Goal: Task Accomplishment & Management: Use online tool/utility

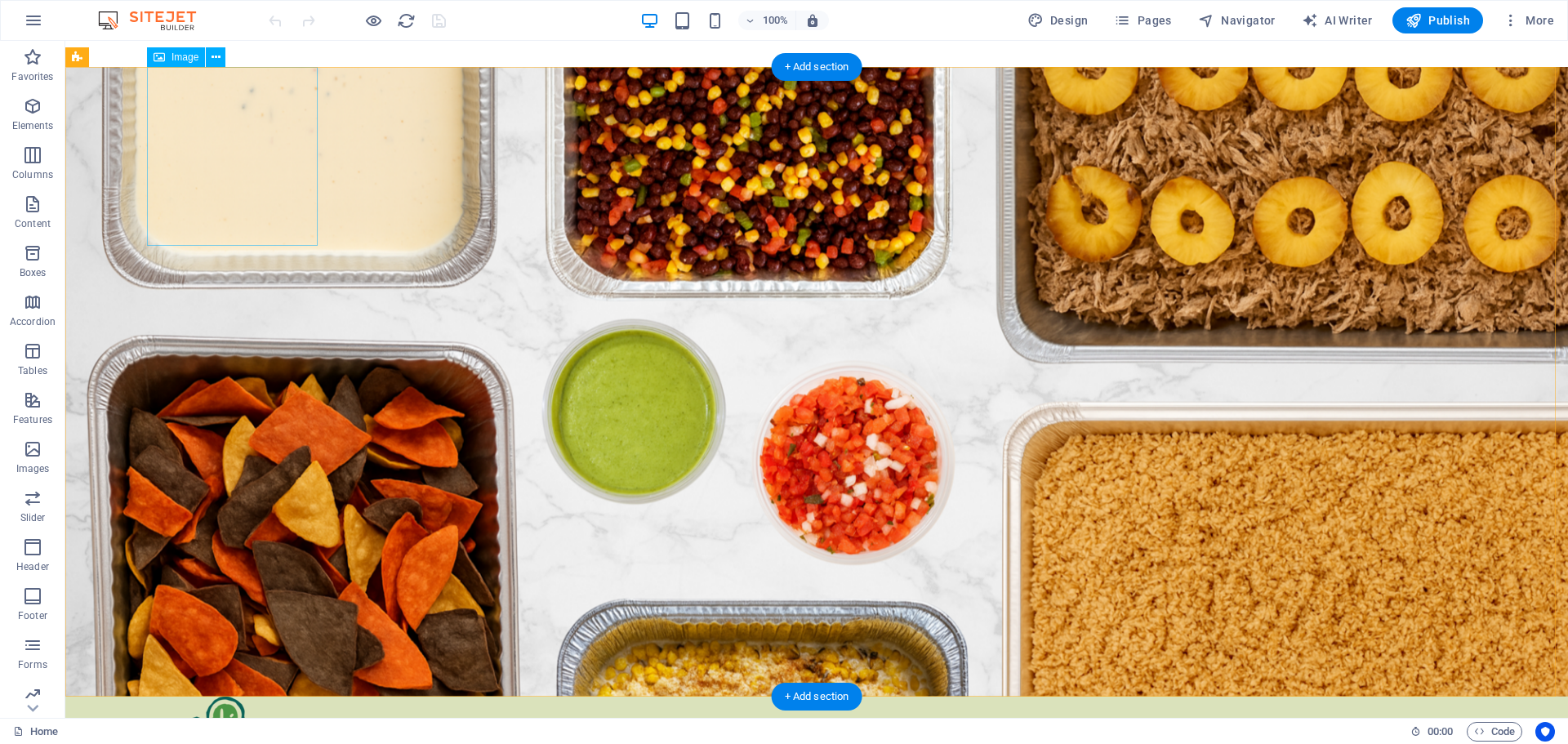
select select "px"
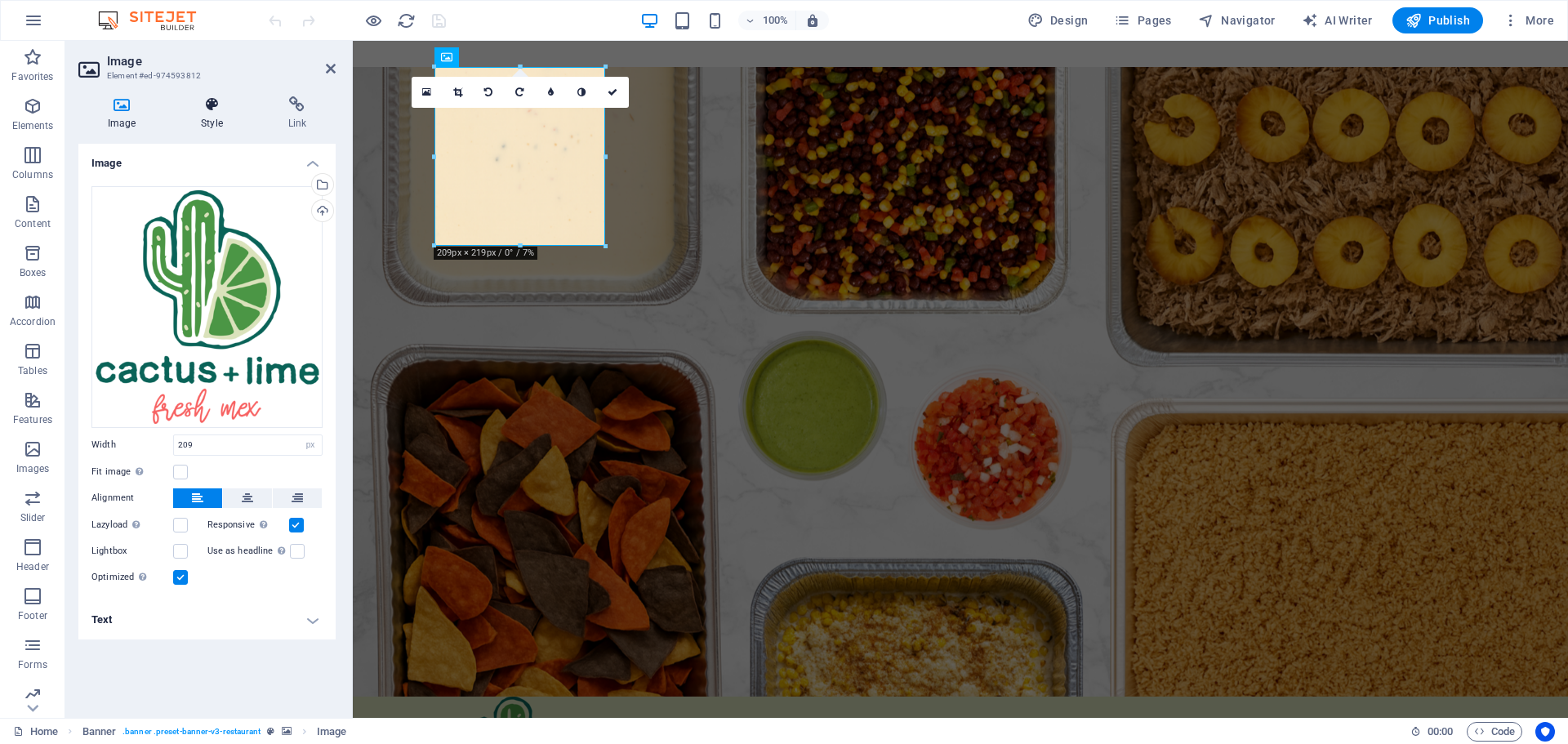
click at [211, 114] on h4 "Style" at bounding box center [215, 113] width 87 height 35
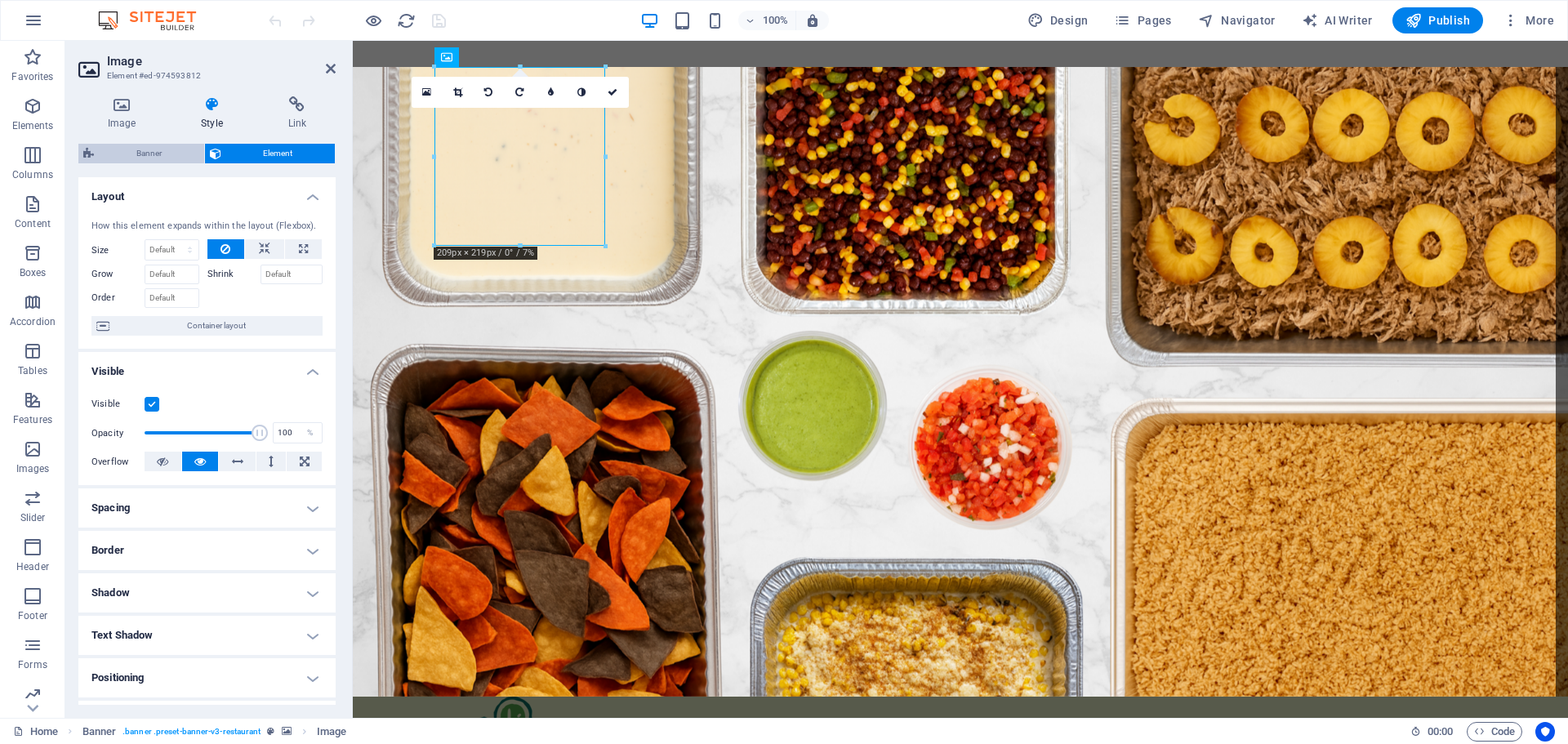
click at [151, 148] on span "Banner" at bounding box center [149, 153] width 101 height 20
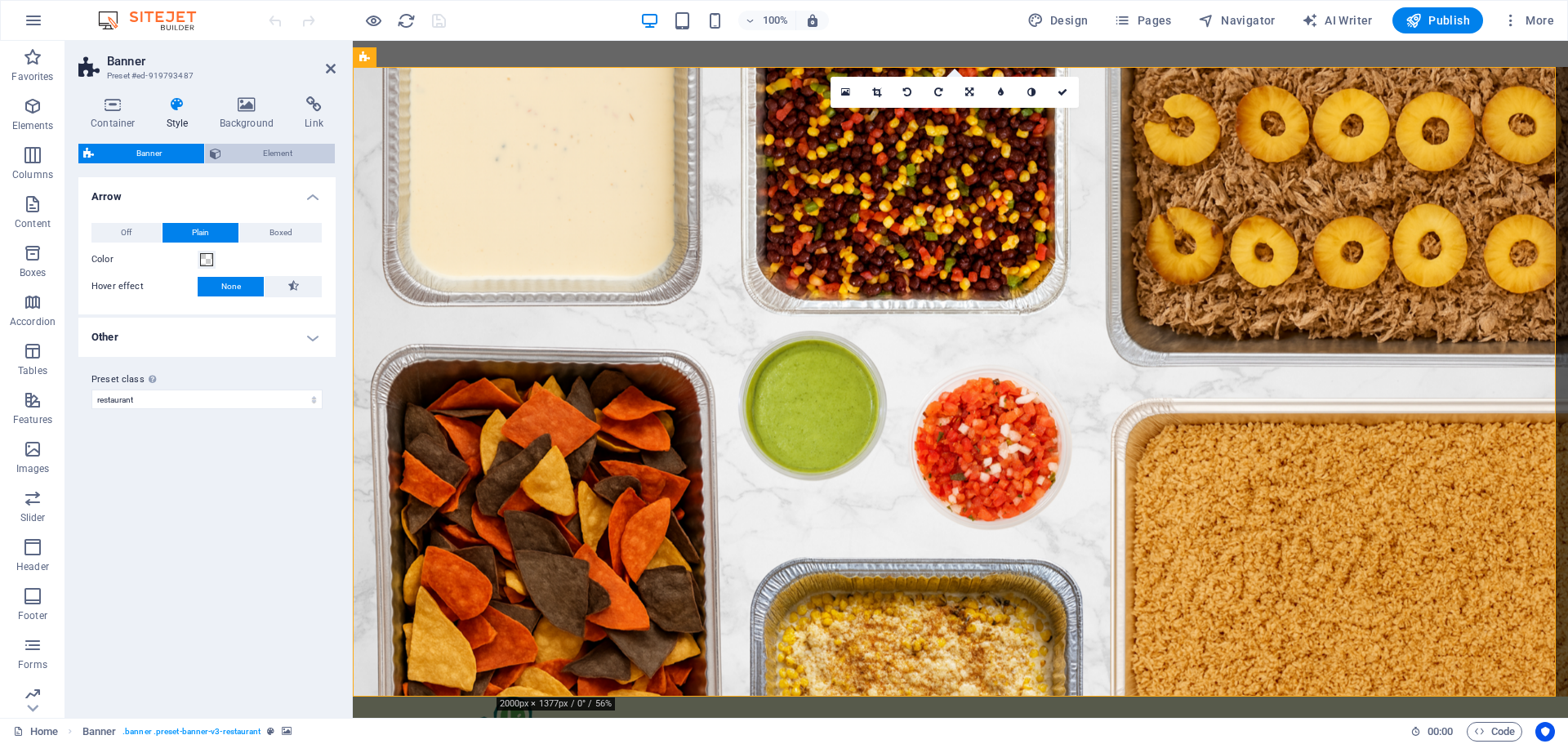
click at [274, 148] on span "Element" at bounding box center [278, 153] width 105 height 20
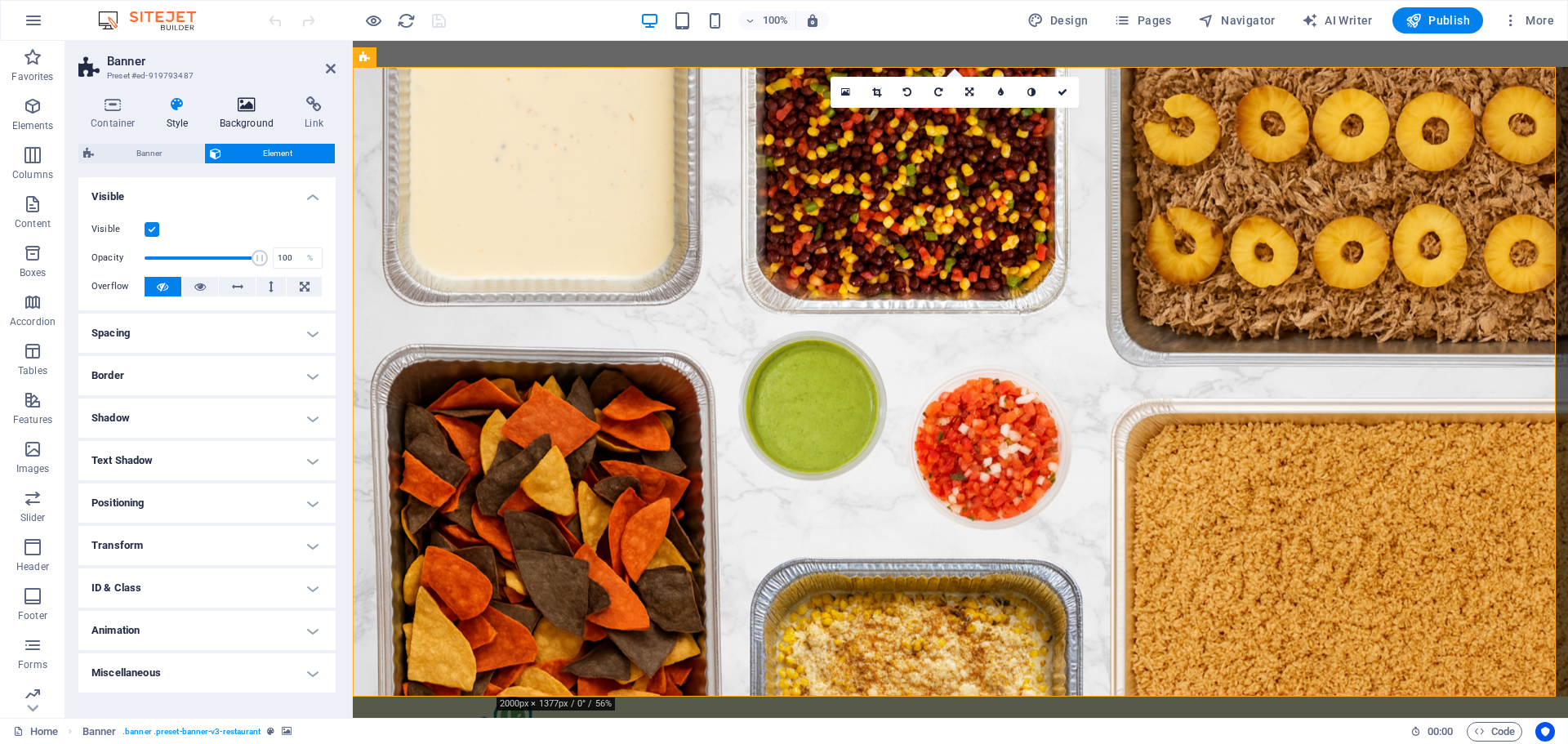
click at [240, 115] on h4 "Background" at bounding box center [250, 113] width 86 height 35
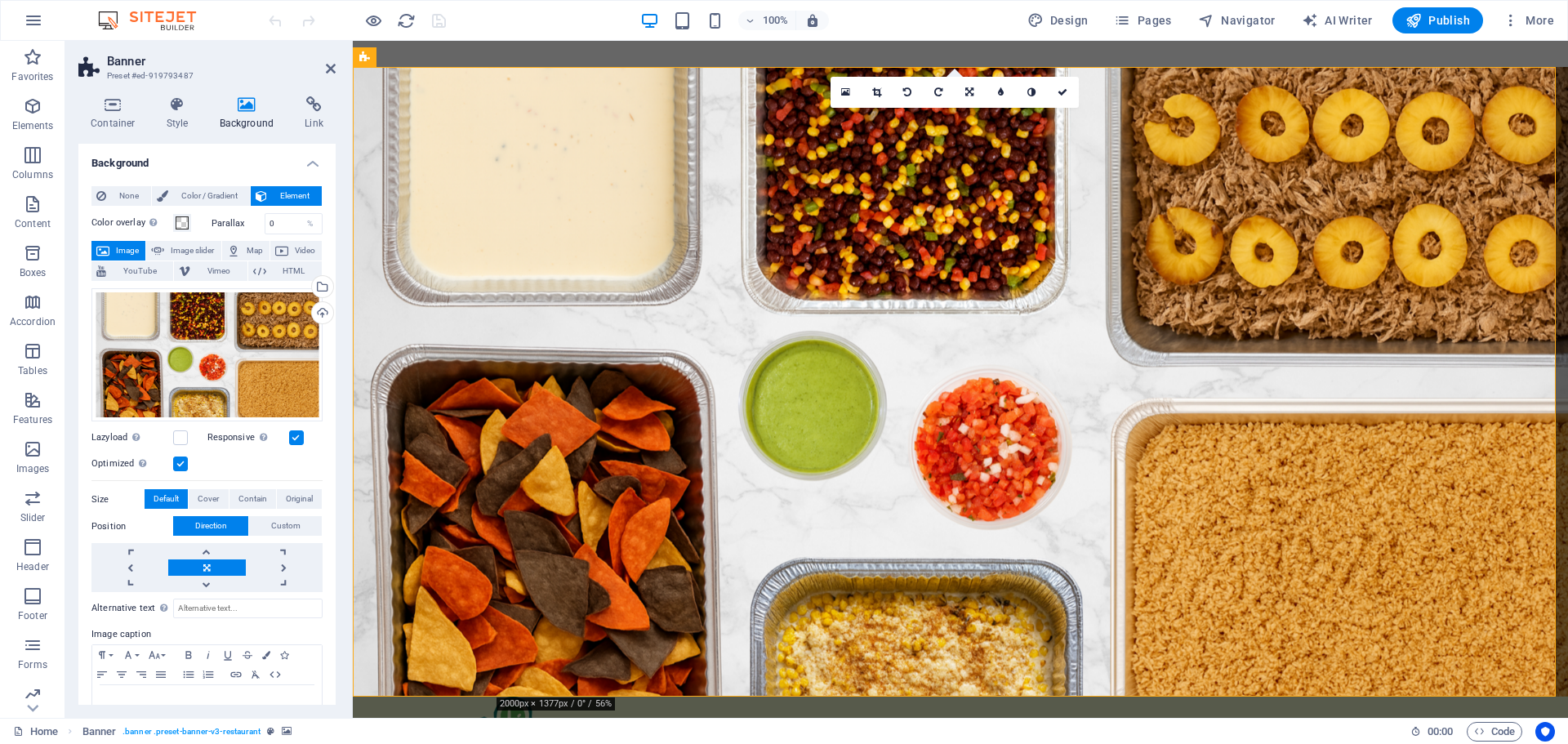
click at [251, 103] on icon at bounding box center [247, 104] width 79 height 16
click at [108, 101] on icon at bounding box center [113, 104] width 69 height 16
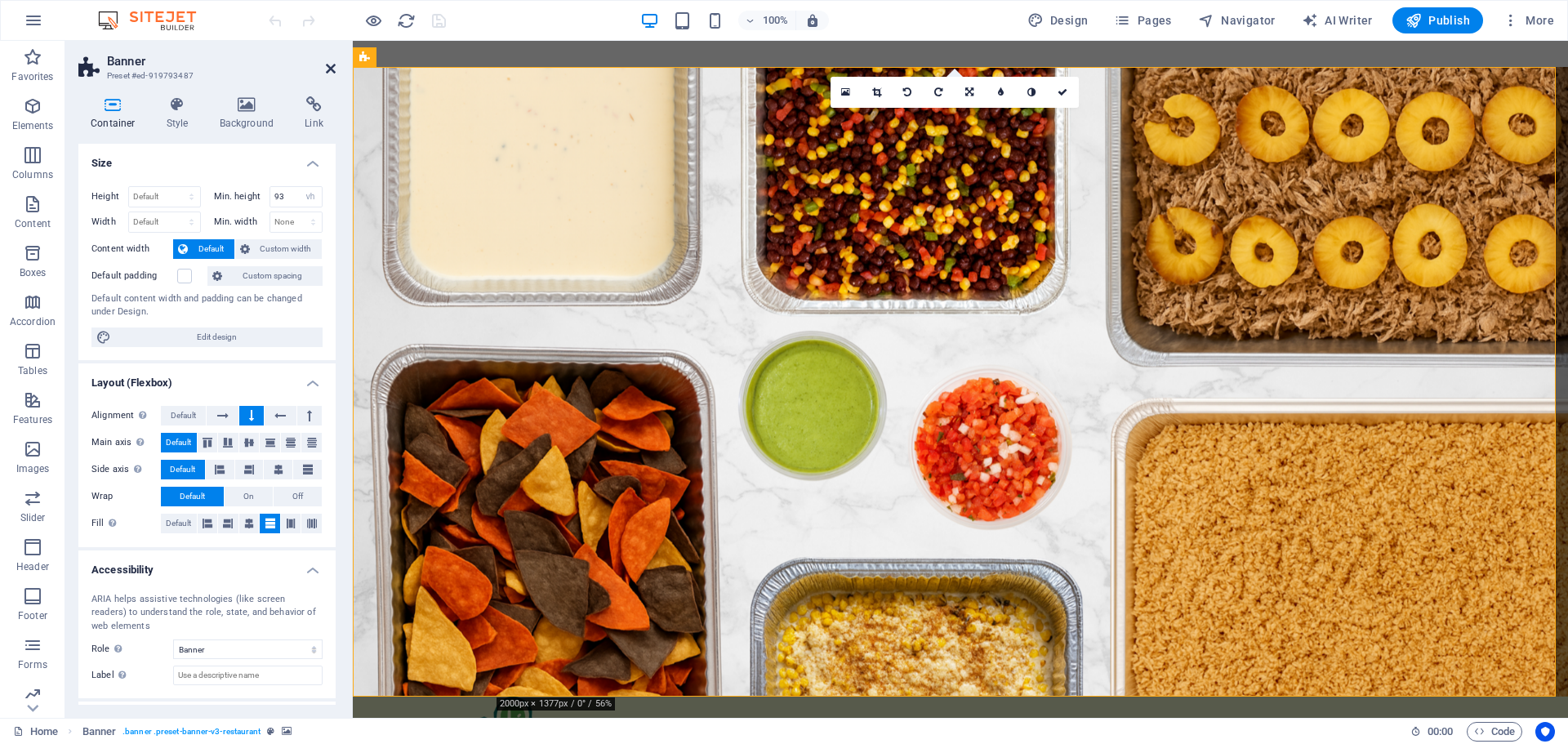
click at [330, 63] on icon at bounding box center [331, 68] width 9 height 13
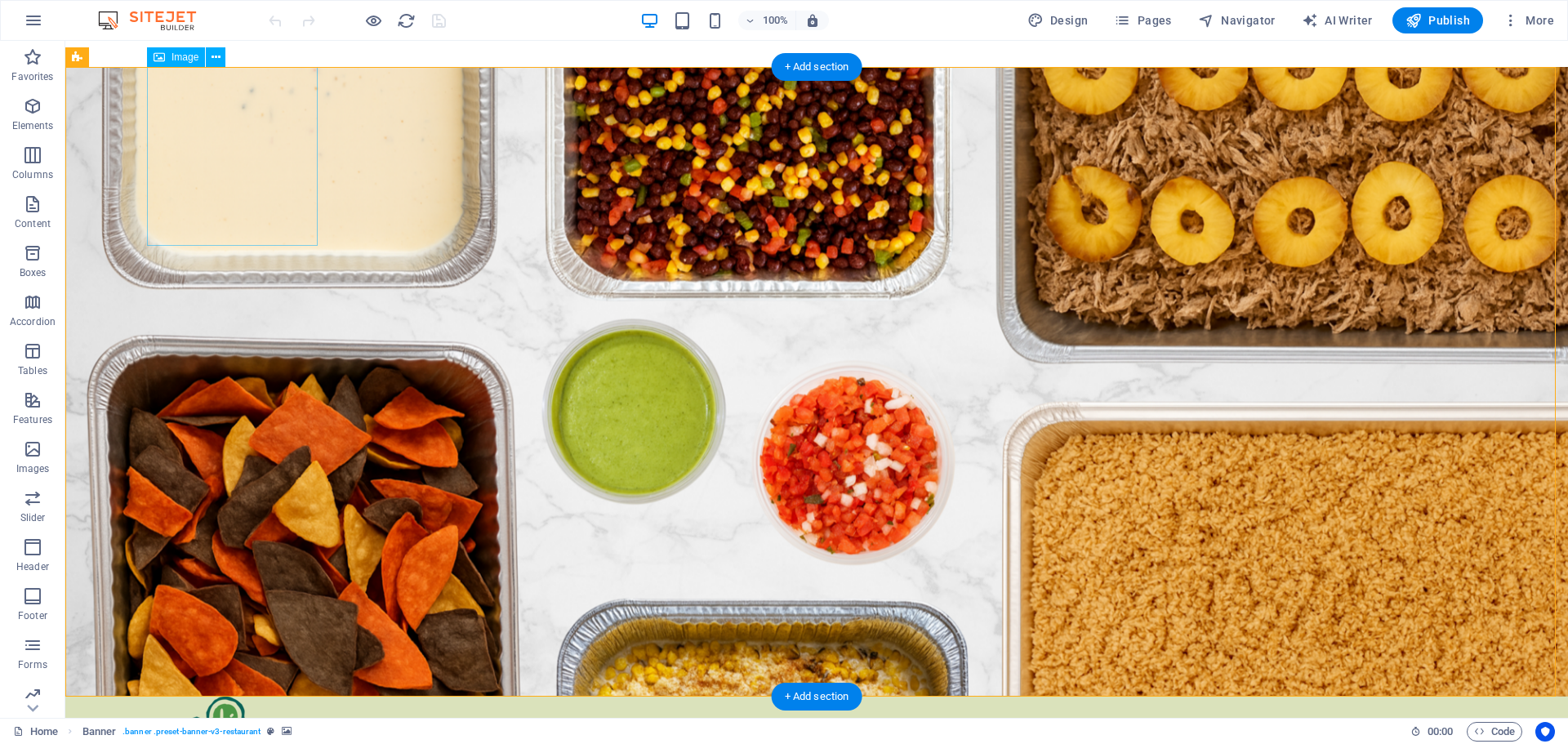
click at [218, 56] on icon at bounding box center [216, 57] width 9 height 17
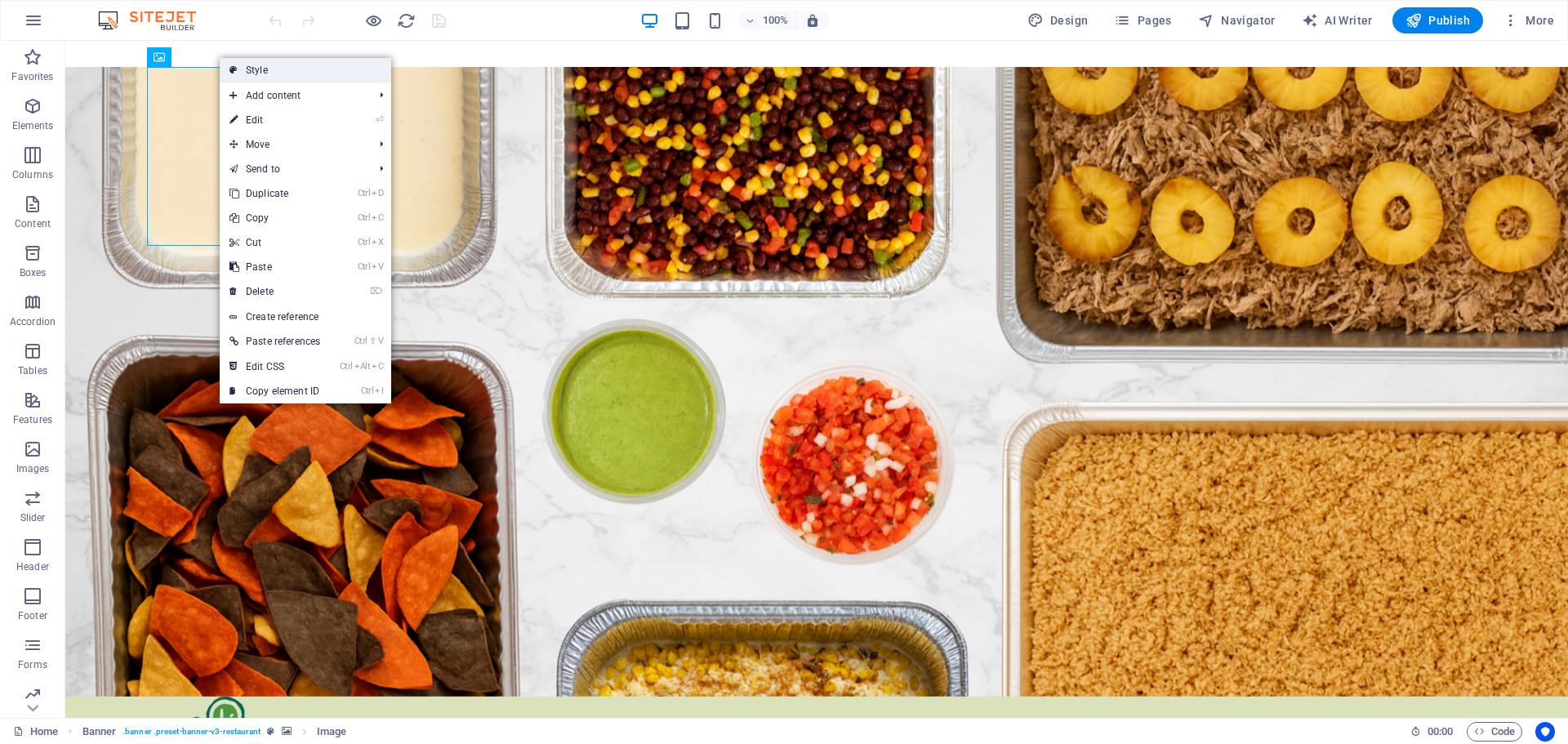
click at [254, 68] on link "Style" at bounding box center [305, 70] width 172 height 24
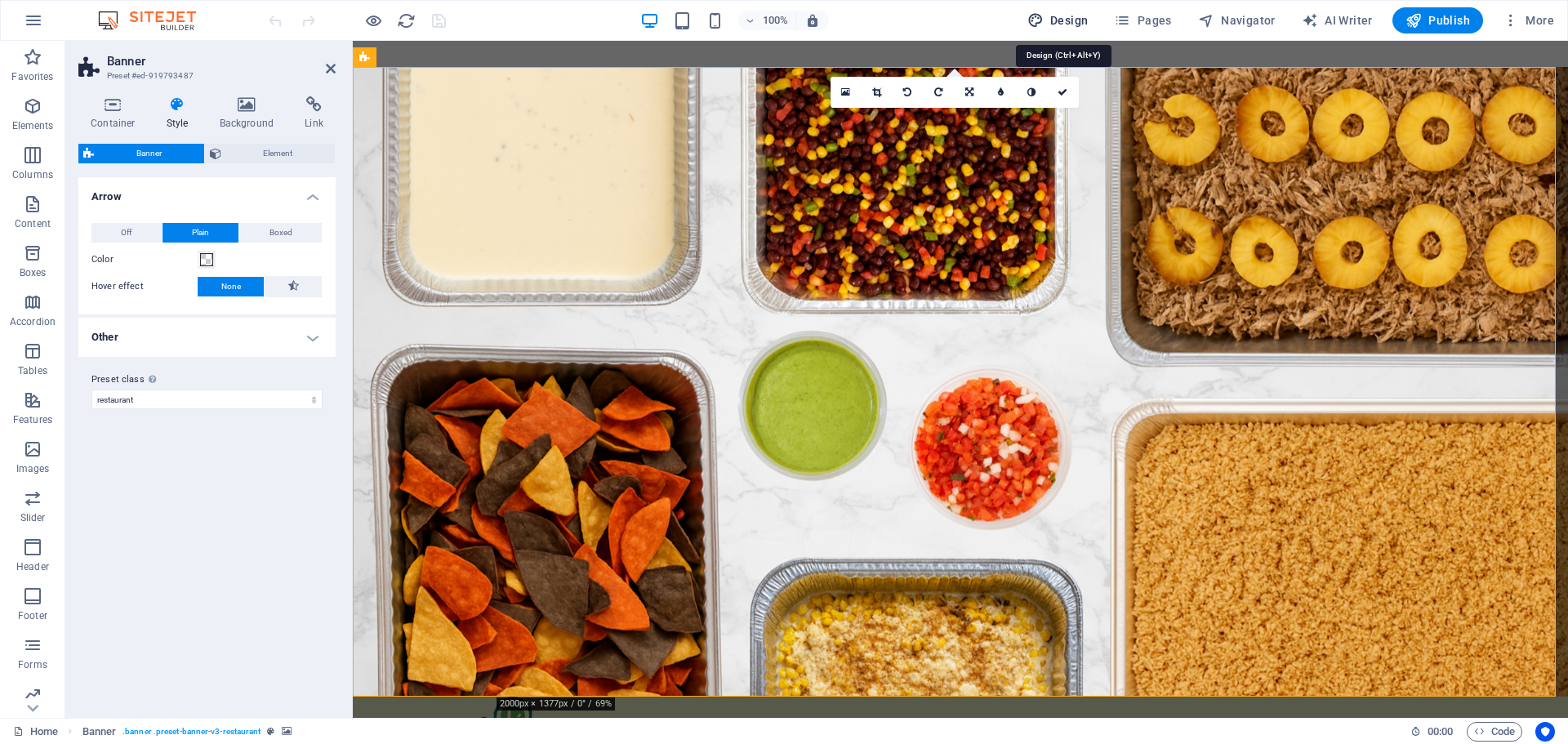
click at [1071, 14] on span "Design" at bounding box center [1058, 20] width 62 height 16
select select "px"
select select "400"
select select "px"
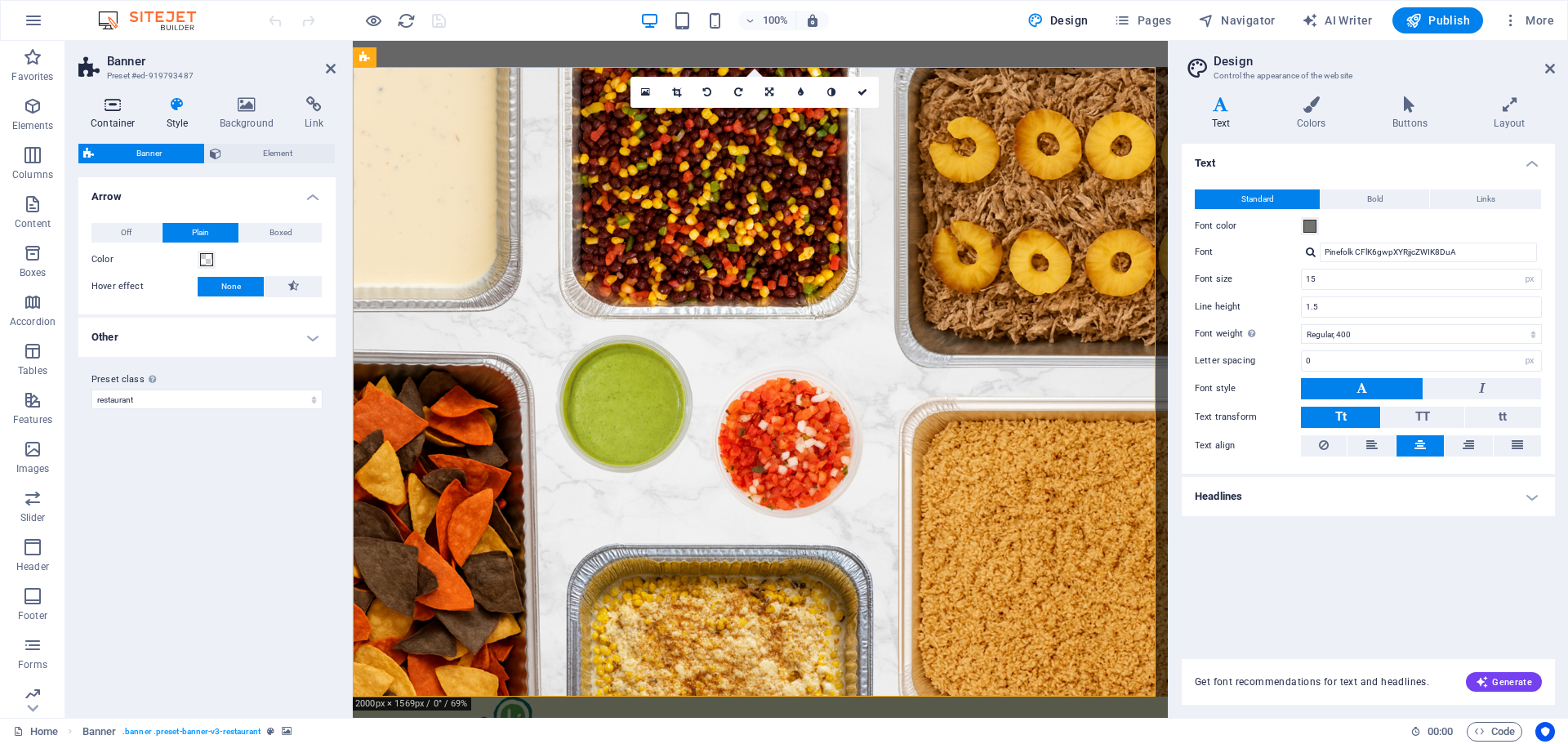
click at [107, 120] on h4 "Container" at bounding box center [116, 113] width 76 height 35
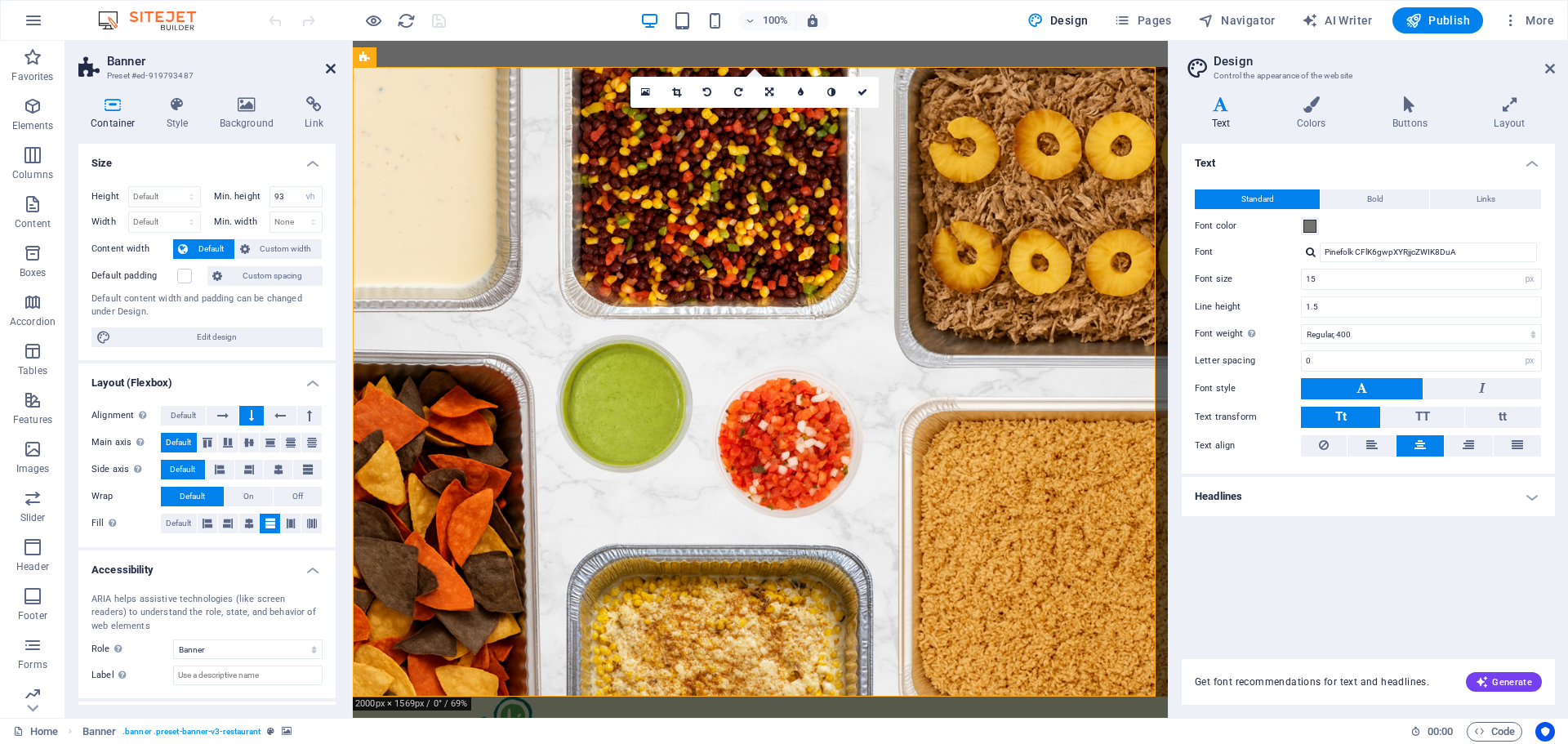
click at [331, 66] on icon at bounding box center [331, 68] width 9 height 13
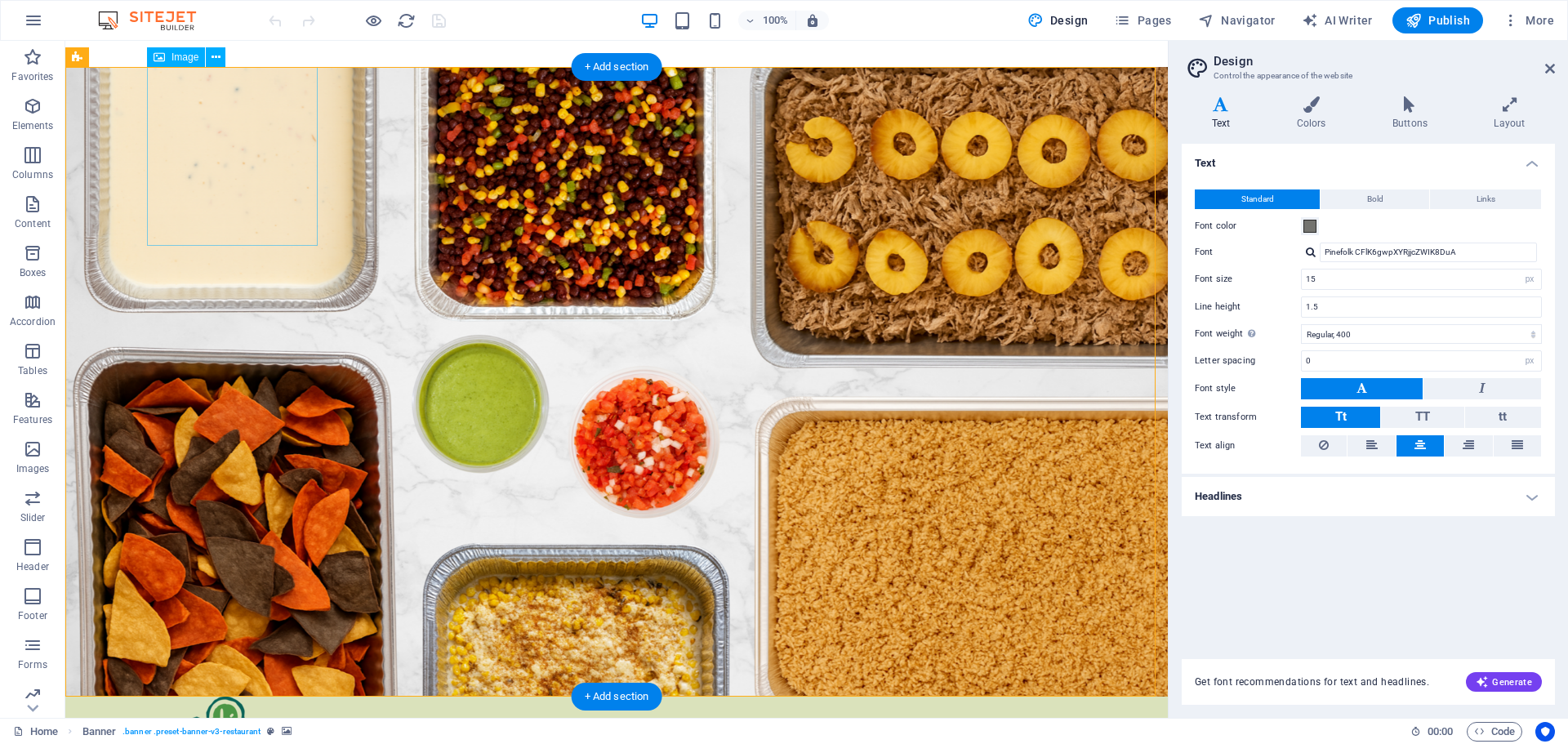
click at [219, 54] on icon at bounding box center [216, 57] width 9 height 17
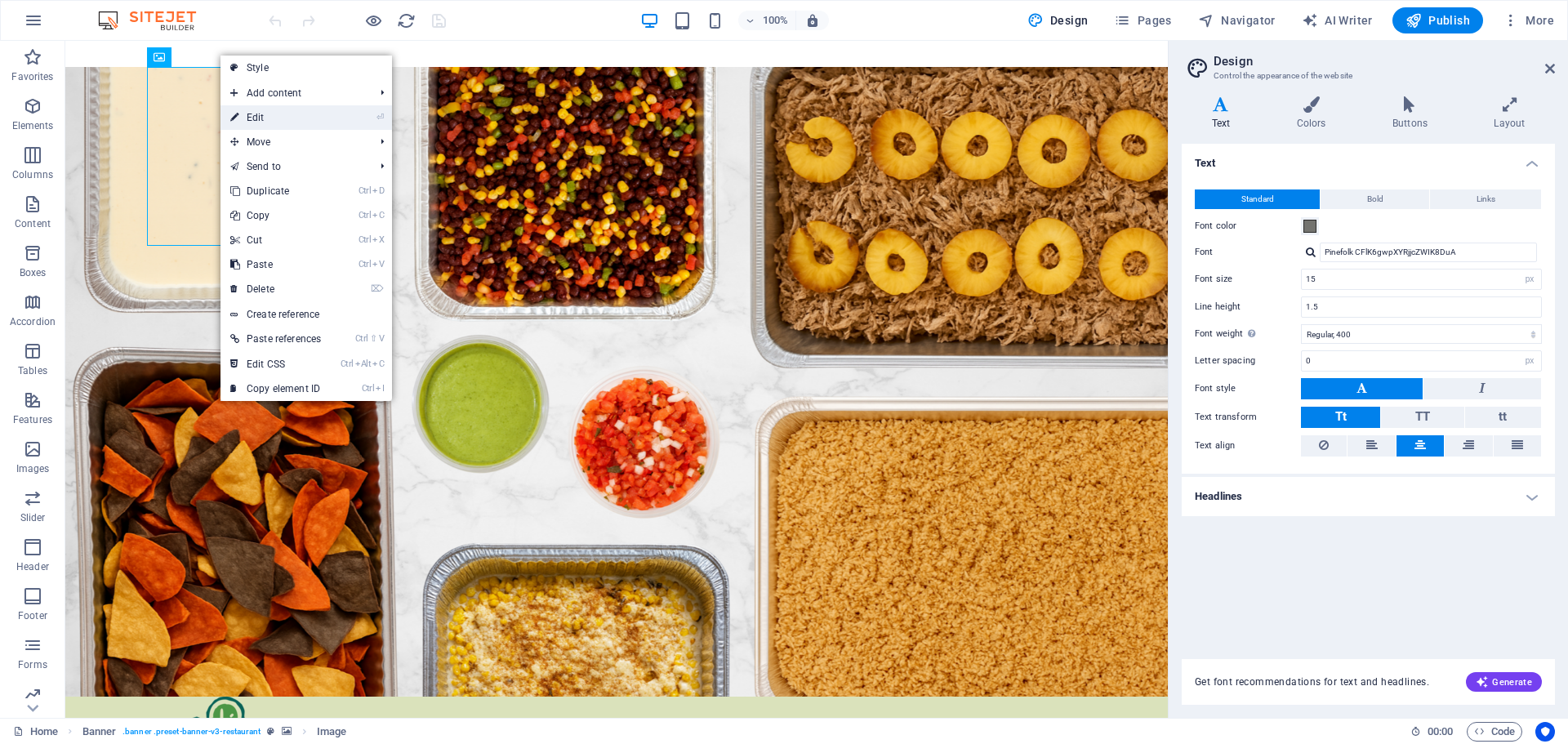
click at [275, 120] on link "⏎ Edit" at bounding box center [275, 118] width 110 height 24
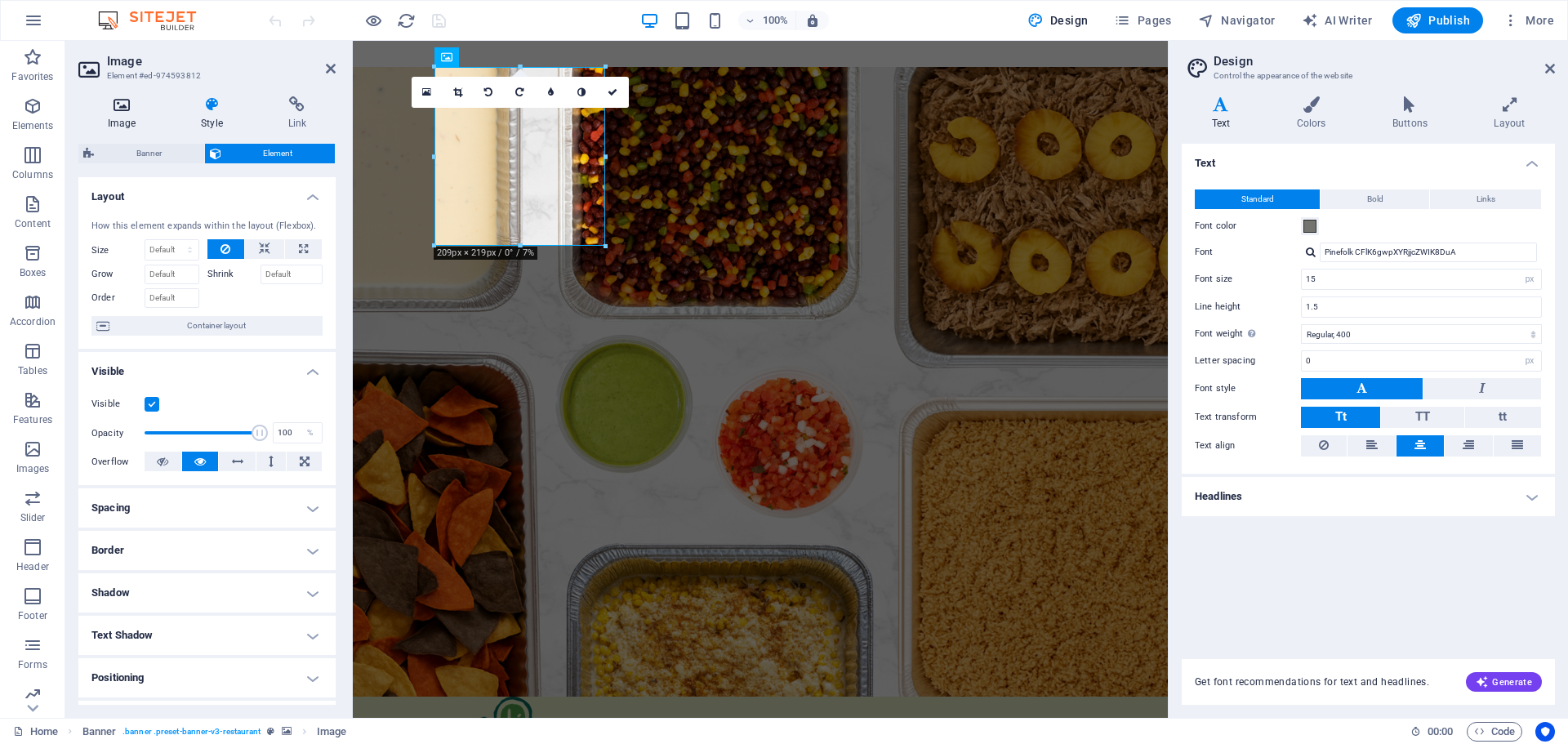
click at [128, 118] on h4 "Image" at bounding box center [125, 113] width 93 height 35
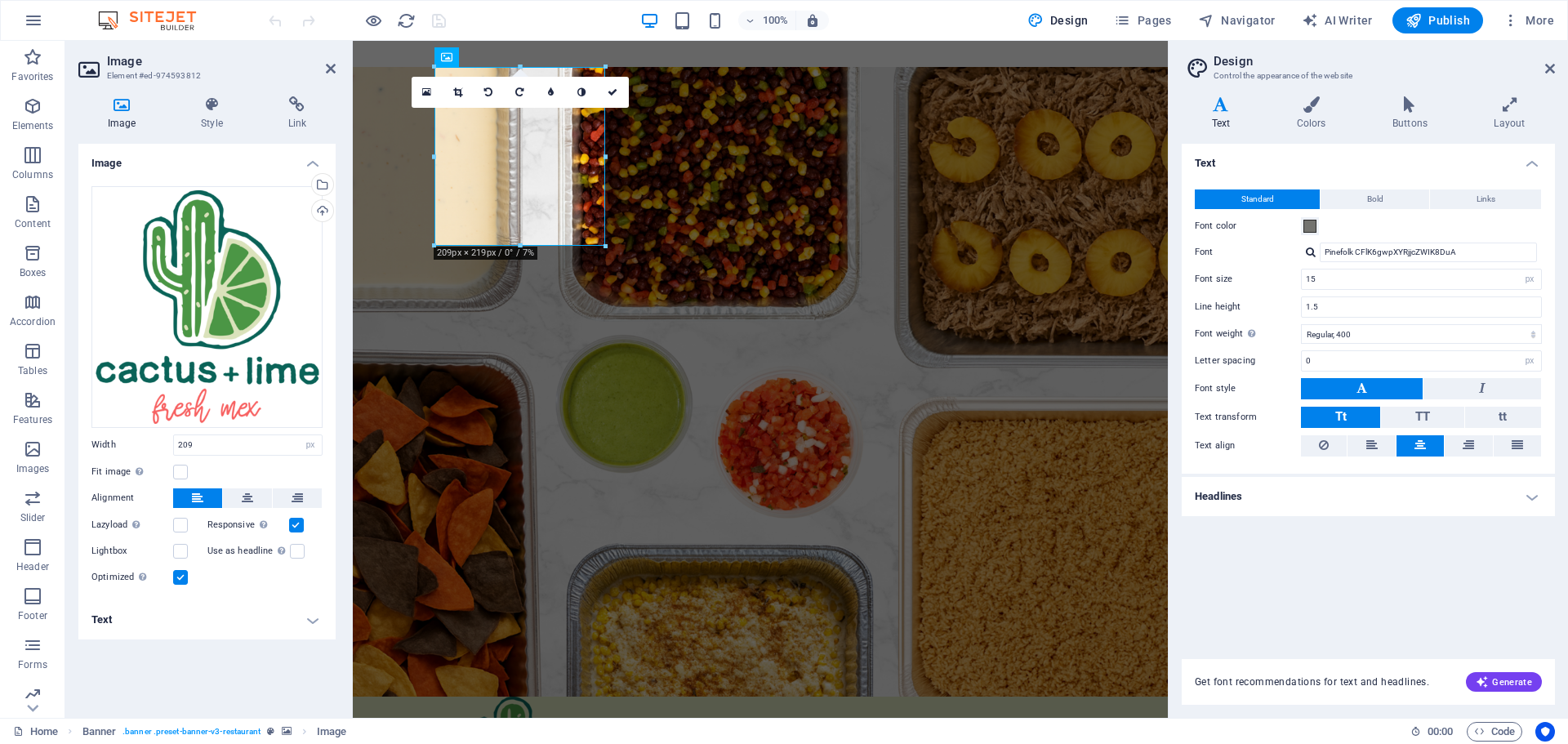
click at [190, 623] on h4 "Text" at bounding box center [206, 620] width 257 height 39
click at [208, 110] on icon at bounding box center [212, 104] width 80 height 16
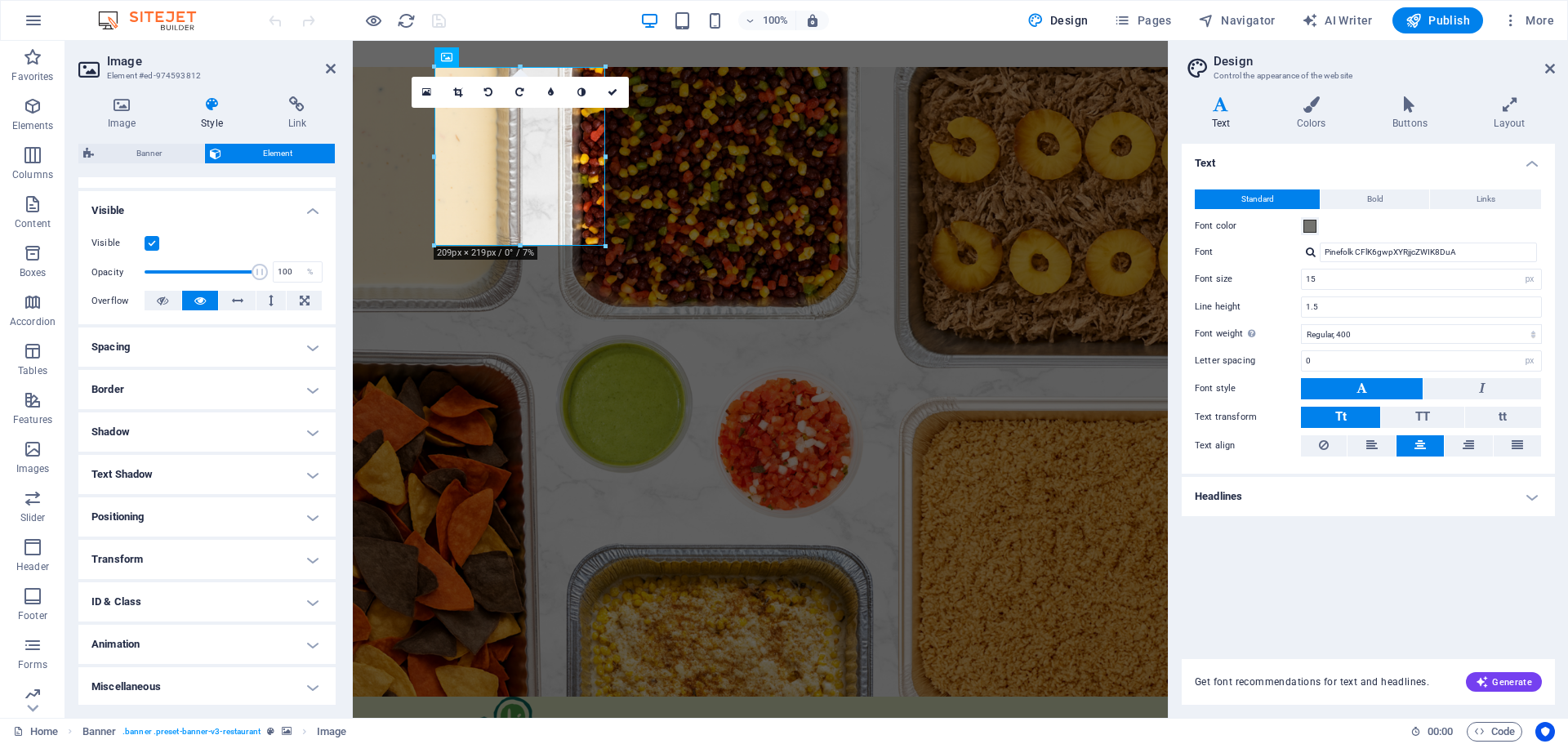
scroll to position [162, 0]
click at [160, 513] on h4 "Positioning" at bounding box center [206, 515] width 257 height 39
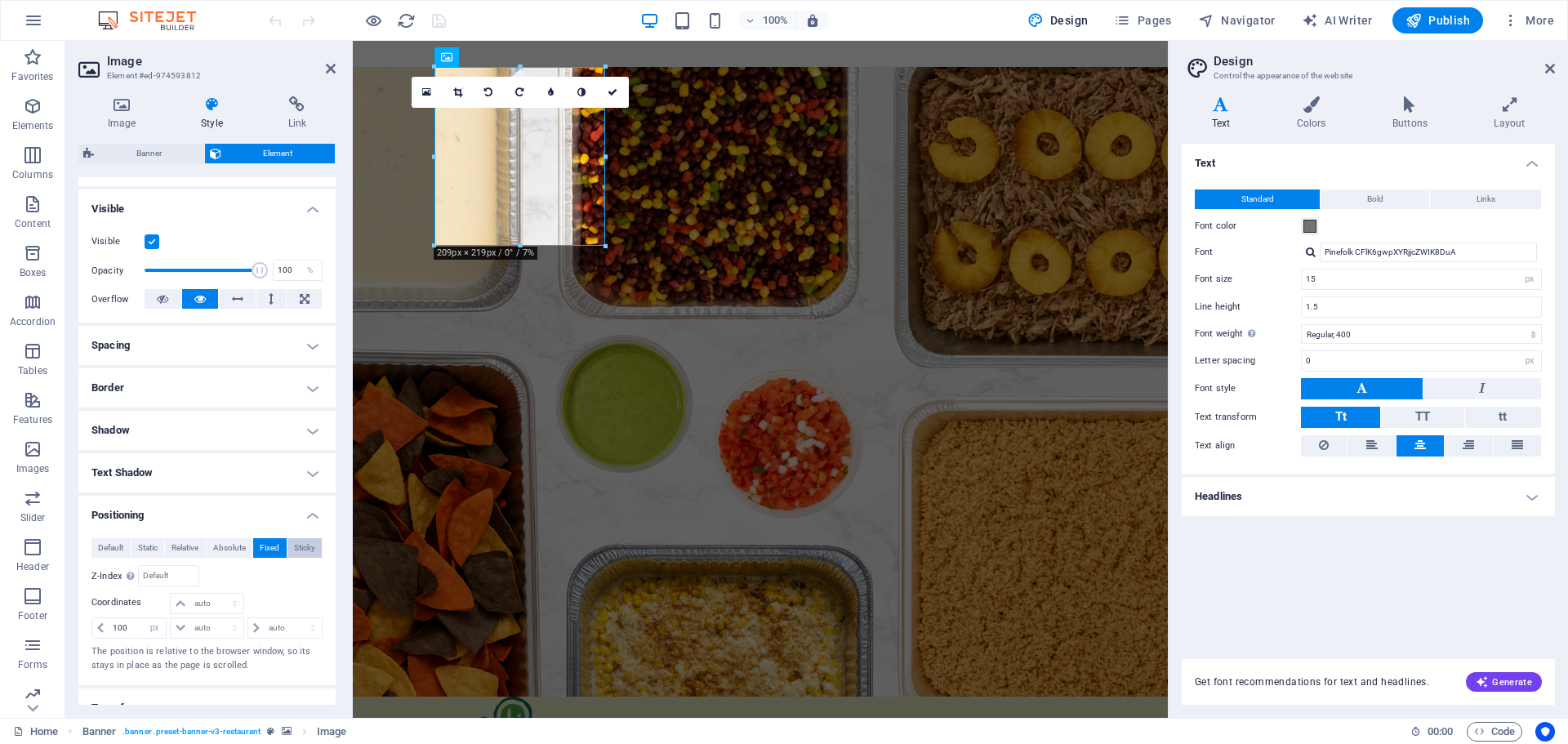
click at [300, 550] on span "Sticky" at bounding box center [304, 547] width 21 height 20
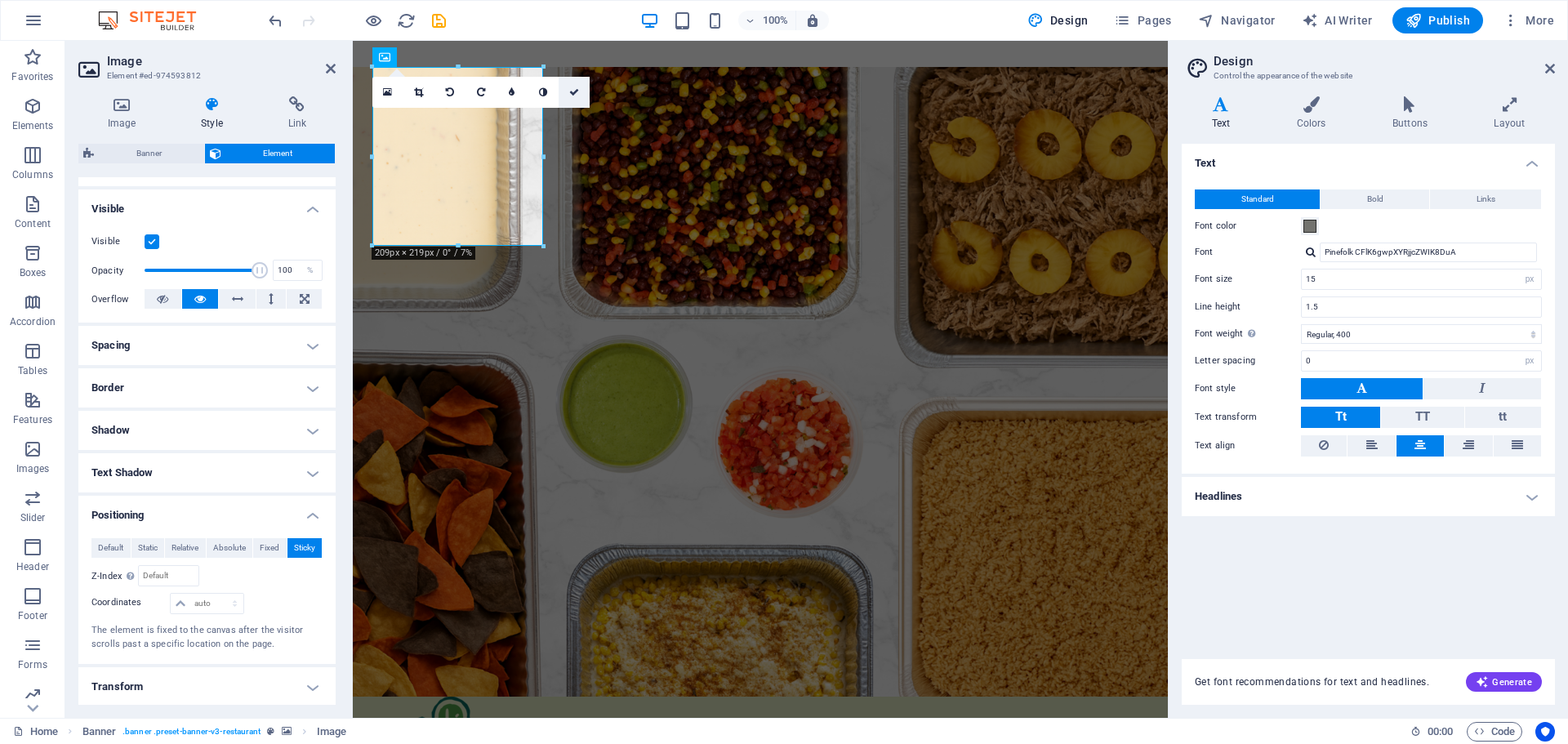
click at [572, 90] on icon at bounding box center [573, 92] width 9 height 9
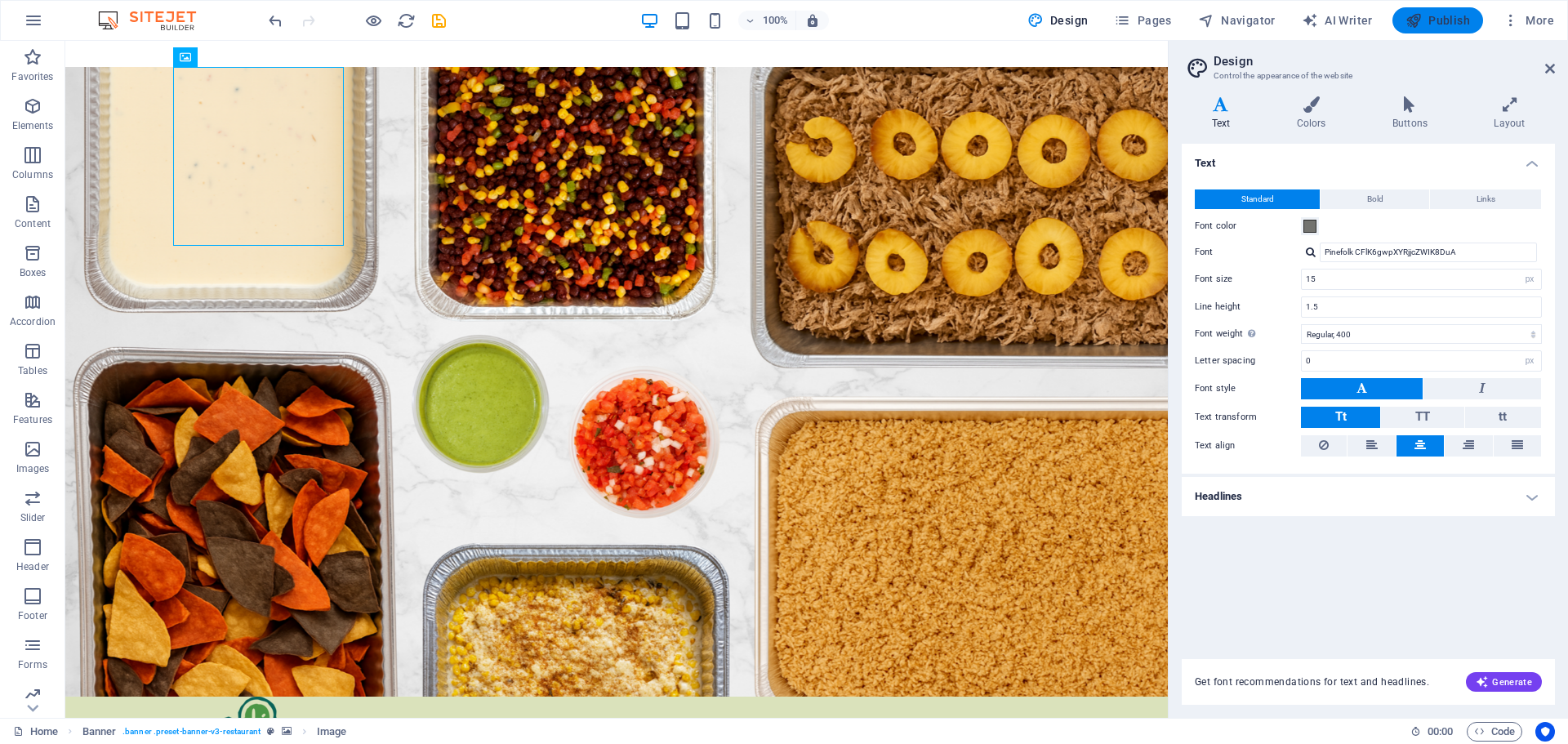
click at [1450, 20] on span "Publish" at bounding box center [1437, 20] width 64 height 16
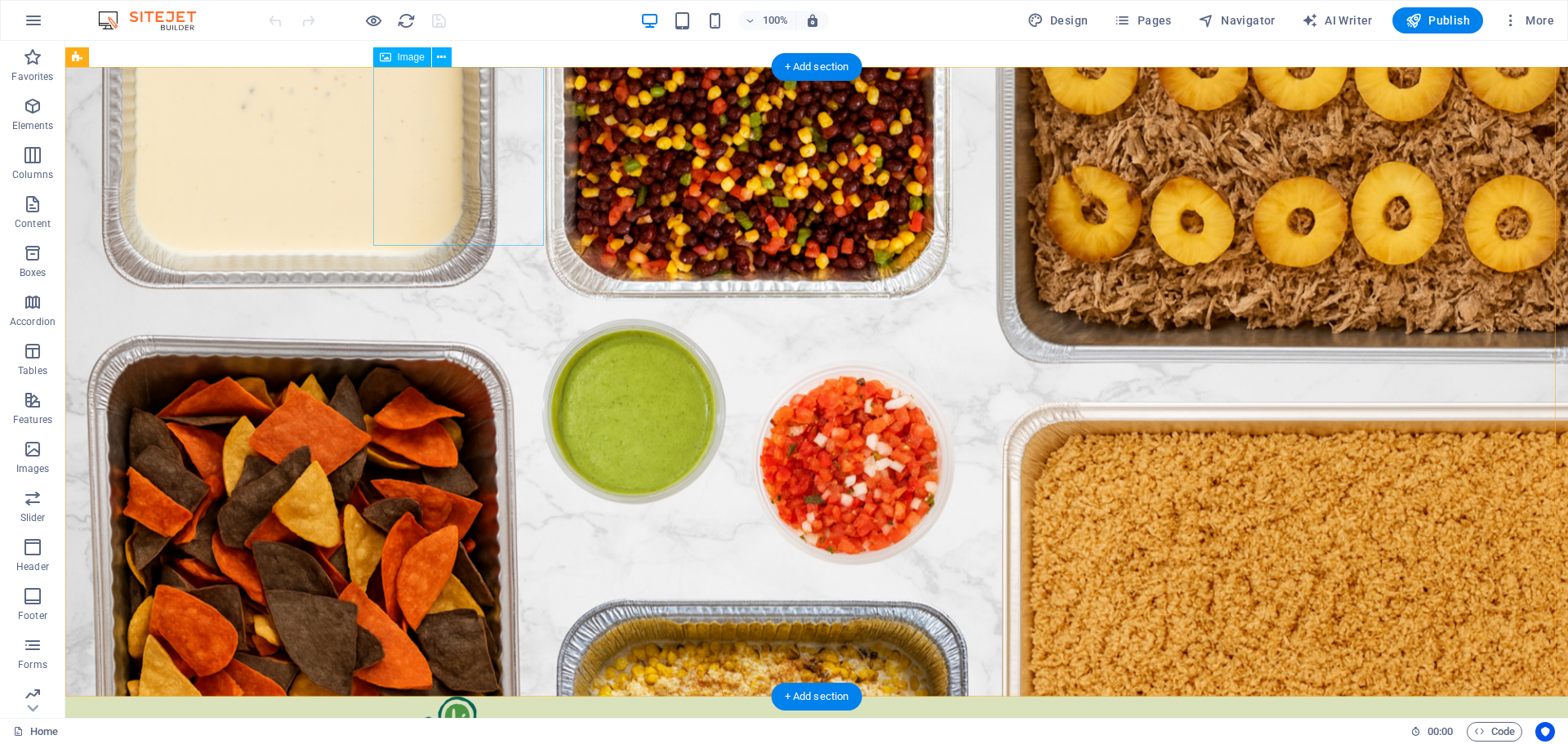
select select "px"
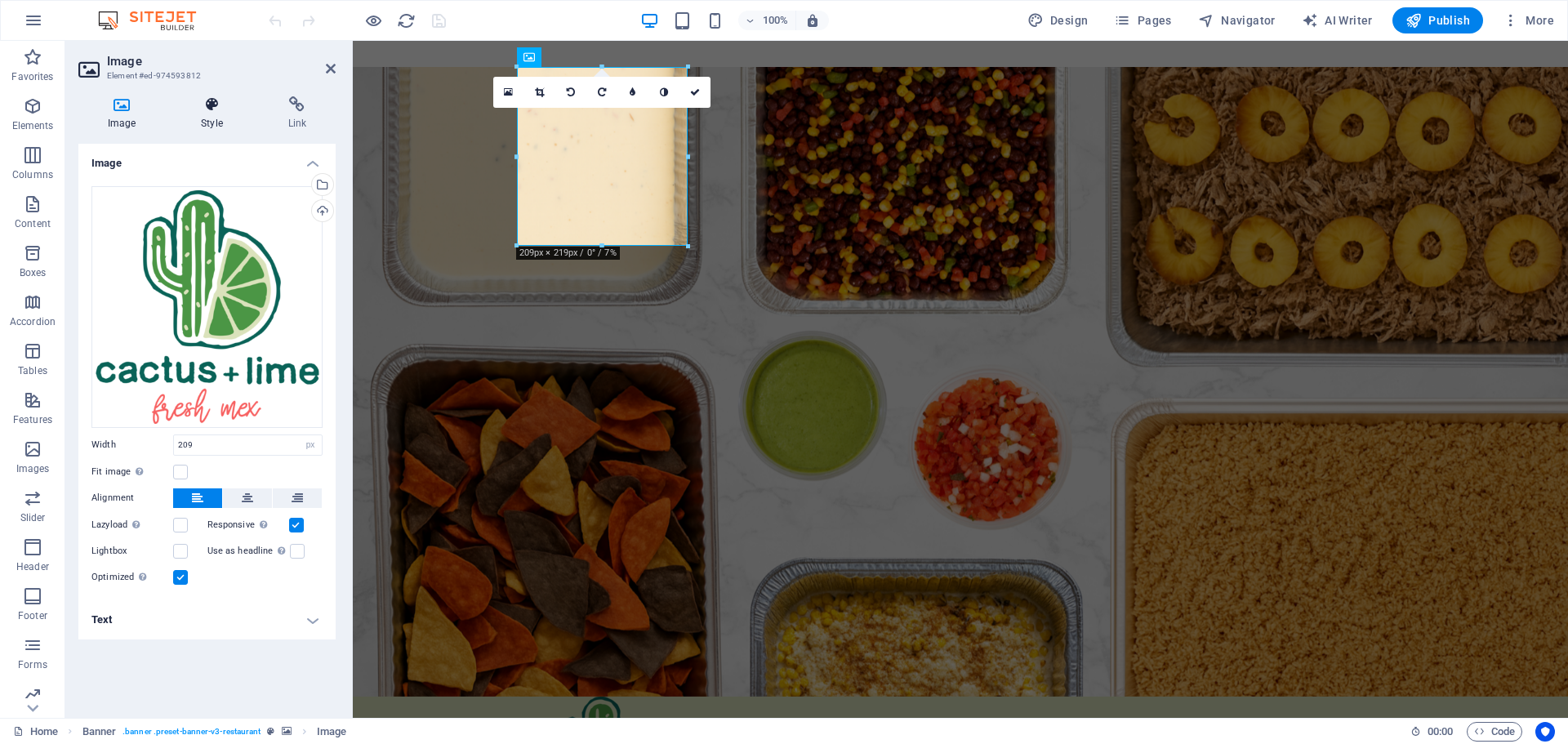
click at [212, 109] on icon at bounding box center [212, 104] width 80 height 16
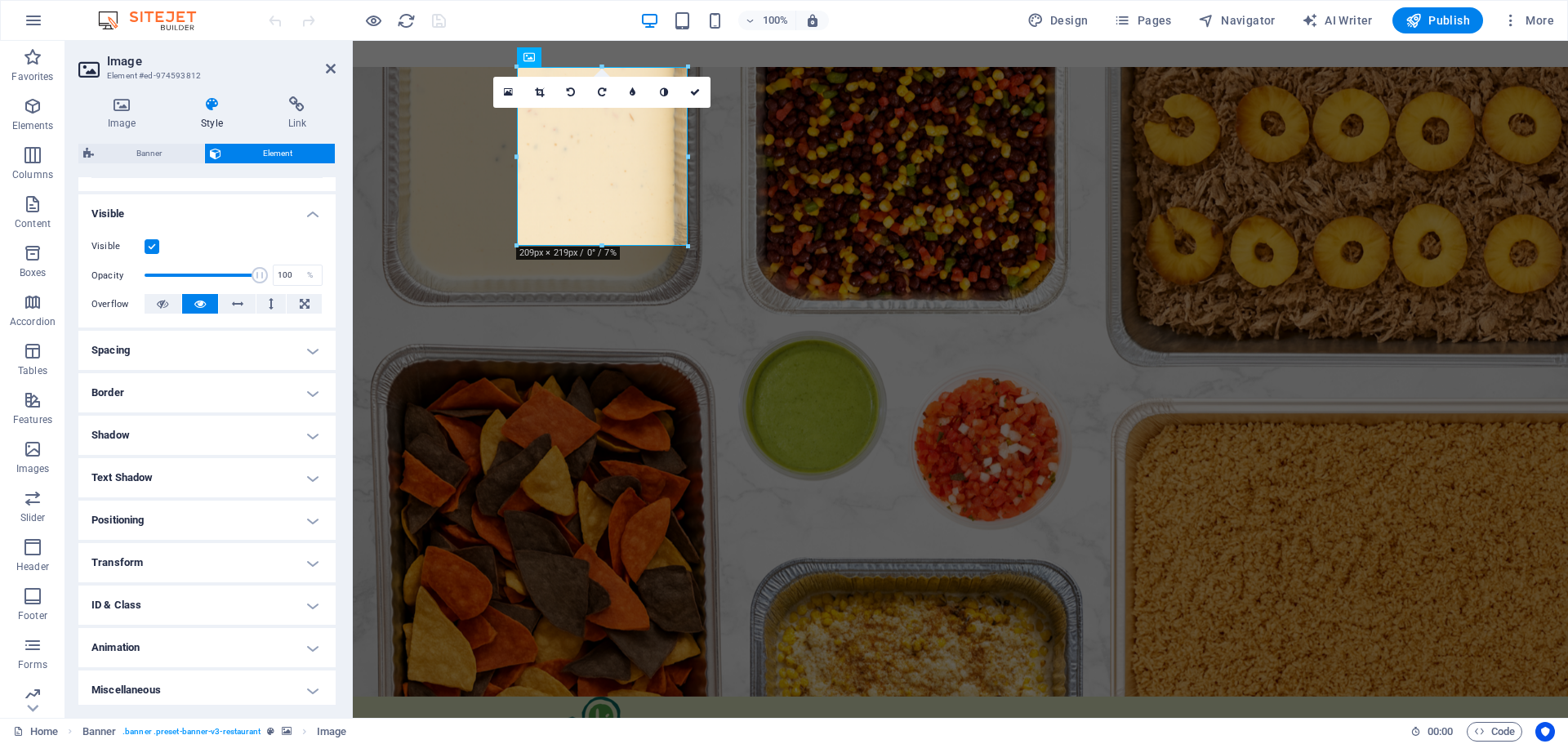
scroll to position [162, 0]
click at [205, 511] on h4 "Positioning" at bounding box center [206, 515] width 257 height 39
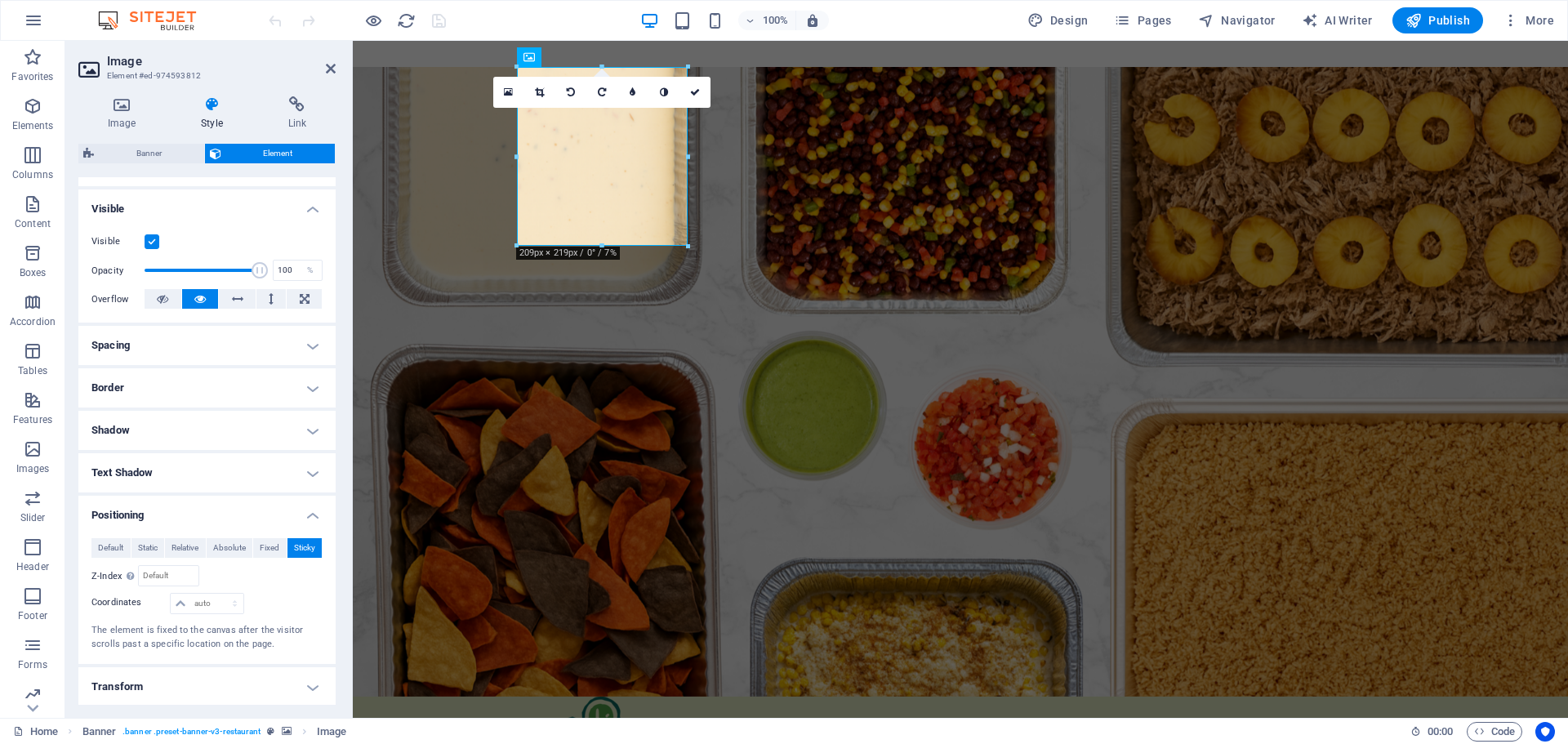
click at [255, 337] on h4 "Spacing" at bounding box center [206, 345] width 257 height 39
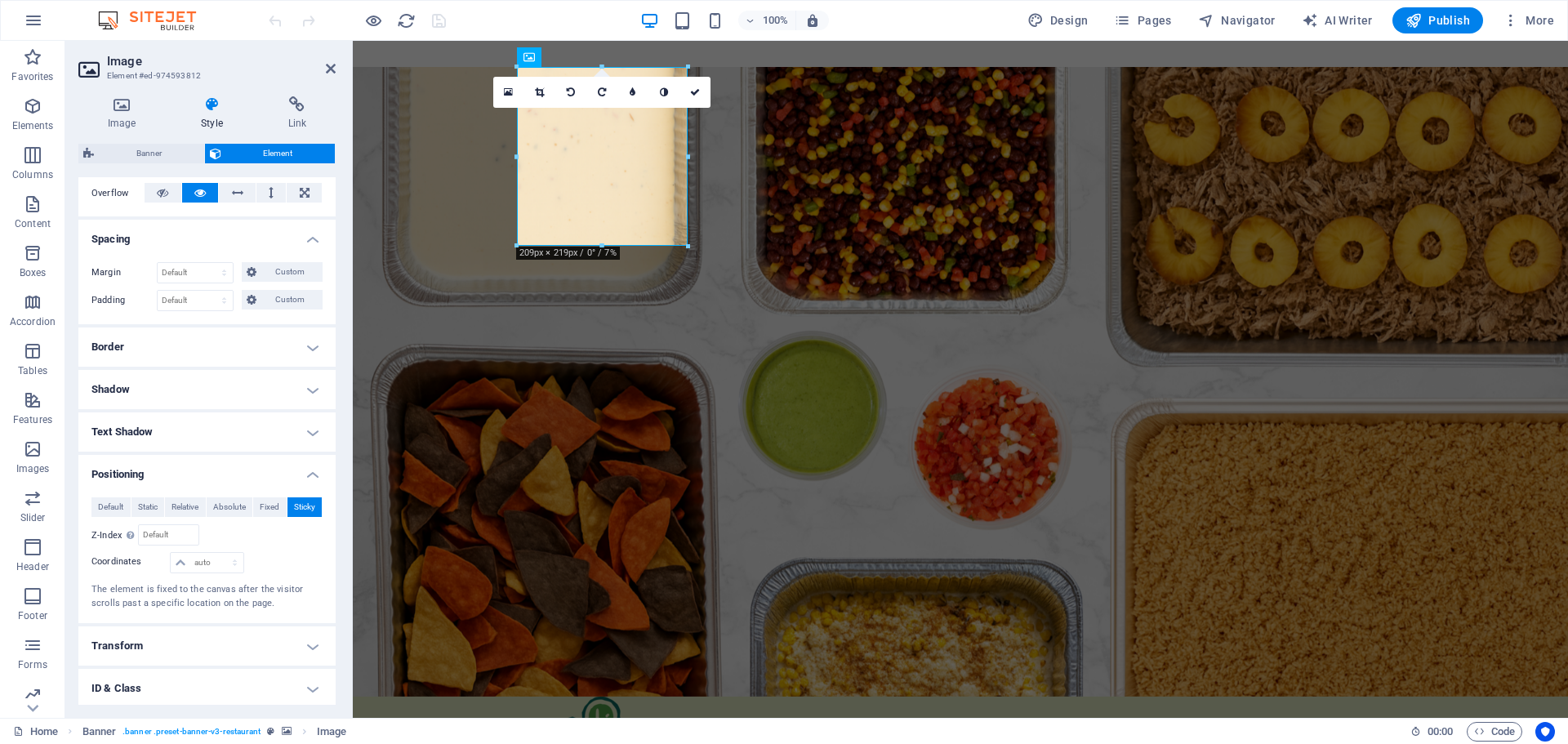
scroll to position [193, 0]
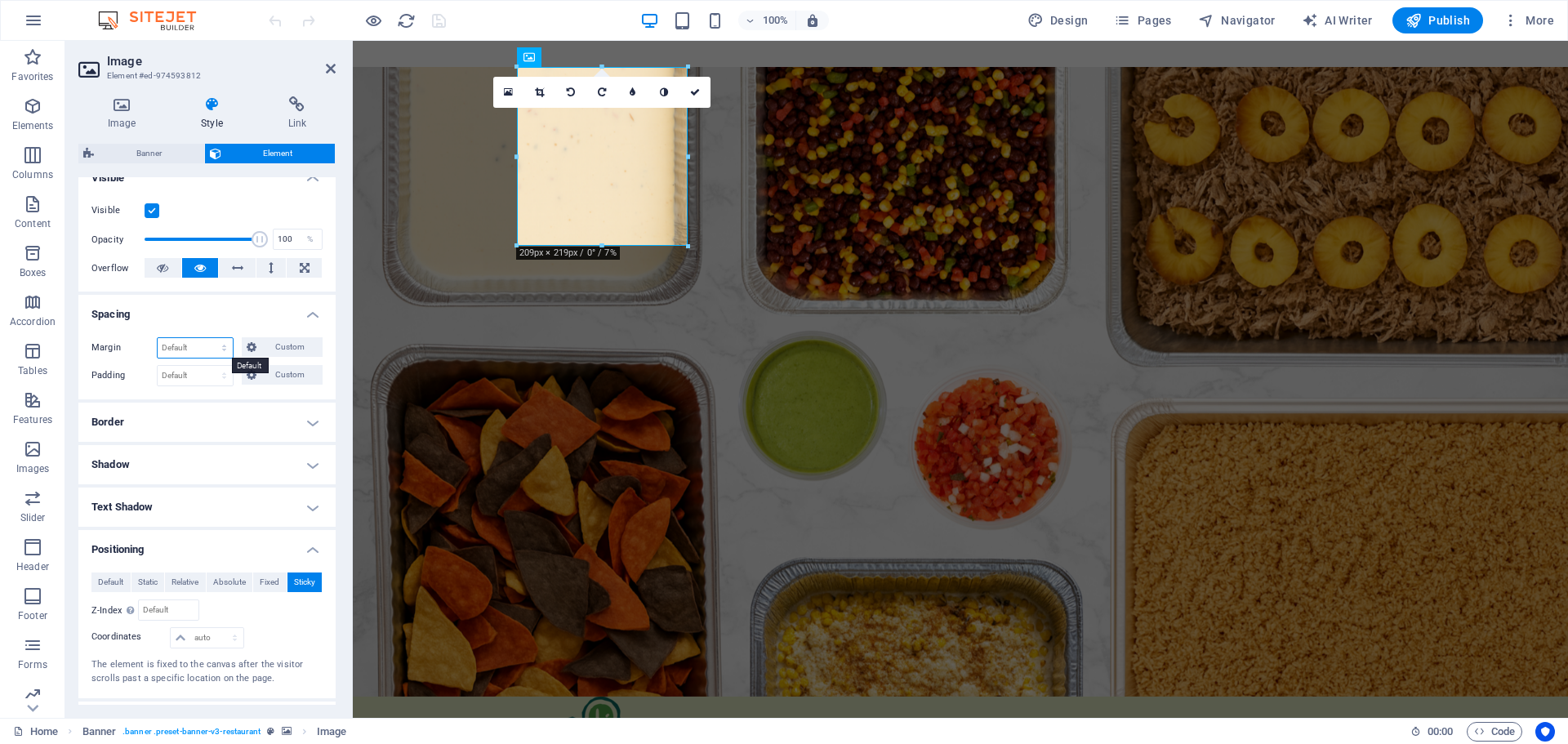
click at [198, 344] on select "Default auto px % rem vw vh Custom" at bounding box center [195, 347] width 75 height 20
select select "px"
click at [208, 338] on select "Default auto px % rem vw vh Custom" at bounding box center [195, 347] width 75 height 20
type input "0"
click at [178, 342] on input "0" at bounding box center [195, 347] width 75 height 20
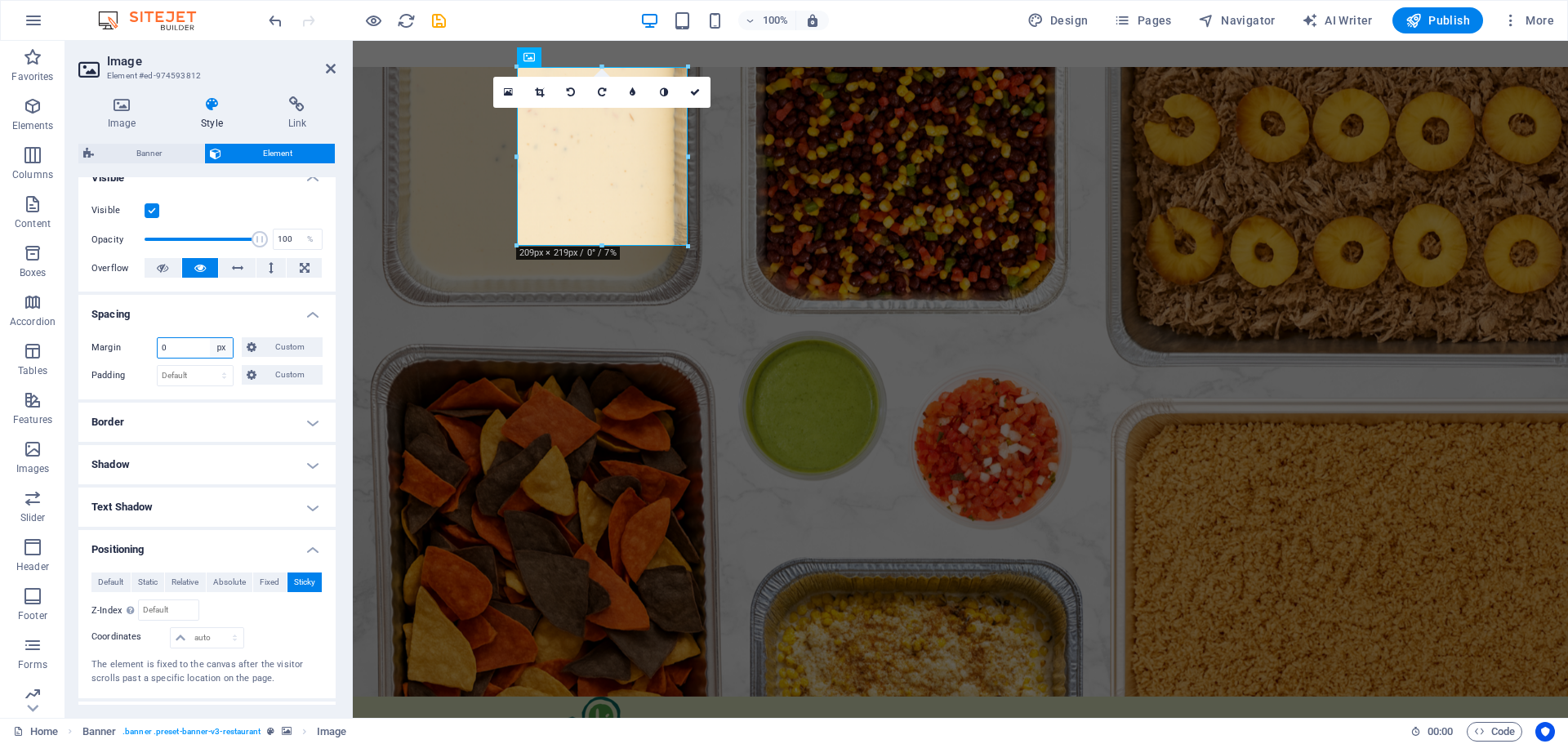
click at [221, 350] on select "Default auto px % rem vw vh Custom" at bounding box center [221, 347] width 22 height 20
select select "default"
click at [210, 338] on select "Default auto px % rem vw vh Custom" at bounding box center [221, 347] width 22 height 20
select select "DISABLED_OPTION_VALUE"
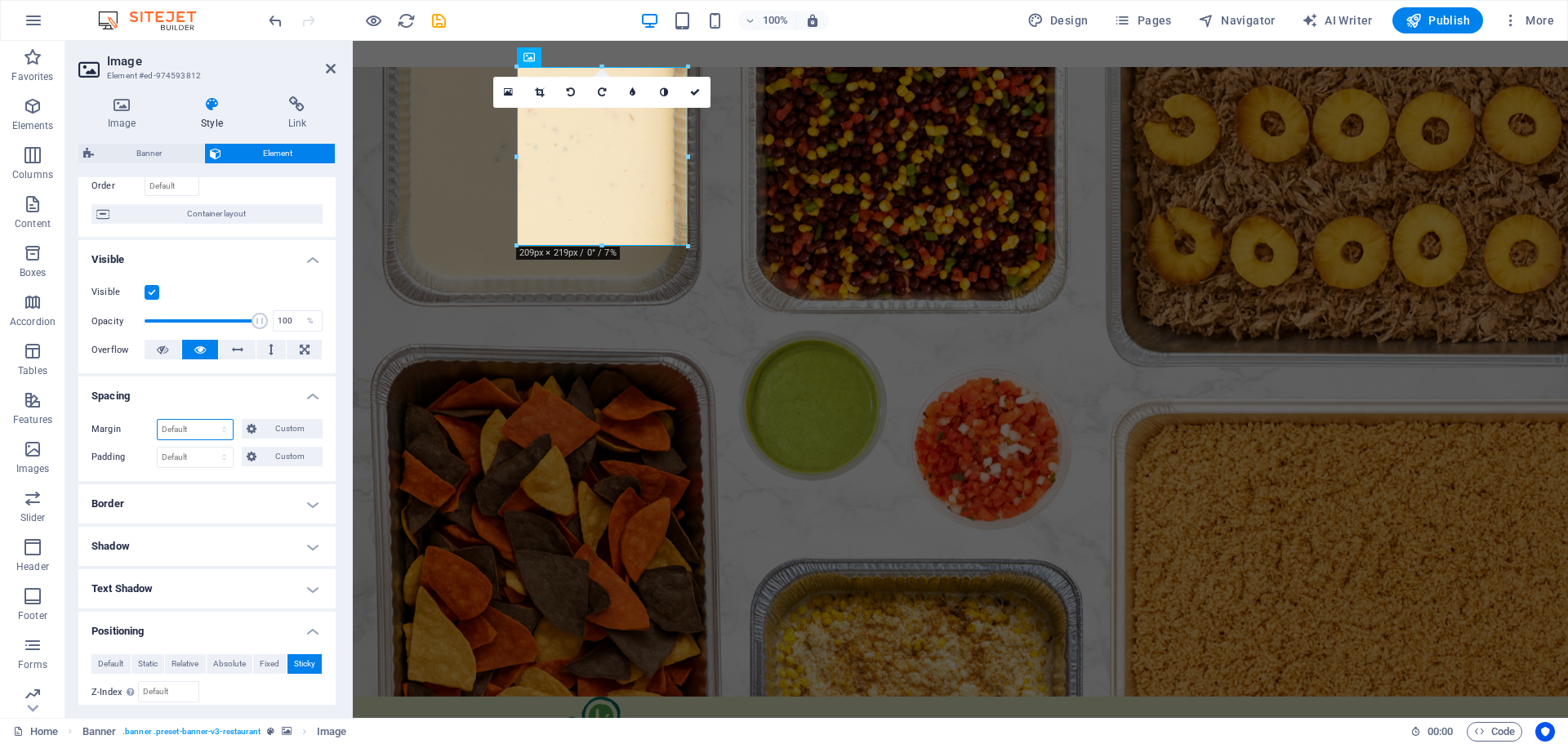
scroll to position [30, 0]
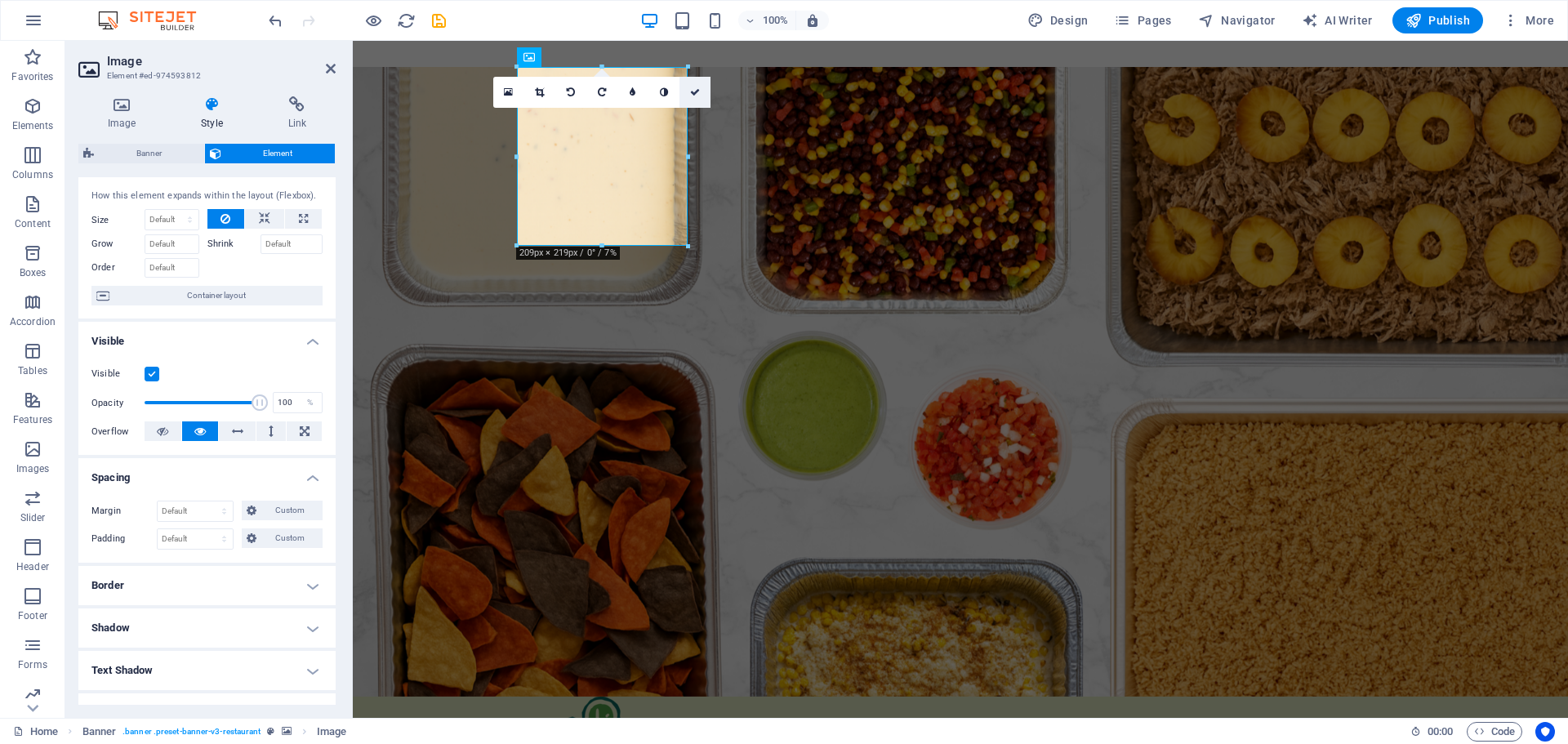
click at [699, 92] on icon at bounding box center [695, 92] width 9 height 9
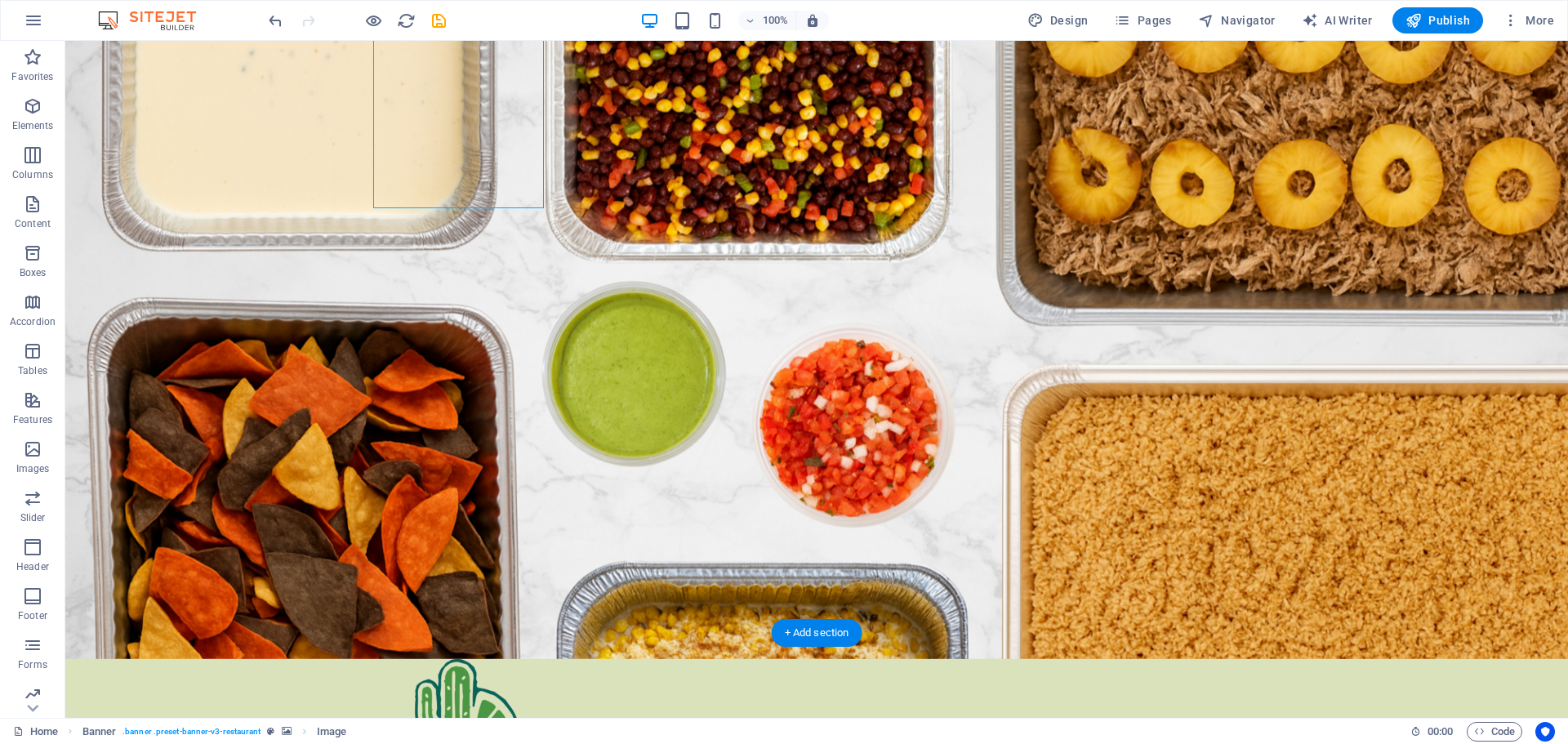
scroll to position [0, 0]
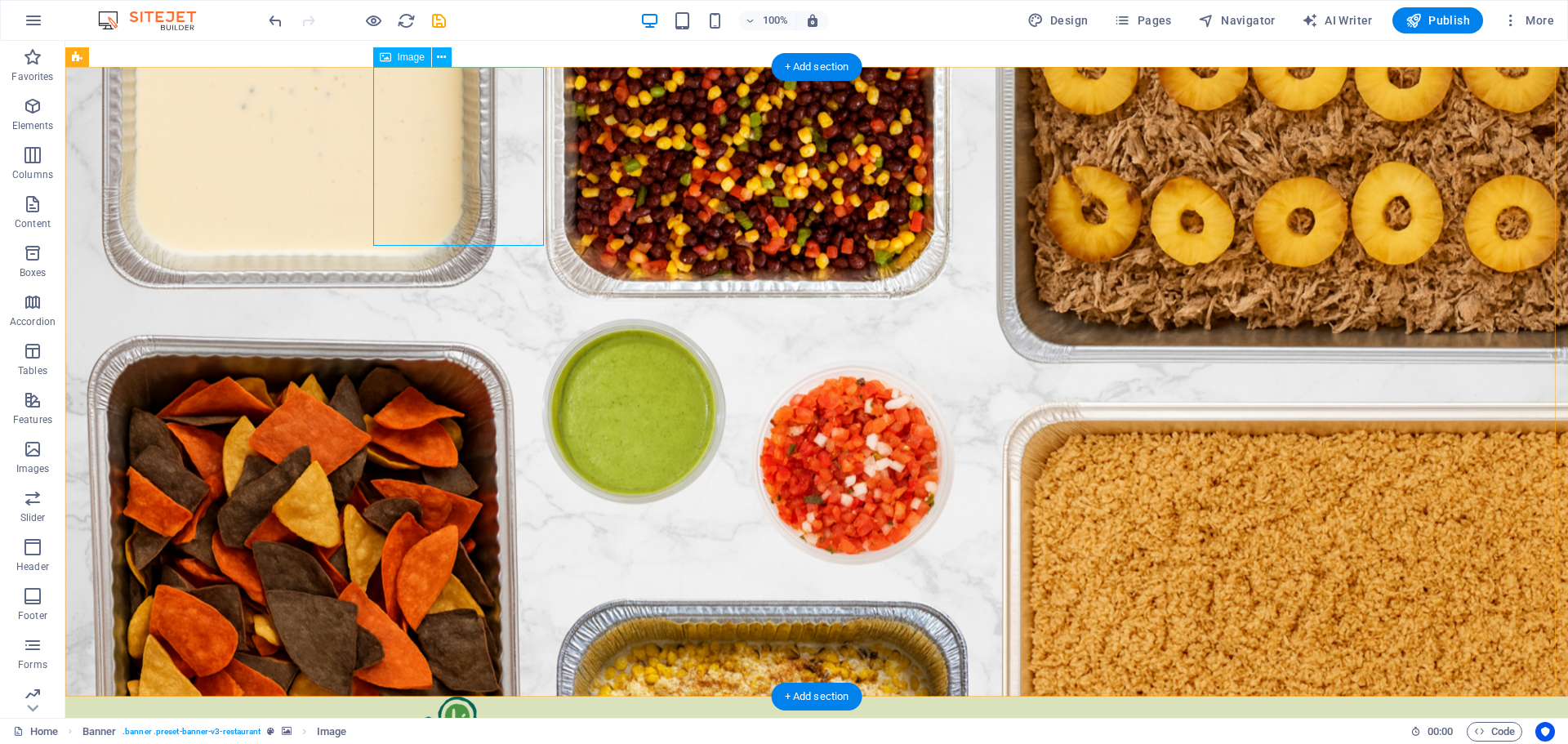
drag, startPoint x: 452, startPoint y: 100, endPoint x: 418, endPoint y: 81, distance: 38.9
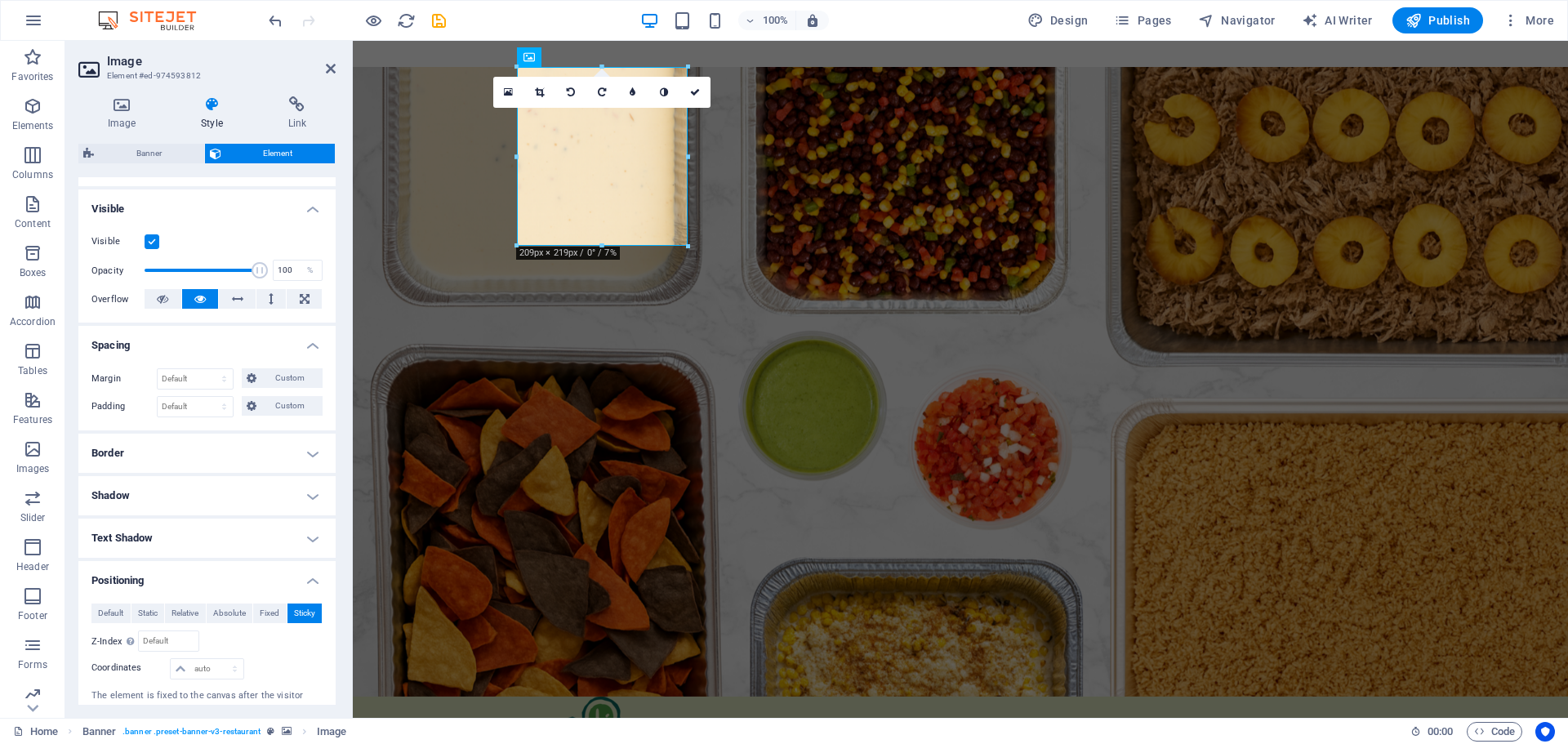
scroll to position [163, 0]
click at [226, 406] on select "Default px rem % vh vw Custom" at bounding box center [195, 405] width 75 height 20
select select "px"
click at [208, 396] on select "Default px rem % vh vw Custom" at bounding box center [195, 405] width 75 height 20
type input "0"
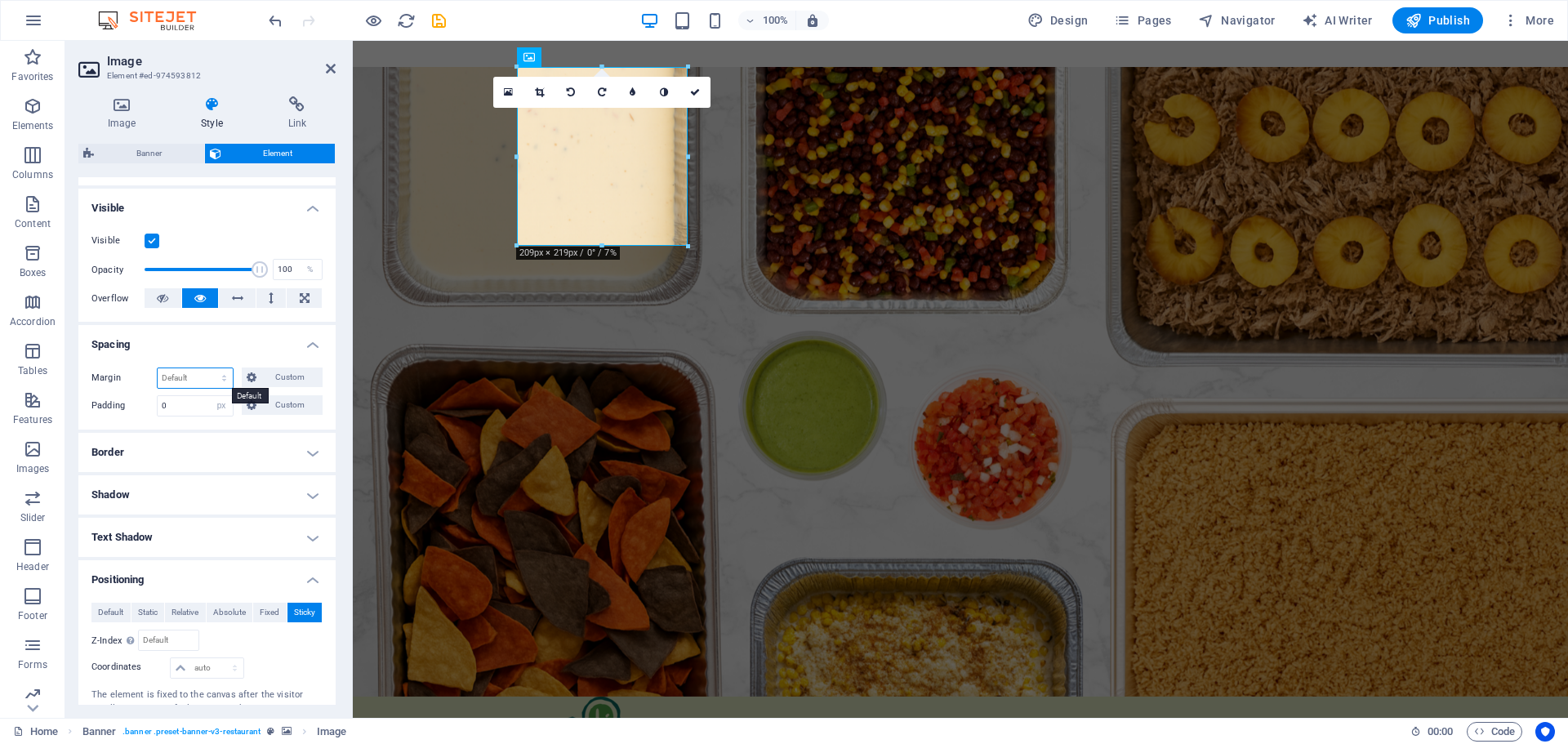
click at [211, 374] on select "Default auto px % rem vw vh Custom" at bounding box center [195, 377] width 75 height 20
select select "px"
click at [208, 368] on select "Default auto px % rem vw vh Custom" at bounding box center [195, 377] width 75 height 20
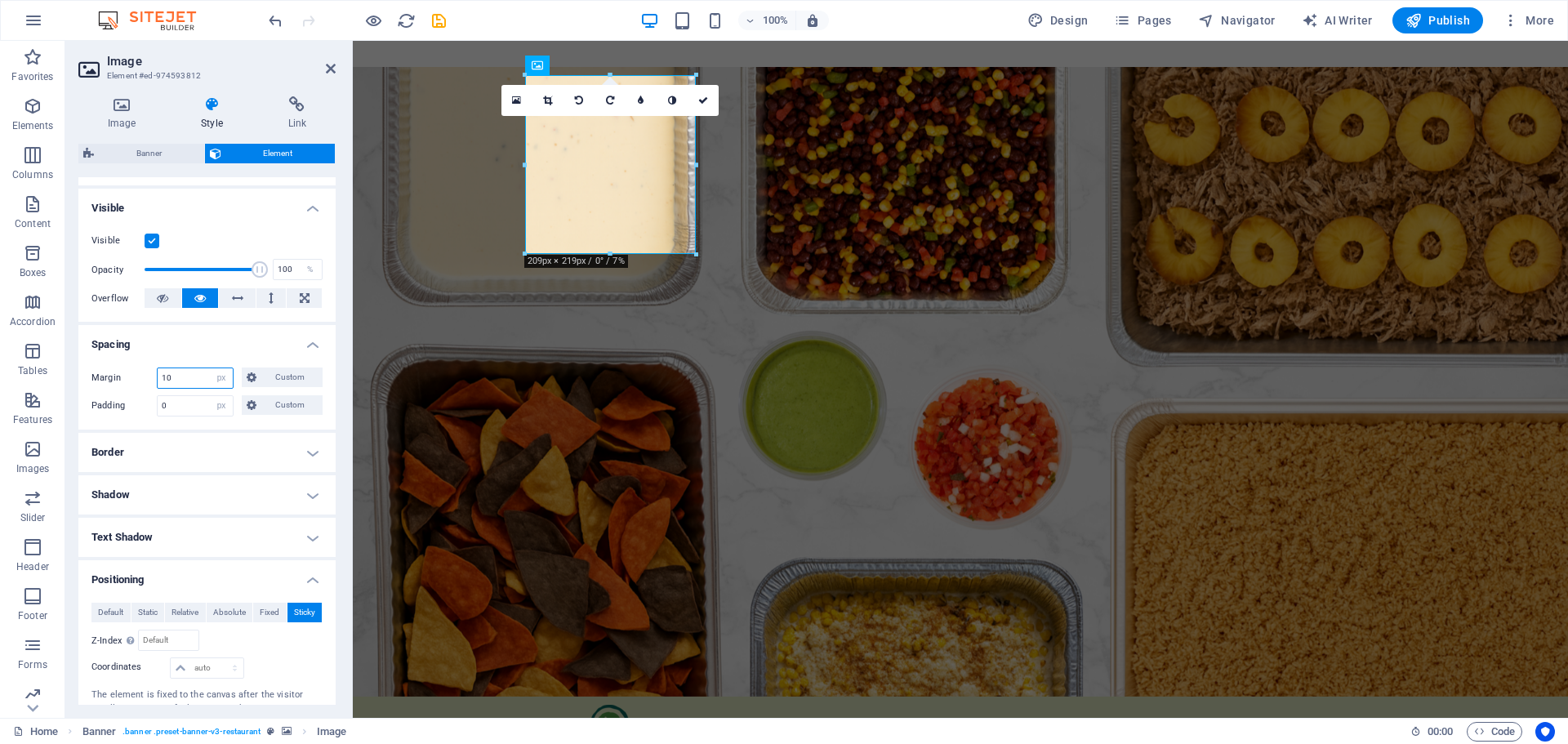
type input "1"
type input "0"
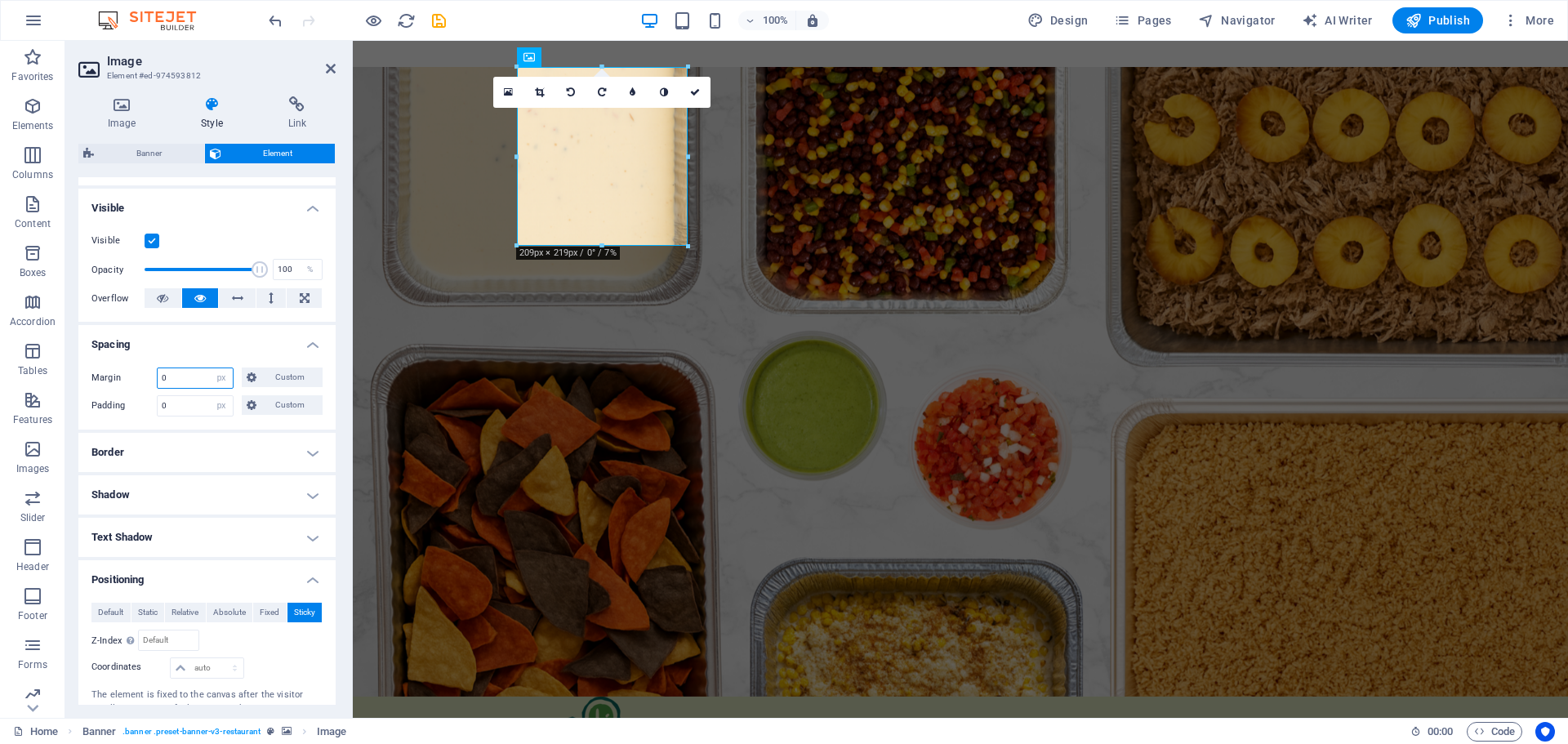
drag, startPoint x: 188, startPoint y: 377, endPoint x: 148, endPoint y: 379, distance: 40.0
click at [148, 379] on div "Margin 0 Default auto px % rem vw vh Custom Custom" at bounding box center [206, 377] width 231 height 21
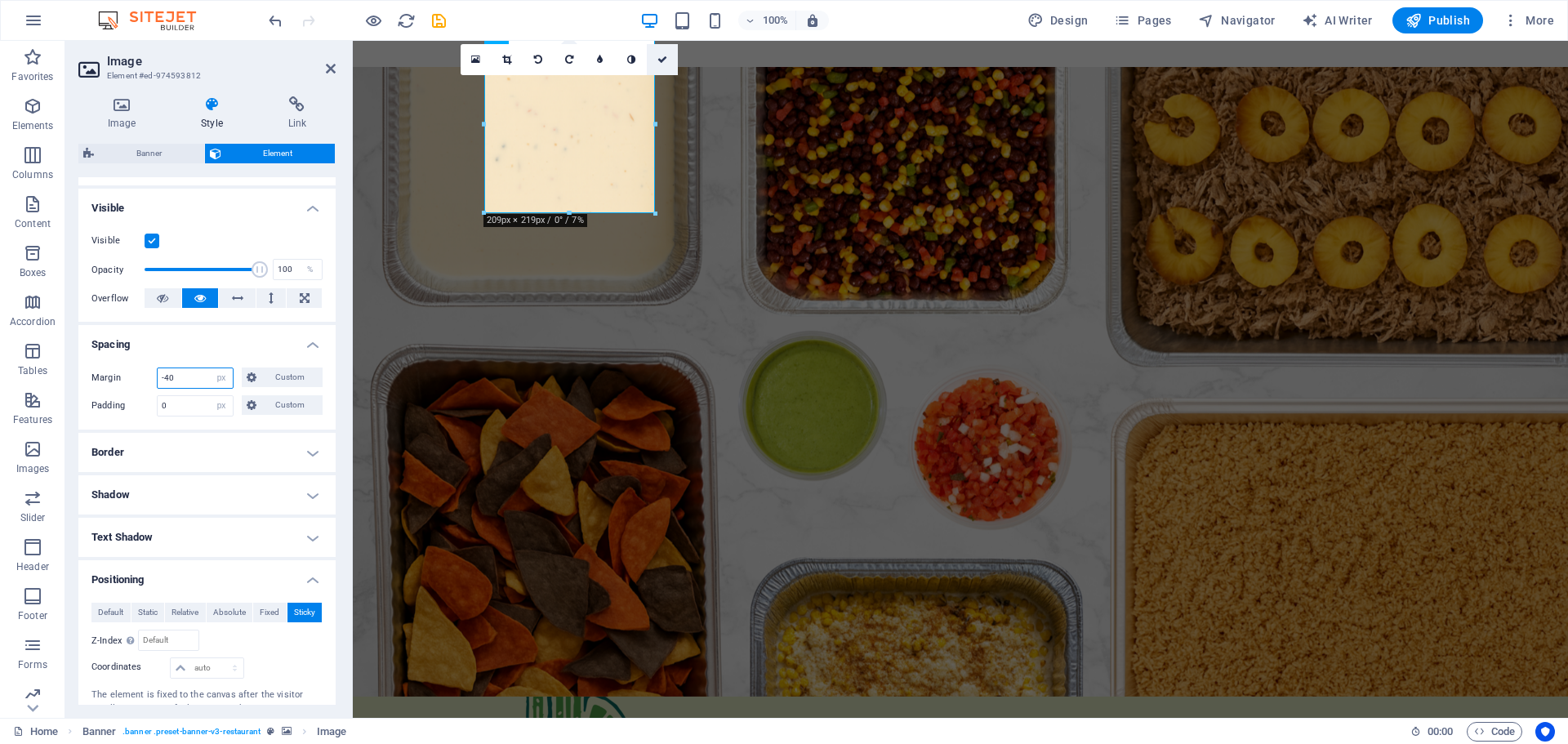
type input "-40"
click at [661, 55] on icon at bounding box center [662, 60] width 9 height 9
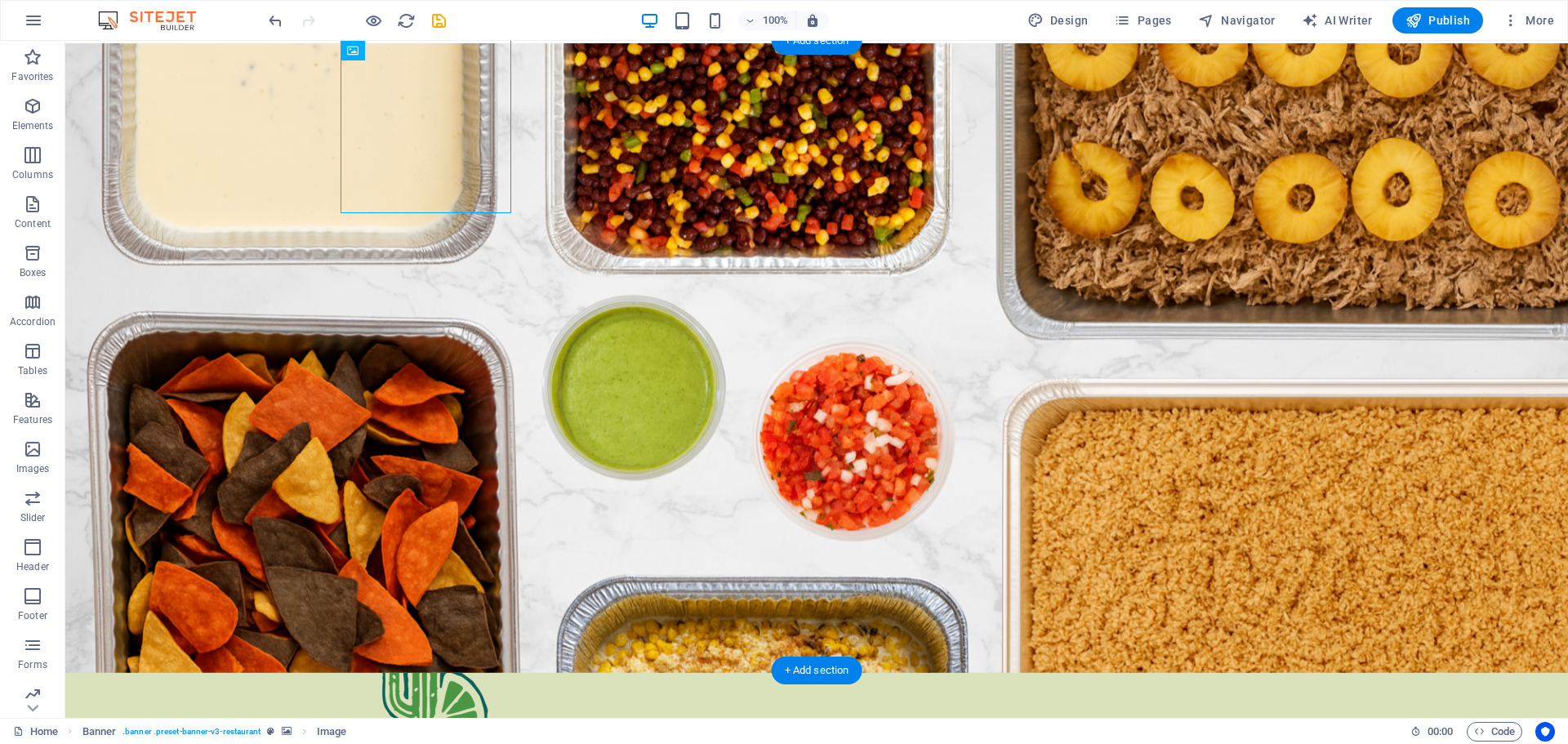
scroll to position [0, 0]
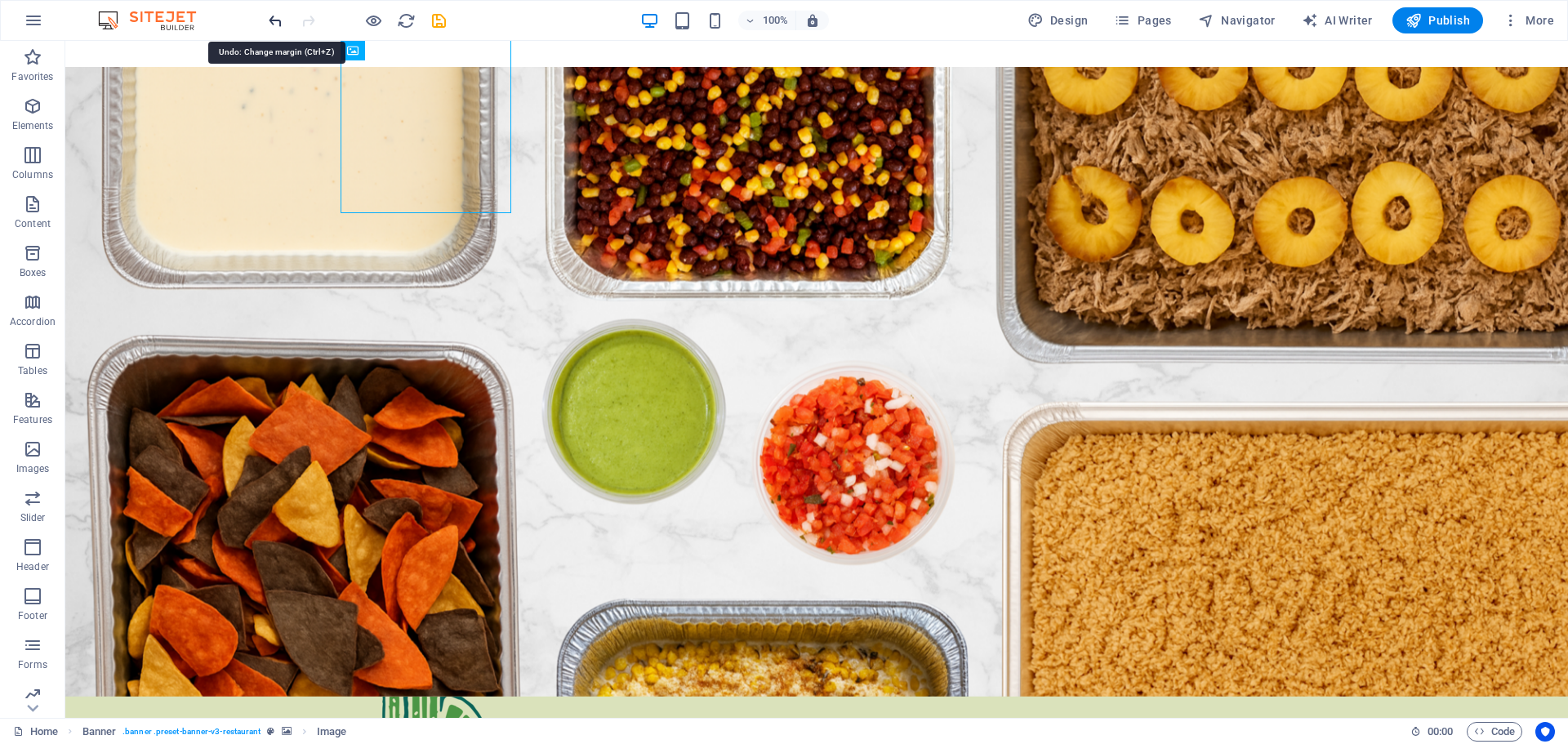
click at [275, 17] on icon "undo" at bounding box center [275, 21] width 19 height 19
click at [275, 15] on icon "undo" at bounding box center [275, 21] width 19 height 19
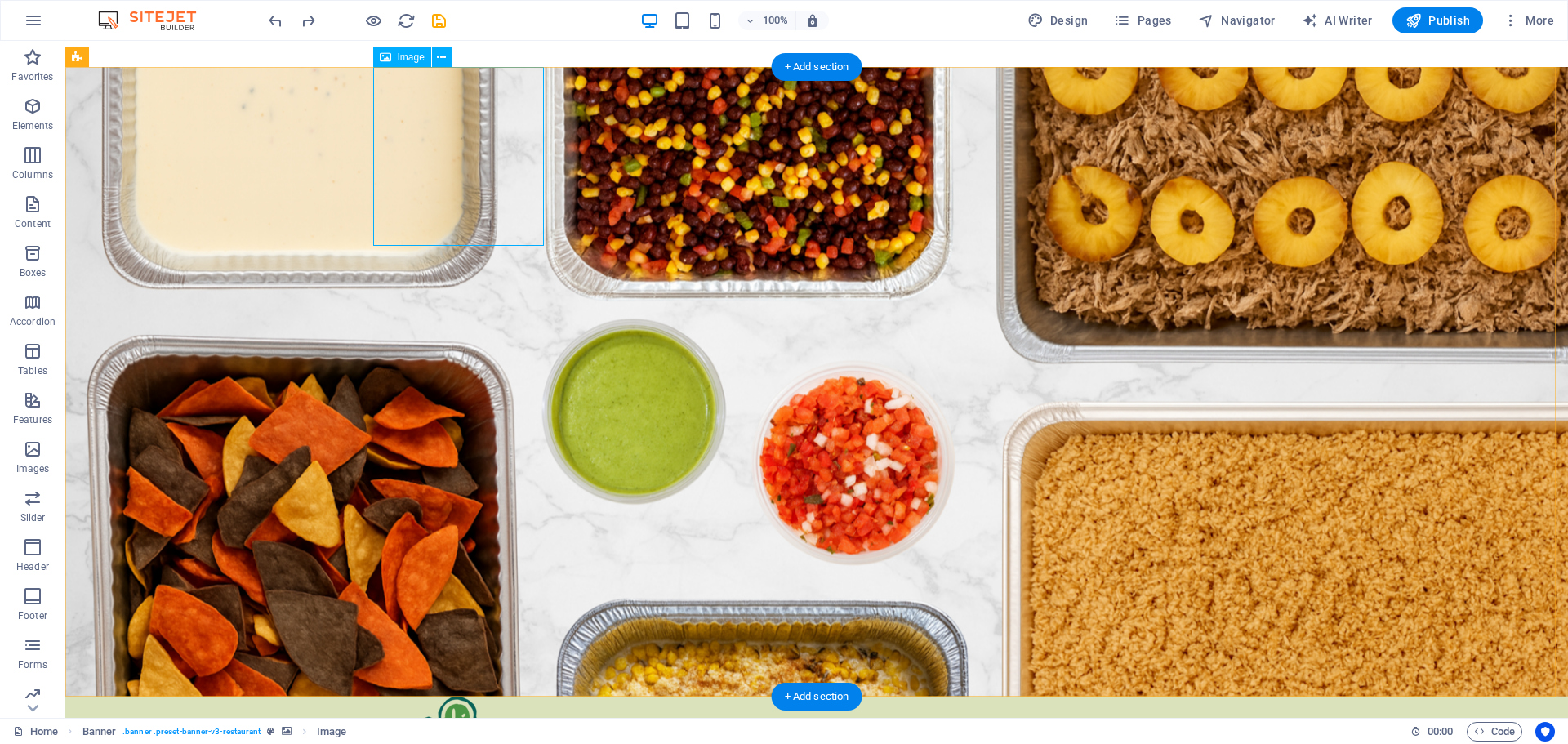
select select "px"
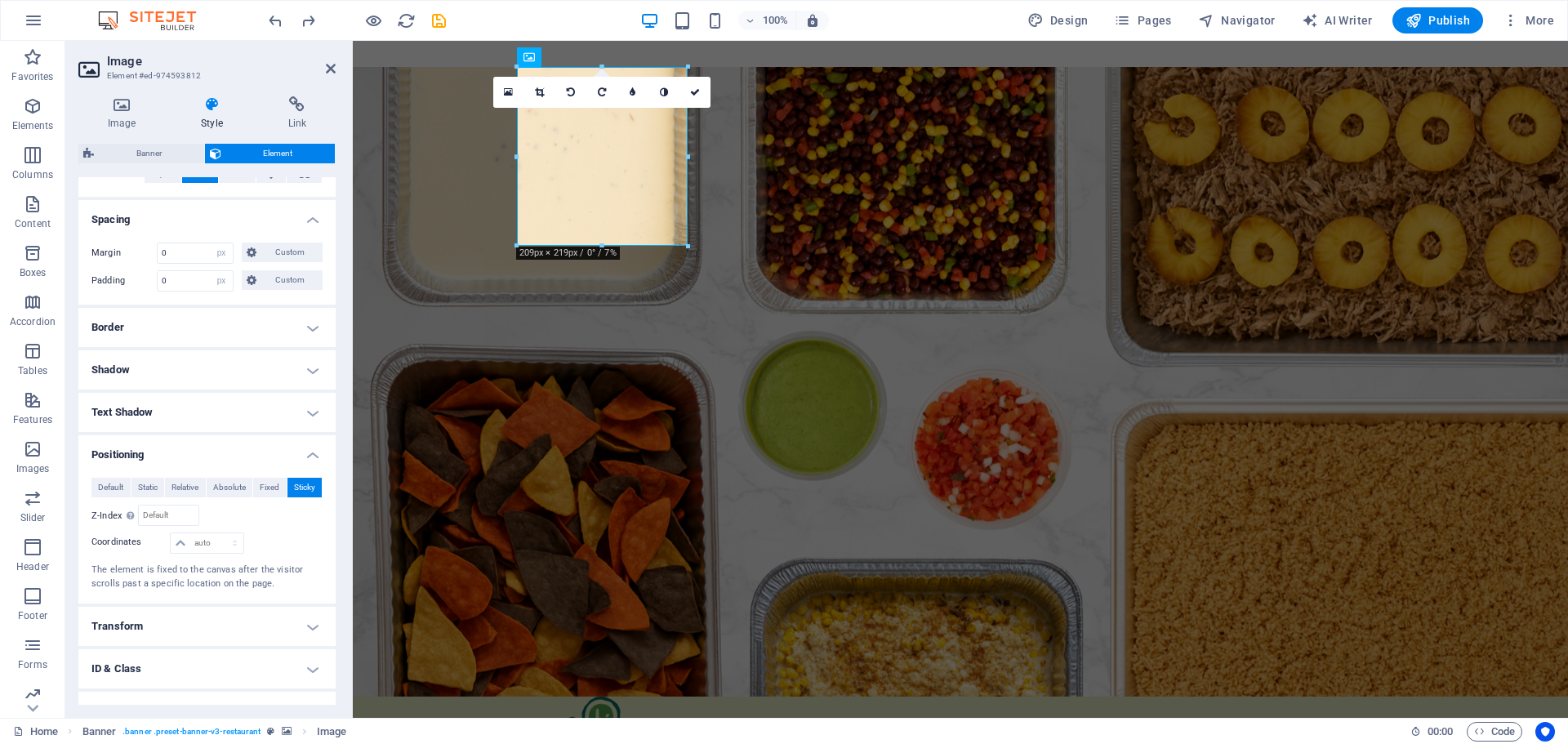
scroll to position [327, 0]
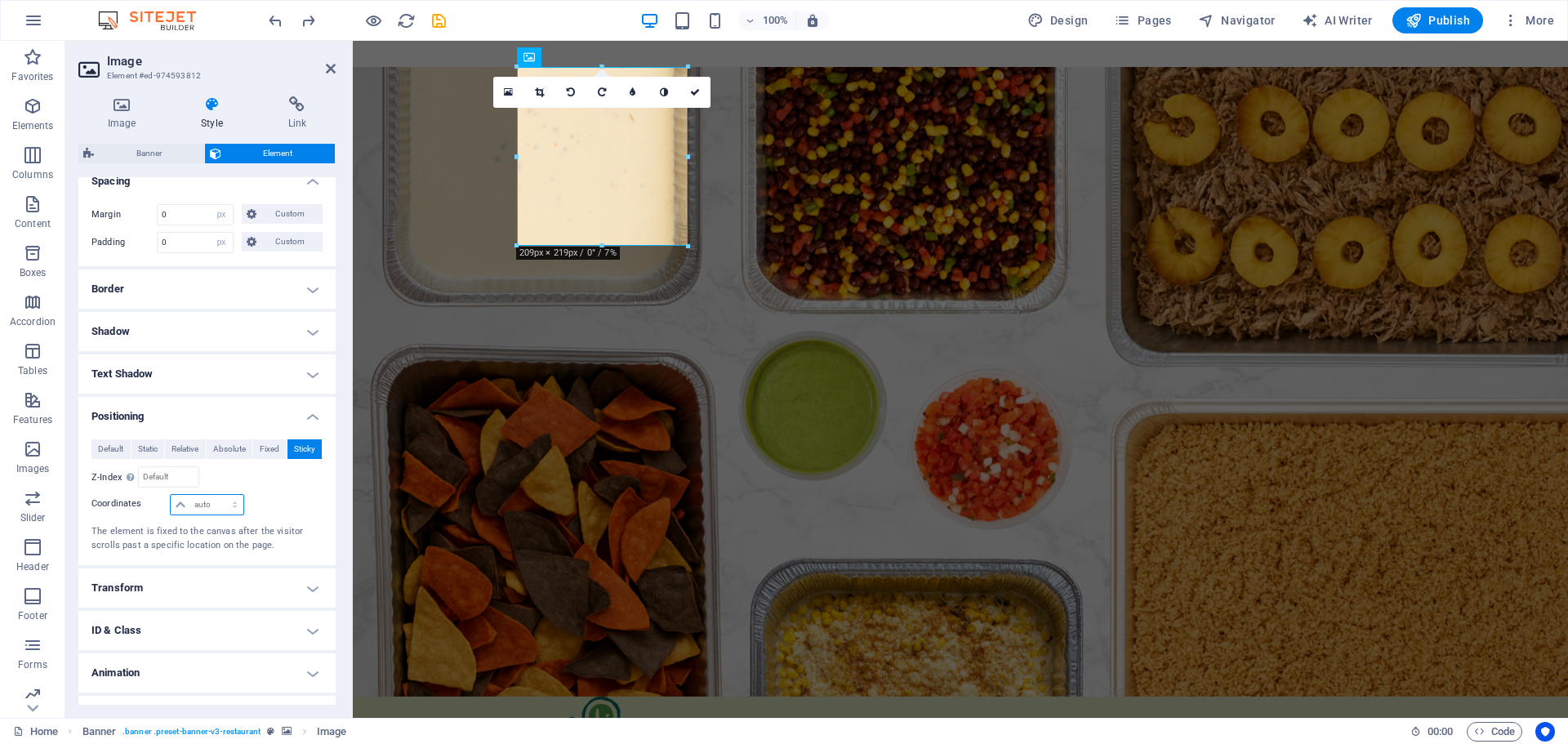
click at [191, 503] on select "auto px rem % em" at bounding box center [206, 504] width 72 height 20
select select "px"
click at [218, 495] on select "auto px rem % em" at bounding box center [206, 504] width 72 height 20
click at [178, 504] on icon at bounding box center [180, 504] width 9 height 9
click at [197, 504] on input "0" at bounding box center [217, 504] width 52 height 20
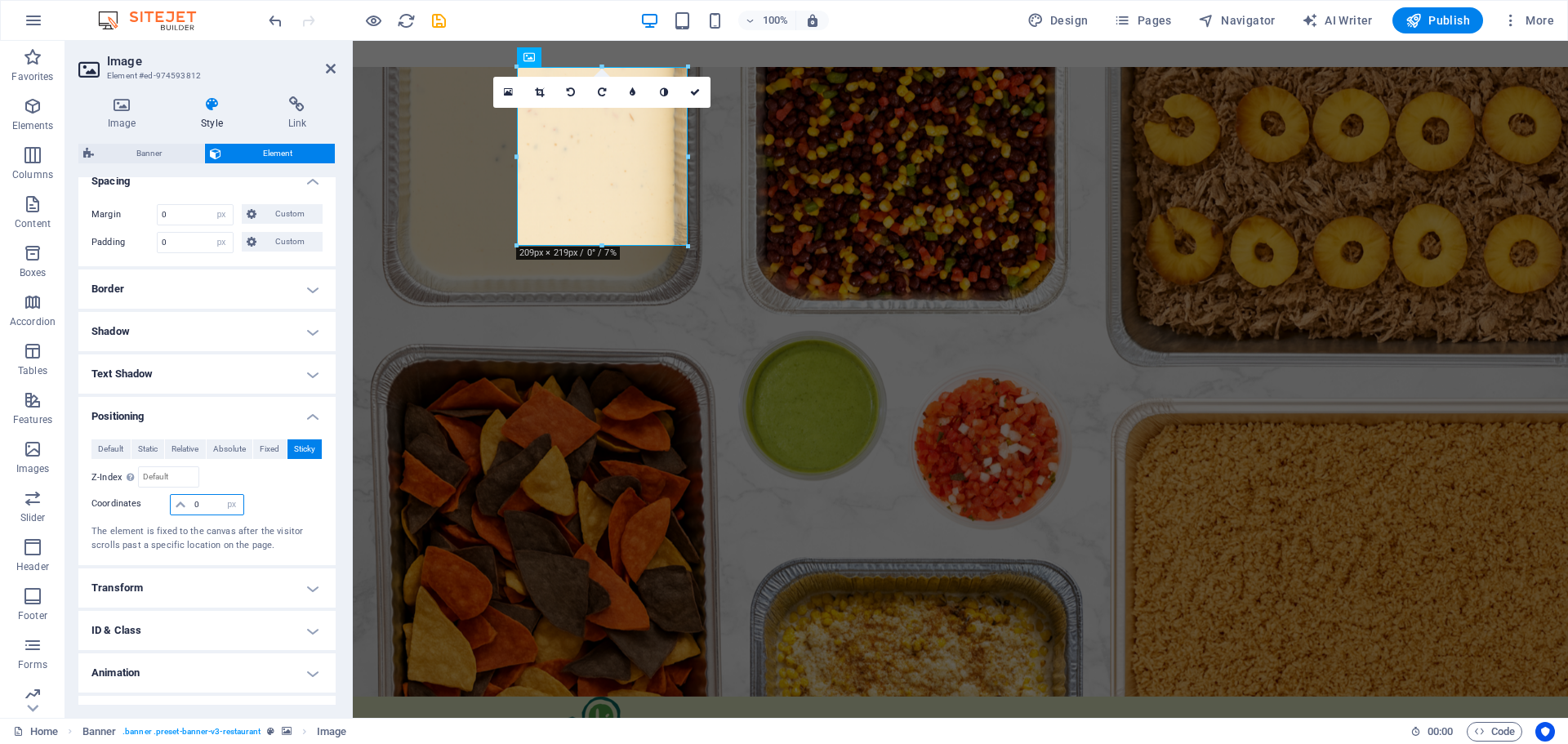
drag, startPoint x: 199, startPoint y: 507, endPoint x: 185, endPoint y: 505, distance: 14.1
click at [185, 505] on div "0 auto px rem % em" at bounding box center [206, 504] width 74 height 21
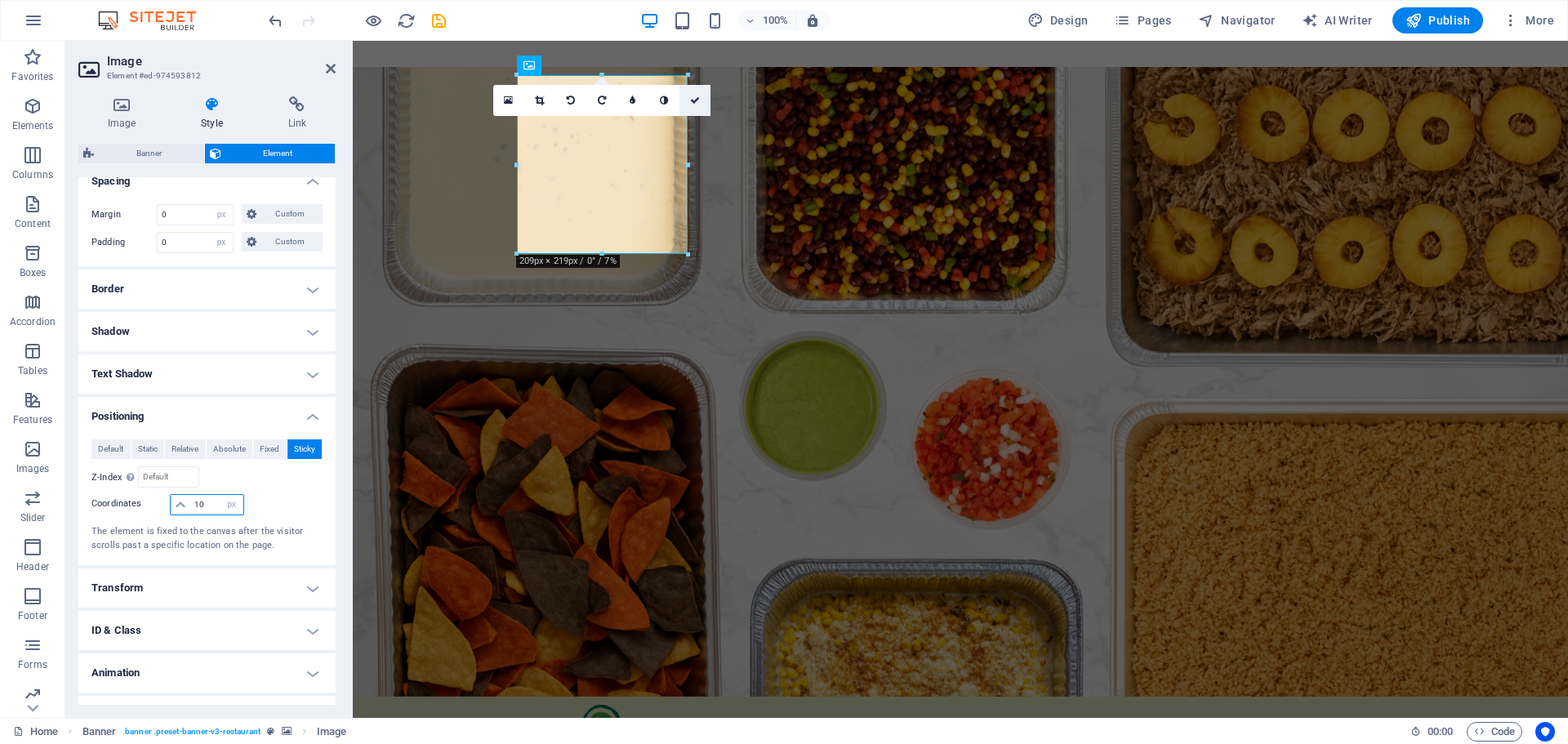
type input "10"
click at [700, 97] on link at bounding box center [695, 100] width 31 height 31
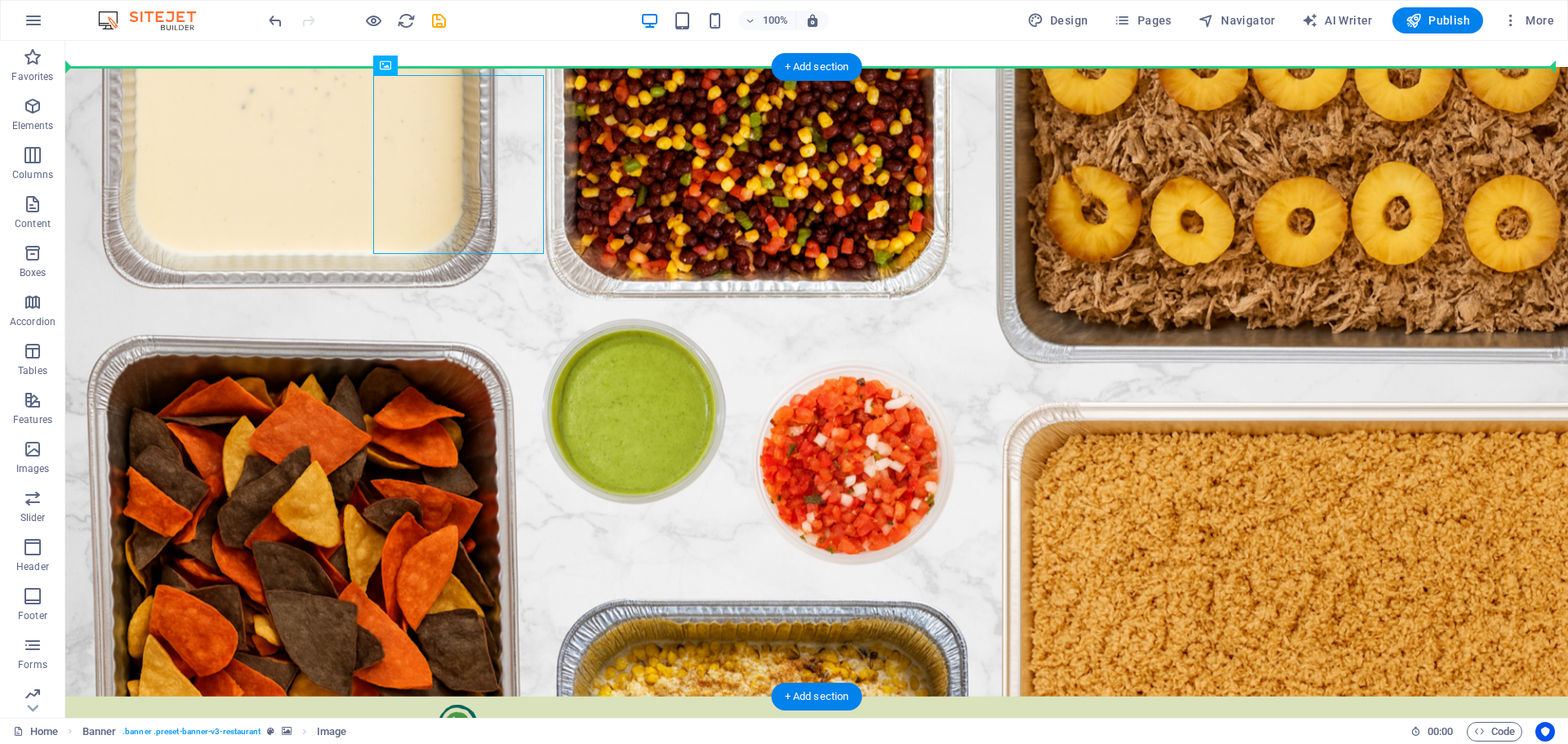
drag, startPoint x: 461, startPoint y: 105, endPoint x: 232, endPoint y: 162, distance: 236.0
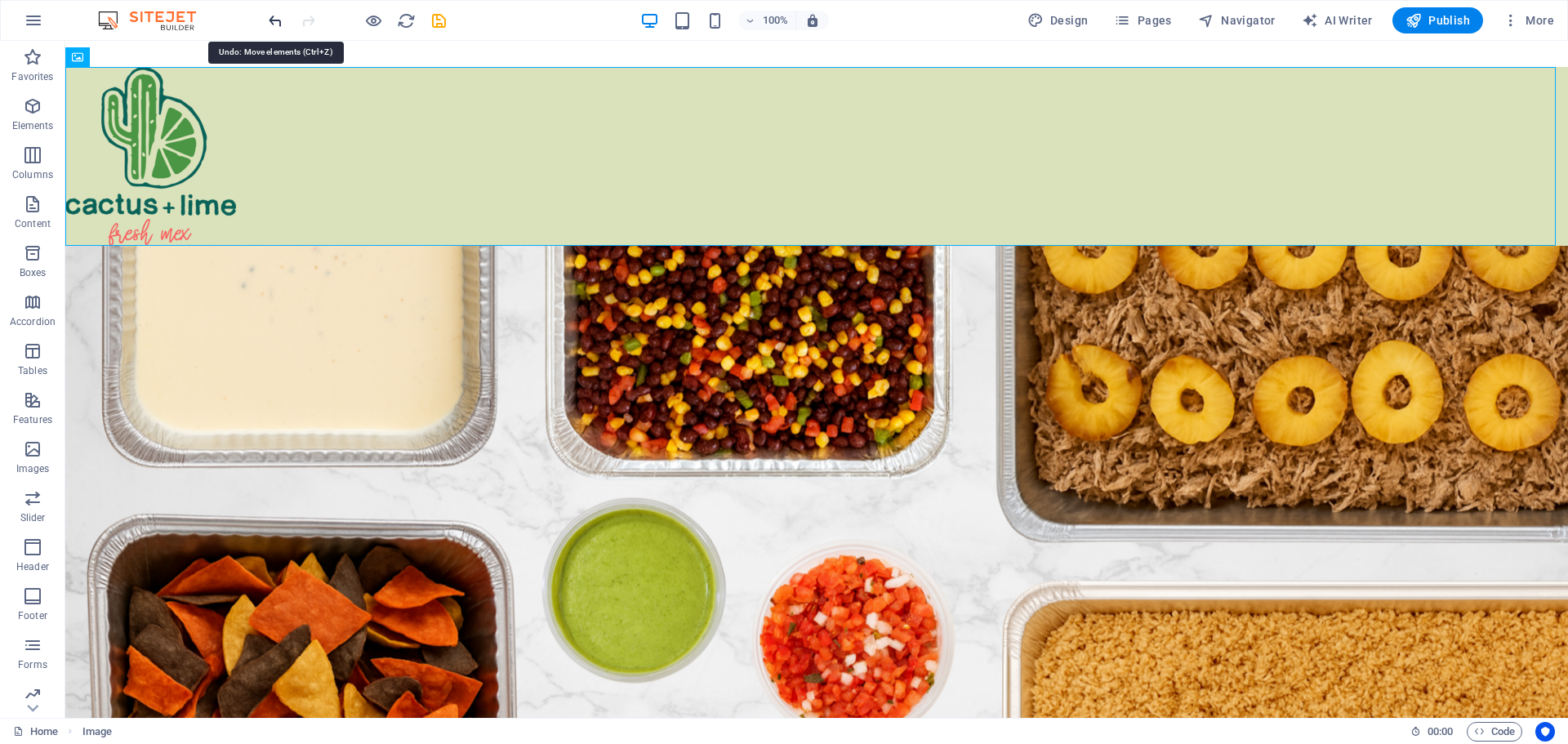
click at [275, 21] on icon "undo" at bounding box center [275, 21] width 19 height 19
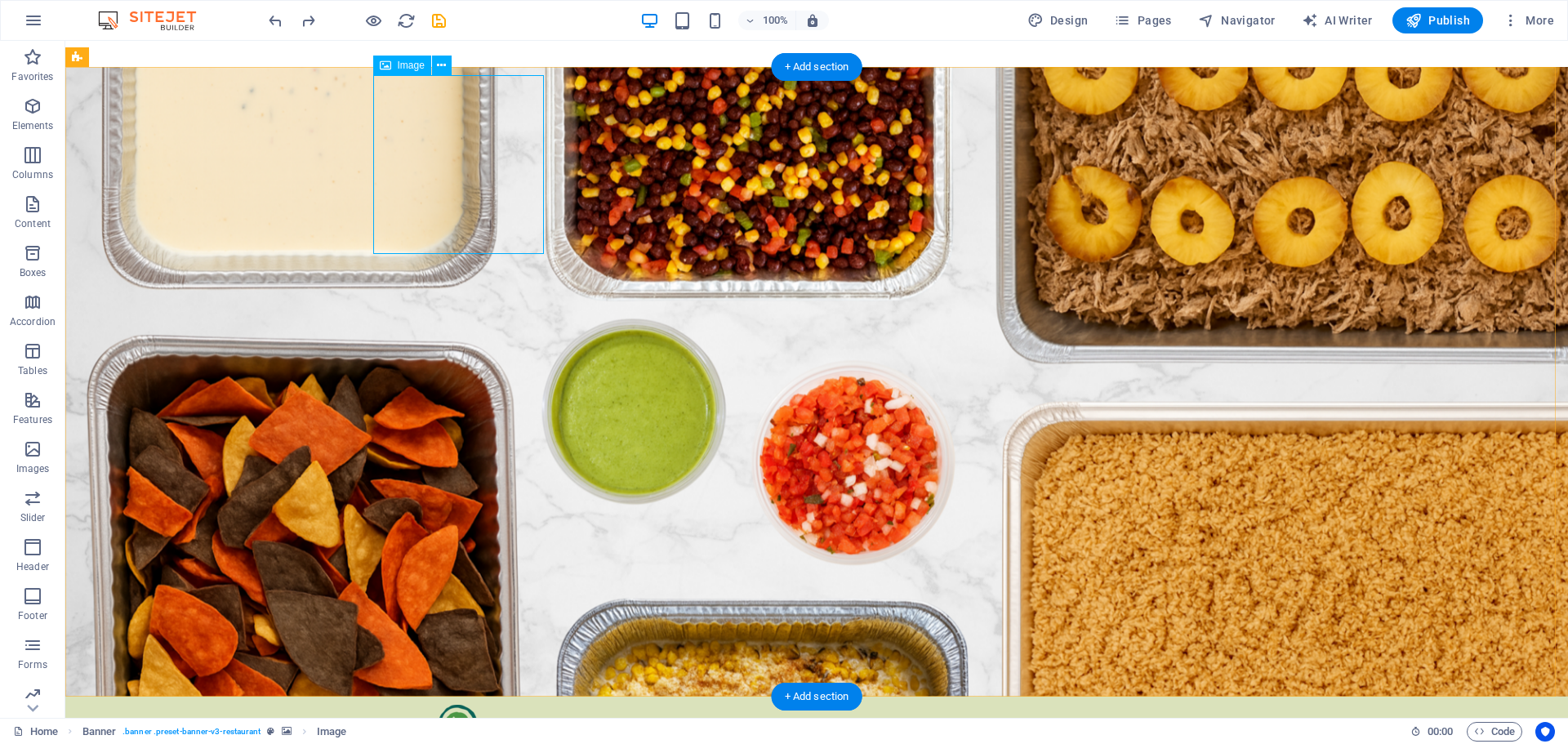
select select "px"
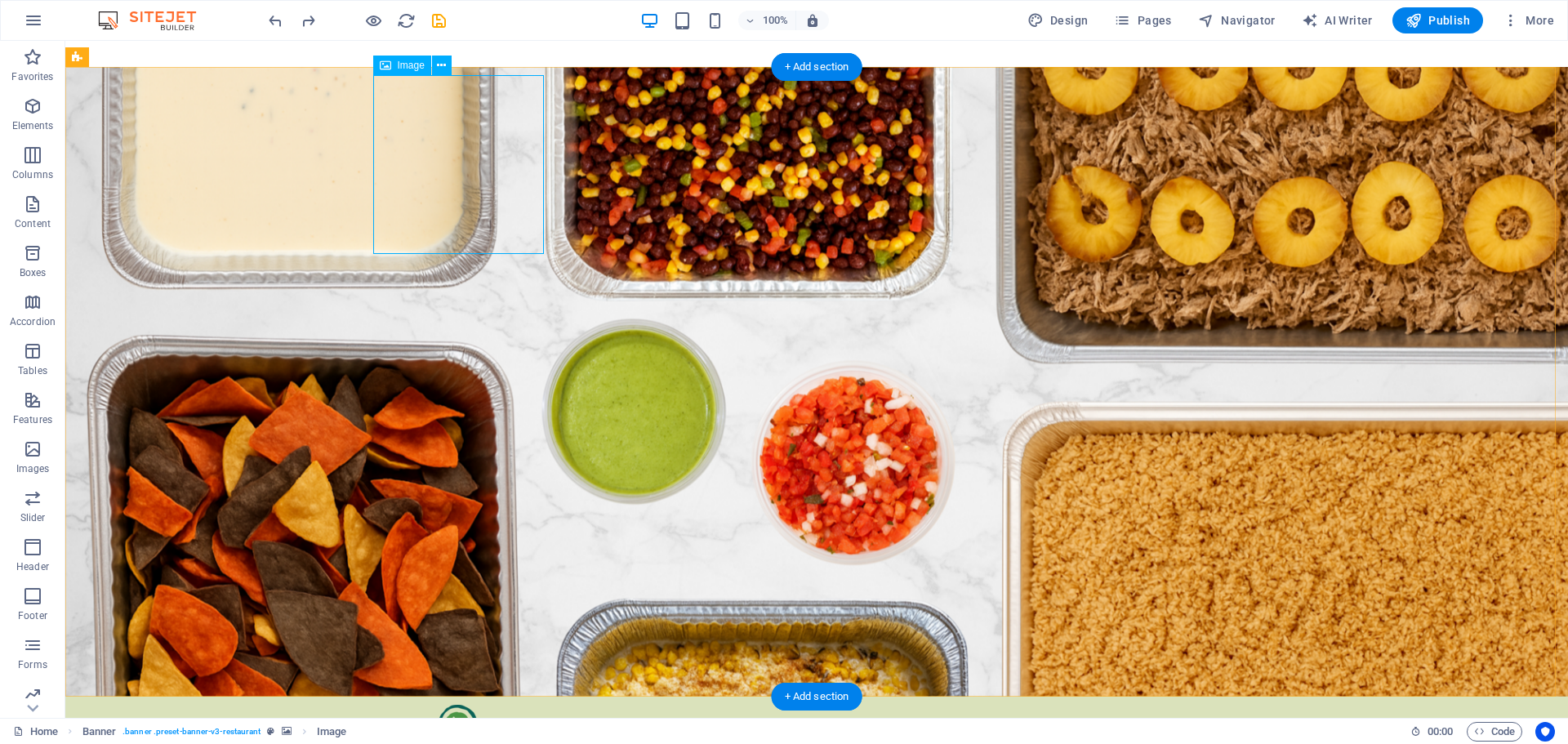
select select "px"
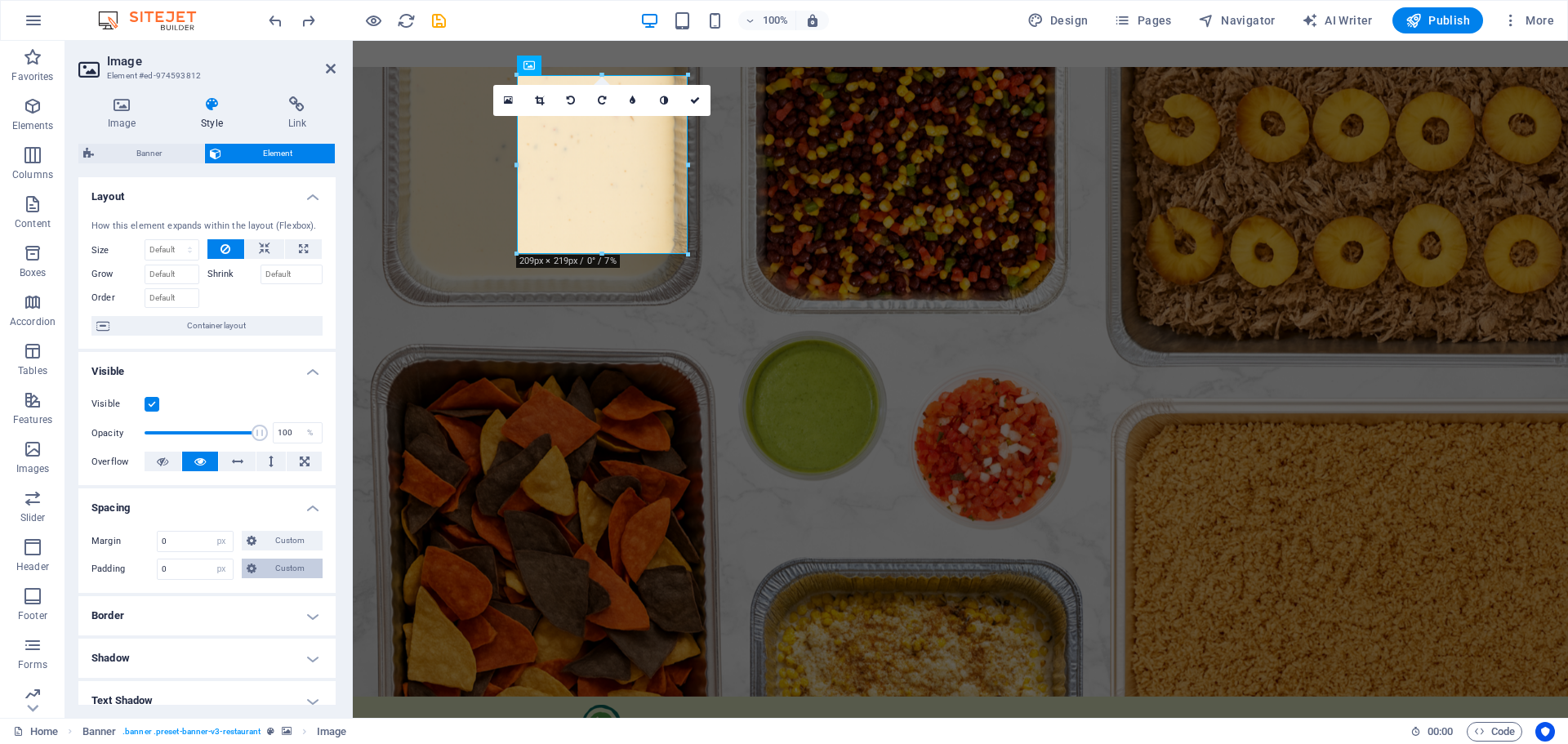
click at [277, 568] on span "Custom" at bounding box center [290, 568] width 56 height 20
drag, startPoint x: 127, startPoint y: 610, endPoint x: 107, endPoint y: 611, distance: 20.0
click at [107, 611] on div "0 px rem % vh vw" at bounding box center [128, 611] width 74 height 21
type input "10"
select select "DISABLED_OPTION_VALUE"
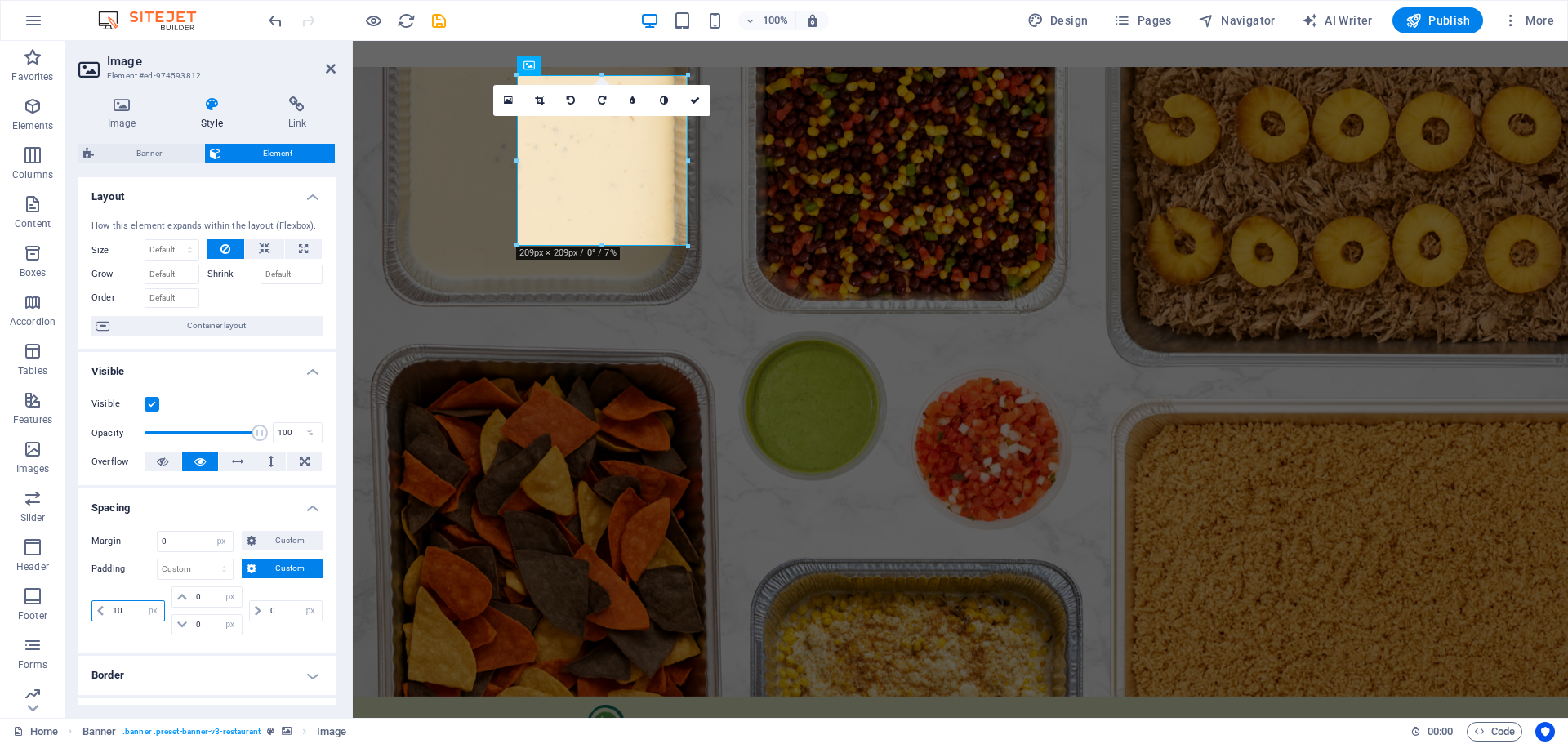
drag, startPoint x: 131, startPoint y: 609, endPoint x: 96, endPoint y: 605, distance: 35.2
click at [96, 605] on div "10 px rem % vh vw" at bounding box center [128, 611] width 74 height 21
type input "4"
type input "0"
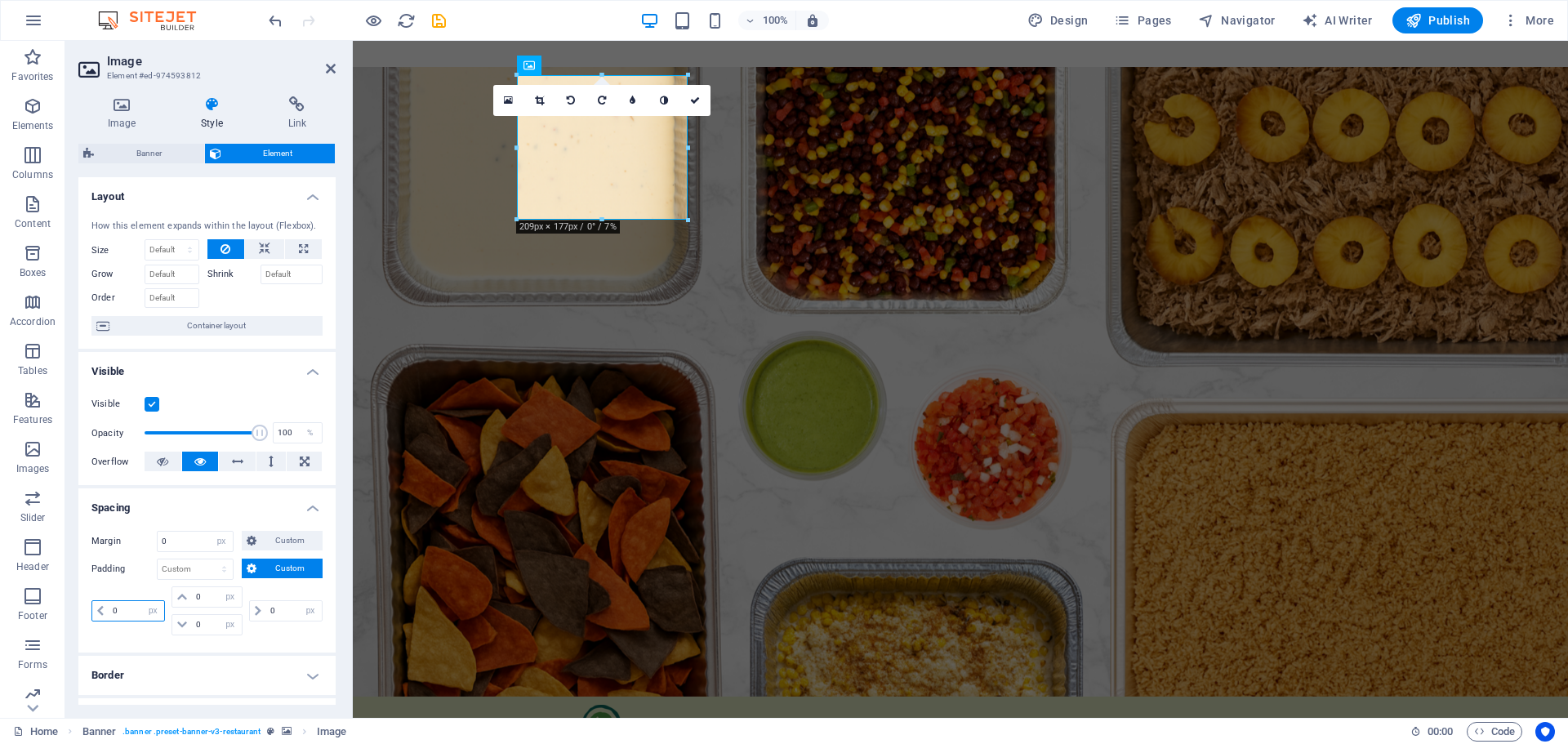
select select "px"
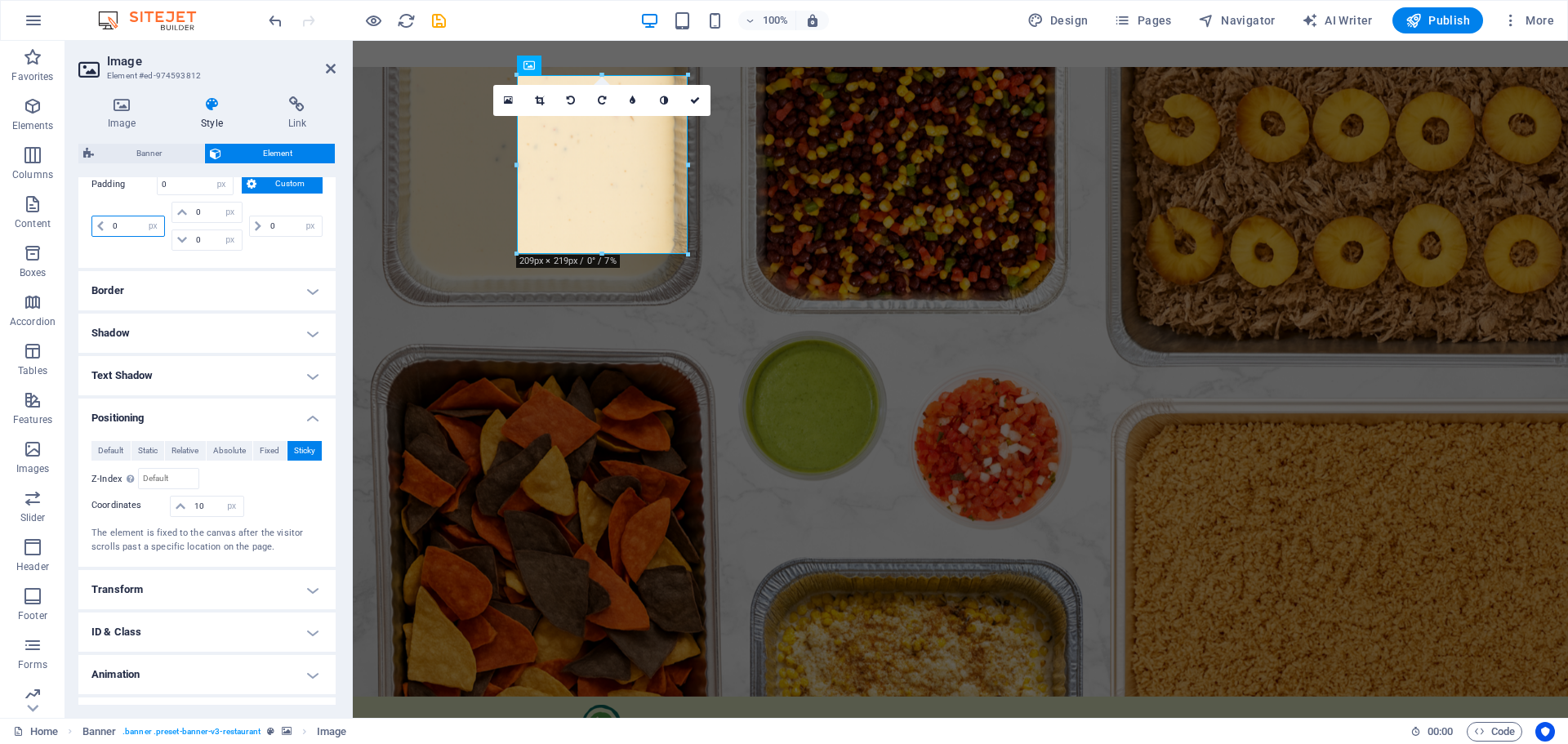
scroll to position [408, 0]
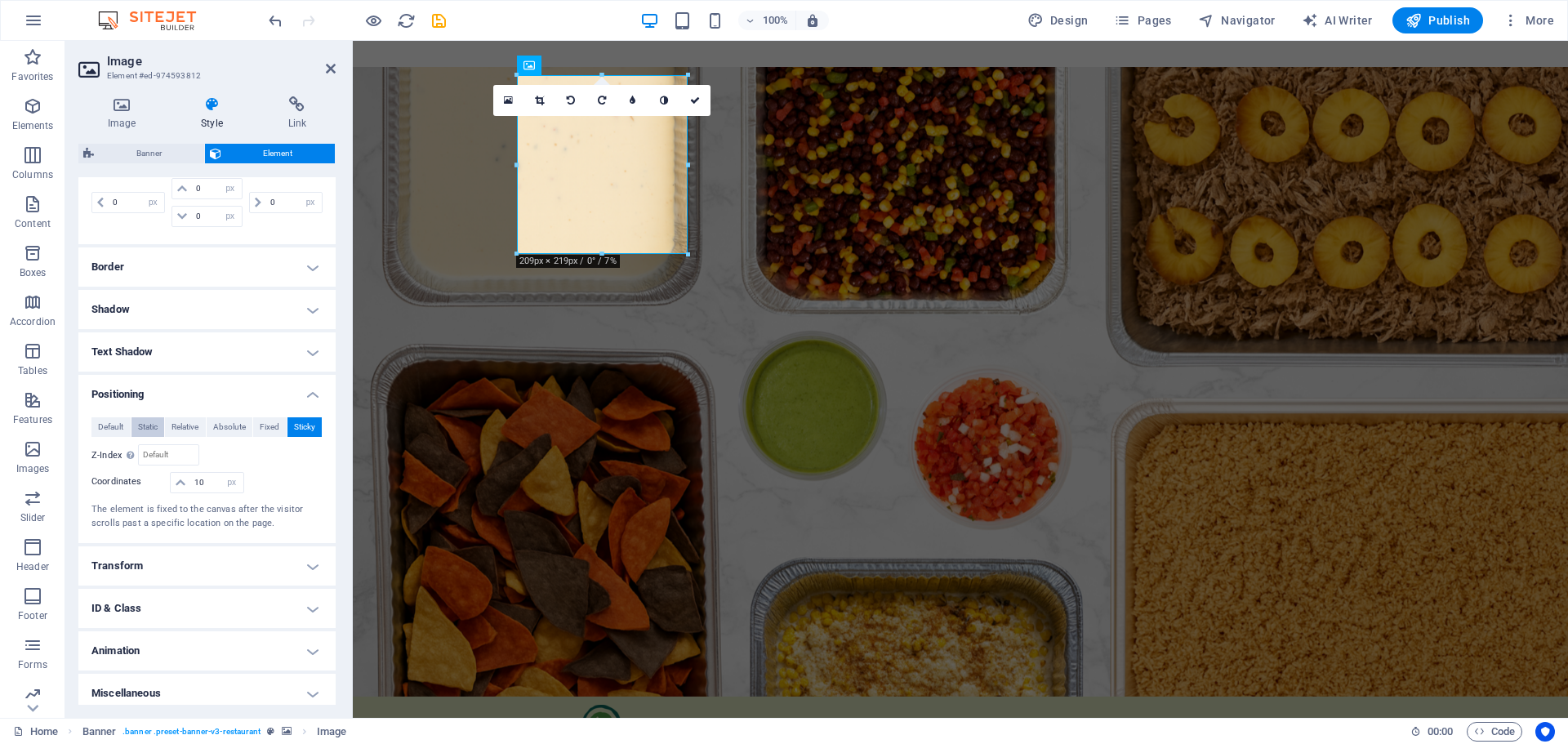
click at [143, 428] on span "Static" at bounding box center [148, 427] width 20 height 20
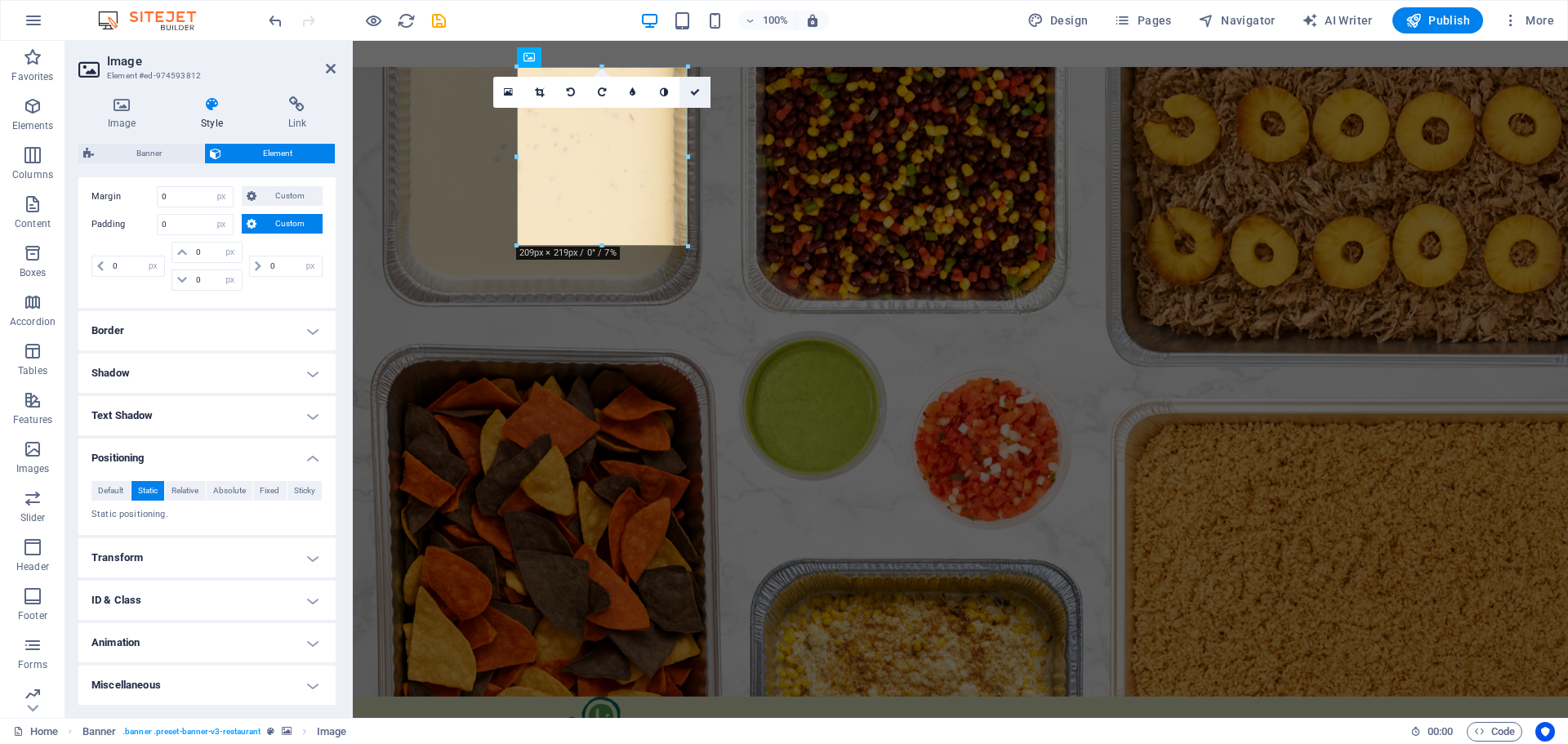
click at [697, 91] on icon at bounding box center [695, 92] width 9 height 9
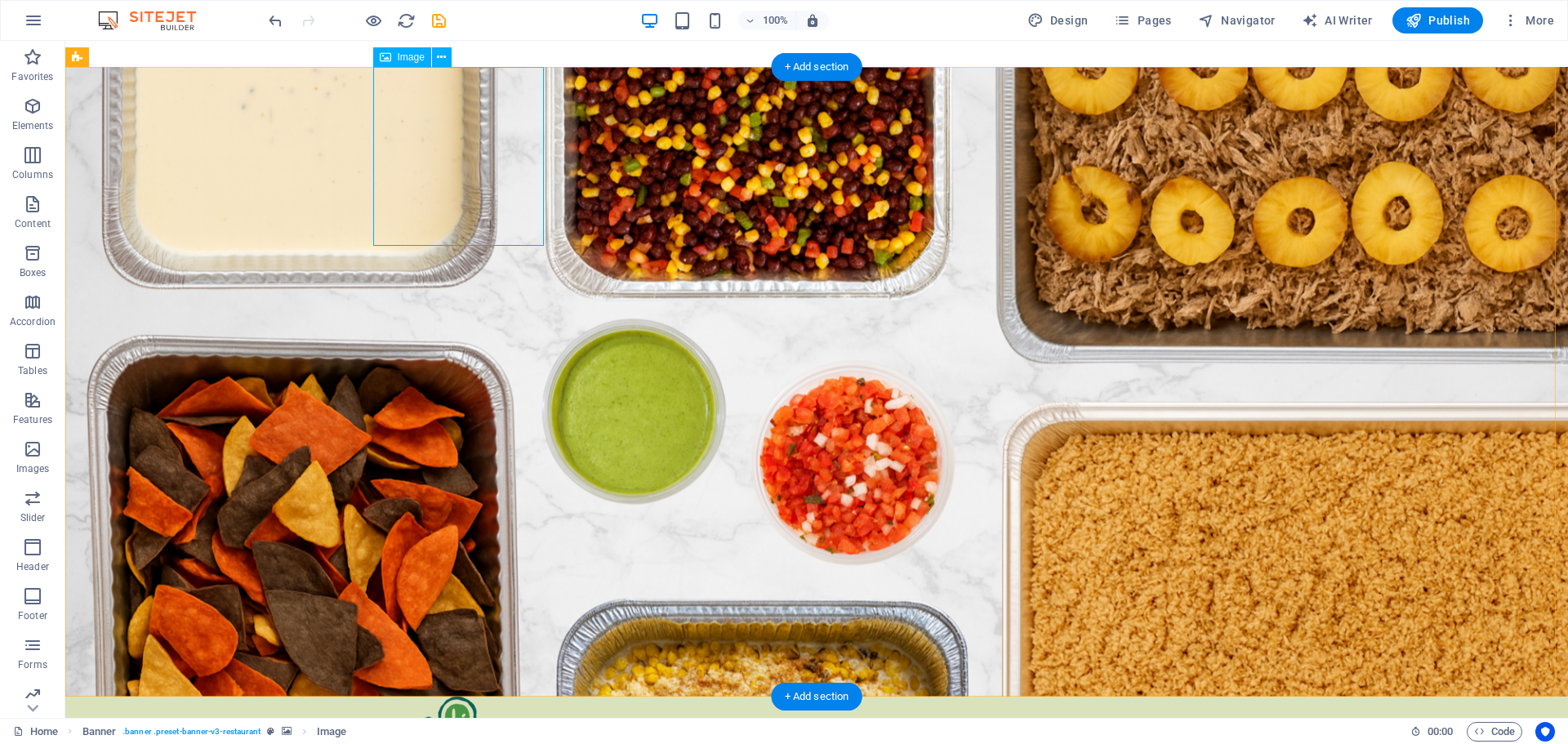
select select "px"
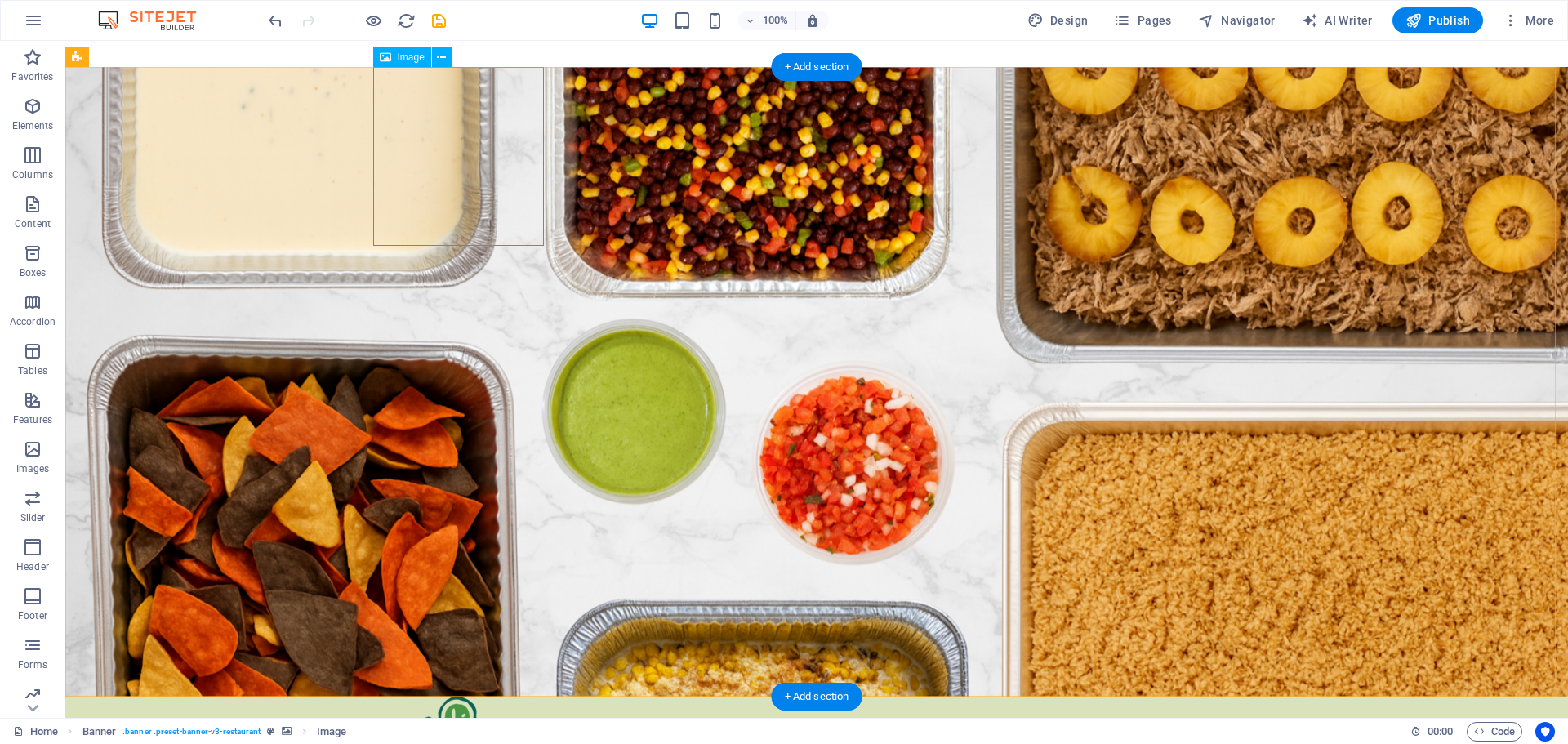
select select "px"
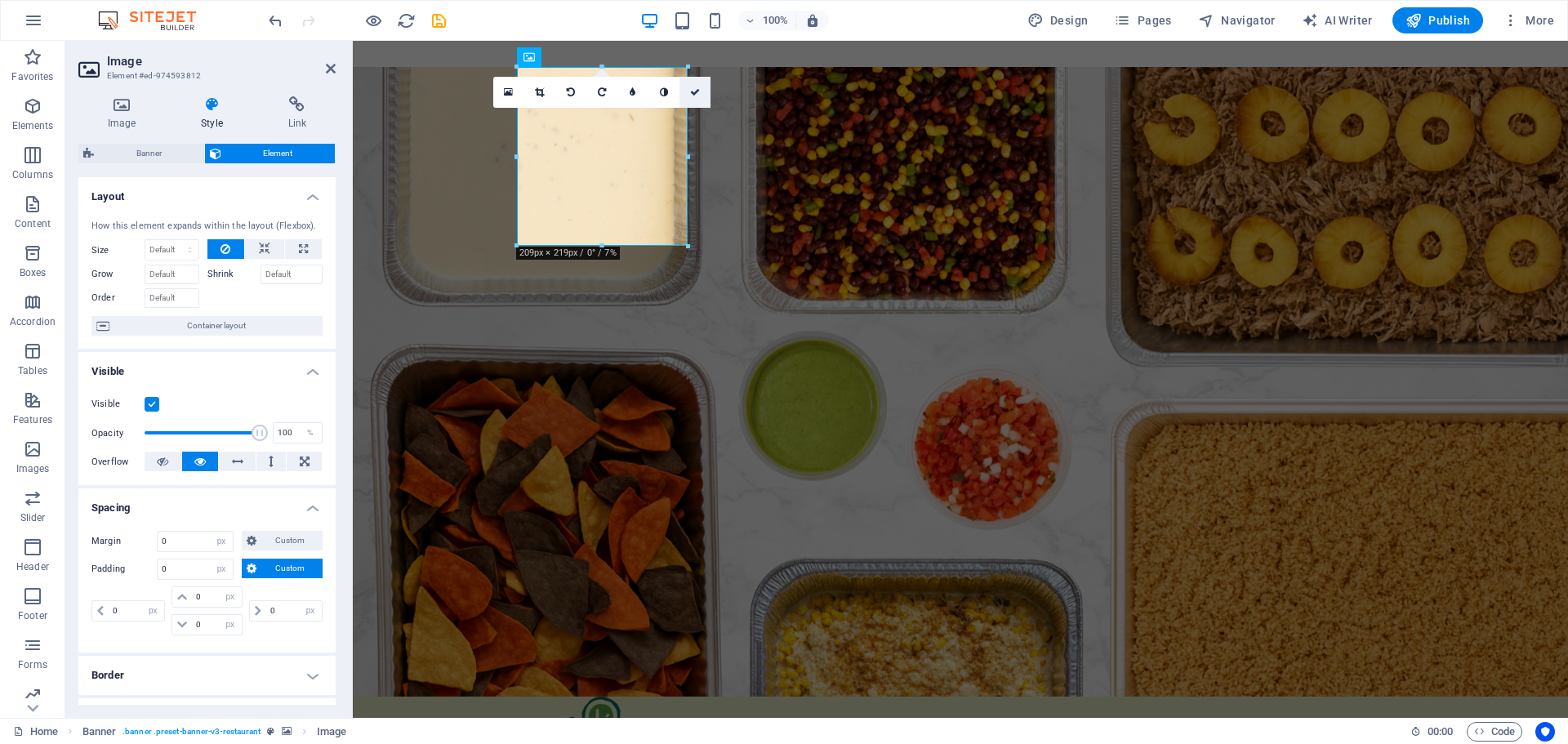
click at [699, 89] on icon at bounding box center [695, 92] width 9 height 9
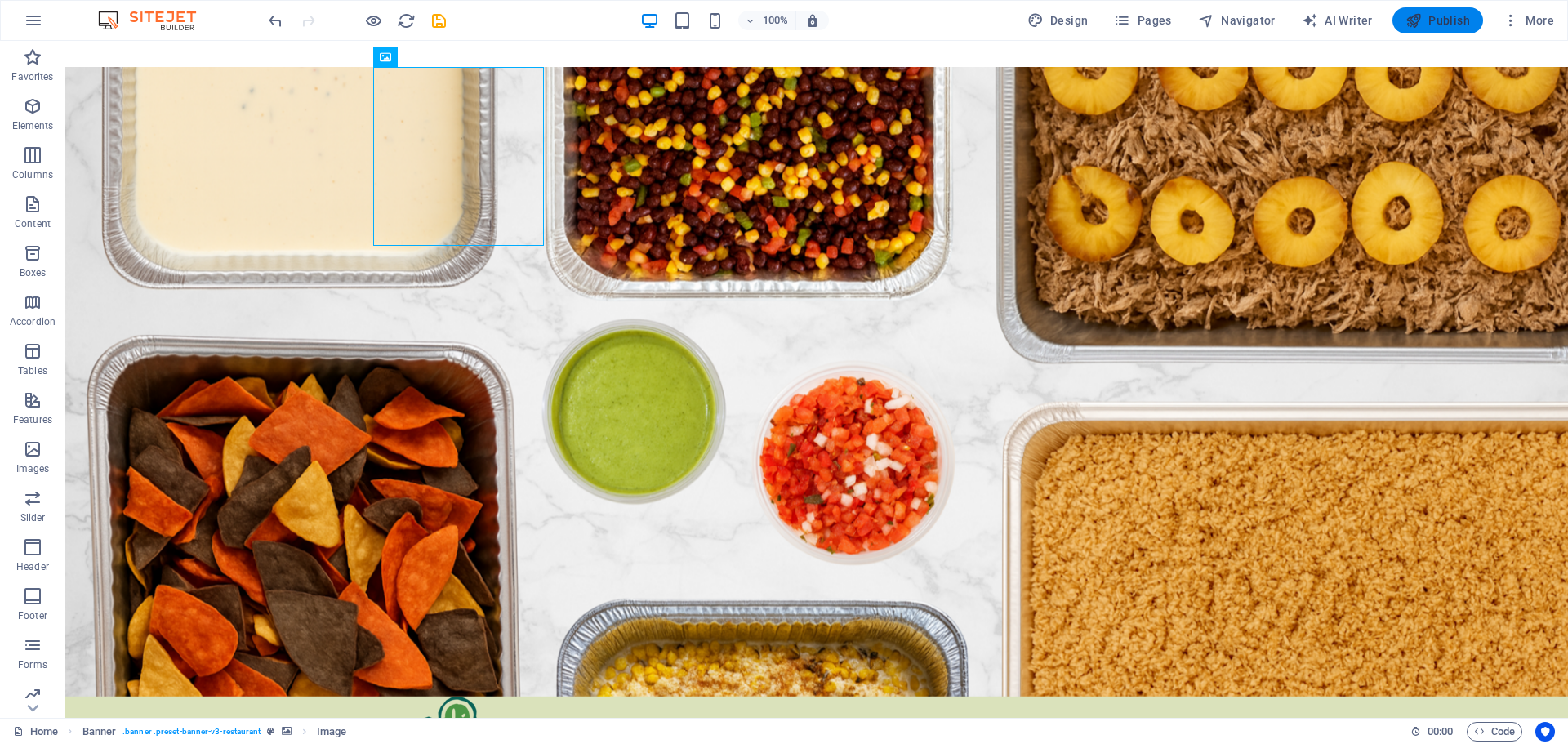
click at [1435, 21] on span "Publish" at bounding box center [1437, 20] width 64 height 16
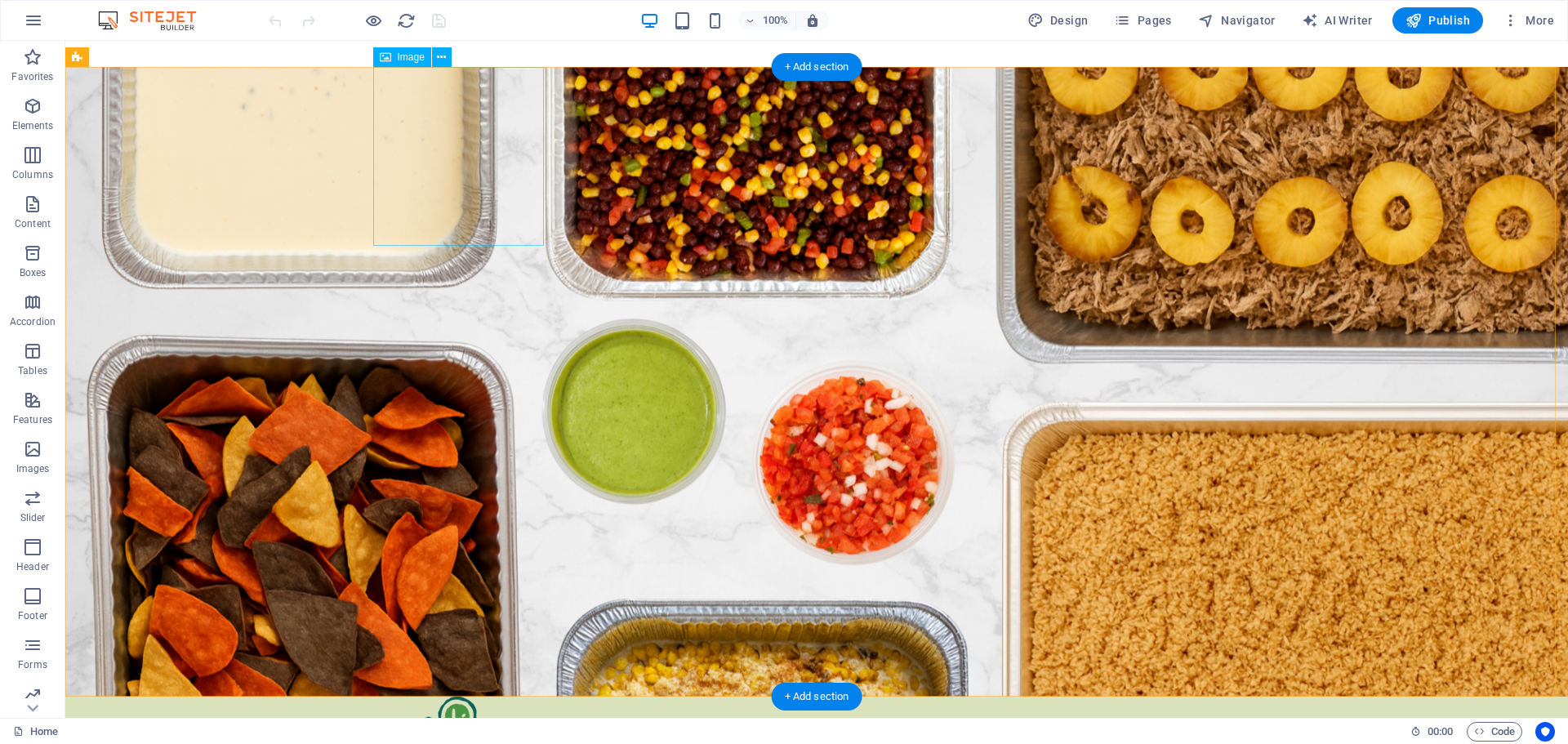
select select "px"
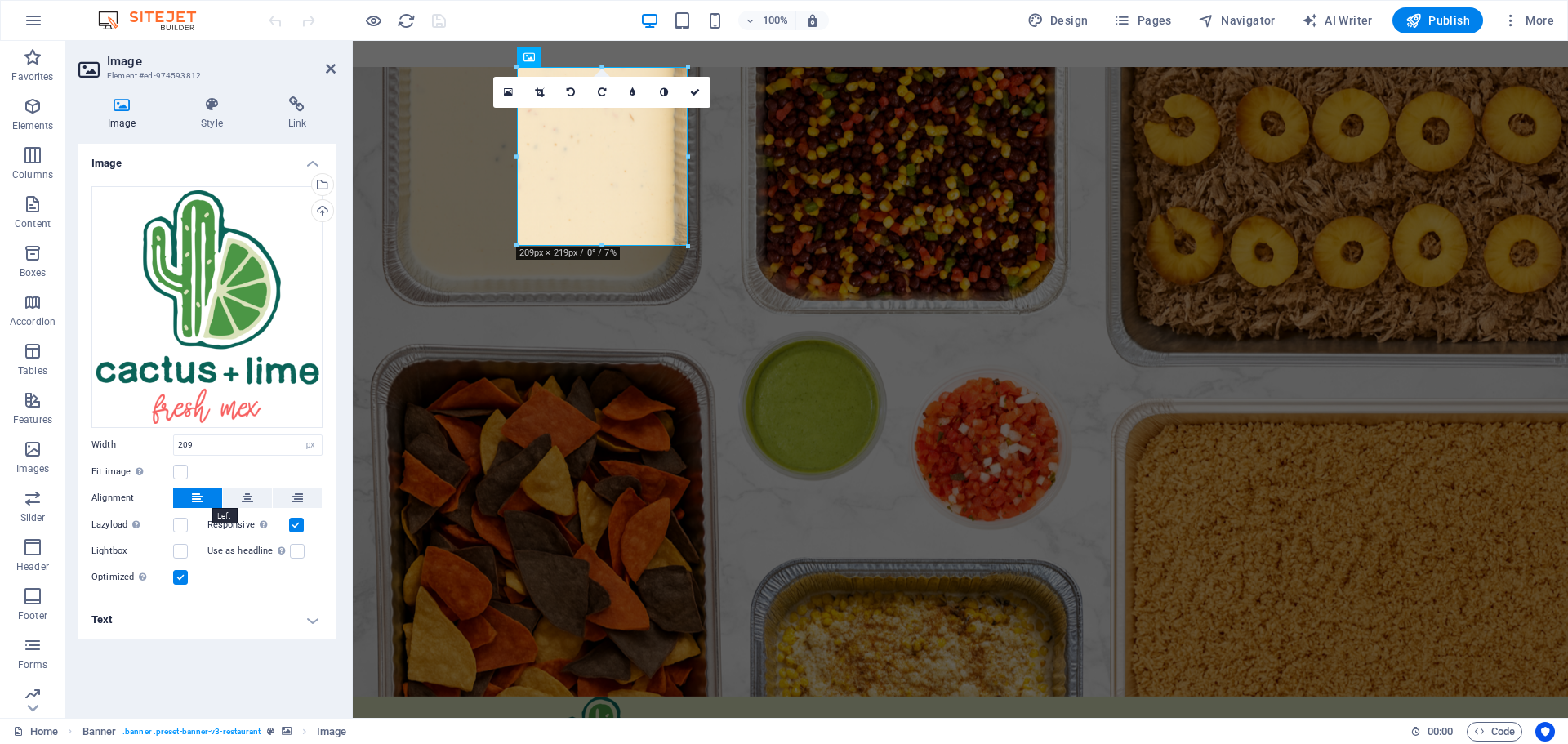
click at [186, 497] on button at bounding box center [197, 498] width 49 height 20
click at [216, 117] on h4 "Style" at bounding box center [215, 113] width 87 height 35
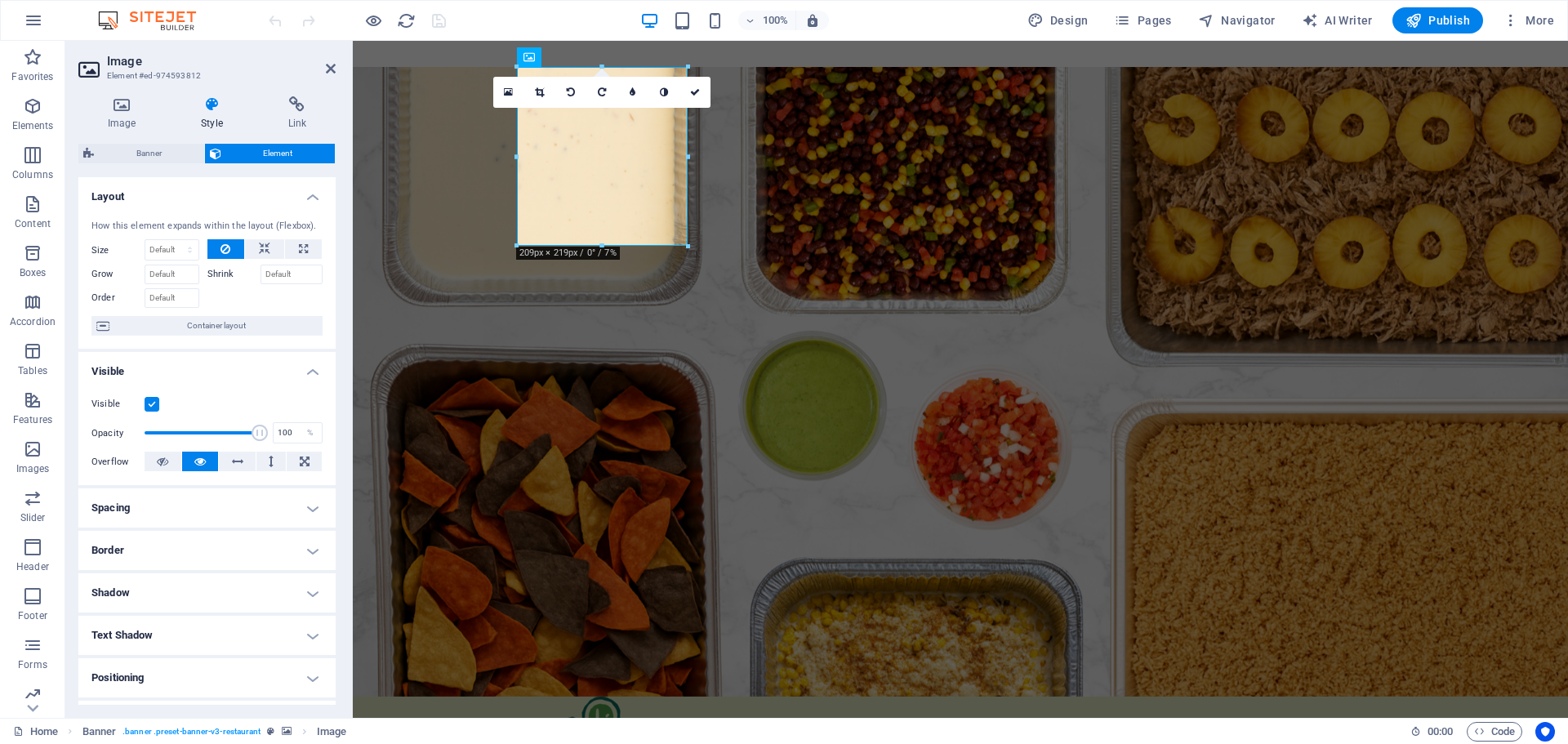
scroll to position [81, 0]
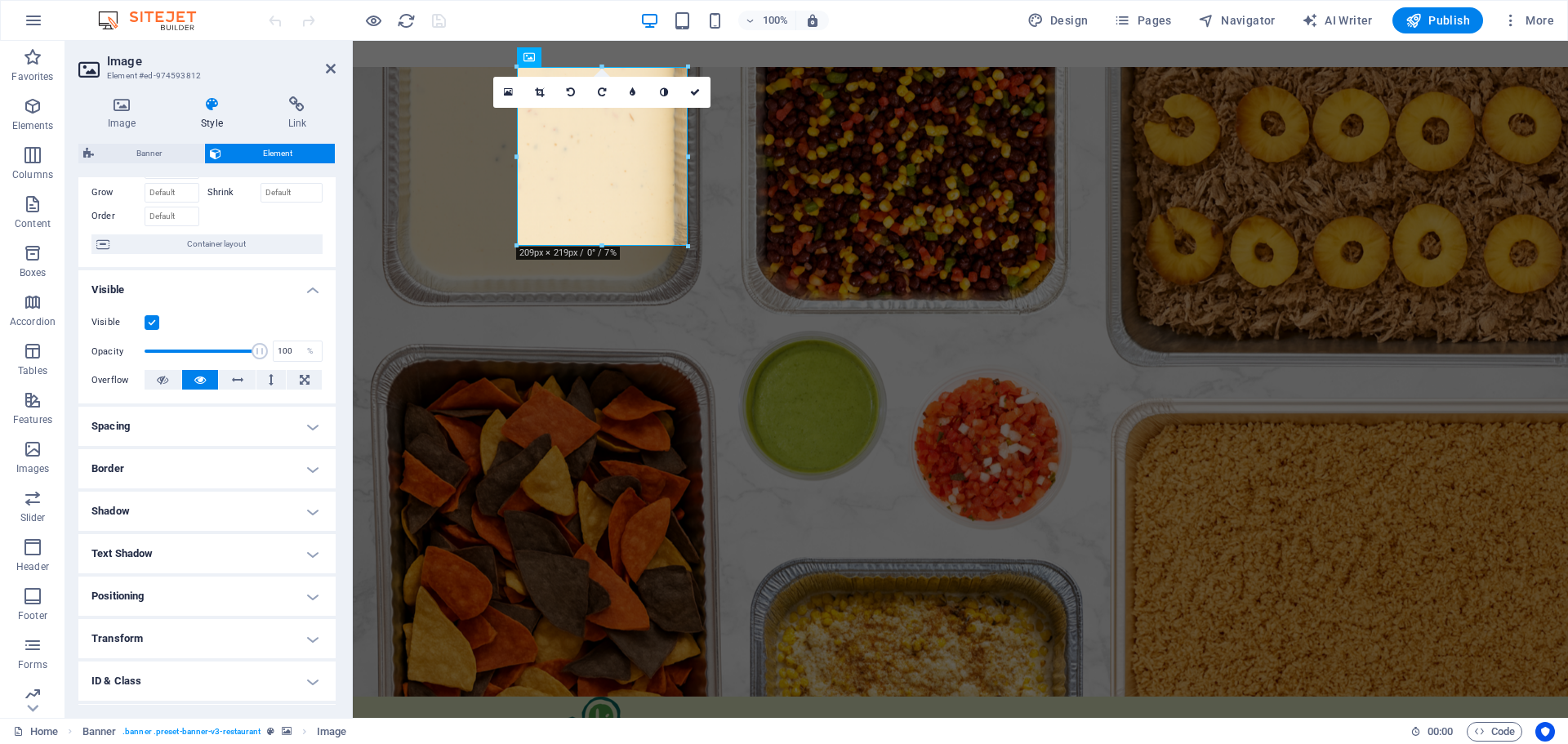
click at [258, 421] on h4 "Spacing" at bounding box center [206, 426] width 257 height 39
click at [191, 531] on h4 "Border" at bounding box center [206, 534] width 257 height 39
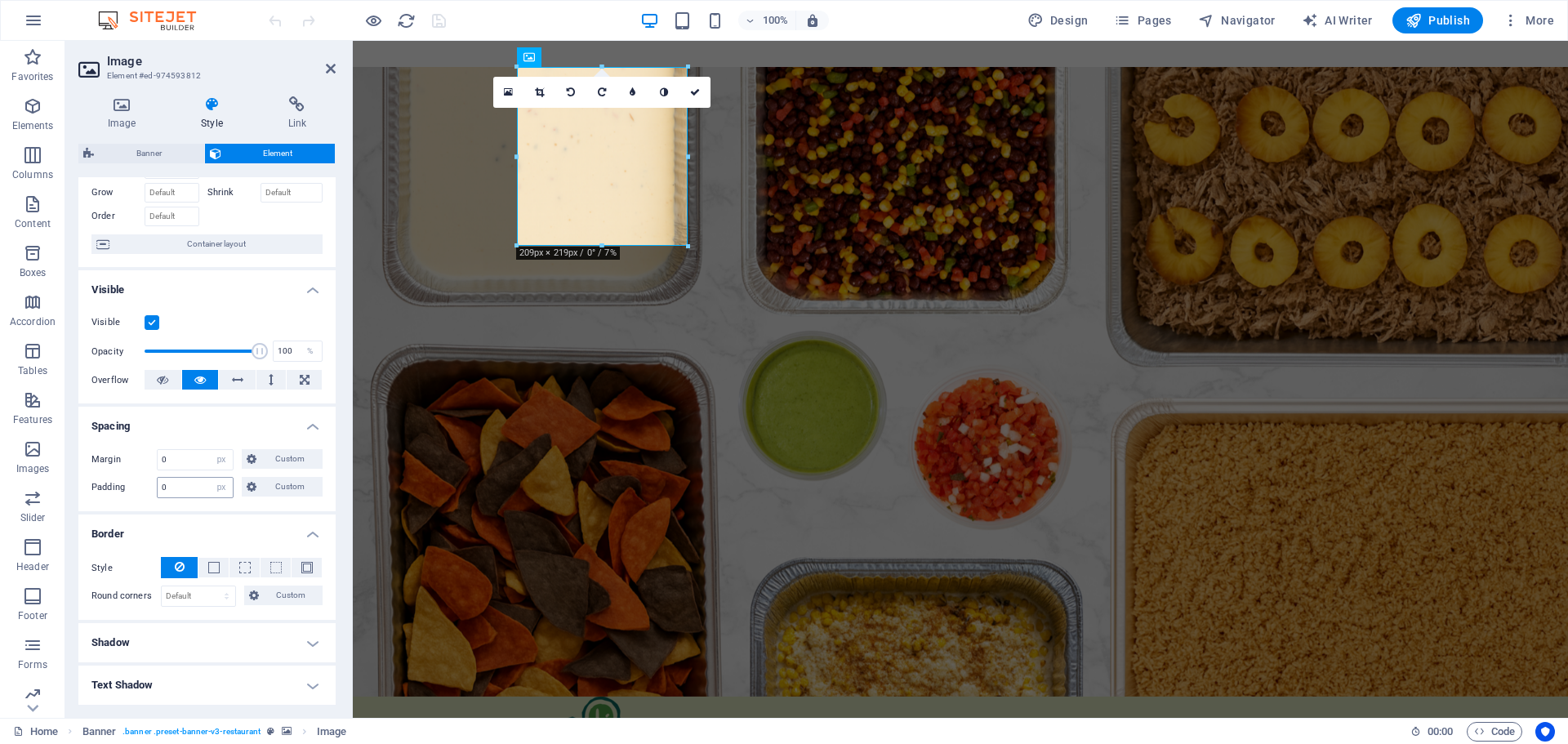
scroll to position [163, 0]
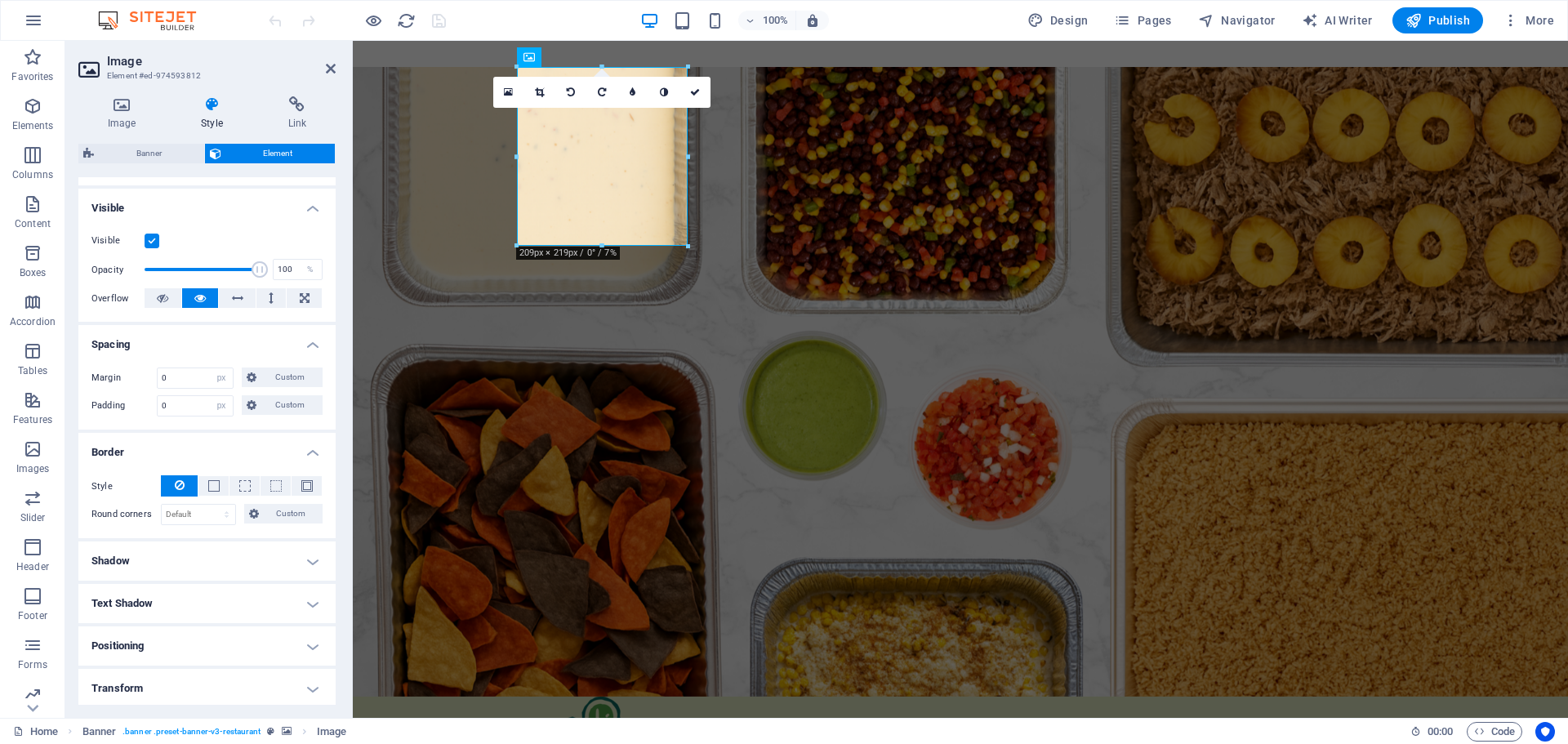
click at [111, 555] on h4 "Shadow" at bounding box center [206, 561] width 257 height 39
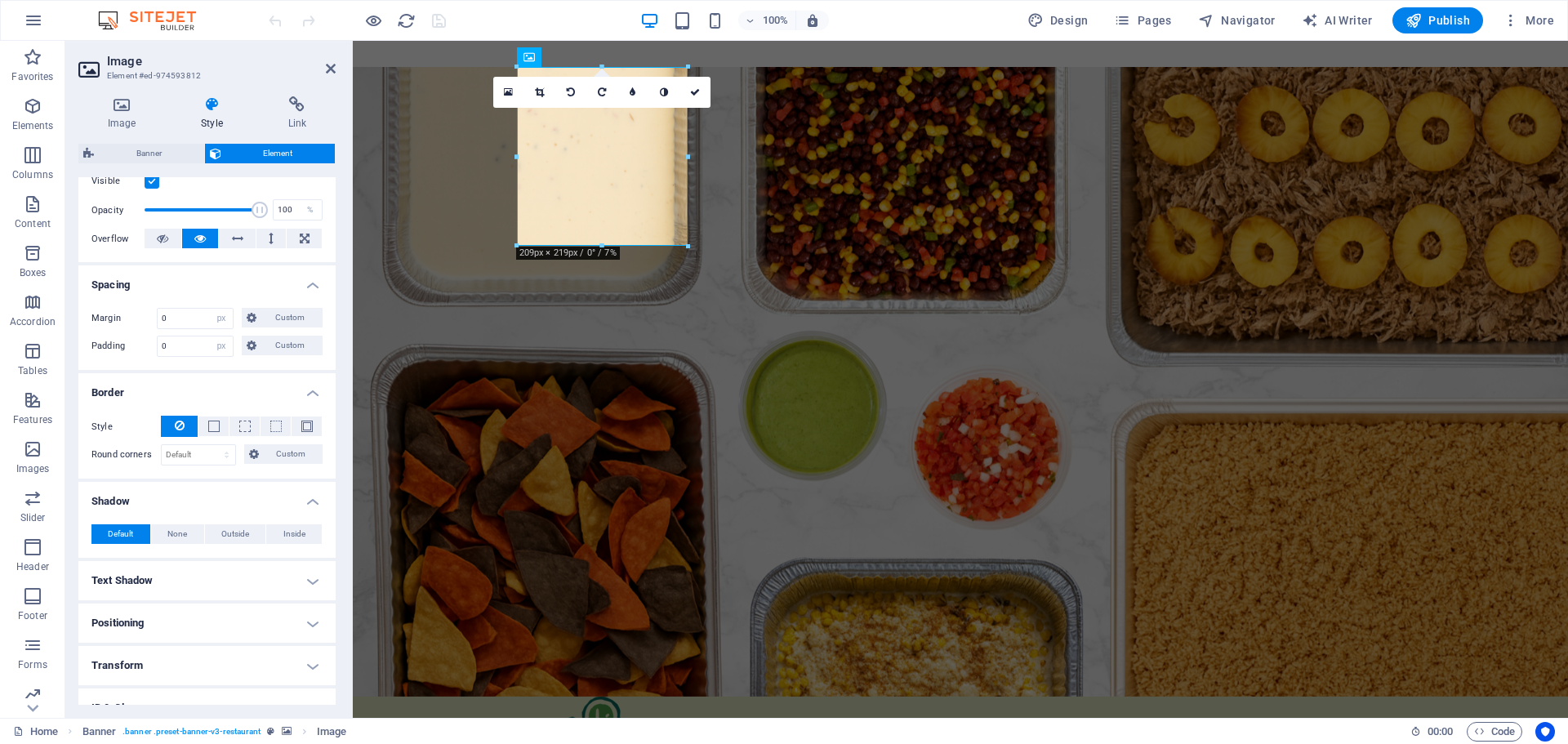
scroll to position [245, 0]
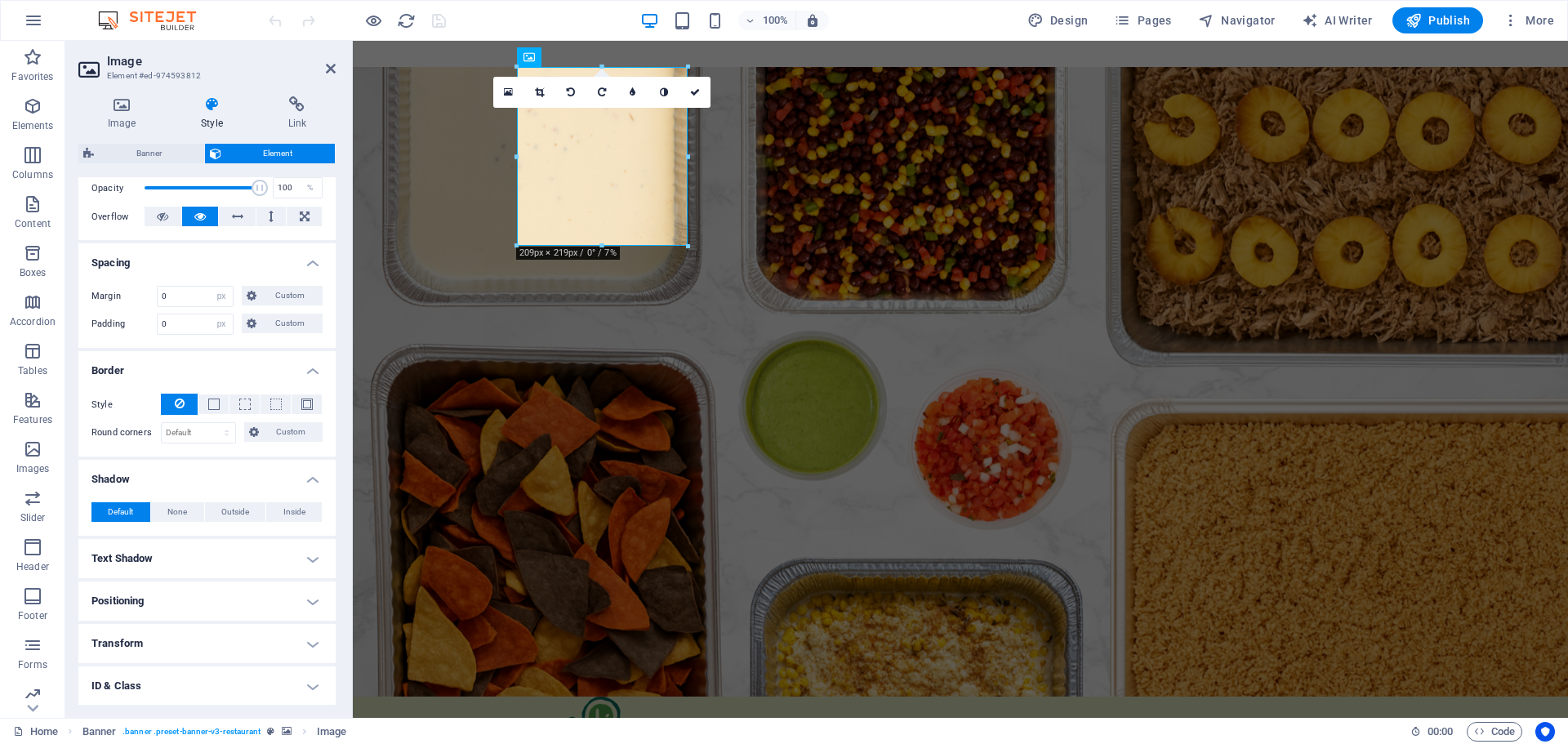
click at [124, 561] on h4 "Text Shadow" at bounding box center [206, 558] width 257 height 39
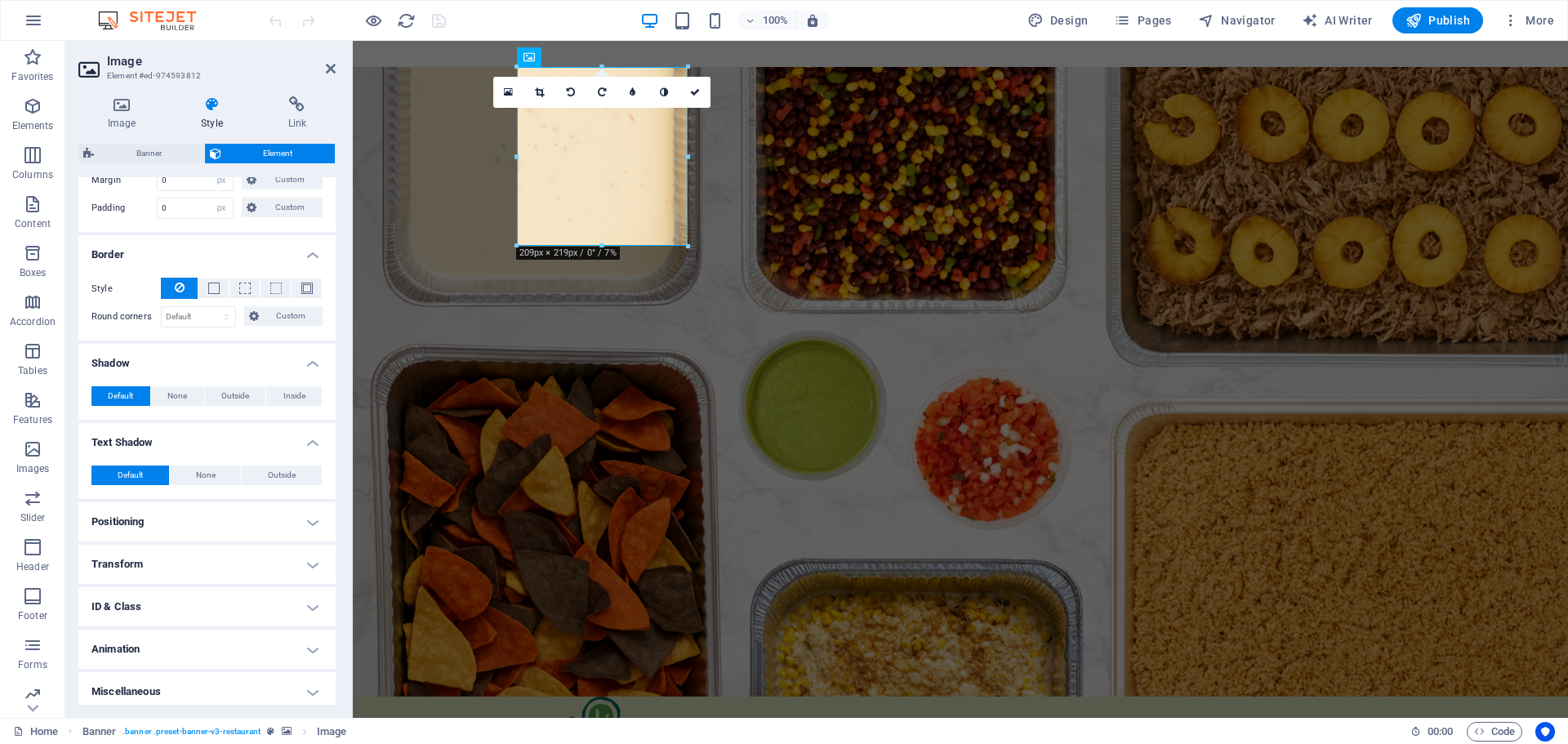
scroll to position [367, 0]
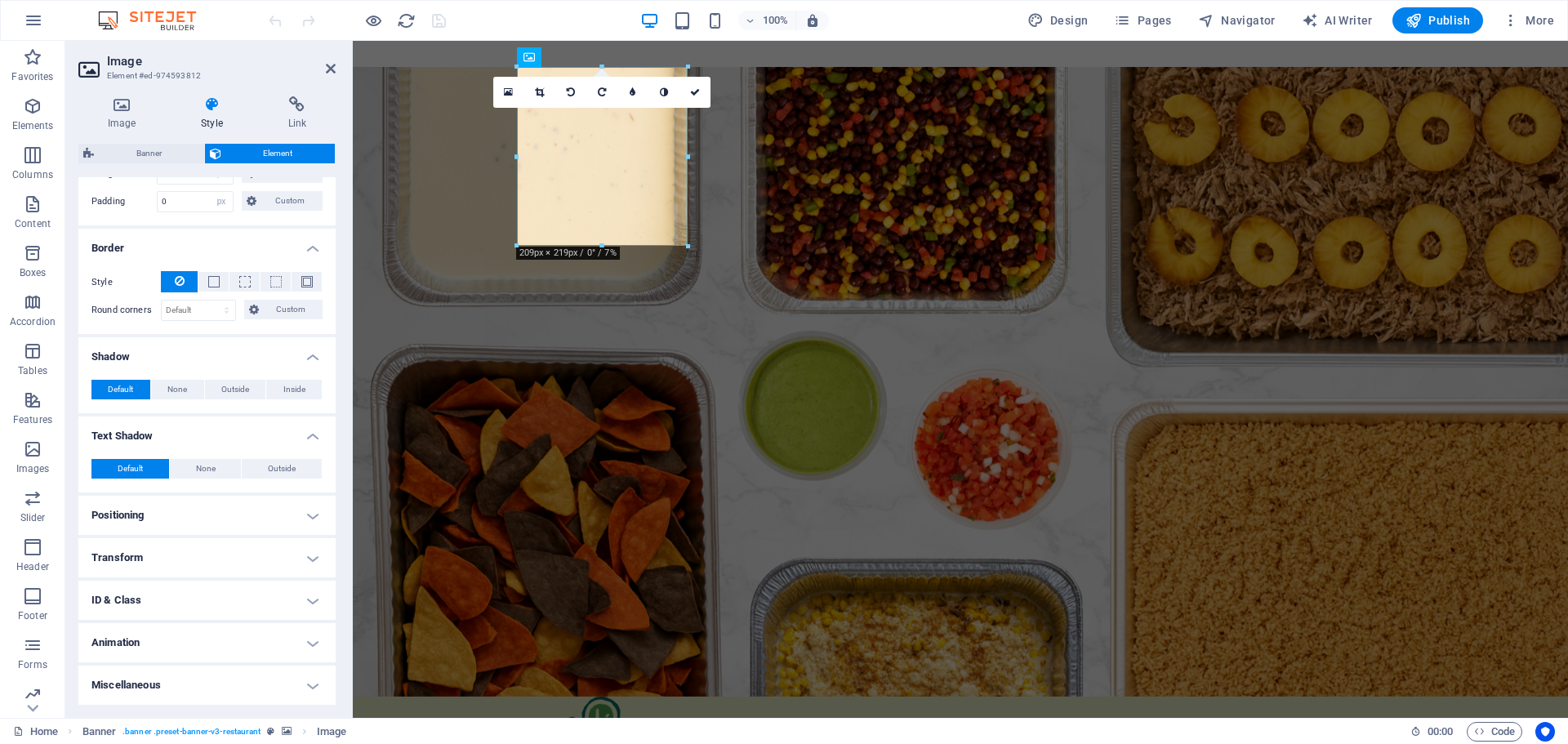
click at [143, 519] on h4 "Positioning" at bounding box center [206, 515] width 257 height 39
click at [113, 550] on span "Default" at bounding box center [110, 547] width 25 height 20
click at [121, 573] on p "Default positioning." at bounding box center [206, 571] width 231 height 14
click at [190, 546] on span "Relative" at bounding box center [185, 547] width 27 height 20
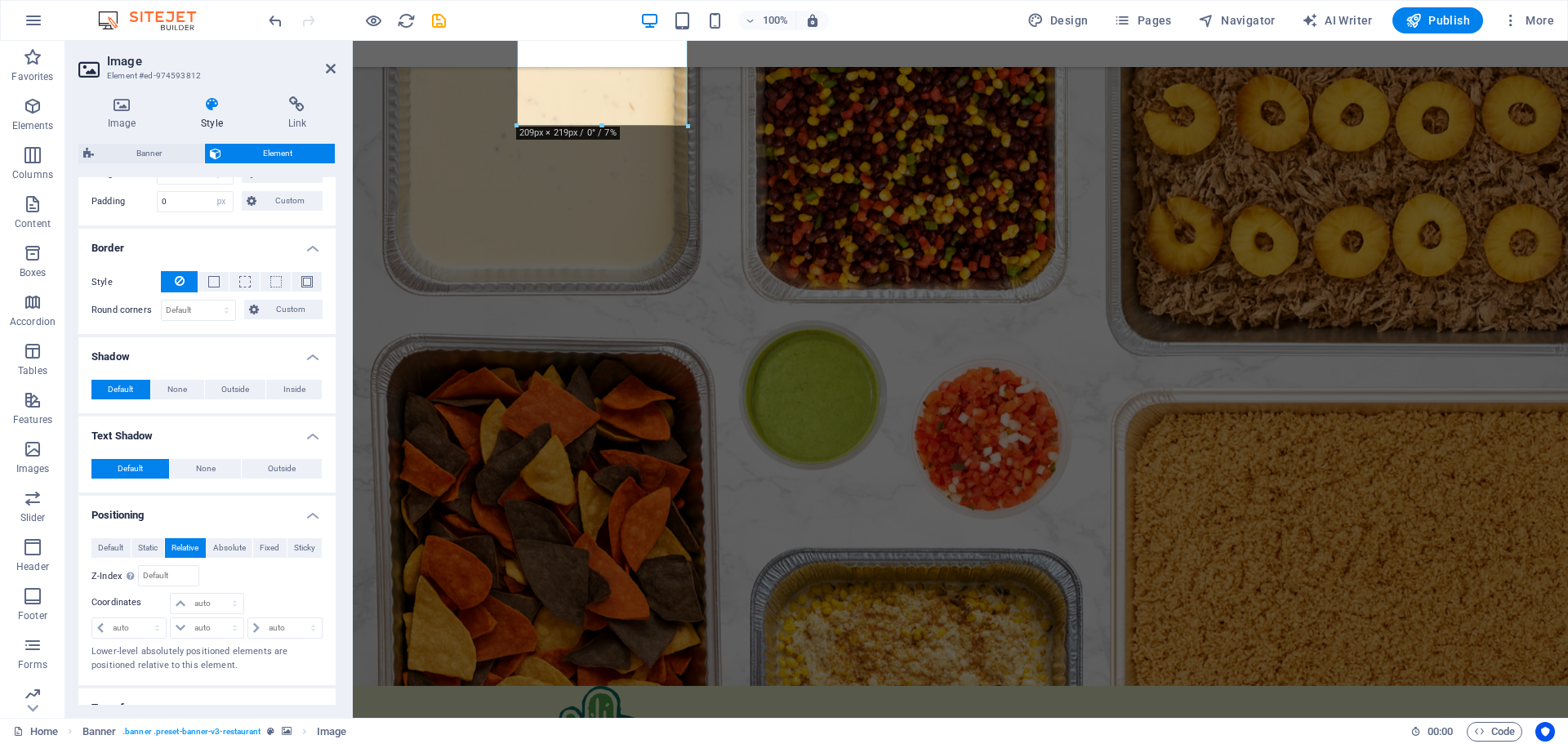
scroll to position [0, 0]
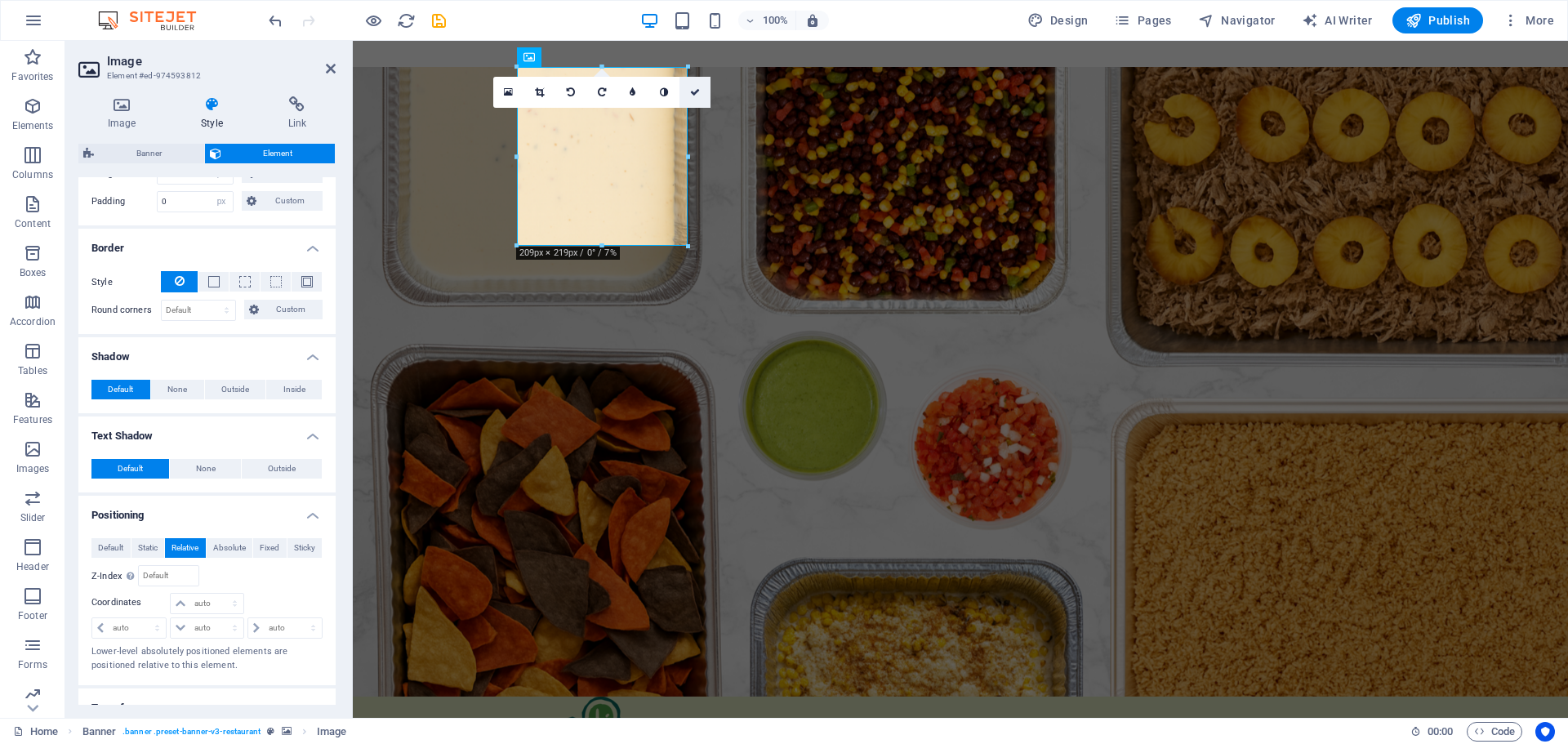
click at [699, 91] on icon at bounding box center [695, 92] width 9 height 9
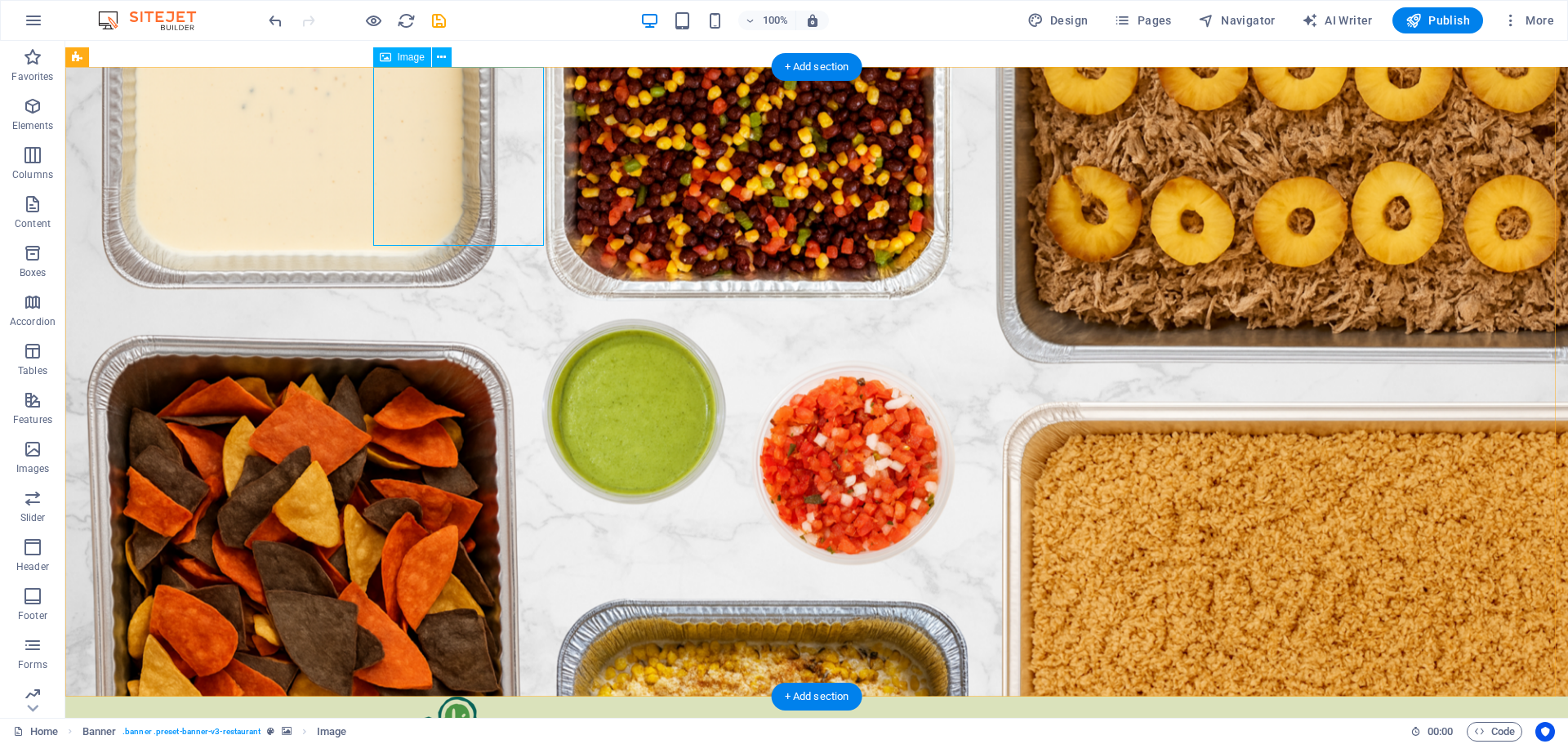
select select "px"
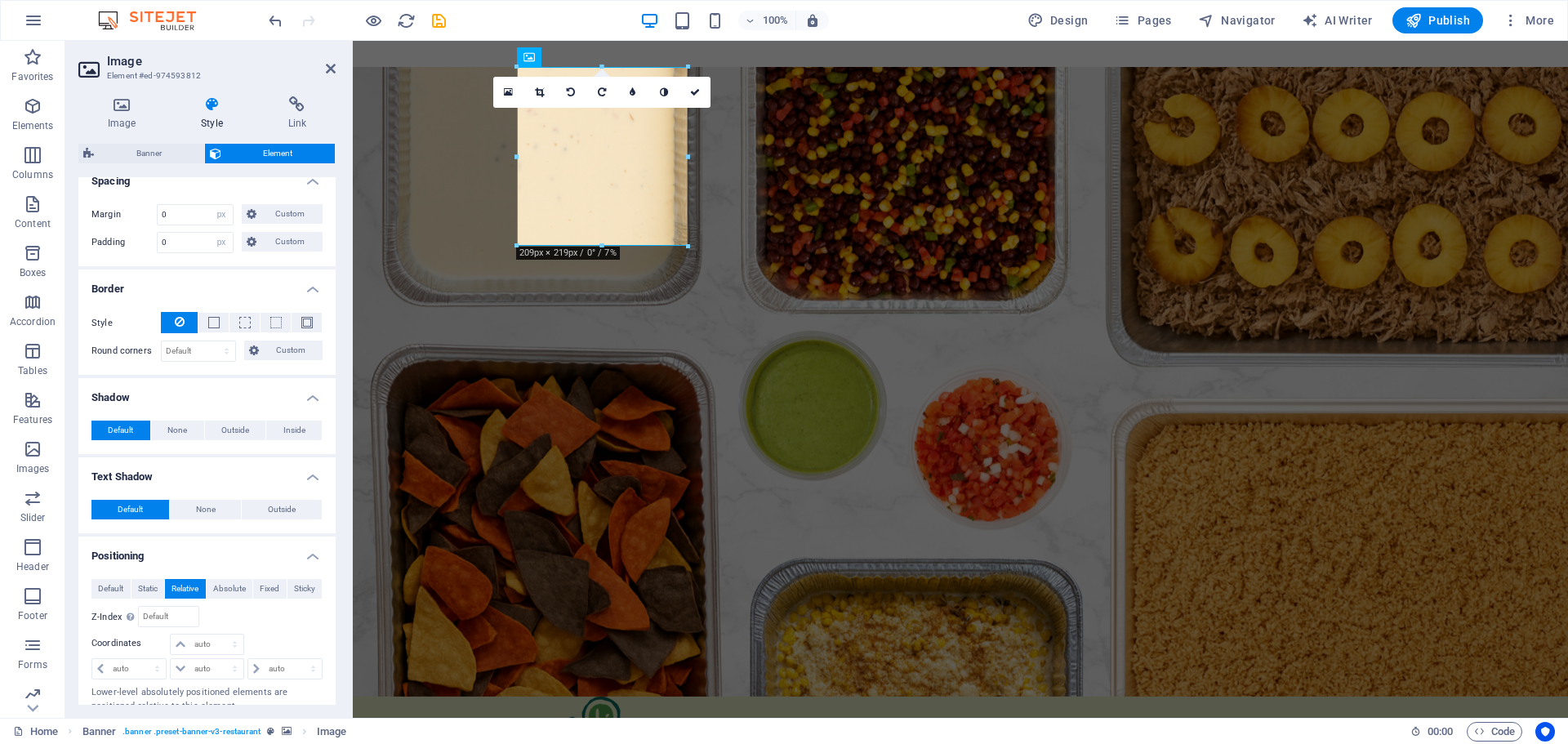
scroll to position [490, 0]
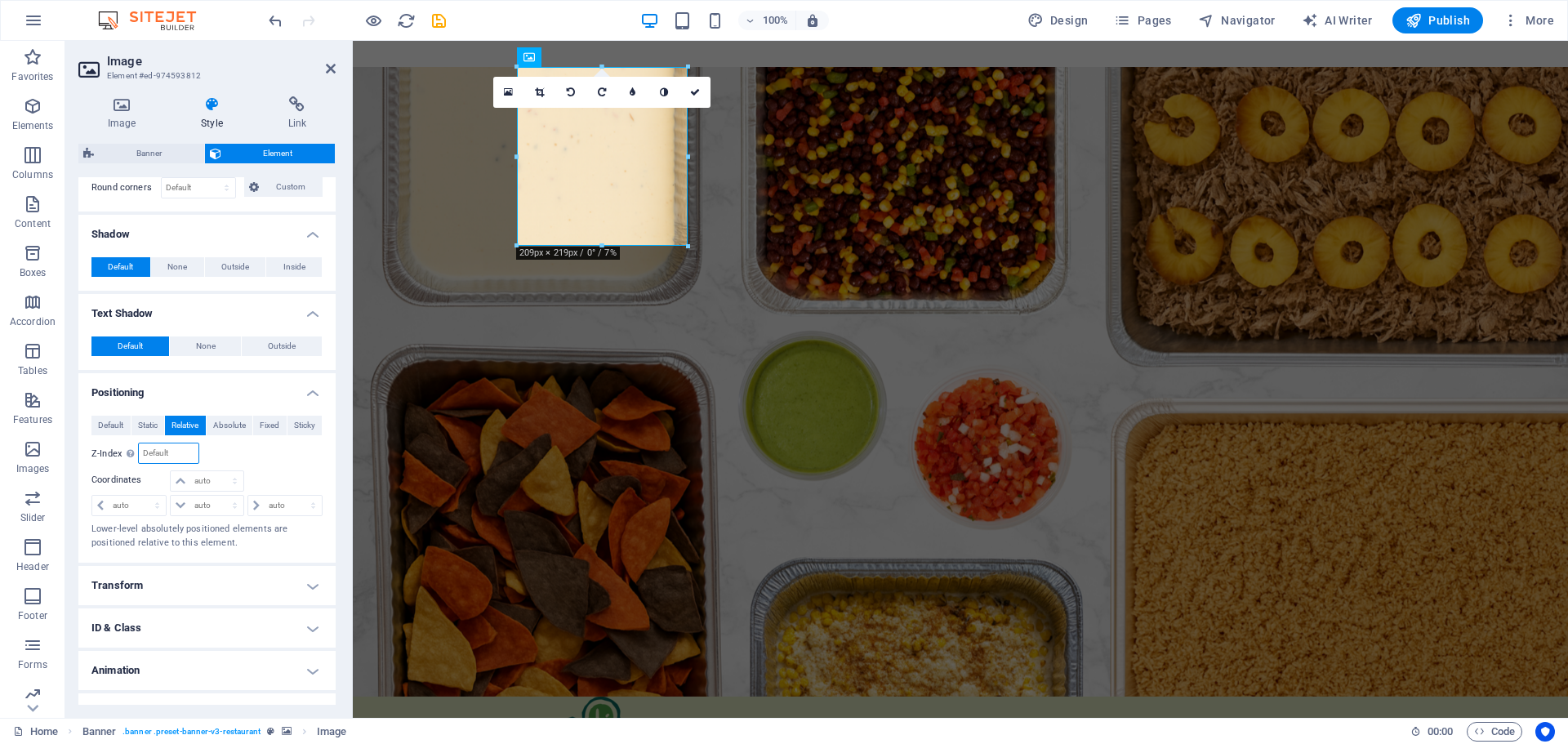
click at [158, 454] on input "number" at bounding box center [168, 453] width 59 height 20
click at [233, 480] on select "auto px rem % em" at bounding box center [206, 481] width 72 height 20
select select "px"
click at [218, 471] on select "auto px rem % em" at bounding box center [206, 481] width 72 height 20
type input "0"
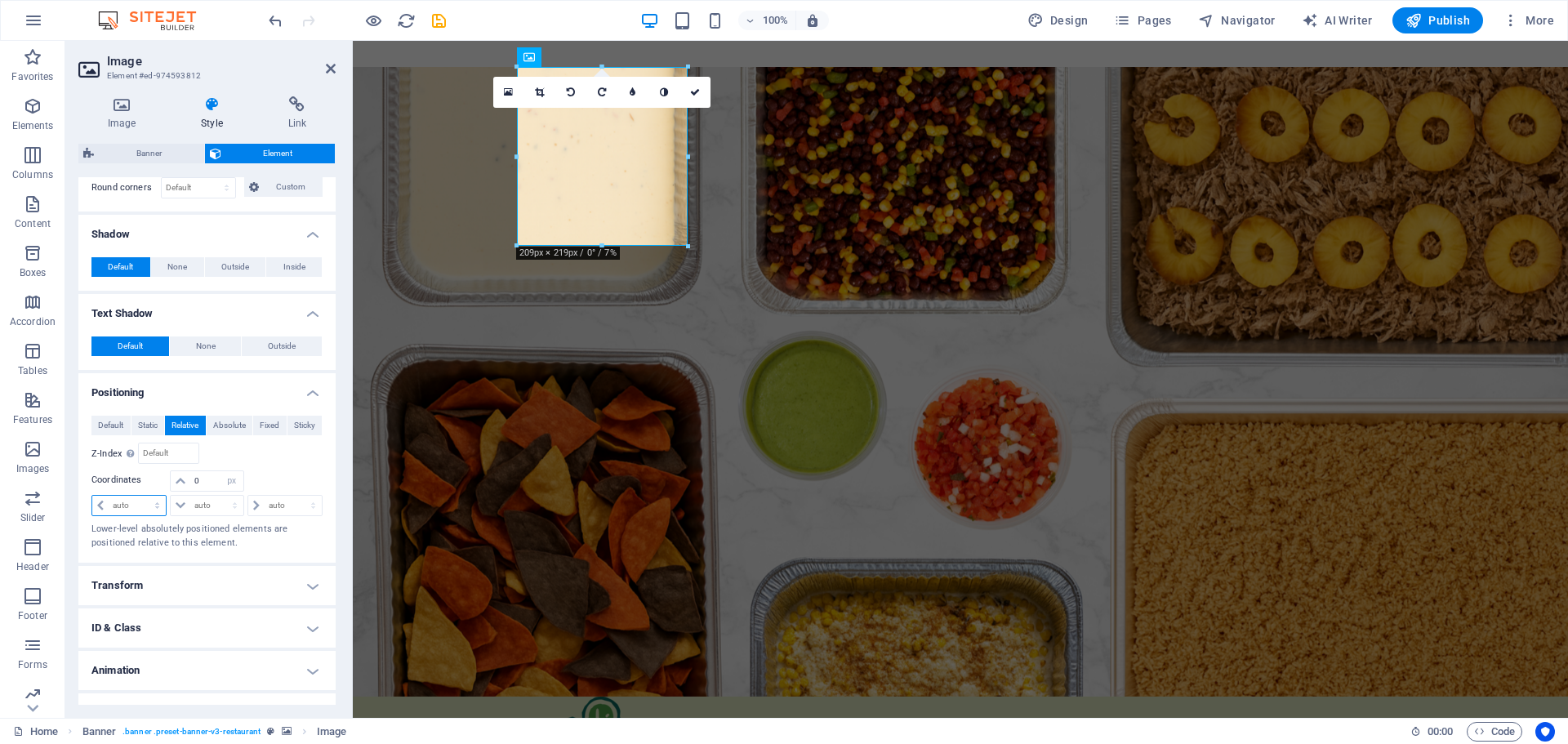
click at [160, 505] on select "auto px rem % em" at bounding box center [129, 505] width 74 height 20
select select "px"
click at [142, 496] on select "auto px rem % em" at bounding box center [129, 505] width 74 height 20
type input "0"
click at [233, 506] on select "auto px rem % em" at bounding box center [206, 505] width 72 height 20
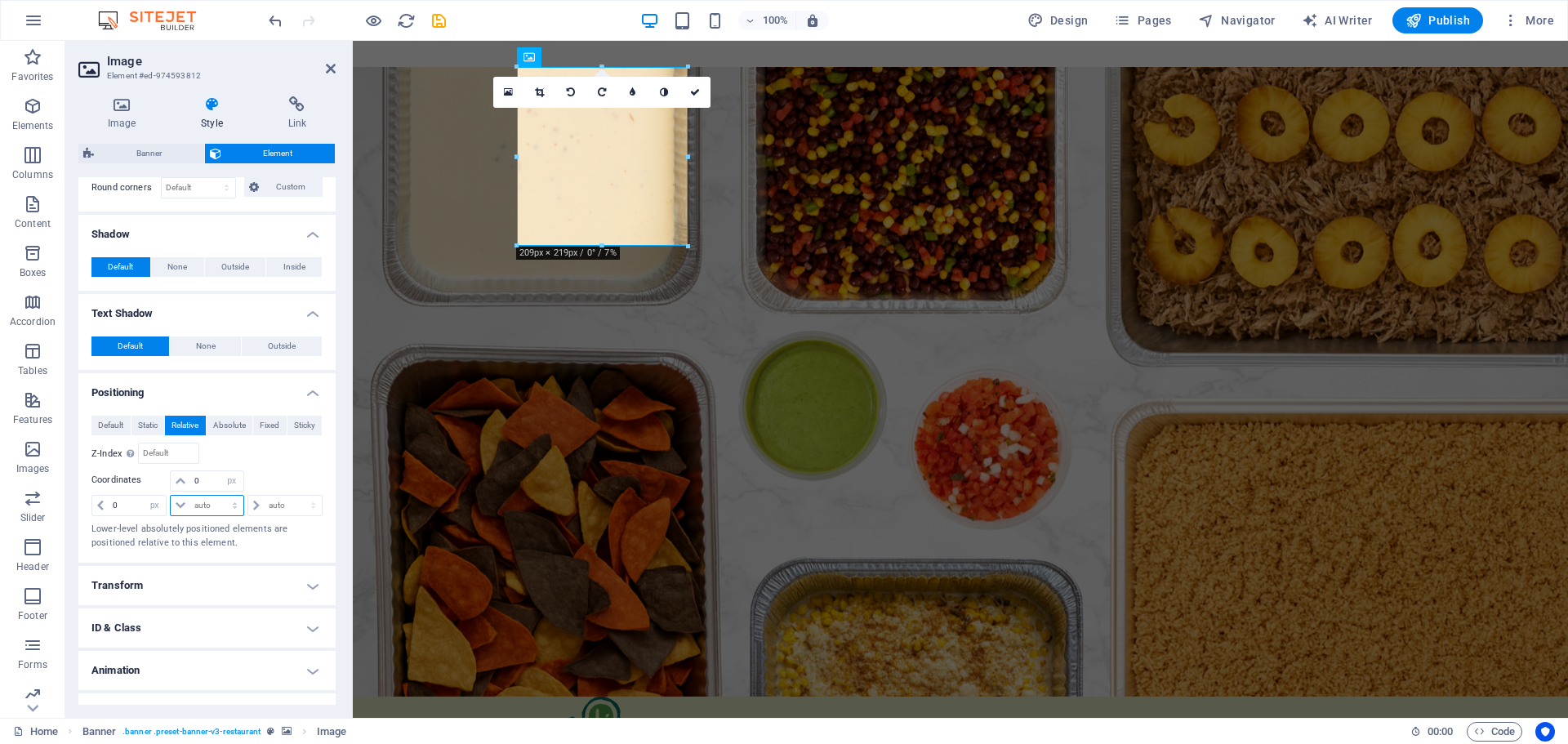
select select "px"
click at [218, 496] on select "auto px rem % em" at bounding box center [206, 505] width 72 height 20
type input "0"
drag, startPoint x: 307, startPoint y: 505, endPoint x: 293, endPoint y: 514, distance: 16.6
click at [306, 505] on select "auto px rem % em" at bounding box center [285, 505] width 74 height 20
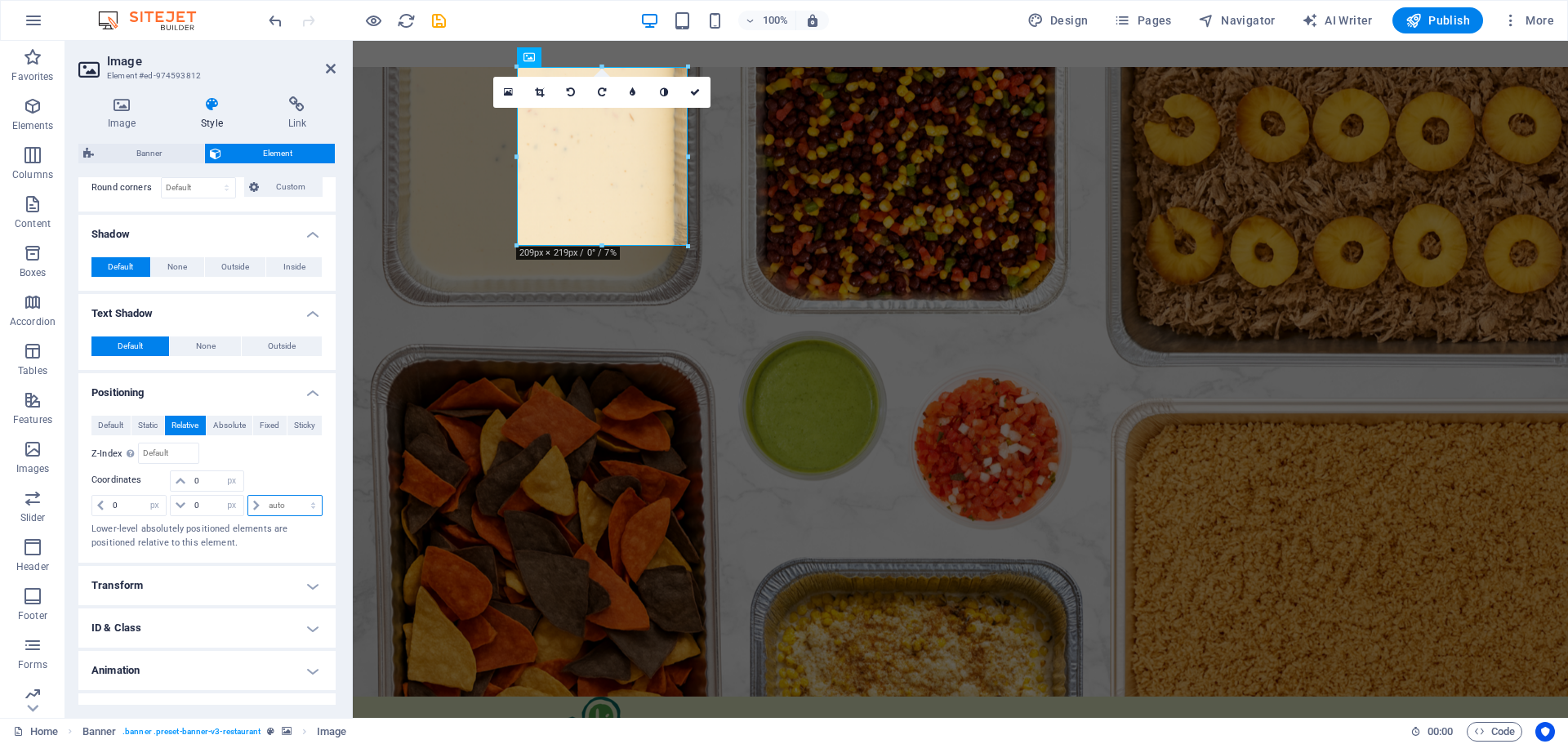
select select "px"
click at [296, 496] on select "auto px rem % em" at bounding box center [285, 505] width 74 height 20
type input "0"
drag, startPoint x: 124, startPoint y: 508, endPoint x: 106, endPoint y: 505, distance: 18.2
click at [106, 505] on div "0 auto px rem % em" at bounding box center [129, 505] width 75 height 21
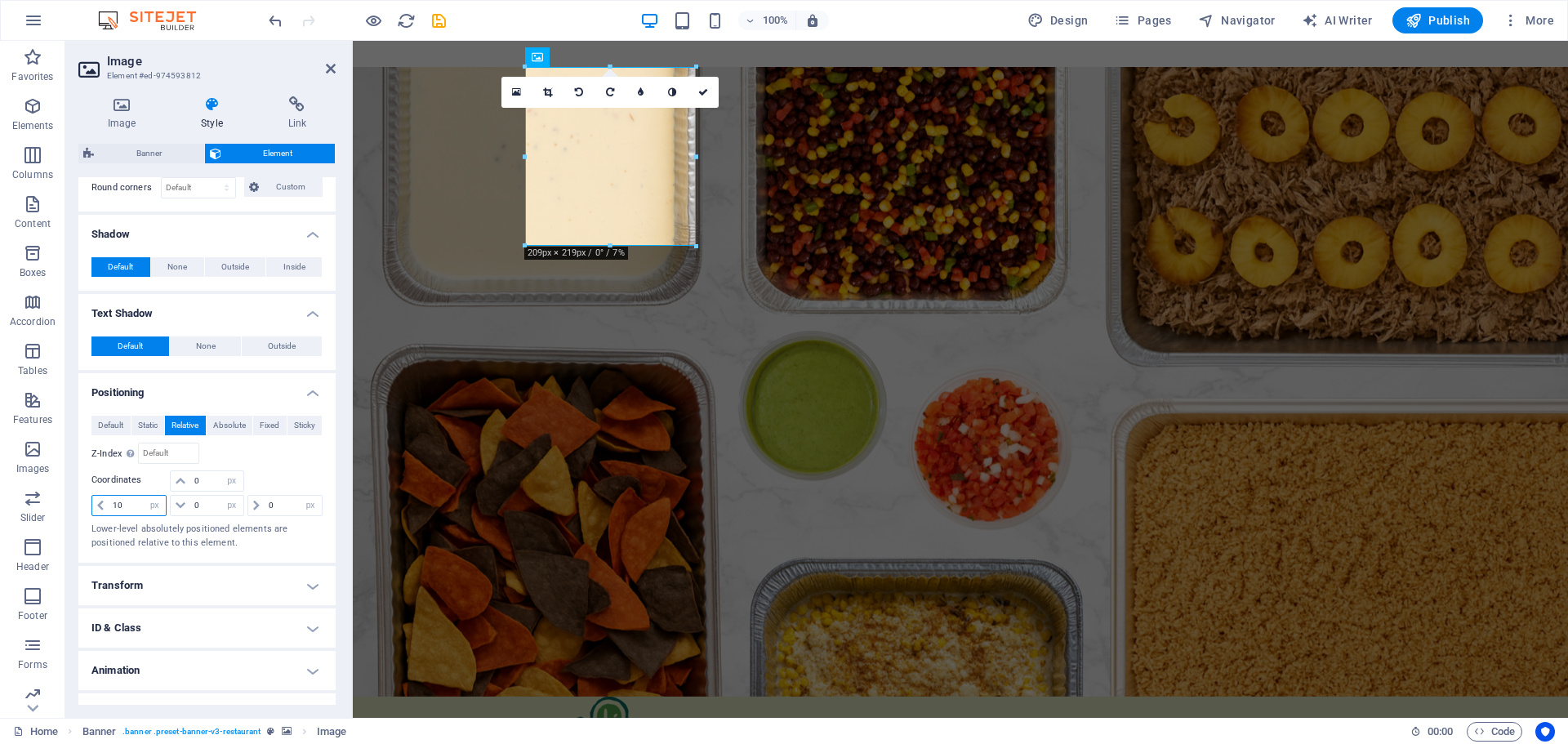
type input "1"
click at [290, 501] on input "0" at bounding box center [292, 505] width 57 height 20
drag, startPoint x: 285, startPoint y: 504, endPoint x: 241, endPoint y: 509, distance: 44.3
click at [241, 509] on div "auto px rem % em 0 auto px rem % em 10 auto px rem % em" at bounding box center [206, 504] width 231 height 22
click at [290, 458] on div "Relative to #ed-919793487" at bounding box center [265, 453] width 116 height 21
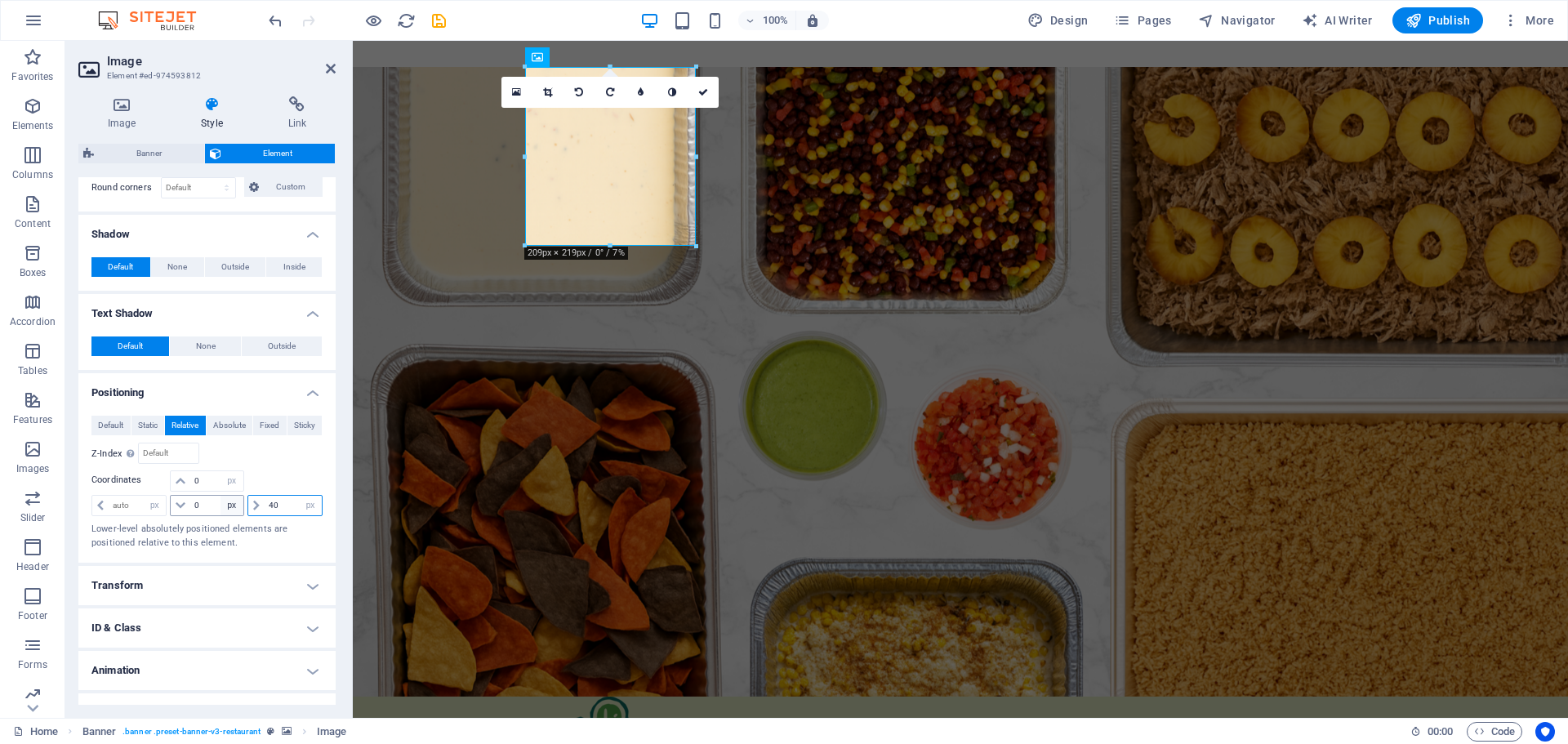
drag, startPoint x: 282, startPoint y: 503, endPoint x: 239, endPoint y: 505, distance: 43.0
click at [239, 505] on div "auto px rem % em 0 auto px rem % em 40 auto px rem % em" at bounding box center [206, 504] width 231 height 22
type input "0"
click at [284, 462] on div "Relative to #ed-919793487" at bounding box center [265, 453] width 116 height 21
drag, startPoint x: 201, startPoint y: 503, endPoint x: 177, endPoint y: 504, distance: 24.0
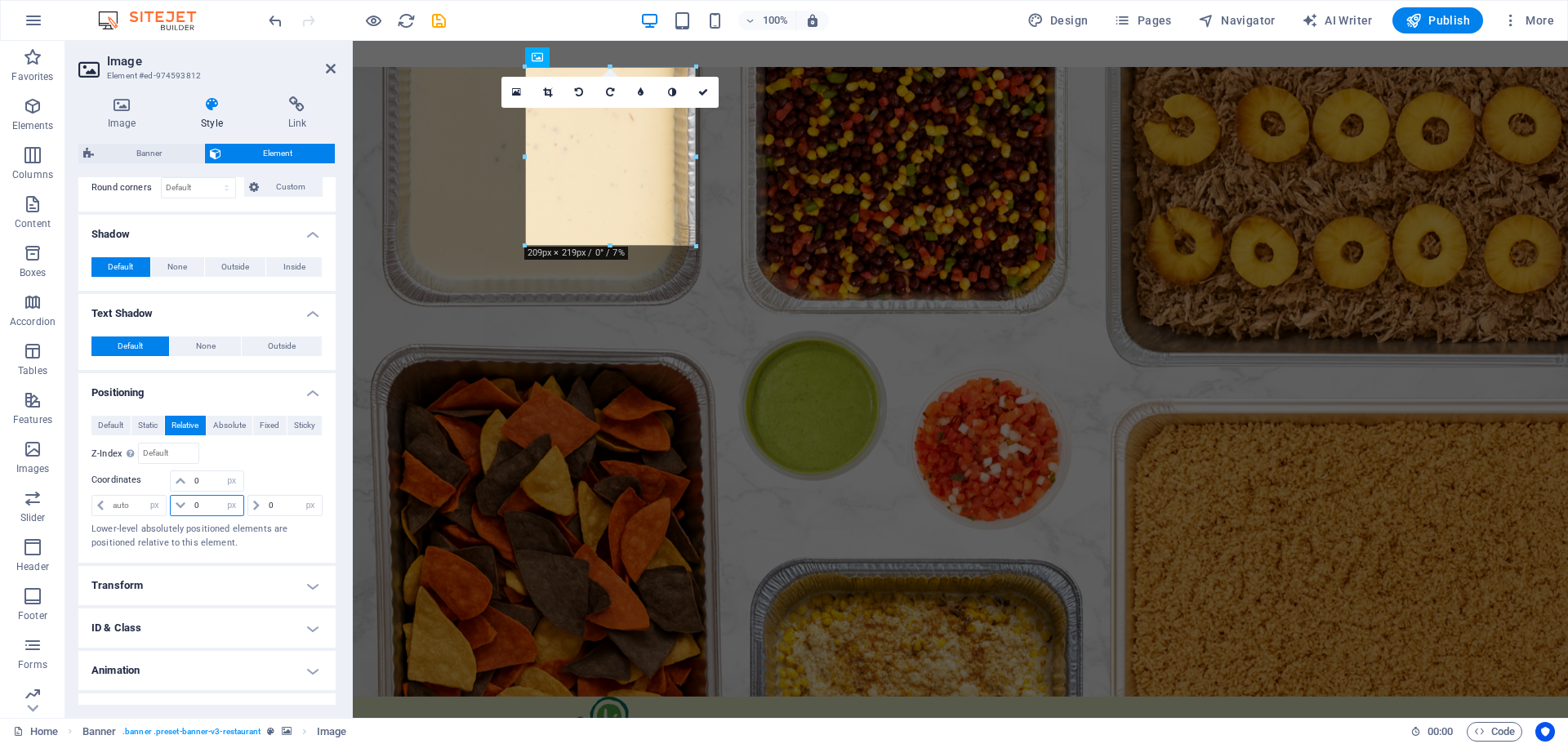
click at [178, 502] on div "0 auto px rem % em" at bounding box center [206, 505] width 74 height 21
type input "40"
click at [285, 463] on div "Relative to #ed-919793487" at bounding box center [265, 453] width 116 height 21
drag, startPoint x: 208, startPoint y: 508, endPoint x: 172, endPoint y: 506, distance: 36.1
click at [172, 506] on div "40 auto px rem % em" at bounding box center [206, 505] width 74 height 21
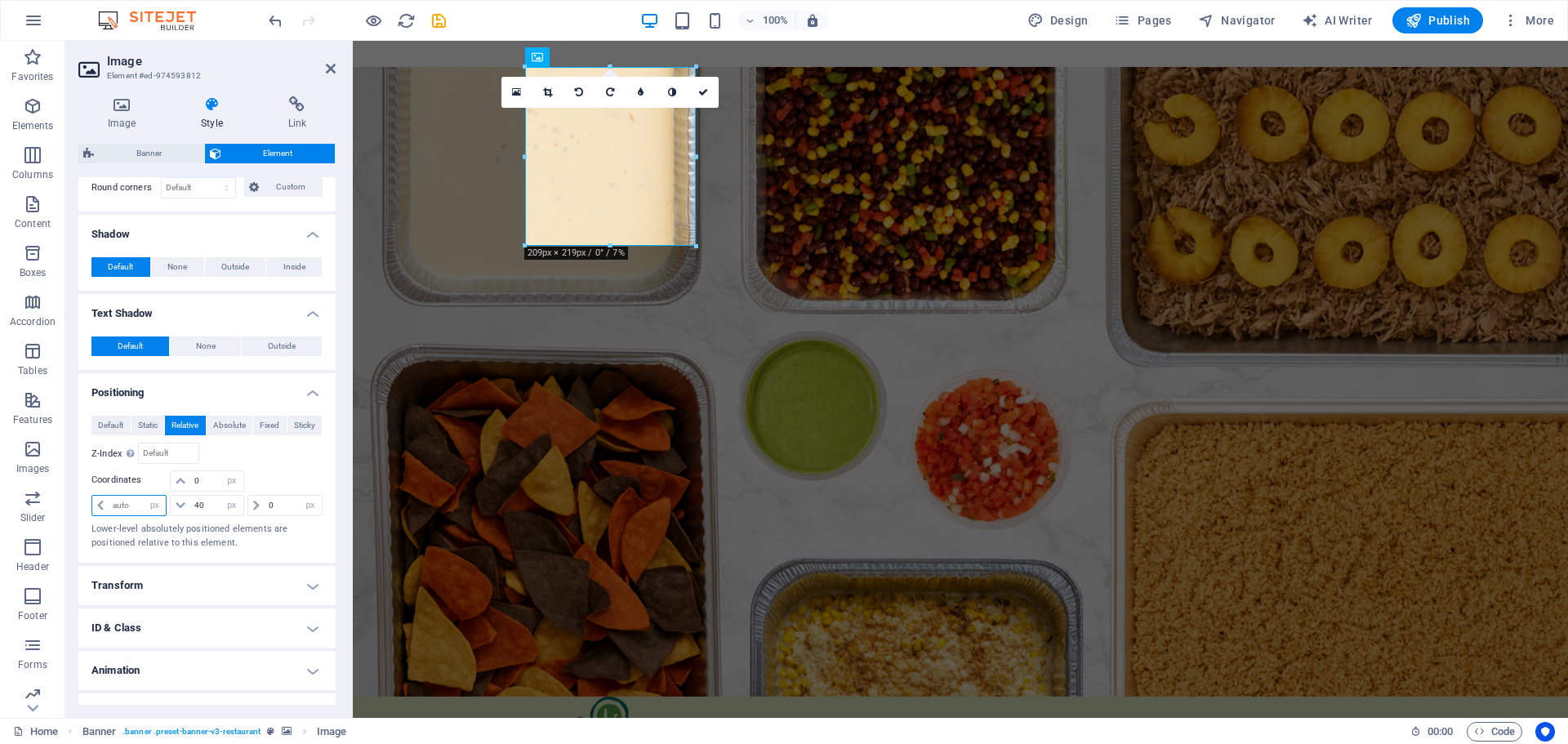
click at [131, 504] on input "number" at bounding box center [136, 505] width 57 height 20
drag, startPoint x: 135, startPoint y: 504, endPoint x: 92, endPoint y: 510, distance: 43.4
click at [92, 510] on div "auto px rem % em" at bounding box center [129, 505] width 75 height 21
click at [155, 504] on select "auto px rem % em" at bounding box center [154, 505] width 22 height 20
click at [143, 496] on select "auto px rem % em" at bounding box center [154, 505] width 22 height 20
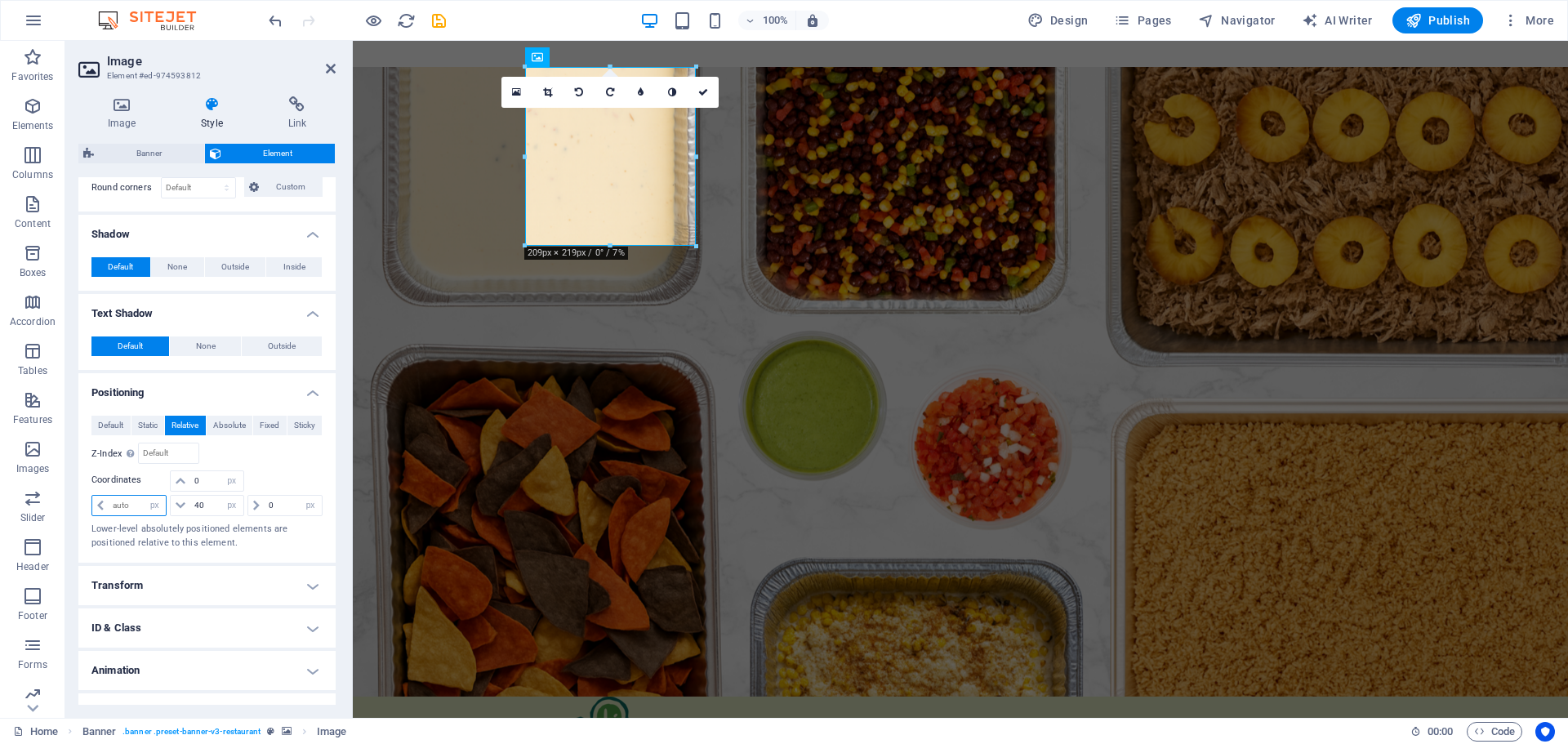
drag, startPoint x: 134, startPoint y: 503, endPoint x: 94, endPoint y: 501, distance: 40.0
click at [94, 501] on div "auto px rem % em" at bounding box center [129, 505] width 75 height 21
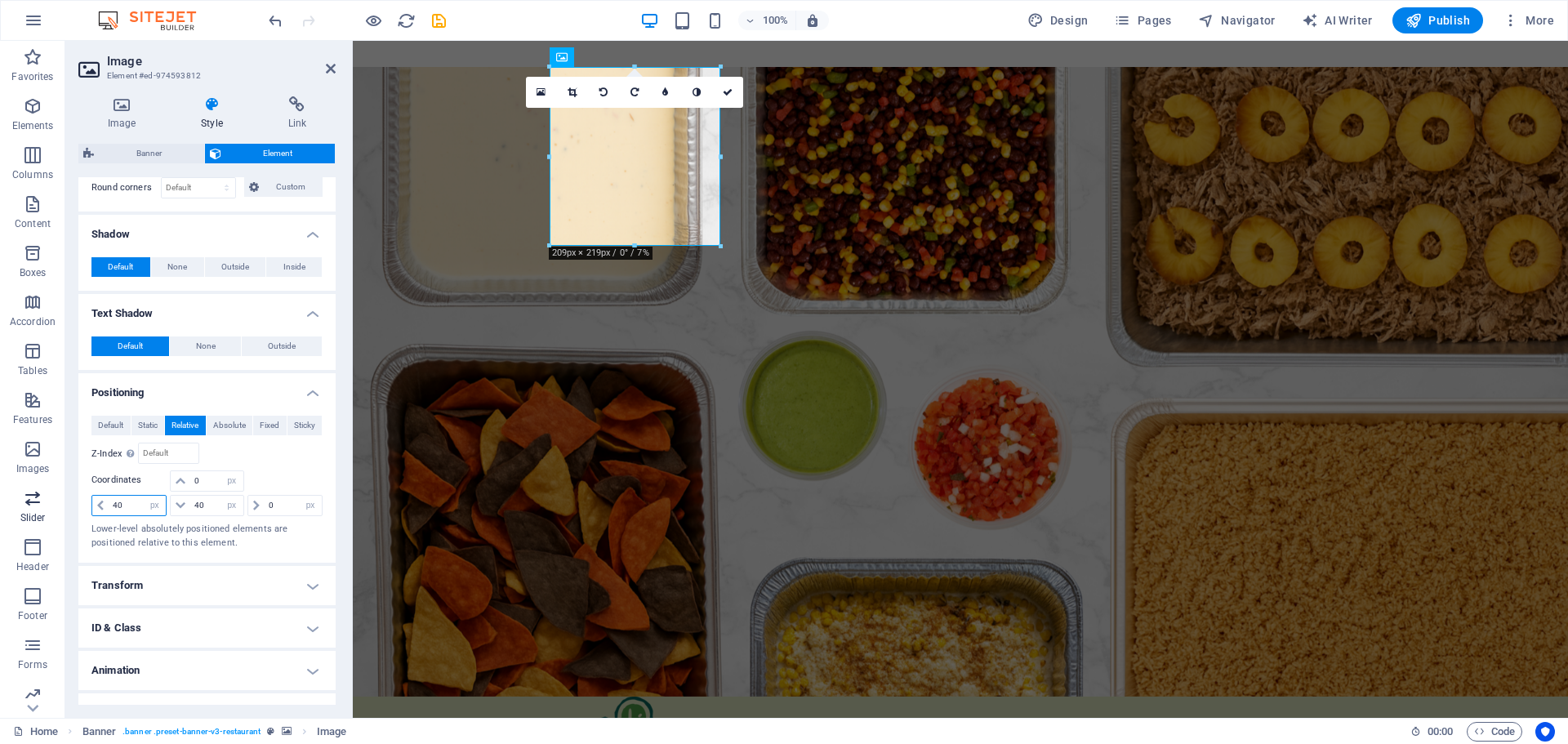
drag, startPoint x: 139, startPoint y: 498, endPoint x: 62, endPoint y: 504, distance: 77.2
click at [62, 504] on section "Favorites Elements Columns Content Boxes Accordion Tables Features Images Slide…" at bounding box center [784, 379] width 1568 height 677
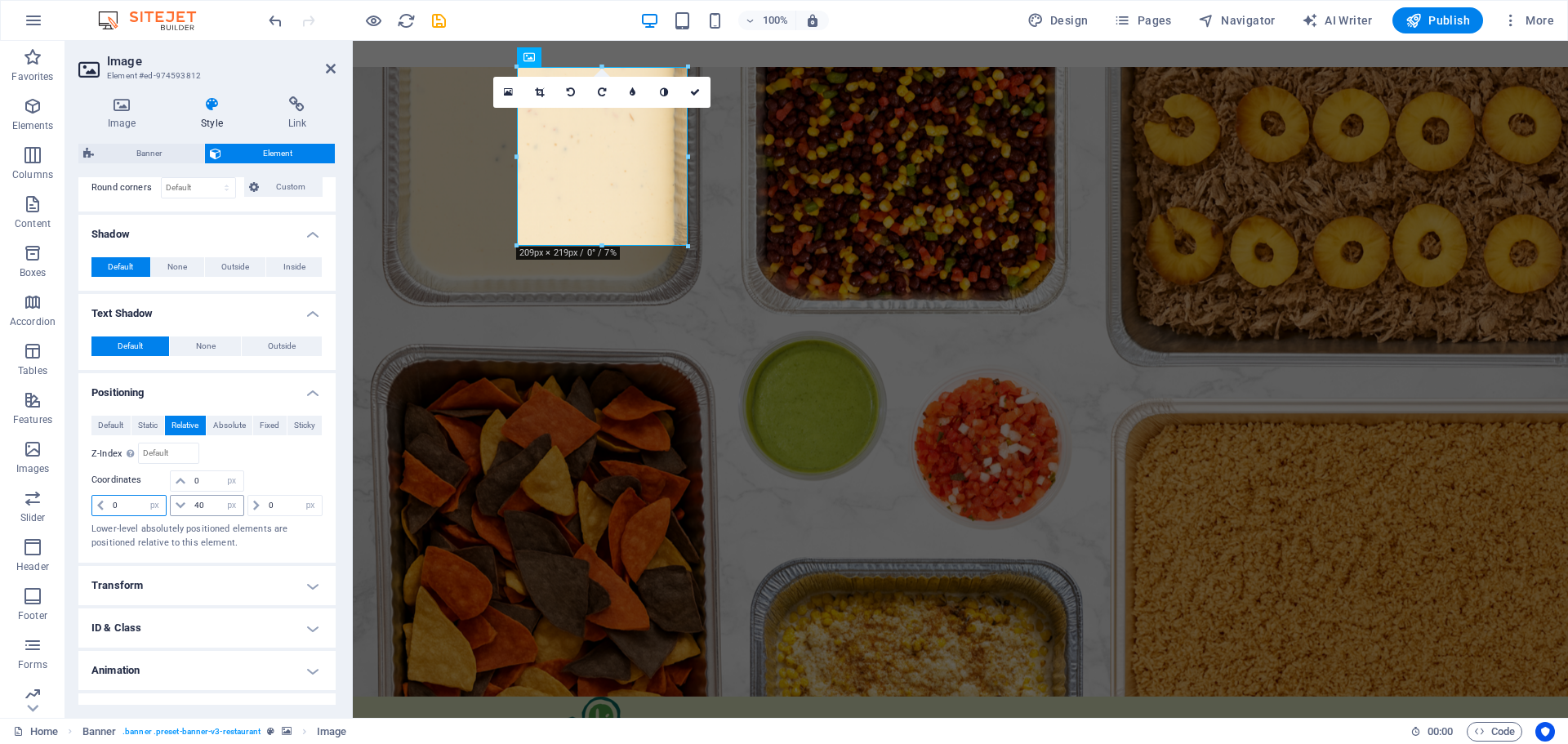
type input "0"
drag, startPoint x: 214, startPoint y: 512, endPoint x: 139, endPoint y: 526, distance: 76.3
click at [140, 525] on div "Default Static Relative Absolute Fixed Sticky Z-Index Sets the order of the ele…" at bounding box center [206, 482] width 231 height 133
type input "0"
click at [282, 463] on div "Relative to #ed-919793487" at bounding box center [265, 453] width 116 height 21
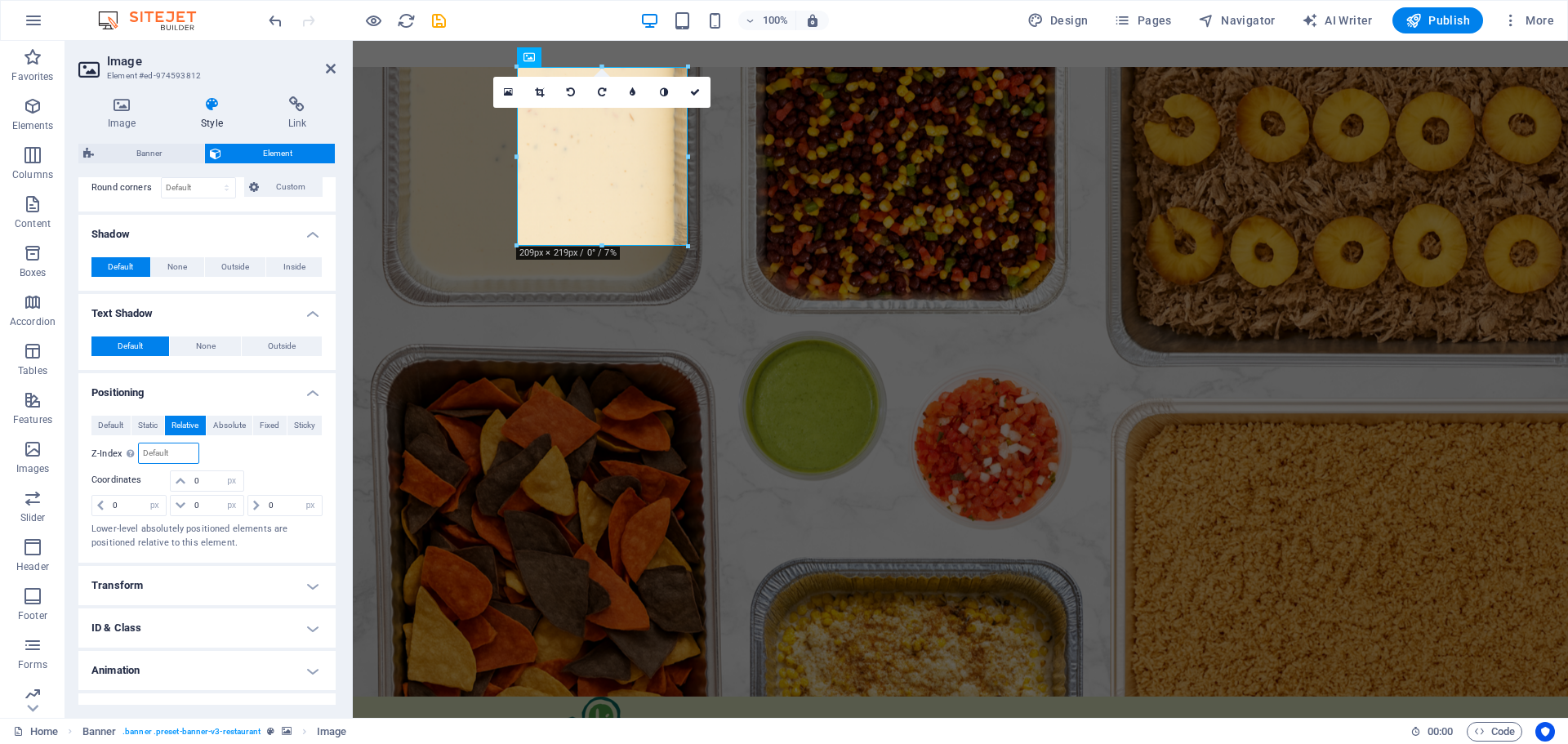
click at [173, 450] on input "number" at bounding box center [168, 453] width 59 height 20
click at [152, 452] on input "number" at bounding box center [168, 453] width 59 height 20
type input "40"
click at [278, 456] on div "Relative to #ed-919793487" at bounding box center [265, 453] width 116 height 21
drag, startPoint x: 177, startPoint y: 453, endPoint x: 118, endPoint y: 451, distance: 59.0
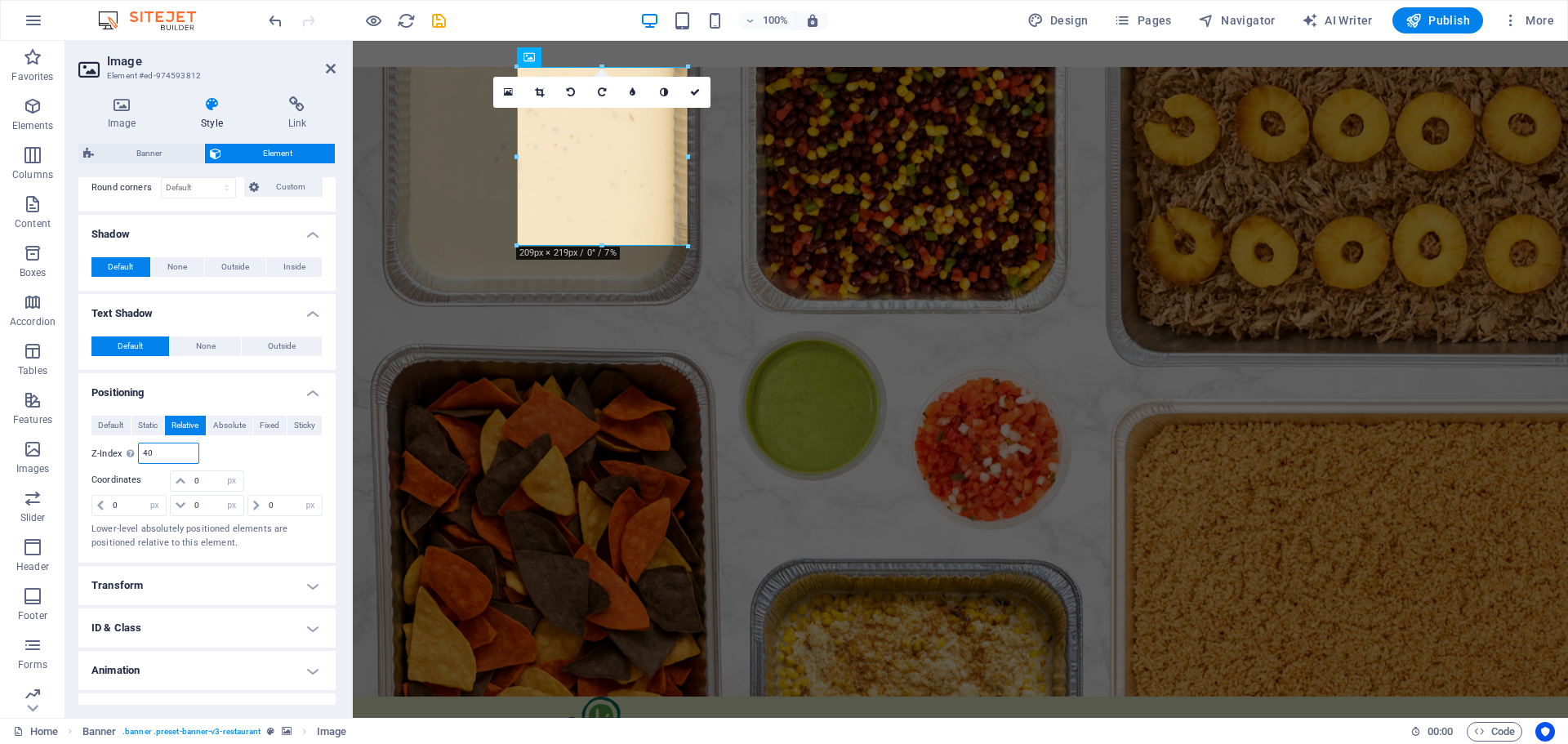
click at [118, 451] on div "Z-Index Sets the order of the element from back to front. The higher the value,…" at bounding box center [145, 453] width 107 height 21
click at [267, 458] on div "Relative to #ed-919793487" at bounding box center [265, 453] width 116 height 21
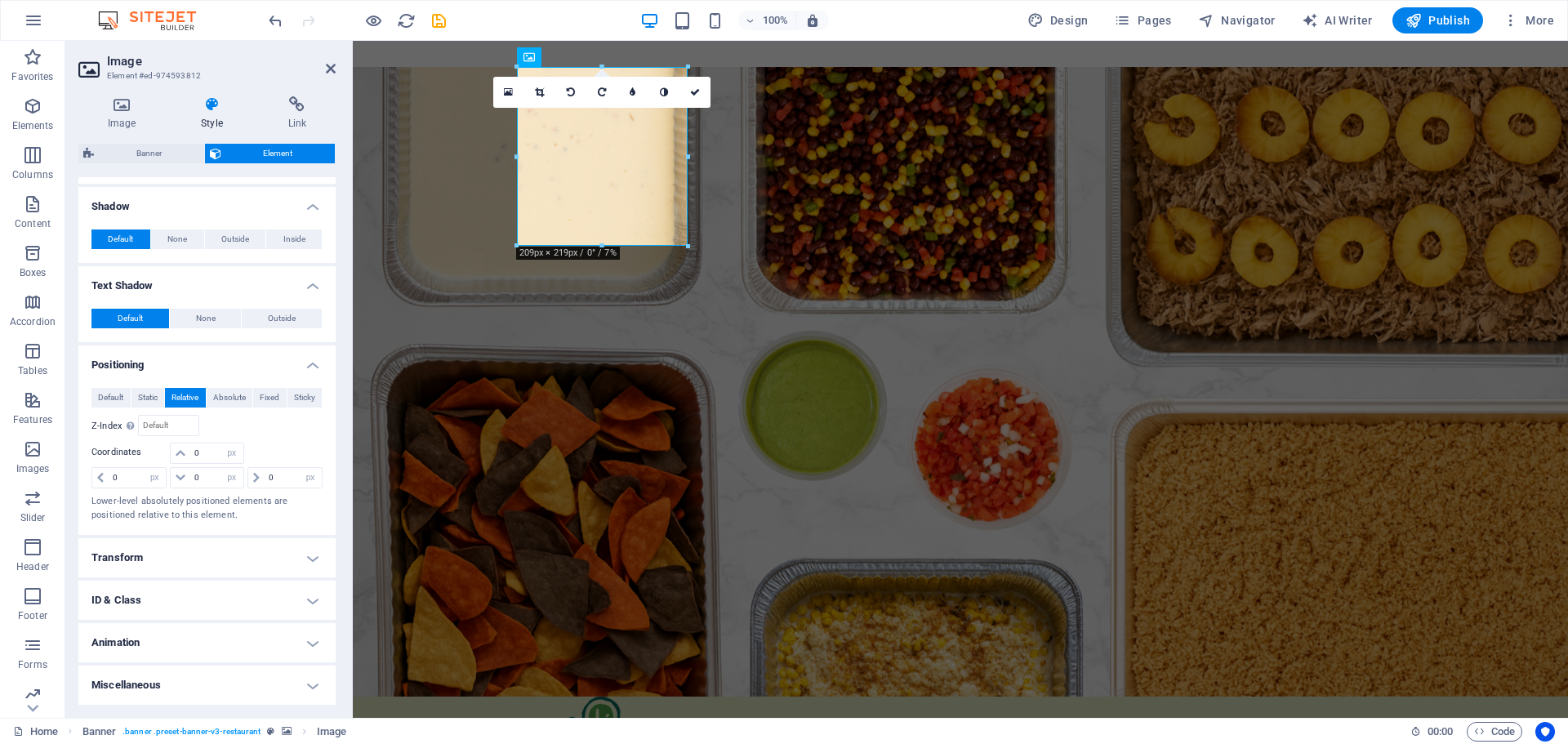
click at [195, 553] on h4 "Transform" at bounding box center [206, 557] width 257 height 39
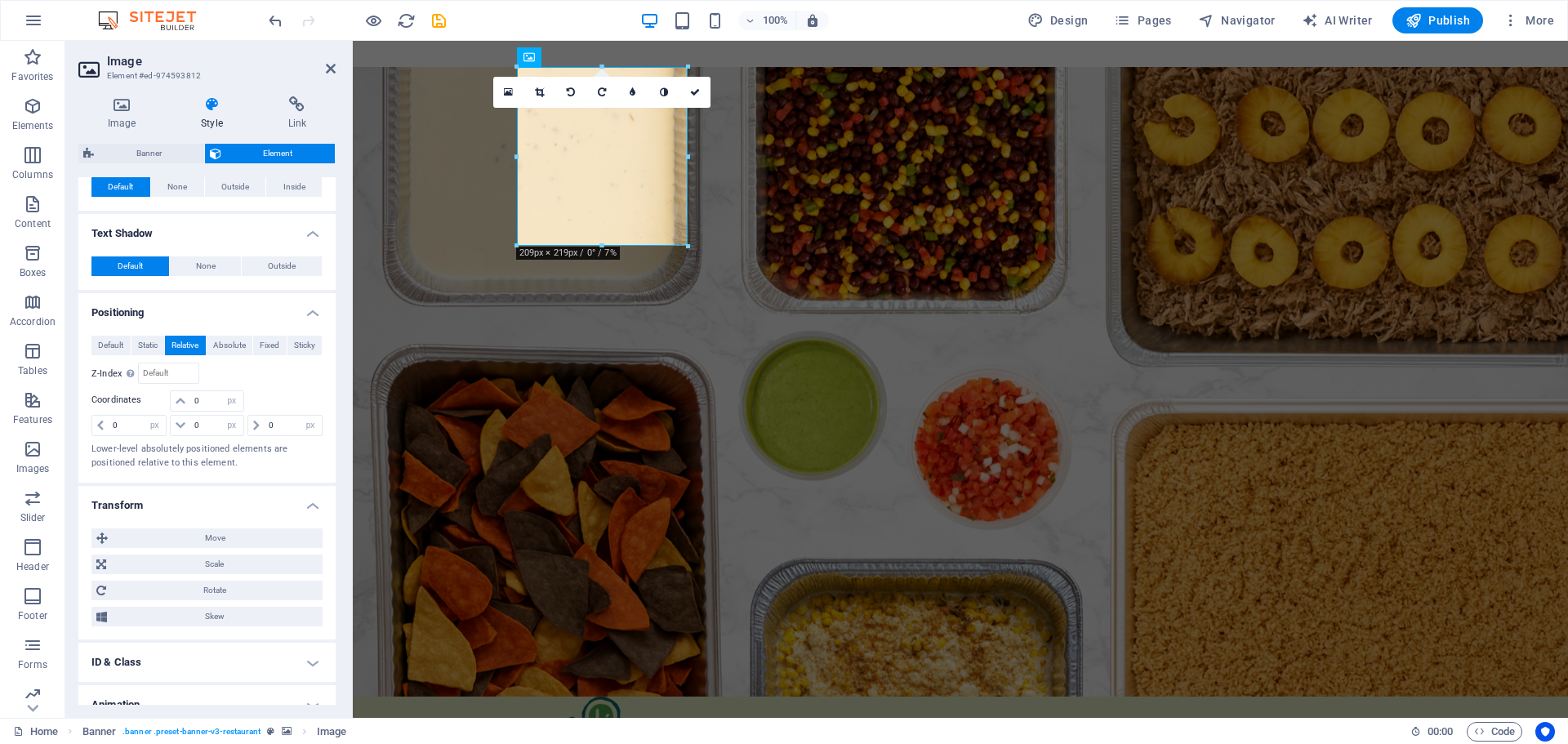
scroll to position [632, 0]
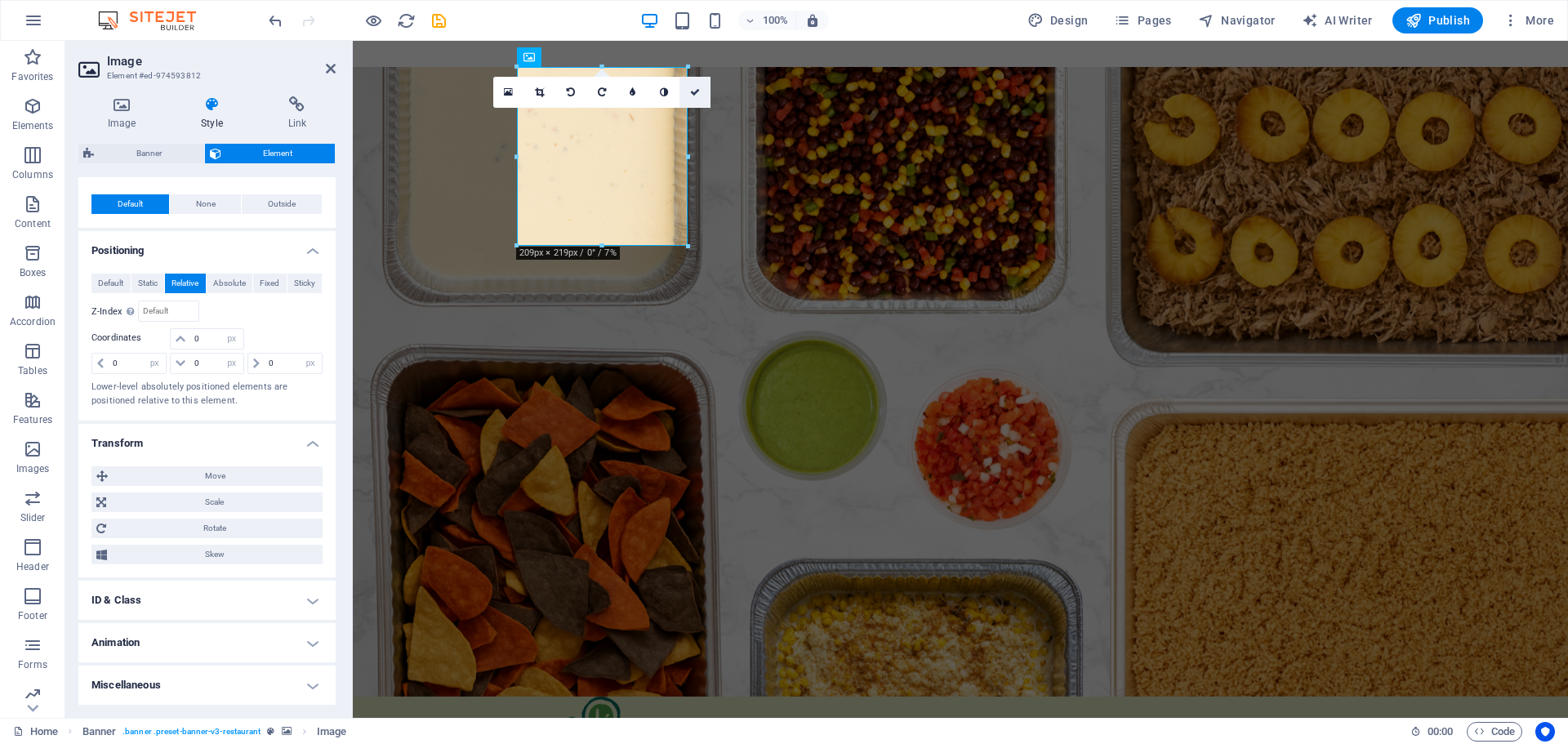
click at [698, 93] on icon at bounding box center [695, 92] width 9 height 9
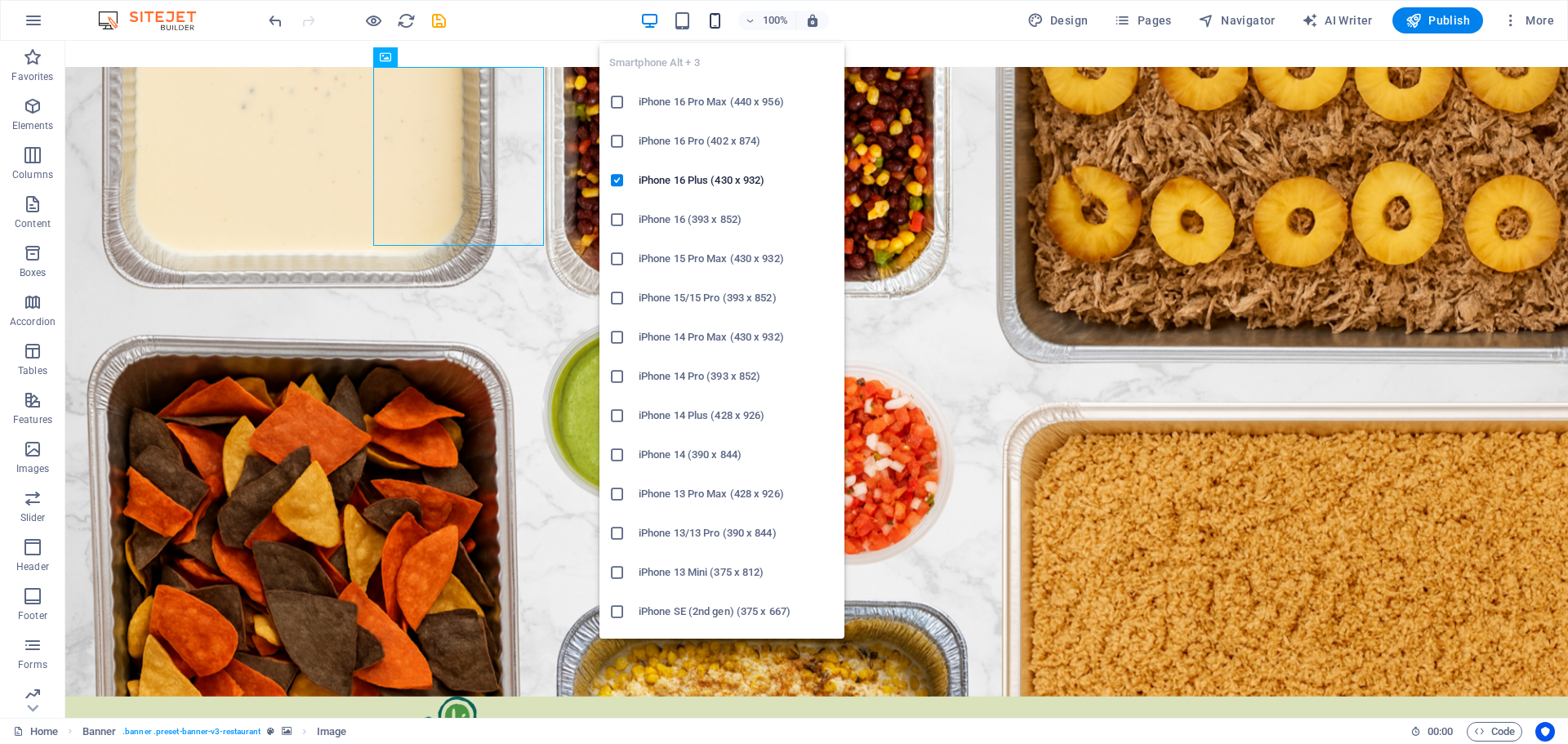
click at [718, 18] on icon "button" at bounding box center [715, 21] width 19 height 19
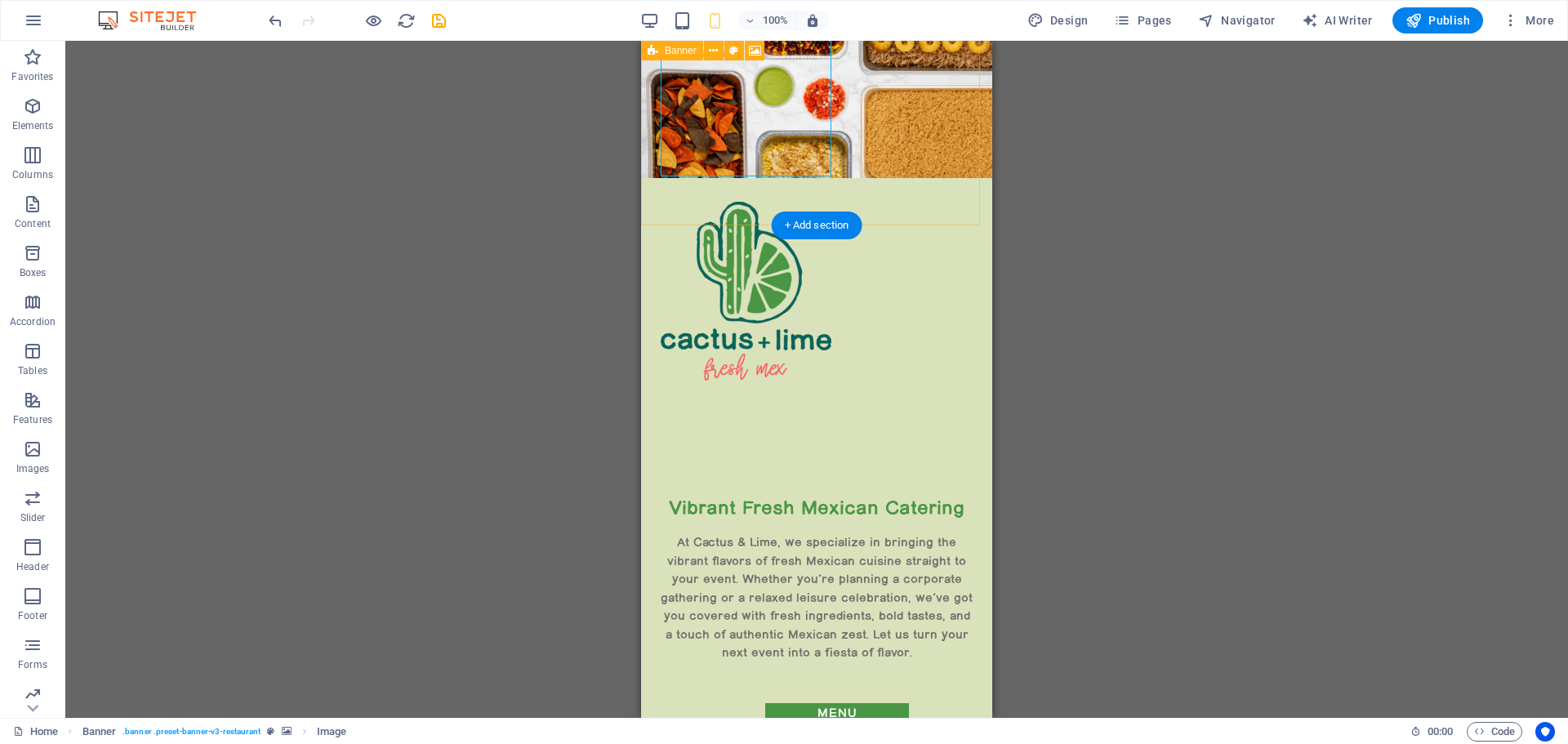
scroll to position [0, 0]
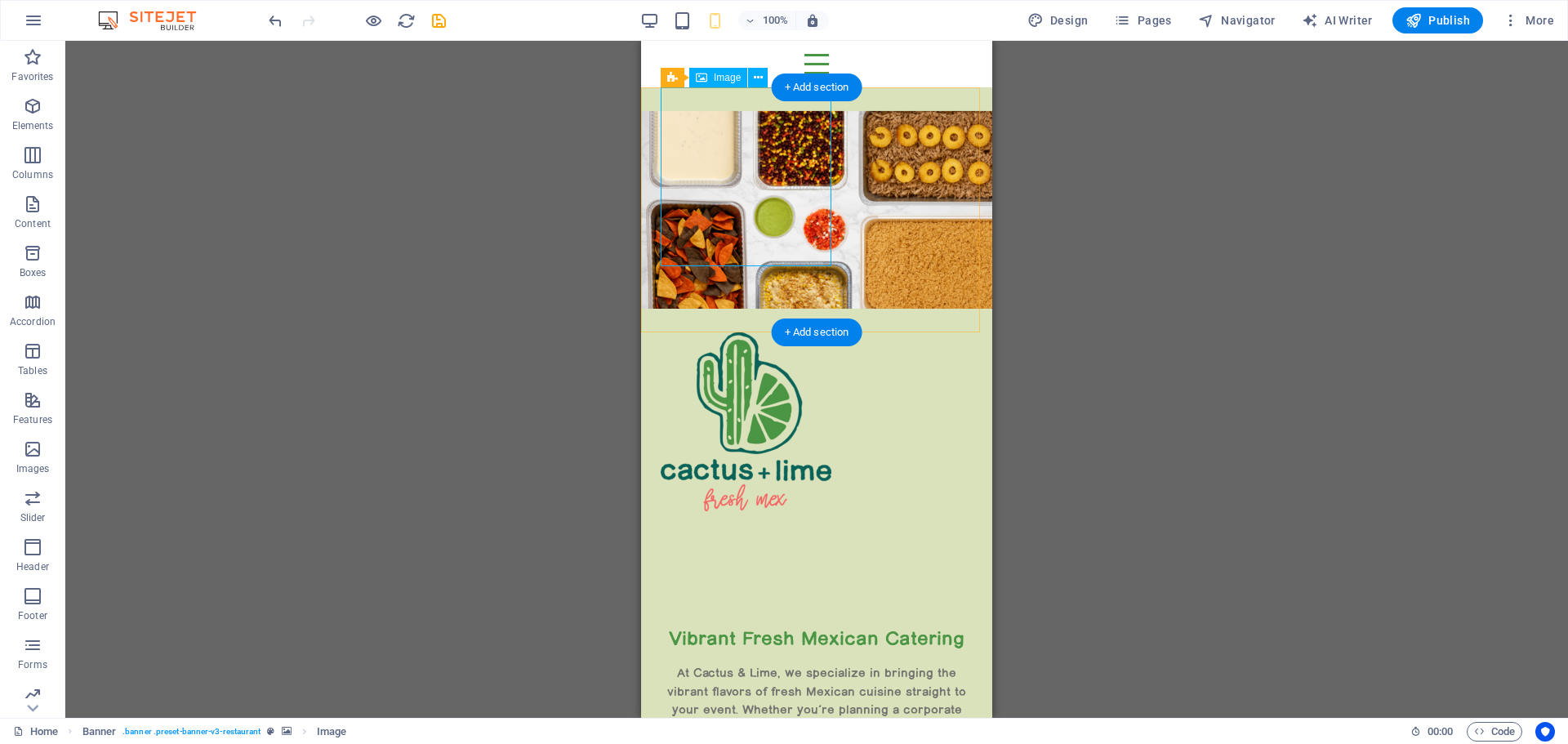
click at [772, 332] on figure at bounding box center [816, 421] width 312 height 178
click at [755, 78] on icon at bounding box center [758, 77] width 9 height 17
click at [732, 332] on figure at bounding box center [816, 421] width 312 height 178
select select "px"
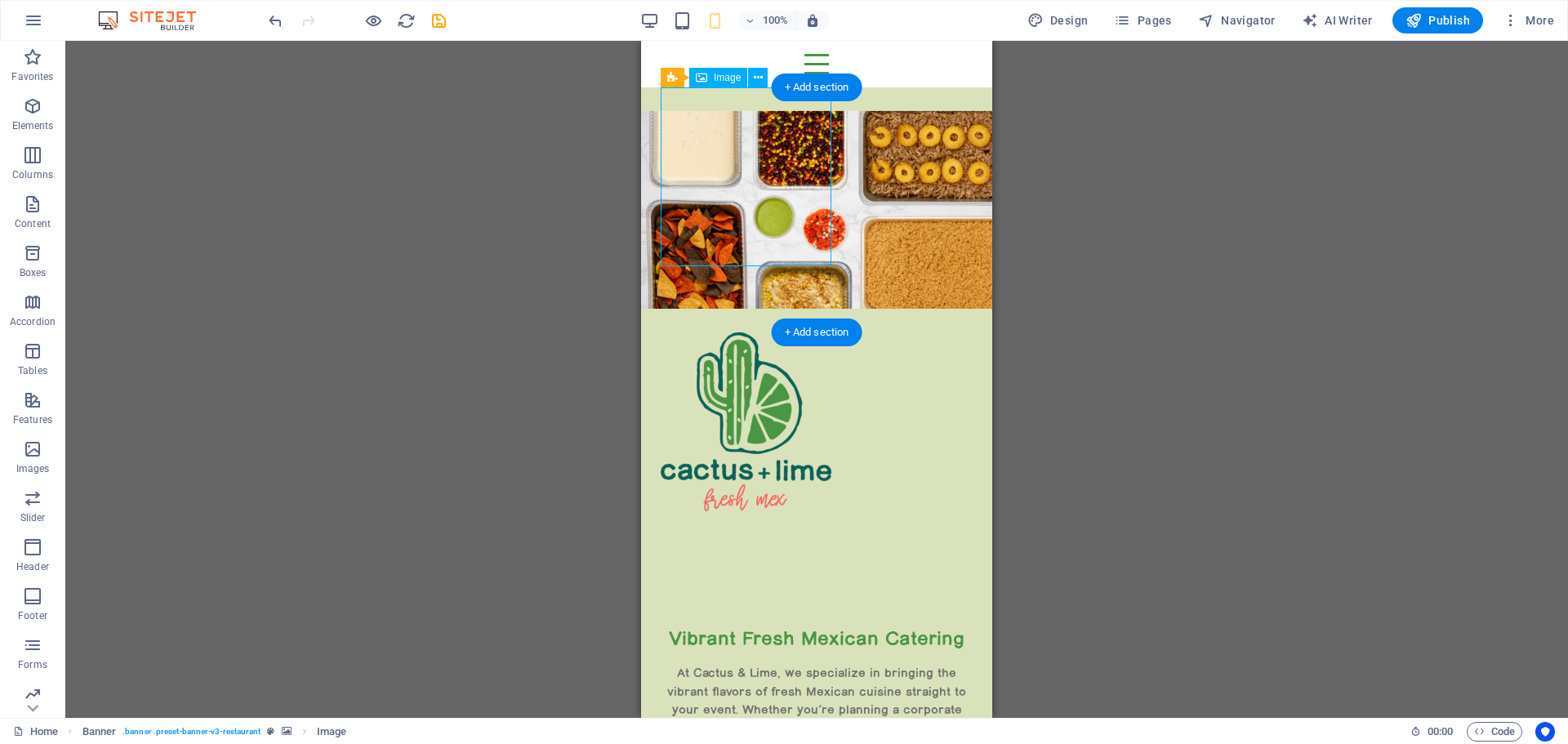
select select "px"
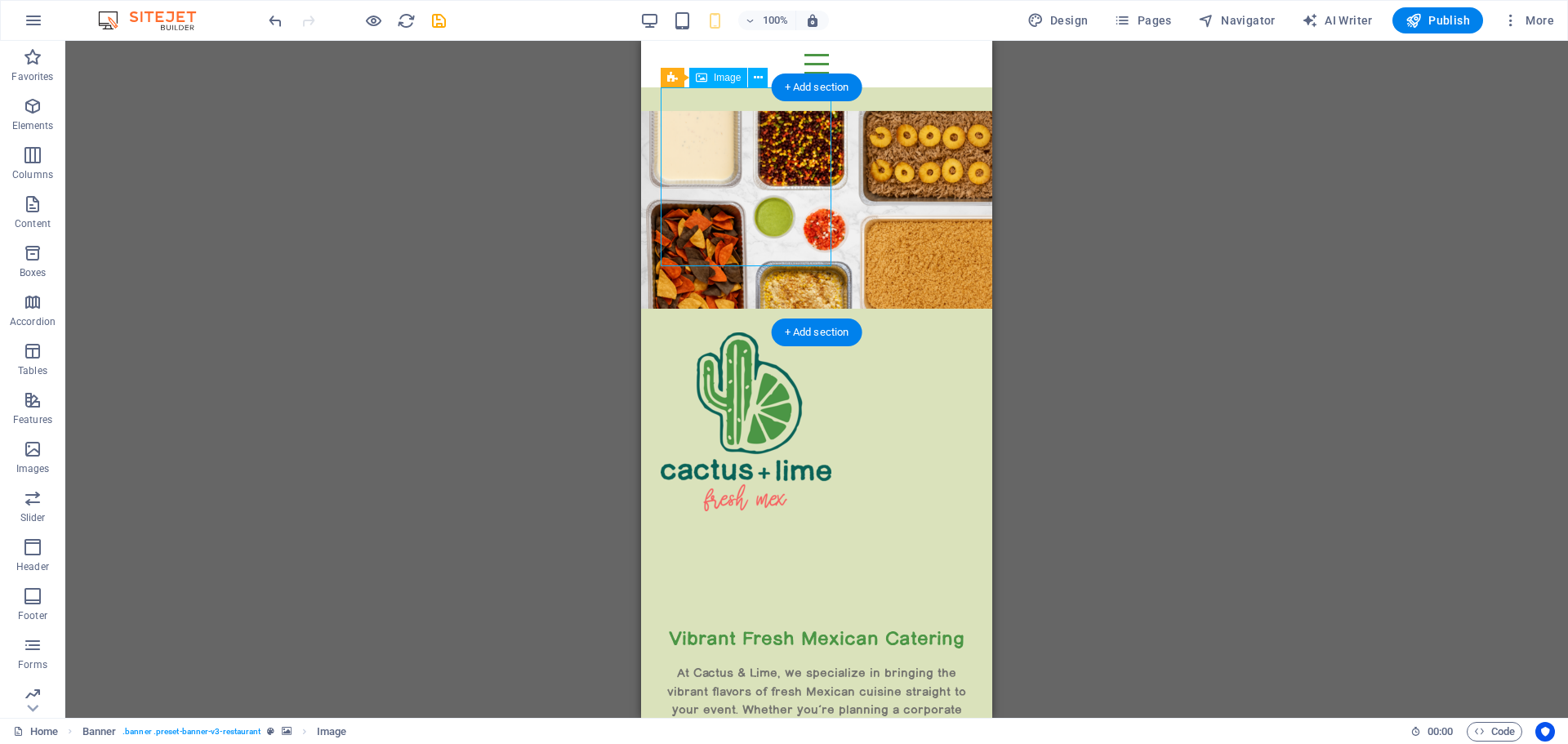
select select "px"
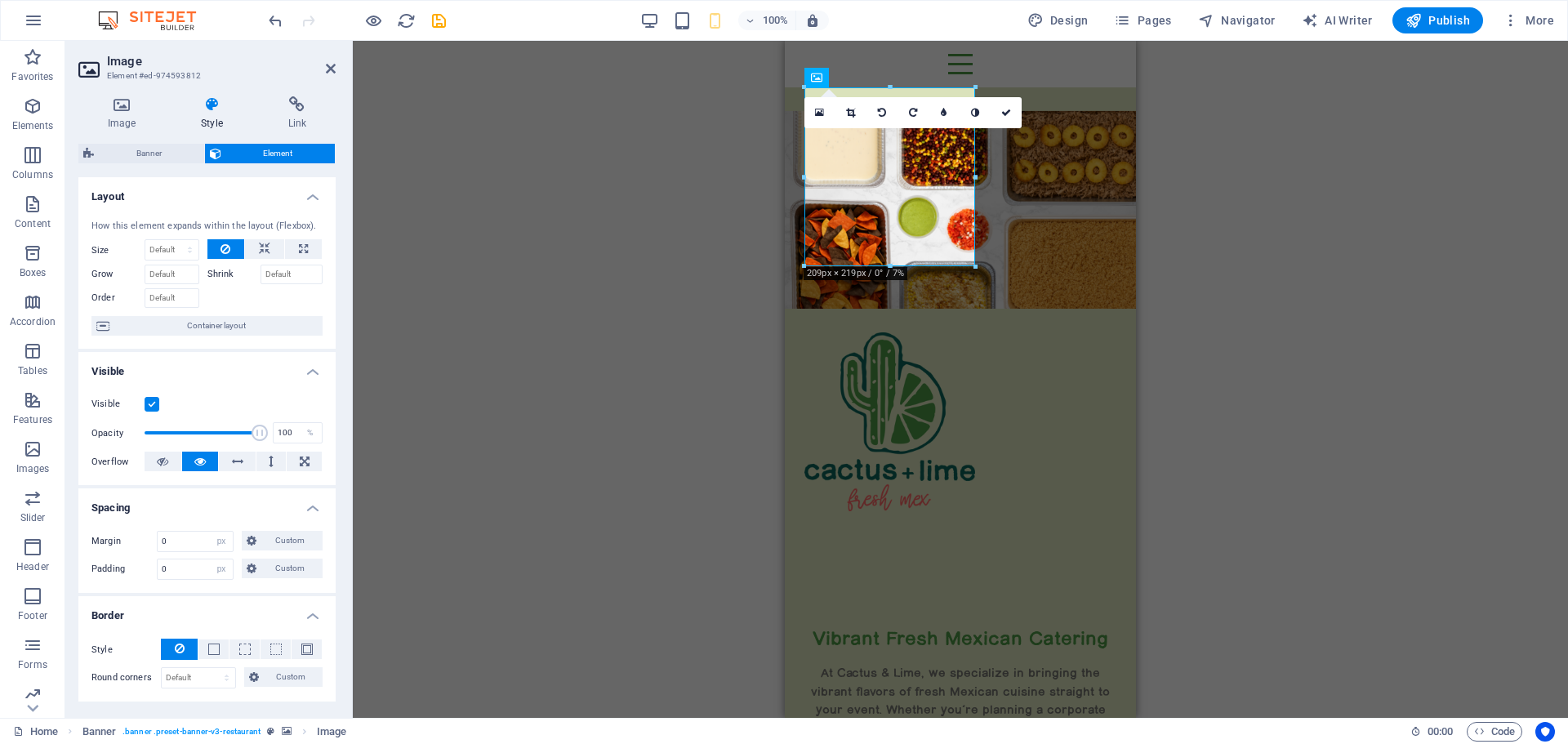
type input "40"
click at [129, 115] on h4 "Image" at bounding box center [125, 113] width 93 height 35
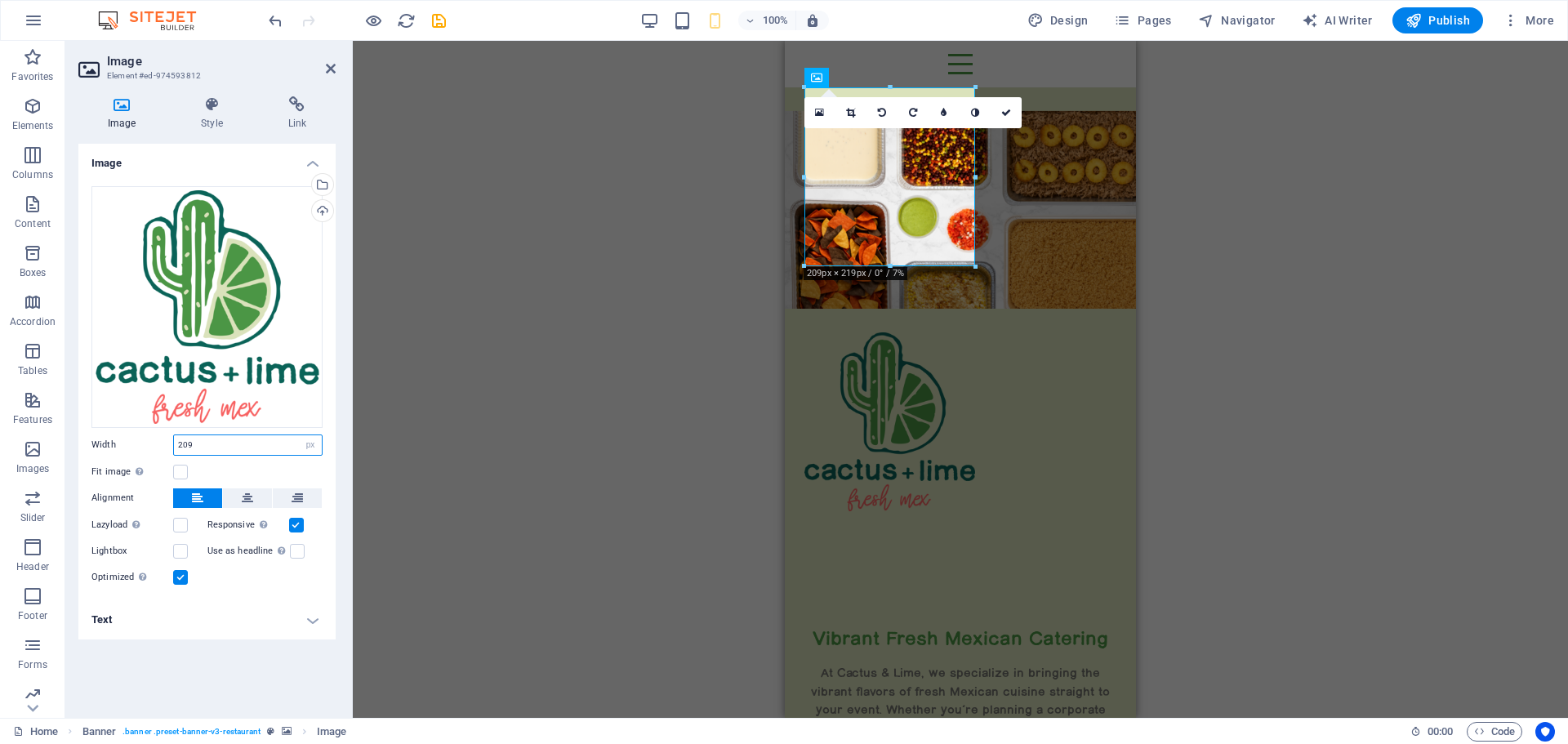
drag, startPoint x: 219, startPoint y: 441, endPoint x: 172, endPoint y: 435, distance: 47.4
click at [172, 435] on div "Width 209 Default auto px rem % em vh vw" at bounding box center [206, 444] width 231 height 21
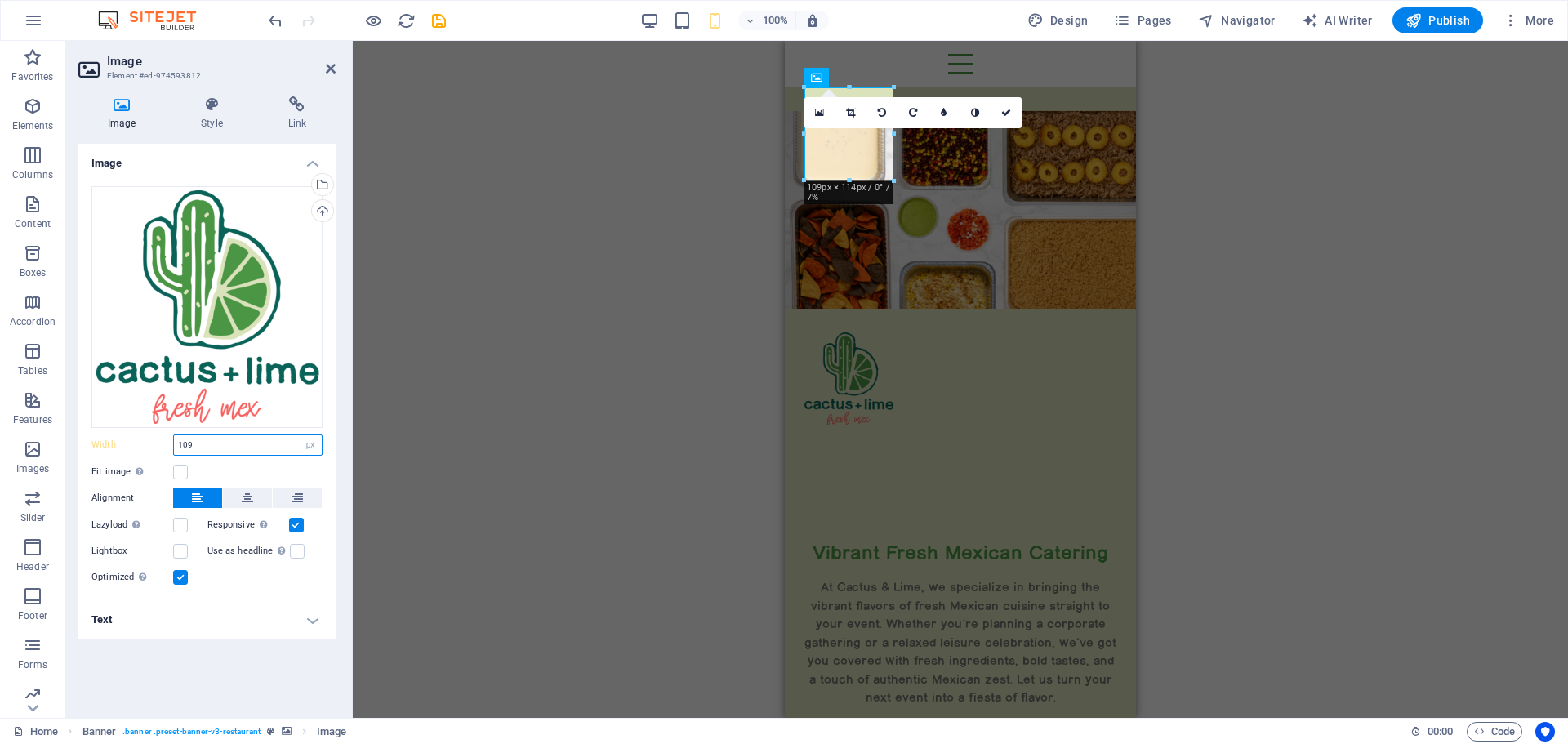
type input "109"
click at [1010, 113] on icon at bounding box center [1006, 112] width 9 height 9
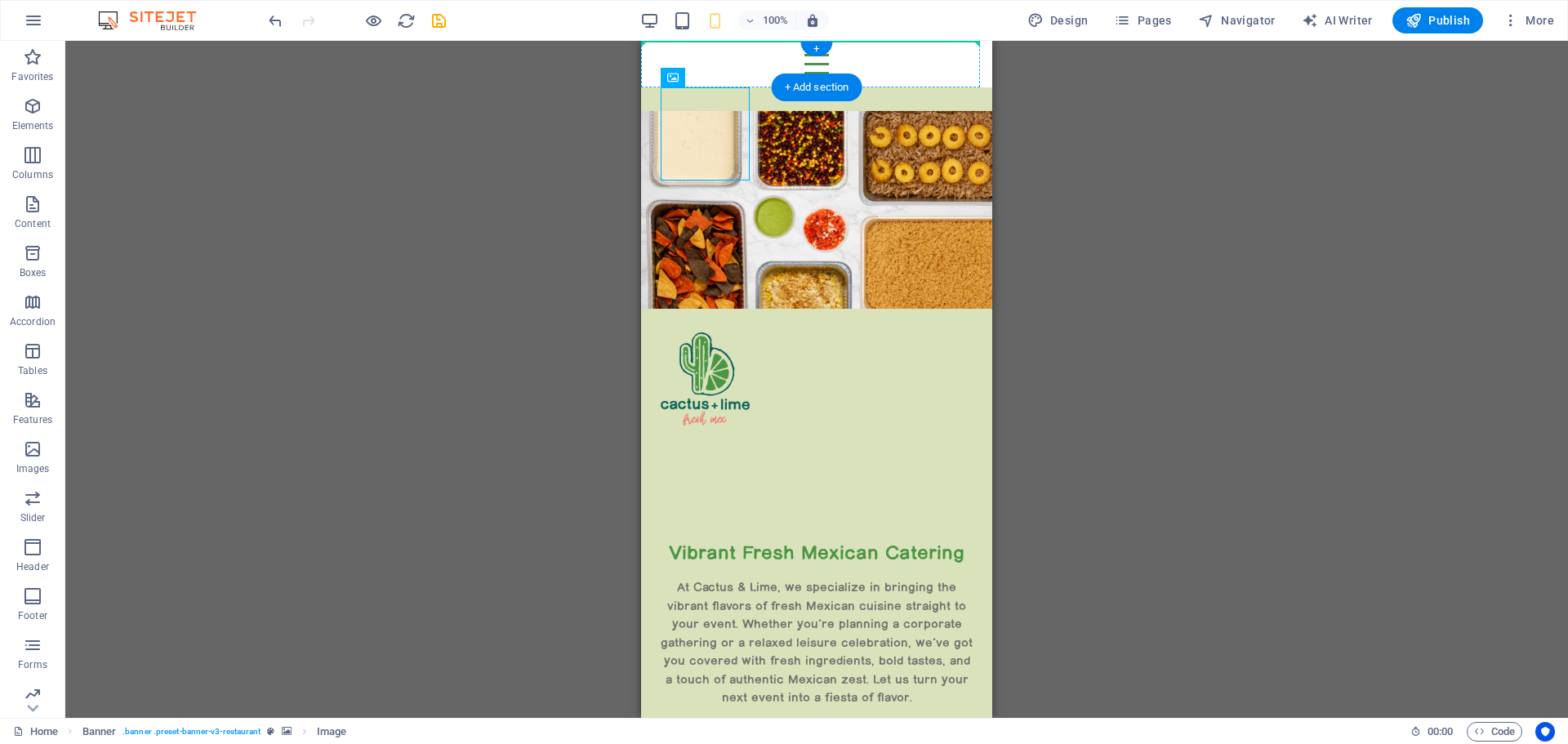
drag, startPoint x: 1370, startPoint y: 119, endPoint x: 769, endPoint y: 61, distance: 603.8
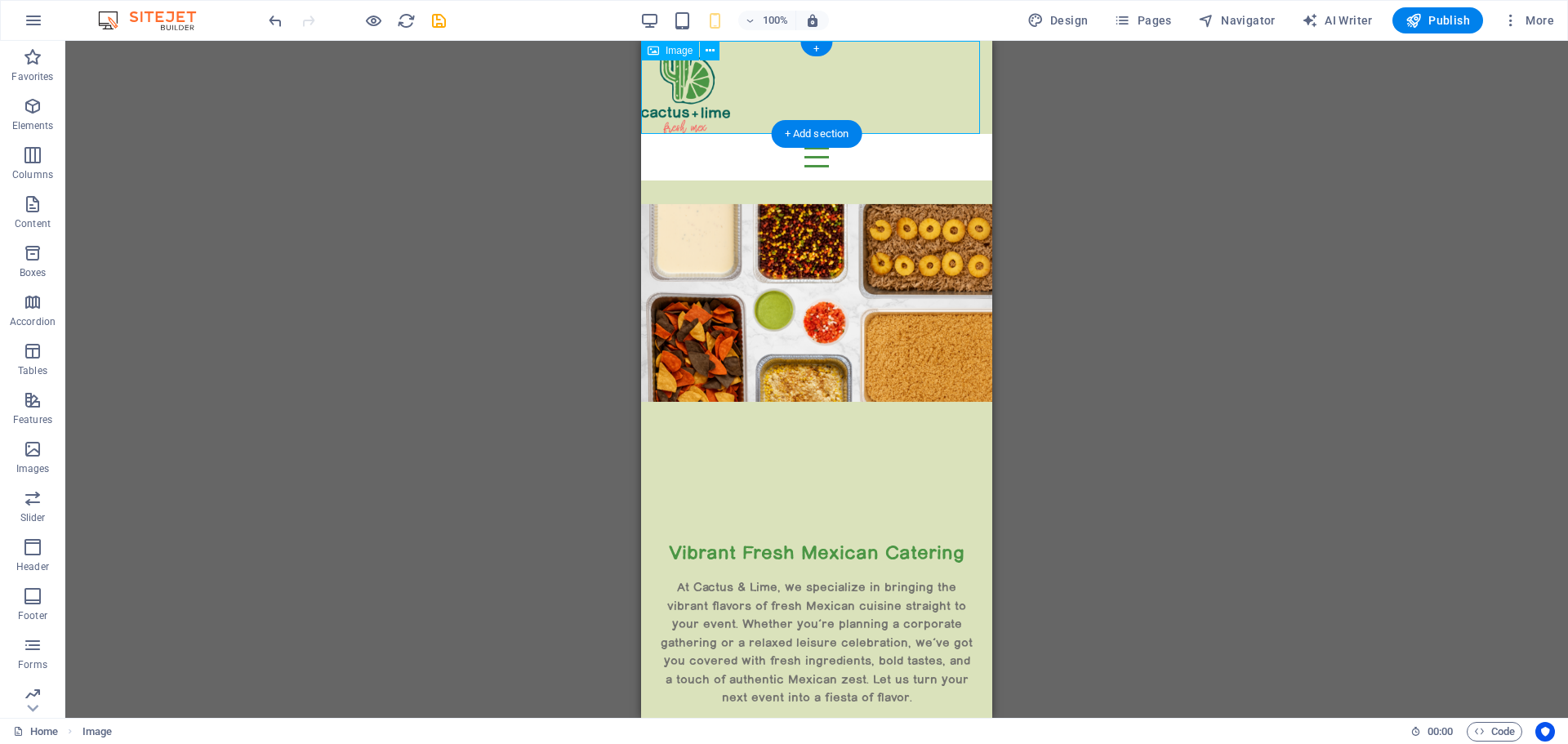
click at [669, 96] on figure at bounding box center [816, 88] width 351 height 93
click at [677, 94] on figure at bounding box center [816, 88] width 351 height 93
select select "px"
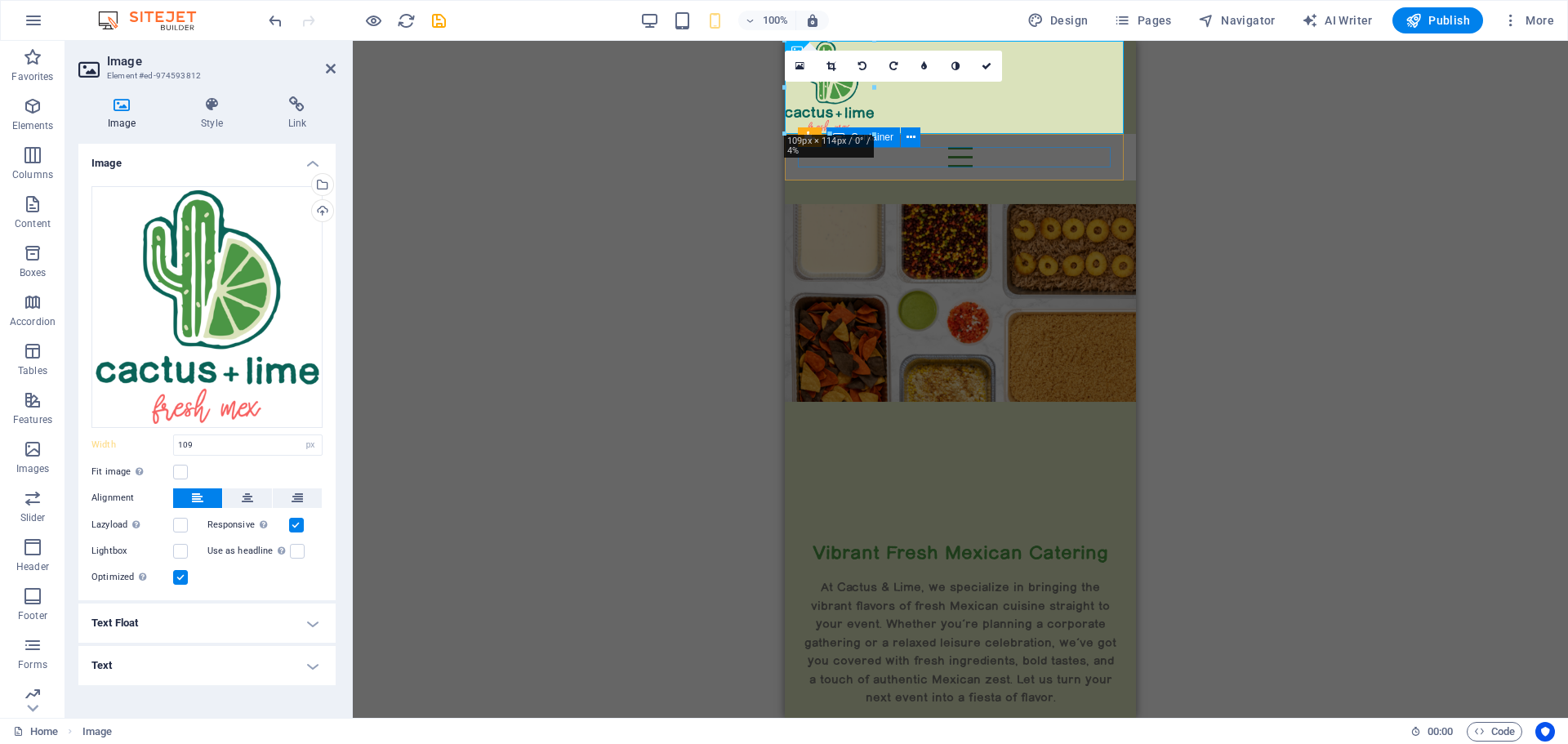
click at [926, 160] on div "Menu" at bounding box center [960, 157] width 325 height 21
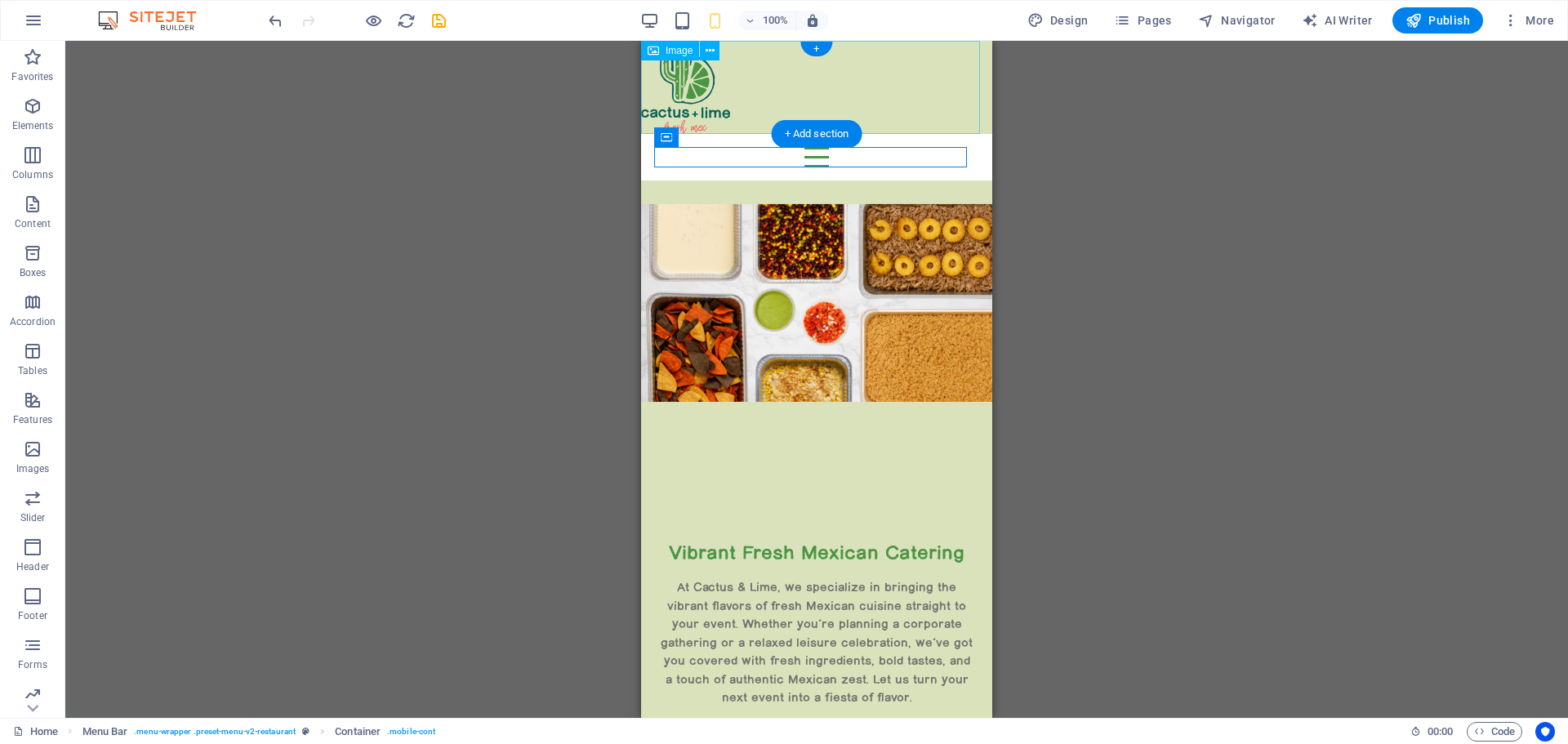
click at [697, 88] on figure at bounding box center [816, 88] width 351 height 93
select select "px"
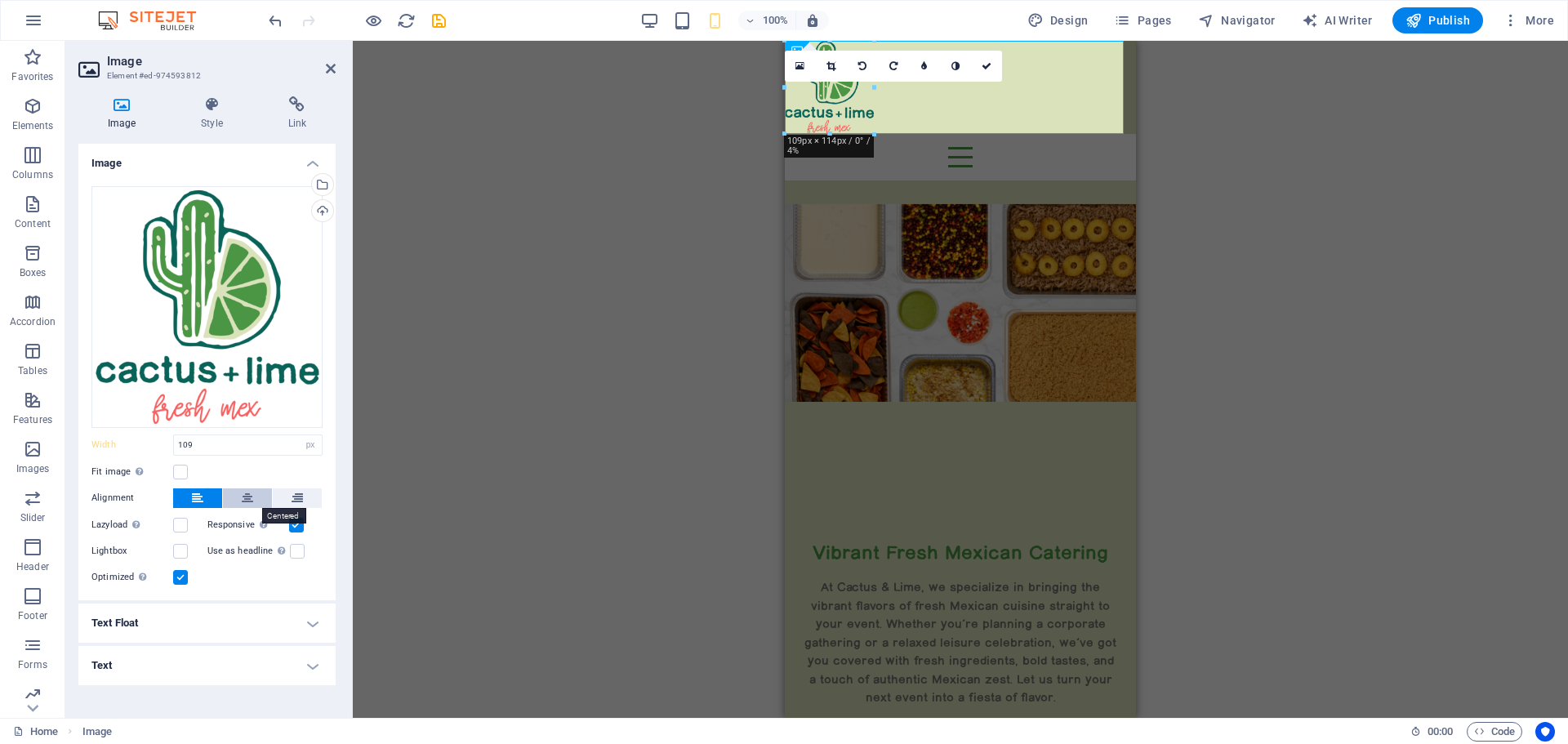
click at [244, 497] on icon at bounding box center [247, 498] width 11 height 20
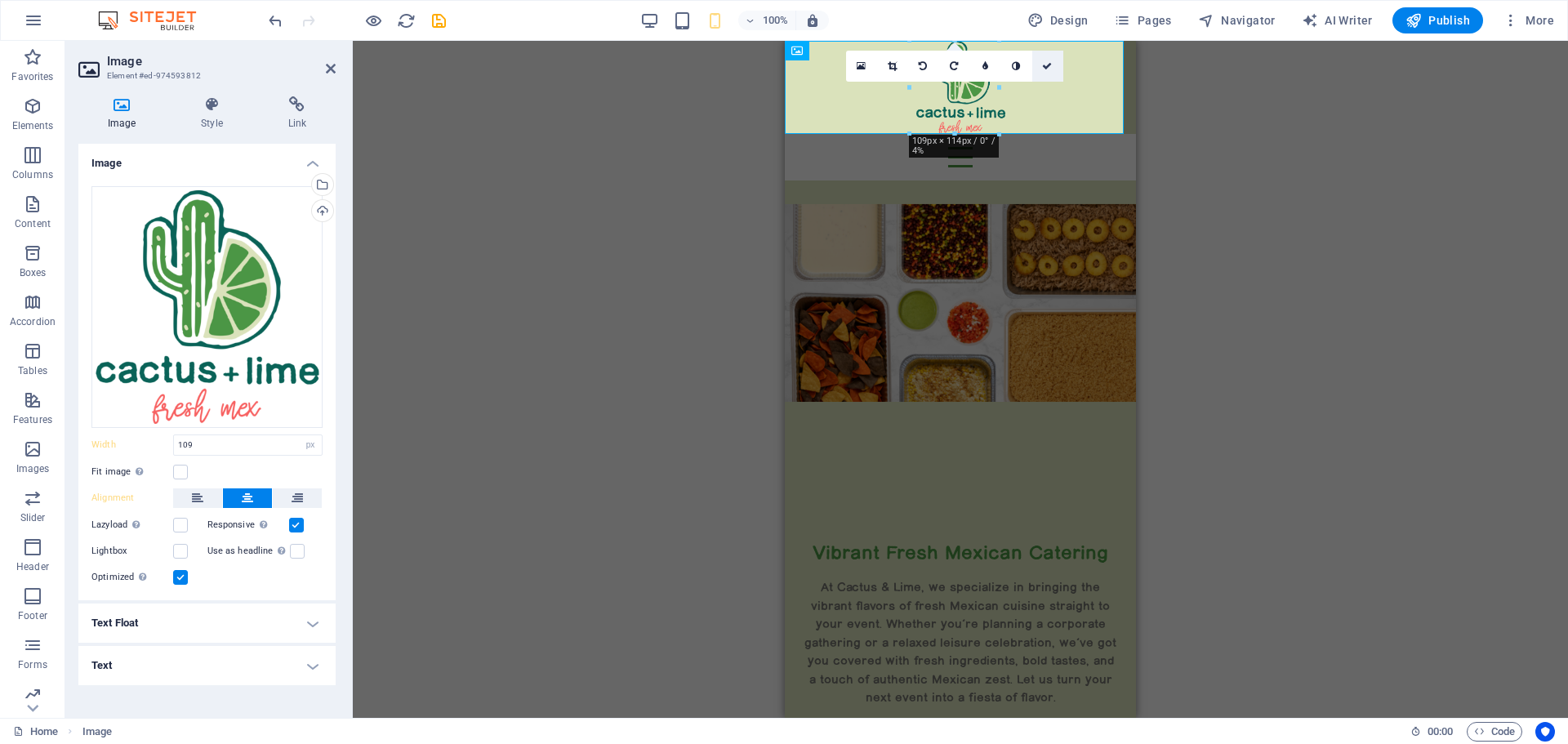
click at [1049, 67] on icon at bounding box center [1047, 66] width 9 height 9
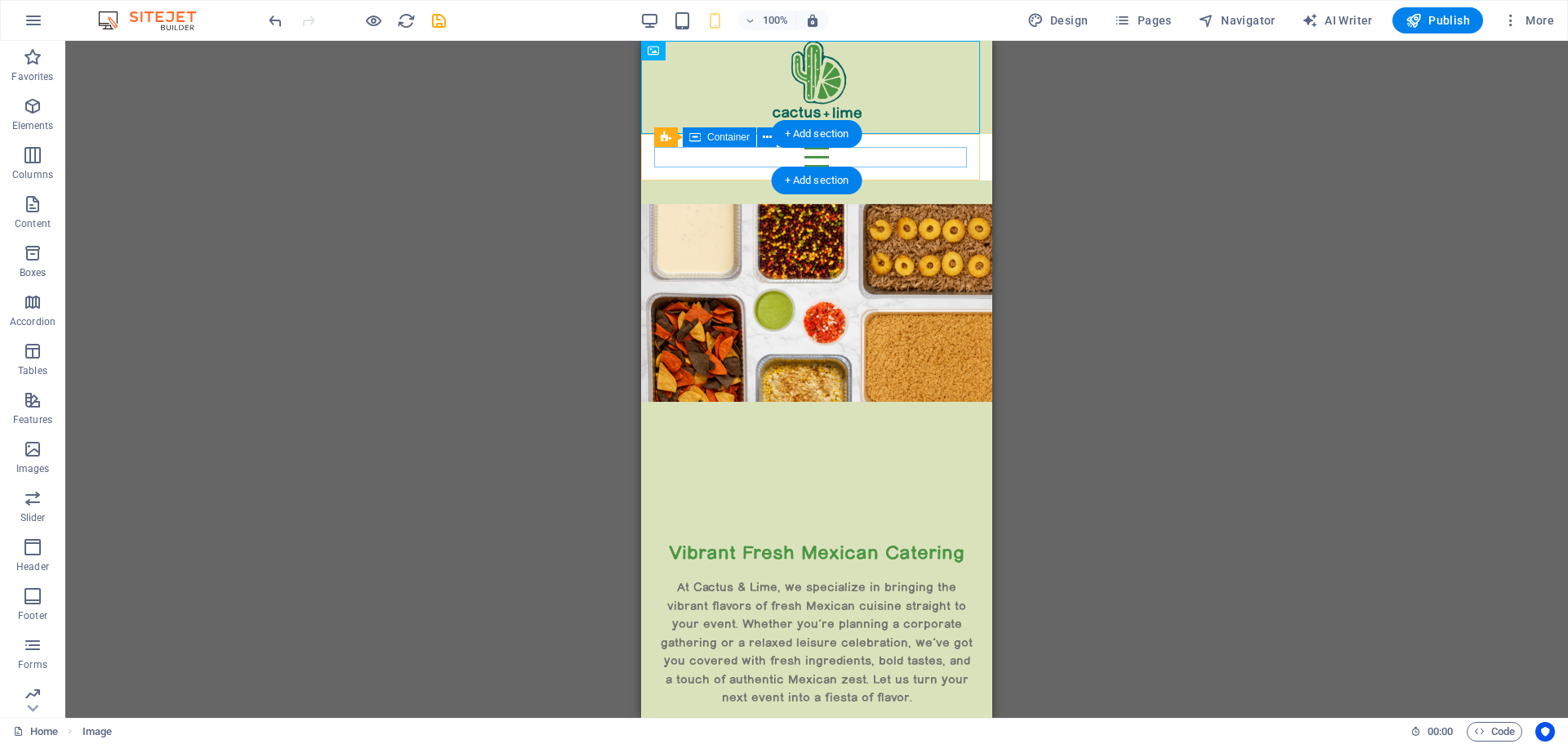
click at [929, 152] on div "Menu" at bounding box center [816, 157] width 325 height 21
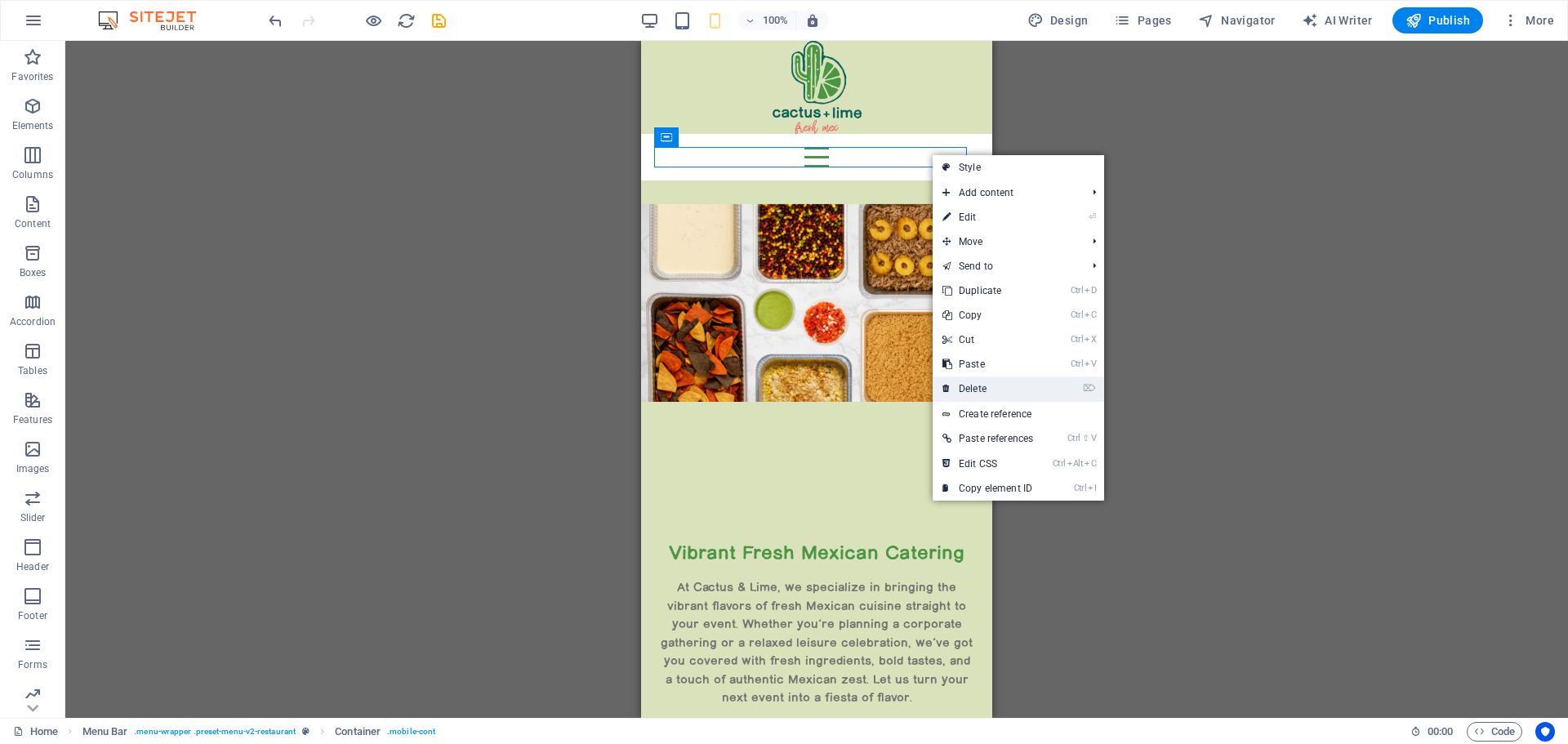
click at [998, 387] on link "⌦ Delete" at bounding box center [988, 388] width 110 height 24
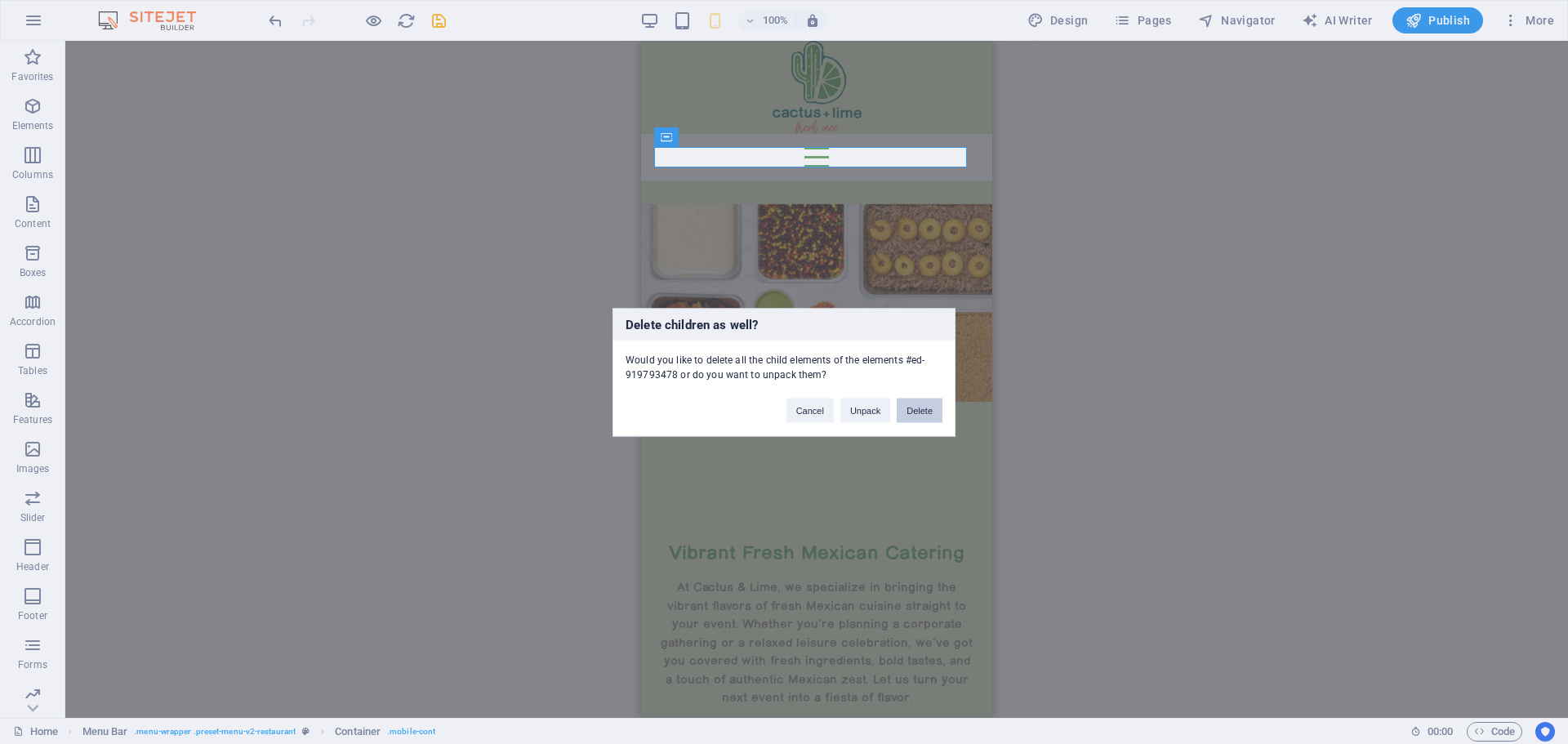
click at [922, 412] on button "Delete" at bounding box center [919, 410] width 46 height 24
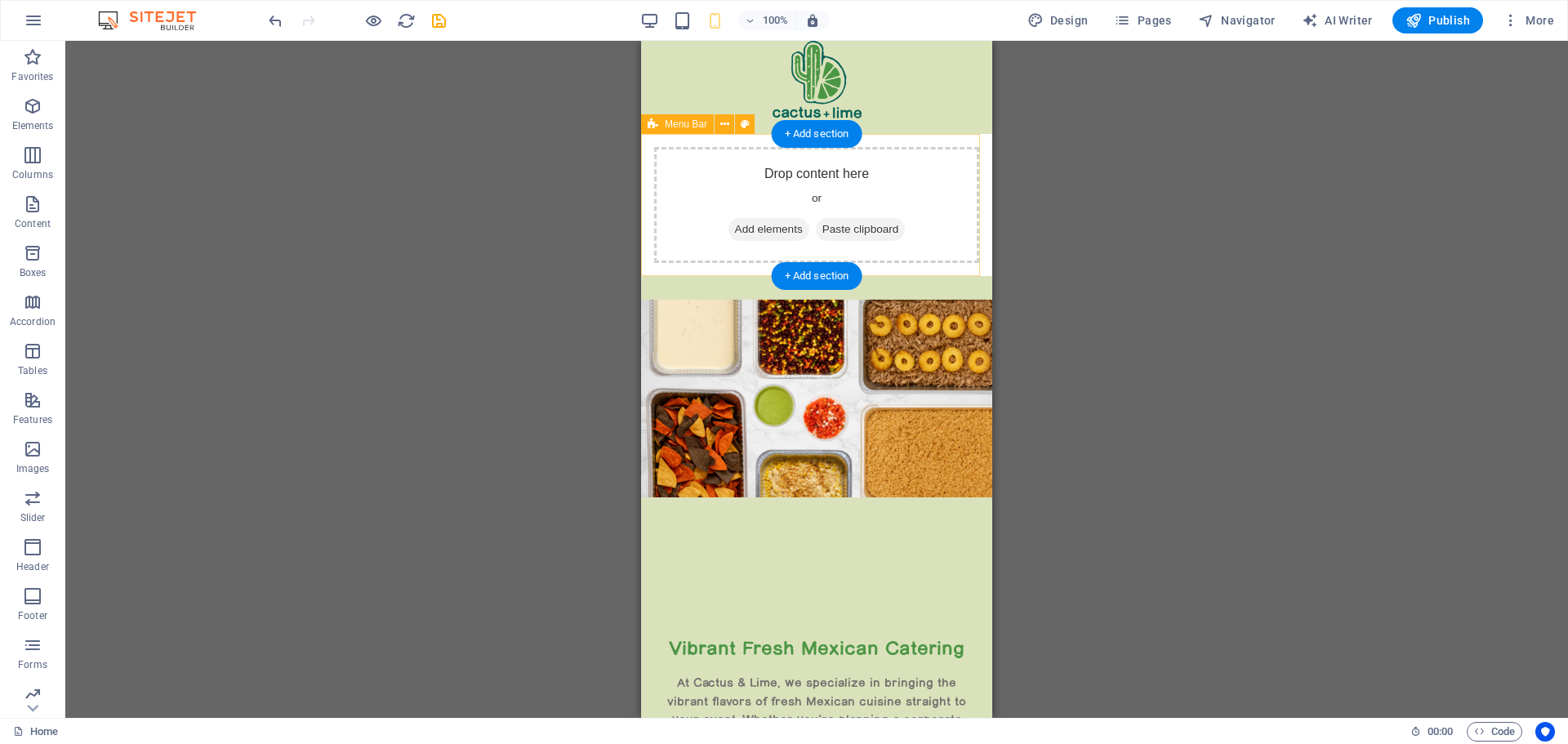
click at [883, 175] on div "Drop content here or Add elements Paste clipboard" at bounding box center [816, 204] width 325 height 116
click at [726, 125] on icon at bounding box center [725, 124] width 9 height 17
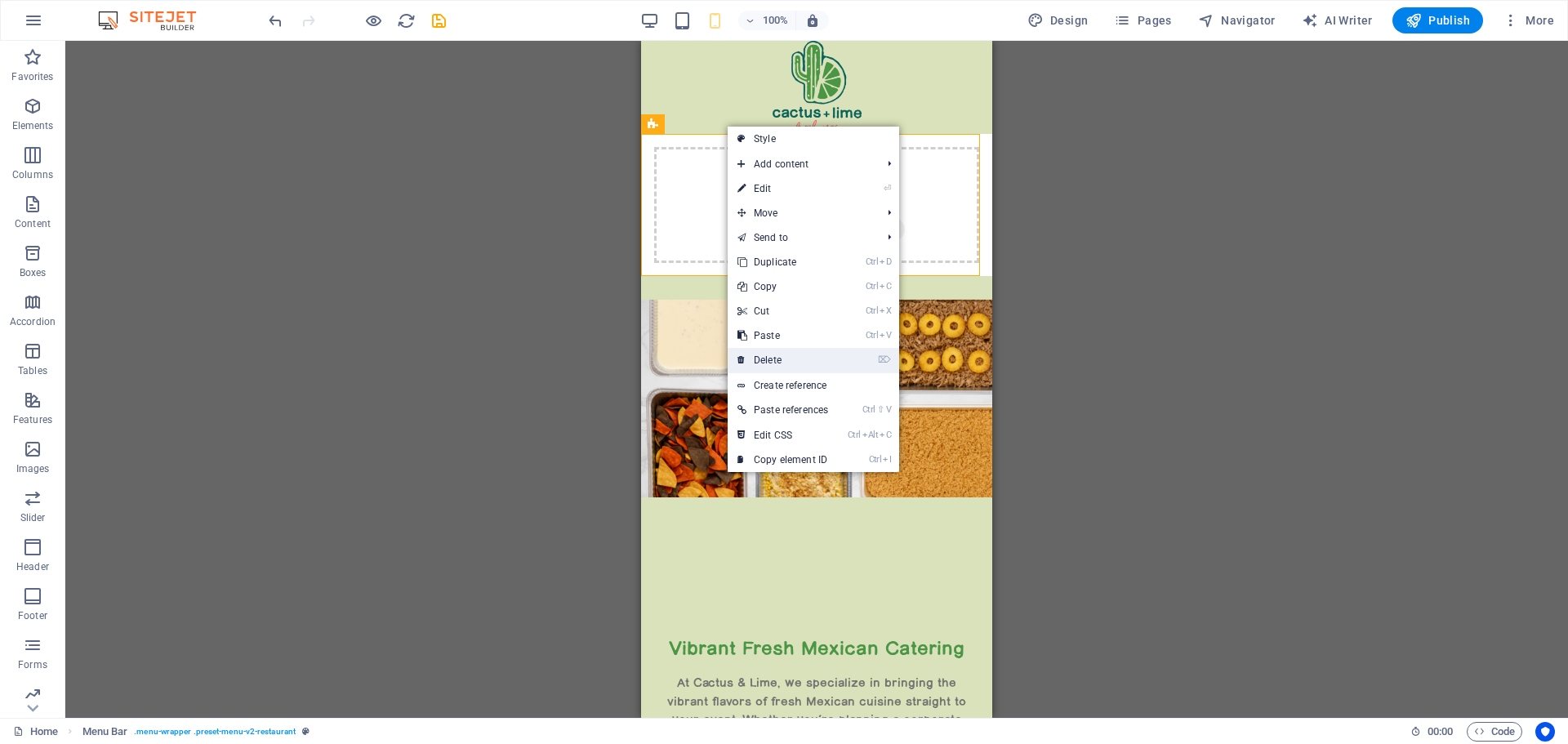
click at [787, 355] on link "⌦ Delete" at bounding box center [783, 360] width 110 height 24
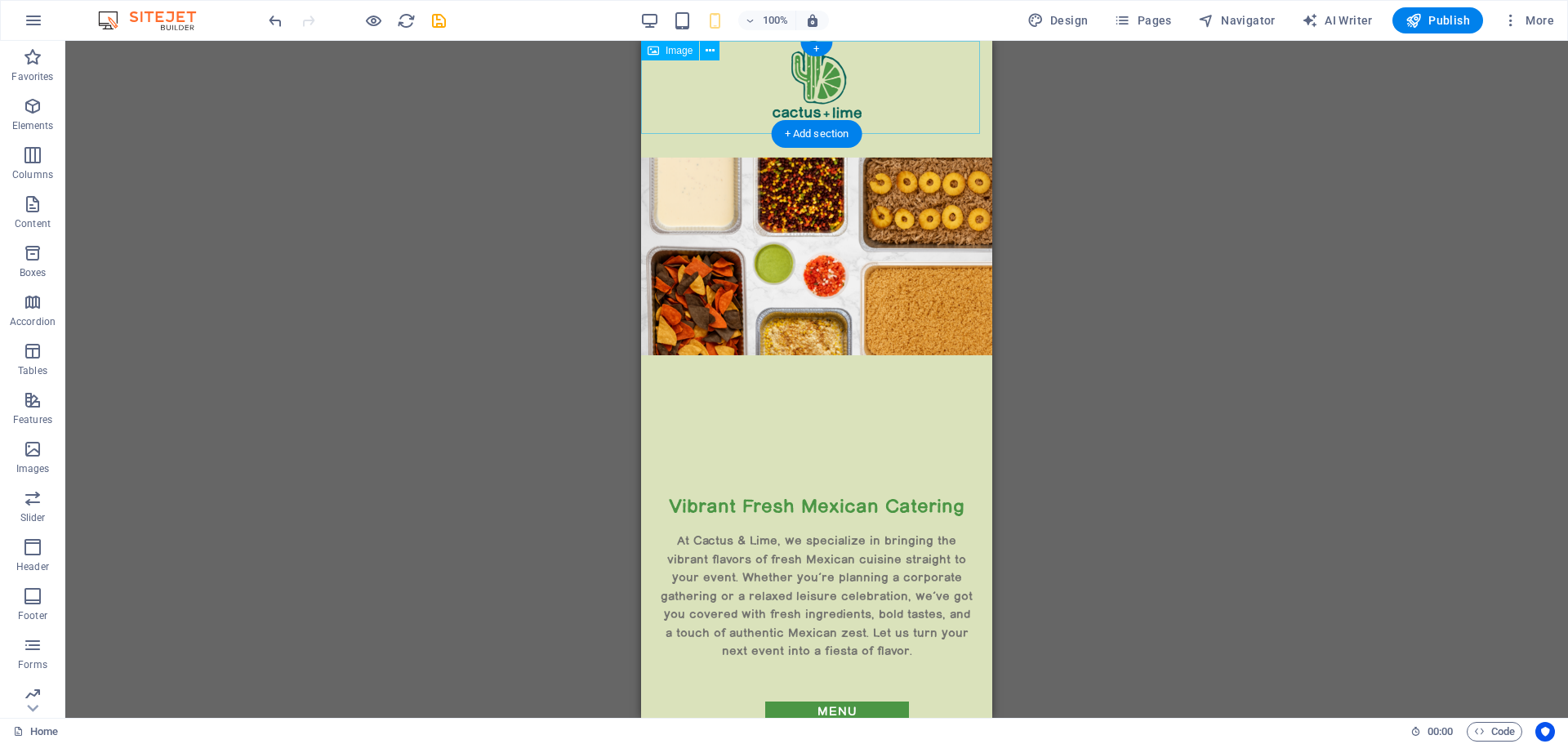
click at [807, 90] on figure at bounding box center [816, 88] width 351 height 93
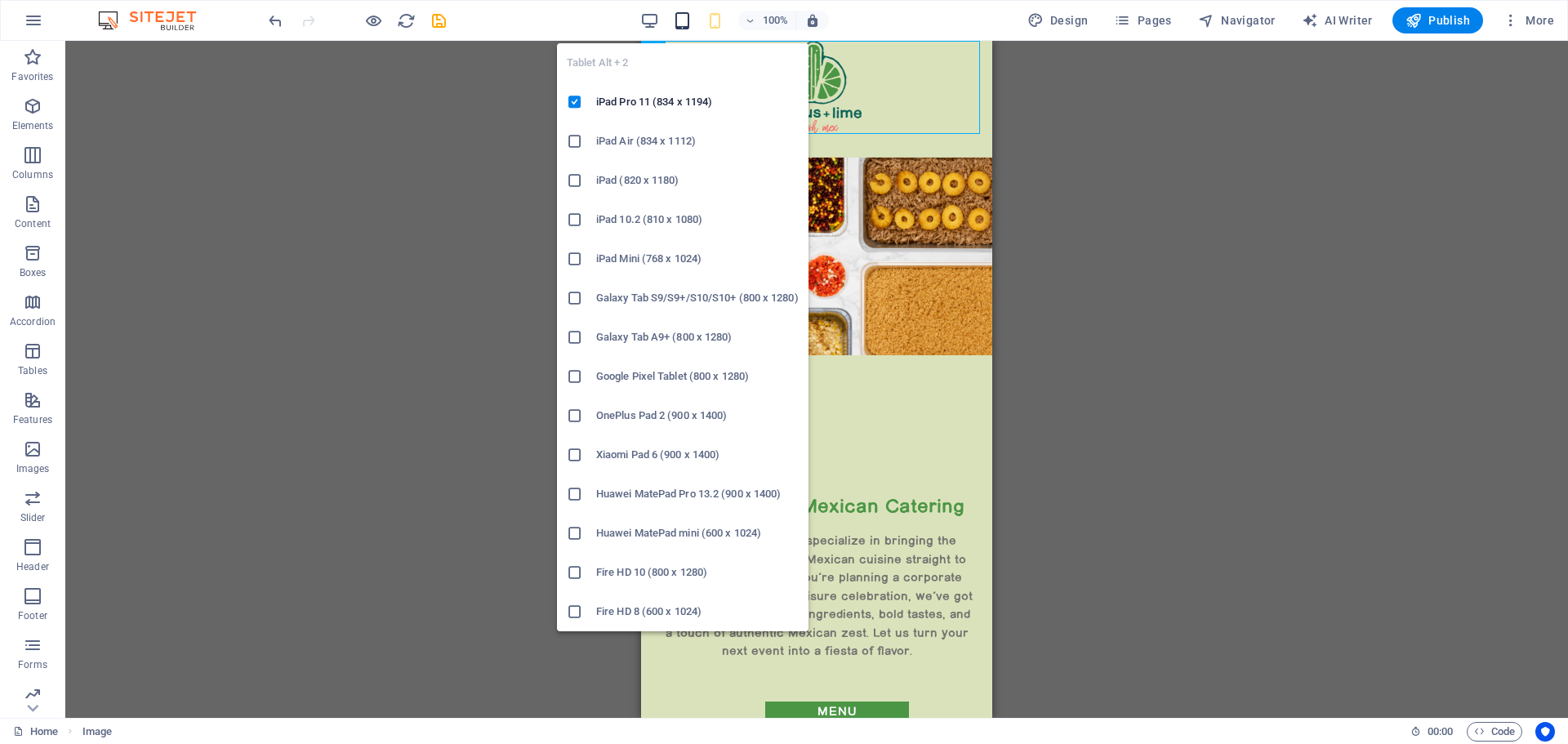
click at [685, 22] on icon "button" at bounding box center [683, 21] width 19 height 19
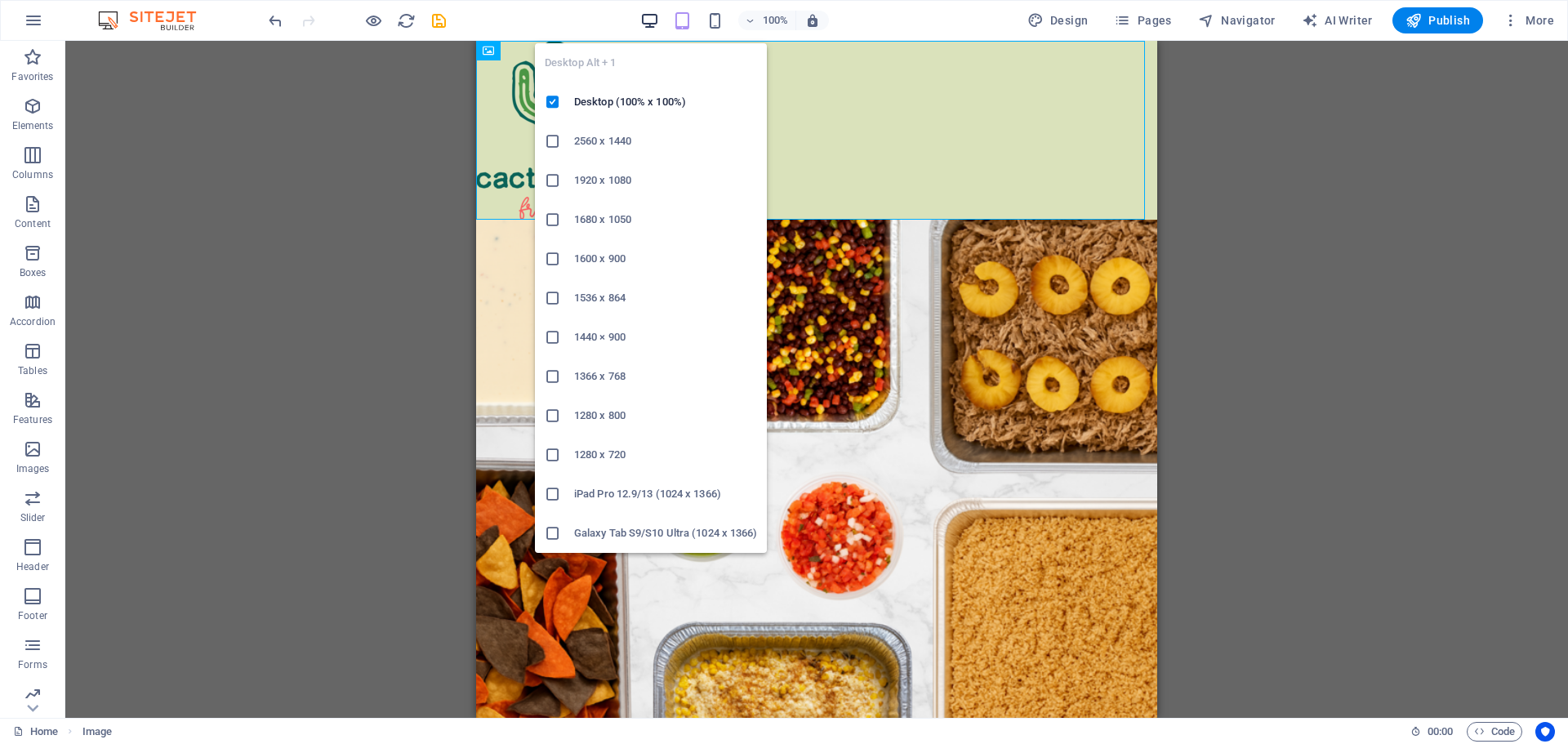
click at [656, 18] on icon "button" at bounding box center [650, 21] width 19 height 19
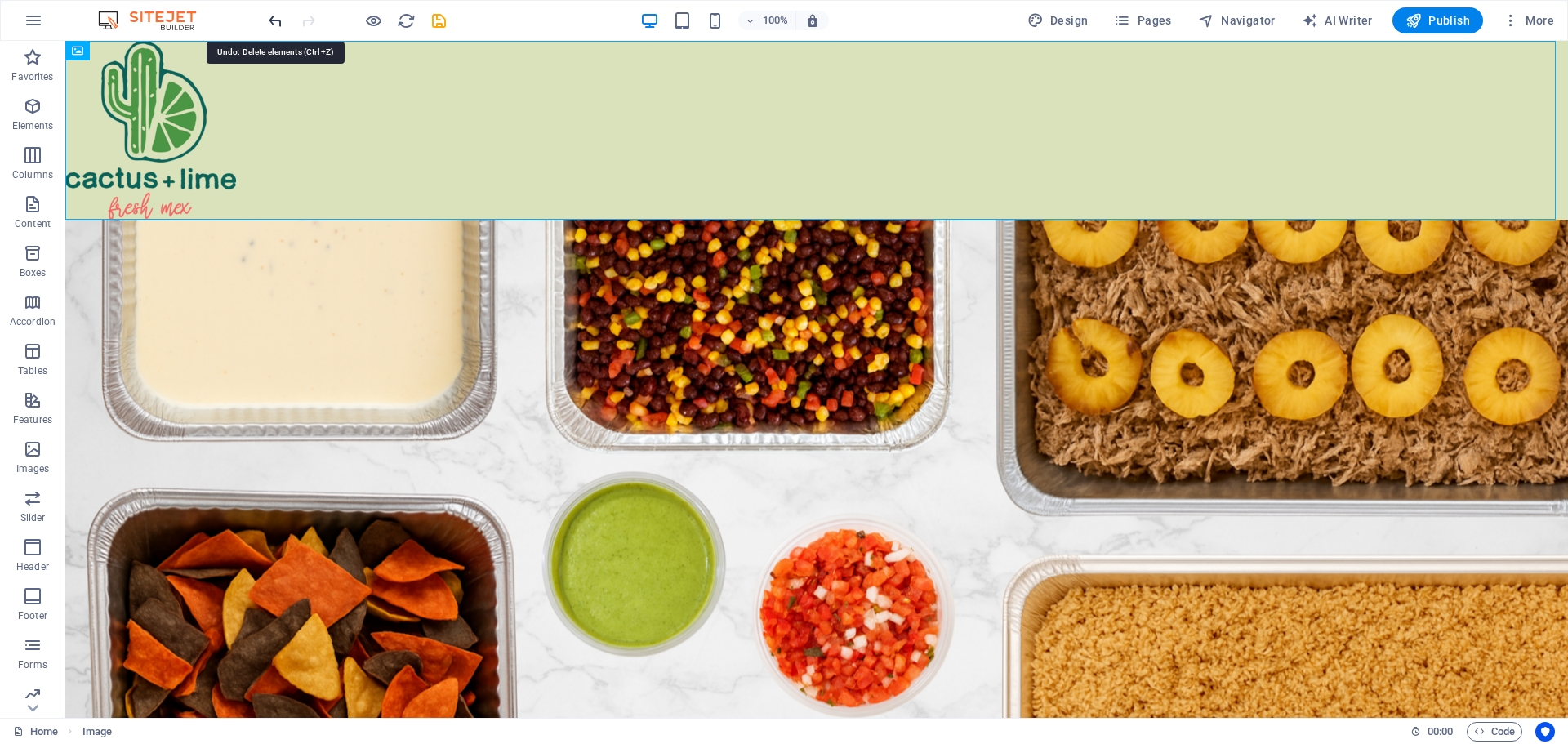
click at [275, 21] on icon "undo" at bounding box center [275, 21] width 19 height 19
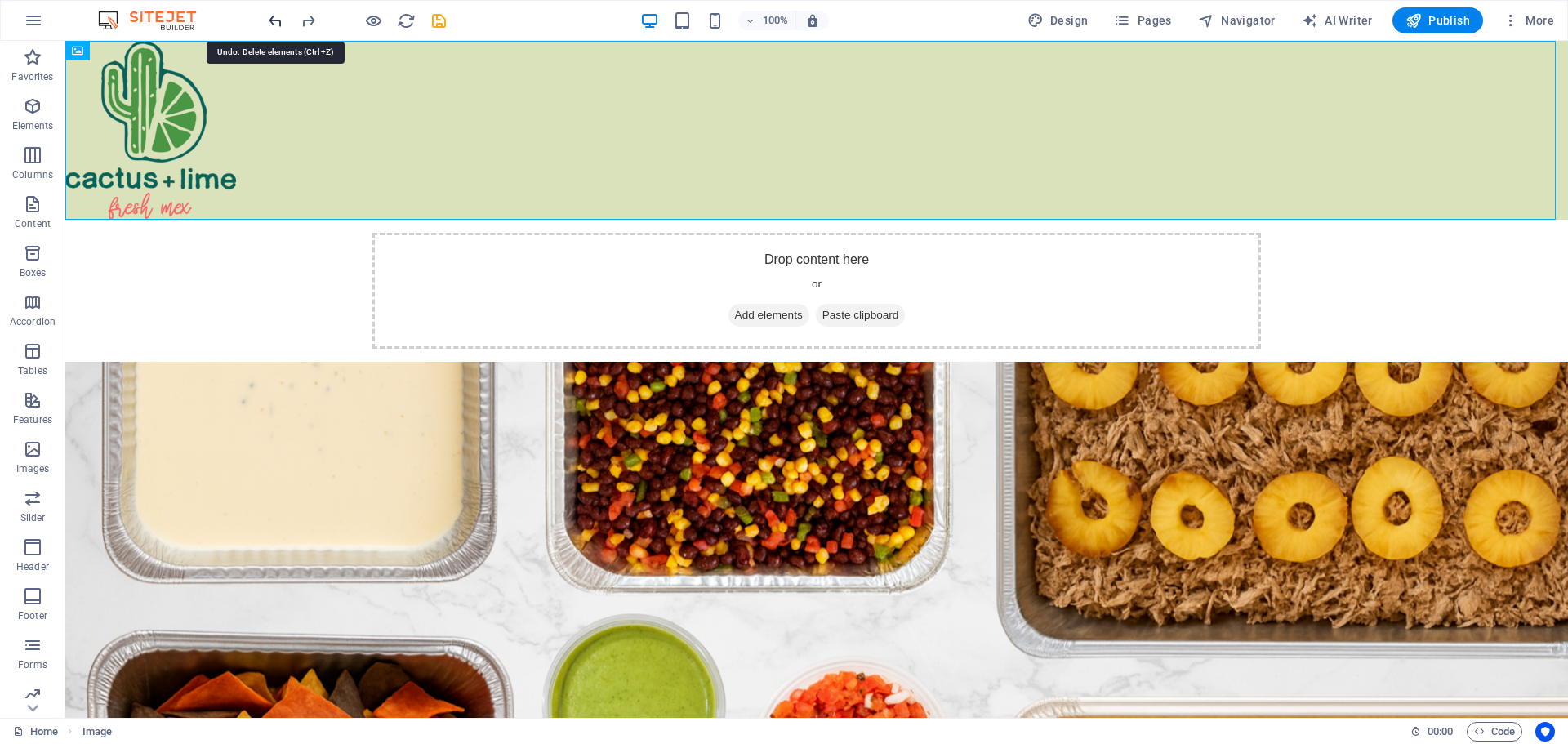
click at [277, 23] on icon "undo" at bounding box center [275, 21] width 19 height 19
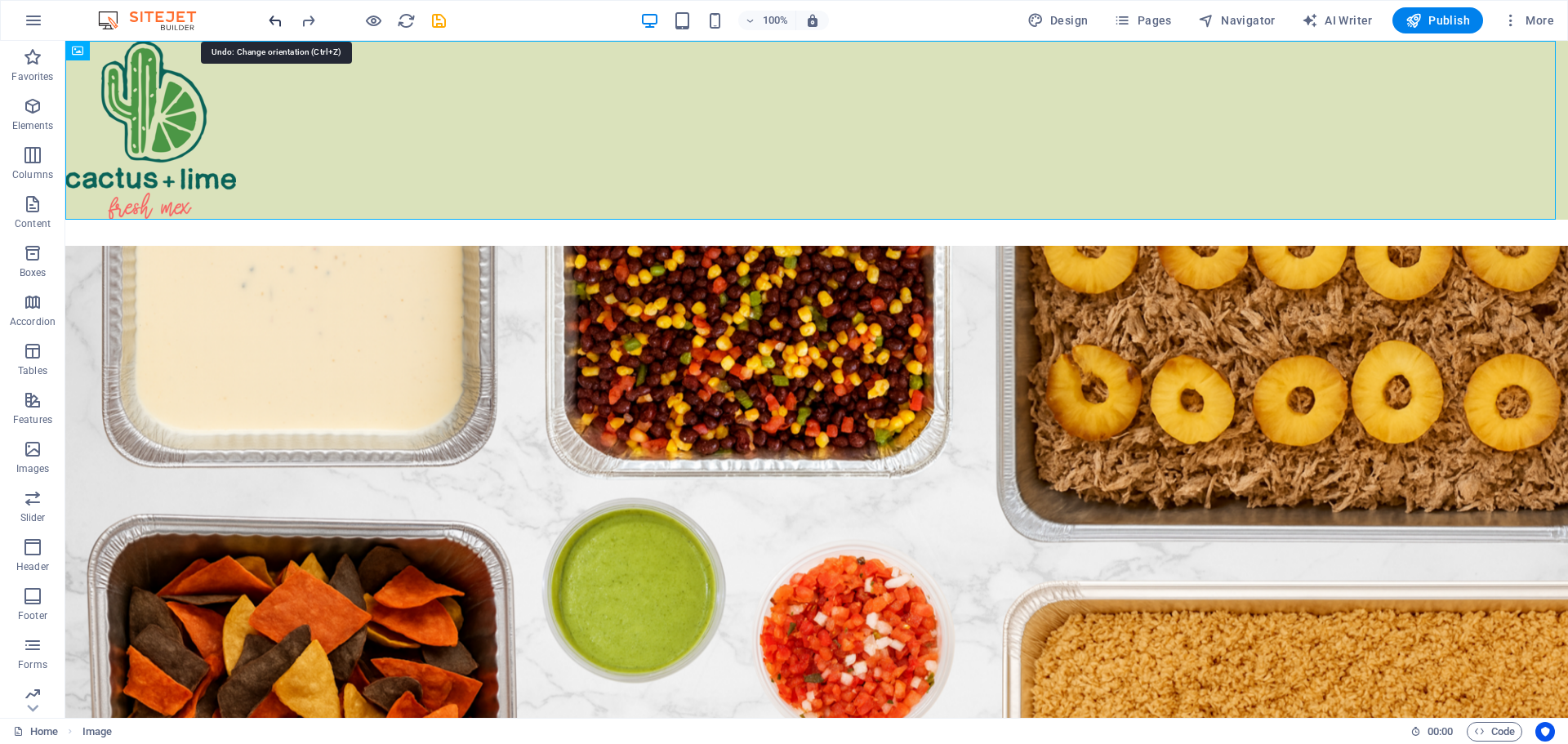
click at [276, 22] on icon "undo" at bounding box center [275, 21] width 19 height 19
click at [274, 21] on icon "undo" at bounding box center [275, 21] width 19 height 19
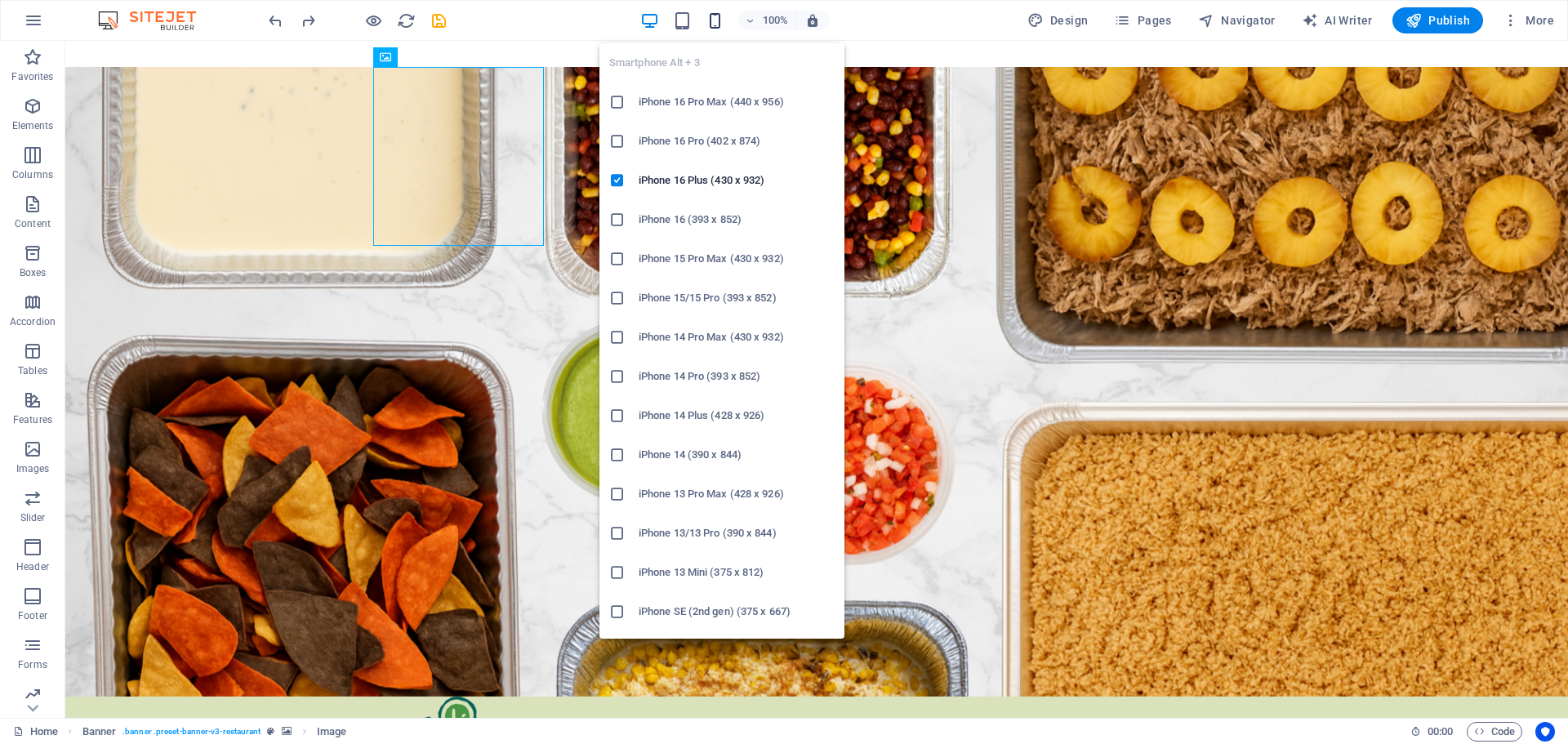
click at [716, 21] on icon "button" at bounding box center [715, 21] width 19 height 19
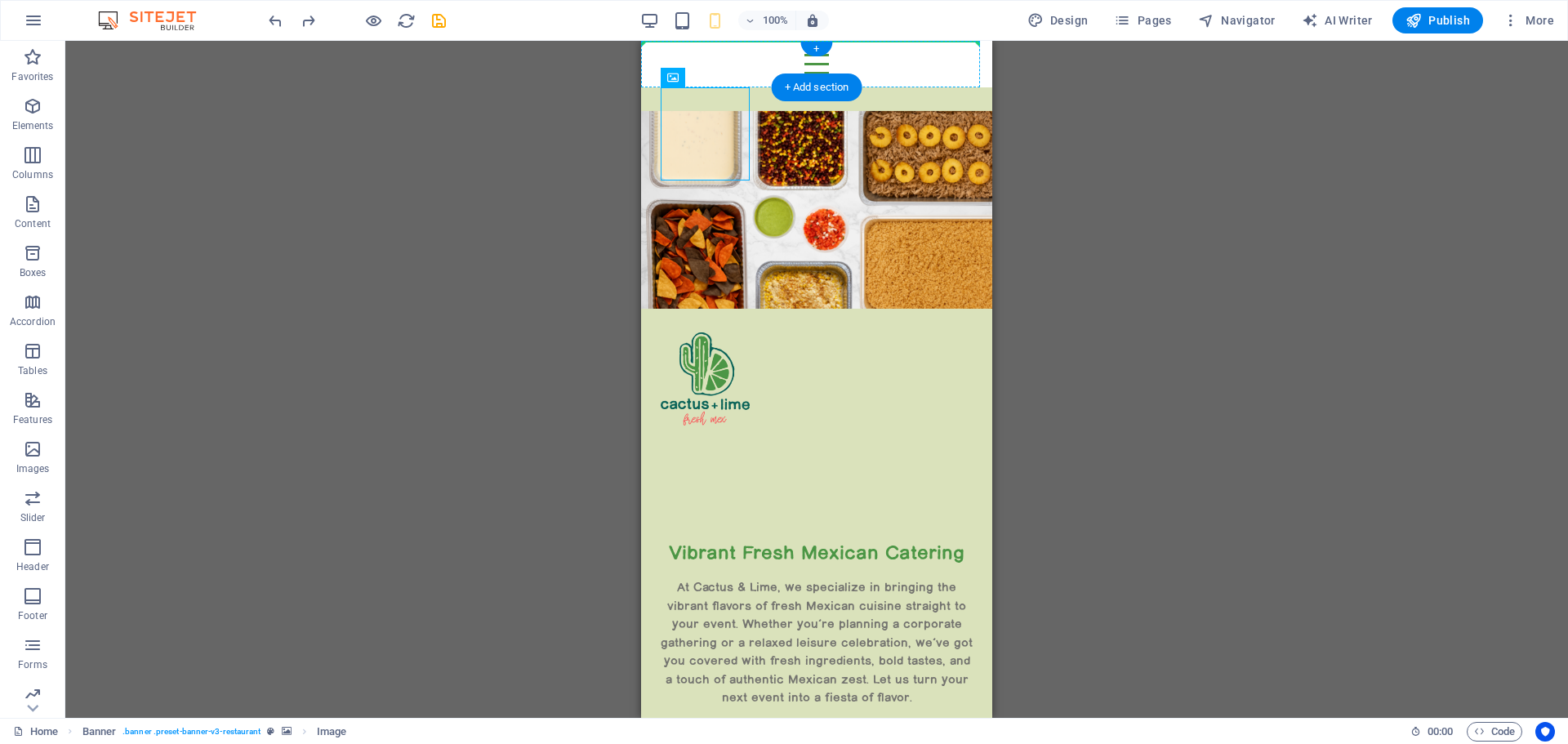
drag, startPoint x: 1347, startPoint y: 120, endPoint x: 737, endPoint y: 58, distance: 613.1
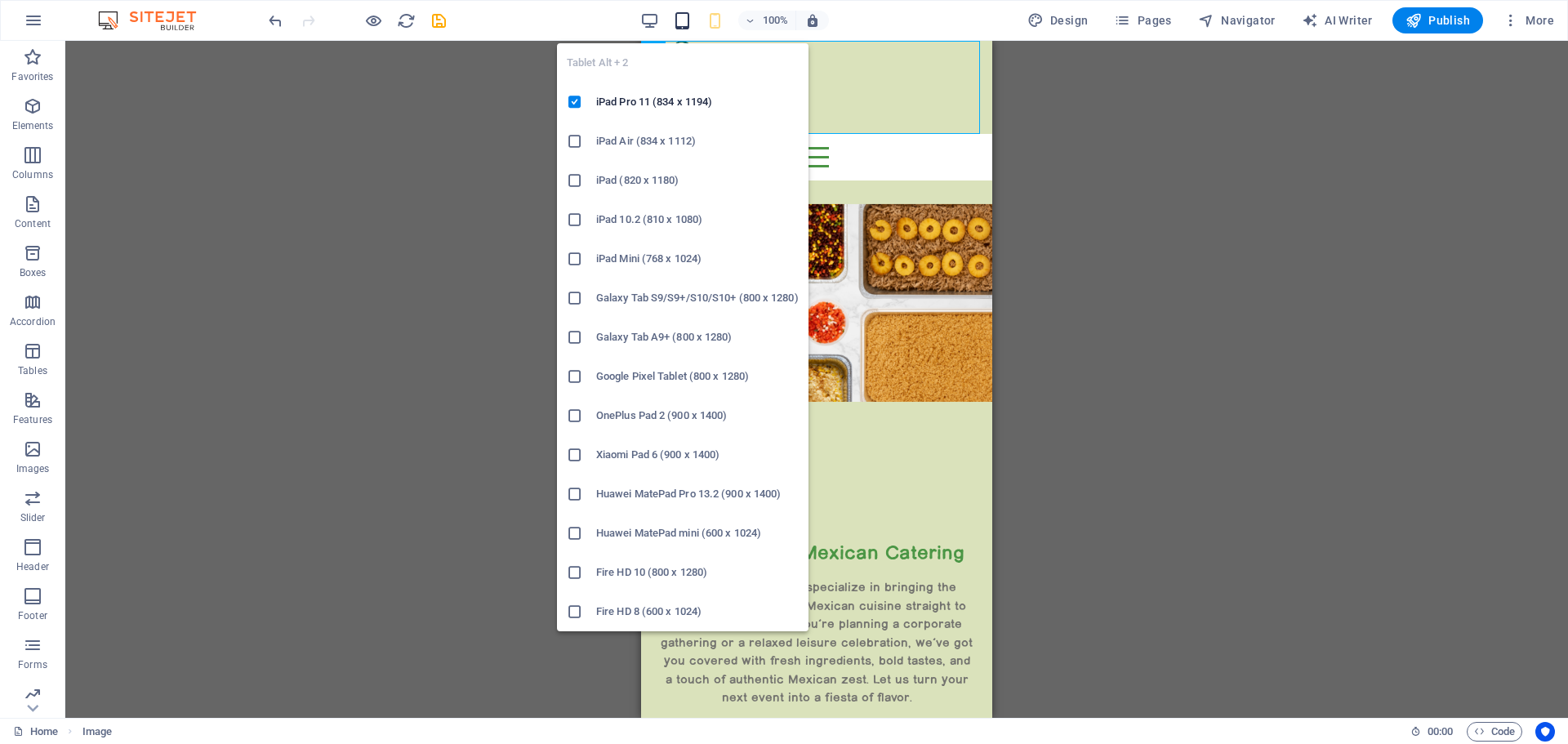
click at [682, 22] on icon "button" at bounding box center [683, 21] width 19 height 19
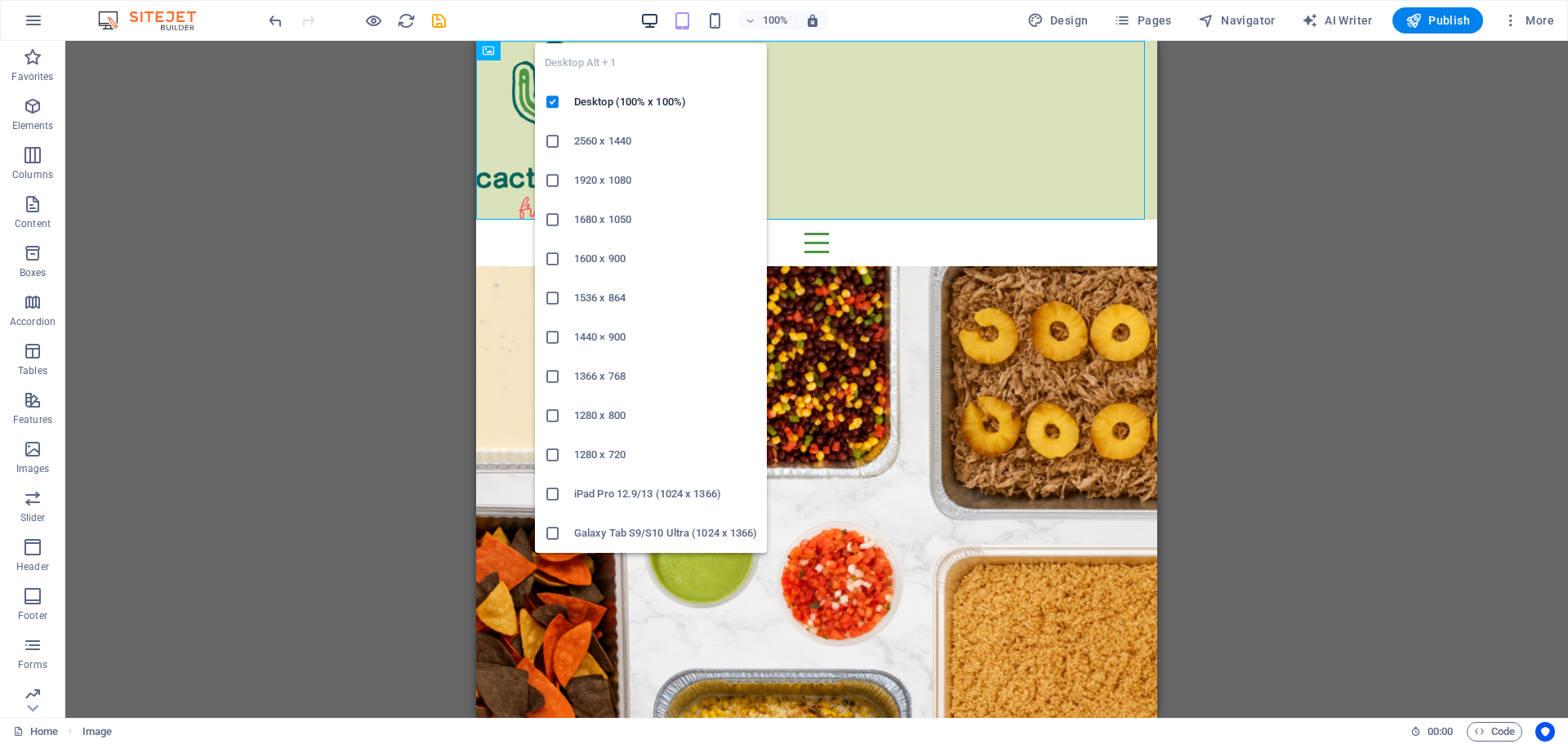
click at [647, 18] on icon "button" at bounding box center [650, 21] width 19 height 19
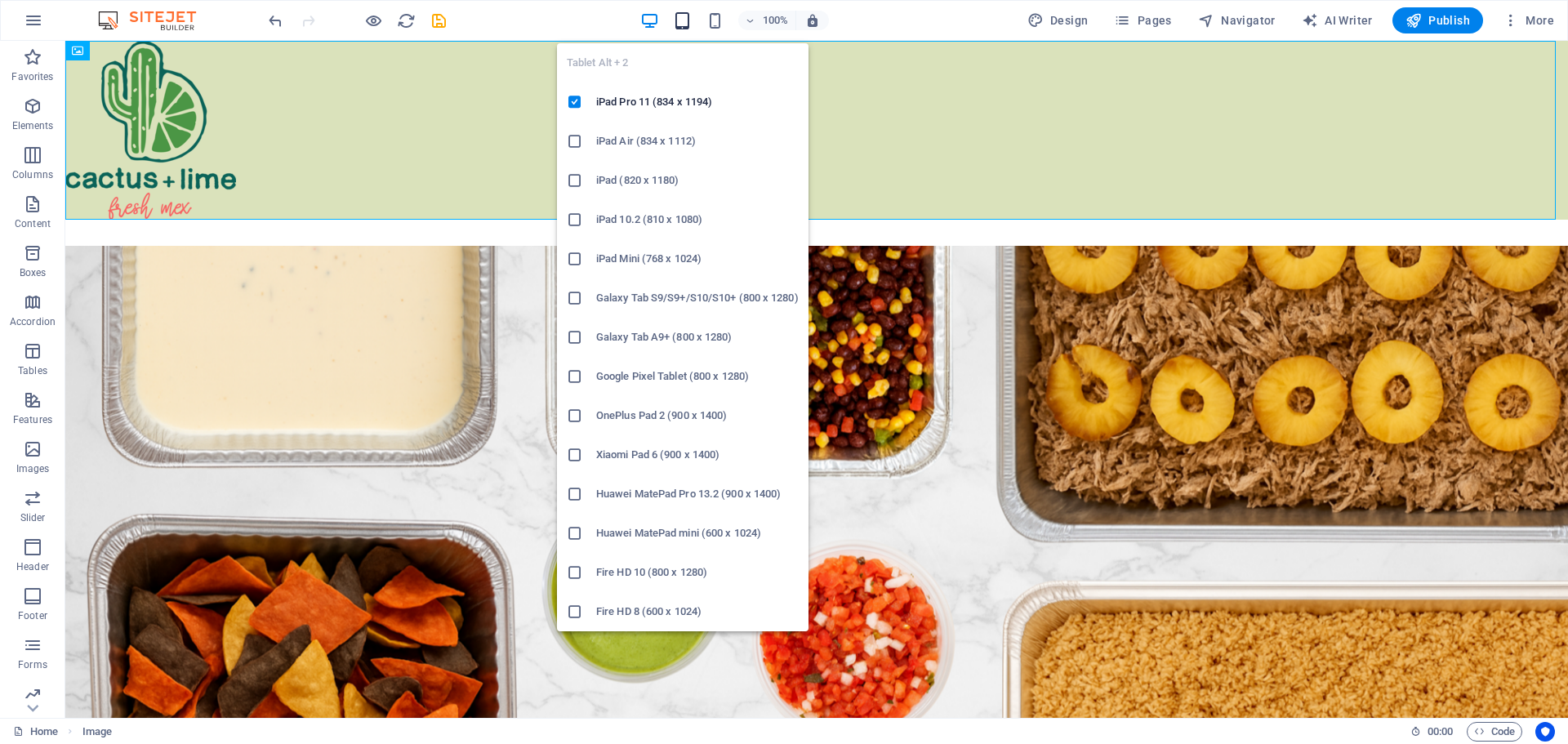
click at [681, 18] on icon "button" at bounding box center [683, 21] width 19 height 19
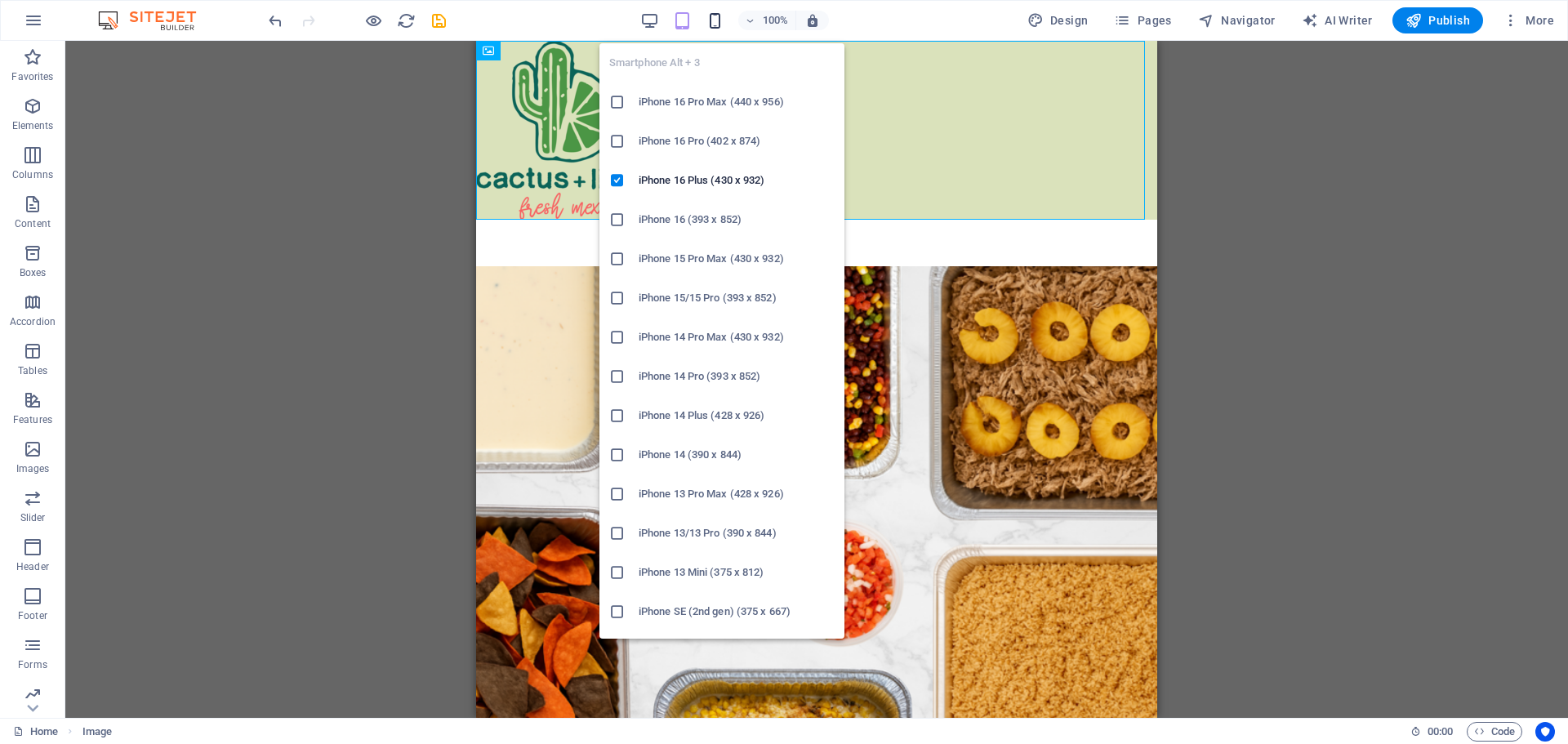
click at [710, 16] on icon "button" at bounding box center [715, 21] width 19 height 19
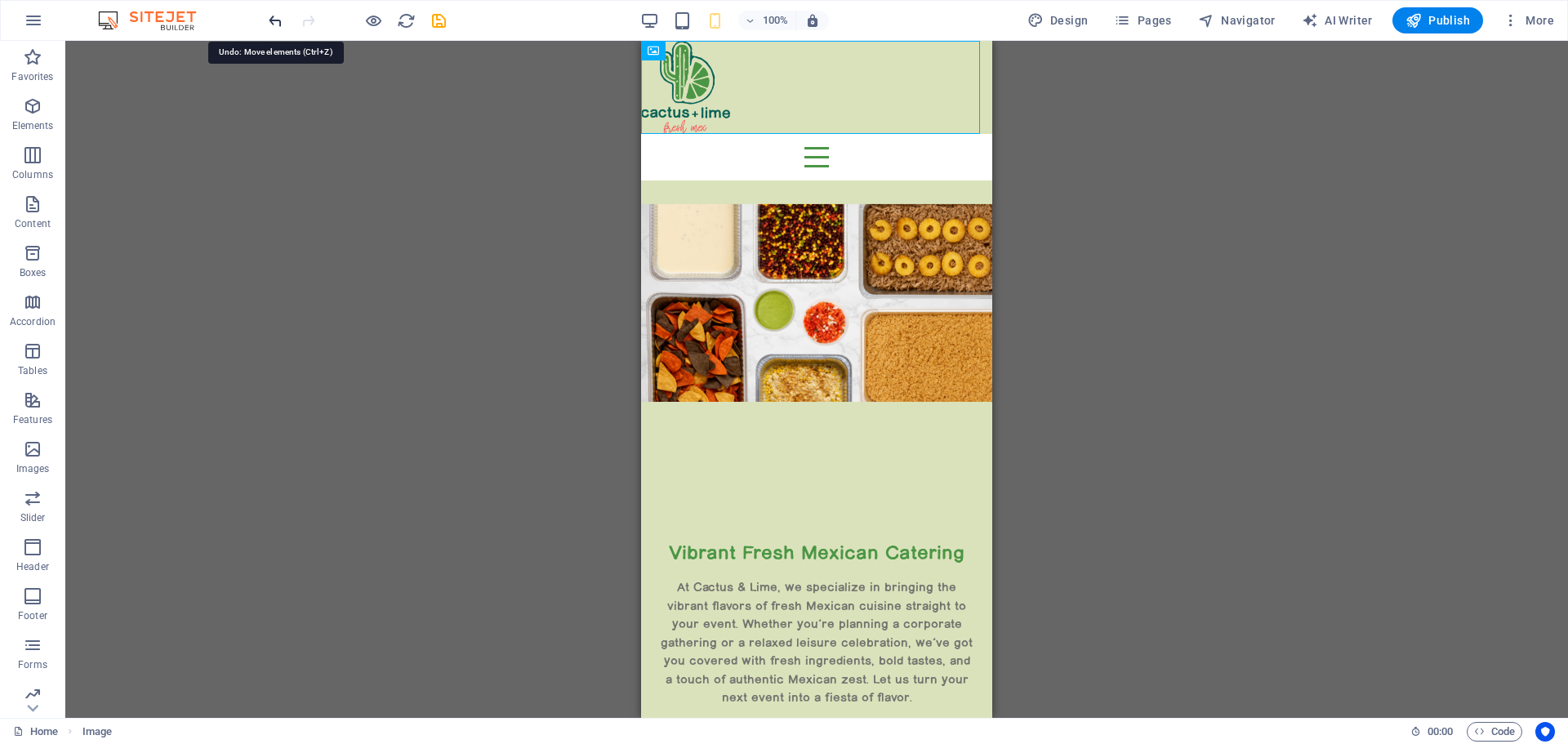
click at [278, 21] on icon "undo" at bounding box center [275, 21] width 19 height 19
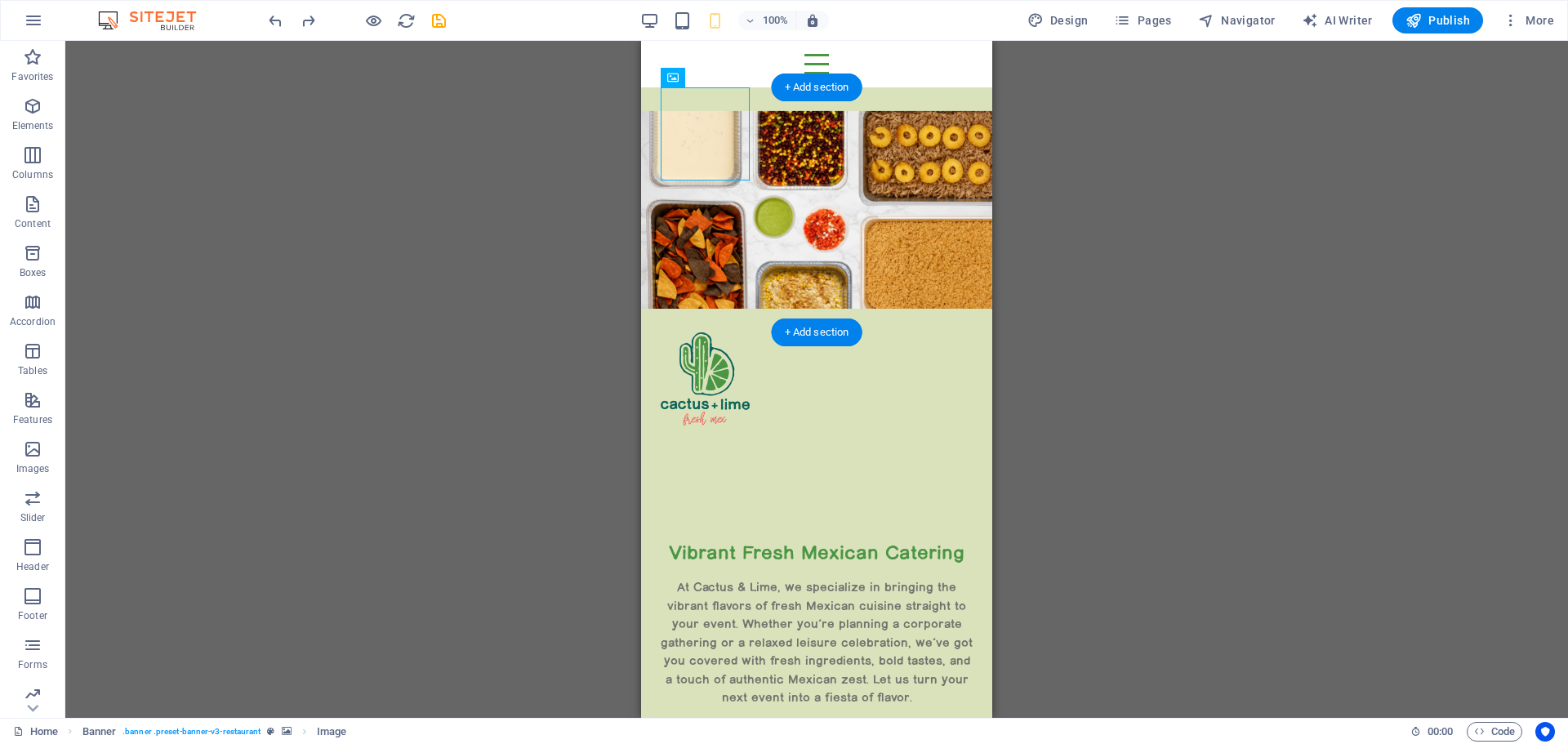
click at [839, 163] on figure at bounding box center [816, 210] width 351 height 245
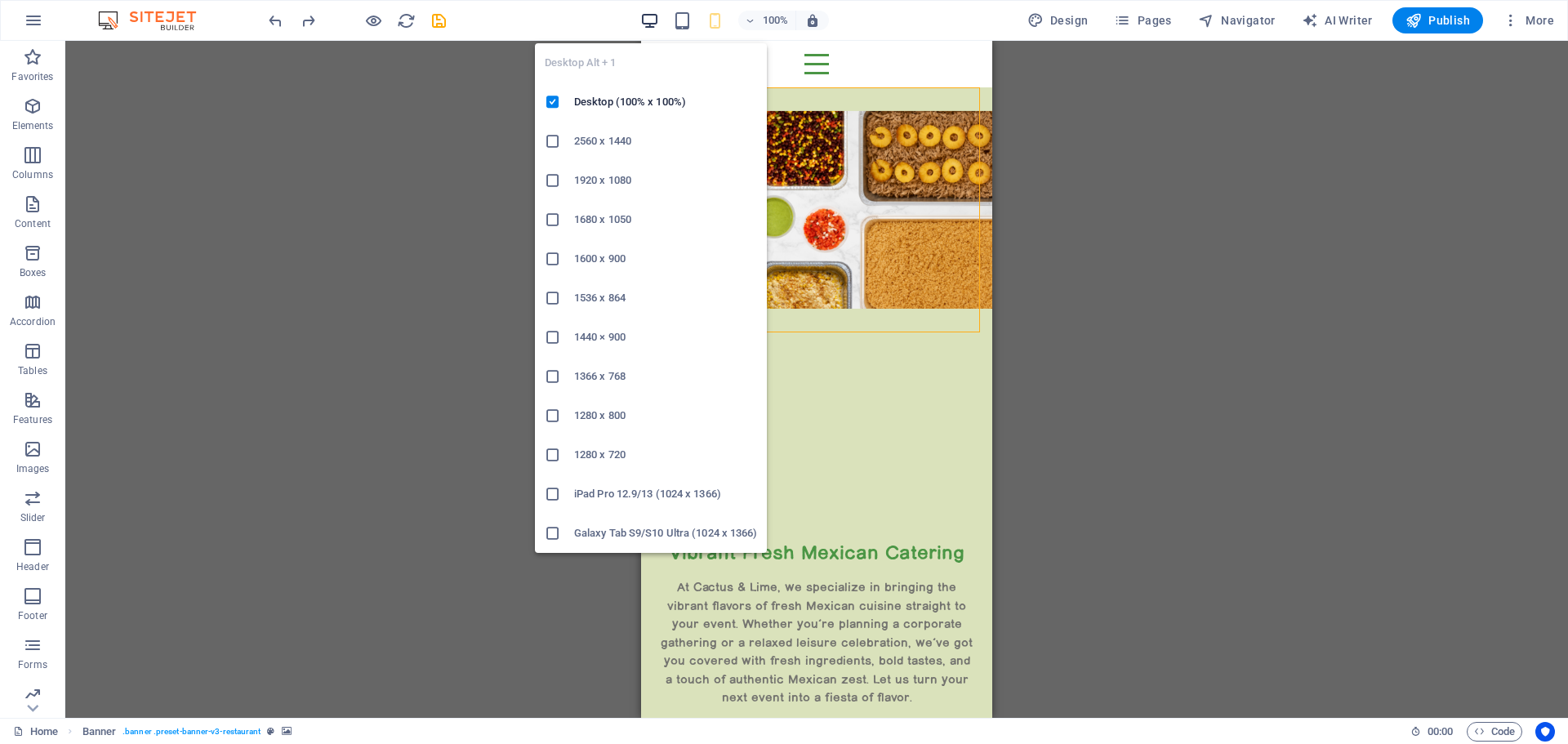
click at [649, 20] on icon "button" at bounding box center [650, 21] width 19 height 19
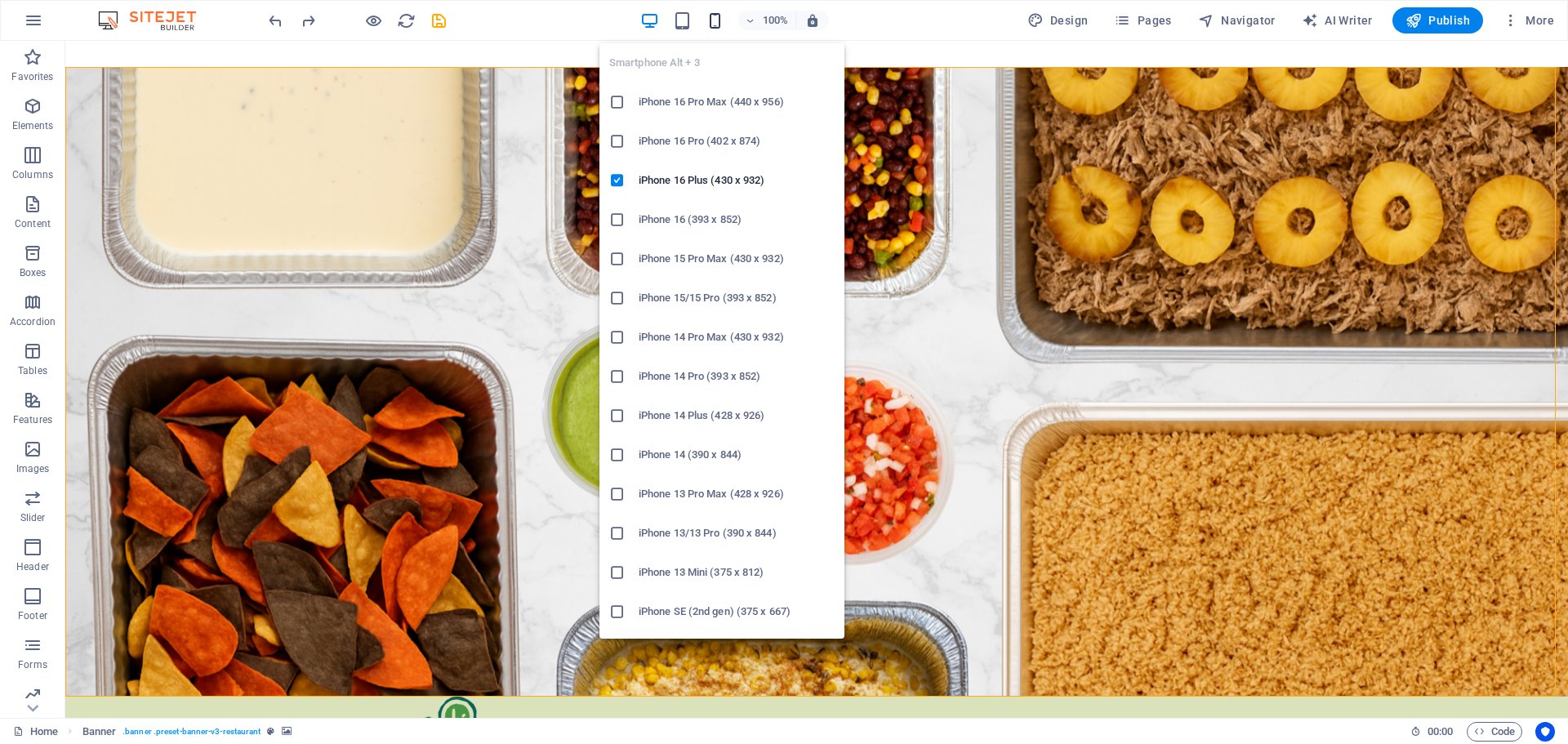
click at [718, 17] on icon "button" at bounding box center [715, 21] width 19 height 19
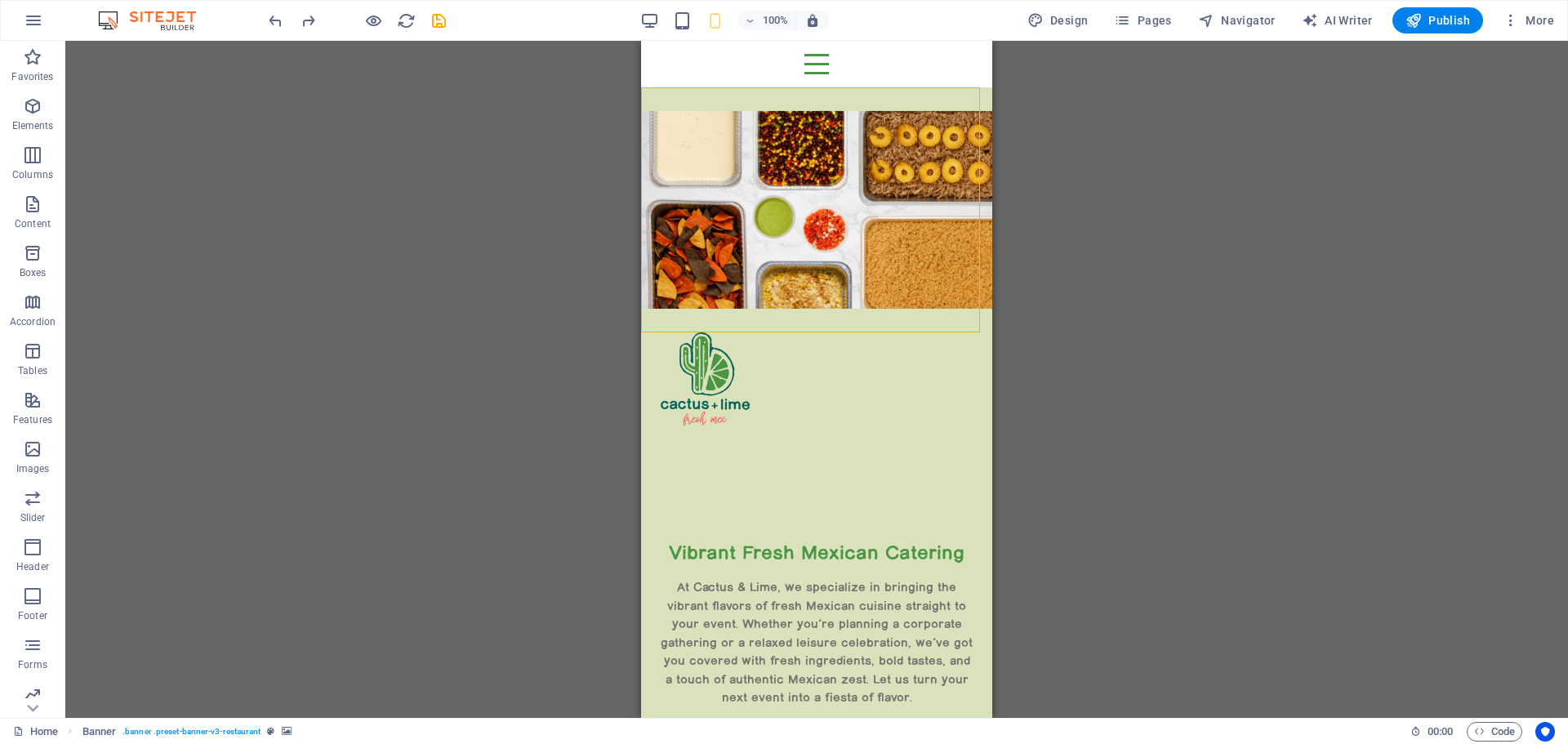
click at [1101, 364] on div "Container Unequal Columns H2 Unequal Columns Container Banner Image Banner Spac…" at bounding box center [816, 379] width 1503 height 677
click at [704, 332] on figure at bounding box center [816, 379] width 312 height 93
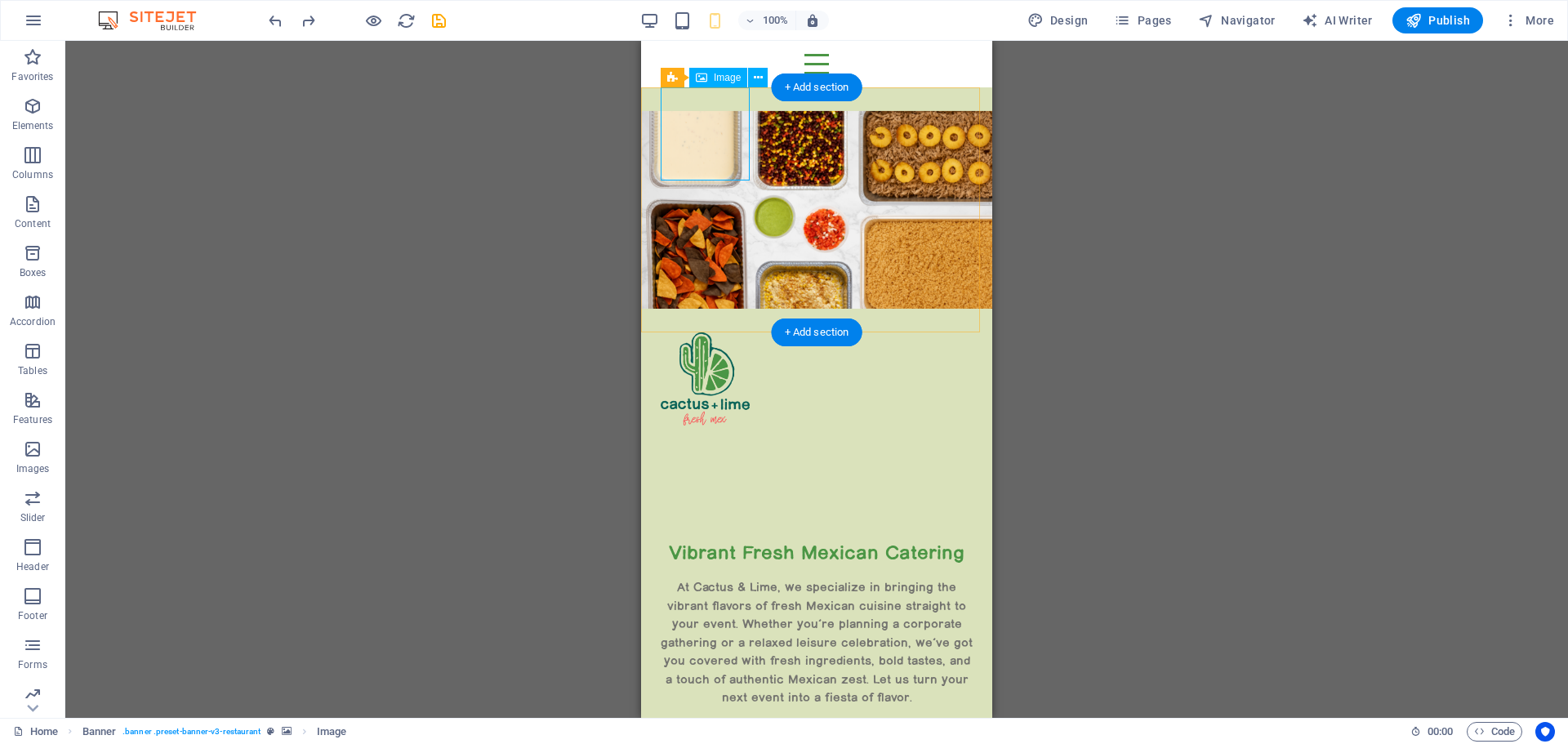
click at [706, 332] on figure at bounding box center [816, 379] width 312 height 93
select select "px"
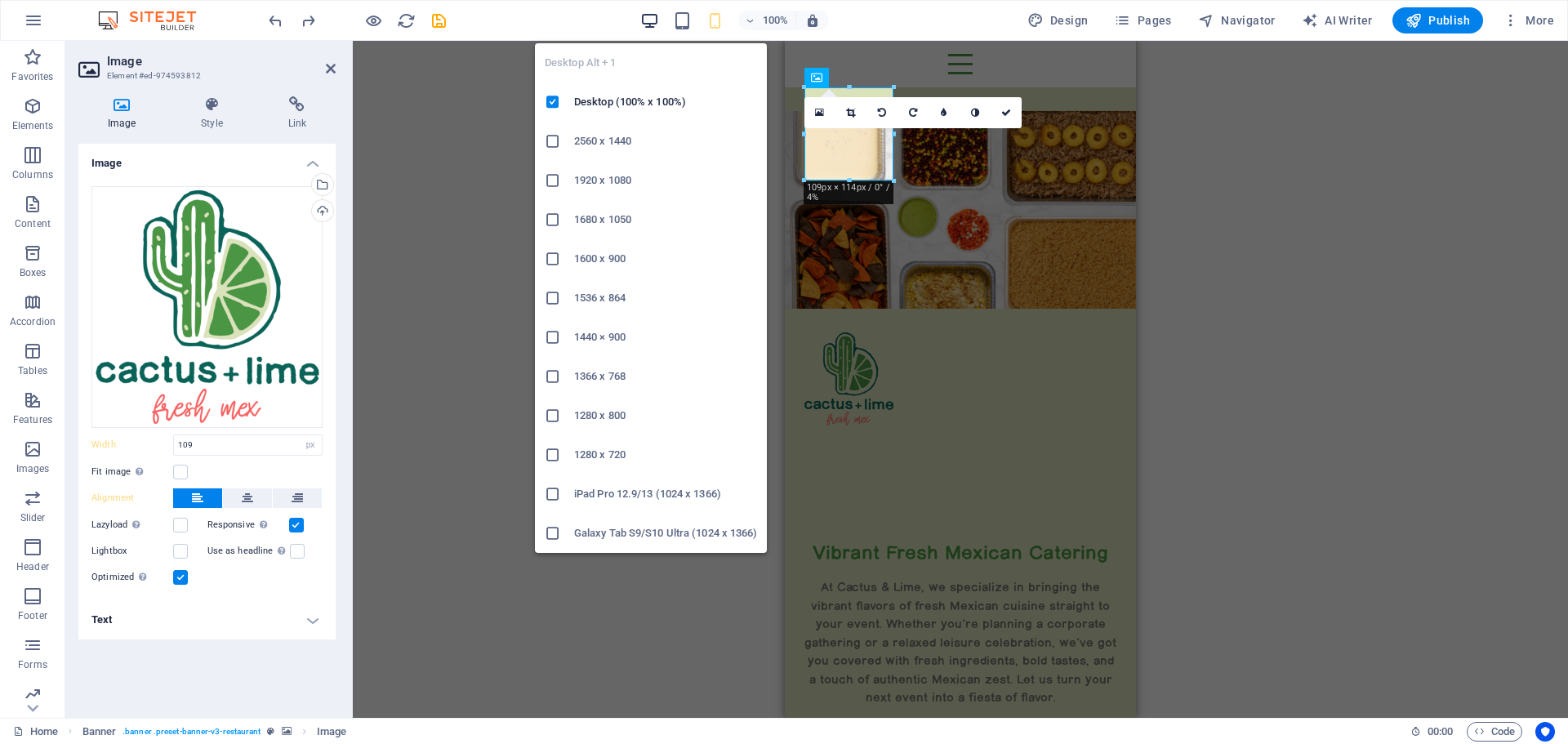
click at [654, 21] on icon "button" at bounding box center [650, 21] width 19 height 19
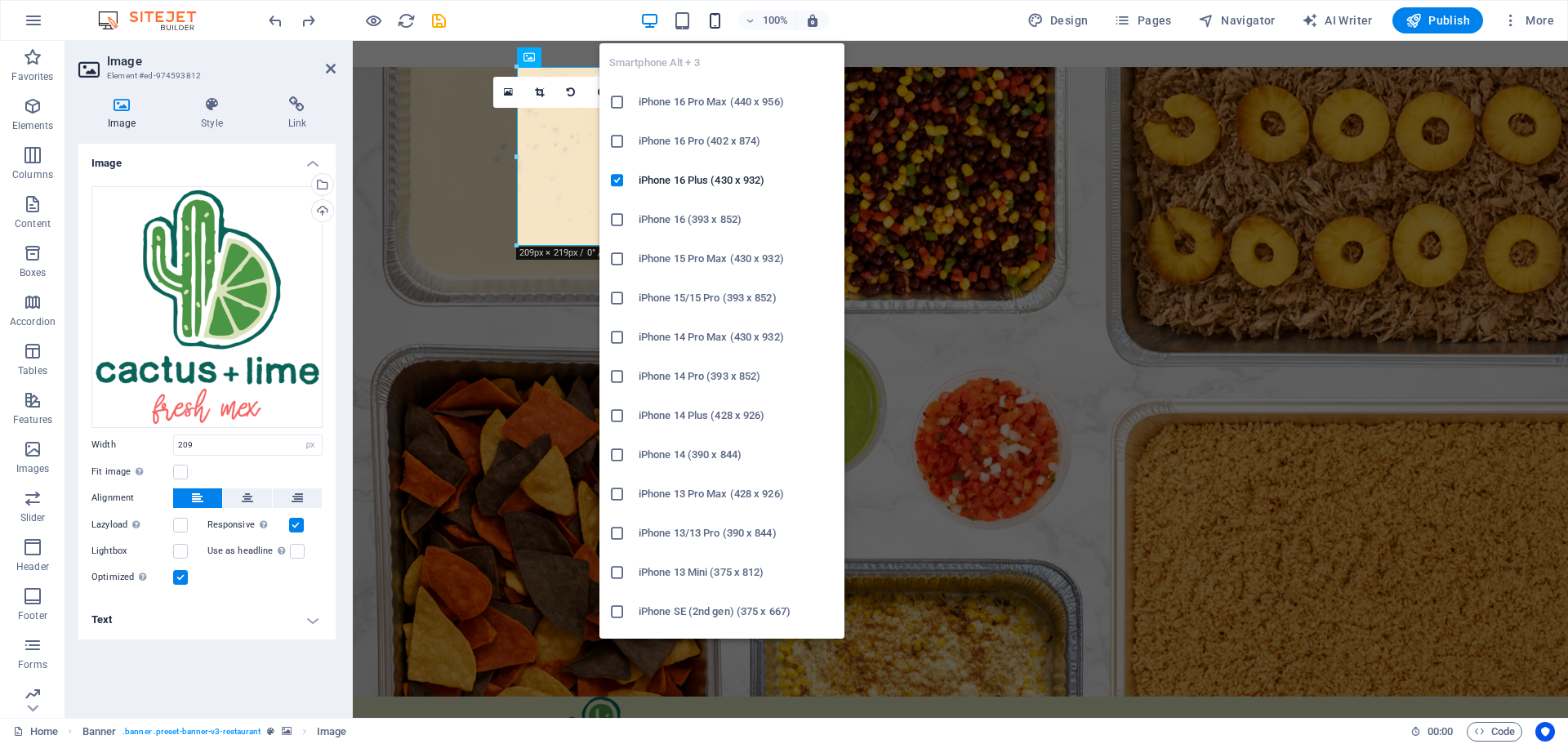
click at [714, 20] on icon "button" at bounding box center [715, 21] width 19 height 19
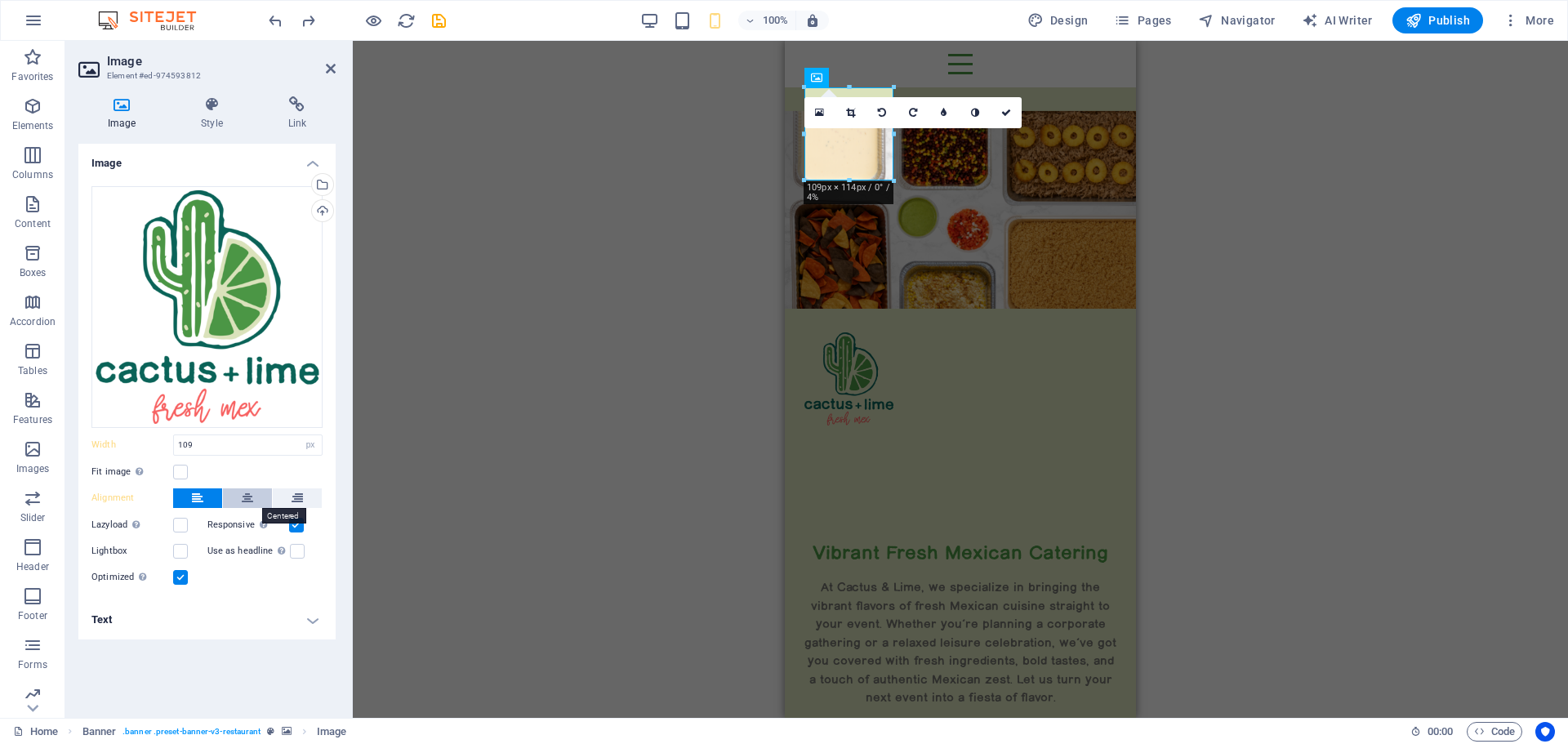
click at [247, 496] on icon at bounding box center [247, 498] width 11 height 20
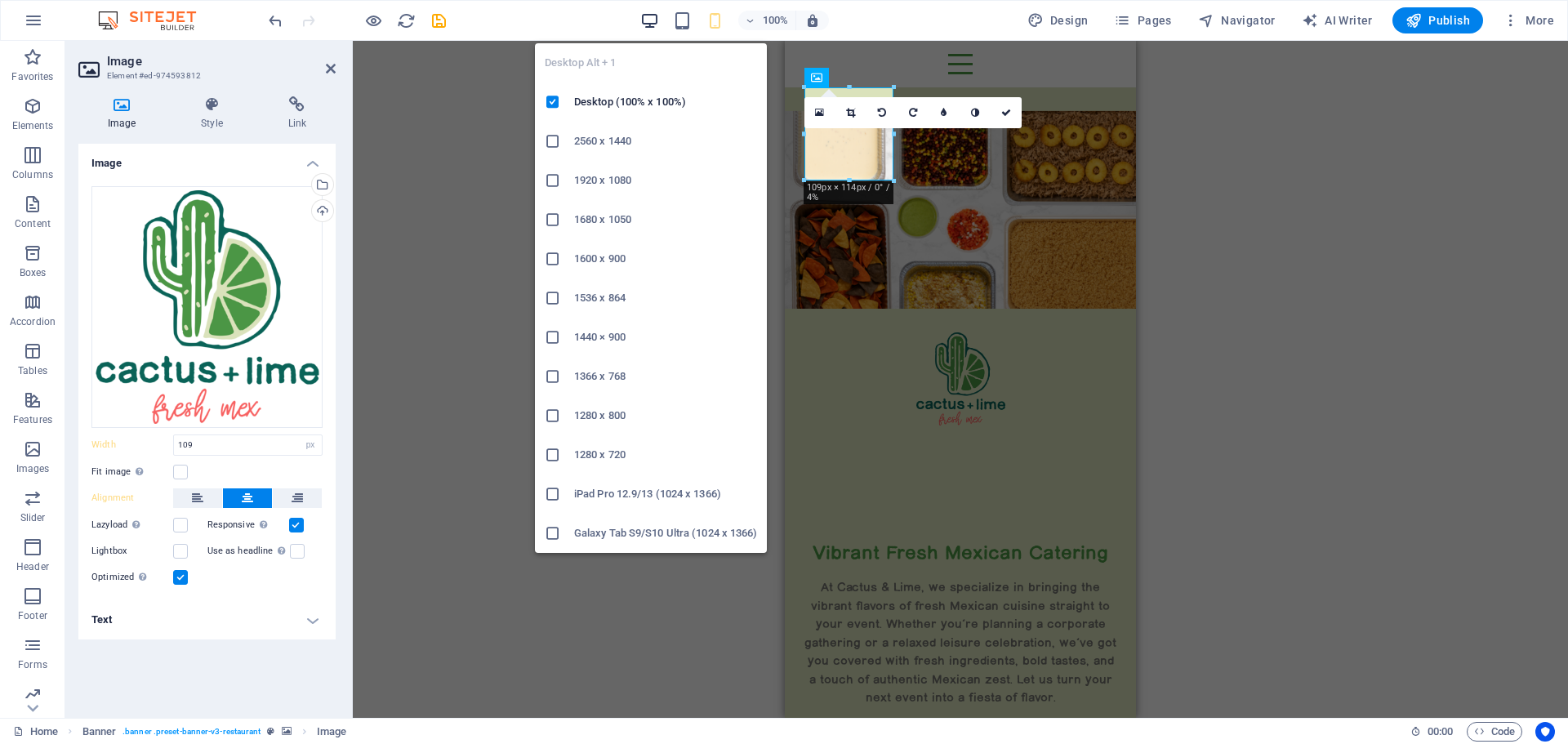
click at [648, 11] on icon "button" at bounding box center [650, 21] width 19 height 19
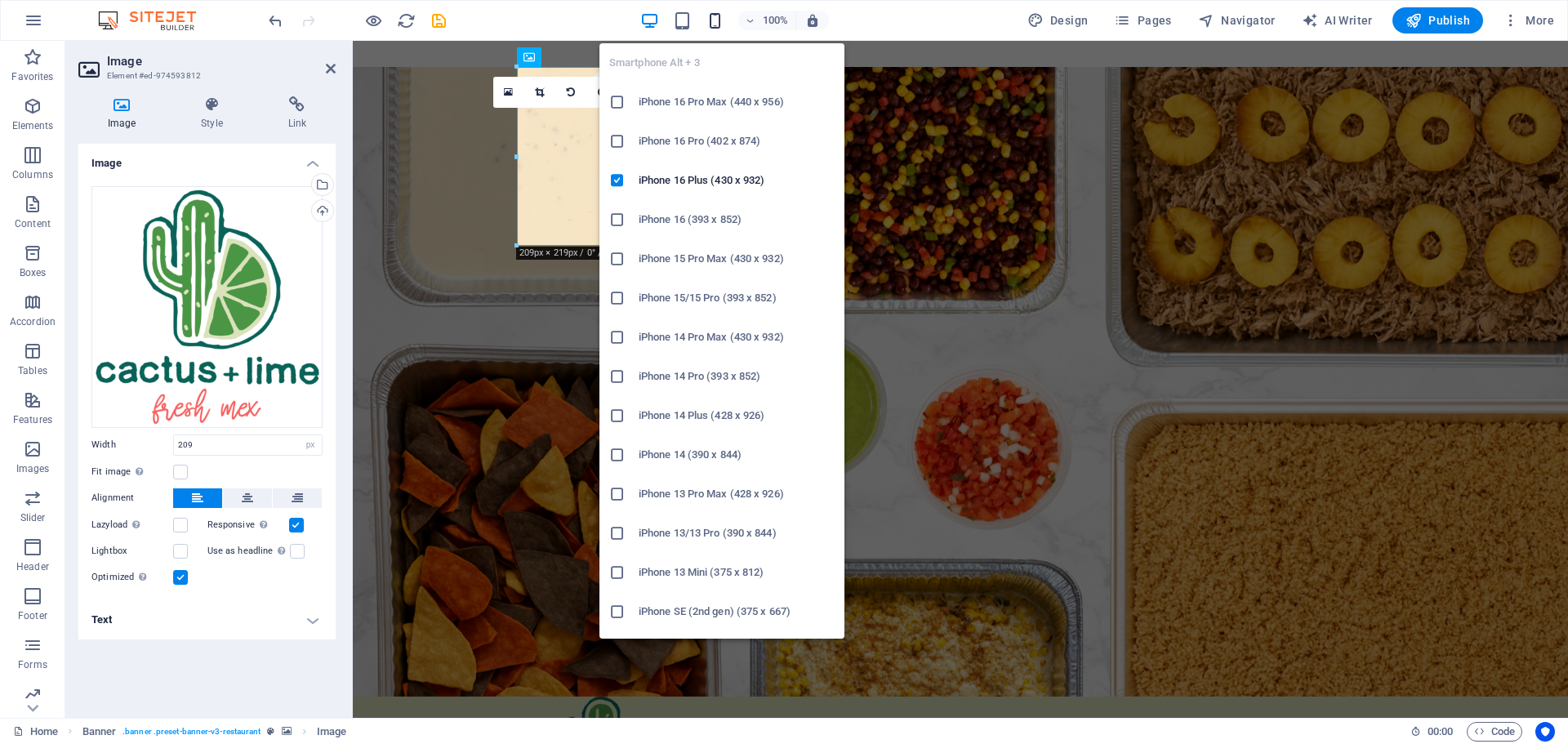
click at [722, 16] on icon "button" at bounding box center [715, 21] width 19 height 19
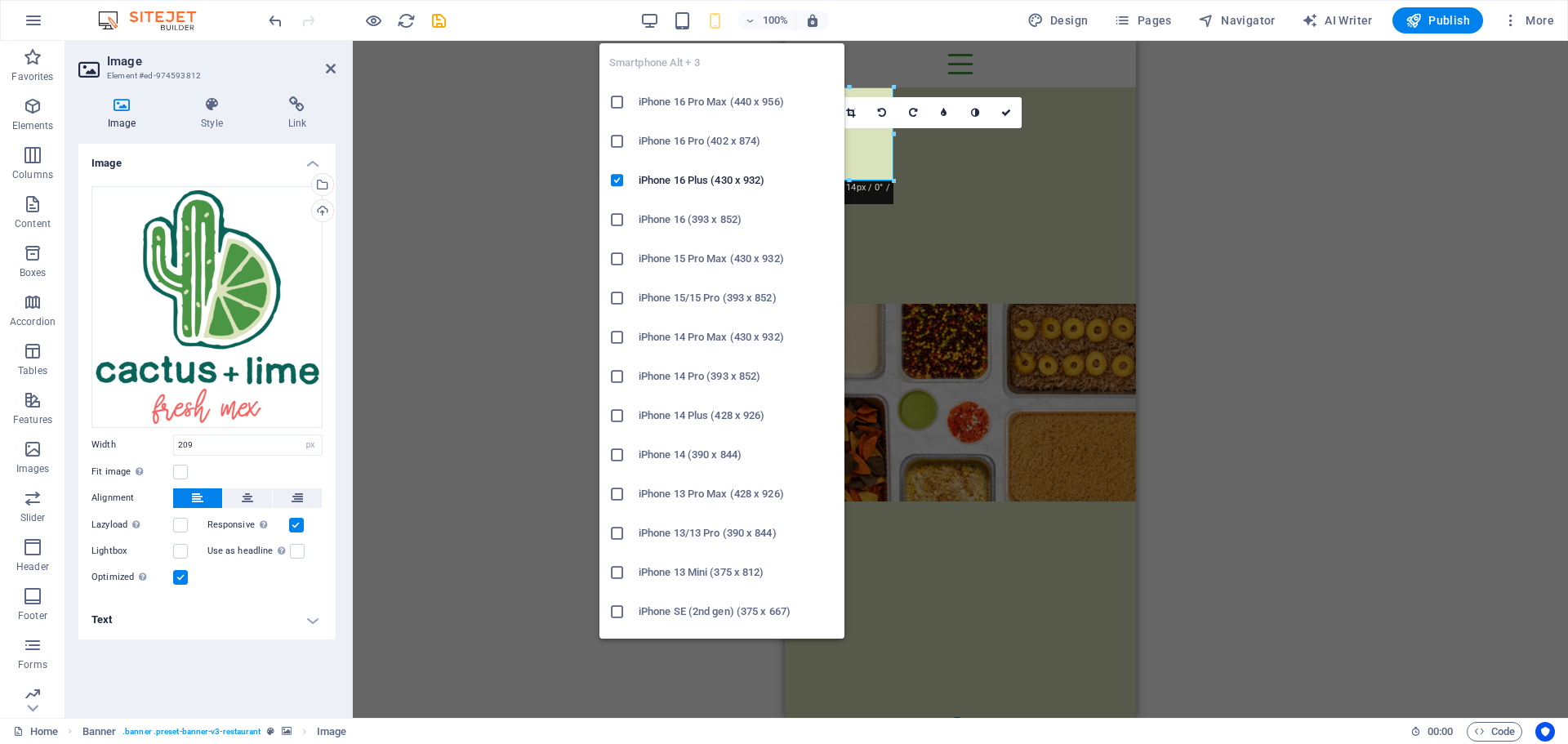
type input "109"
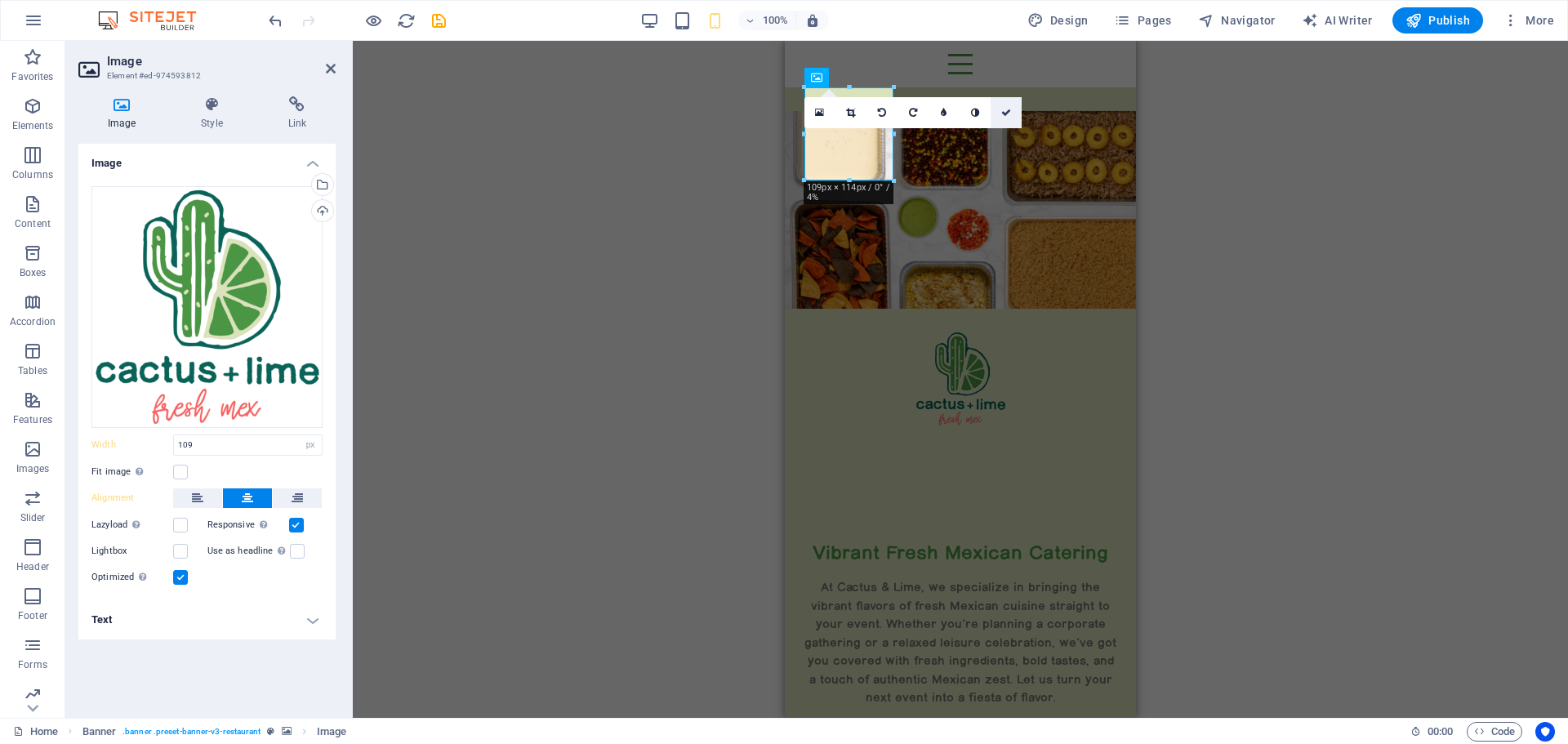
click at [1004, 113] on icon at bounding box center [1006, 112] width 9 height 9
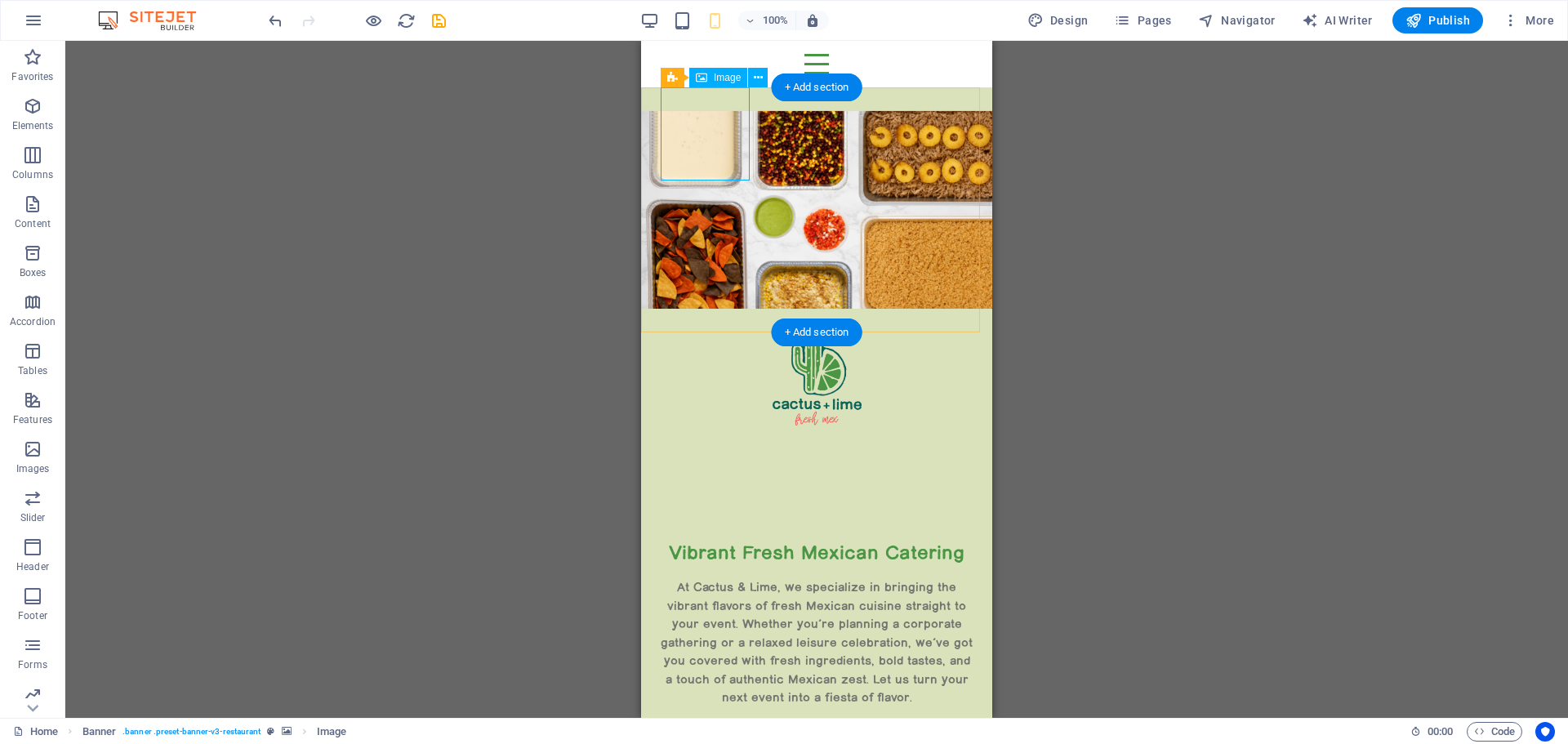
click at [696, 332] on figure at bounding box center [816, 379] width 312 height 93
click at [682, 332] on figure at bounding box center [816, 379] width 312 height 93
click at [759, 79] on icon at bounding box center [758, 77] width 9 height 17
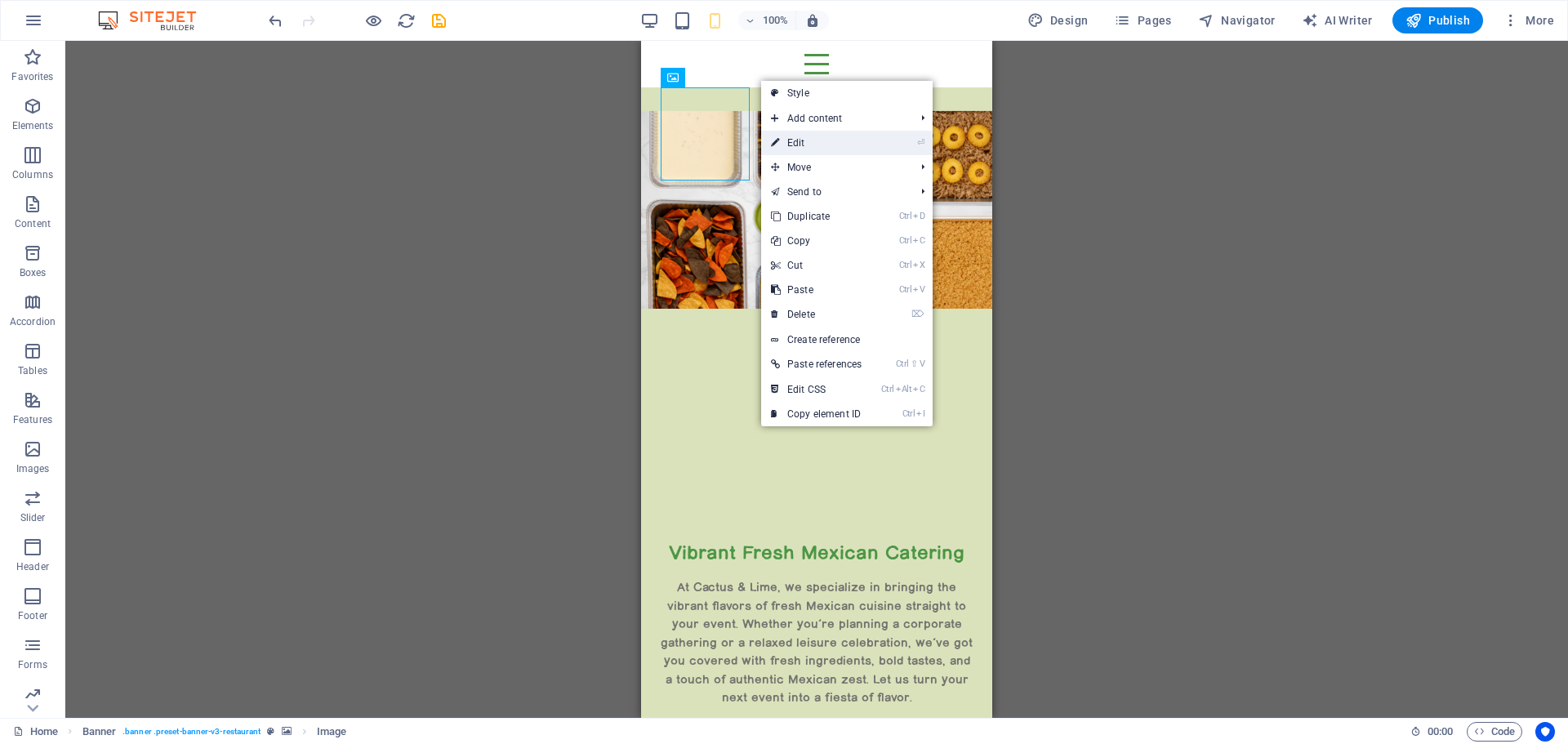
click at [829, 147] on link "⏎ Edit" at bounding box center [816, 143] width 110 height 24
select select "px"
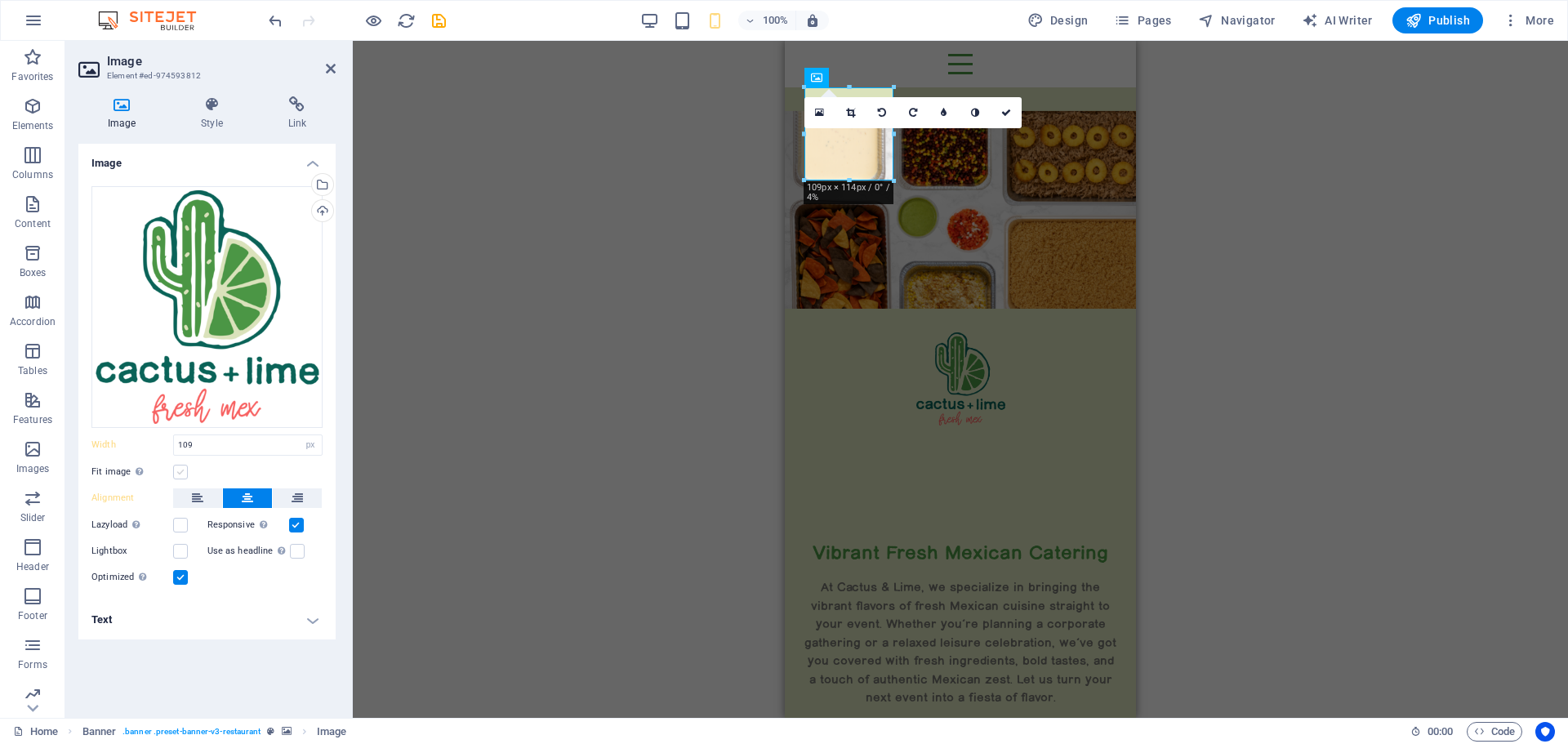
click at [175, 472] on label at bounding box center [180, 472] width 15 height 15
click at [0, 0] on input "Fit image Automatically fit image to a fixed width and height" at bounding box center [0, 0] width 0 height 0
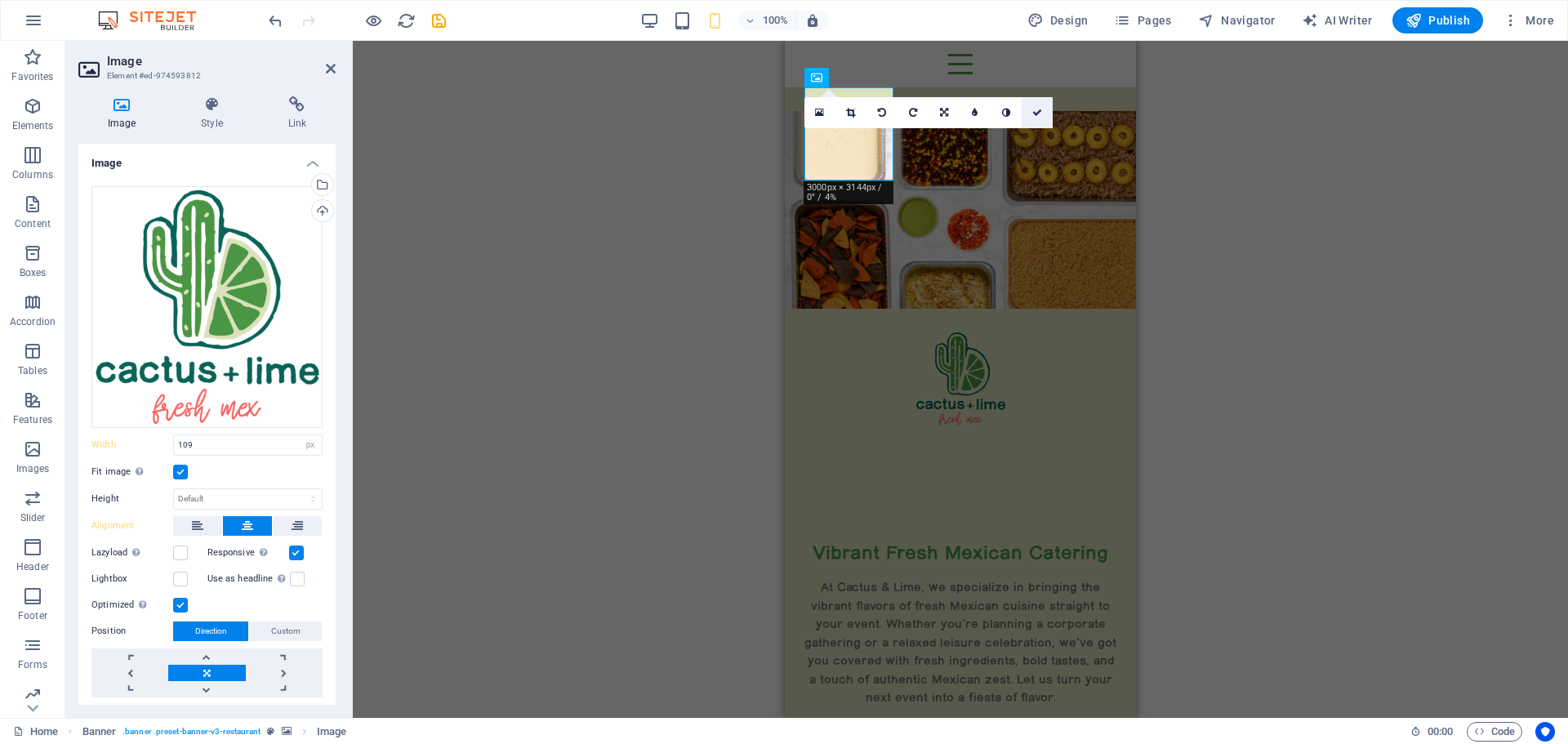
click at [1036, 108] on icon at bounding box center [1037, 112] width 9 height 9
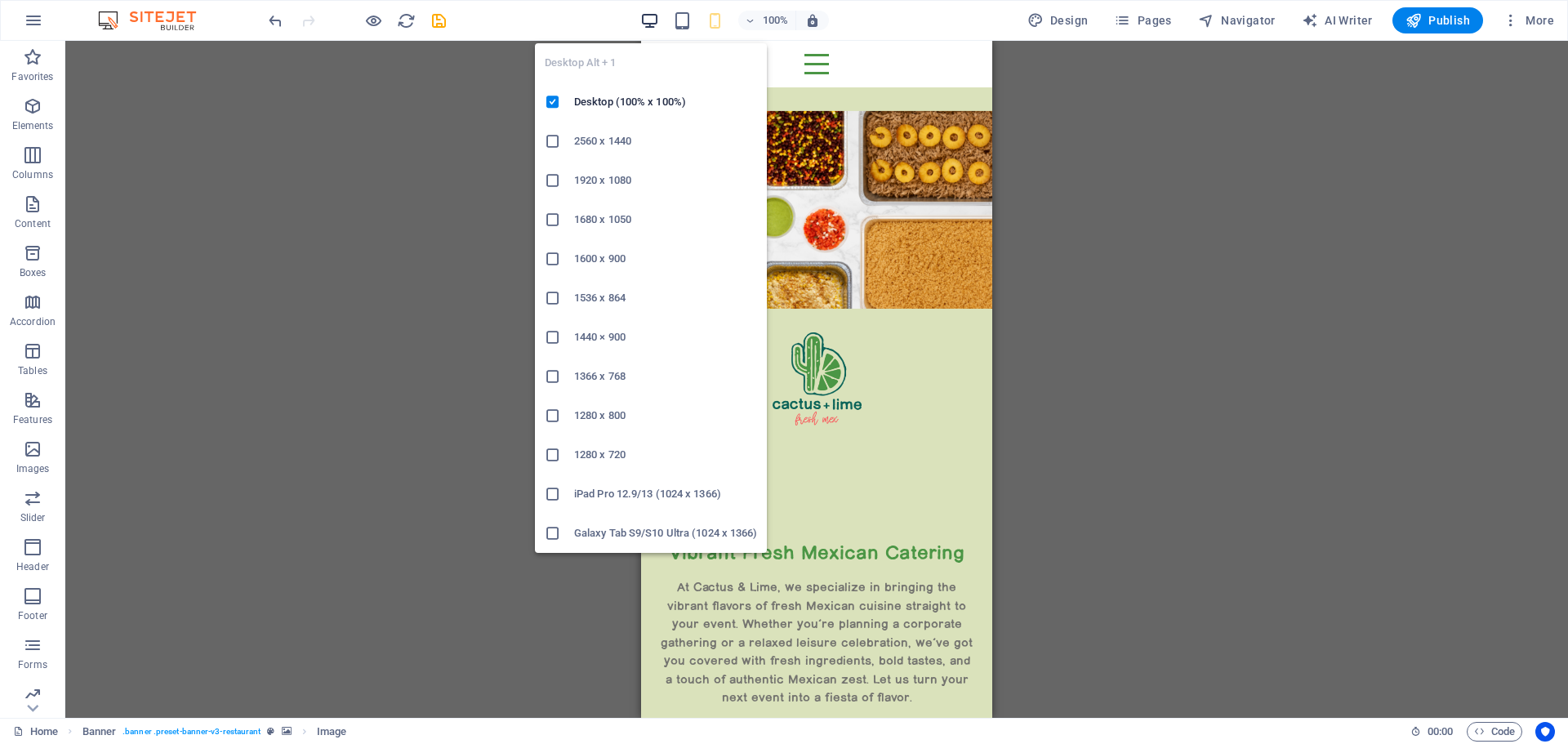
click at [652, 14] on icon "button" at bounding box center [650, 21] width 19 height 19
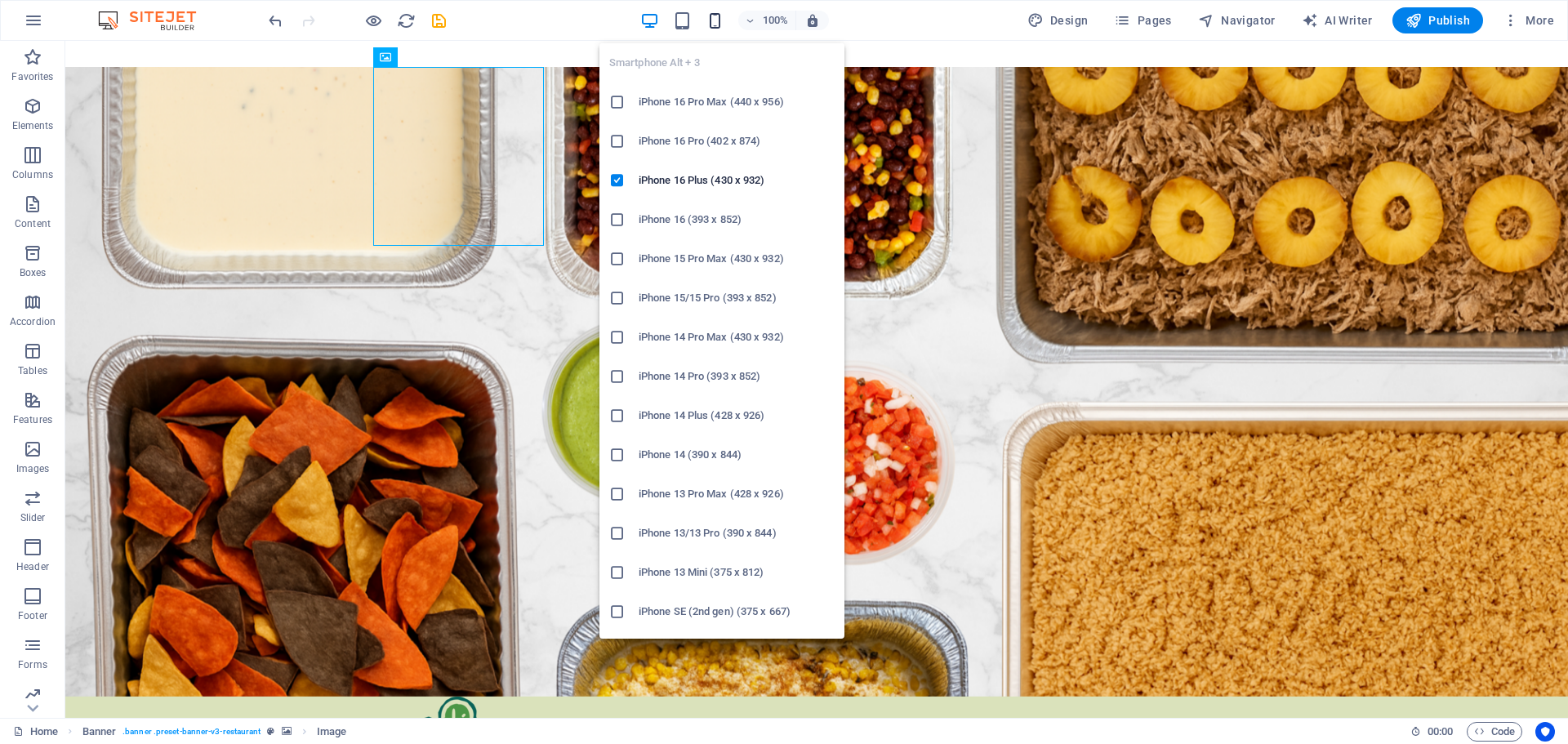
click at [719, 15] on icon "button" at bounding box center [715, 21] width 19 height 19
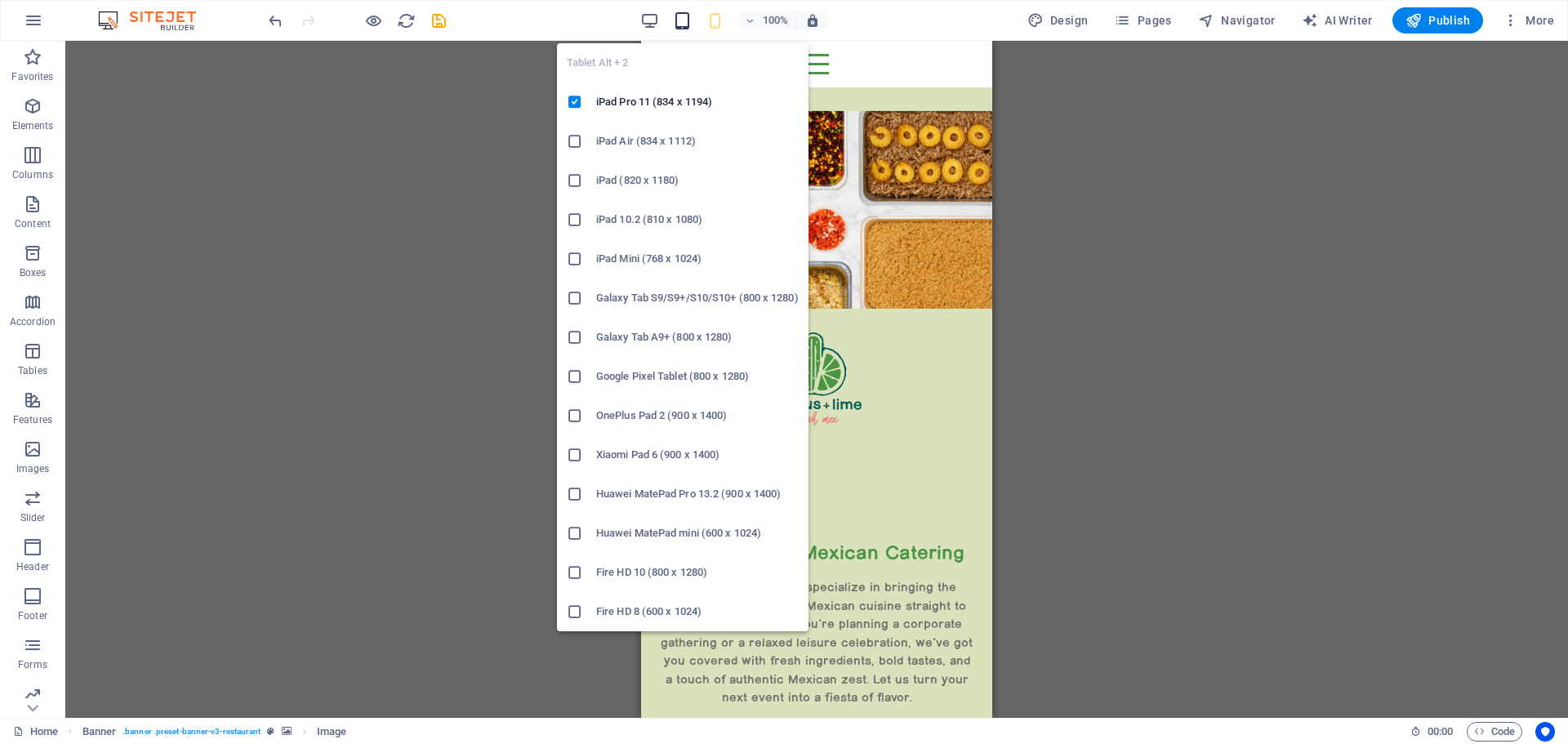
click at [692, 21] on icon "button" at bounding box center [683, 21] width 19 height 19
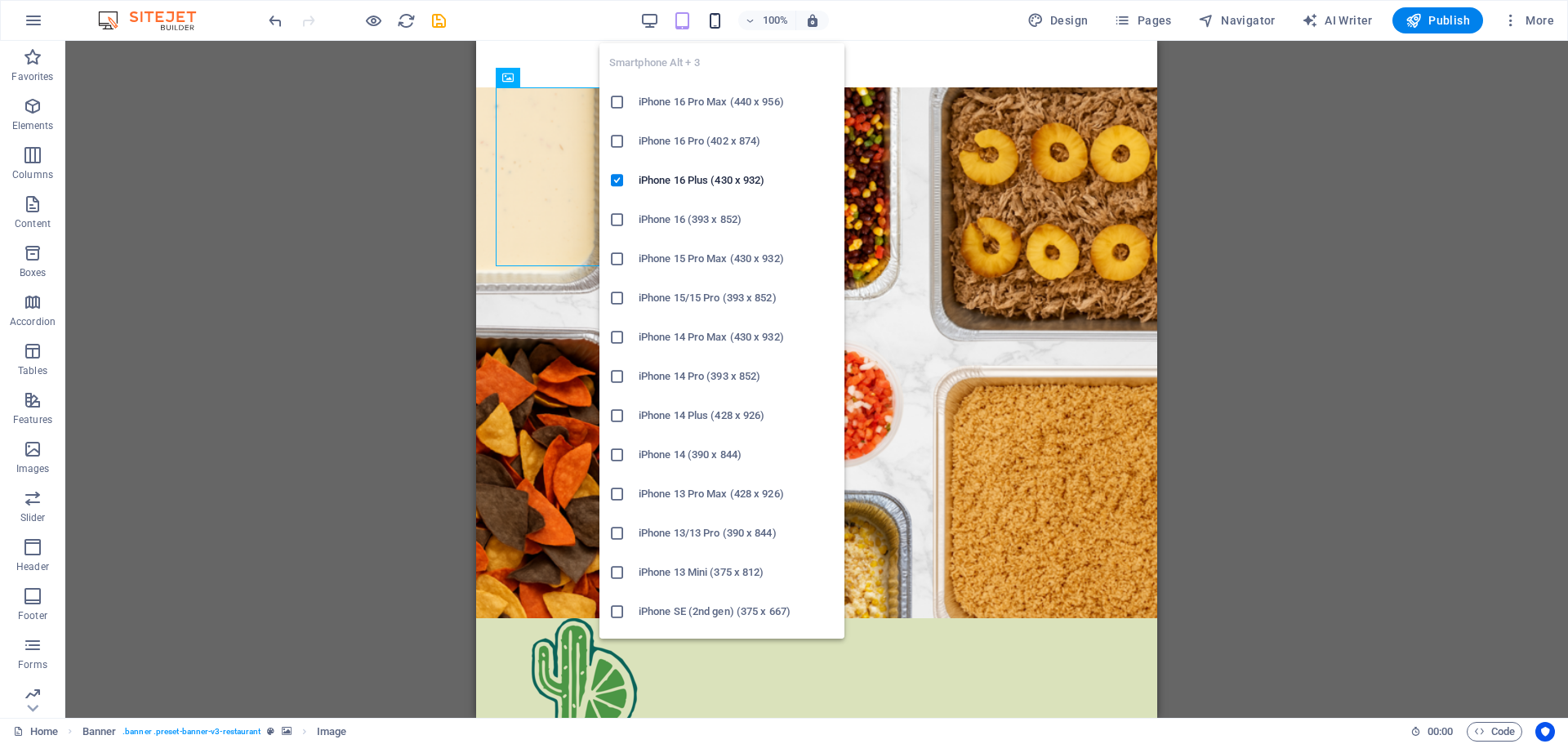
click at [722, 21] on icon "button" at bounding box center [715, 21] width 19 height 19
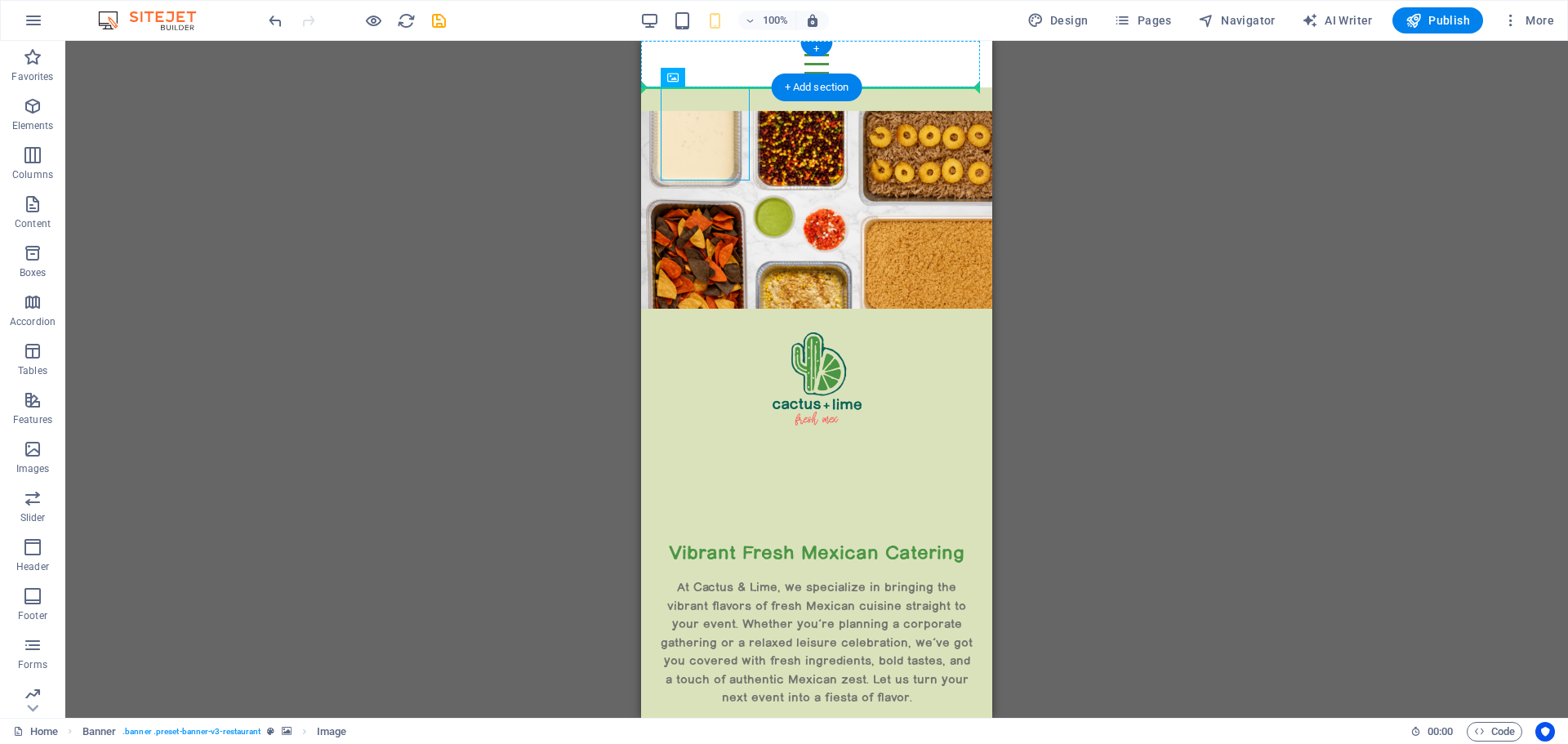
drag, startPoint x: 1369, startPoint y: 121, endPoint x: 751, endPoint y: 67, distance: 620.4
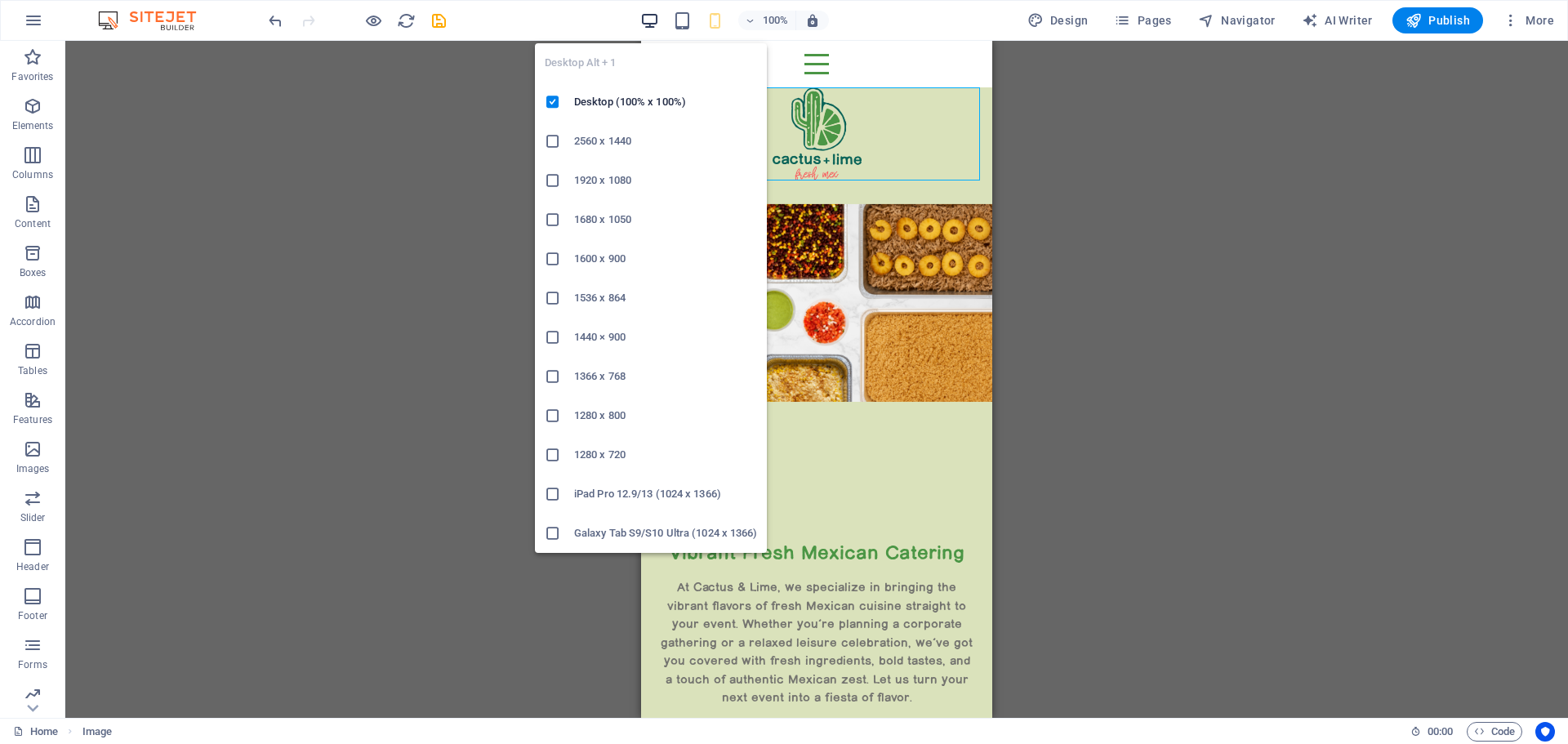
click at [655, 23] on icon "button" at bounding box center [650, 21] width 19 height 19
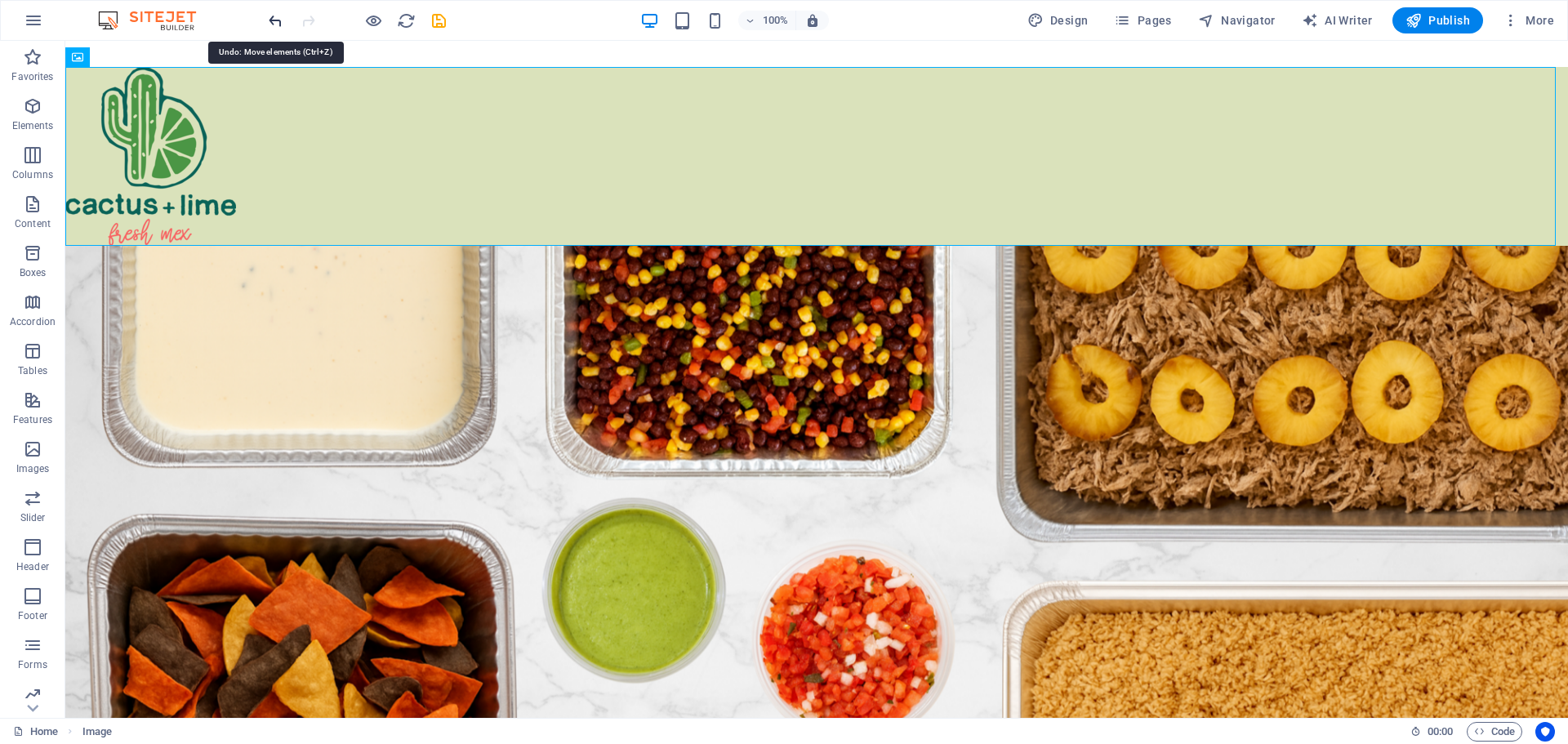
click at [275, 21] on icon "undo" at bounding box center [275, 21] width 19 height 19
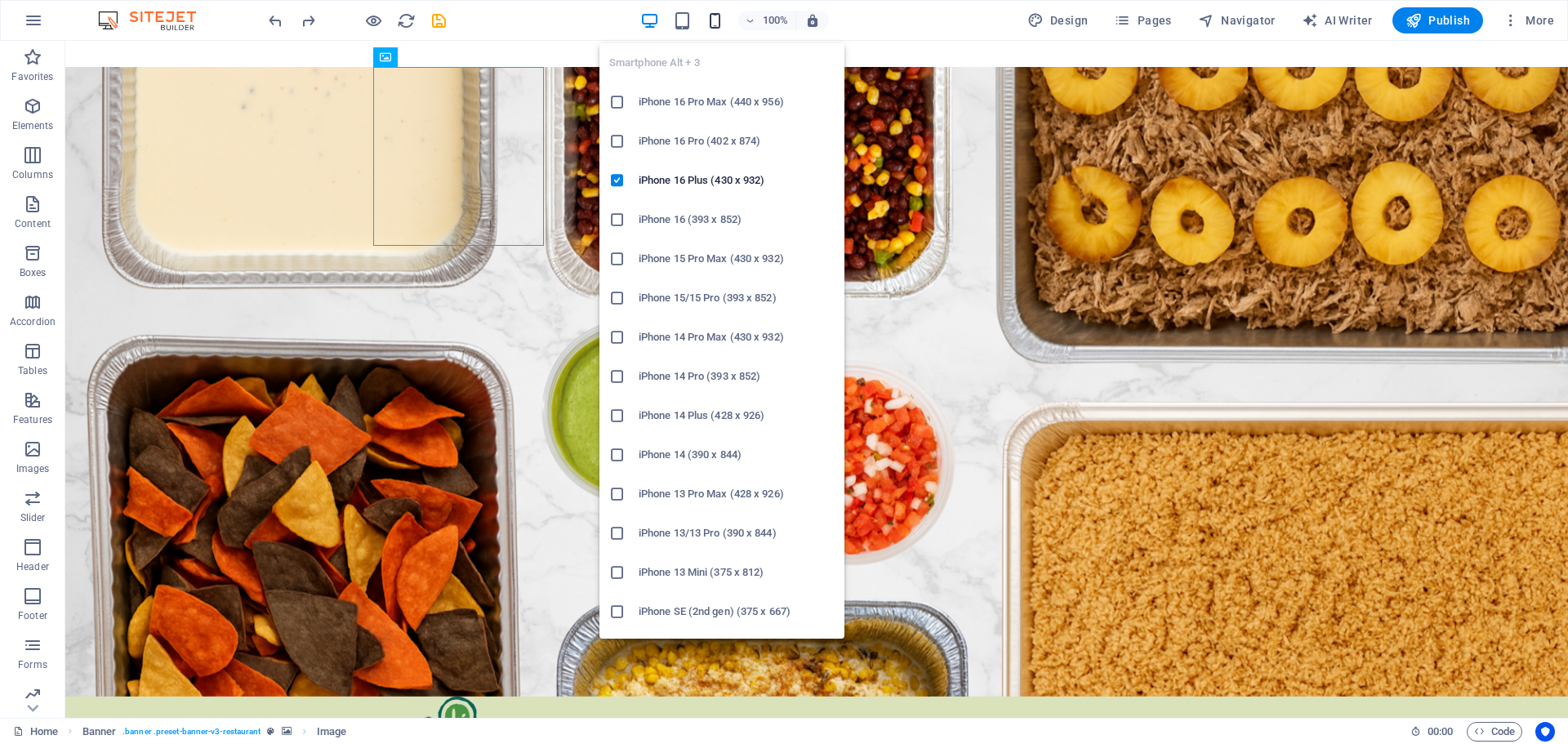
click at [715, 20] on icon "button" at bounding box center [715, 21] width 19 height 19
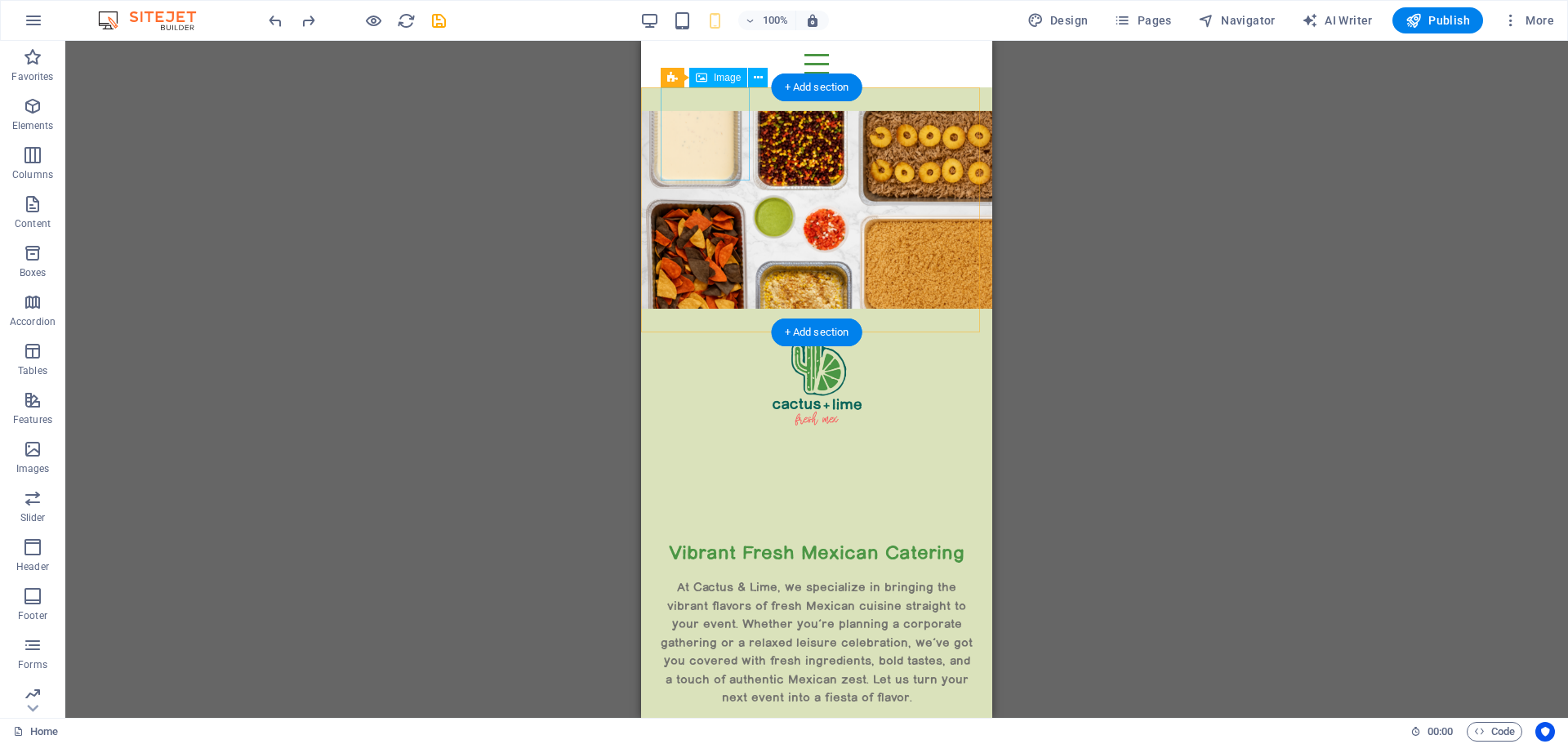
click at [720, 332] on figure at bounding box center [816, 379] width 312 height 93
drag, startPoint x: 720, startPoint y: 133, endPoint x: 1362, endPoint y: 173, distance: 643.2
click at [720, 332] on figure at bounding box center [816, 379] width 312 height 93
select select "px"
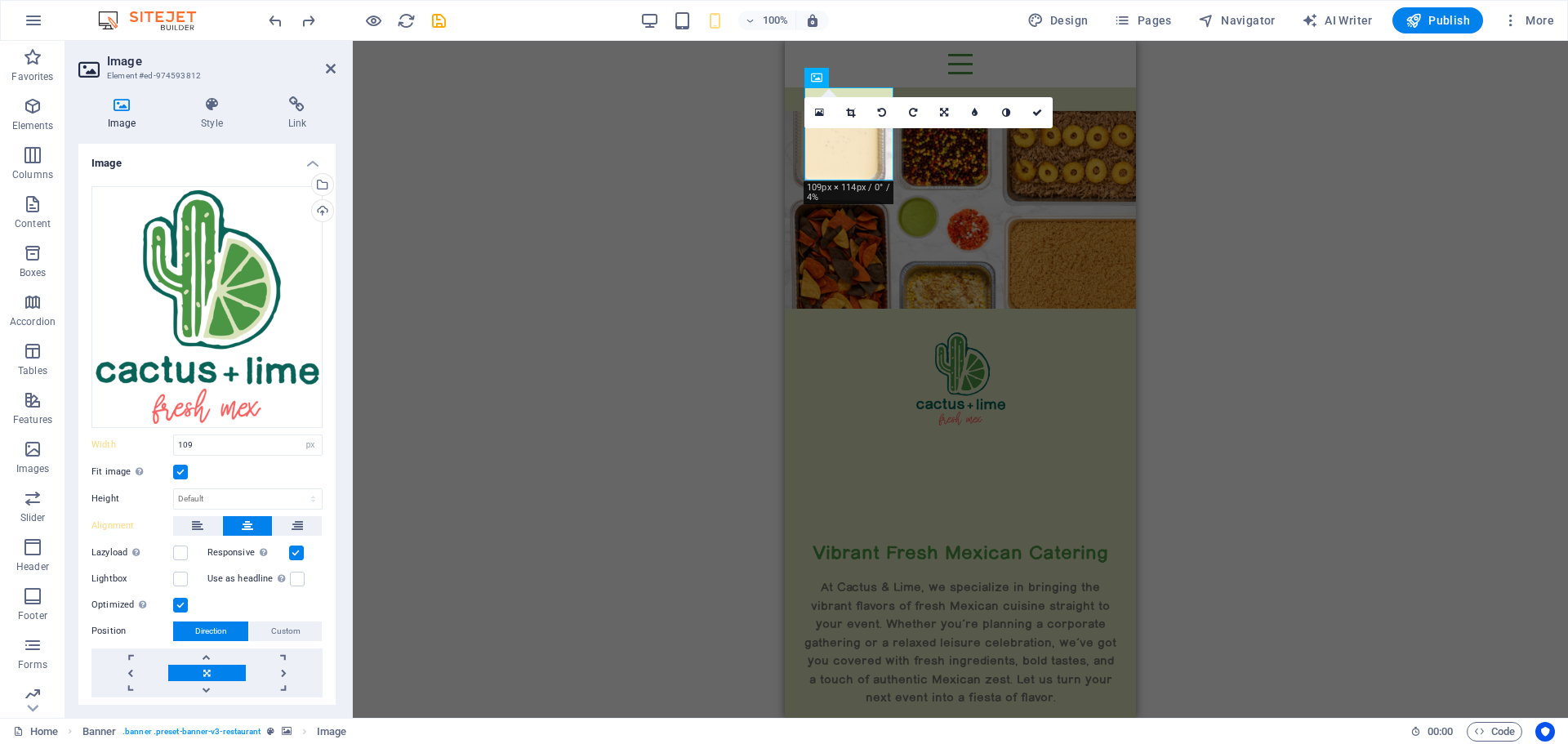
click at [296, 545] on label at bounding box center [297, 553] width 15 height 15
click at [0, 0] on input "Responsive Automatically load retina image and smartphone optimized sizes." at bounding box center [0, 0] width 0 height 0
click at [296, 545] on label at bounding box center [297, 553] width 15 height 15
click at [0, 0] on input "Responsive Automatically load retina image and smartphone optimized sizes." at bounding box center [0, 0] width 0 height 0
click at [296, 571] on label at bounding box center [297, 579] width 15 height 15
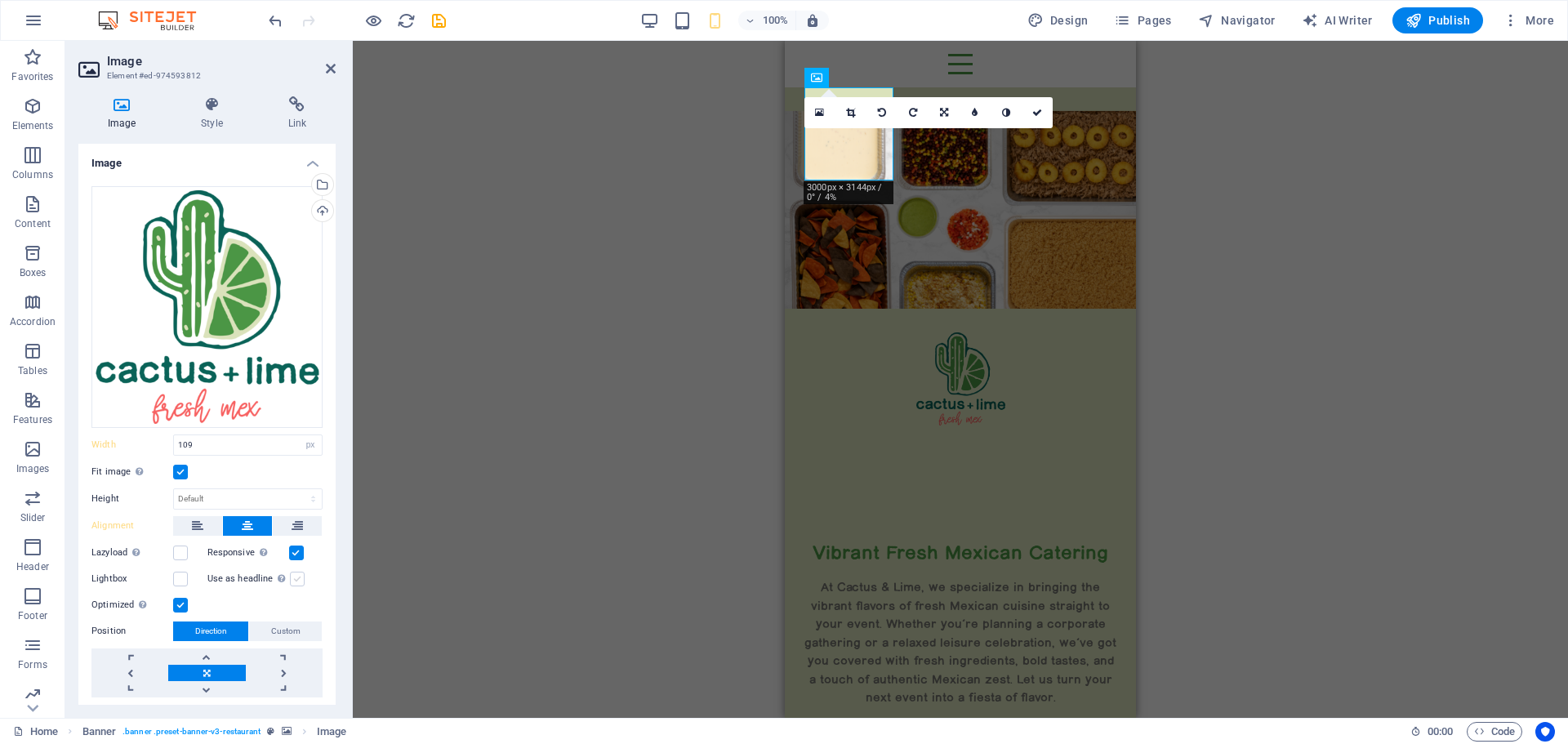
click at [0, 0] on input "Use as headline The image will be wrapped in an H1 headline tag. Useful for giv…" at bounding box center [0, 0] width 0 height 0
click at [297, 571] on label at bounding box center [297, 579] width 15 height 15
click at [0, 0] on input "Use as headline The image will be wrapped in an H1 headline tag. Useful for giv…" at bounding box center [0, 0] width 0 height 0
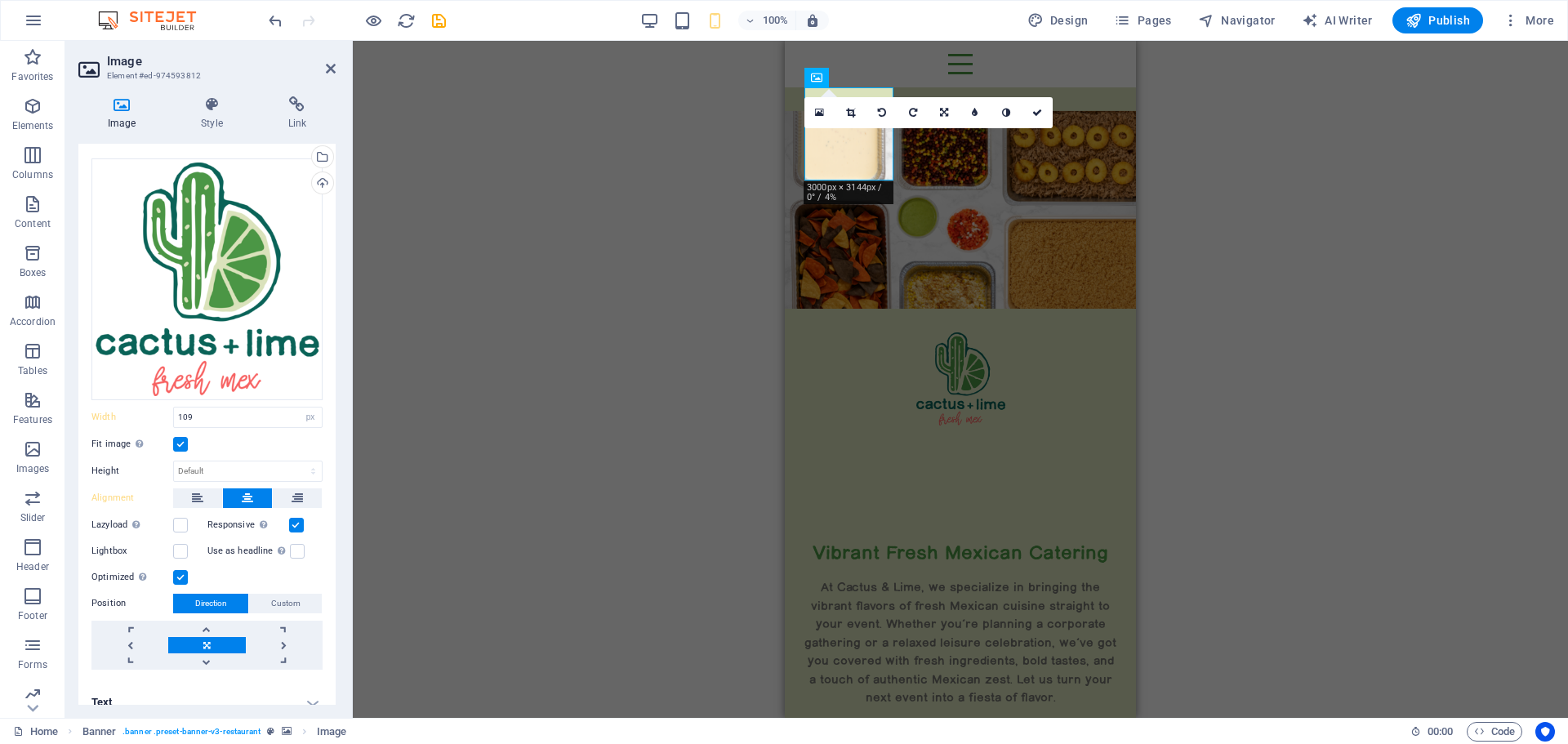
scroll to position [41, 0]
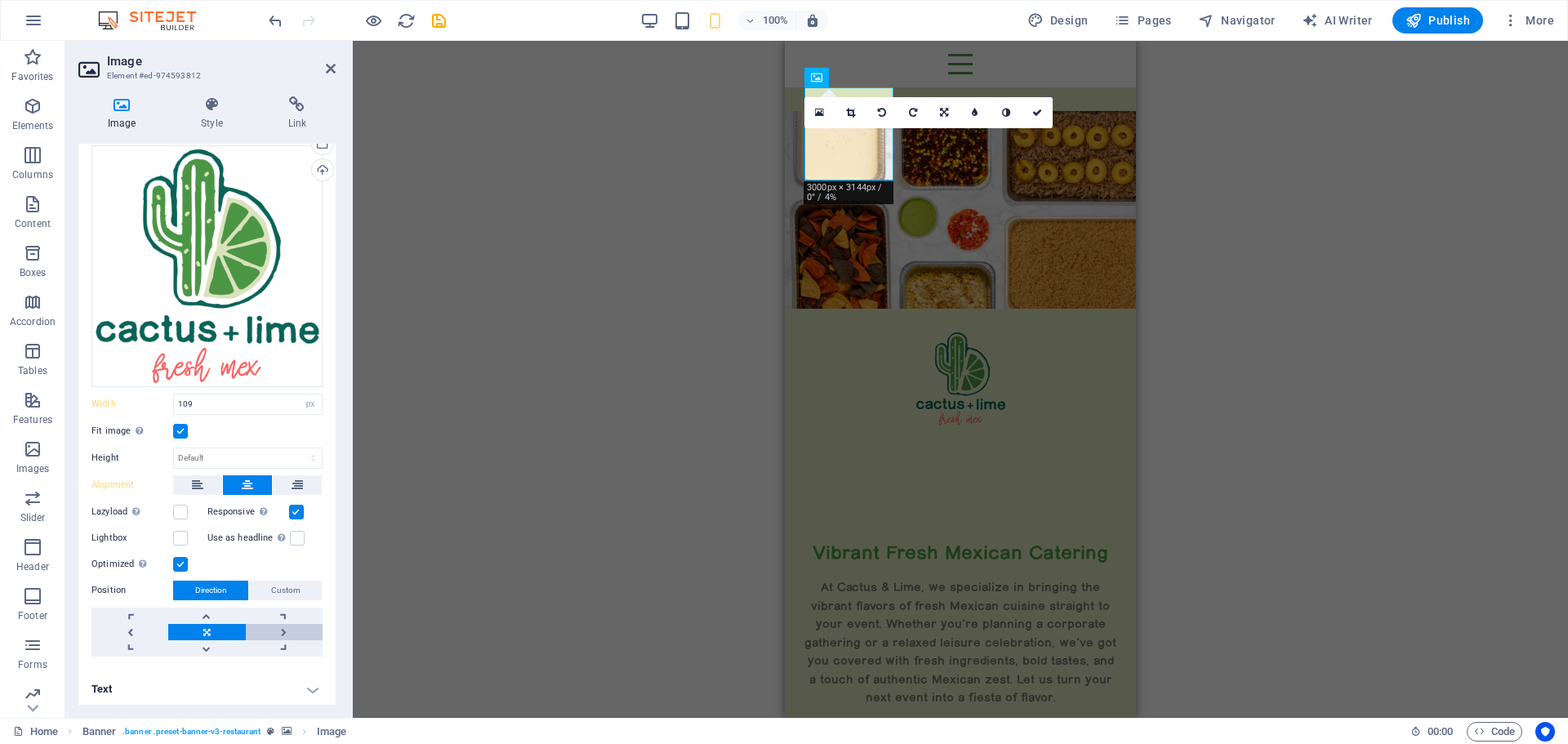
click at [278, 624] on link at bounding box center [284, 631] width 77 height 16
click at [281, 625] on link at bounding box center [284, 631] width 77 height 16
click at [280, 625] on link at bounding box center [284, 631] width 77 height 16
click at [278, 583] on span "Custom" at bounding box center [285, 590] width 29 height 20
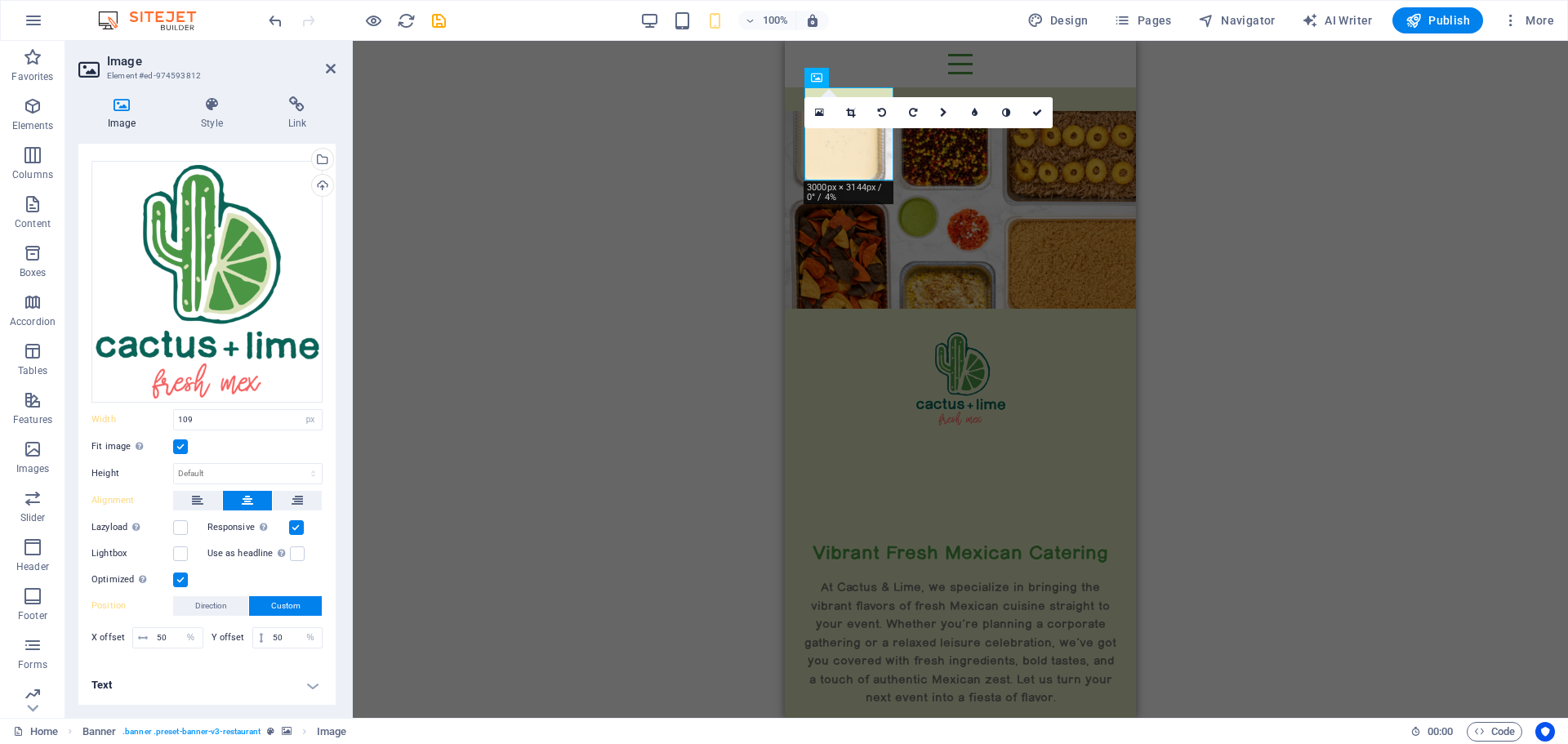
scroll to position [22, 0]
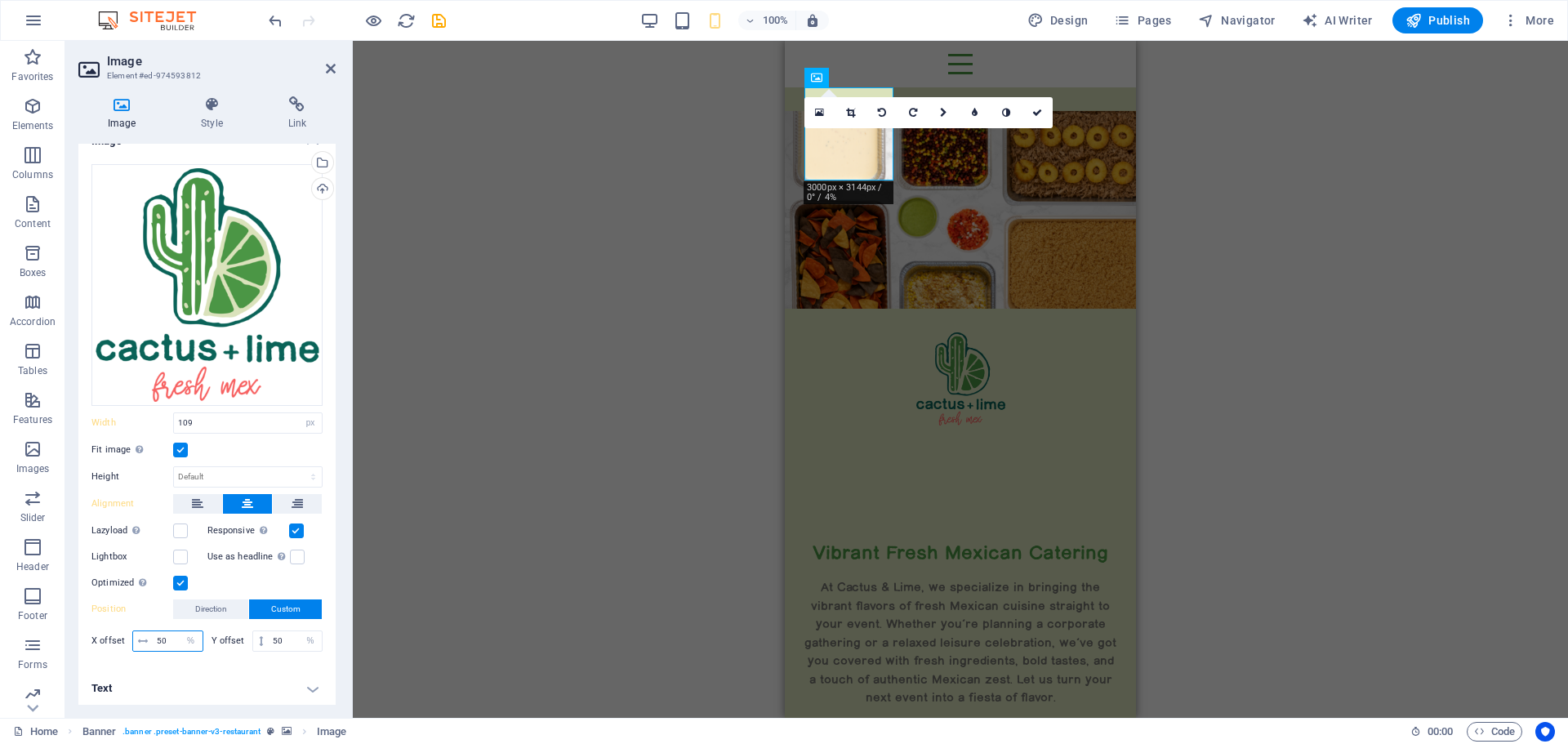
click at [160, 636] on input "50" at bounding box center [177, 640] width 49 height 20
type input "100"
click at [245, 578] on div "Optimized Images are compressed to improve page speed." at bounding box center [206, 583] width 231 height 20
click at [271, 638] on input "50" at bounding box center [295, 640] width 53 height 20
type input "100"
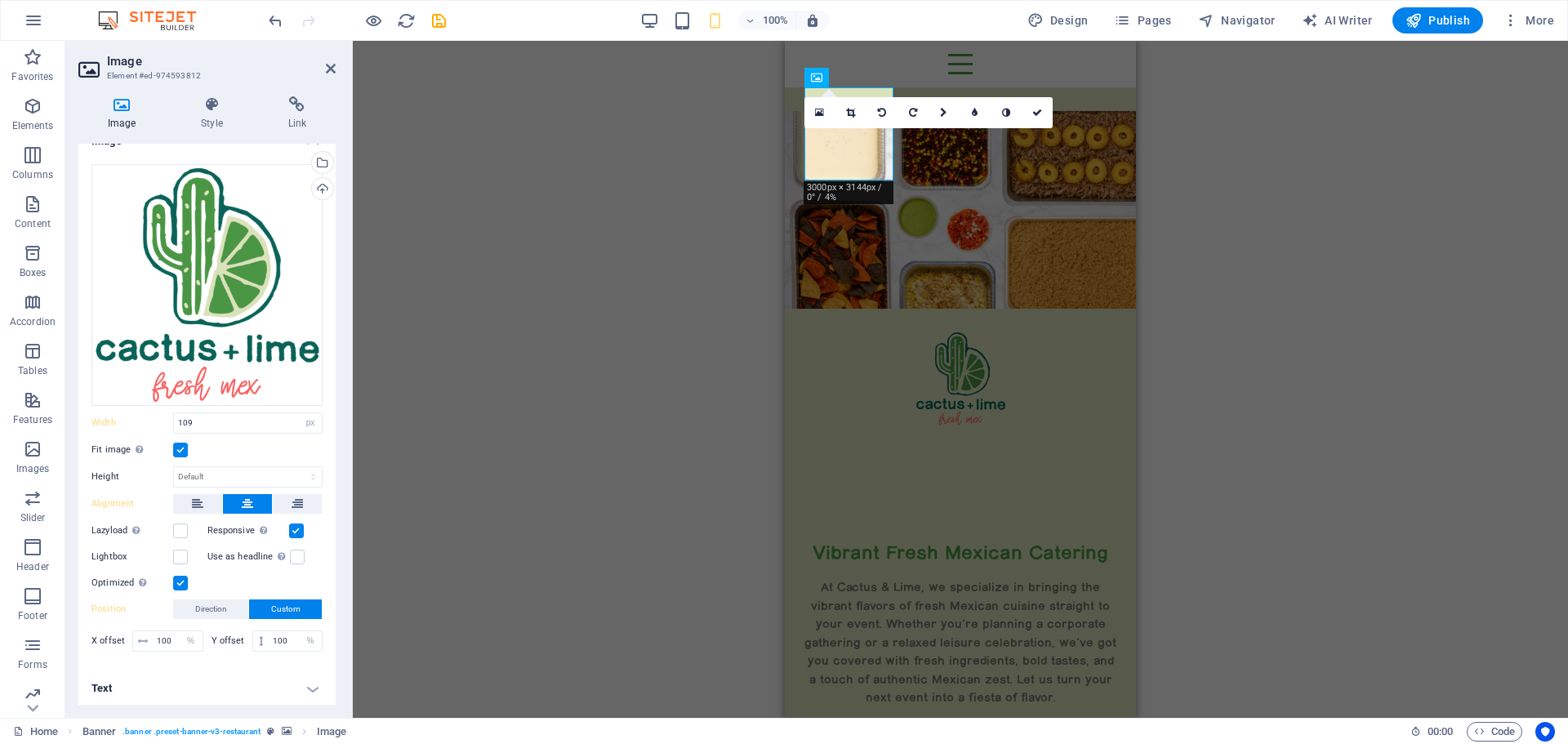
click at [261, 664] on div "Drag files here, click to choose files or select files from Files or our free s…" at bounding box center [206, 410] width 257 height 517
click at [156, 636] on input "100" at bounding box center [177, 640] width 49 height 20
click at [214, 599] on span "Direction" at bounding box center [211, 609] width 32 height 20
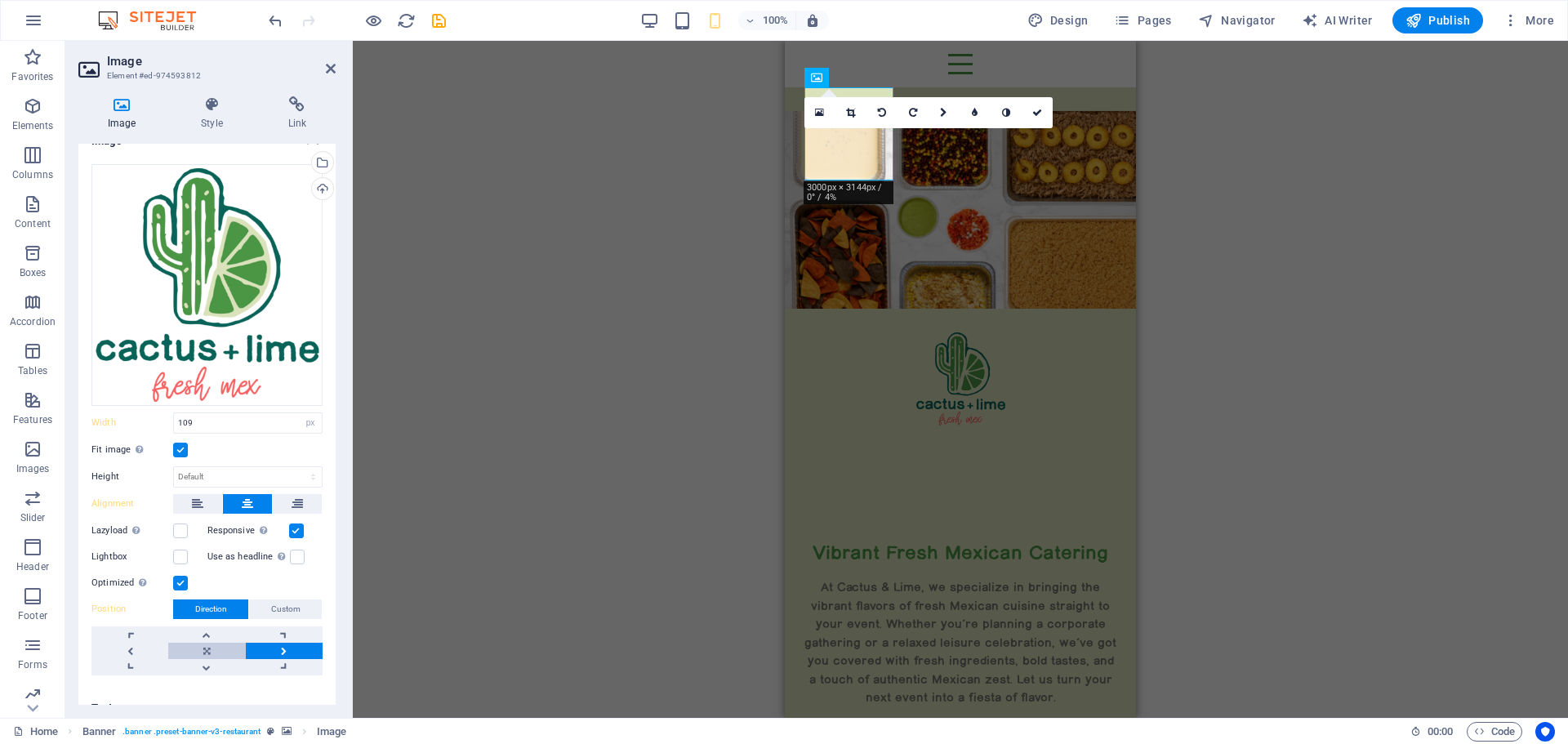
click at [206, 645] on link at bounding box center [206, 650] width 77 height 16
click at [205, 642] on link at bounding box center [206, 650] width 77 height 16
click at [280, 644] on link at bounding box center [284, 650] width 77 height 16
click at [279, 643] on link at bounding box center [284, 650] width 77 height 16
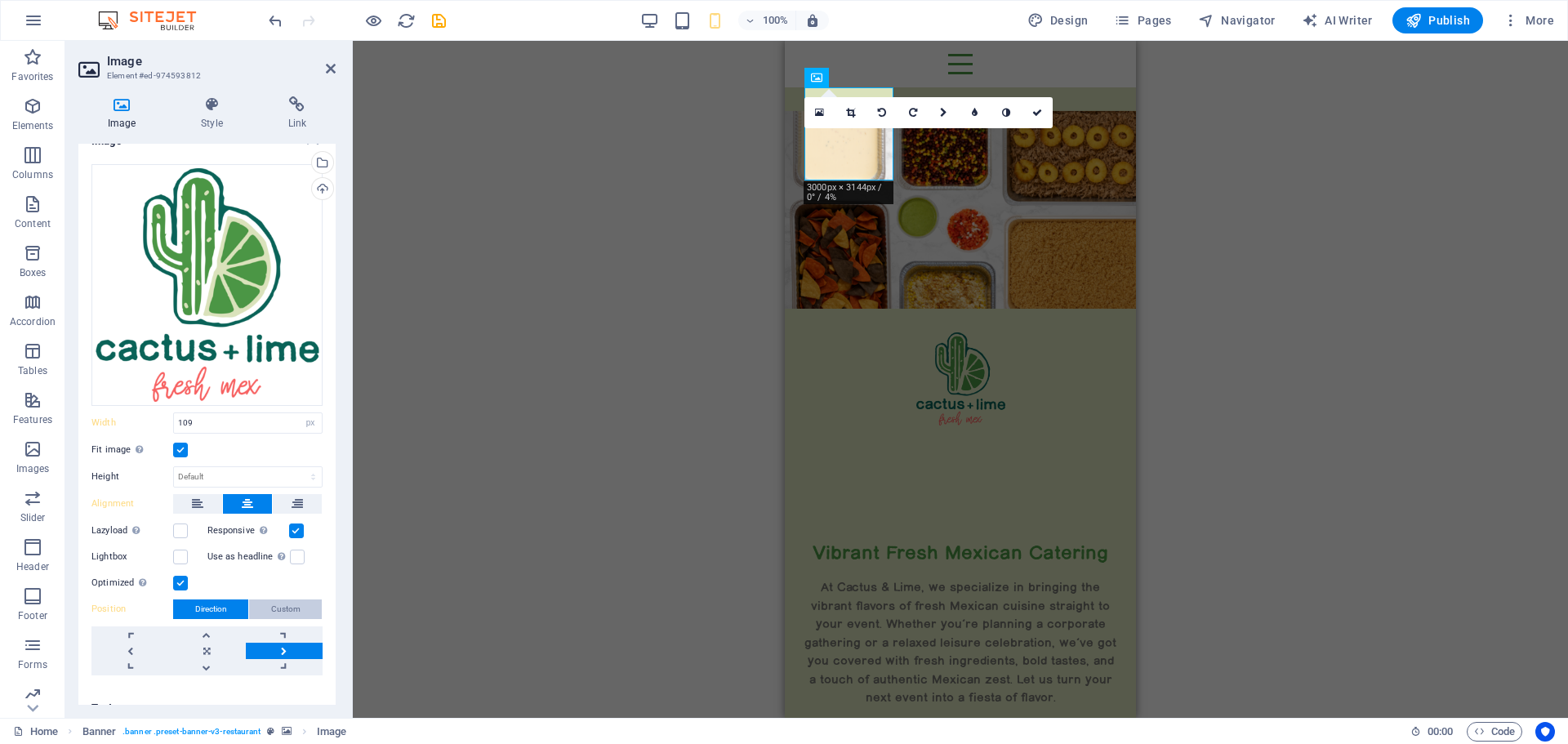
click at [278, 599] on span "Custom" at bounding box center [285, 609] width 29 height 20
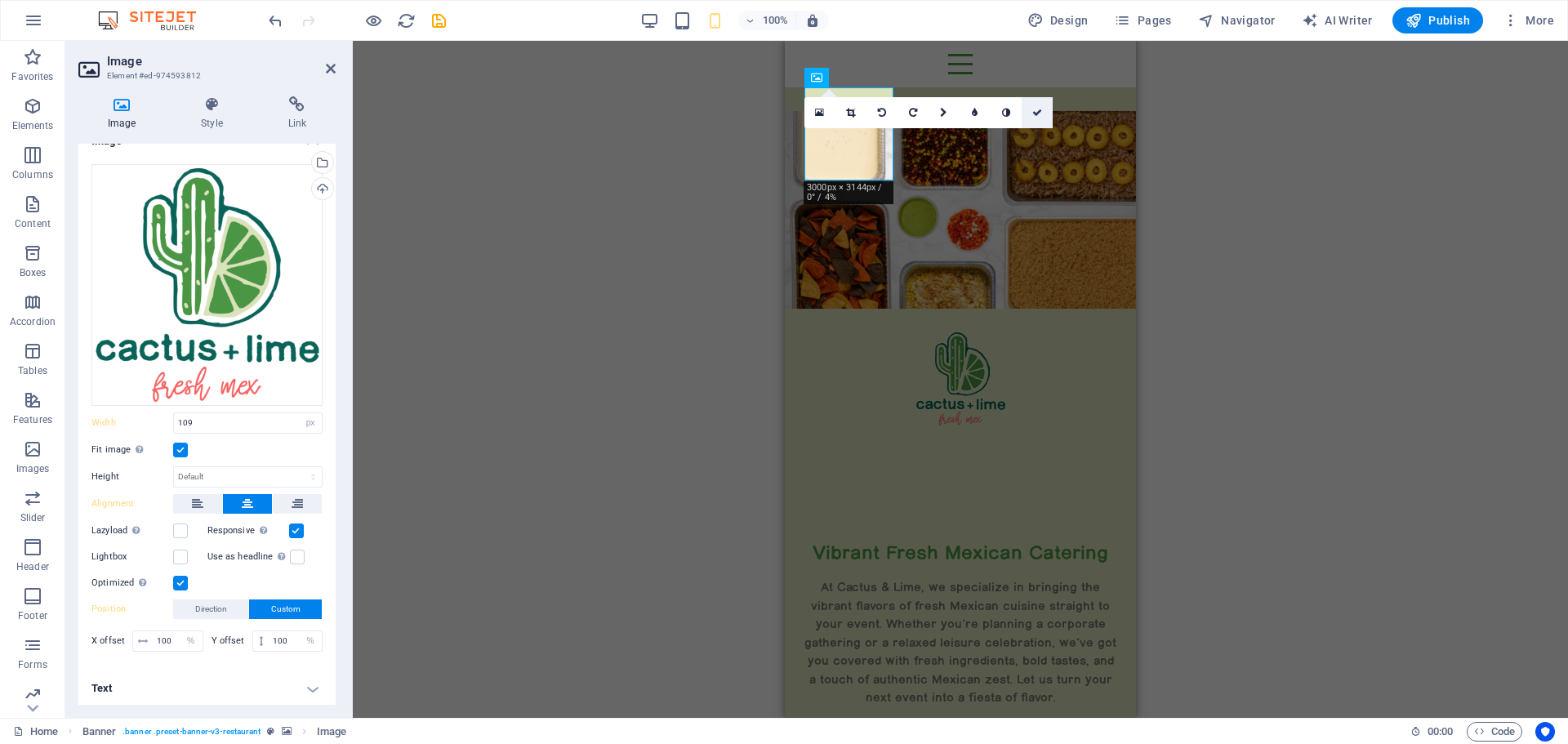
click at [1039, 114] on icon at bounding box center [1037, 112] width 9 height 9
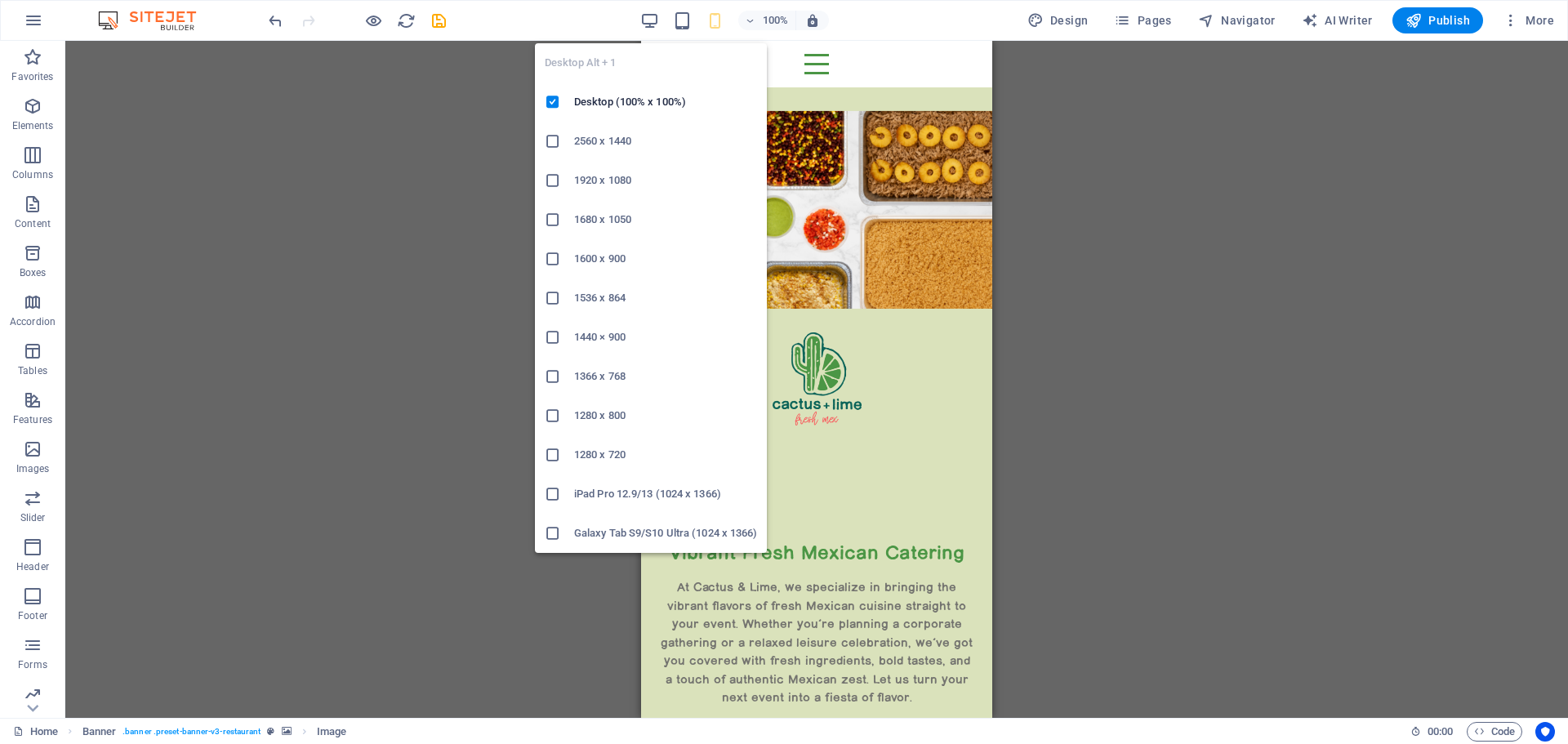
click at [654, 9] on div "100%" at bounding box center [735, 21] width 189 height 26
click at [654, 14] on icon "button" at bounding box center [650, 21] width 19 height 19
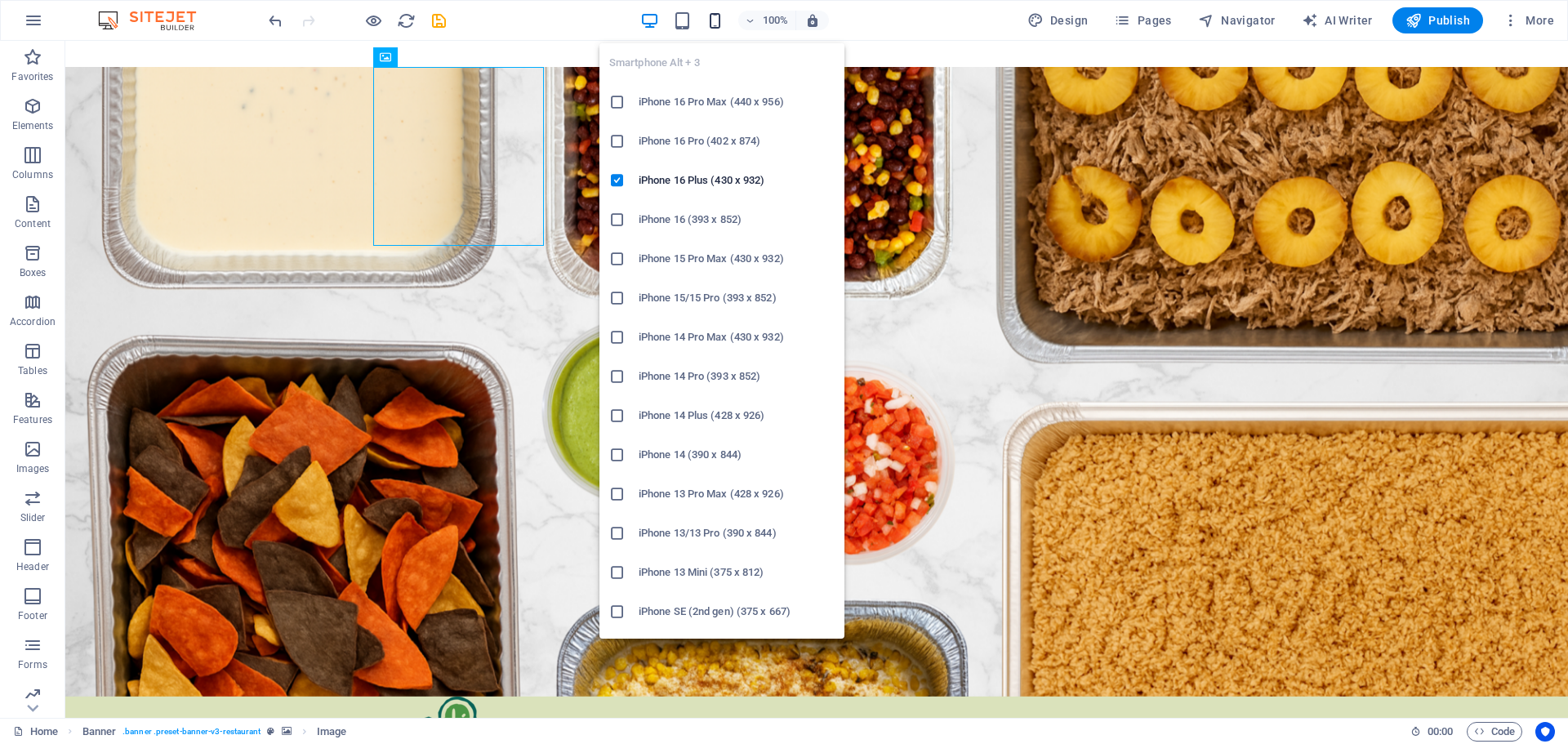
click at [722, 21] on icon "button" at bounding box center [715, 21] width 19 height 19
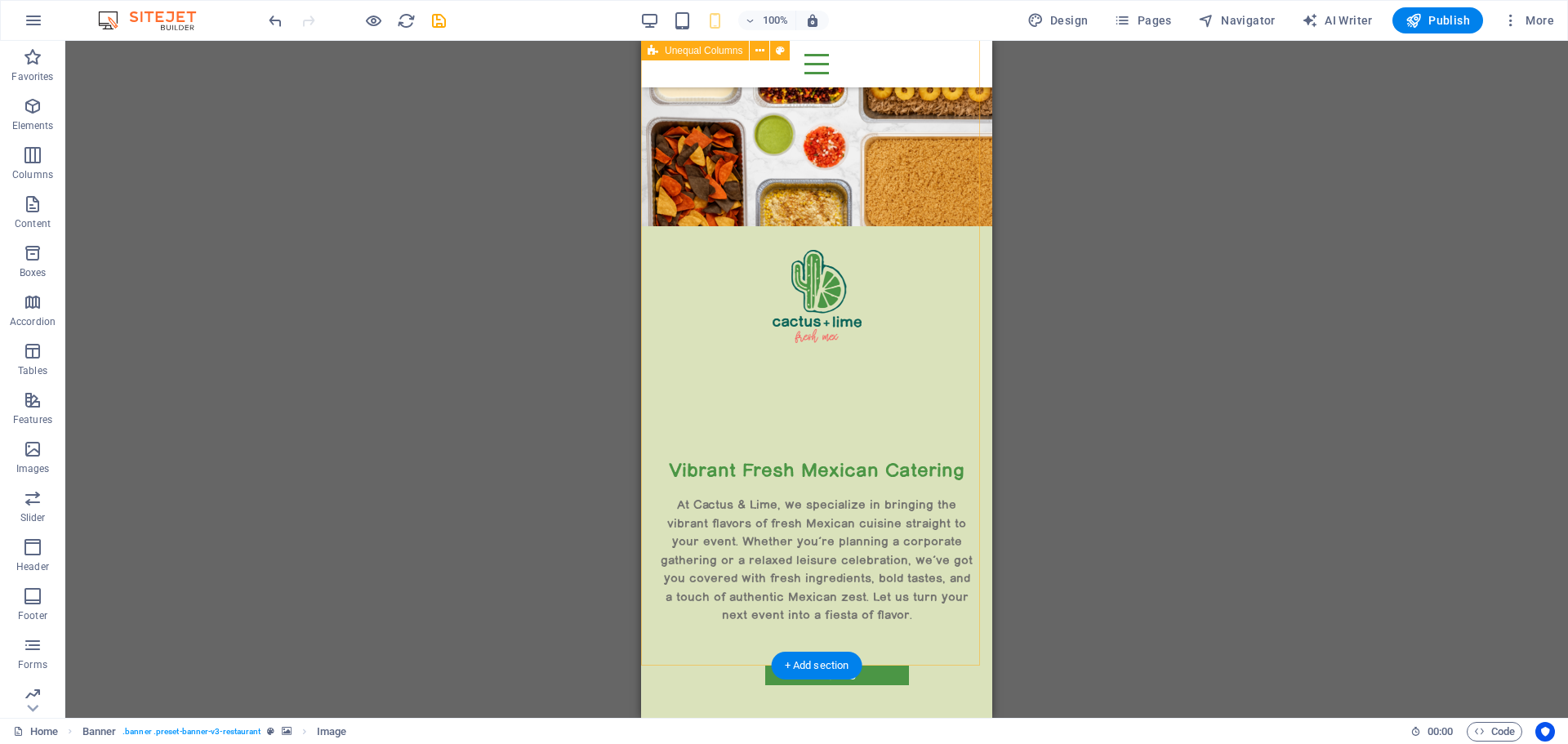
scroll to position [0, 0]
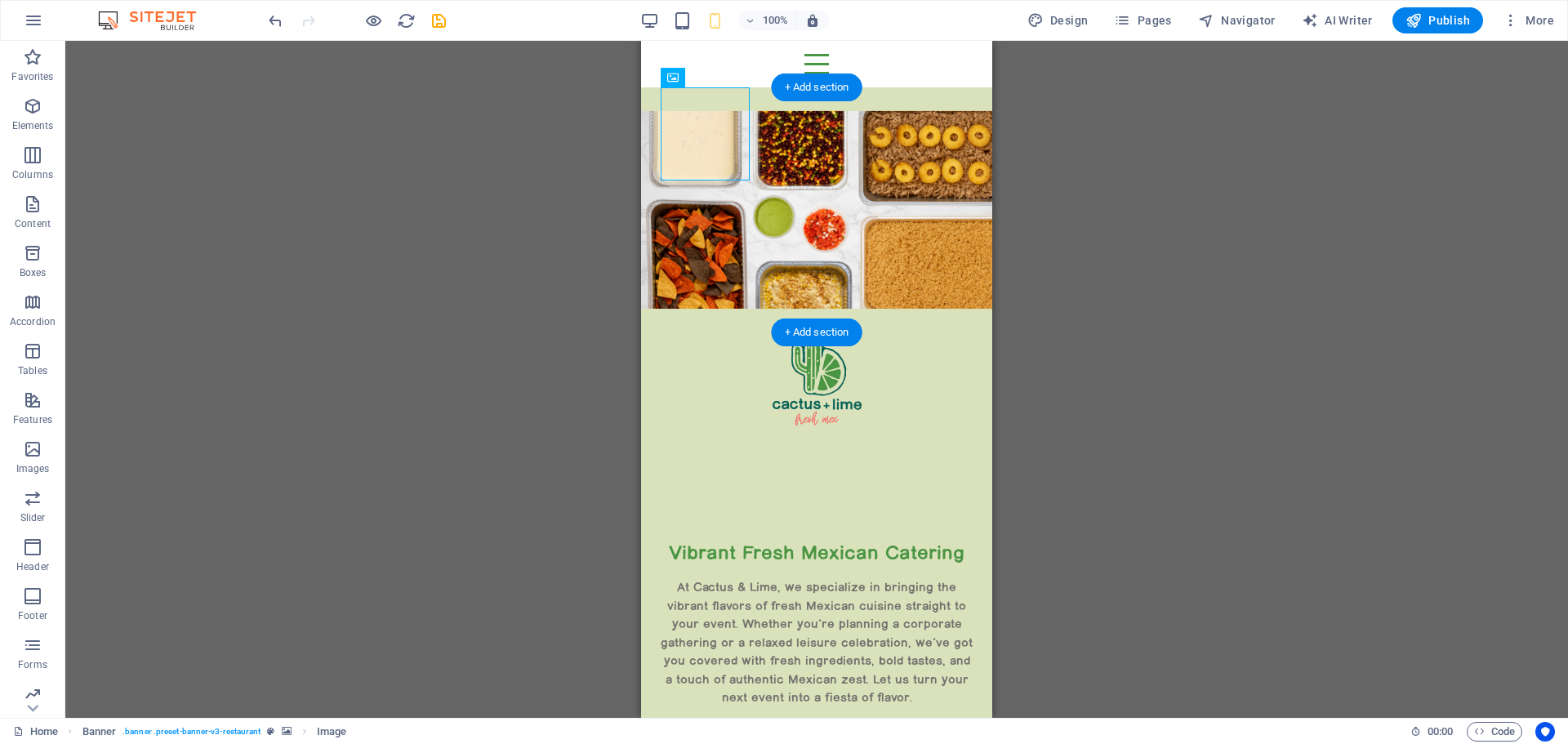
click at [885, 91] on figure at bounding box center [816, 210] width 351 height 245
click at [823, 88] on div "+ Add section" at bounding box center [816, 88] width 91 height 28
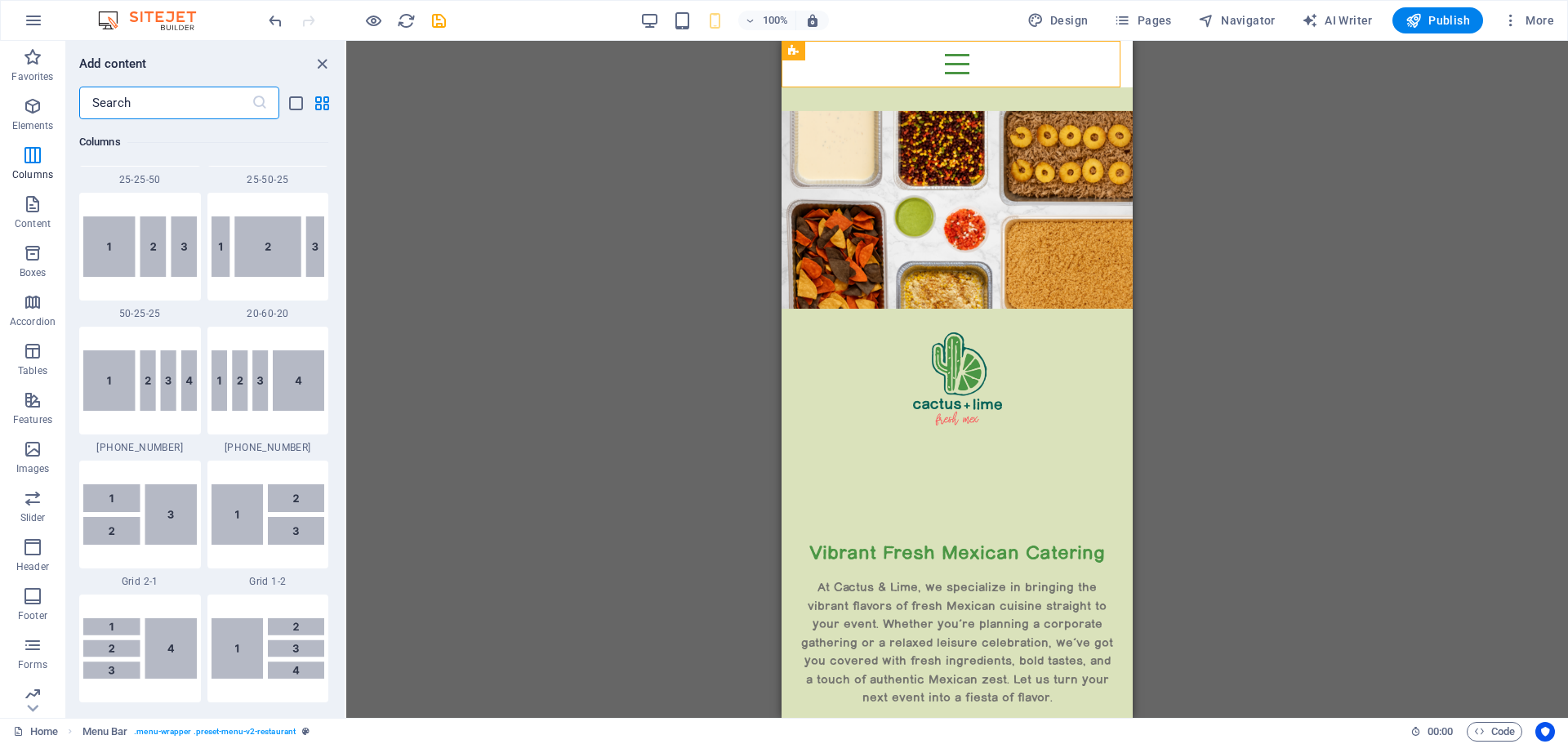
scroll to position [1468, 0]
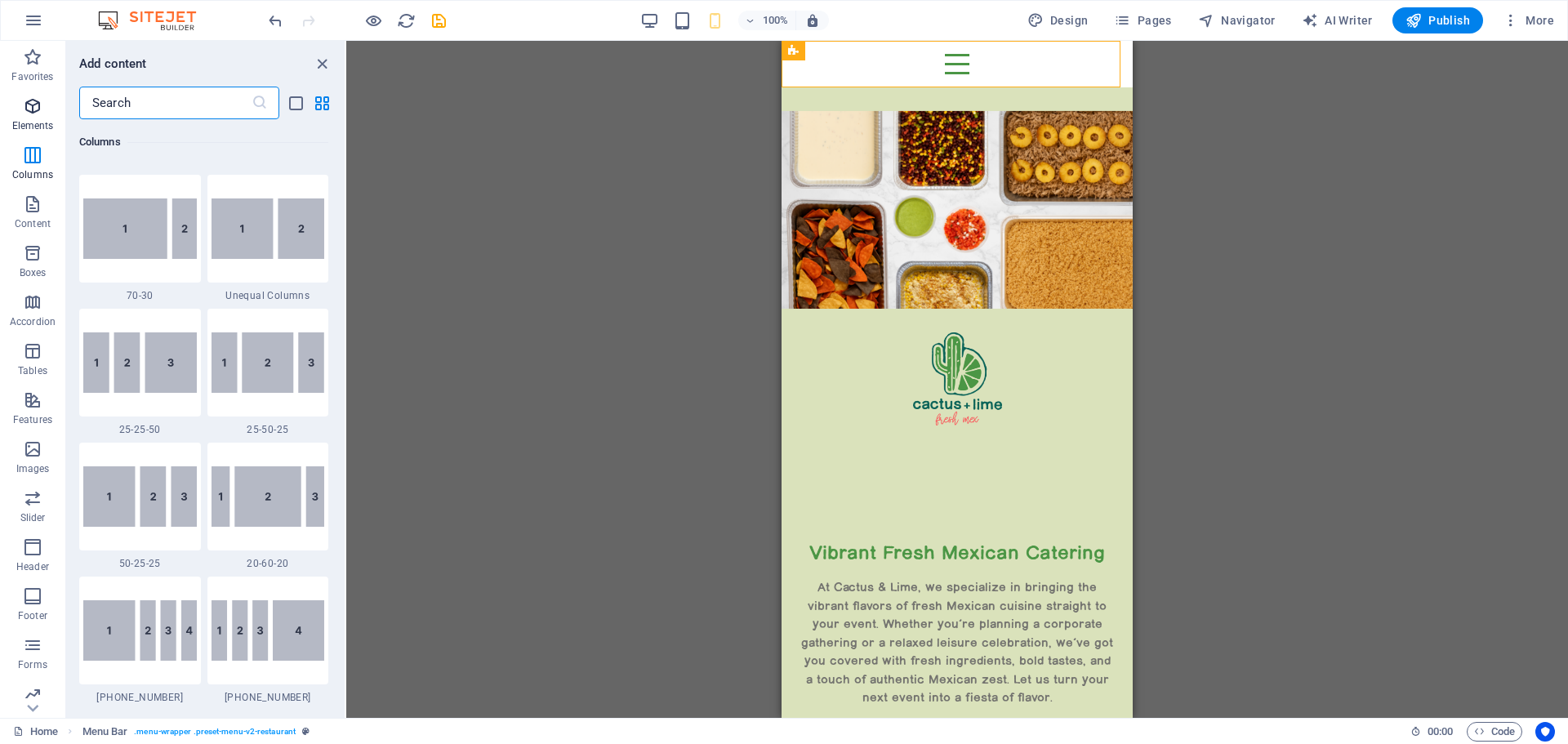
click at [35, 116] on span "Elements" at bounding box center [33, 116] width 65 height 39
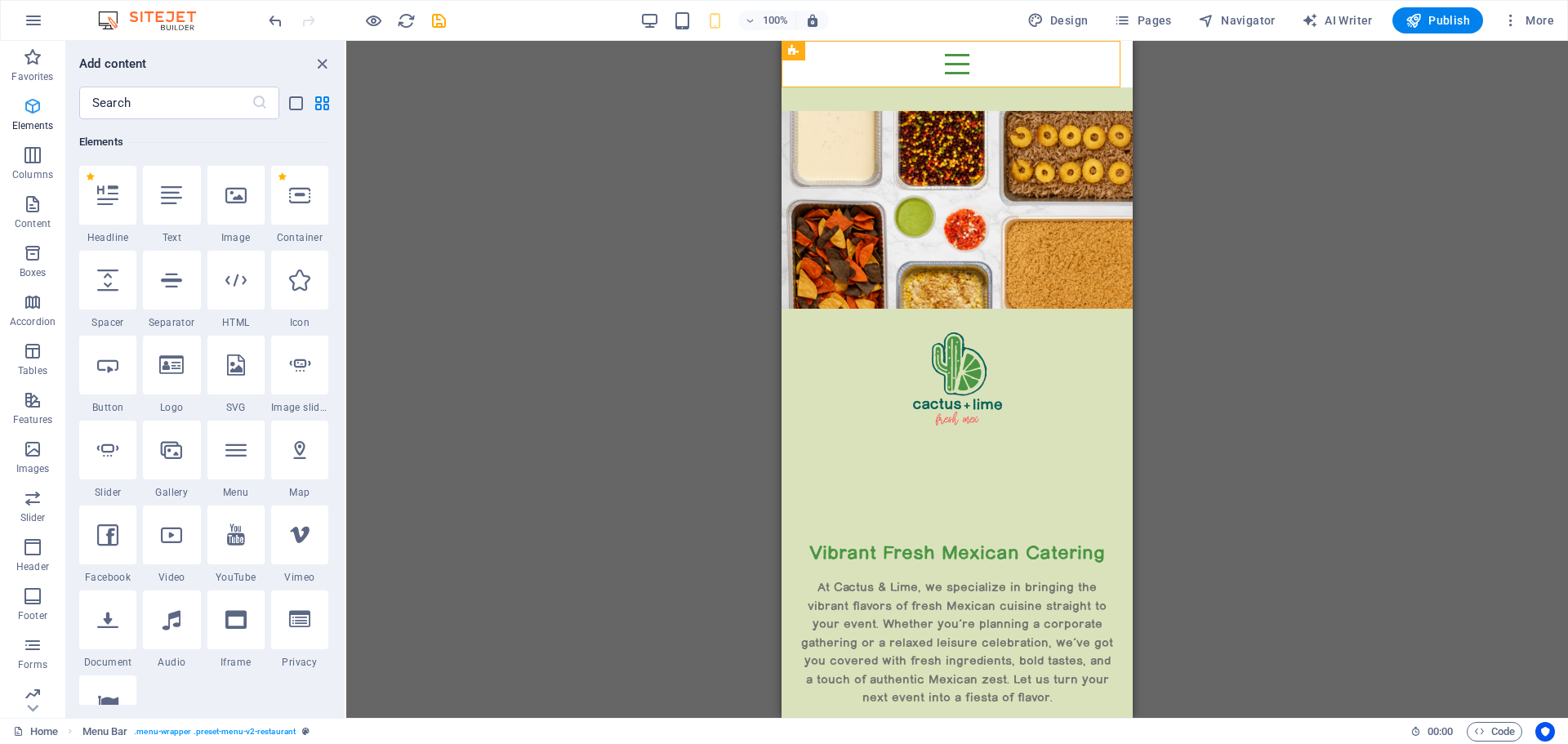
scroll to position [174, 0]
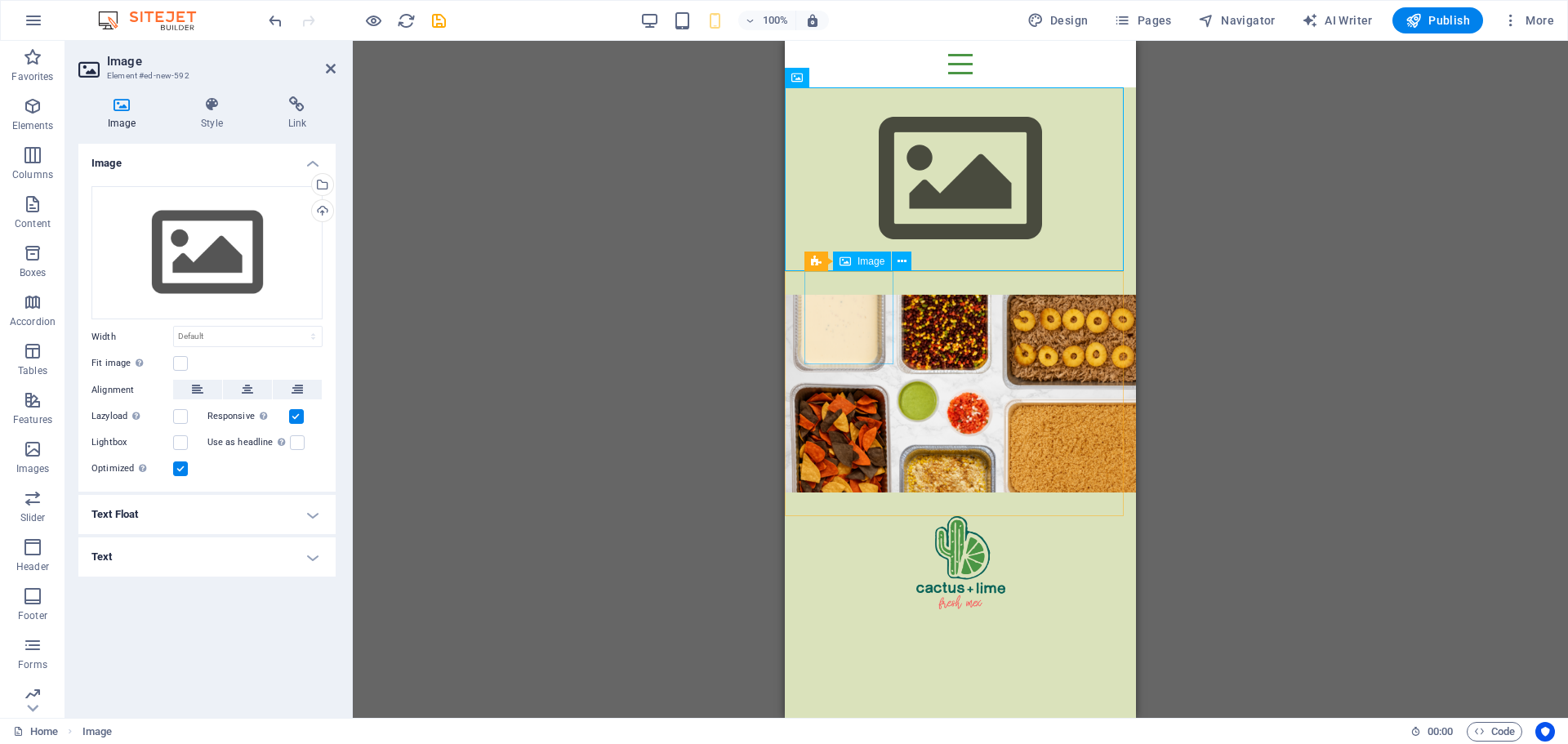
click at [832, 516] on figure at bounding box center [960, 563] width 312 height 93
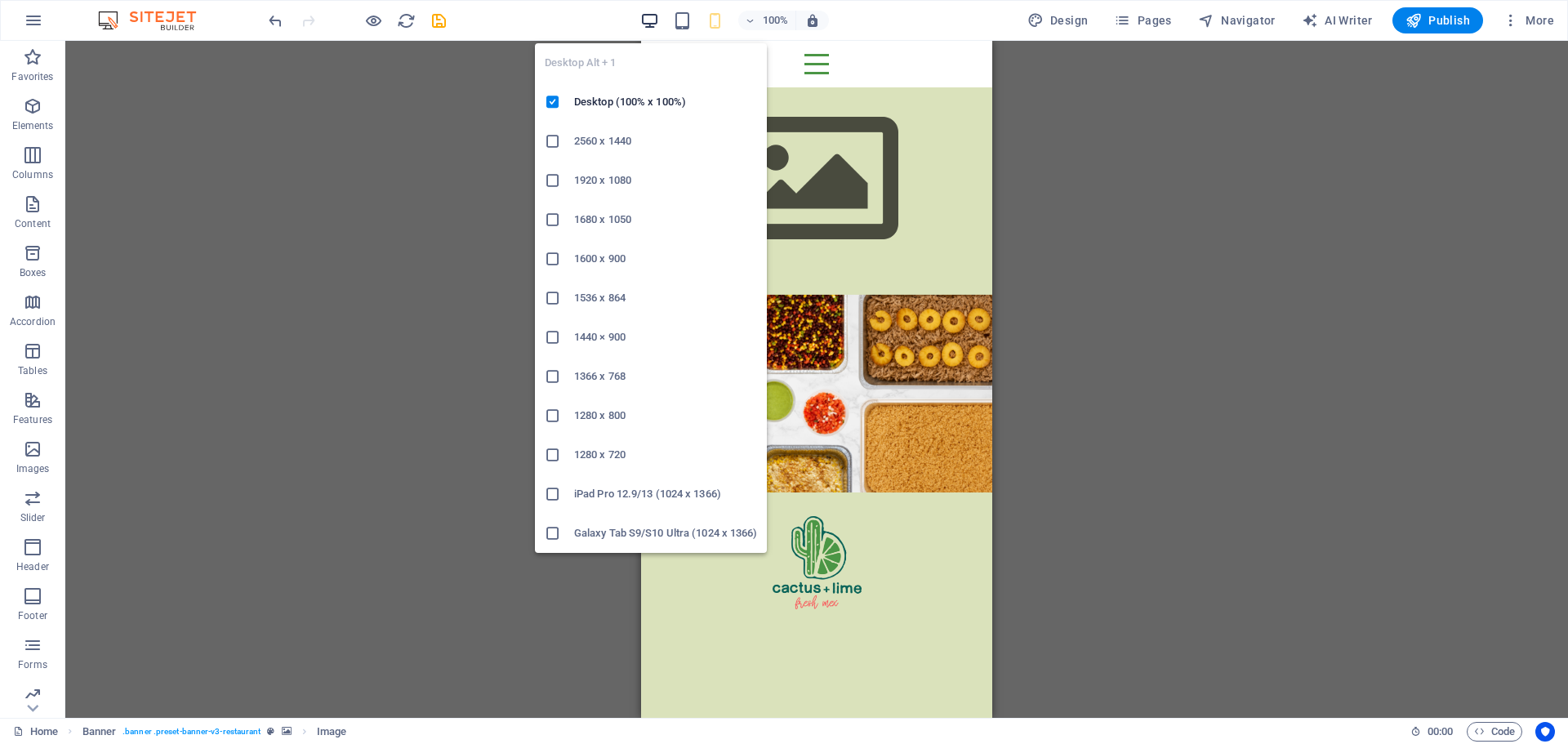
click at [654, 19] on icon "button" at bounding box center [650, 21] width 19 height 19
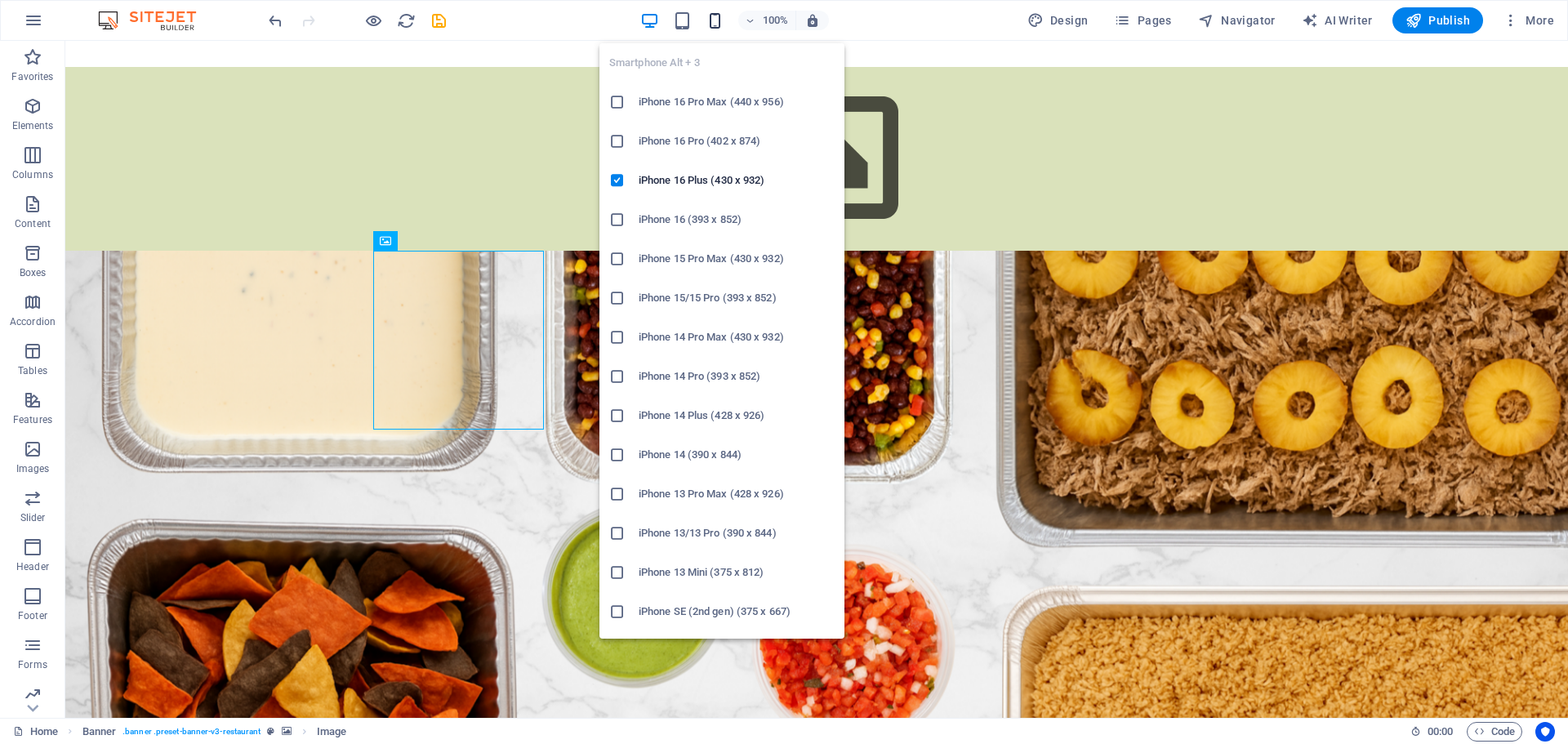
click at [718, 20] on icon "button" at bounding box center [715, 21] width 19 height 19
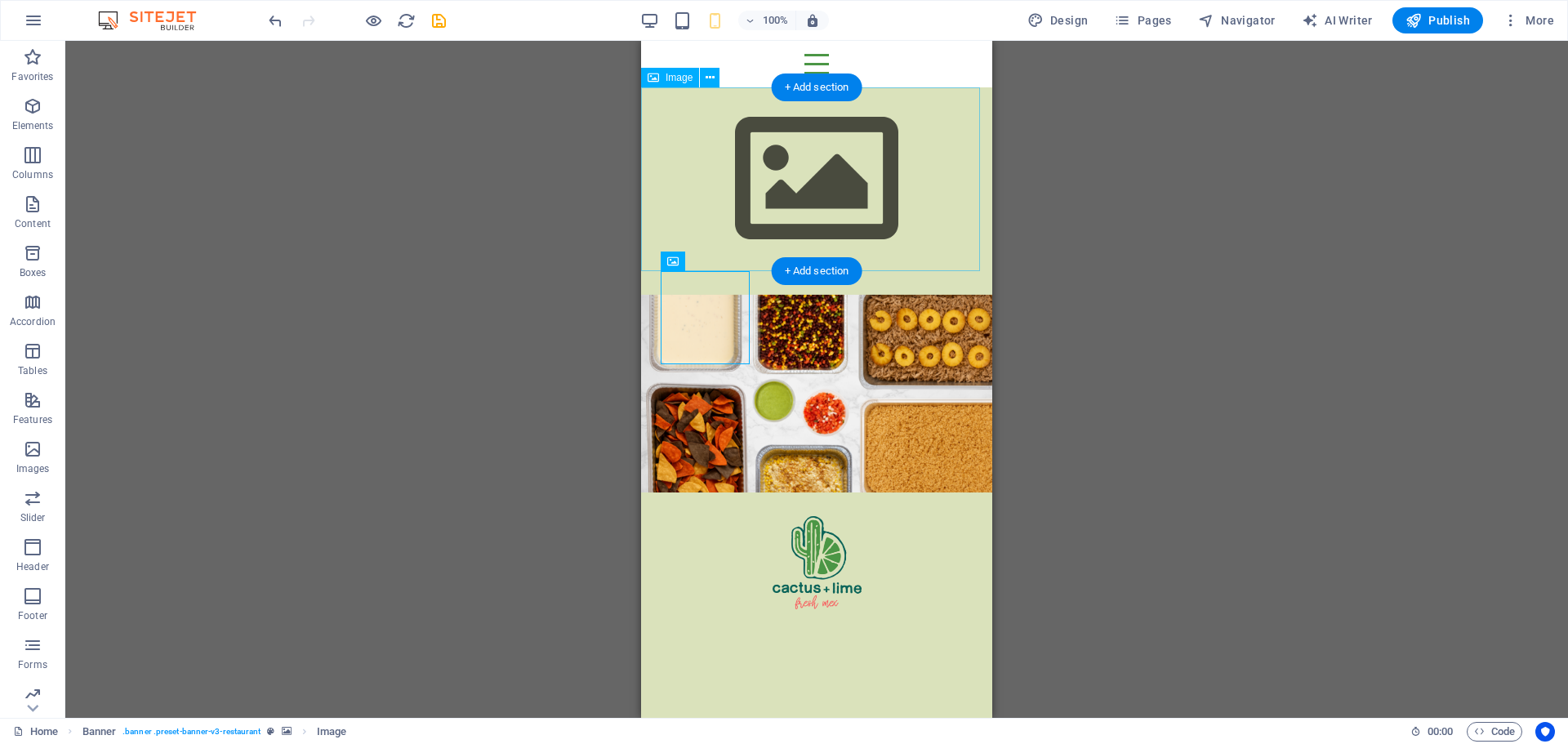
click at [871, 190] on figure at bounding box center [816, 179] width 351 height 184
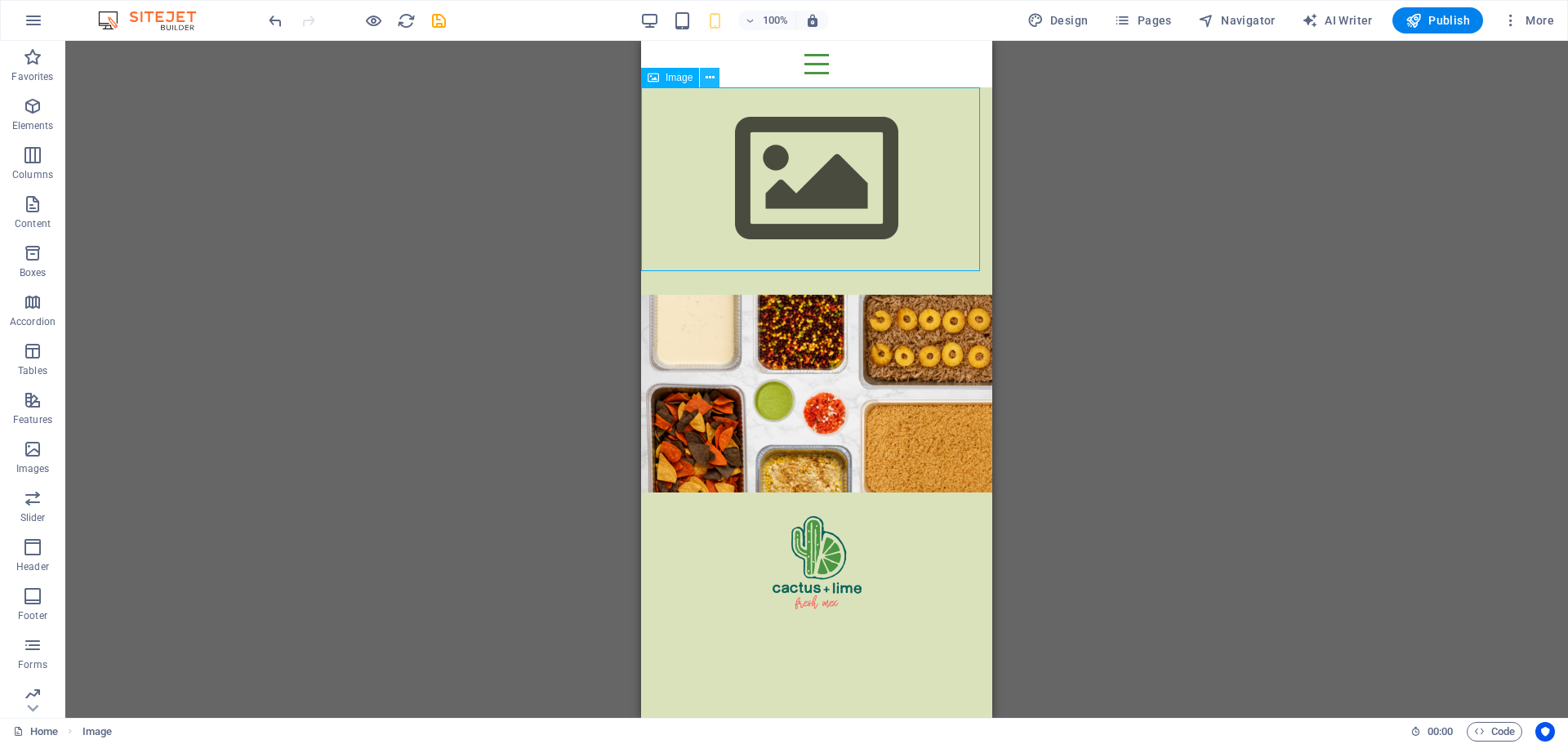
click at [713, 74] on icon at bounding box center [711, 77] width 9 height 17
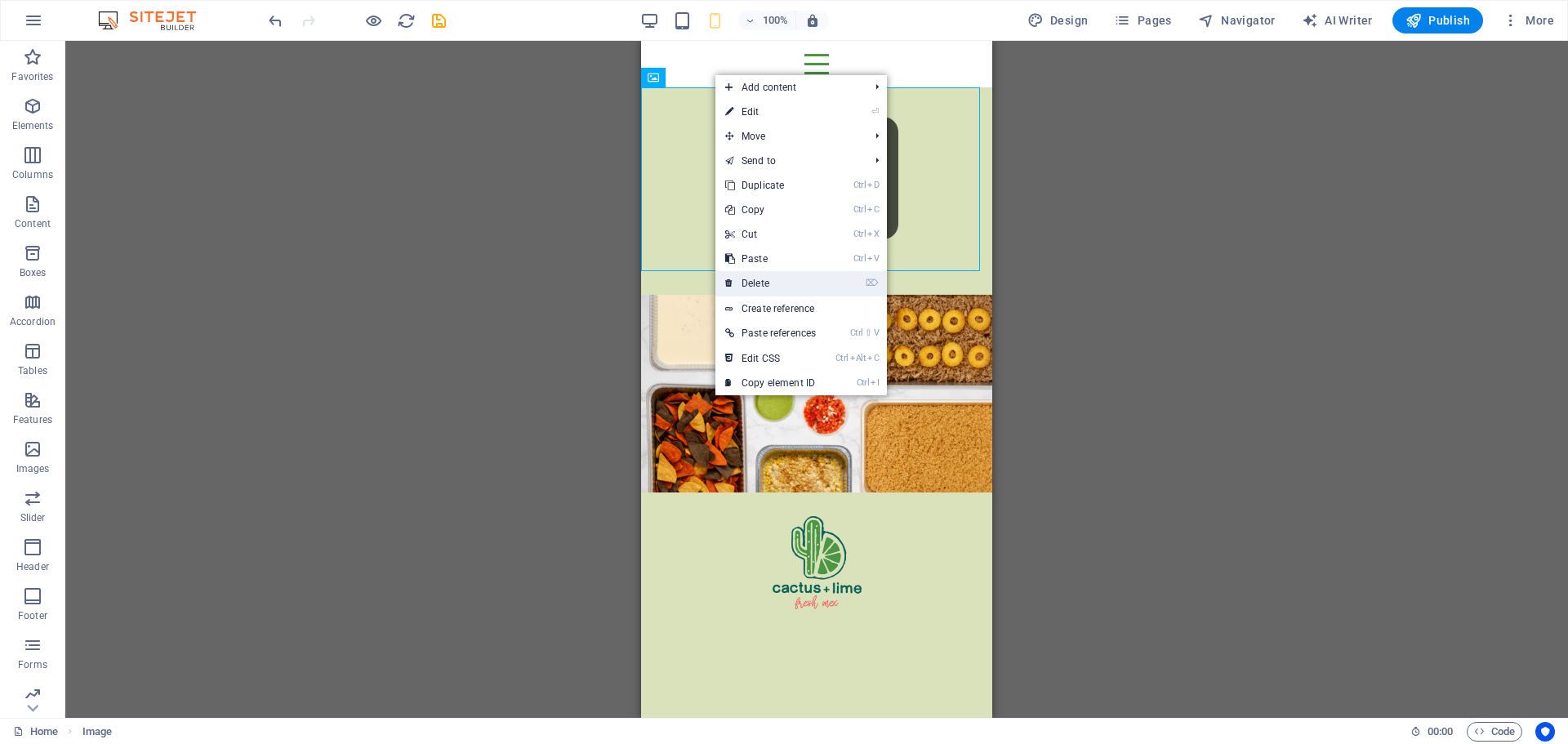
click at [790, 278] on link "⌦ Delete" at bounding box center [770, 283] width 110 height 24
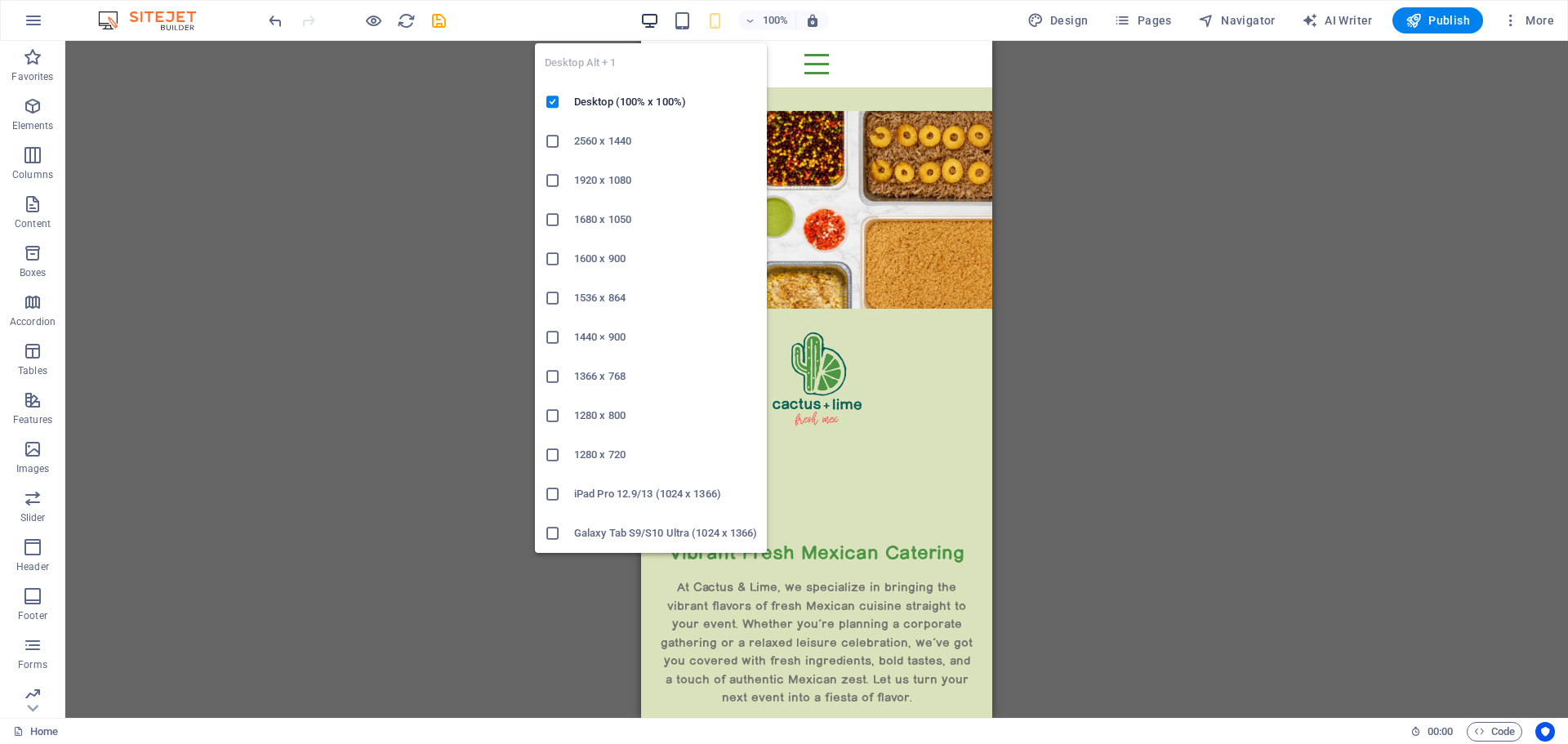
click at [653, 22] on icon "button" at bounding box center [650, 21] width 19 height 19
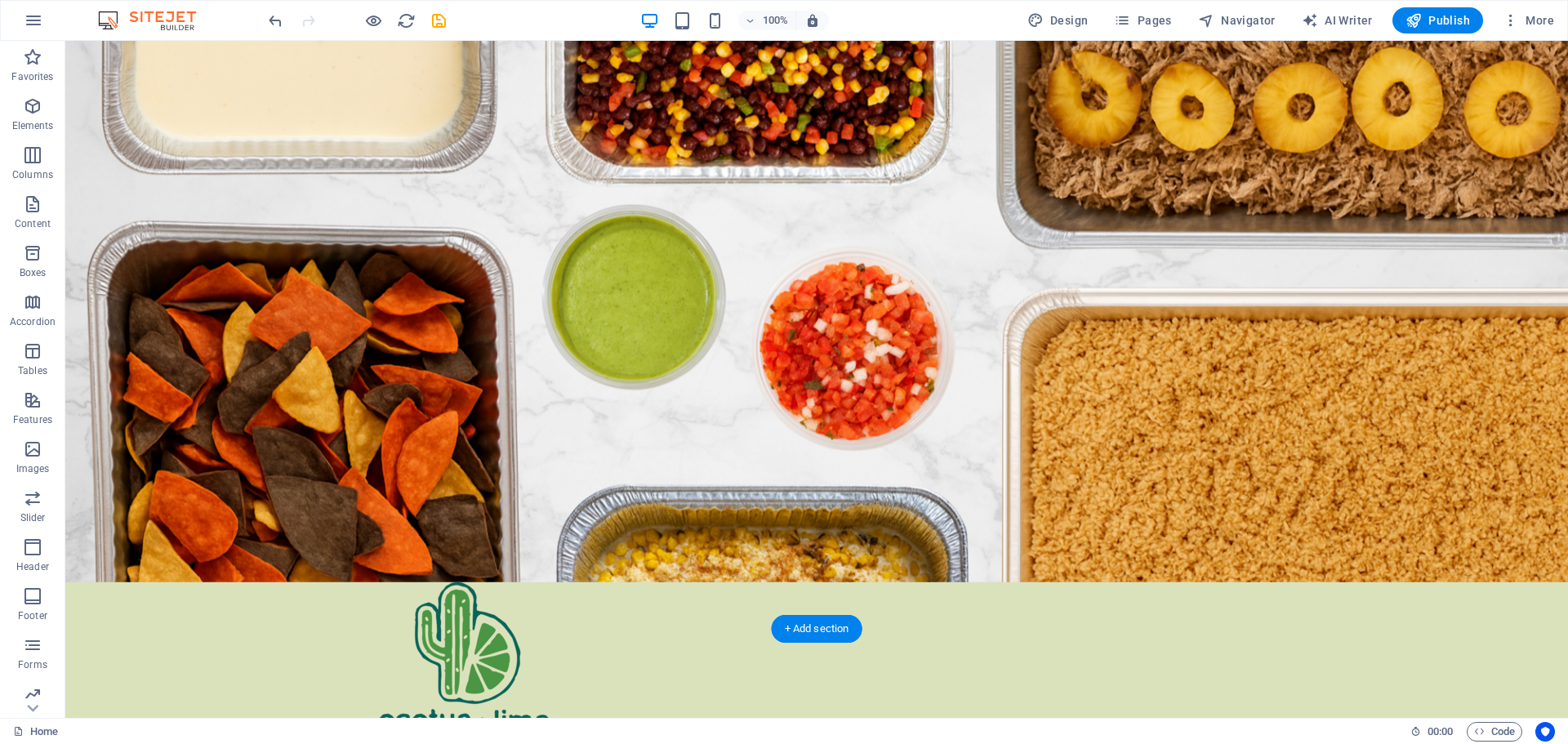
scroll to position [0, 0]
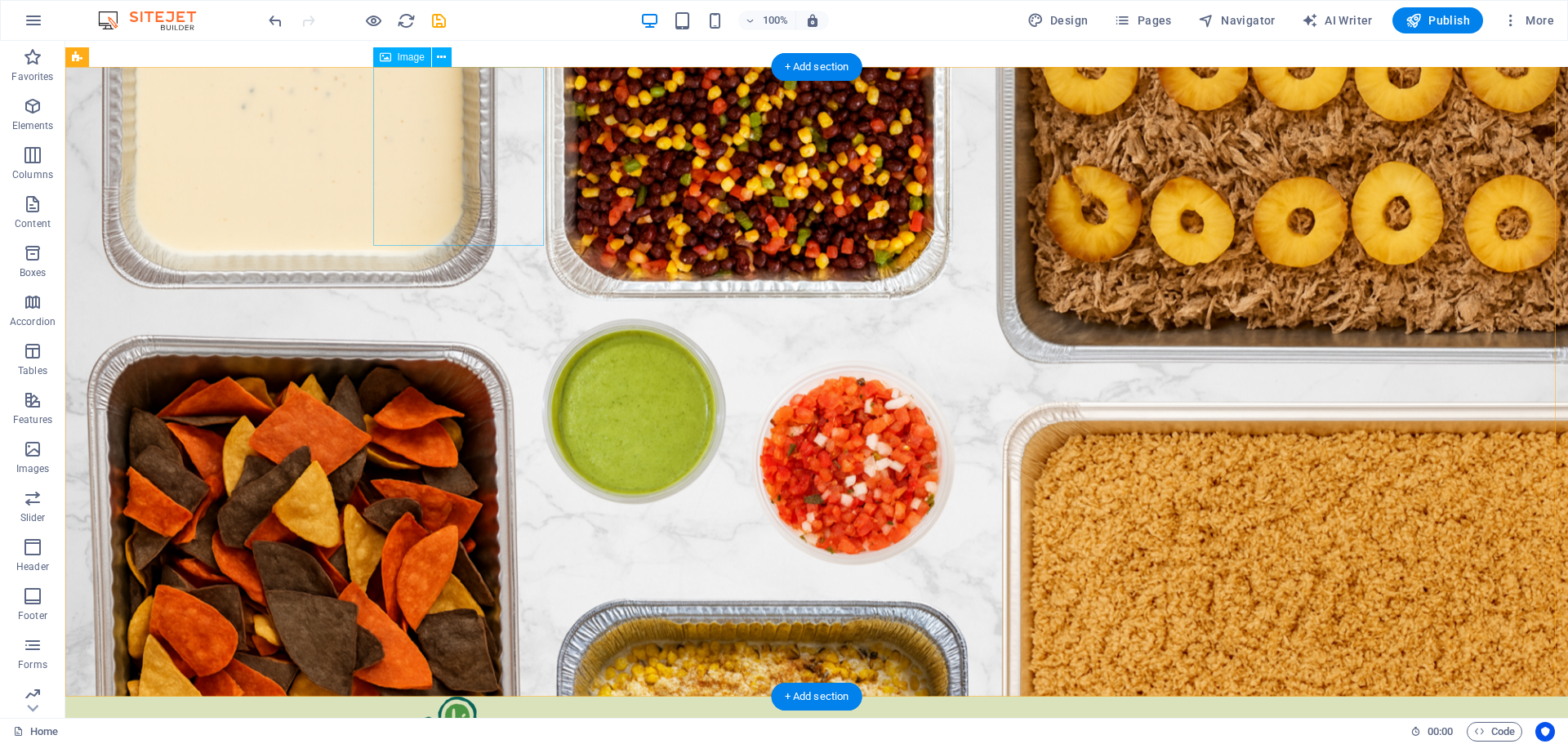
select select "px"
select select "%"
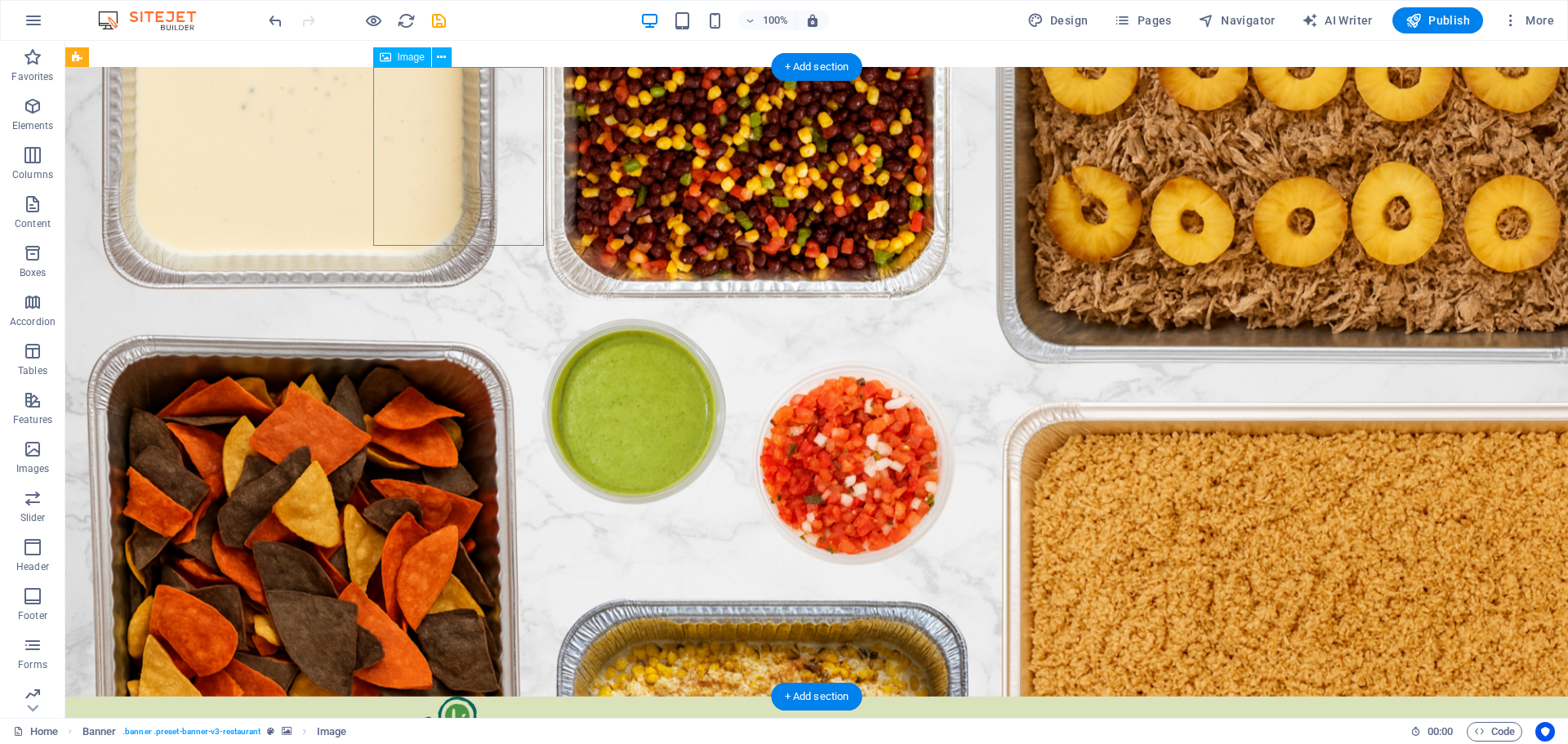
select select "%"
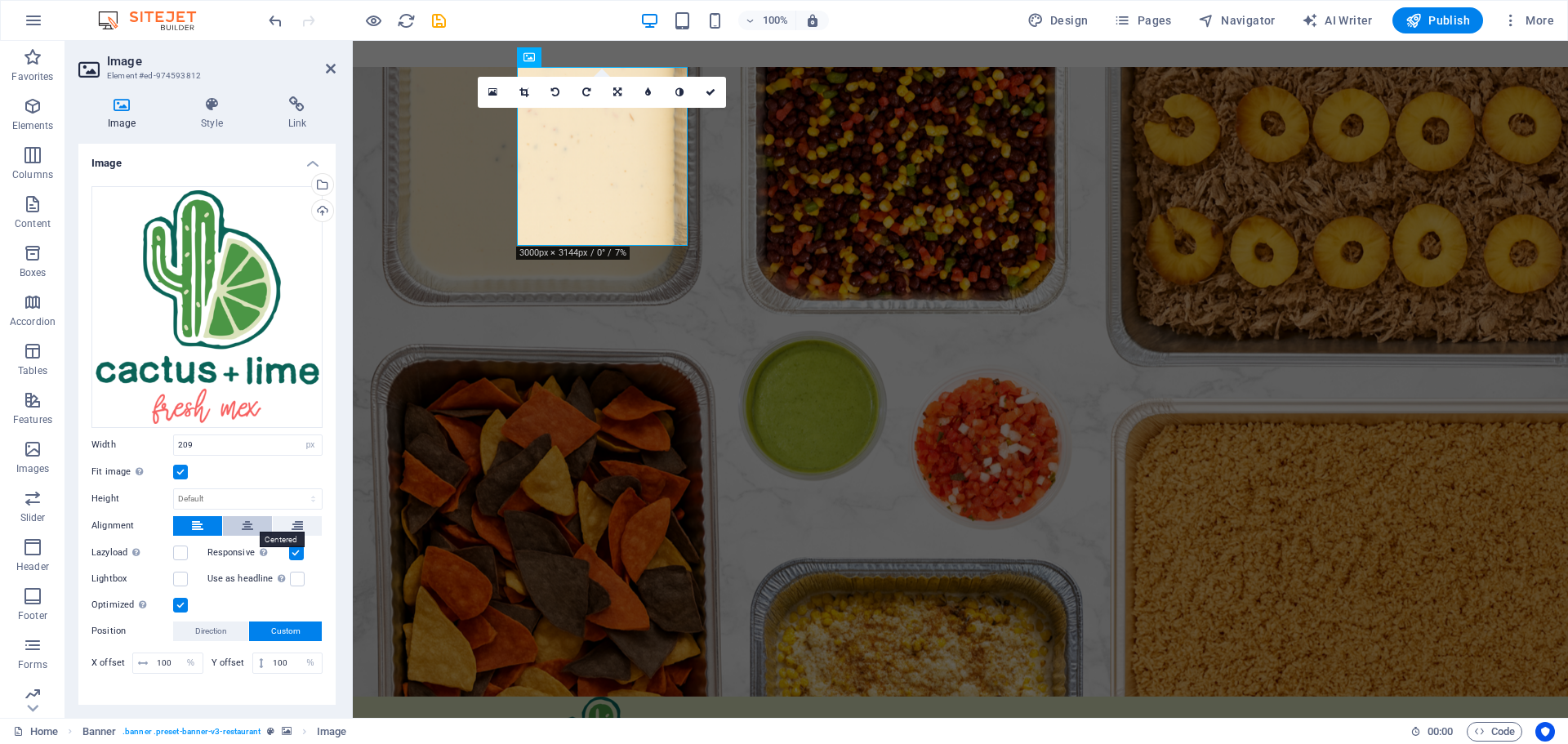
click at [252, 519] on button at bounding box center [247, 526] width 49 height 20
click at [195, 525] on icon at bounding box center [197, 526] width 11 height 20
click at [239, 519] on button at bounding box center [247, 526] width 49 height 20
click at [207, 524] on button at bounding box center [197, 526] width 49 height 20
drag, startPoint x: 220, startPoint y: 442, endPoint x: 141, endPoint y: 453, distance: 79.8
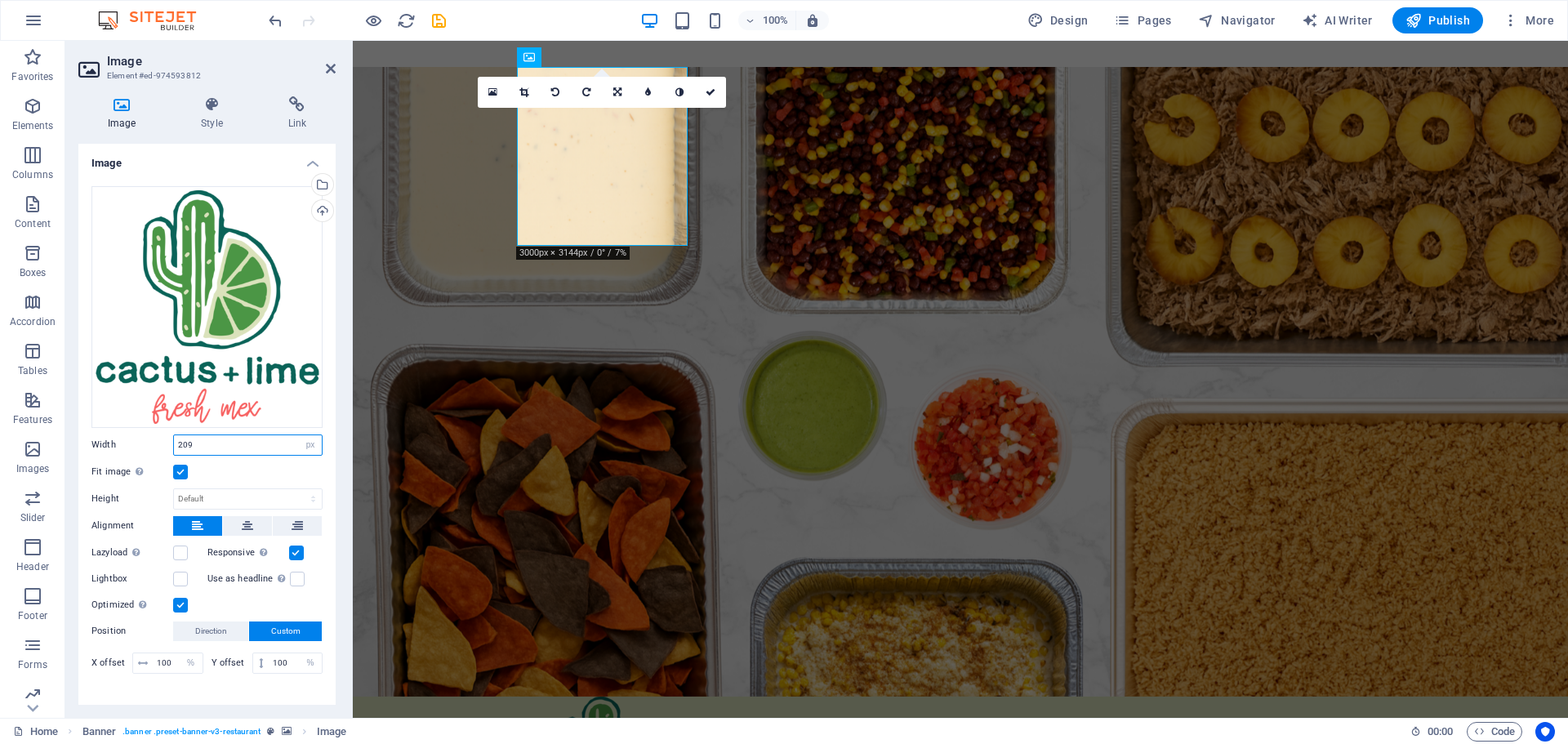
click at [141, 453] on div "Drag files here, click to choose files or select files from Files or our free s…" at bounding box center [206, 431] width 257 height 517
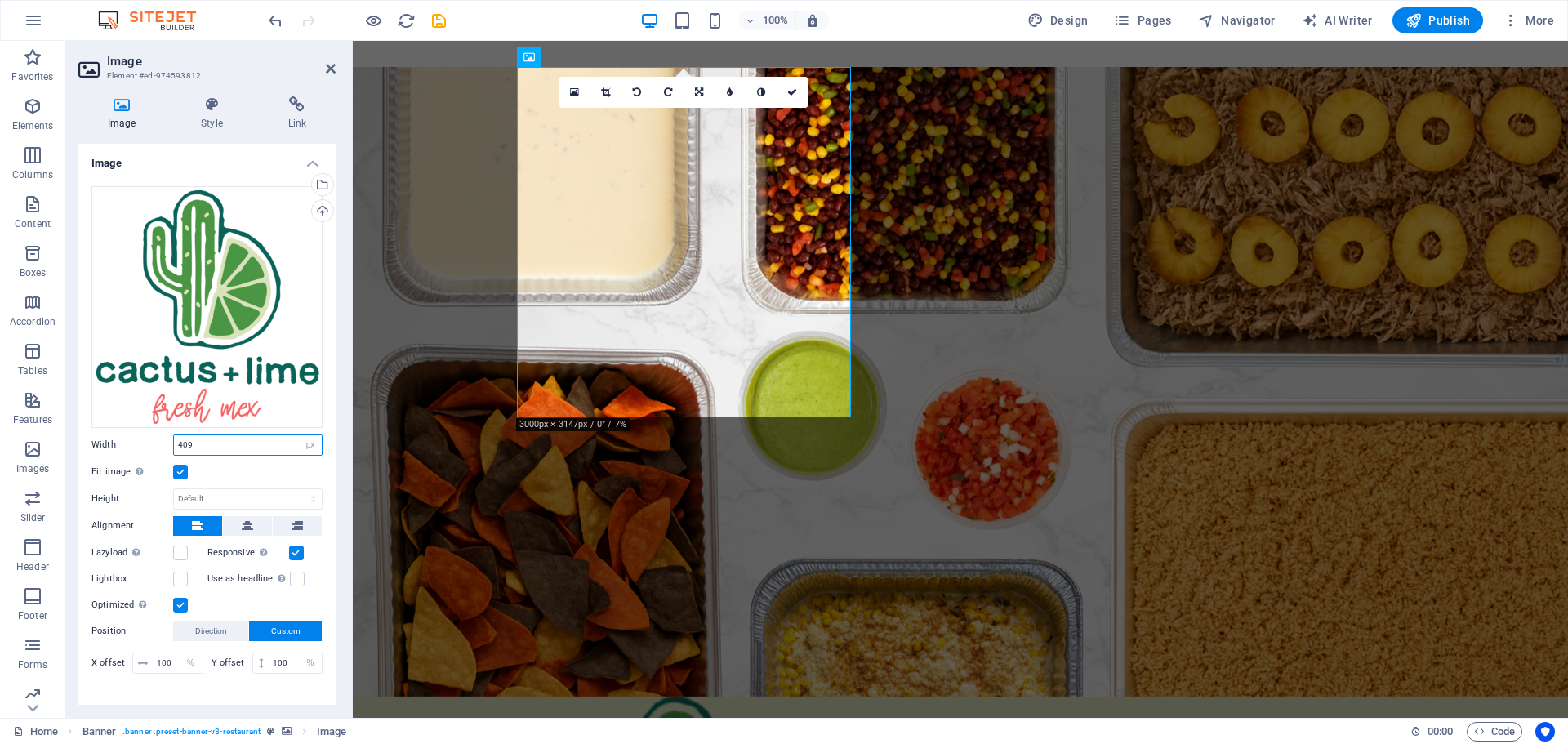
drag, startPoint x: 209, startPoint y: 432, endPoint x: 134, endPoint y: 447, distance: 76.5
click at [134, 447] on div "Width 409 Default auto px rem % em vh vw" at bounding box center [206, 444] width 231 height 21
type input "209"
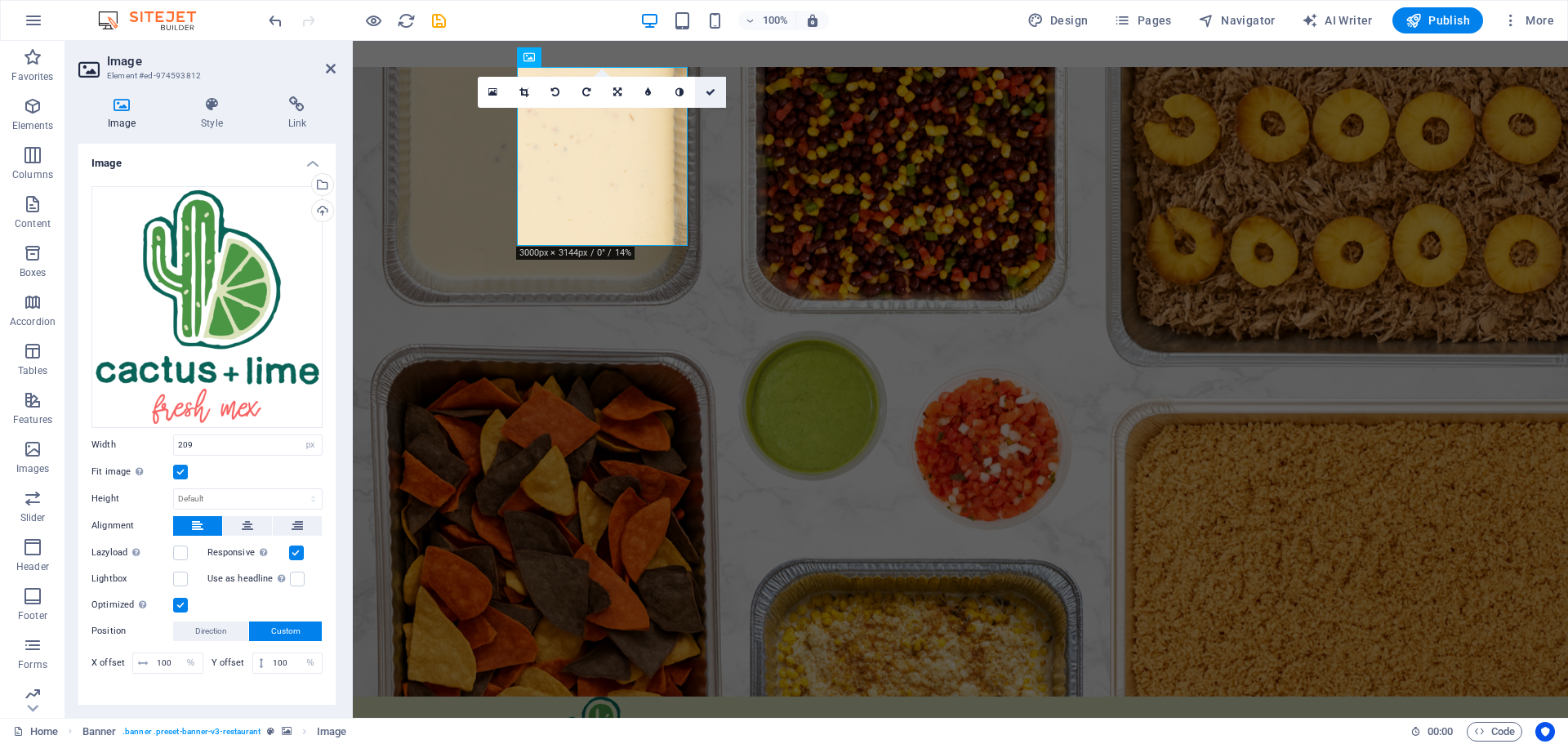
click at [713, 87] on link at bounding box center [710, 91] width 31 height 31
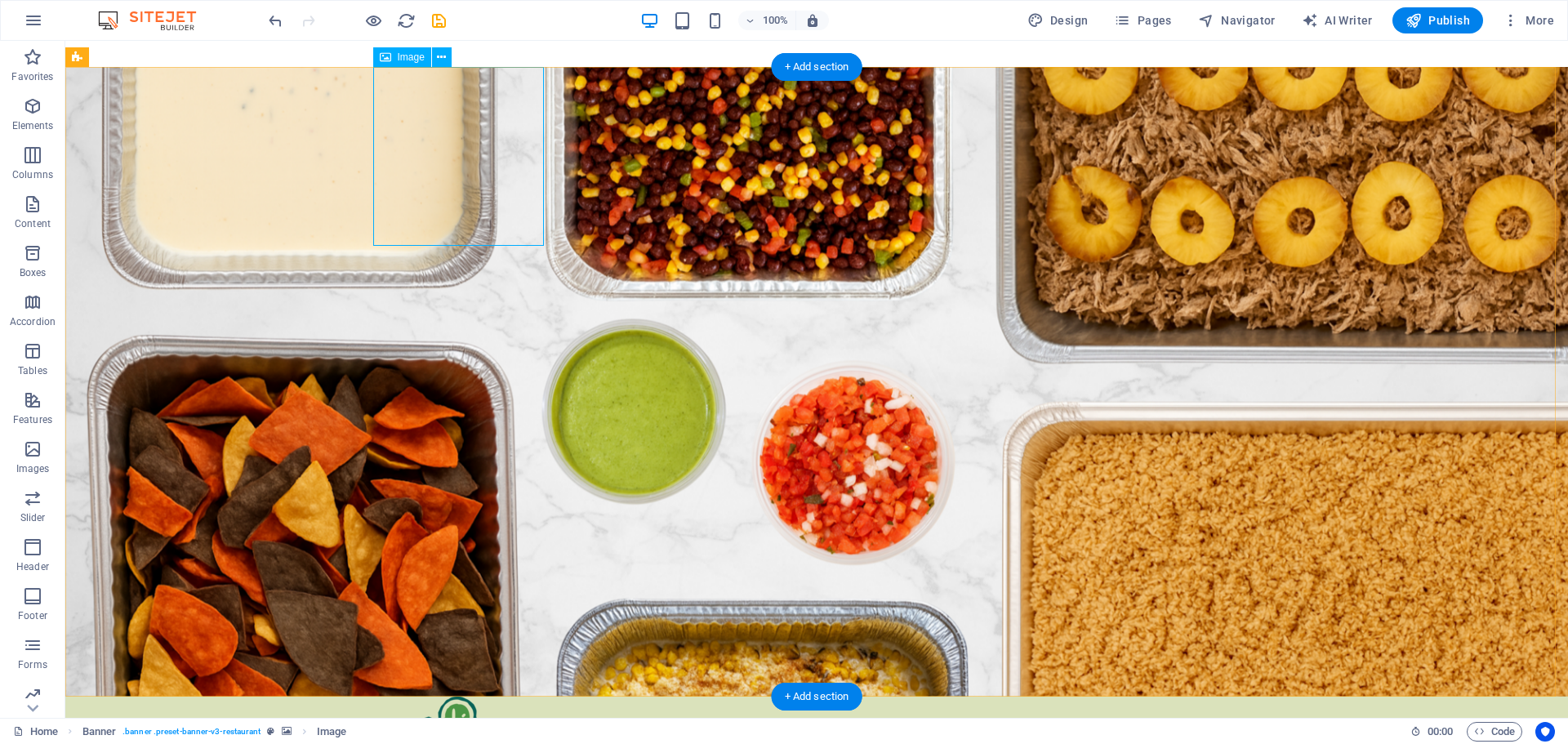
drag, startPoint x: 463, startPoint y: 96, endPoint x: 422, endPoint y: 132, distance: 54.6
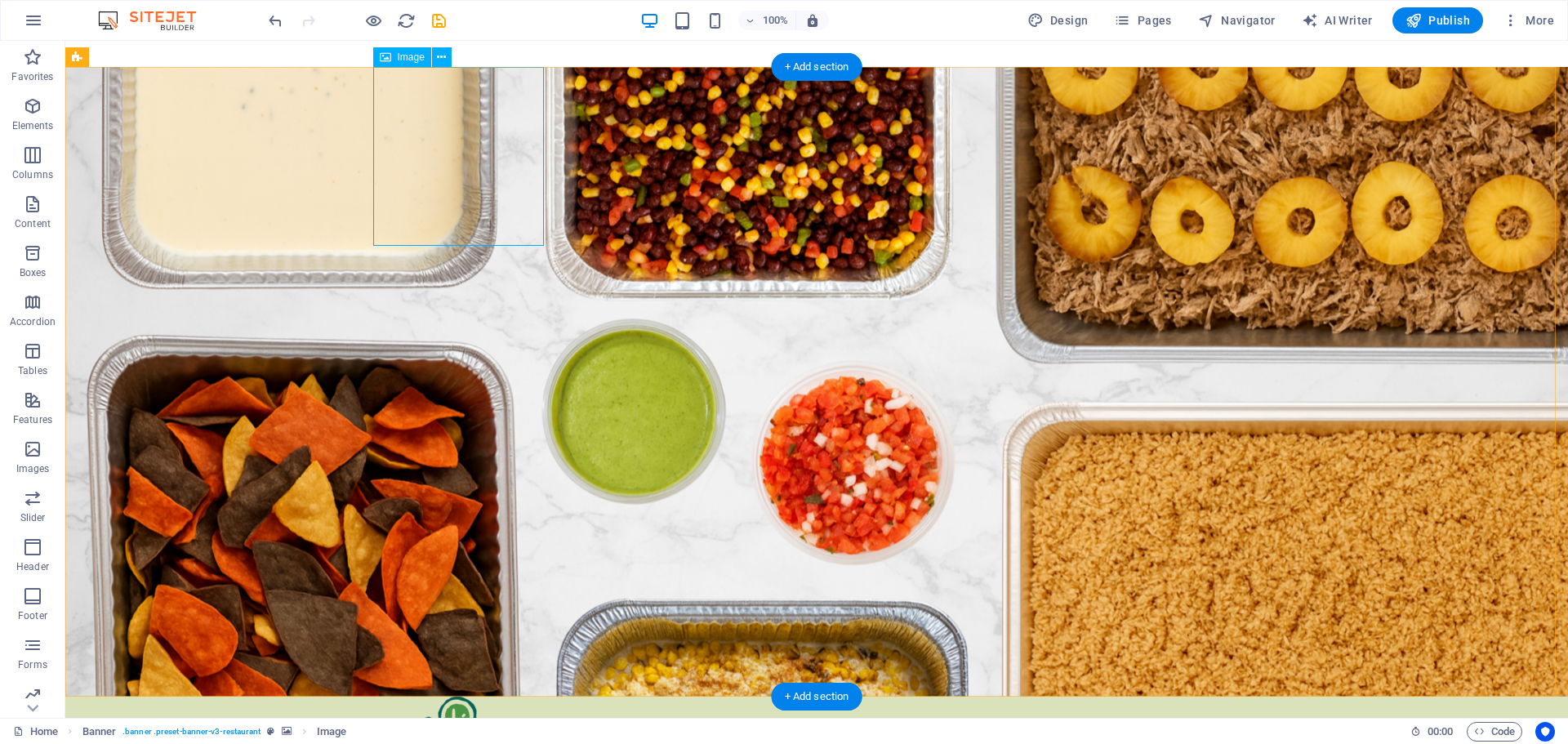
select select "px"
select select "%"
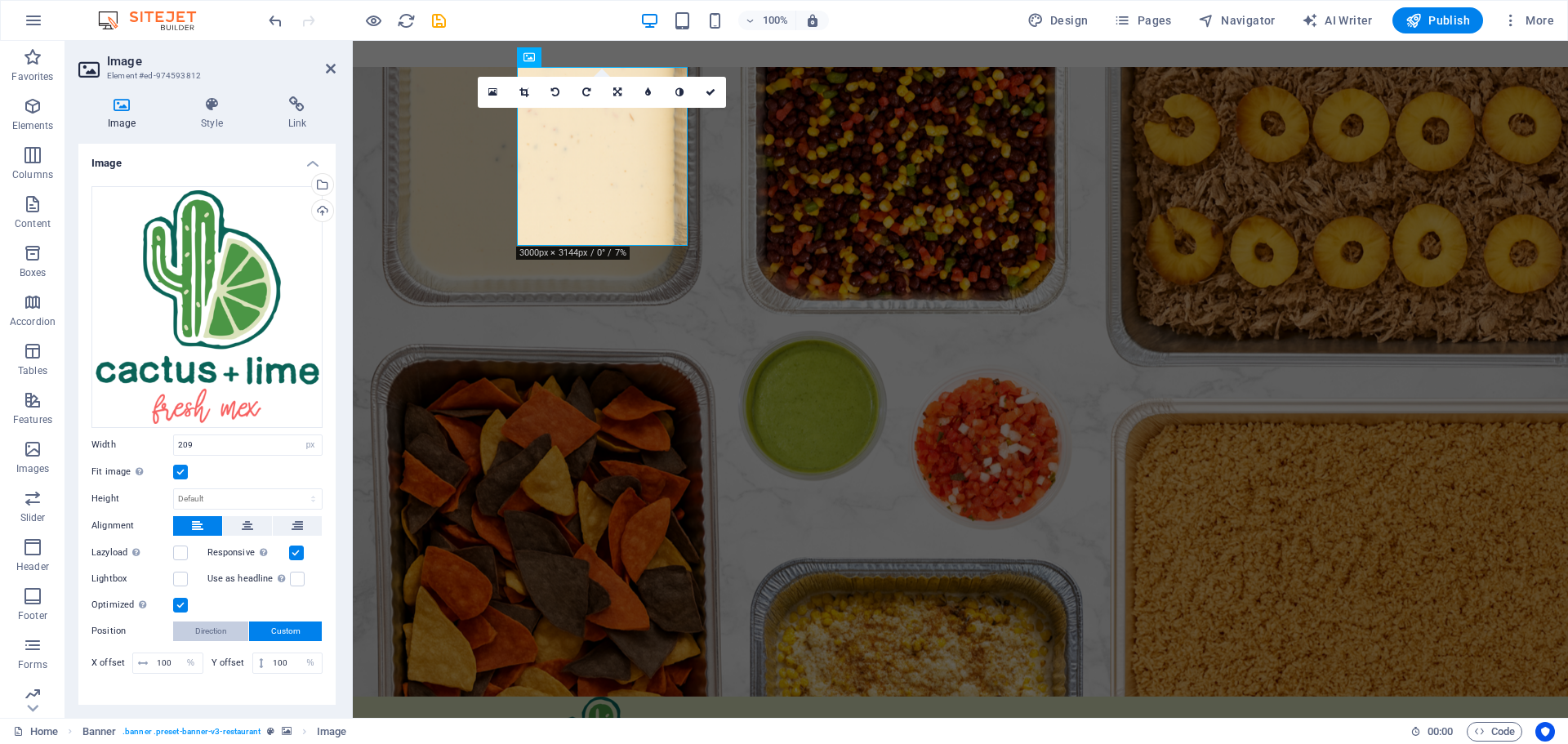
click at [203, 625] on span "Direction" at bounding box center [211, 630] width 32 height 20
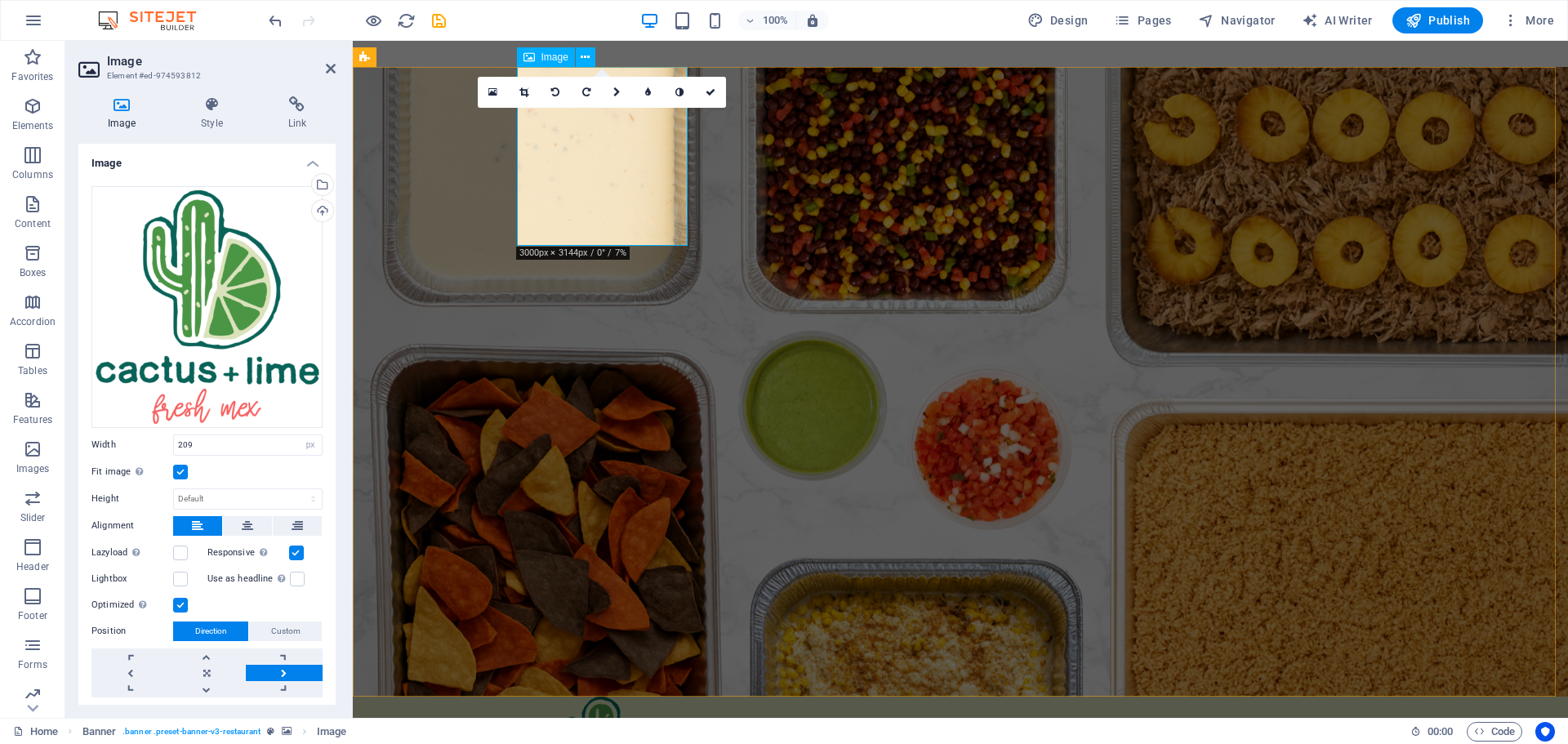
click at [215, 108] on icon at bounding box center [212, 104] width 80 height 16
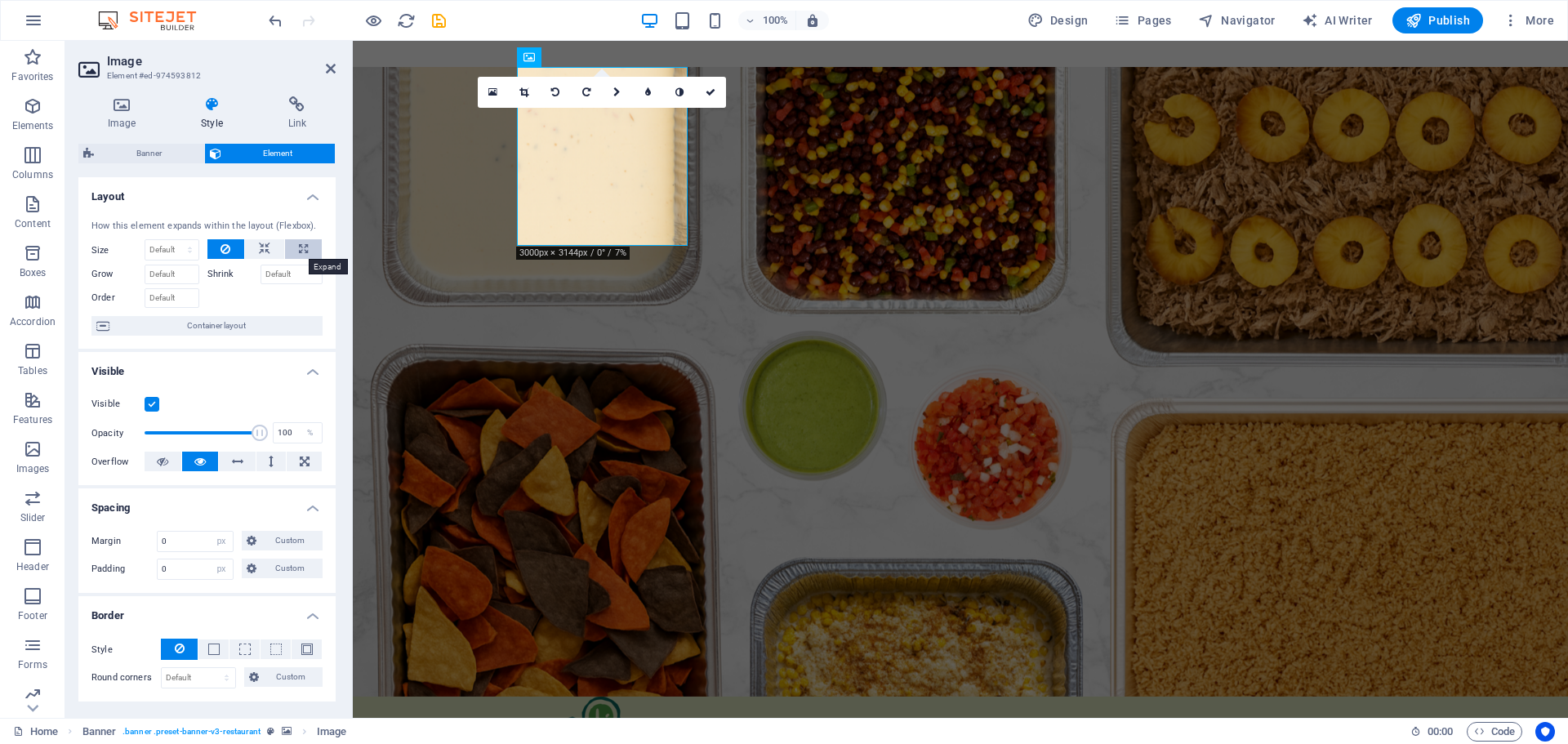
click at [300, 246] on icon at bounding box center [304, 248] width 9 height 20
type input "100"
select select "%"
click at [263, 248] on icon at bounding box center [264, 248] width 11 height 20
select select "DISABLED_OPTION_VALUE"
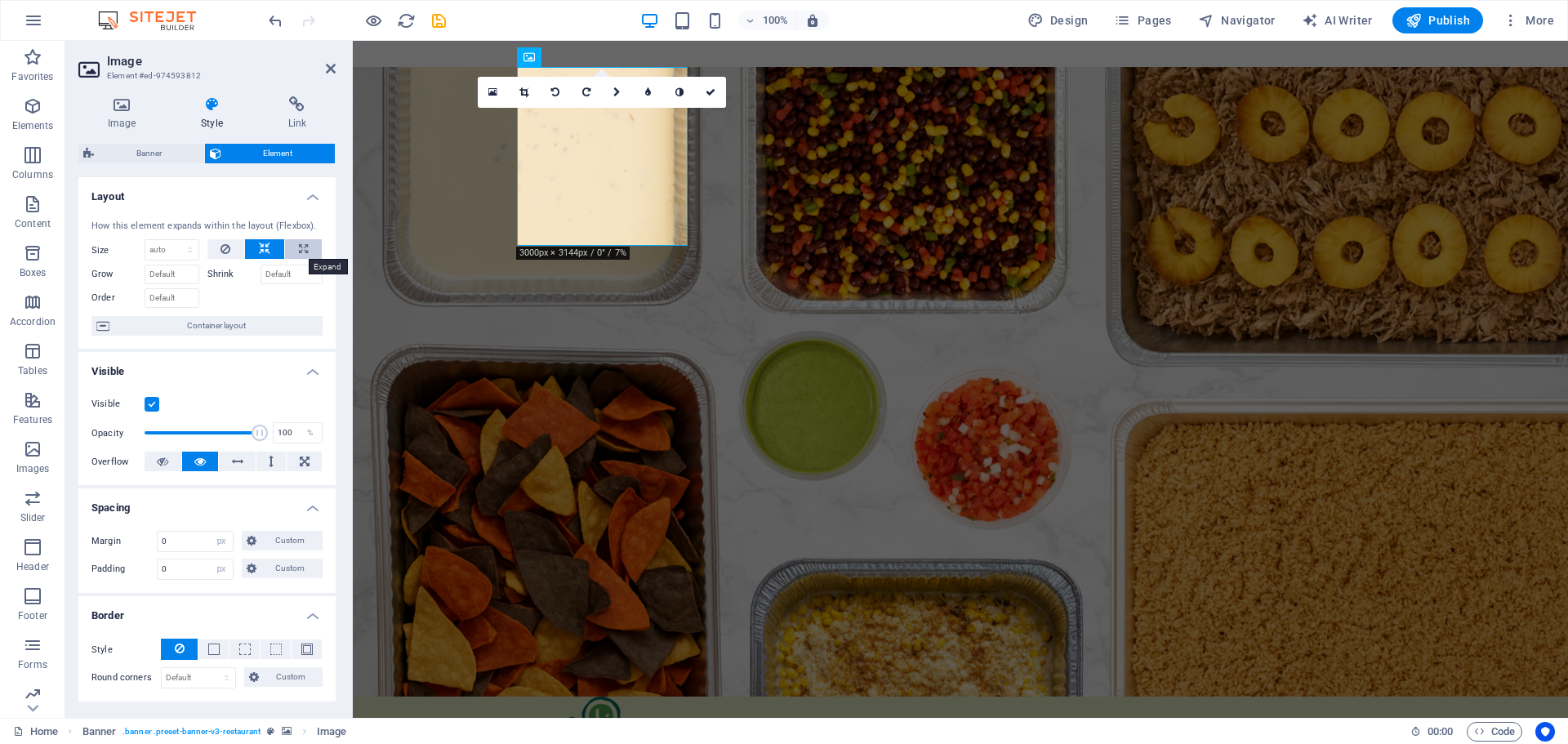
click at [299, 244] on icon at bounding box center [304, 248] width 9 height 20
type input "100"
select select "%"
click at [265, 251] on icon at bounding box center [264, 248] width 11 height 20
click at [167, 247] on select "Default auto px % 1/1 1/2 1/3 1/4 1/5 1/6 1/7 1/8 1/9 1/10" at bounding box center [172, 249] width 53 height 20
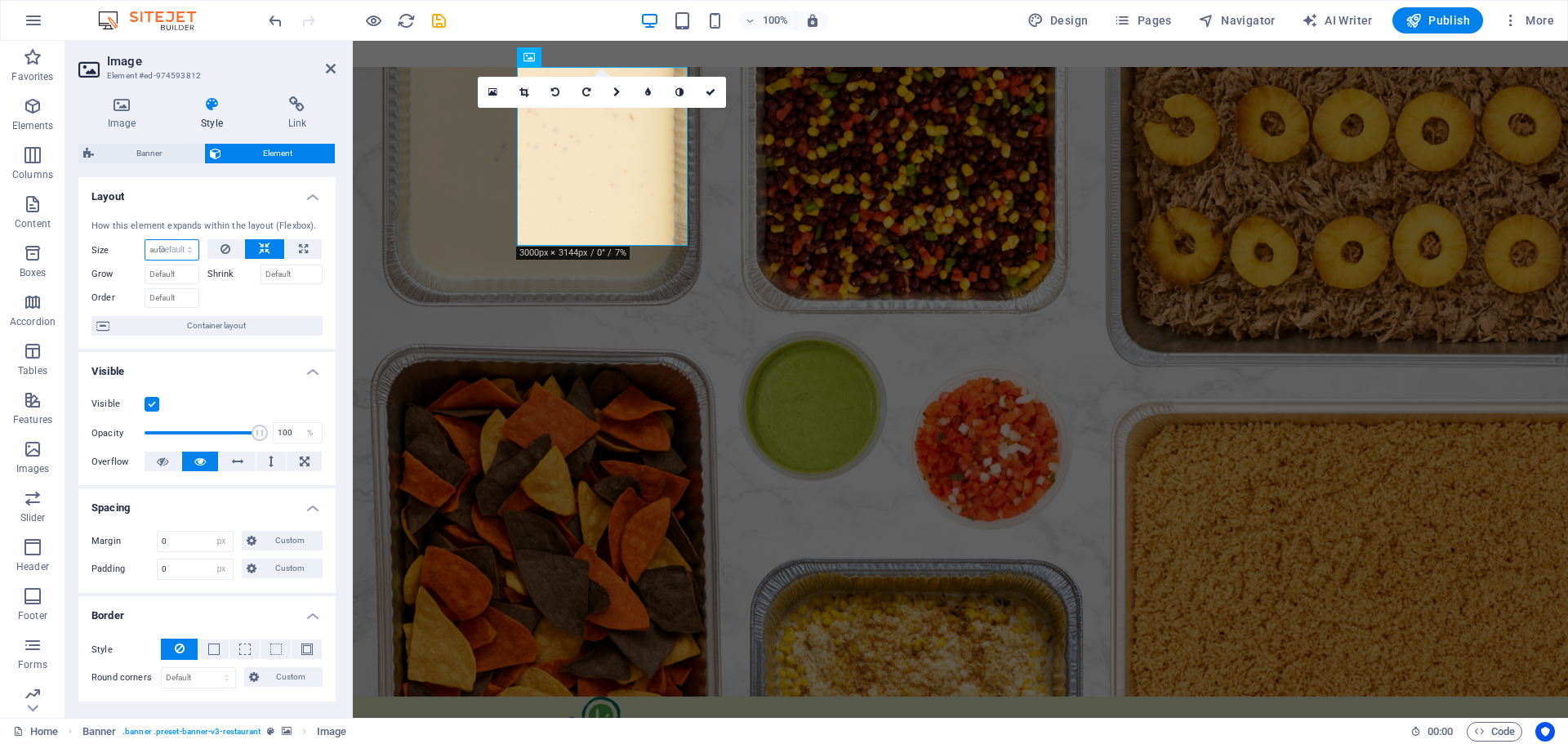
click at [146, 240] on select "Default auto px % 1/1 1/2 1/3 1/4 1/5 1/6 1/7 1/8 1/9 1/10" at bounding box center [172, 249] width 53 height 20
select select "DISABLED_OPTION_VALUE"
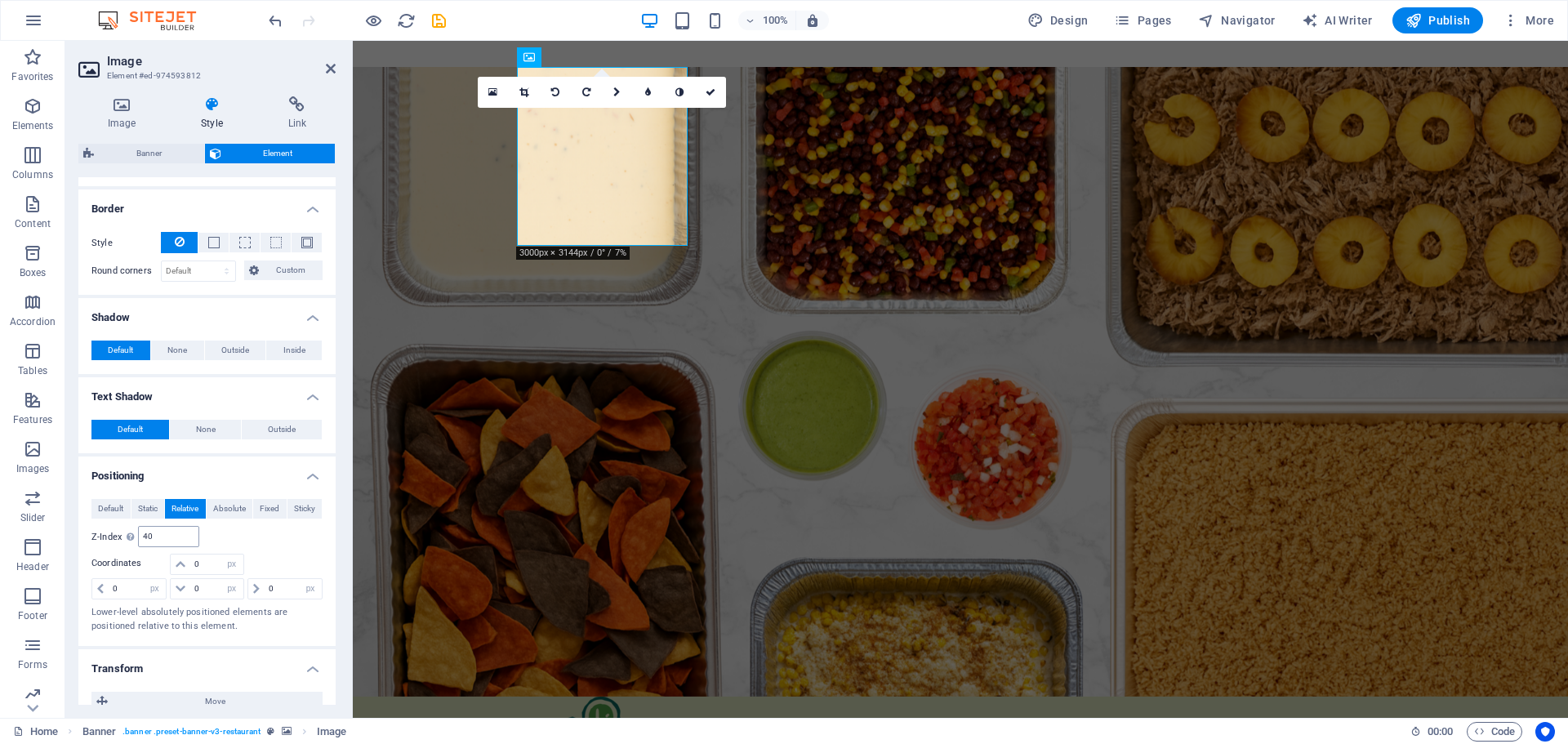
scroll to position [408, 0]
click at [267, 506] on span "Fixed" at bounding box center [269, 507] width 20 height 20
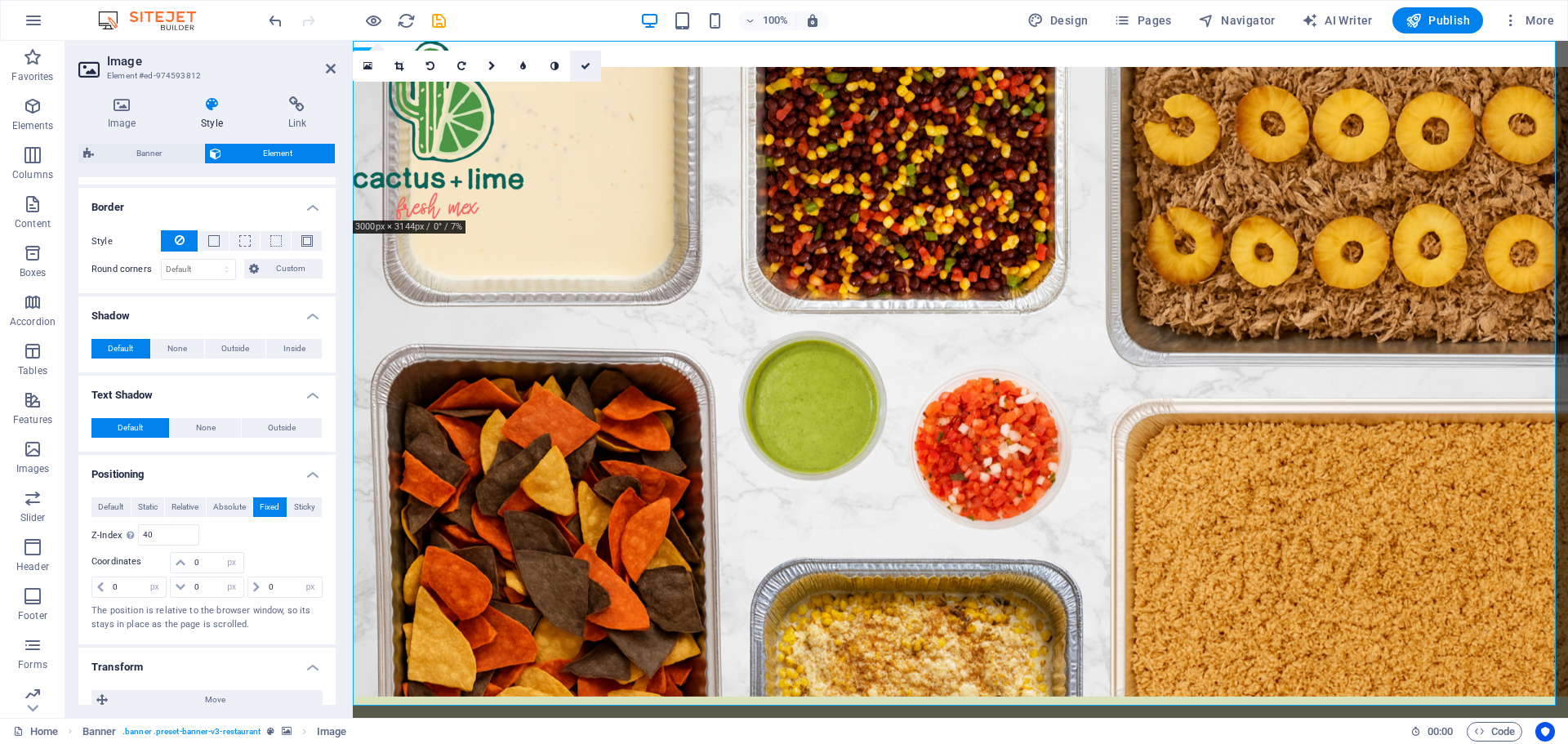
click at [585, 65] on icon at bounding box center [586, 66] width 9 height 9
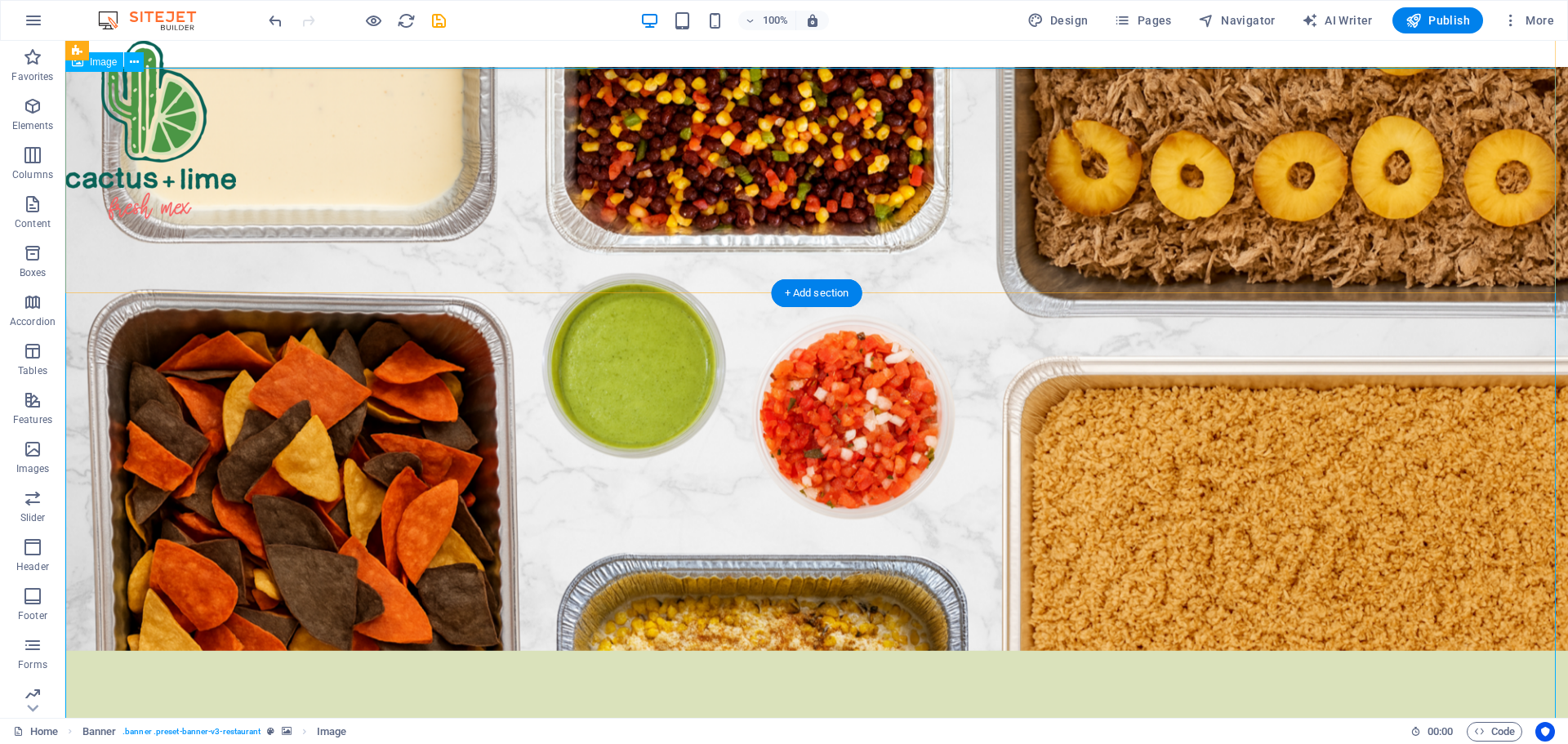
scroll to position [0, 0]
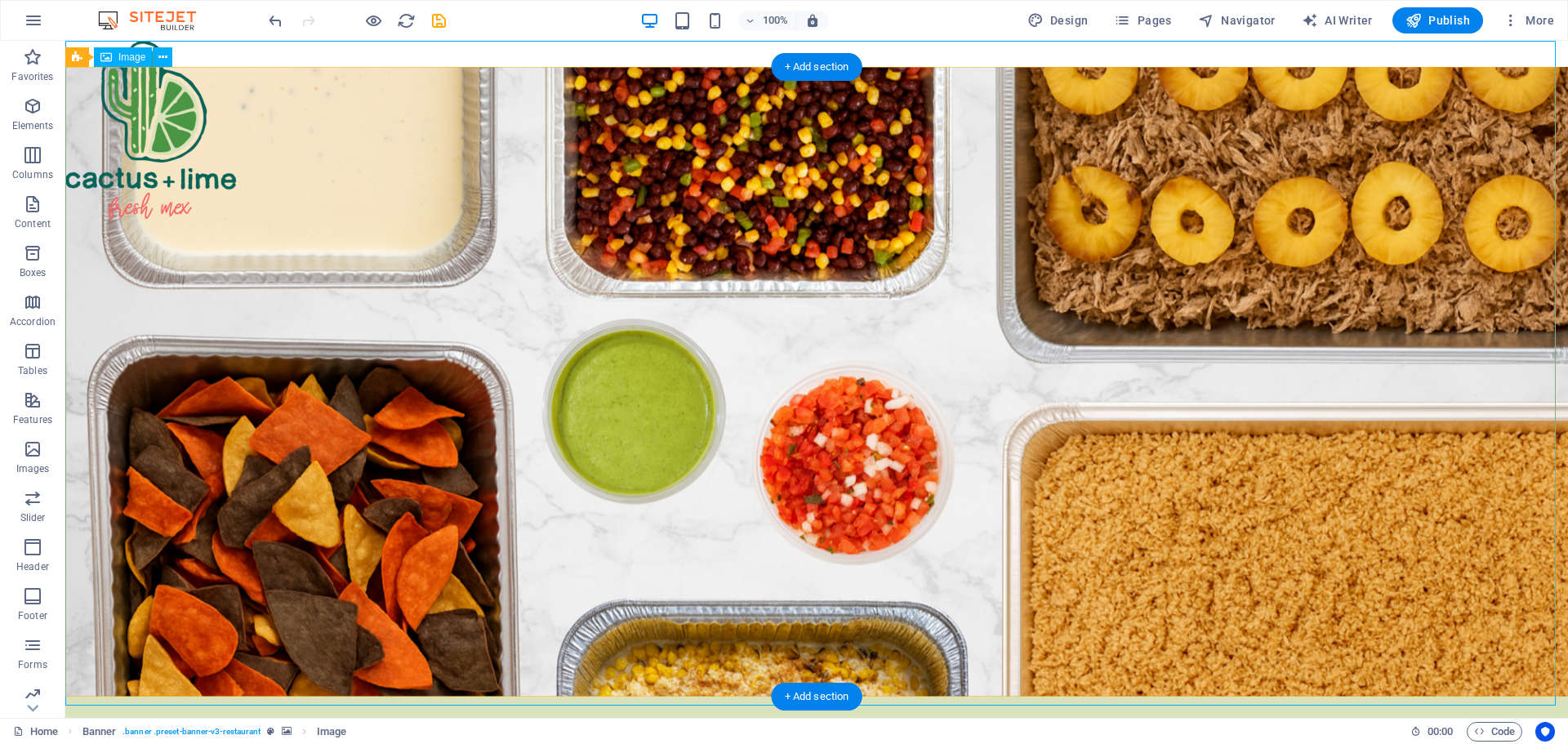
click at [174, 133] on figure at bounding box center [816, 379] width 1503 height 677
select select "px"
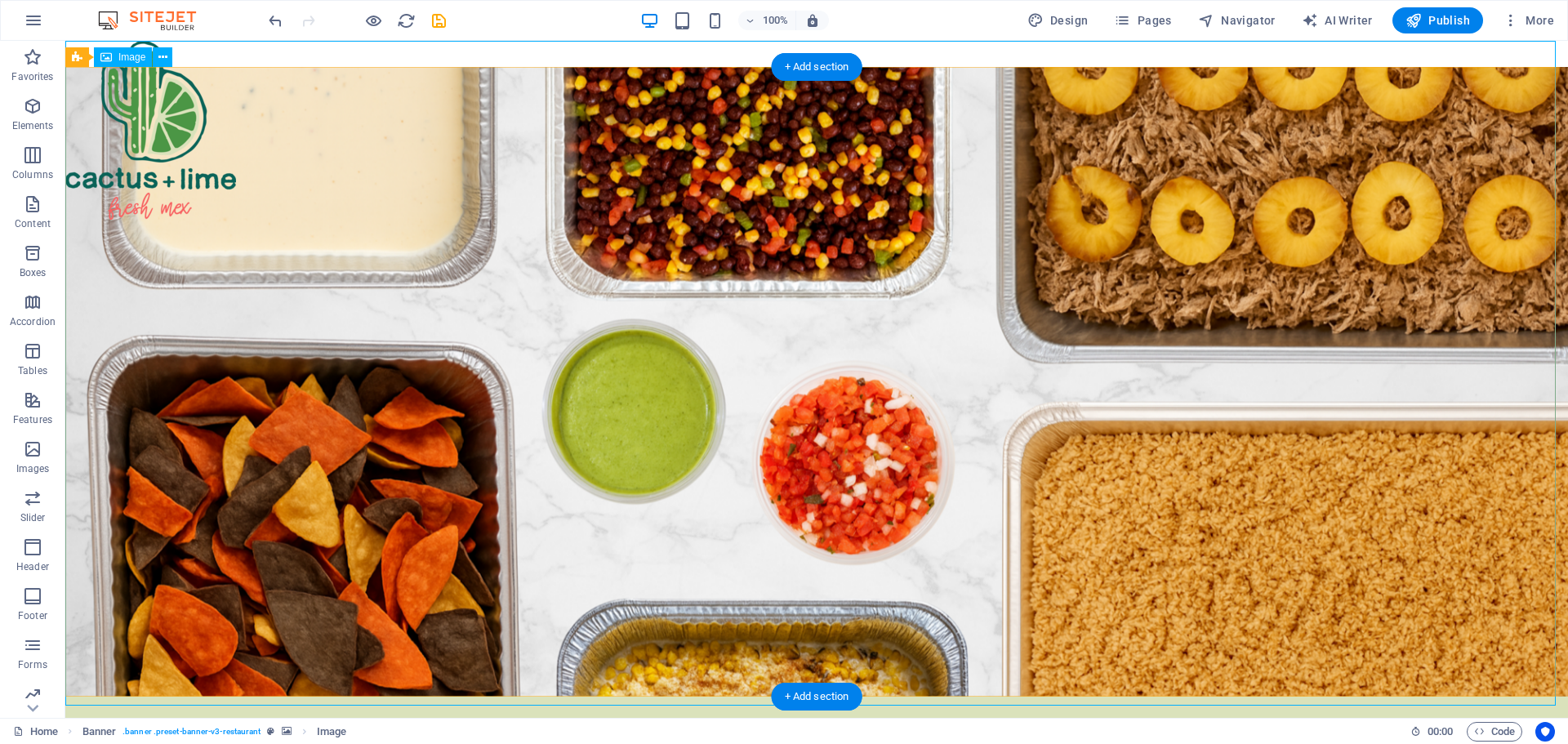
select select "px"
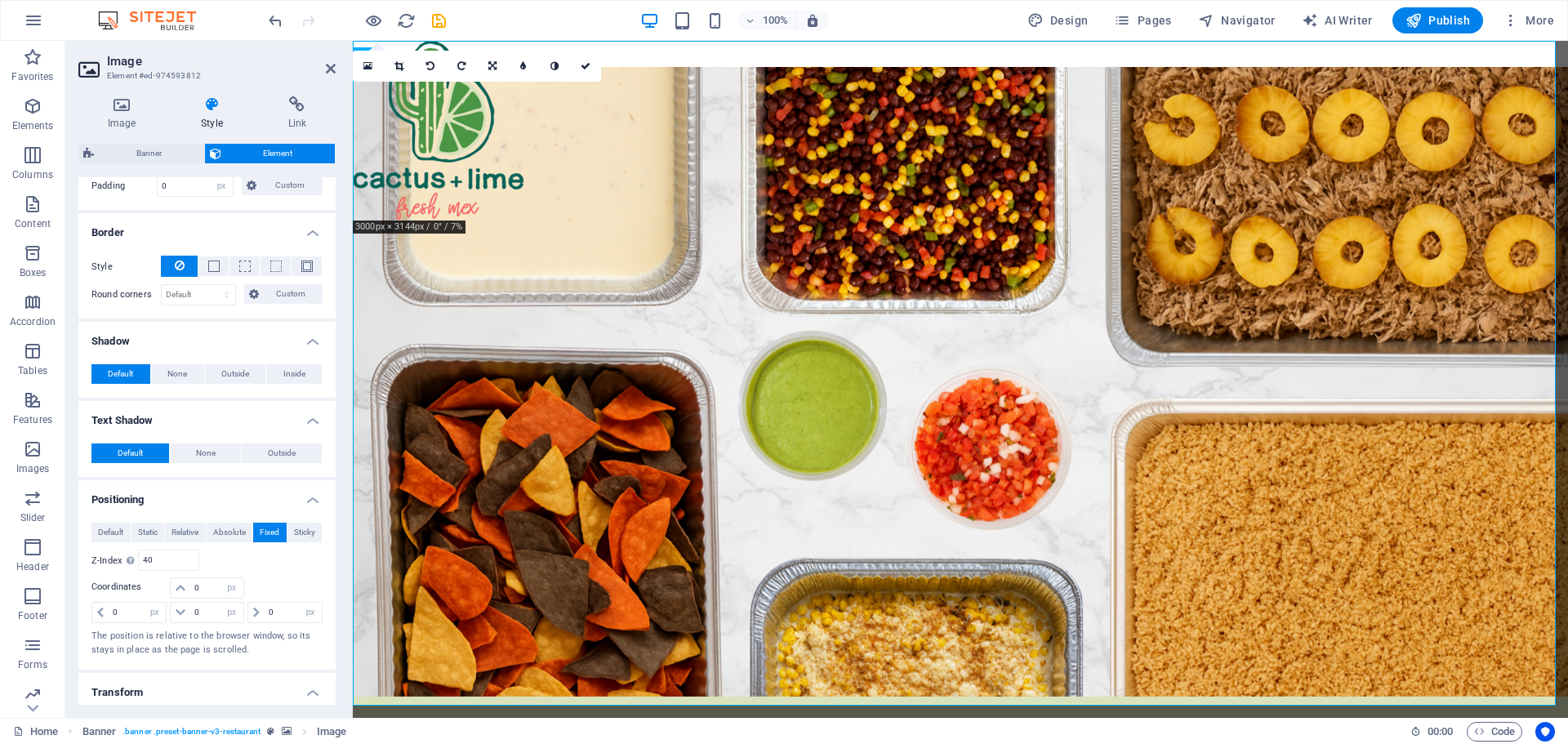
scroll to position [408, 0]
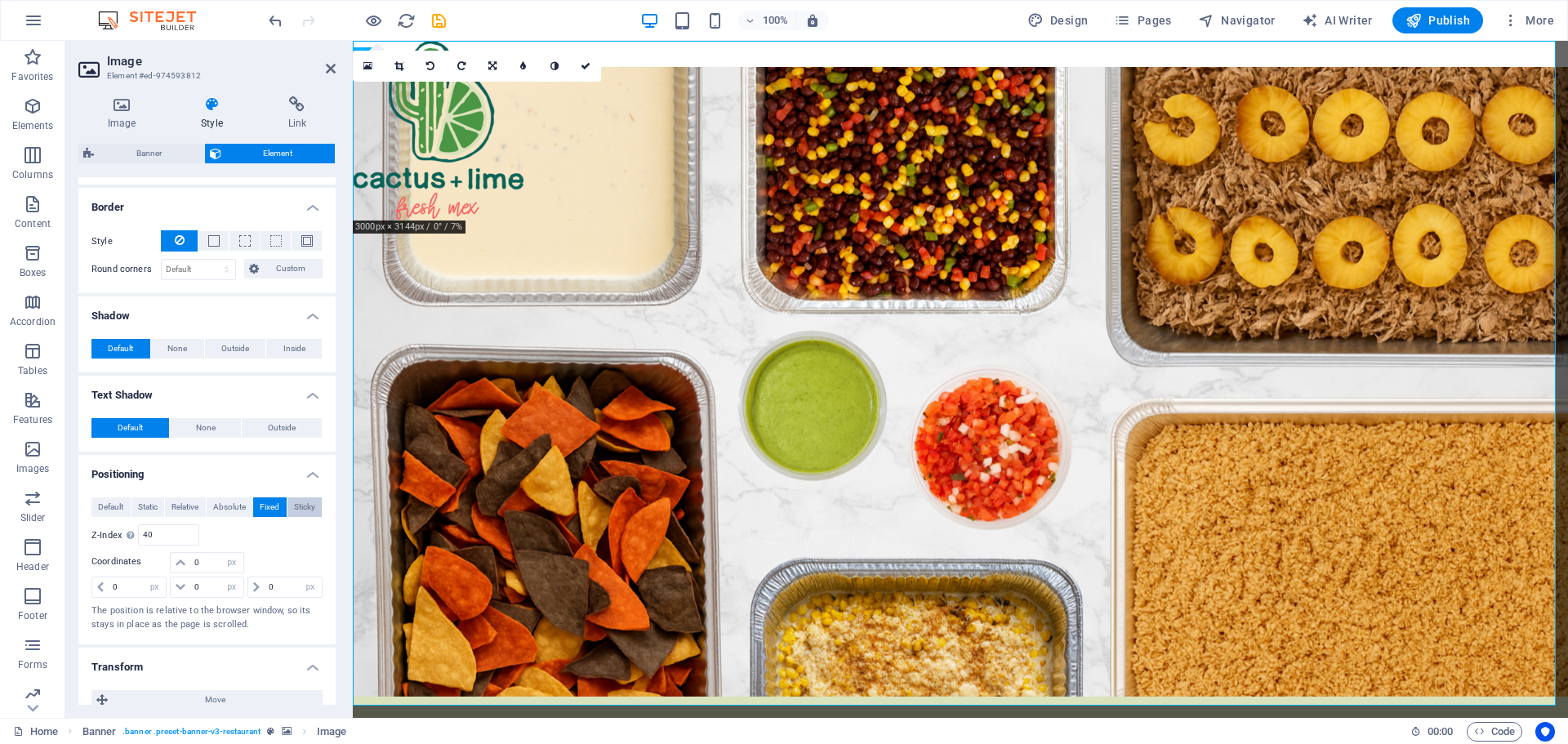
click at [296, 508] on span "Sticky" at bounding box center [304, 507] width 21 height 20
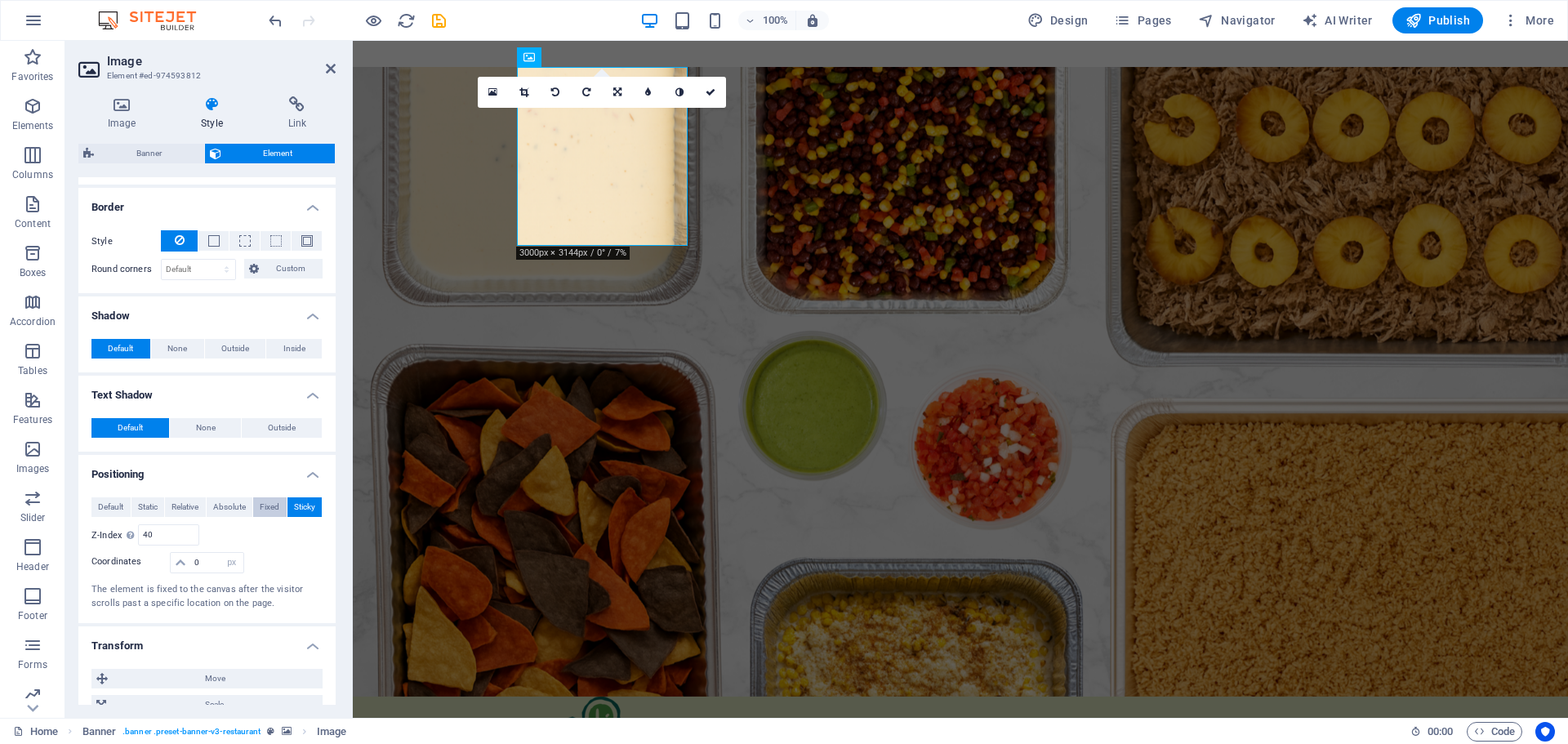
click at [266, 506] on span "Fixed" at bounding box center [269, 507] width 20 height 20
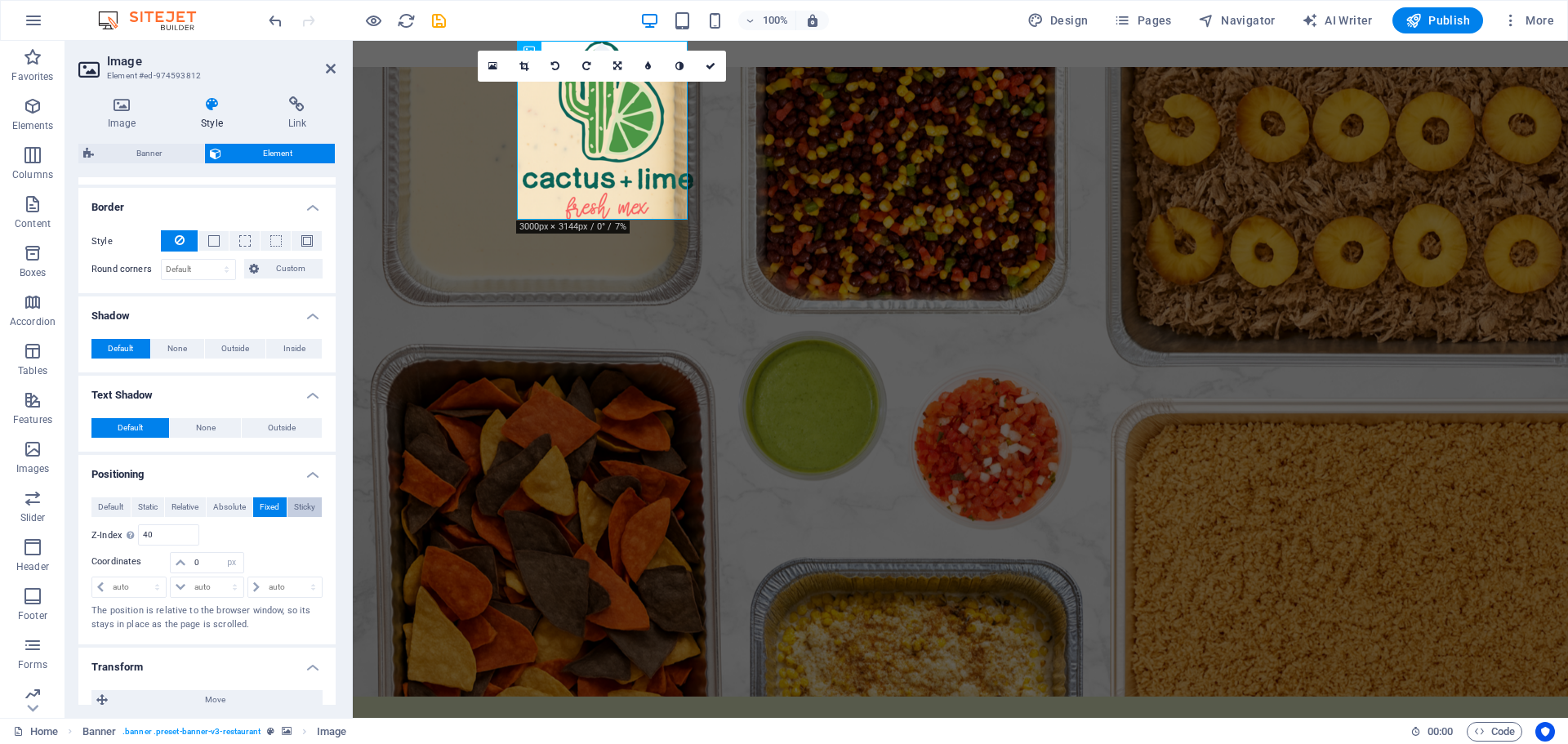
click at [302, 507] on span "Sticky" at bounding box center [304, 507] width 21 height 20
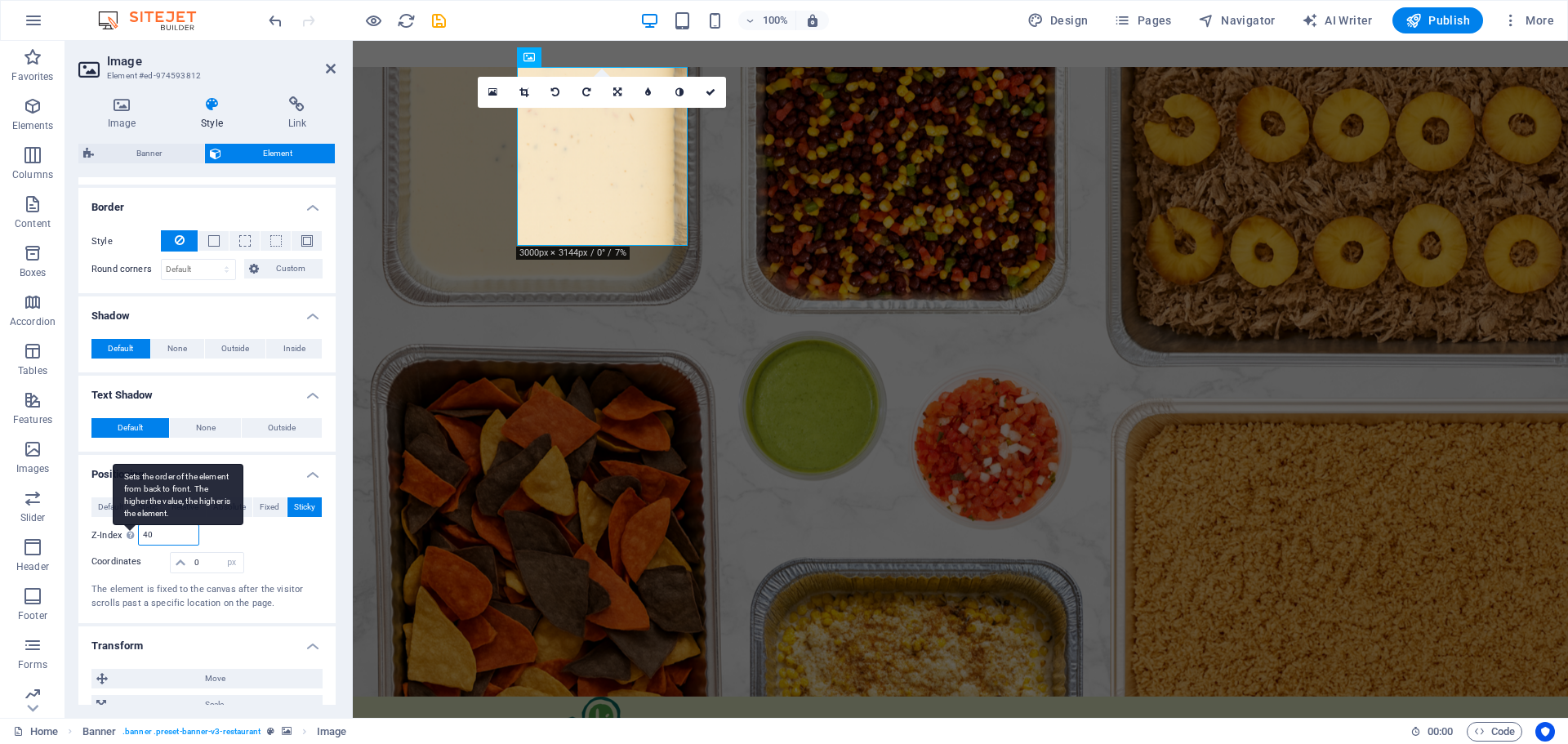
drag, startPoint x: 169, startPoint y: 537, endPoint x: 125, endPoint y: 540, distance: 44.1
click at [125, 540] on div "Z-Index Sets the order of the element from back to front. The higher the value,…" at bounding box center [145, 534] width 107 height 21
type input "0"
click at [299, 540] on div "Relative to #ed-919793487" at bounding box center [265, 534] width 116 height 21
click at [714, 92] on icon at bounding box center [711, 92] width 9 height 9
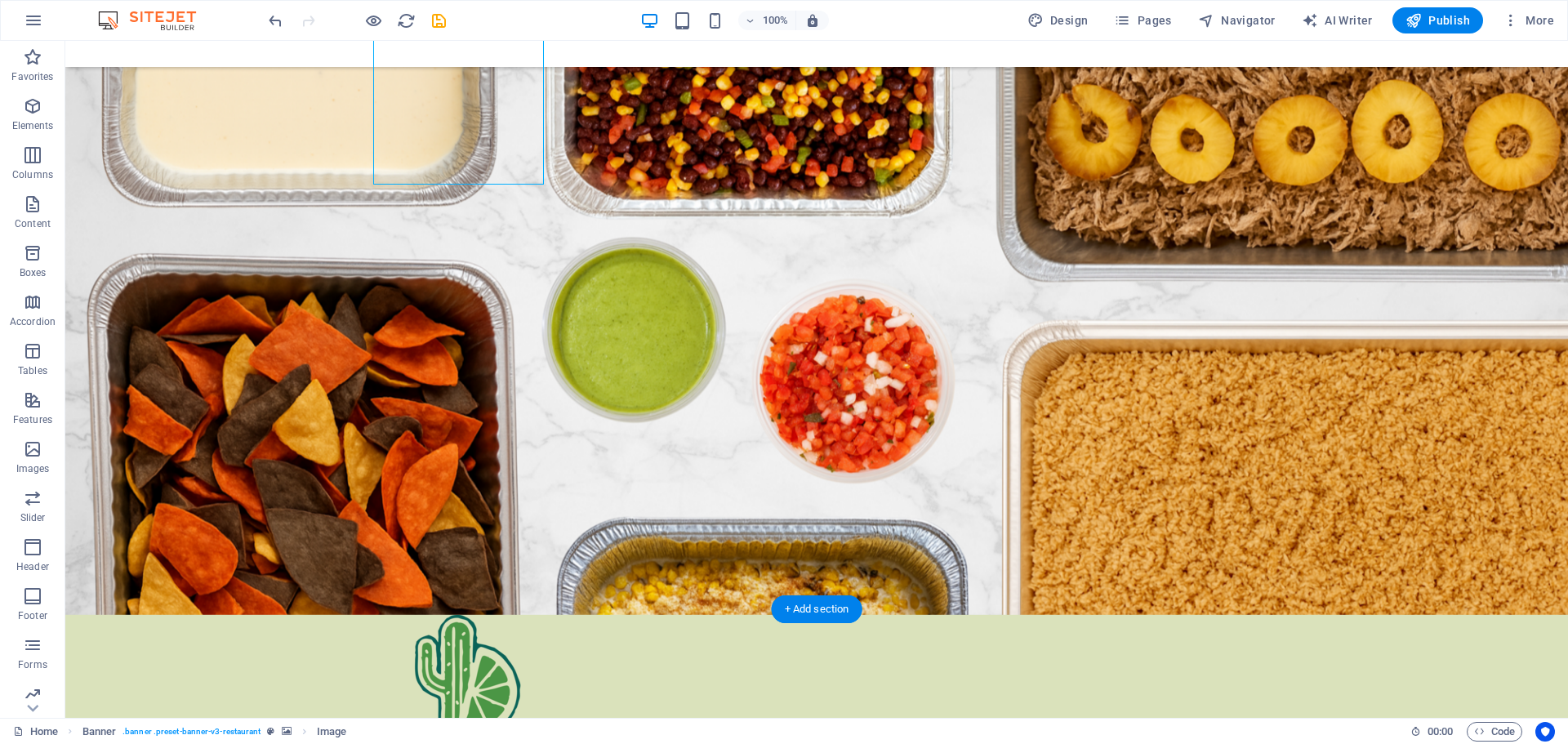
scroll to position [0, 0]
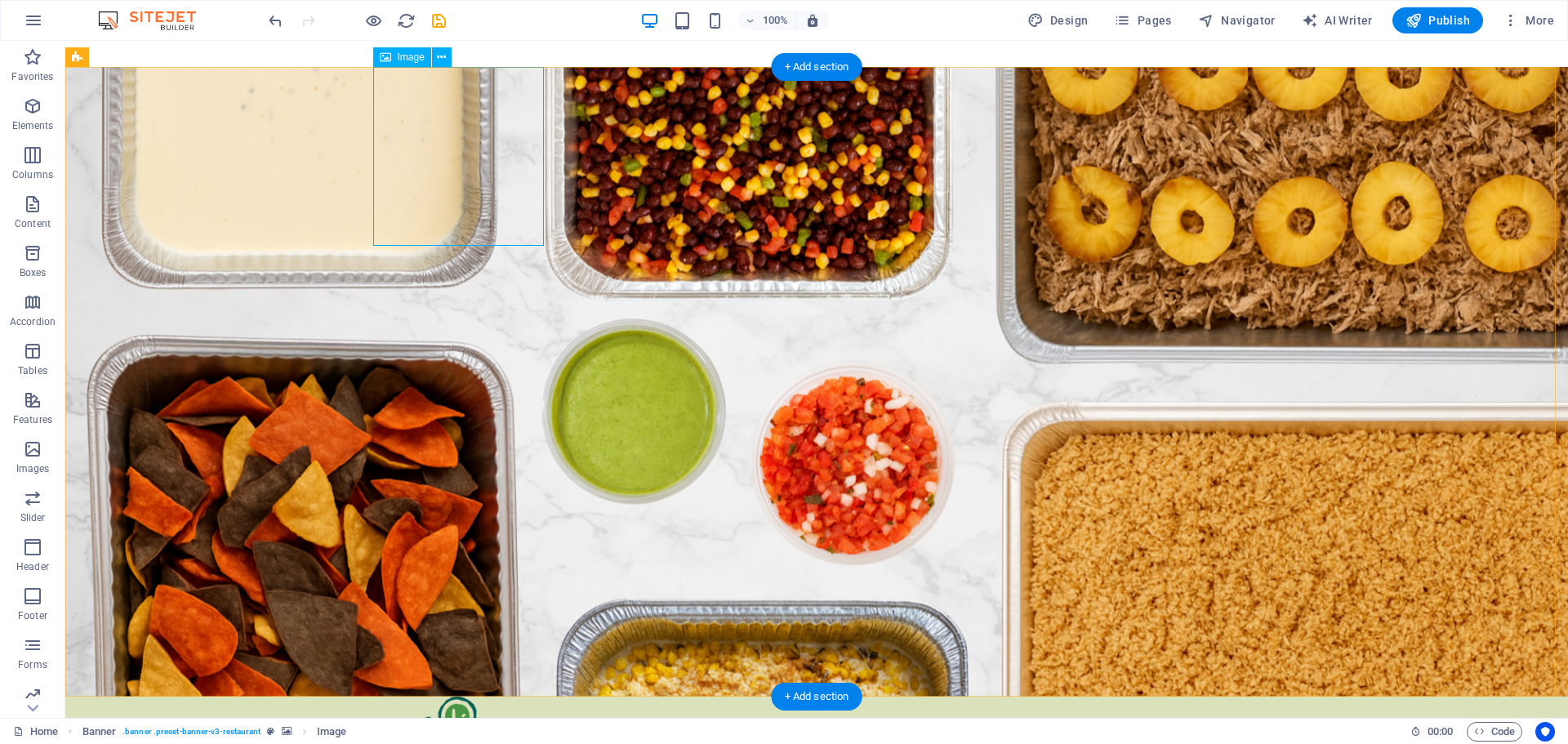
select select "px"
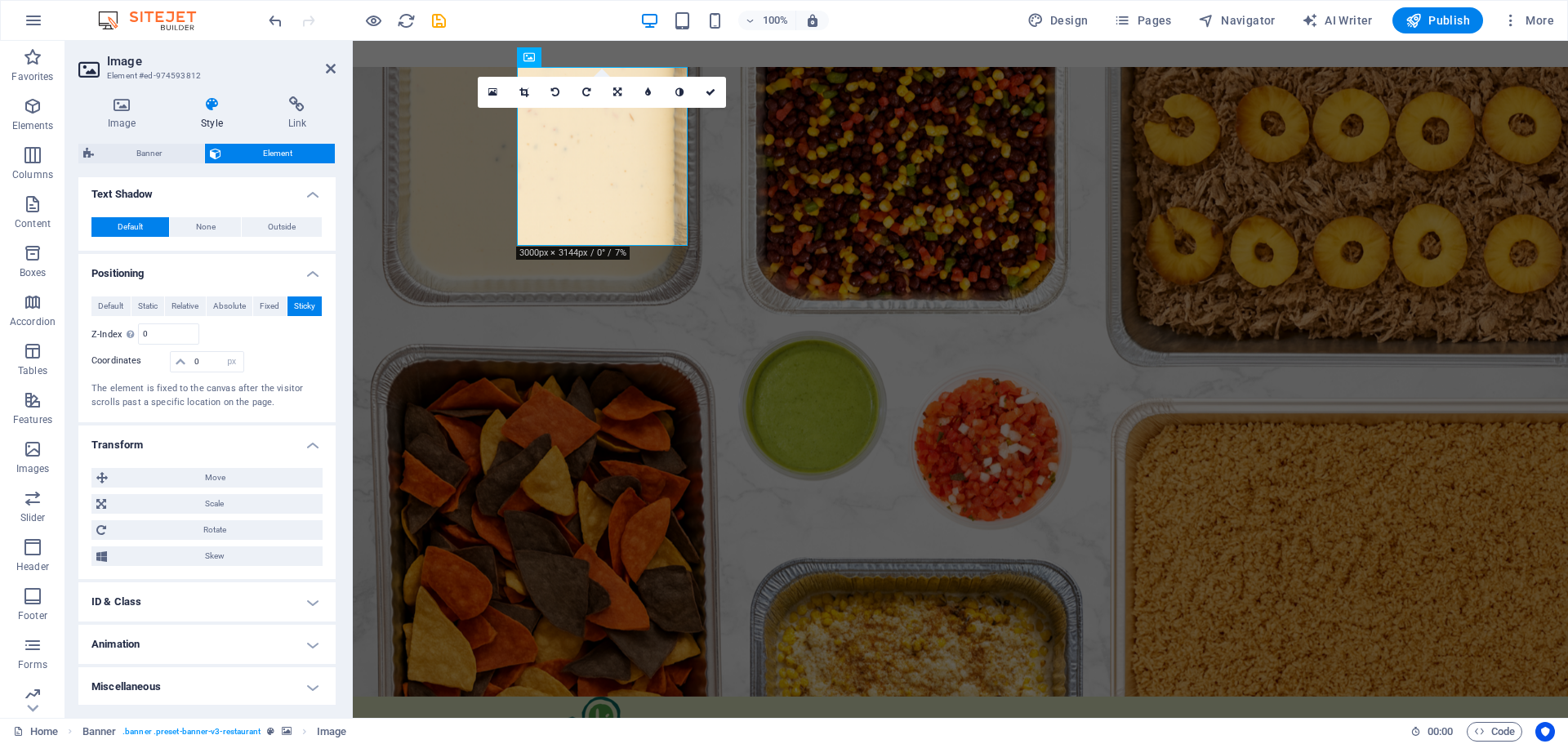
scroll to position [611, 0]
click at [153, 602] on h4 "ID & Class" at bounding box center [206, 600] width 257 height 39
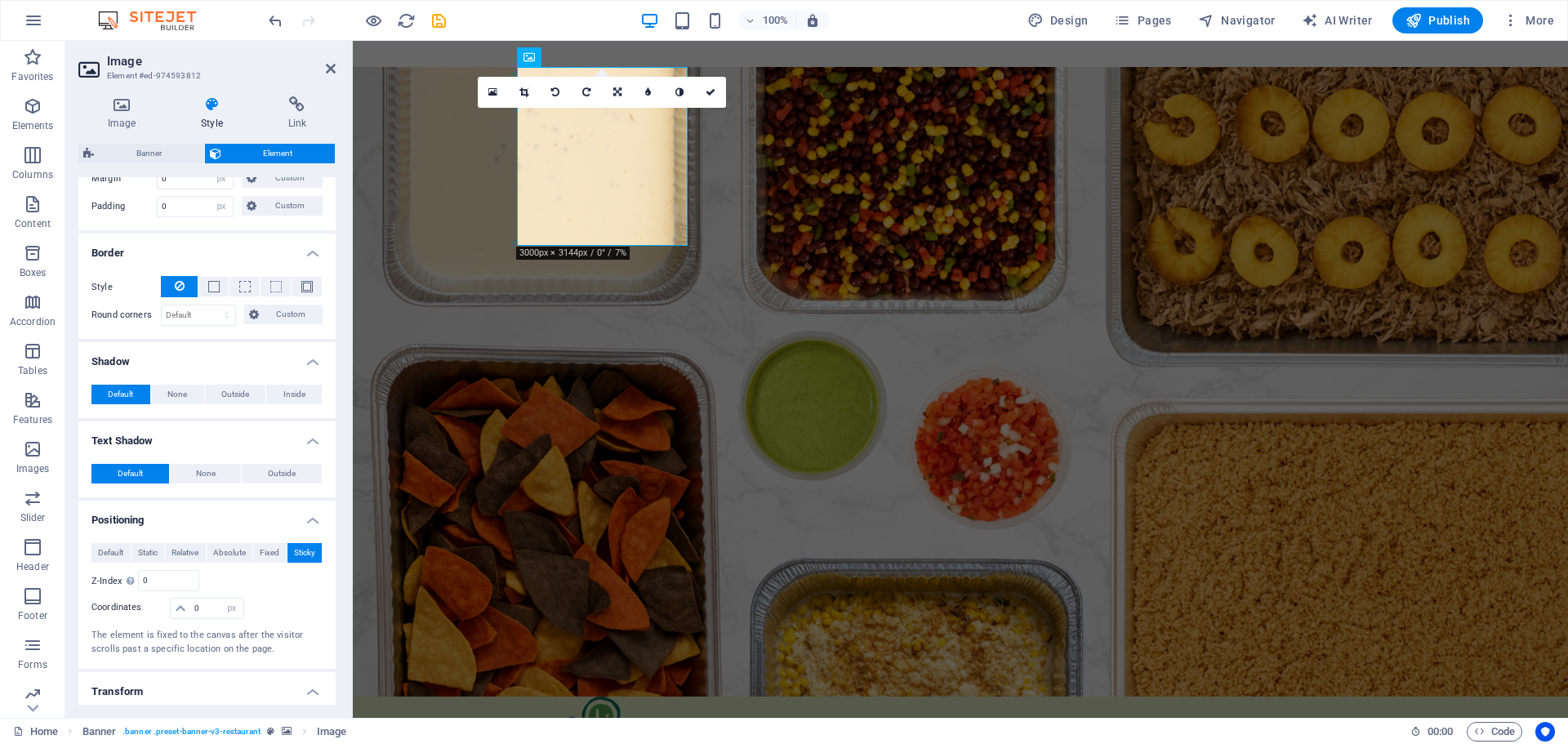
scroll to position [349, 0]
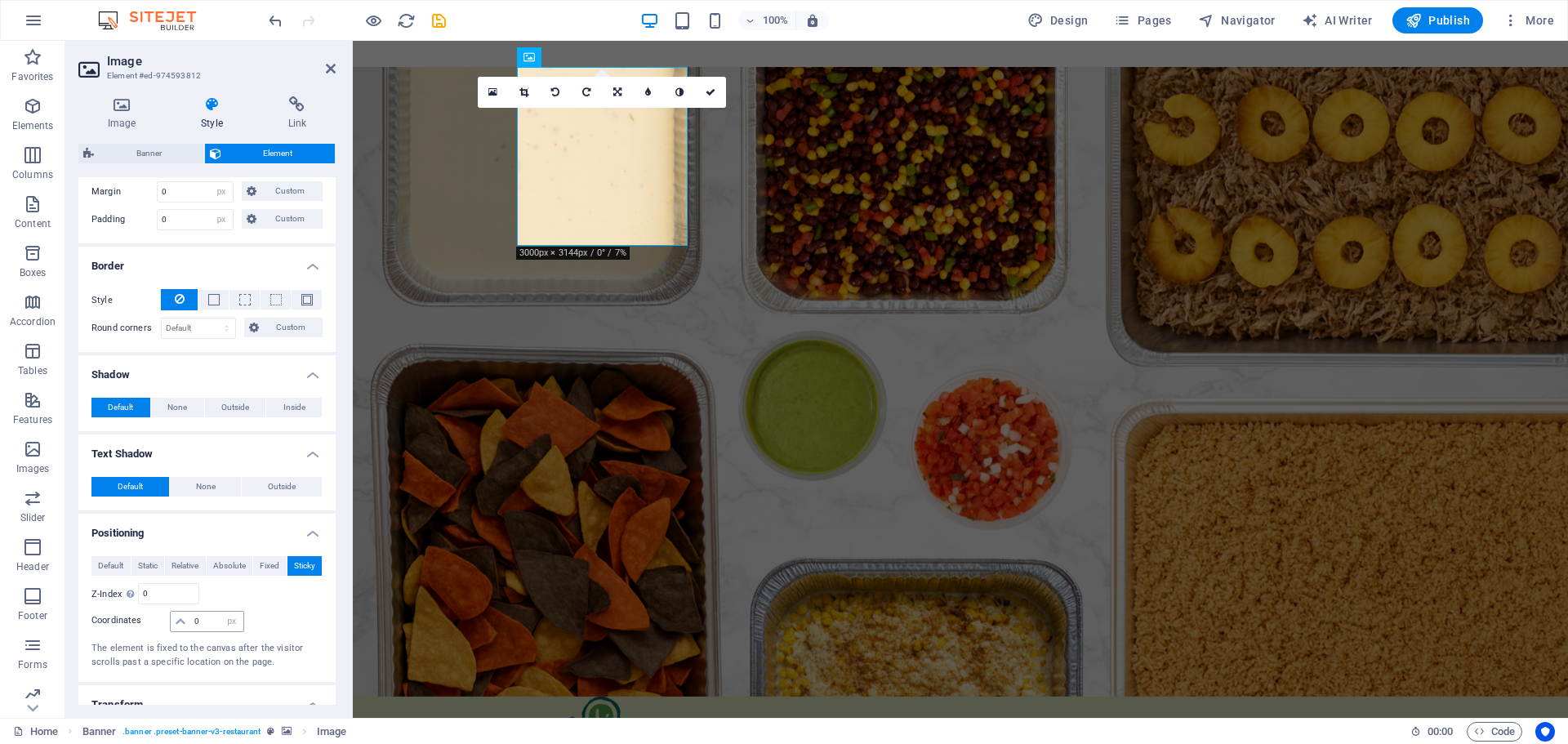
click at [184, 619] on icon at bounding box center [180, 621] width 9 height 9
click at [202, 623] on input "0" at bounding box center [217, 621] width 52 height 20
drag, startPoint x: 207, startPoint y: 621, endPoint x: 192, endPoint y: 625, distance: 15.5
click at [192, 625] on input "0" at bounding box center [217, 621] width 52 height 20
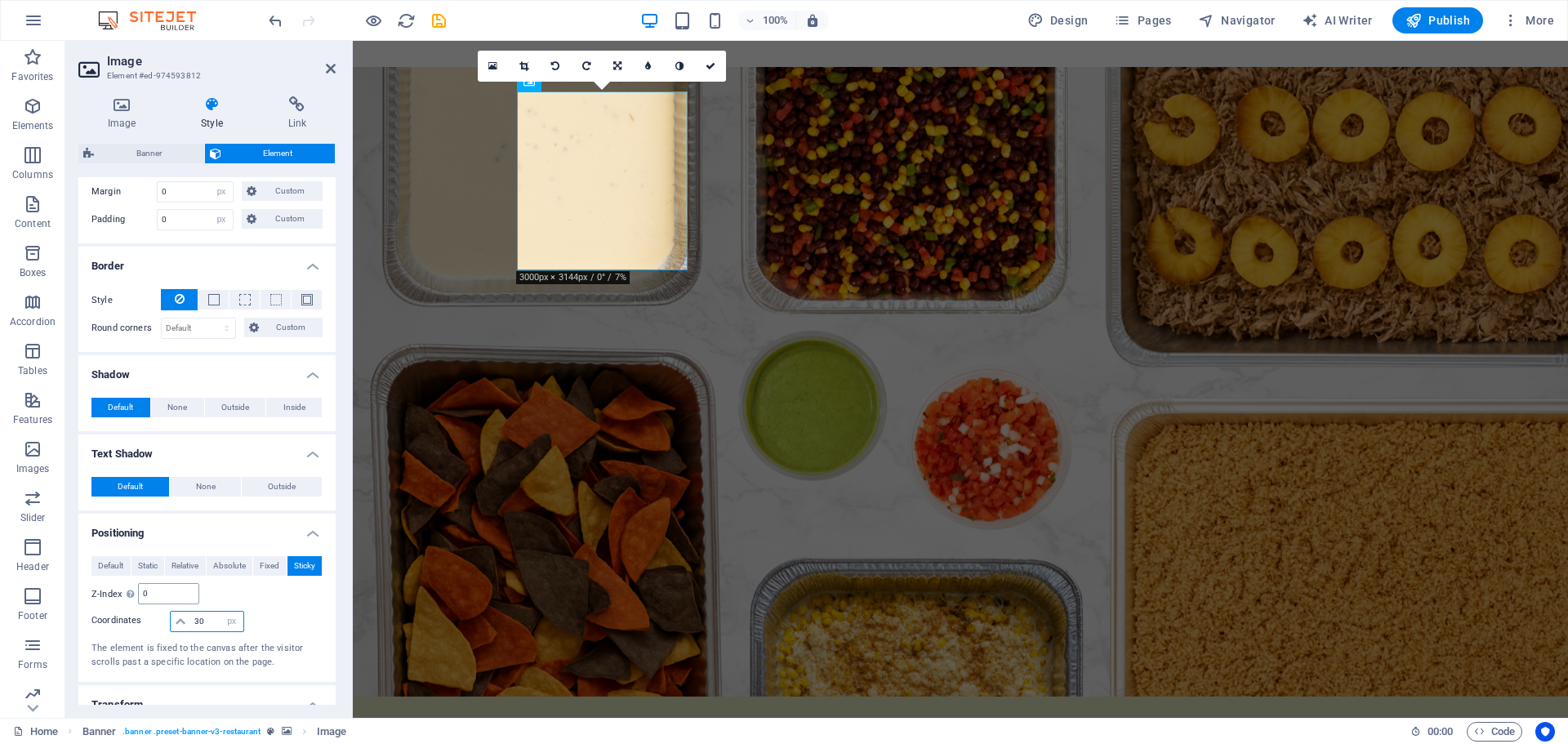
type input "30"
drag, startPoint x: 161, startPoint y: 591, endPoint x: 138, endPoint y: 600, distance: 24.7
click at [138, 600] on div "0" at bounding box center [168, 593] width 61 height 21
type input "30"
click at [224, 590] on div "Relative to #ed-919793487" at bounding box center [265, 593] width 116 height 21
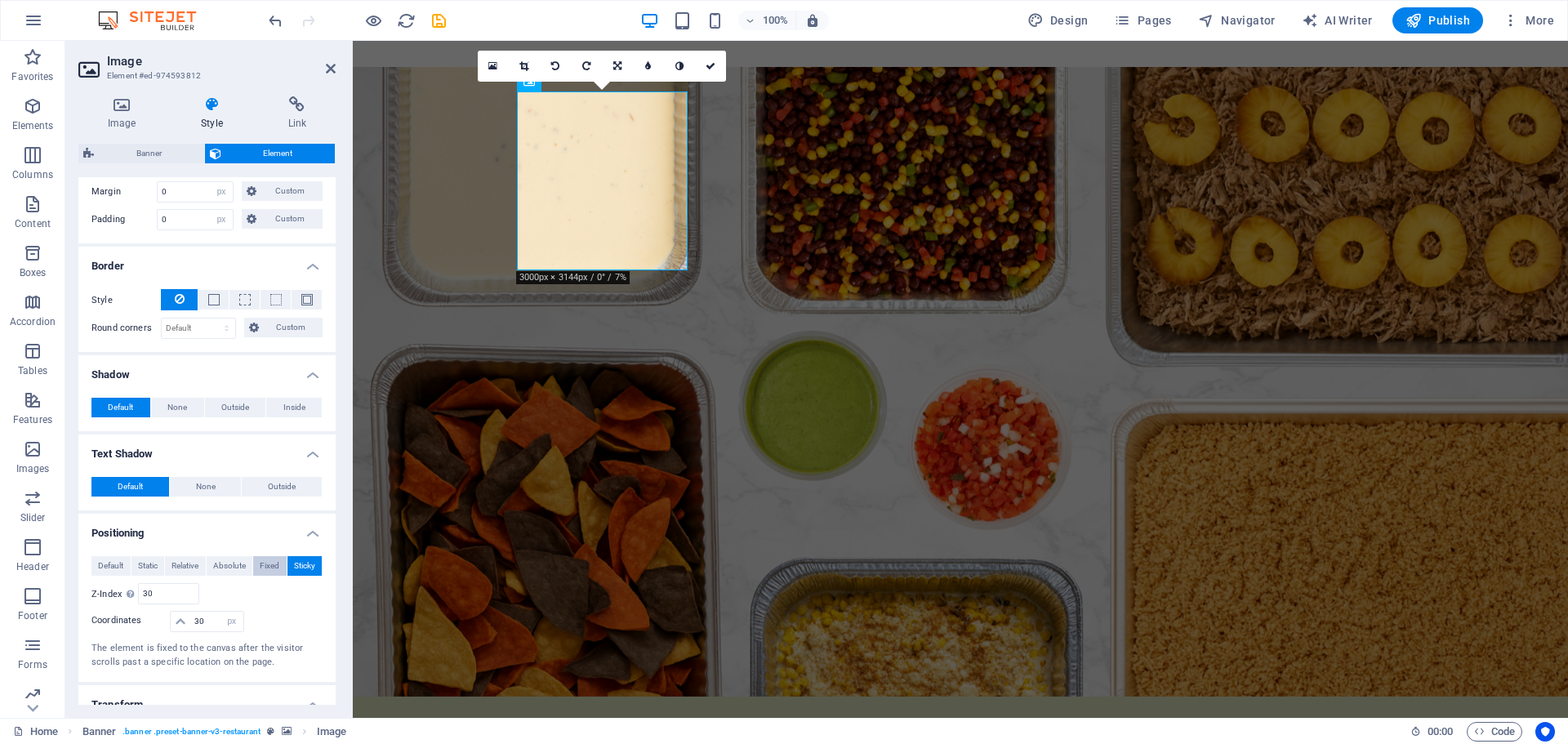
click at [271, 567] on span "Fixed" at bounding box center [269, 565] width 20 height 20
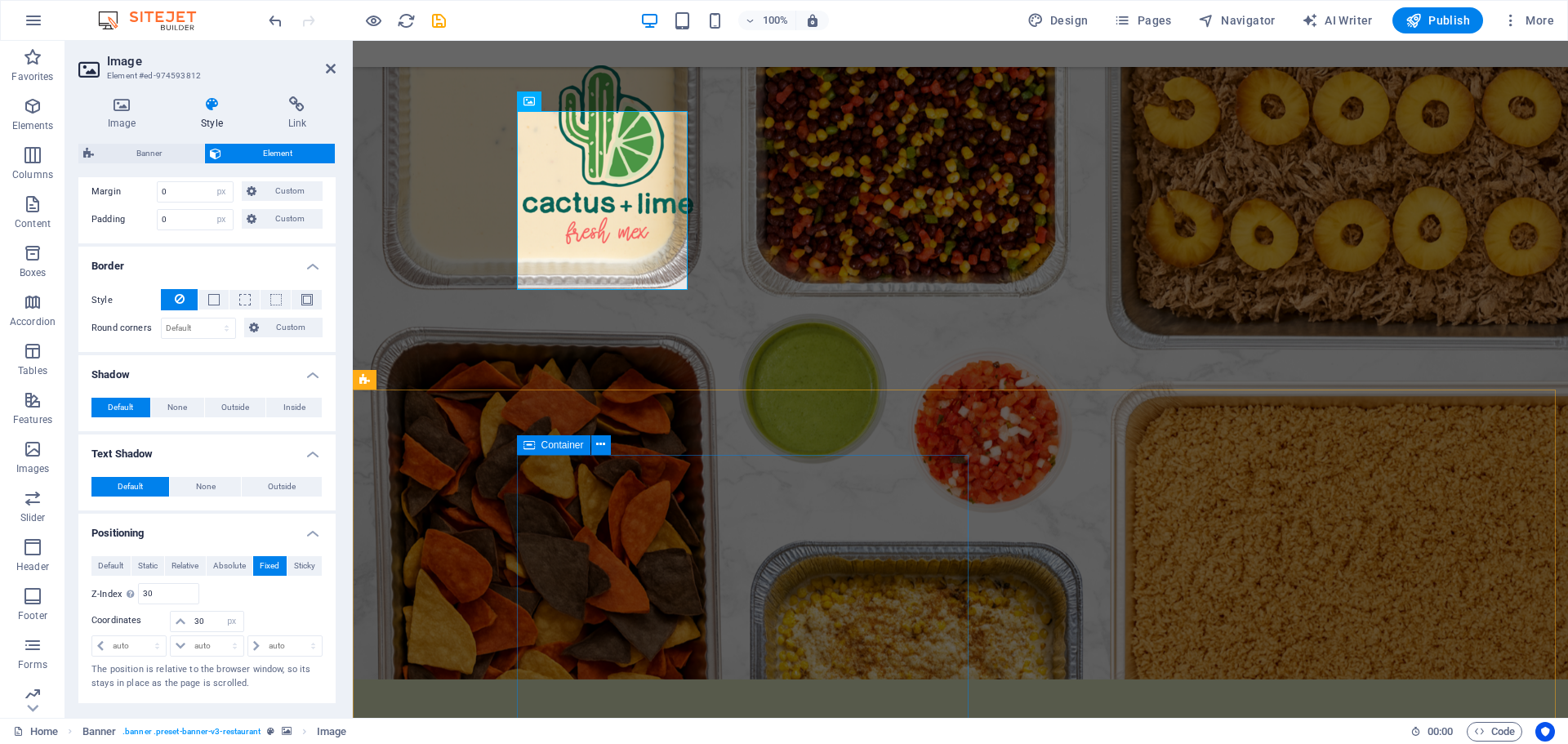
scroll to position [0, 0]
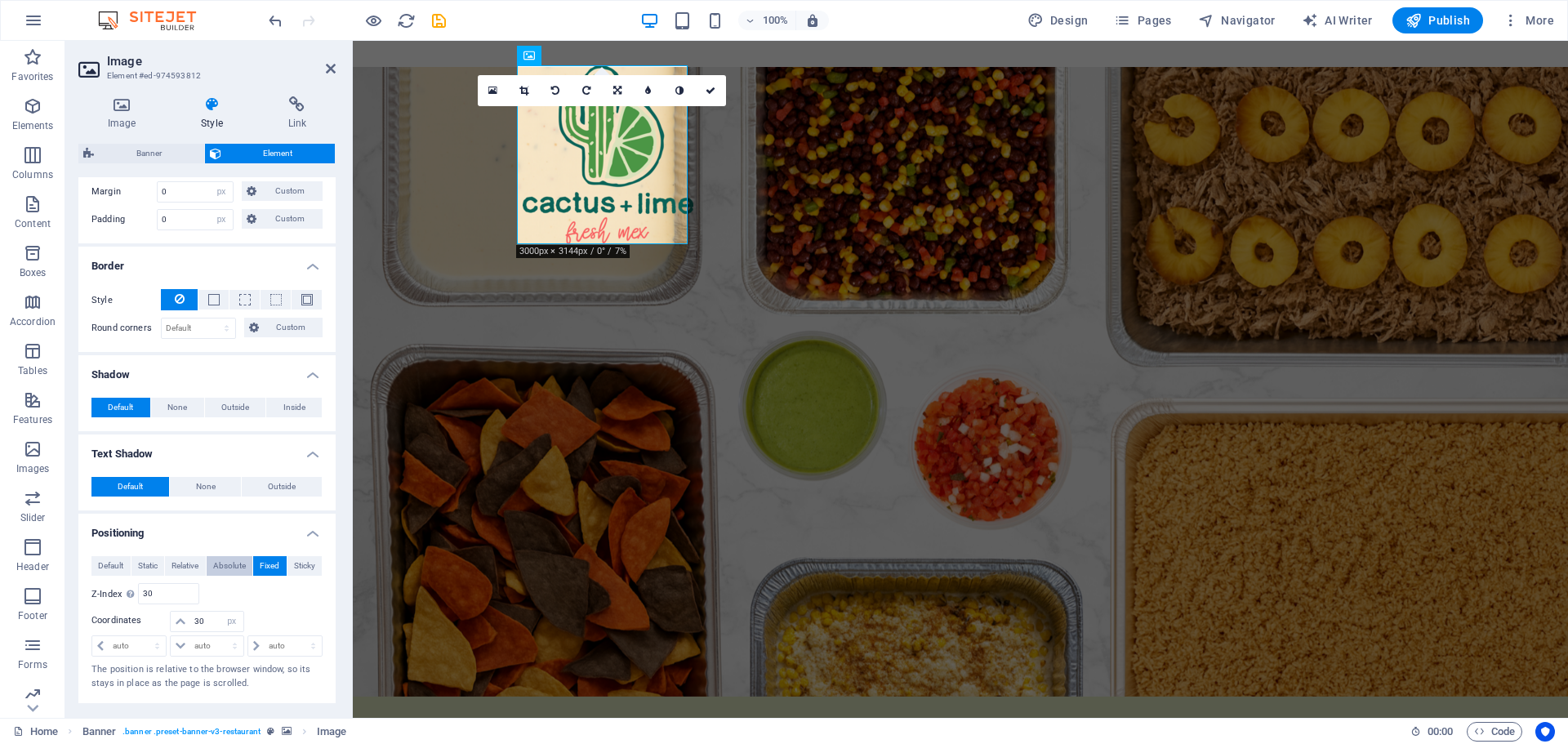
click at [227, 566] on span "Absolute" at bounding box center [229, 565] width 33 height 20
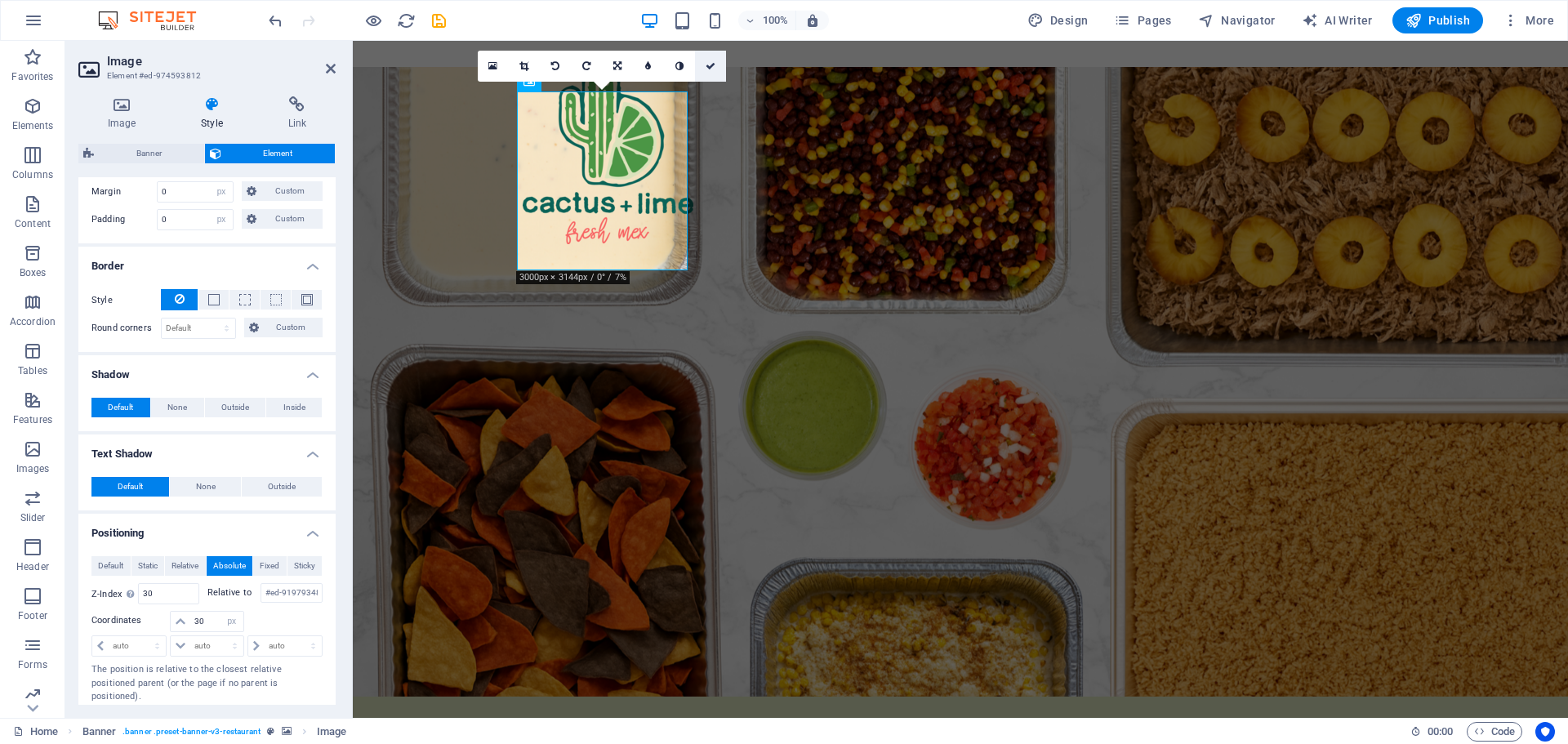
click at [710, 65] on icon at bounding box center [711, 66] width 9 height 9
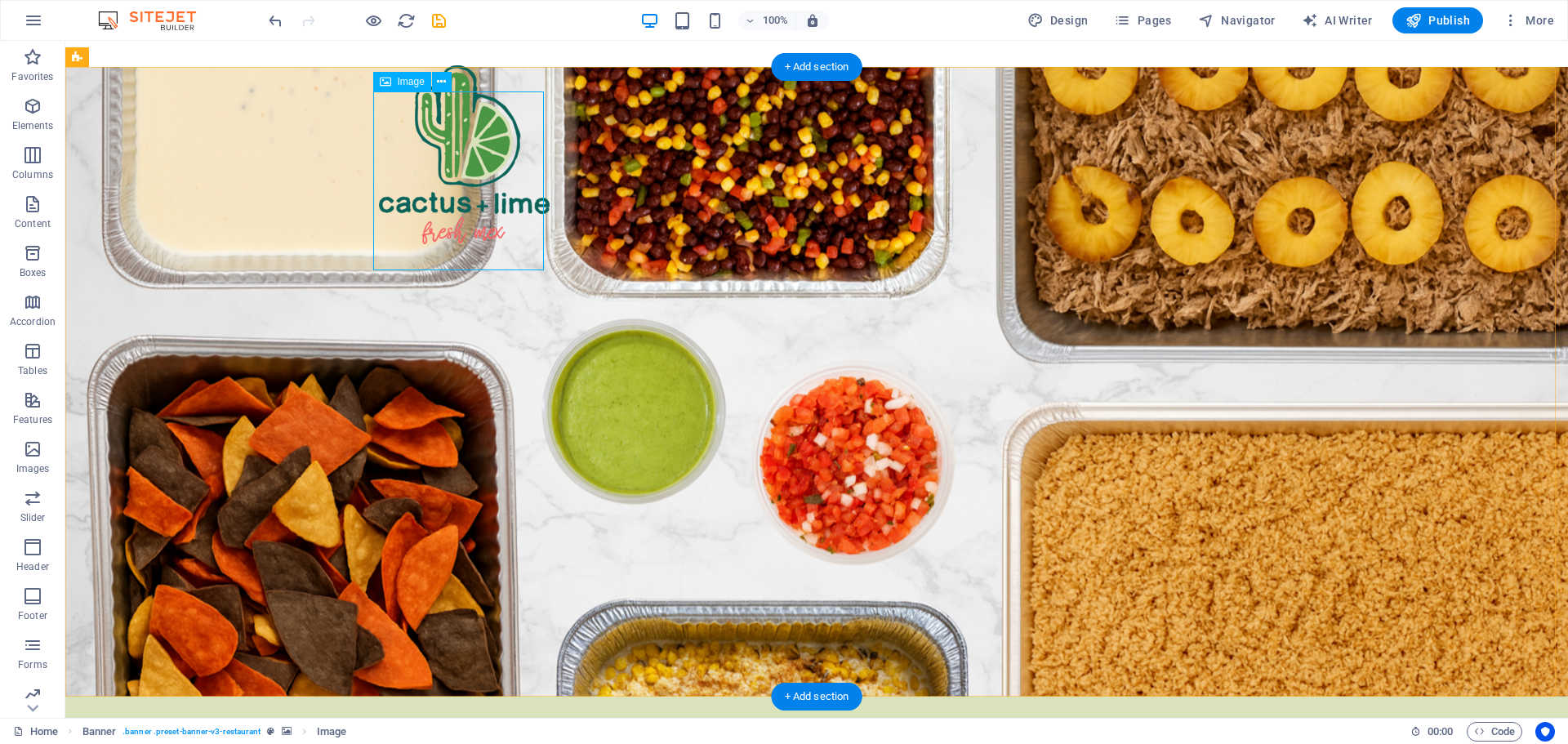
click at [441, 150] on figure at bounding box center [464, 154] width 171 height 178
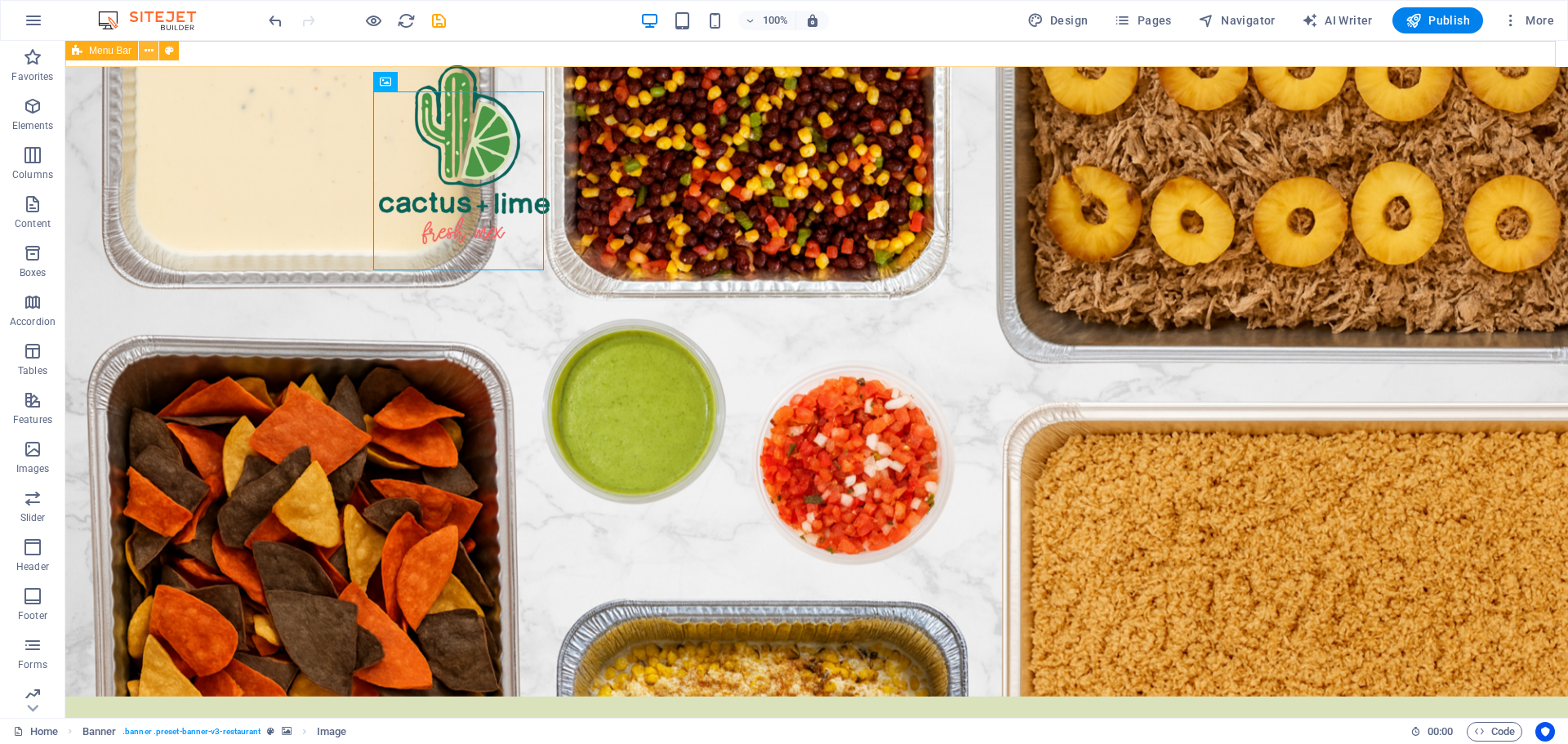
click at [148, 53] on icon at bounding box center [149, 50] width 9 height 17
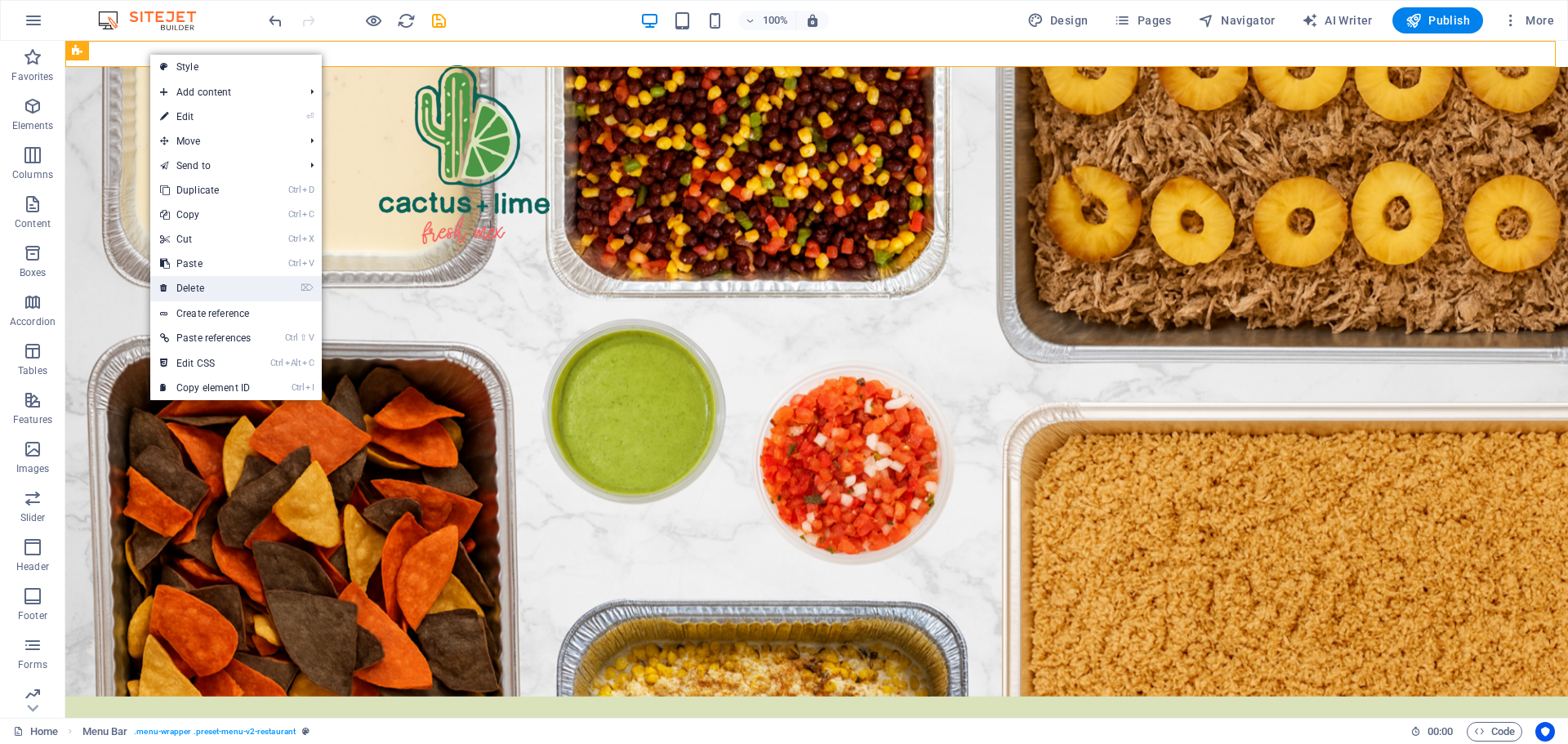
click at [205, 286] on link "⌦ Delete" at bounding box center [205, 288] width 110 height 24
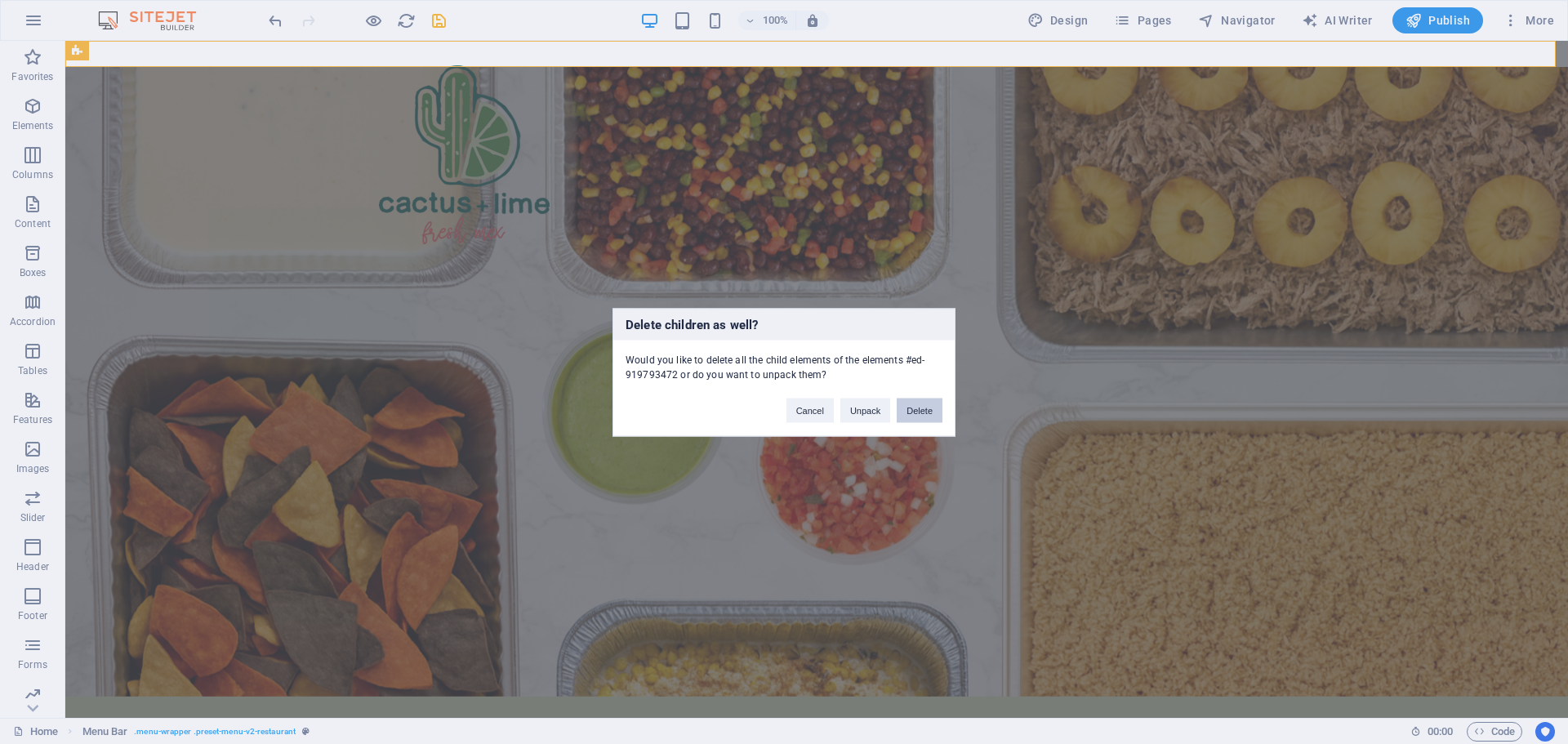
click at [909, 409] on button "Delete" at bounding box center [919, 410] width 46 height 24
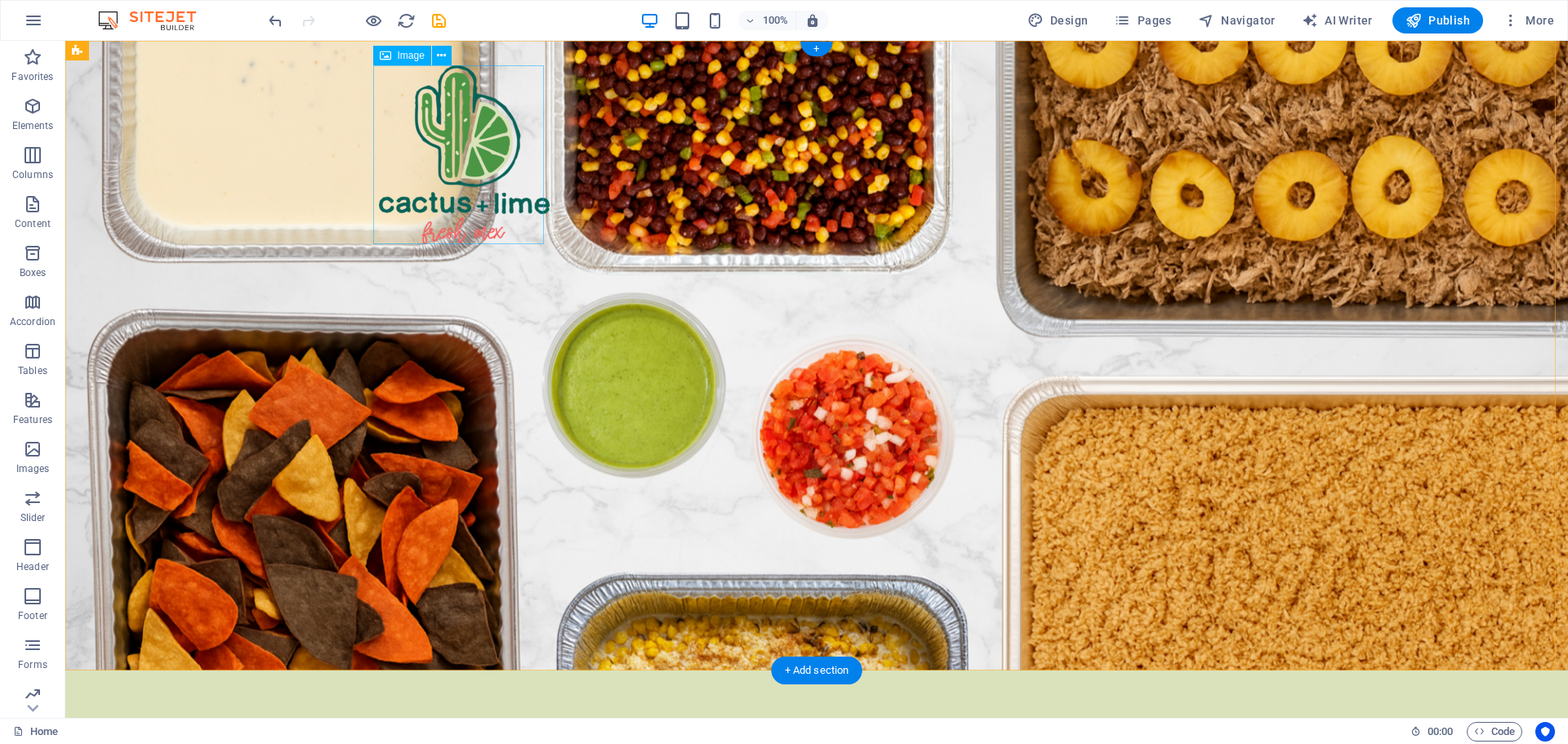
click at [458, 137] on figure at bounding box center [464, 154] width 171 height 178
drag, startPoint x: 473, startPoint y: 95, endPoint x: 465, endPoint y: 144, distance: 49.6
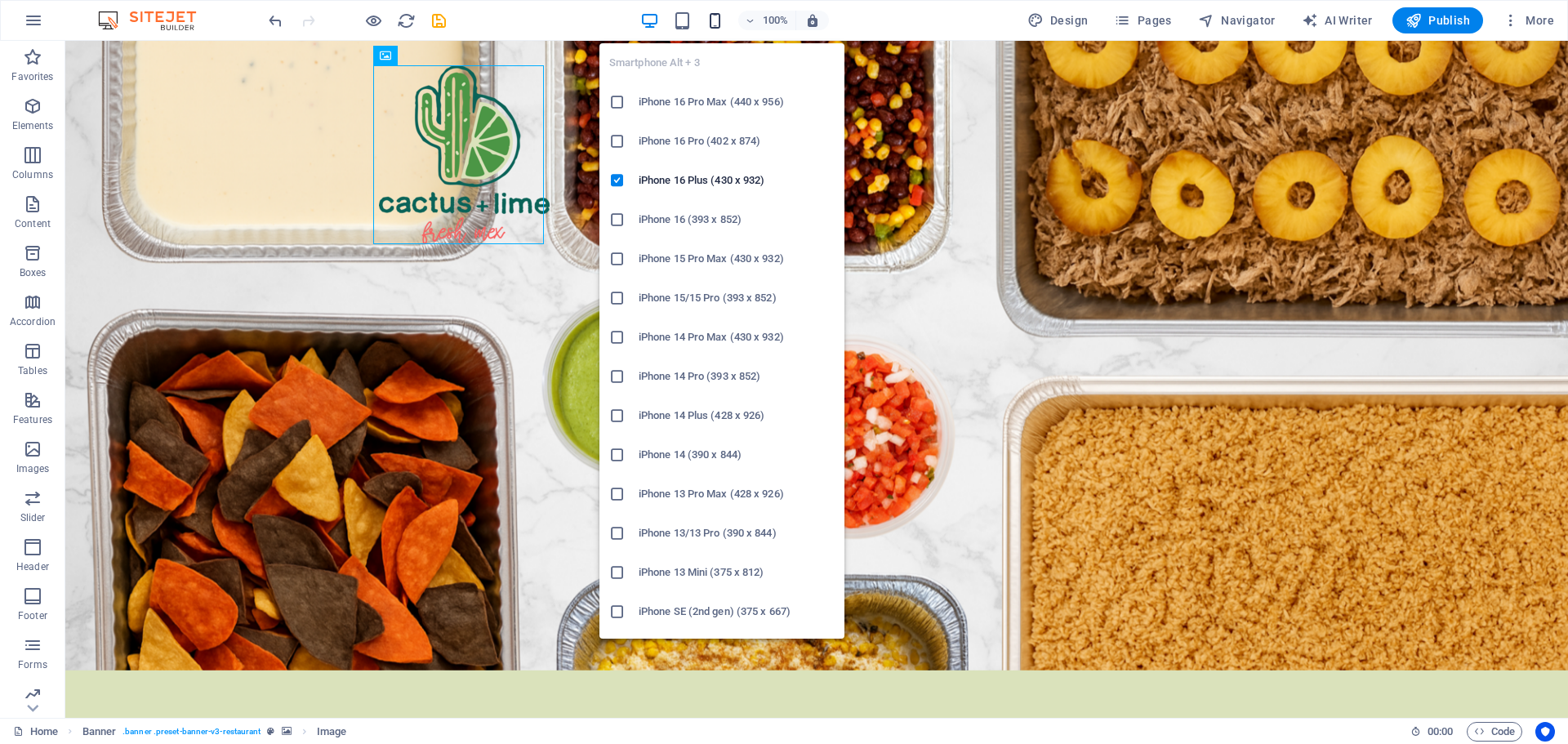
click at [714, 18] on icon "button" at bounding box center [715, 21] width 19 height 19
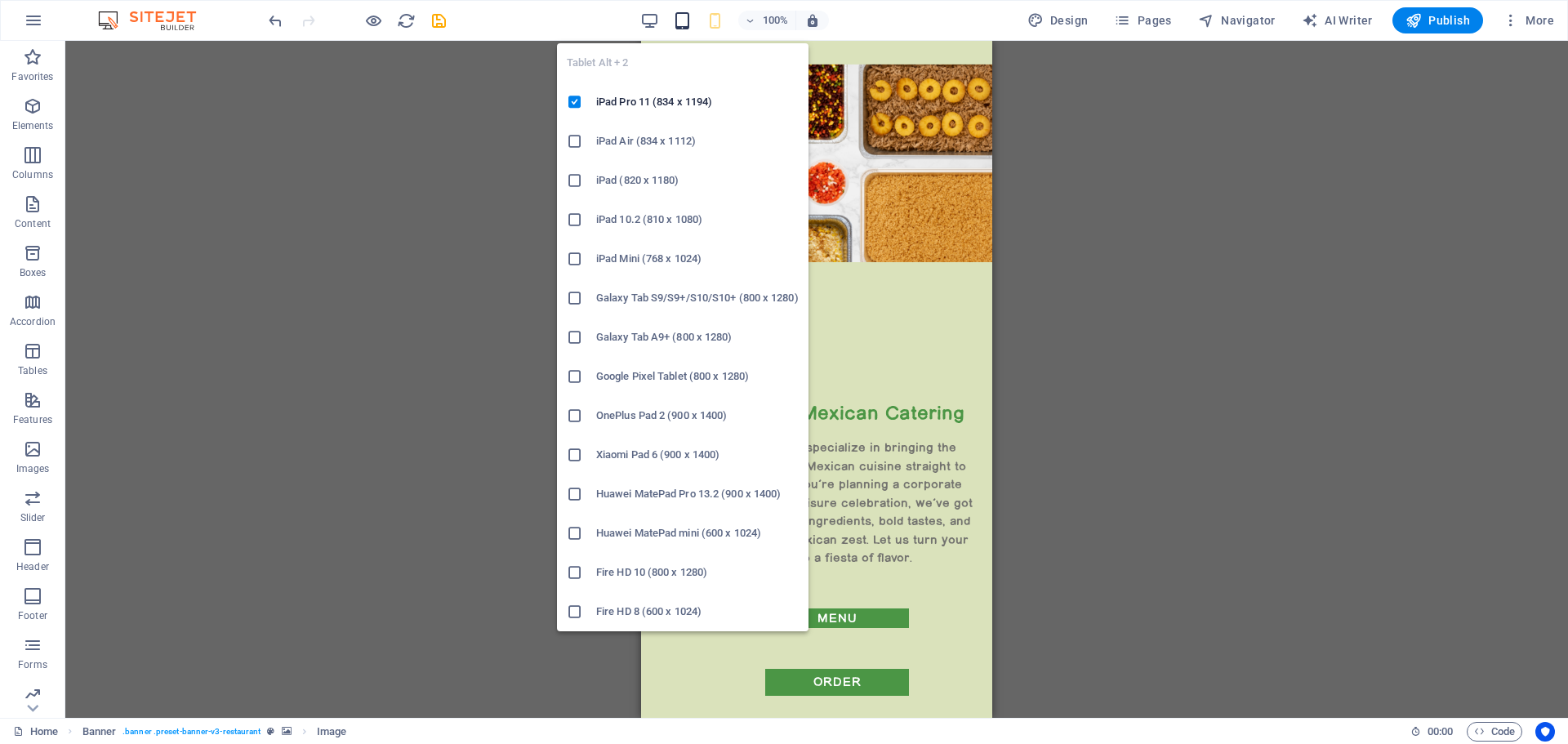
click at [684, 24] on icon "button" at bounding box center [683, 21] width 19 height 19
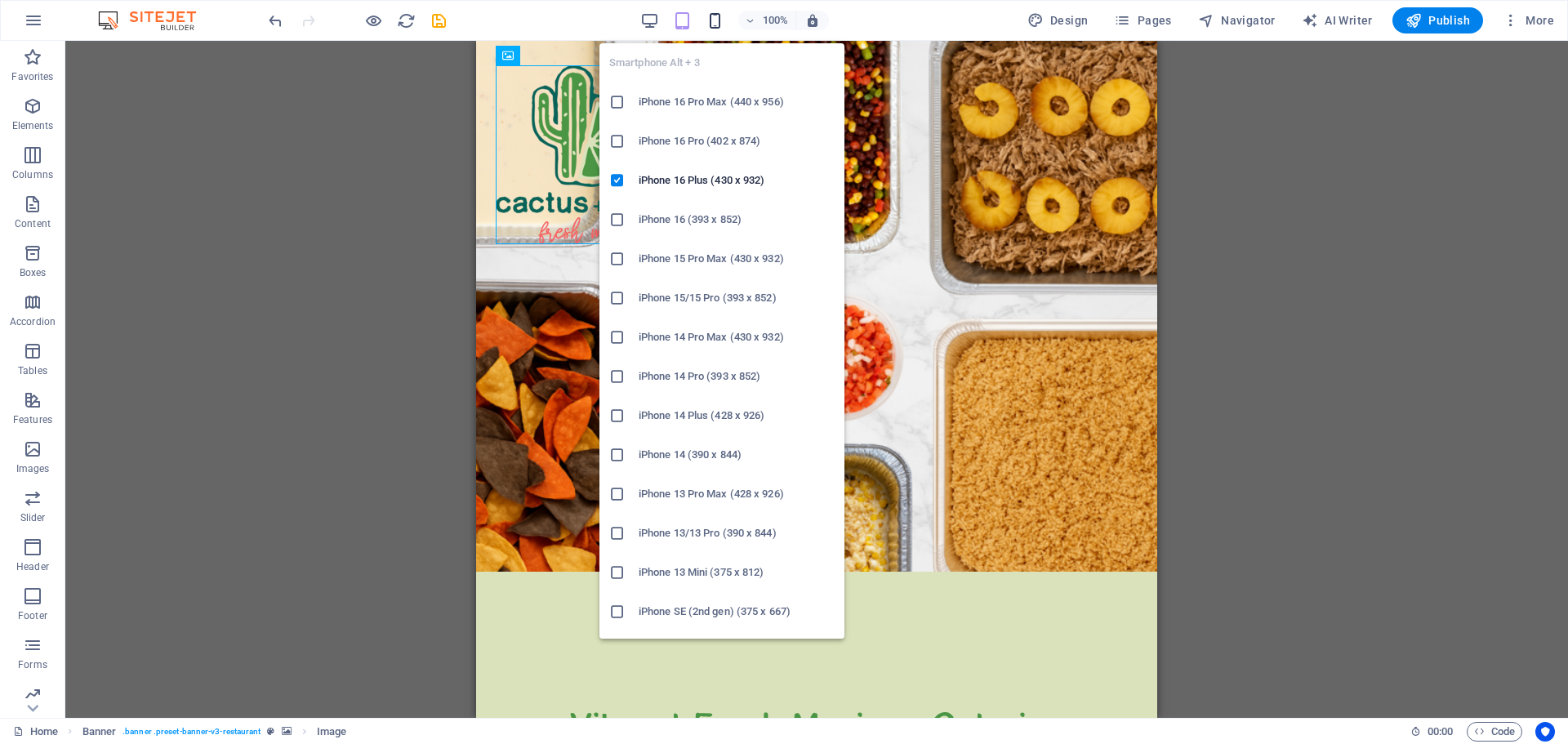
click at [721, 21] on icon "button" at bounding box center [715, 21] width 19 height 19
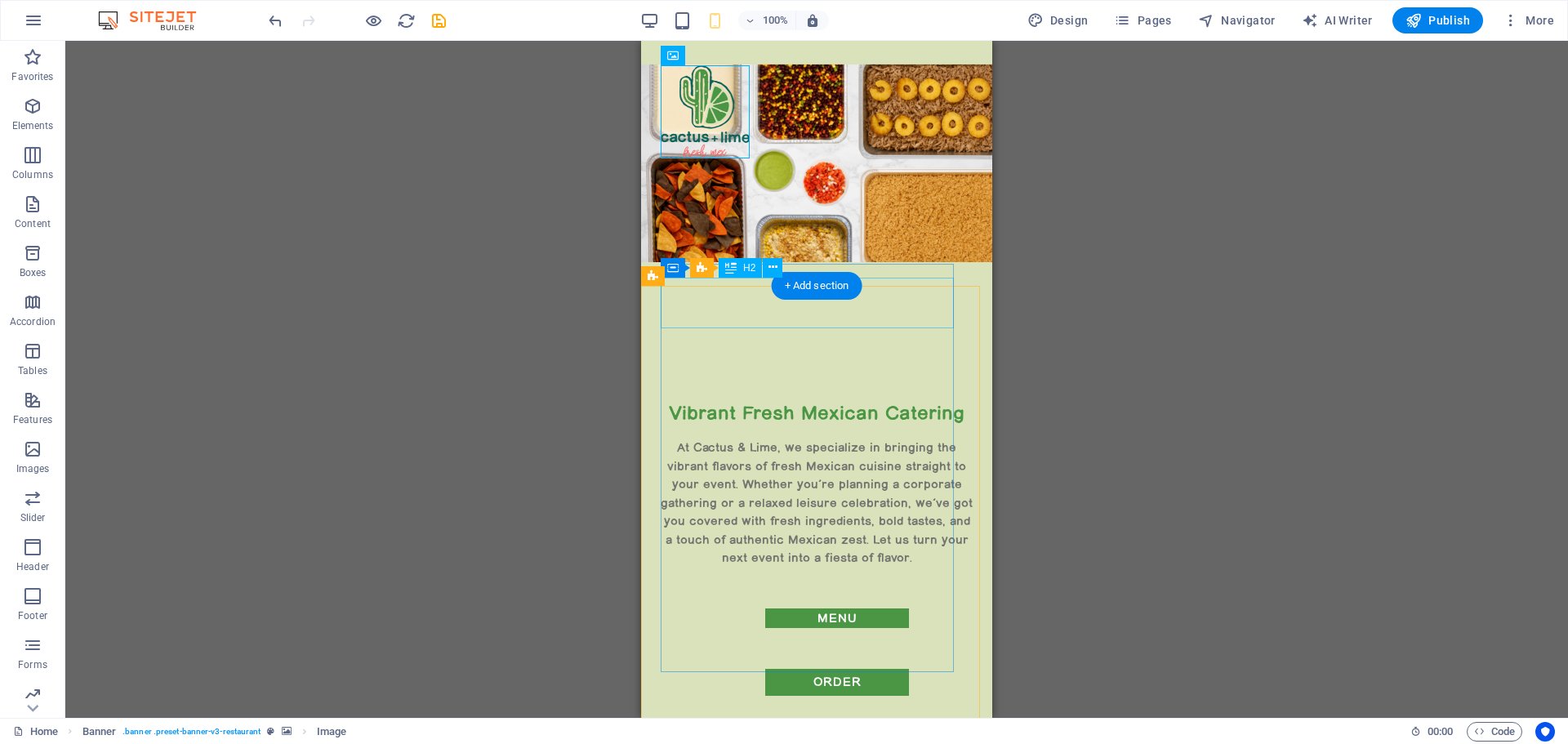
click at [860, 400] on div "Vibrant Fresh Mexican Catering" at bounding box center [816, 412] width 312 height 25
click at [897, 400] on div "Vibrant Fresh Mexican Catering" at bounding box center [816, 412] width 312 height 25
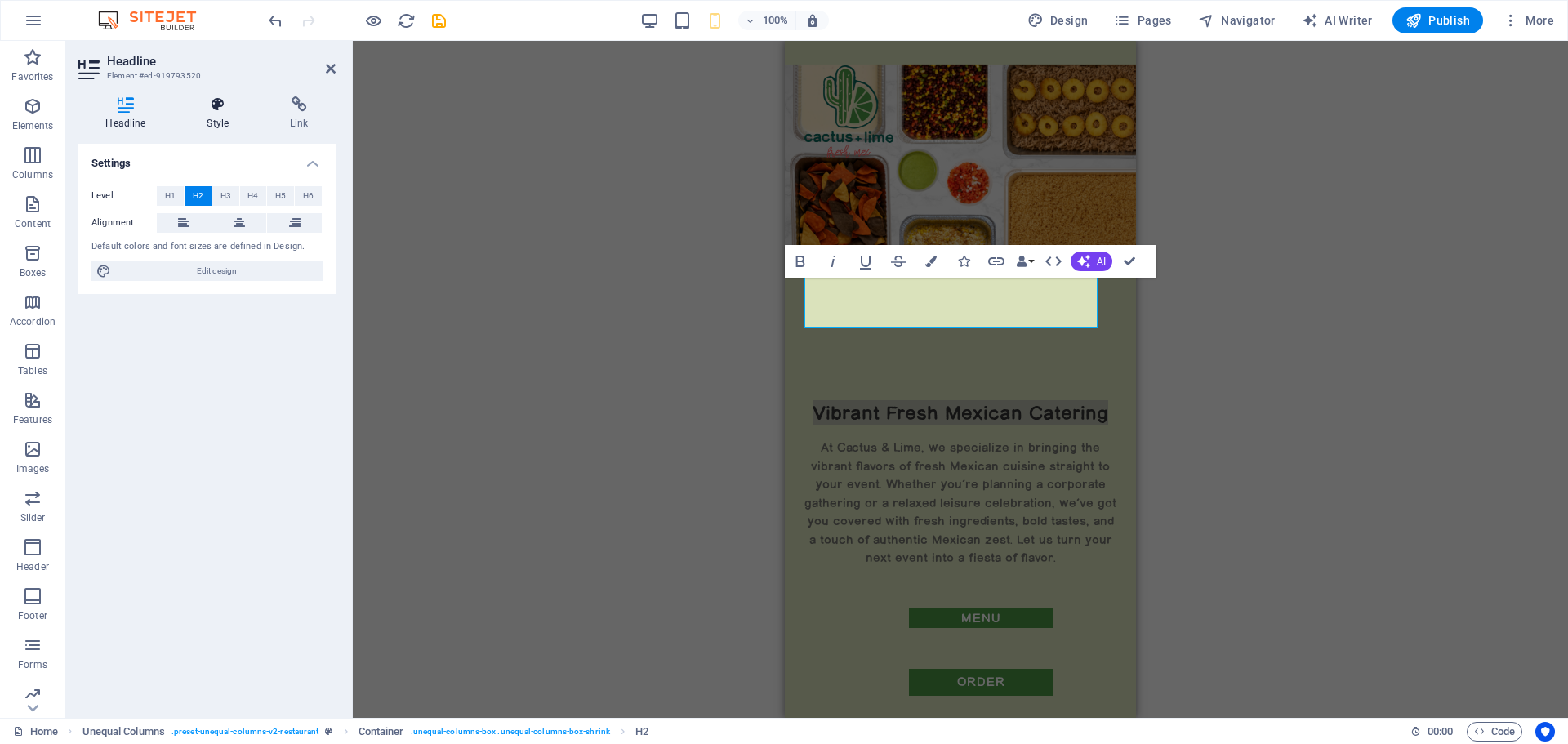
click at [222, 108] on icon at bounding box center [218, 104] width 77 height 16
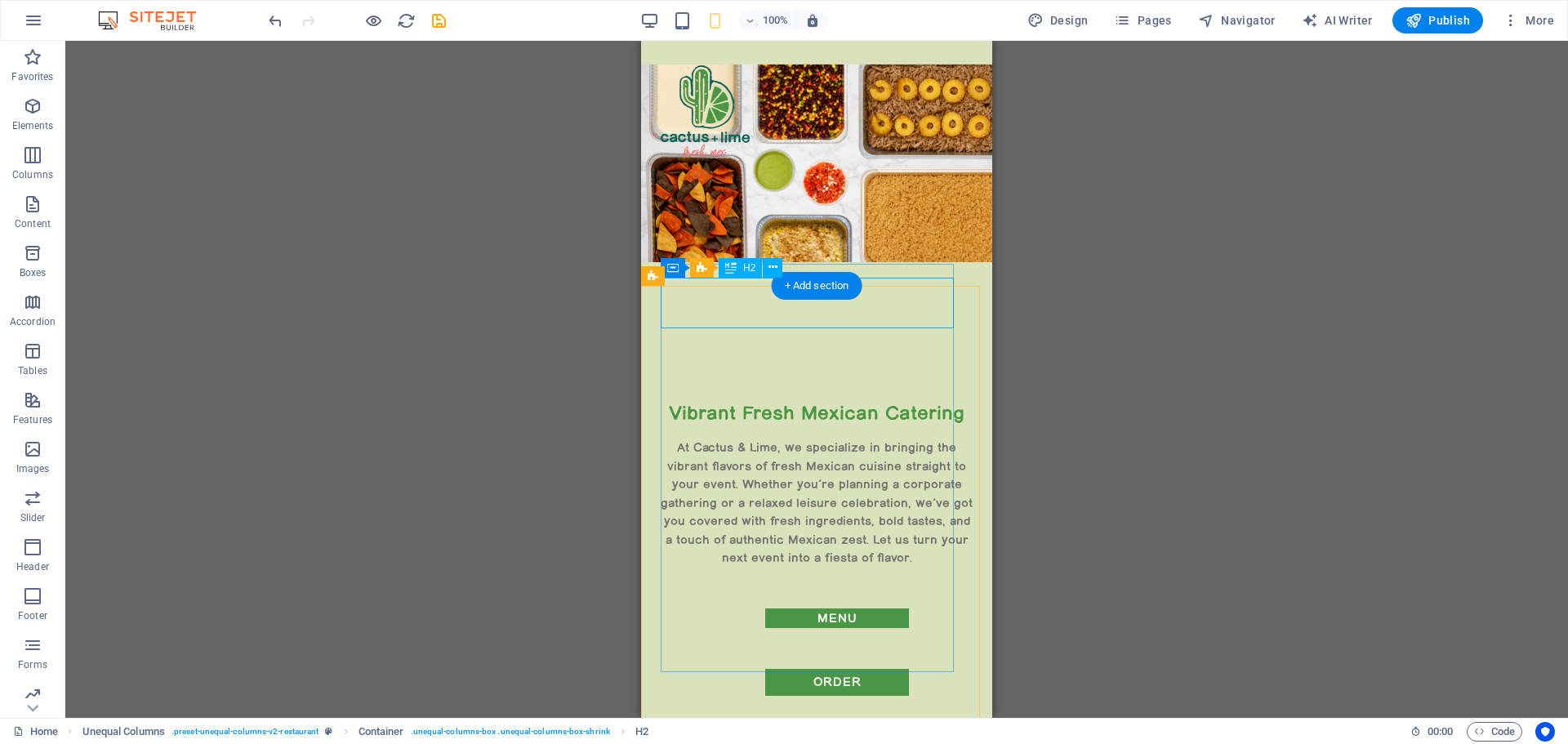
click at [876, 400] on div "Vibrant Fresh Mexican Catering" at bounding box center [816, 412] width 312 height 25
click at [892, 400] on div "Vibrant Fresh Mexican Catering" at bounding box center [816, 412] width 312 height 25
click at [757, 276] on icon at bounding box center [760, 276] width 9 height 17
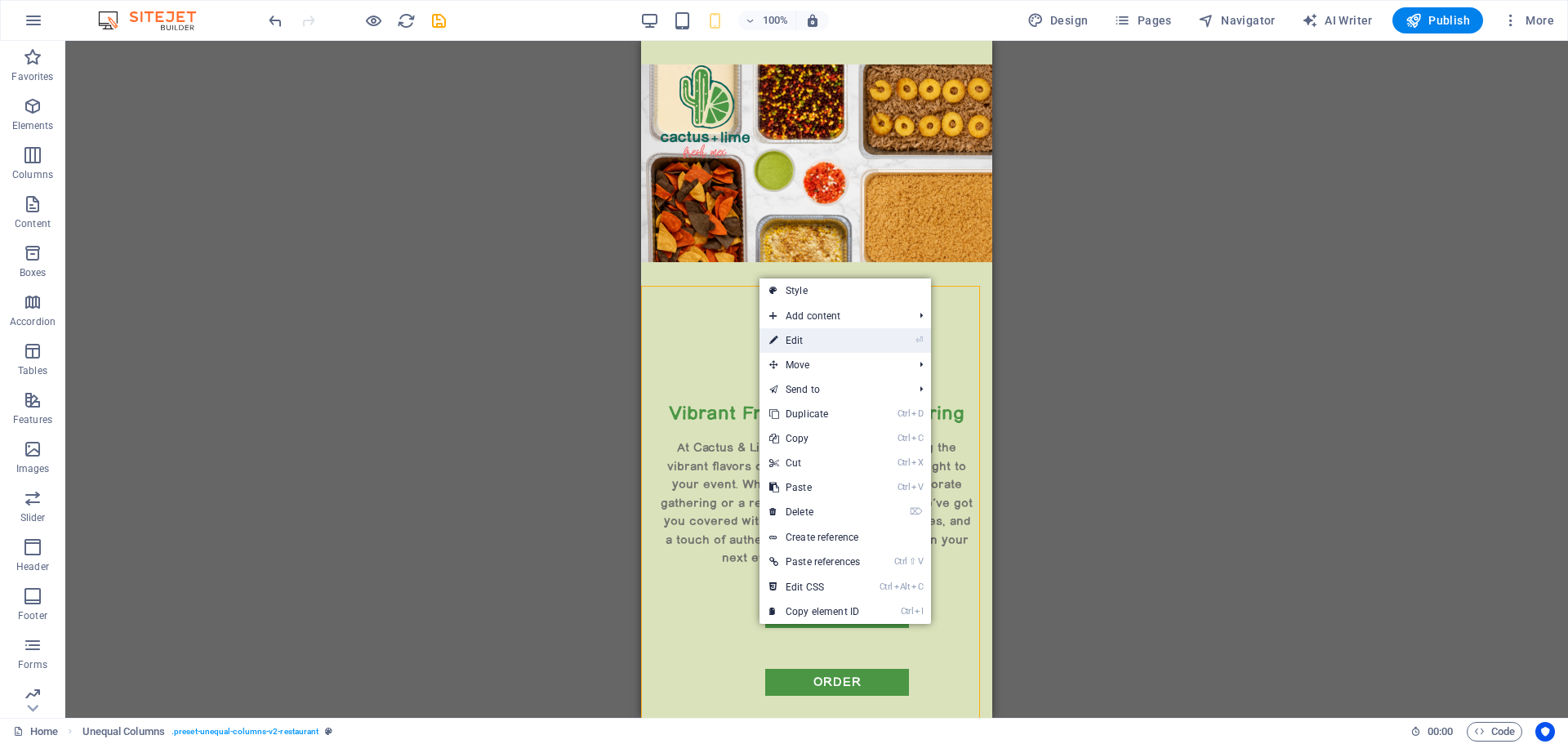
click at [789, 337] on link "⏎ Edit" at bounding box center [814, 341] width 110 height 24
select select "px"
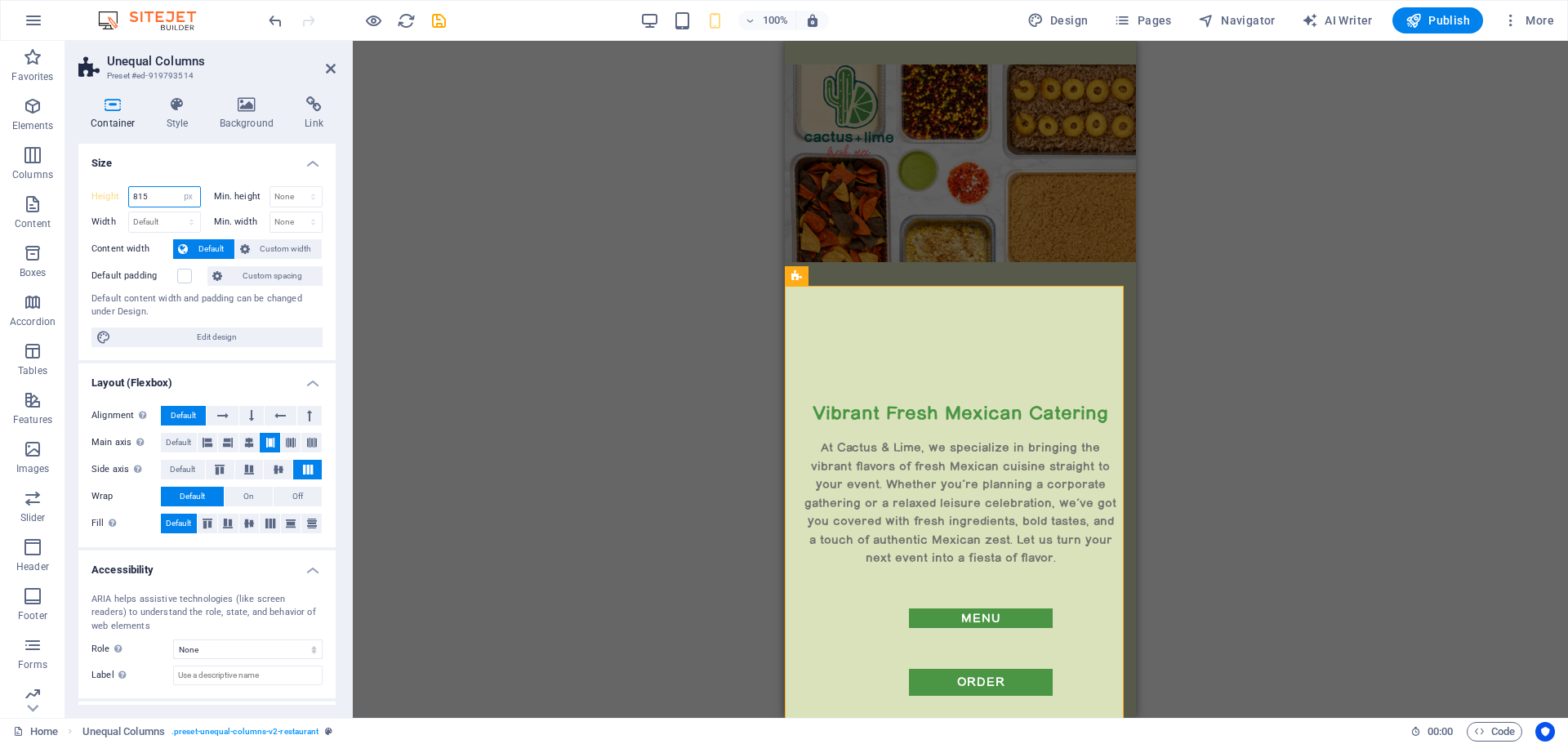
drag, startPoint x: 160, startPoint y: 197, endPoint x: 127, endPoint y: 202, distance: 33.4
click at [127, 202] on div "Height 815 Default px rem % vh vw" at bounding box center [146, 196] width 109 height 21
type input "840"
click at [725, 372] on div "Drag here to replace the existing content. Press “Ctrl” if you want to create a…" at bounding box center [960, 379] width 1215 height 677
click at [329, 68] on icon at bounding box center [331, 68] width 9 height 13
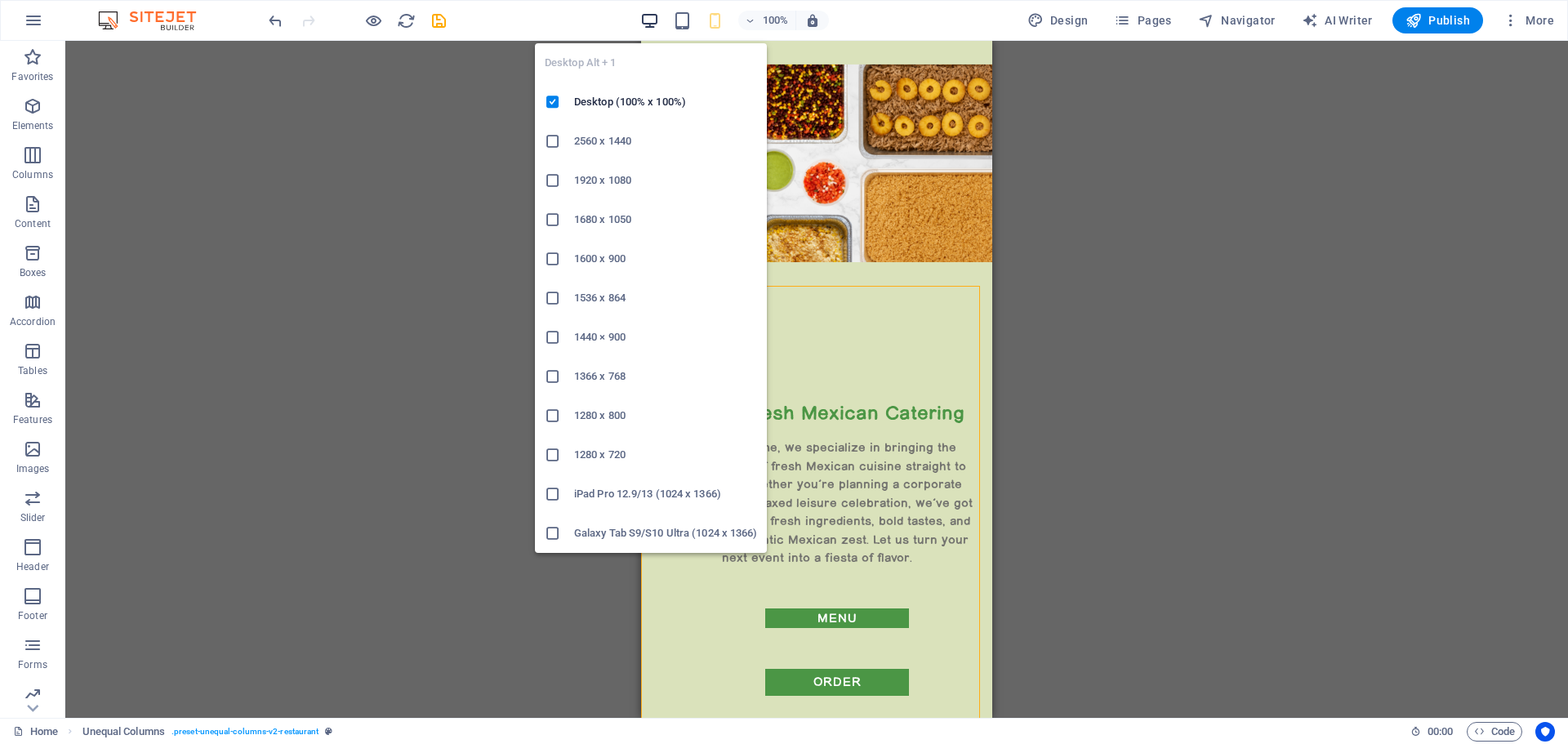
click at [658, 20] on icon "button" at bounding box center [650, 21] width 19 height 19
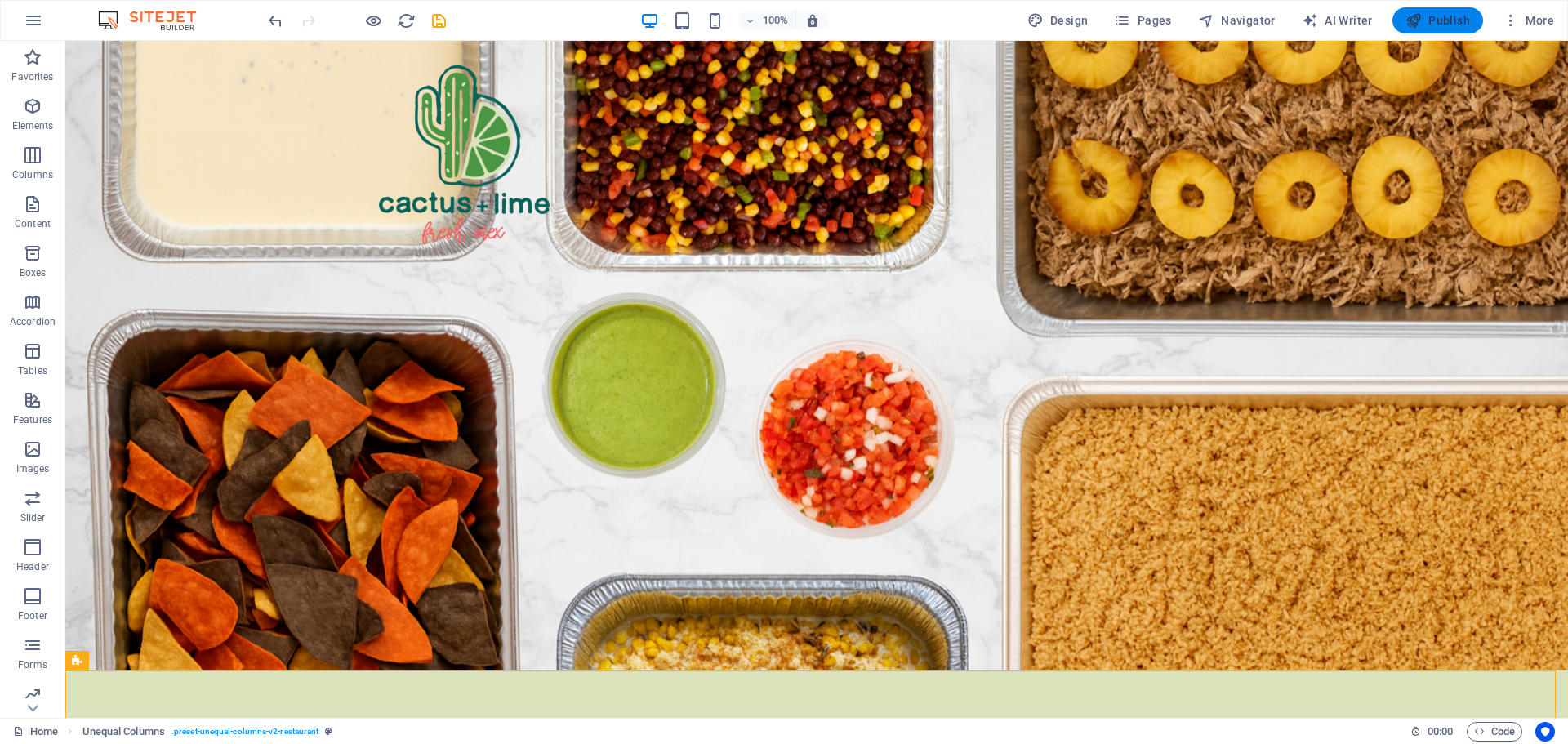
click at [1424, 19] on span "Publish" at bounding box center [1437, 20] width 64 height 16
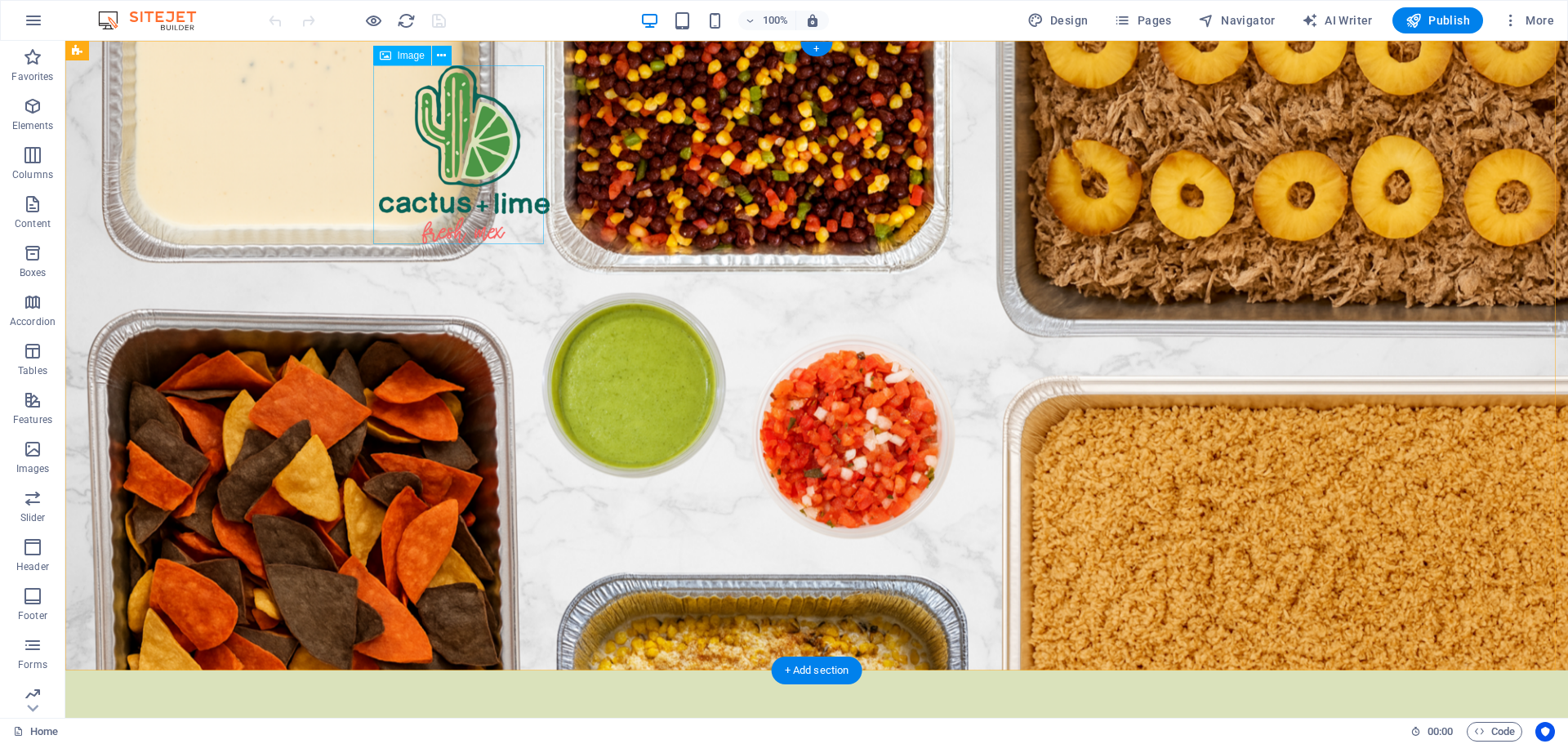
click at [482, 161] on figure at bounding box center [464, 154] width 171 height 178
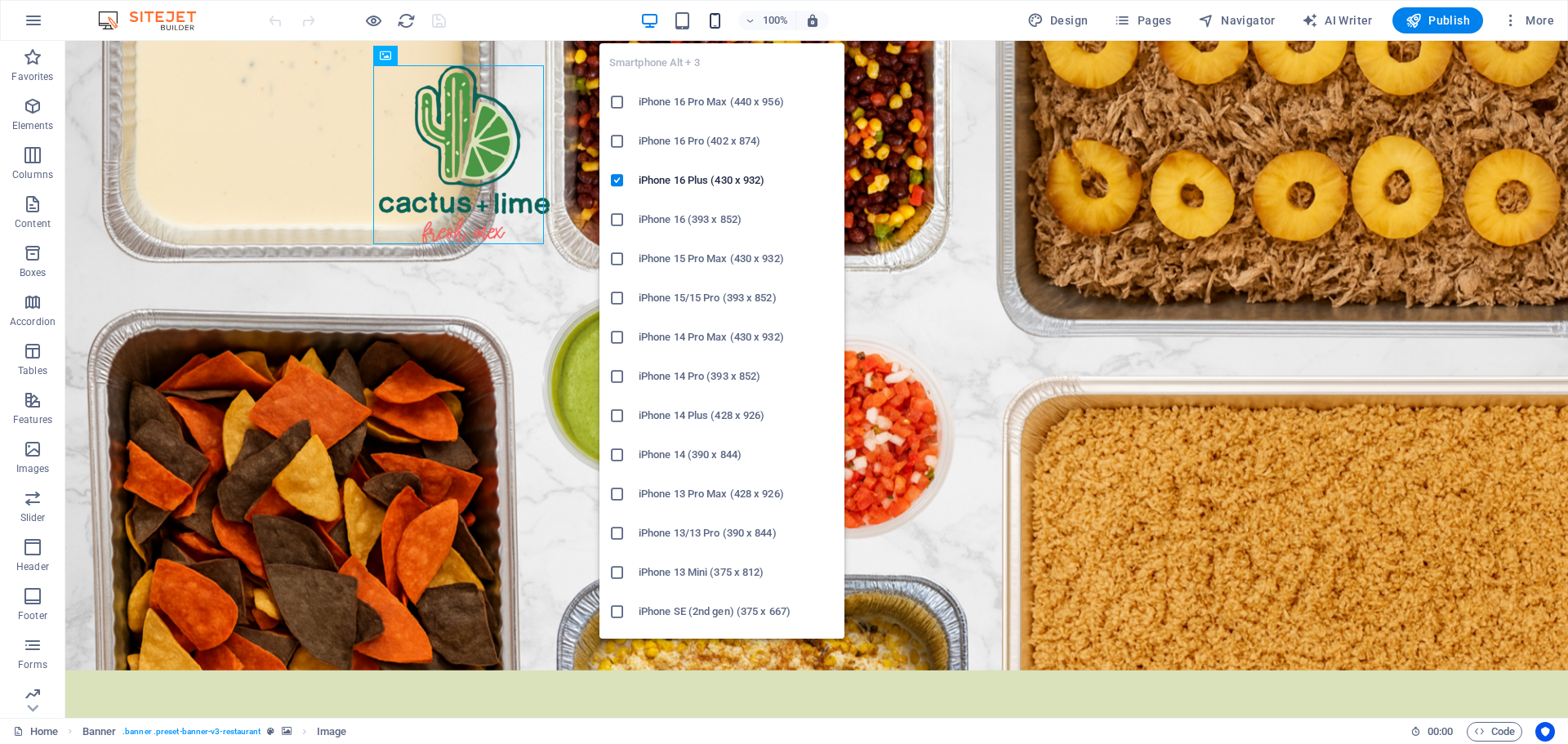
click at [715, 22] on icon "button" at bounding box center [715, 21] width 19 height 19
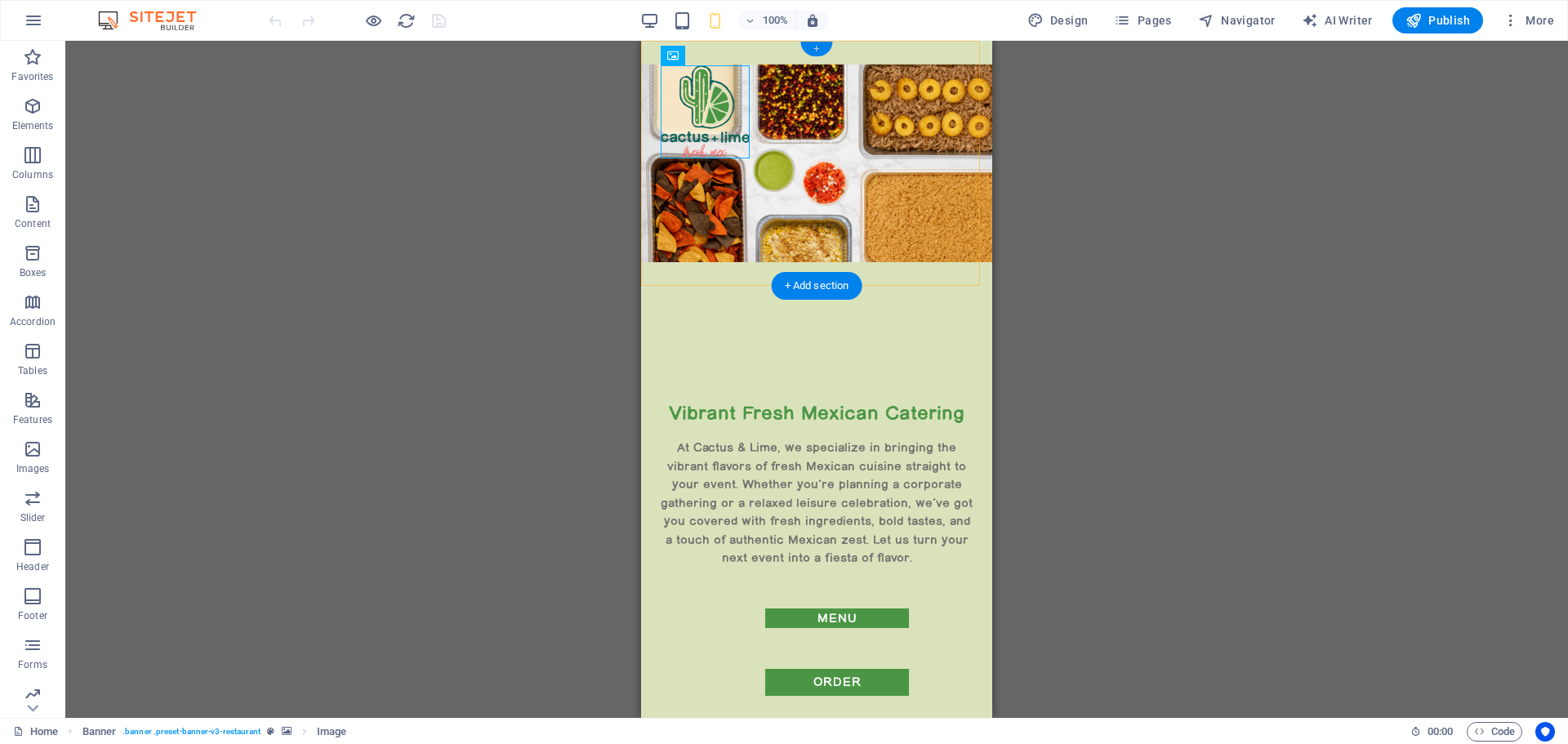
click at [818, 49] on div "+" at bounding box center [816, 49] width 32 height 15
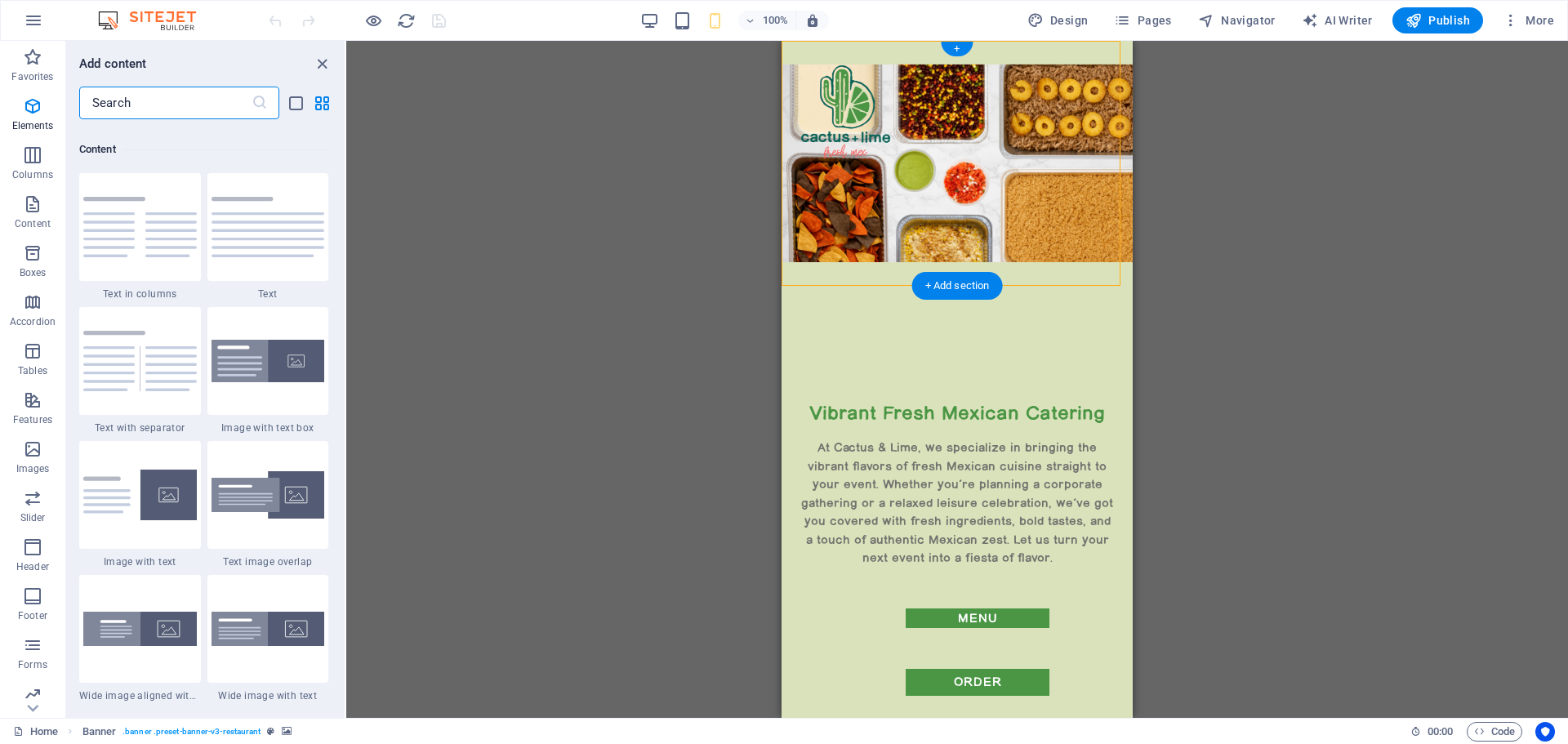
scroll to position [2857, 0]
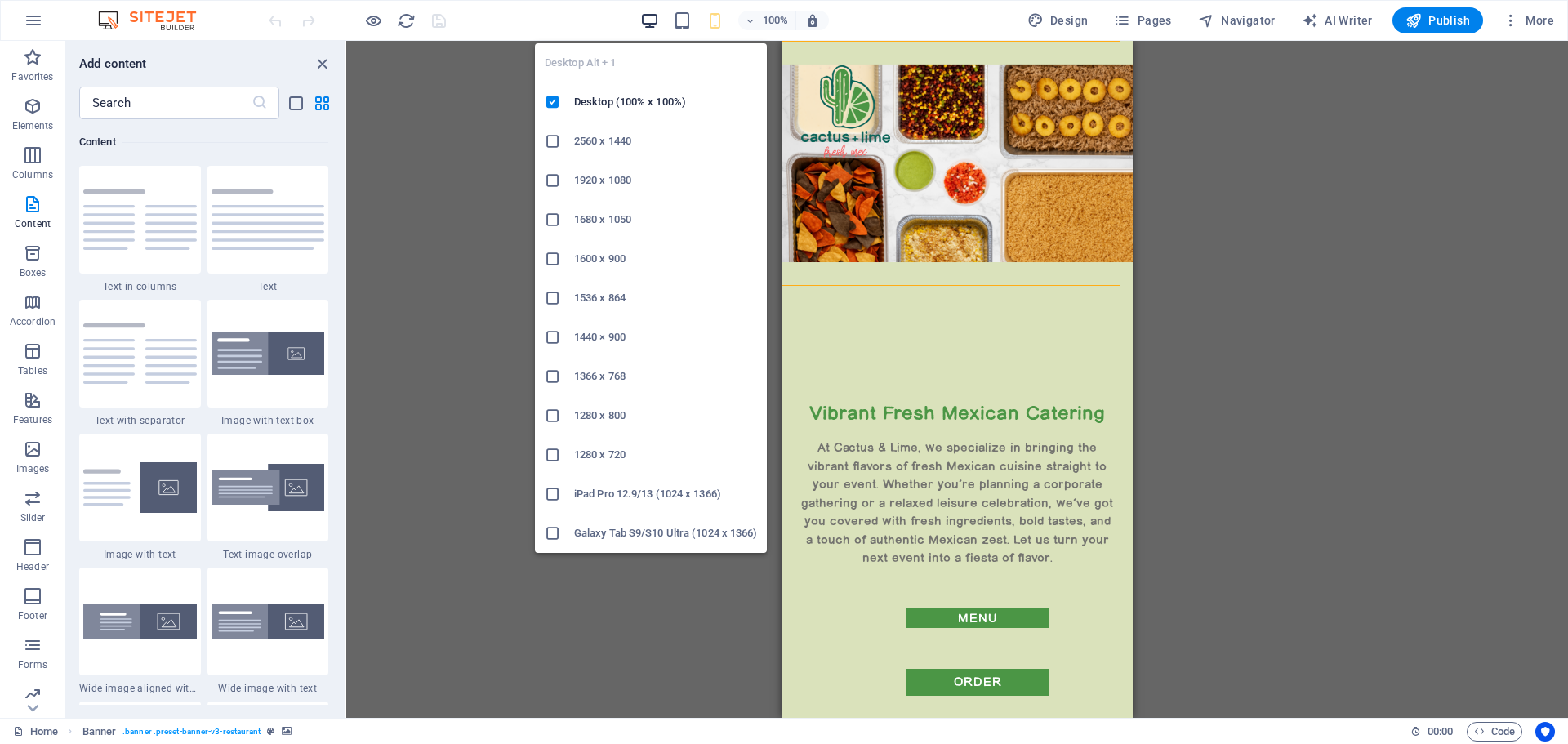
click at [654, 25] on icon "button" at bounding box center [650, 21] width 19 height 19
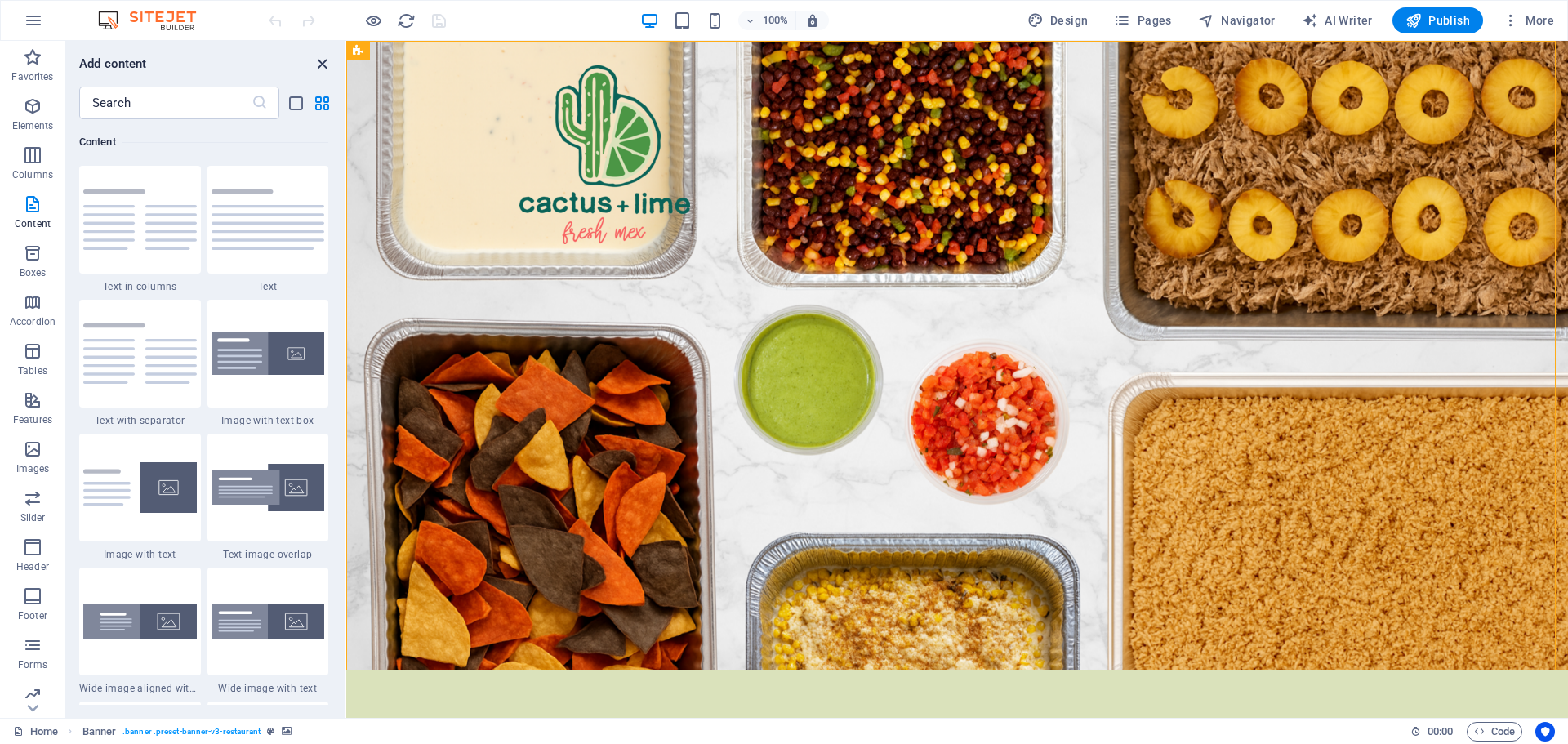
click at [320, 62] on icon "close panel" at bounding box center [322, 64] width 19 height 19
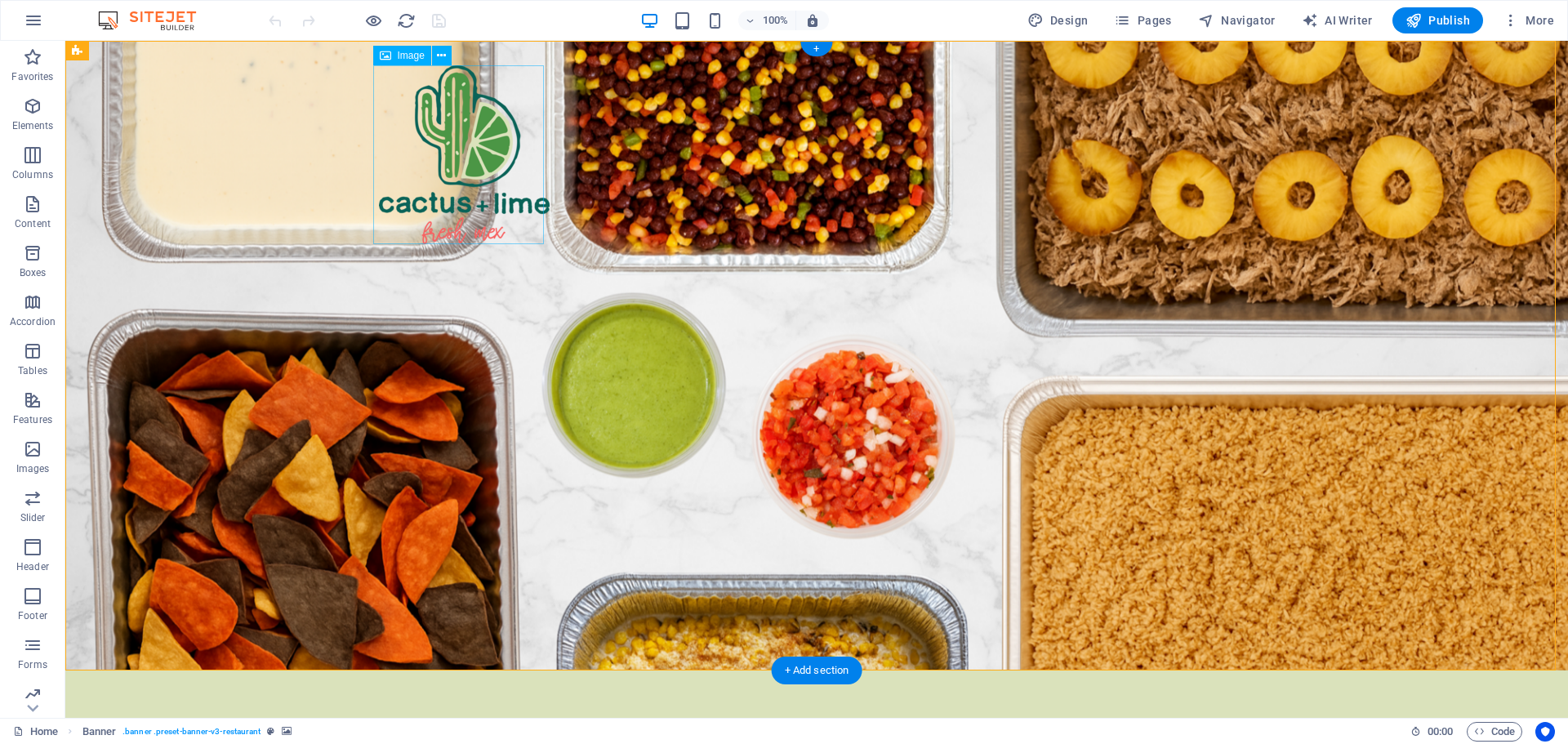
click at [450, 162] on figure at bounding box center [464, 154] width 171 height 178
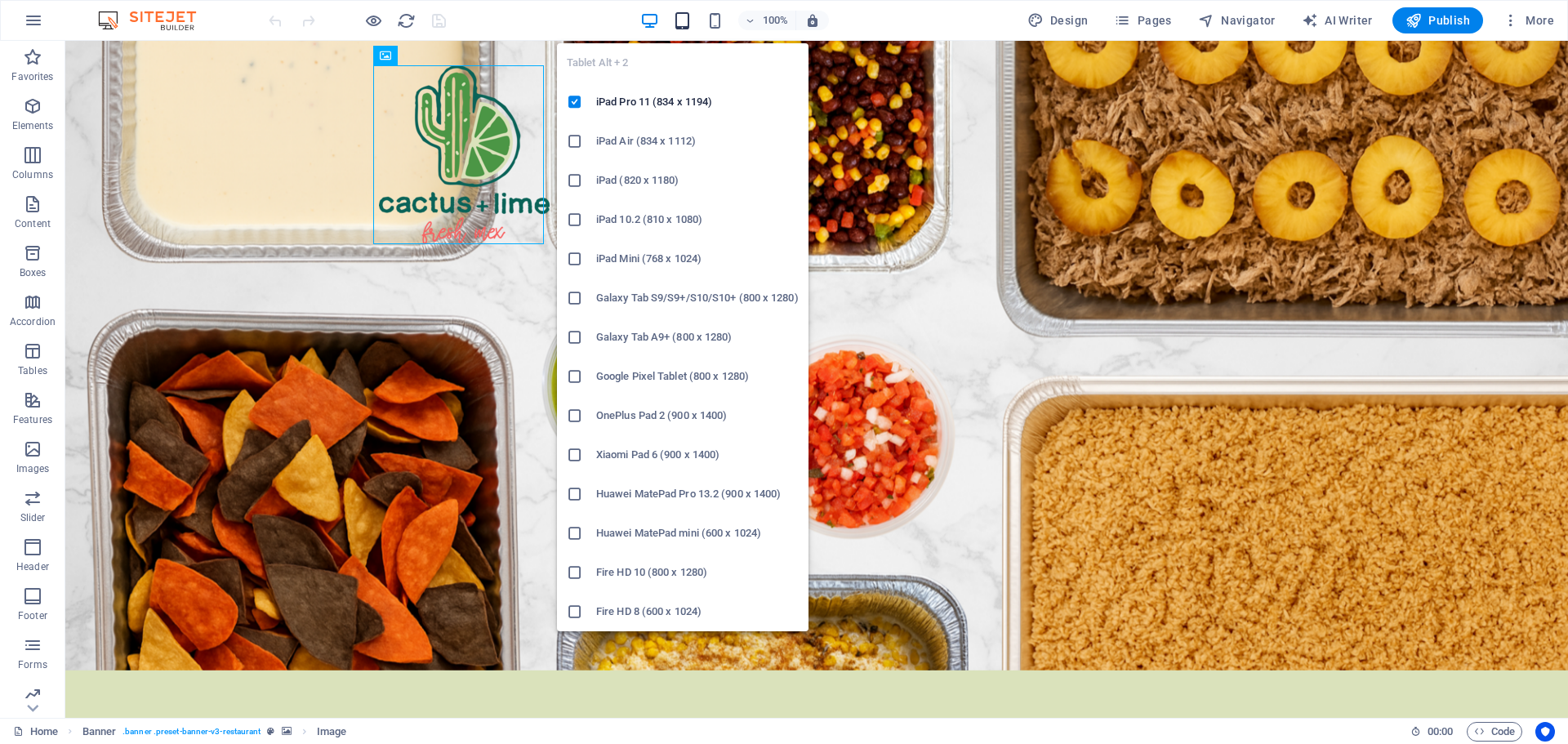
click at [689, 21] on icon "button" at bounding box center [683, 21] width 19 height 19
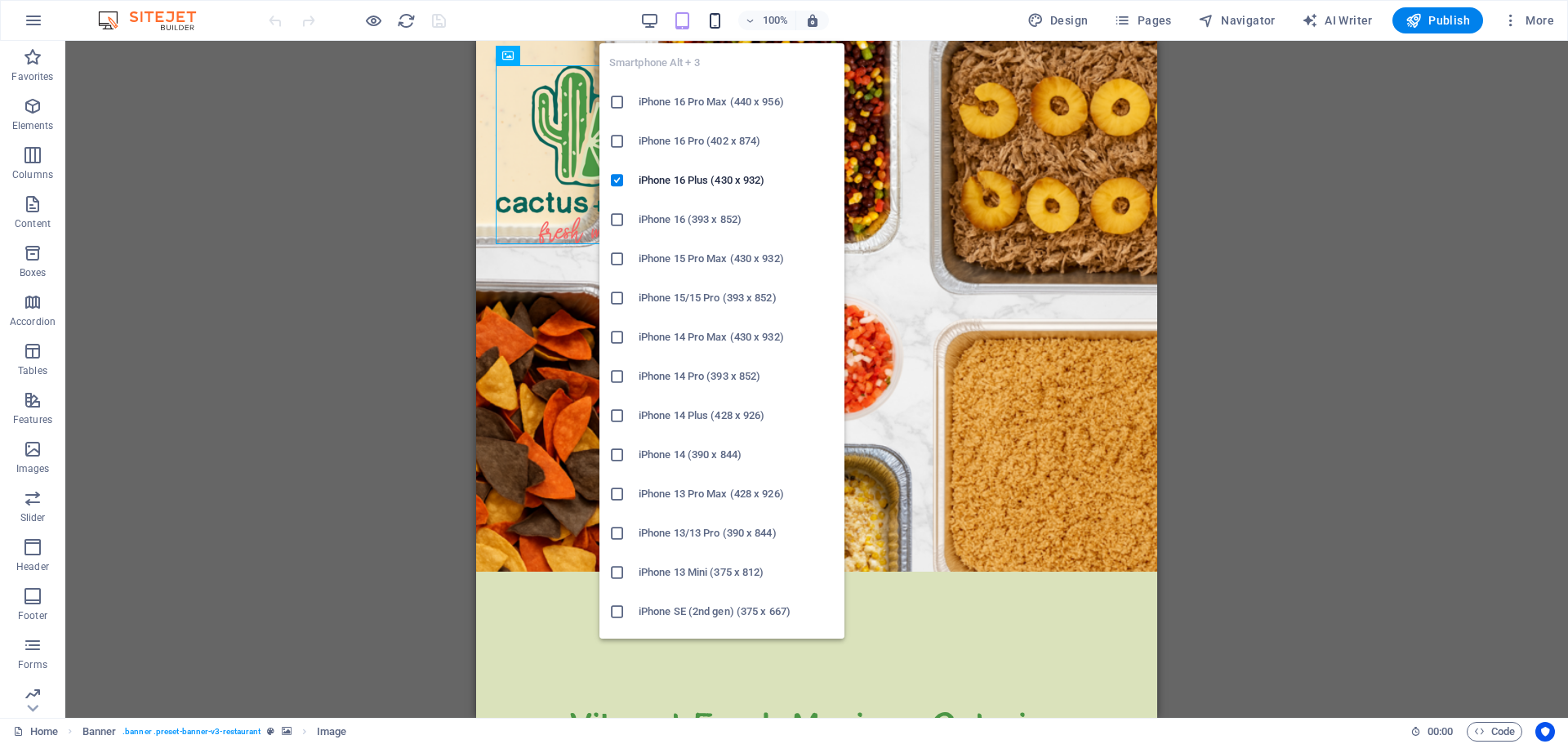
click at [719, 20] on icon "button" at bounding box center [715, 21] width 19 height 19
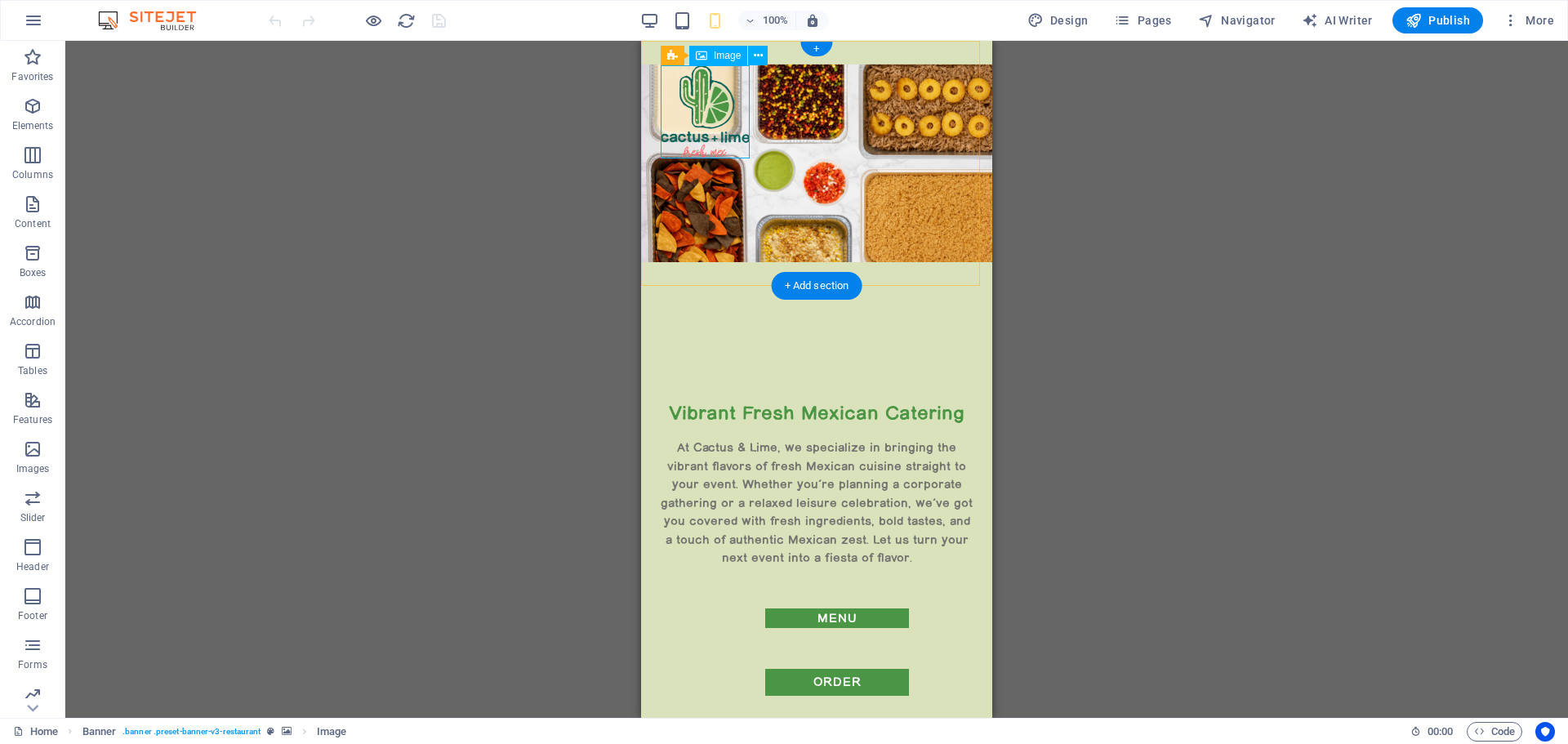
click at [719, 107] on figure at bounding box center [704, 112] width 89 height 93
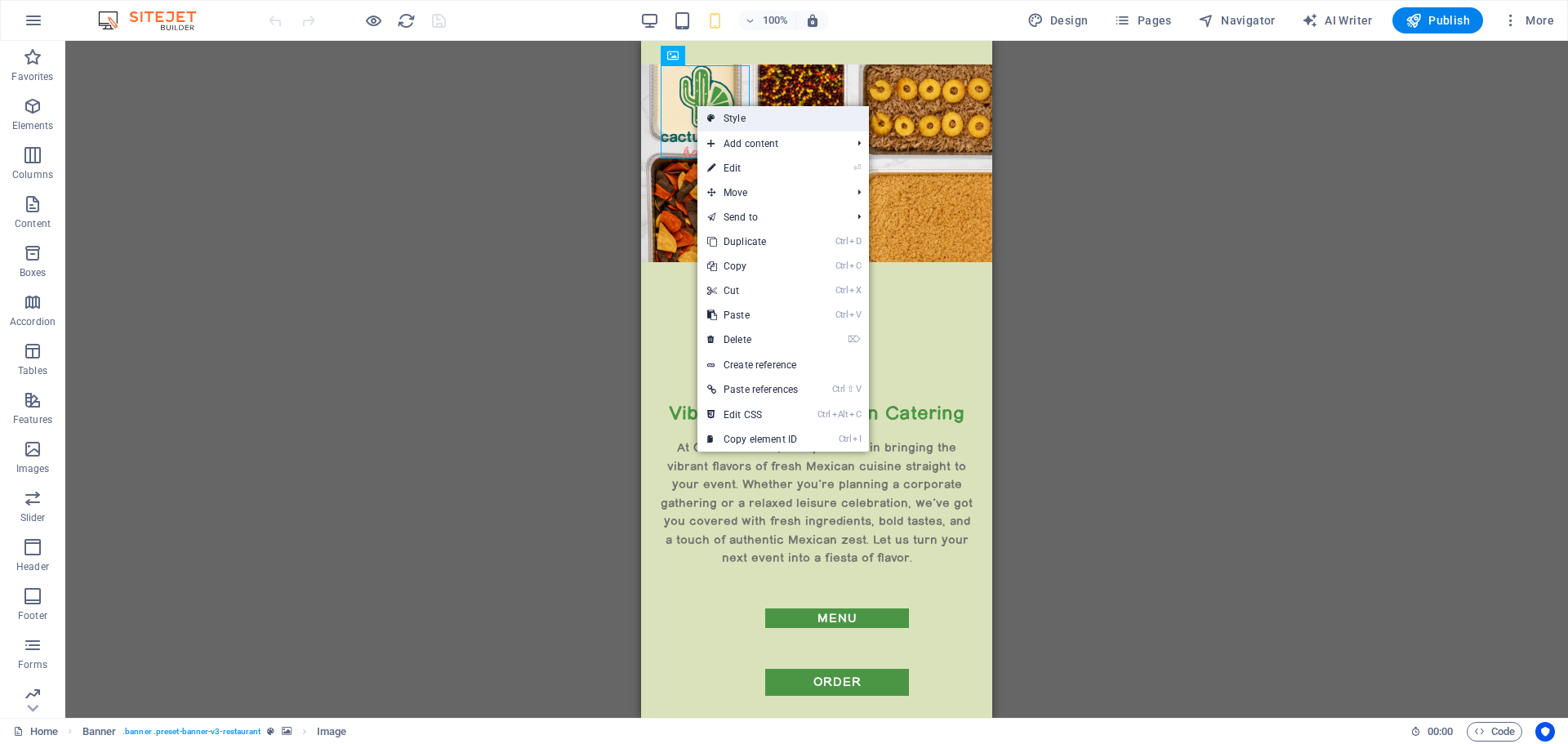
click at [733, 117] on link "Style" at bounding box center [784, 119] width 172 height 24
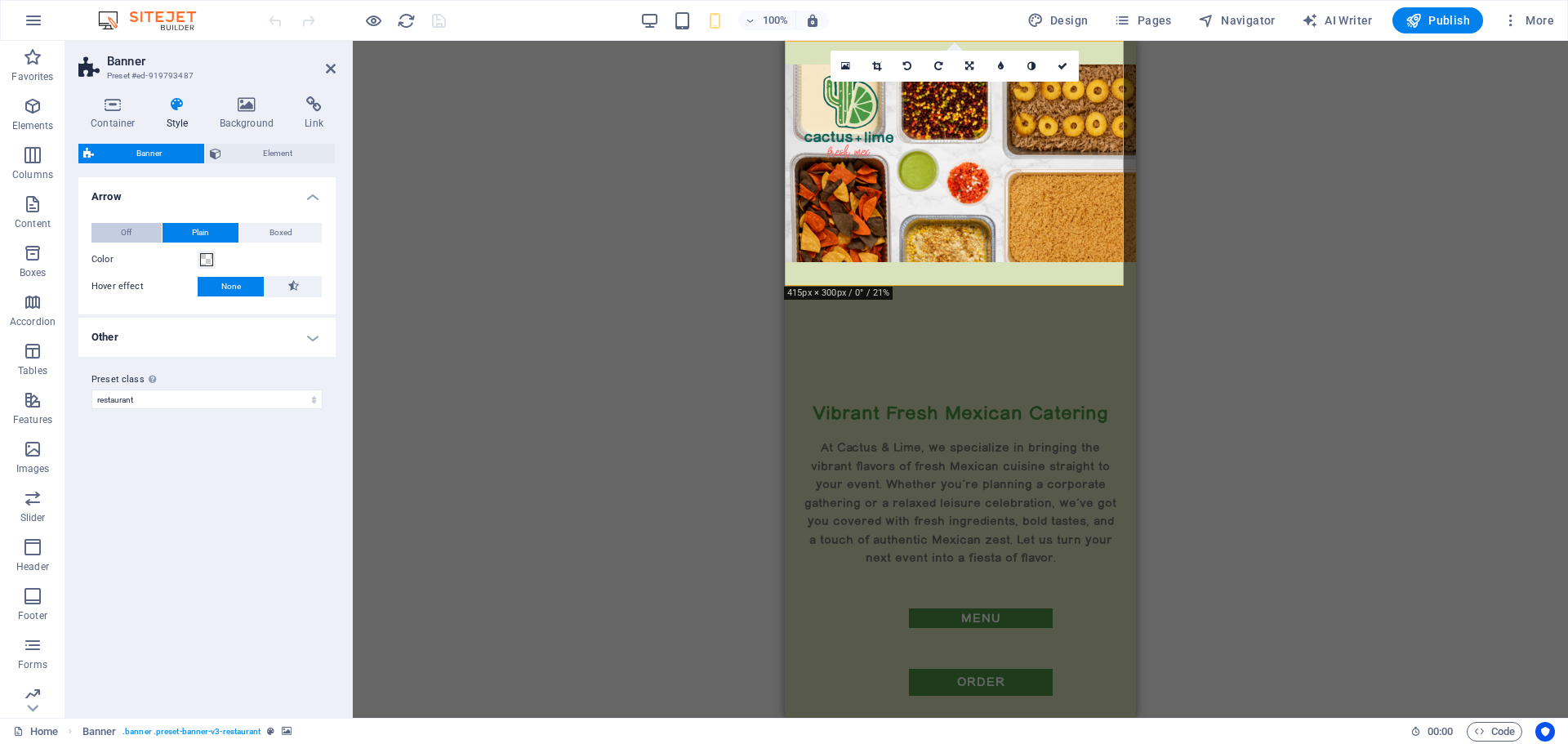
click at [127, 234] on span "Off" at bounding box center [125, 232] width 10 height 20
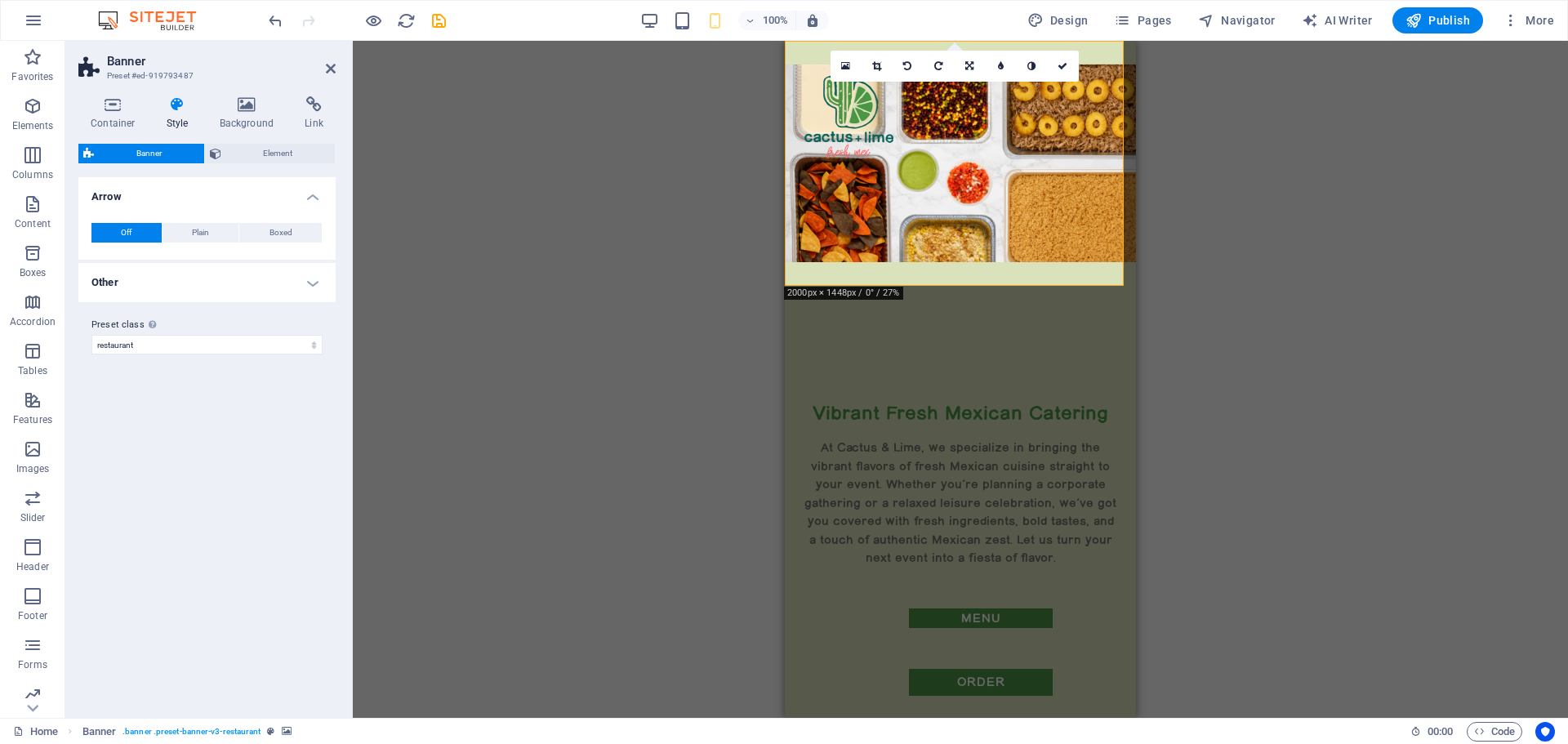
click at [184, 288] on h4 "Other" at bounding box center [206, 283] width 257 height 39
click at [290, 316] on span "Adjust" at bounding box center [290, 318] width 23 height 20
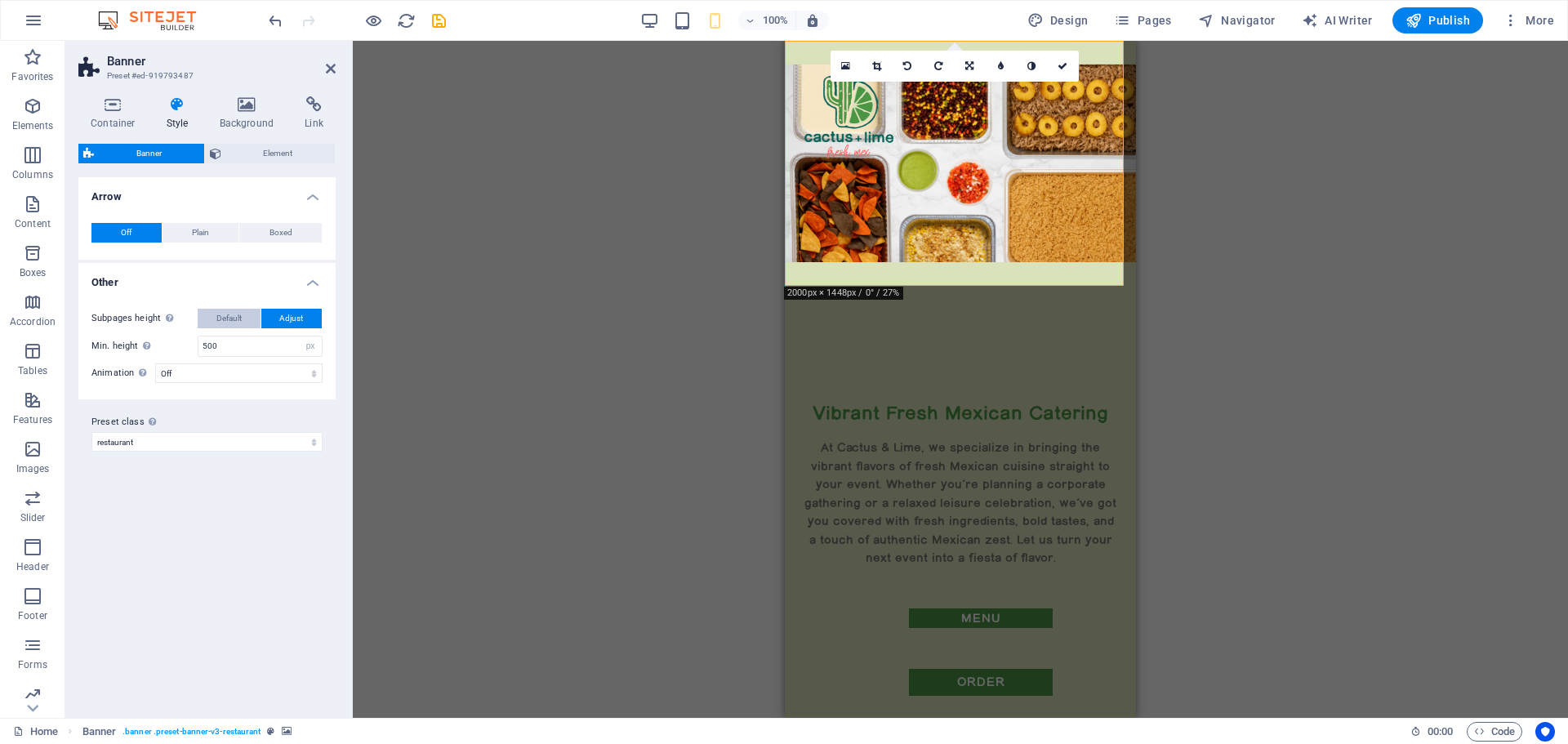
click at [218, 318] on span "Default" at bounding box center [229, 318] width 25 height 20
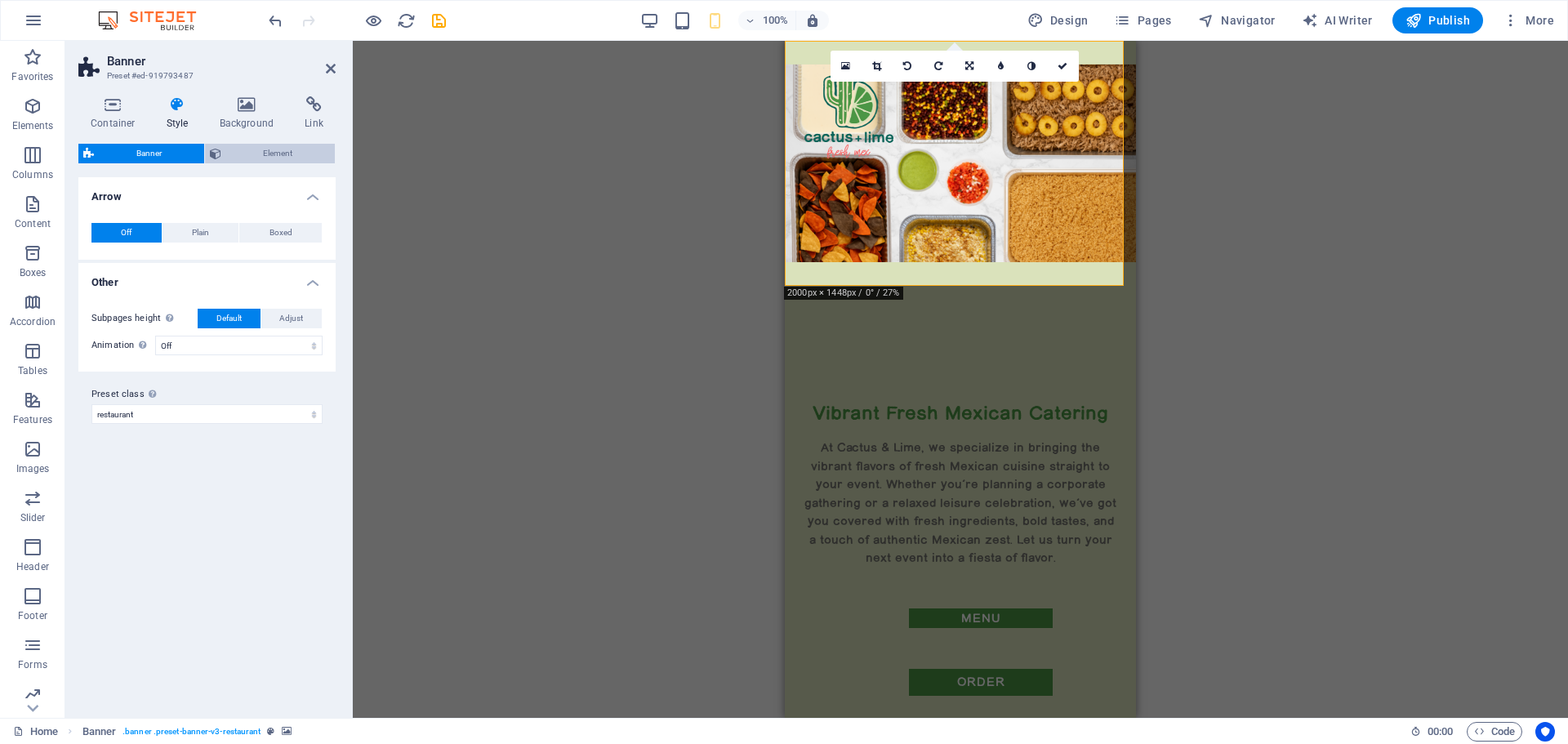
click at [274, 153] on span "Element" at bounding box center [278, 153] width 105 height 20
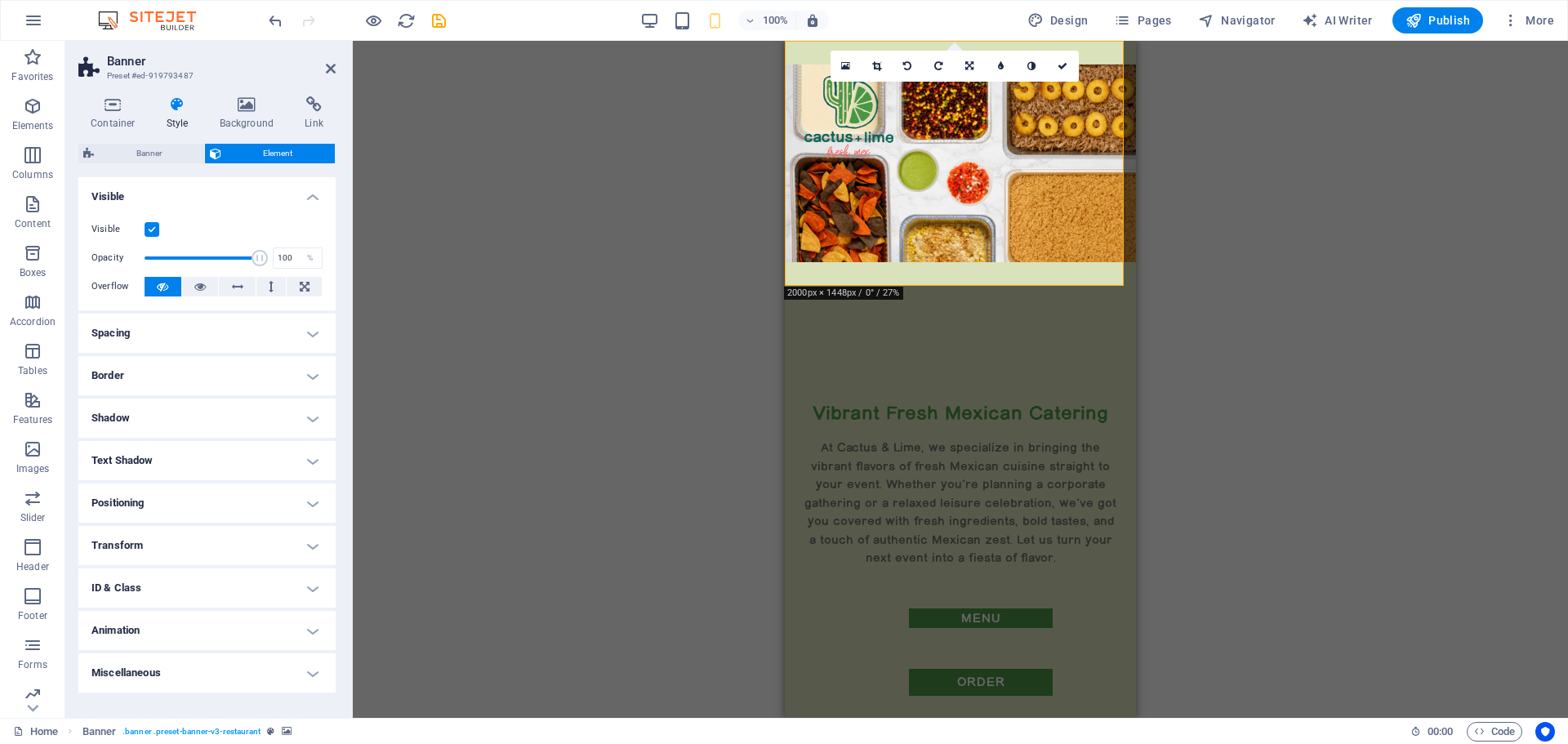
click at [241, 498] on h4 "Positioning" at bounding box center [206, 503] width 257 height 39
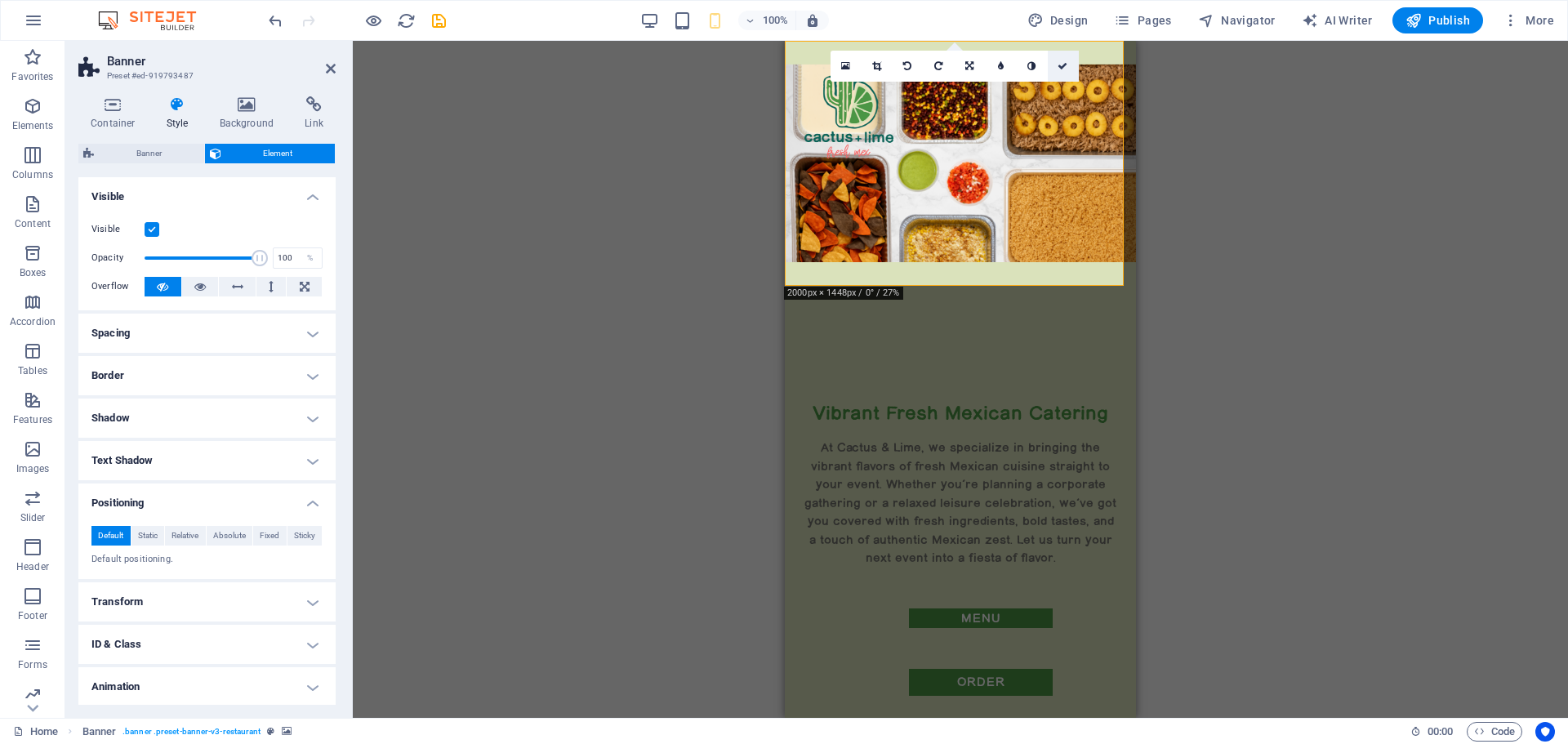
click at [1065, 63] on icon at bounding box center [1062, 66] width 9 height 9
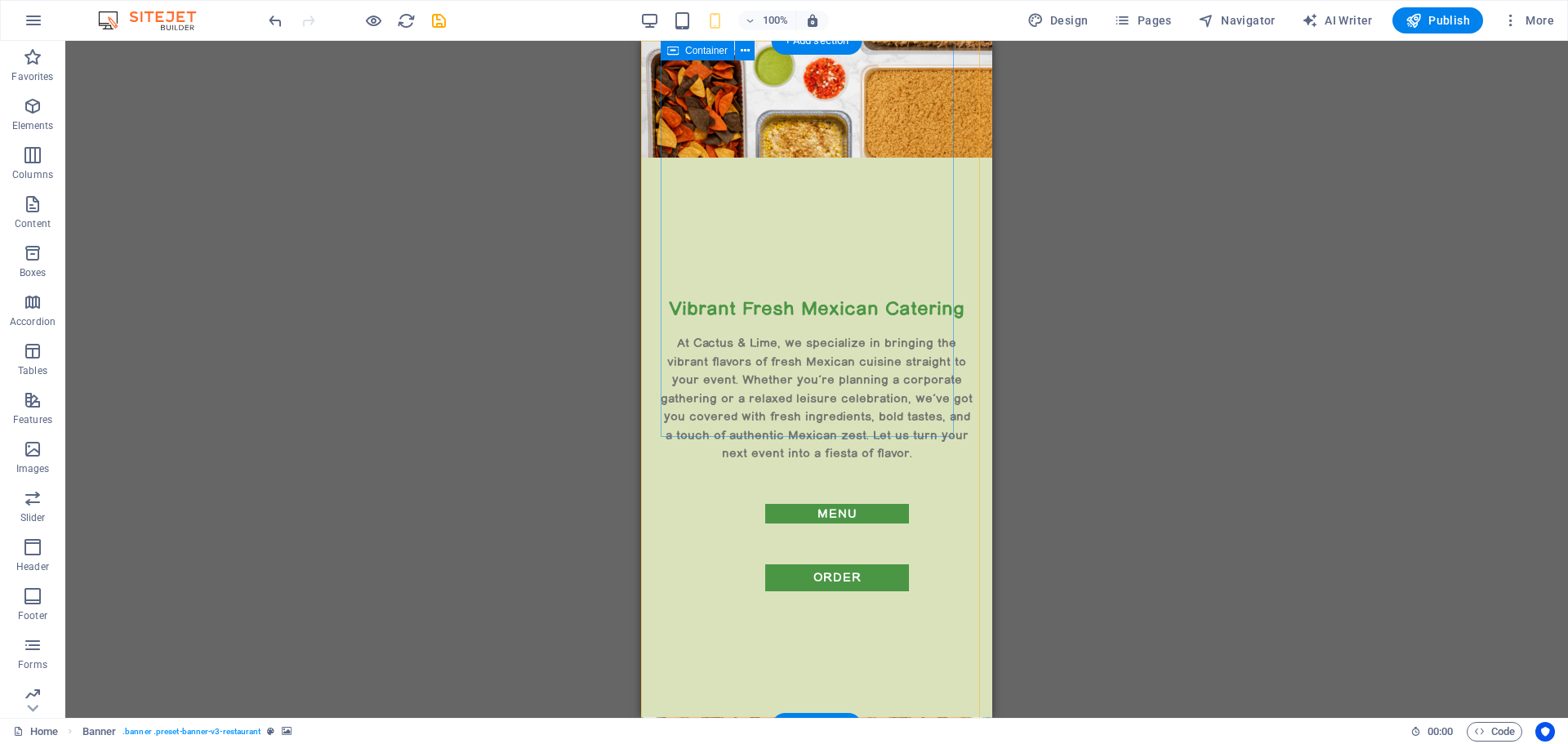
scroll to position [0, 0]
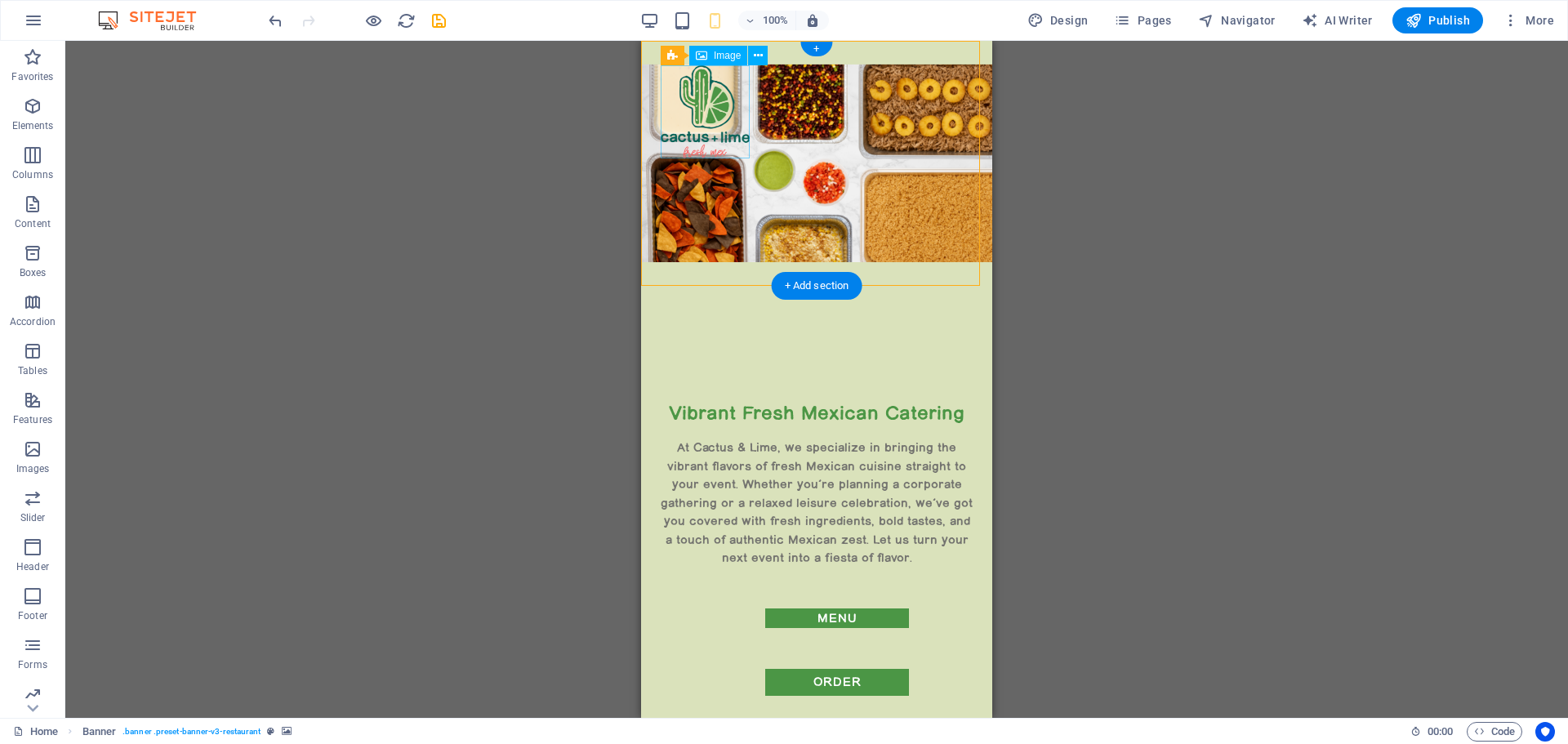
click at [699, 114] on figure at bounding box center [704, 112] width 89 height 93
select select "px"
select select "%"
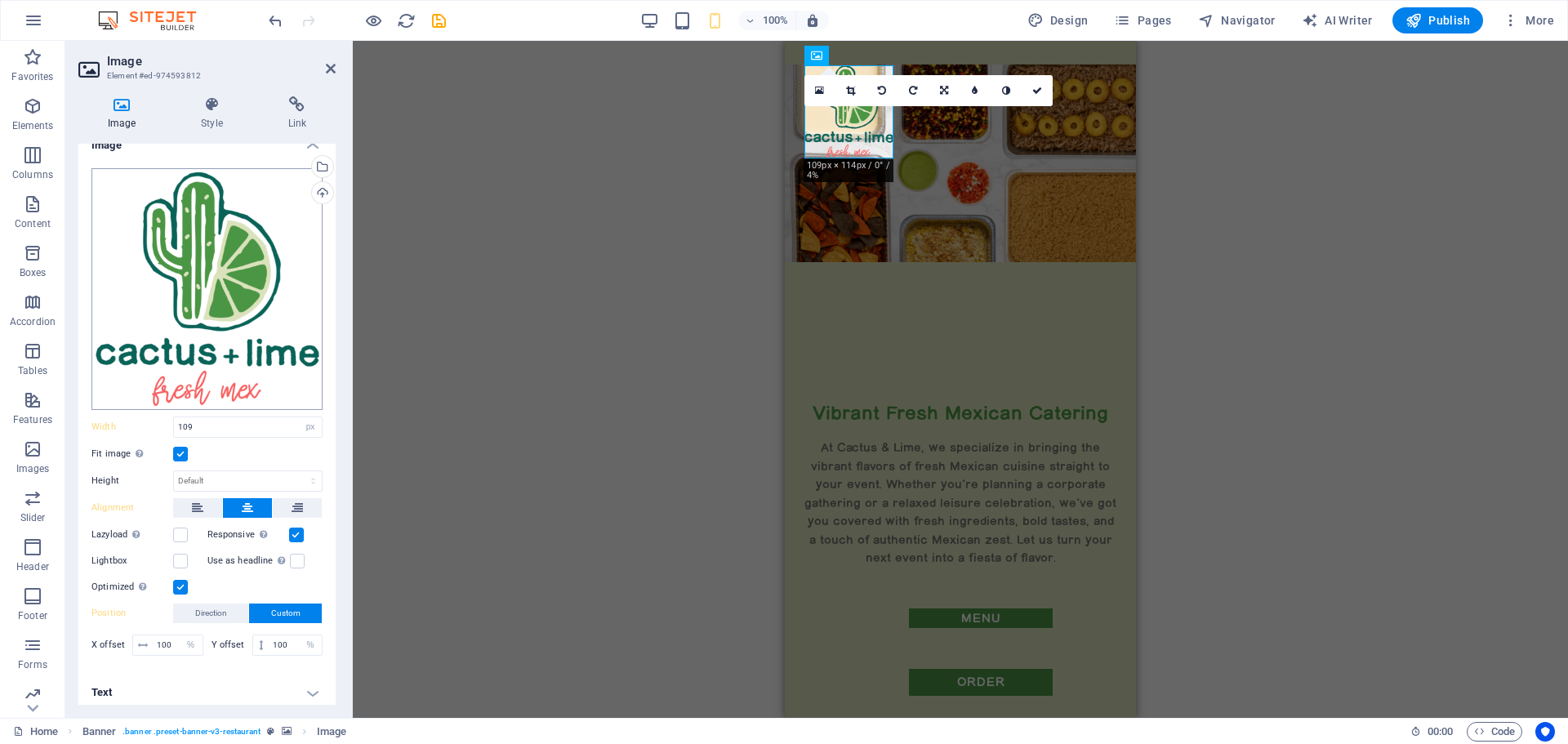
scroll to position [21, 0]
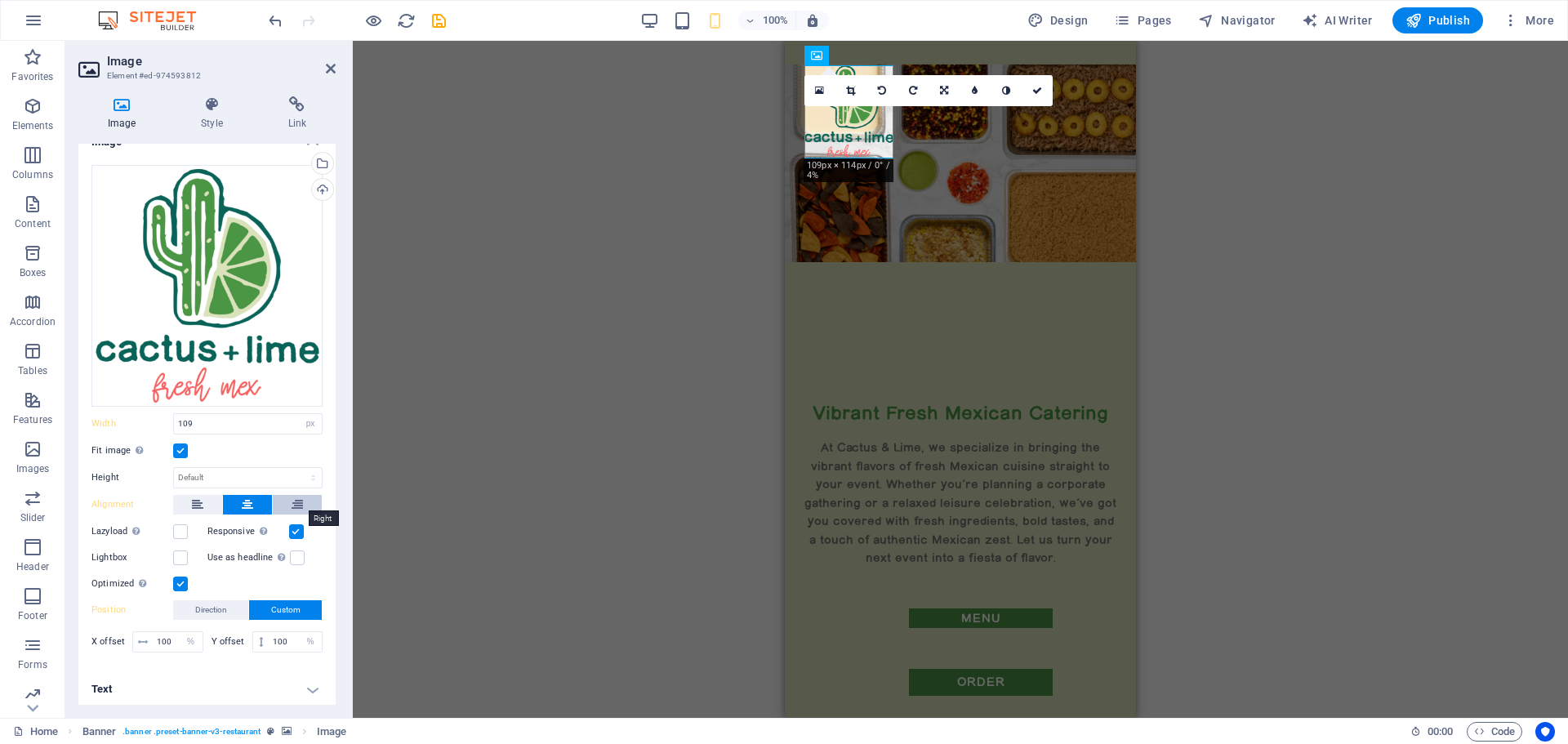
click at [291, 501] on icon at bounding box center [297, 504] width 11 height 20
click at [239, 495] on button at bounding box center [247, 504] width 49 height 20
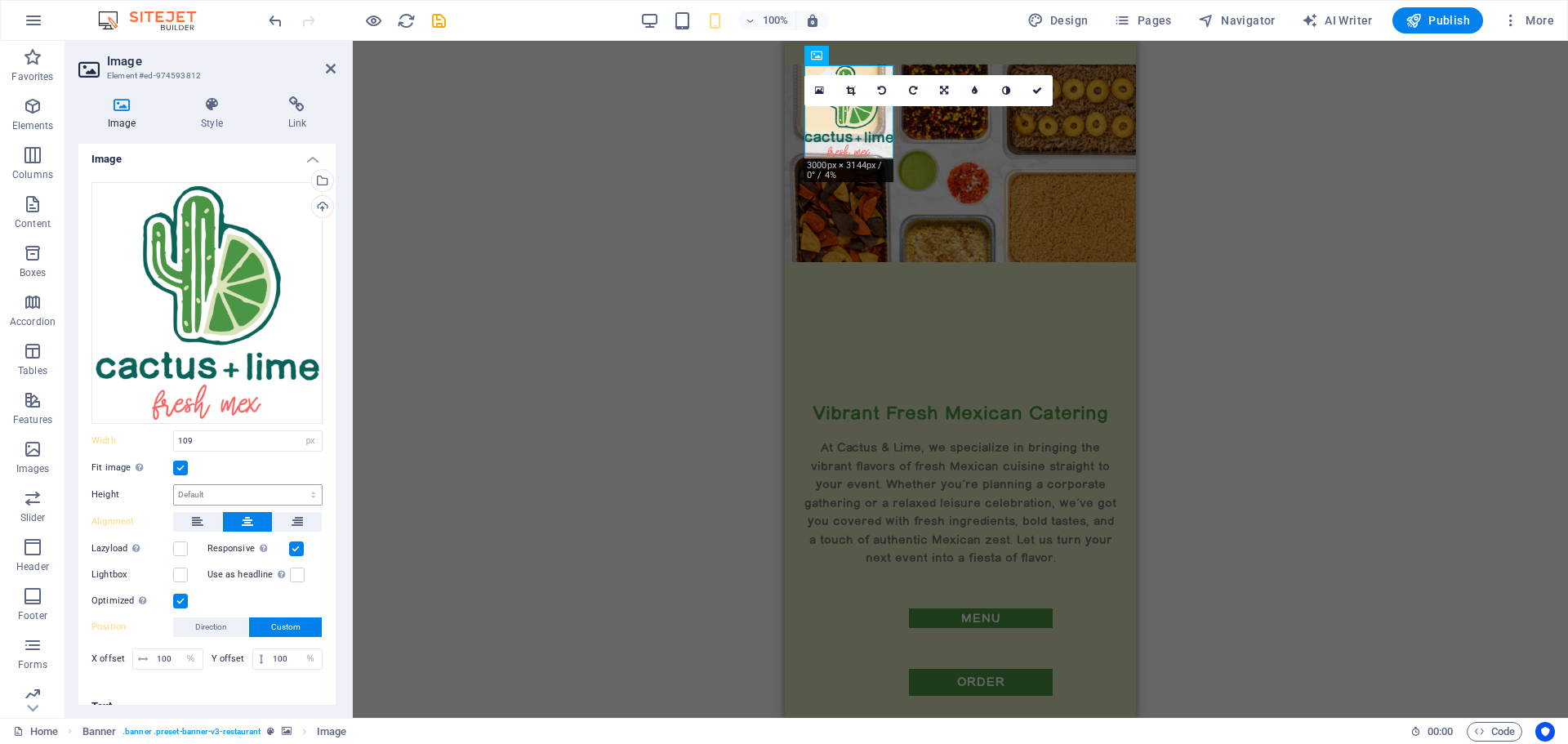
scroll to position [0, 0]
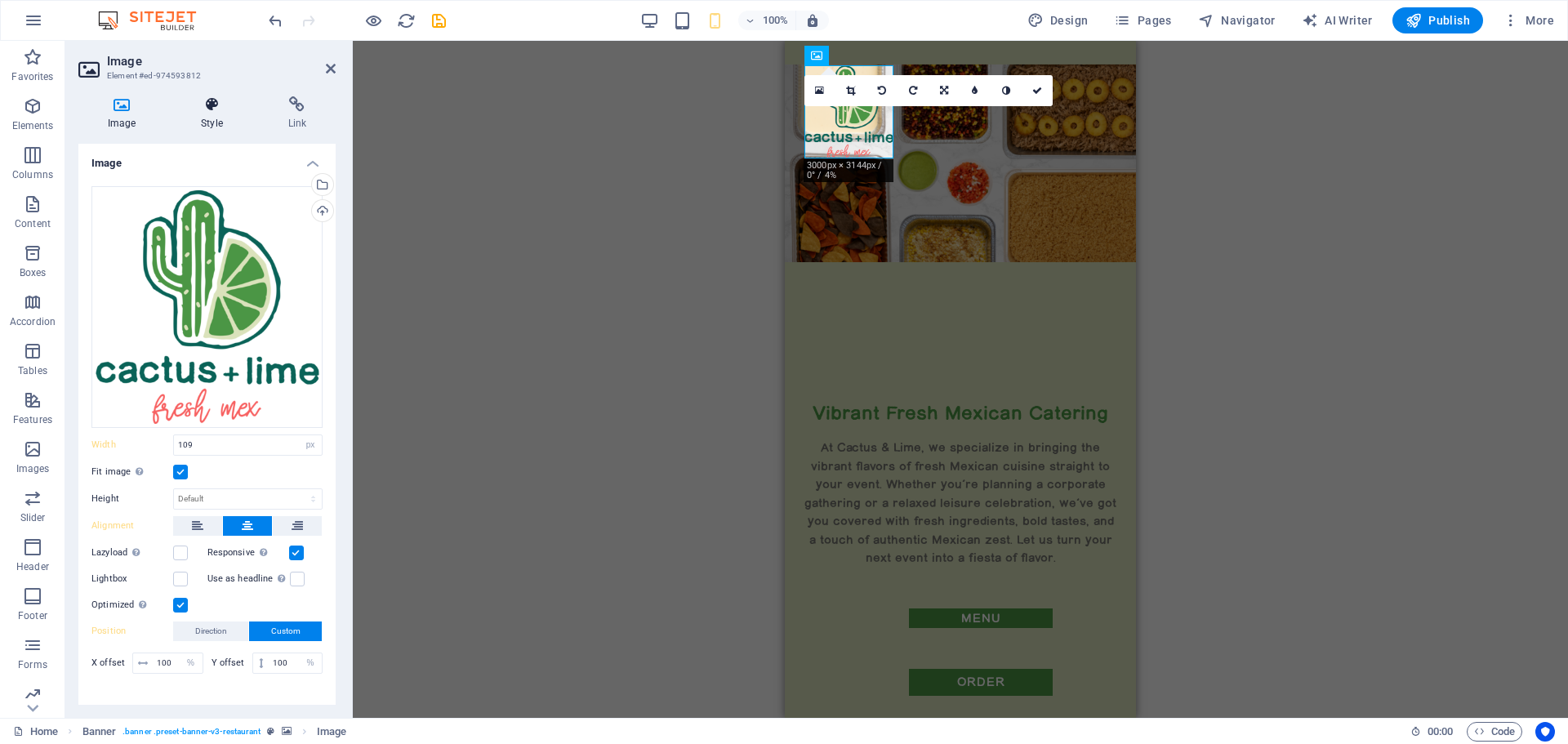
click at [205, 112] on icon at bounding box center [212, 104] width 80 height 16
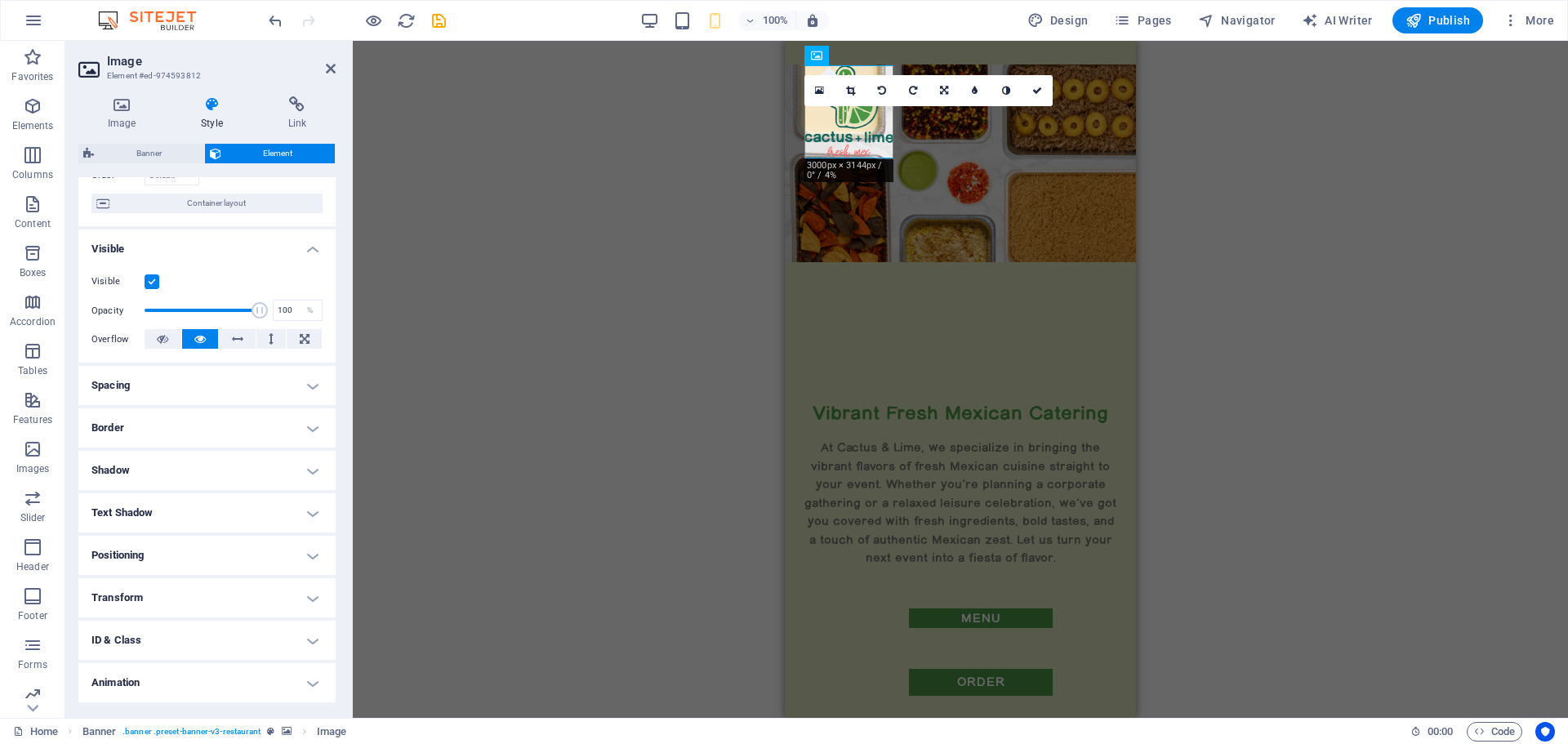
scroll to position [162, 0]
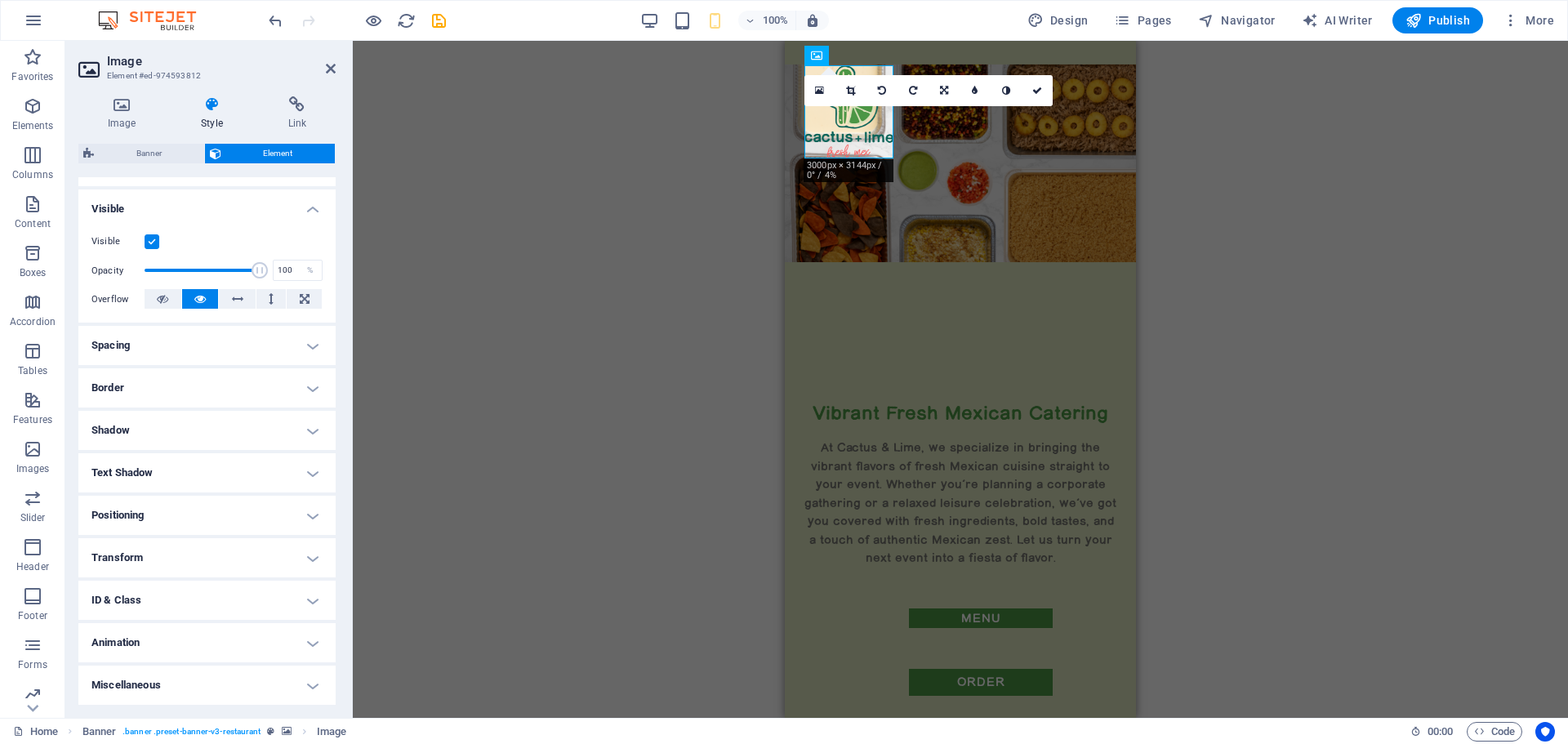
click at [173, 597] on h4 "ID & Class" at bounding box center [206, 600] width 257 height 39
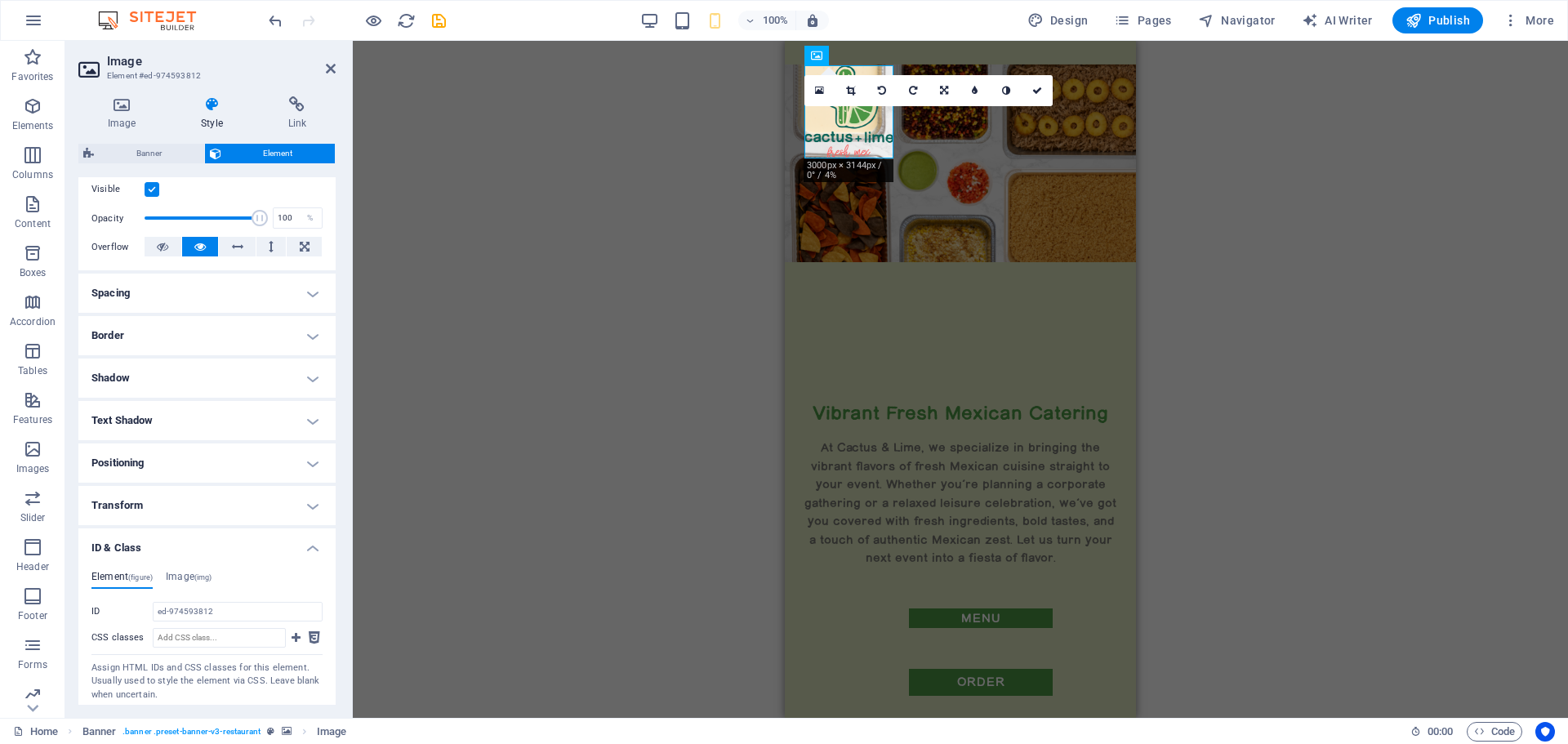
scroll to position [64, 0]
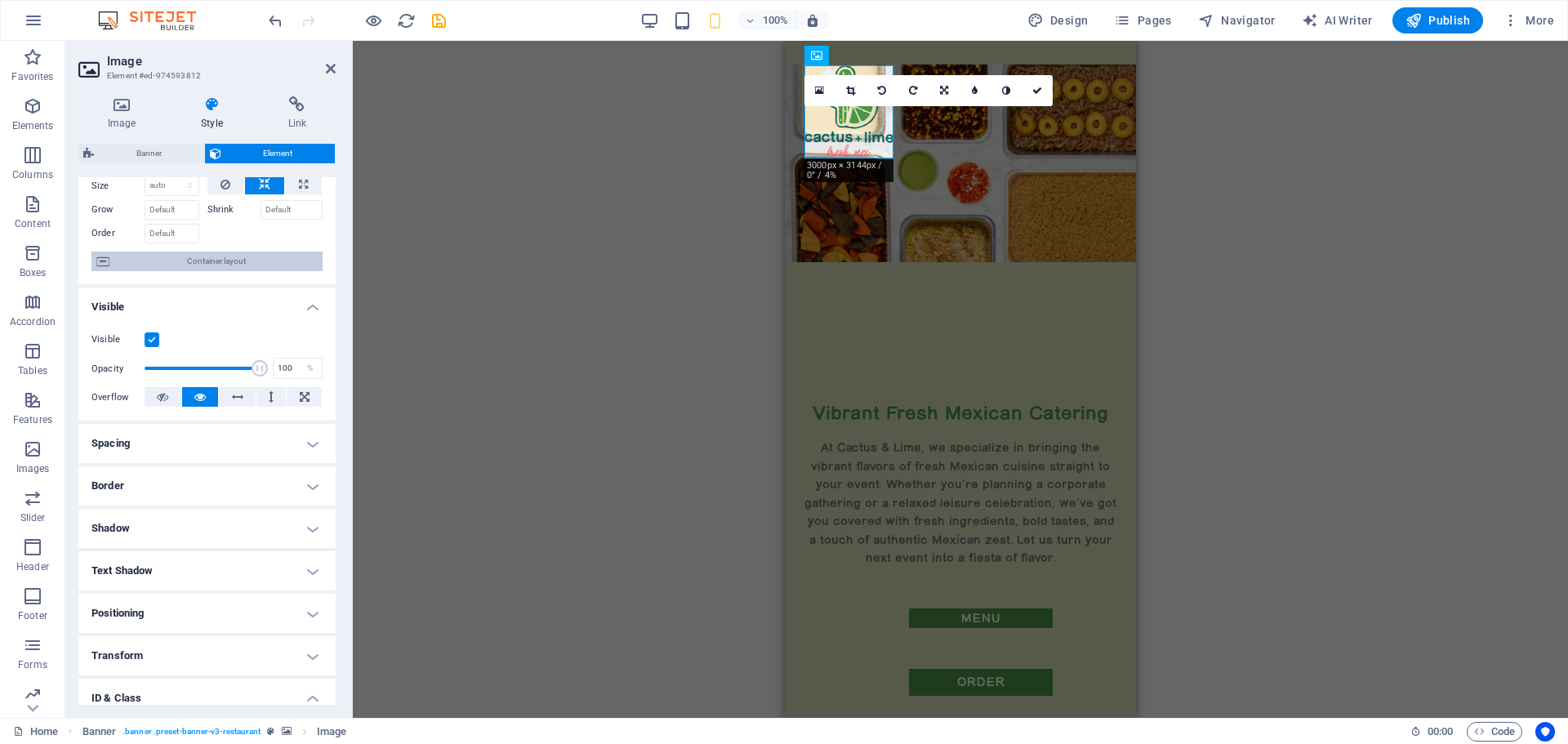
click at [187, 258] on span "Container layout" at bounding box center [216, 260] width 204 height 20
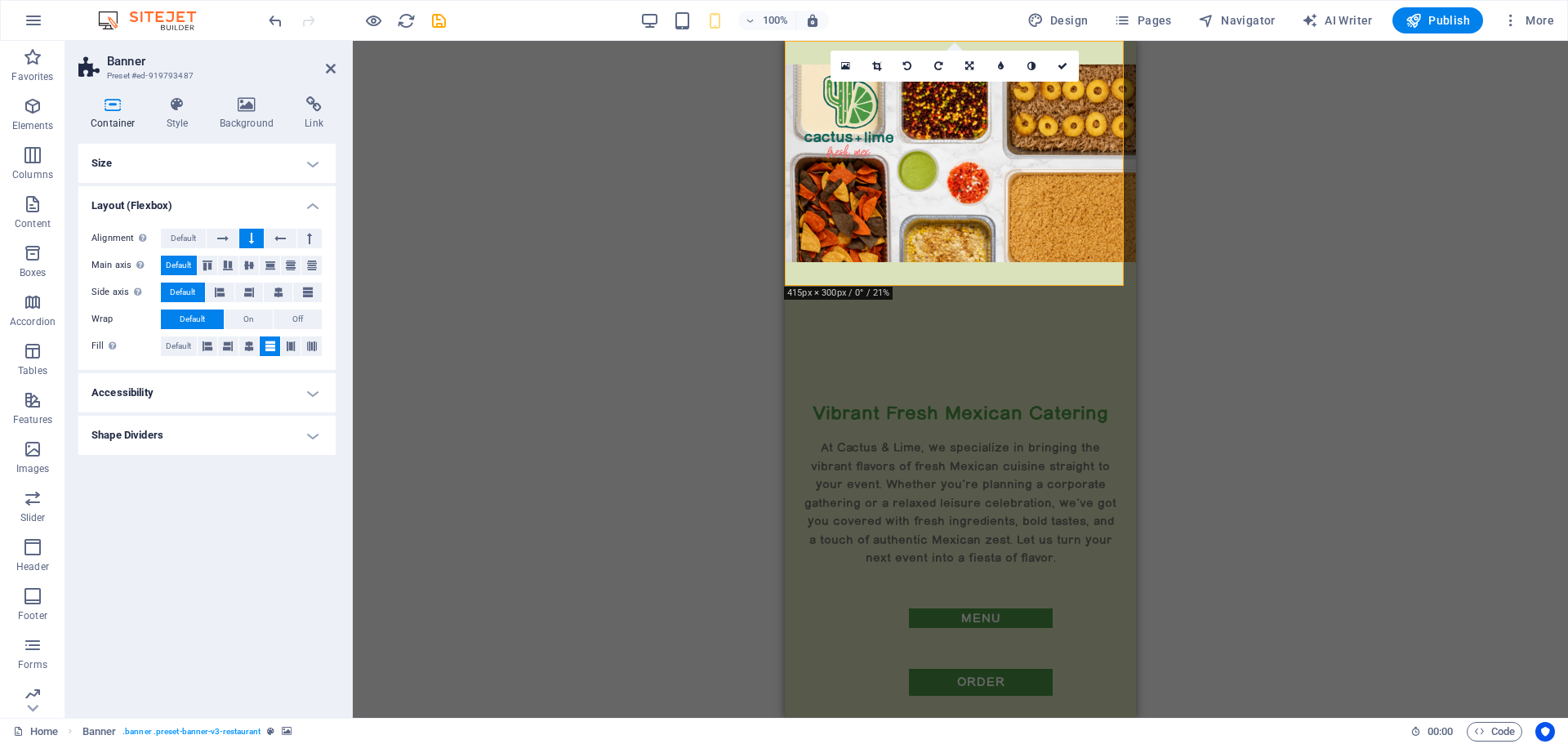
click at [315, 396] on h4 "Accessibility" at bounding box center [206, 393] width 257 height 39
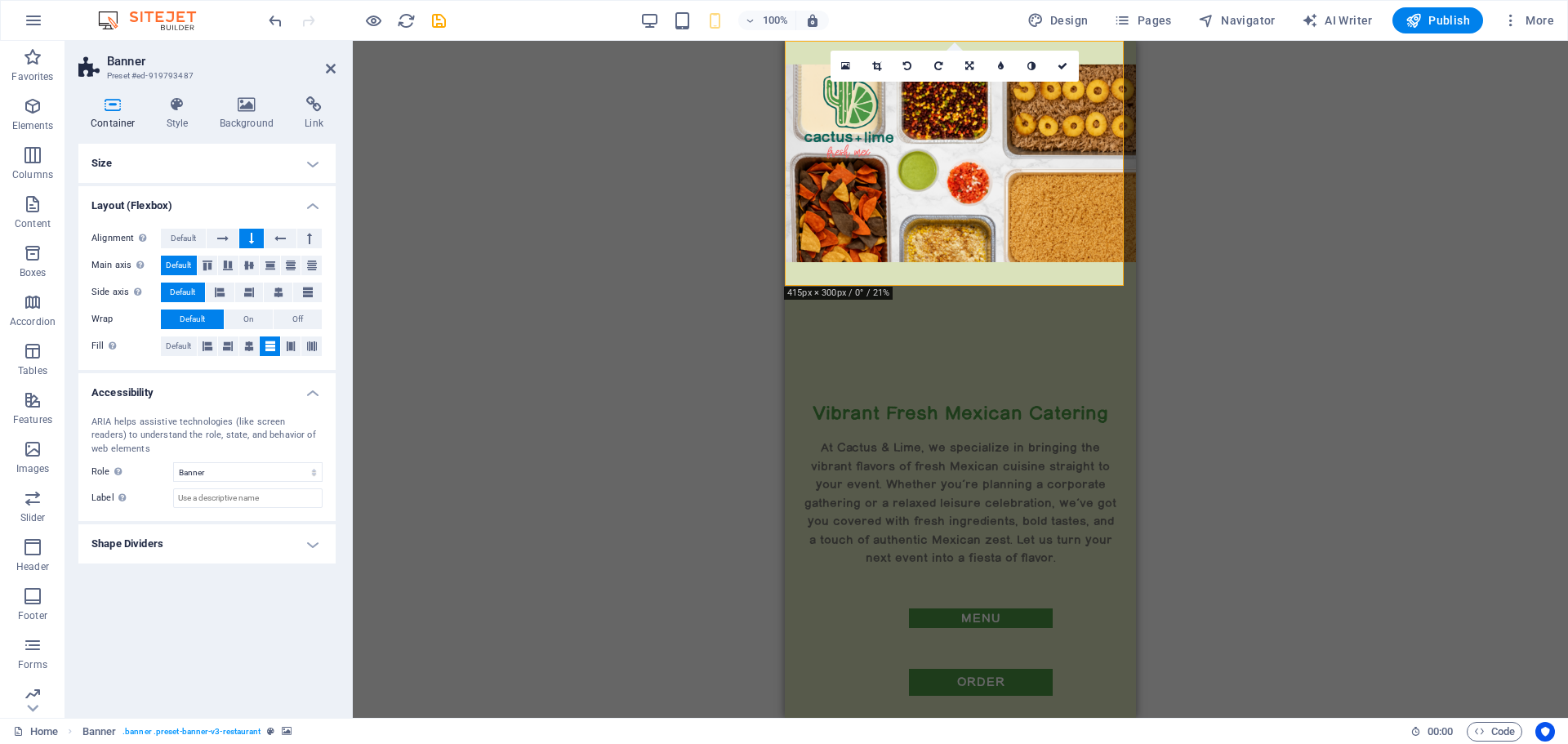
click at [321, 540] on h4 "Shape Dividers" at bounding box center [206, 543] width 257 height 39
click at [175, 340] on span "Default" at bounding box center [178, 345] width 25 height 20
click at [171, 345] on span "Default" at bounding box center [178, 345] width 25 height 20
click at [329, 73] on icon at bounding box center [331, 68] width 9 height 13
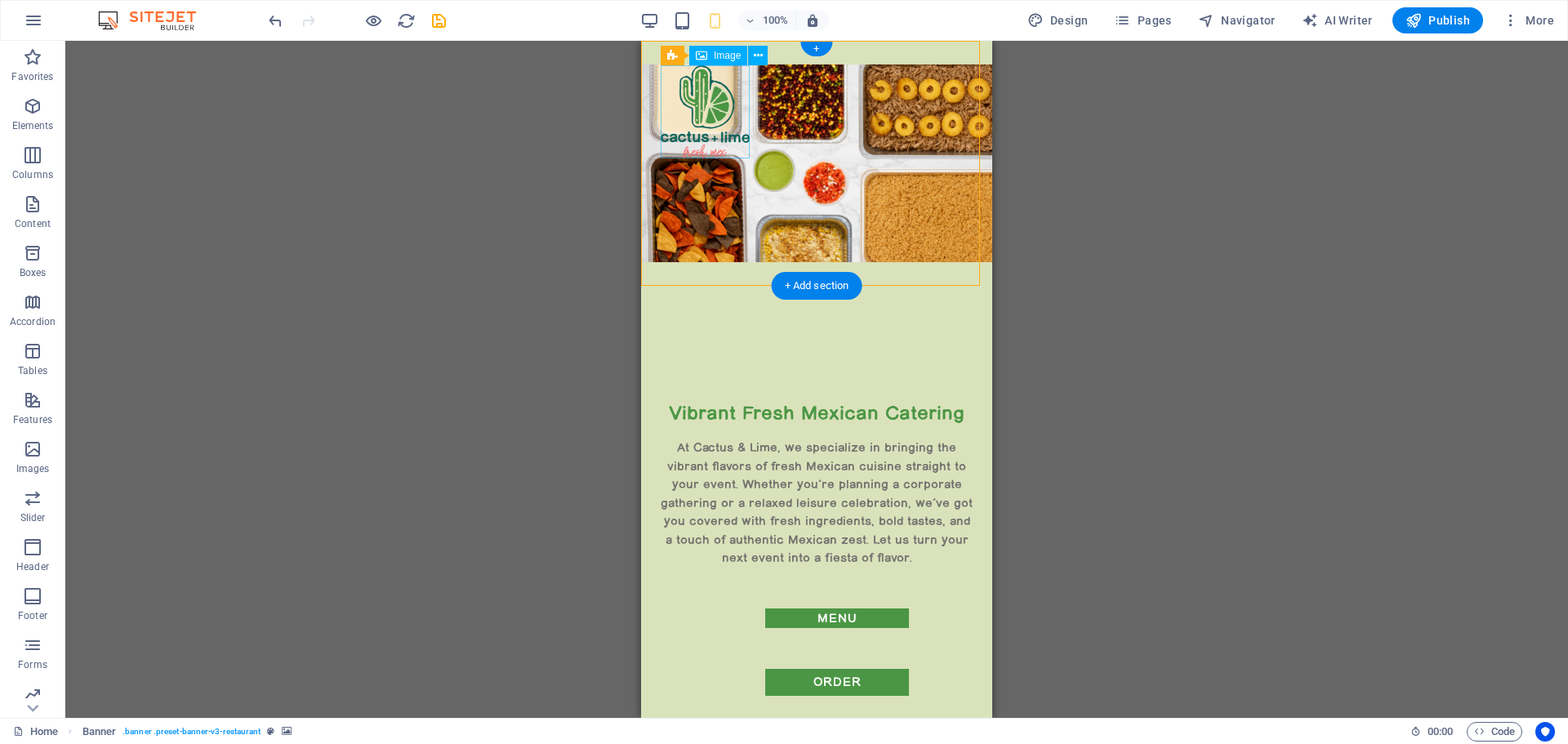
click at [708, 123] on figure at bounding box center [704, 112] width 89 height 93
drag, startPoint x: 1310, startPoint y: 94, endPoint x: 848, endPoint y: 64, distance: 463.0
click at [754, 51] on icon at bounding box center [755, 50] width 12 height 17
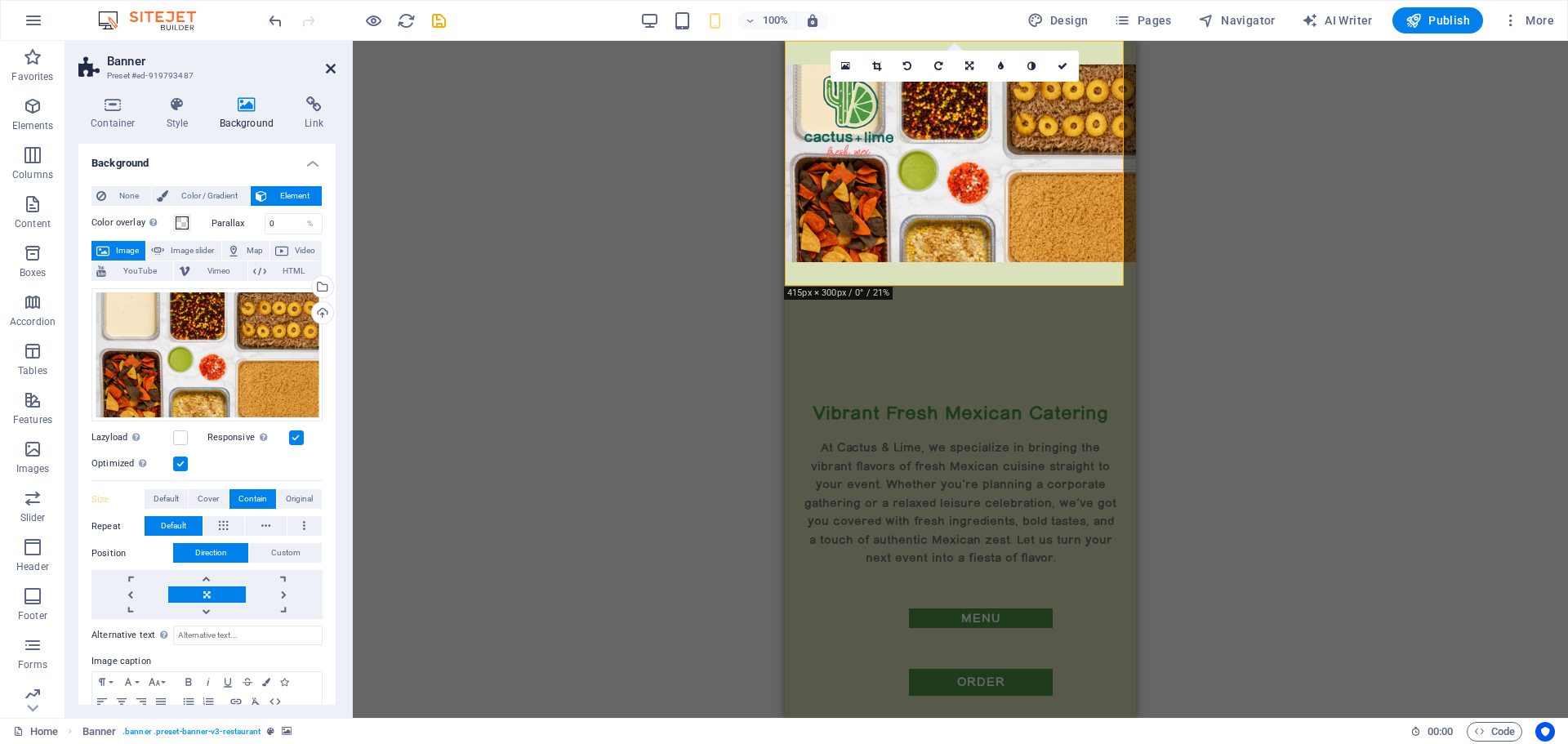
click at [327, 65] on icon at bounding box center [331, 68] width 9 height 13
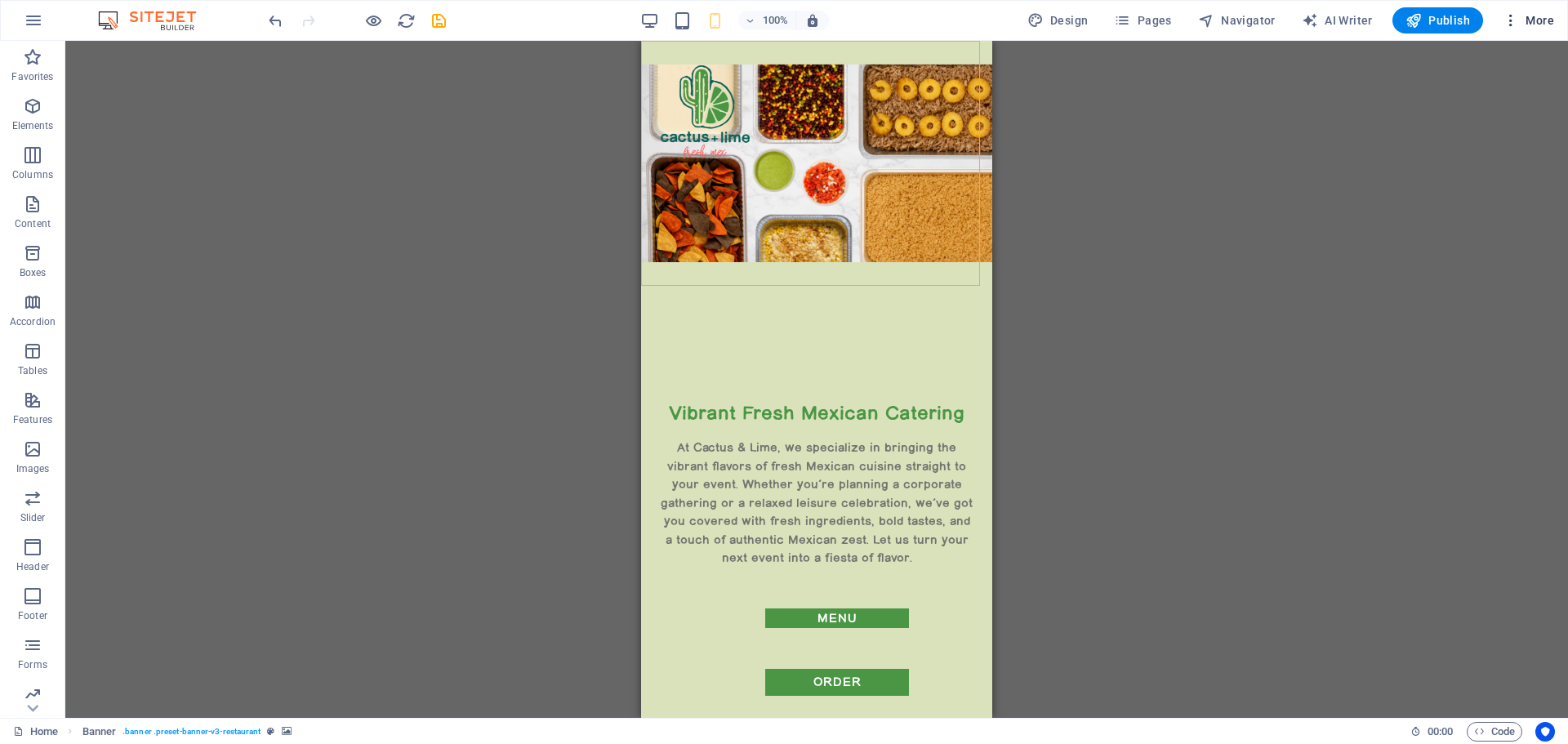
click at [1515, 21] on icon "button" at bounding box center [1510, 20] width 16 height 16
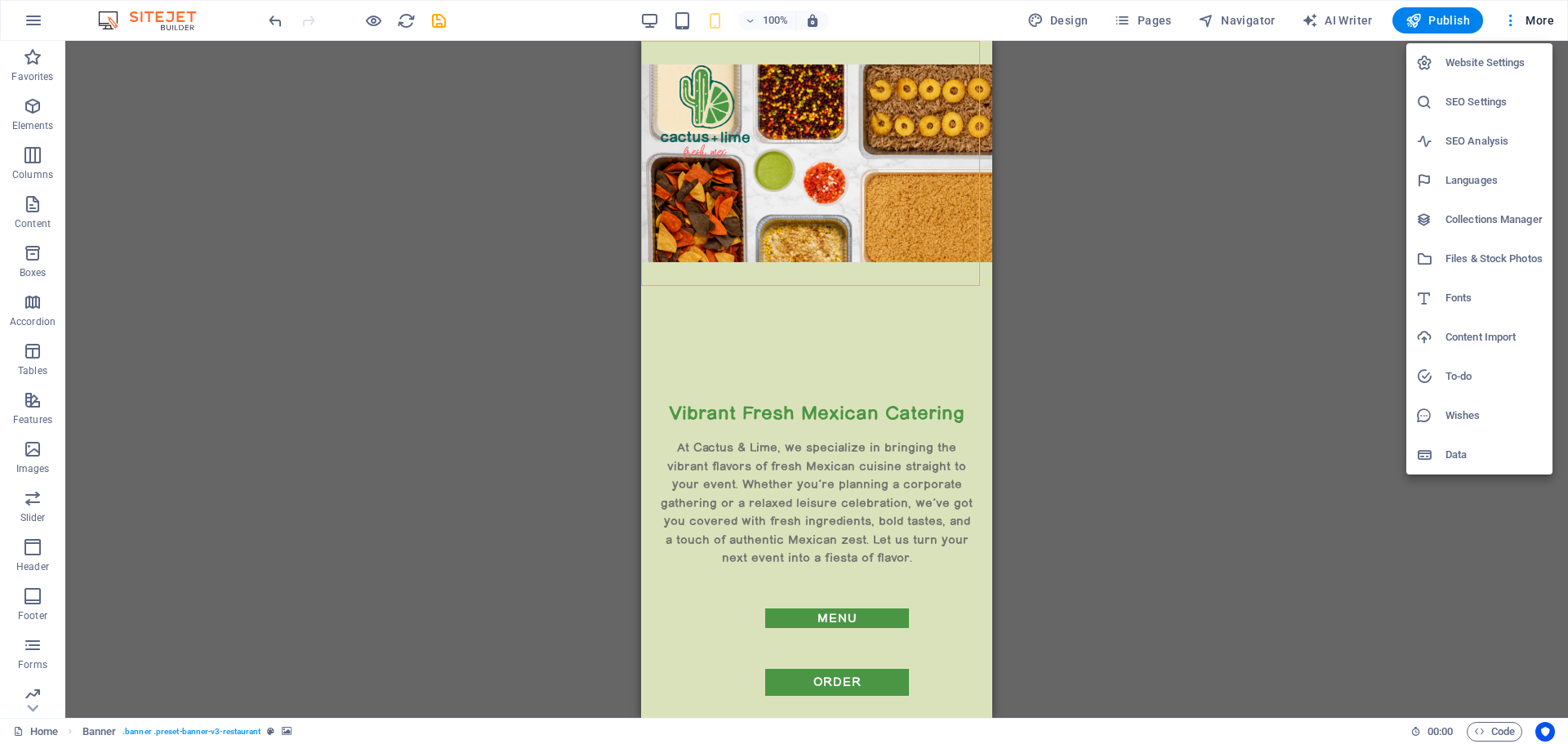
click at [320, 149] on div at bounding box center [784, 372] width 1568 height 744
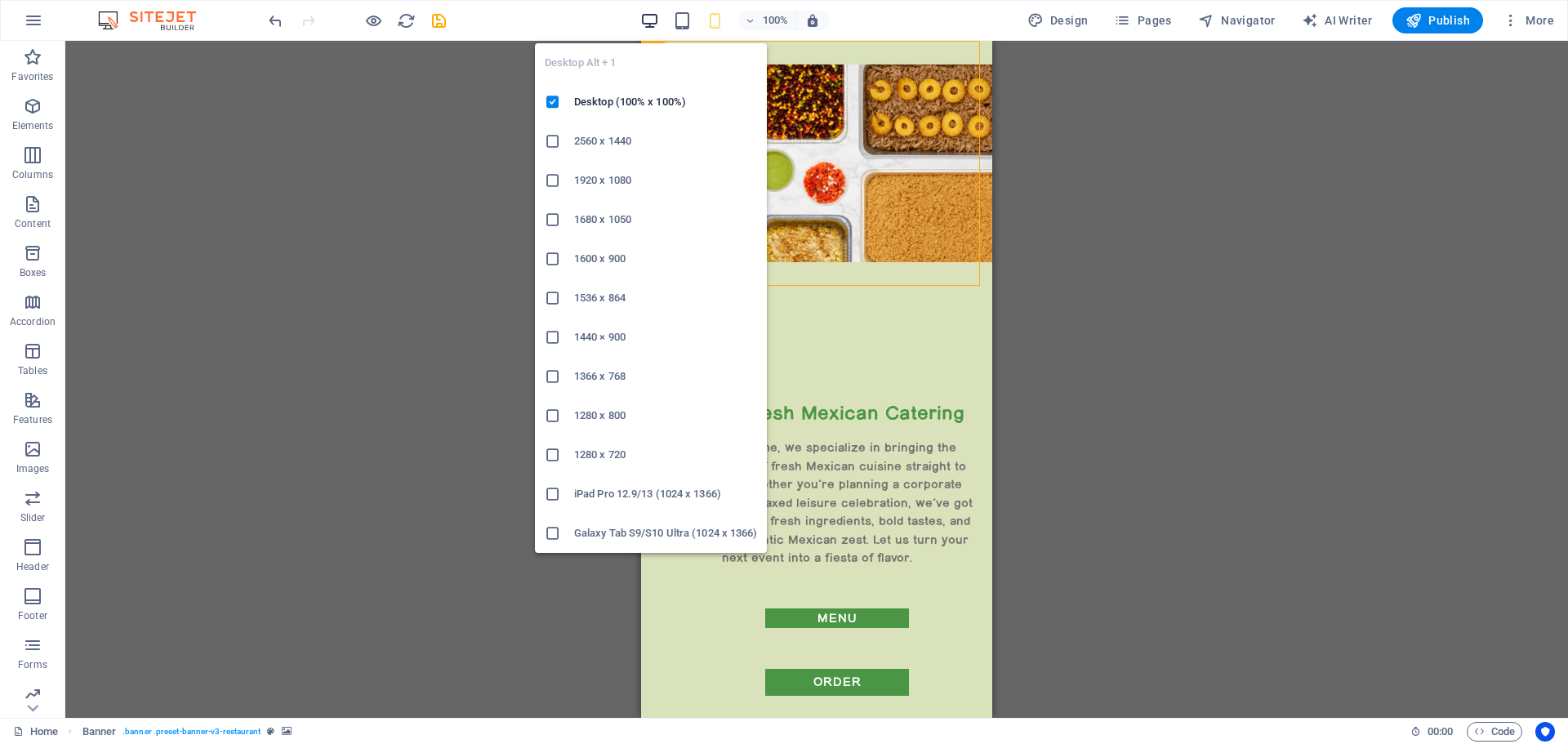
click at [653, 13] on icon "button" at bounding box center [650, 21] width 19 height 19
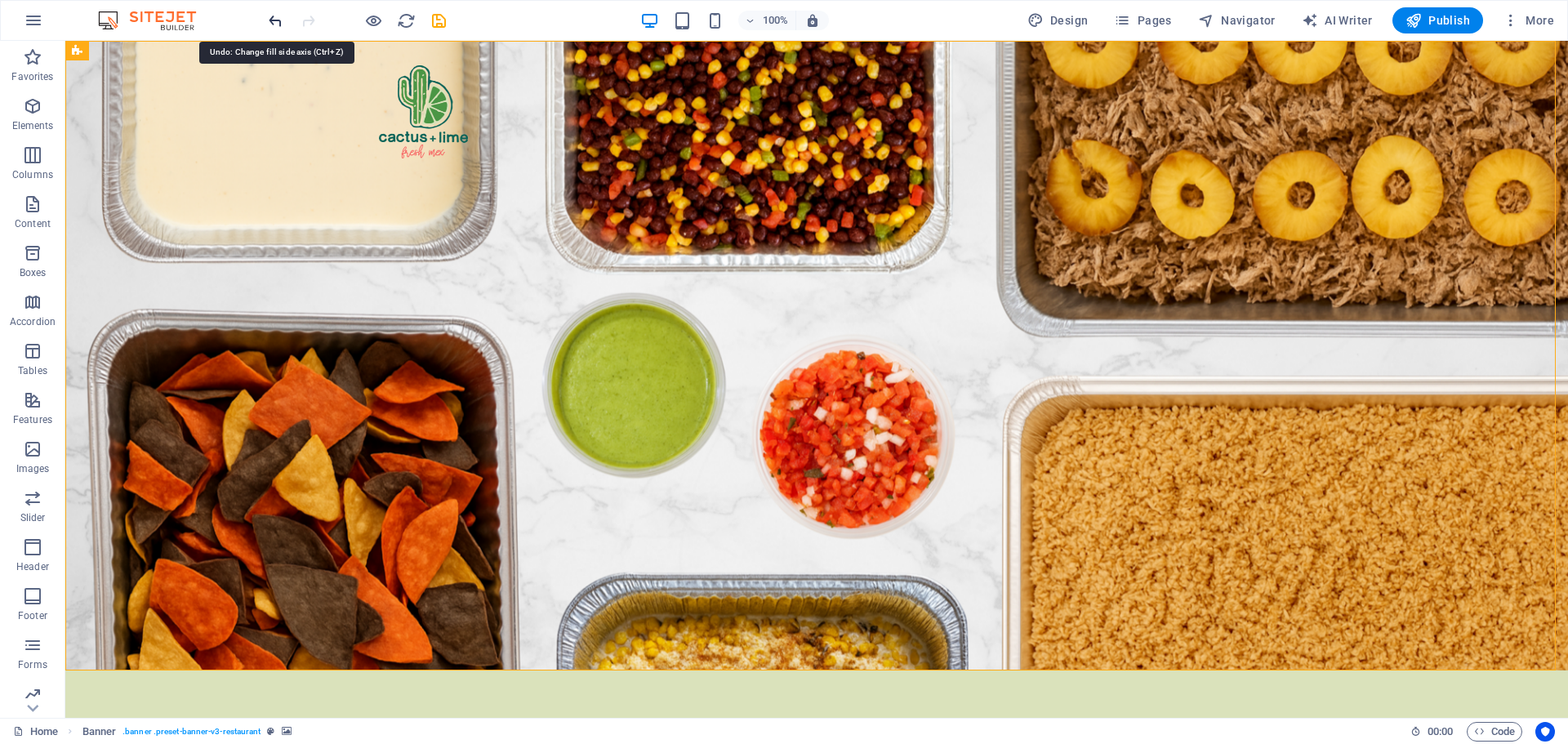
click at [276, 16] on icon "undo" at bounding box center [275, 21] width 19 height 19
click at [275, 19] on icon "undo" at bounding box center [275, 21] width 19 height 19
click at [277, 21] on icon "undo" at bounding box center [275, 21] width 19 height 19
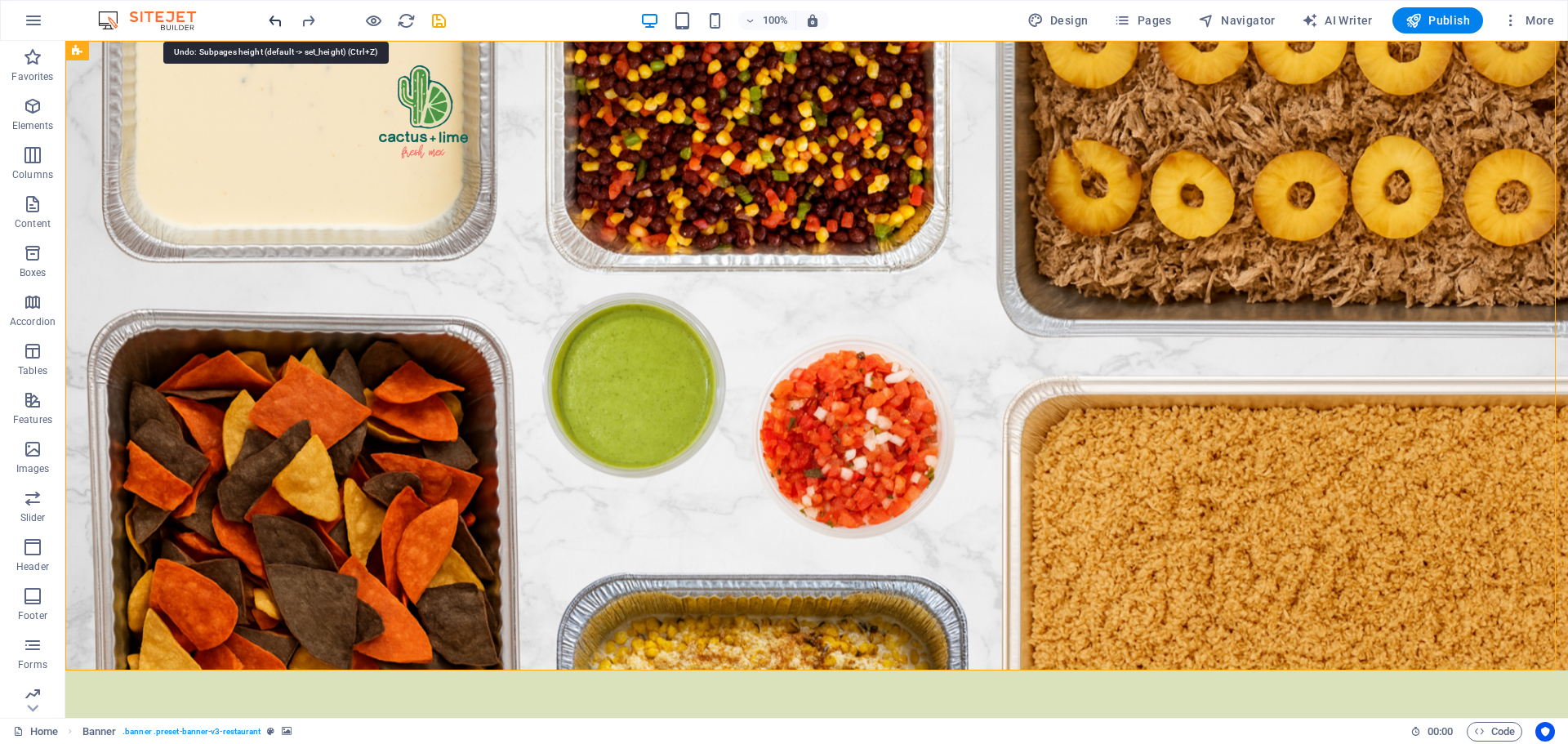
click at [277, 21] on icon "undo" at bounding box center [275, 21] width 19 height 19
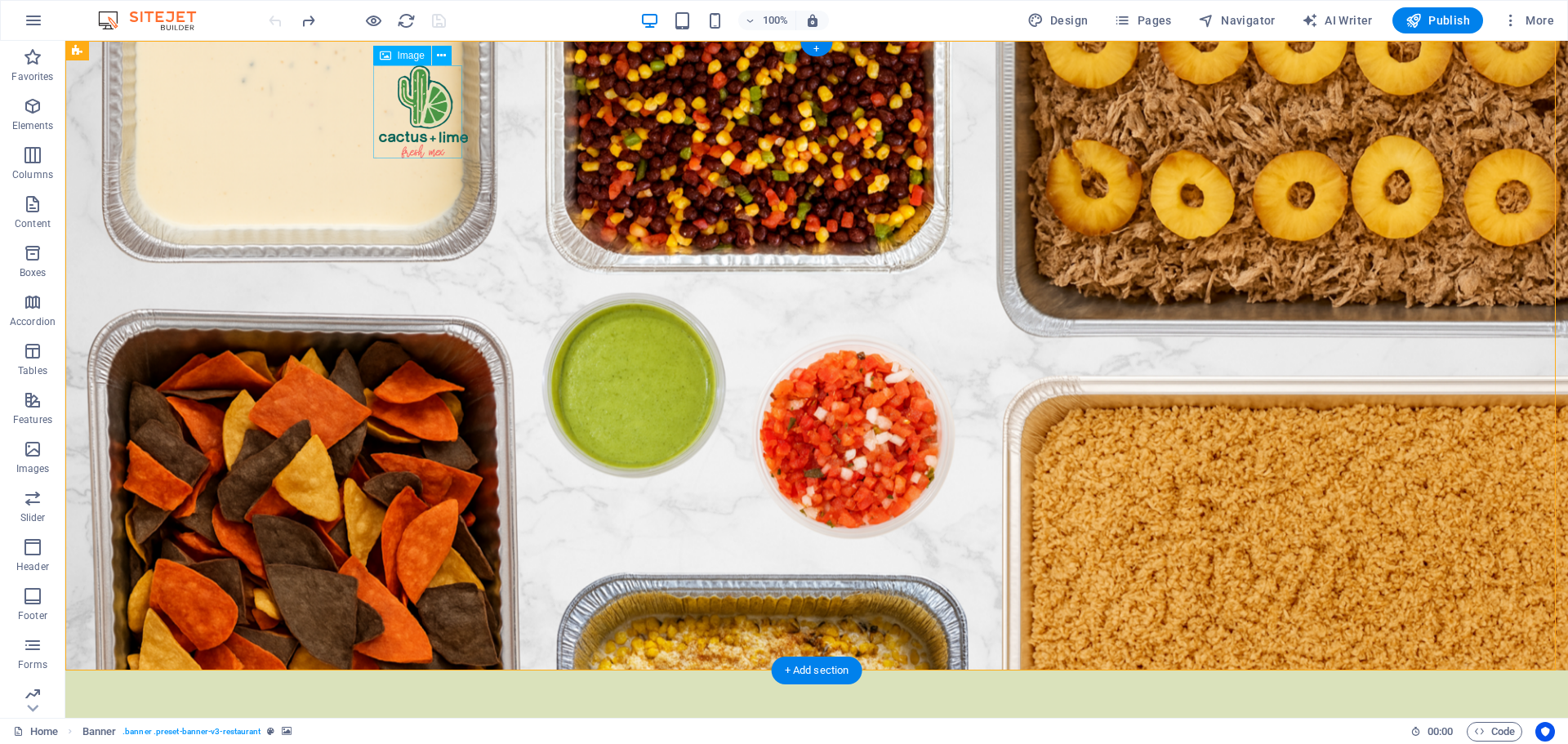
click at [407, 125] on figure at bounding box center [423, 112] width 89 height 93
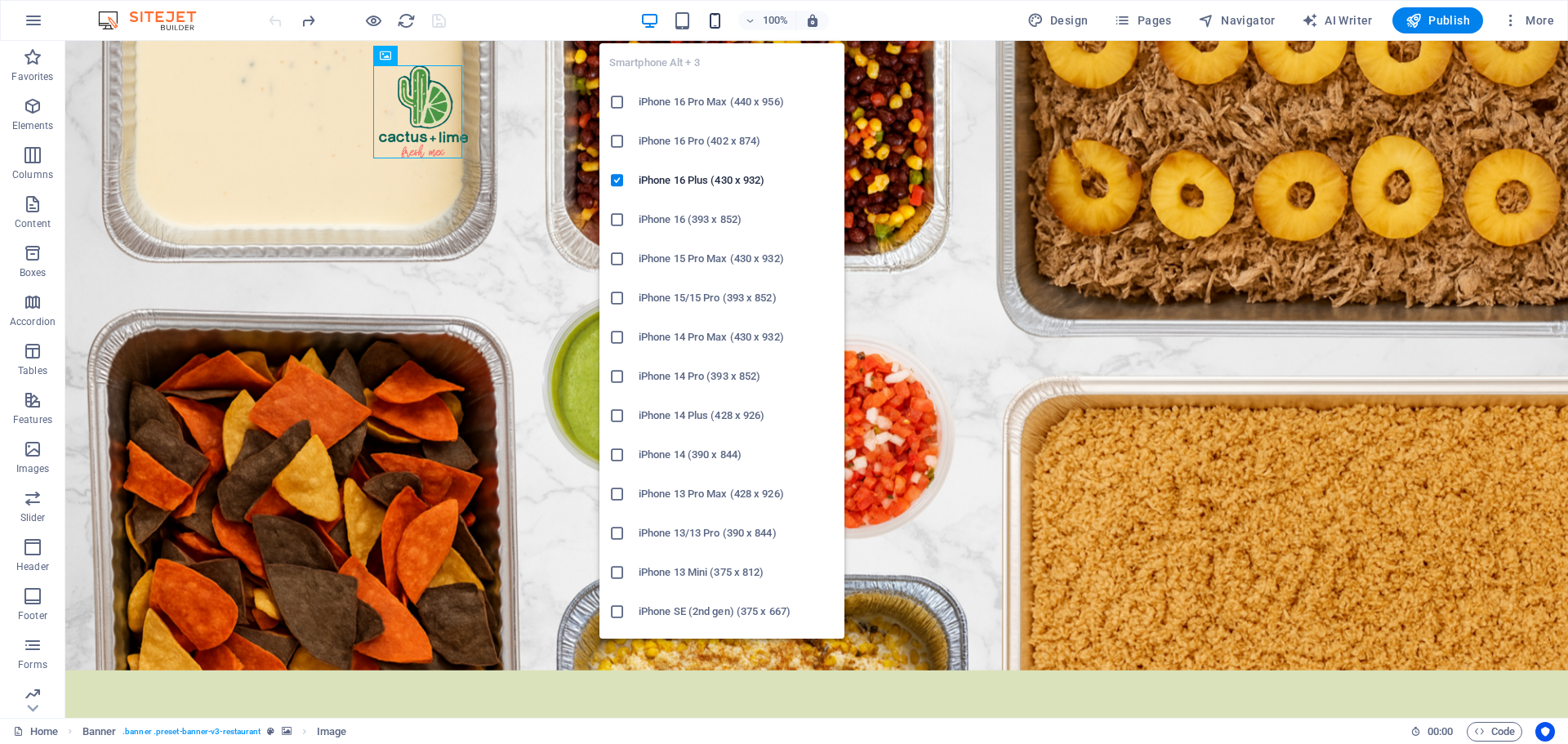
click at [713, 14] on icon "button" at bounding box center [715, 21] width 19 height 19
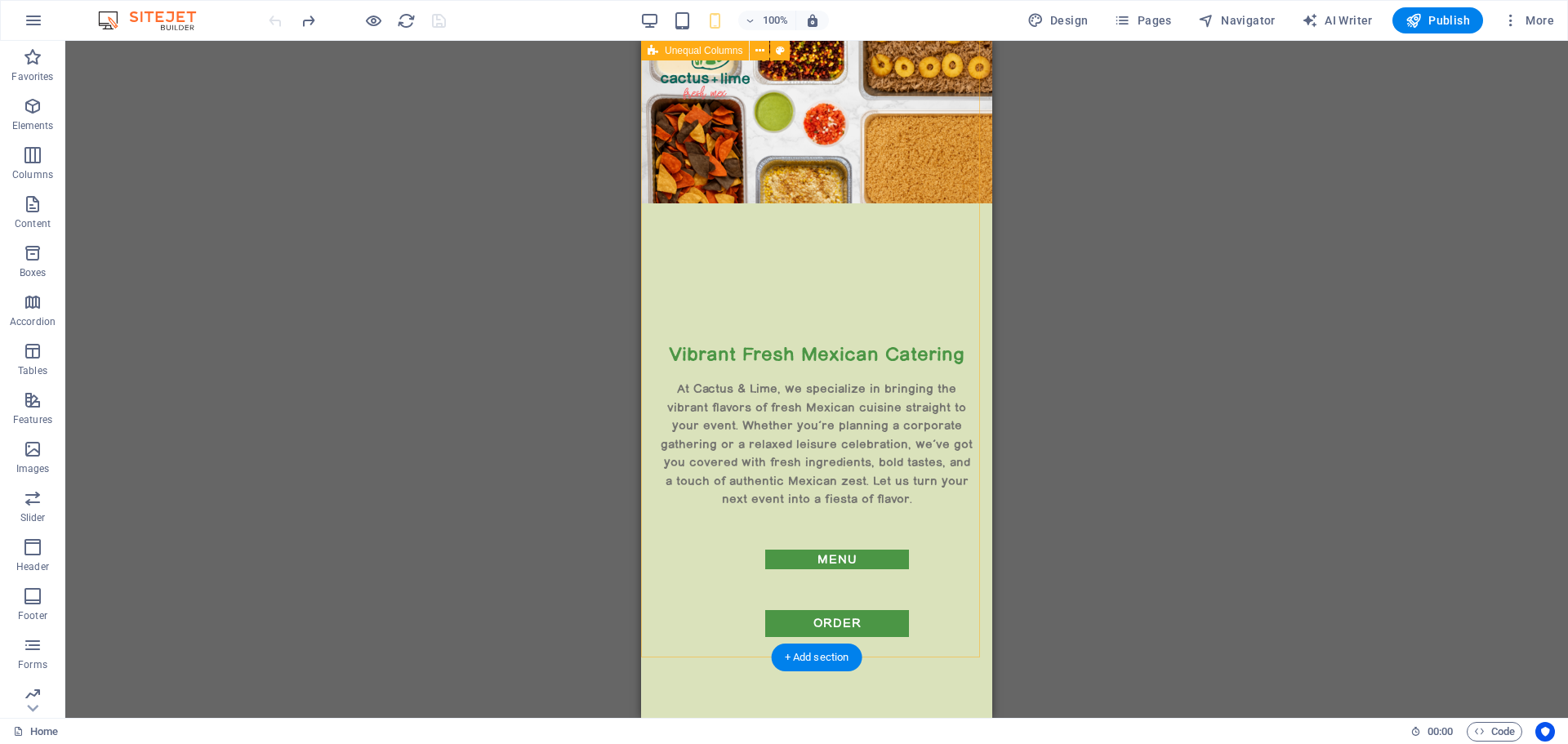
scroll to position [0, 0]
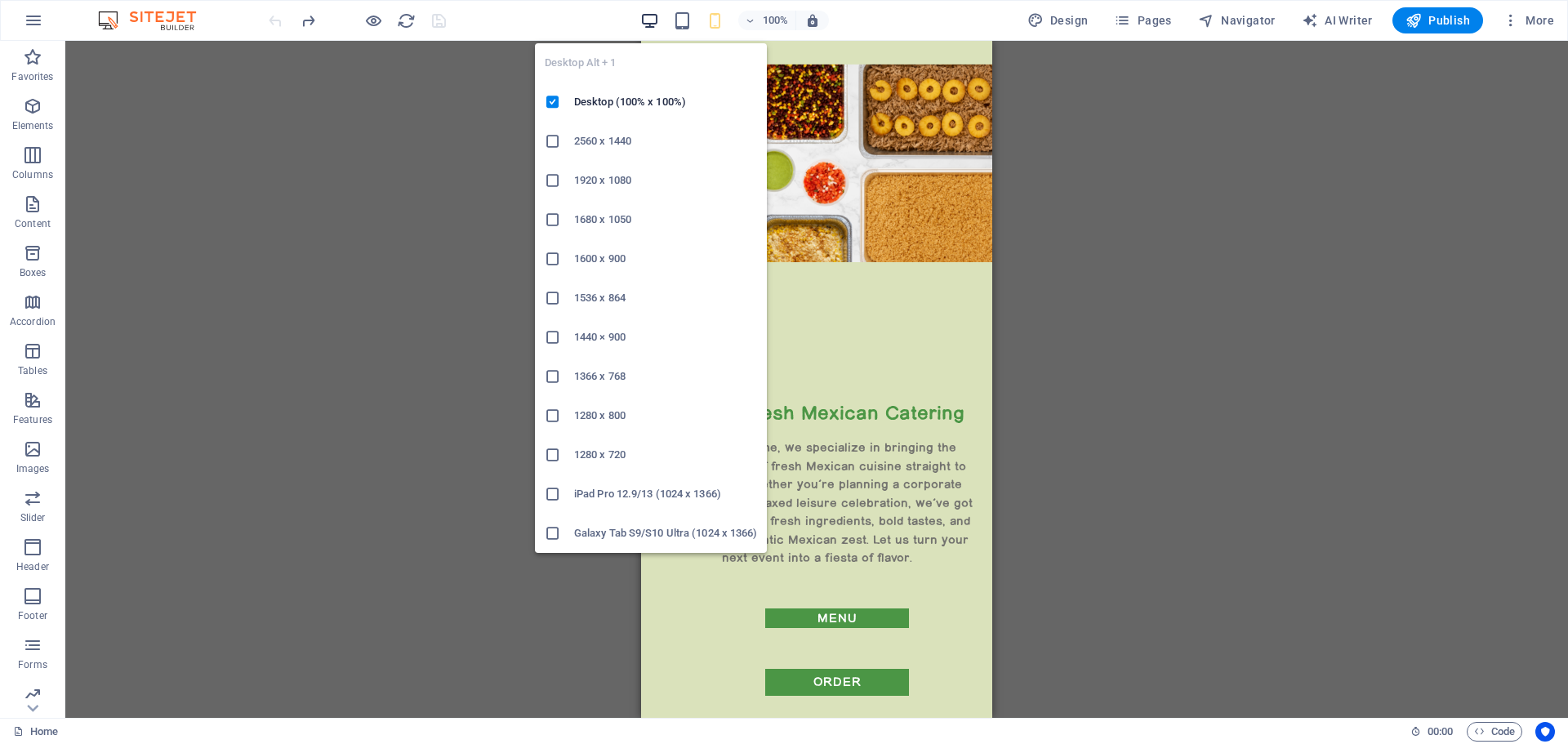
click at [653, 16] on icon "button" at bounding box center [650, 21] width 19 height 19
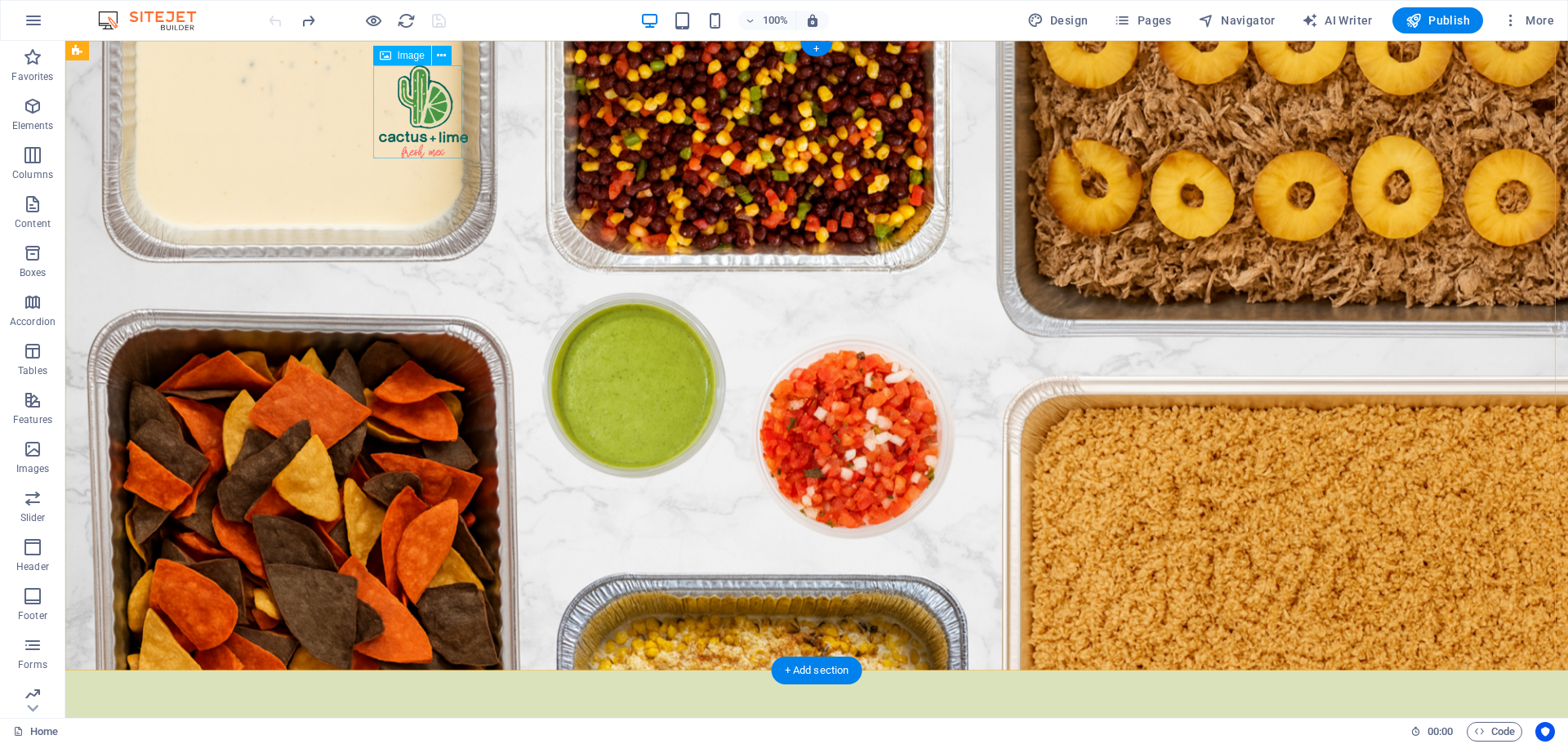
click at [415, 93] on figure at bounding box center [423, 112] width 89 height 93
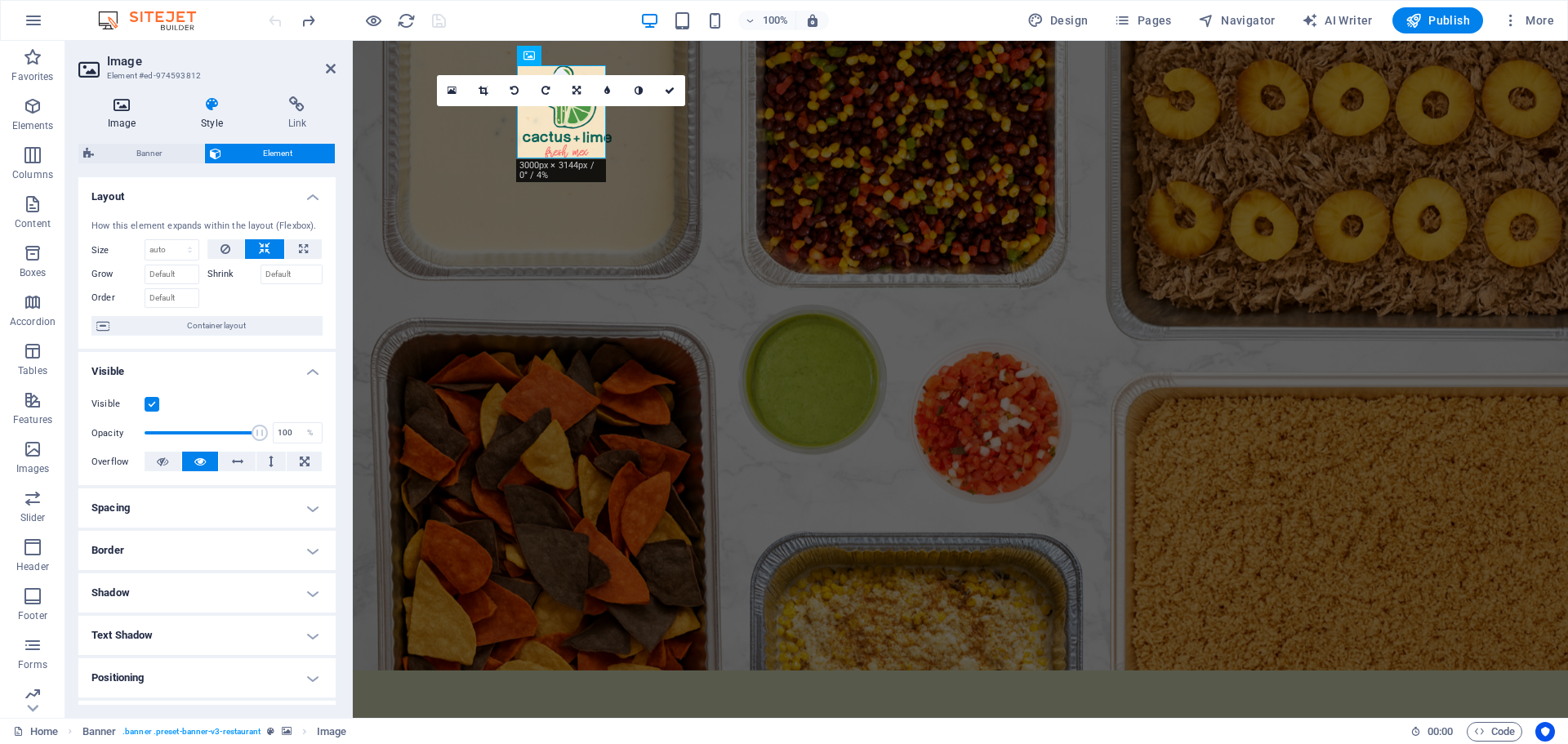
click at [120, 109] on icon at bounding box center [121, 104] width 87 height 16
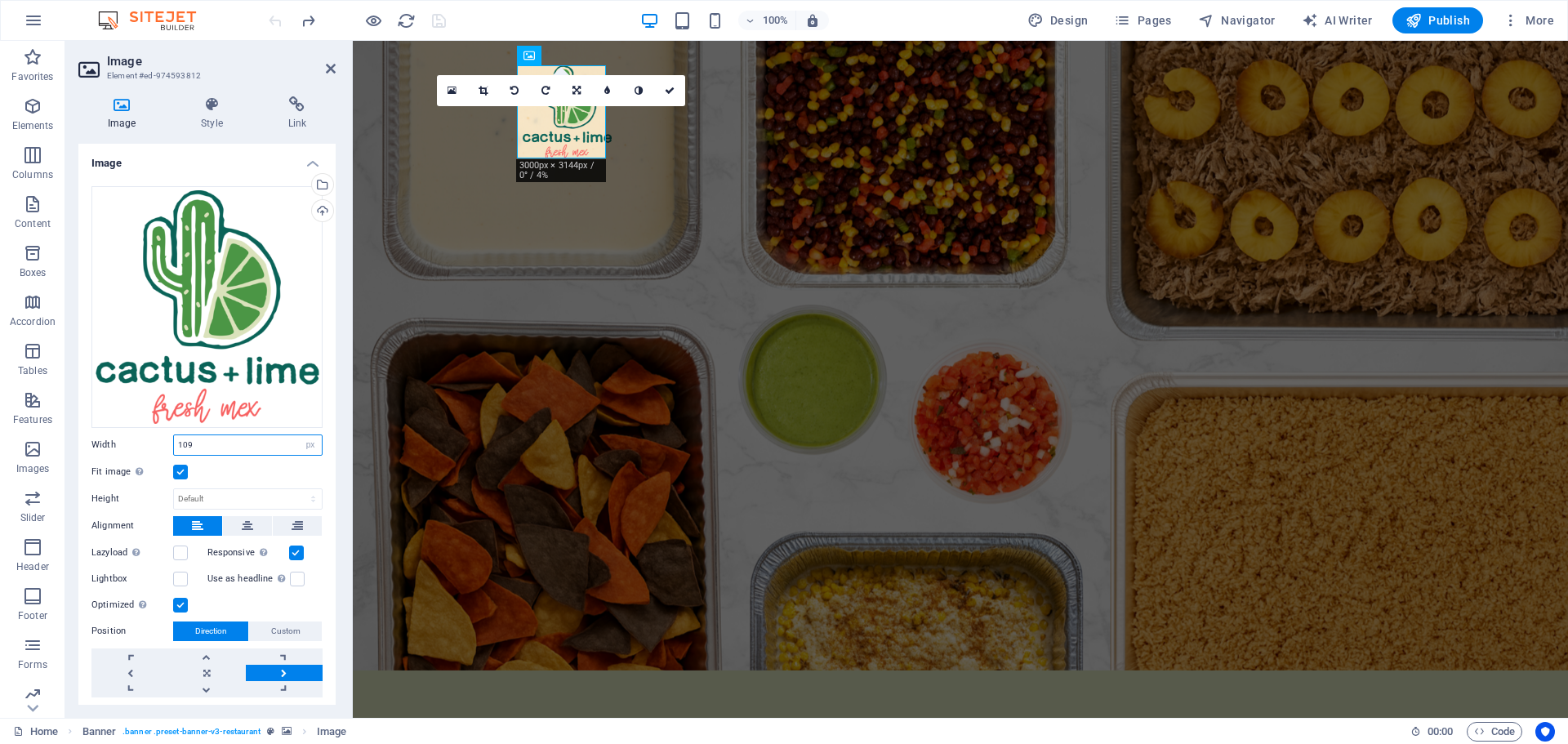
drag, startPoint x: 170, startPoint y: 432, endPoint x: 150, endPoint y: 427, distance: 20.6
click at [150, 427] on div "Drag files here, click to choose files or select files from Files or our free s…" at bounding box center [206, 441] width 257 height 537
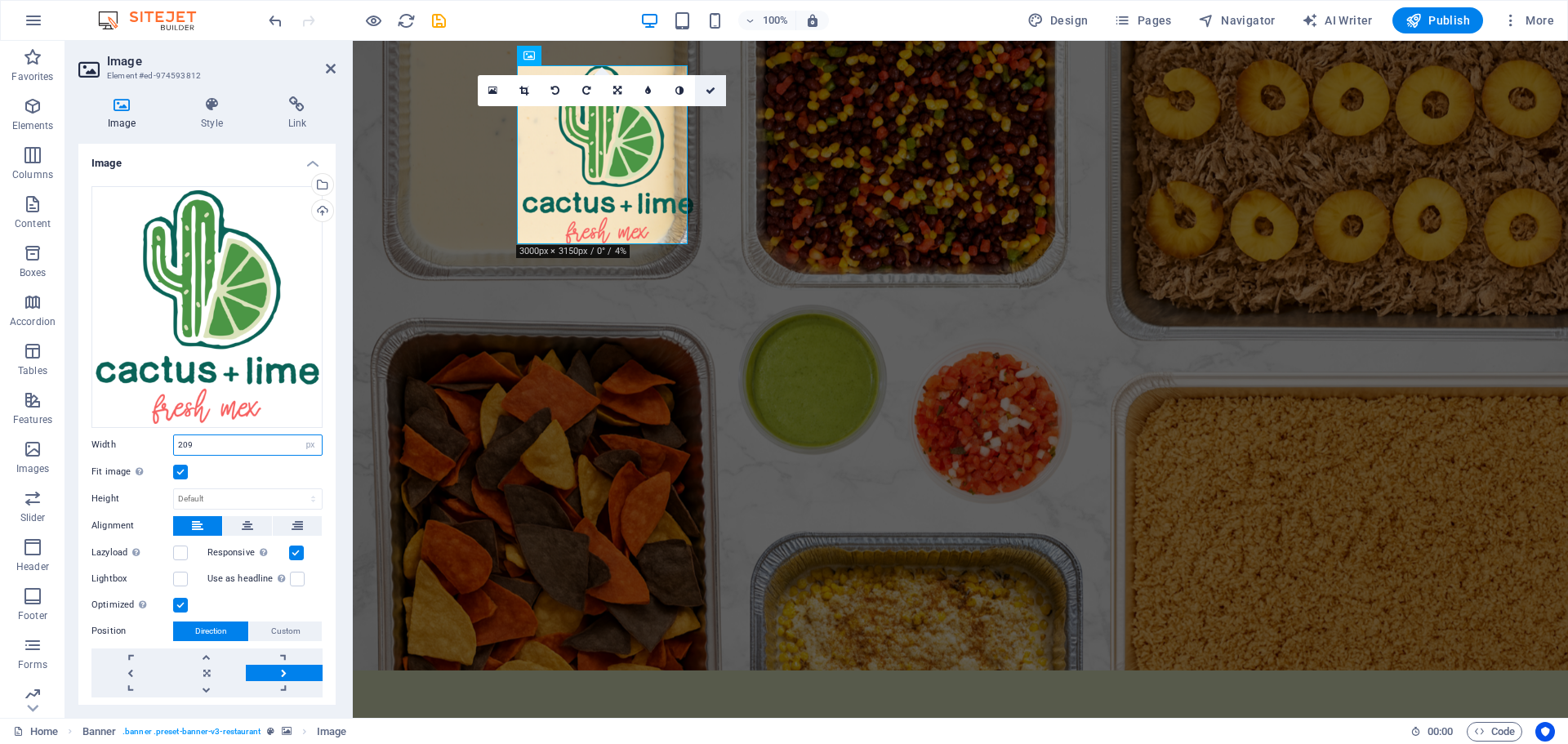
type input "209"
click at [713, 92] on icon at bounding box center [711, 91] width 9 height 9
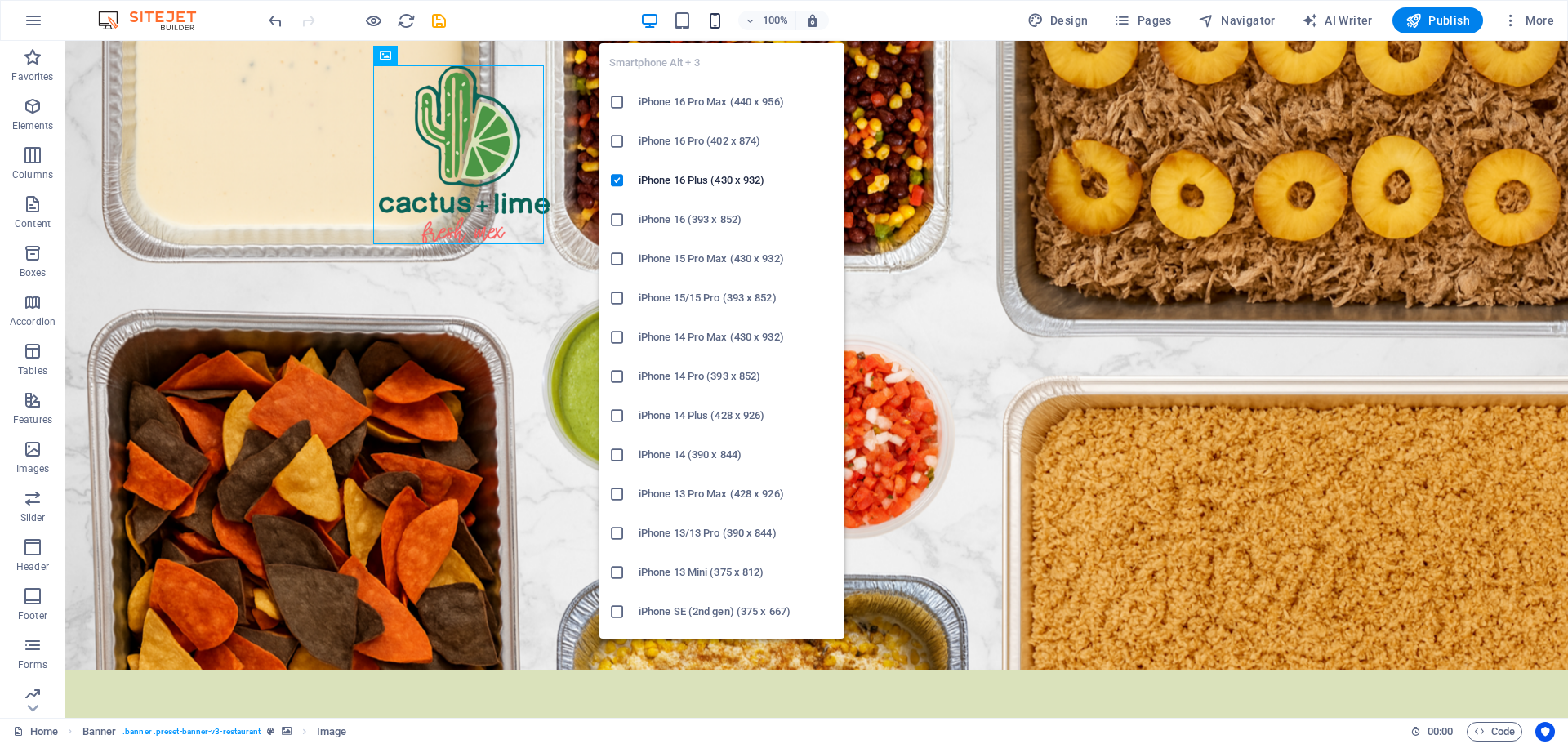
click at [721, 16] on icon "button" at bounding box center [715, 21] width 19 height 19
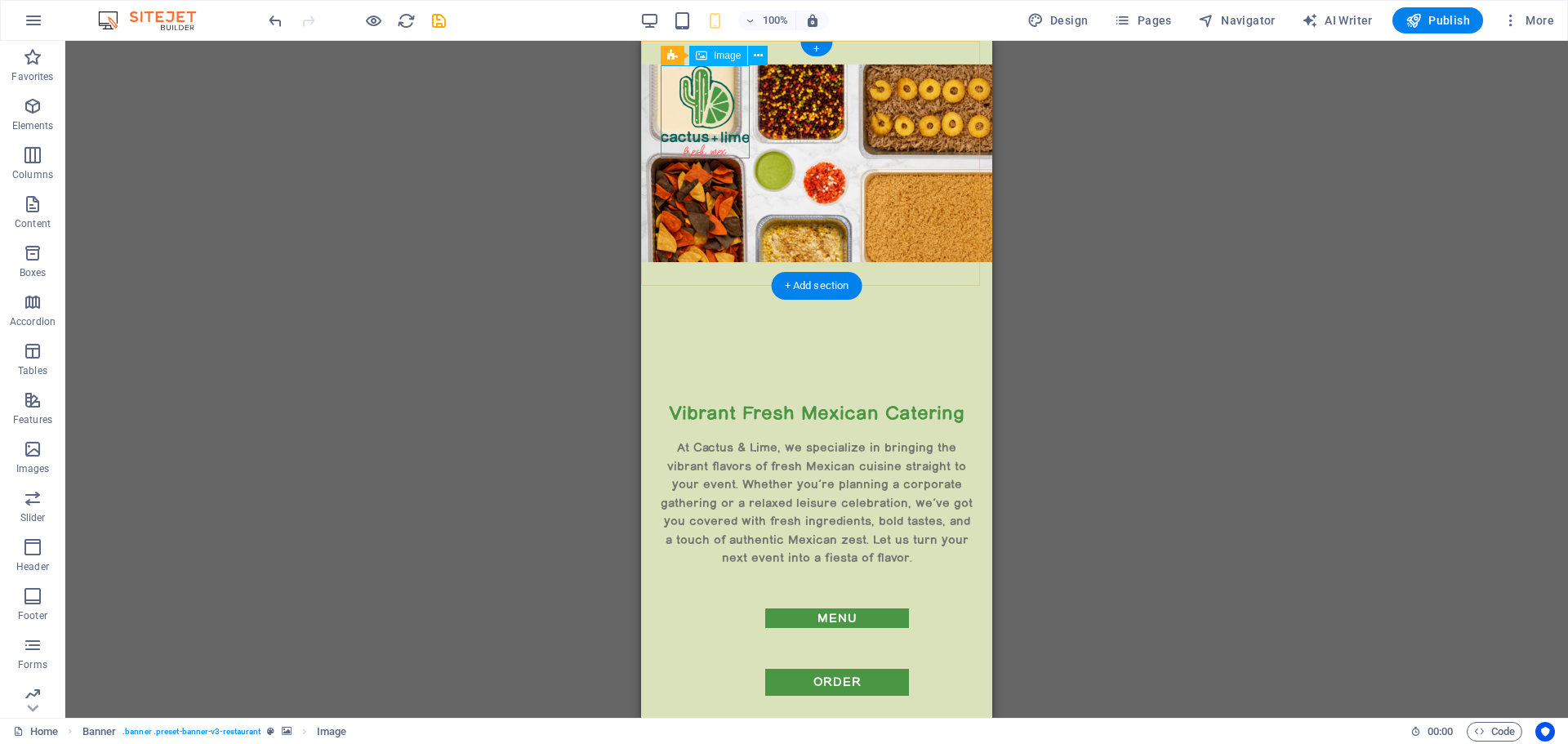
click at [710, 127] on figure at bounding box center [704, 112] width 89 height 93
select select "px"
select select "%"
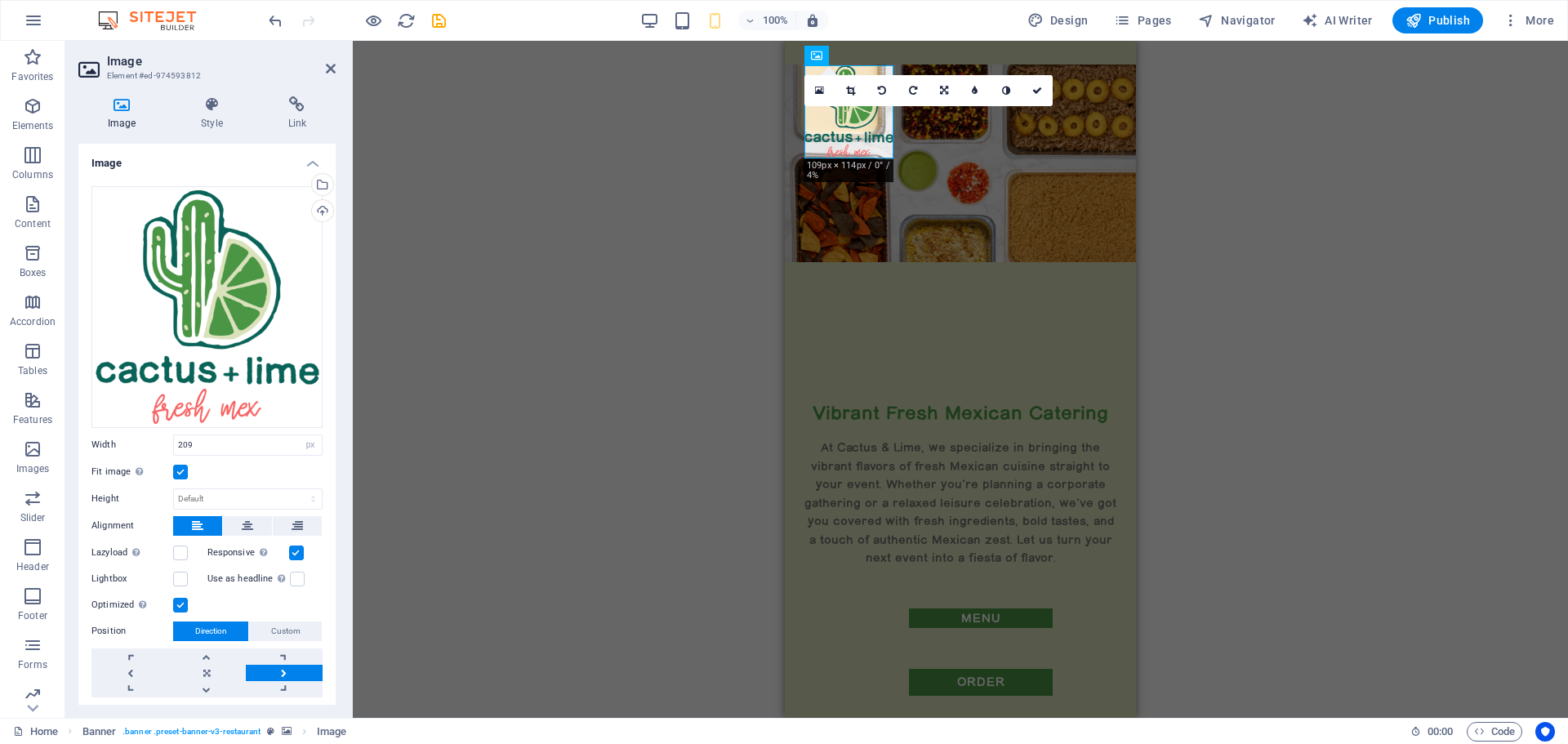
type input "109"
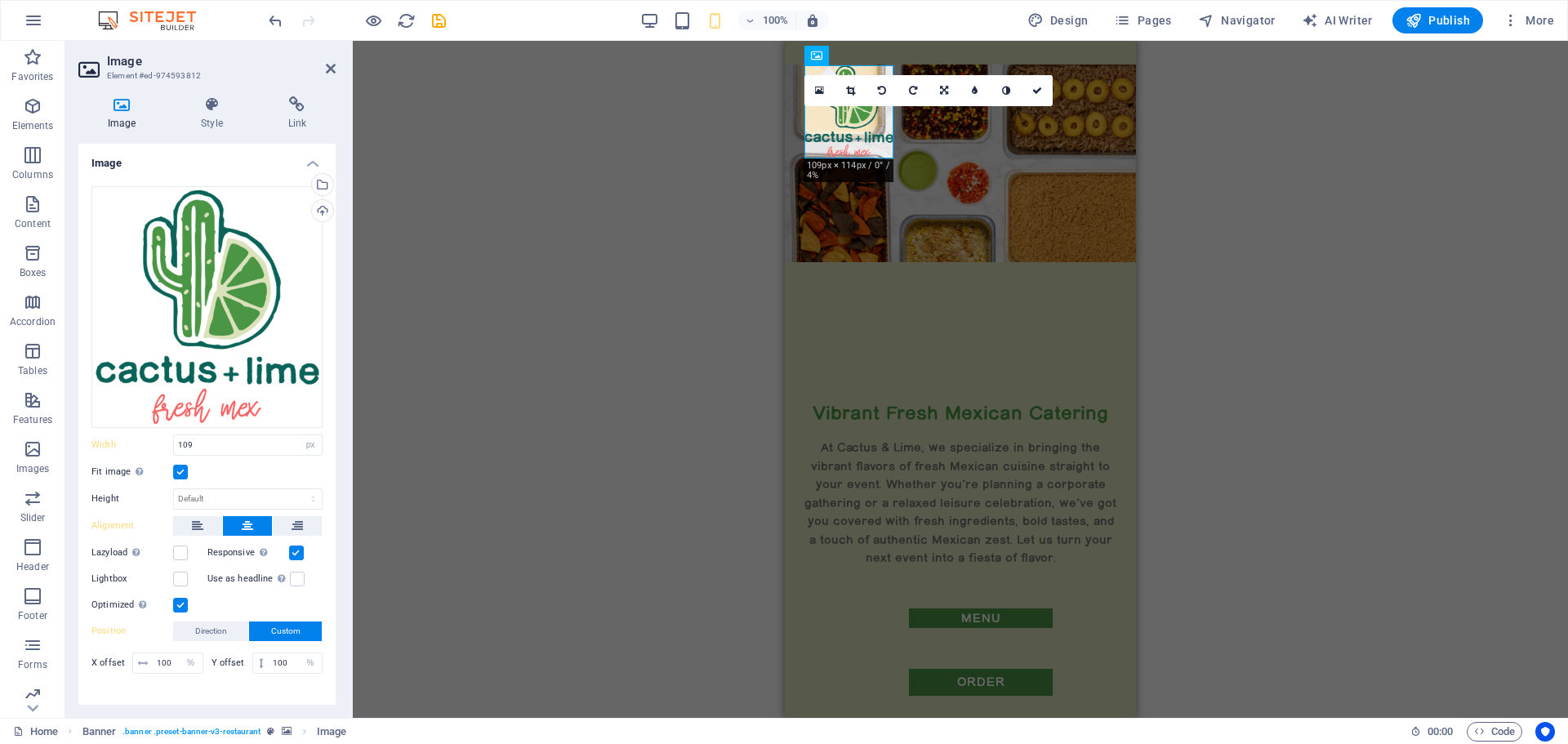
click at [180, 470] on label at bounding box center [180, 472] width 15 height 15
click at [0, 0] on input "Fit image Automatically fit image to a fixed width and height" at bounding box center [0, 0] width 0 height 0
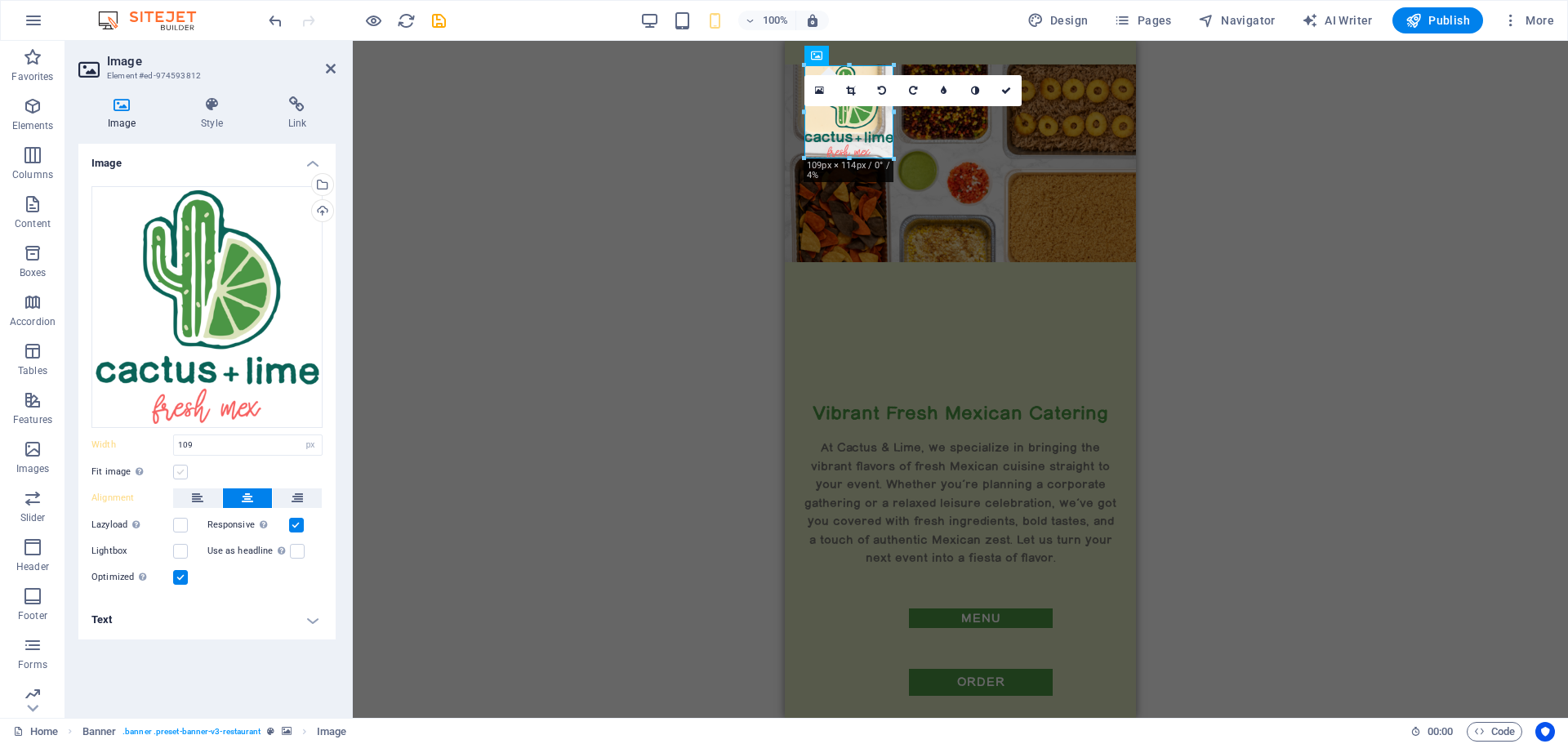
click at [179, 472] on label at bounding box center [180, 472] width 15 height 15
click at [0, 0] on input "Fit image Automatically fit image to a fixed width and height" at bounding box center [0, 0] width 0 height 0
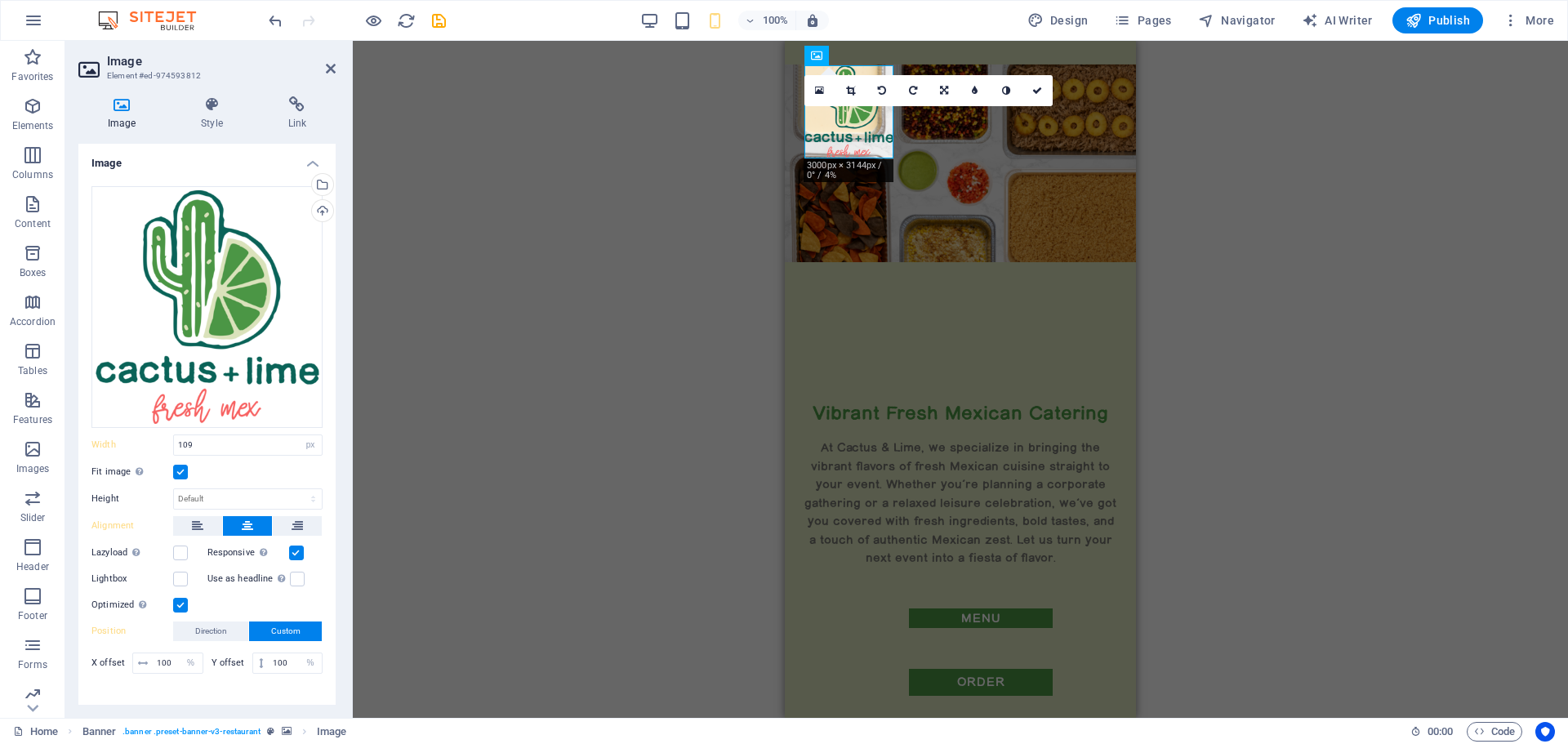
click at [1037, 91] on icon at bounding box center [1037, 91] width 9 height 9
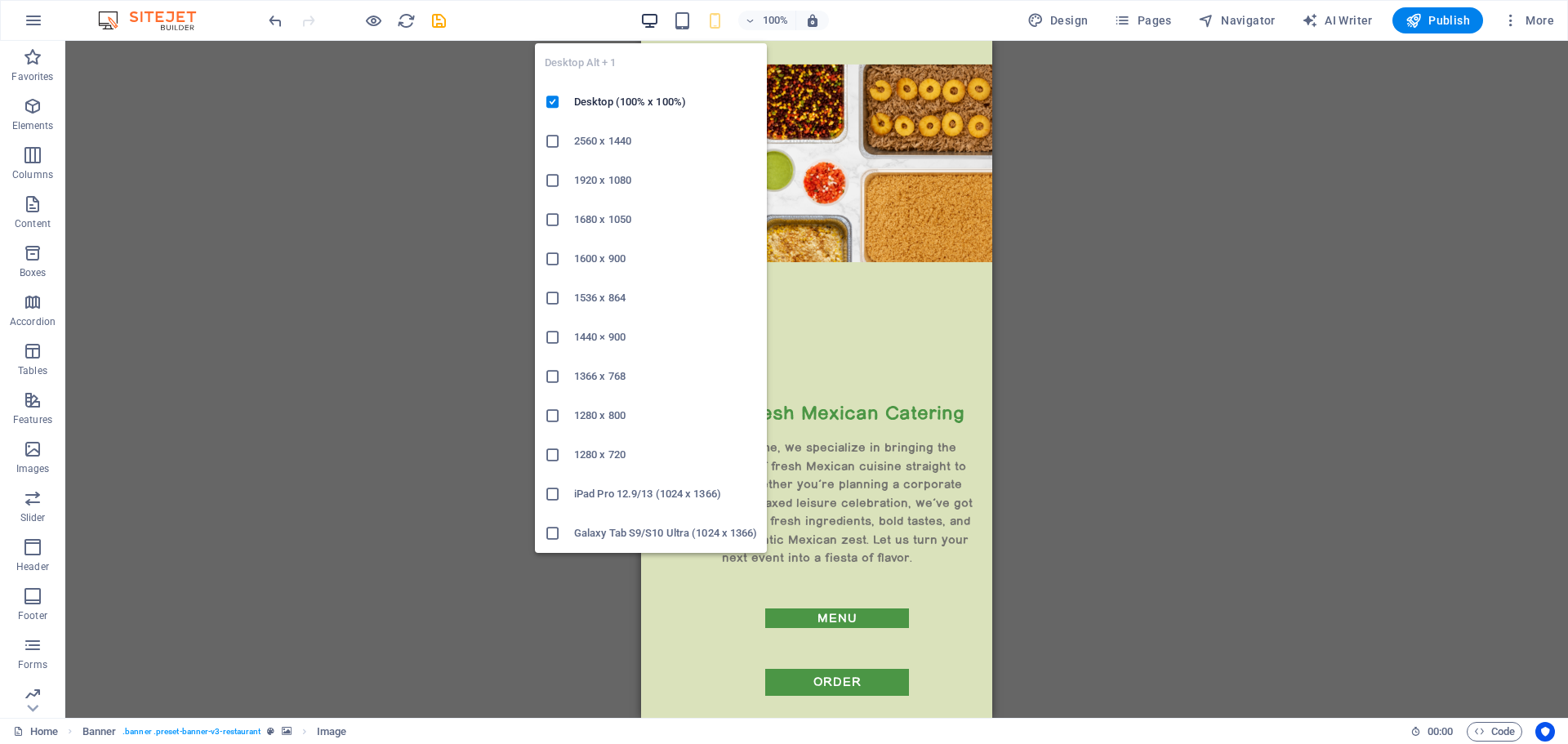
click at [656, 20] on icon "button" at bounding box center [650, 21] width 19 height 19
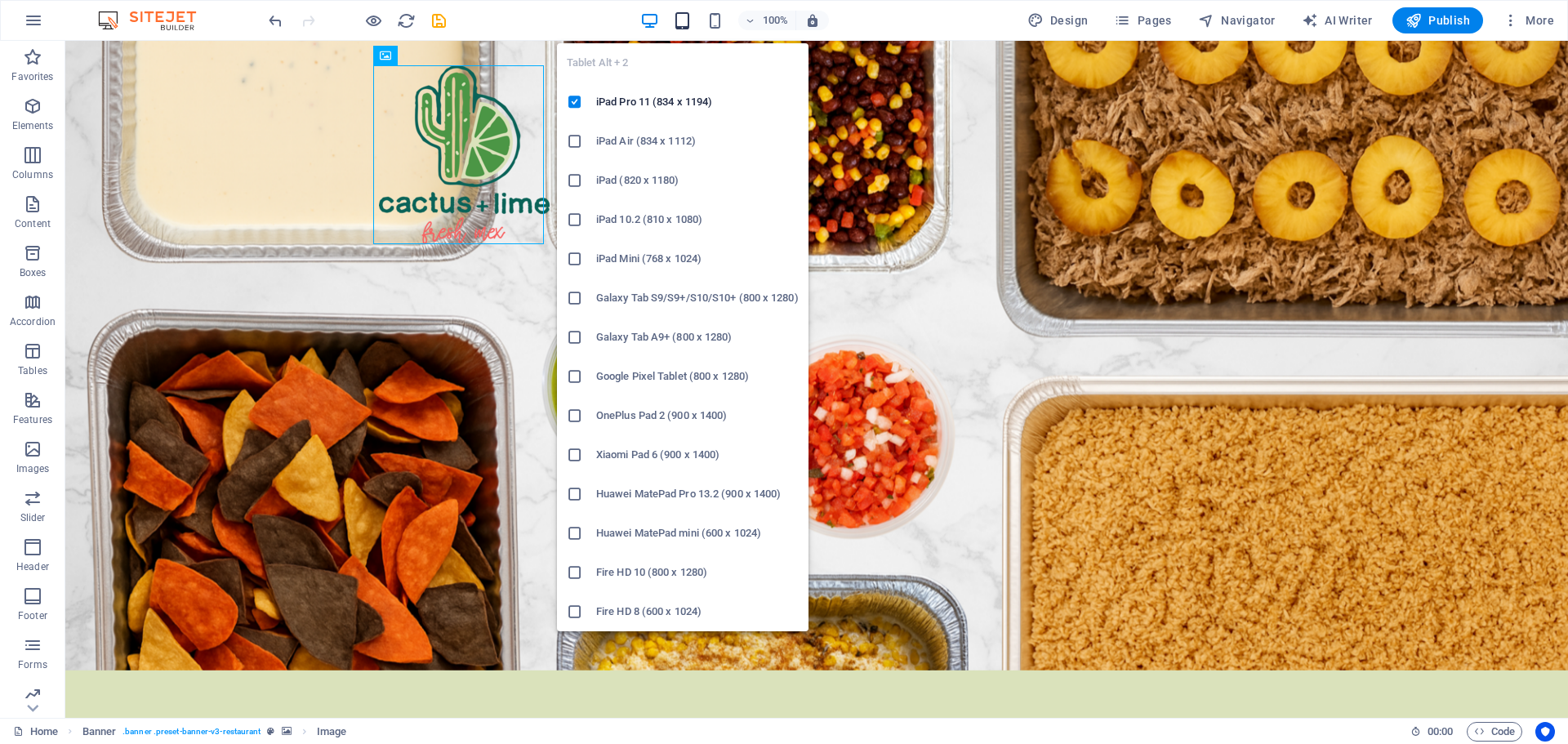
click at [682, 13] on icon "button" at bounding box center [683, 21] width 19 height 19
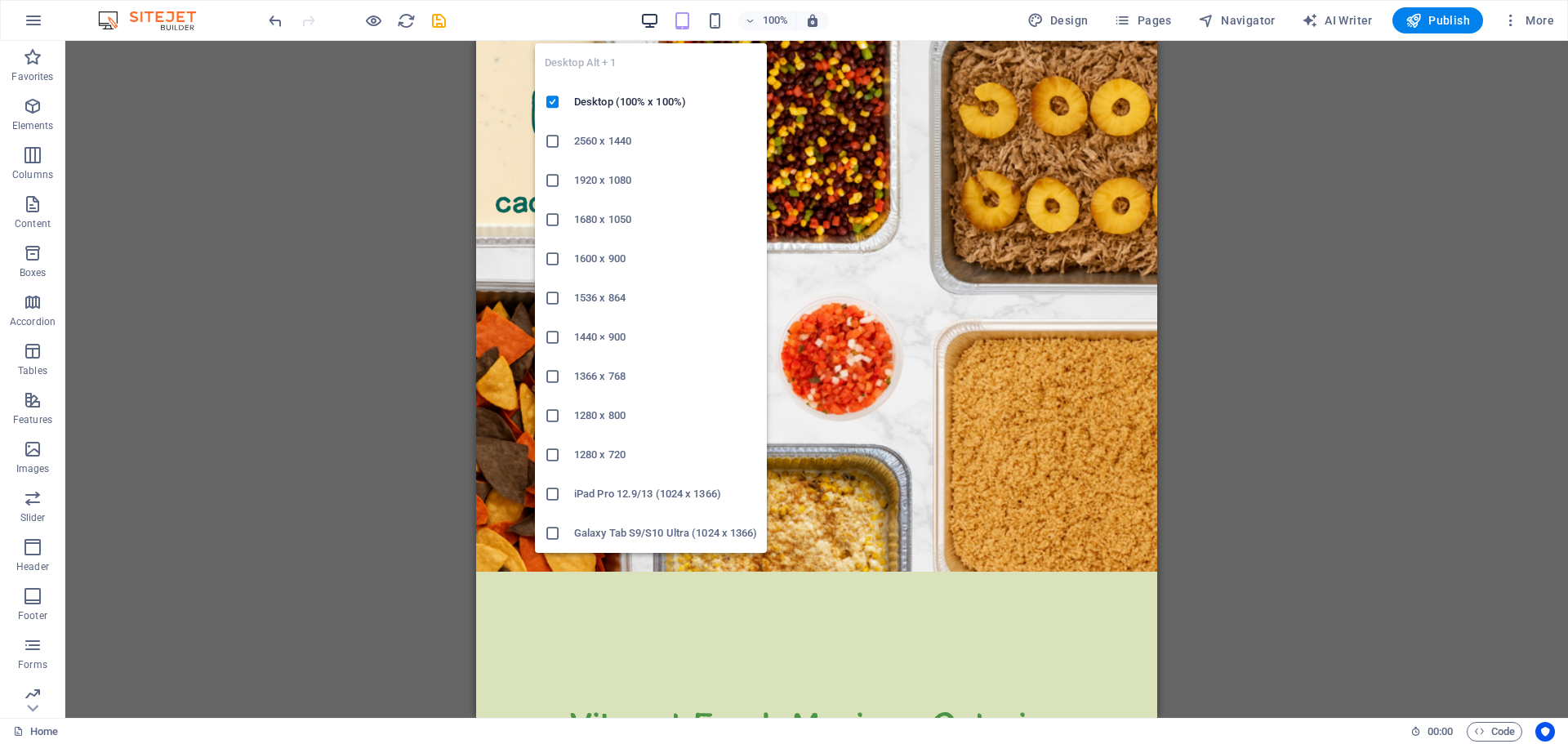
click at [649, 16] on icon "button" at bounding box center [650, 21] width 19 height 19
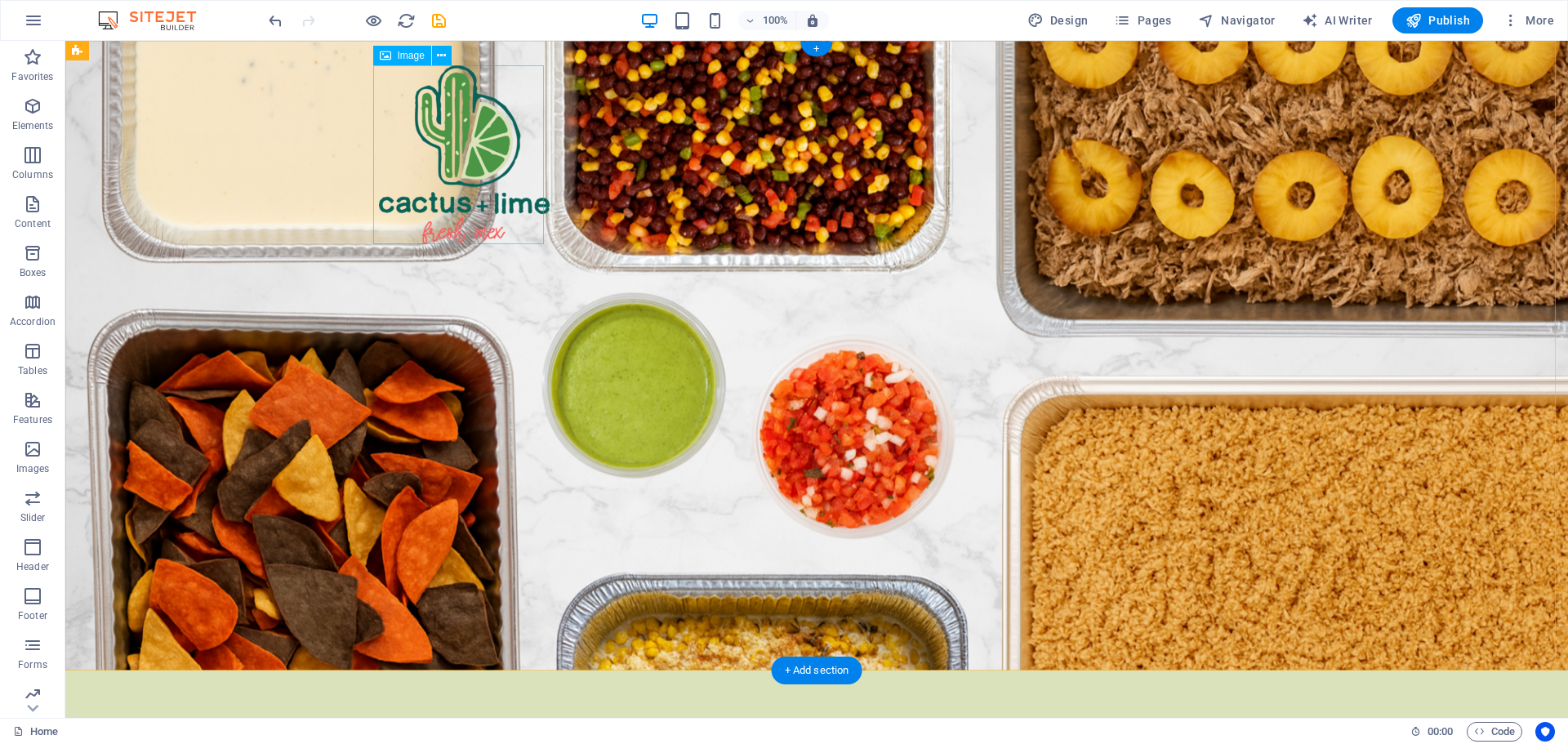
click at [461, 166] on figure at bounding box center [464, 154] width 171 height 178
click at [35, 108] on icon "button" at bounding box center [32, 105] width 20 height 20
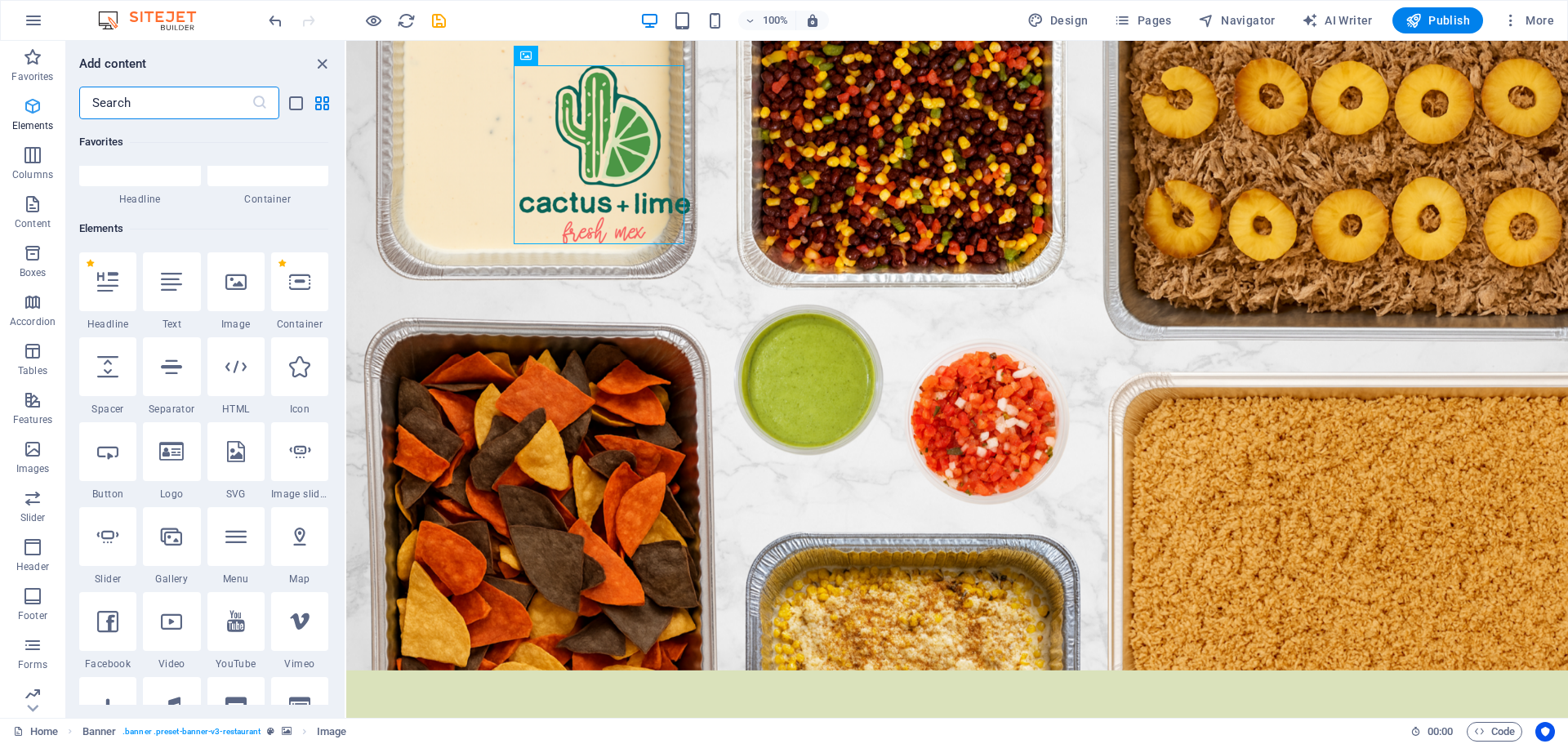
scroll to position [174, 0]
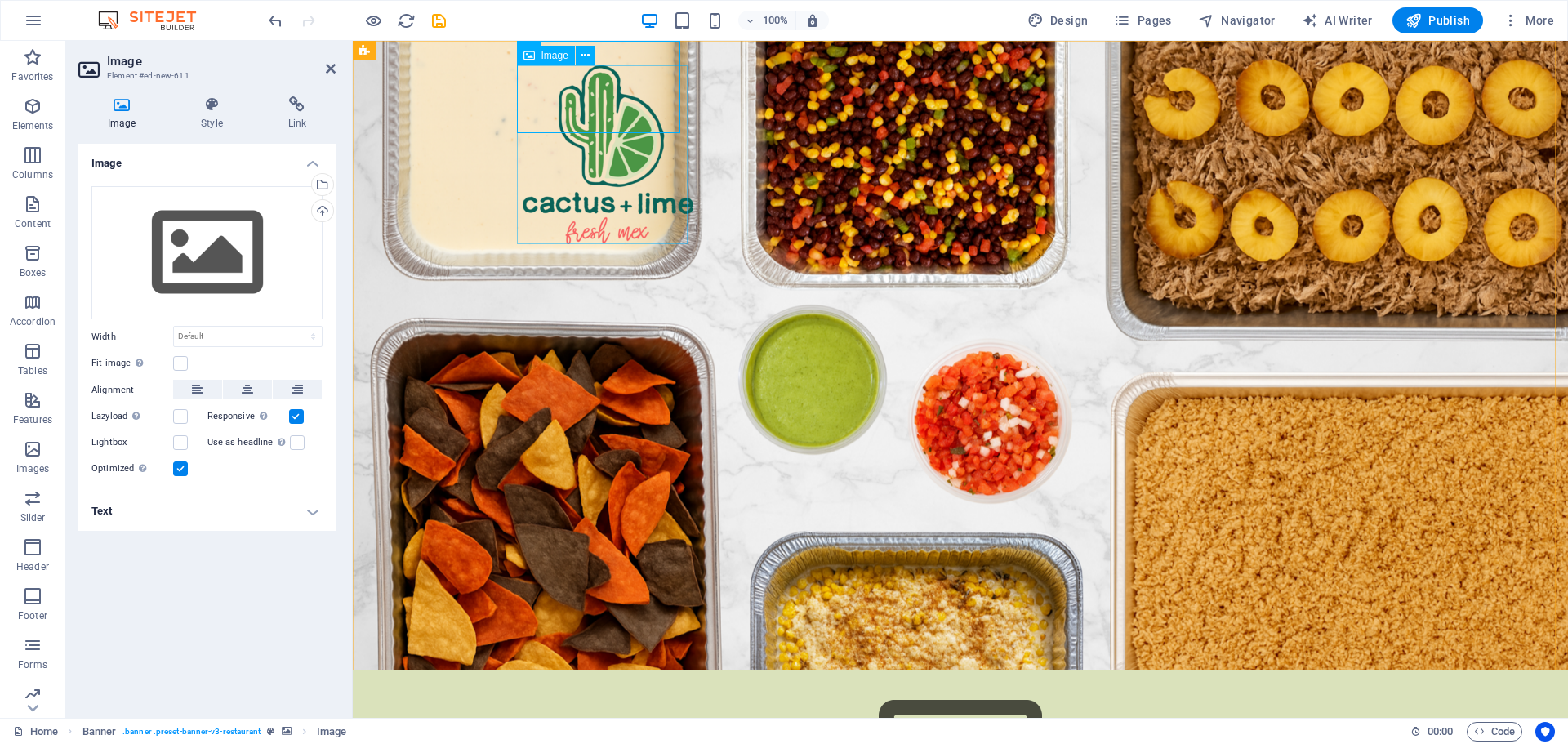
click at [639, 169] on figure at bounding box center [608, 154] width 171 height 178
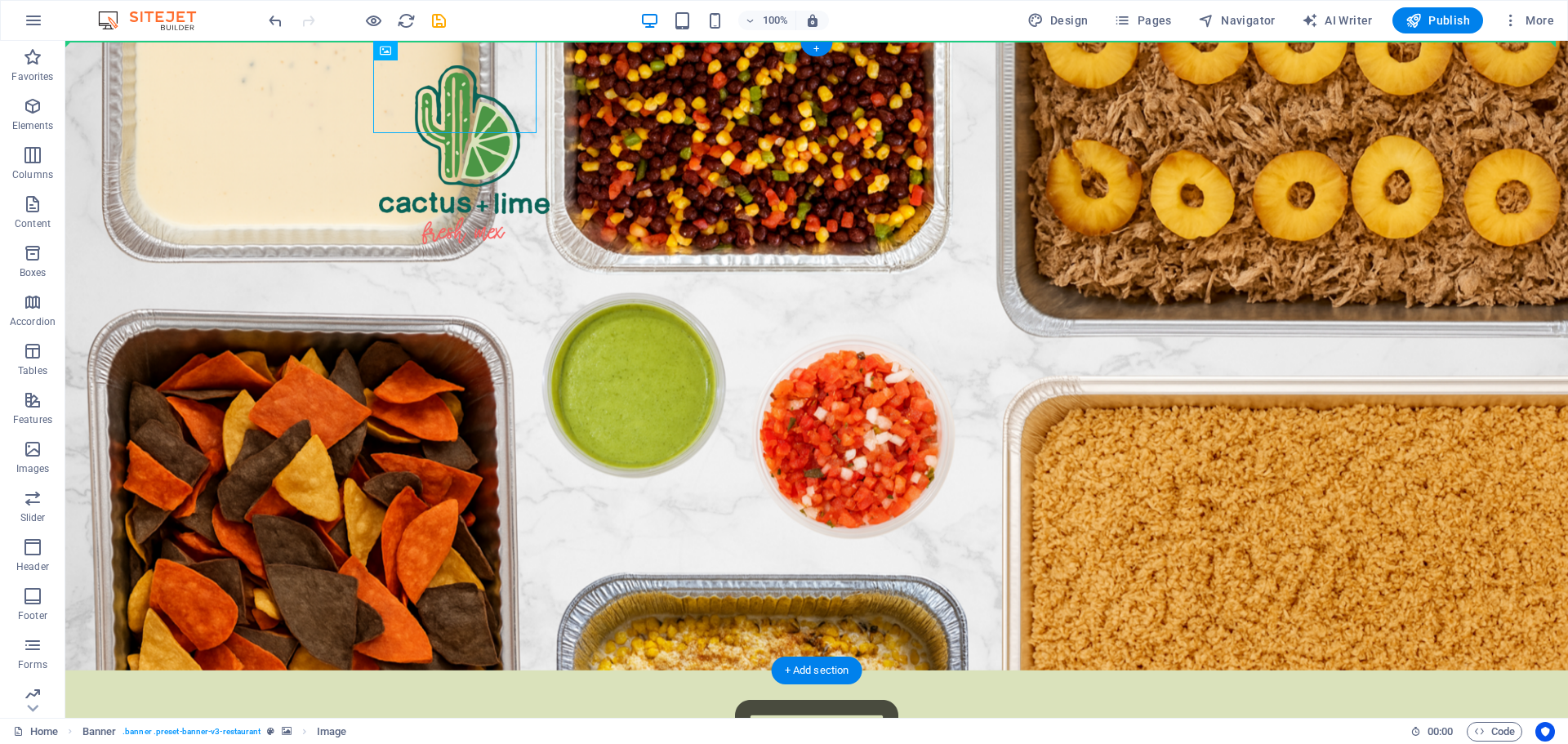
drag, startPoint x: 480, startPoint y: 92, endPoint x: 280, endPoint y: 140, distance: 205.7
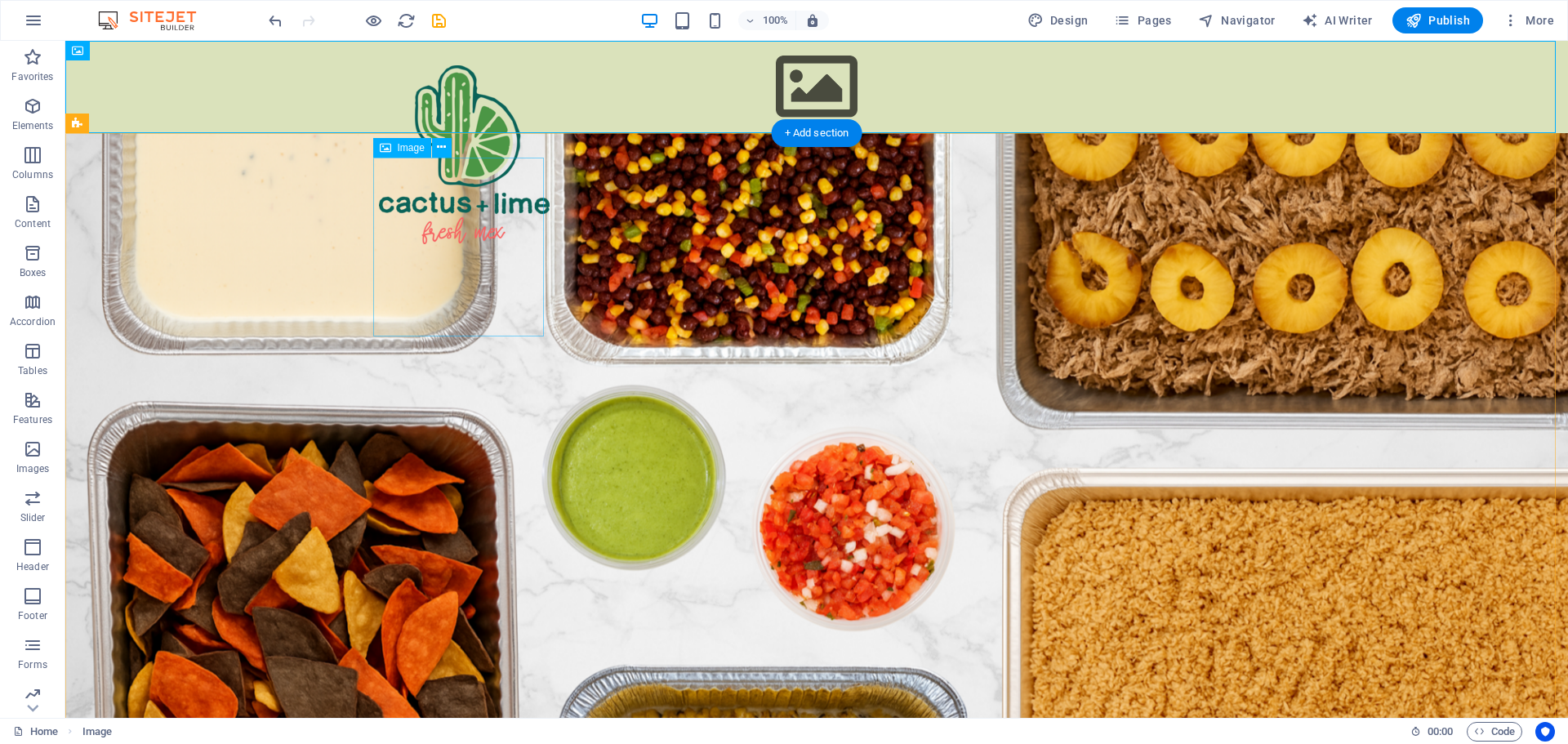
click at [451, 224] on figure at bounding box center [464, 154] width 171 height 178
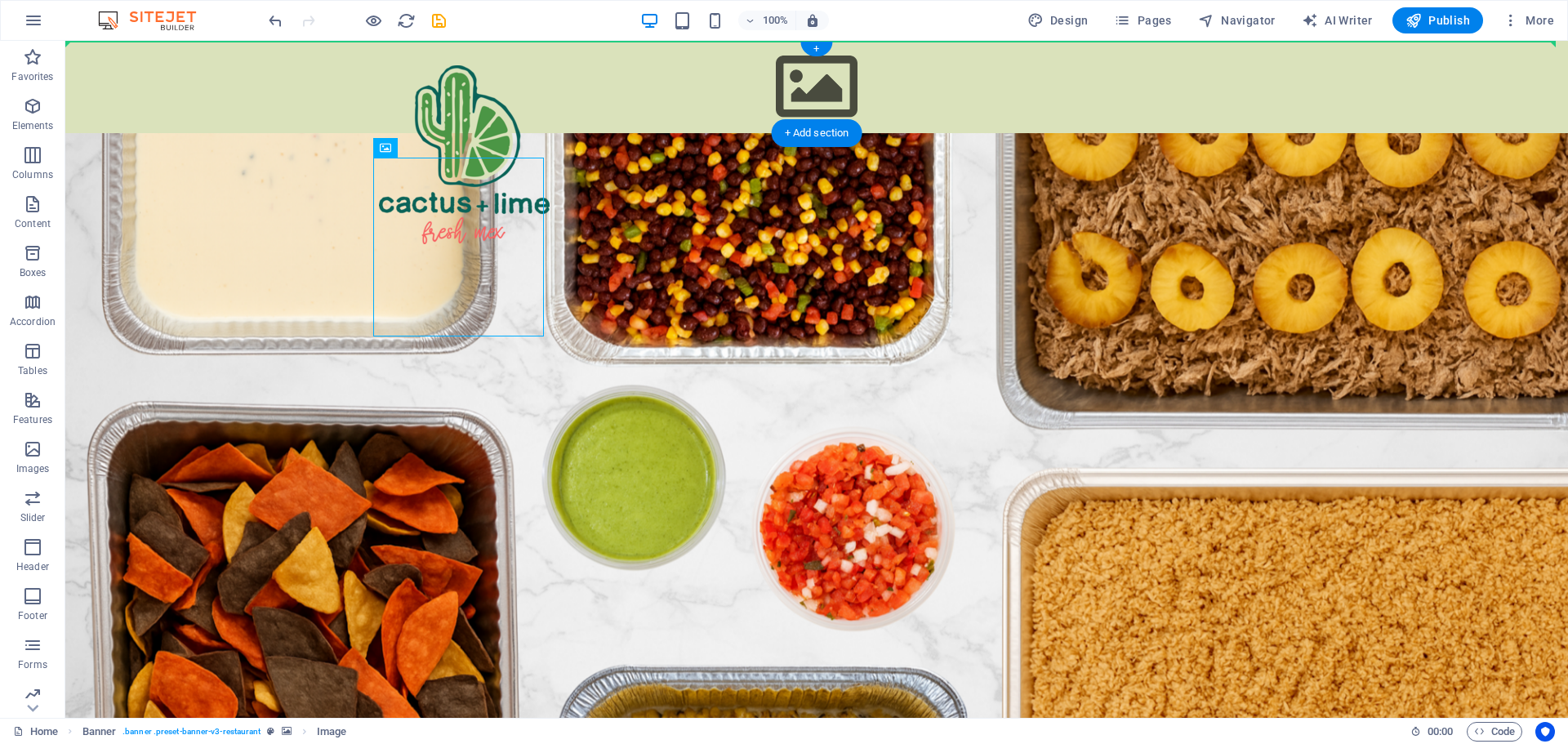
drag, startPoint x: 463, startPoint y: 190, endPoint x: 816, endPoint y: 84, distance: 368.6
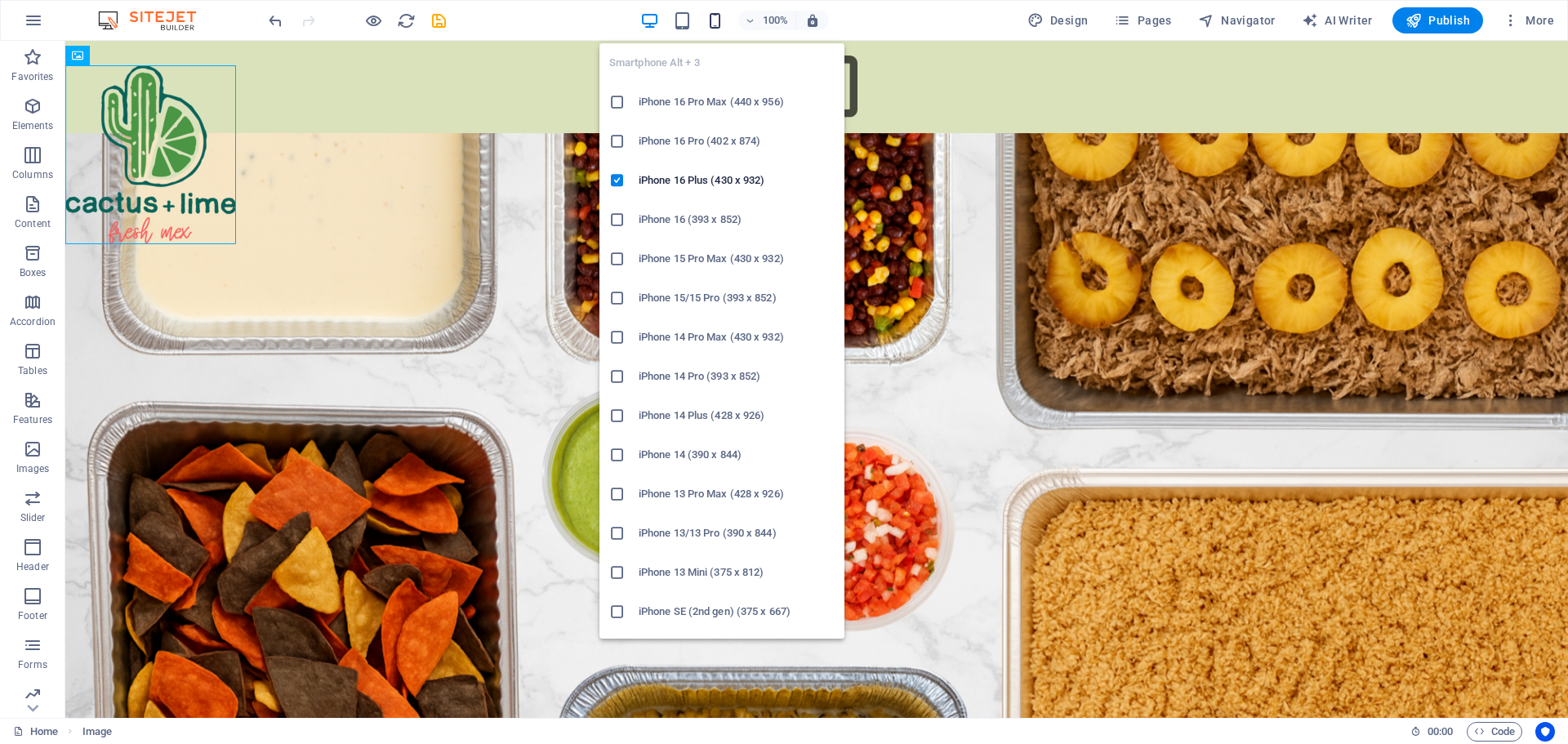
click at [721, 15] on icon "button" at bounding box center [715, 21] width 19 height 19
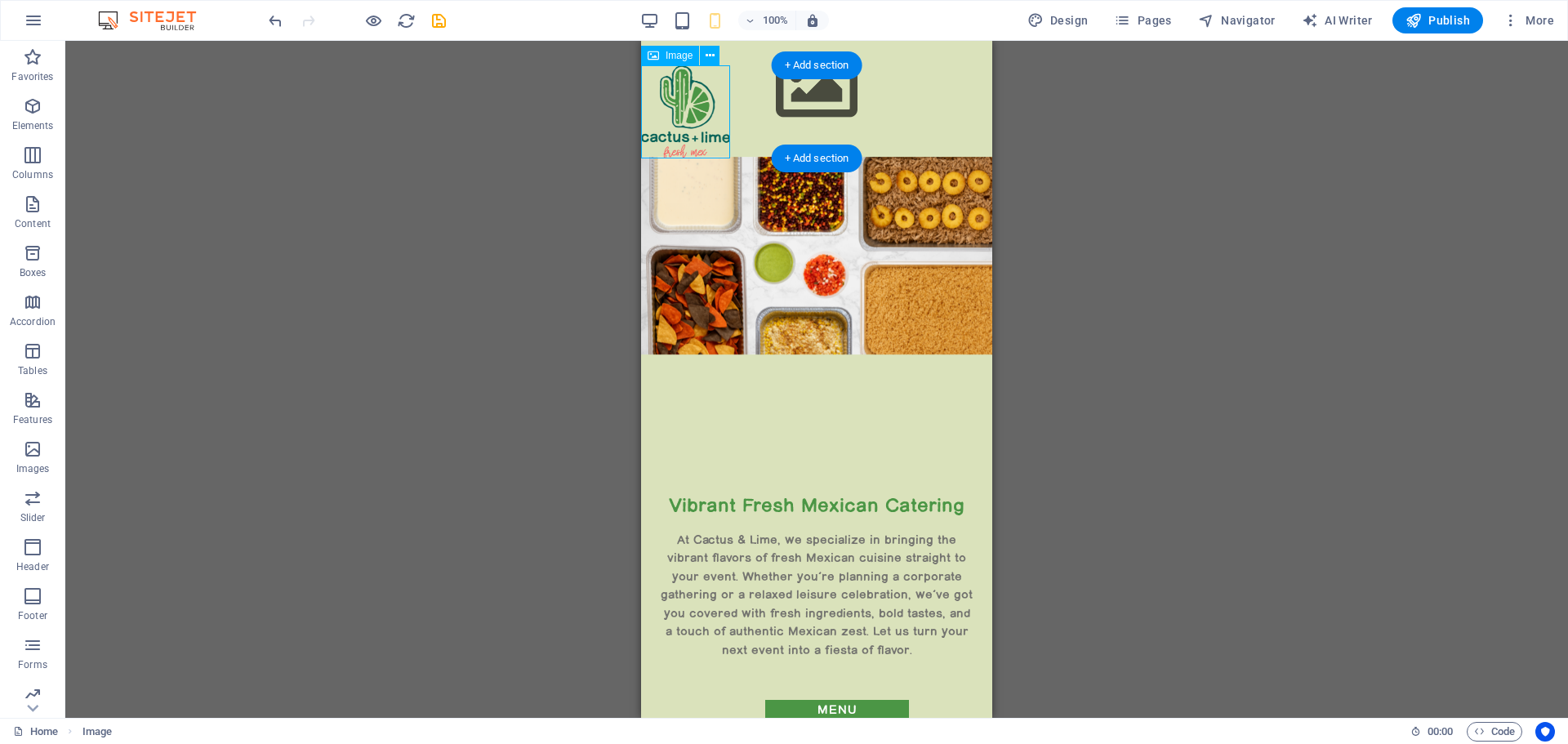
click at [690, 101] on figure at bounding box center [685, 112] width 89 height 93
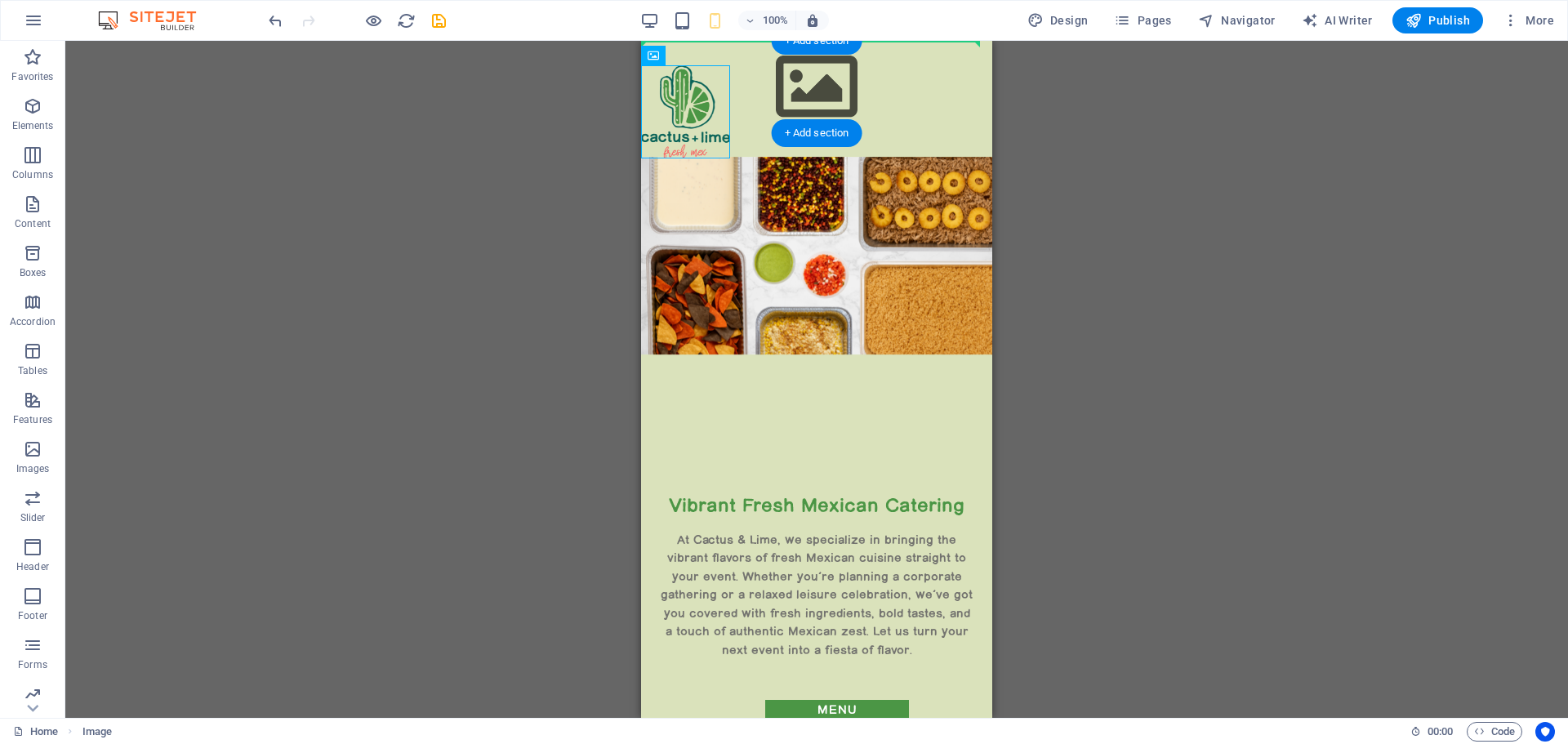
drag, startPoint x: 1311, startPoint y: 98, endPoint x: 800, endPoint y: 87, distance: 511.1
click at [809, 89] on figure at bounding box center [816, 87] width 351 height 92
drag, startPoint x: 809, startPoint y: 89, endPoint x: 665, endPoint y: 90, distance: 144.0
click at [809, 90] on figure at bounding box center [816, 87] width 351 height 92
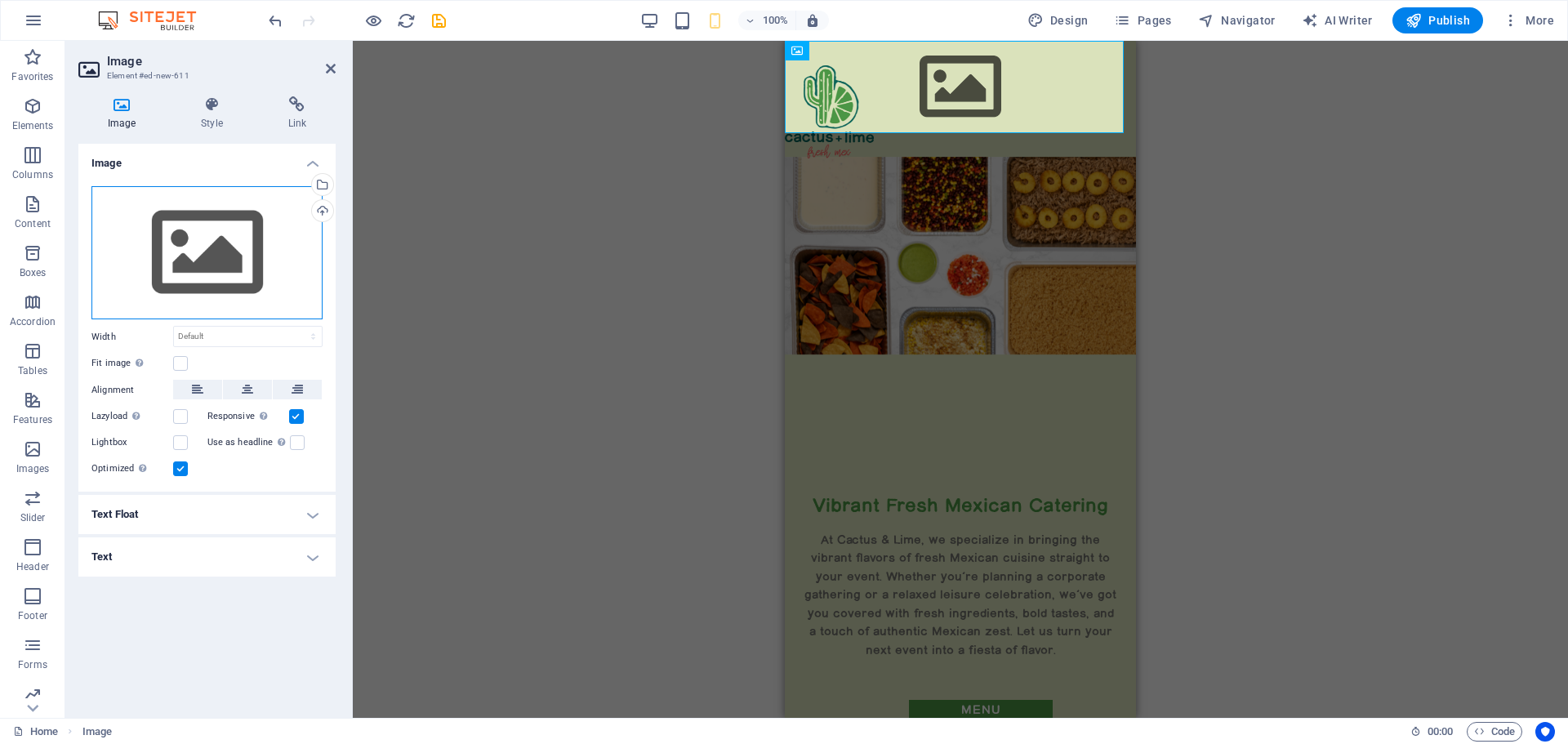
click at [216, 243] on div "Drag files here, click to choose files or select files from Files or our free s…" at bounding box center [206, 252] width 231 height 133
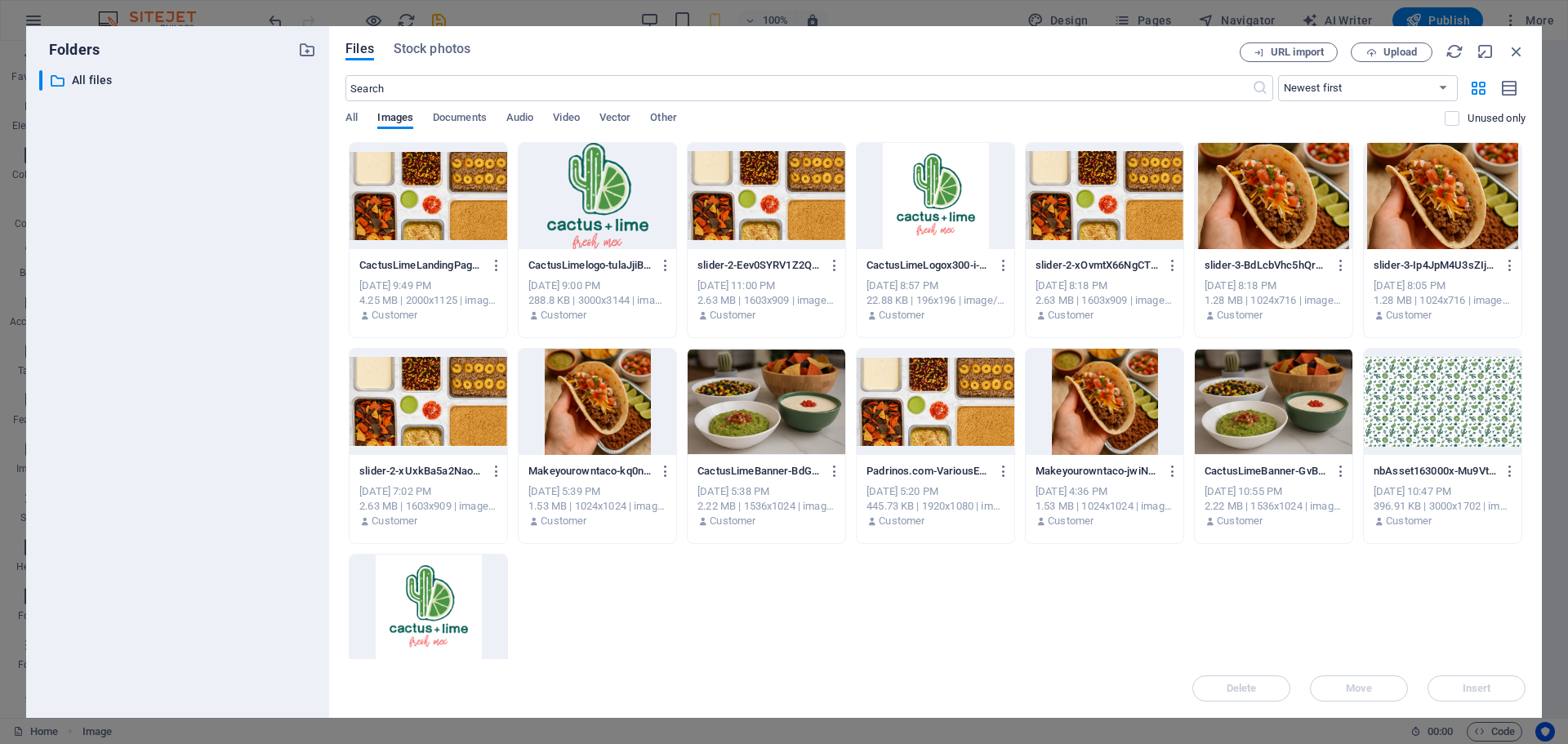
click at [583, 209] on div at bounding box center [597, 196] width 158 height 106
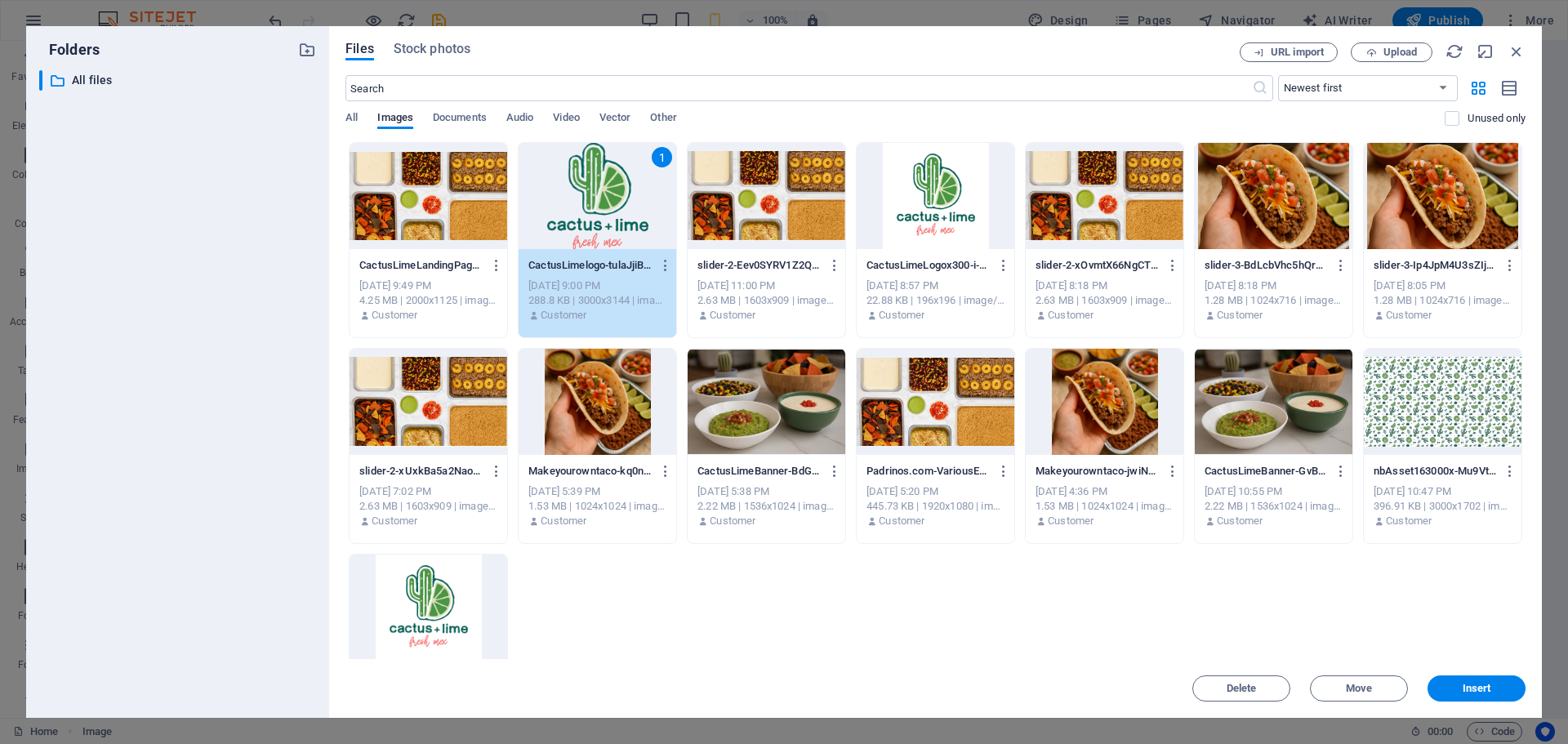
click at [583, 209] on div "1" at bounding box center [597, 196] width 158 height 106
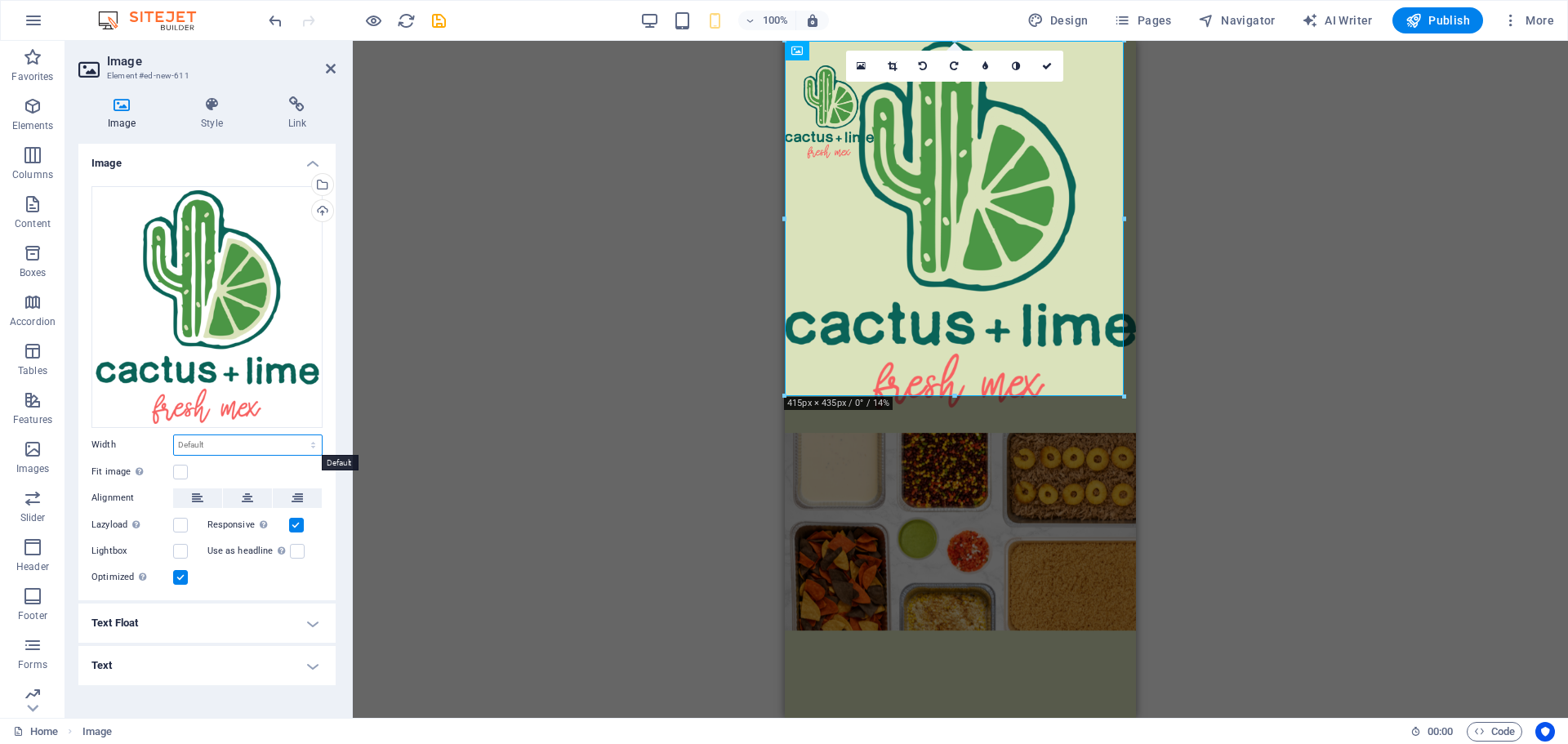
click at [211, 444] on select "Default auto px rem % em vh vw" at bounding box center [247, 444] width 148 height 20
select select "px"
click at [299, 435] on select "Default auto px rem % em vh vw" at bounding box center [247, 444] width 148 height 20
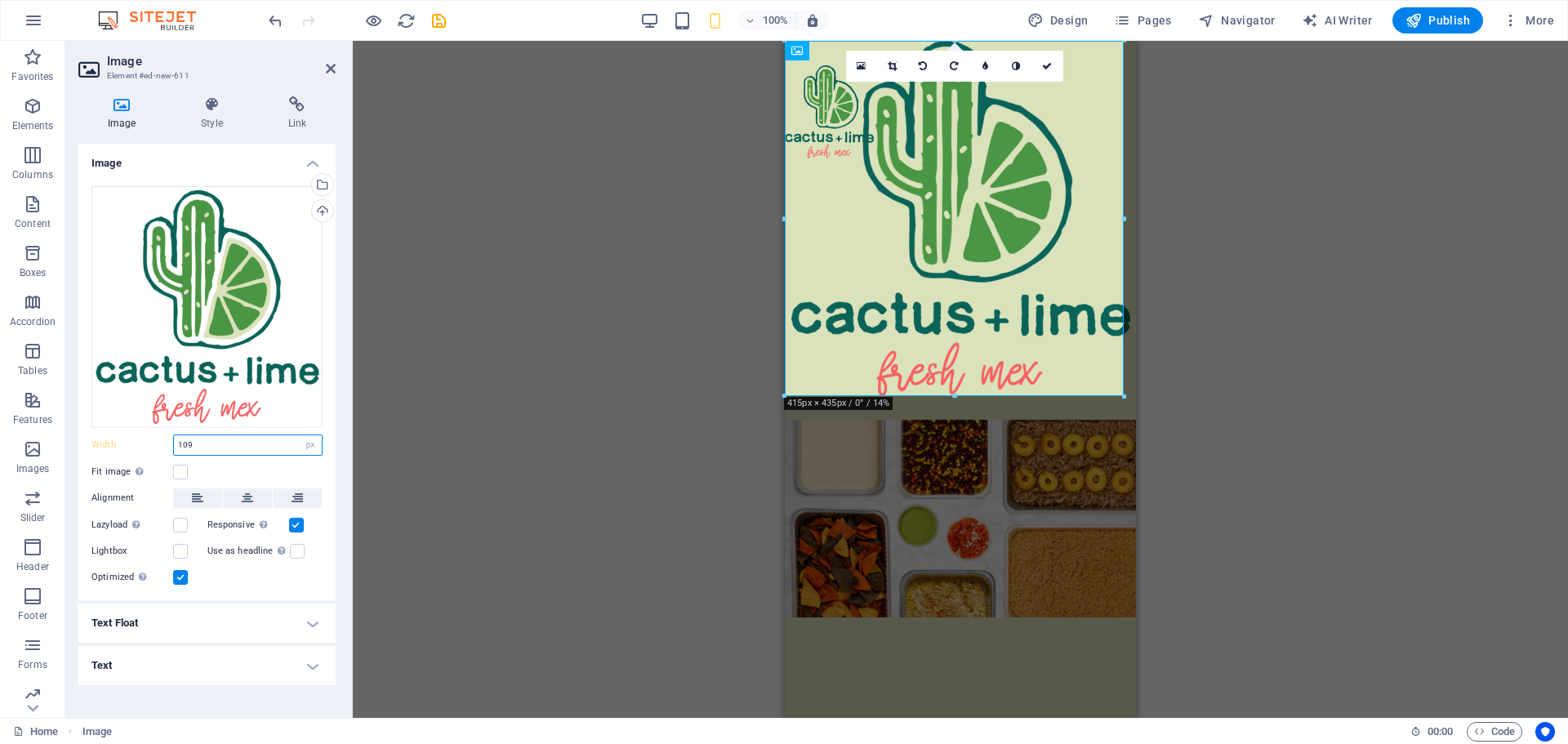
type input "109"
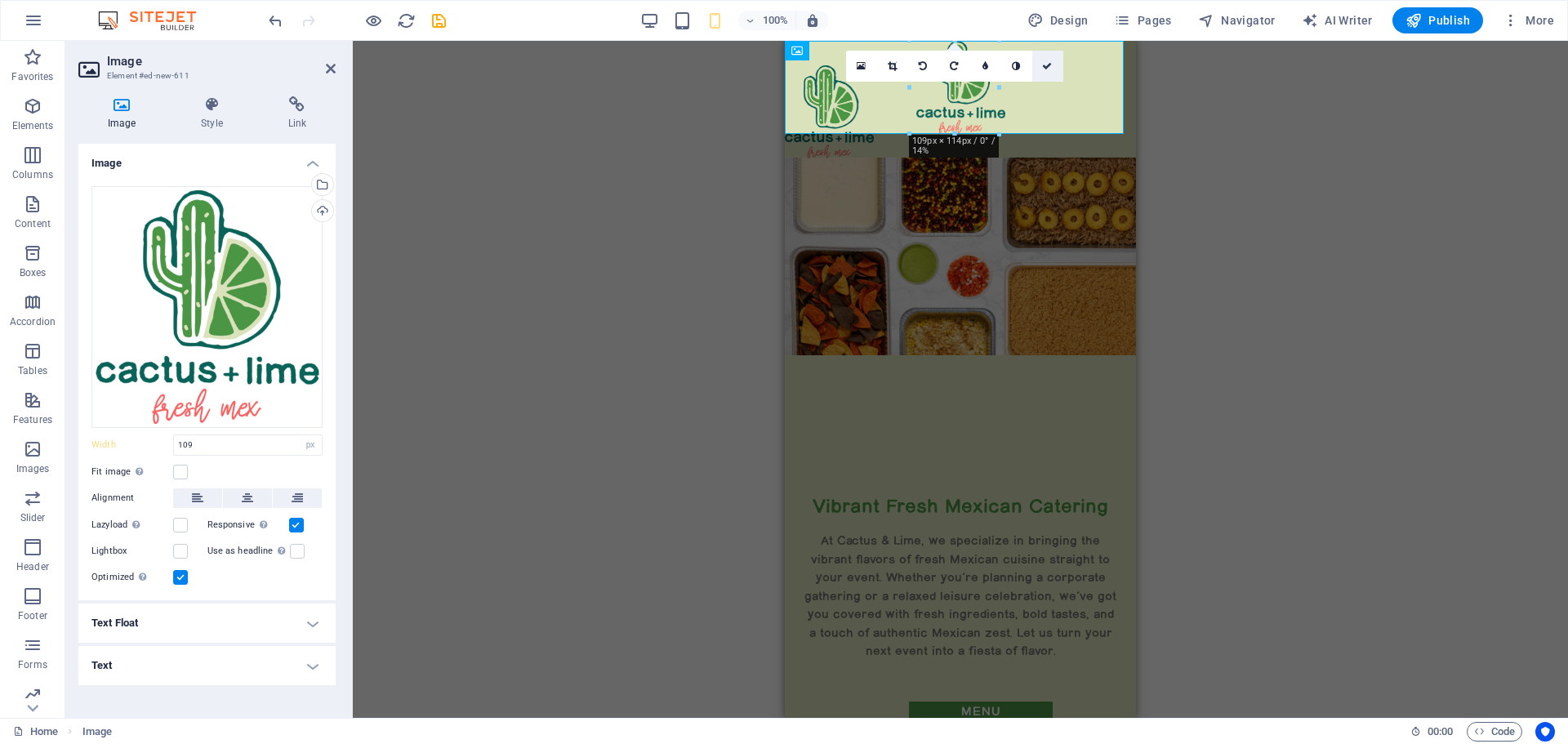
click at [1051, 64] on icon at bounding box center [1047, 66] width 9 height 9
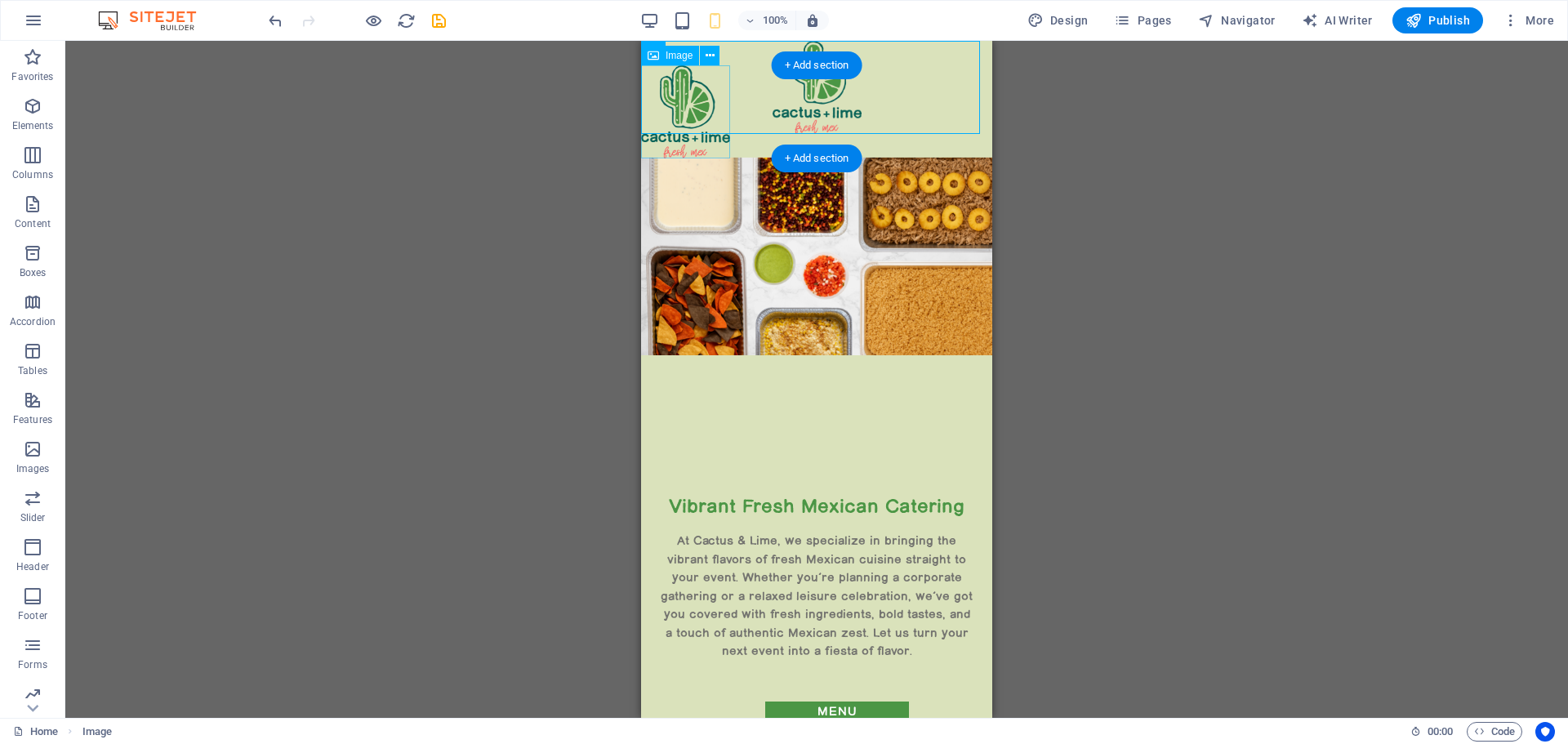
click at [685, 99] on figure at bounding box center [685, 112] width 89 height 93
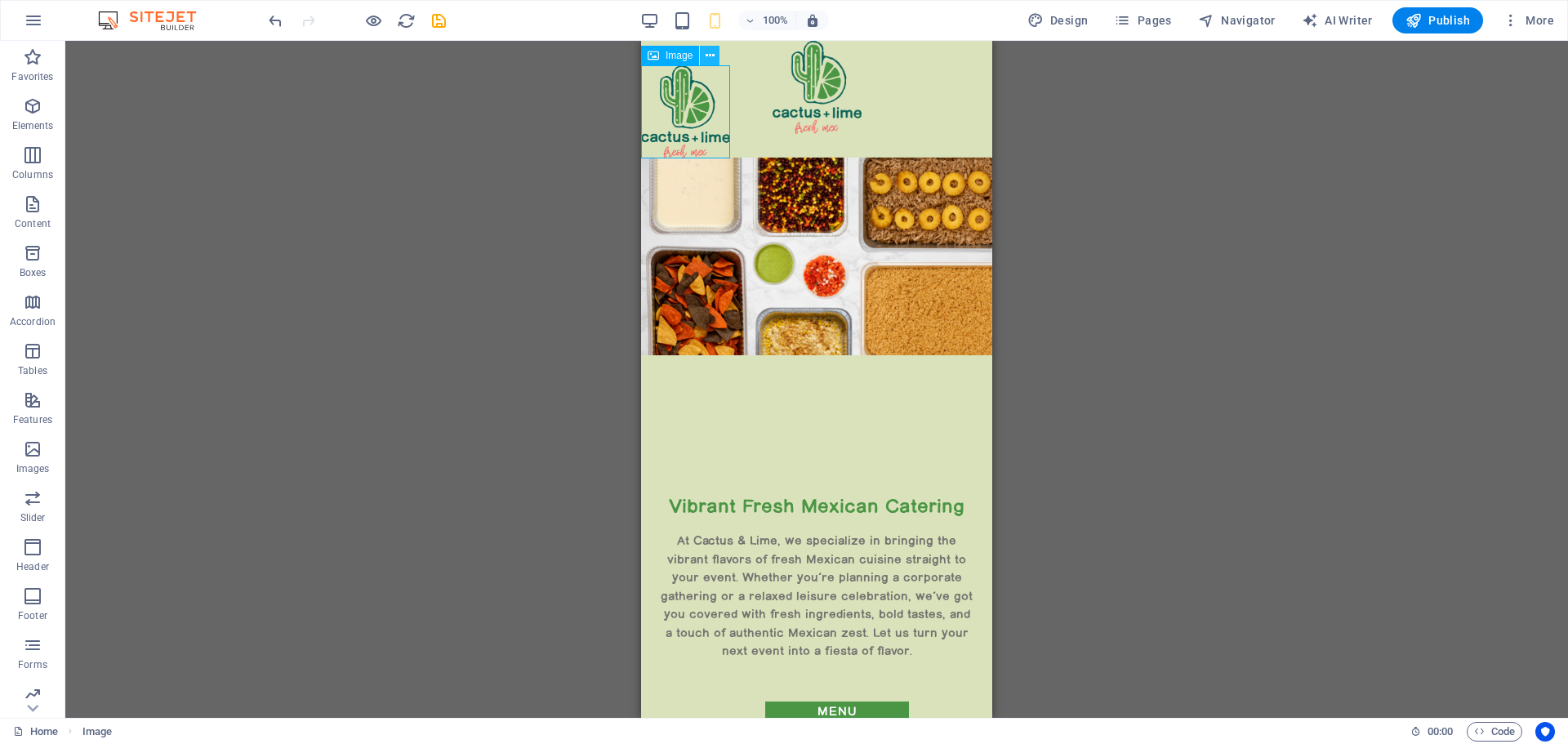
click at [711, 52] on icon at bounding box center [711, 56] width 9 height 17
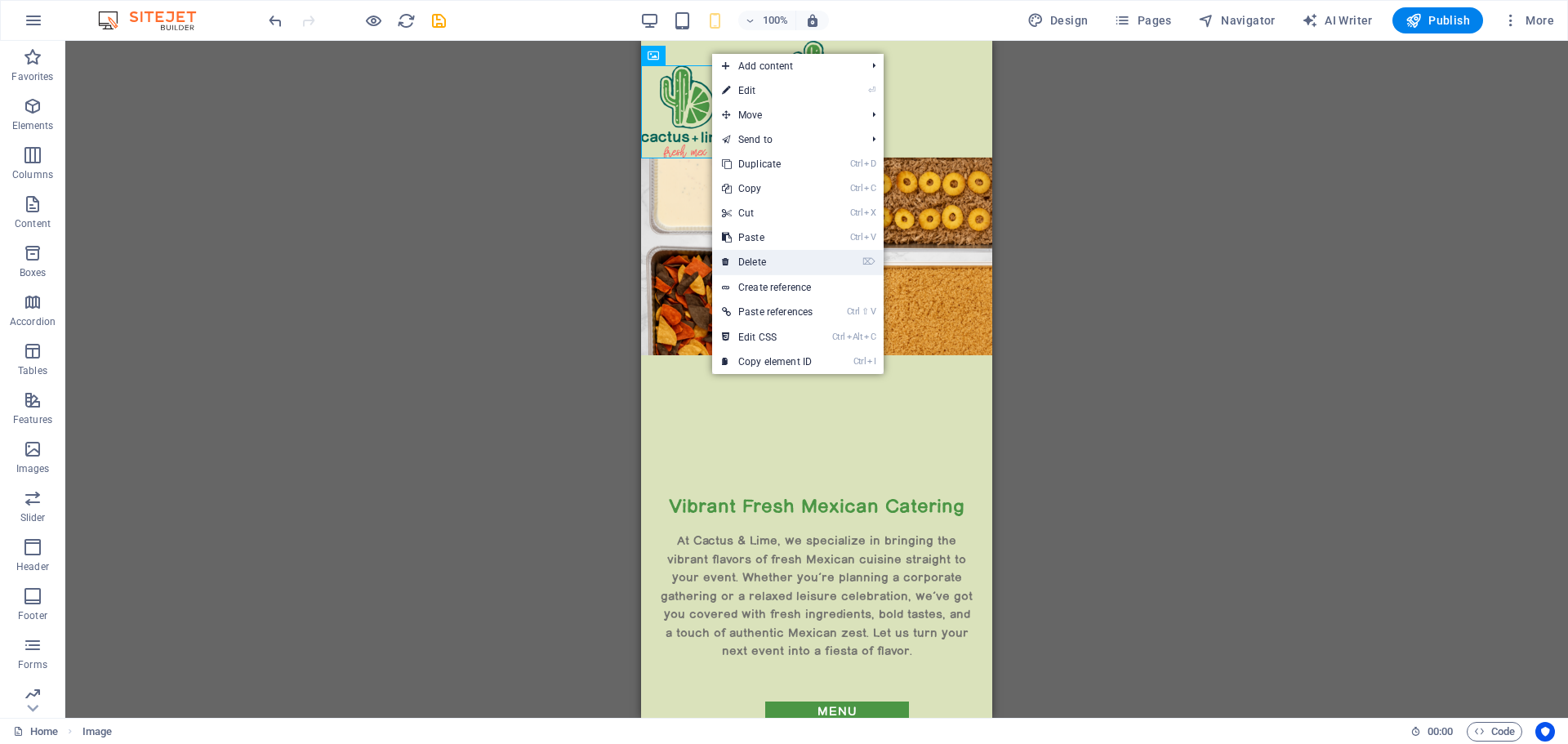
click at [765, 264] on link "⌦ Delete" at bounding box center [768, 262] width 110 height 24
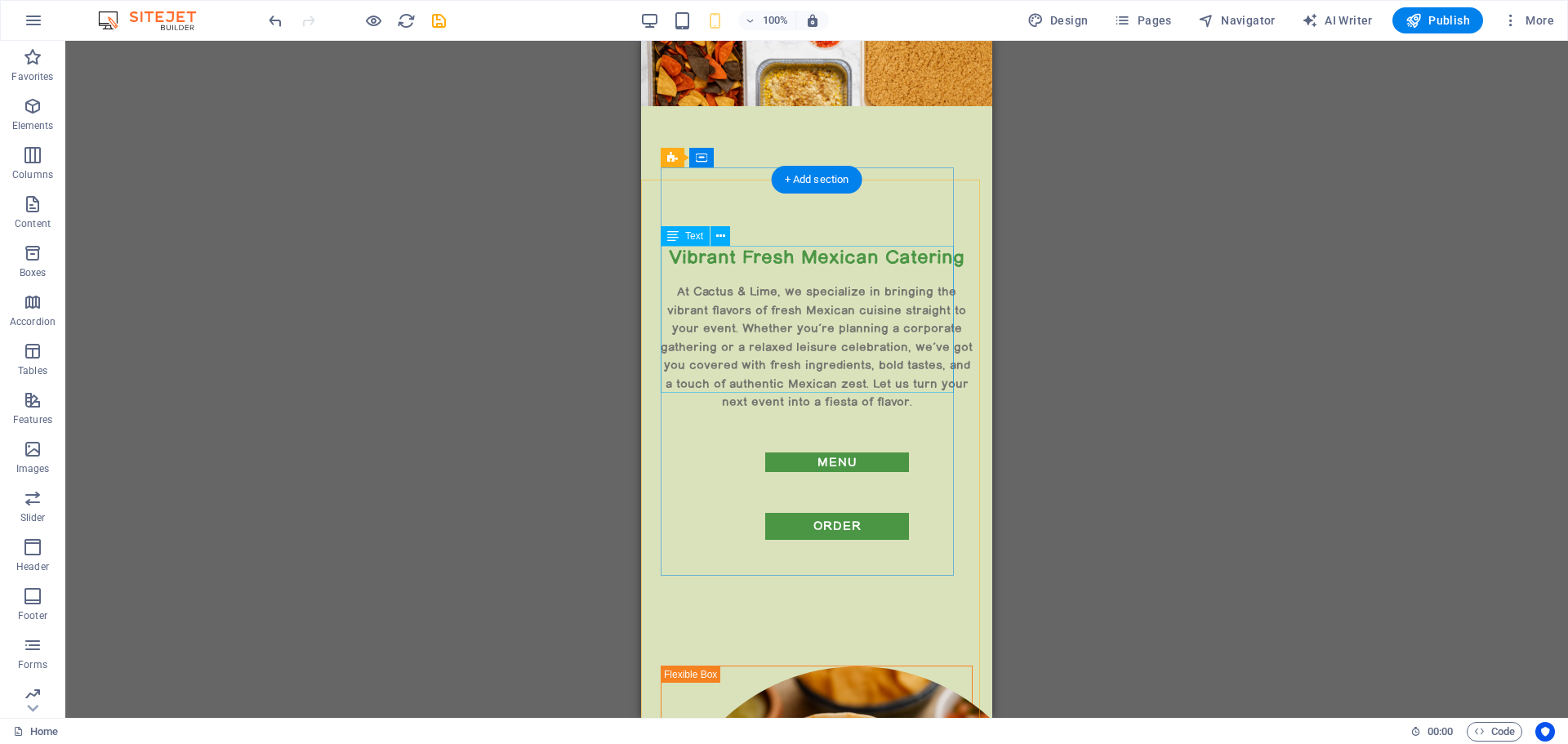
scroll to position [0, 0]
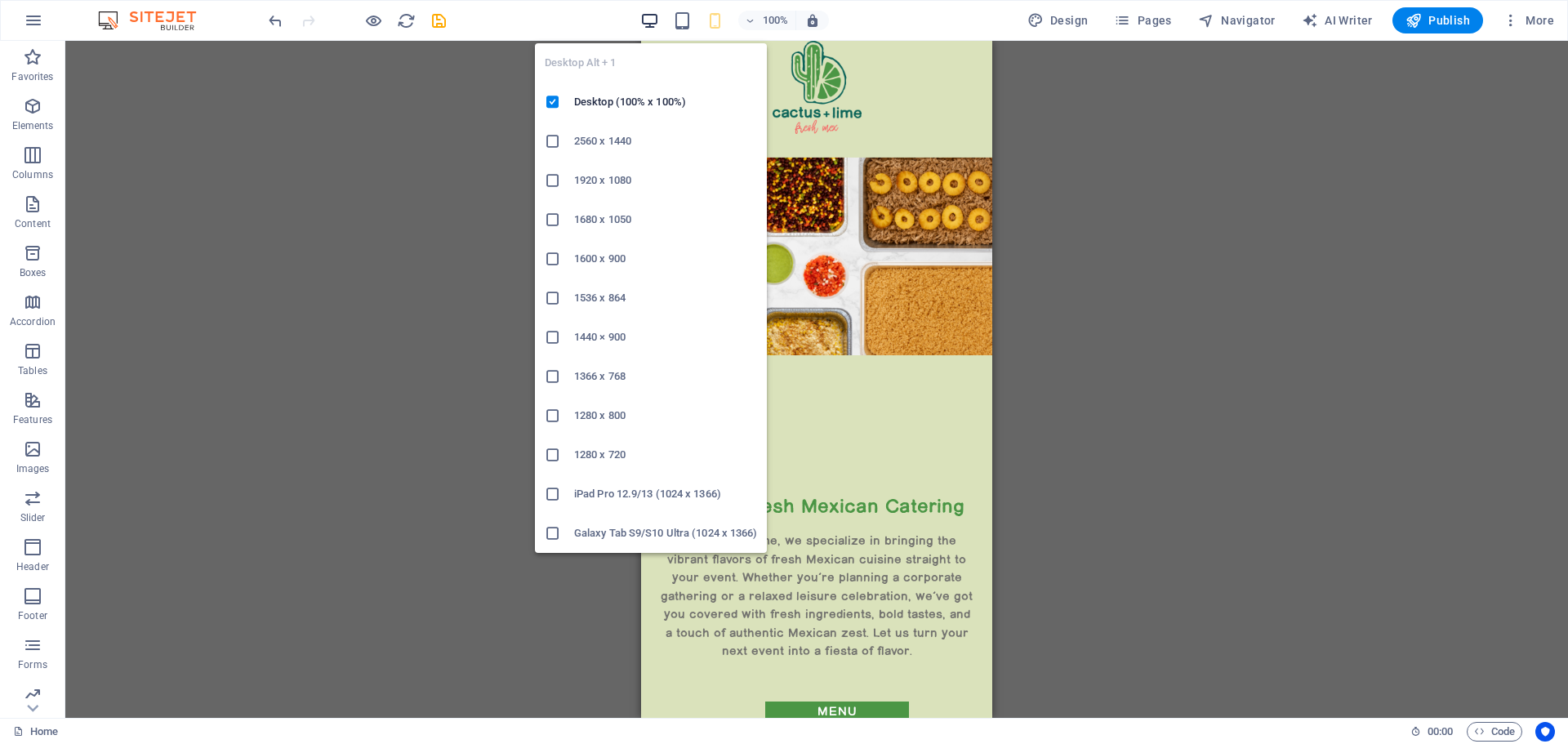
click at [650, 19] on icon "button" at bounding box center [650, 21] width 19 height 19
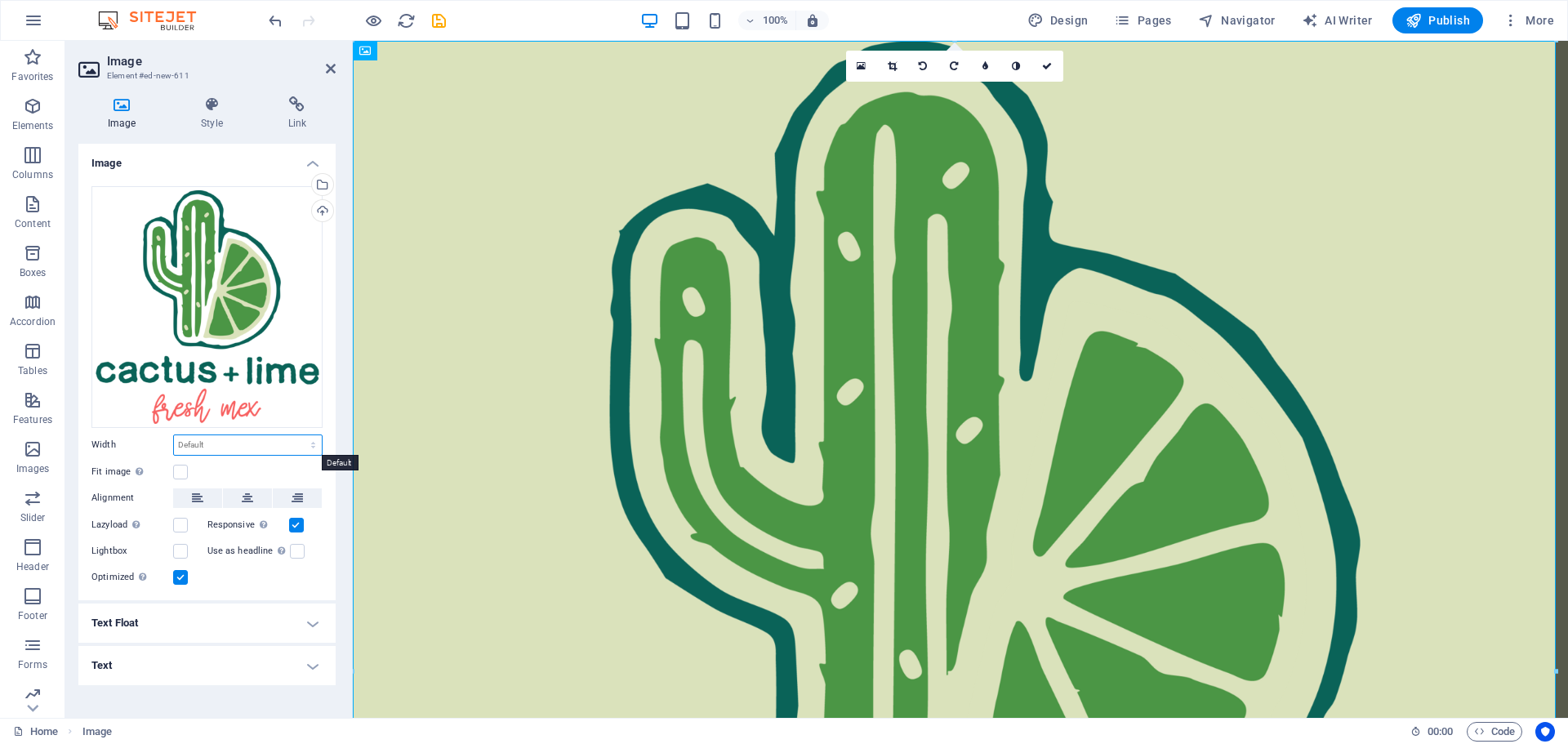
click at [225, 444] on select "Default auto px rem % em vh vw" at bounding box center [247, 444] width 148 height 20
select select "px"
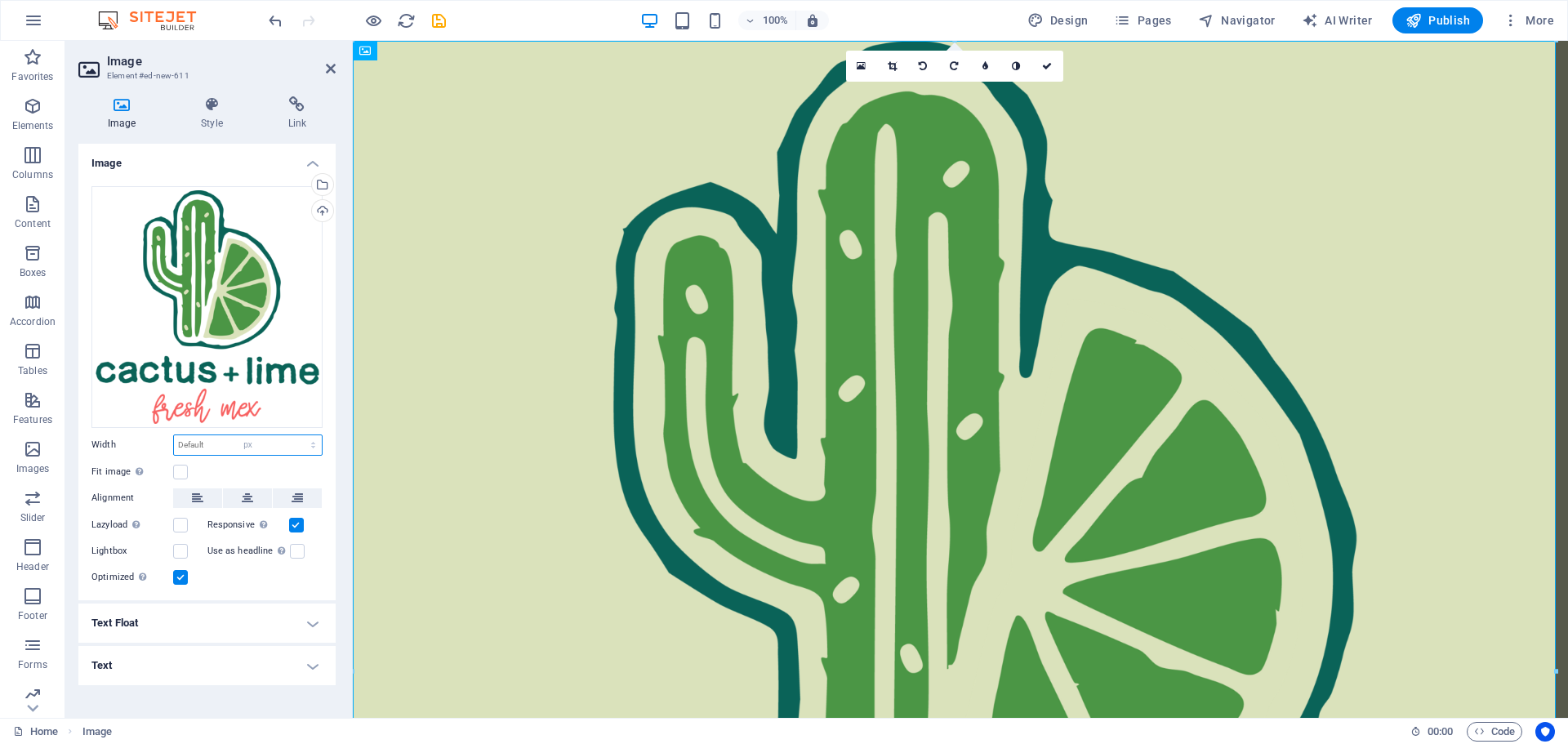
click at [299, 435] on select "Default auto px rem % em vh vw" at bounding box center [247, 444] width 148 height 20
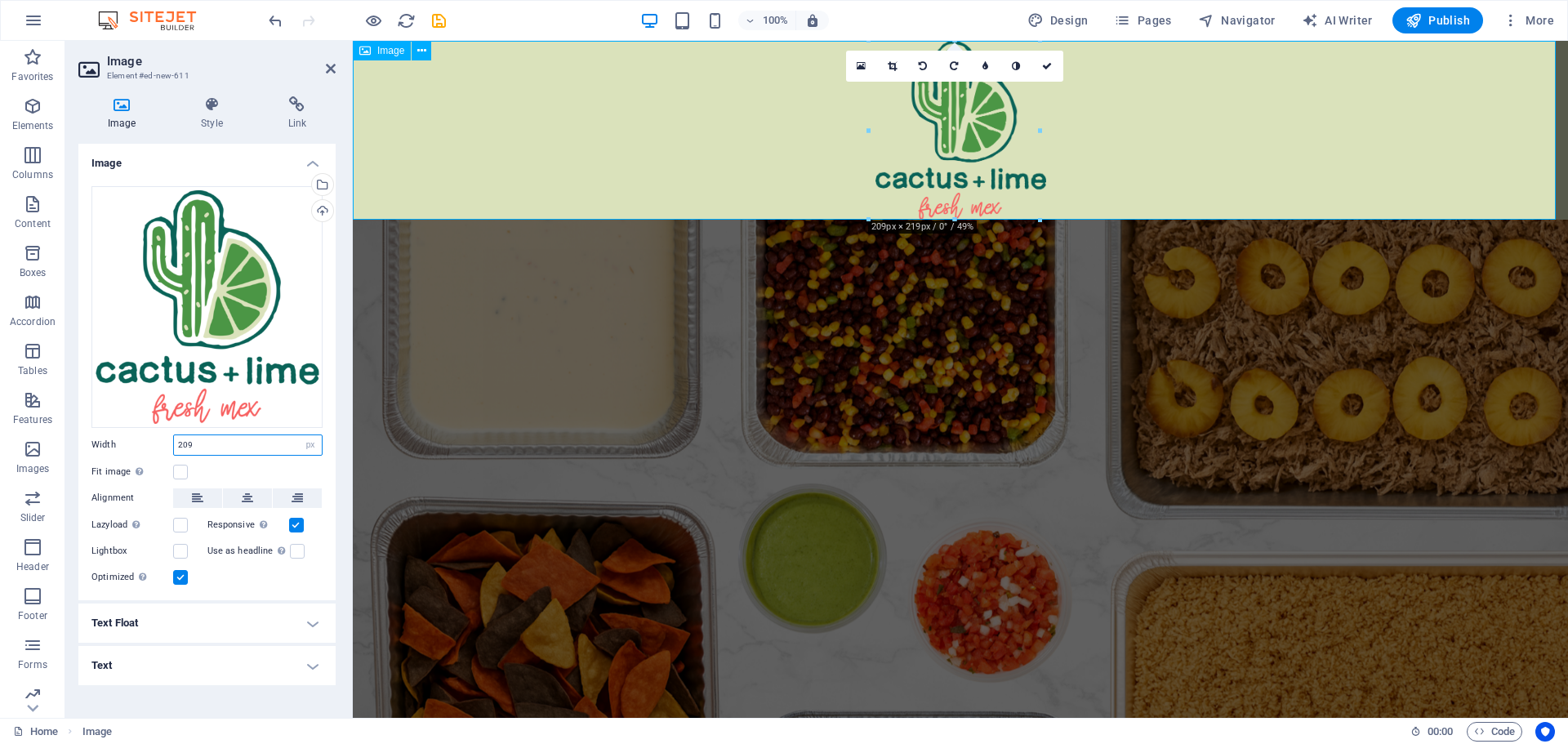
type input "209"
click at [1208, 71] on figure at bounding box center [960, 130] width 1215 height 178
click at [1051, 66] on icon at bounding box center [1047, 66] width 9 height 9
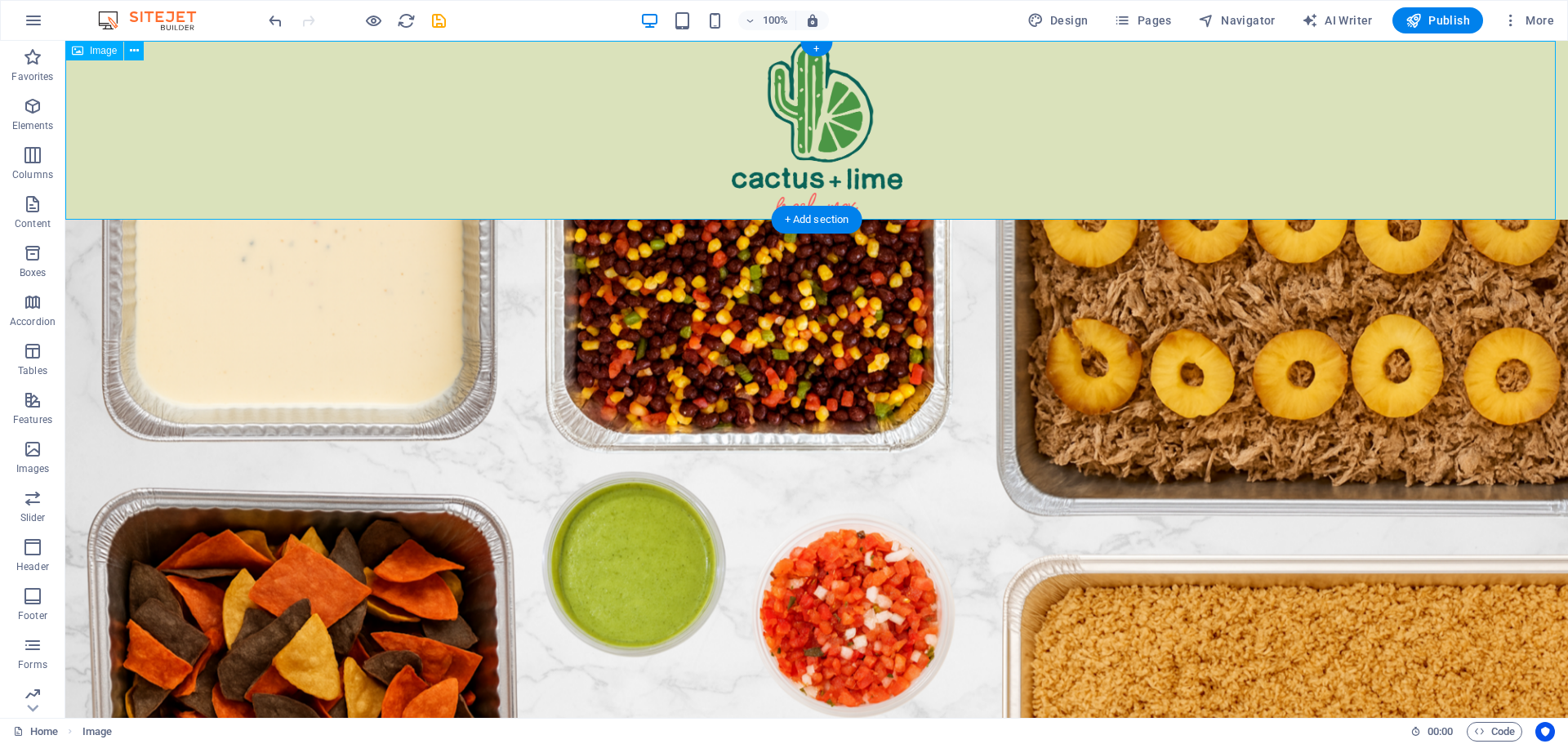
click at [485, 129] on figure at bounding box center [816, 130] width 1503 height 178
click at [697, 145] on figure at bounding box center [816, 130] width 1503 height 178
click at [698, 145] on figure at bounding box center [816, 130] width 1503 height 178
select select "px"
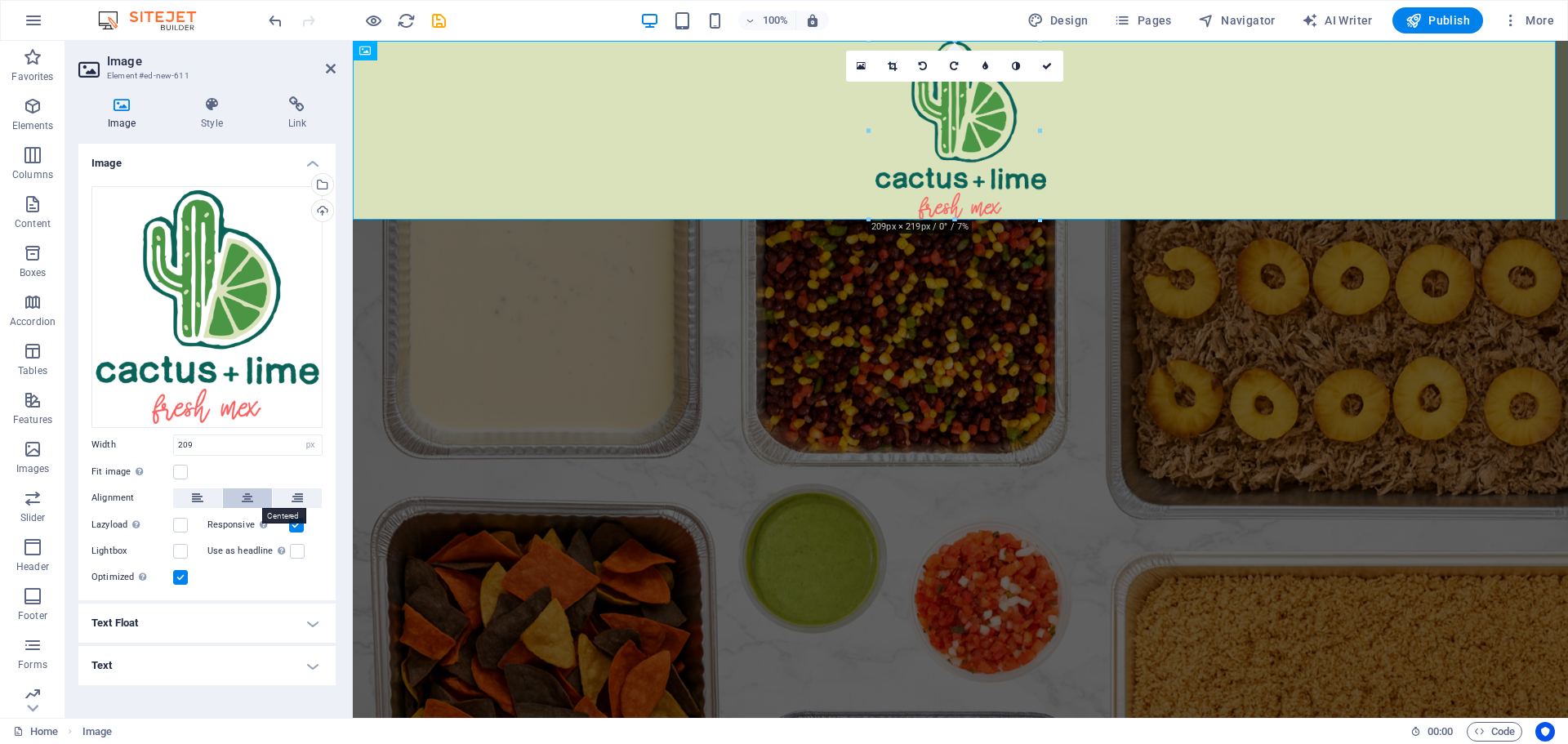
click at [241, 497] on button at bounding box center [247, 498] width 49 height 20
click at [209, 121] on h4 "Style" at bounding box center [215, 113] width 87 height 35
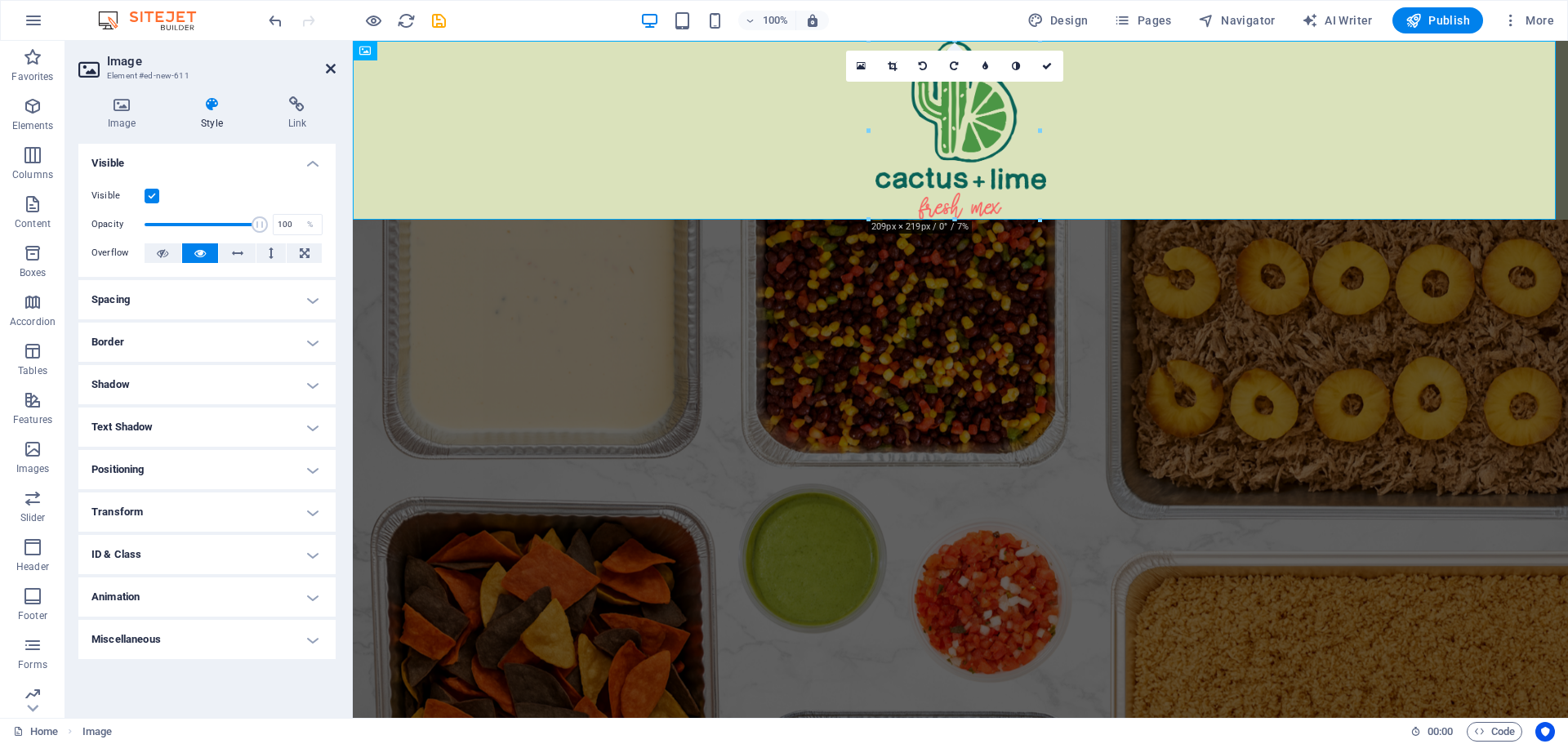
drag, startPoint x: 329, startPoint y: 65, endPoint x: 305, endPoint y: 113, distance: 53.7
click at [329, 65] on icon at bounding box center [331, 68] width 9 height 13
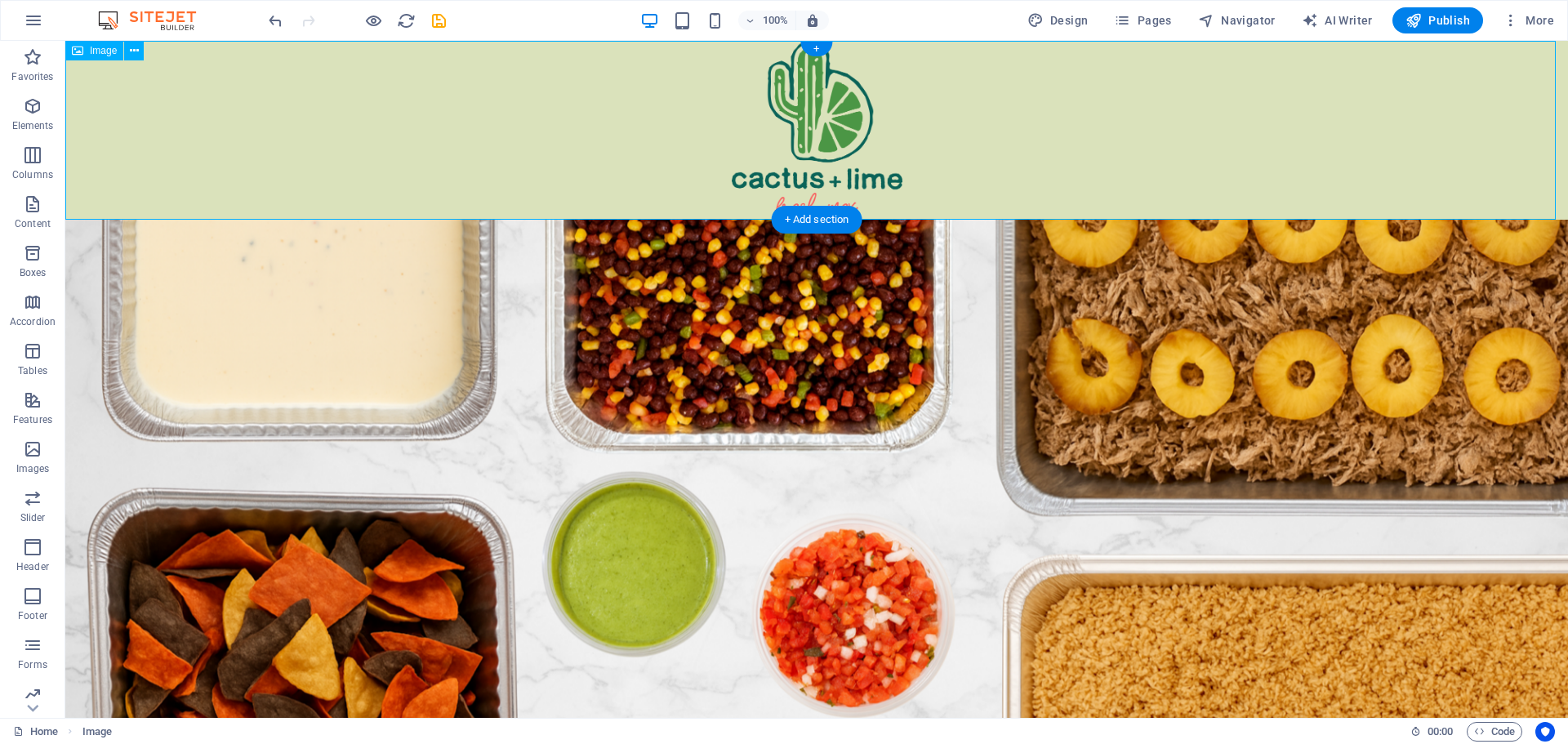
click at [706, 182] on figure at bounding box center [816, 130] width 1503 height 178
click at [940, 178] on figure at bounding box center [816, 130] width 1503 height 178
click at [797, 136] on figure at bounding box center [816, 130] width 1503 height 178
select select "px"
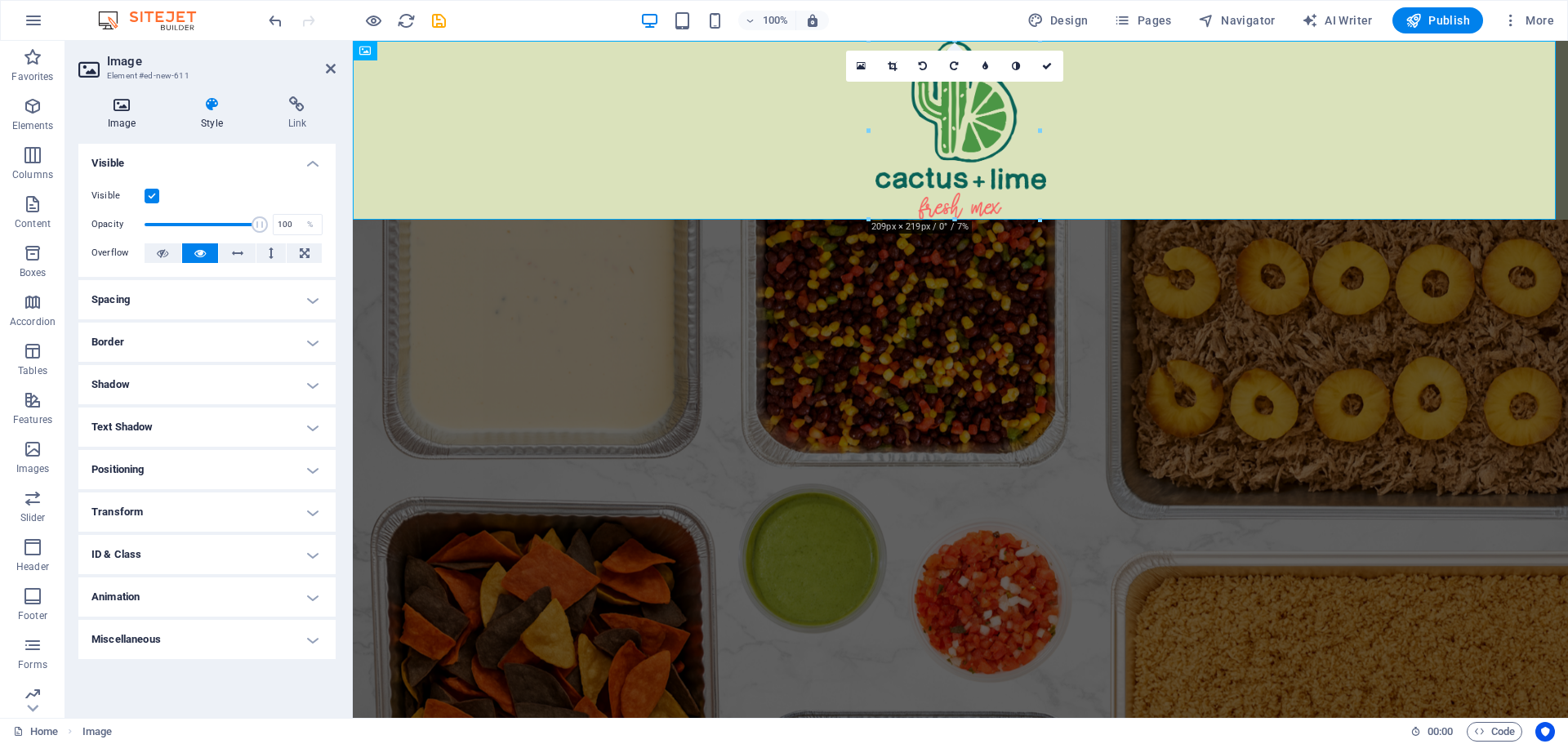
click at [125, 114] on h4 "Image" at bounding box center [125, 113] width 93 height 35
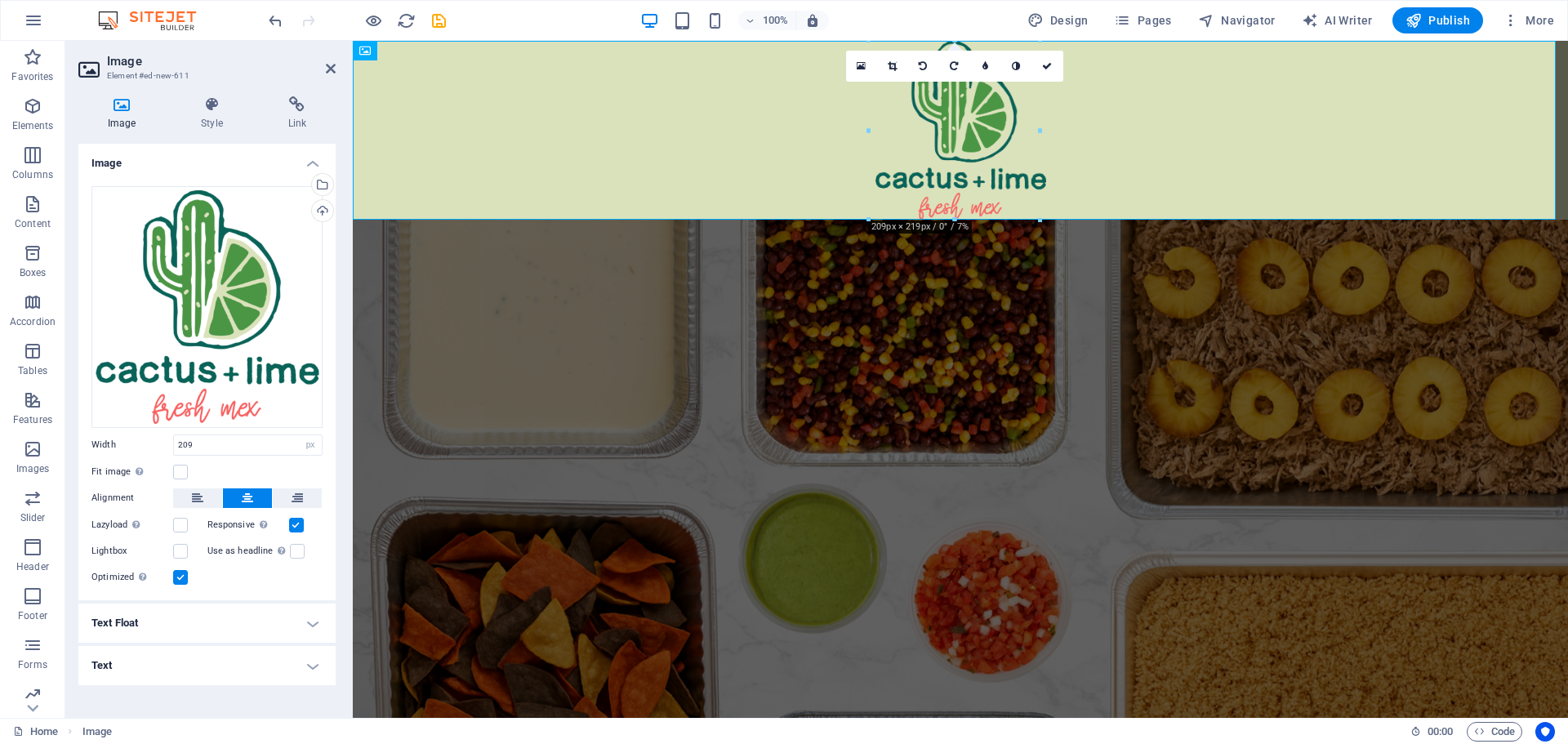
click at [217, 616] on h4 "Text Float" at bounding box center [206, 623] width 257 height 39
click at [649, 114] on figure at bounding box center [960, 130] width 1215 height 178
drag, startPoint x: 325, startPoint y: 66, endPoint x: 287, endPoint y: 24, distance: 56.6
click at [327, 66] on icon at bounding box center [331, 68] width 9 height 13
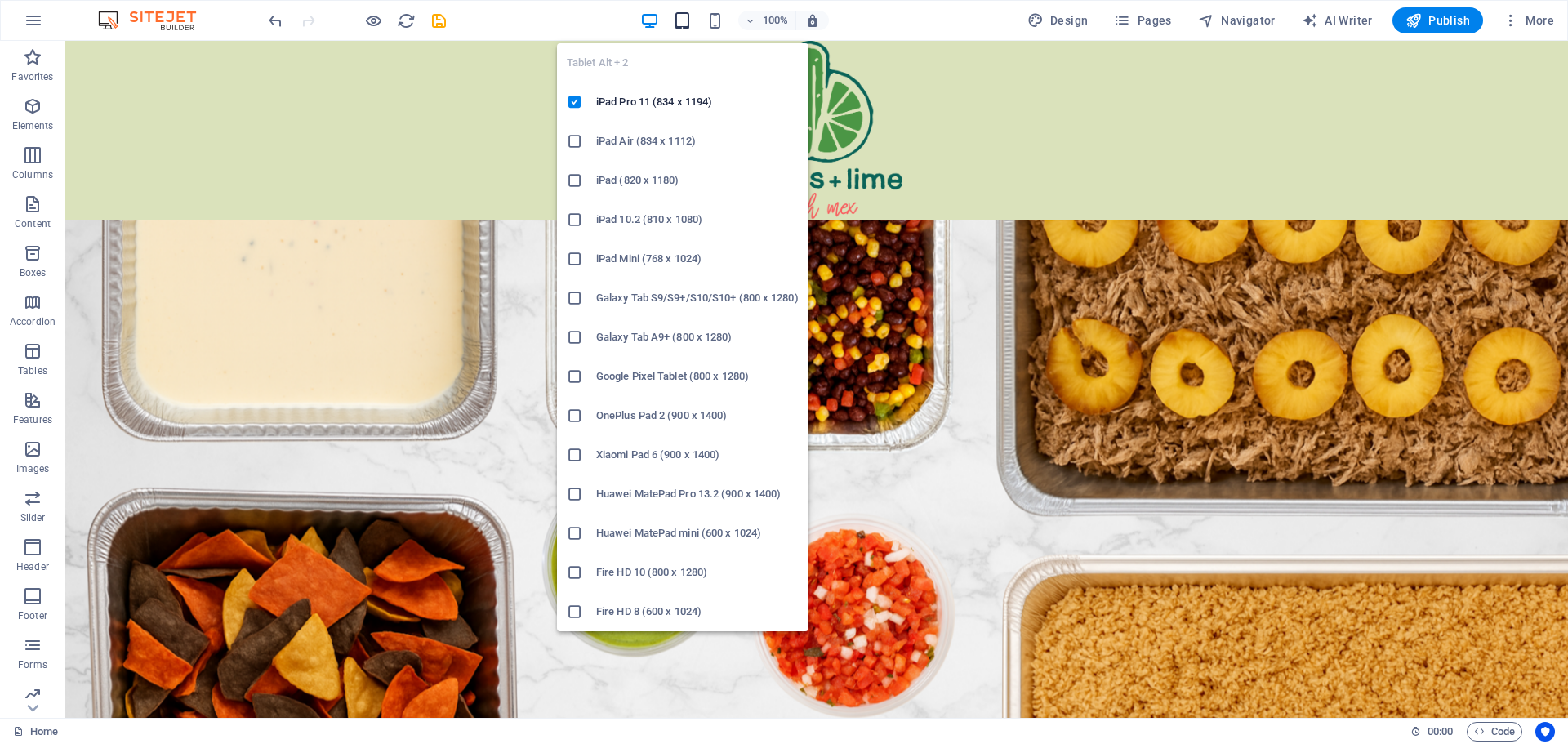
click at [683, 18] on icon "button" at bounding box center [683, 21] width 19 height 19
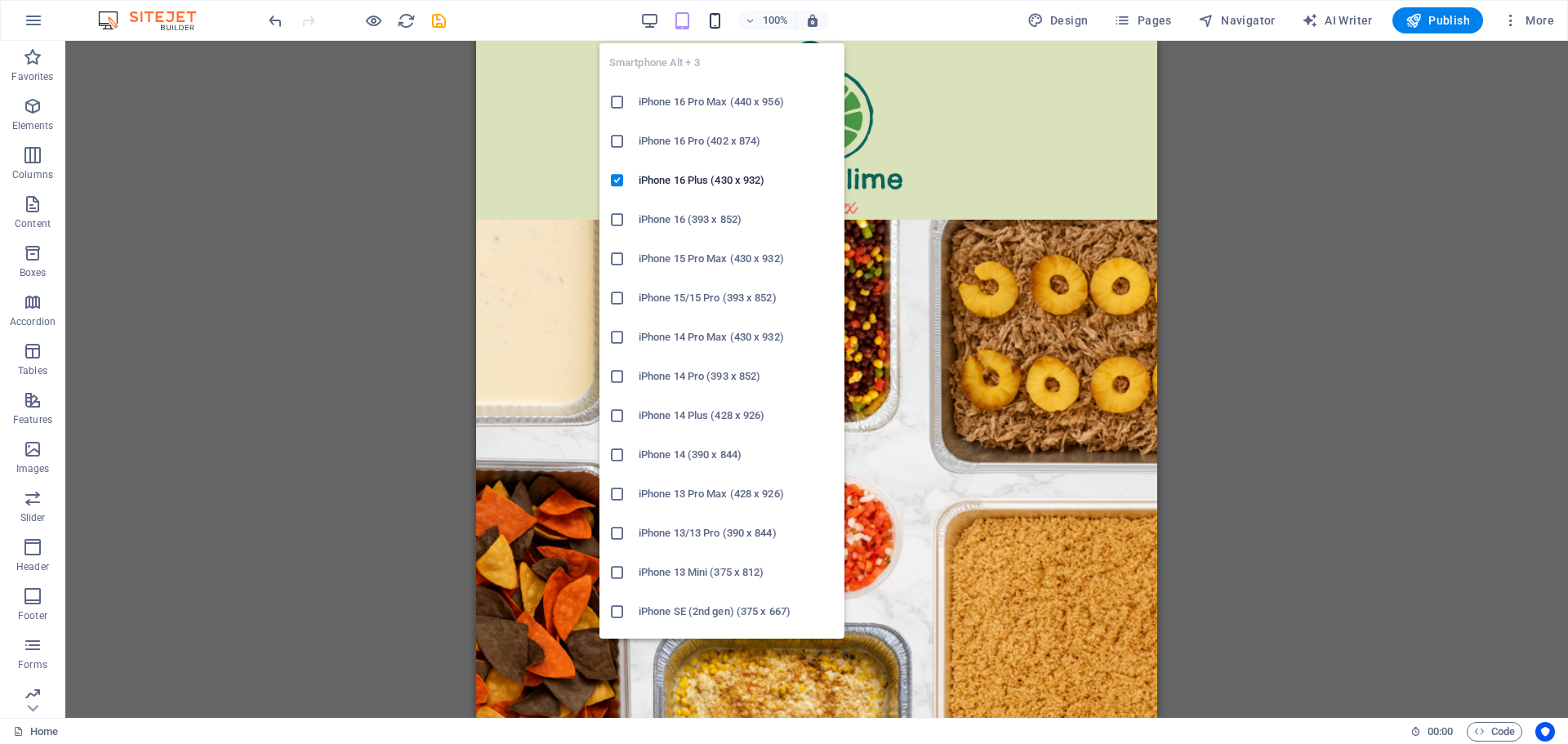
click at [714, 20] on icon "button" at bounding box center [715, 21] width 19 height 19
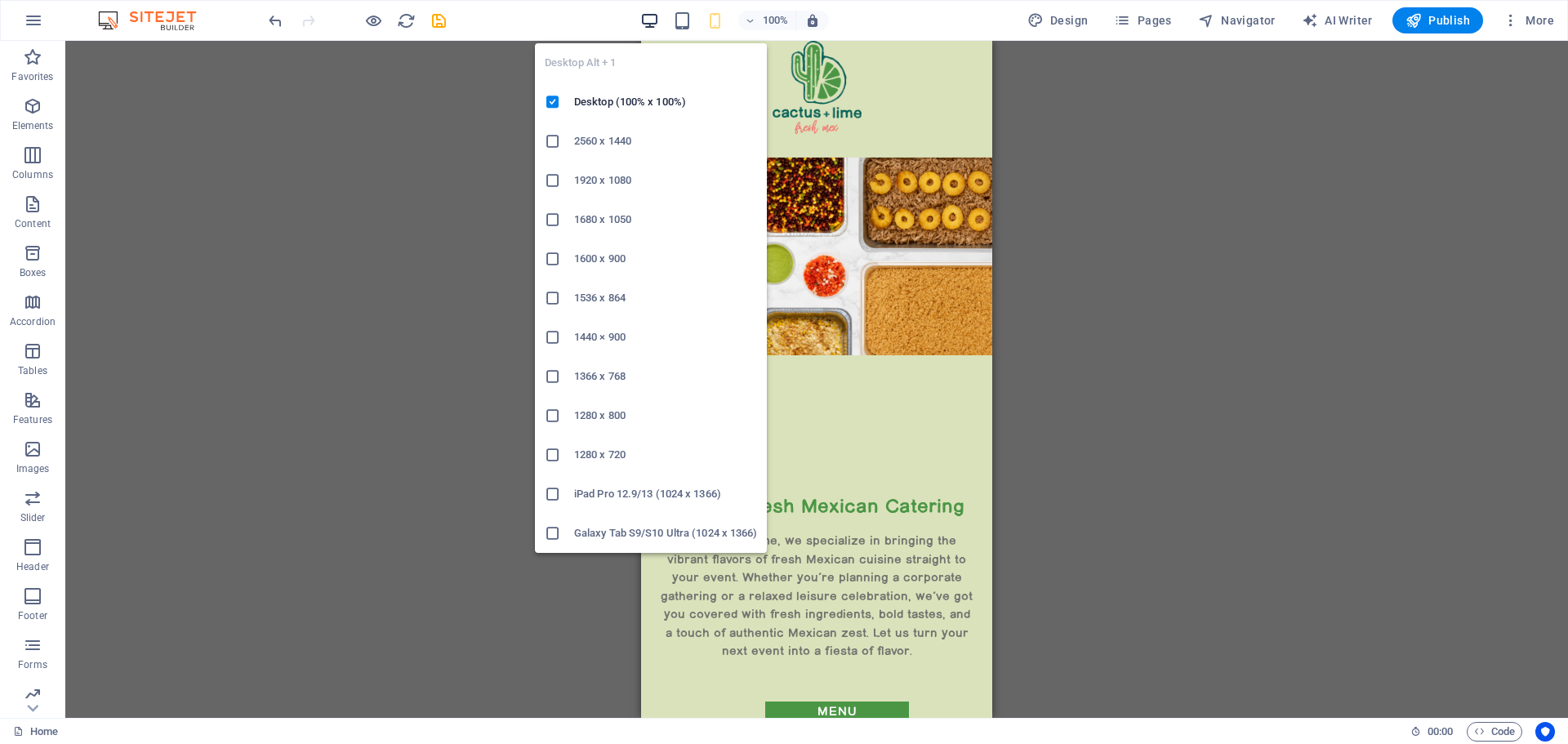
click at [649, 16] on icon "button" at bounding box center [650, 21] width 19 height 19
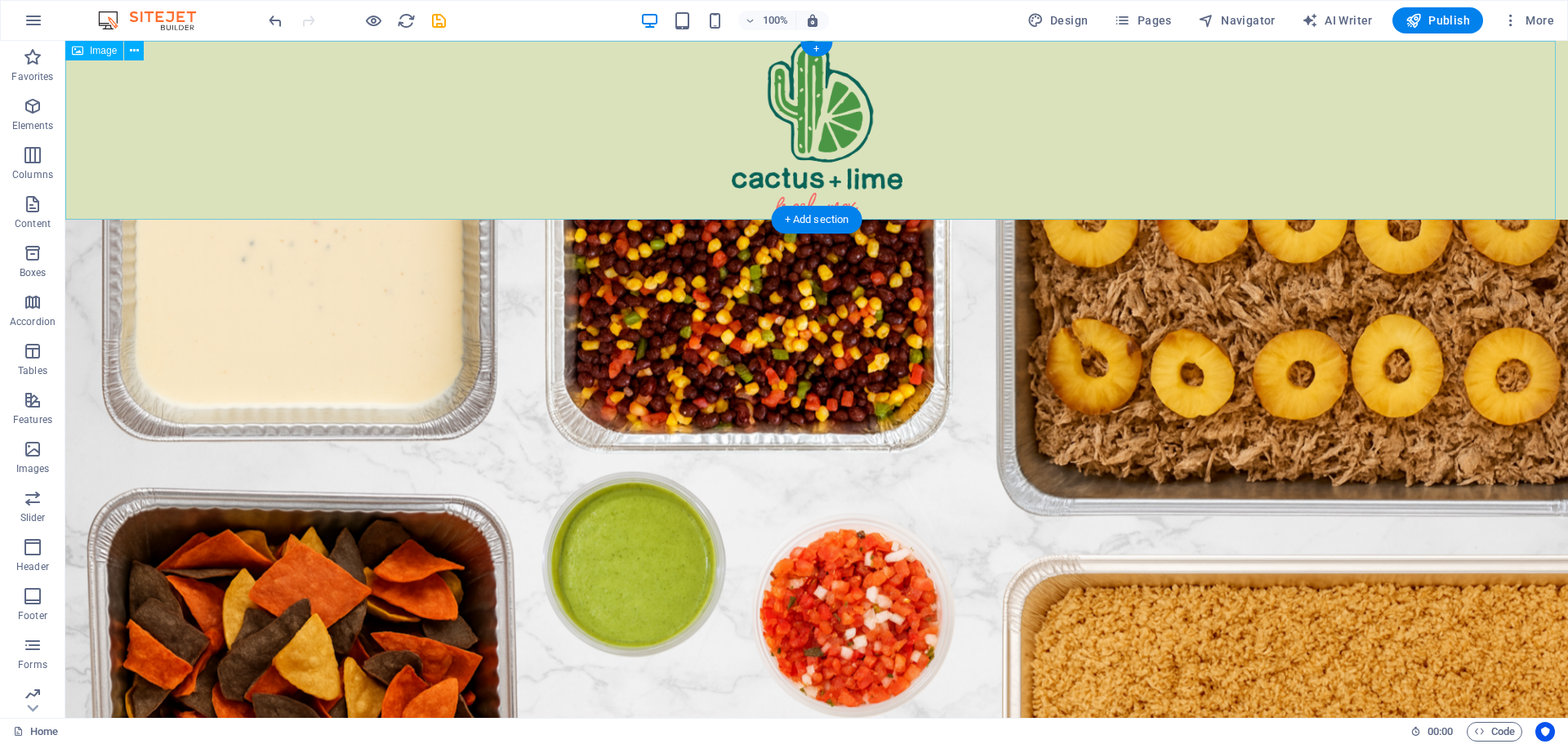
click at [649, 160] on figure at bounding box center [816, 130] width 1503 height 178
click at [136, 52] on icon at bounding box center [134, 50] width 9 height 17
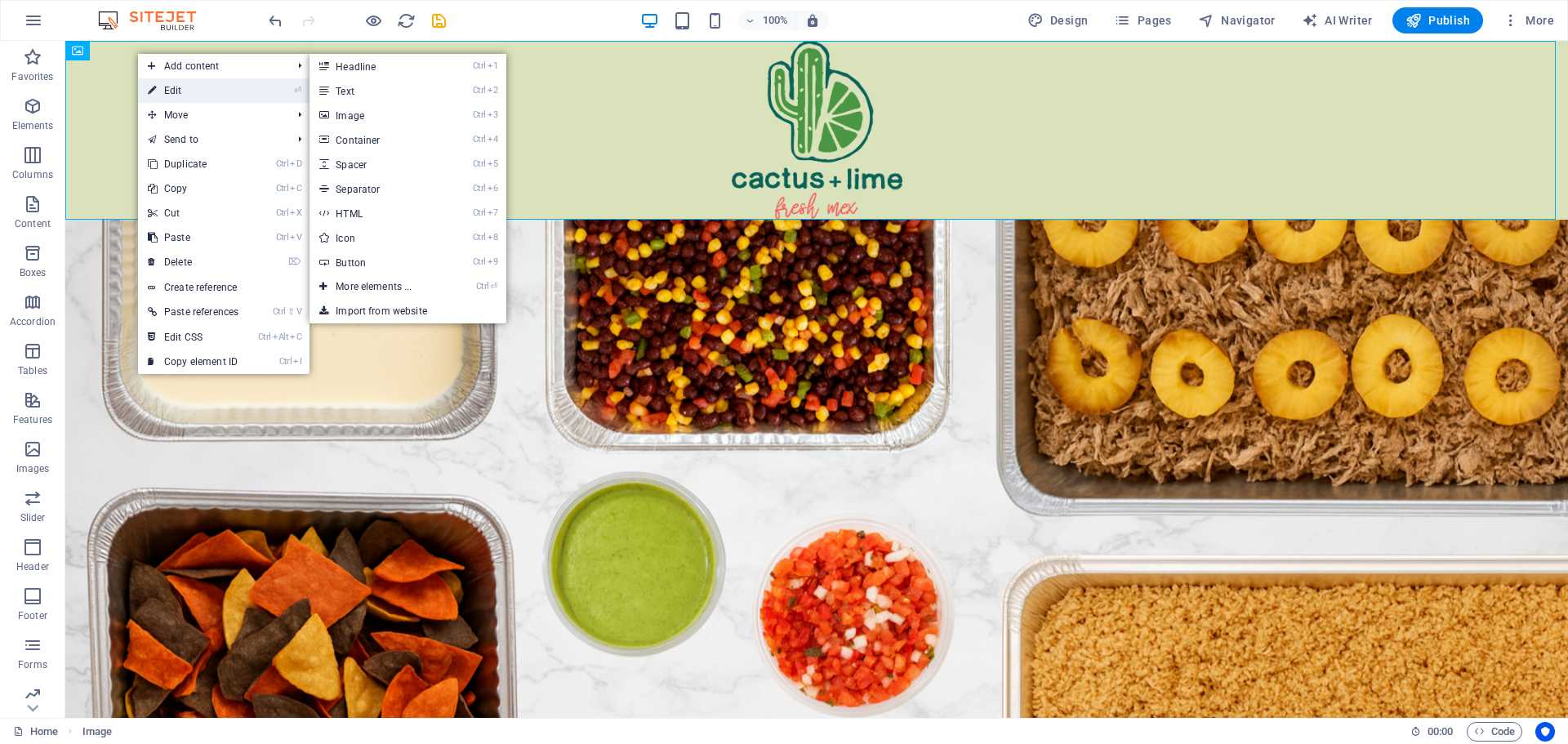
click at [171, 90] on link "⏎ Edit" at bounding box center [193, 91] width 110 height 24
select select "px"
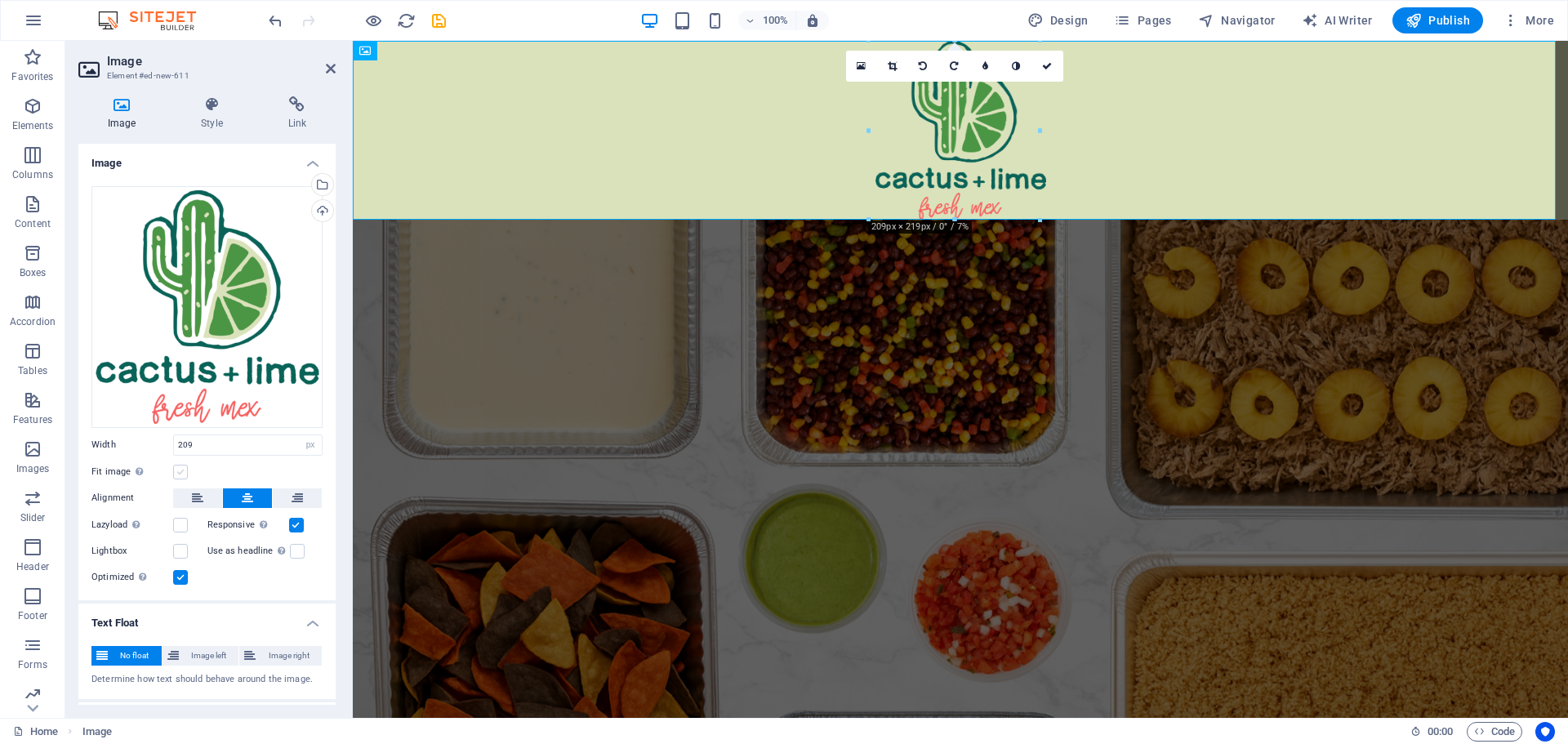
click at [177, 469] on label at bounding box center [180, 472] width 15 height 15
click at [0, 0] on input "Fit image Automatically fit image to a fixed width and height" at bounding box center [0, 0] width 0 height 0
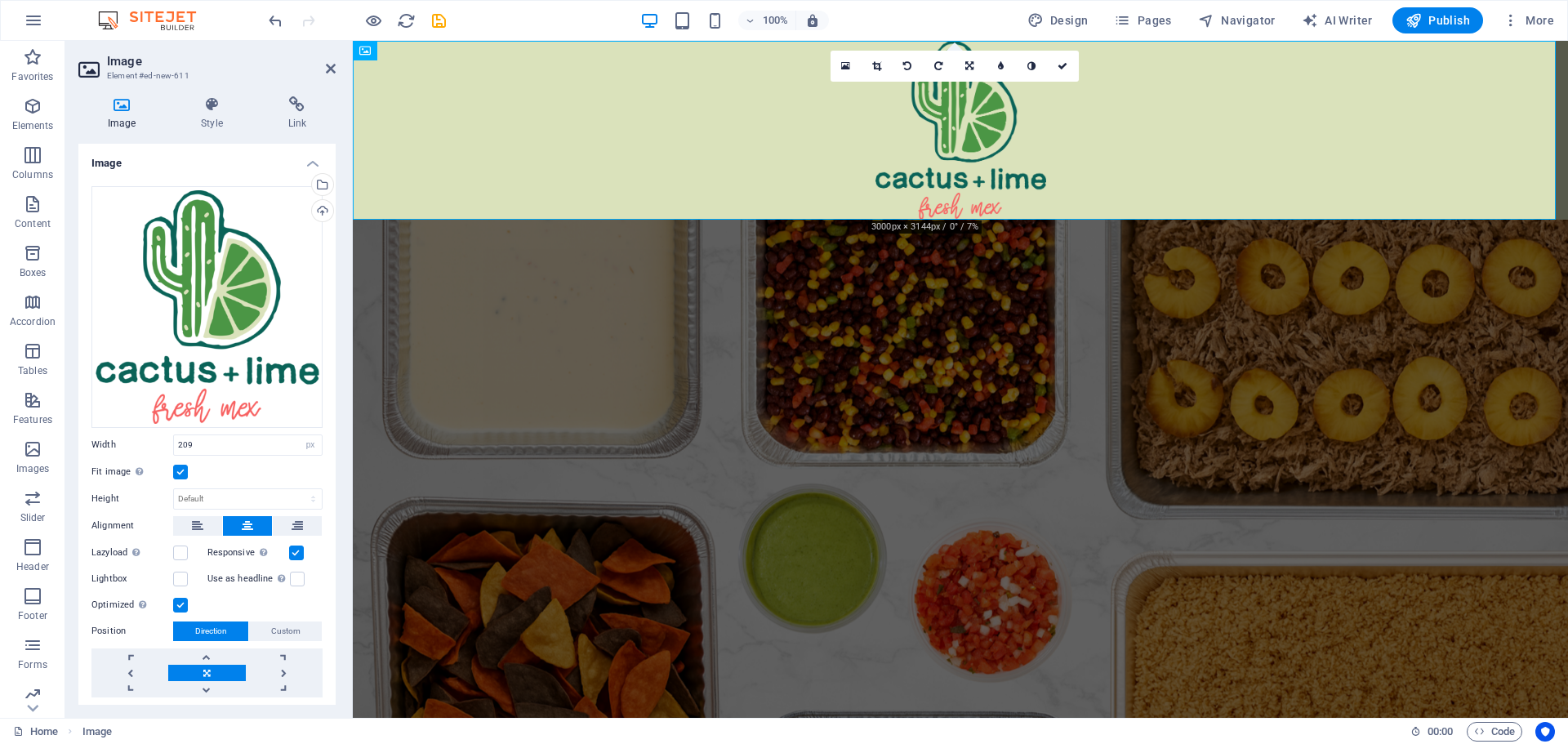
click at [178, 465] on label at bounding box center [180, 472] width 15 height 15
click at [0, 0] on input "Fit image Automatically fit image to a fixed width and height" at bounding box center [0, 0] width 0 height 0
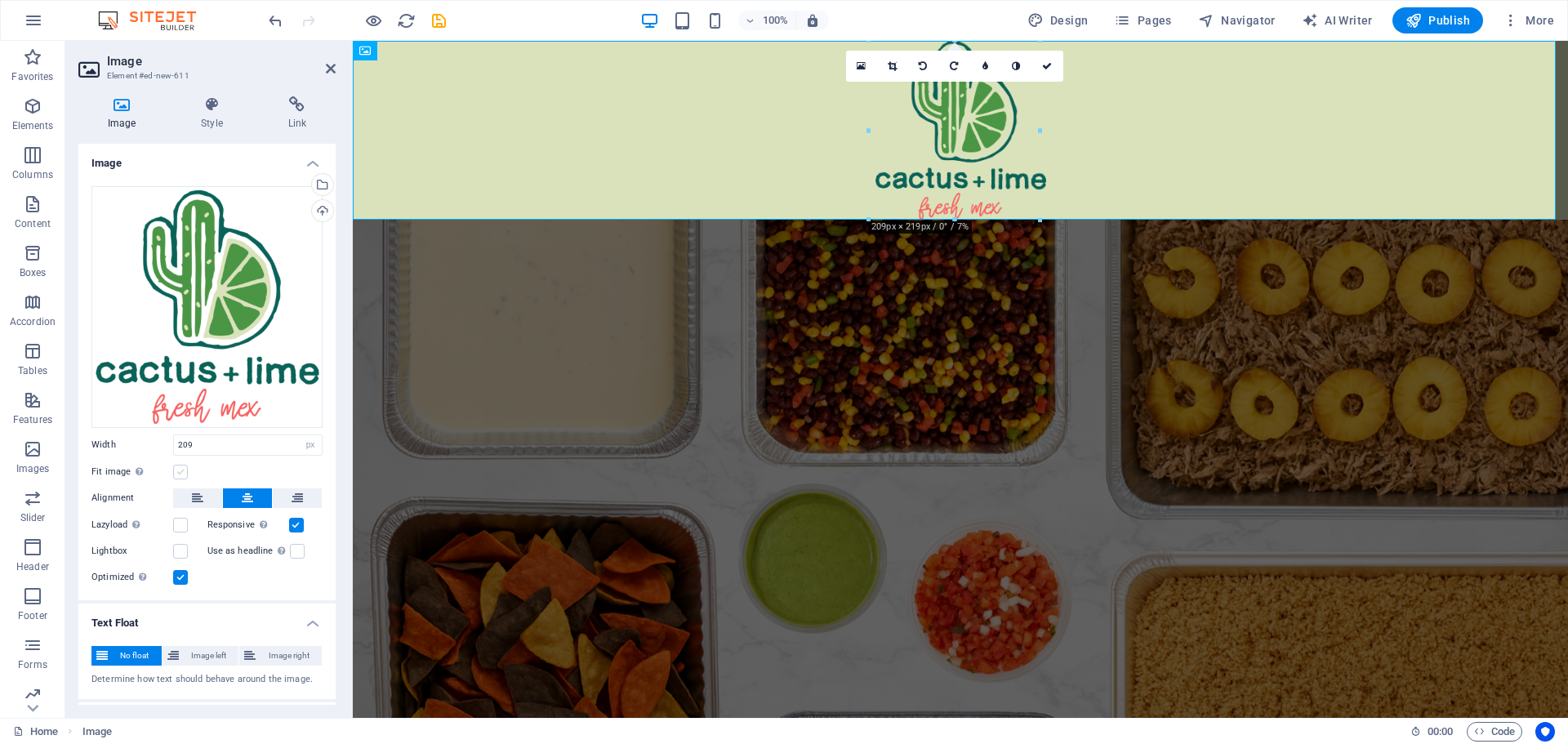
click at [178, 469] on label at bounding box center [180, 472] width 15 height 15
click at [0, 0] on input "Fit image Automatically fit image to a fixed width and height" at bounding box center [0, 0] width 0 height 0
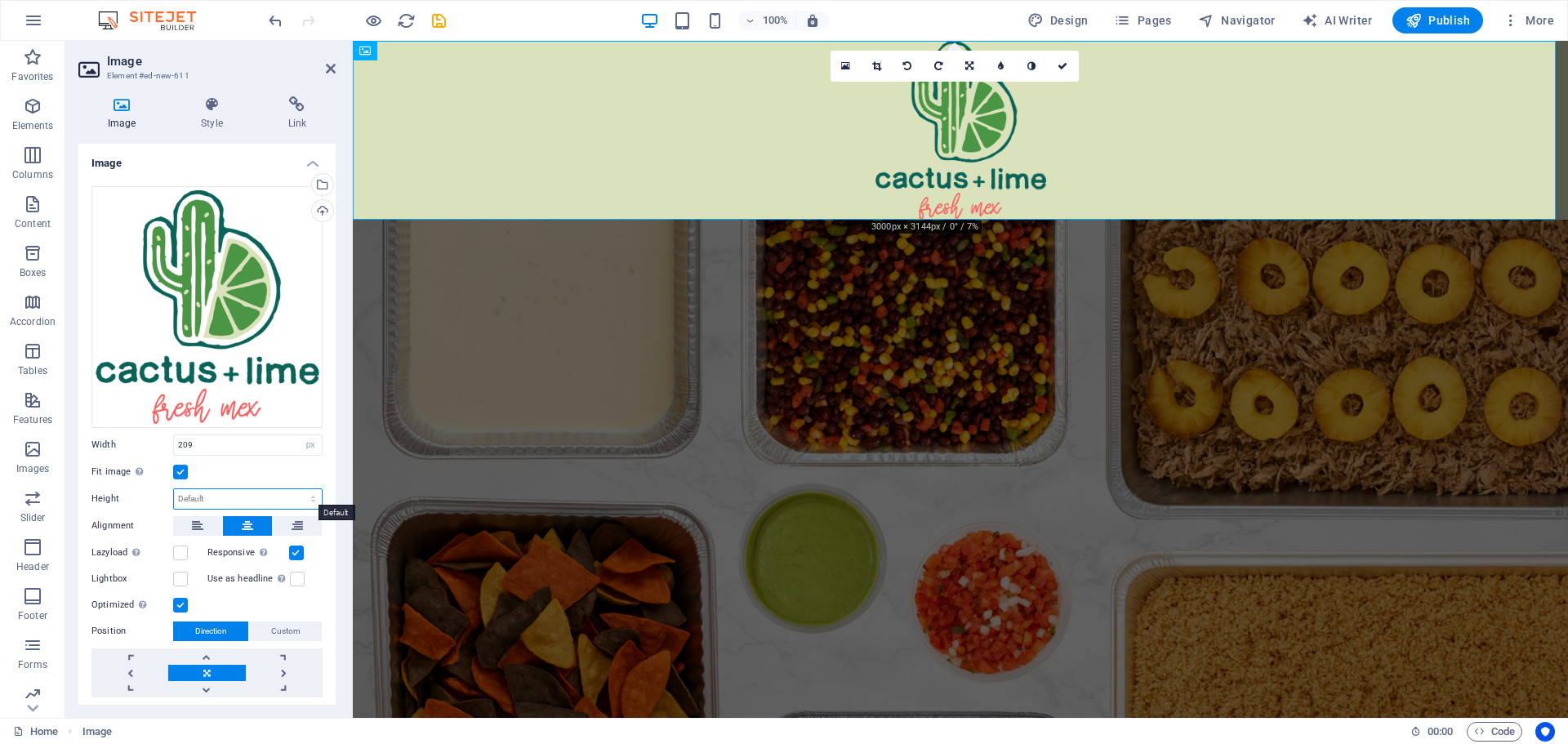
click at [191, 497] on select "Default auto px" at bounding box center [247, 498] width 148 height 20
select select "px"
click at [296, 489] on select "Default auto px" at bounding box center [247, 498] width 148 height 20
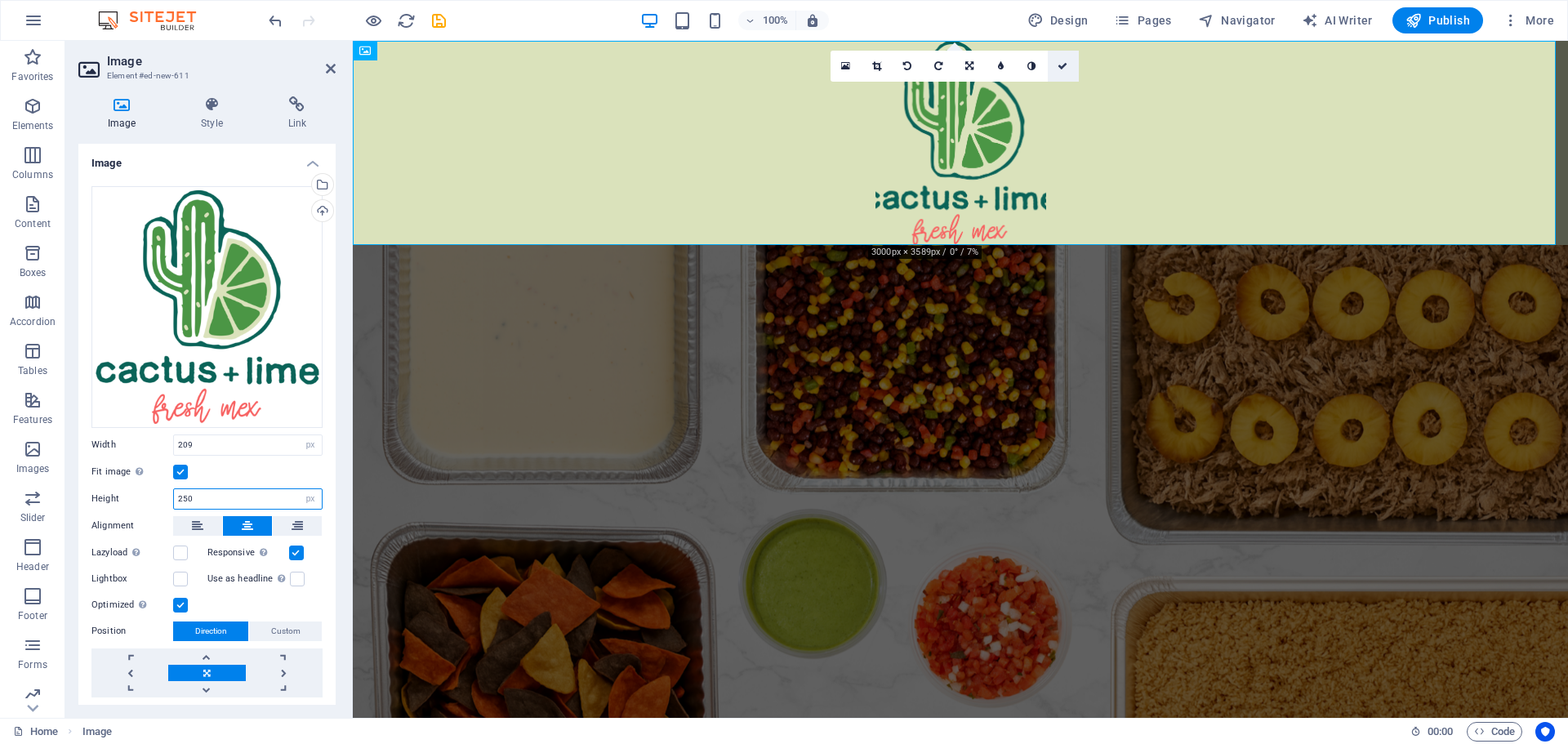
type input "250"
click at [1064, 58] on link at bounding box center [1063, 65] width 31 height 31
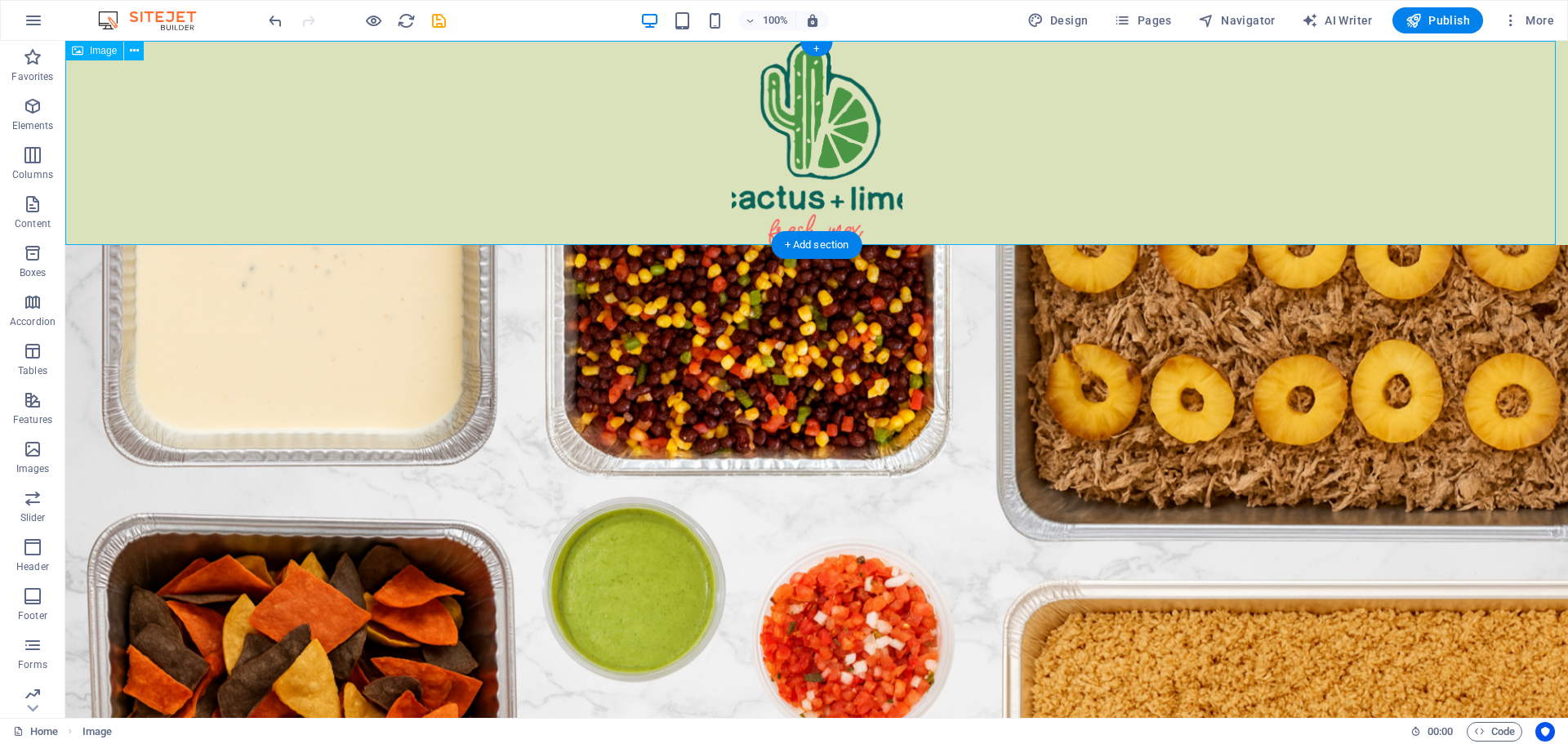
click at [1035, 102] on figure at bounding box center [816, 143] width 1503 height 204
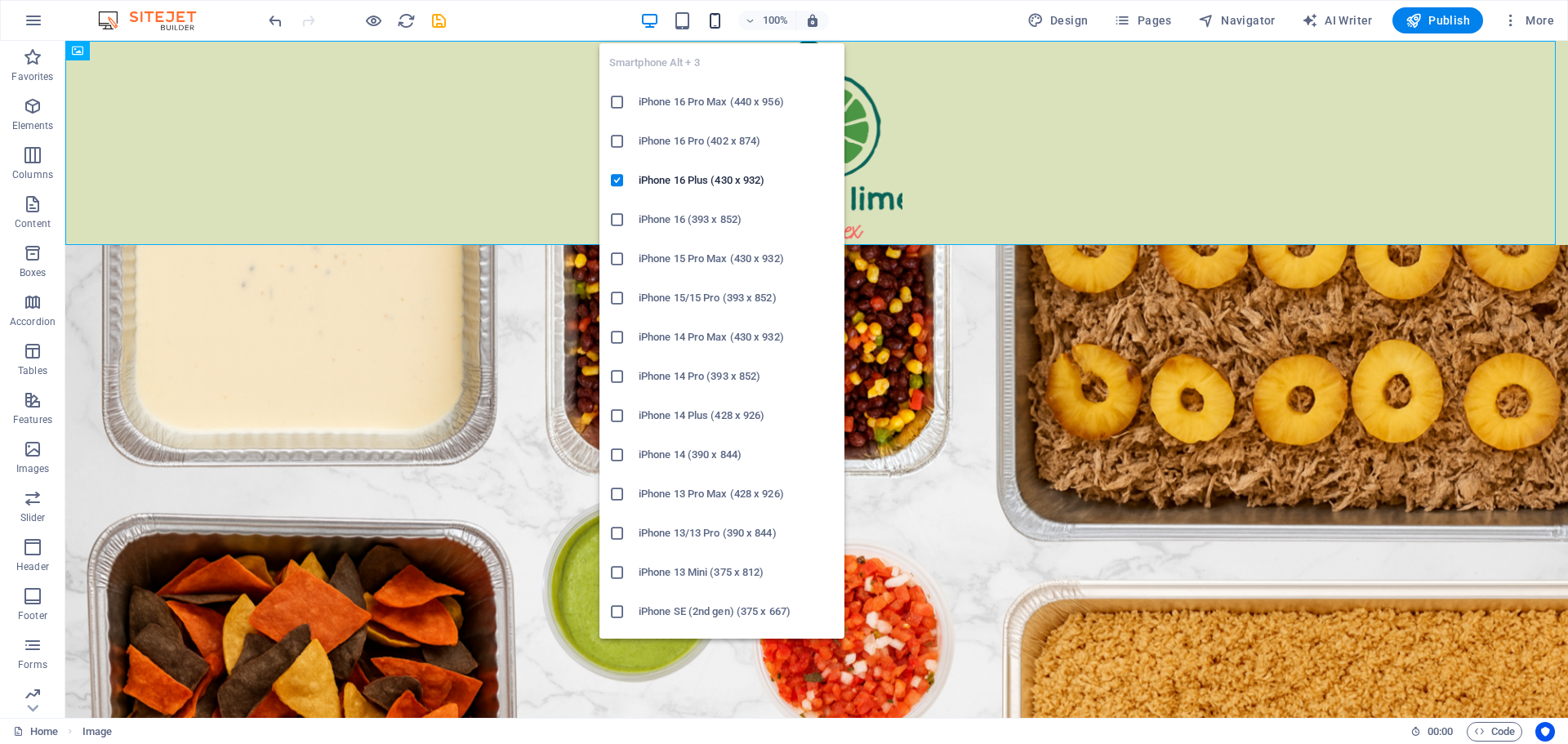
click at [713, 19] on icon "button" at bounding box center [715, 21] width 19 height 19
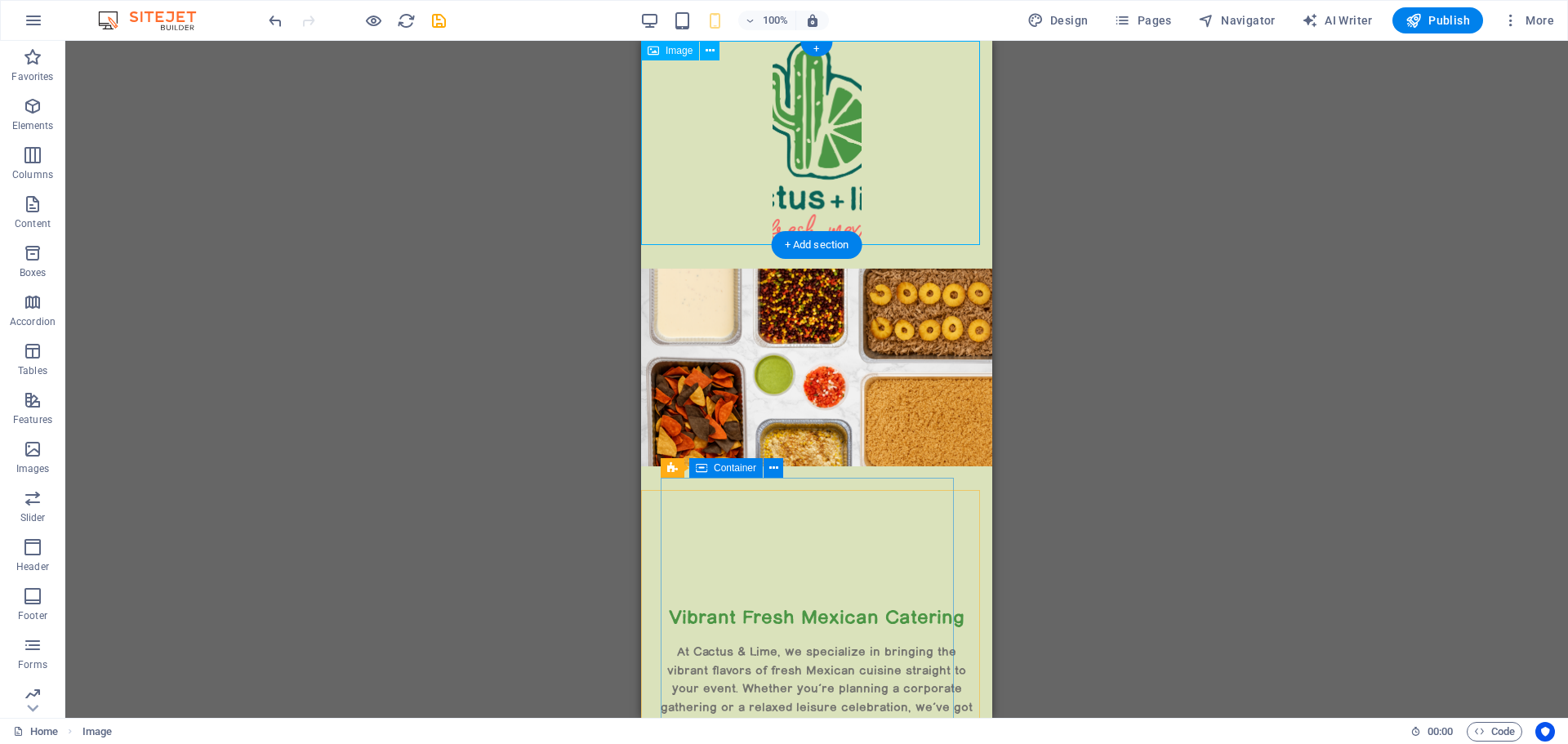
click at [798, 150] on figure at bounding box center [816, 143] width 351 height 204
select select "px"
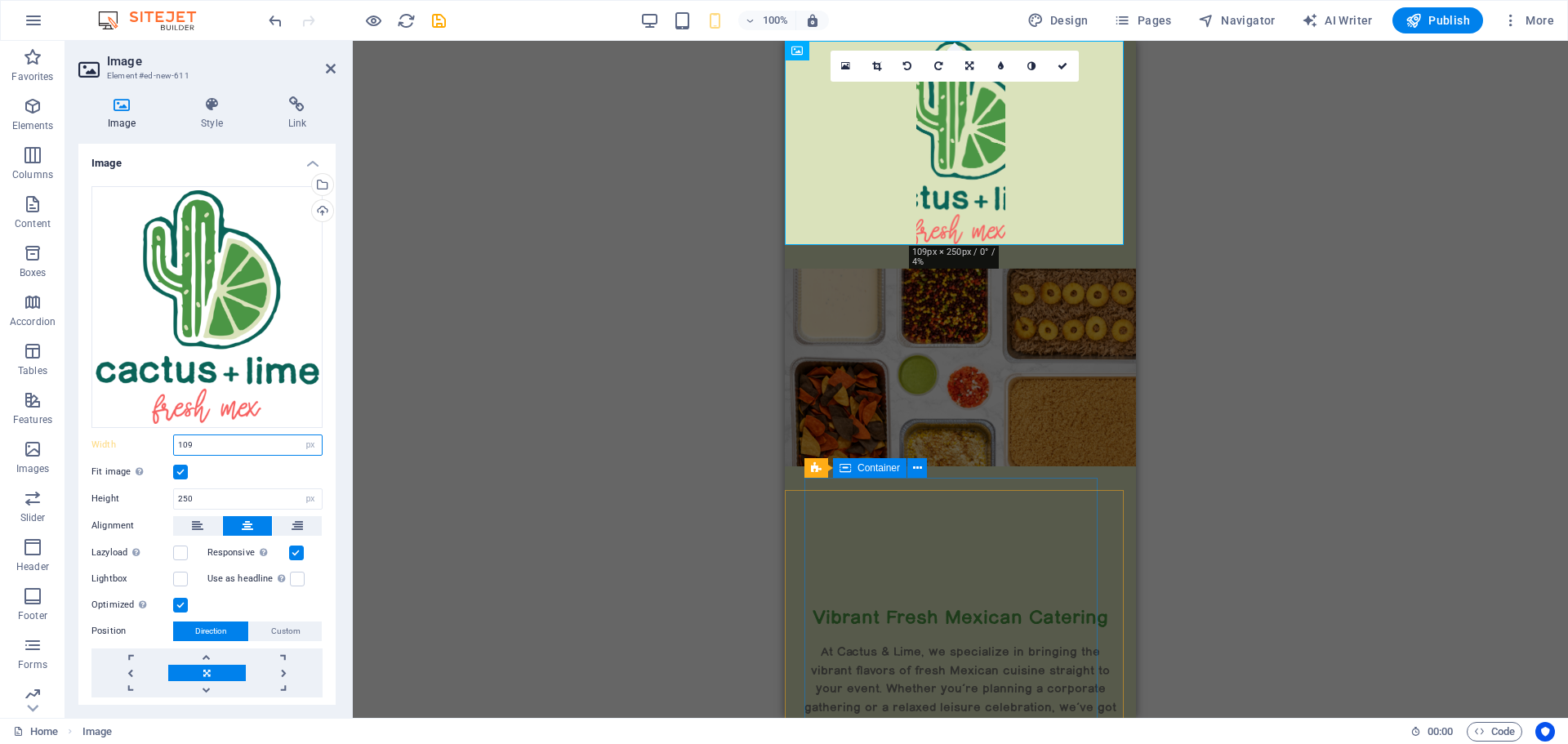
drag, startPoint x: 232, startPoint y: 445, endPoint x: 161, endPoint y: 460, distance: 72.6
click at [161, 460] on div "Drag files here, click to choose files or select files from Files or our free s…" at bounding box center [206, 441] width 257 height 537
type input "119"
click at [229, 470] on div "Fit image Automatically fit image to a fixed width and height" at bounding box center [206, 471] width 231 height 20
drag, startPoint x: 202, startPoint y: 495, endPoint x: 133, endPoint y: 511, distance: 70.8
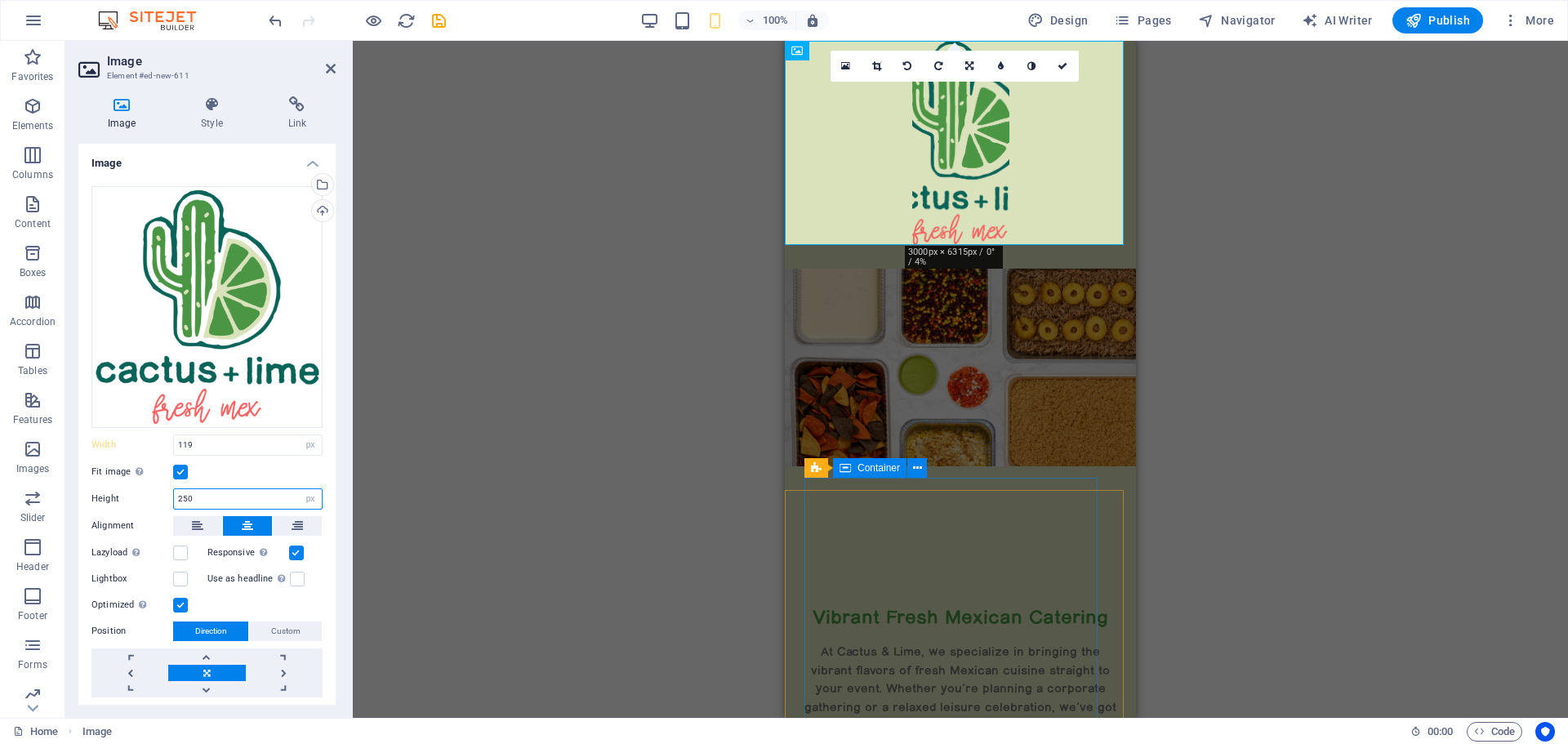
click at [134, 512] on div "Drag files here, click to choose files or select files from Files or our free s…" at bounding box center [206, 441] width 257 height 537
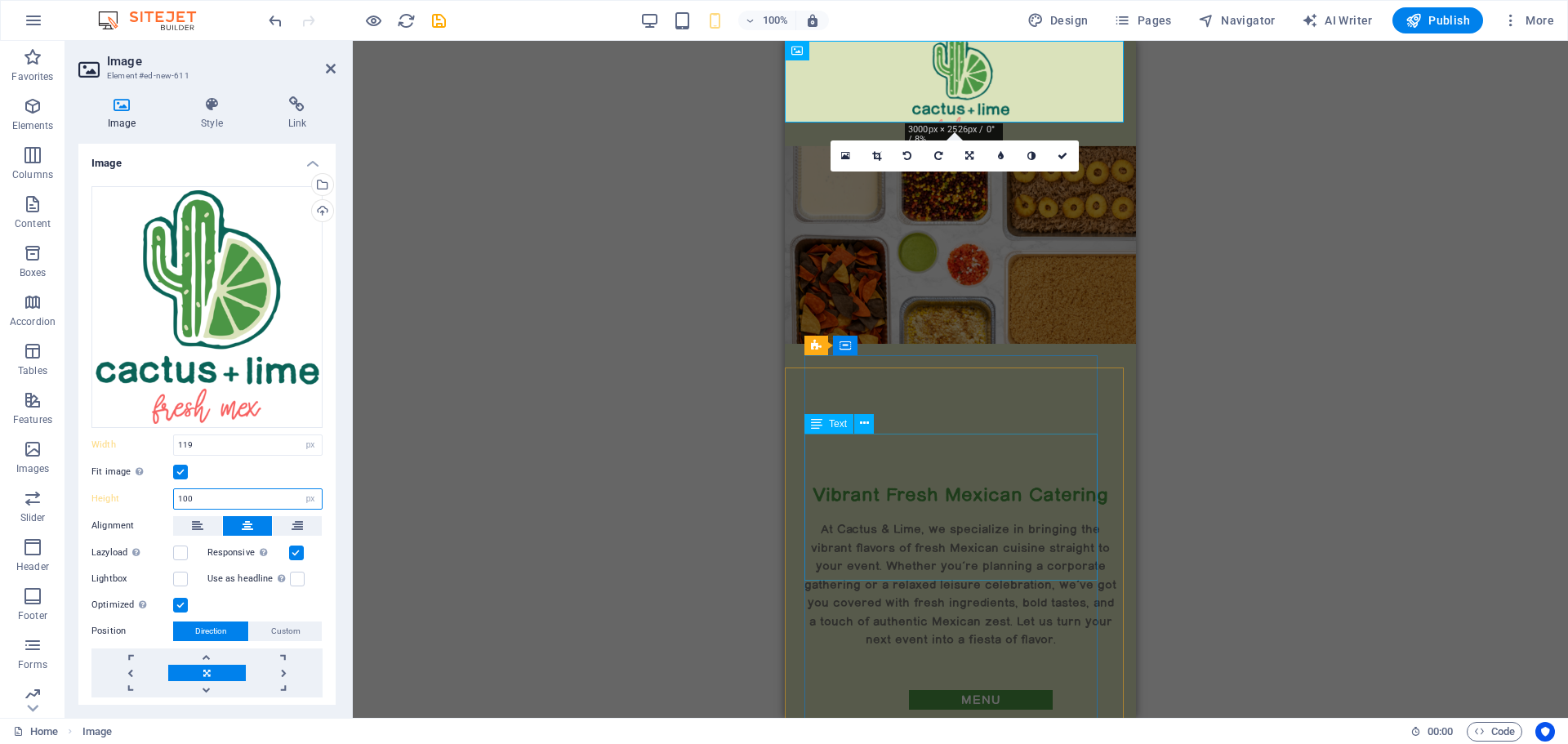
type input "100"
click at [1064, 161] on link at bounding box center [1063, 155] width 31 height 31
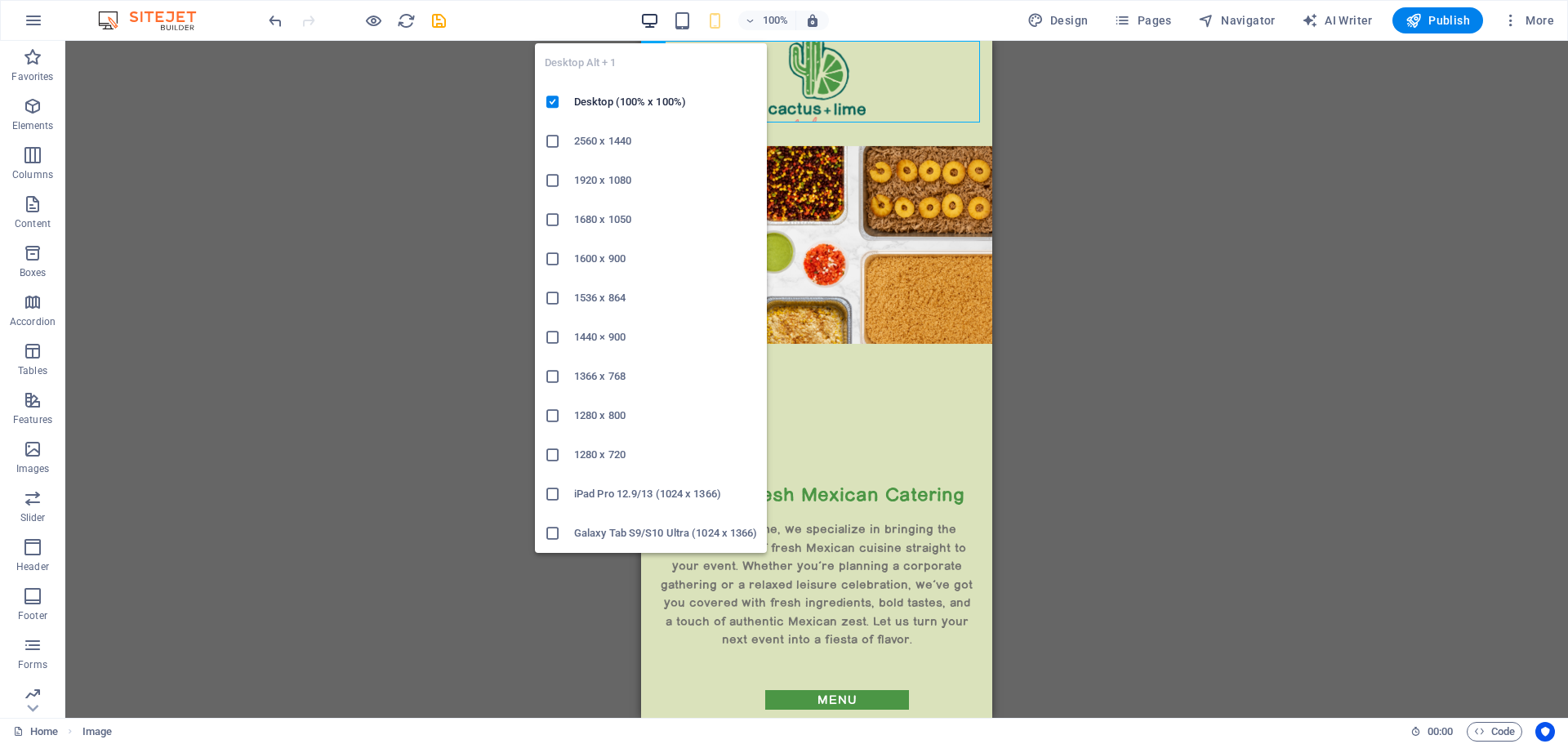
click at [648, 17] on icon "button" at bounding box center [650, 21] width 19 height 19
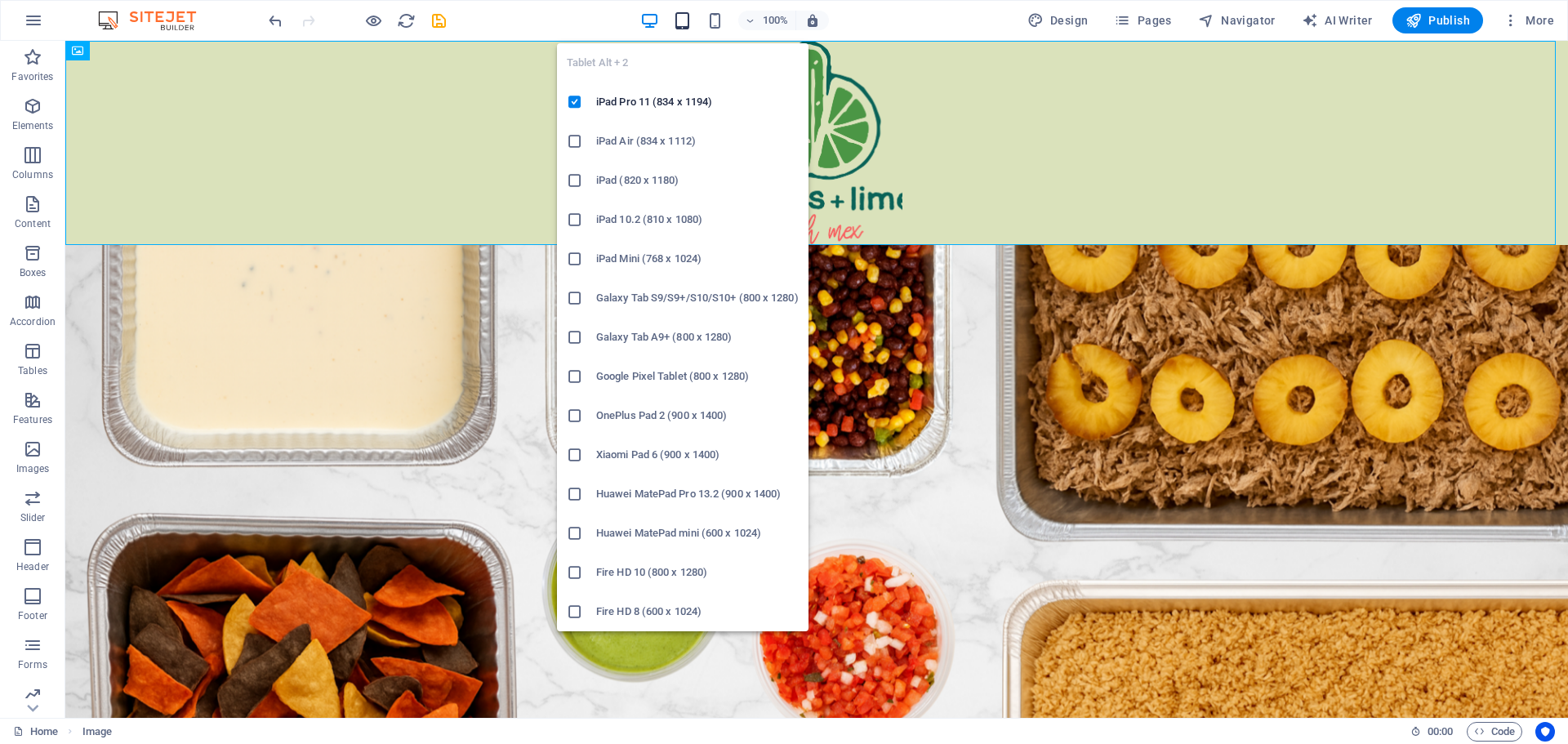
click at [686, 16] on icon "button" at bounding box center [683, 21] width 19 height 19
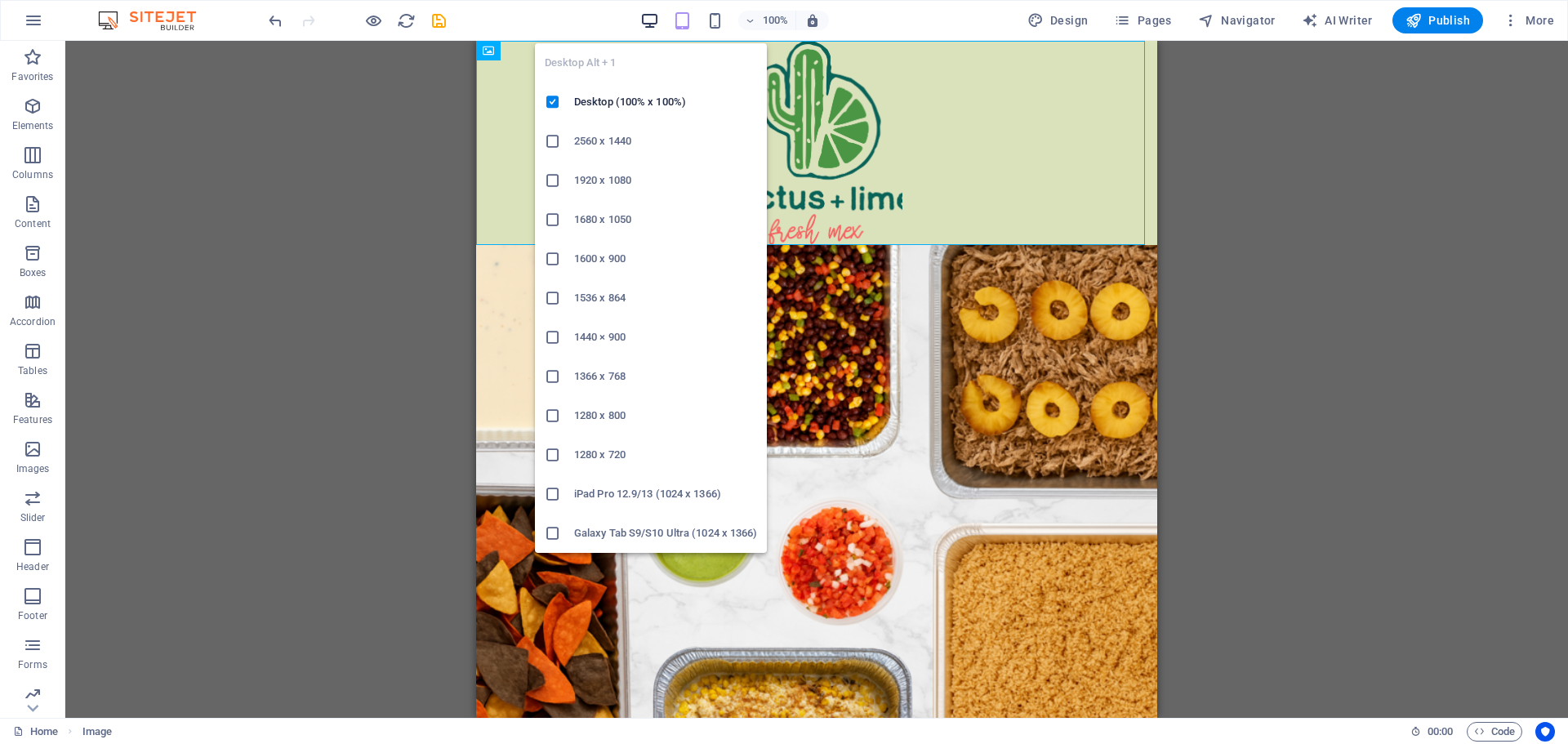
click at [656, 16] on icon "button" at bounding box center [650, 21] width 19 height 19
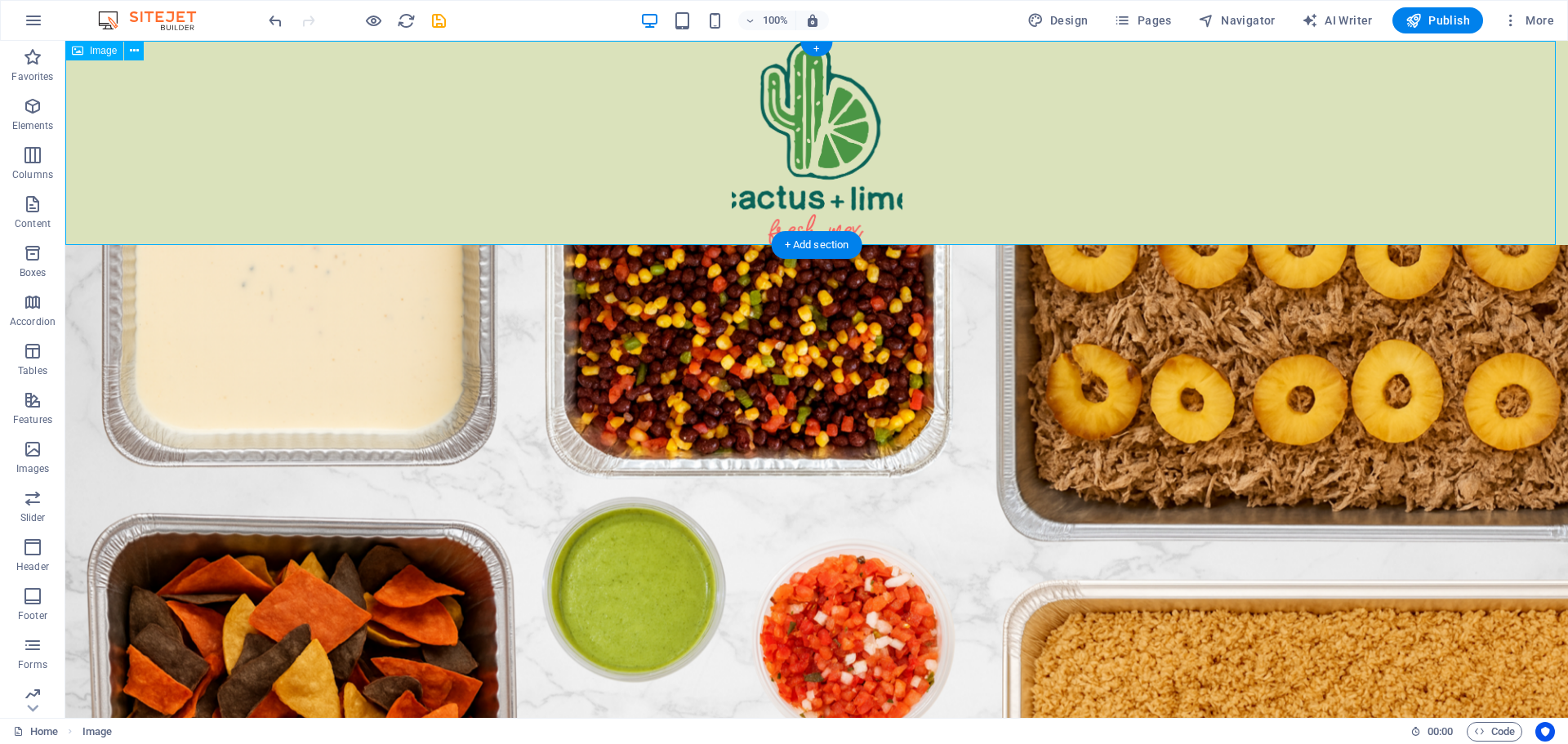
click at [816, 157] on figure at bounding box center [816, 143] width 1503 height 204
select select "px"
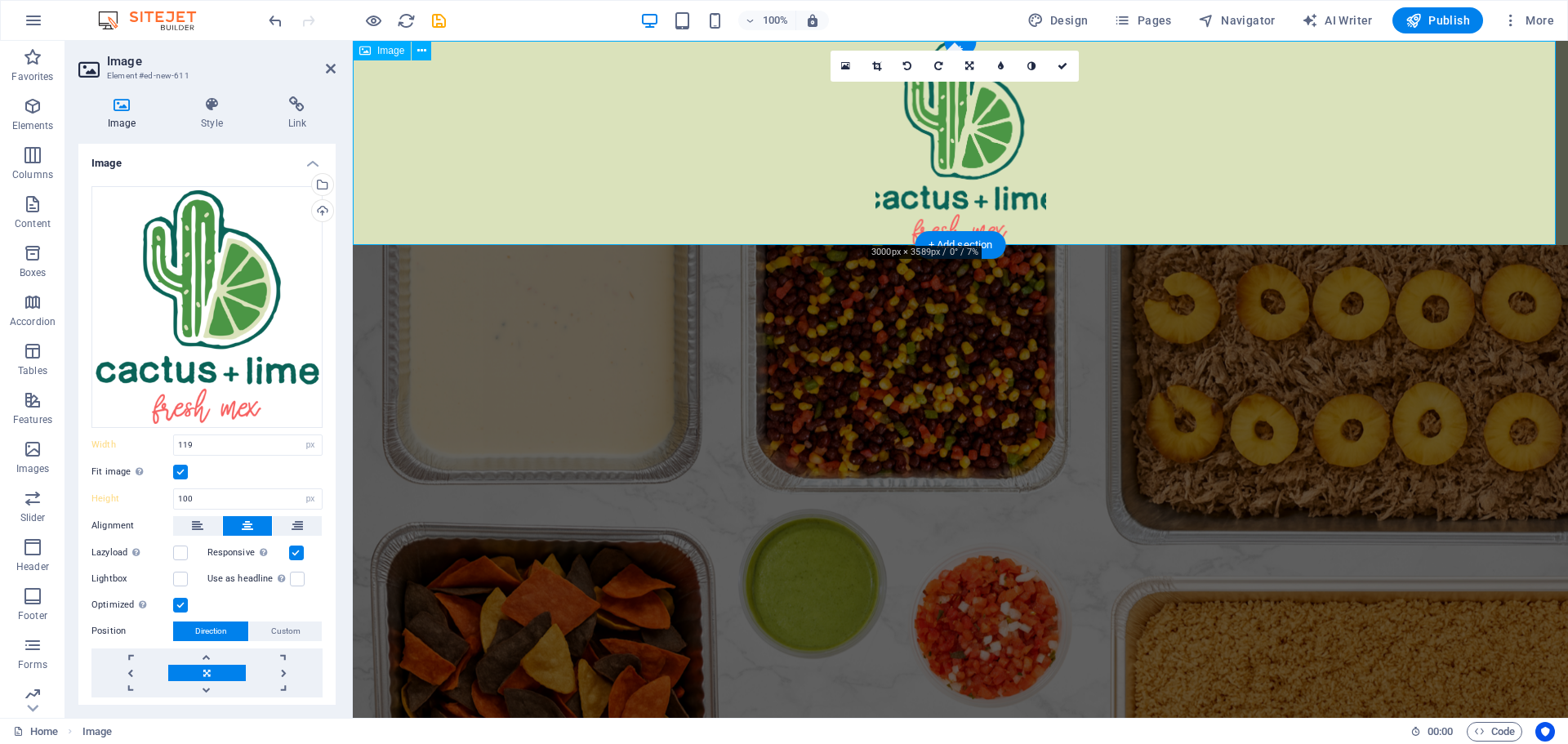
type input "209"
drag, startPoint x: 209, startPoint y: 496, endPoint x: 168, endPoint y: 494, distance: 41.0
click at [168, 494] on div "Height 250 Default auto px" at bounding box center [206, 498] width 231 height 21
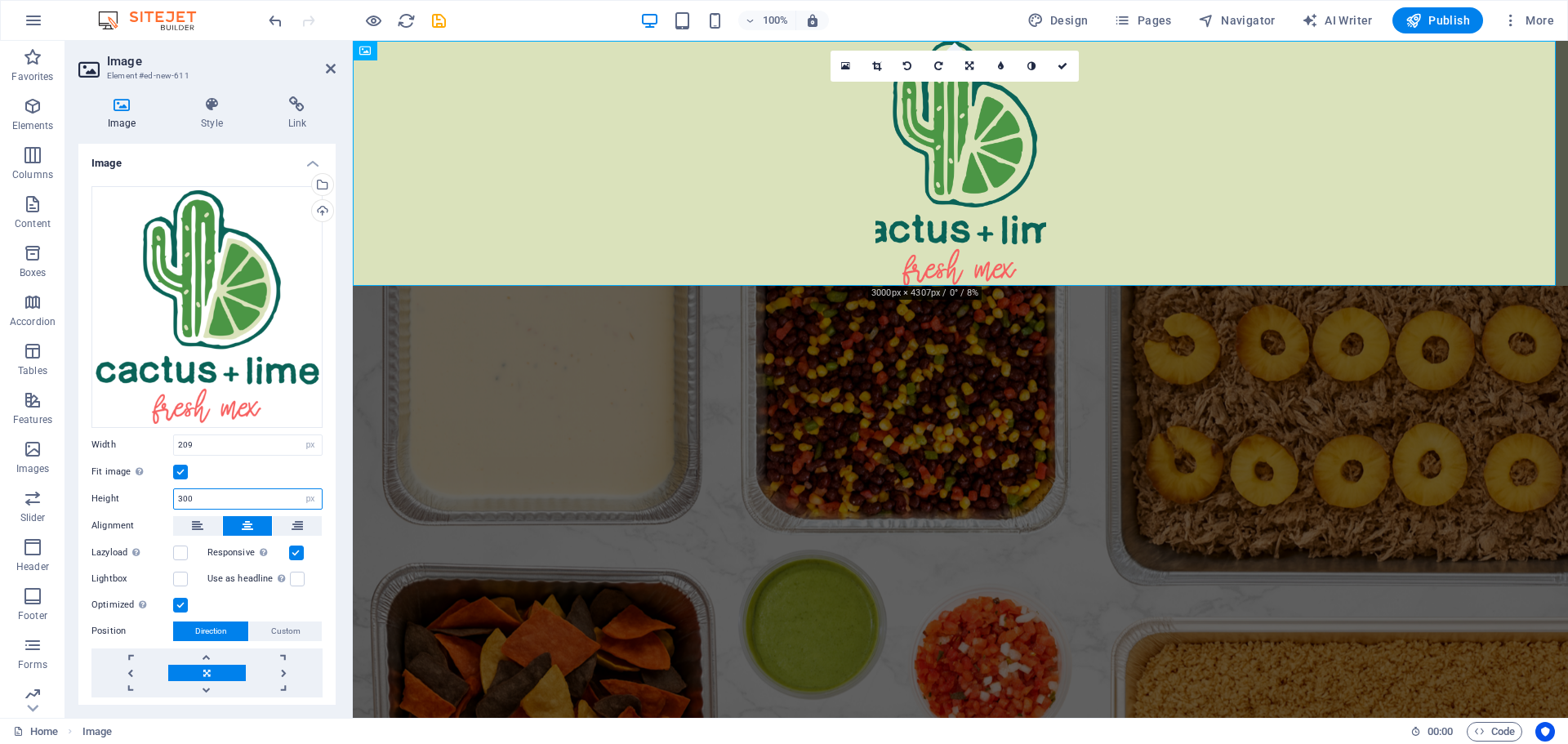
drag, startPoint x: 199, startPoint y: 491, endPoint x: 170, endPoint y: 485, distance: 29.6
click at [170, 488] on div "Height 300 Default auto px" at bounding box center [206, 498] width 231 height 21
type input "300"
click at [180, 465] on label at bounding box center [180, 472] width 15 height 15
click at [0, 0] on input "Fit image Automatically fit image to a fixed width and height" at bounding box center [0, 0] width 0 height 0
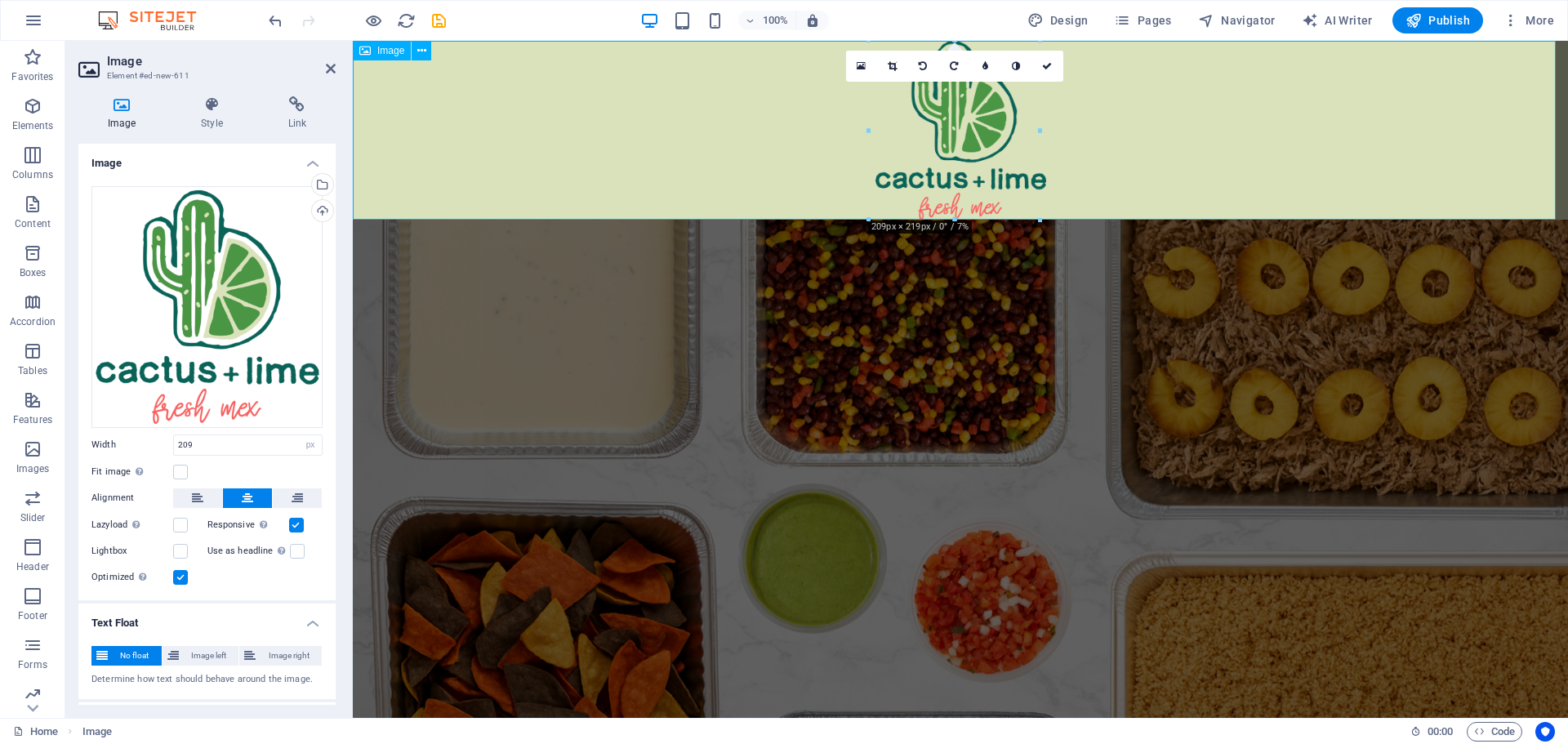
click at [1156, 129] on figure at bounding box center [960, 130] width 1215 height 178
click at [1051, 63] on icon at bounding box center [1047, 66] width 9 height 9
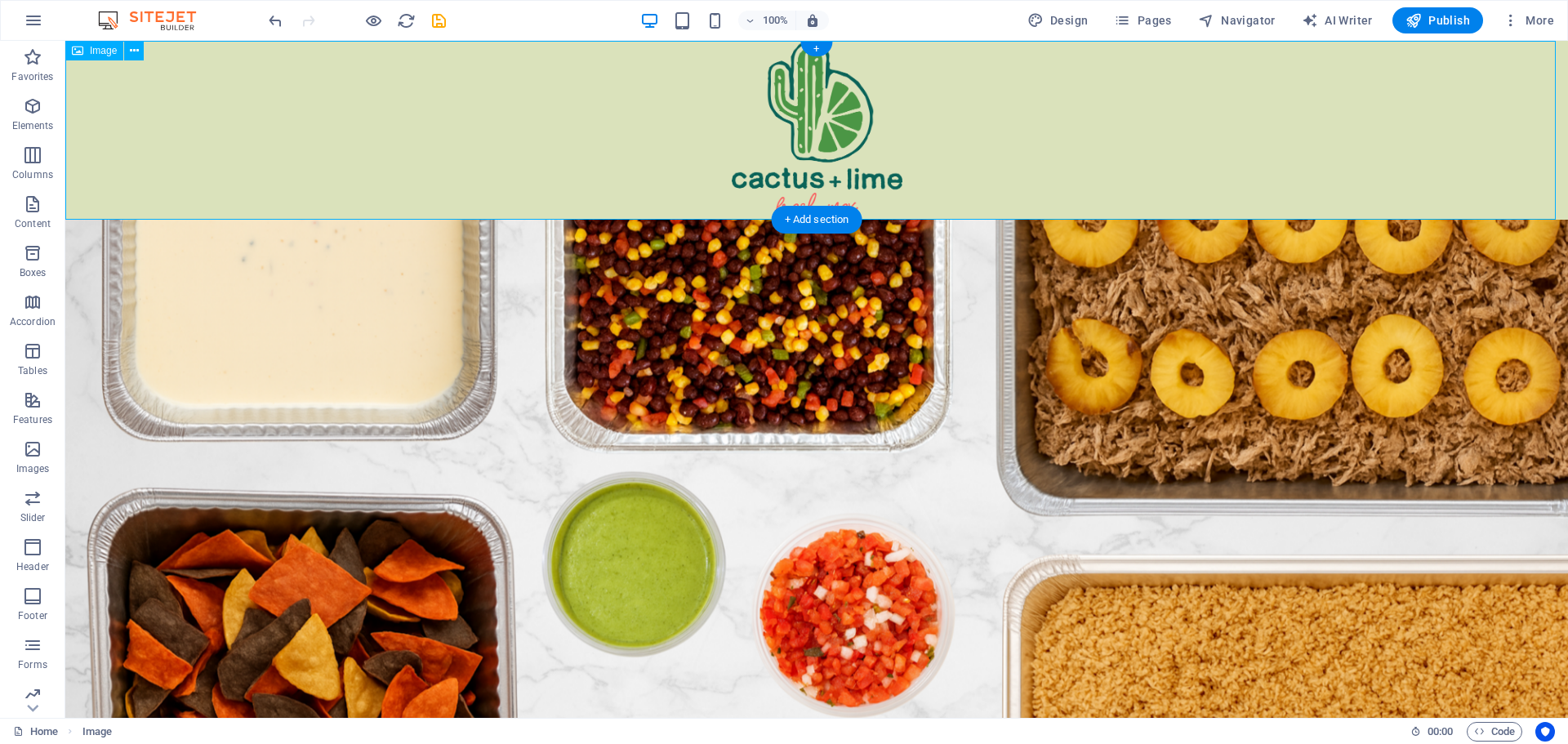
click at [531, 101] on figure at bounding box center [816, 130] width 1503 height 178
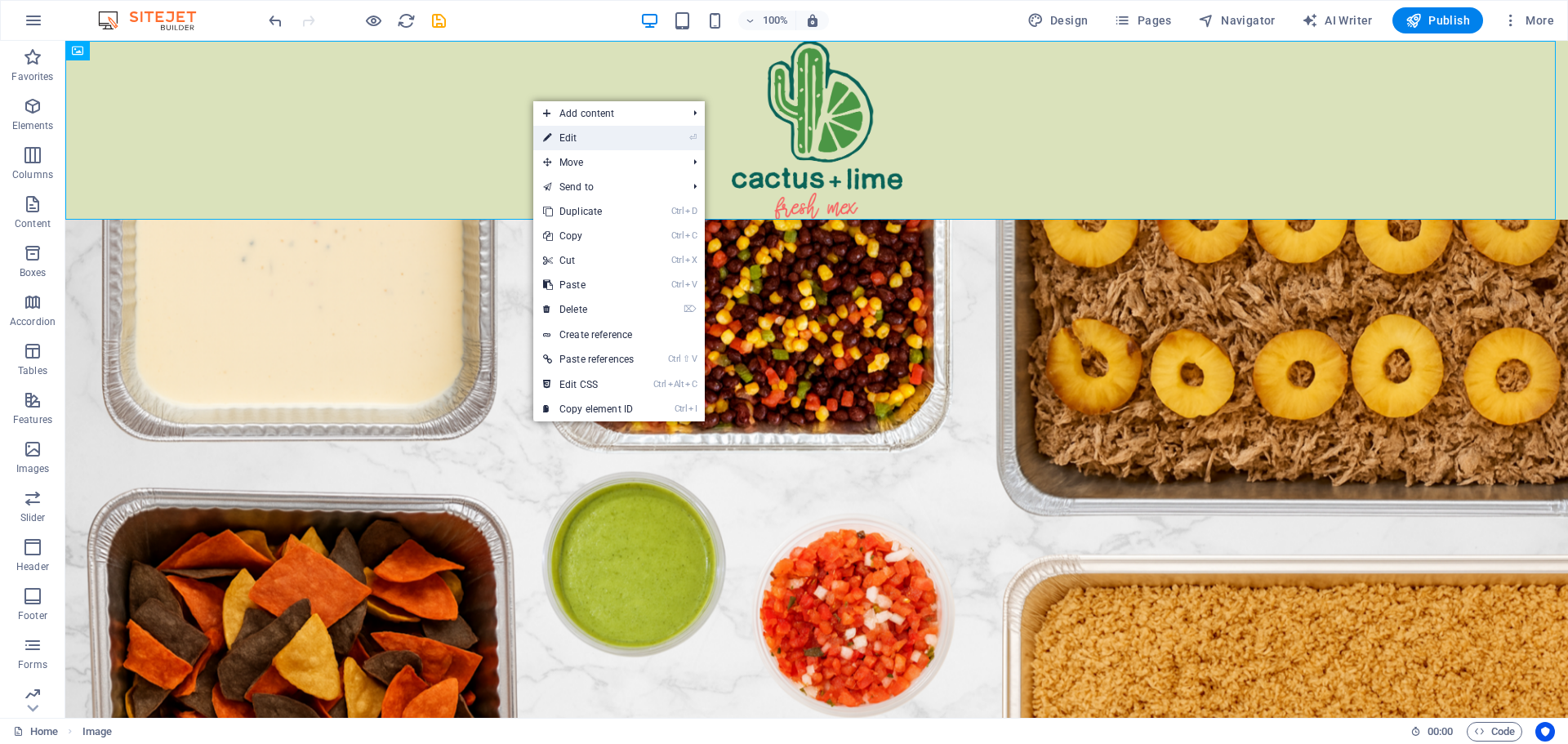
click at [575, 138] on link "⏎ Edit" at bounding box center [588, 138] width 110 height 24
select select "px"
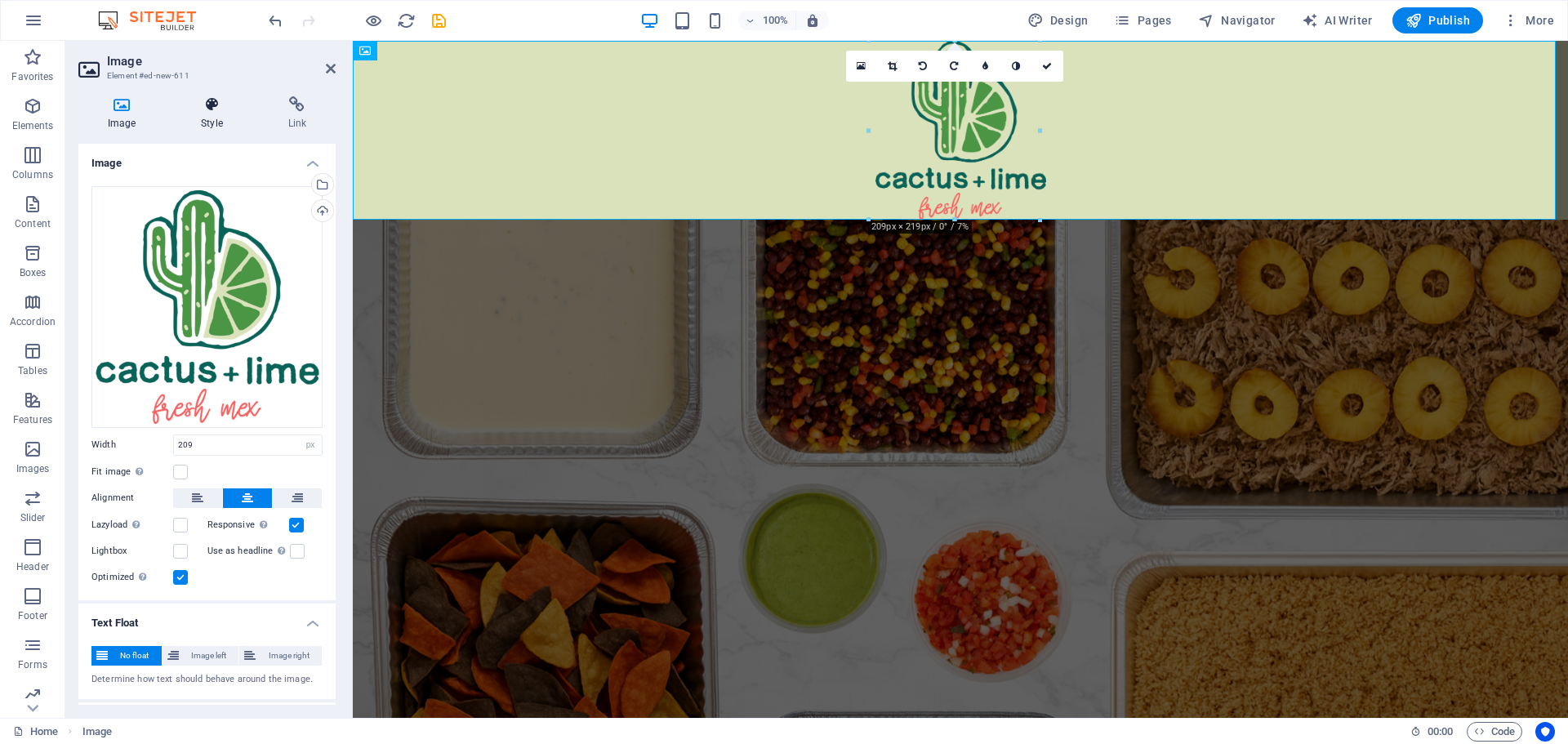
click at [216, 114] on h4 "Style" at bounding box center [215, 113] width 87 height 35
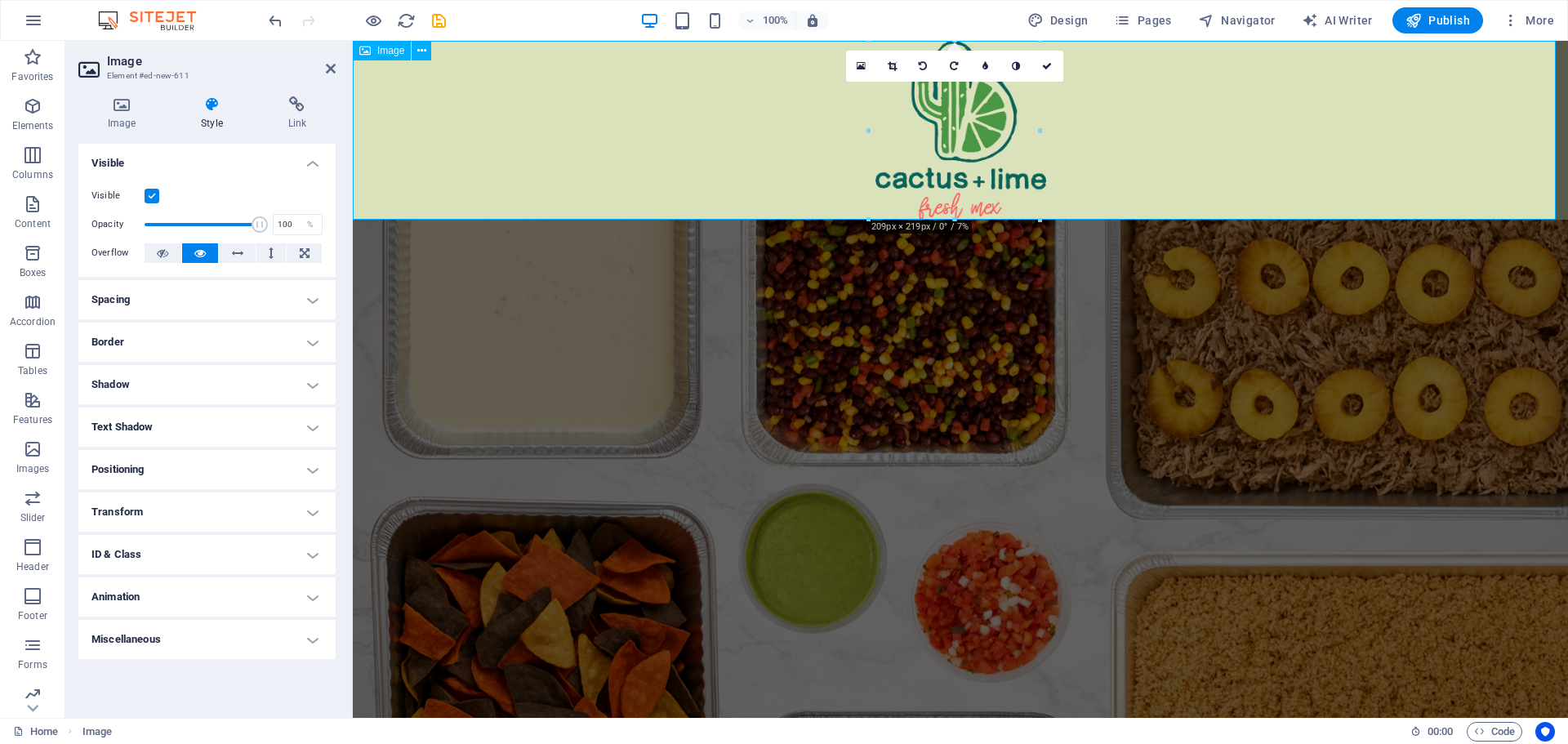
click at [590, 124] on figure at bounding box center [960, 130] width 1215 height 178
click at [330, 71] on icon at bounding box center [331, 68] width 9 height 13
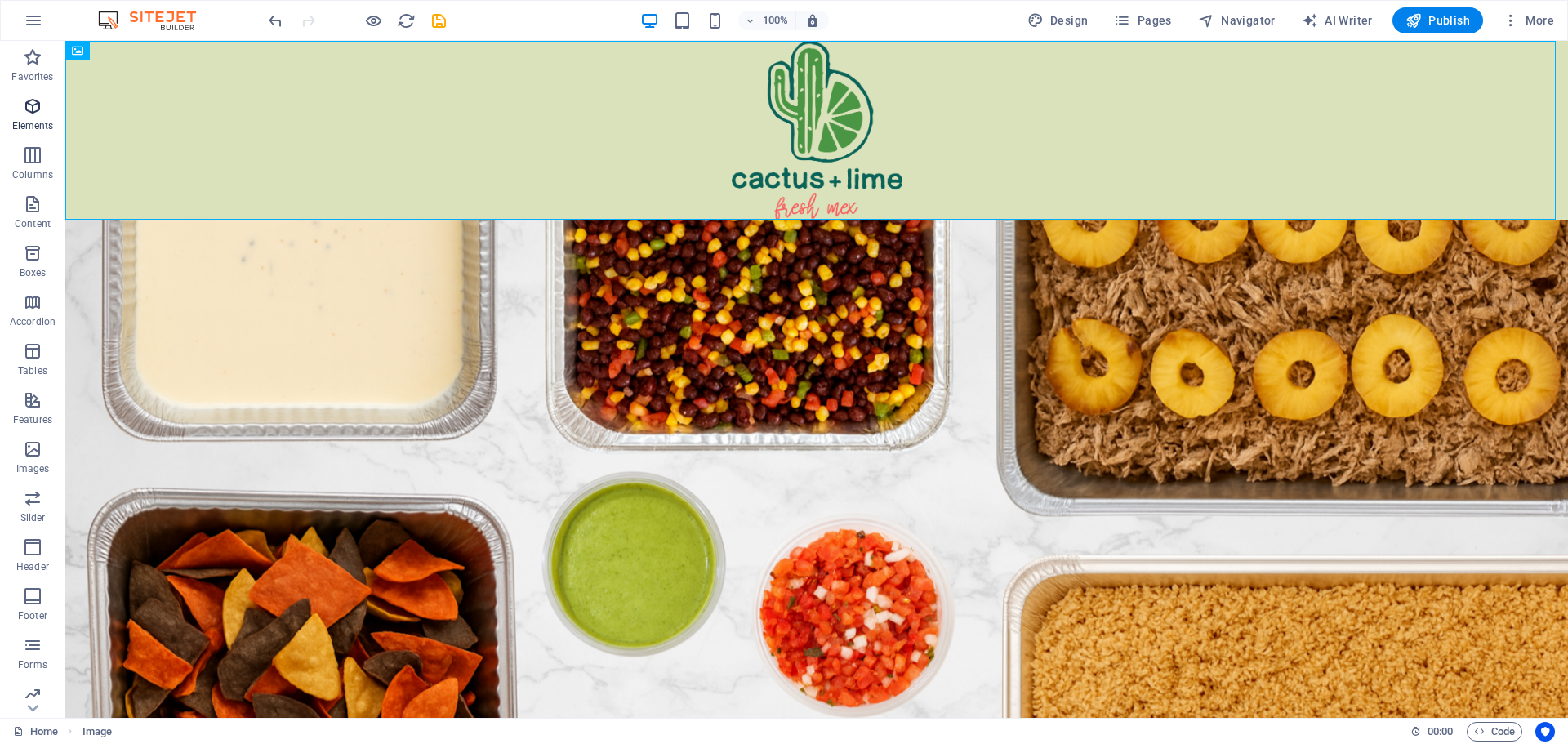
click at [29, 109] on icon "button" at bounding box center [32, 105] width 20 height 20
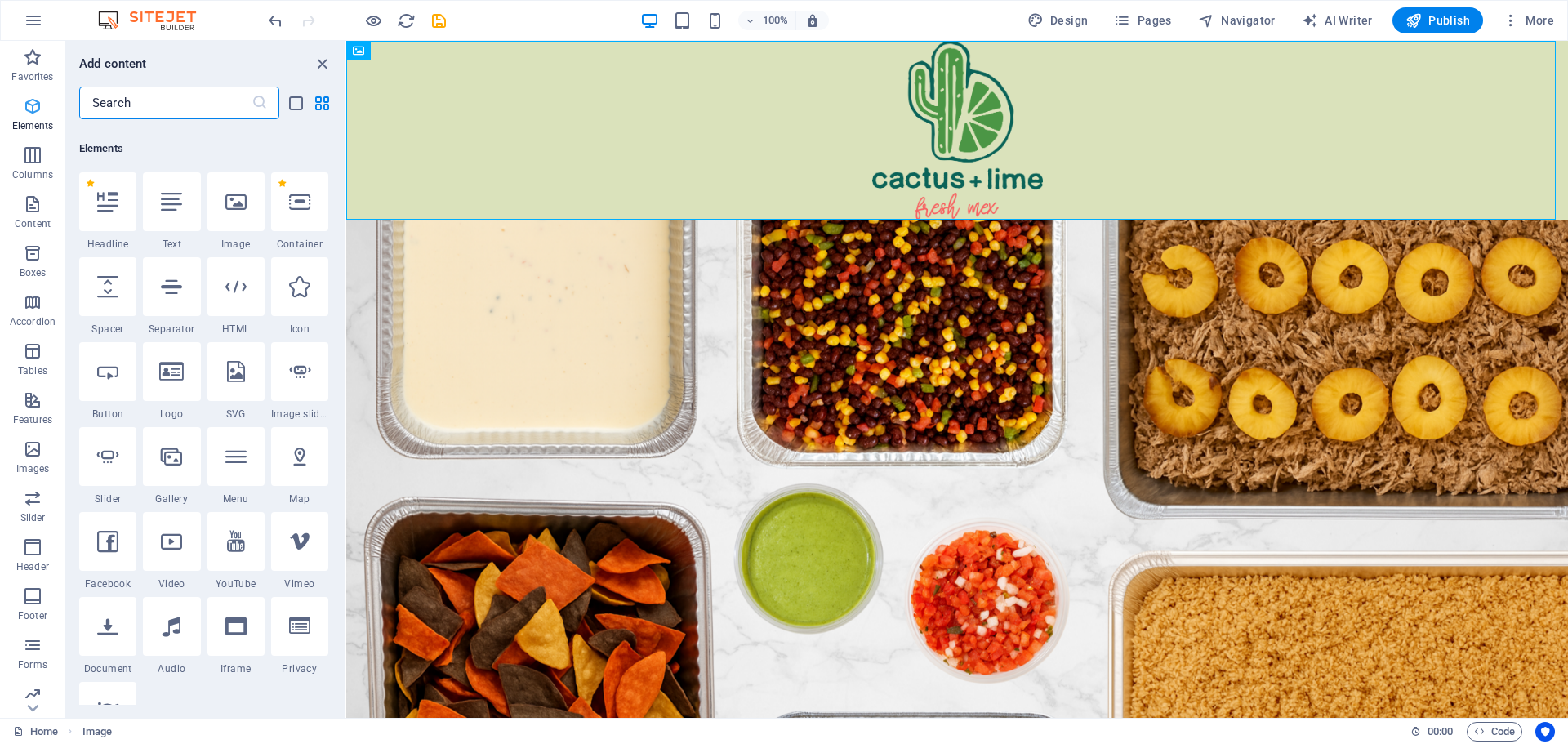
scroll to position [174, 0]
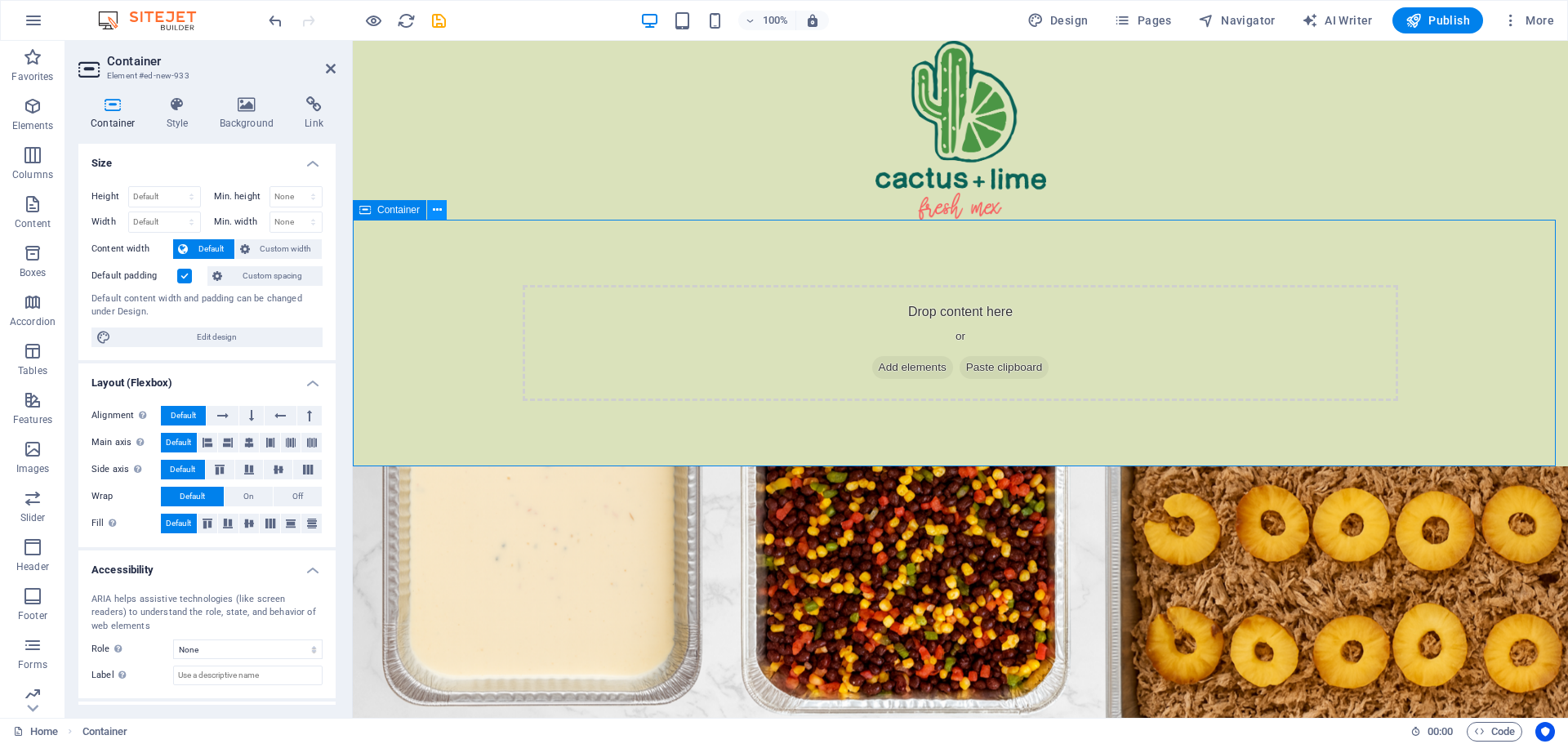
click at [435, 205] on icon at bounding box center [437, 210] width 9 height 17
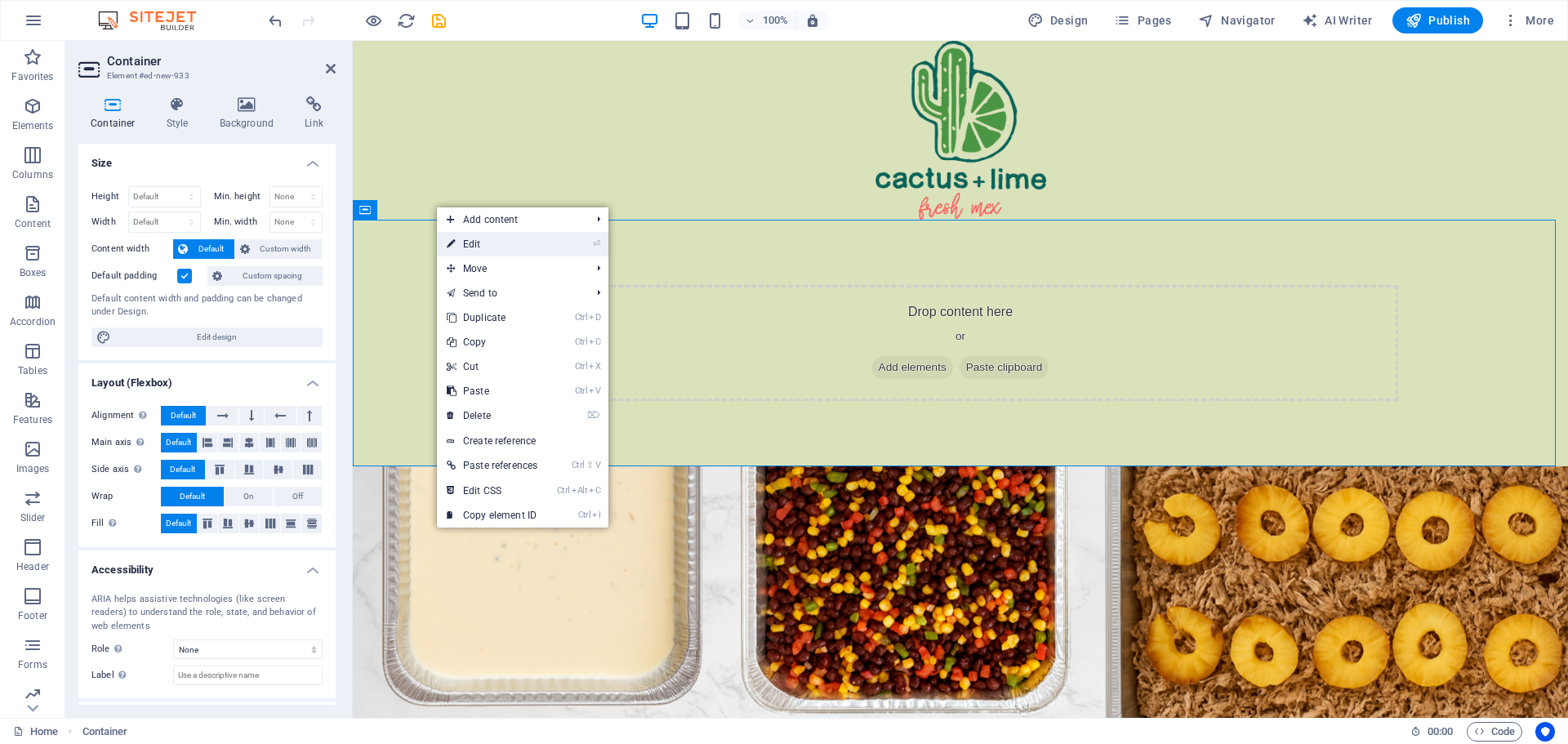
click at [465, 248] on link "⏎ Edit" at bounding box center [492, 244] width 110 height 24
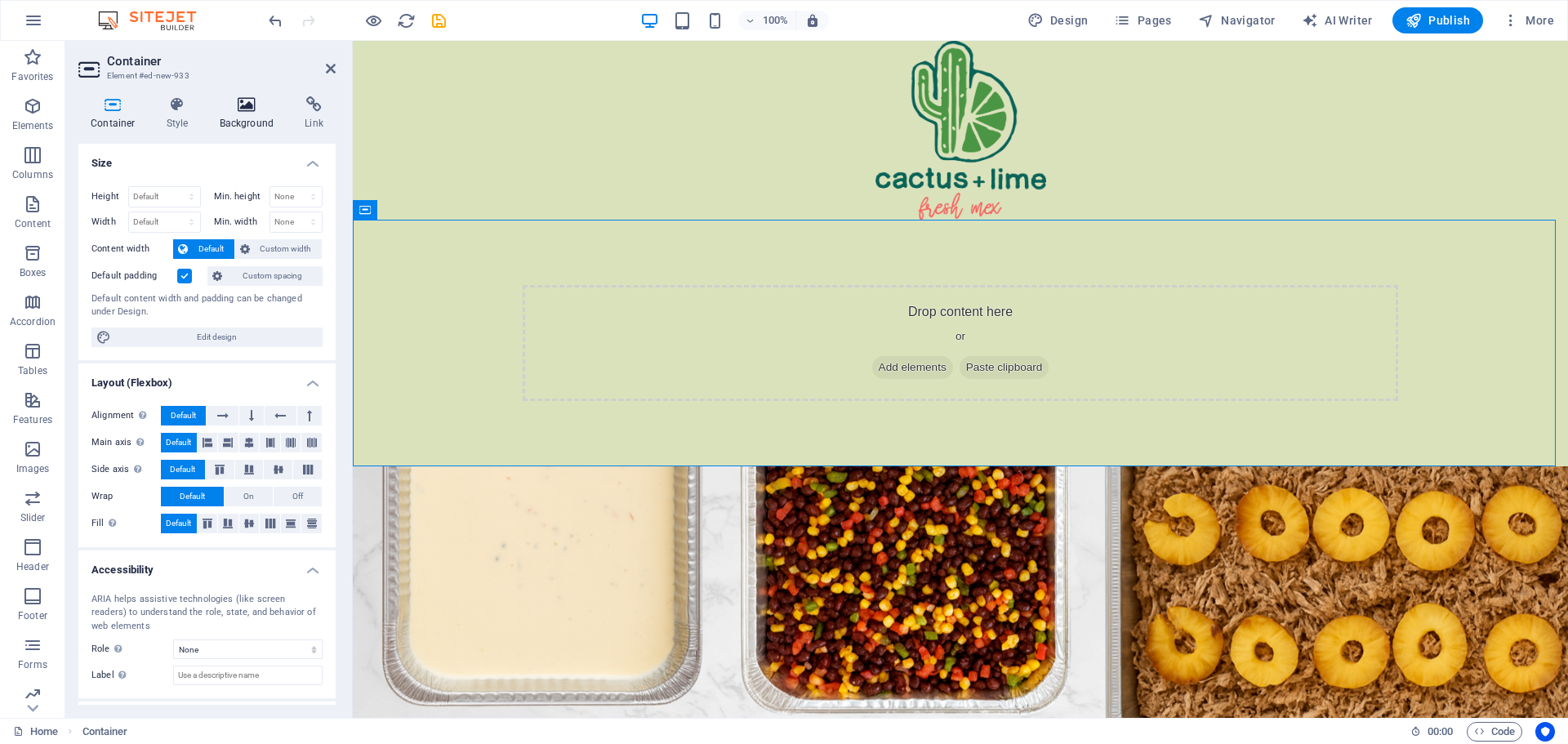
click at [245, 114] on h4 "Background" at bounding box center [250, 113] width 86 height 35
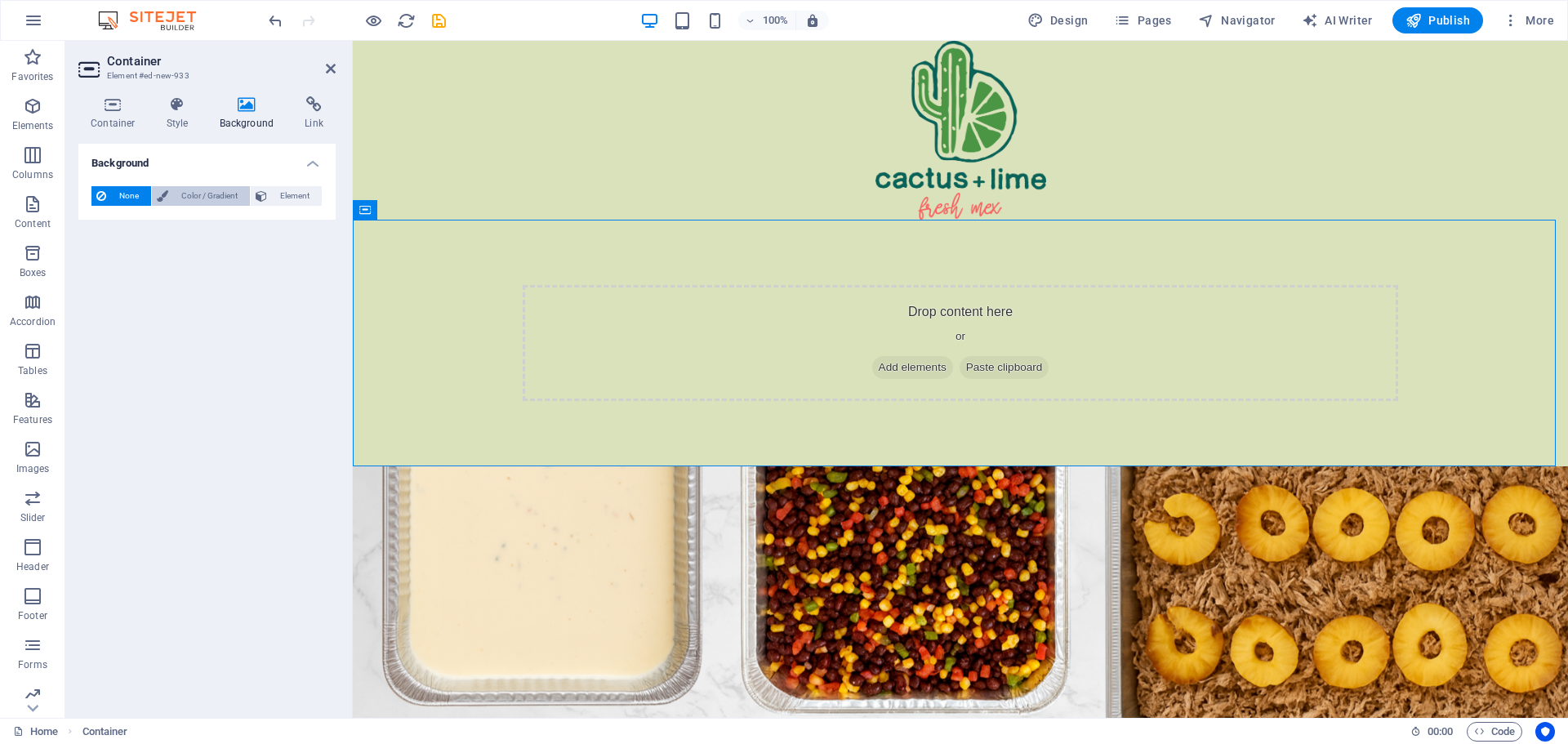
click at [193, 199] on span "Color / Gradient" at bounding box center [208, 195] width 72 height 20
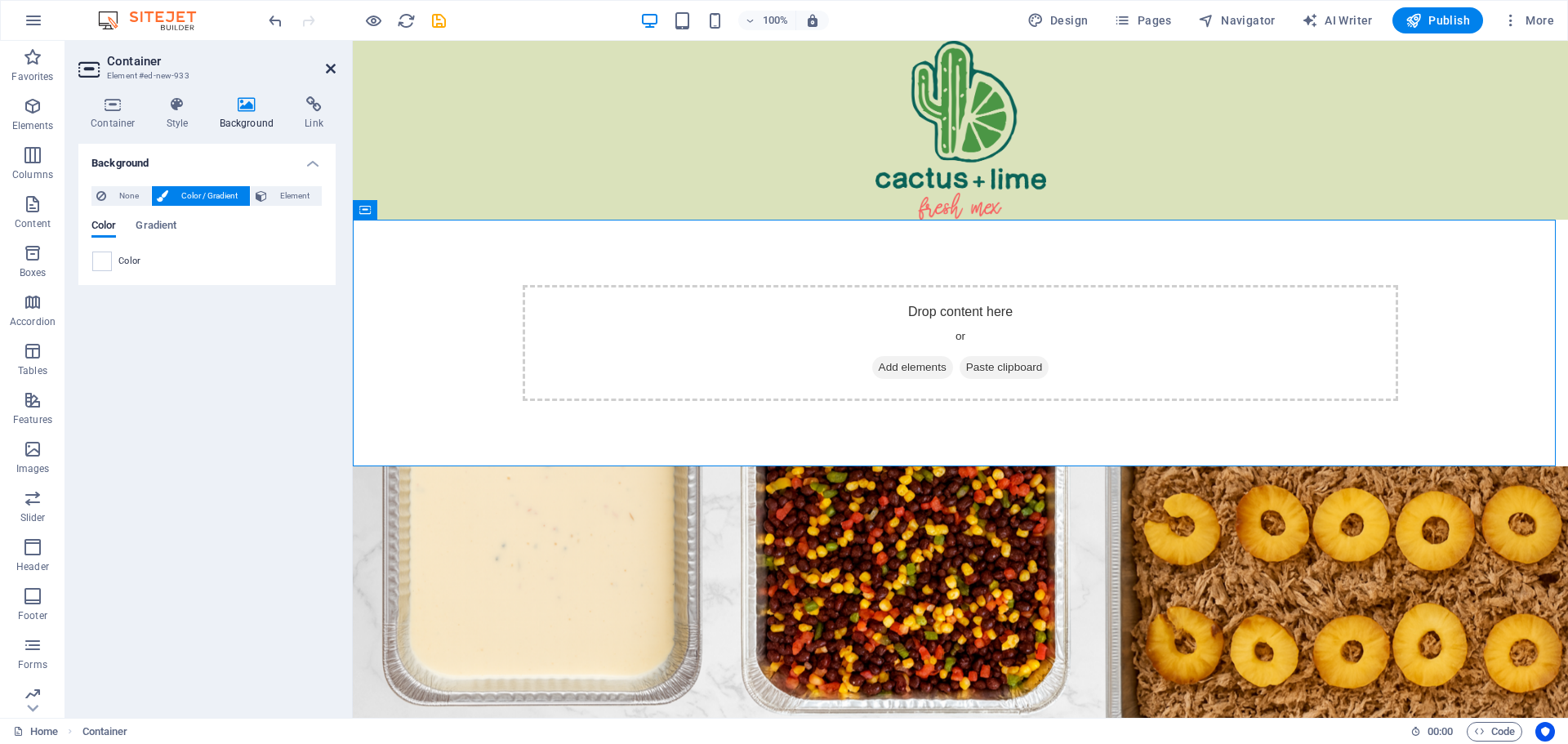
click at [329, 68] on icon at bounding box center [331, 68] width 9 height 13
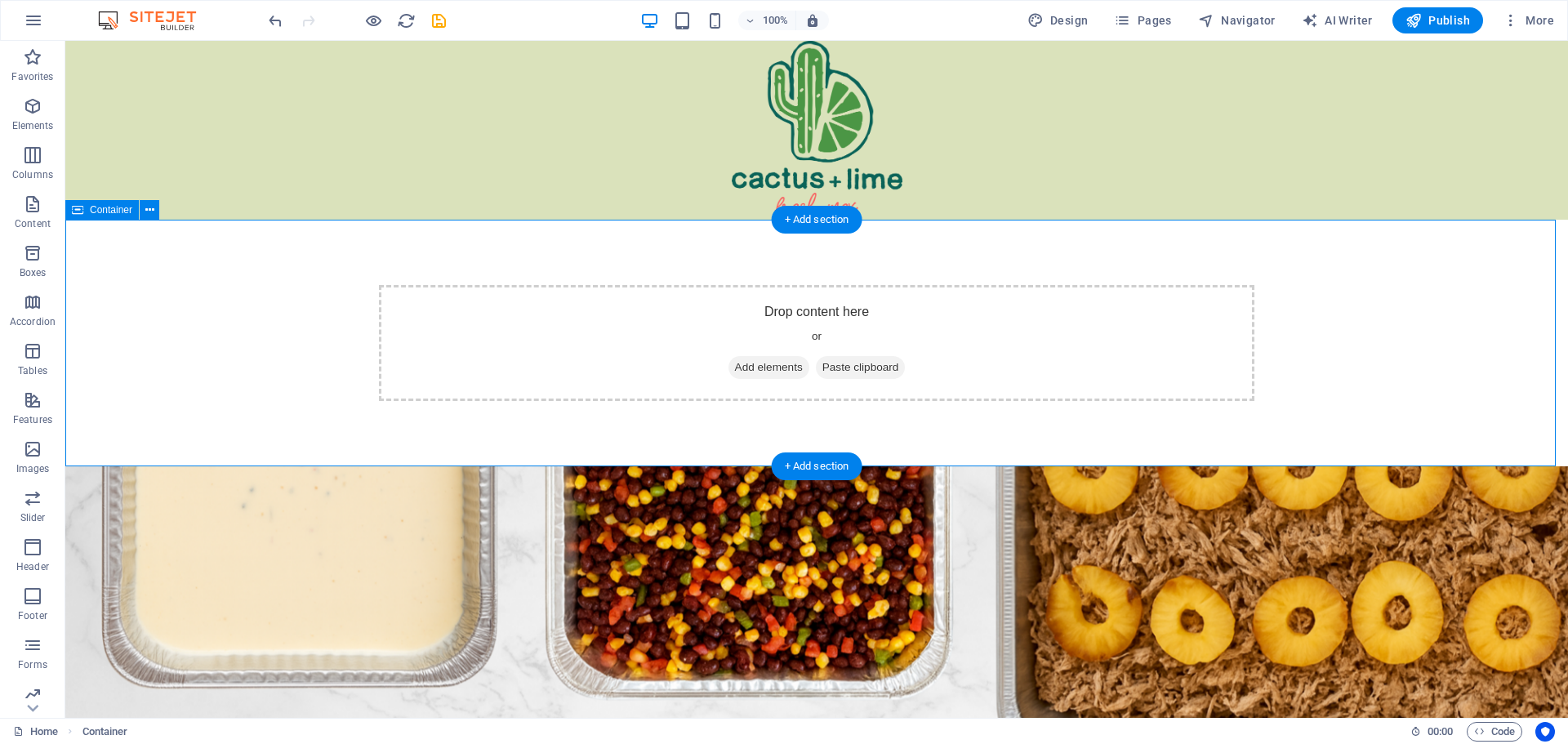
click at [751, 372] on span "Add elements" at bounding box center [769, 367] width 81 height 22
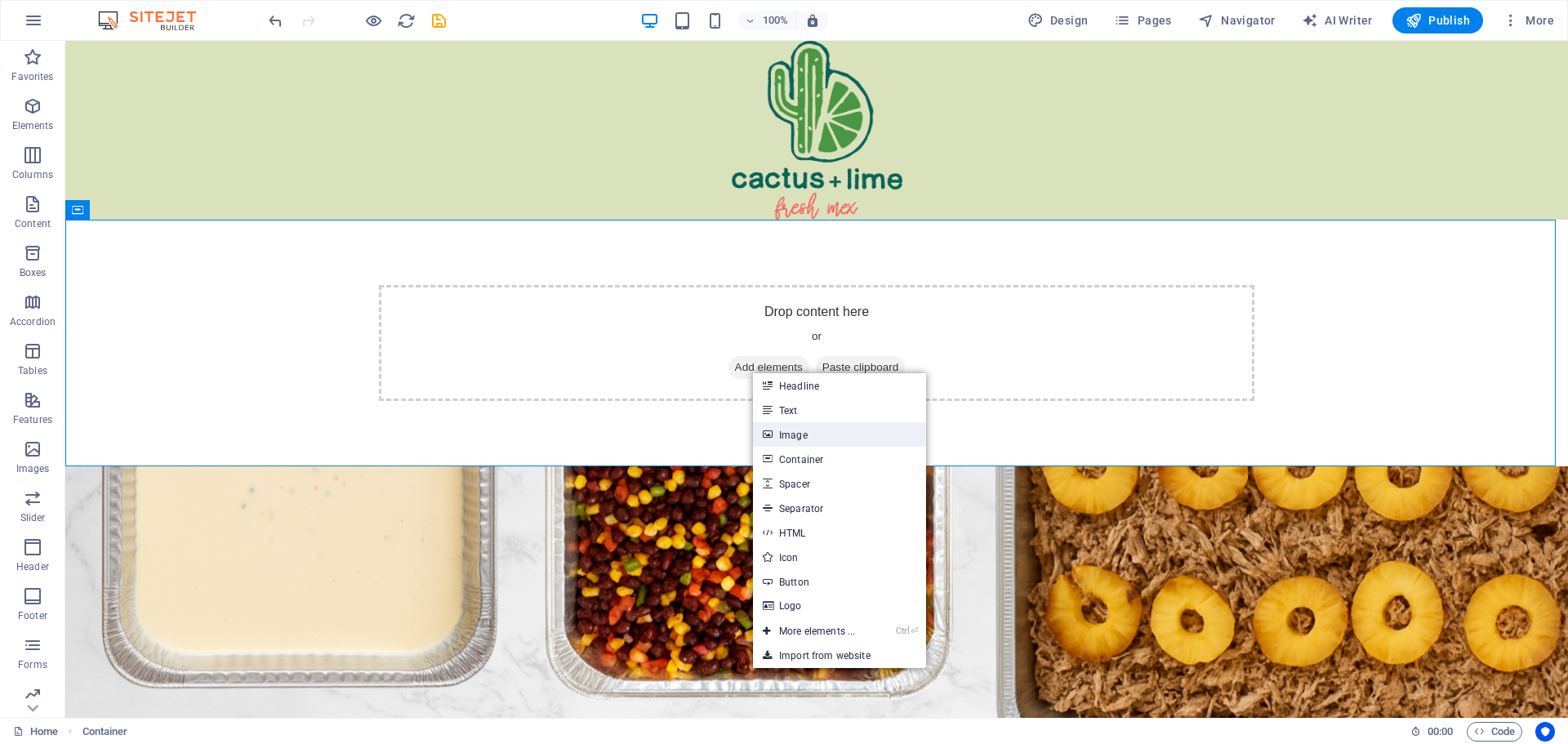
click at [790, 432] on link "Image" at bounding box center [839, 434] width 173 height 24
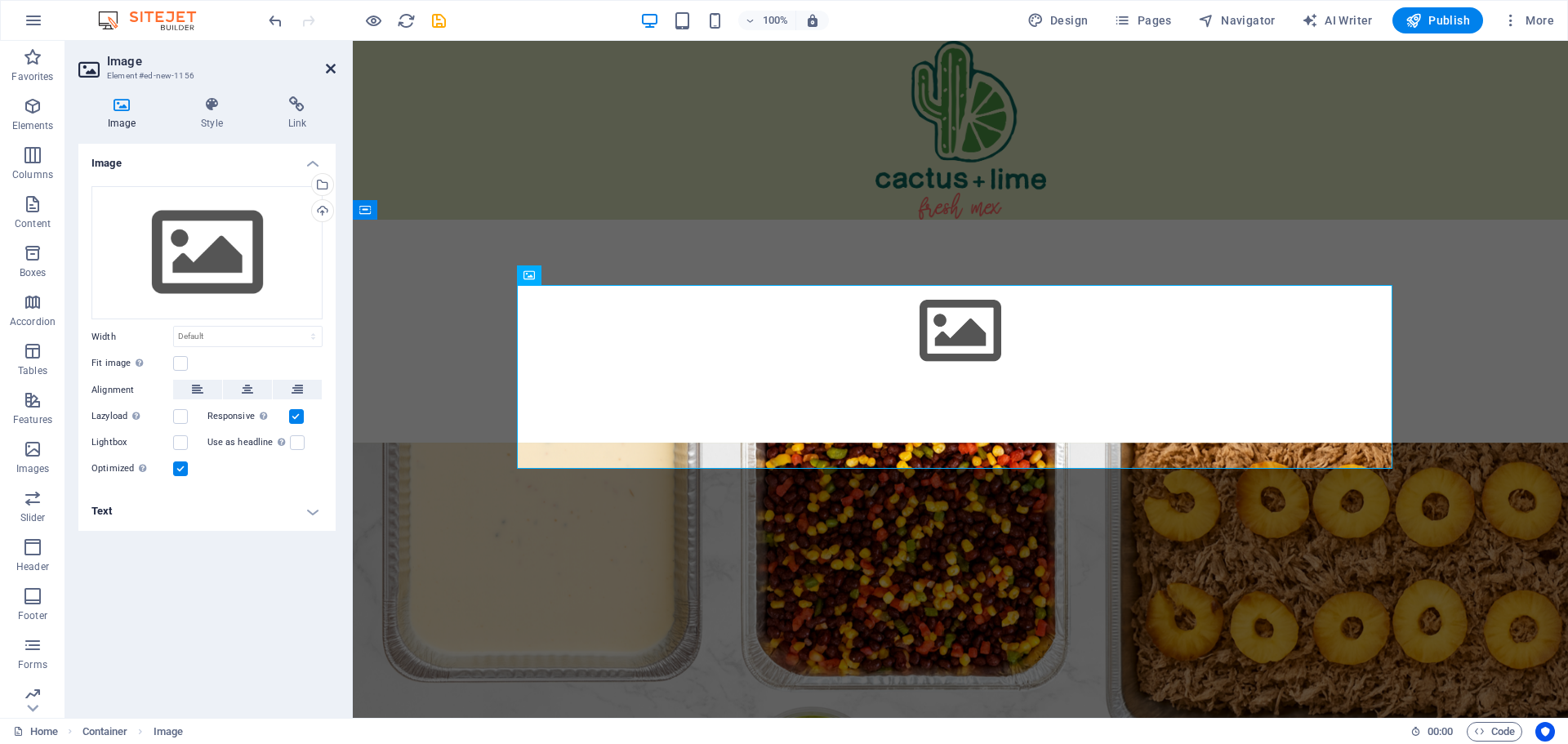
click at [329, 63] on icon at bounding box center [331, 68] width 9 height 13
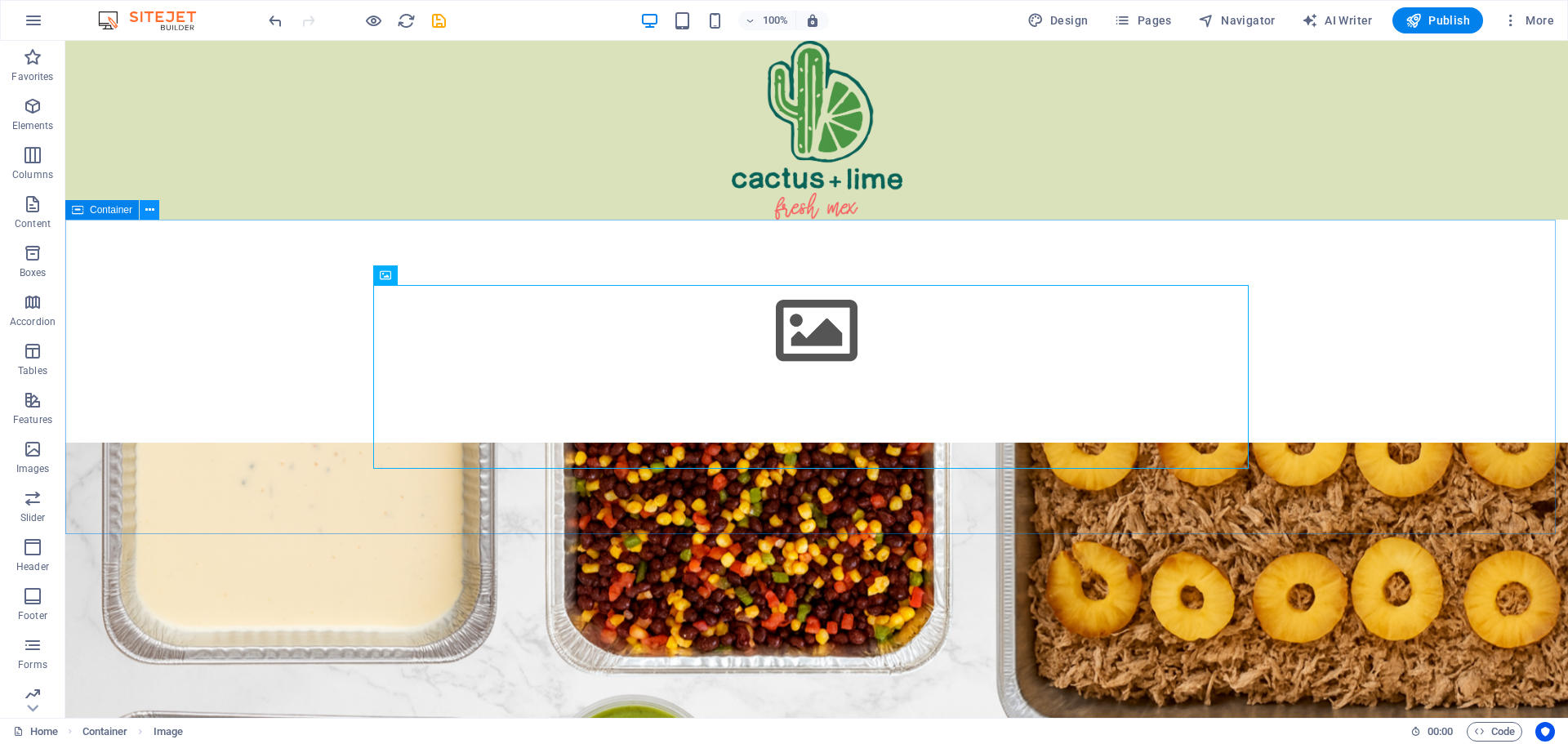
click at [150, 204] on icon at bounding box center [150, 210] width 9 height 17
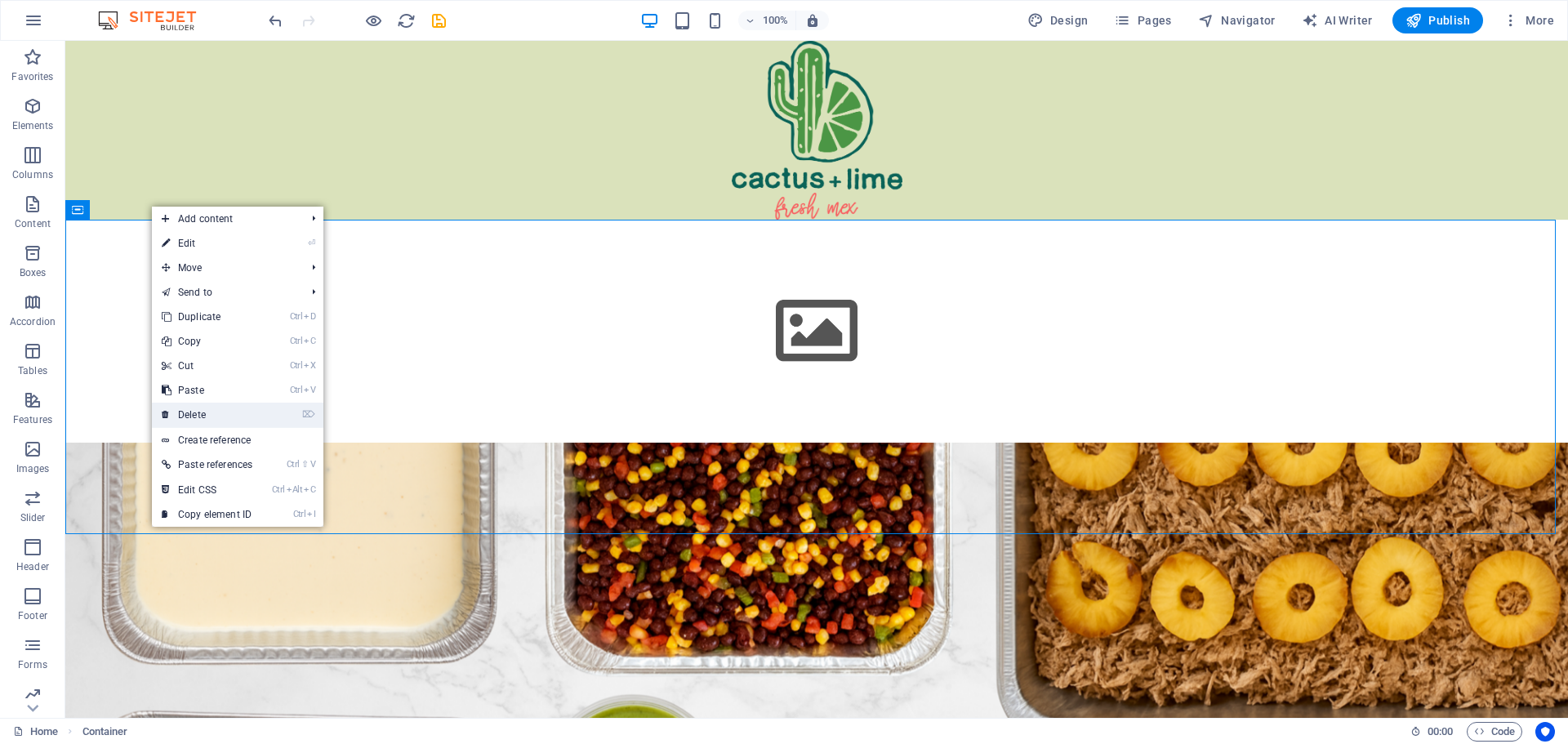
click at [201, 411] on link "⌦ Delete" at bounding box center [207, 414] width 110 height 24
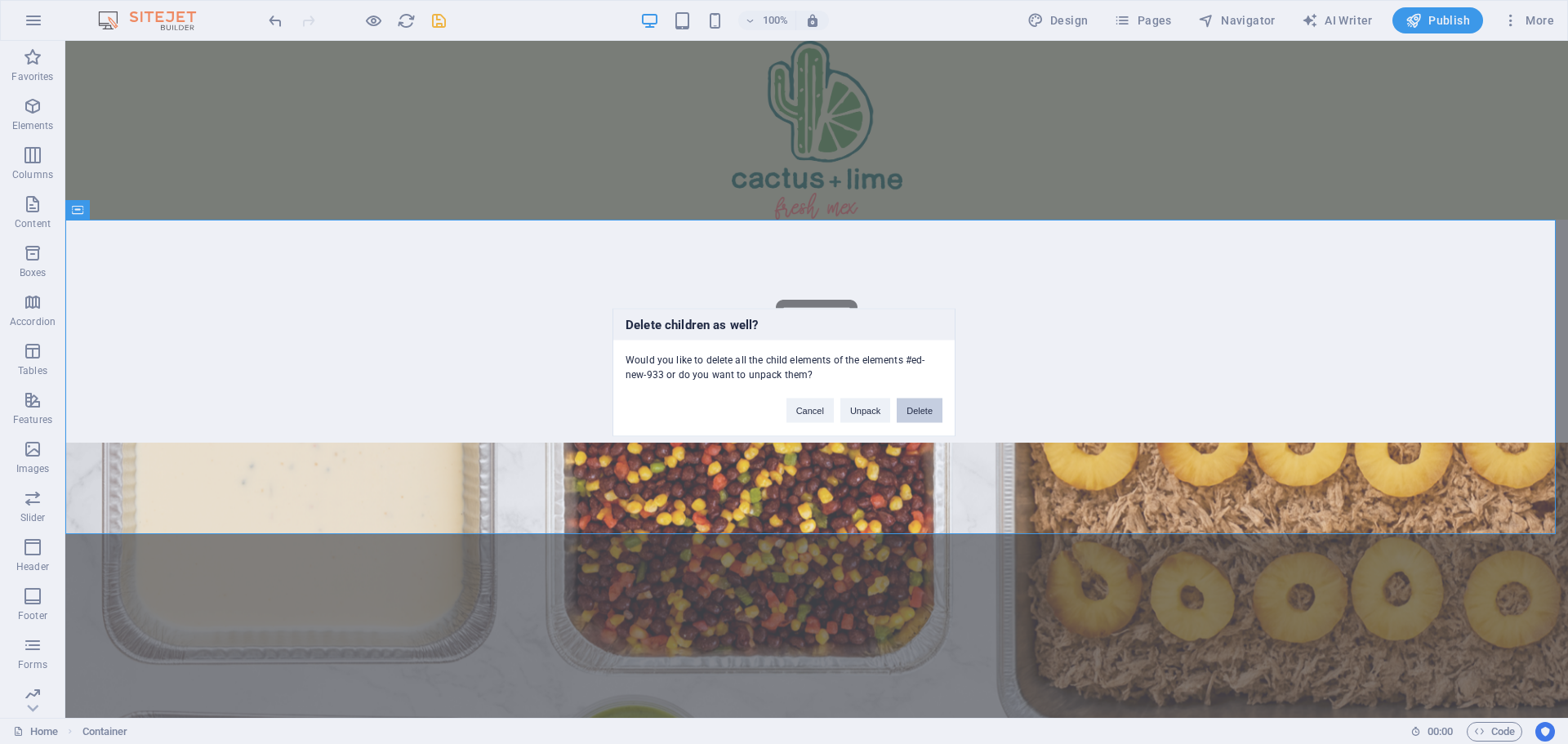
click at [913, 403] on button "Delete" at bounding box center [919, 410] width 46 height 24
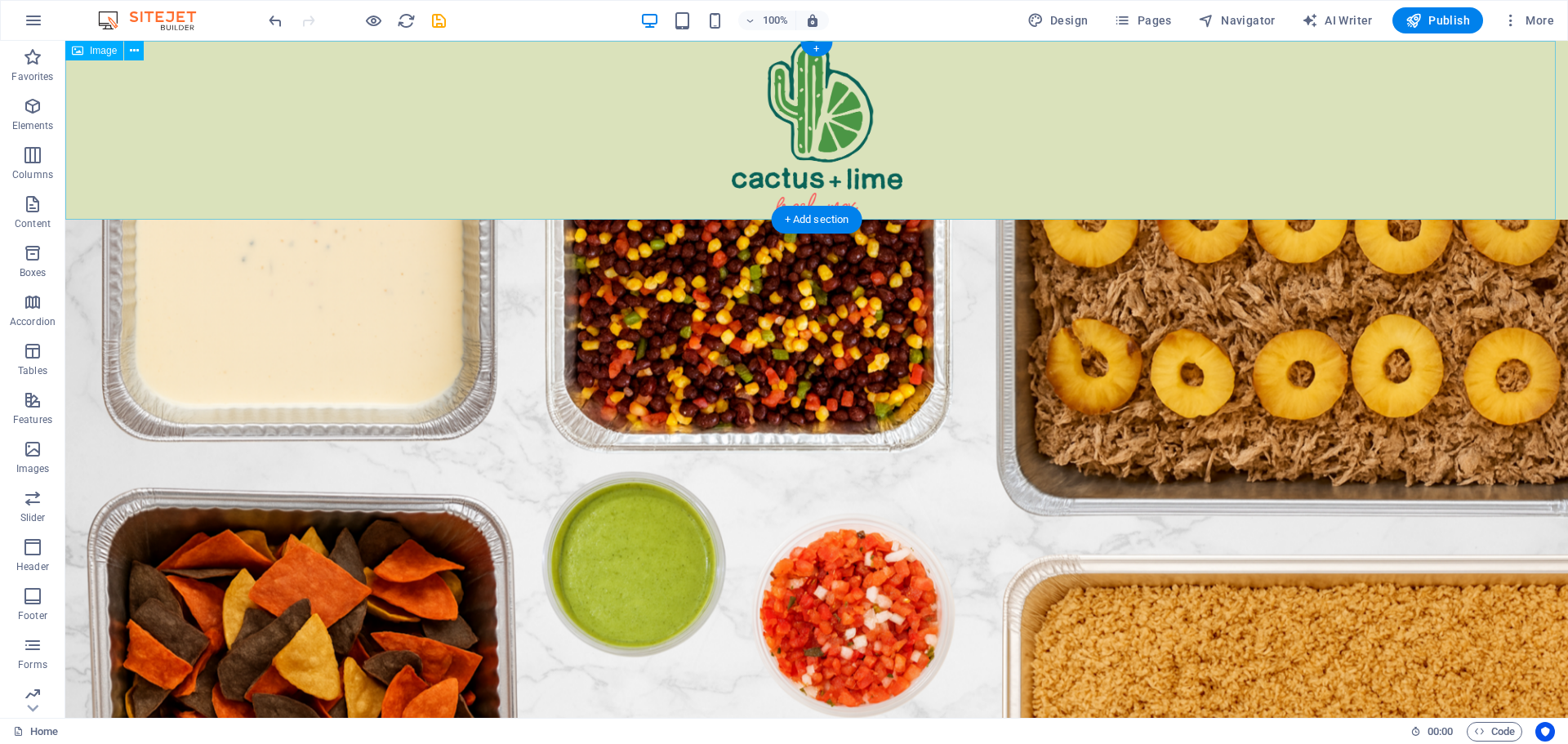
click at [989, 130] on figure at bounding box center [816, 130] width 1503 height 178
click at [999, 114] on figure at bounding box center [816, 130] width 1503 height 178
click at [273, 22] on icon "undo" at bounding box center [275, 21] width 19 height 19
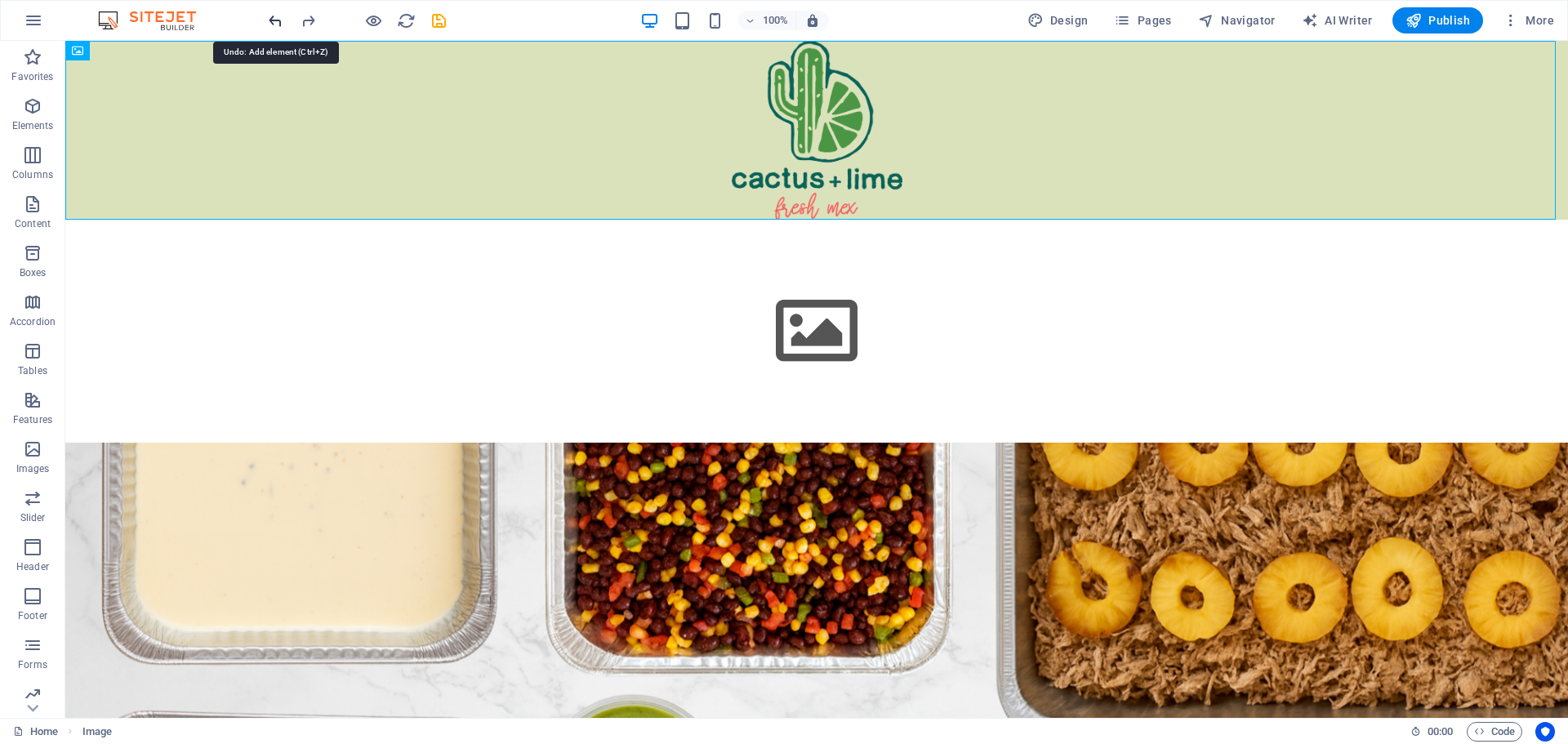
click at [278, 16] on icon "undo" at bounding box center [275, 21] width 19 height 19
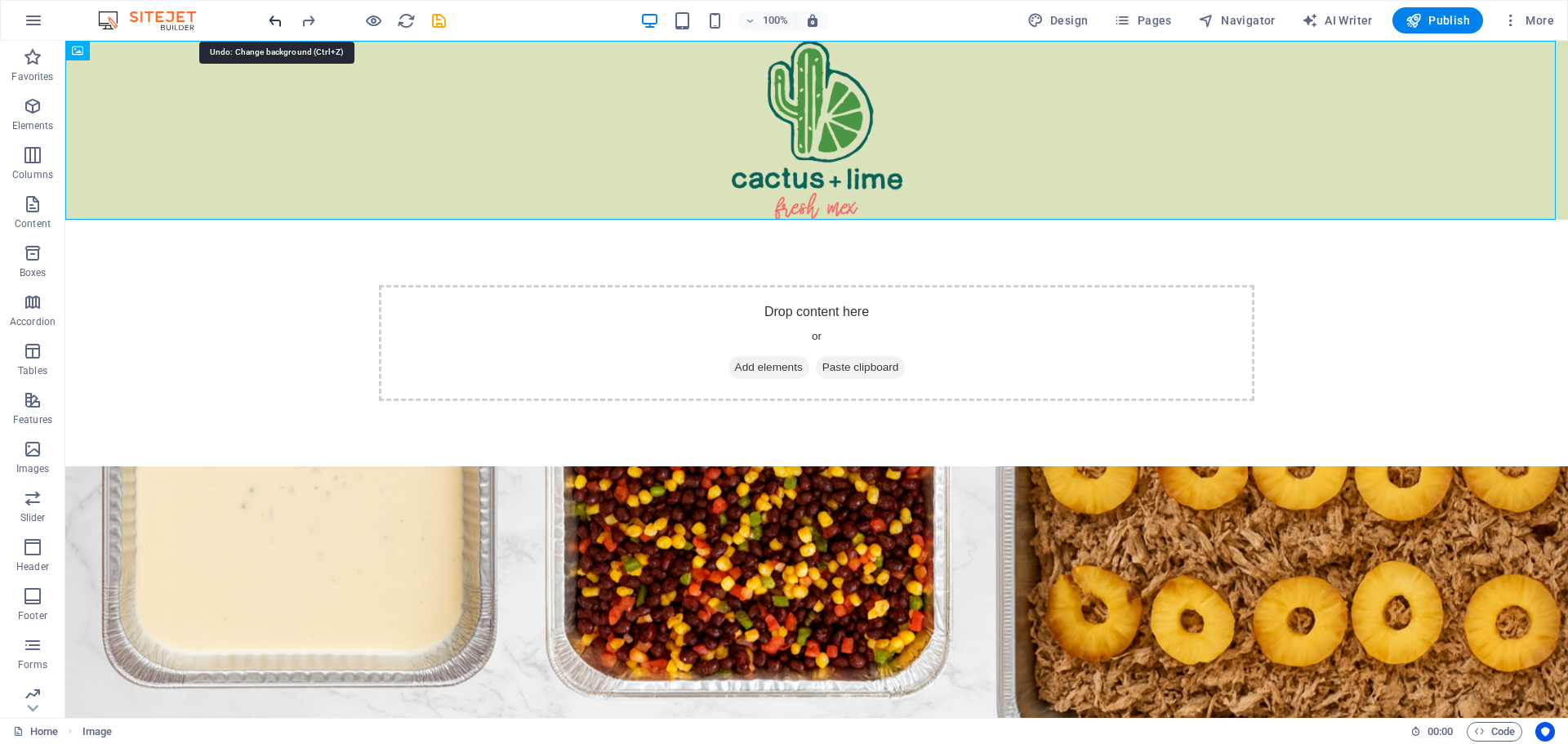
click at [279, 16] on icon "undo" at bounding box center [275, 21] width 19 height 19
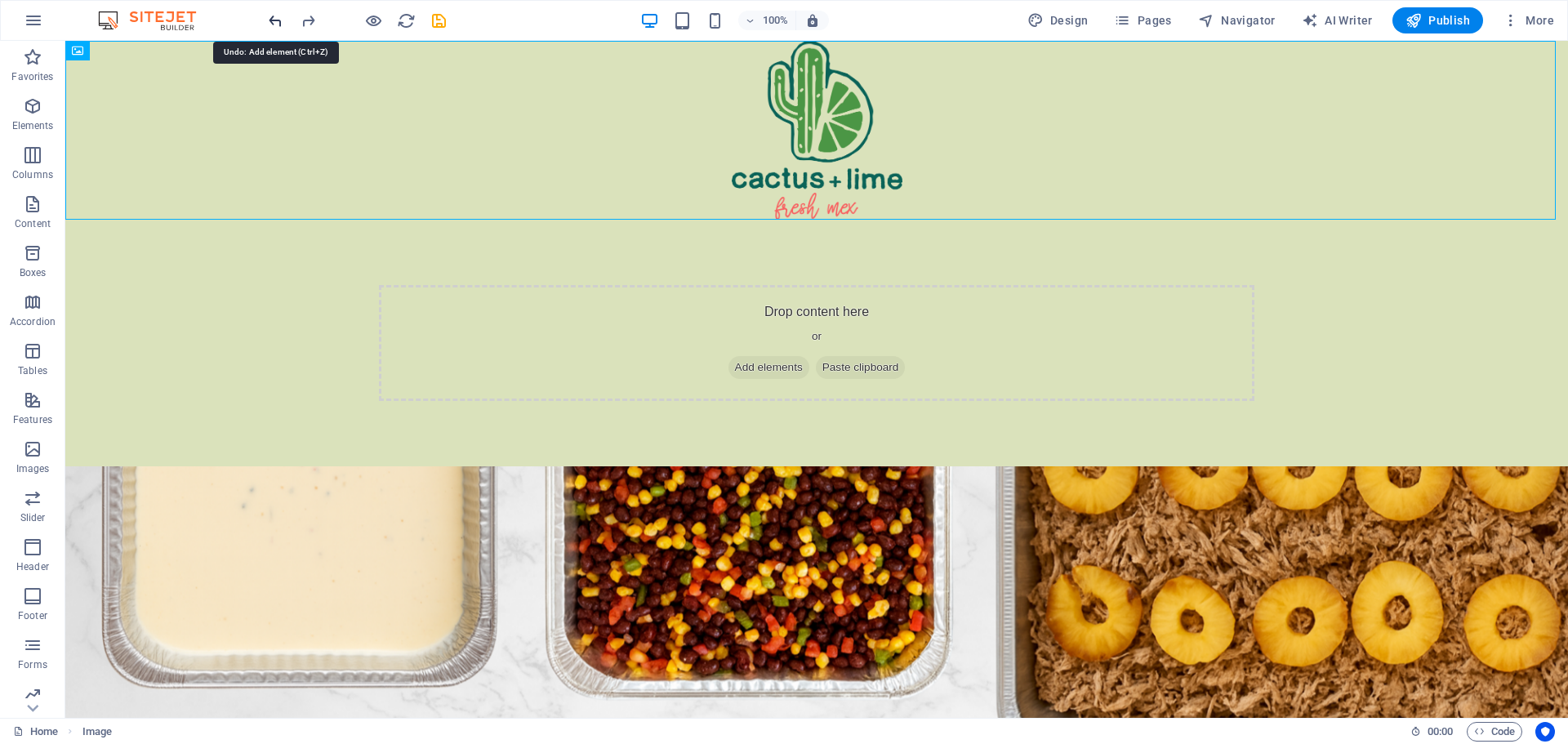
click at [279, 16] on icon "undo" at bounding box center [275, 21] width 19 height 19
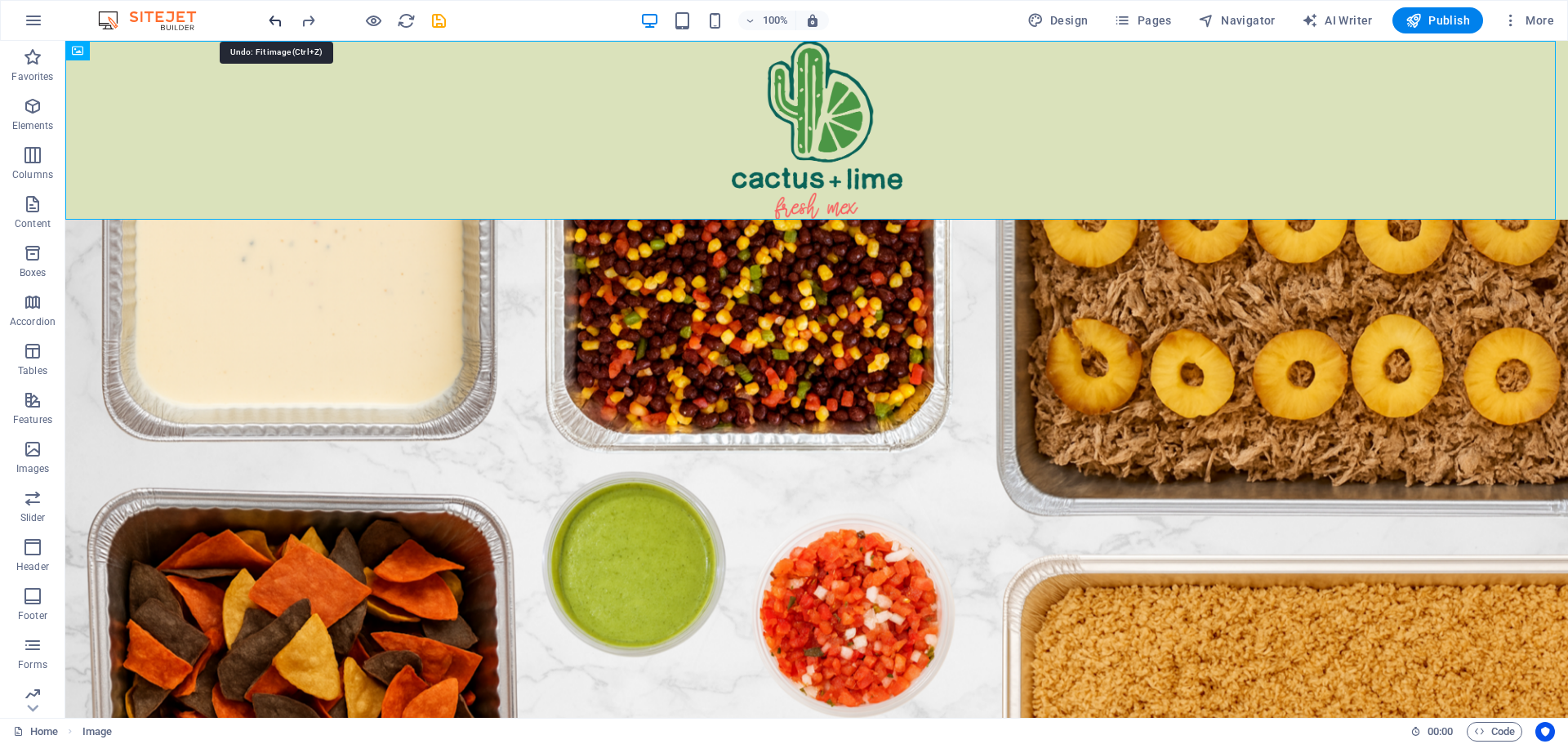
click at [279, 16] on icon "undo" at bounding box center [275, 21] width 19 height 19
click at [280, 14] on icon "undo" at bounding box center [275, 21] width 19 height 19
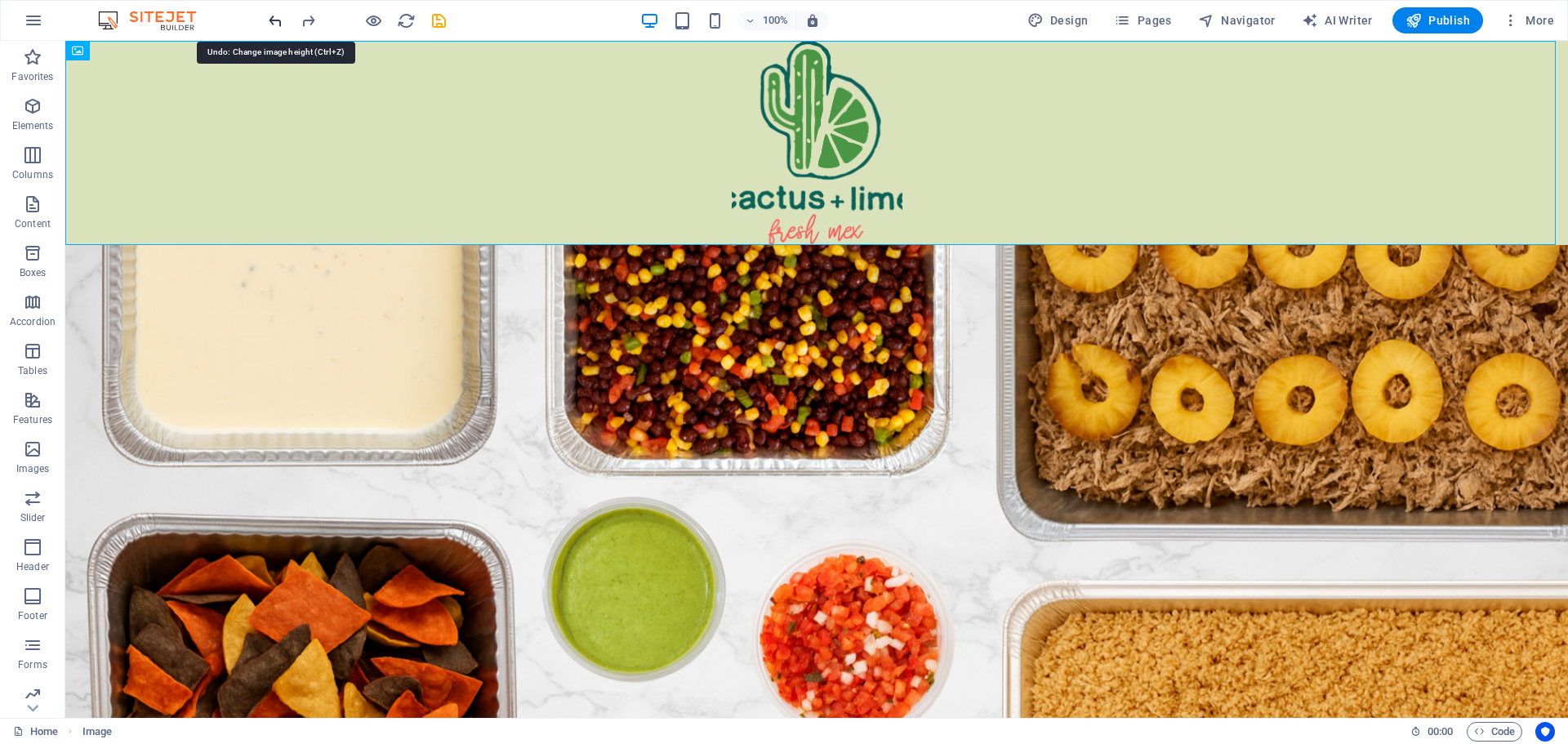
click at [280, 14] on icon "undo" at bounding box center [275, 21] width 19 height 19
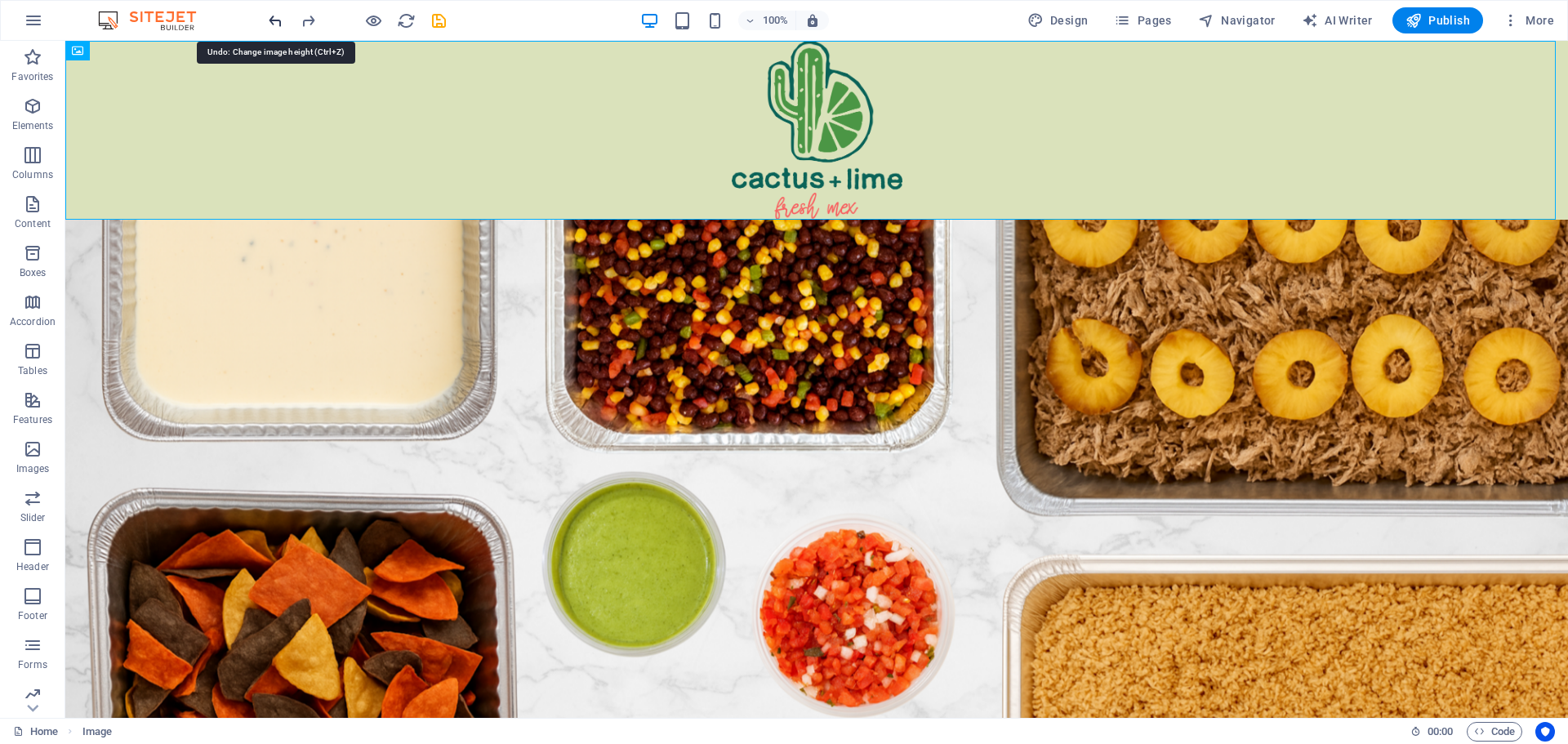
click at [280, 14] on icon "undo" at bounding box center [275, 21] width 19 height 19
click at [278, 16] on icon "undo" at bounding box center [275, 21] width 19 height 19
click at [278, 17] on icon "undo" at bounding box center [275, 21] width 19 height 19
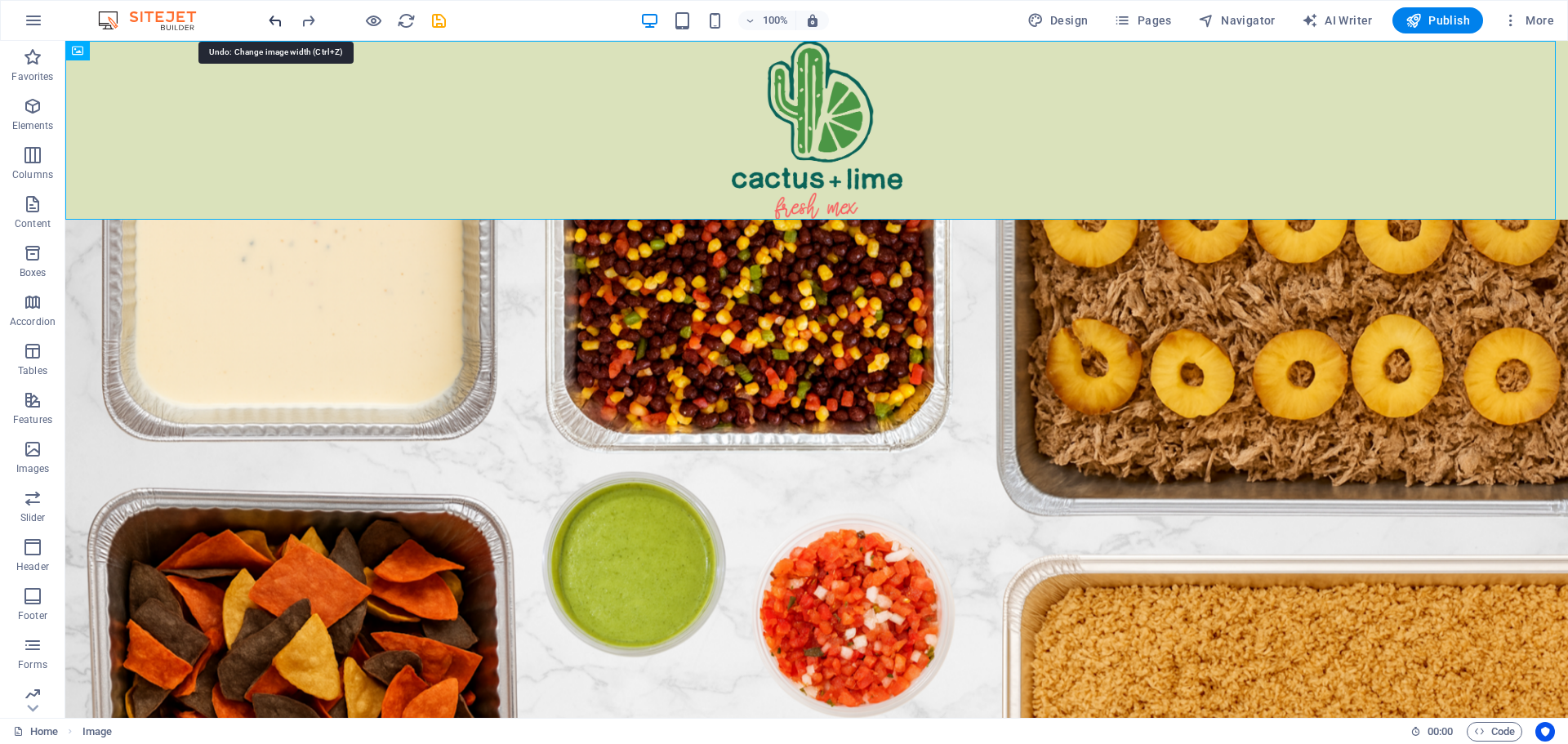
click at [275, 25] on icon "undo" at bounding box center [275, 21] width 19 height 19
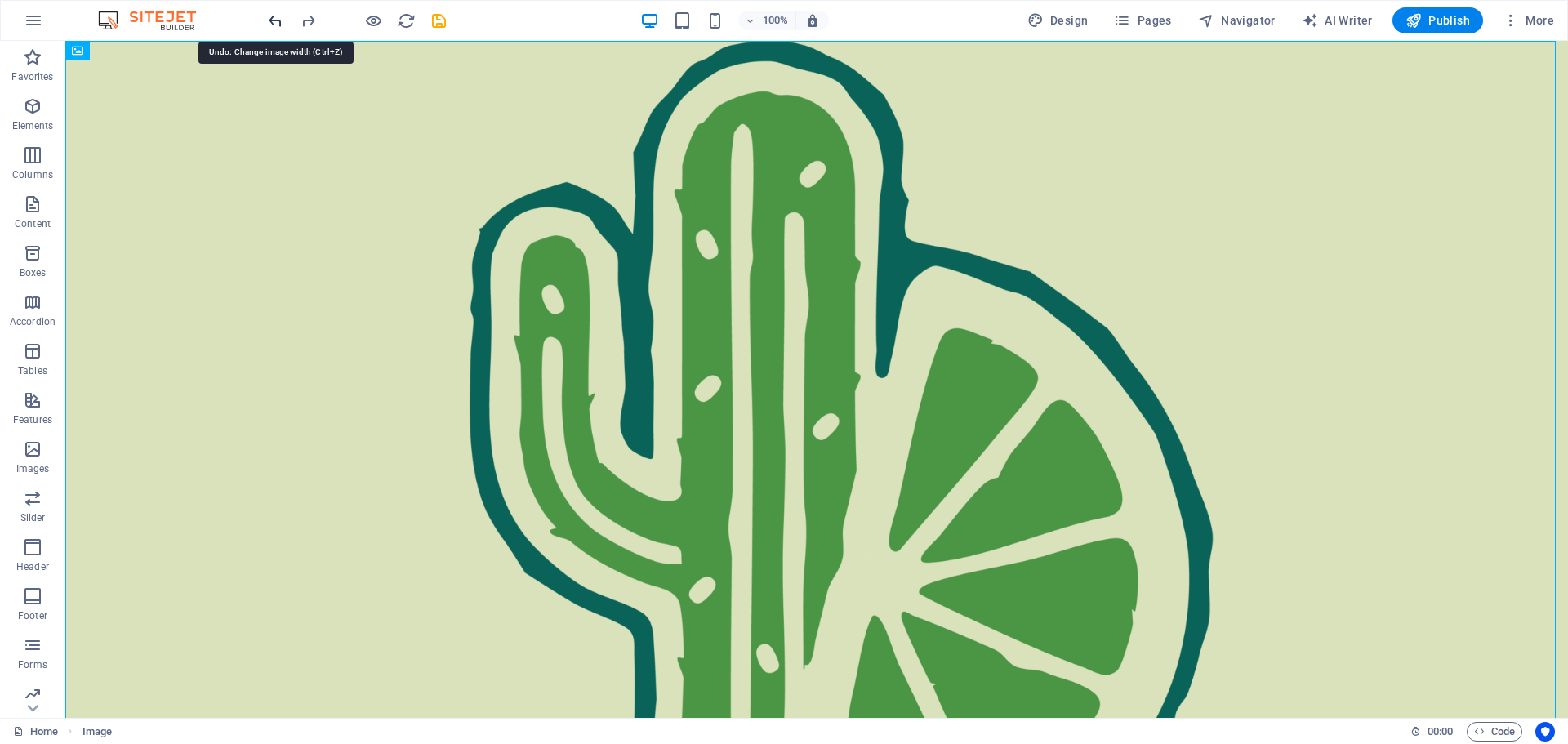
click at [275, 23] on icon "undo" at bounding box center [275, 21] width 19 height 19
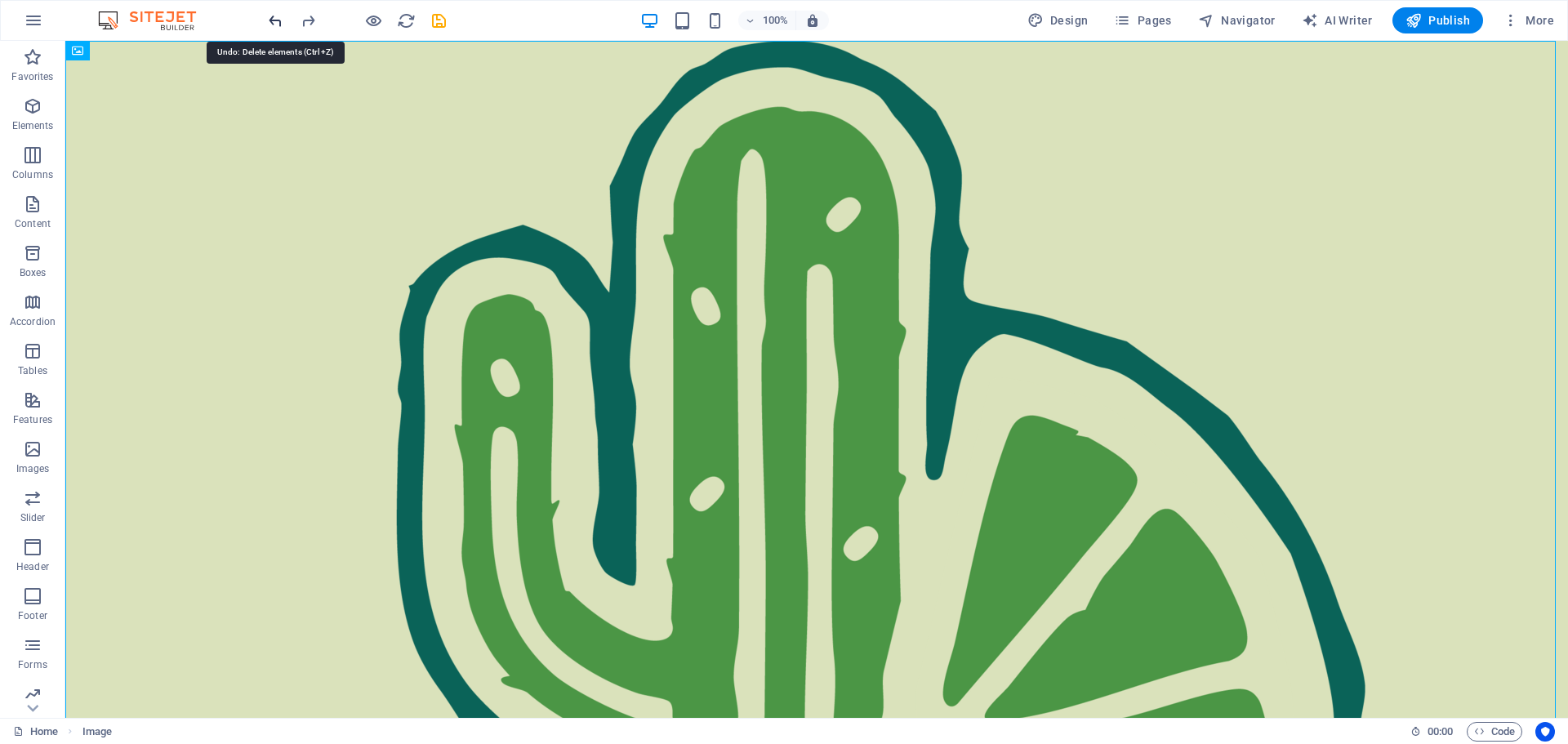
click at [275, 23] on icon "undo" at bounding box center [275, 21] width 19 height 19
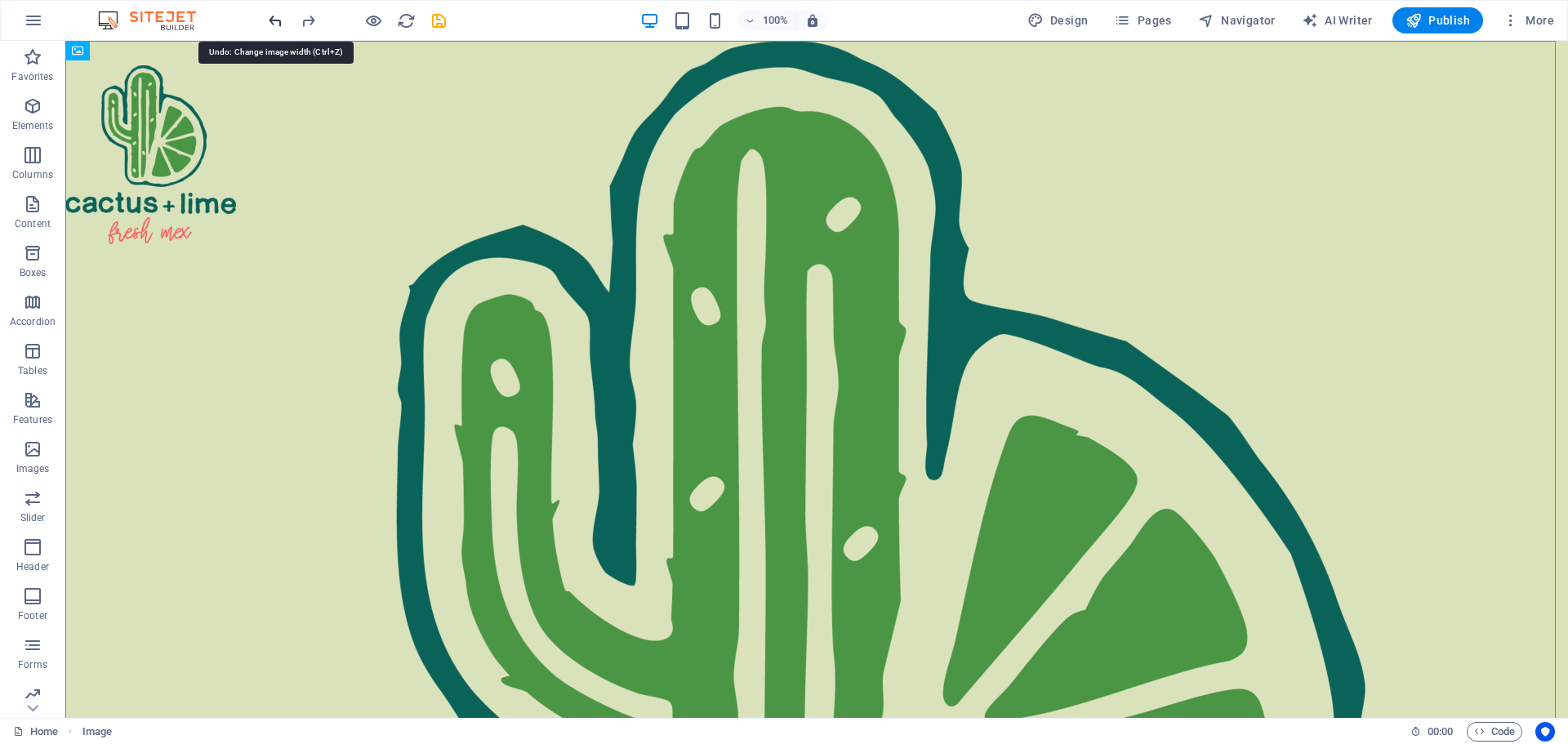
click at [275, 23] on icon "undo" at bounding box center [275, 21] width 19 height 19
click at [275, 22] on icon "undo" at bounding box center [275, 21] width 19 height 19
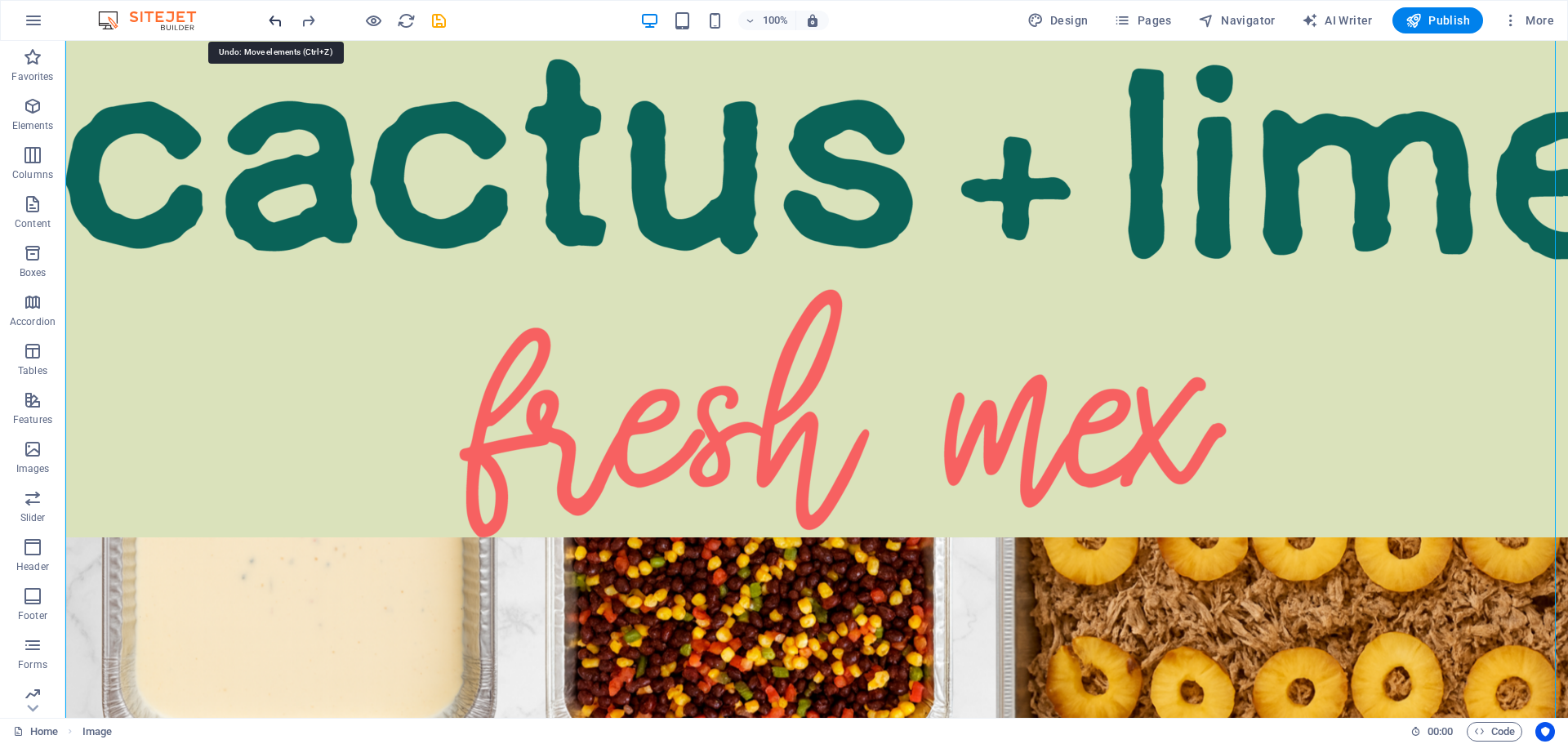
scroll to position [1342, 0]
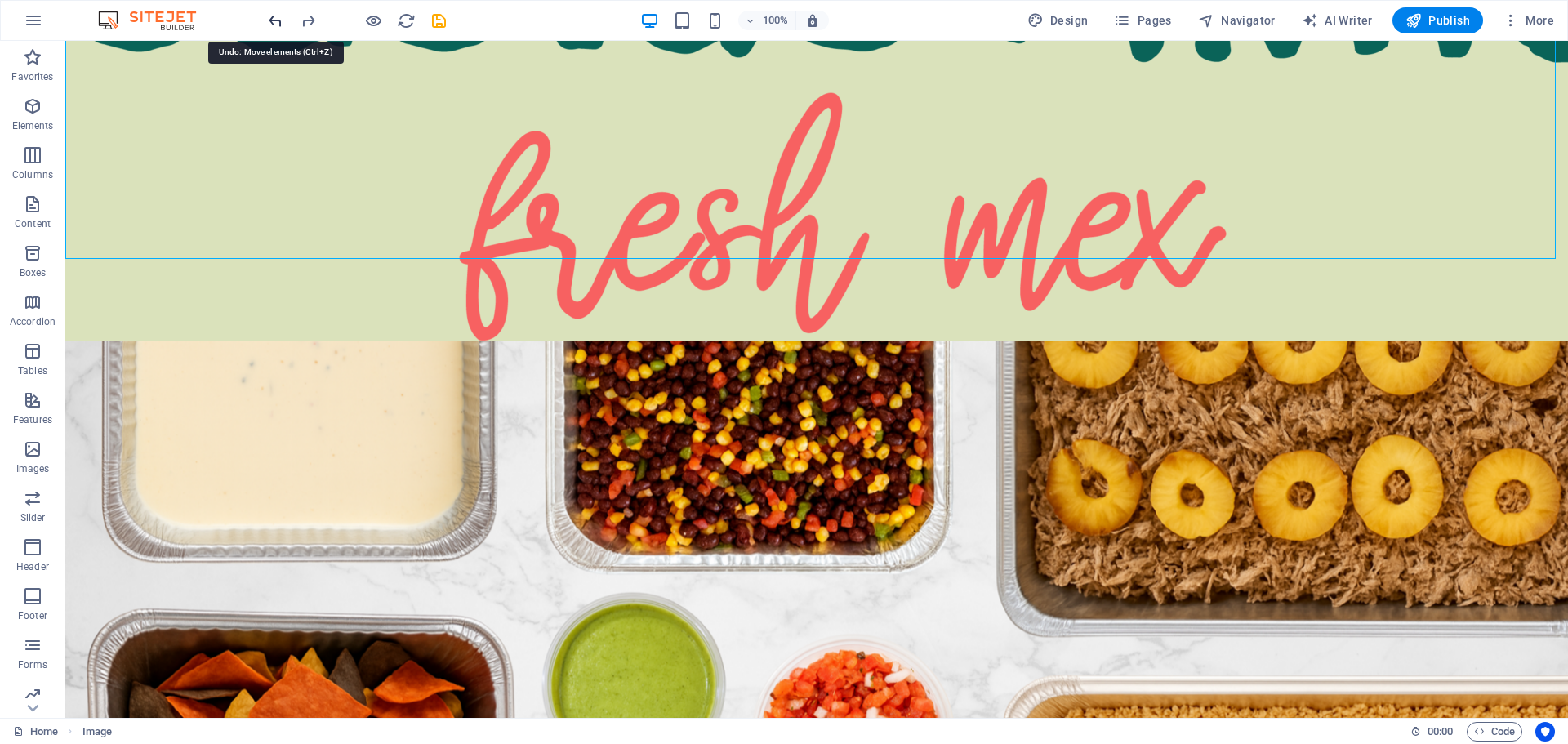
click at [275, 22] on icon "undo" at bounding box center [275, 21] width 19 height 19
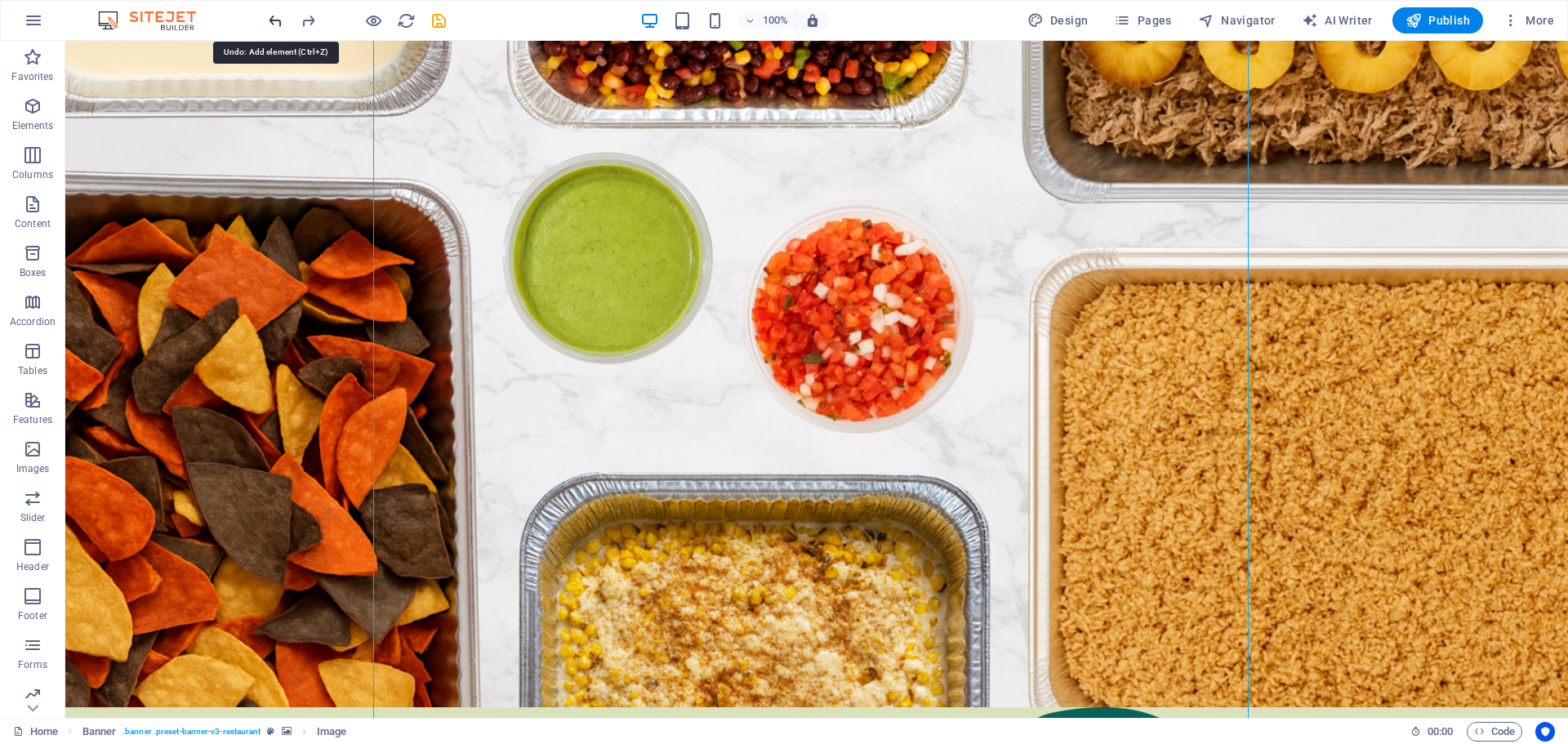
scroll to position [127, 0]
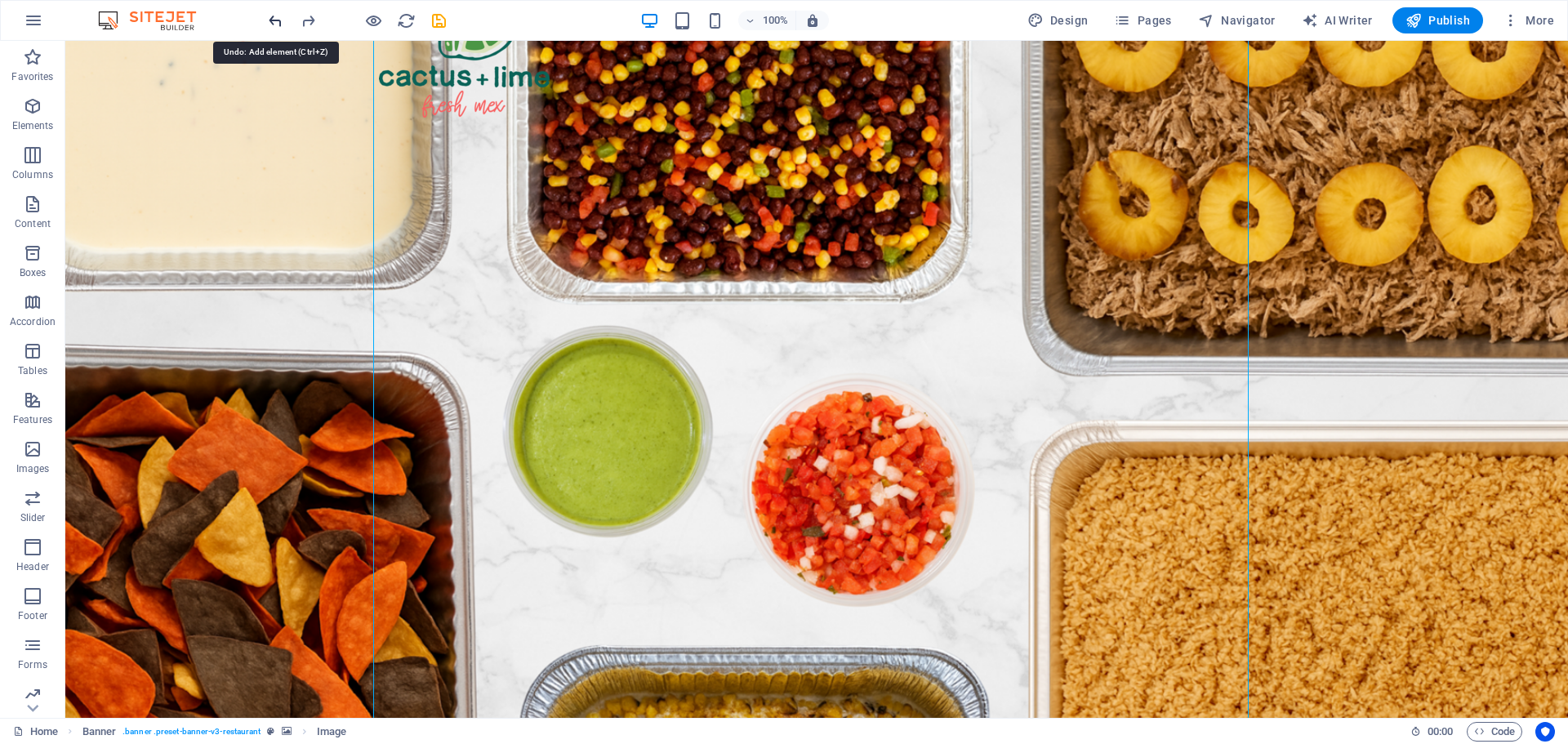
click at [275, 22] on icon "undo" at bounding box center [275, 21] width 19 height 19
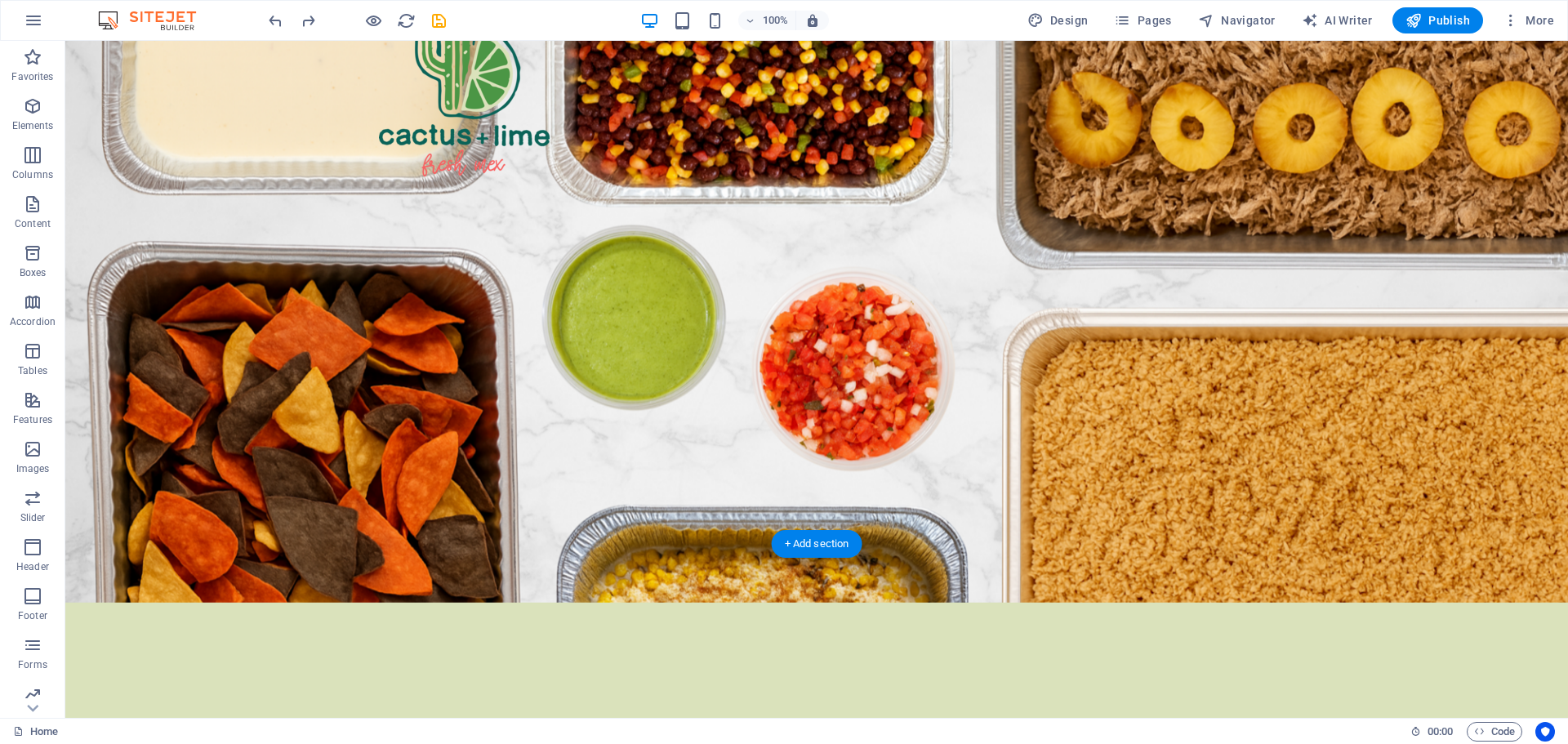
scroll to position [0, 0]
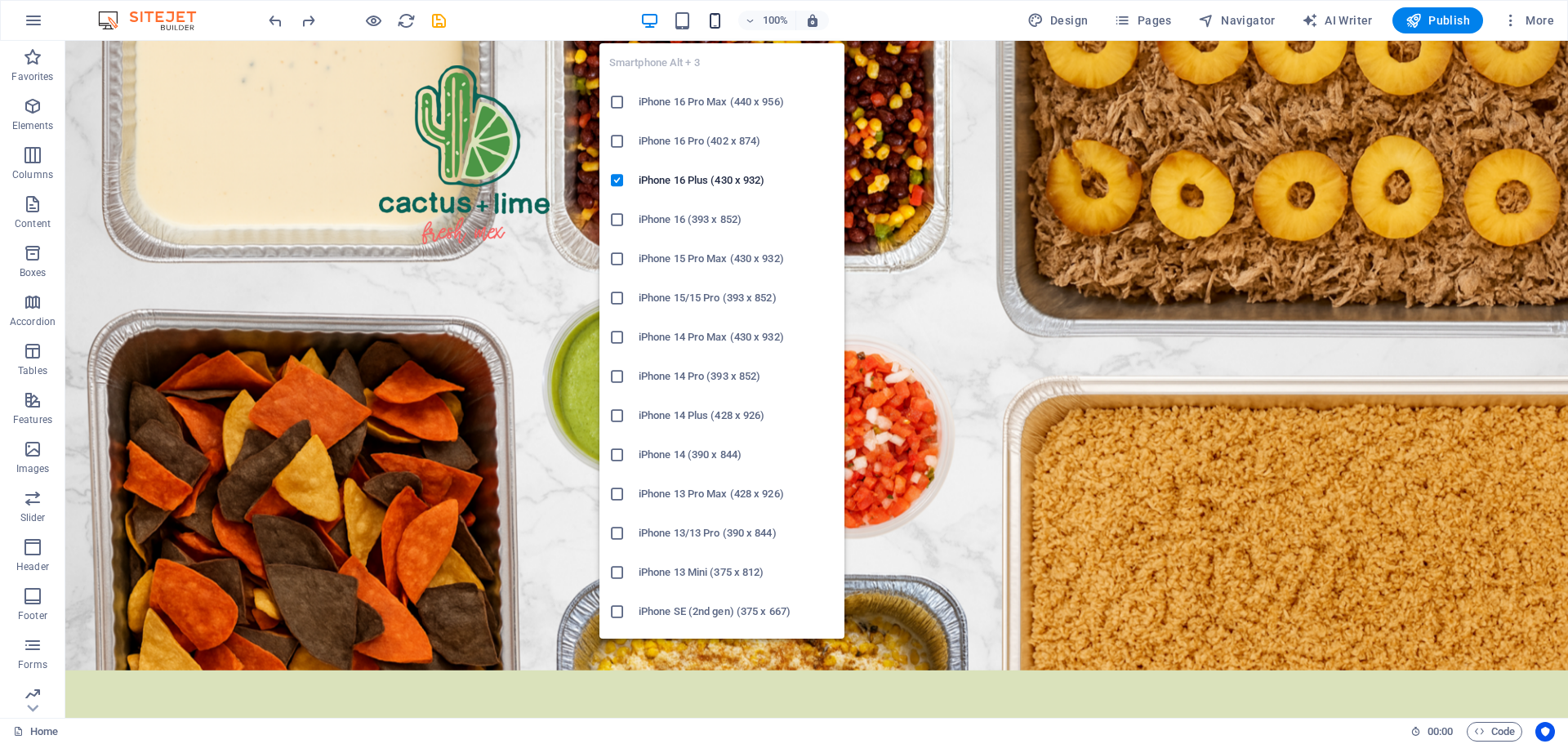
click at [718, 22] on icon "button" at bounding box center [715, 21] width 19 height 19
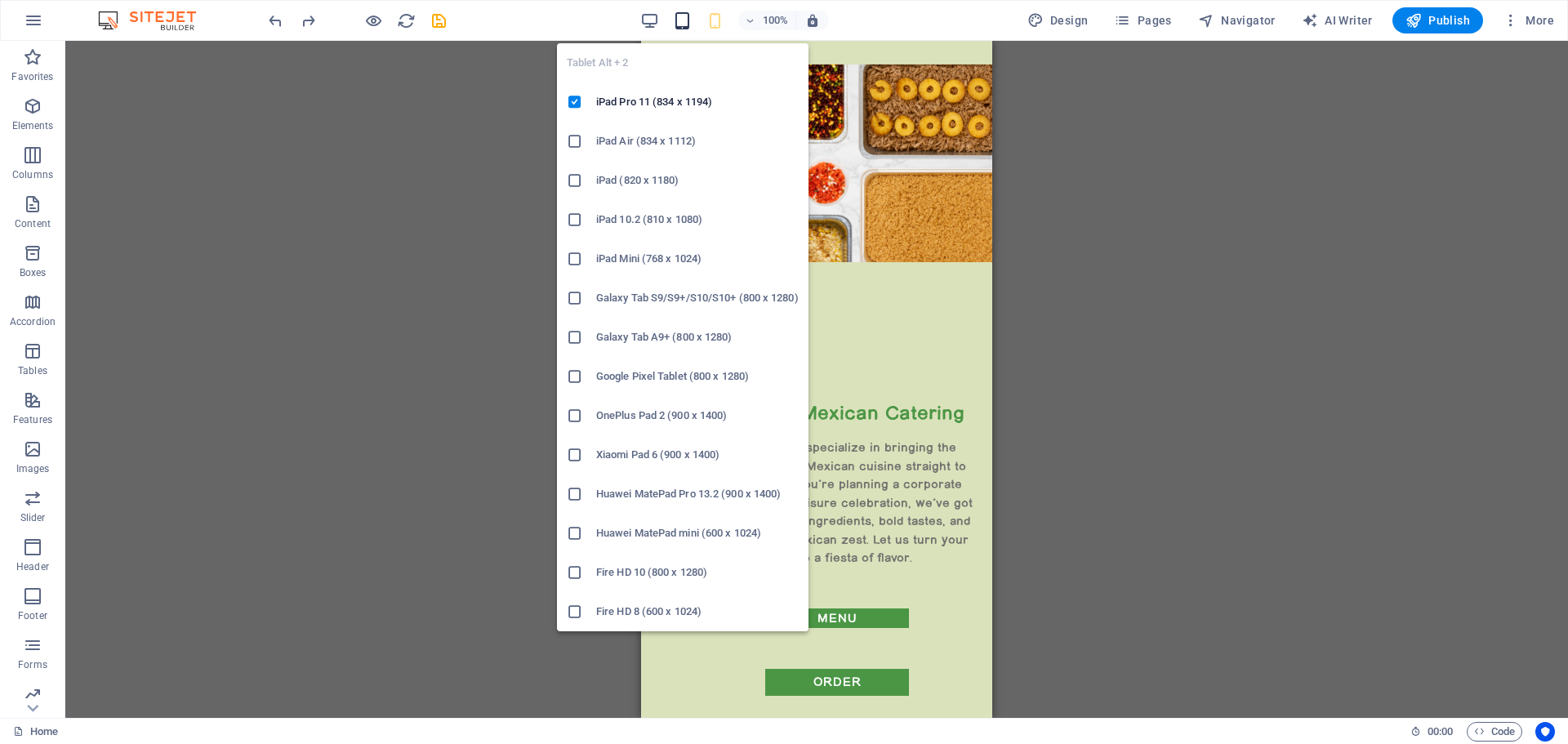
click at [680, 24] on icon "button" at bounding box center [683, 21] width 19 height 19
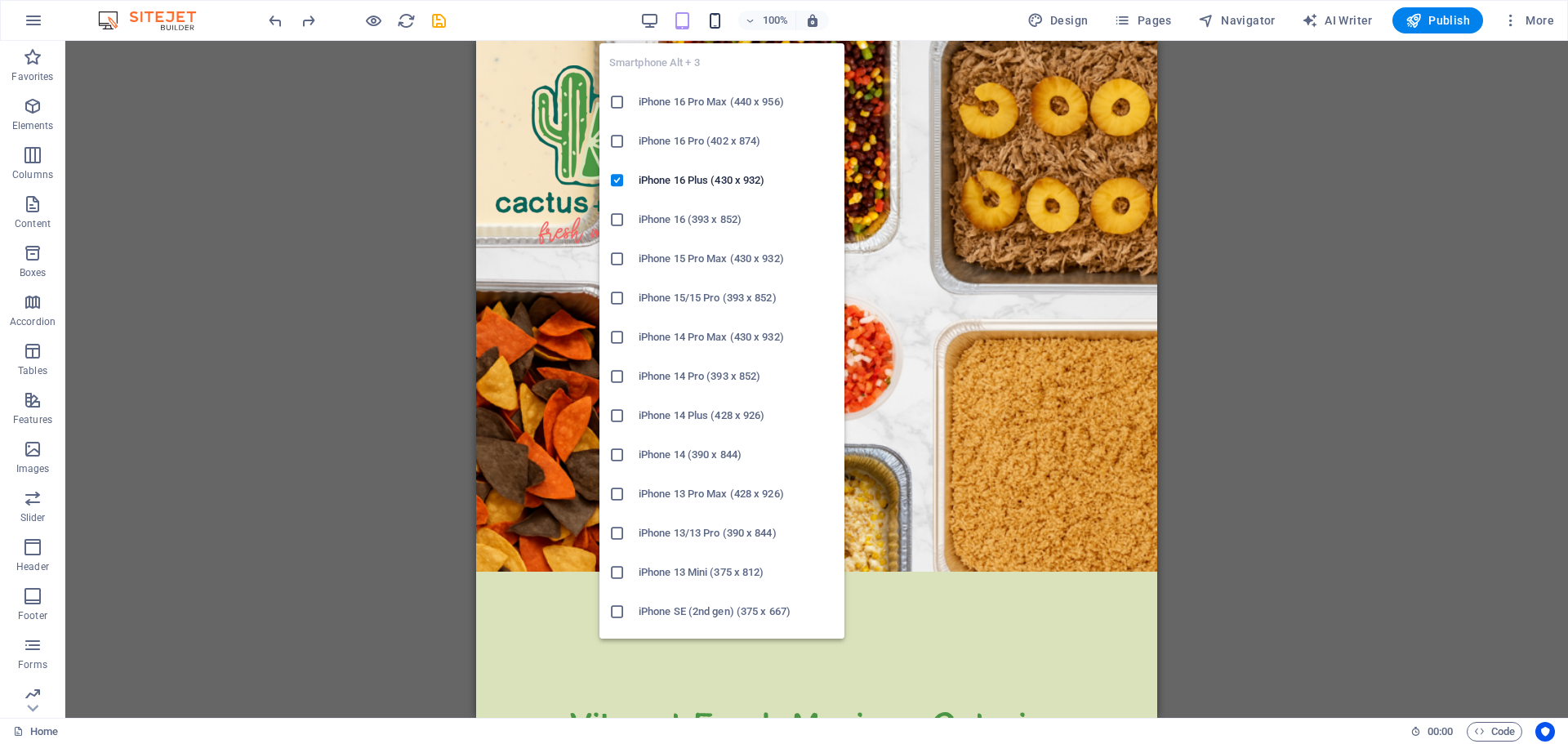
click at [715, 21] on icon "button" at bounding box center [715, 21] width 19 height 19
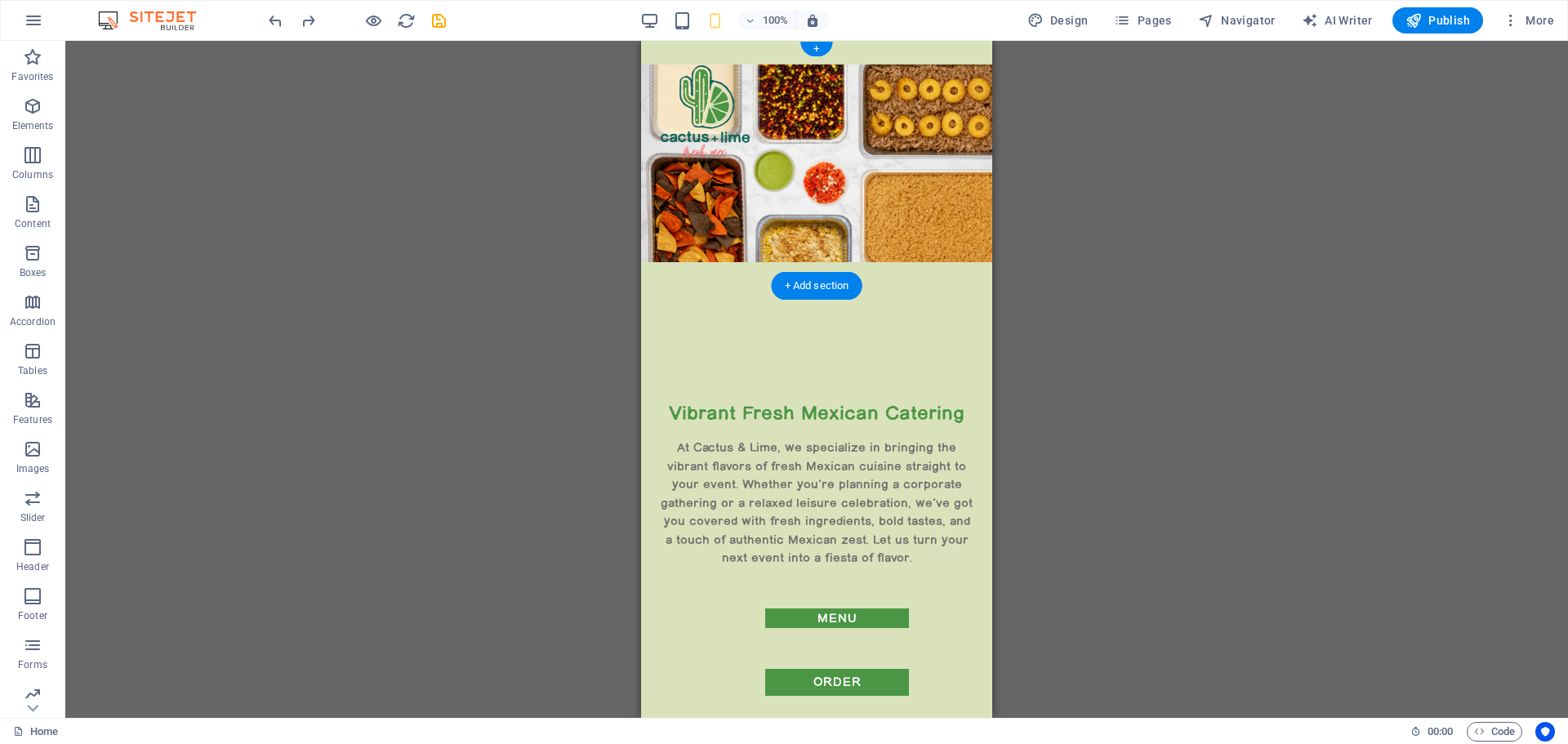
click at [899, 49] on figure at bounding box center [816, 163] width 351 height 245
click at [696, 101] on figure at bounding box center [704, 112] width 89 height 93
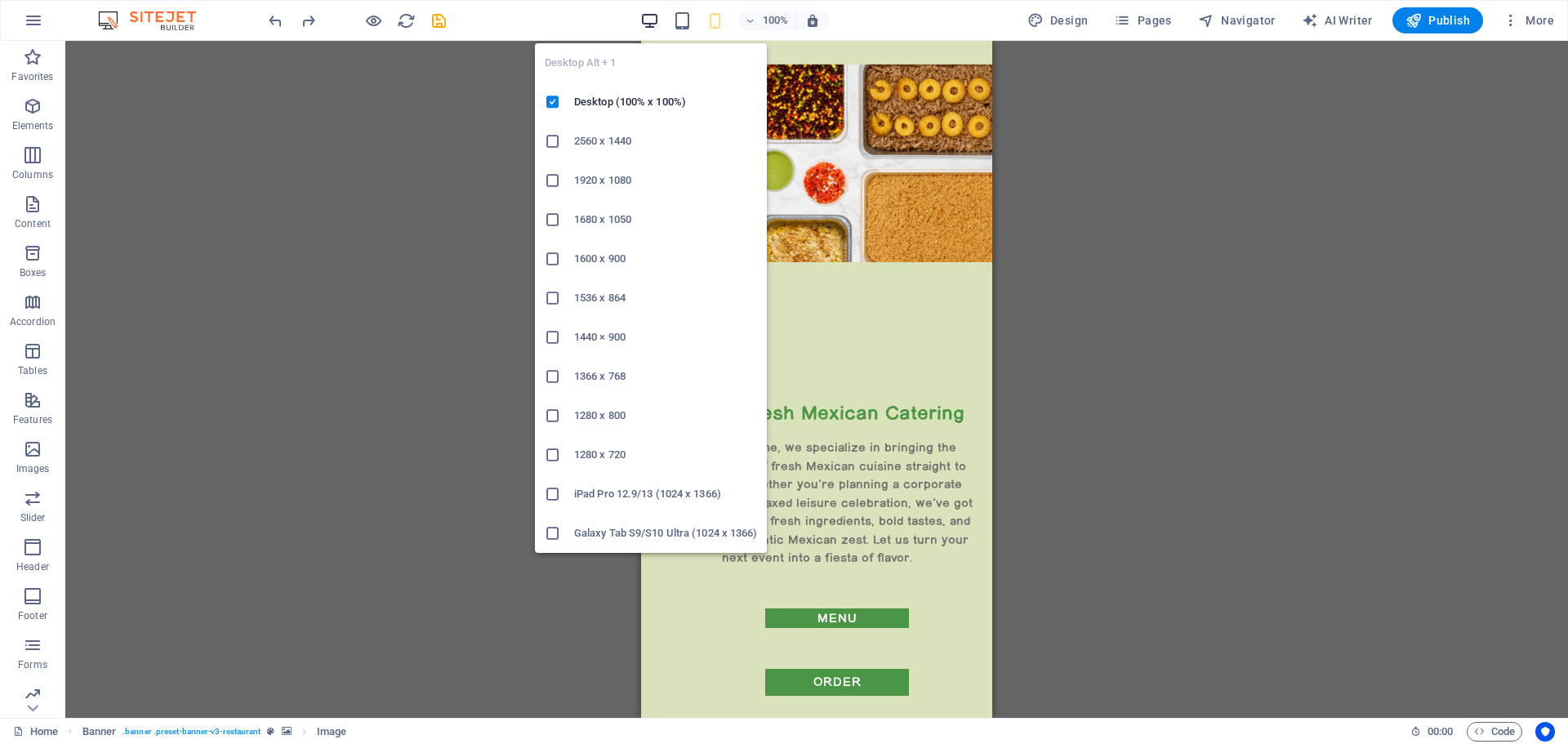
click at [654, 17] on icon "button" at bounding box center [650, 21] width 19 height 19
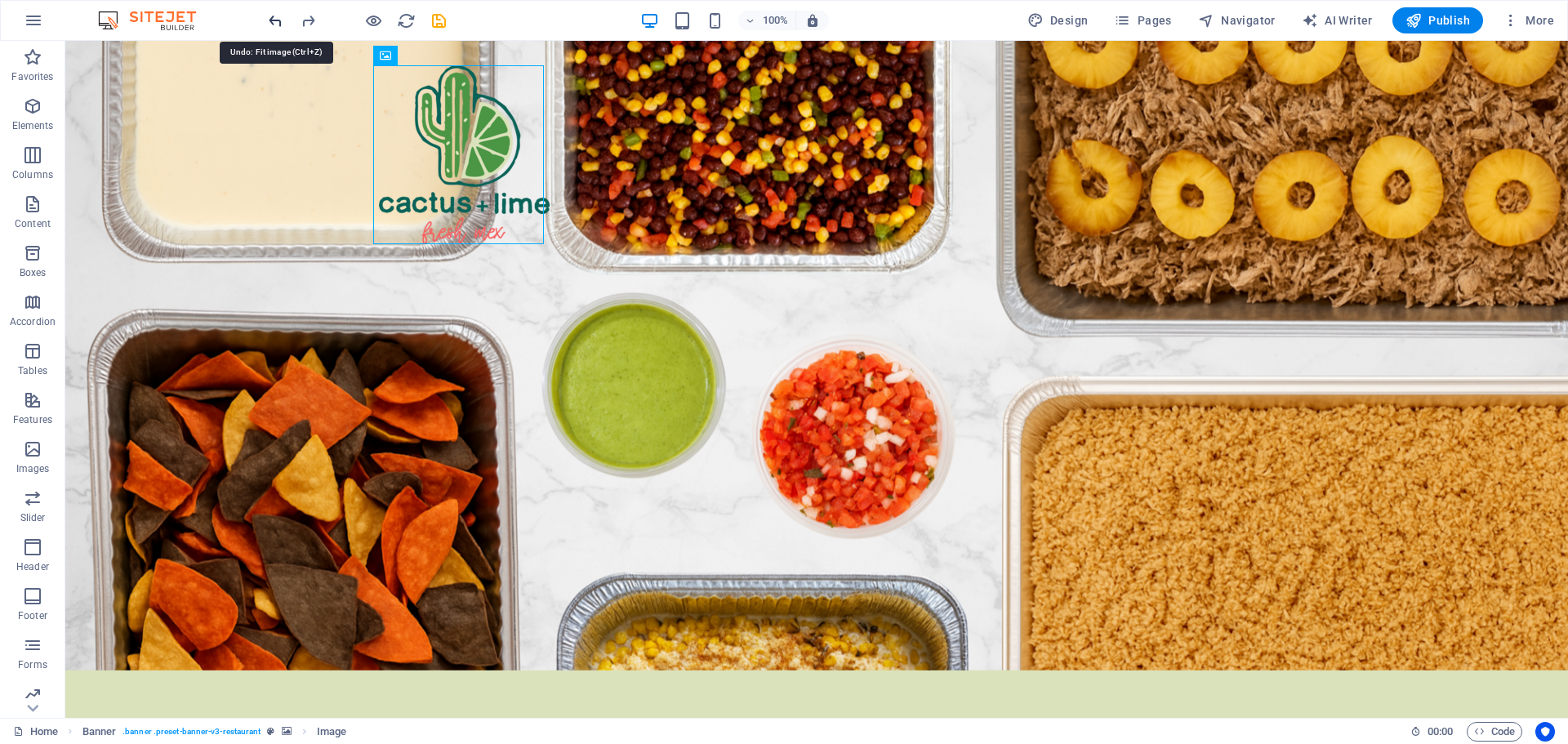
click at [274, 18] on icon "undo" at bounding box center [275, 21] width 19 height 19
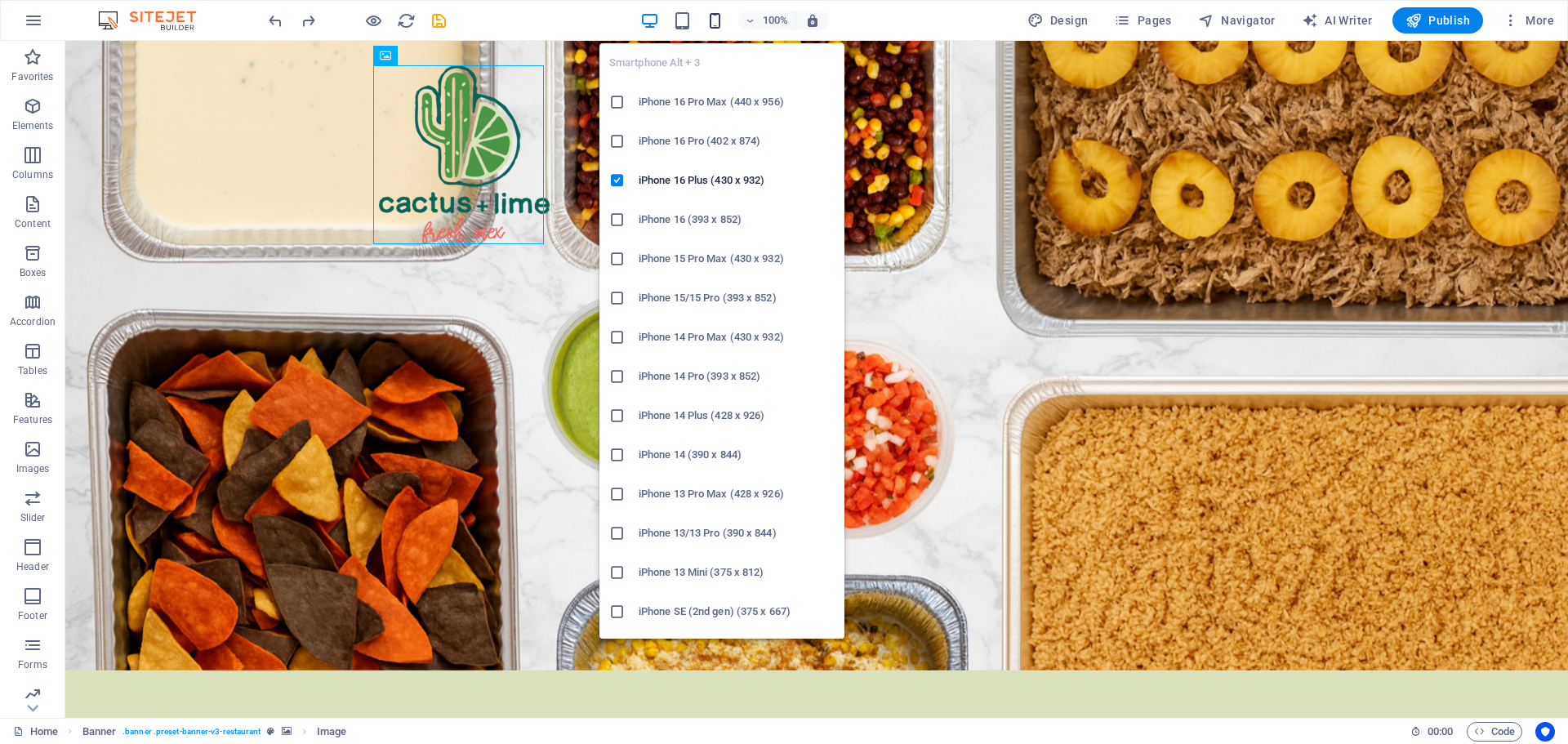
click at [720, 17] on icon "button" at bounding box center [715, 21] width 19 height 19
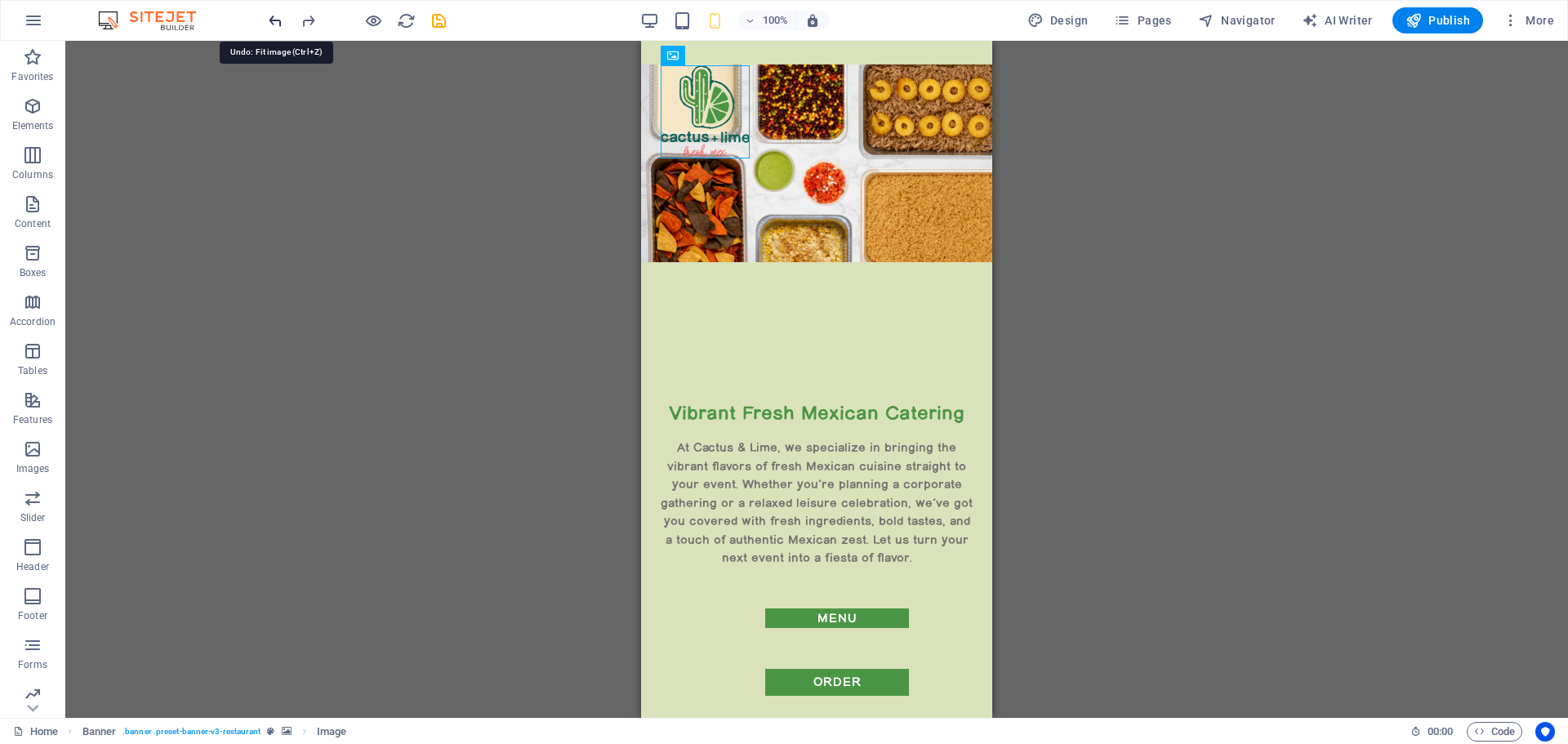
click at [279, 20] on icon "undo" at bounding box center [275, 21] width 19 height 19
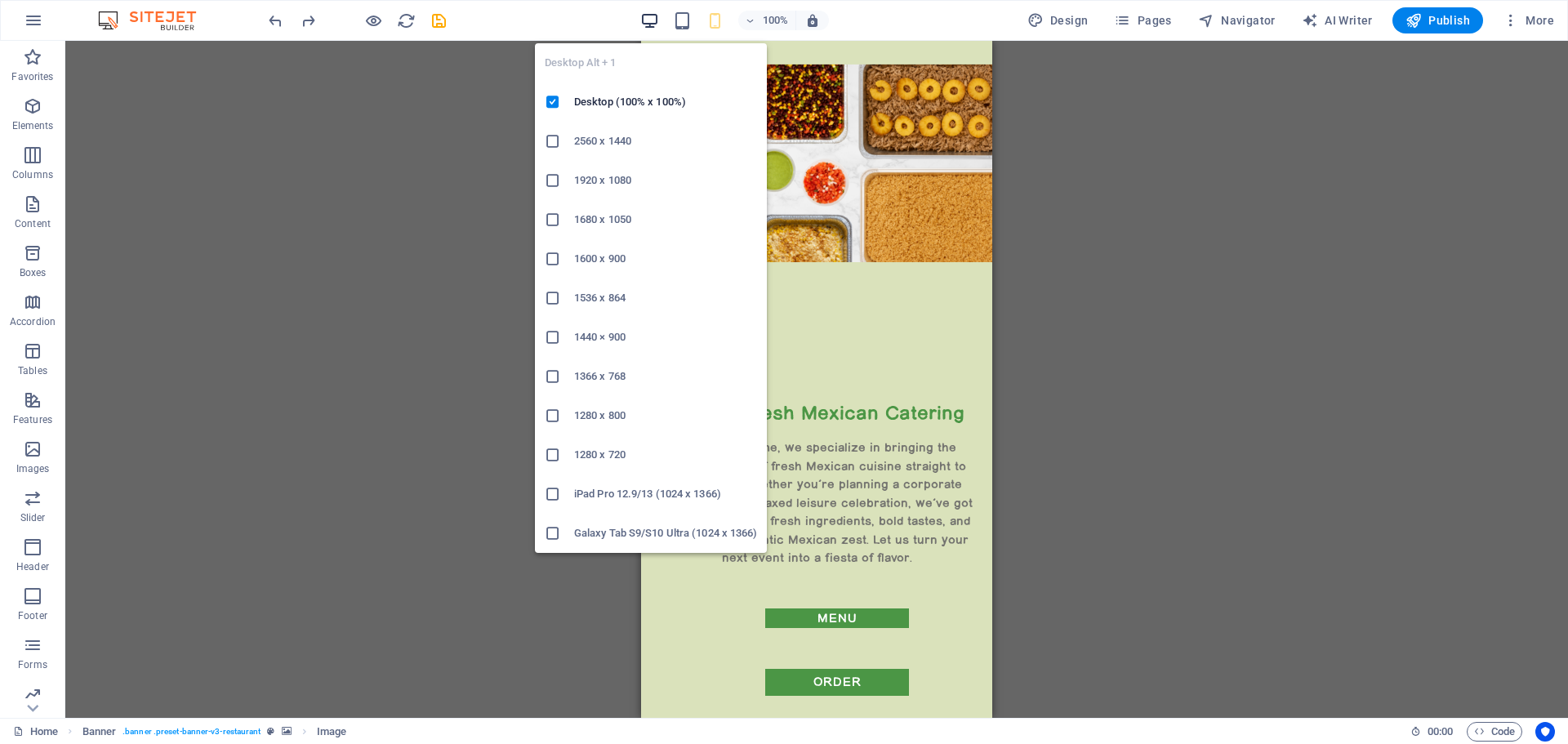
click at [647, 25] on icon "button" at bounding box center [650, 21] width 19 height 19
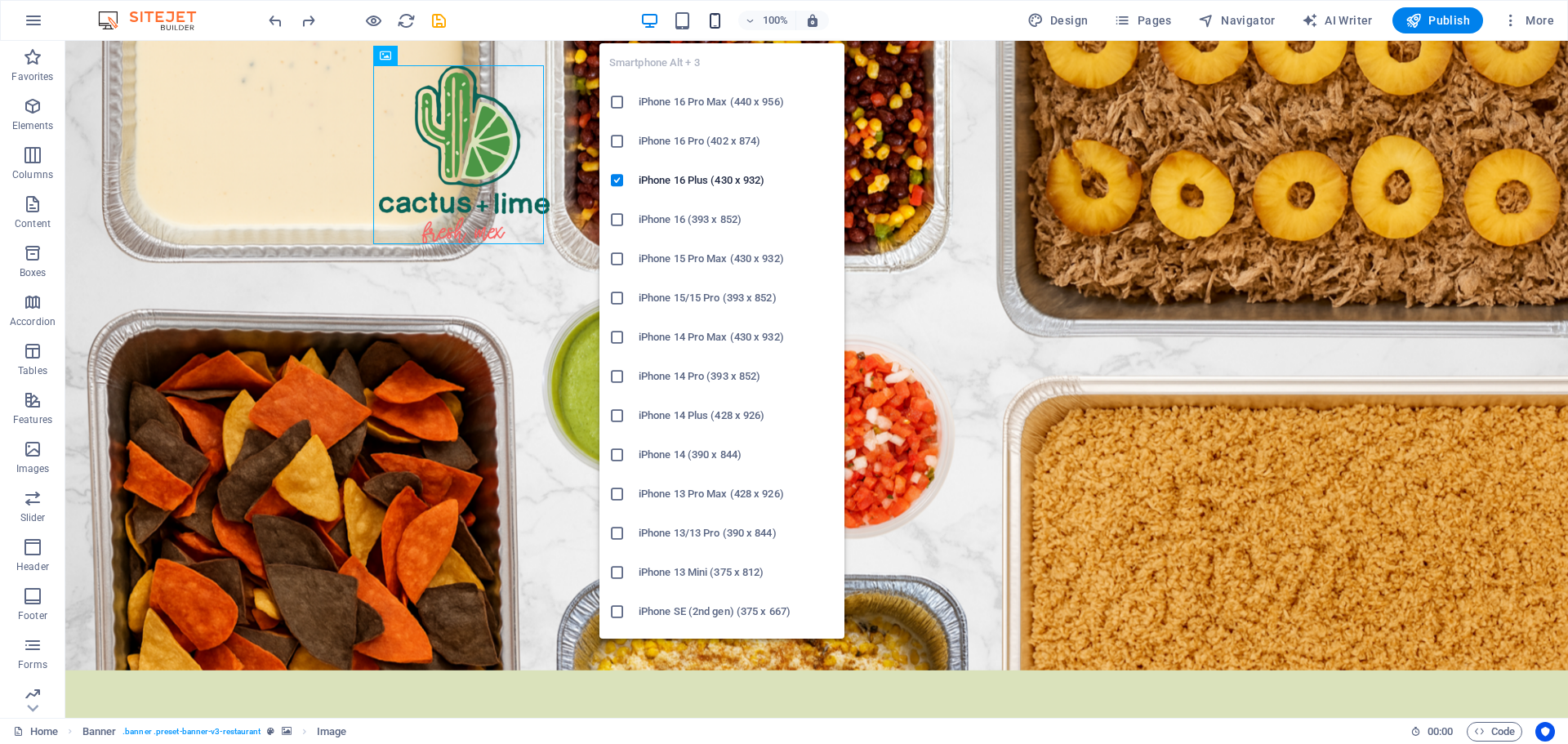
click at [714, 16] on icon "button" at bounding box center [715, 21] width 19 height 19
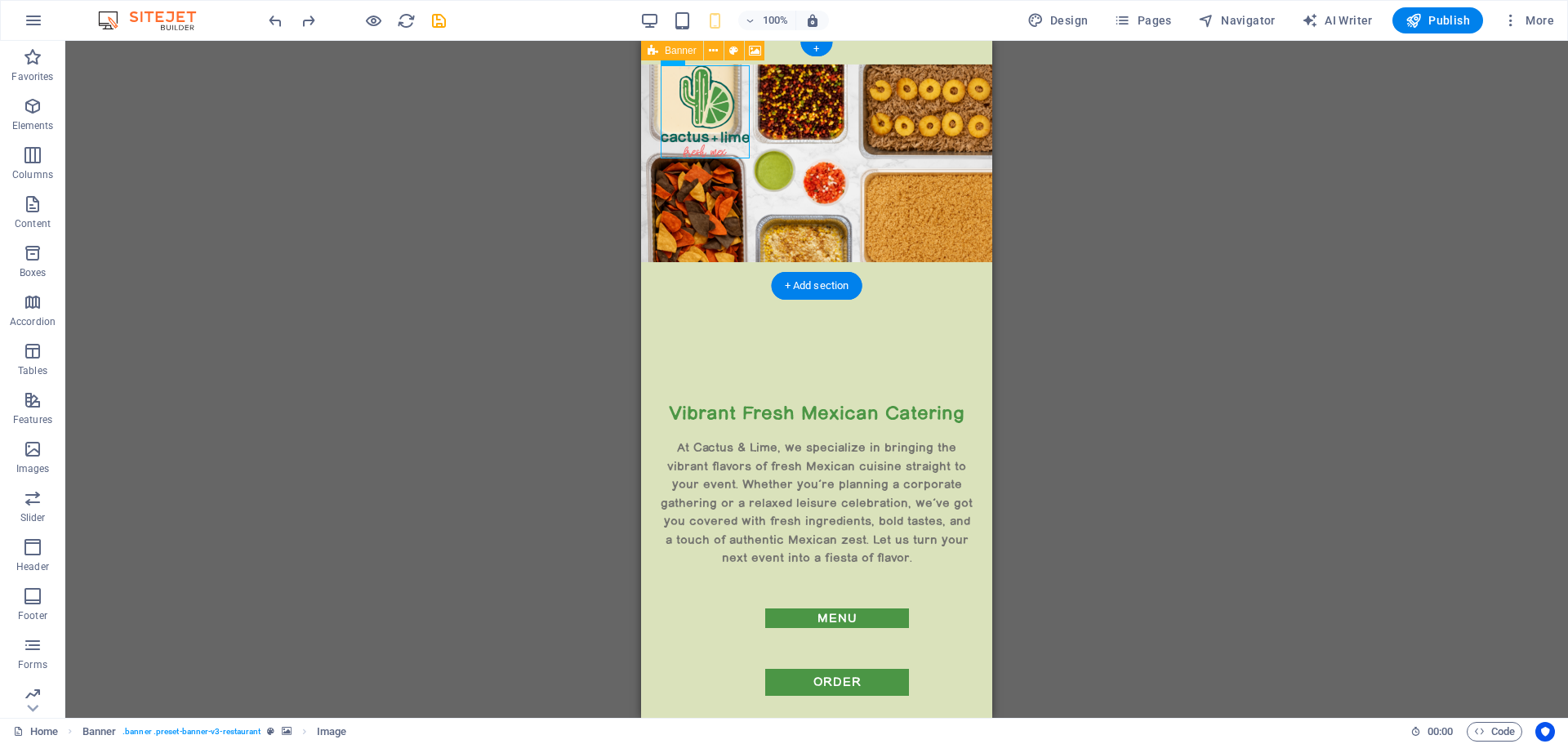
click at [929, 55] on figure at bounding box center [816, 163] width 351 height 245
click at [815, 47] on div "+" at bounding box center [816, 49] width 32 height 15
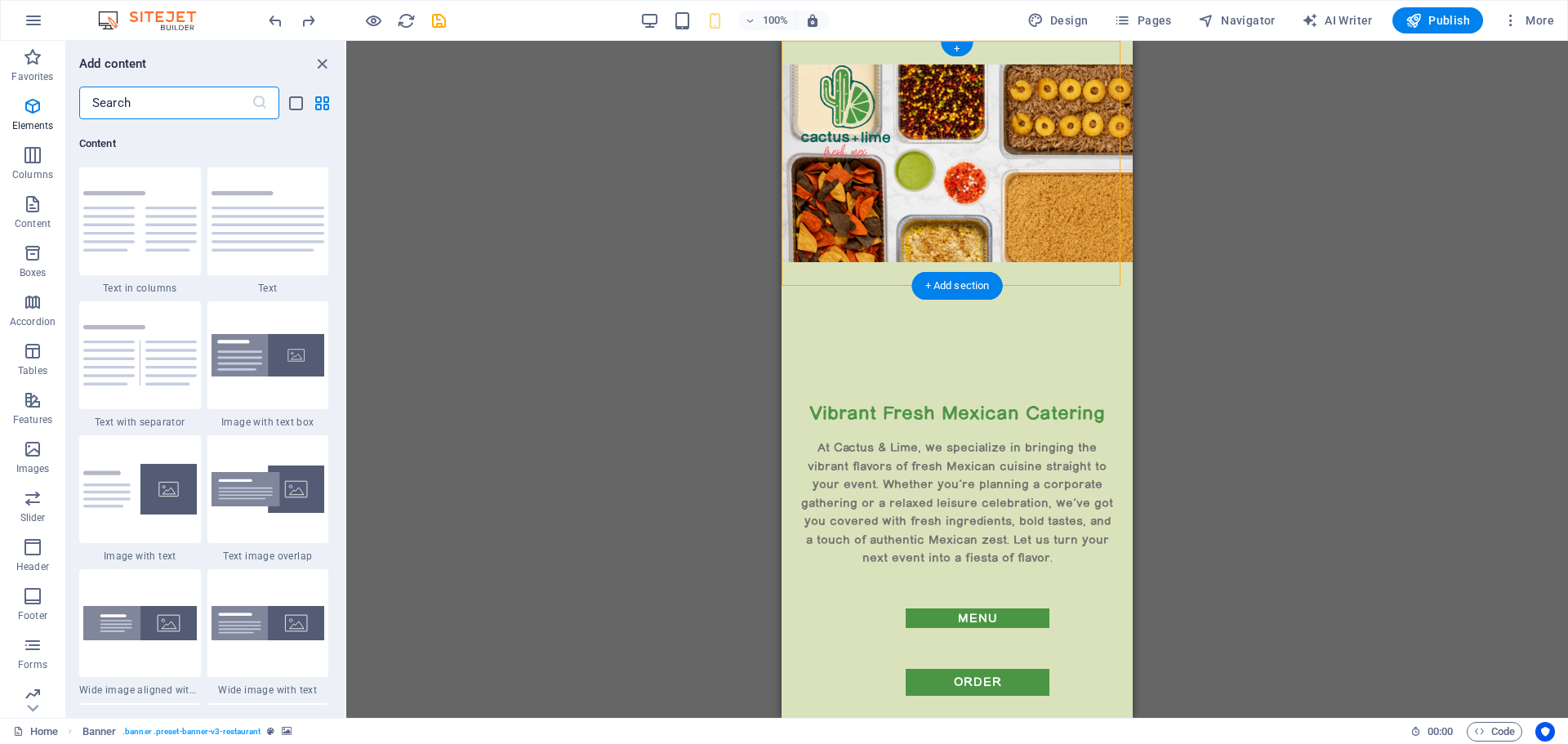
scroll to position [2857, 0]
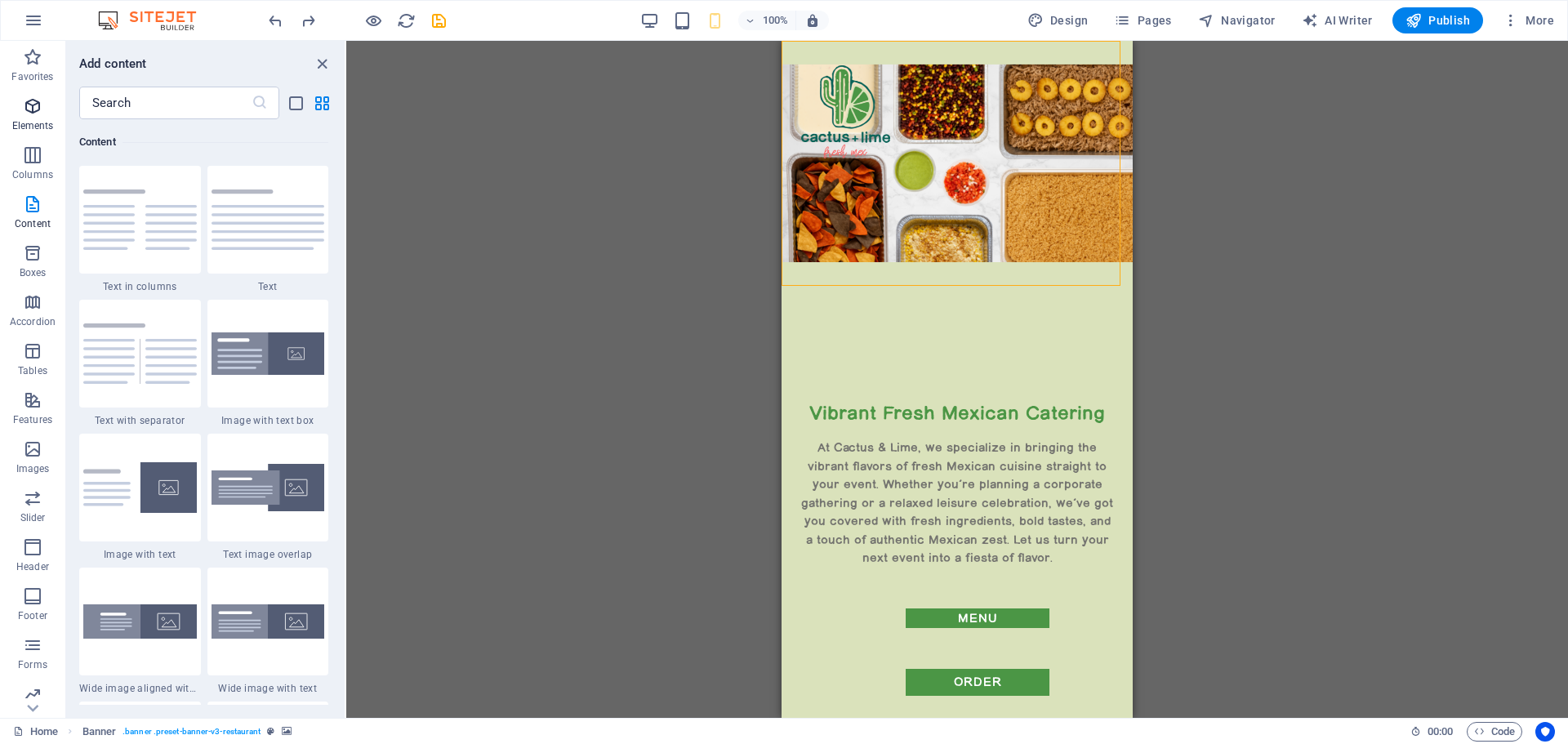
click at [20, 114] on span "Elements" at bounding box center [33, 116] width 65 height 39
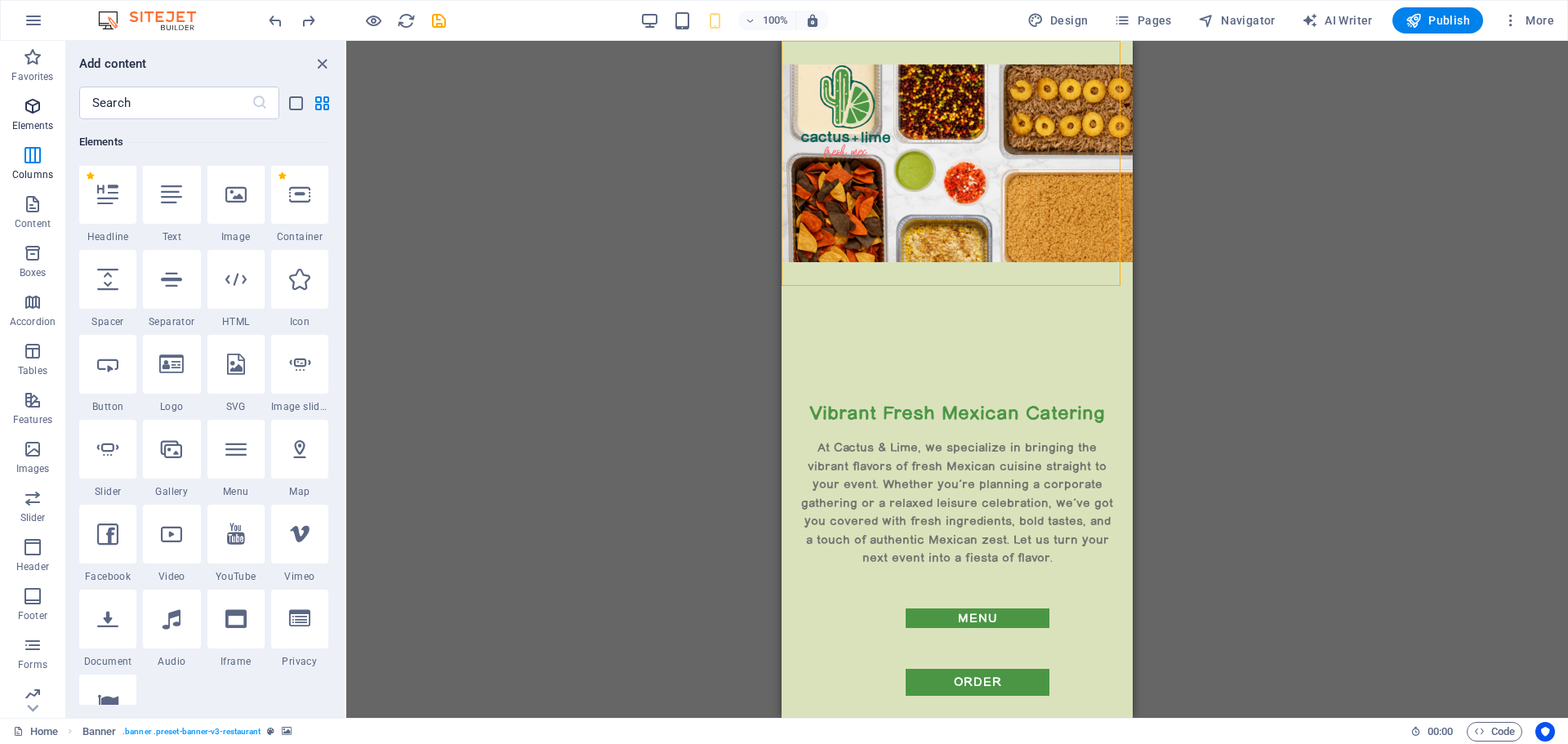
scroll to position [174, 0]
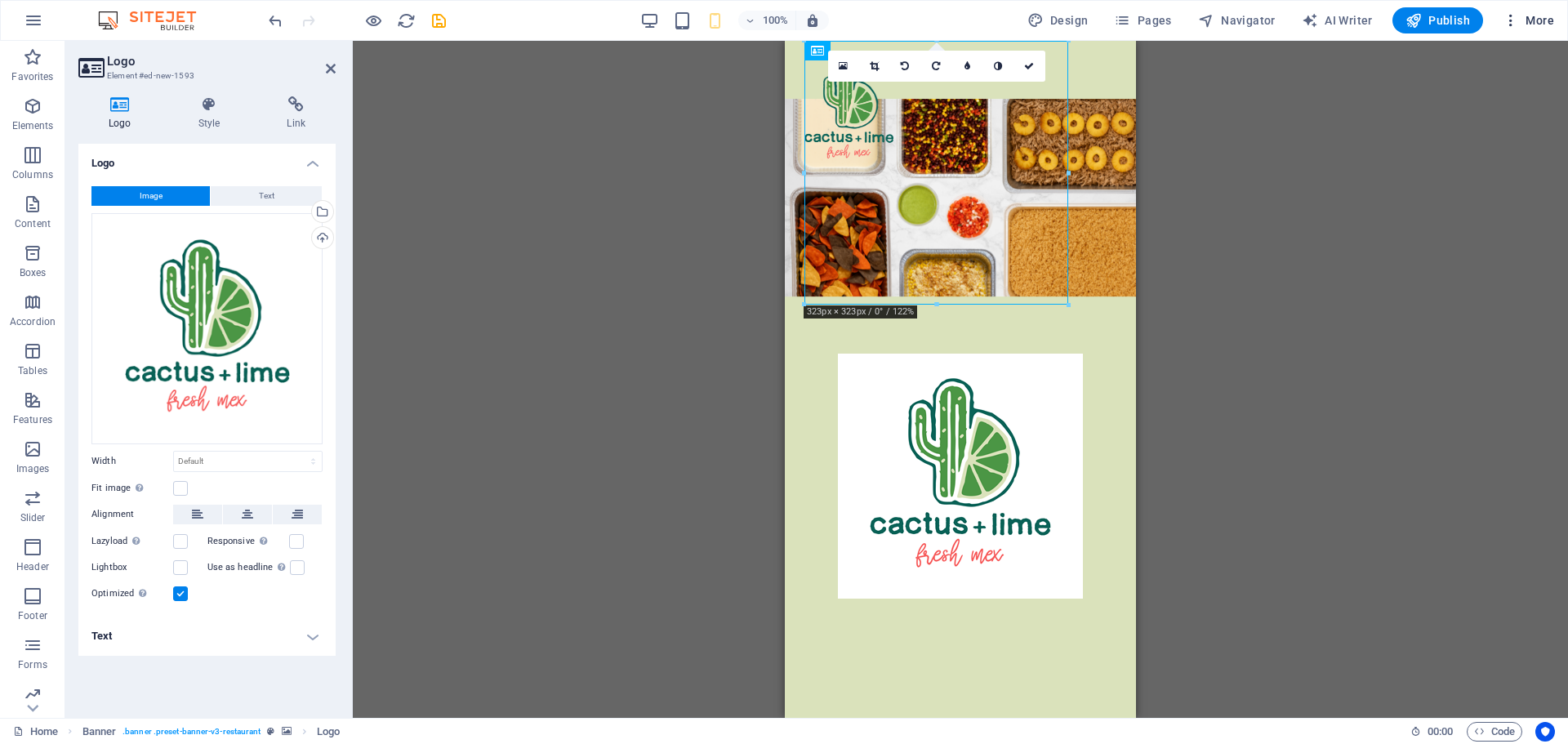
click at [1526, 16] on span "More" at bounding box center [1528, 20] width 51 height 16
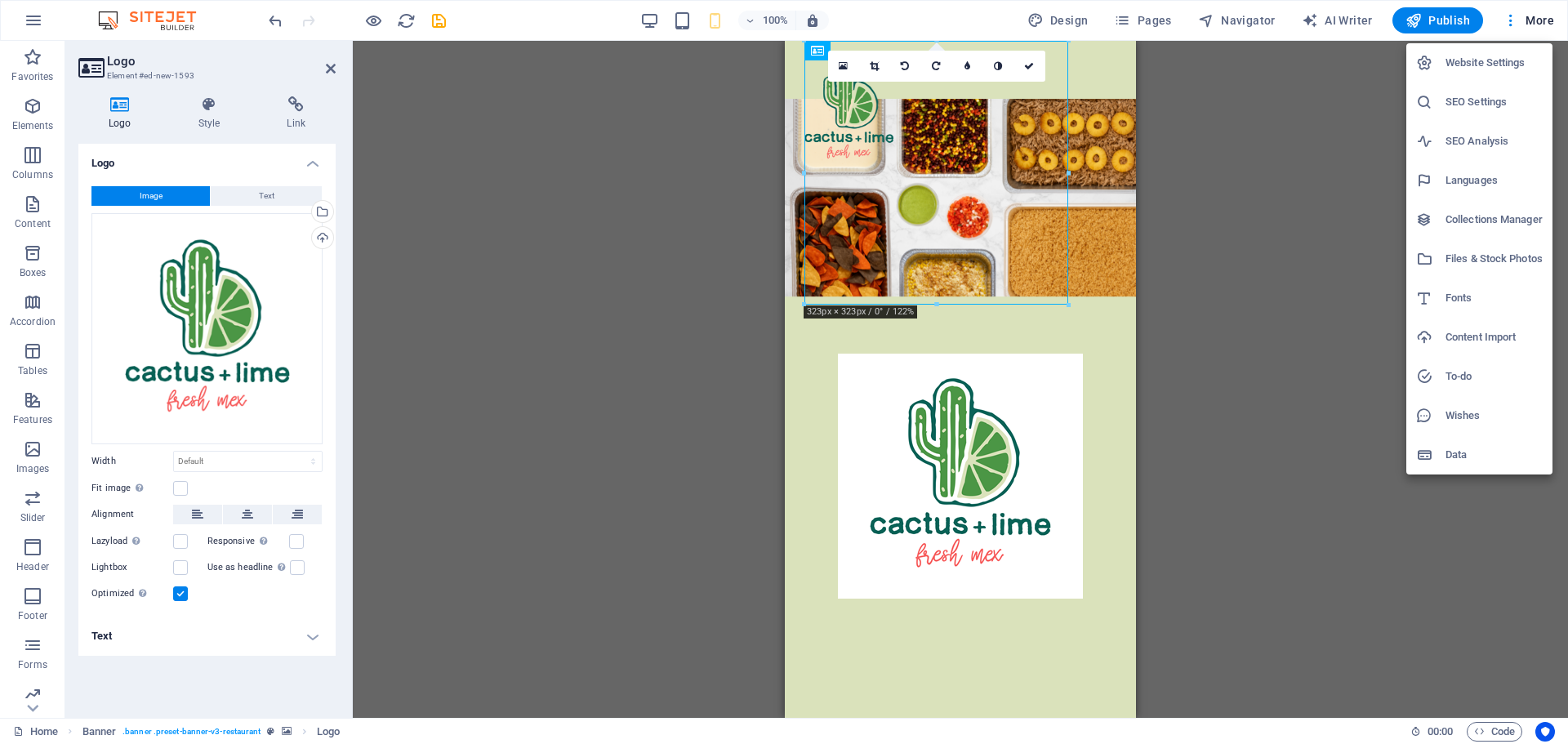
click at [276, 21] on div at bounding box center [784, 372] width 1568 height 744
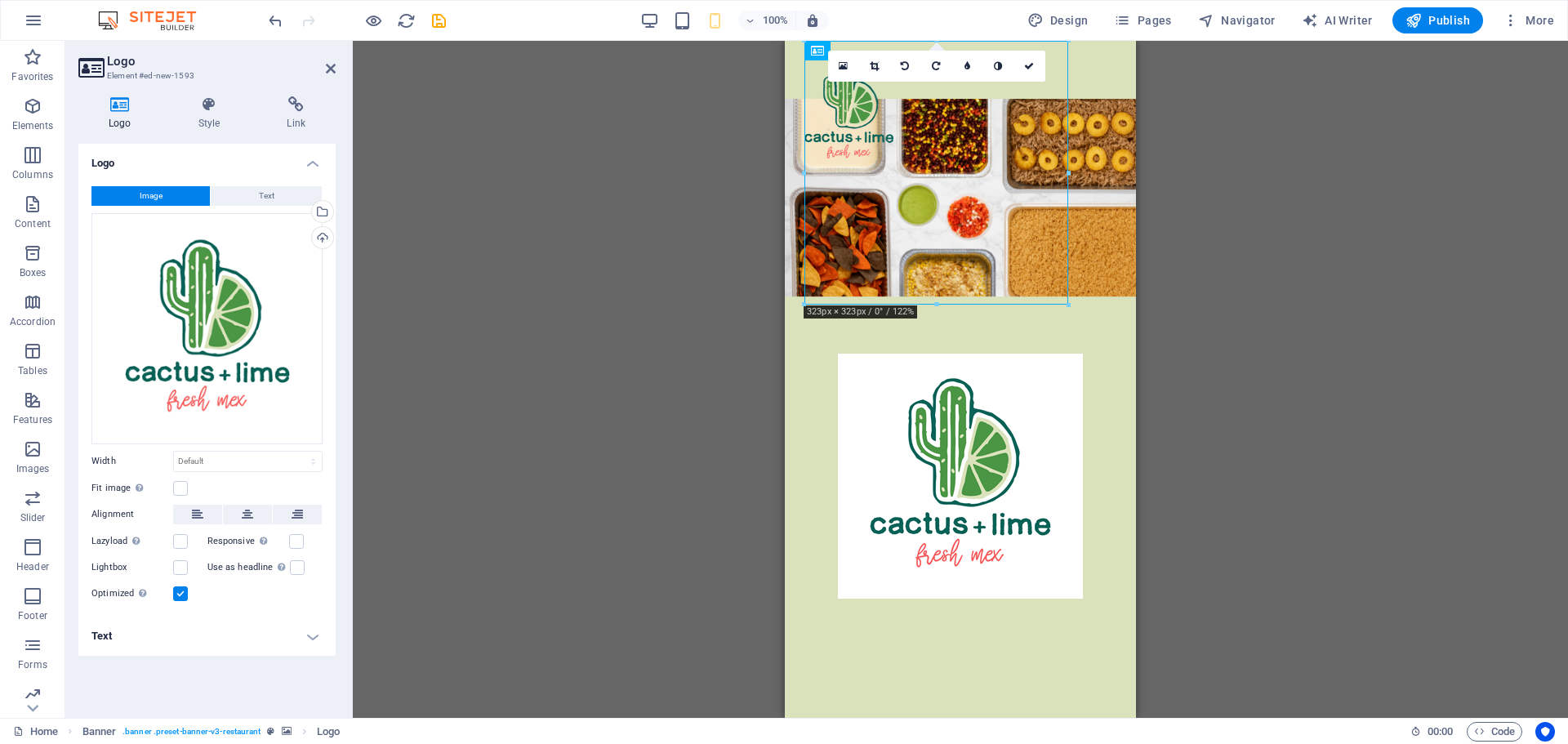
click at [327, 71] on icon at bounding box center [331, 68] width 9 height 13
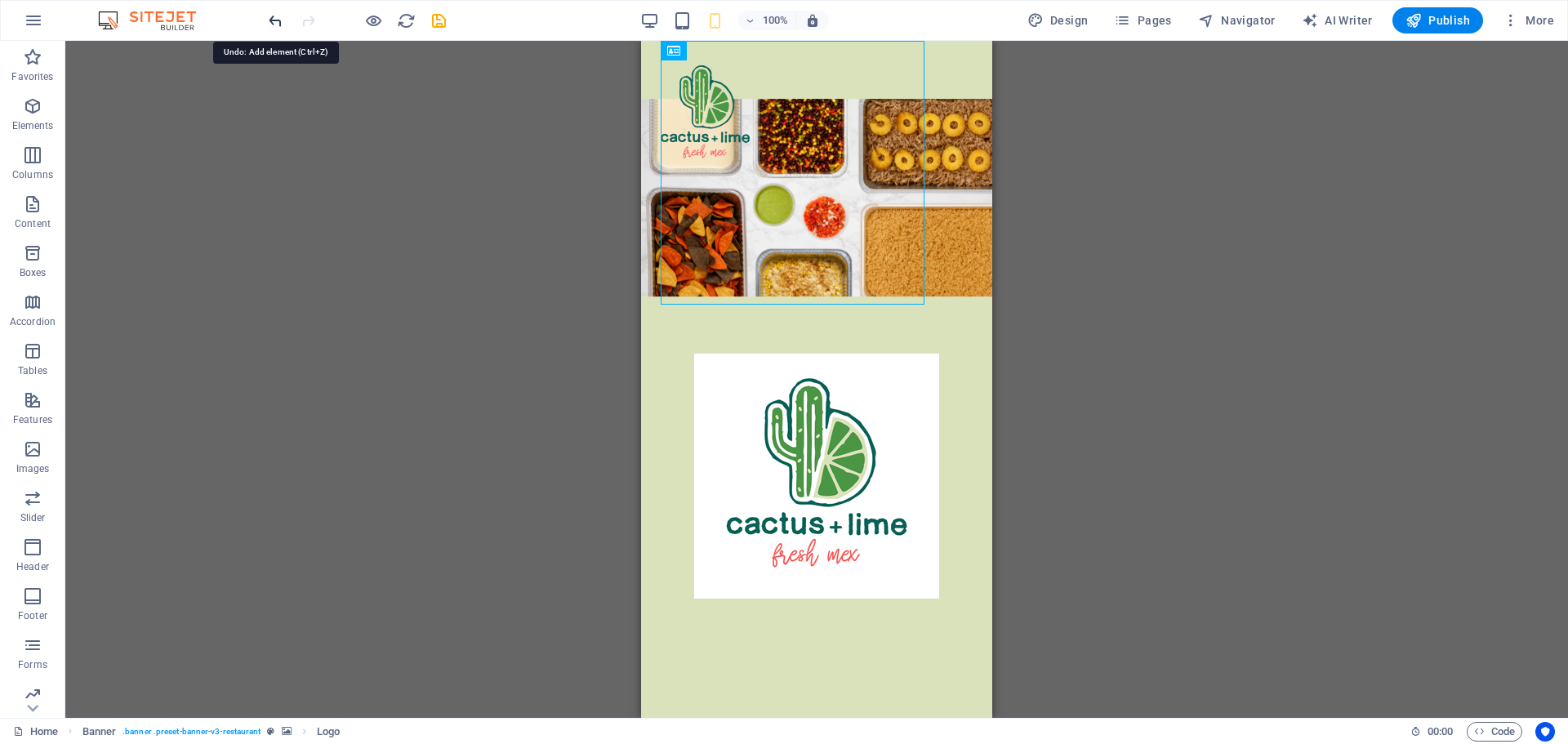
click at [272, 17] on icon "undo" at bounding box center [275, 21] width 19 height 19
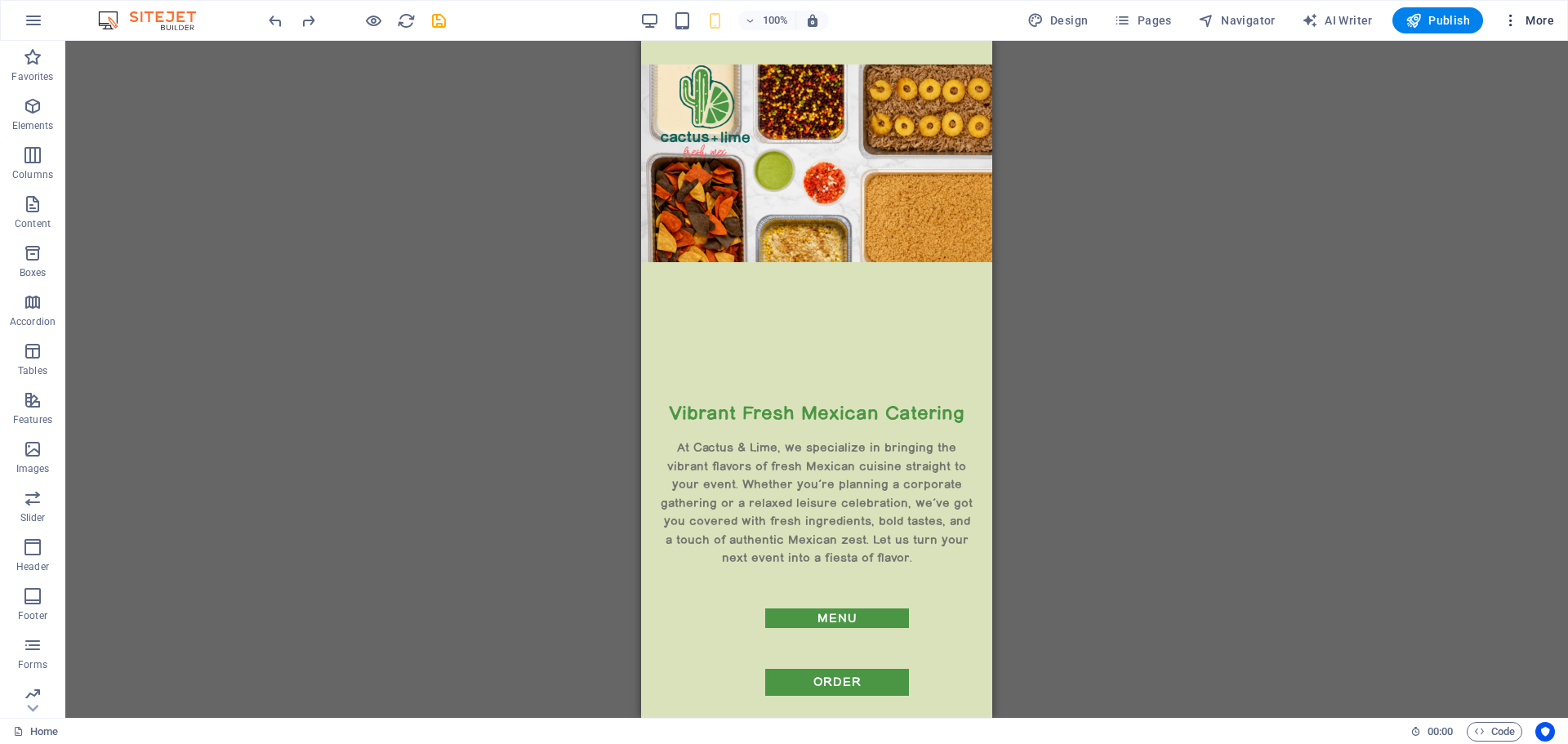
click at [1541, 22] on span "More" at bounding box center [1528, 20] width 51 height 16
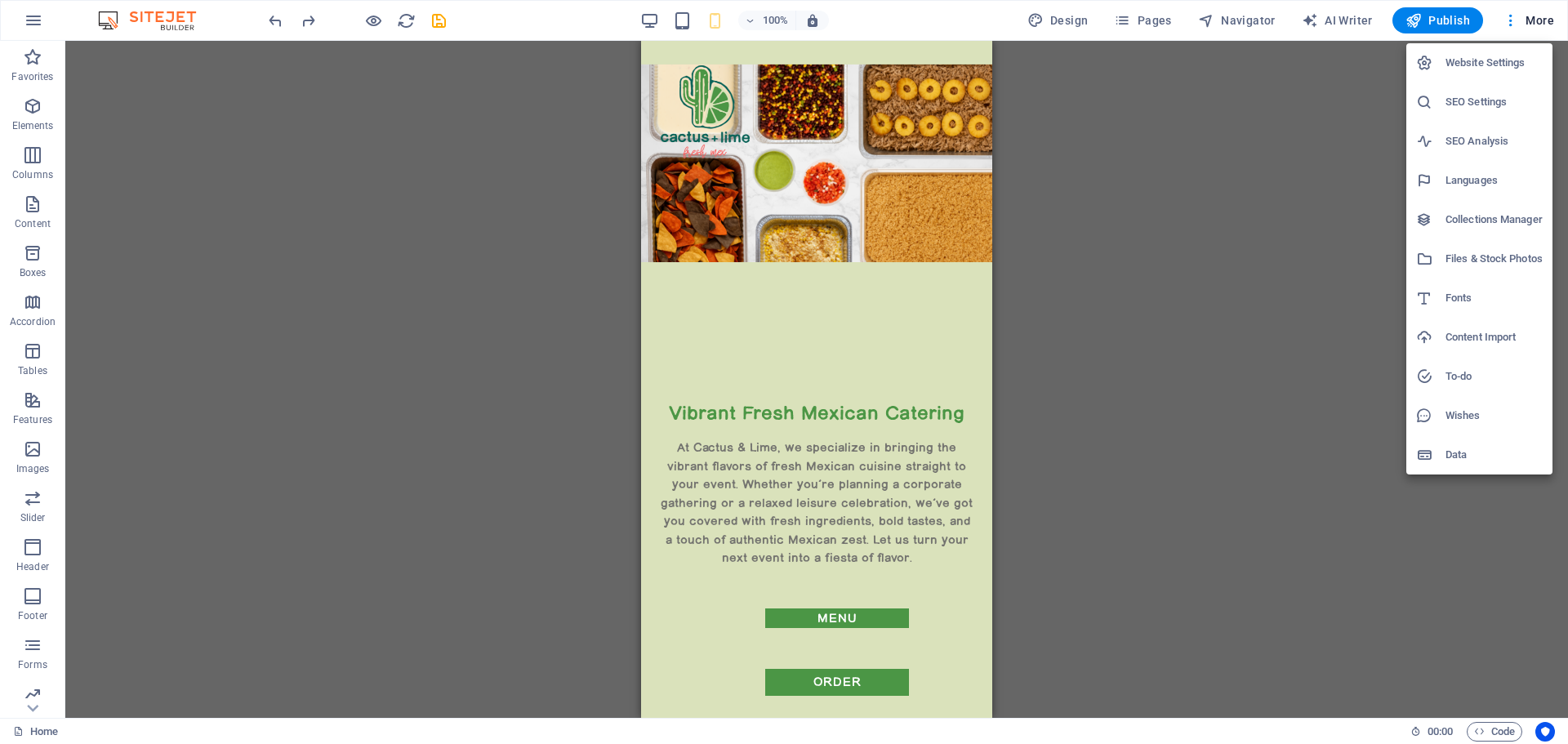
click at [1499, 64] on h6 "Website Settings" at bounding box center [1494, 63] width 97 height 20
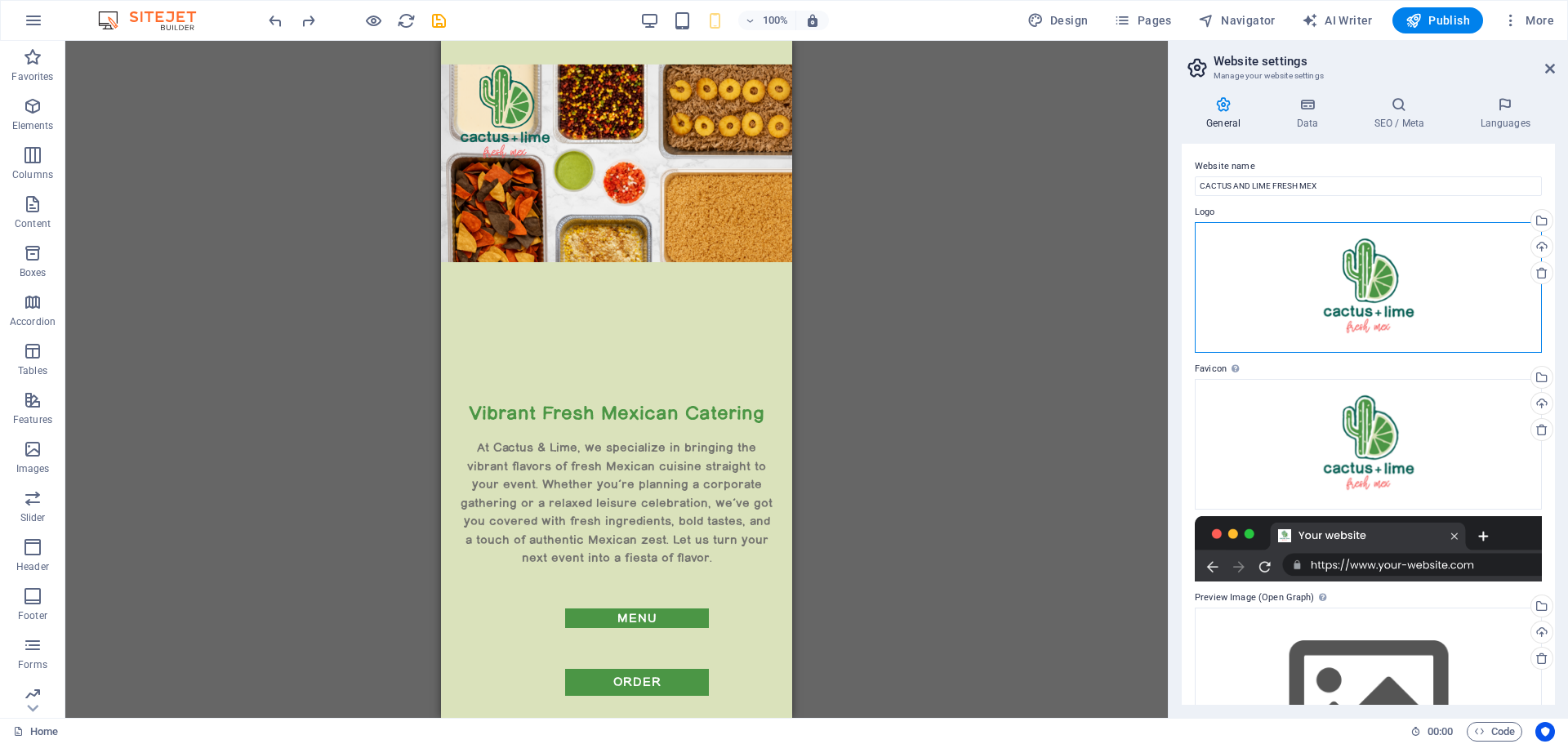
click at [1363, 275] on div "Drag files here, click to choose files or select files from Files or our free s…" at bounding box center [1368, 288] width 347 height 131
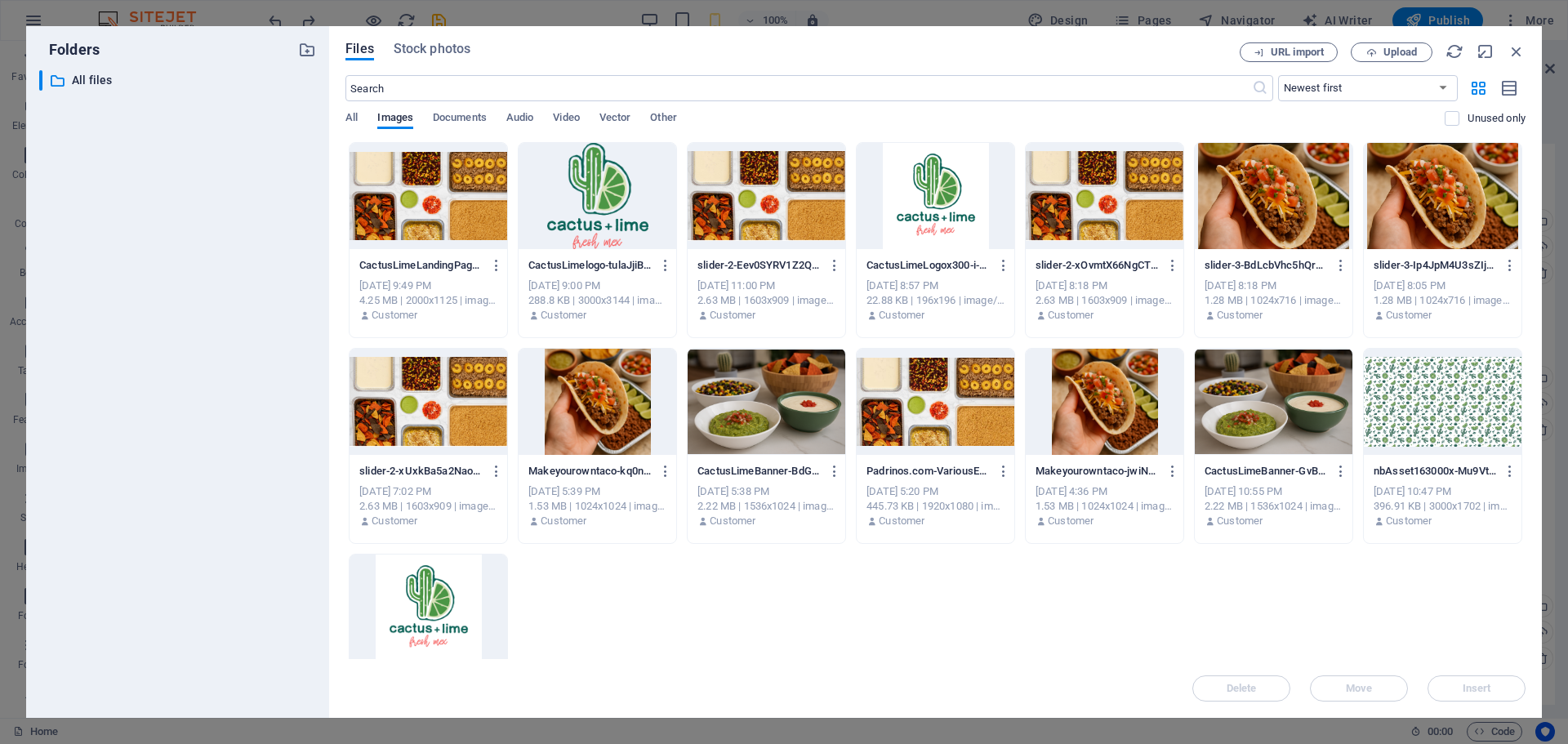
click at [597, 224] on div at bounding box center [597, 196] width 158 height 106
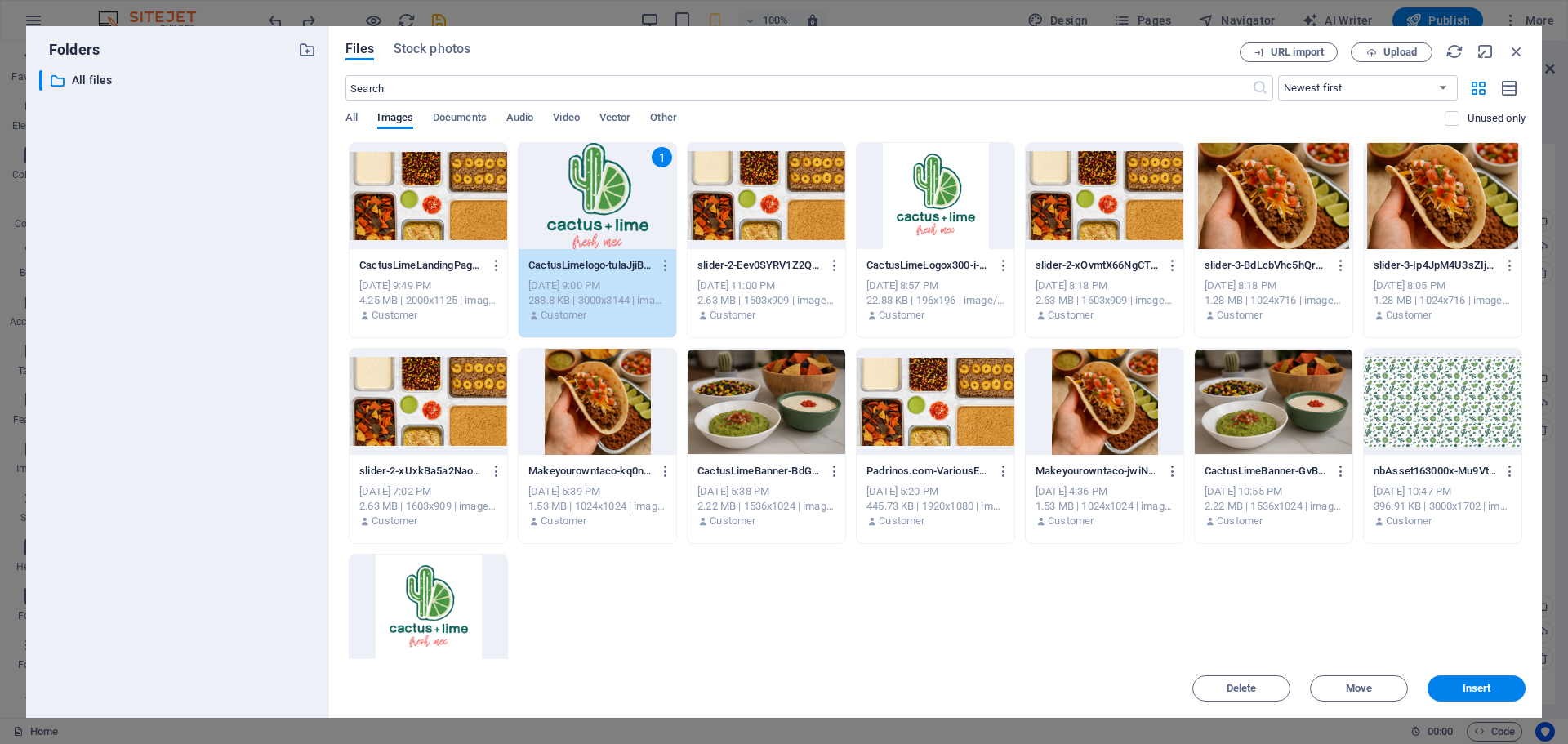
click at [597, 224] on div "1" at bounding box center [597, 196] width 158 height 106
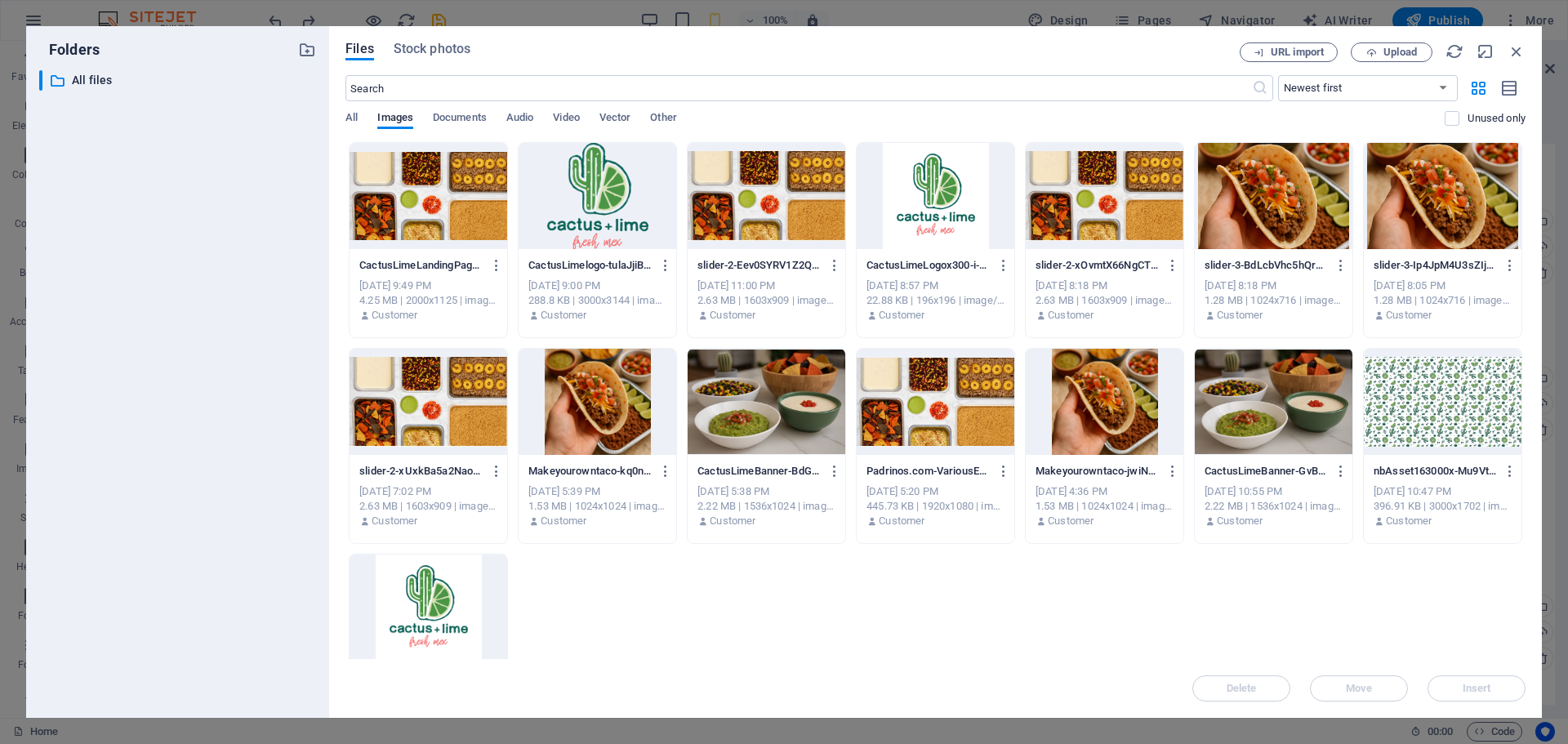
click at [597, 224] on div at bounding box center [597, 196] width 158 height 106
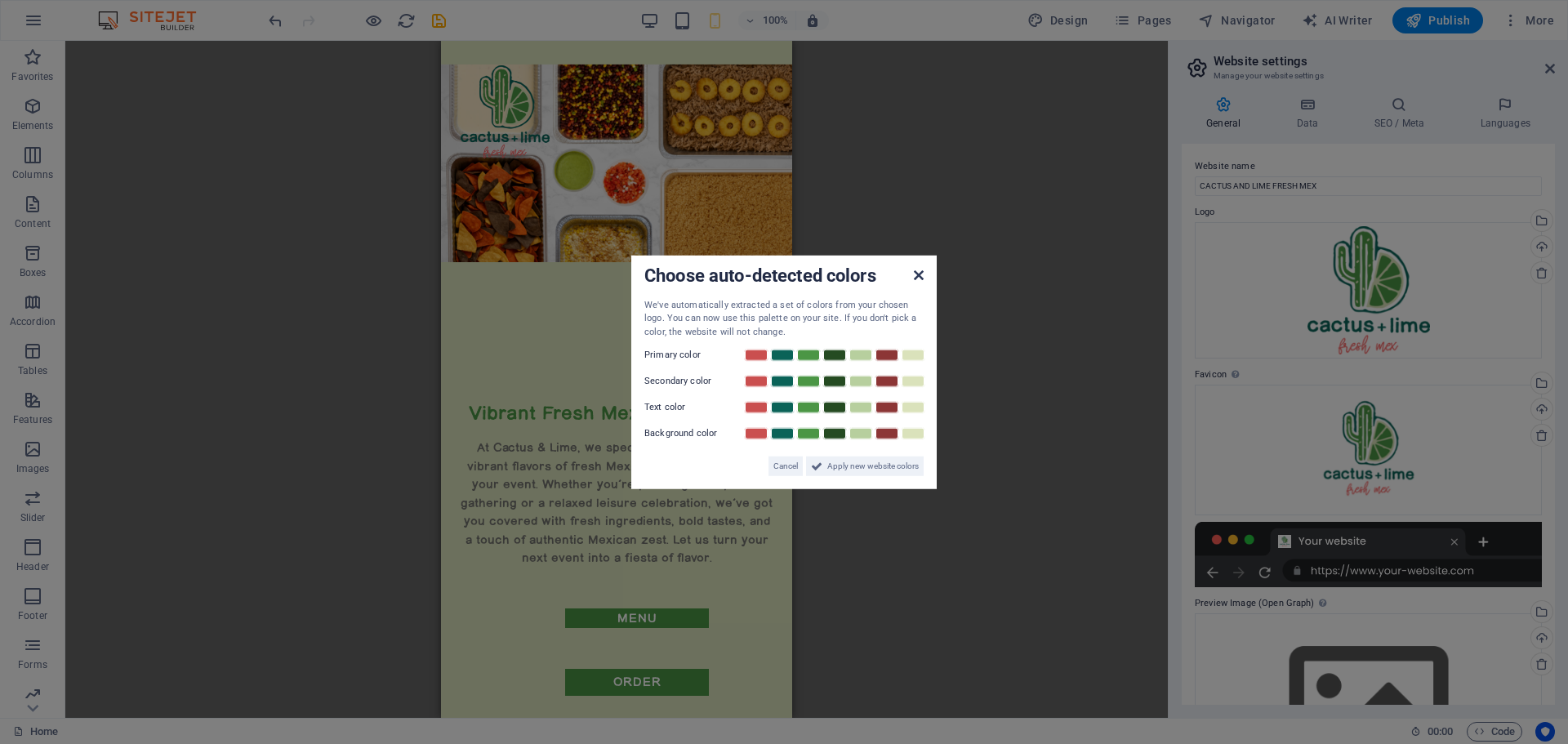
click at [918, 274] on icon at bounding box center [918, 274] width 9 height 13
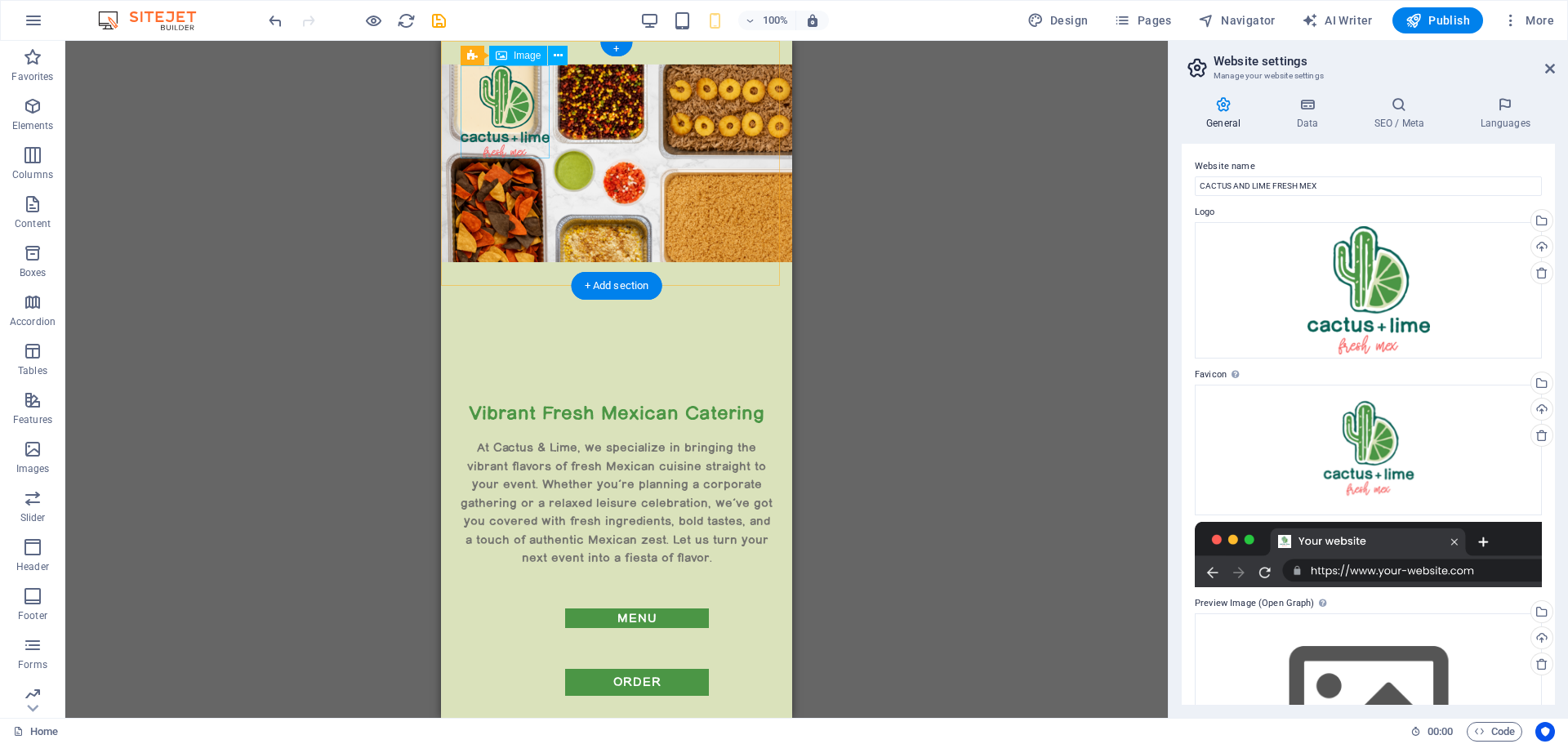
click at [498, 100] on figure at bounding box center [504, 112] width 89 height 93
click at [510, 119] on figure at bounding box center [504, 112] width 89 height 93
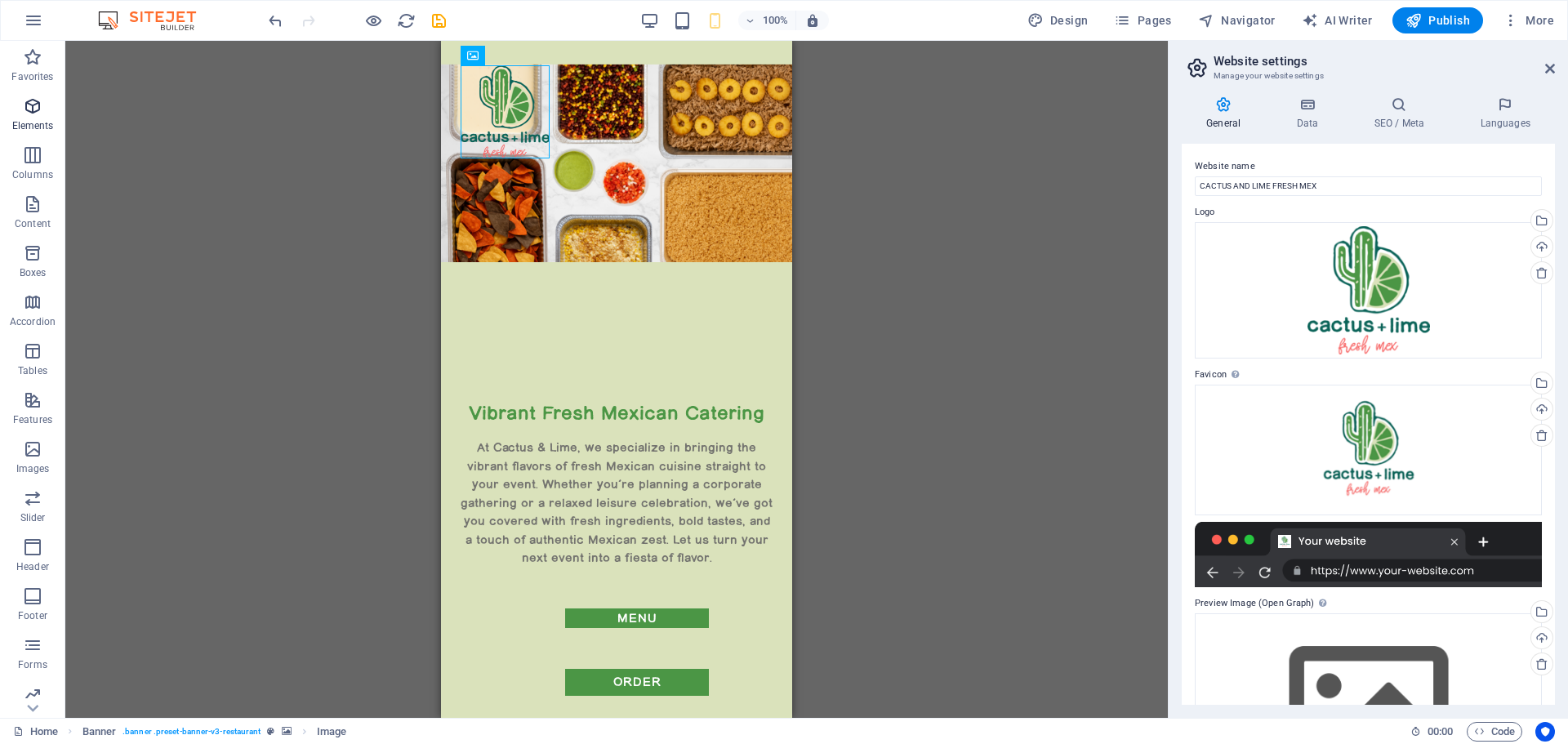
click at [32, 111] on icon "button" at bounding box center [32, 105] width 20 height 20
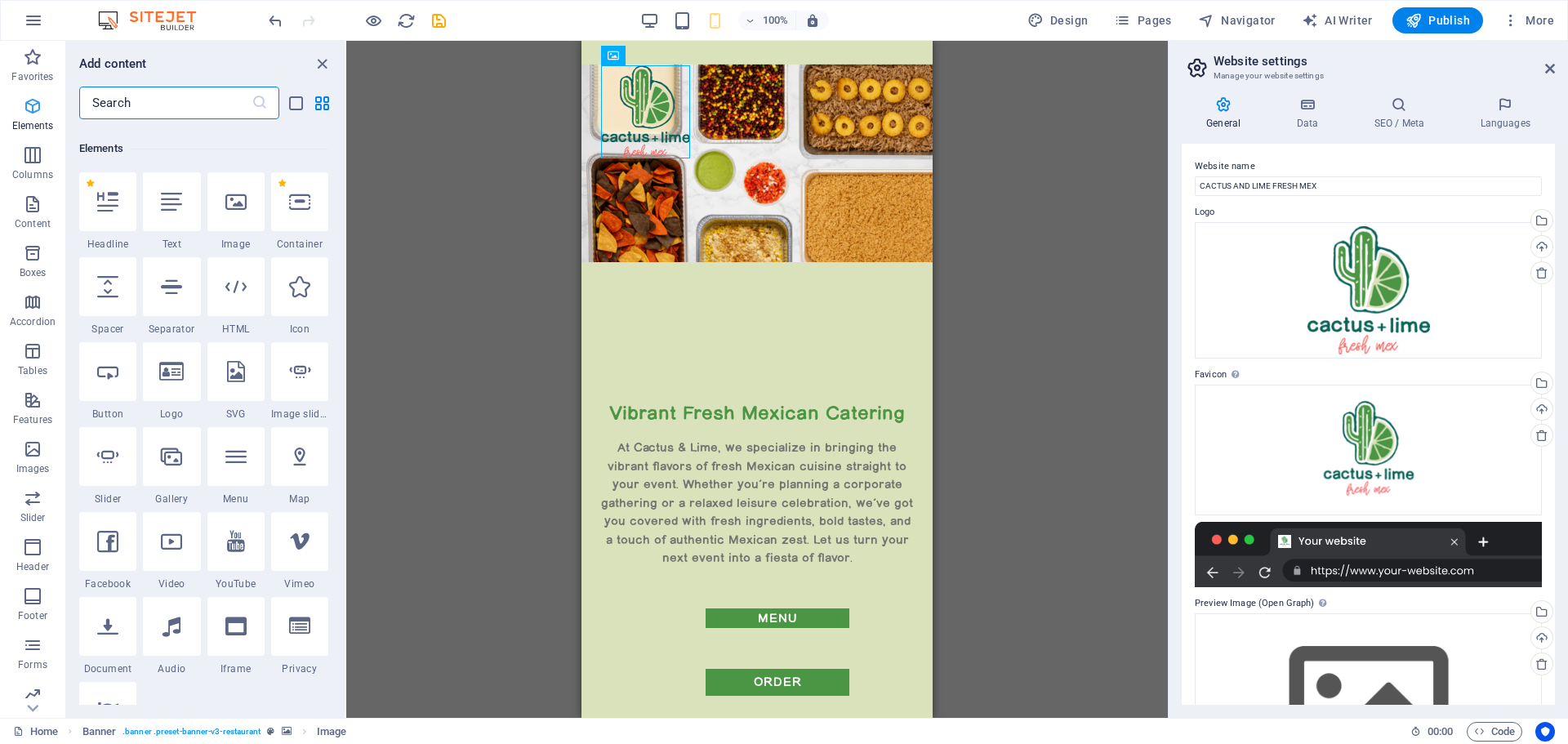
scroll to position [174, 0]
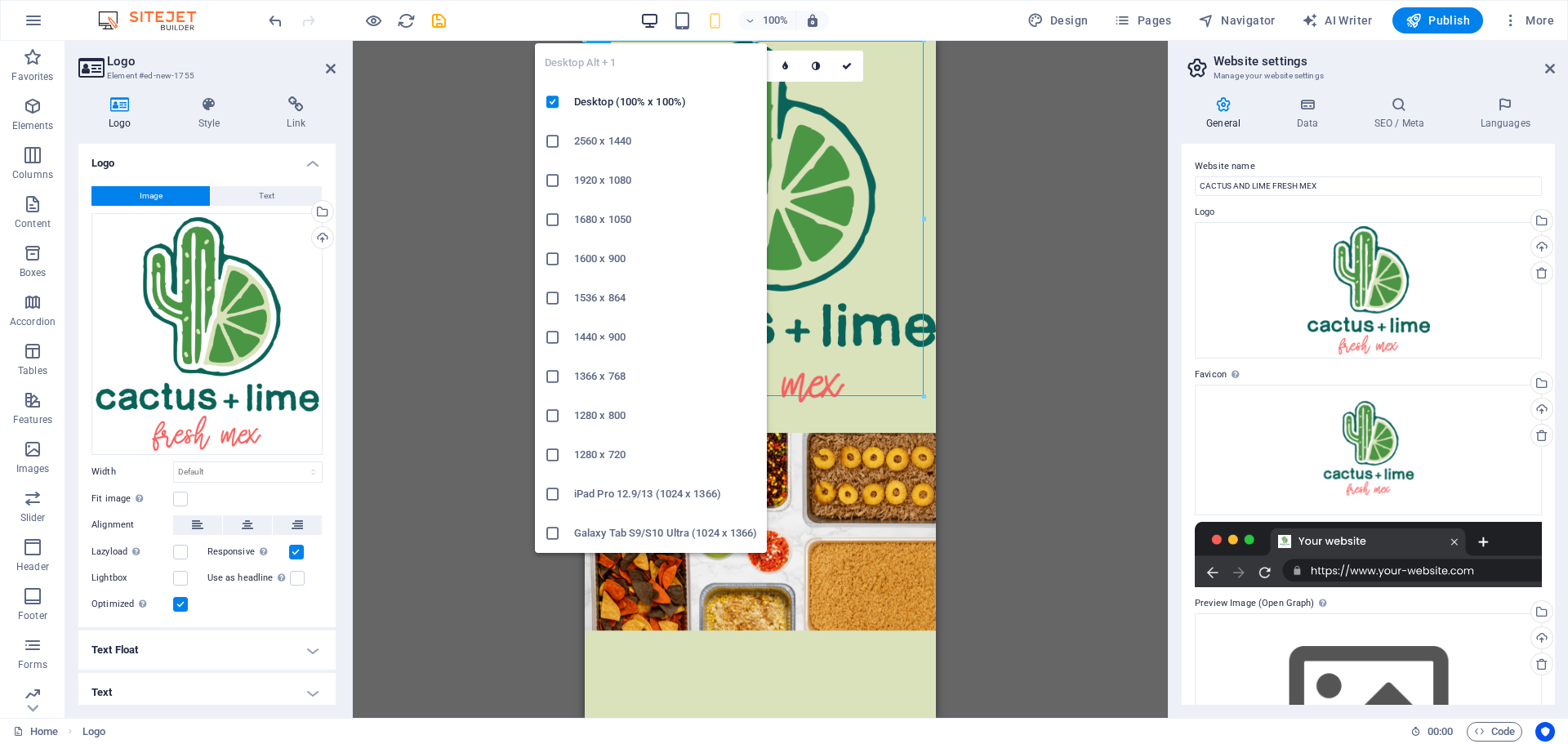
click at [654, 21] on icon "button" at bounding box center [650, 21] width 19 height 19
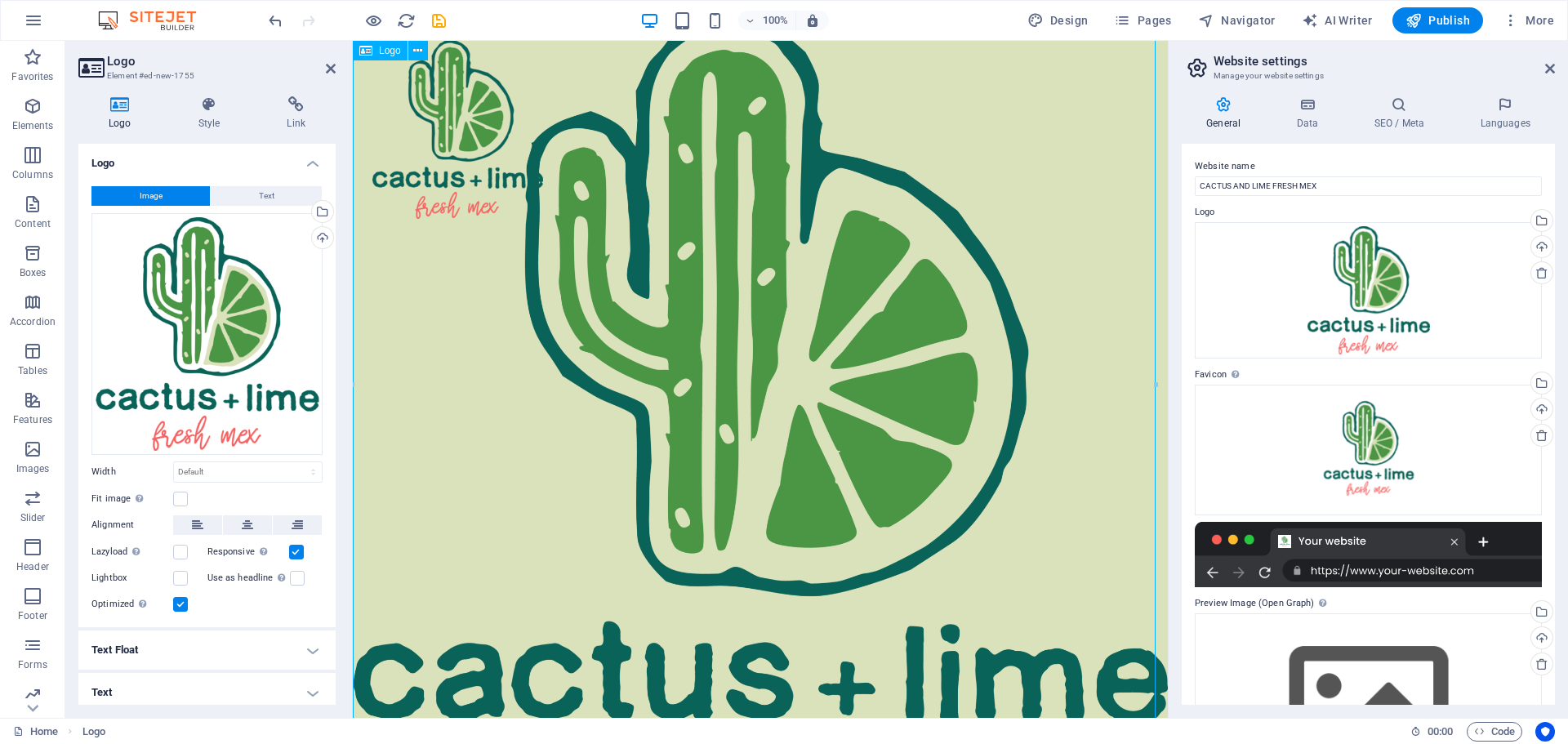
scroll to position [0, 0]
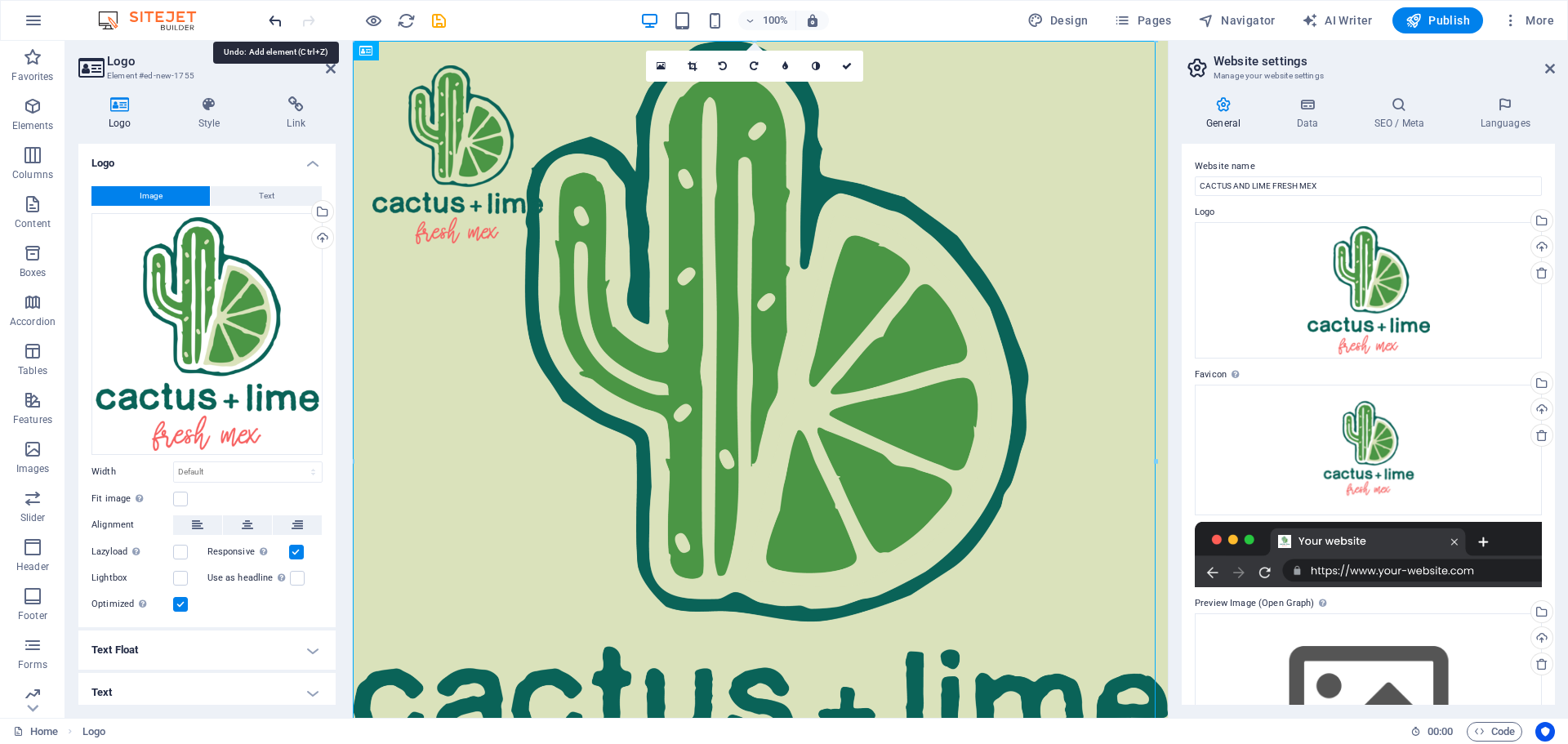
click at [276, 15] on icon "undo" at bounding box center [275, 21] width 19 height 19
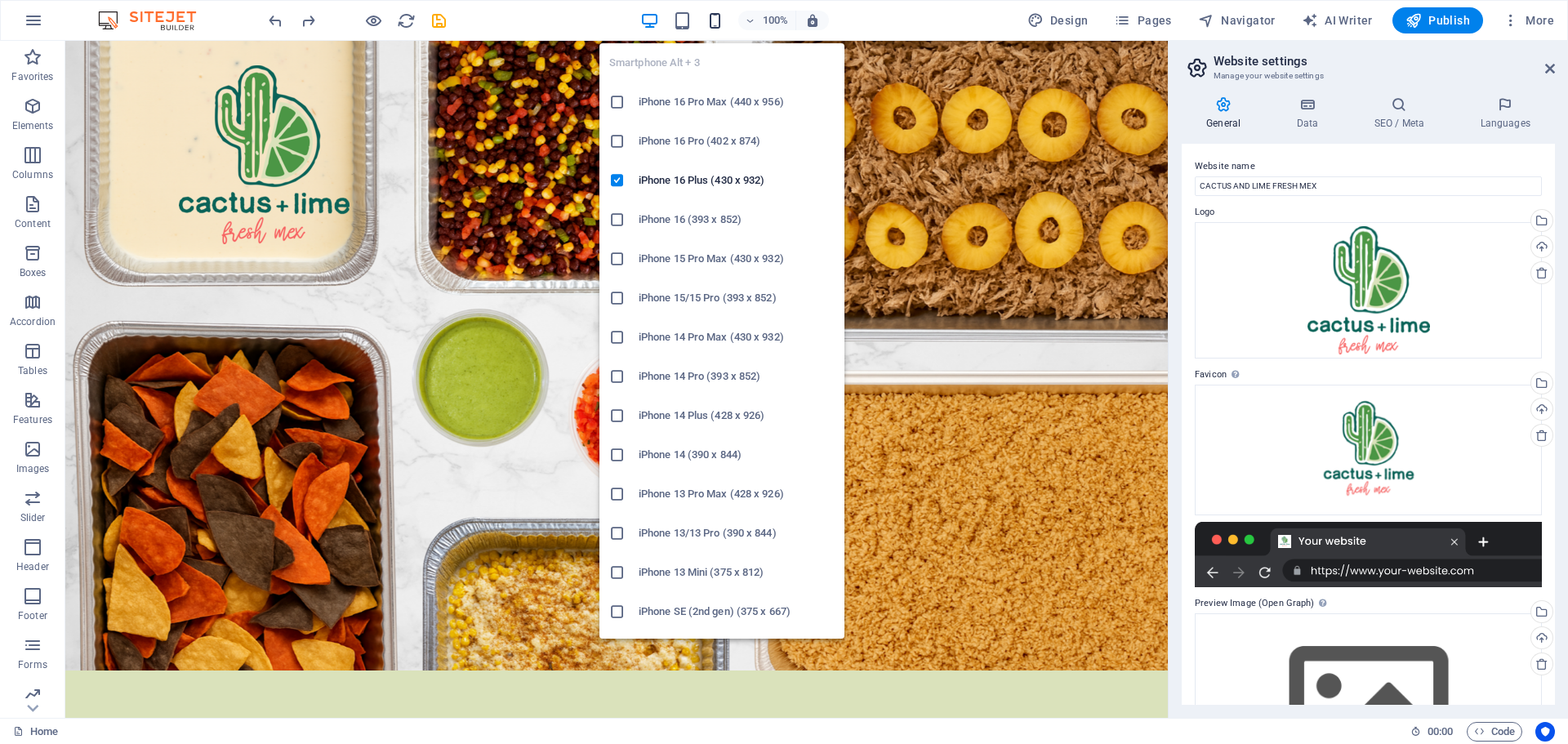
click at [718, 16] on icon "button" at bounding box center [715, 21] width 19 height 19
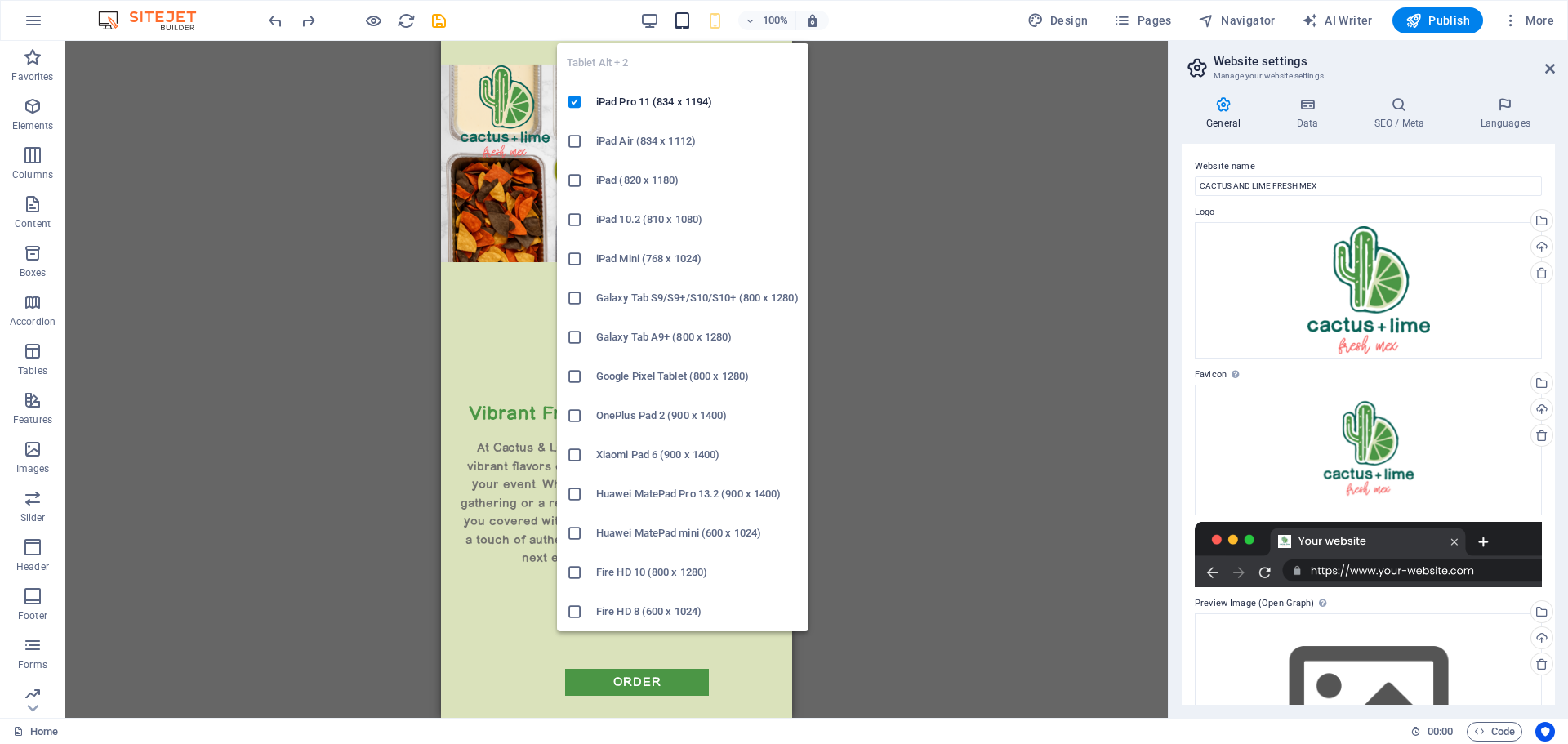
click at [681, 21] on icon "button" at bounding box center [683, 21] width 19 height 19
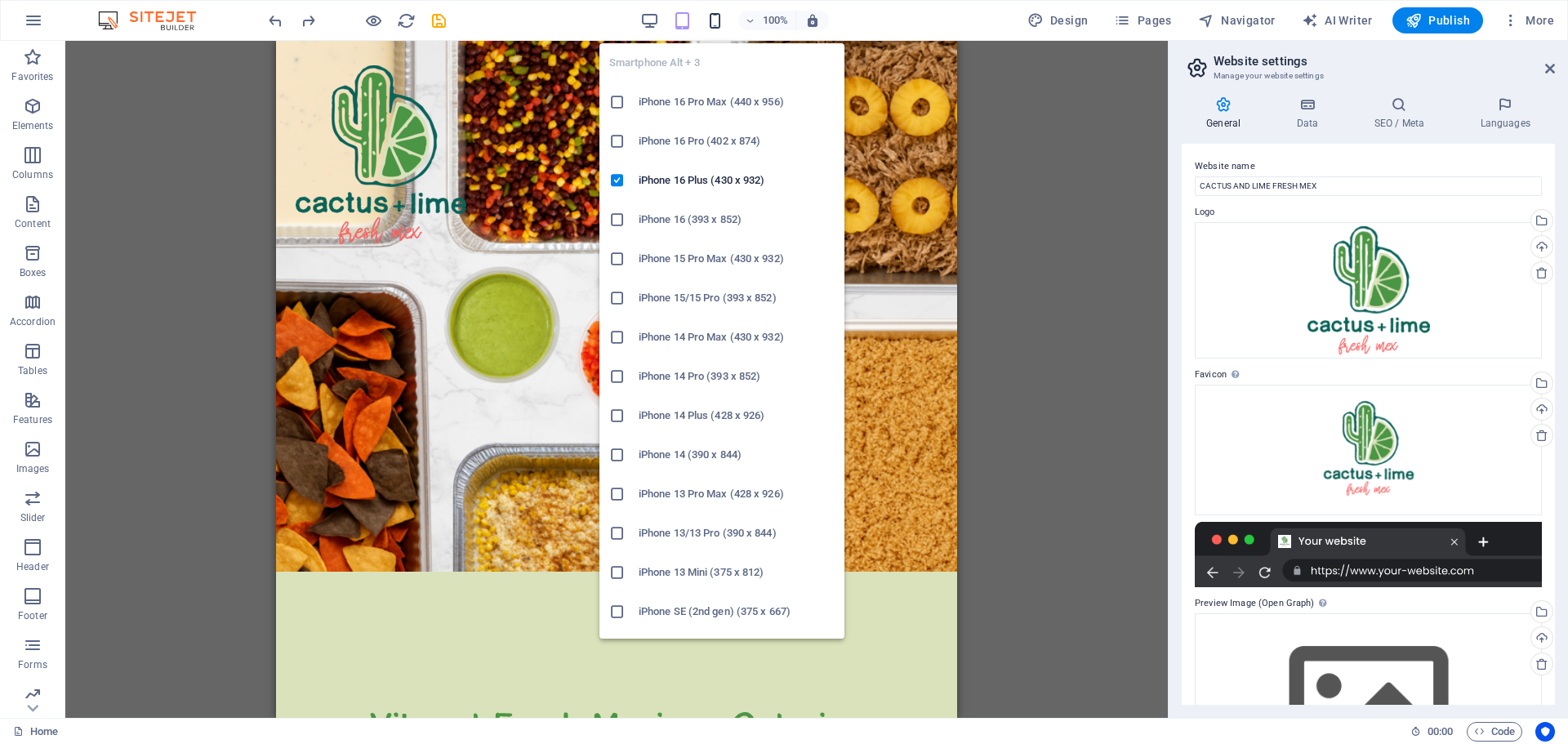
click at [718, 19] on icon "button" at bounding box center [715, 21] width 19 height 19
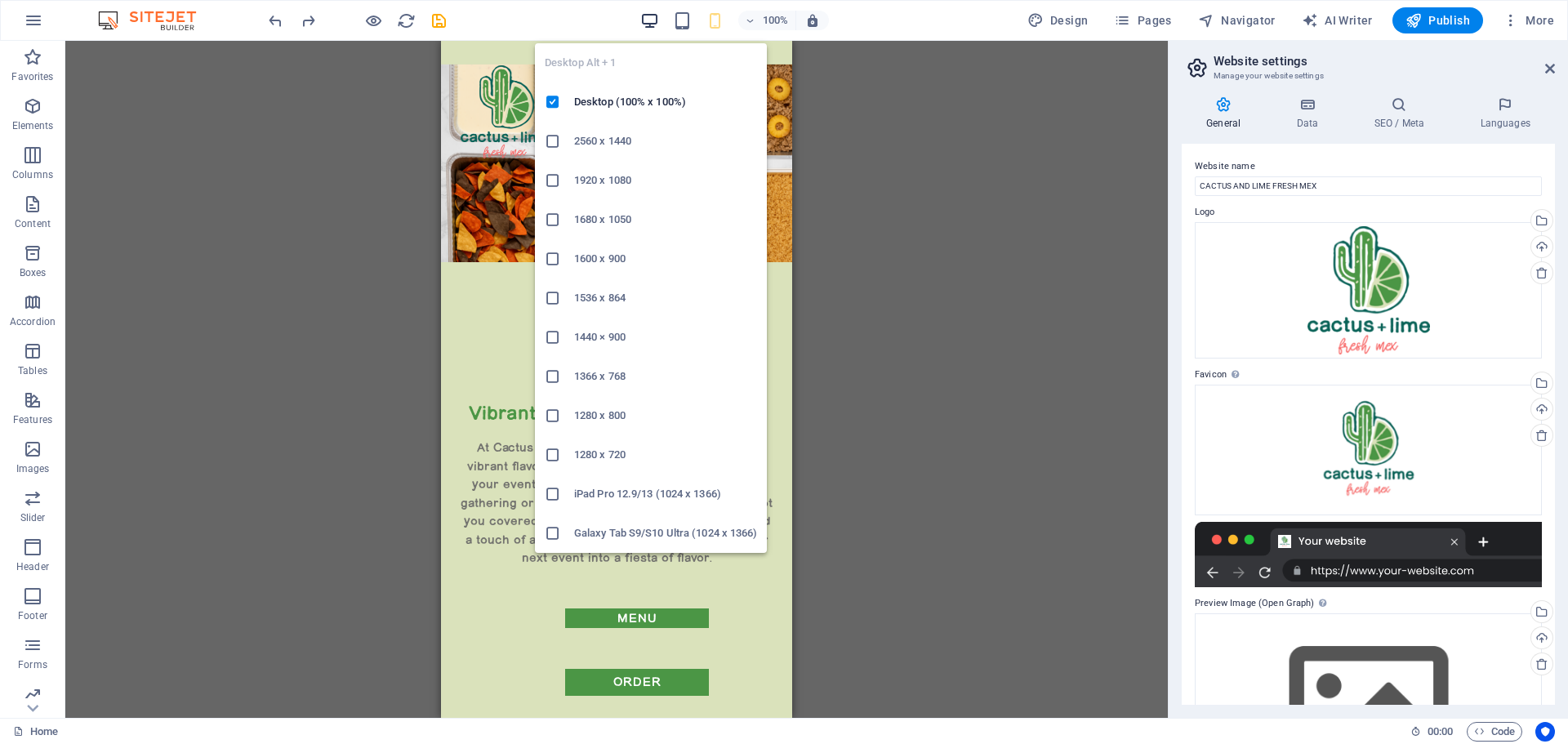
click at [651, 15] on icon "button" at bounding box center [650, 21] width 19 height 19
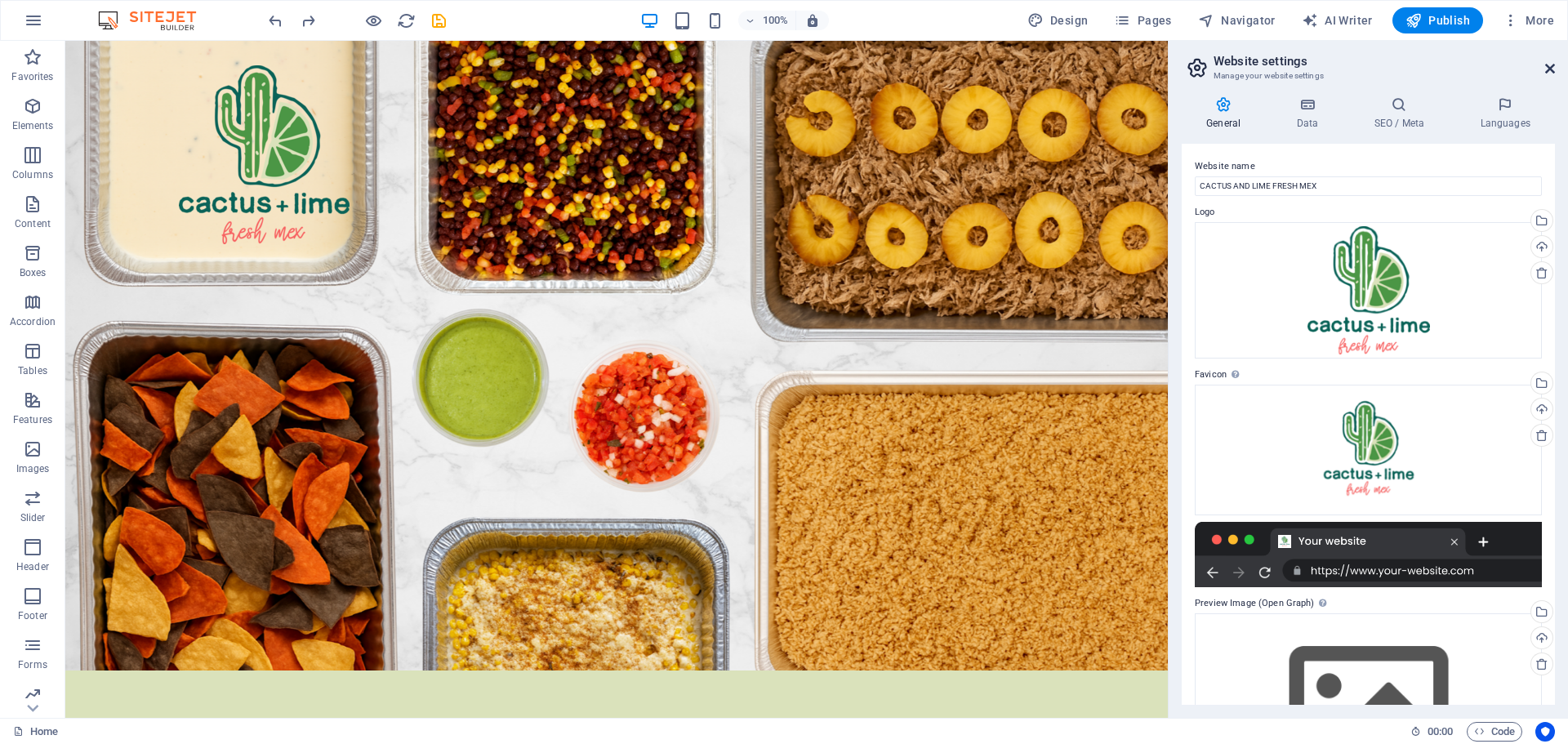
click at [1550, 69] on icon at bounding box center [1549, 68] width 9 height 13
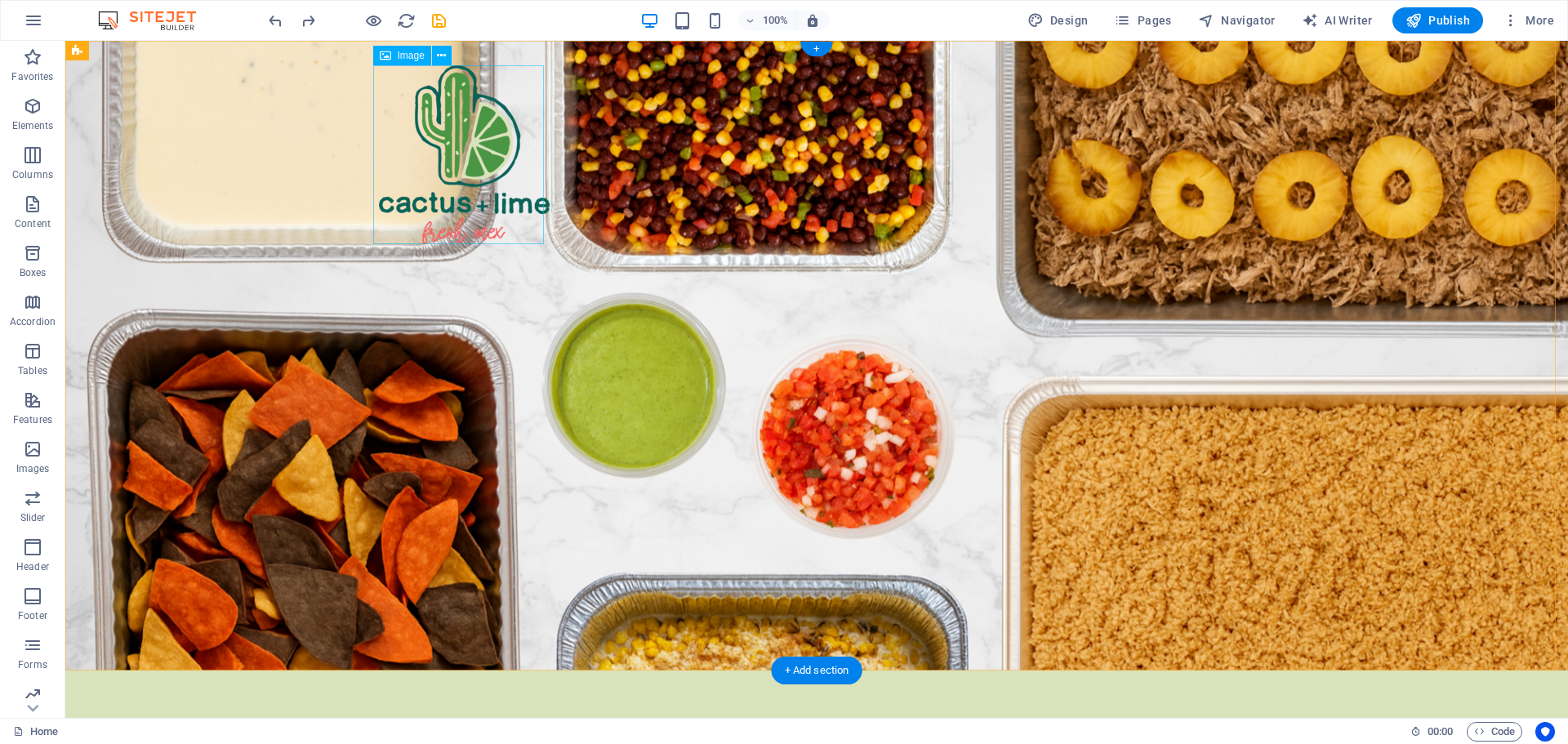
click at [472, 155] on figure at bounding box center [464, 154] width 171 height 178
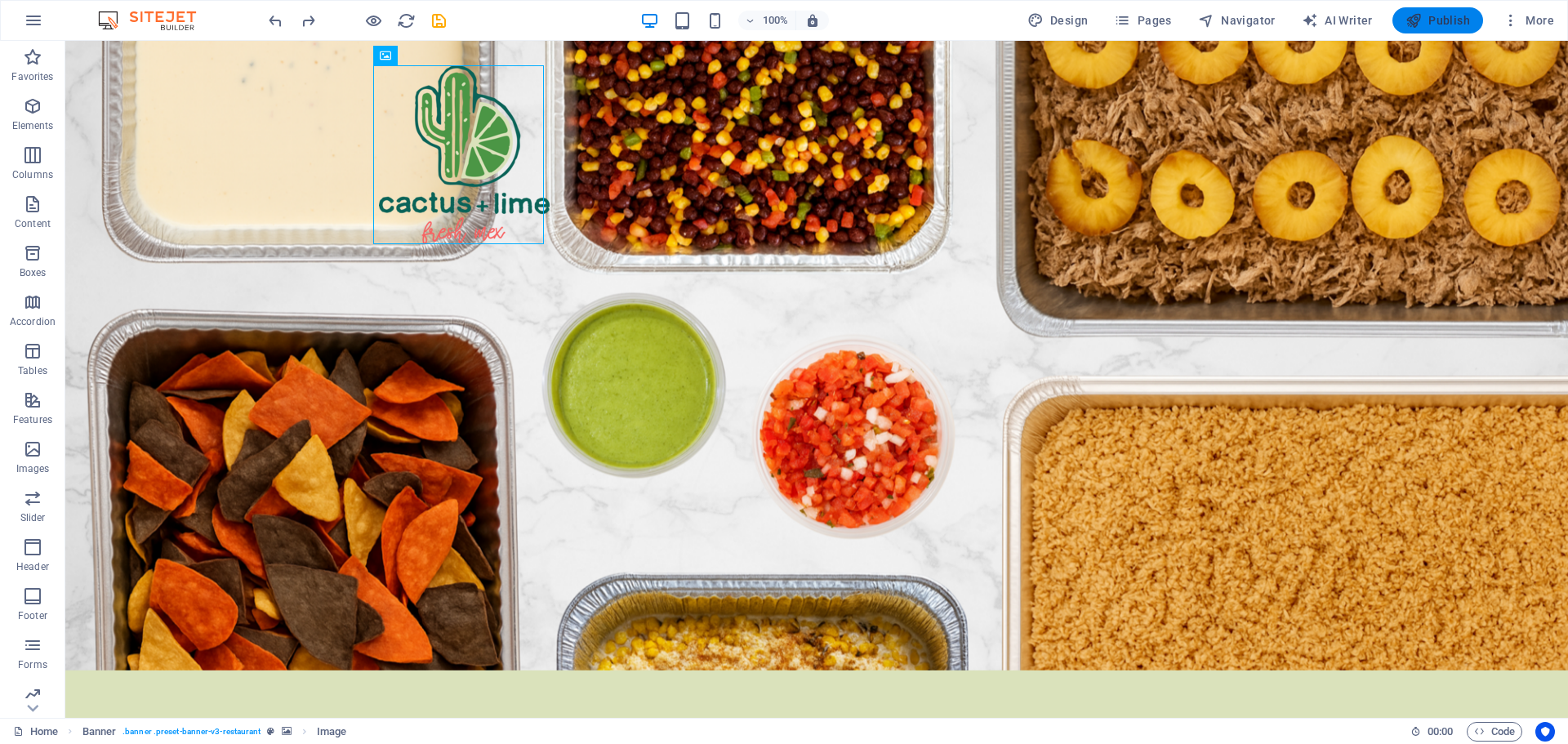
click at [1417, 24] on icon "button" at bounding box center [1413, 20] width 16 height 16
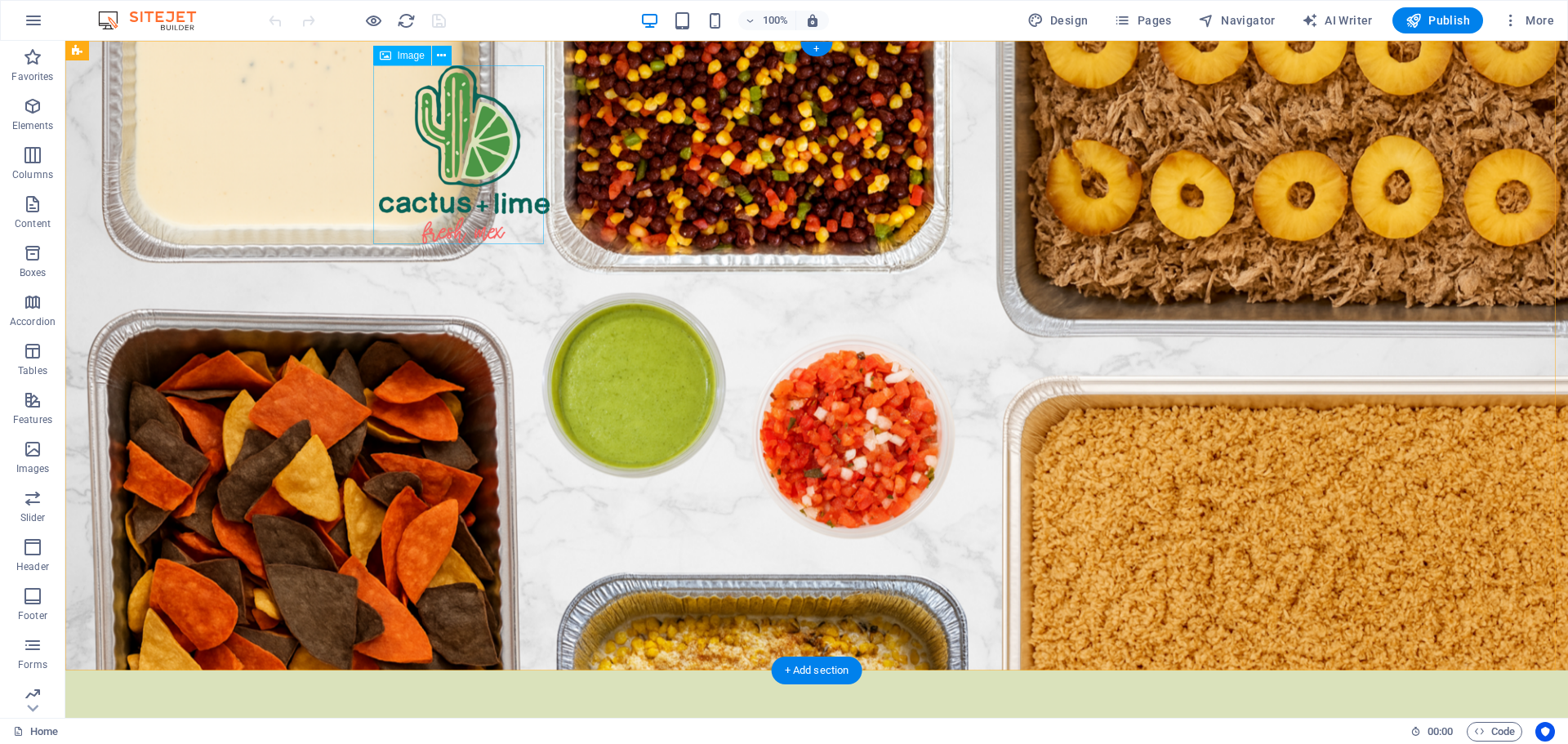
click at [487, 172] on figure at bounding box center [464, 154] width 171 height 178
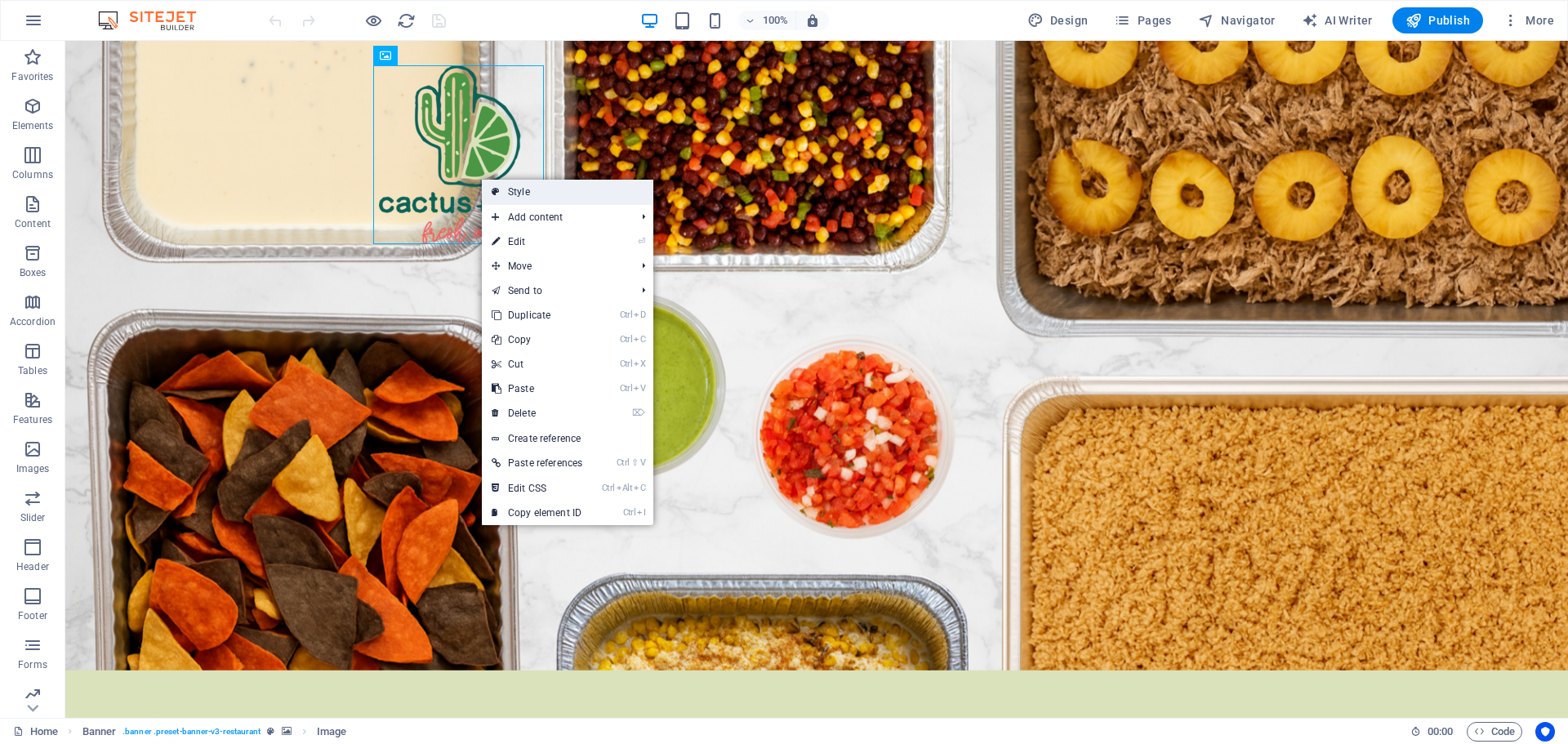
click at [517, 193] on link "Style" at bounding box center [568, 191] width 172 height 24
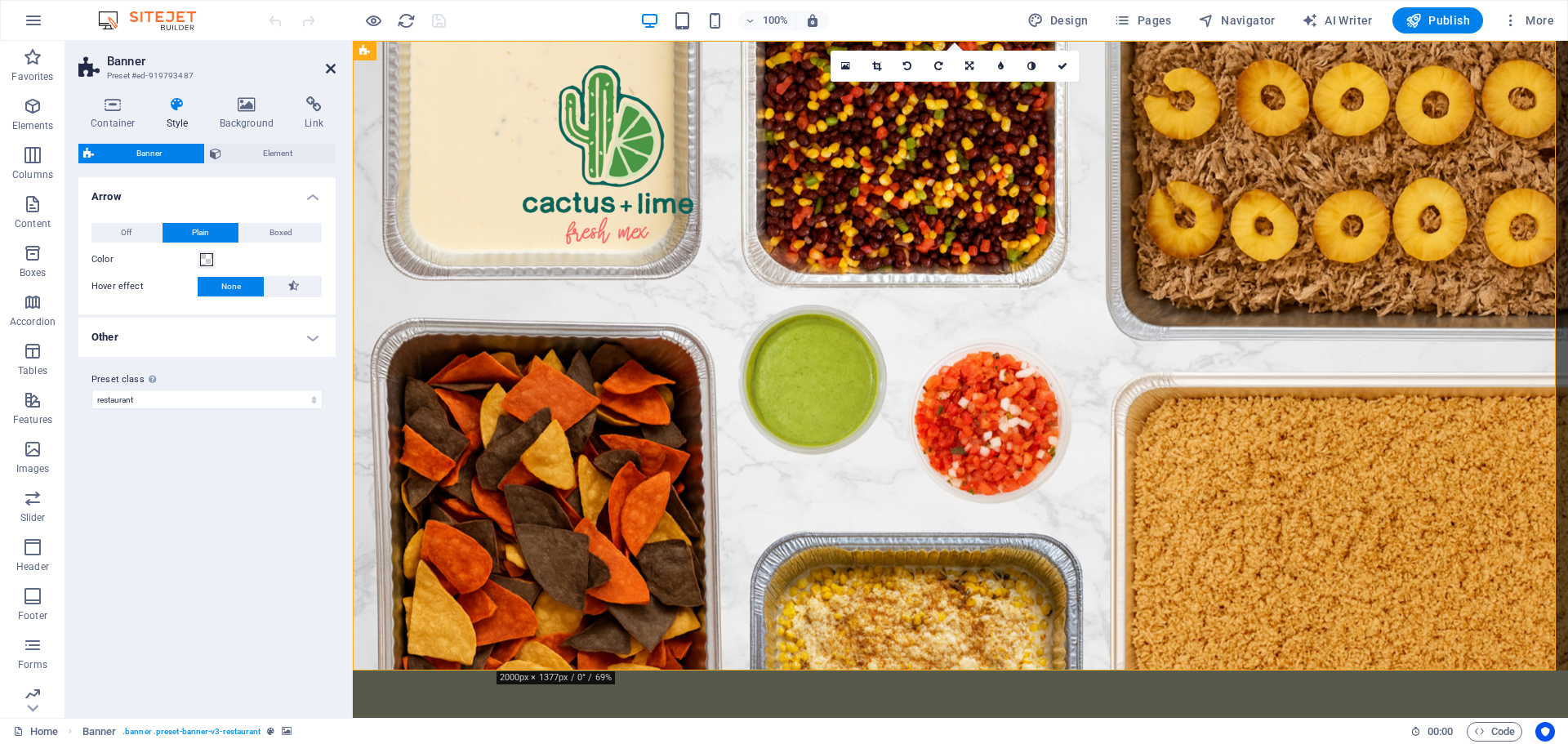
drag, startPoint x: 329, startPoint y: 70, endPoint x: 263, endPoint y: 29, distance: 77.7
click at [329, 70] on icon at bounding box center [331, 68] width 9 height 13
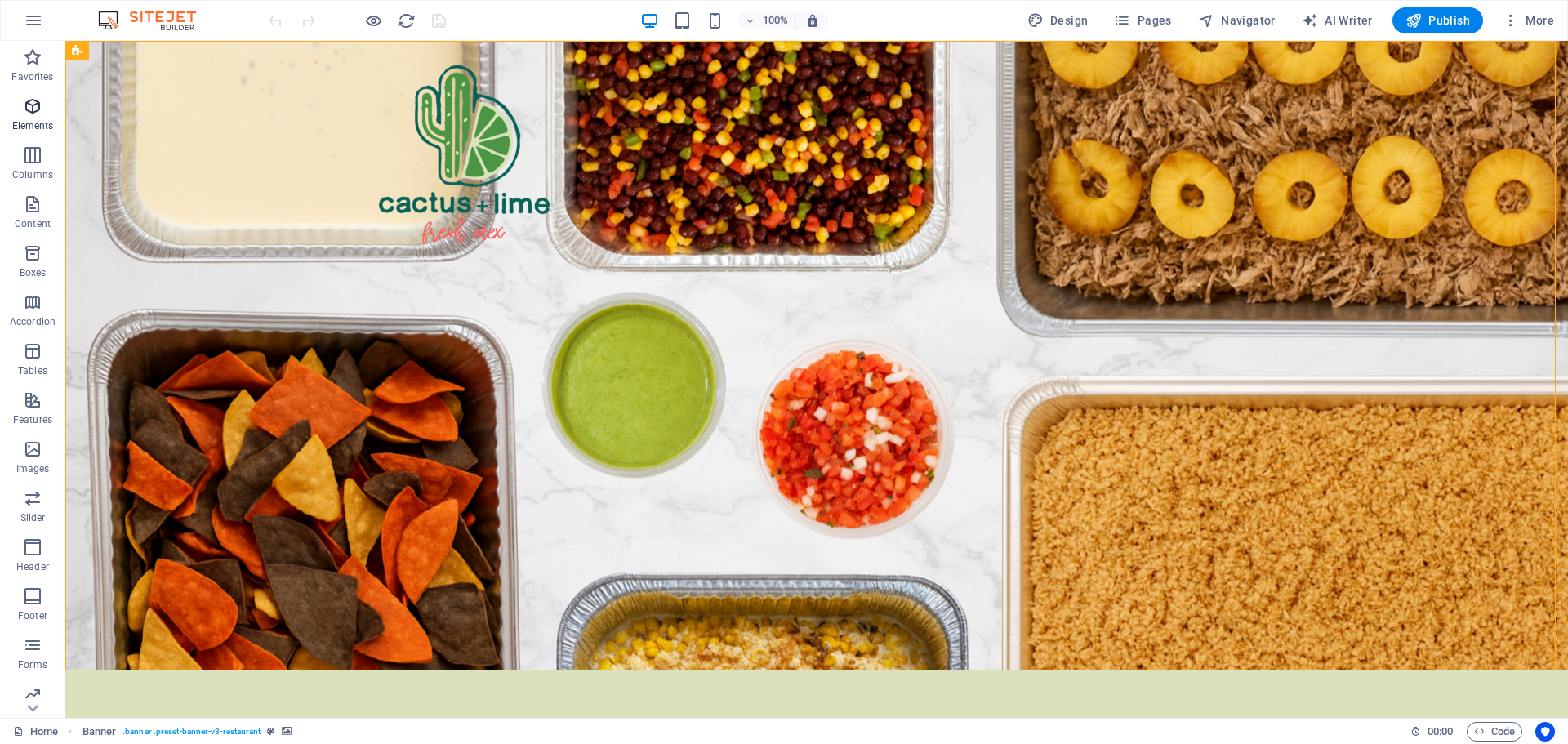
click at [29, 110] on icon "button" at bounding box center [32, 105] width 20 height 20
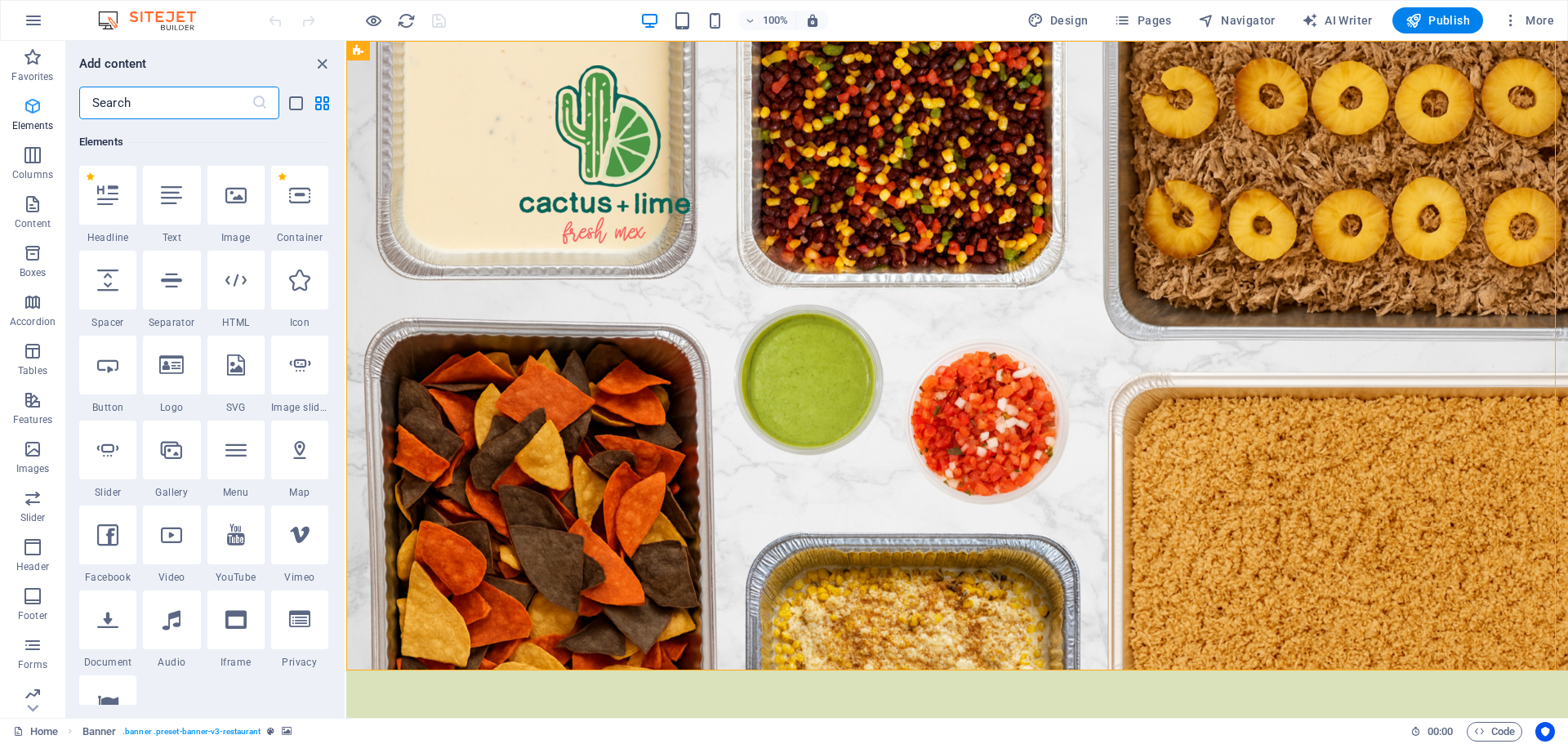
scroll to position [174, 0]
click at [325, 60] on icon "close panel" at bounding box center [322, 64] width 19 height 19
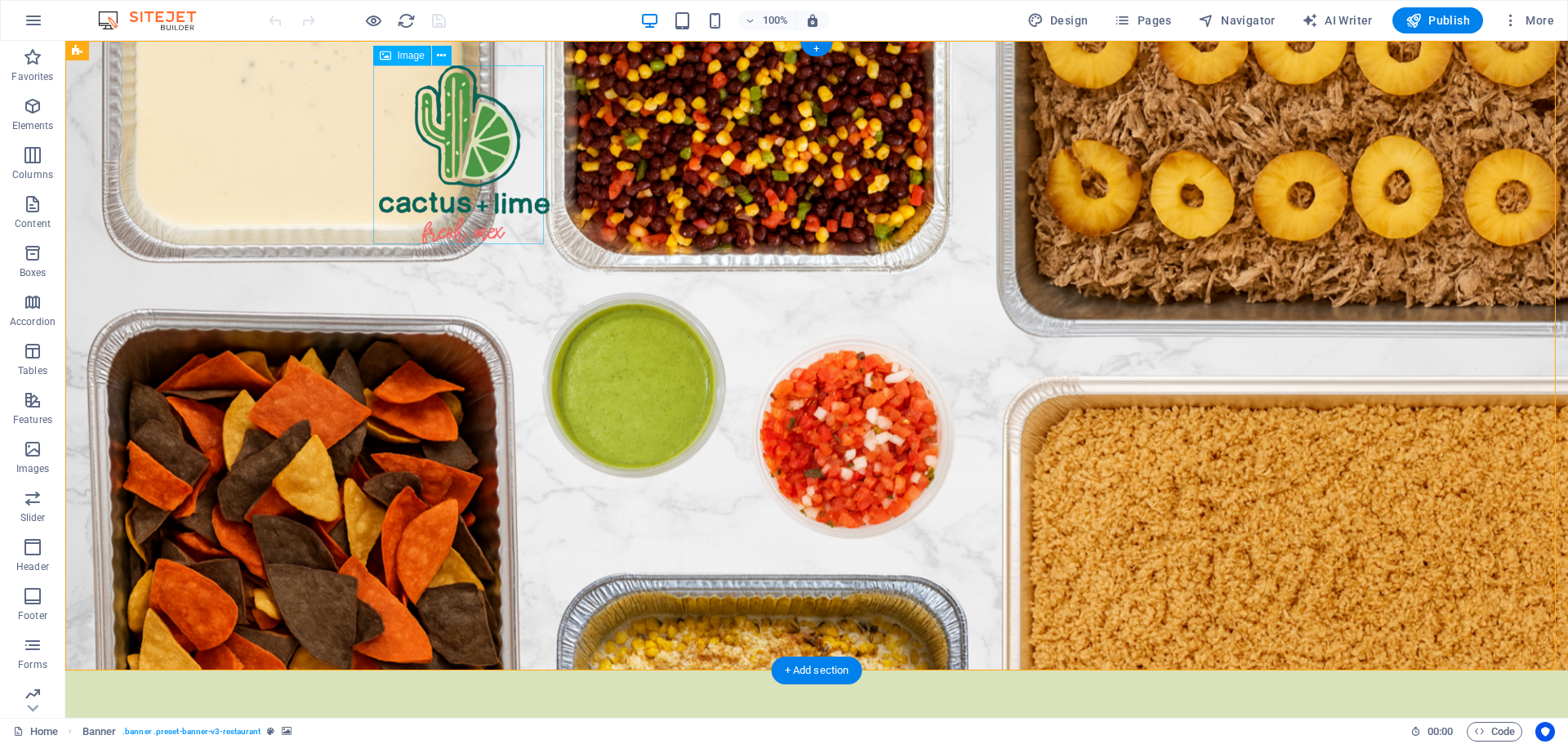
click at [442, 145] on figure at bounding box center [464, 154] width 171 height 178
drag, startPoint x: 459, startPoint y: 97, endPoint x: 402, endPoint y: 109, distance: 58.2
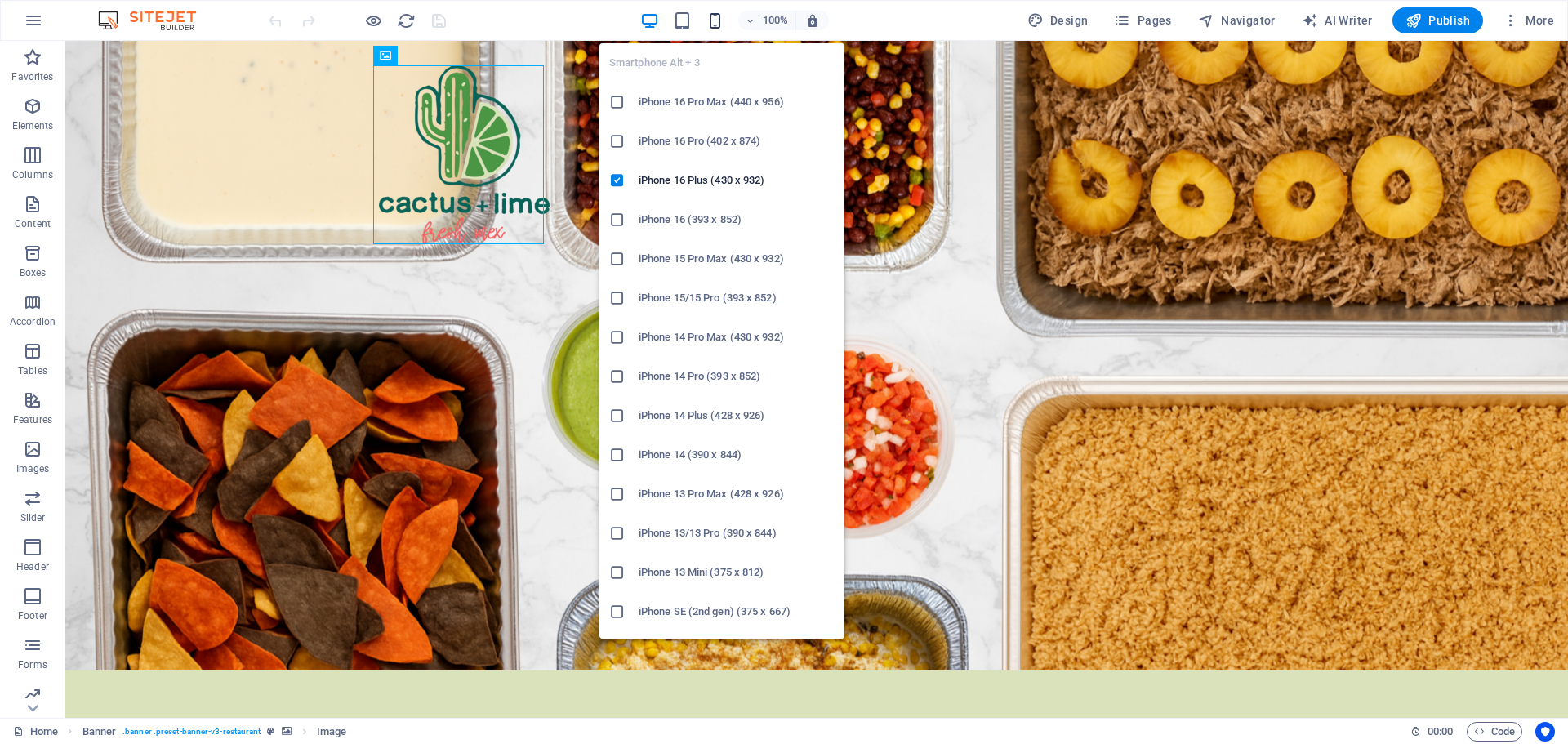
click at [713, 16] on icon "button" at bounding box center [715, 21] width 19 height 19
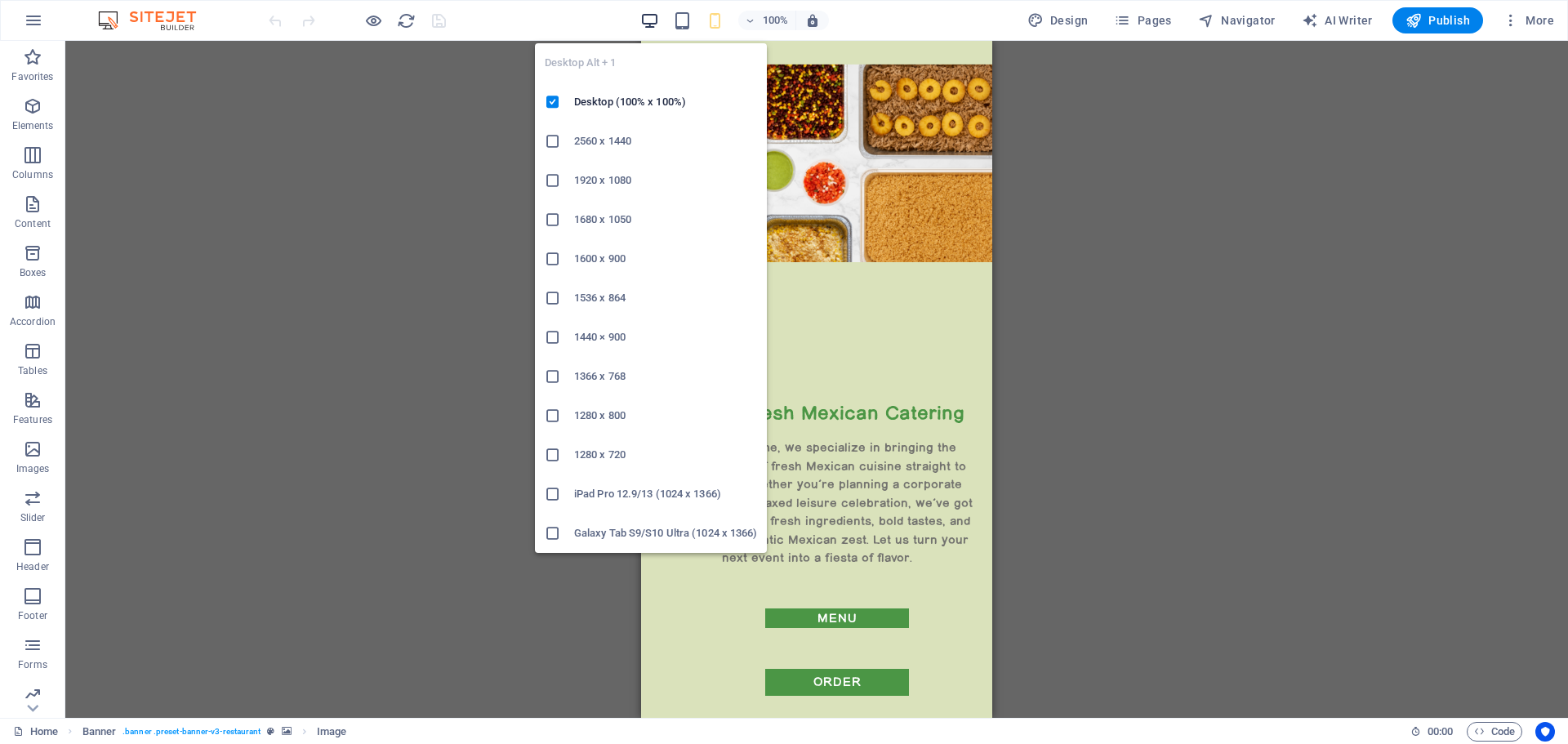
click at [656, 21] on icon "button" at bounding box center [650, 21] width 19 height 19
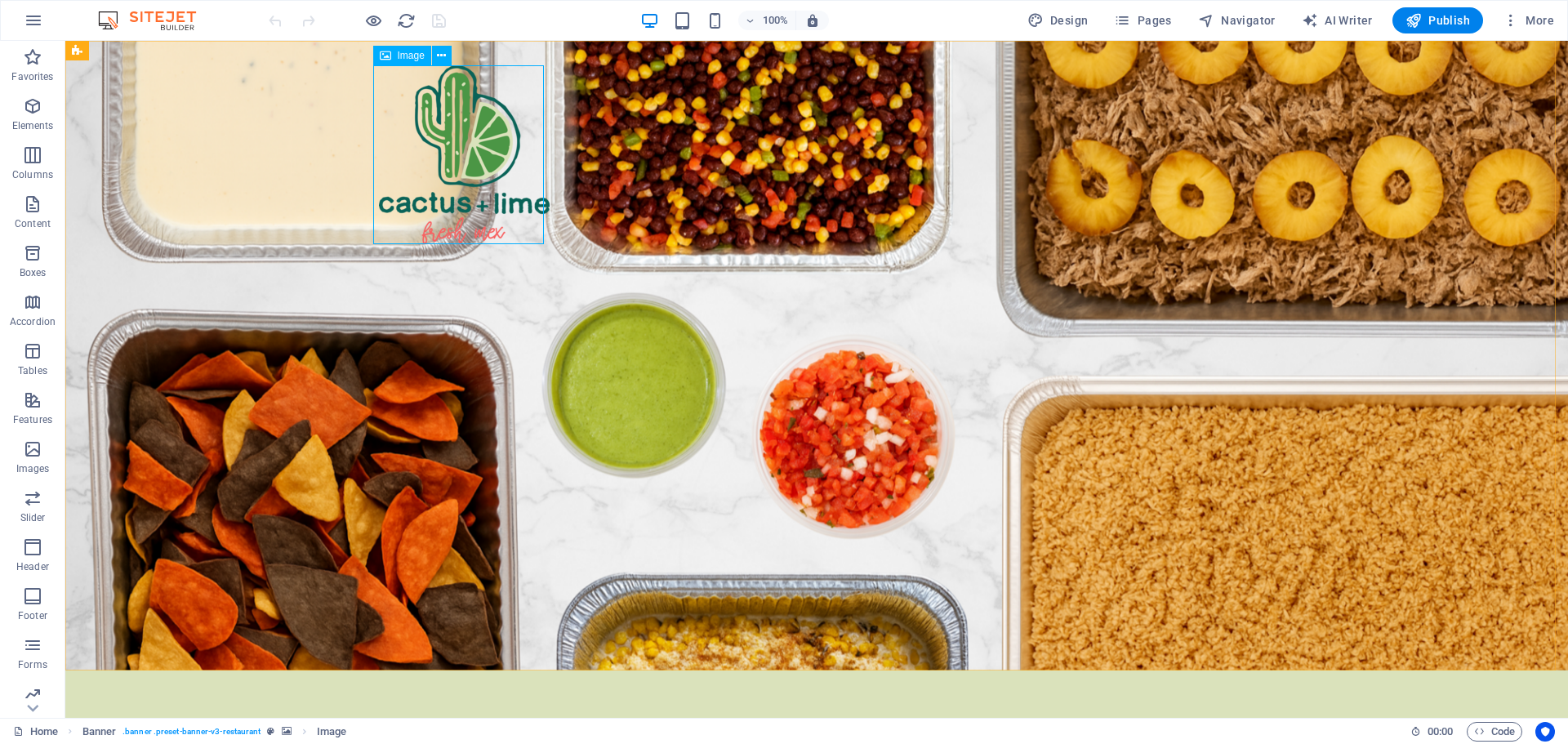
click at [407, 60] on span "Image" at bounding box center [411, 55] width 27 height 9
select select "px"
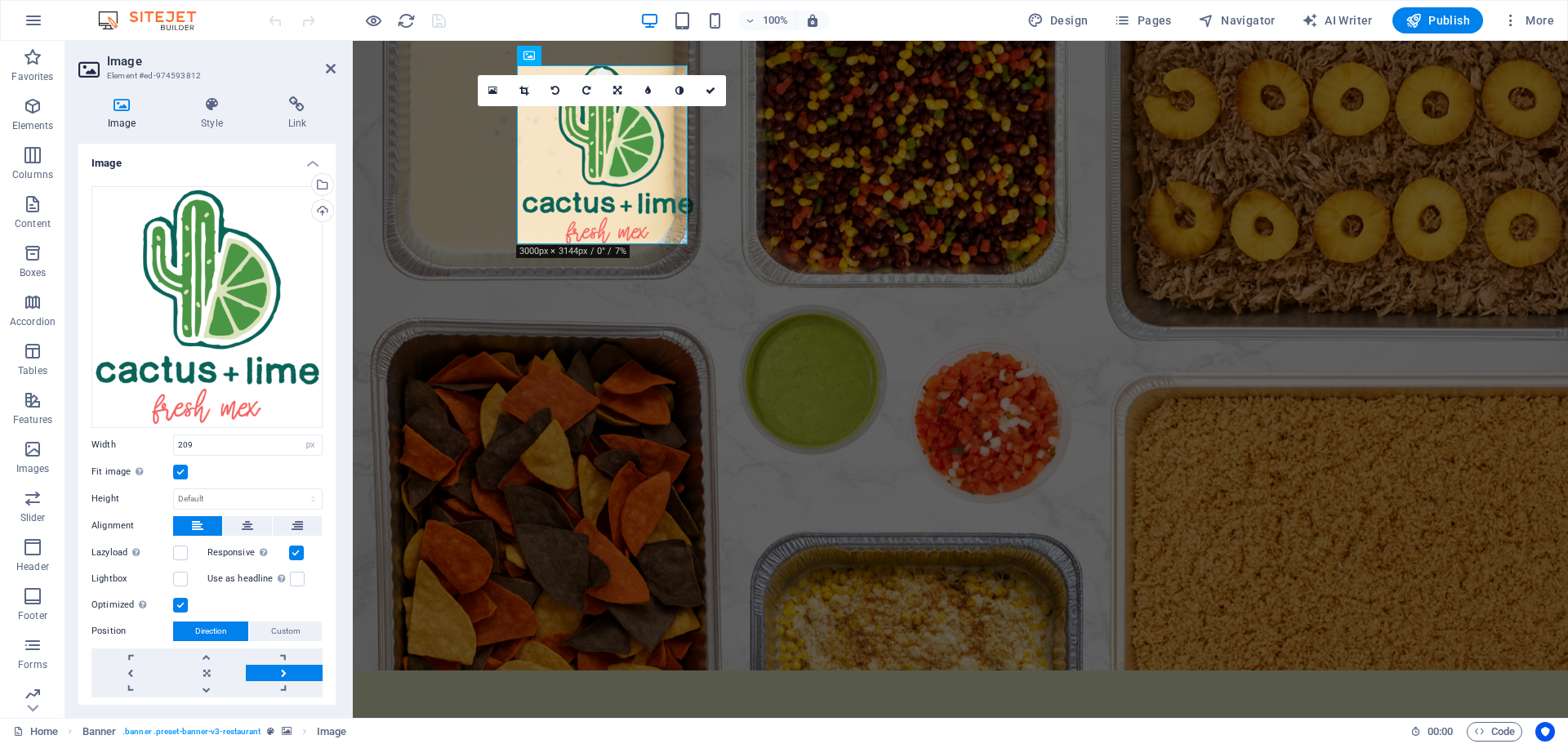
click at [178, 467] on label at bounding box center [180, 472] width 15 height 15
click at [0, 0] on input "Fit image Automatically fit image to a fixed width and height" at bounding box center [0, 0] width 0 height 0
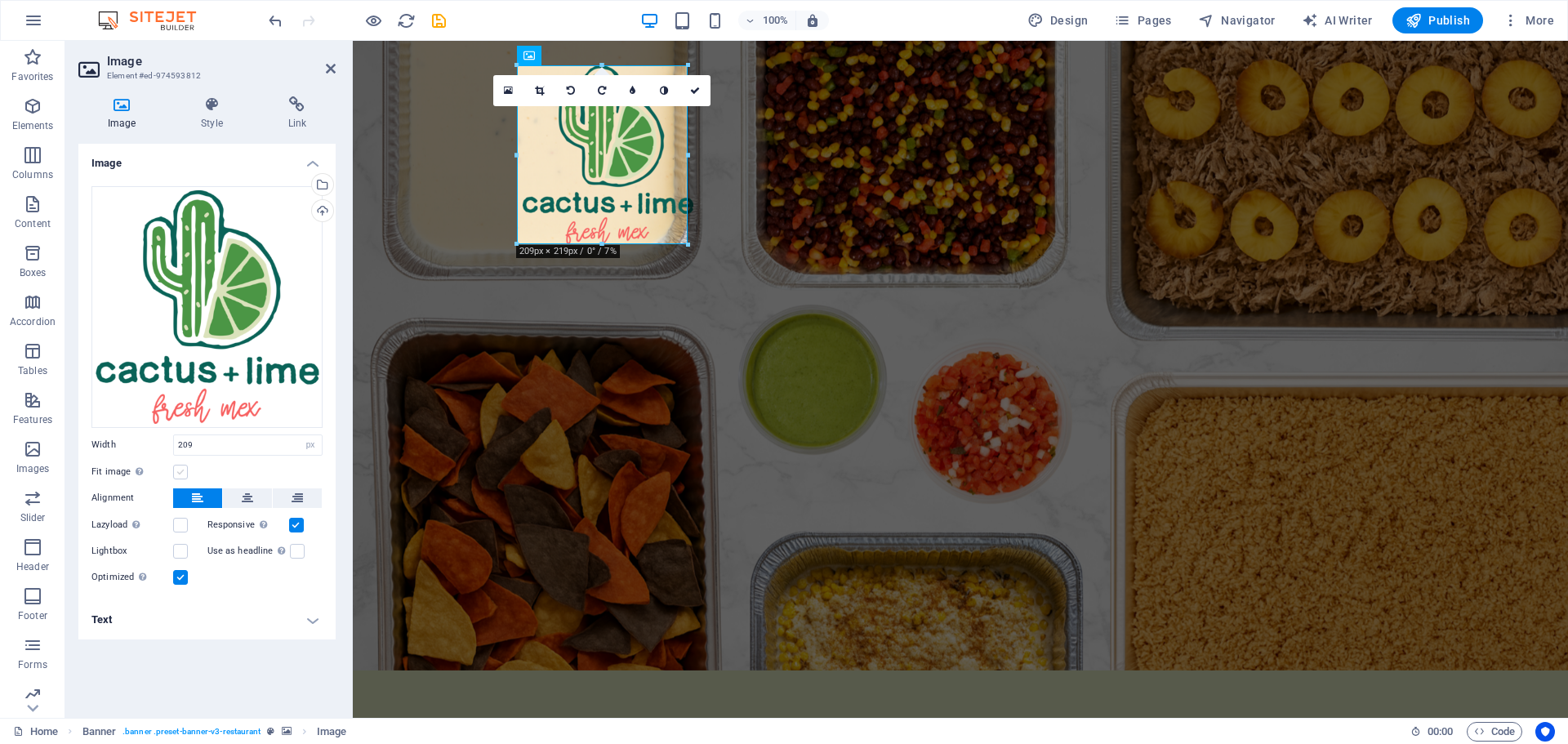
click at [180, 470] on label at bounding box center [180, 472] width 15 height 15
click at [0, 0] on input "Fit image Automatically fit image to a fixed width and height" at bounding box center [0, 0] width 0 height 0
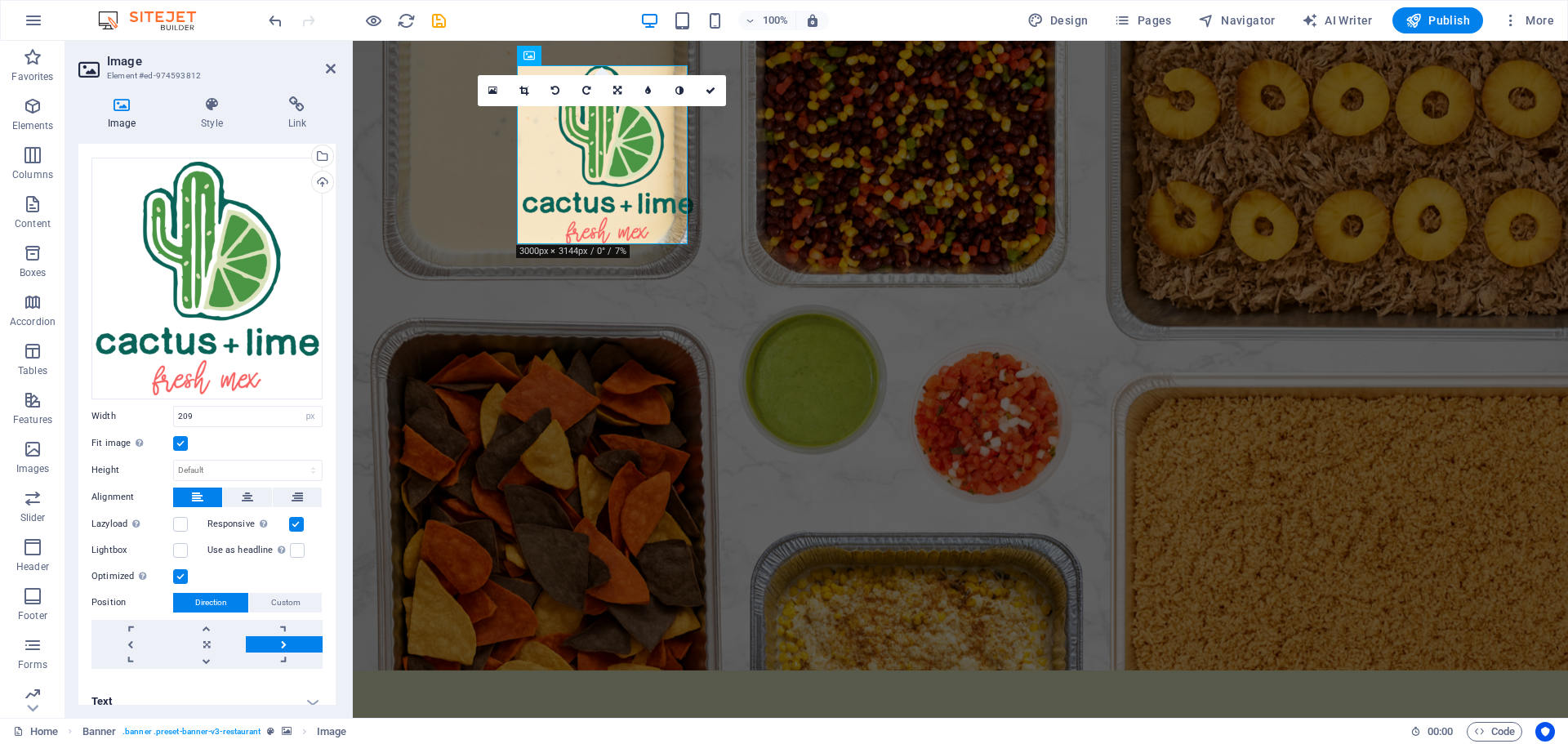
scroll to position [41, 0]
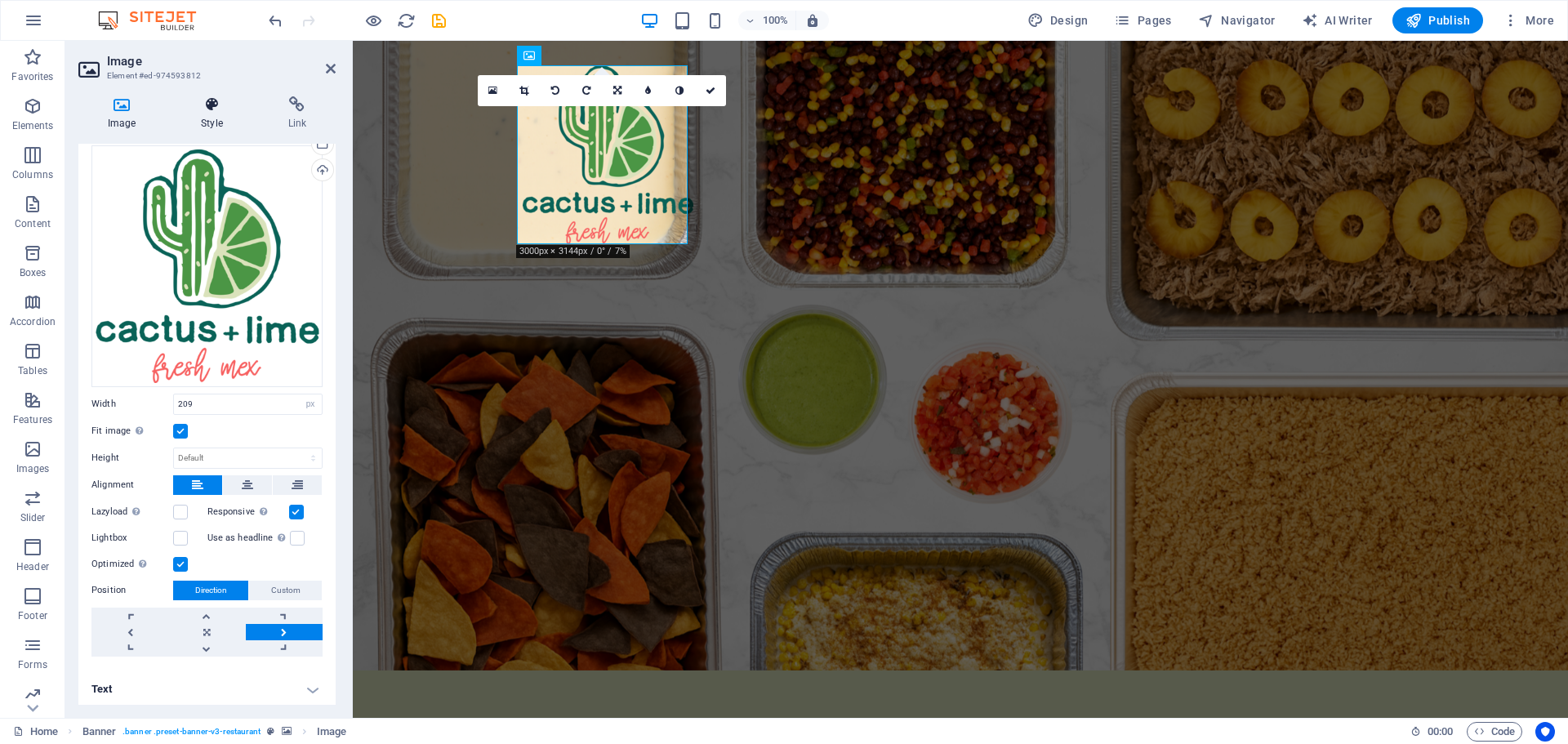
click at [208, 114] on h4 "Style" at bounding box center [215, 113] width 87 height 35
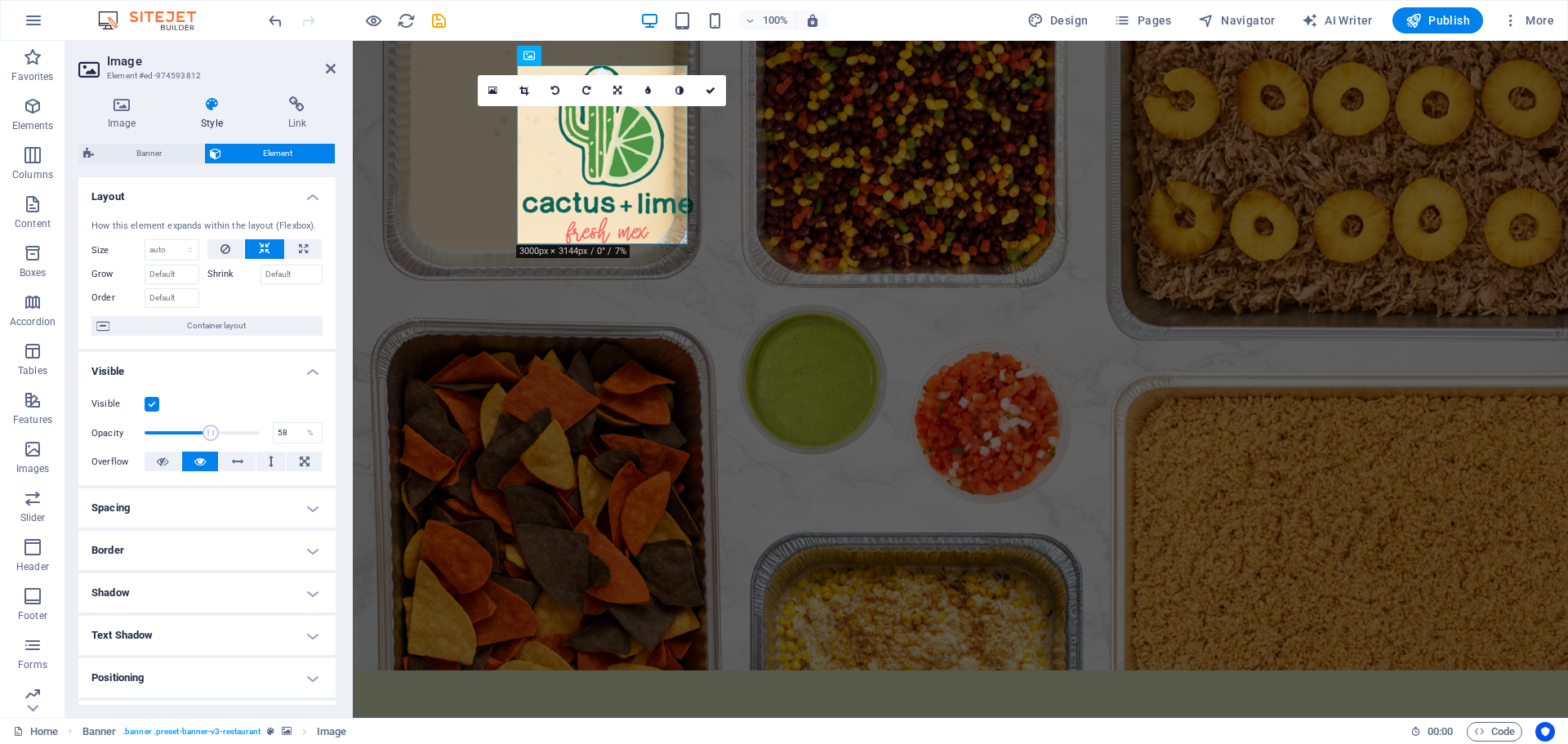
drag, startPoint x: 257, startPoint y: 427, endPoint x: 209, endPoint y: 430, distance: 48.1
click at [209, 430] on span at bounding box center [210, 432] width 16 height 16
type input "100"
drag, startPoint x: 206, startPoint y: 434, endPoint x: 268, endPoint y: 438, distance: 62.1
click at [270, 438] on div "Opacity 100 %" at bounding box center [206, 432] width 231 height 24
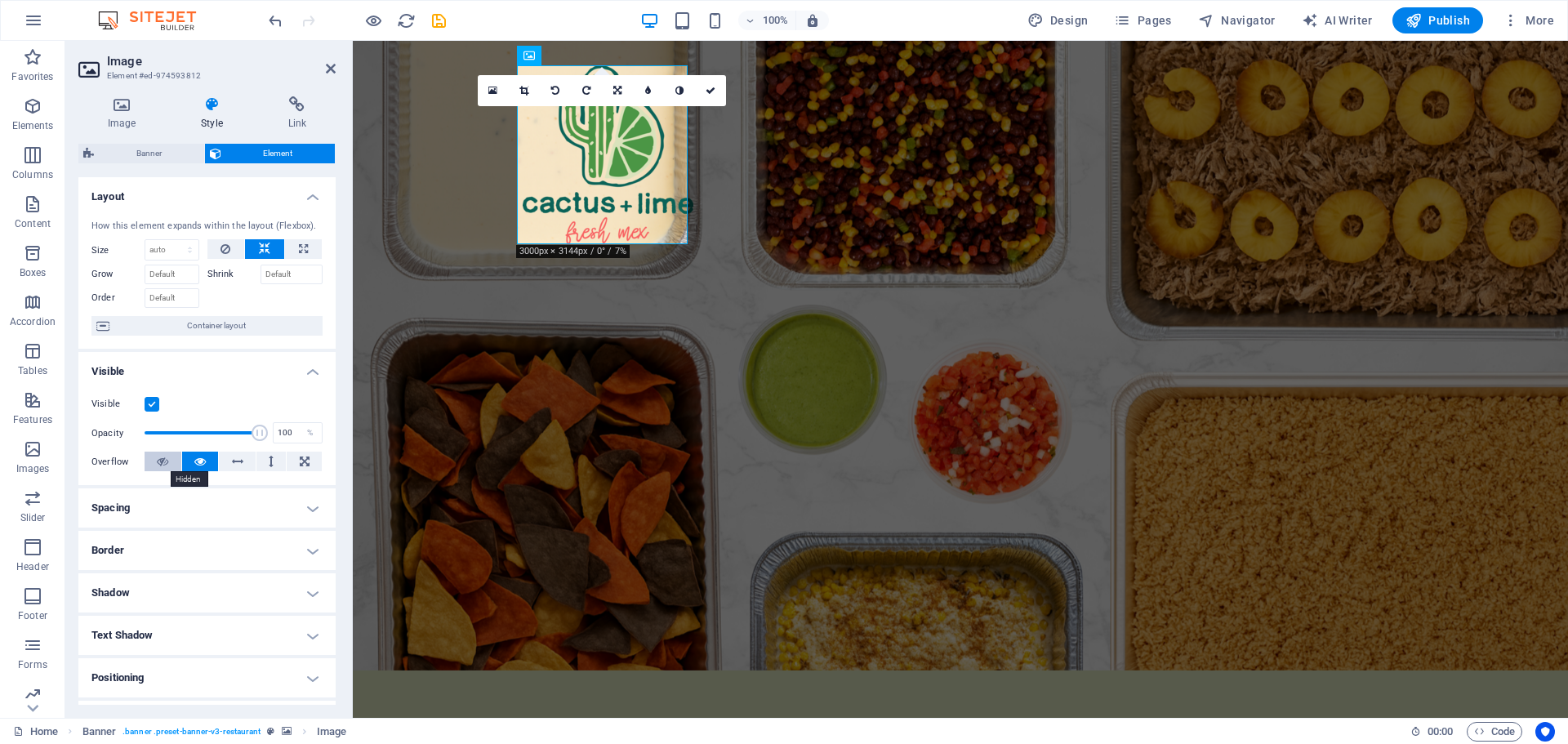
click at [161, 459] on icon at bounding box center [162, 461] width 11 height 20
click at [199, 459] on icon at bounding box center [200, 461] width 11 height 20
click at [232, 461] on icon at bounding box center [237, 461] width 11 height 20
click at [191, 461] on button at bounding box center [200, 461] width 36 height 20
click at [224, 510] on h4 "Spacing" at bounding box center [206, 508] width 257 height 39
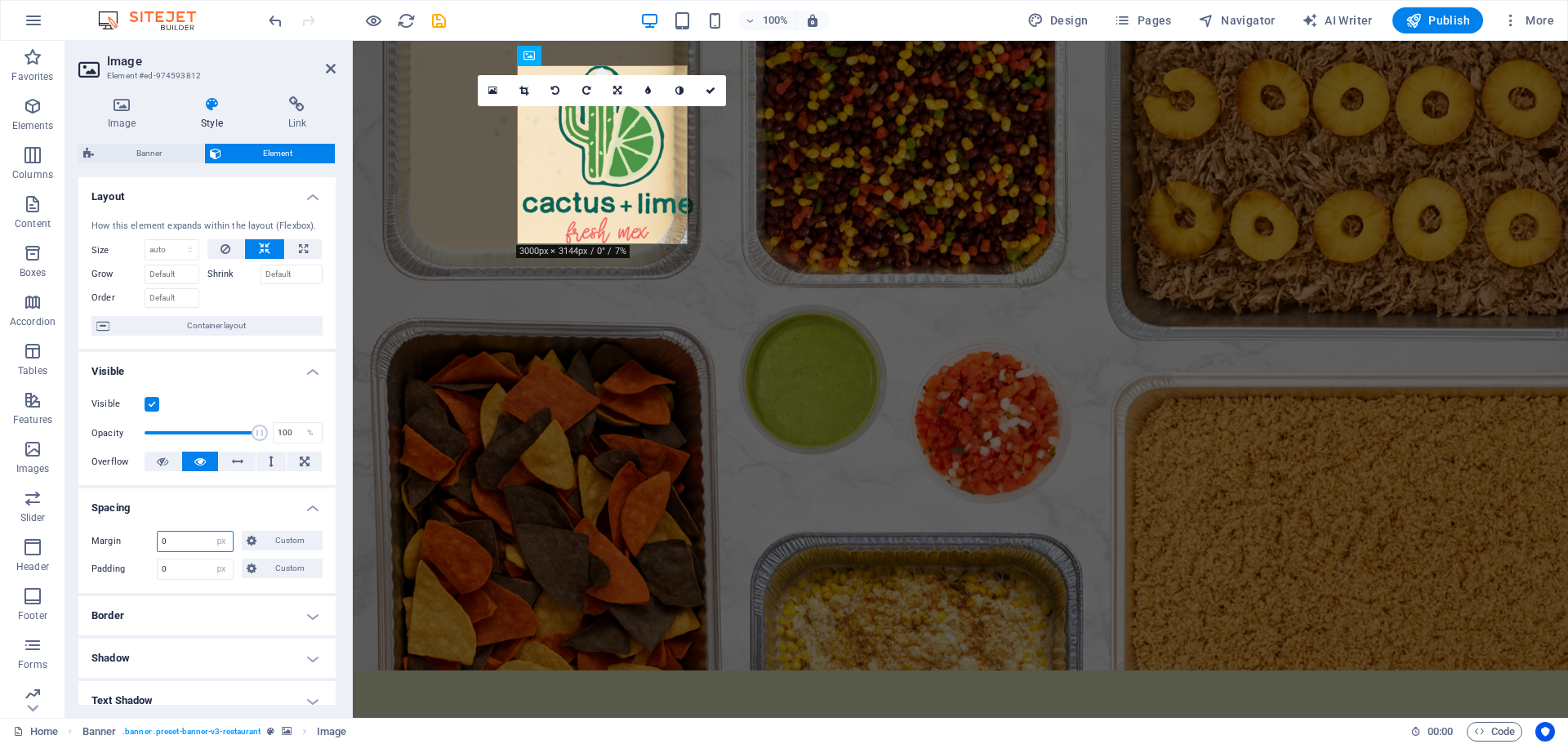
drag, startPoint x: 179, startPoint y: 542, endPoint x: 150, endPoint y: 540, distance: 29.1
click at [150, 540] on div "Margin 0 Default auto px % rem vw vh Custom Custom" at bounding box center [206, 540] width 231 height 21
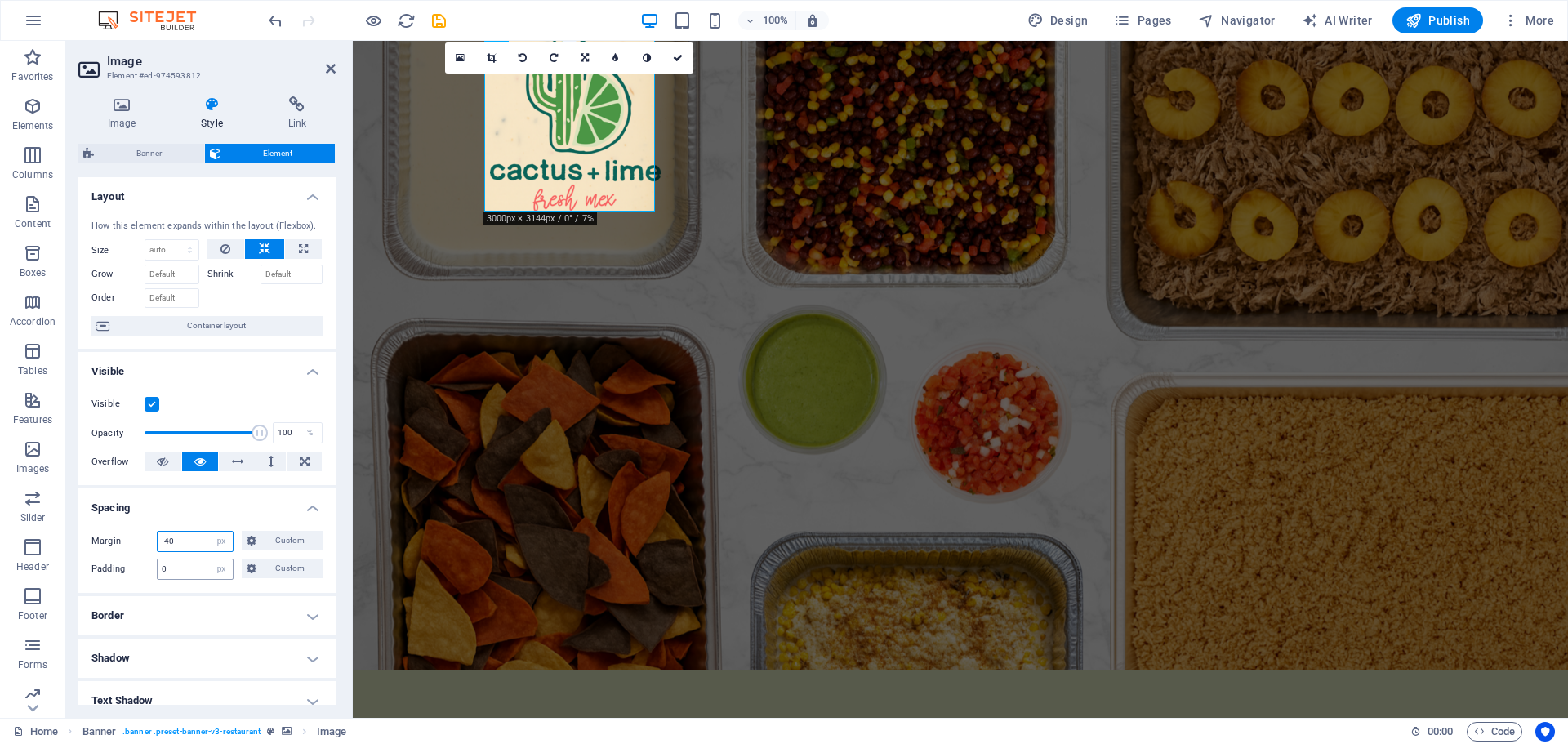
type input "-40"
drag, startPoint x: 182, startPoint y: 567, endPoint x: 104, endPoint y: 573, distance: 78.2
click at [104, 573] on div "Padding 0 Default px rem % vh vw Custom Custom" at bounding box center [206, 569] width 231 height 21
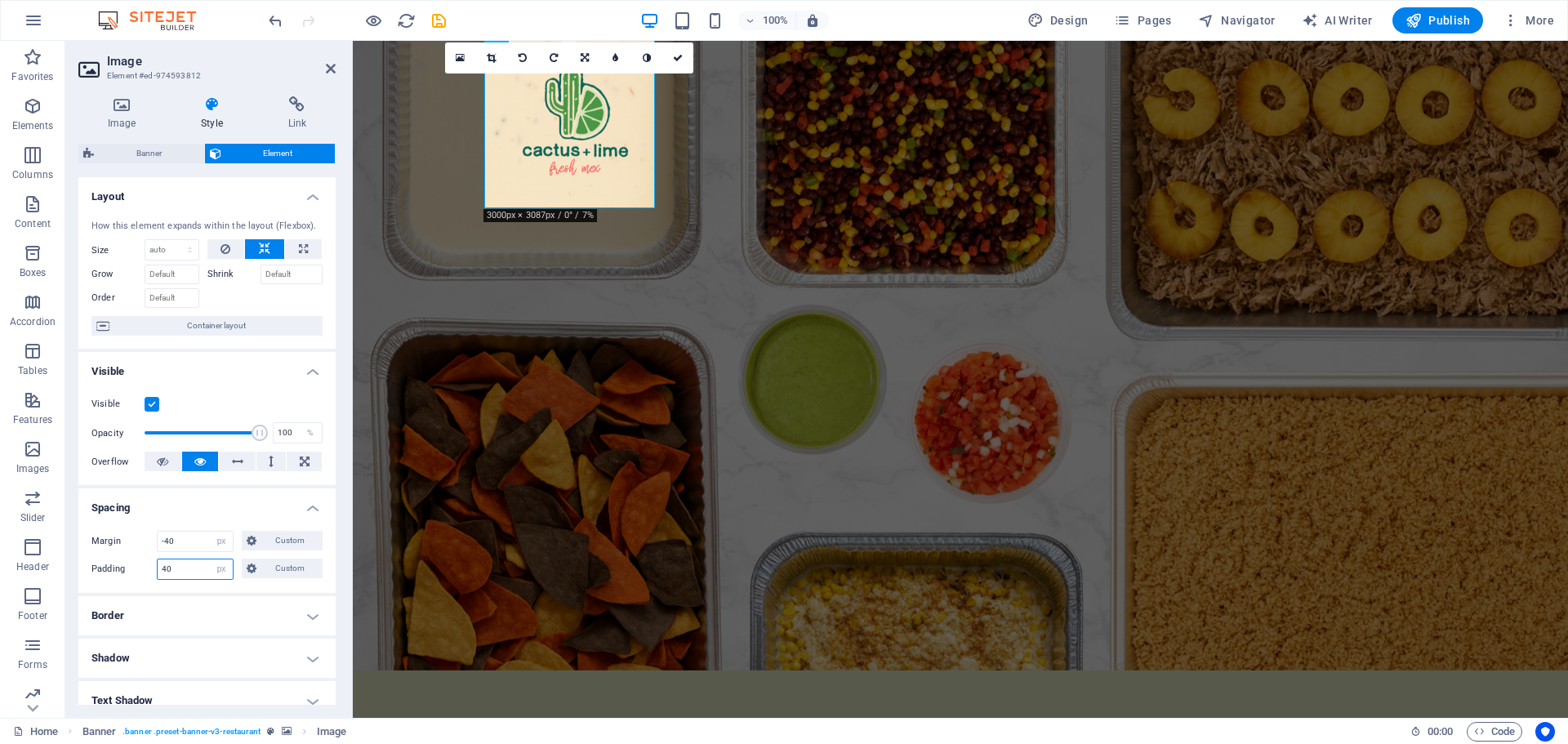
drag, startPoint x: 178, startPoint y: 571, endPoint x: 119, endPoint y: 576, distance: 59.2
click at [119, 576] on div "Padding 40 Default px rem % vh vw Custom Custom" at bounding box center [206, 569] width 231 height 21
type input "0"
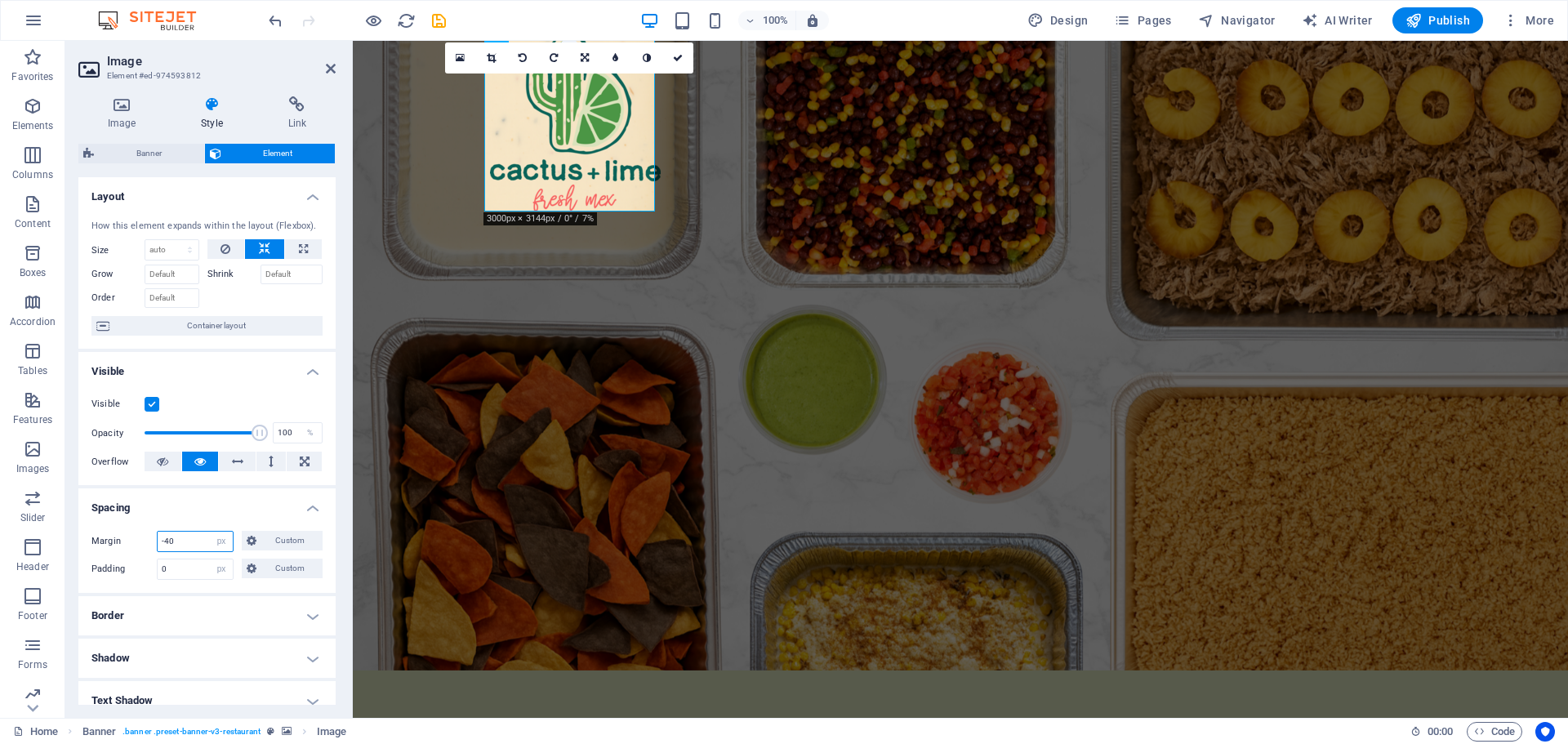
click at [166, 542] on input "-40" at bounding box center [195, 540] width 75 height 20
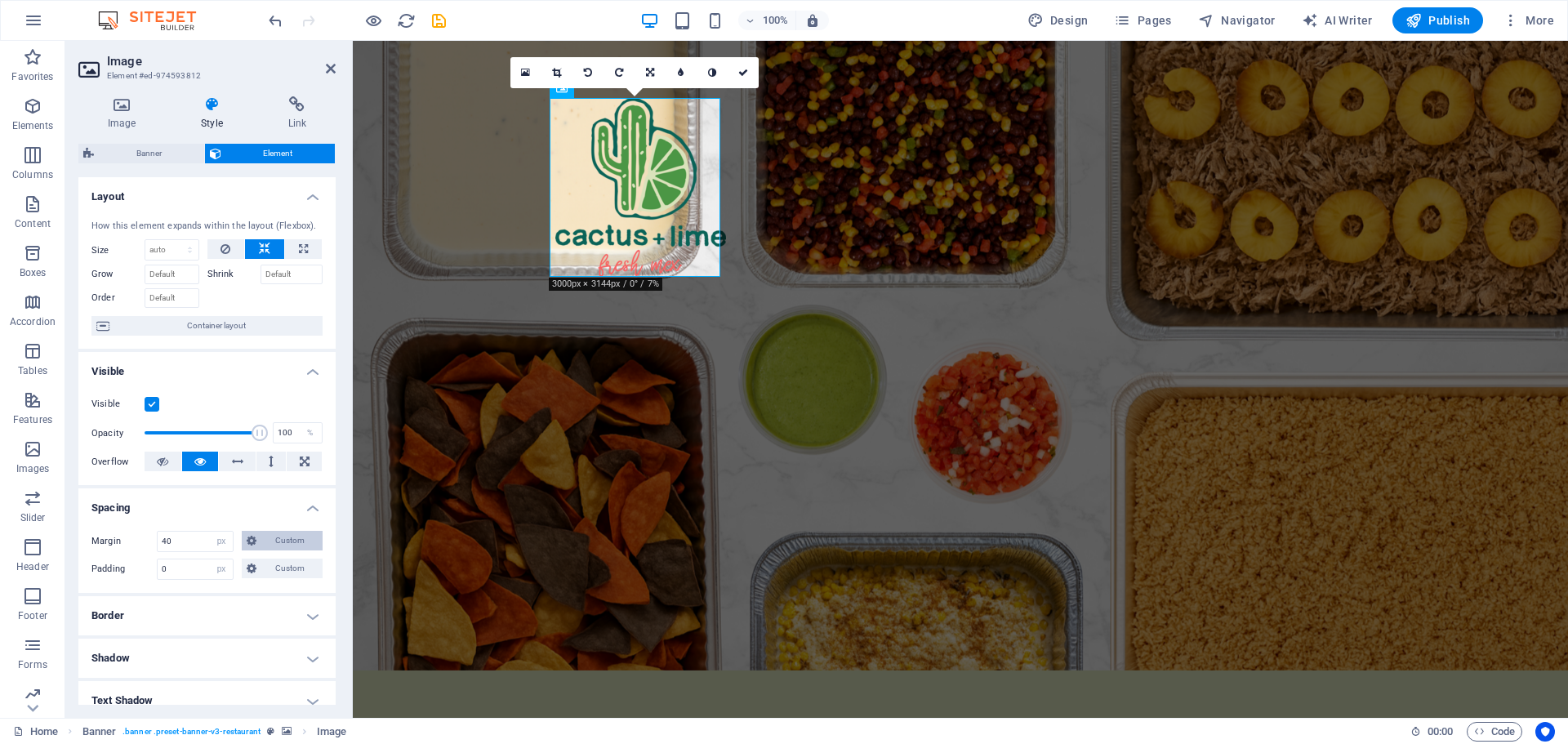
click at [264, 540] on span "Custom" at bounding box center [290, 540] width 56 height 20
drag, startPoint x: 178, startPoint y: 542, endPoint x: 132, endPoint y: 549, distance: 46.5
click at [132, 549] on div "Margin 40 Default auto px % rem vw vh Custom Custom" at bounding box center [206, 540] width 231 height 21
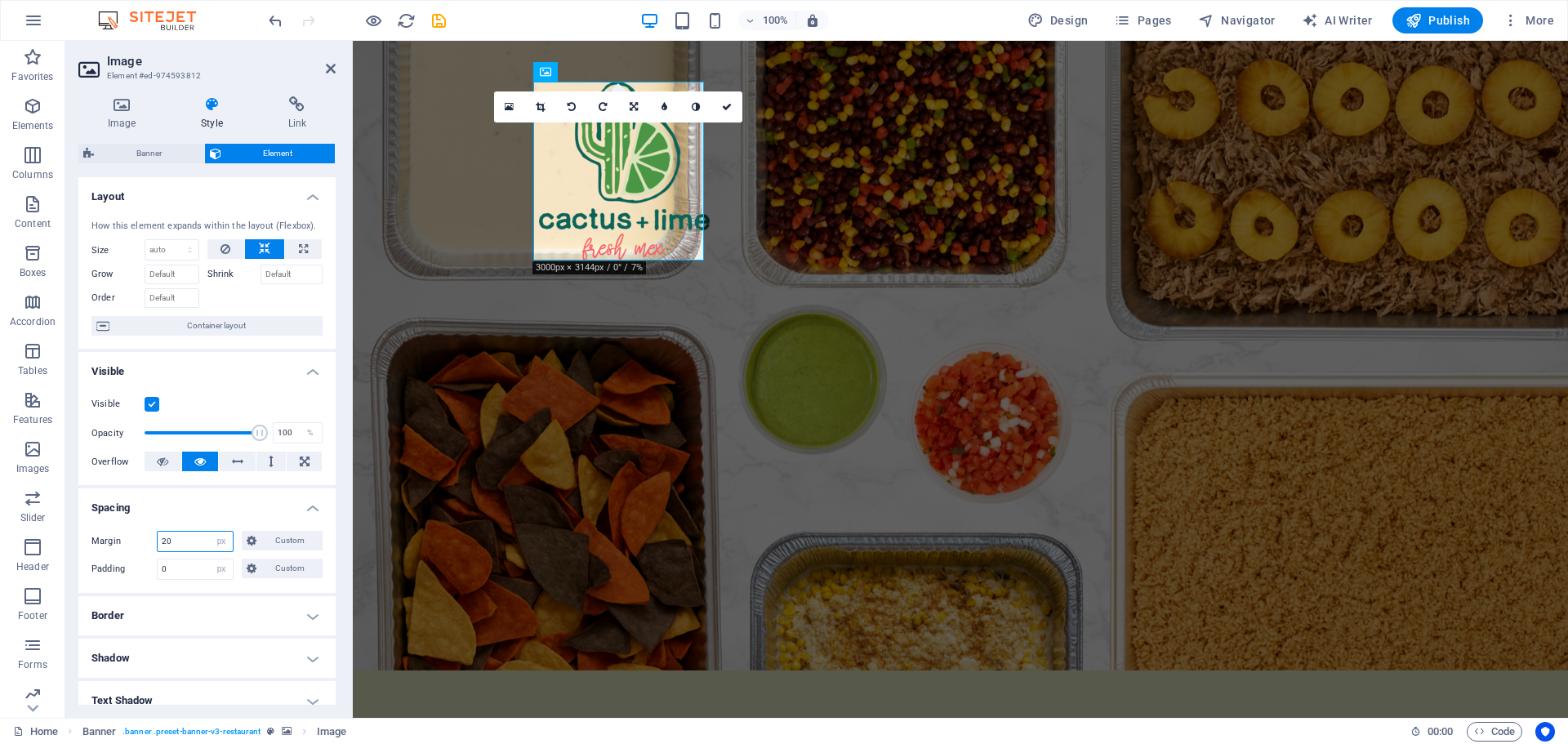
drag, startPoint x: 187, startPoint y: 541, endPoint x: 148, endPoint y: 548, distance: 39.6
click at [148, 548] on div "Margin 20 Default auto px % rem vw vh Custom Custom" at bounding box center [206, 540] width 231 height 21
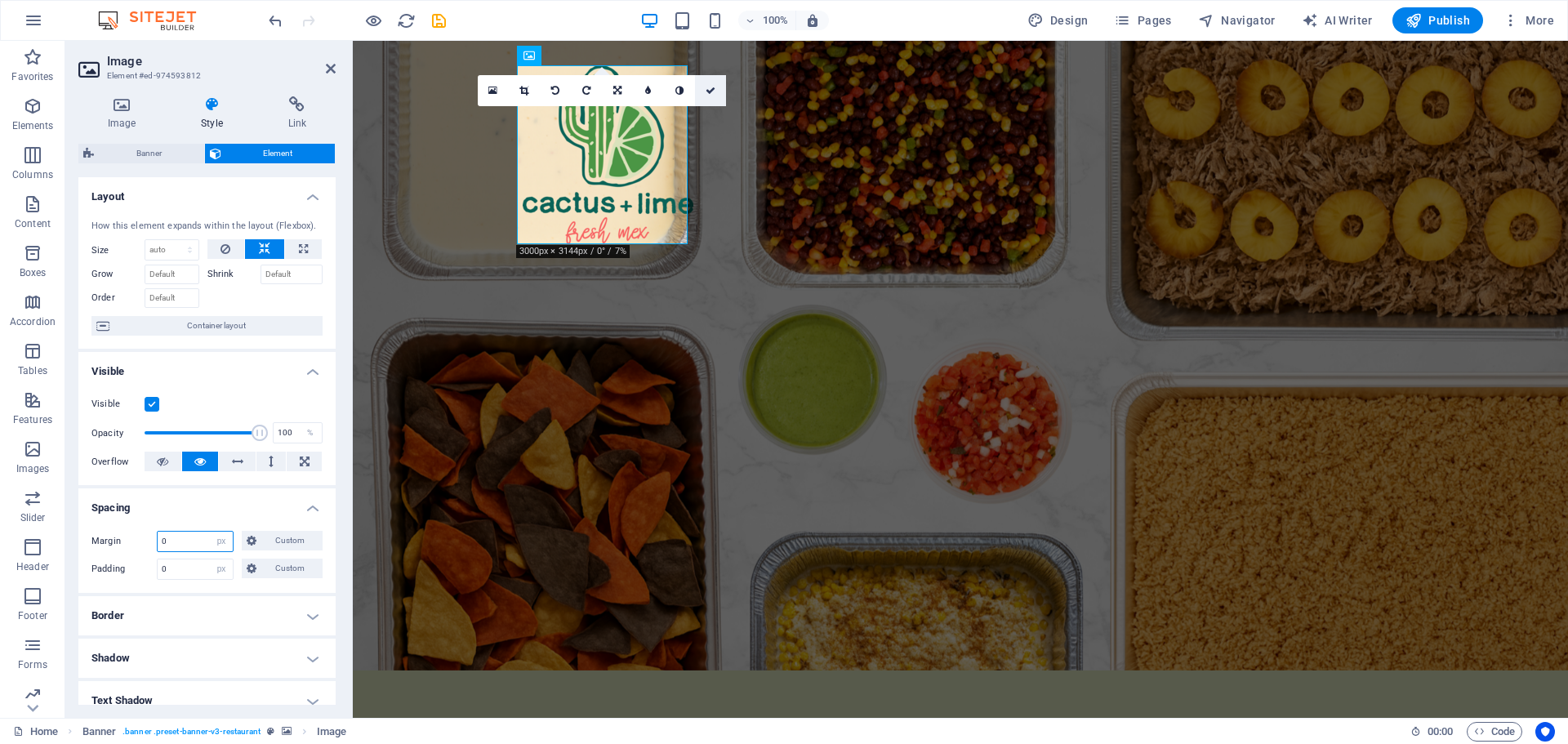
type input "0"
click at [708, 84] on link at bounding box center [710, 90] width 31 height 31
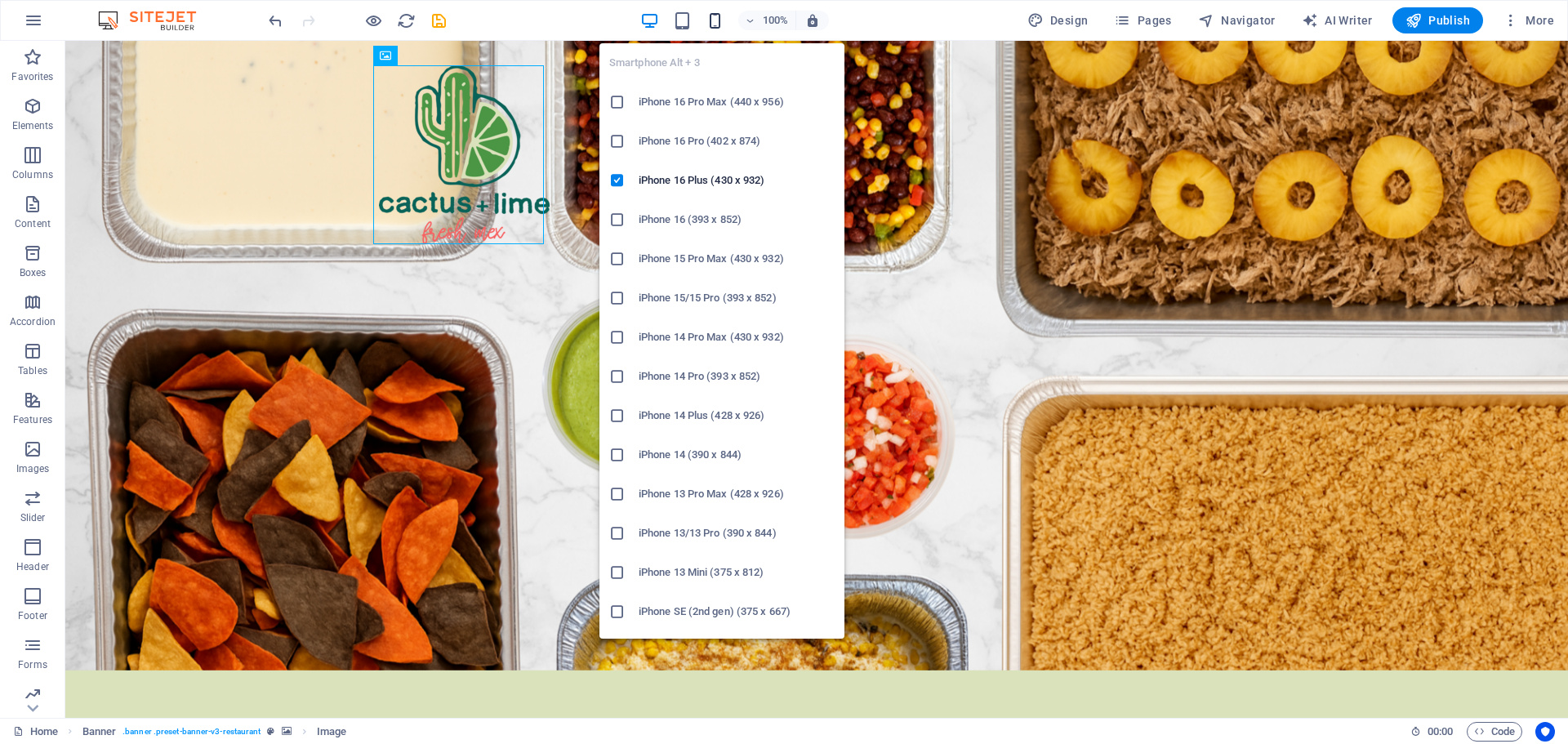
click at [721, 20] on icon "button" at bounding box center [715, 21] width 19 height 19
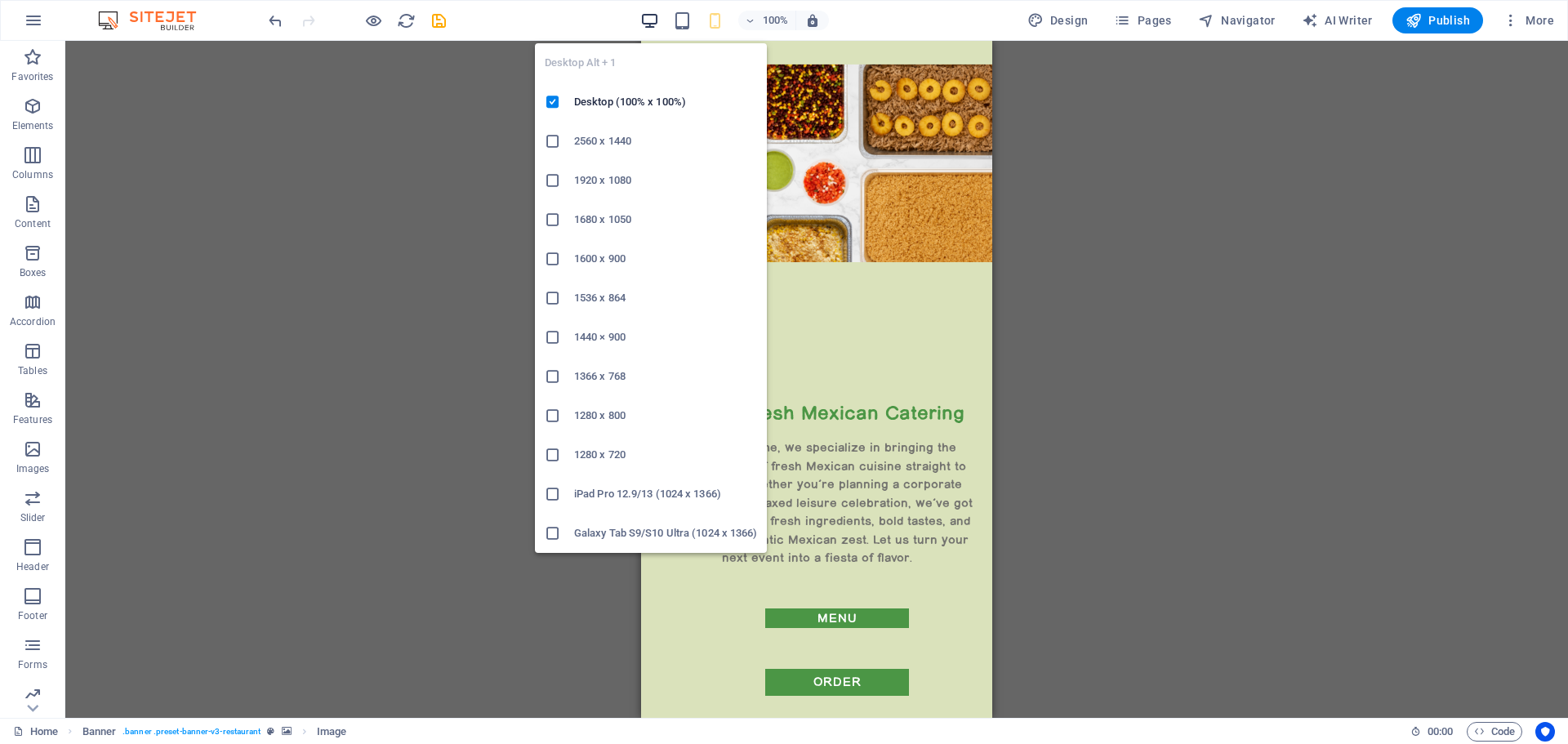
click at [647, 17] on icon "button" at bounding box center [650, 21] width 19 height 19
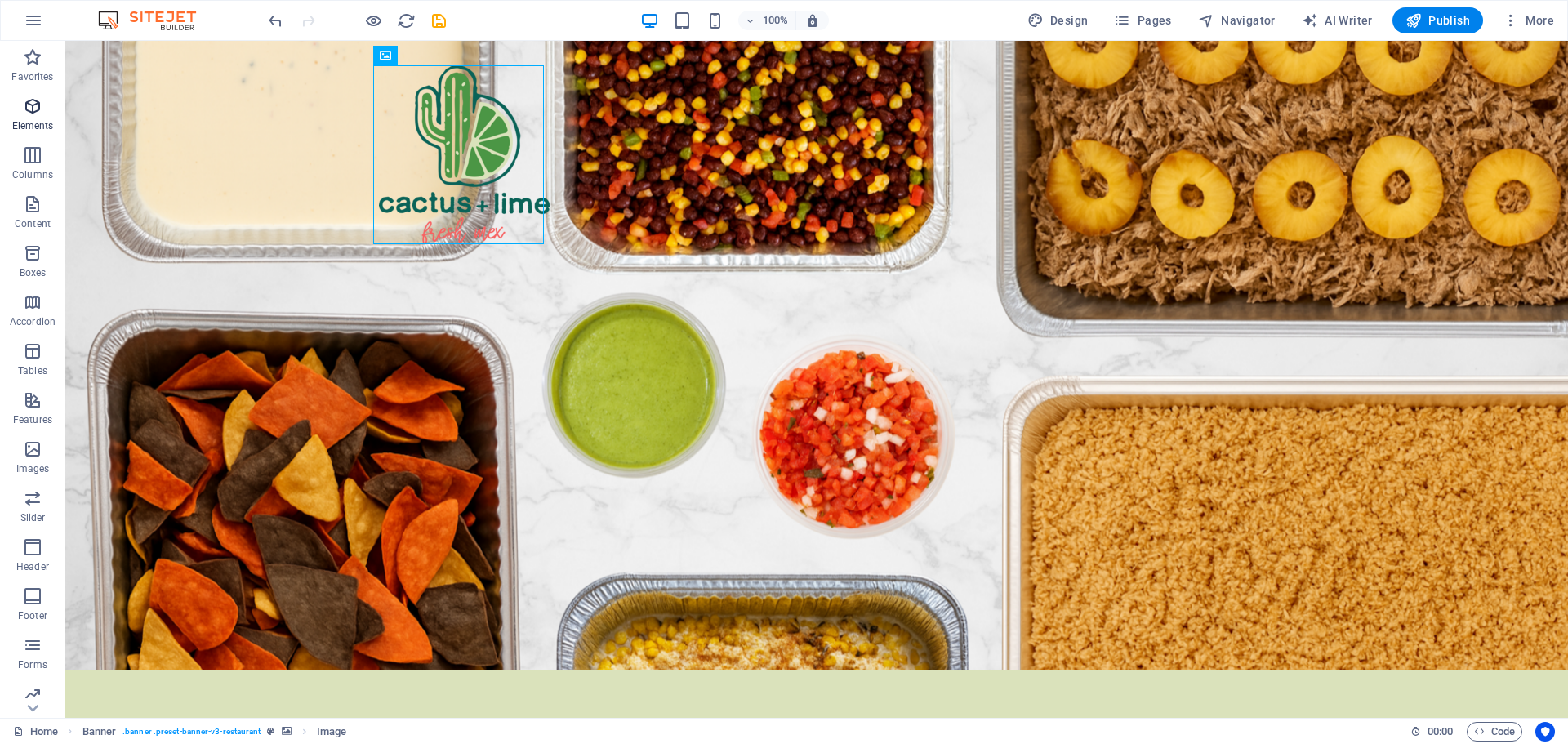
click at [30, 113] on icon "button" at bounding box center [32, 105] width 20 height 20
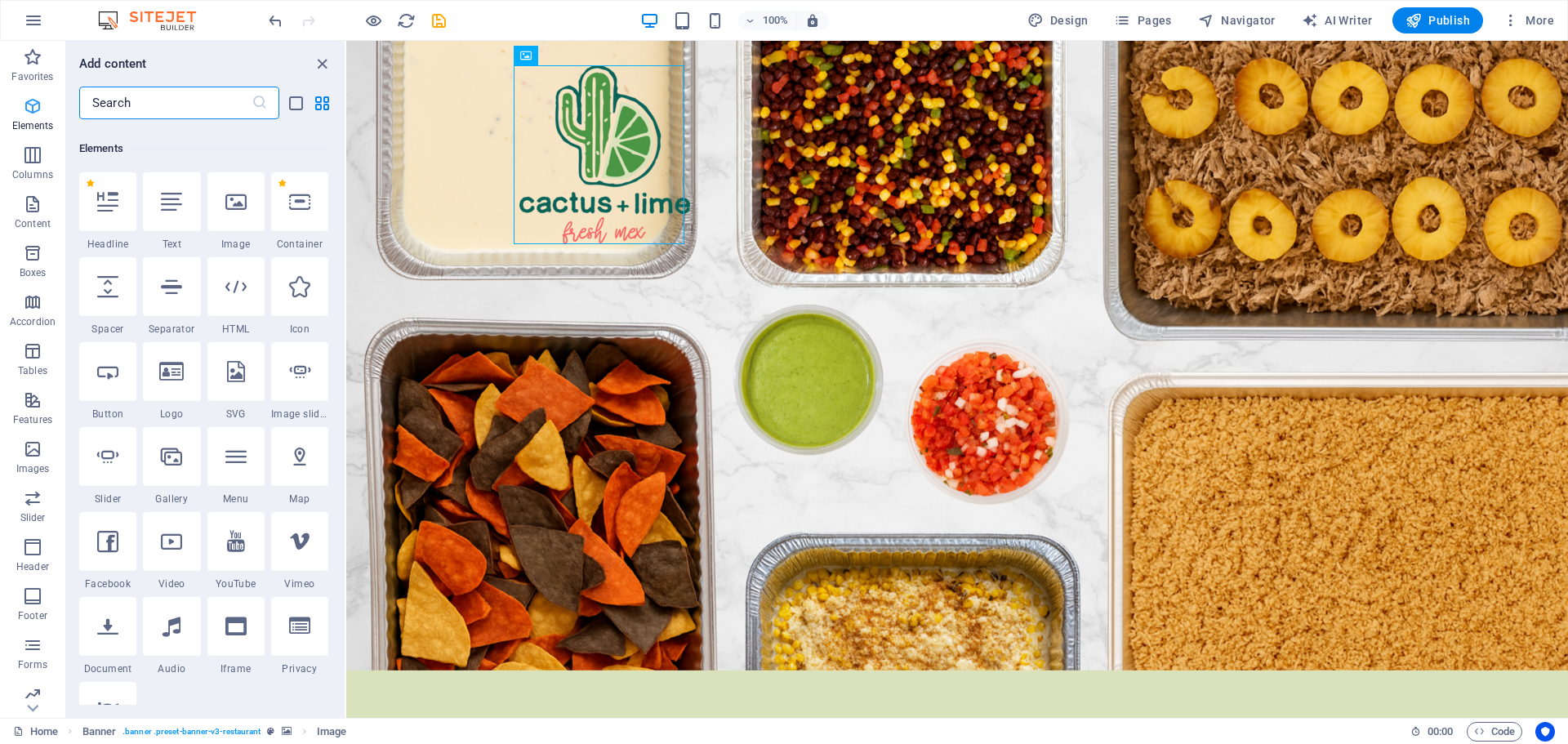
scroll to position [174, 0]
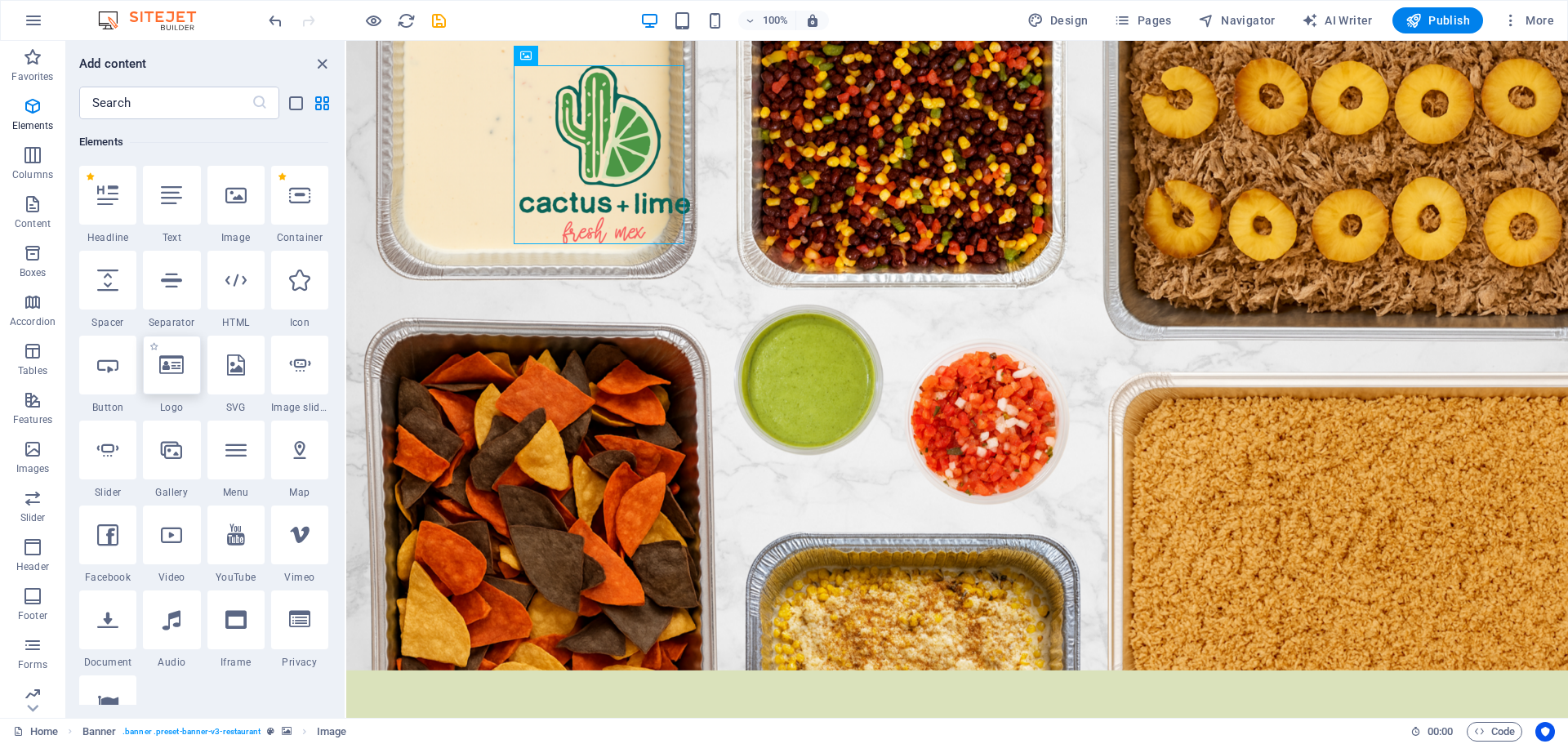
click at [173, 382] on div at bounding box center [171, 364] width 57 height 59
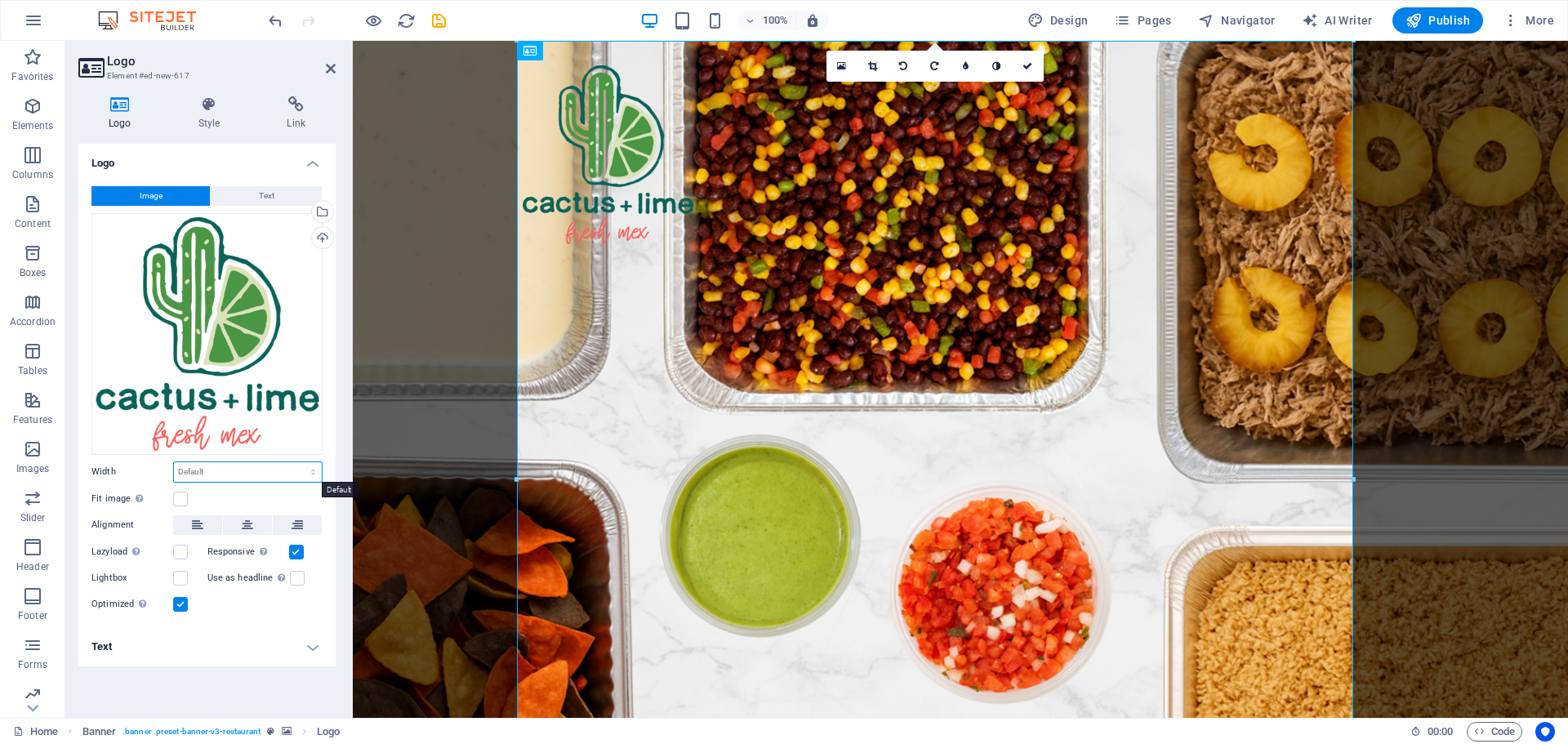
click at [223, 470] on select "Default auto px rem % em vh vw" at bounding box center [247, 471] width 148 height 20
select select "px"
click at [299, 462] on select "Default auto px rem % em vh vw" at bounding box center [247, 471] width 148 height 20
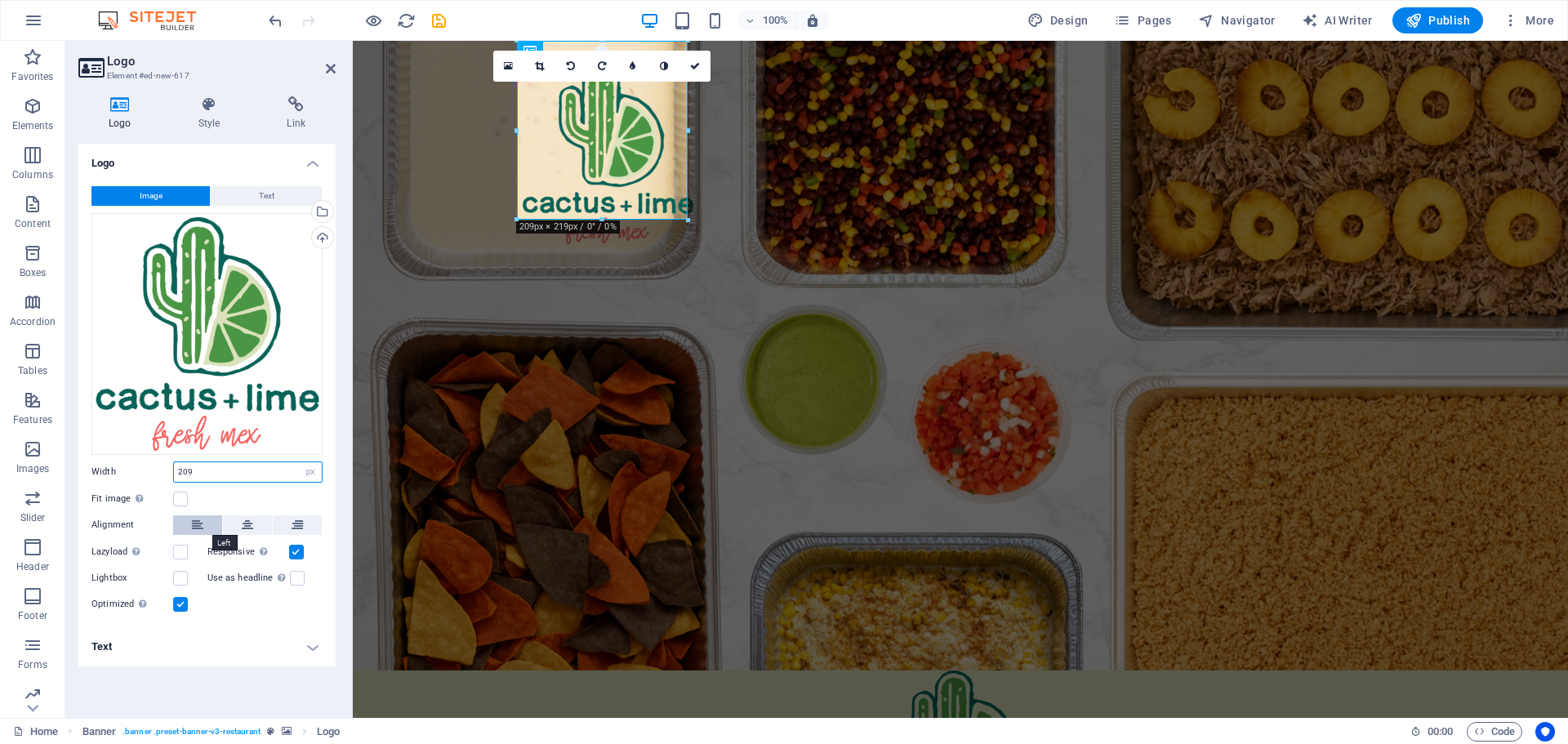
type input "209"
click at [204, 524] on button at bounding box center [197, 525] width 49 height 20
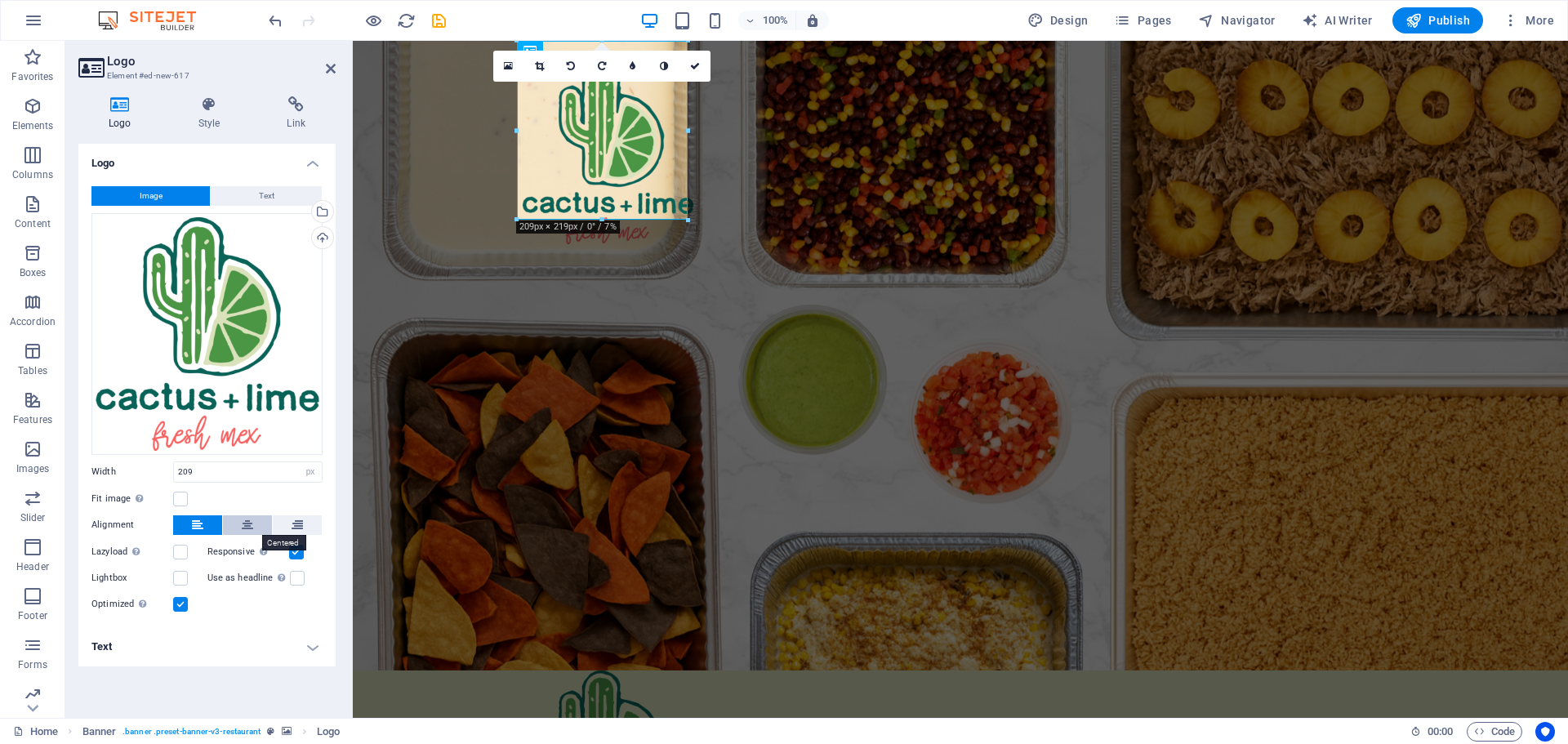
click at [239, 524] on button at bounding box center [247, 525] width 49 height 20
drag, startPoint x: 698, startPoint y: 63, endPoint x: 629, endPoint y: 23, distance: 79.8
click at [698, 63] on icon at bounding box center [695, 66] width 9 height 9
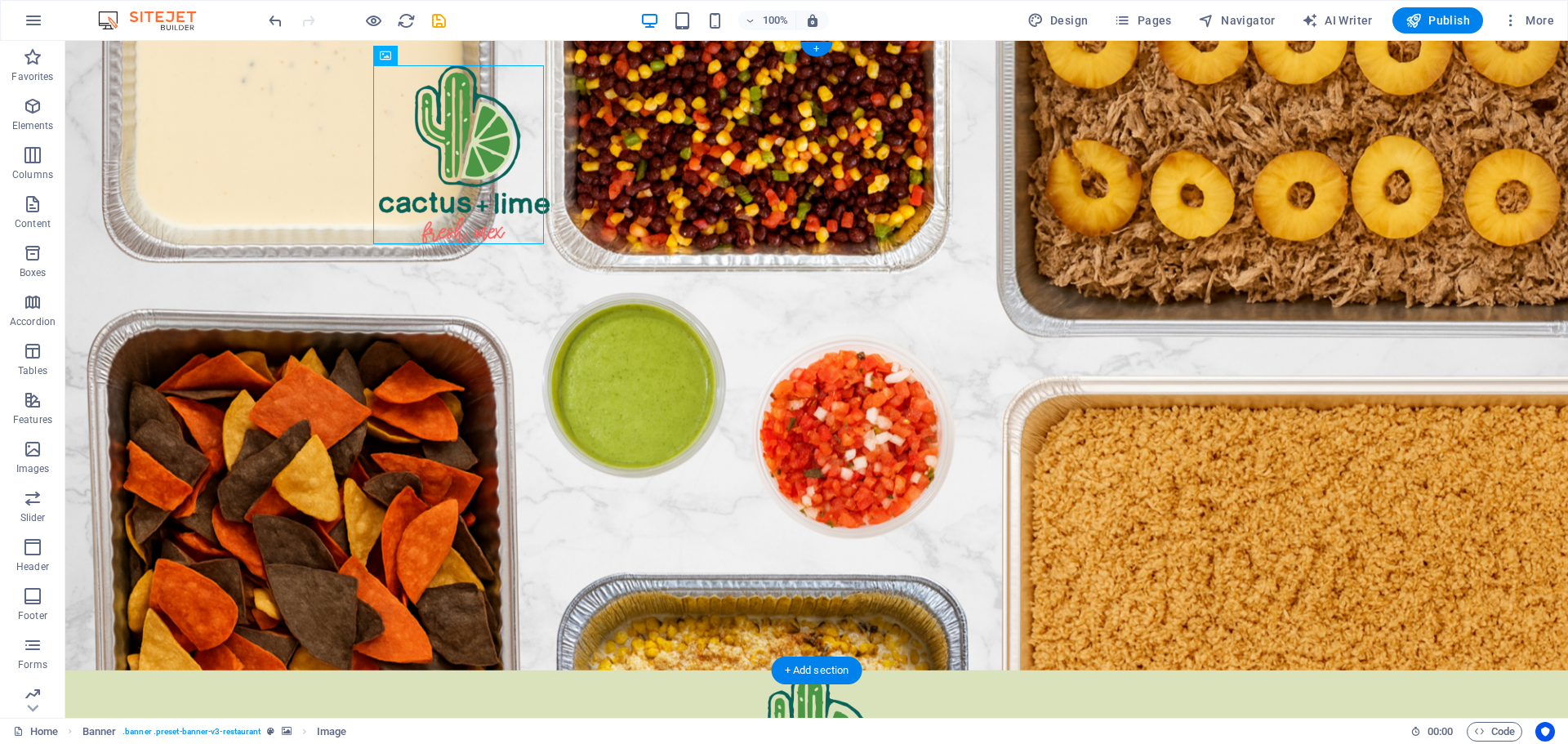
drag, startPoint x: 476, startPoint y: 100, endPoint x: 455, endPoint y: 171, distance: 74.0
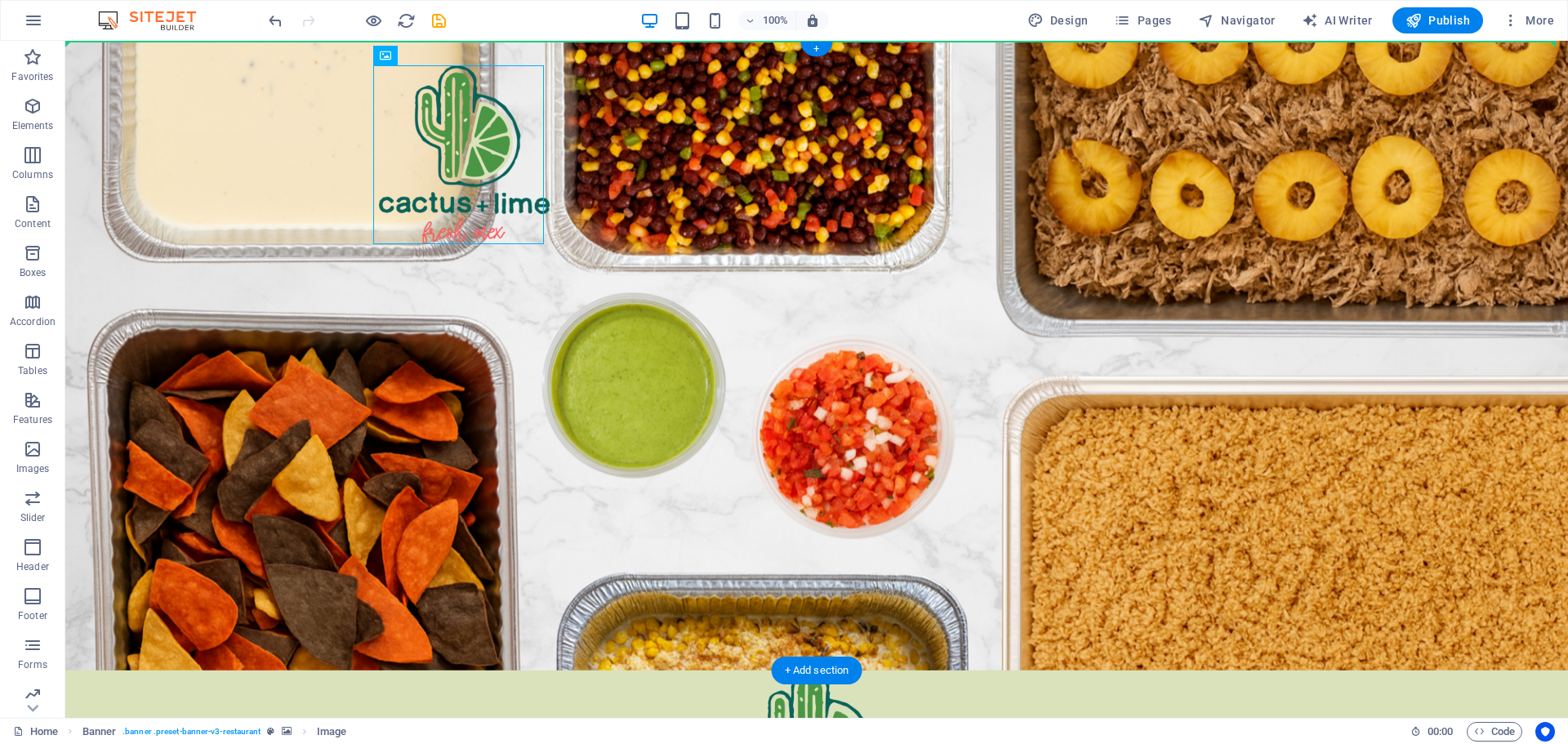
drag, startPoint x: 445, startPoint y: 113, endPoint x: 442, endPoint y: 180, distance: 67.1
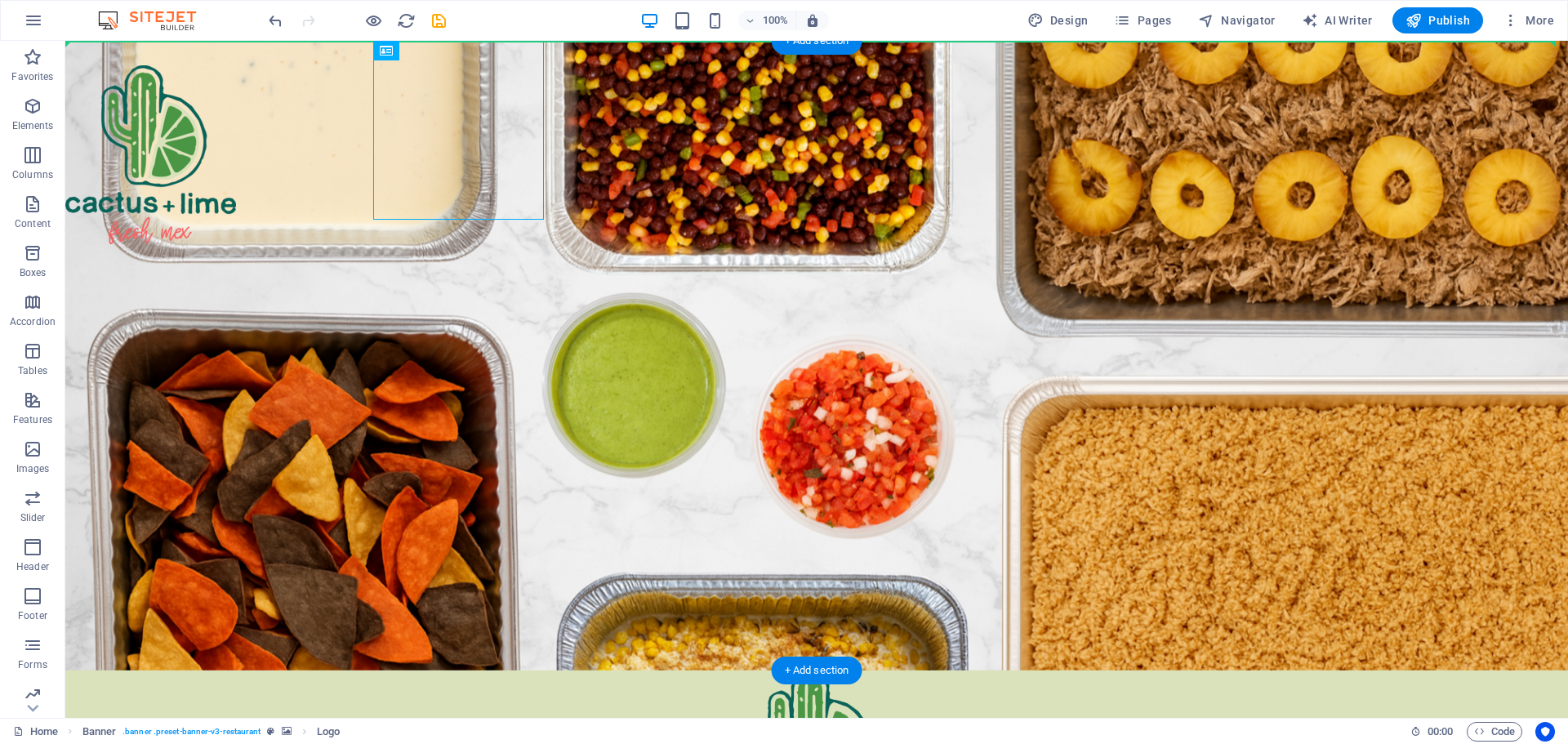
drag, startPoint x: 464, startPoint y: 90, endPoint x: 290, endPoint y: 100, distance: 174.3
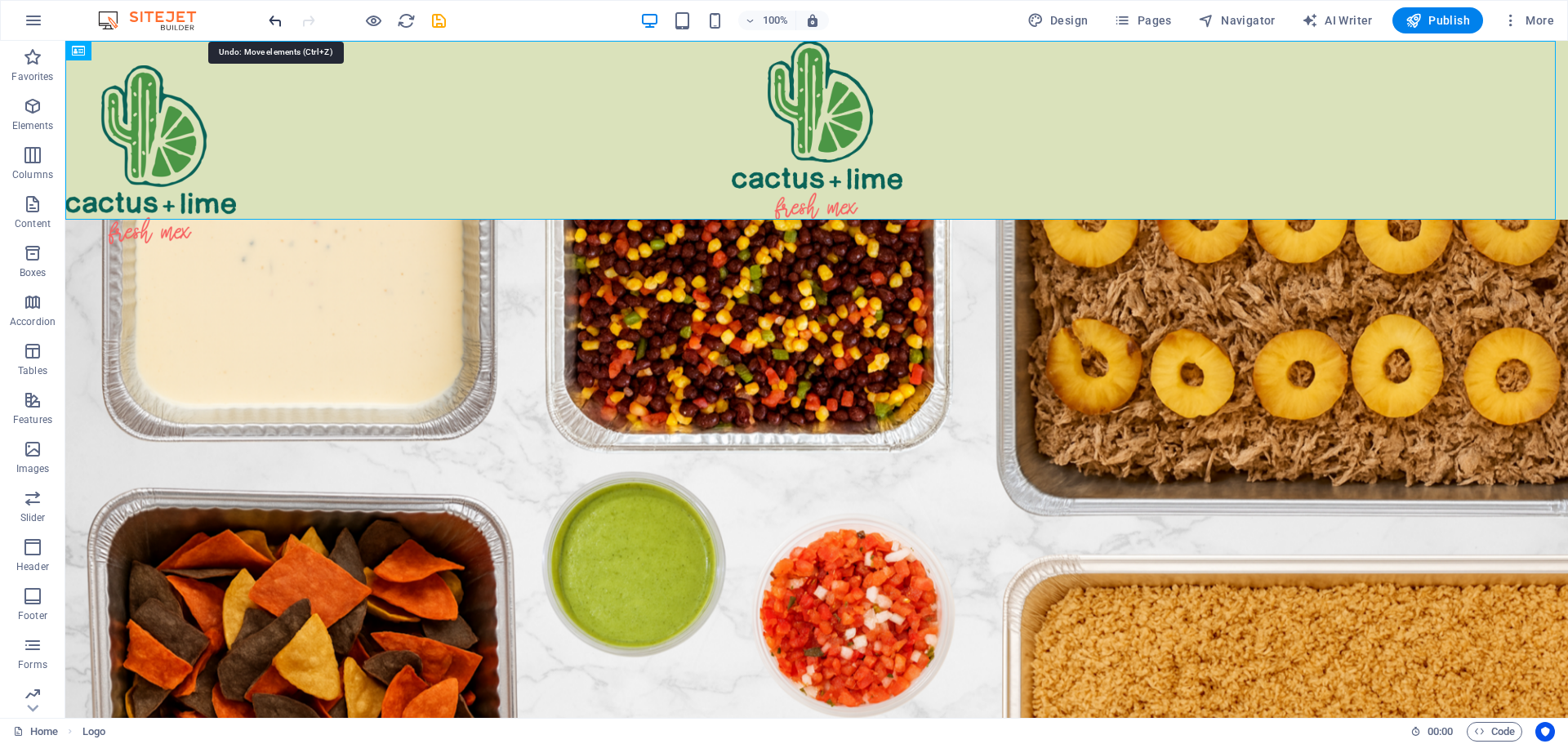
click at [275, 18] on icon "undo" at bounding box center [275, 21] width 19 height 19
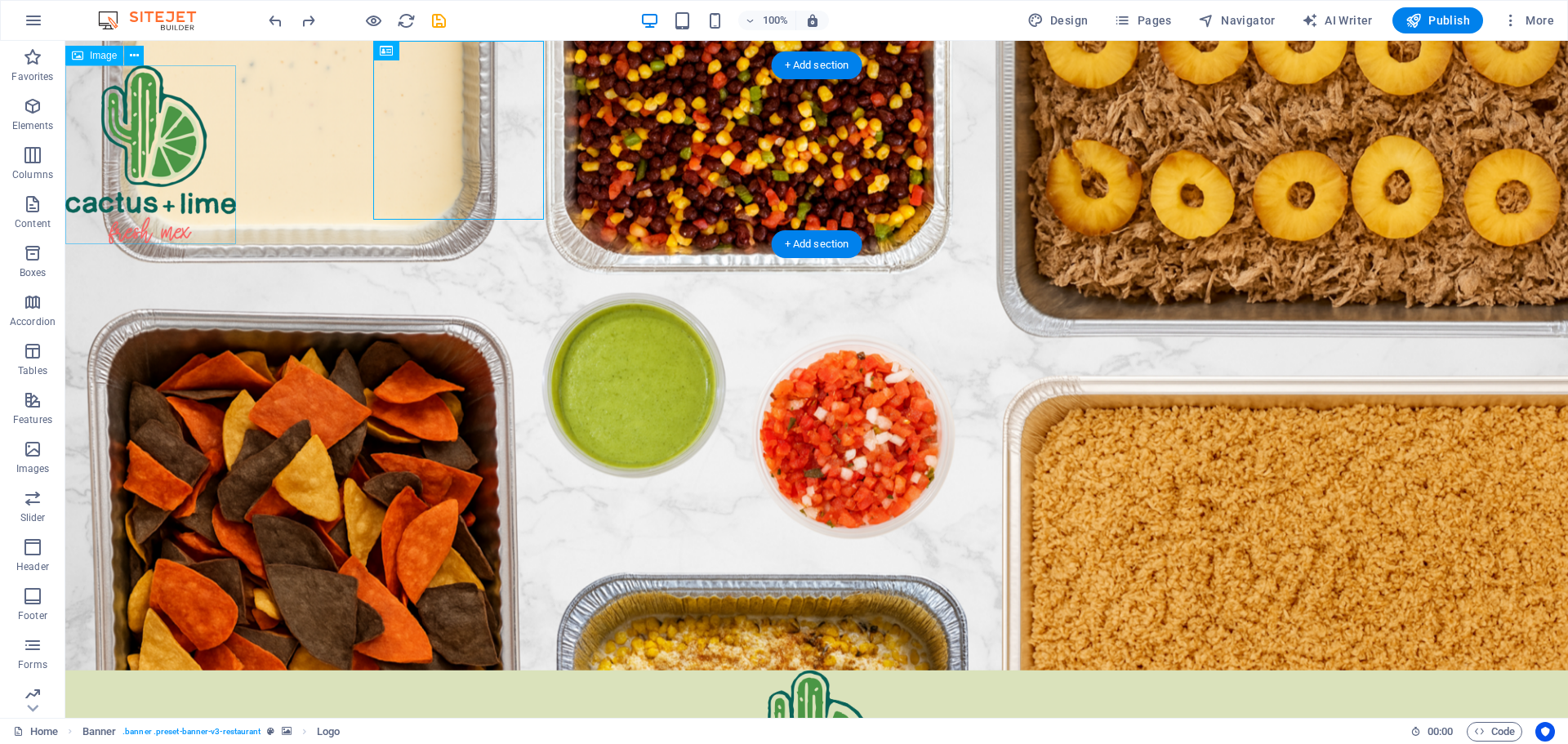
click at [177, 133] on figure at bounding box center [150, 154] width 171 height 178
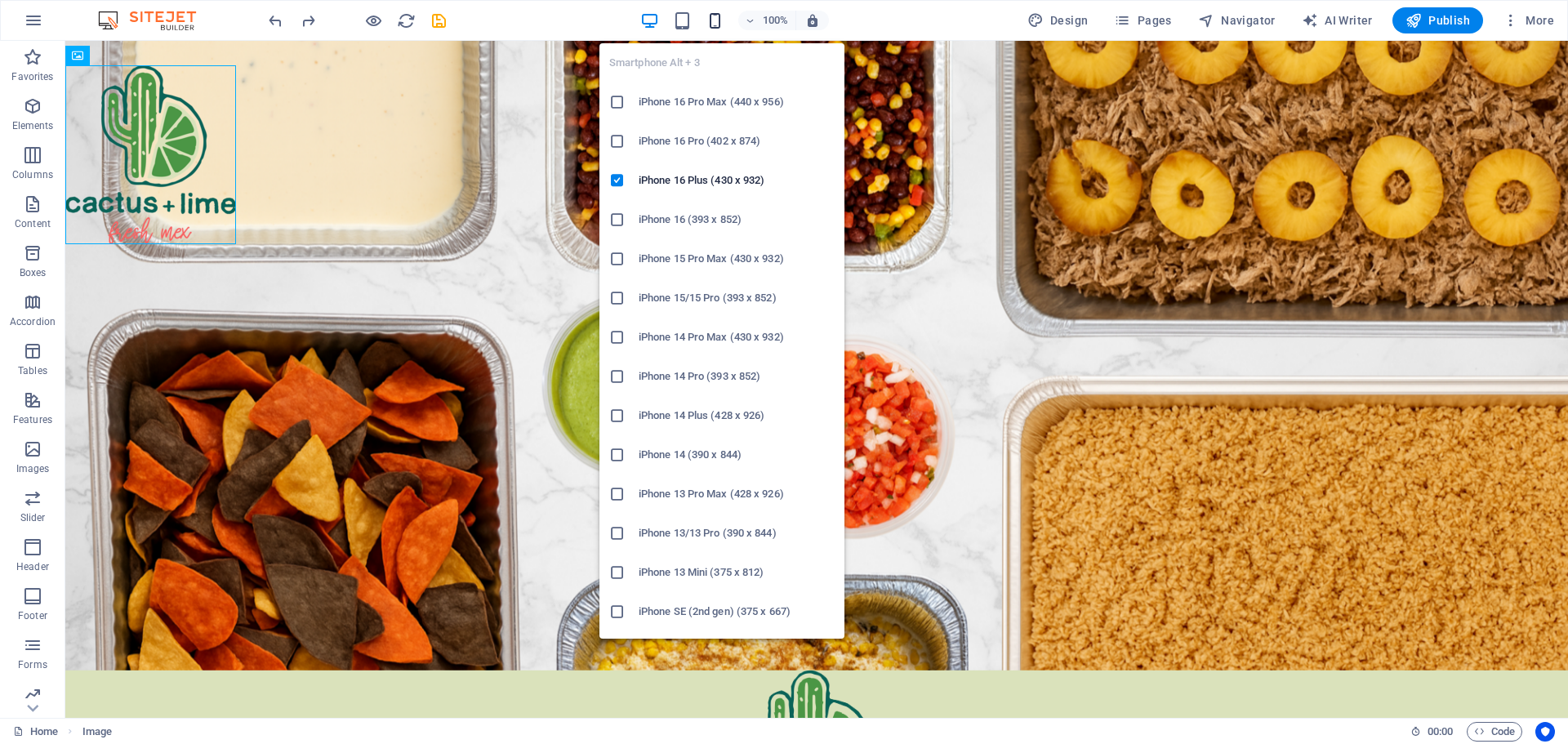
click at [720, 21] on icon "button" at bounding box center [715, 21] width 19 height 19
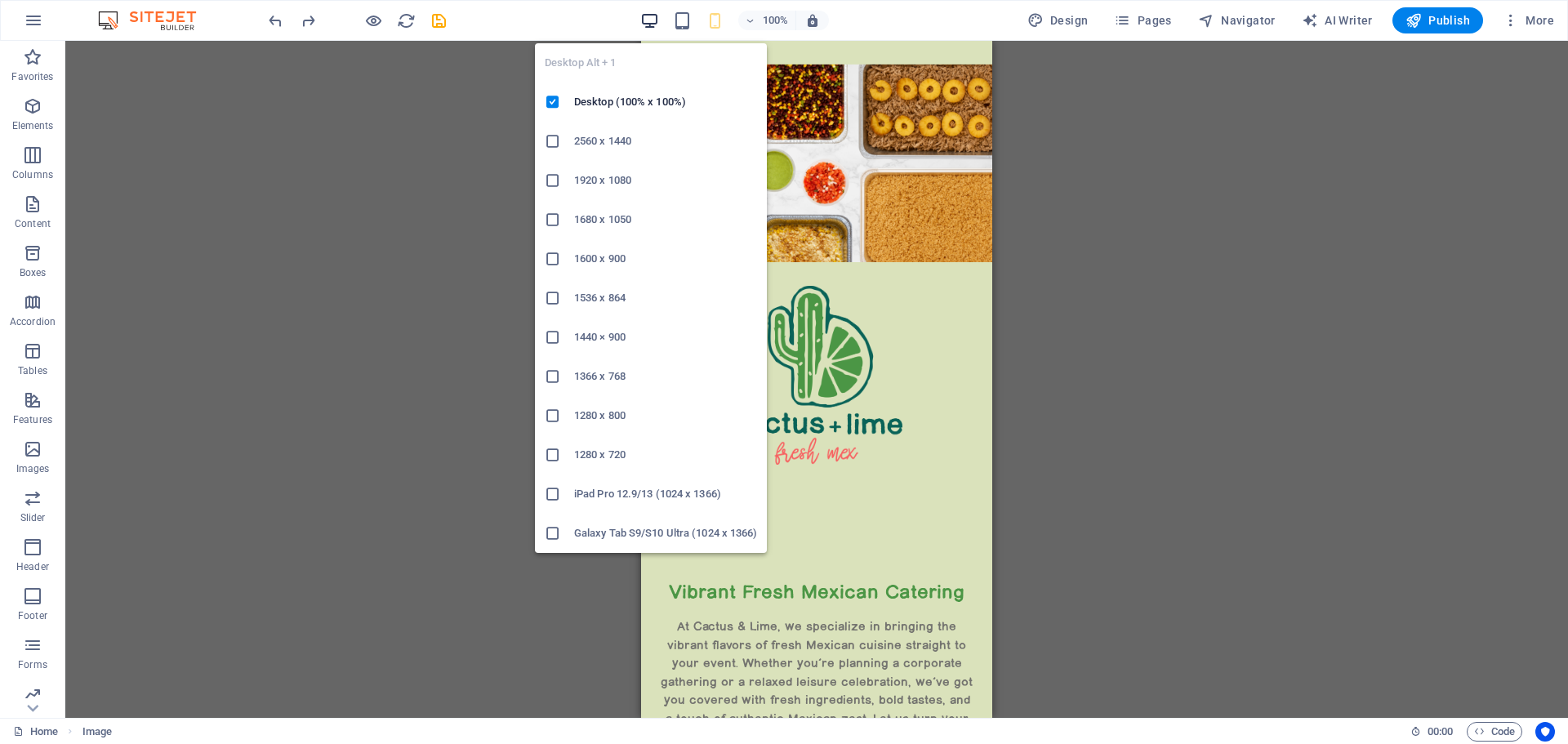
click at [652, 21] on icon "button" at bounding box center [650, 21] width 19 height 19
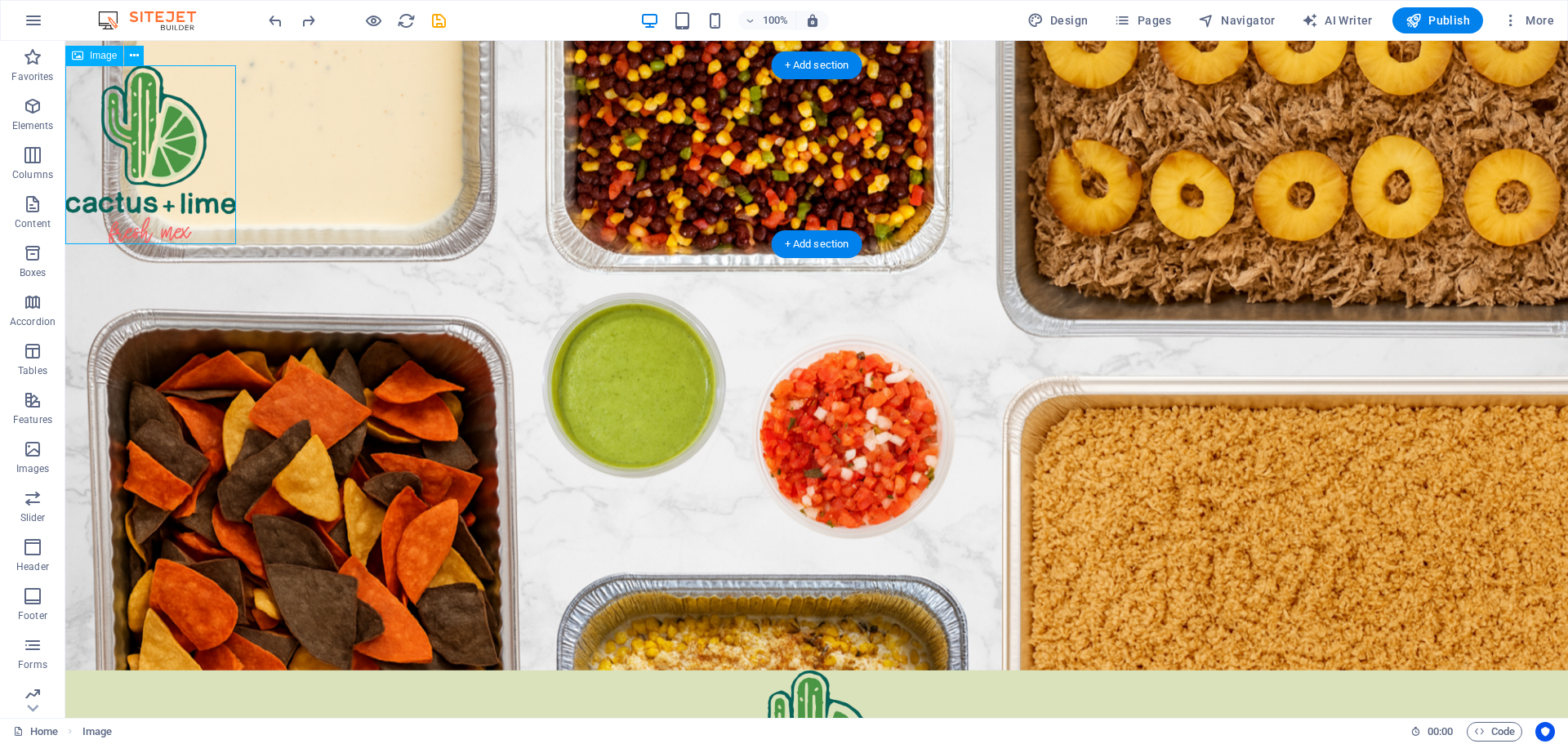
click at [178, 133] on figure at bounding box center [150, 154] width 171 height 178
click at [134, 57] on icon at bounding box center [134, 56] width 9 height 17
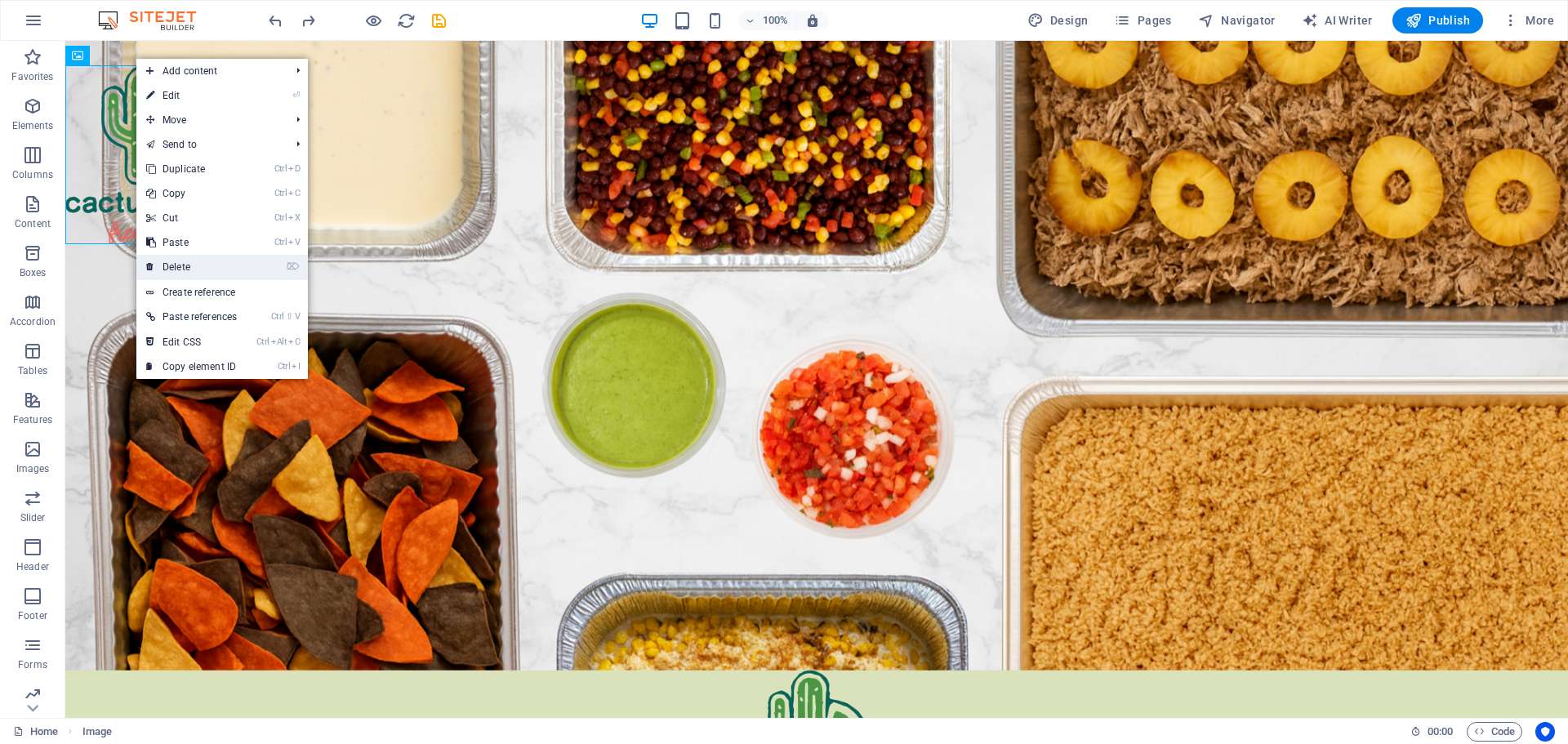
click at [215, 268] on link "⌦ Delete" at bounding box center [191, 267] width 110 height 24
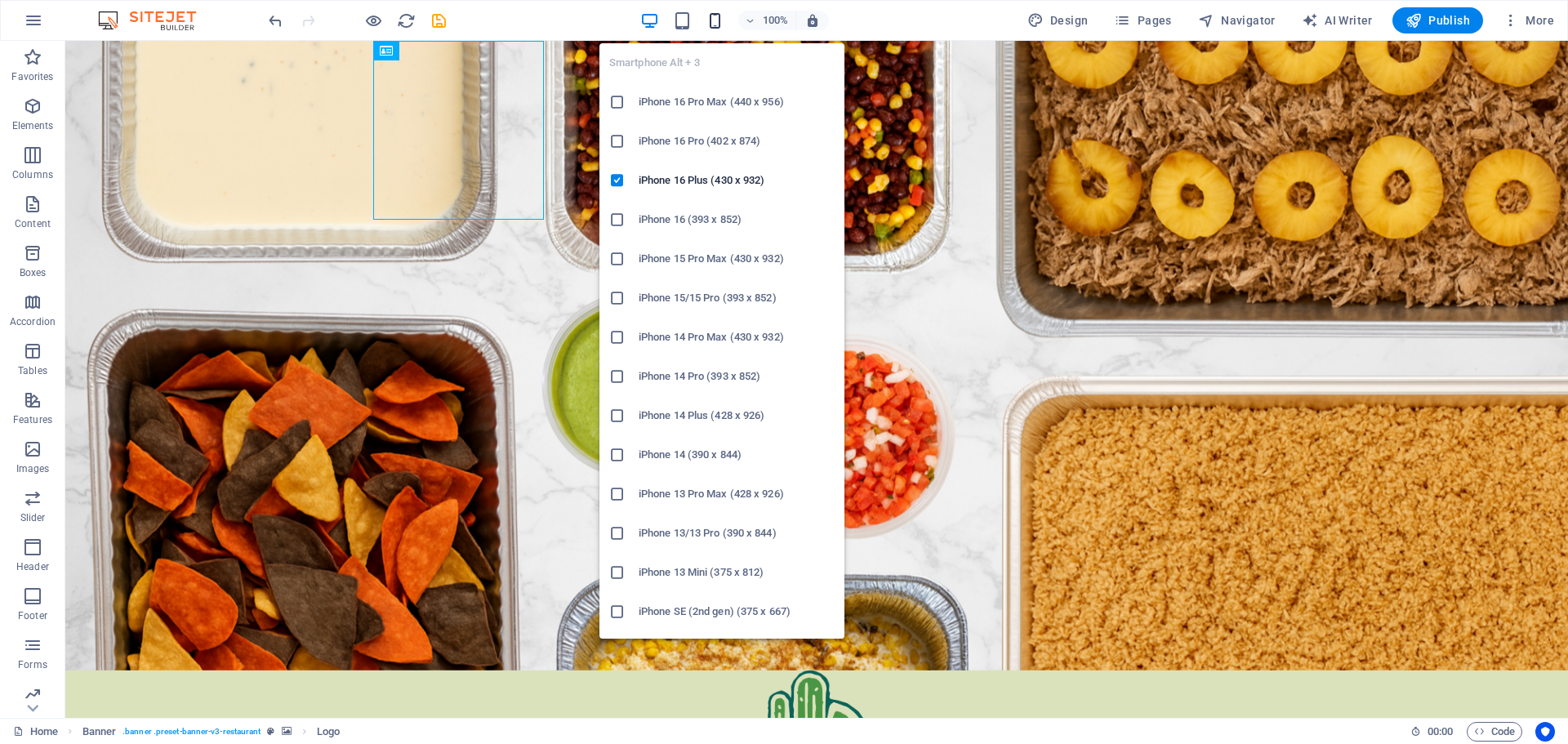
click at [721, 11] on icon "button" at bounding box center [715, 21] width 19 height 19
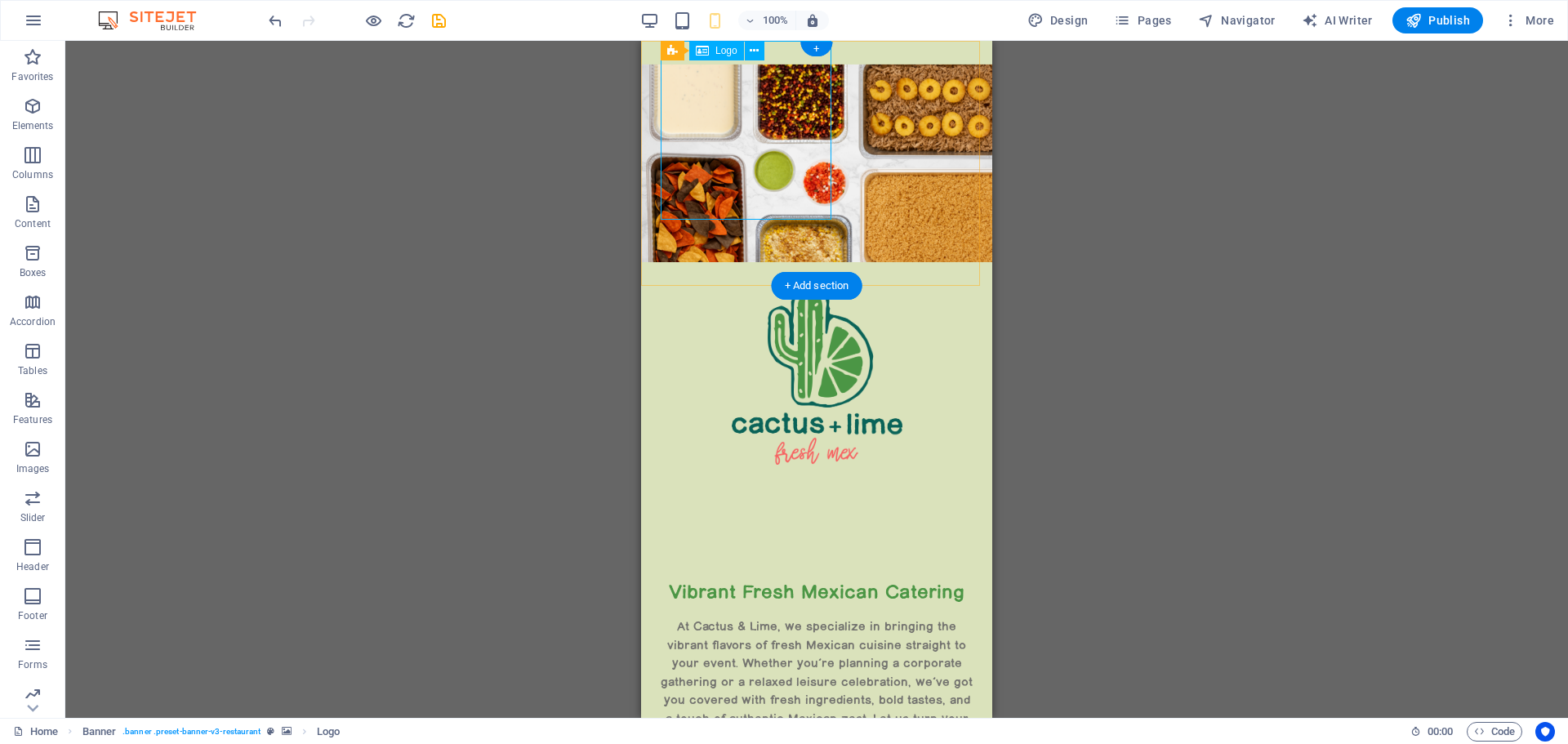
click at [735, 286] on div at bounding box center [816, 374] width 312 height 178
select select "px"
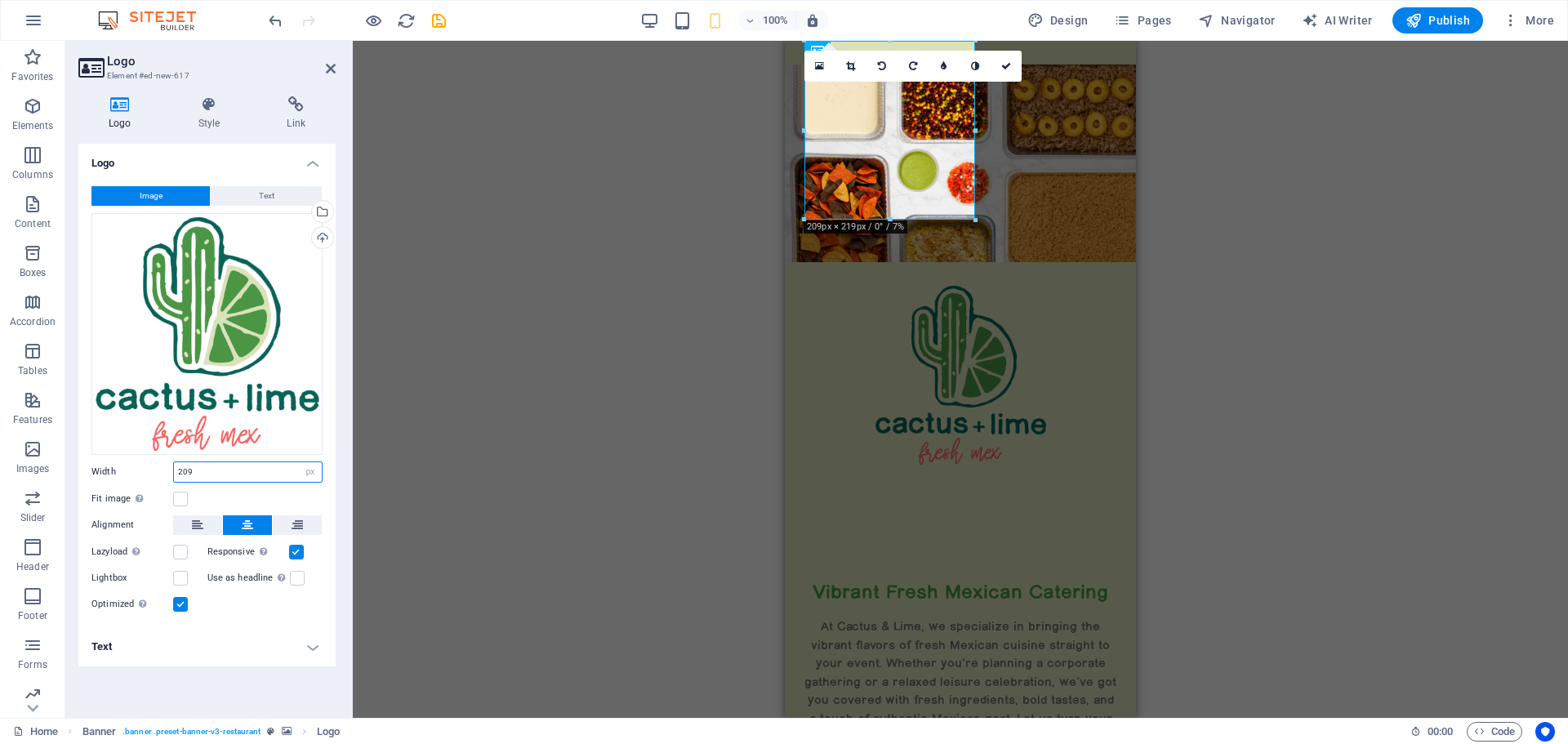
drag, startPoint x: 198, startPoint y: 470, endPoint x: 136, endPoint y: 461, distance: 62.6
click at [136, 461] on div "Width 209 Default auto px rem % em vh vw" at bounding box center [206, 471] width 231 height 21
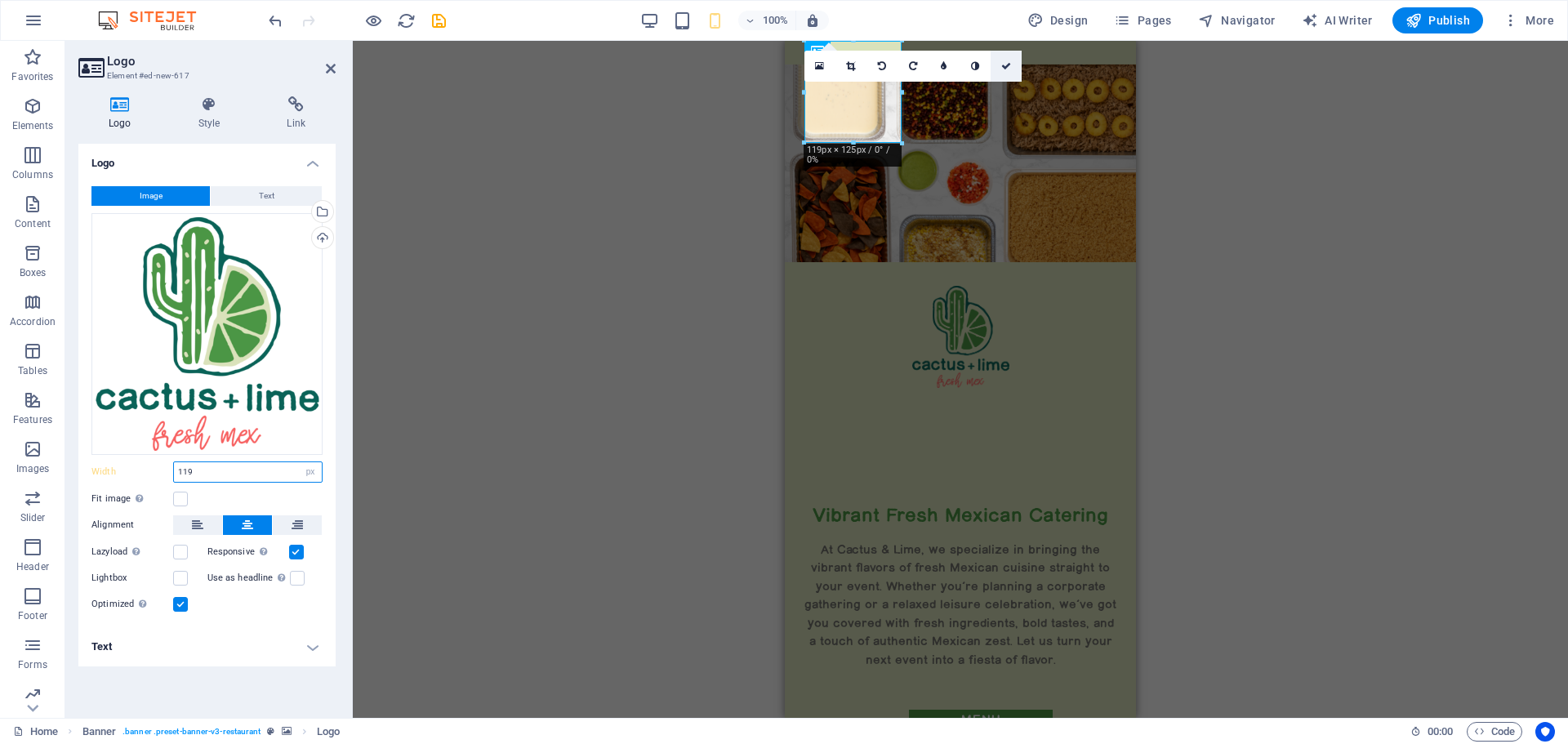
type input "119"
click at [1007, 64] on icon at bounding box center [1006, 66] width 9 height 9
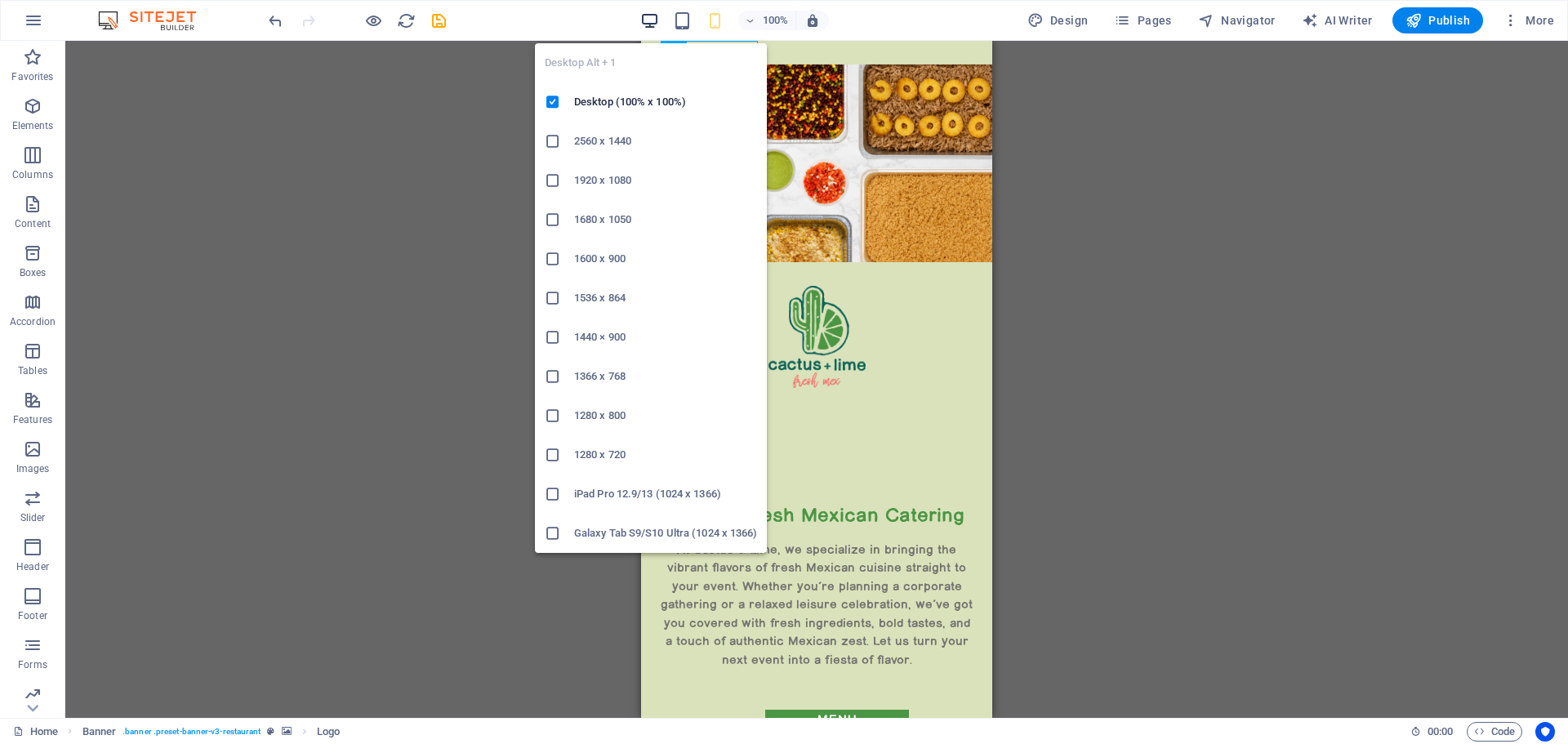
click at [647, 21] on icon "button" at bounding box center [650, 21] width 19 height 19
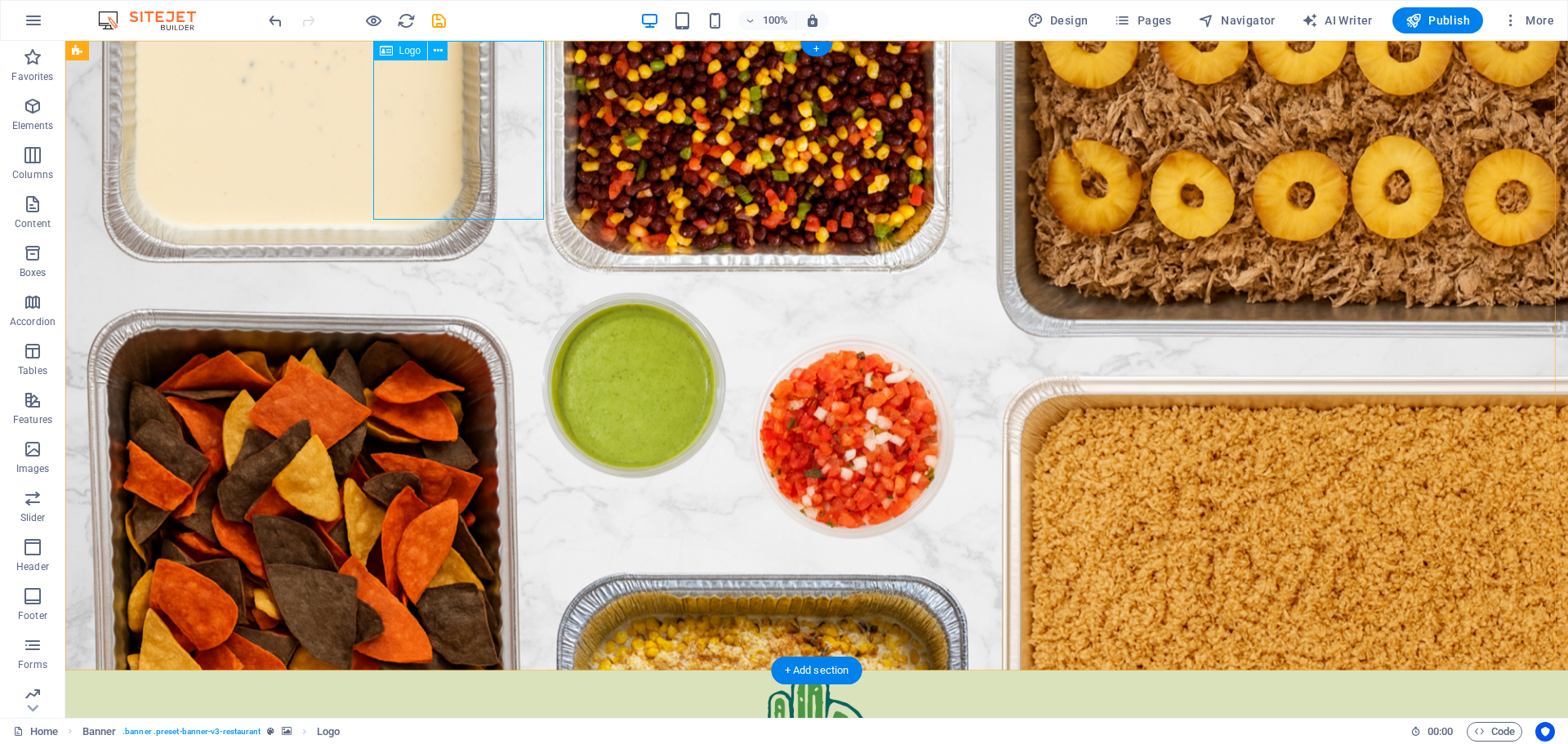
select select "px"
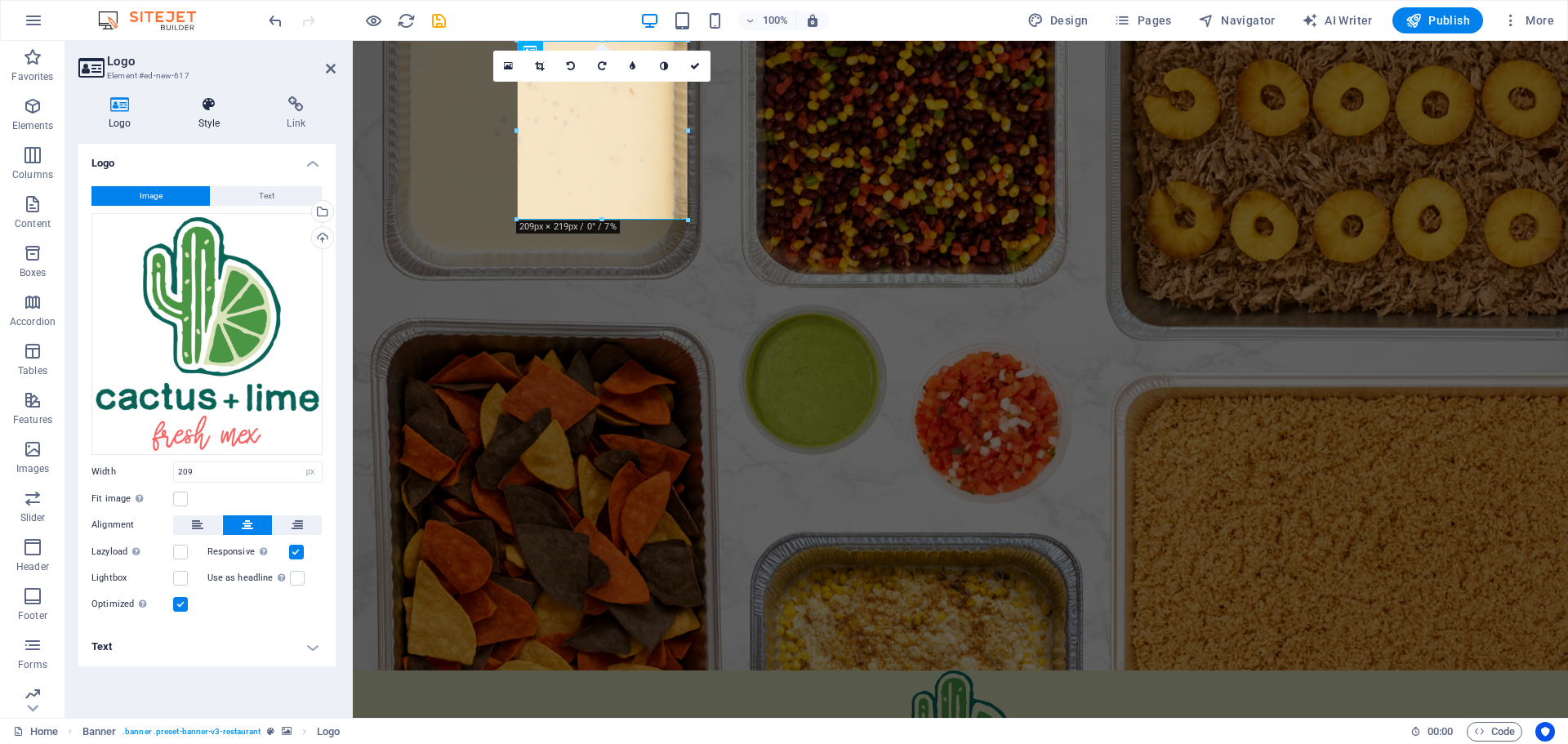
click at [205, 113] on h4 "Style" at bounding box center [212, 113] width 89 height 35
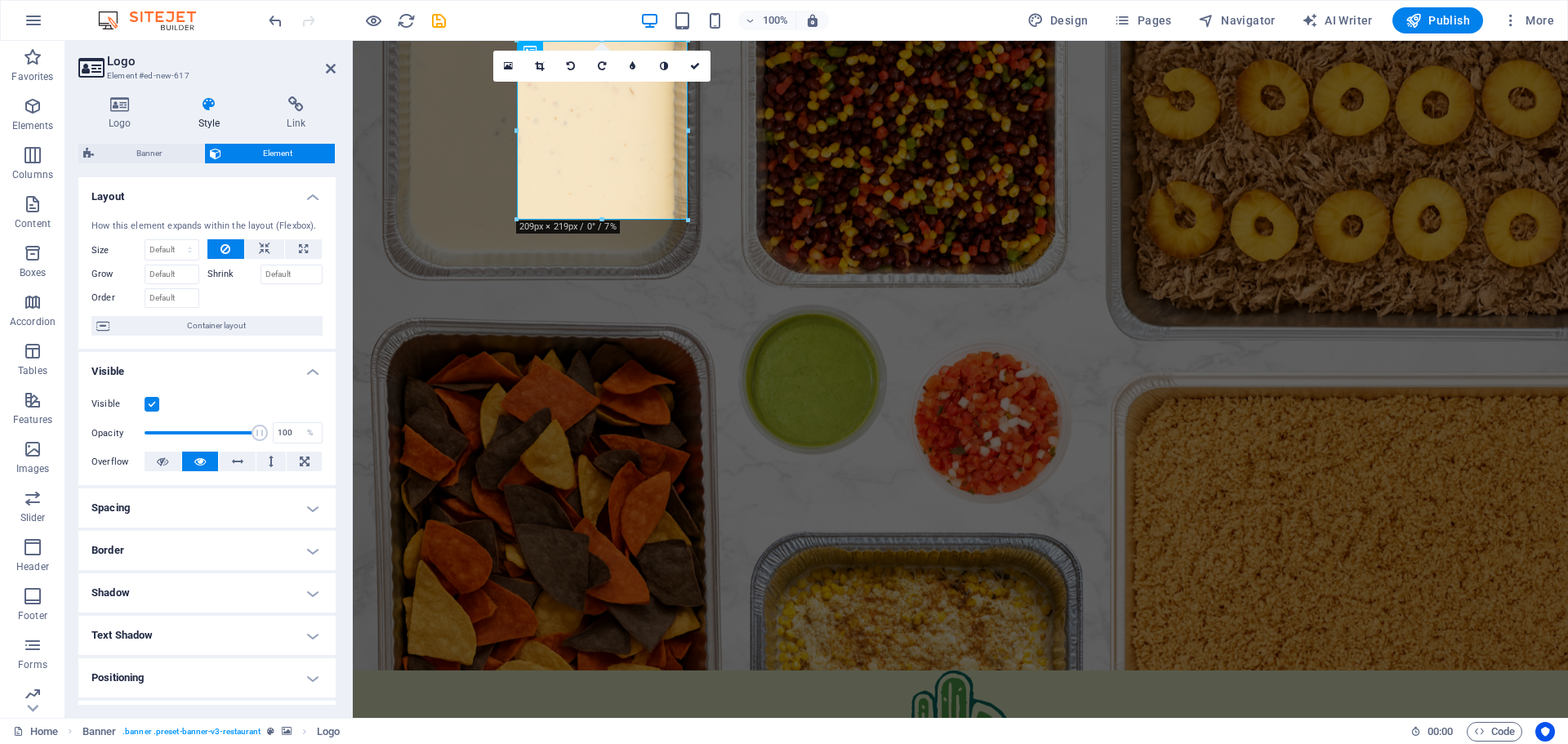
scroll to position [81, 0]
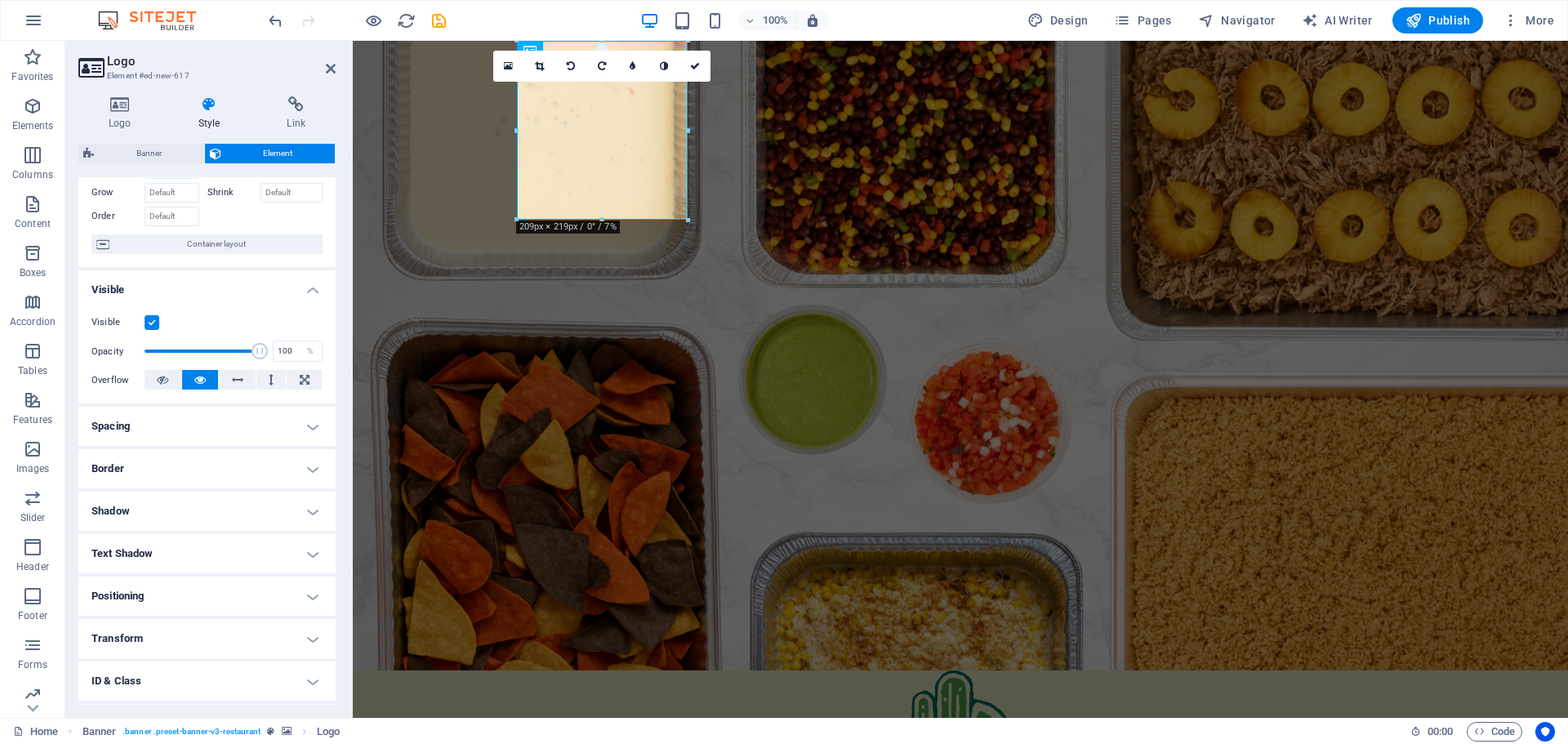
click at [182, 588] on h4 "Positioning" at bounding box center [206, 596] width 257 height 39
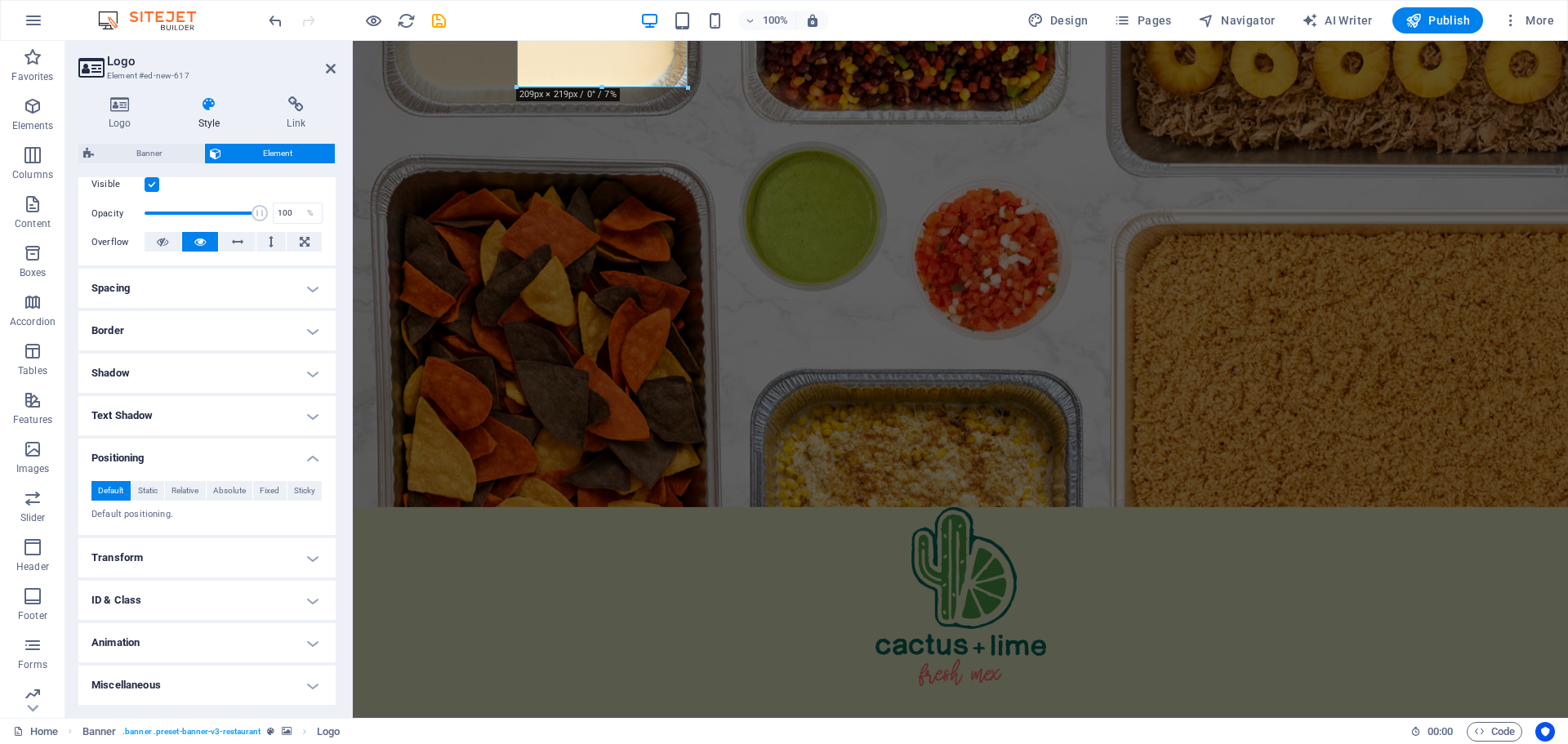
scroll to position [0, 0]
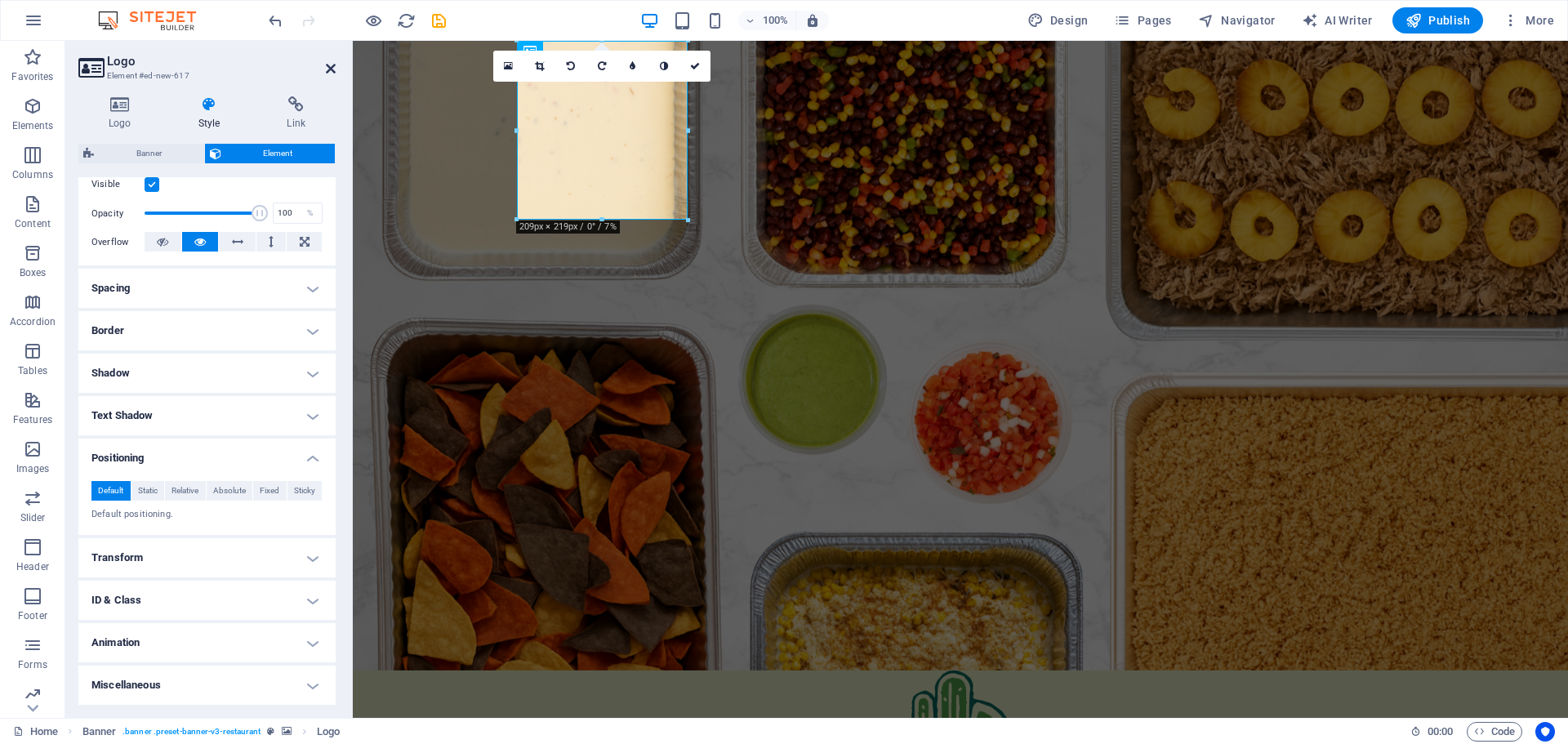
click at [332, 68] on icon at bounding box center [331, 68] width 9 height 13
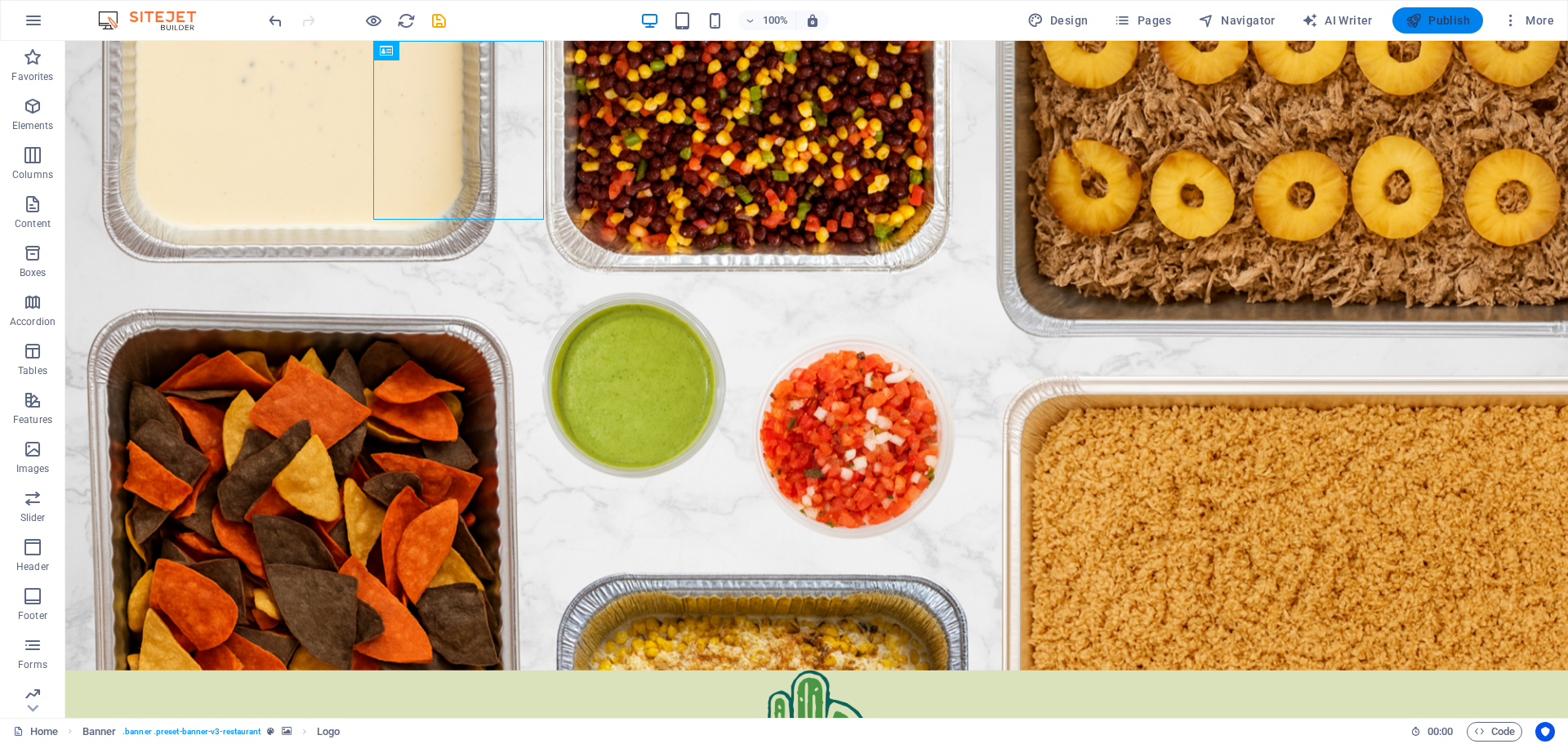
click at [1421, 14] on icon "button" at bounding box center [1413, 20] width 16 height 16
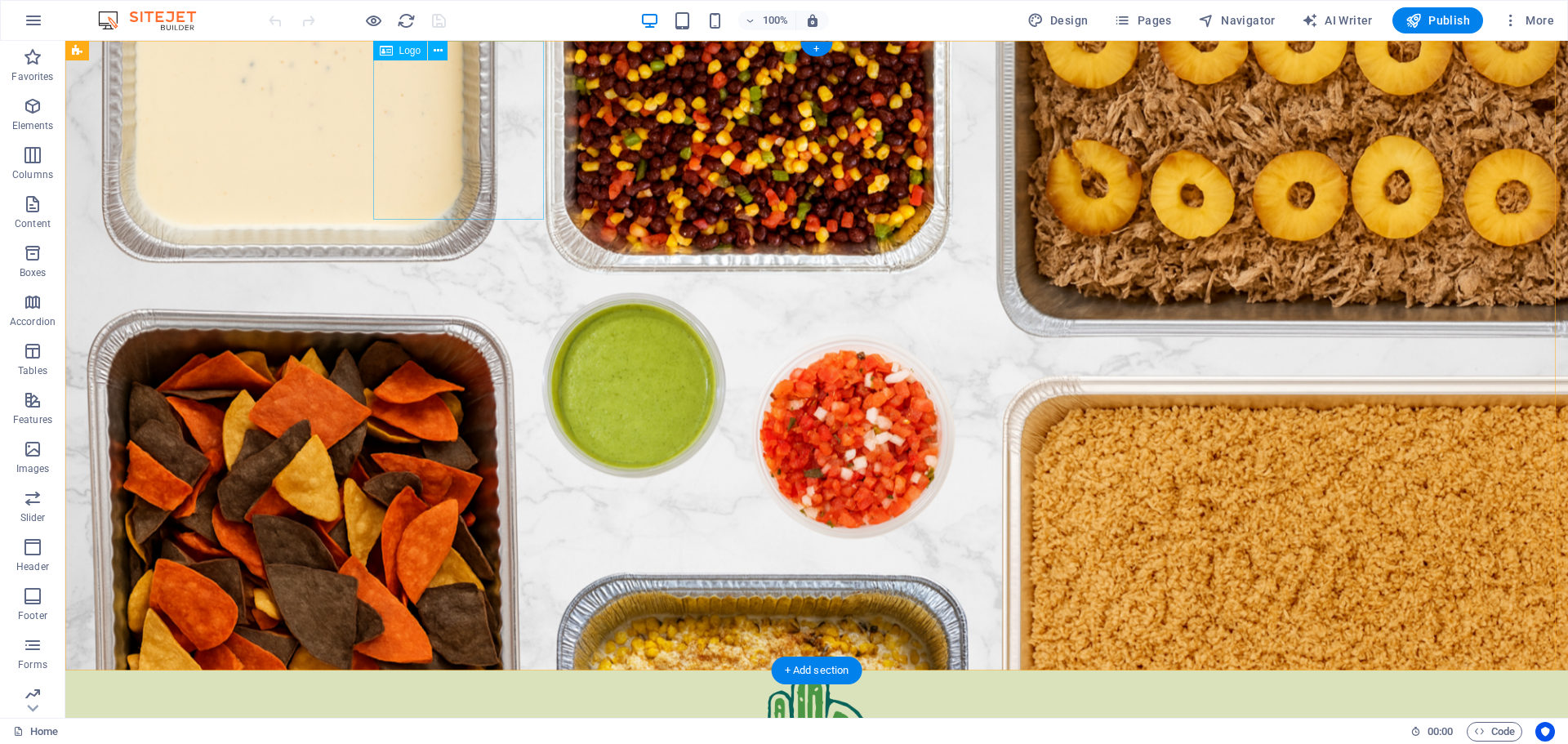
select select "px"
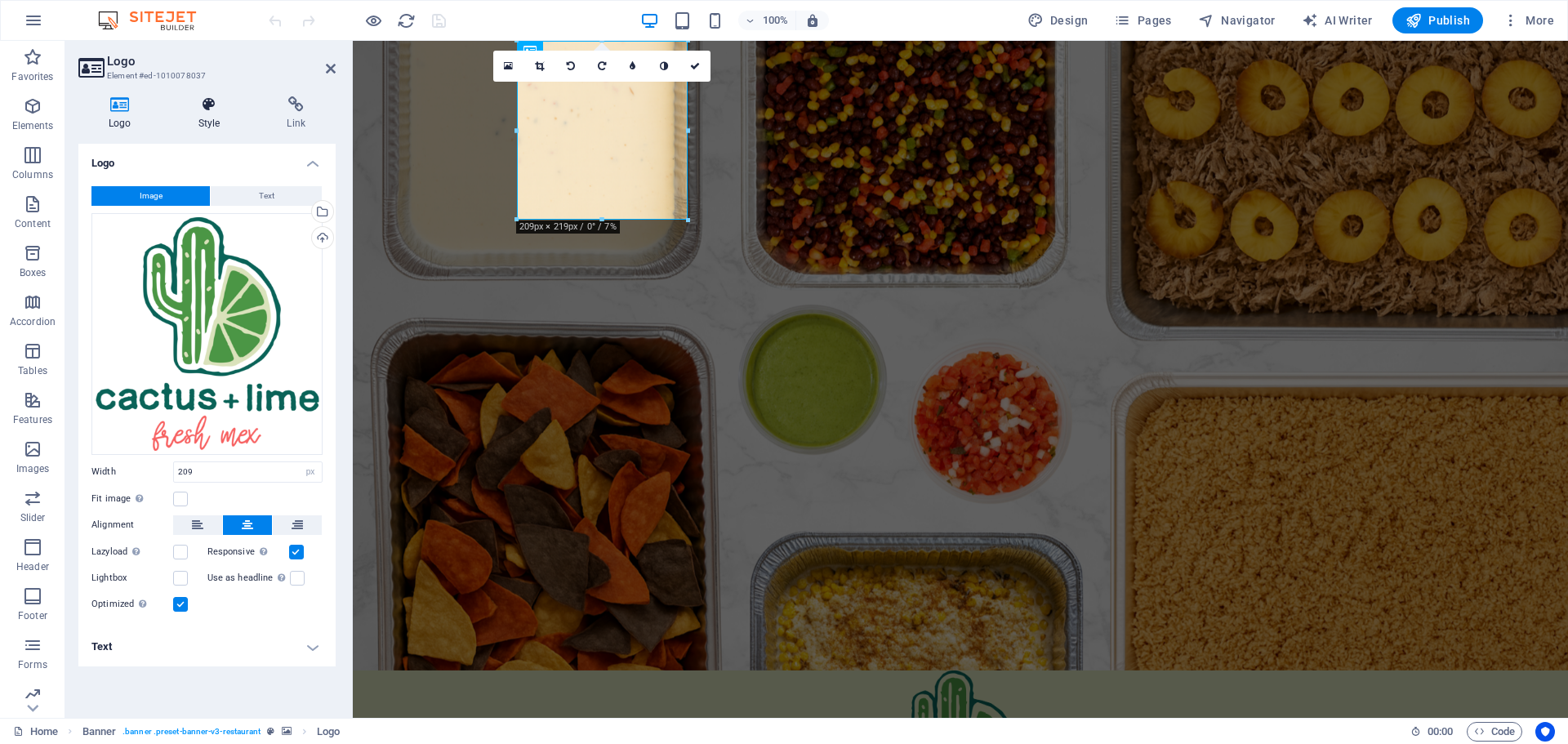
click at [219, 111] on icon at bounding box center [209, 104] width 82 height 16
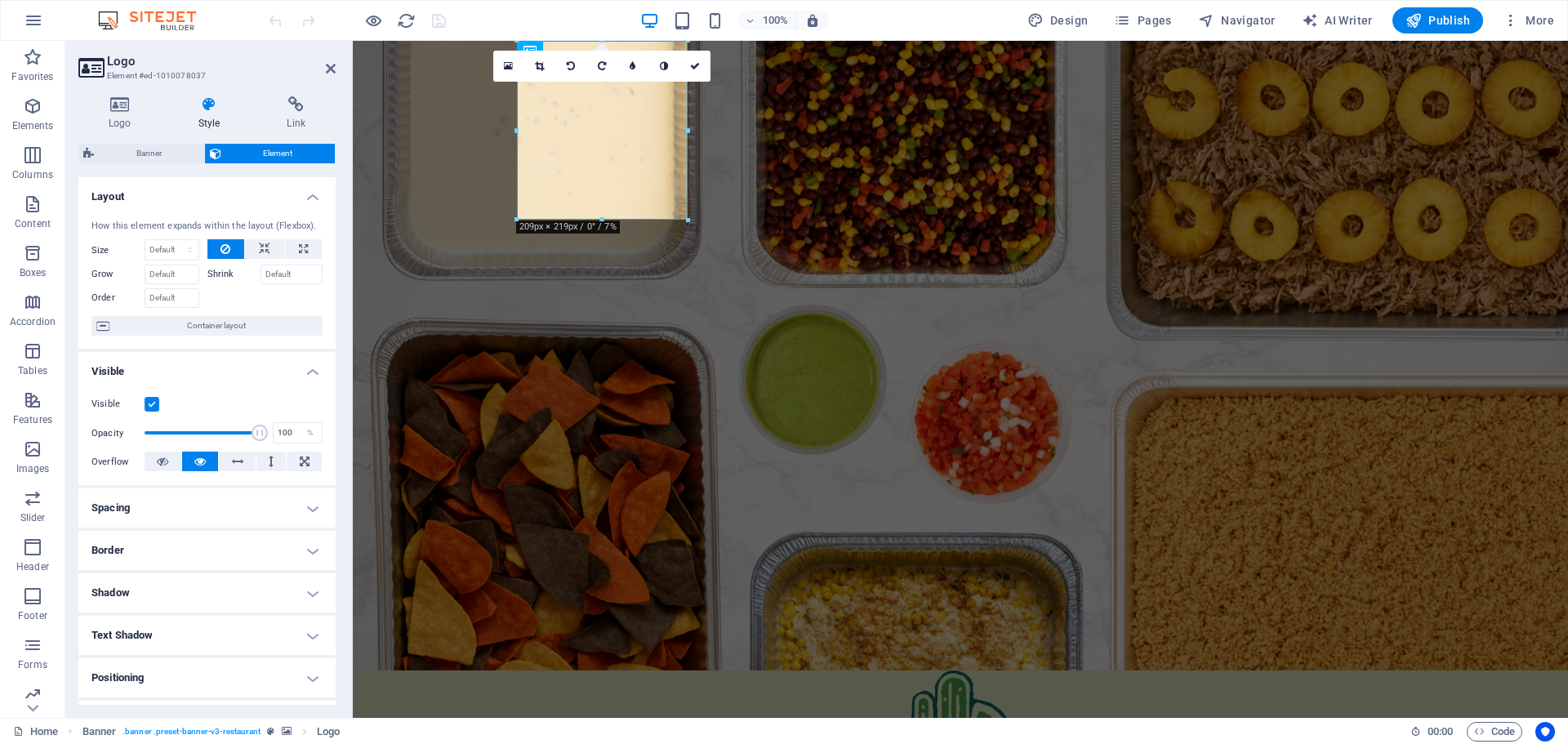
click at [204, 548] on h4 "Border" at bounding box center [206, 550] width 257 height 39
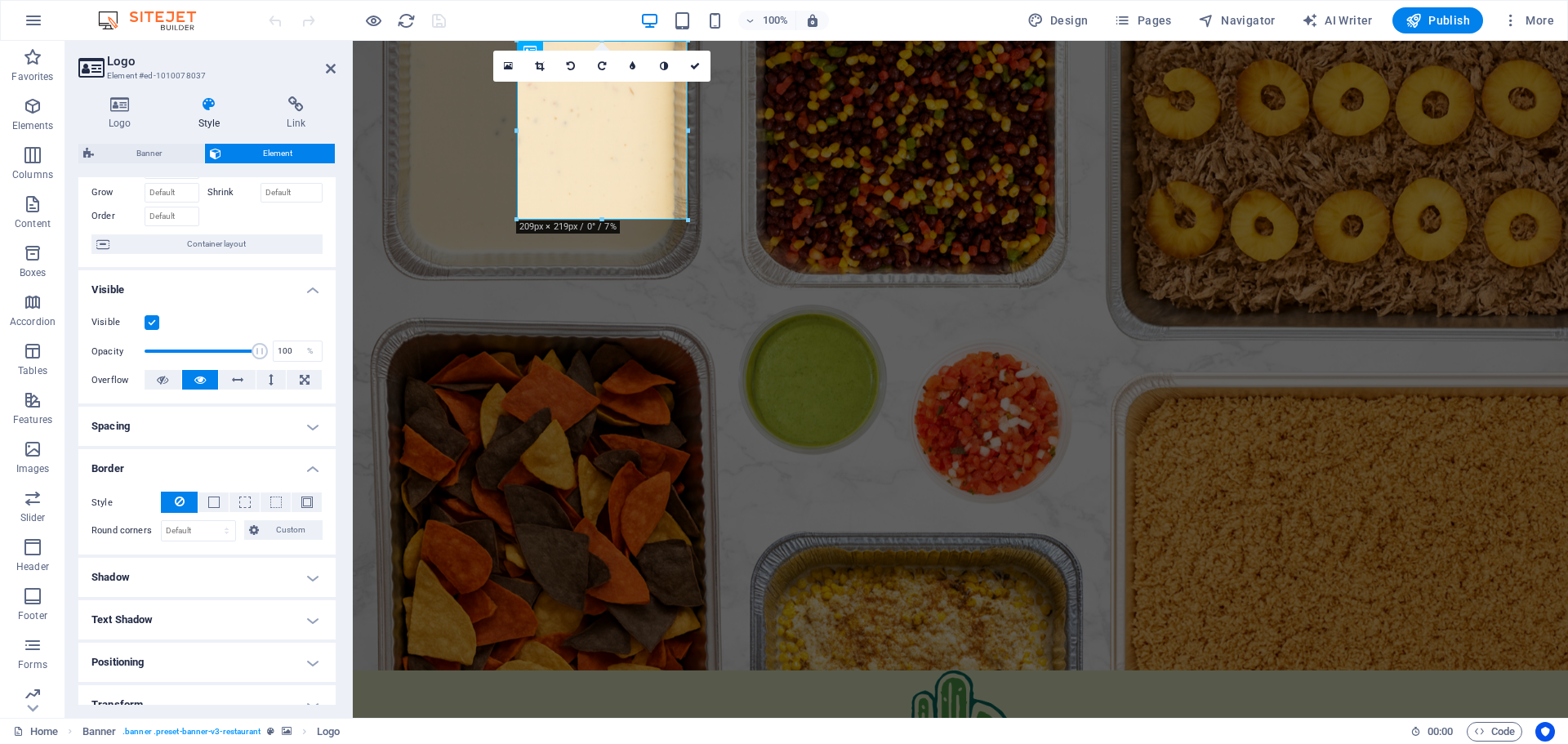
click at [197, 656] on h4 "Positioning" at bounding box center [206, 662] width 257 height 39
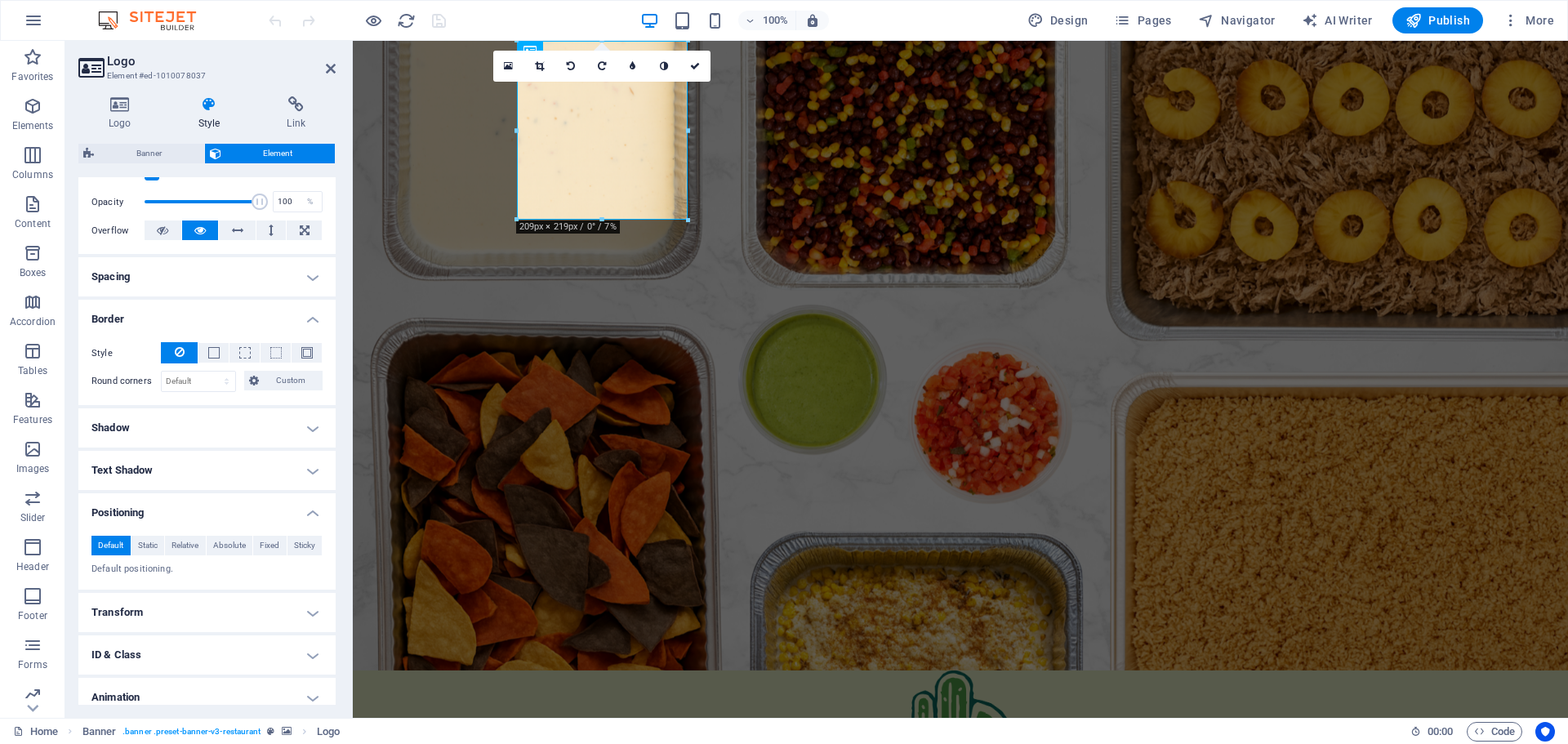
scroll to position [245, 0]
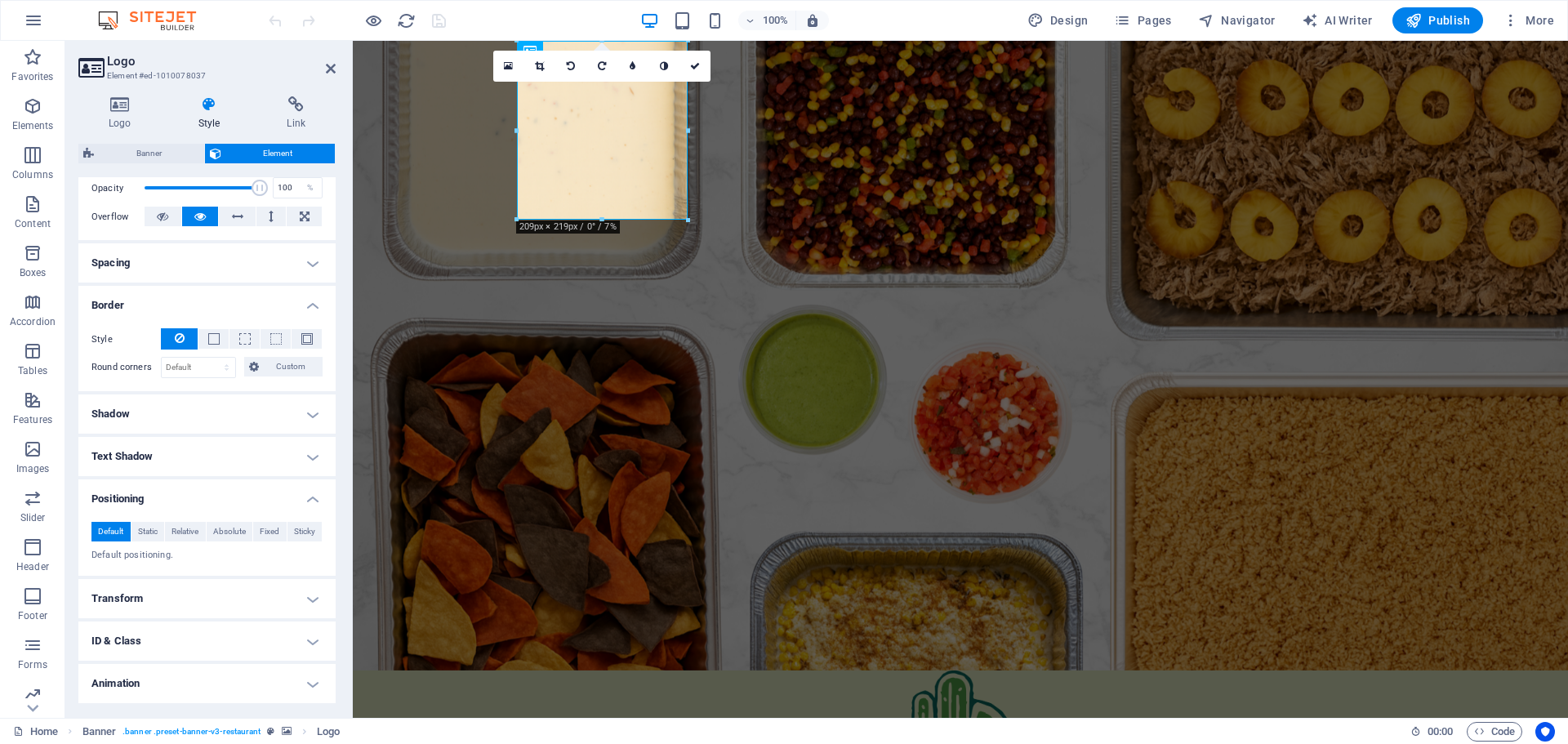
click at [160, 555] on p "Default positioning." at bounding box center [206, 555] width 231 height 14
click at [332, 73] on icon at bounding box center [331, 68] width 9 height 13
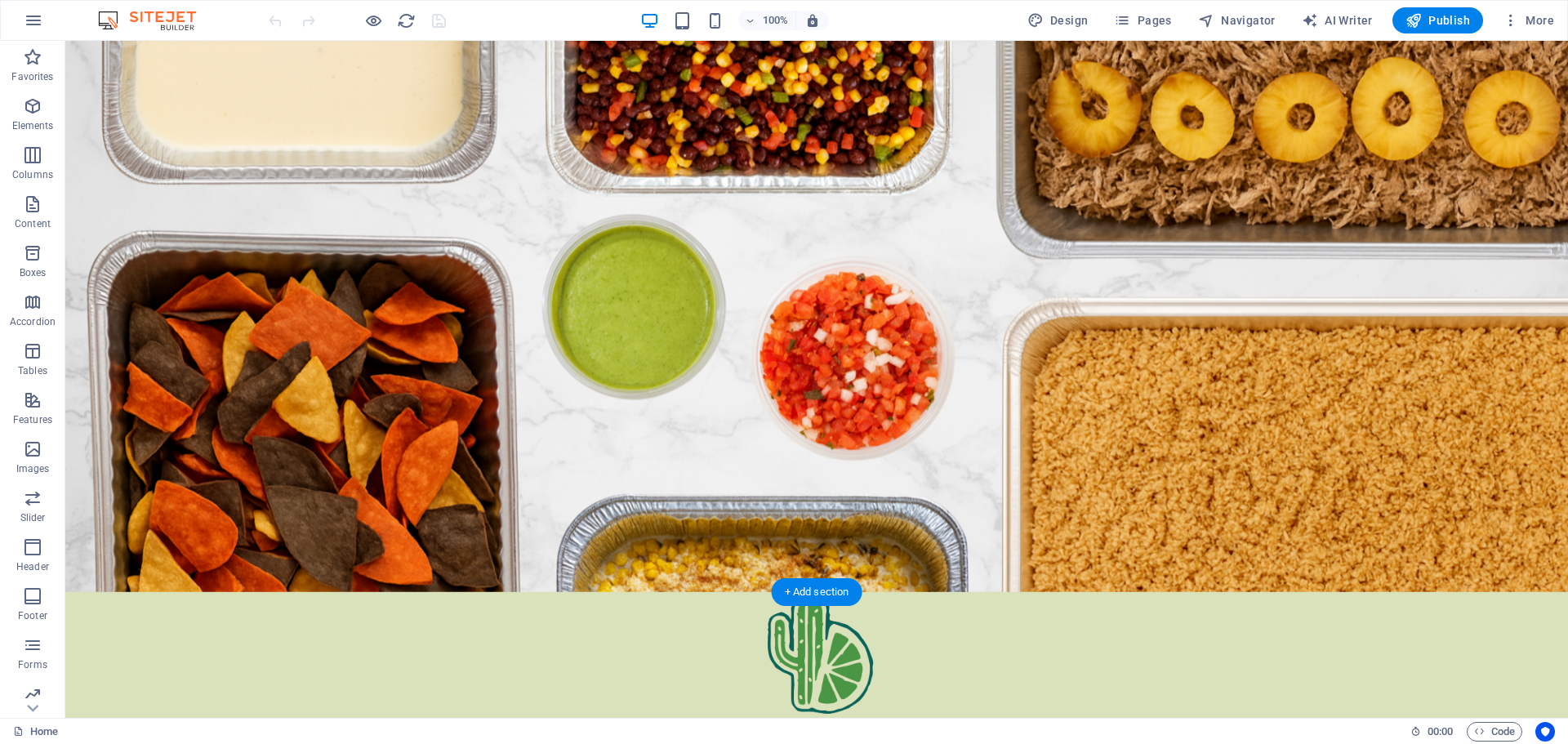
scroll to position [0, 0]
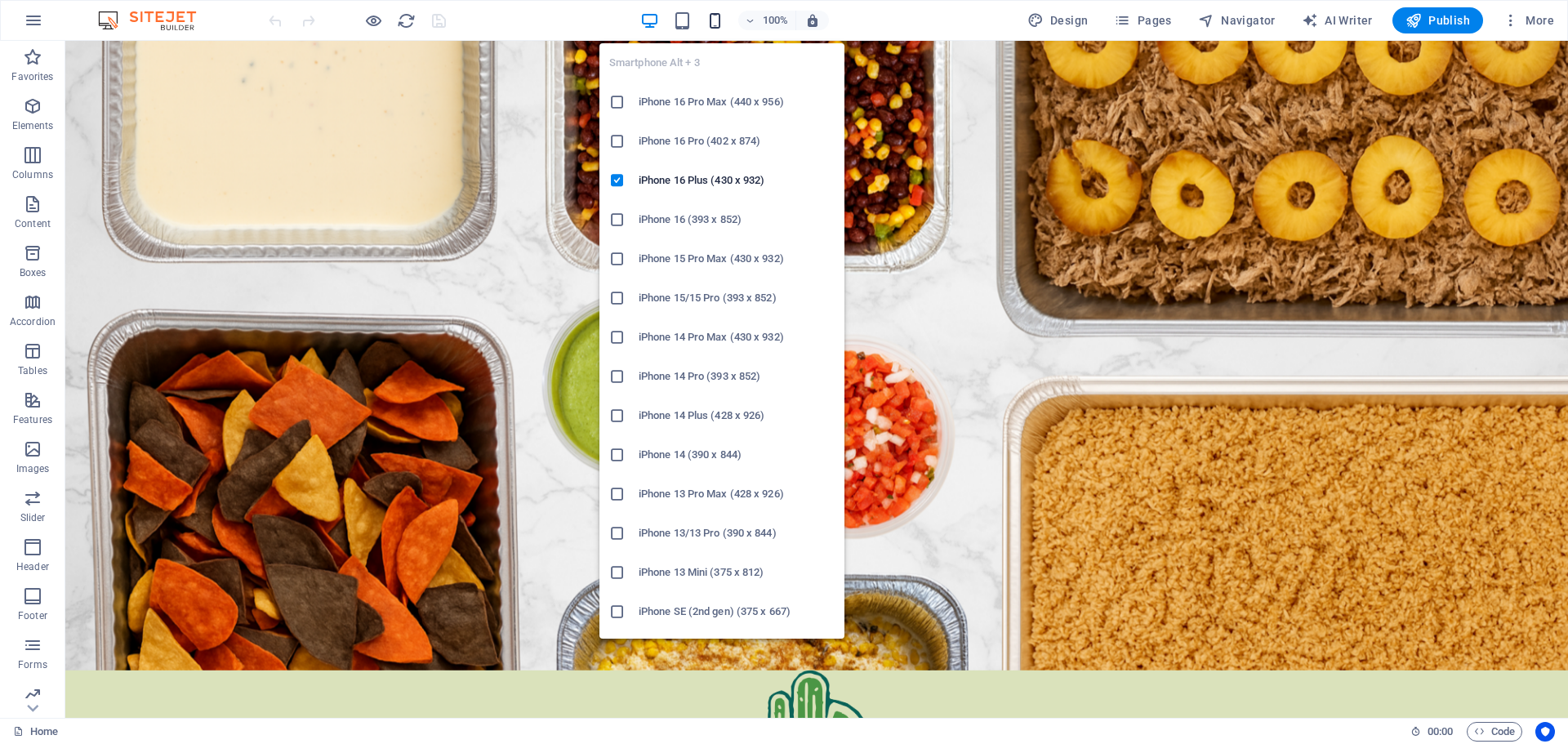
click at [716, 24] on icon "button" at bounding box center [715, 21] width 19 height 19
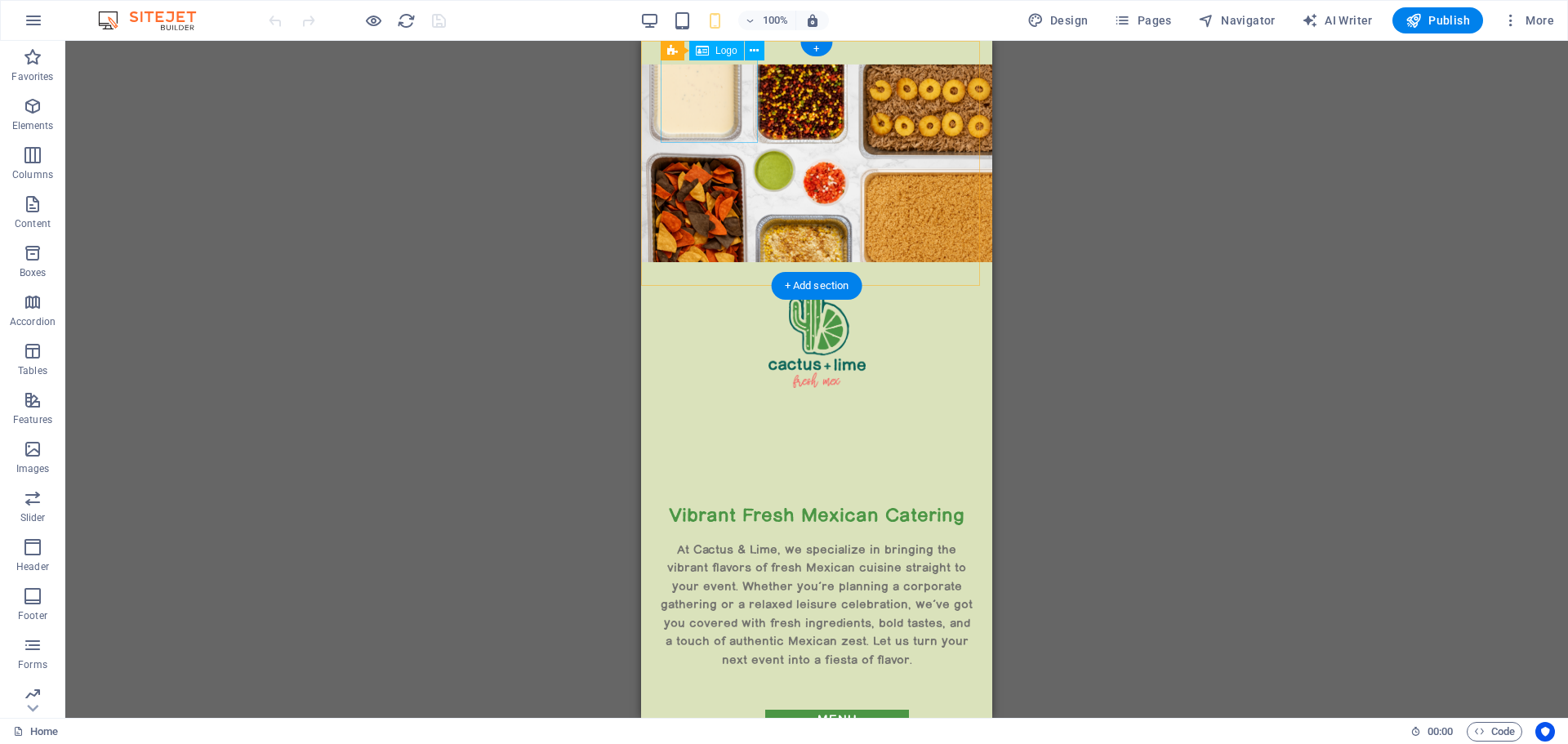
click at [704, 286] on div at bounding box center [816, 336] width 312 height 102
click at [754, 50] on icon at bounding box center [755, 50] width 9 height 17
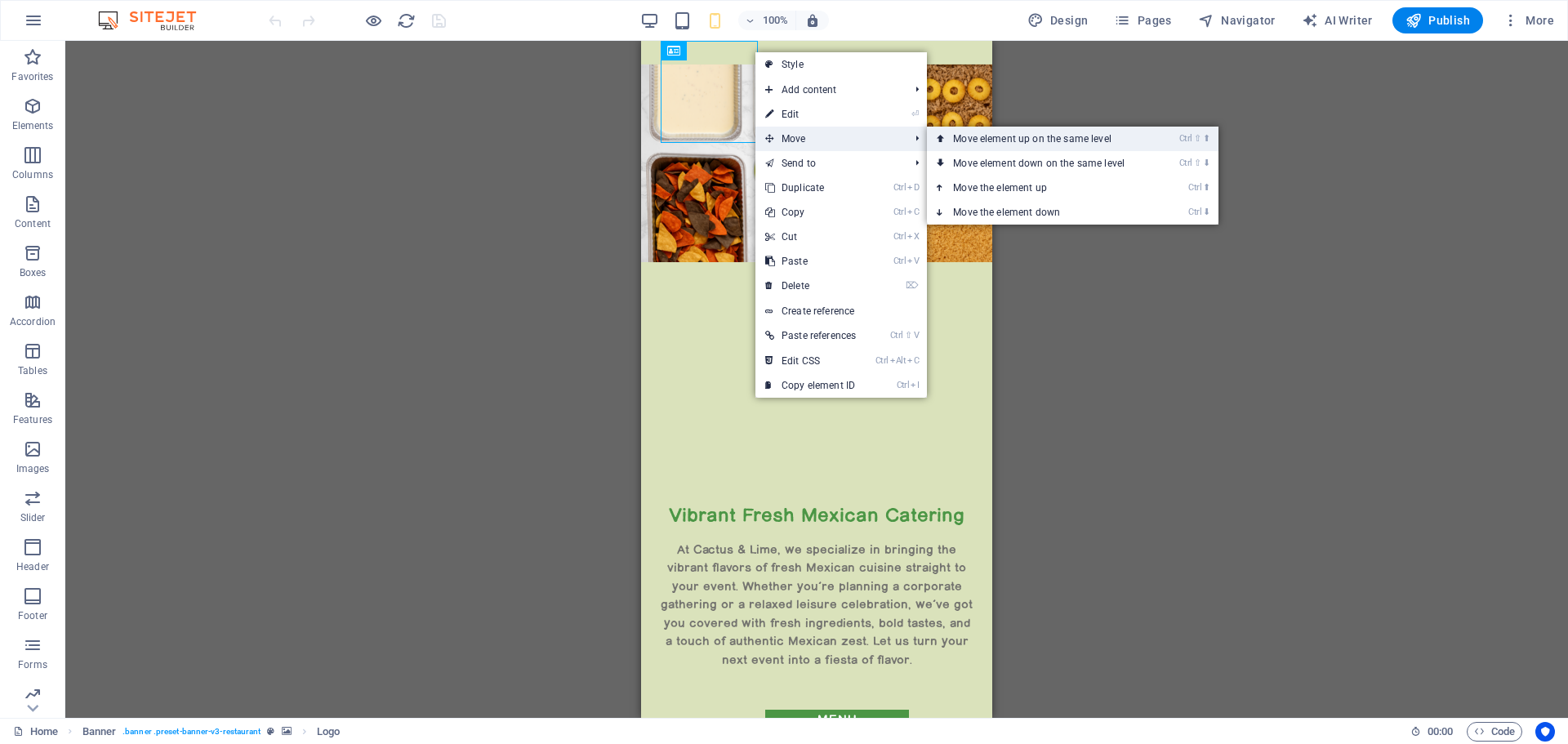
click at [987, 141] on link "Ctrl ⇧ ⬆ Move element up on the same level" at bounding box center [1041, 139] width 231 height 24
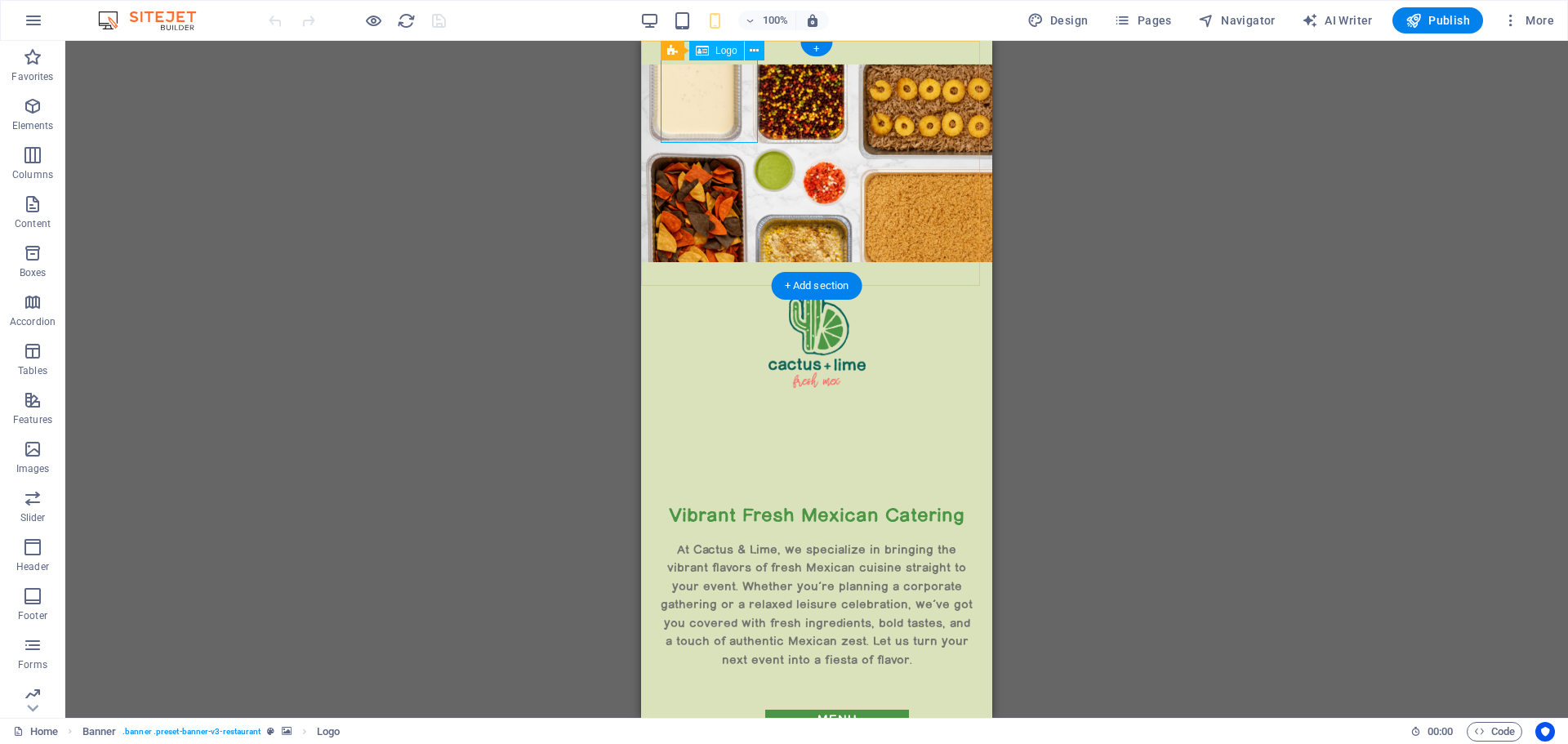
click at [713, 286] on div at bounding box center [816, 336] width 312 height 102
click at [755, 52] on icon at bounding box center [755, 50] width 9 height 17
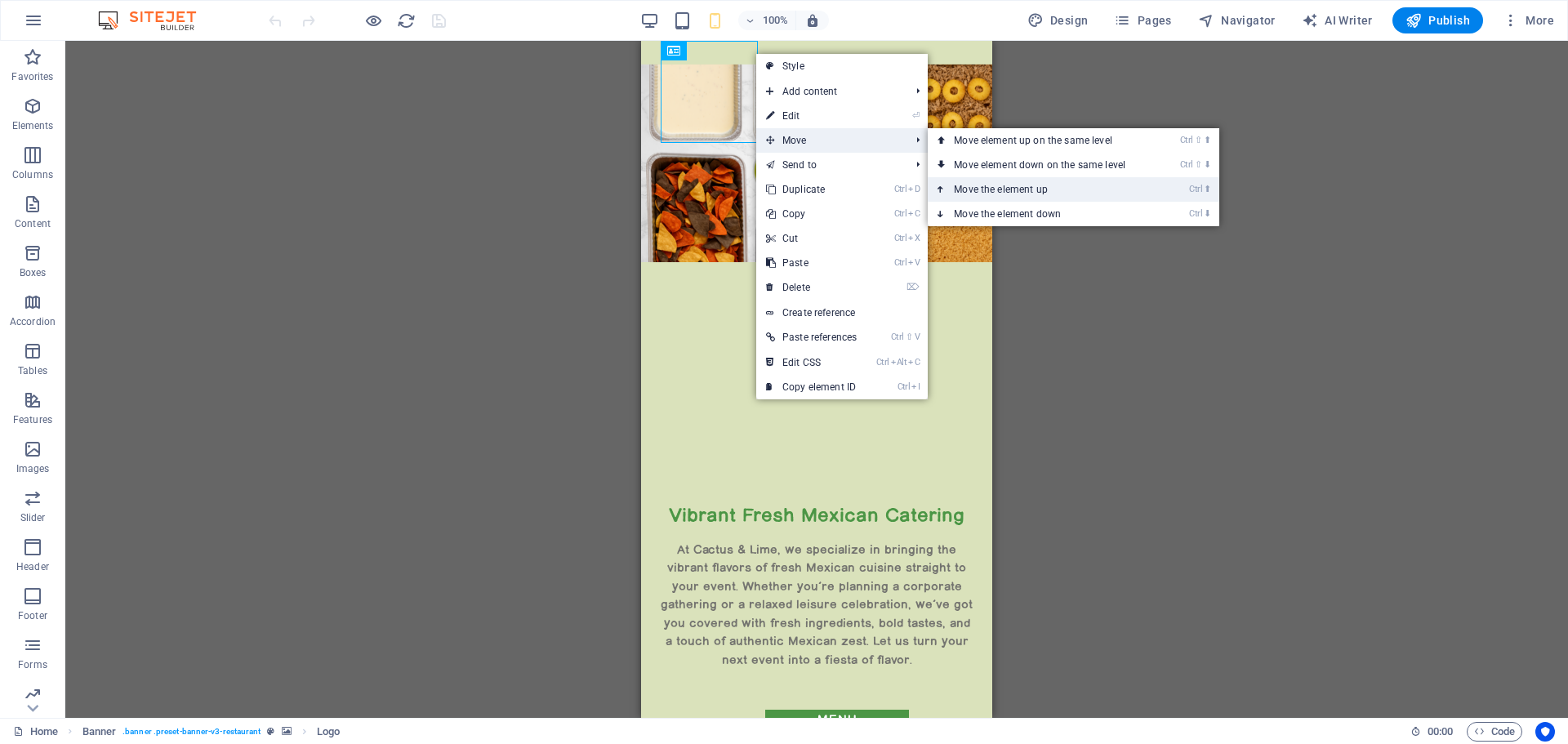
click at [996, 188] on link "Ctrl ⬆ Move the element up" at bounding box center [1042, 190] width 231 height 24
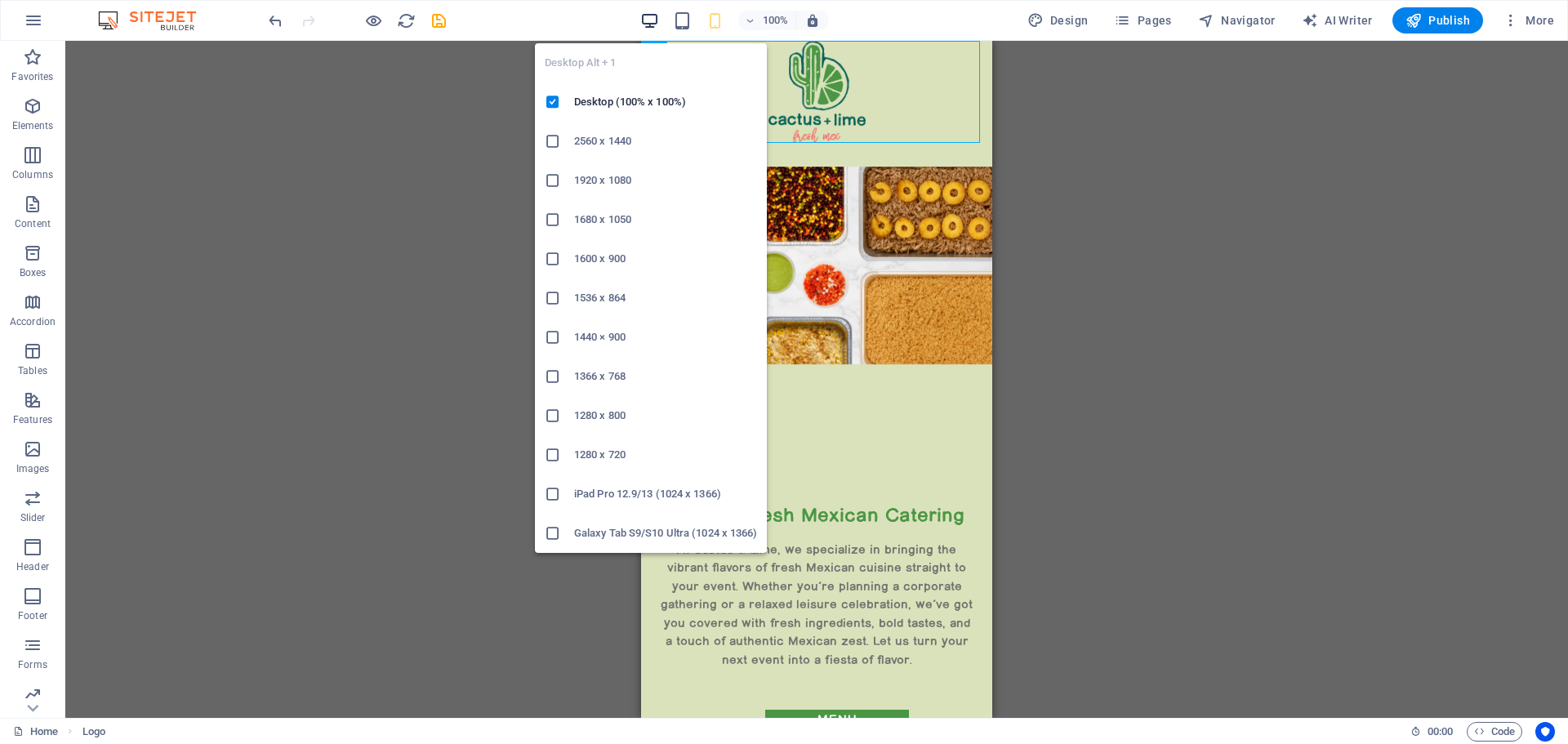
click at [653, 20] on icon "button" at bounding box center [650, 21] width 19 height 19
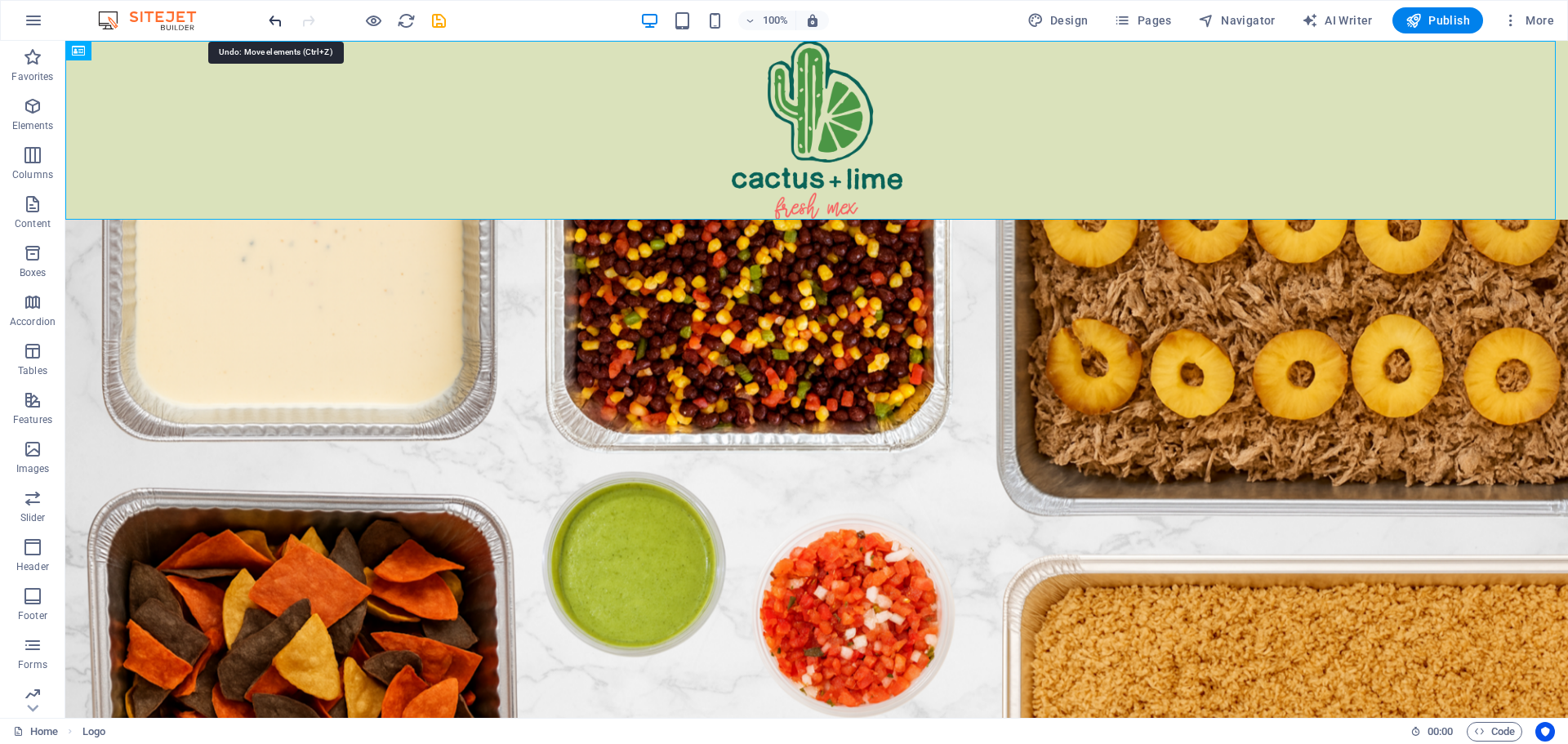
click at [272, 20] on icon "undo" at bounding box center [275, 21] width 19 height 19
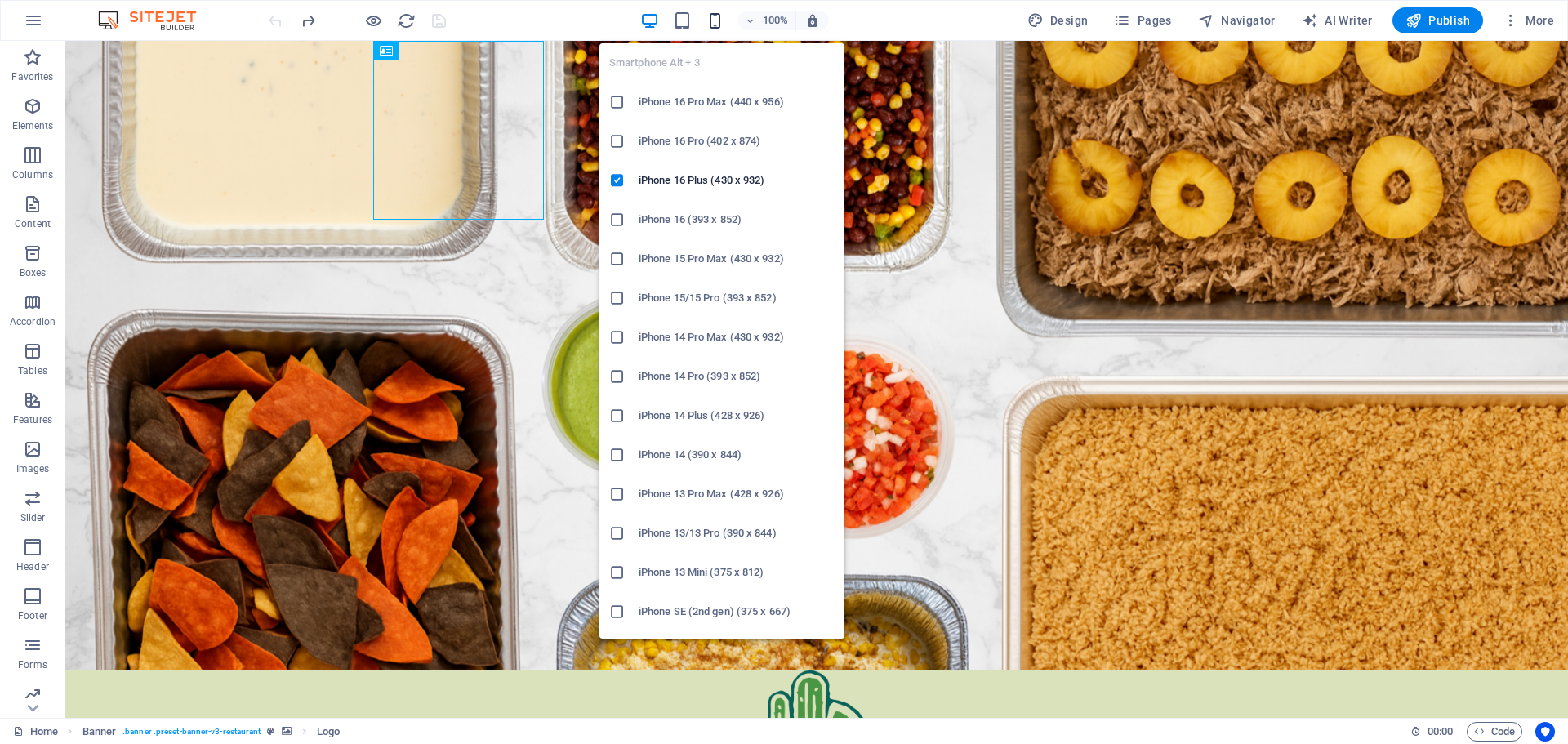
click at [713, 21] on icon "button" at bounding box center [715, 21] width 19 height 19
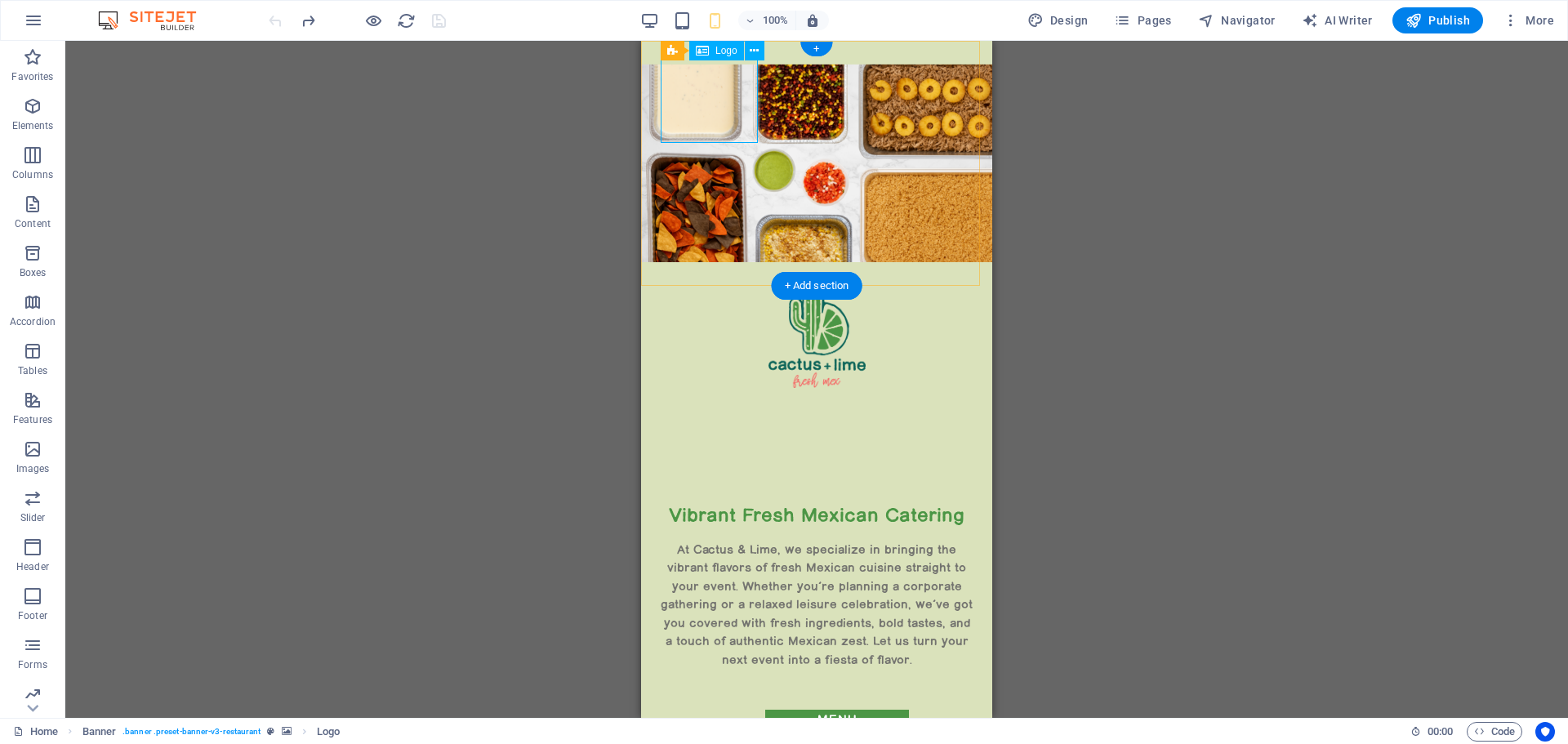
click at [708, 286] on div at bounding box center [816, 336] width 312 height 102
click at [755, 50] on icon at bounding box center [755, 50] width 9 height 17
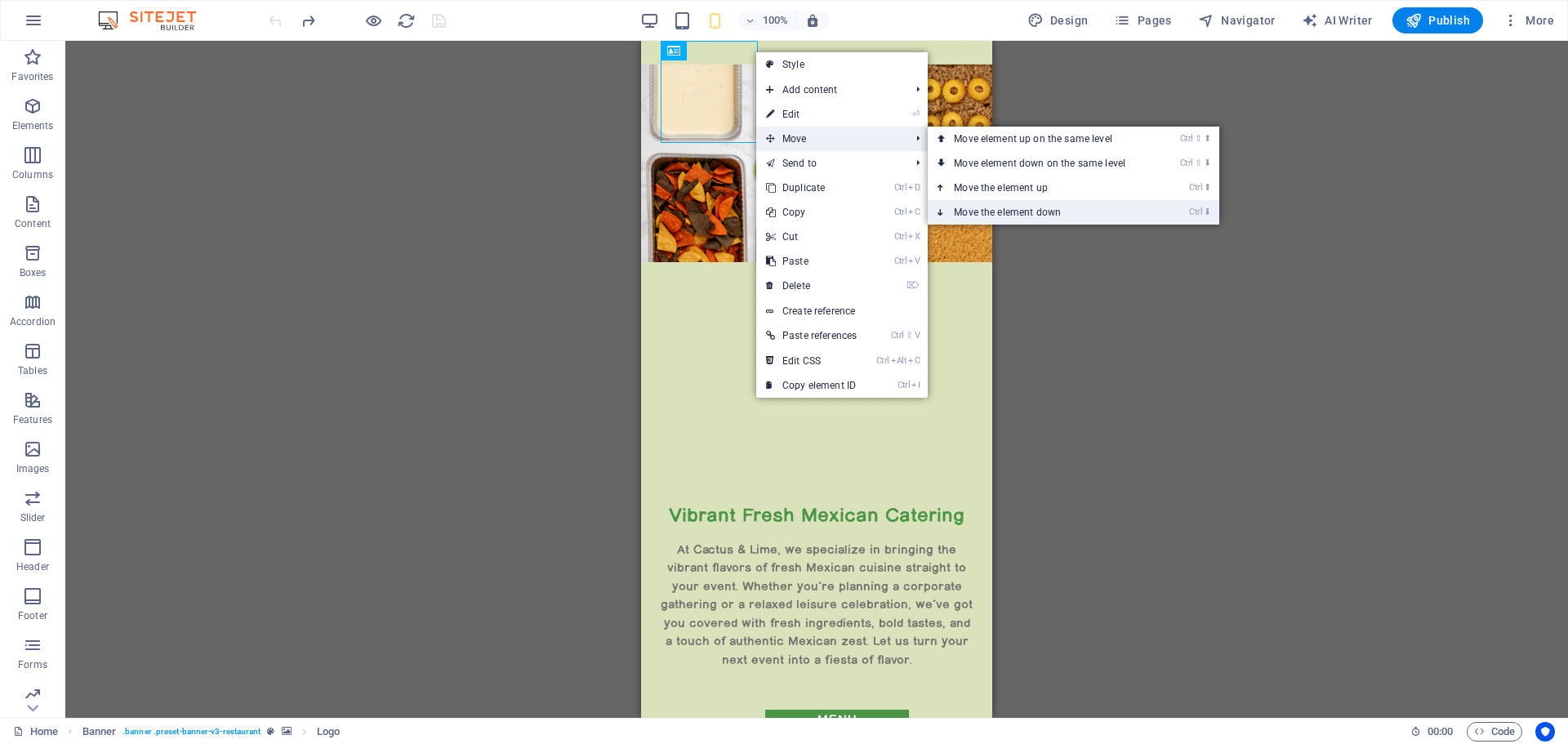
click at [1019, 211] on link "Ctrl ⬇ Move the element down" at bounding box center [1042, 212] width 231 height 24
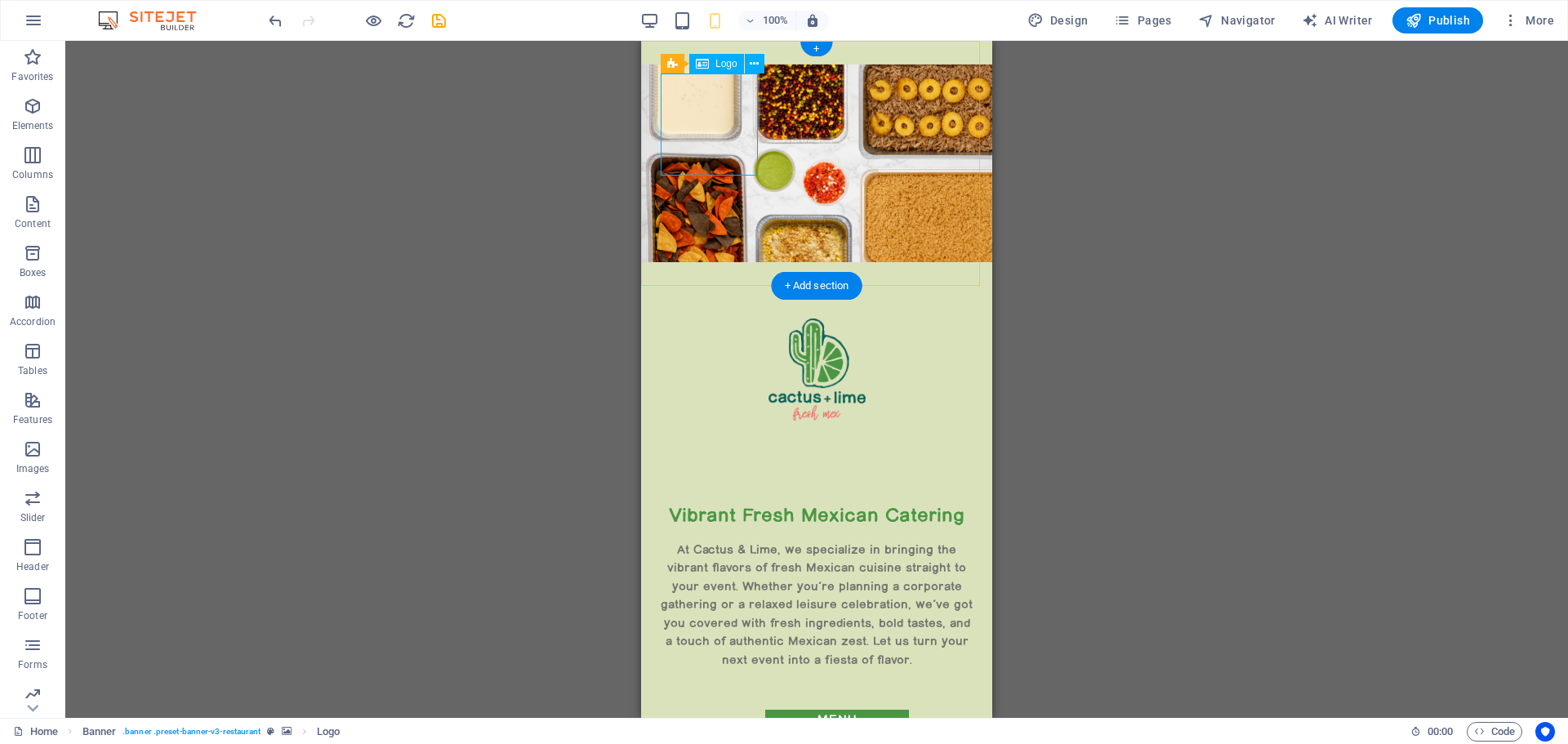
click at [724, 318] on div at bounding box center [816, 369] width 312 height 102
select select "px"
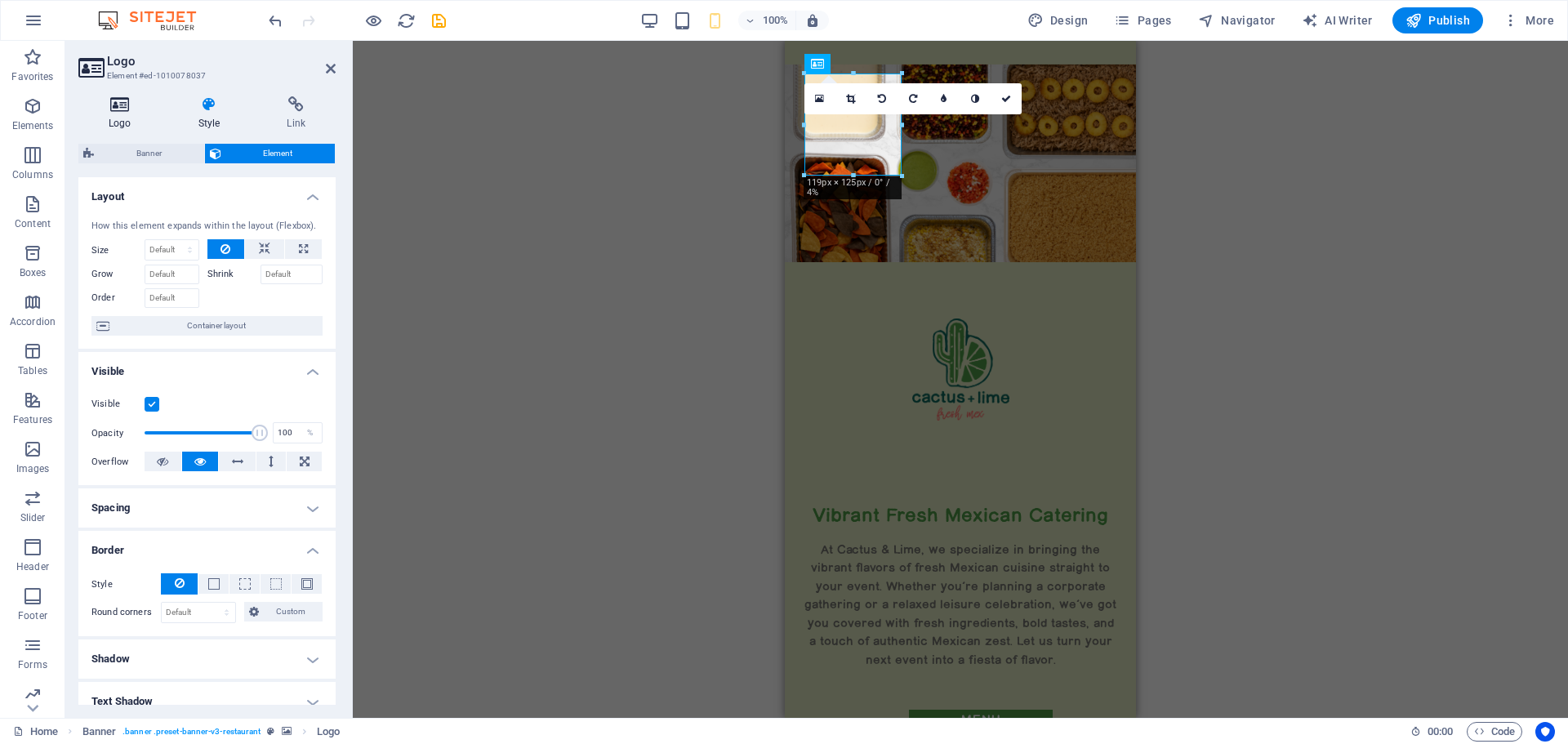
click at [120, 110] on icon at bounding box center [120, 104] width 83 height 16
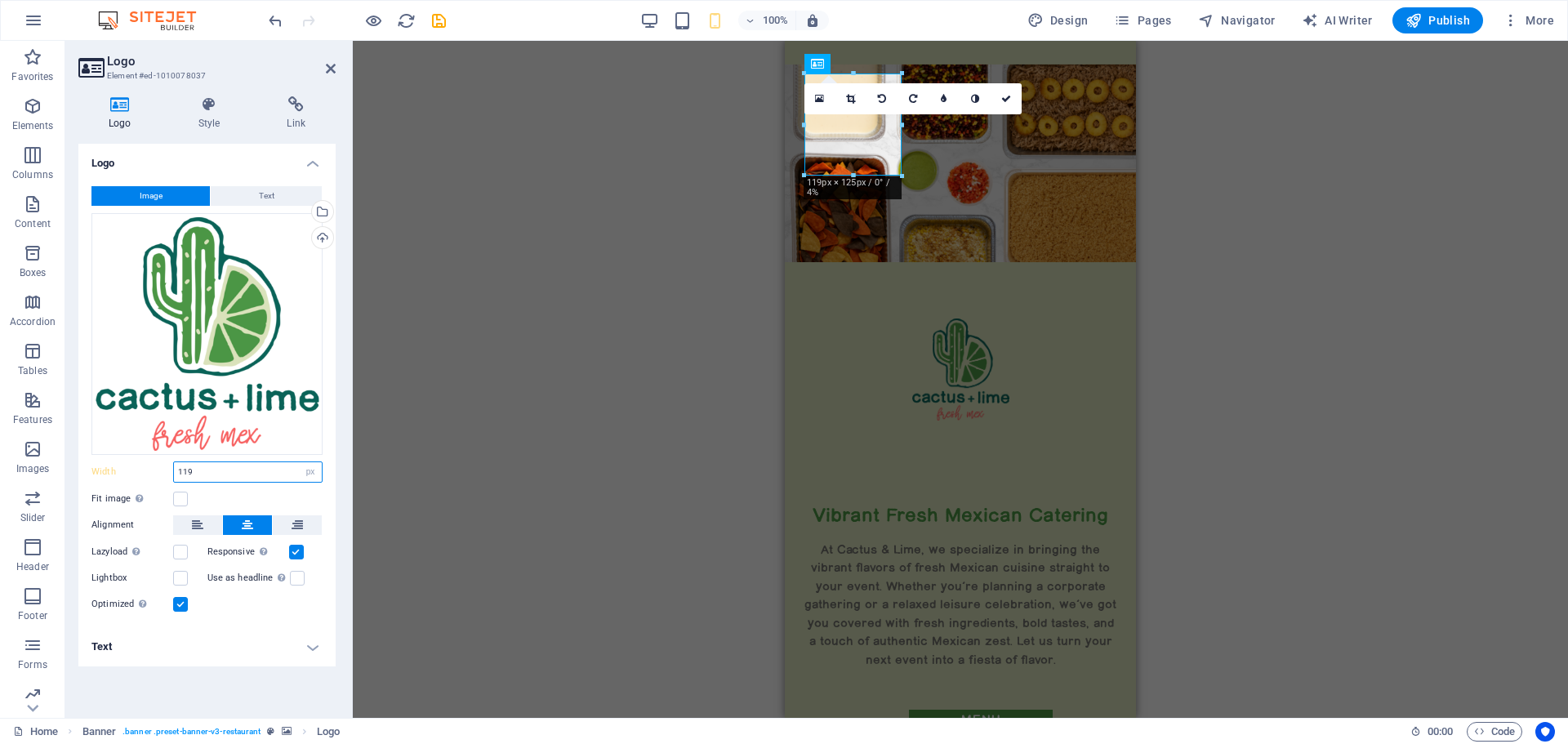
drag, startPoint x: 205, startPoint y: 470, endPoint x: 153, endPoint y: 461, distance: 52.8
click at [159, 465] on div "Width 119 Default auto px rem % em vh vw" at bounding box center [206, 471] width 231 height 21
drag, startPoint x: 250, startPoint y: 475, endPoint x: 166, endPoint y: 479, distance: 84.1
click at [166, 479] on div "Width 109 Default auto px rem % em vh vw" at bounding box center [206, 471] width 231 height 21
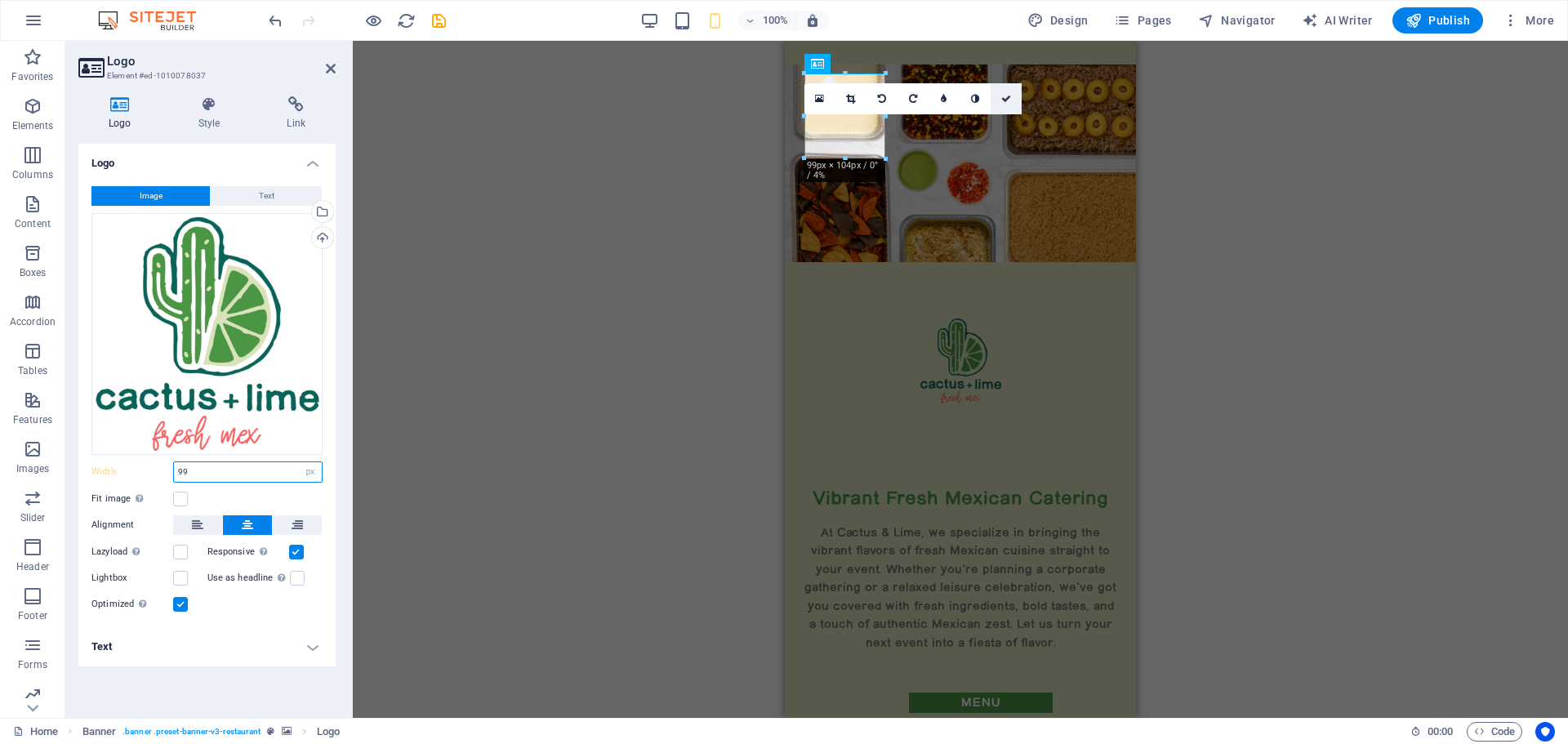
type input "99"
click at [1005, 100] on icon at bounding box center [1006, 99] width 9 height 9
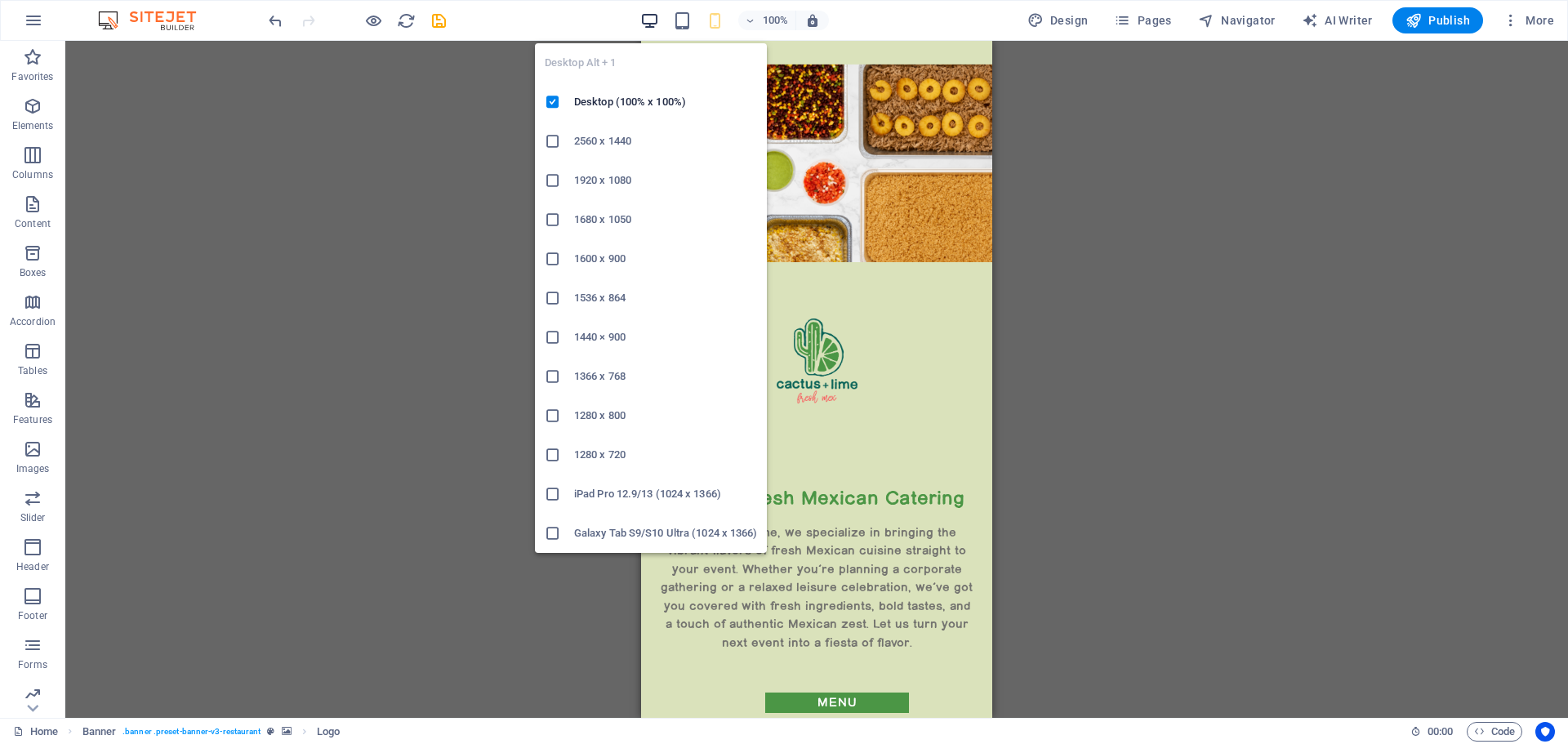
click at [650, 16] on icon "button" at bounding box center [650, 21] width 19 height 19
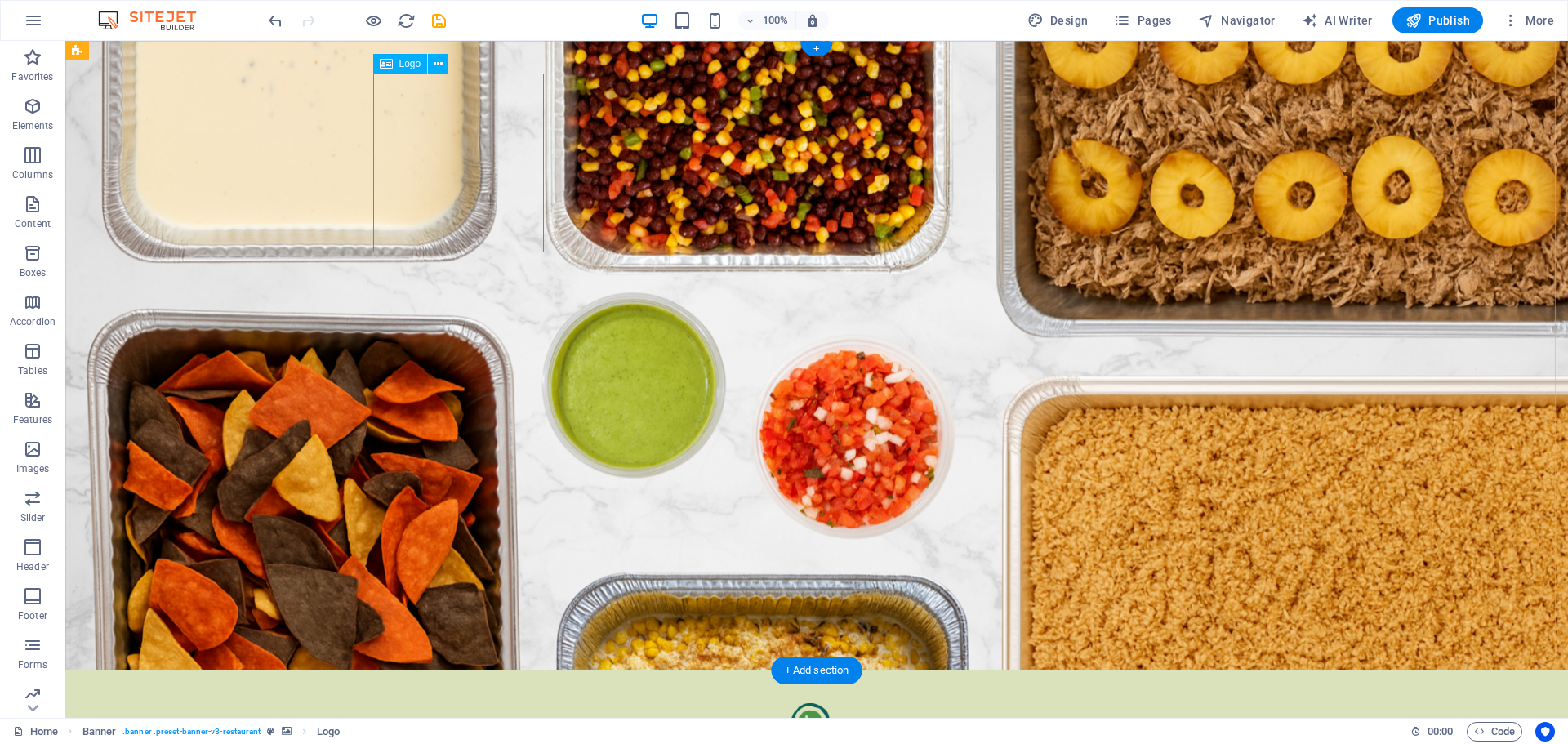
drag, startPoint x: 449, startPoint y: 129, endPoint x: 162, endPoint y: 129, distance: 287.0
select select "px"
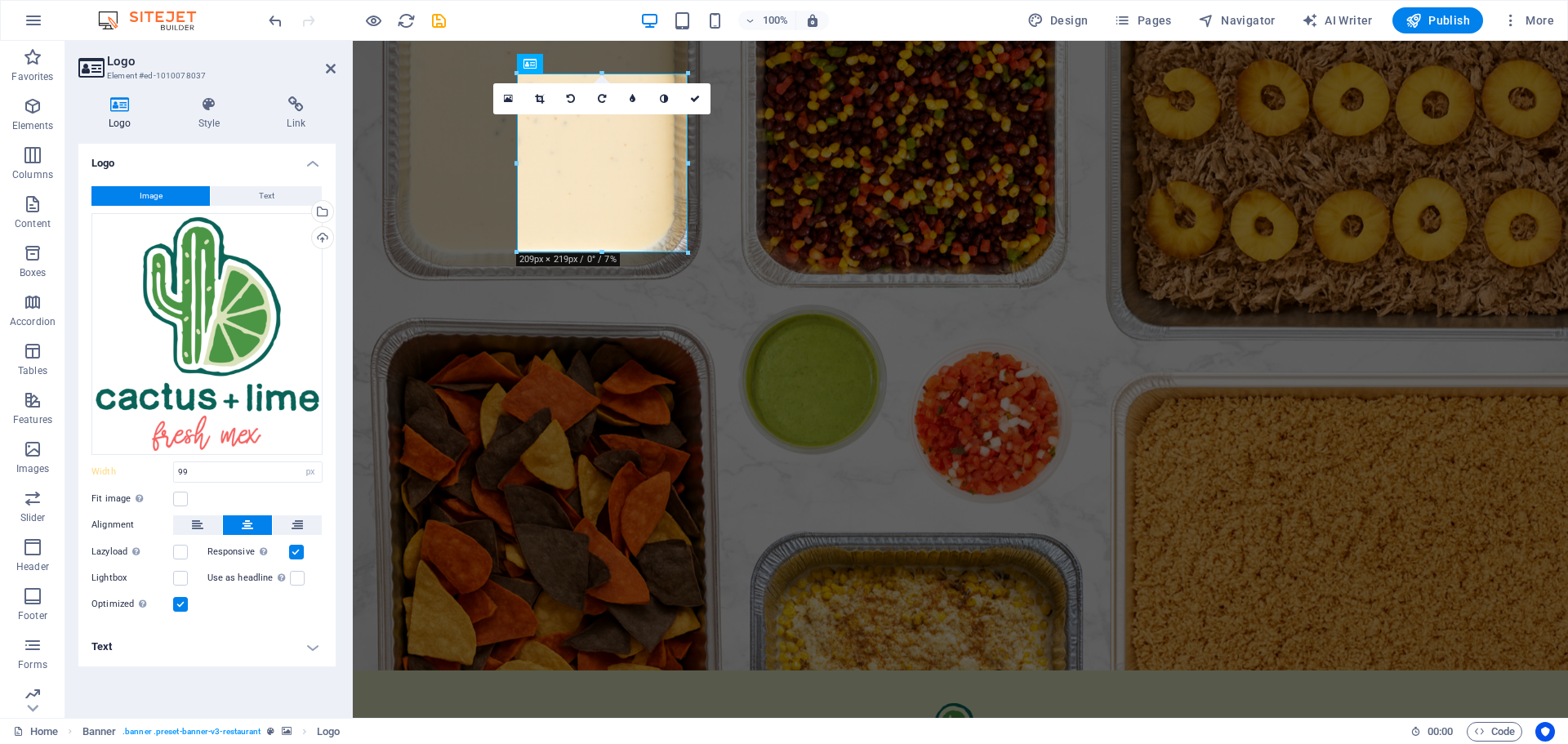
type input "209"
click at [208, 116] on h4 "Style" at bounding box center [212, 113] width 89 height 35
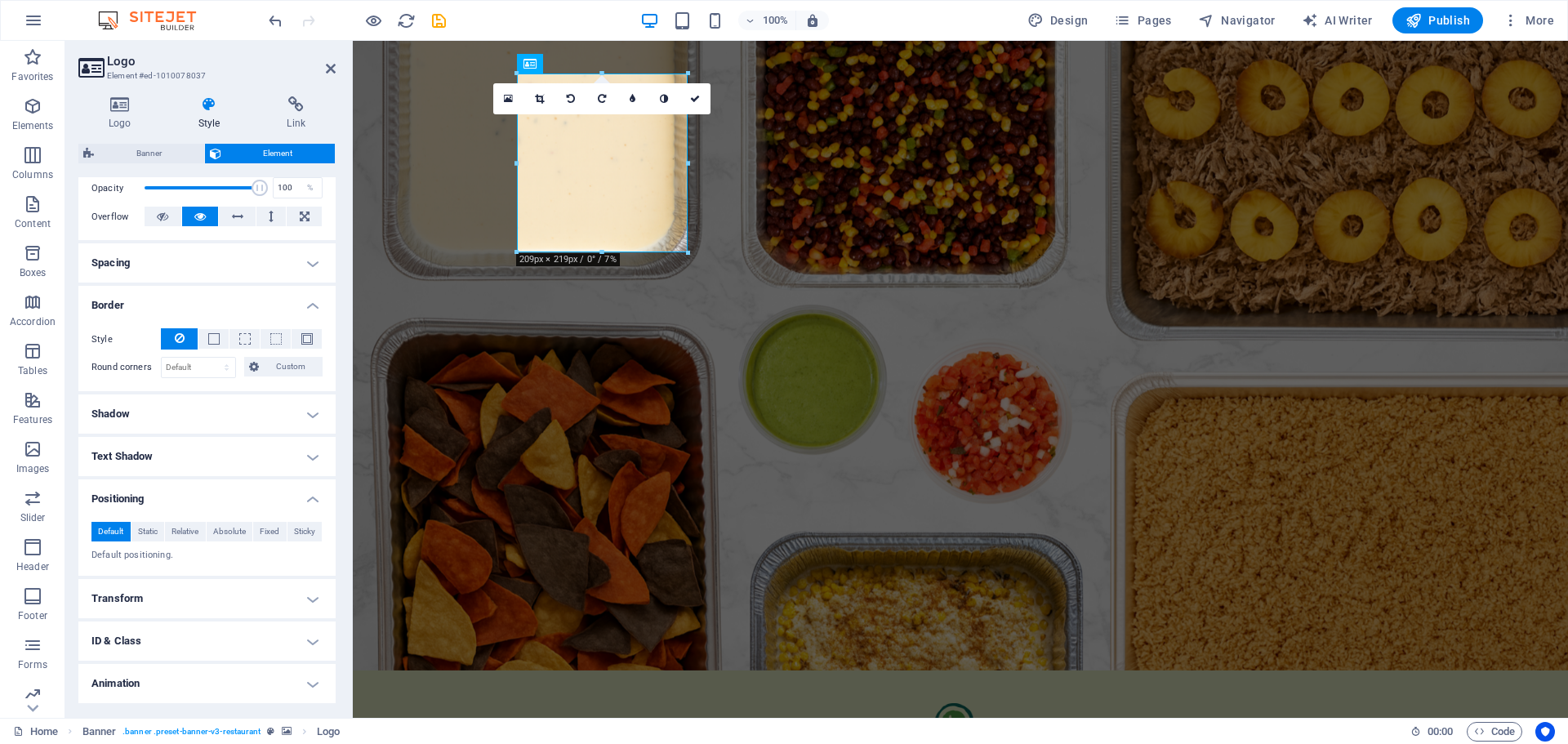
scroll to position [286, 0]
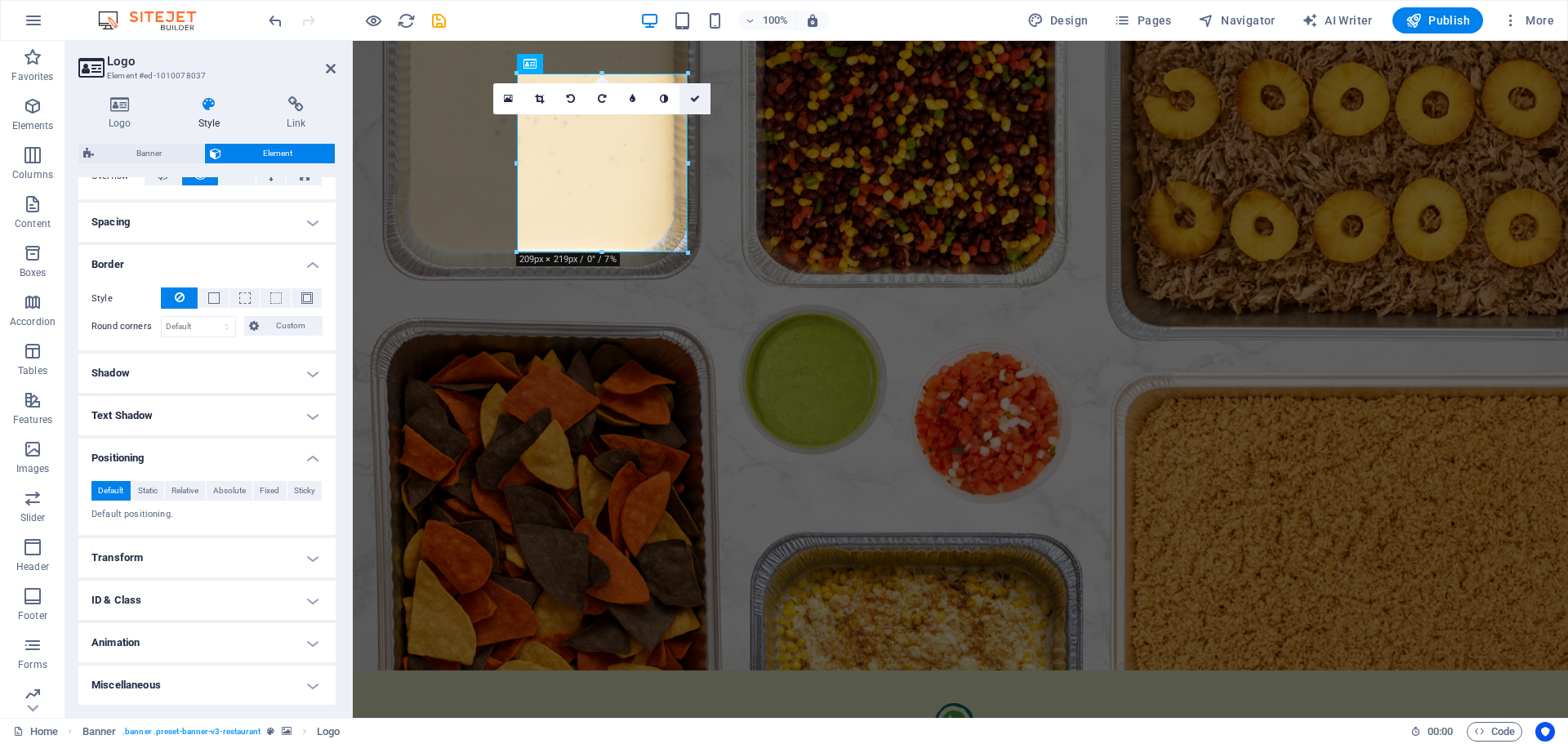
click at [697, 96] on icon at bounding box center [695, 99] width 9 height 9
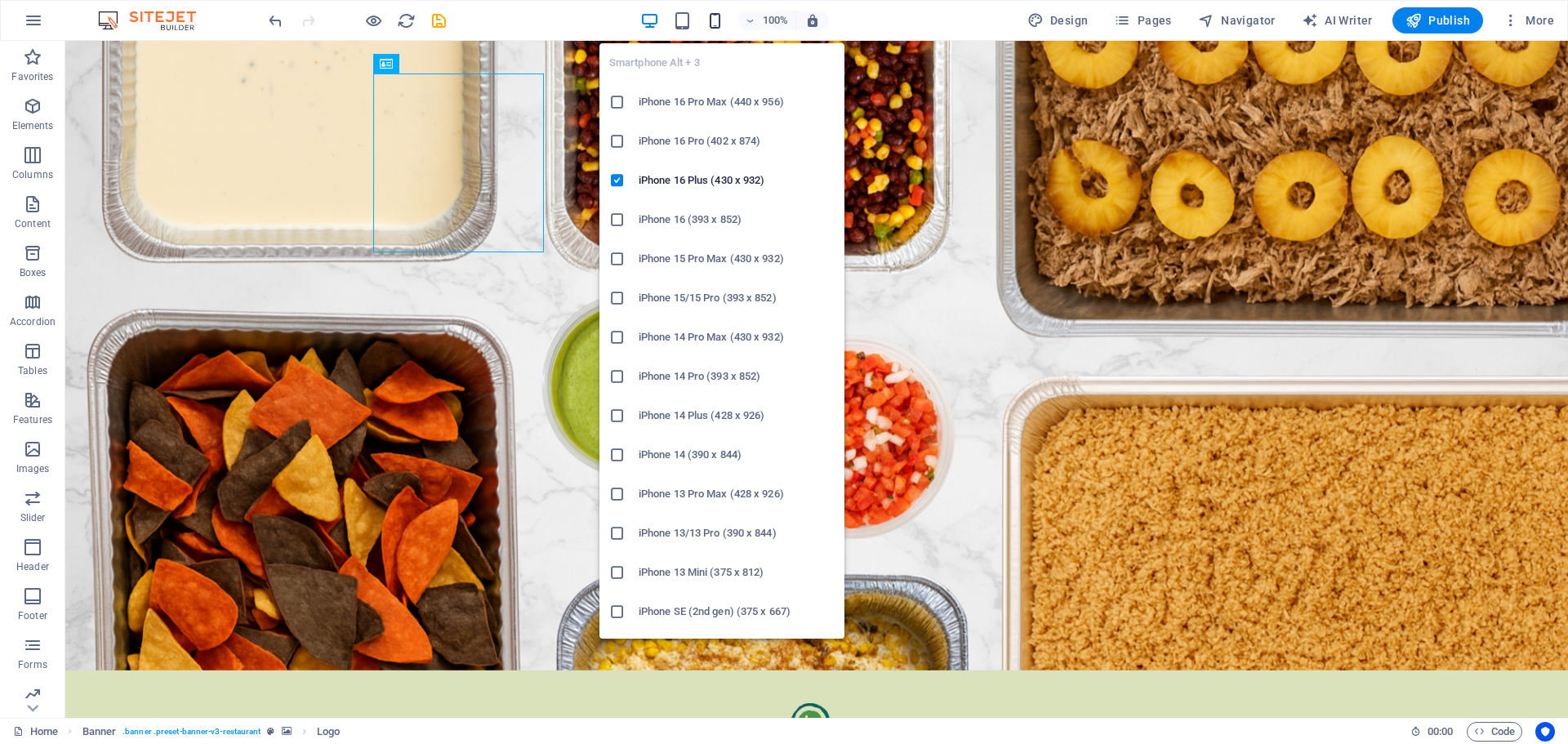
click at [716, 19] on icon "button" at bounding box center [715, 21] width 19 height 19
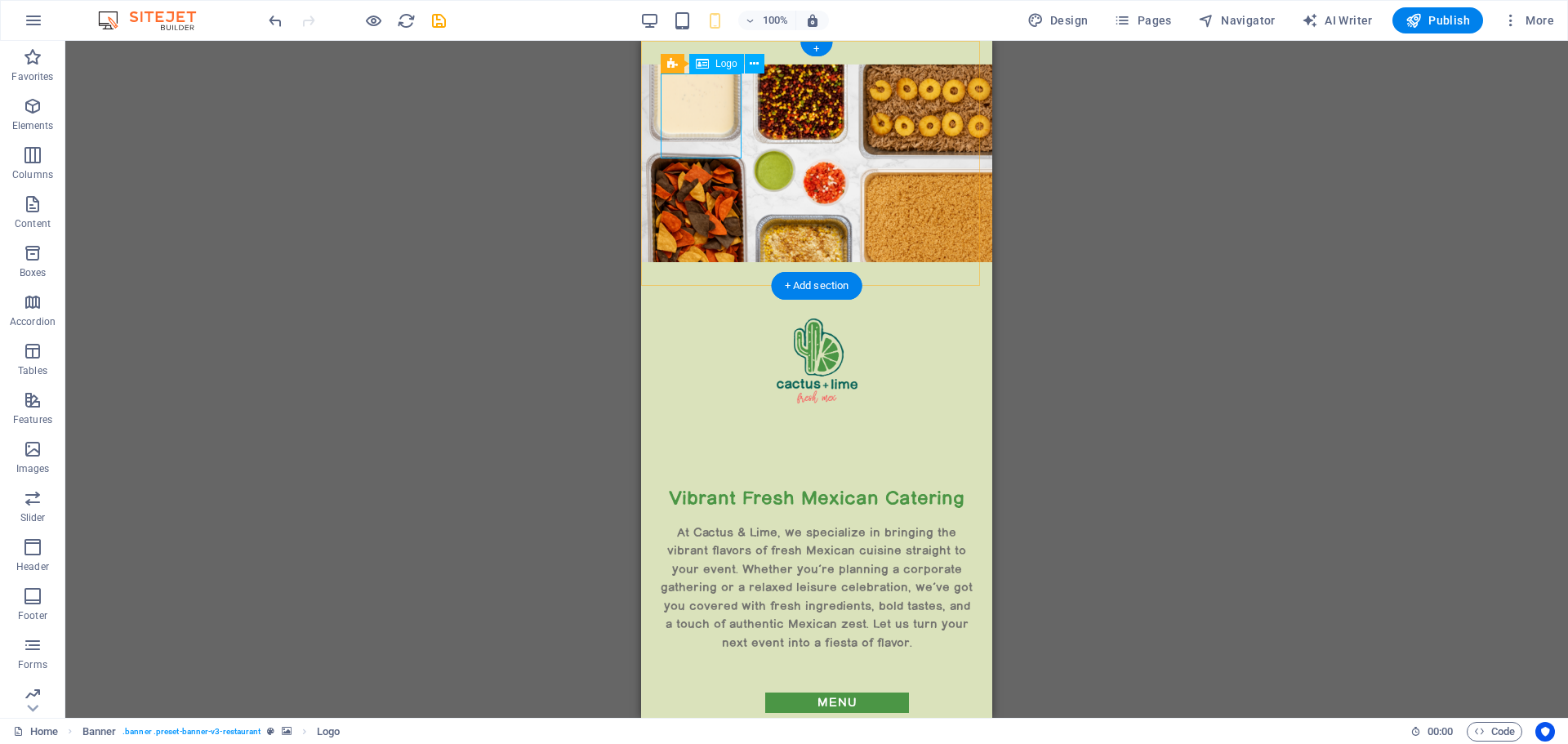
click at [699, 318] on div at bounding box center [816, 360] width 312 height 85
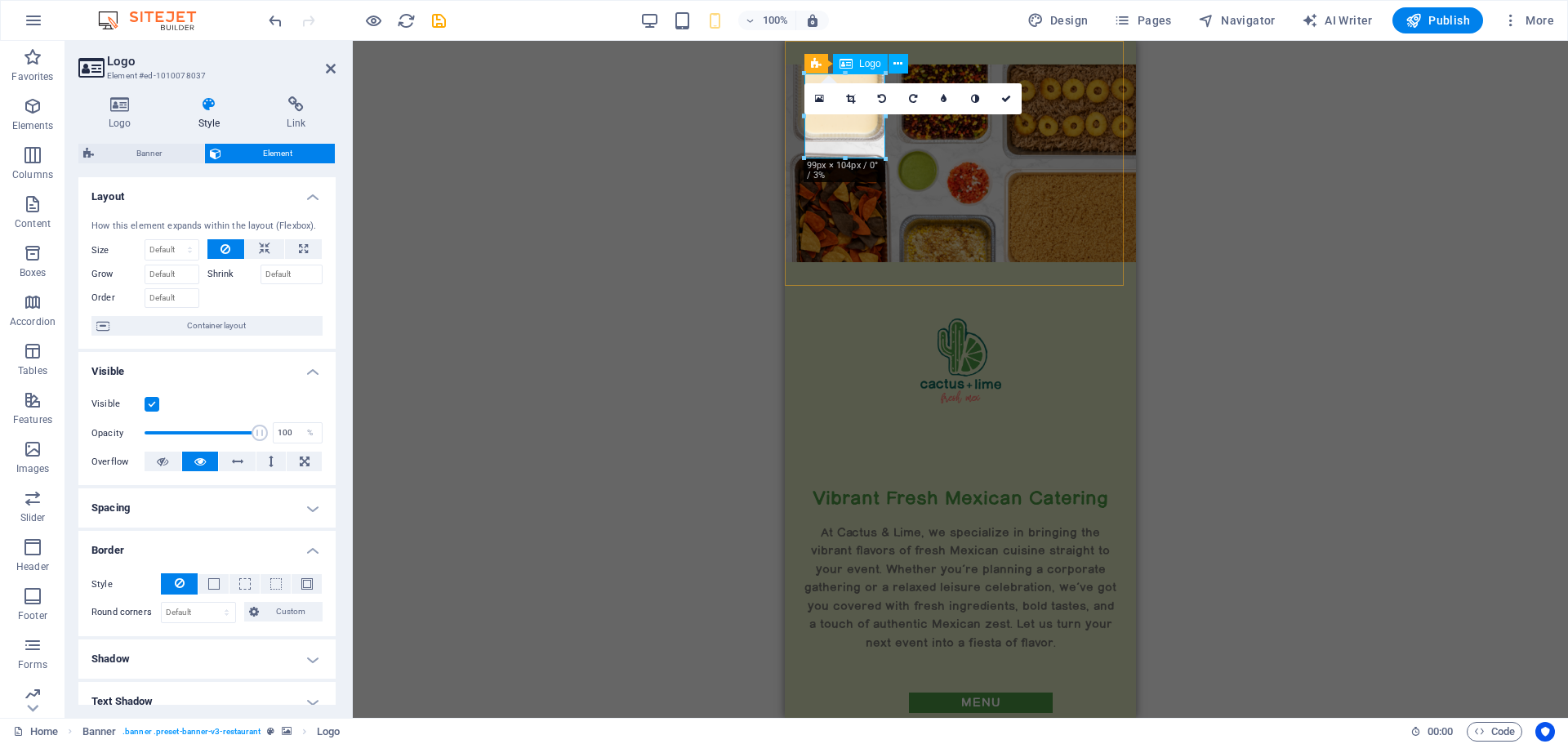
click at [855, 318] on div at bounding box center [960, 360] width 312 height 85
click at [120, 119] on h4 "Logo" at bounding box center [123, 113] width 90 height 35
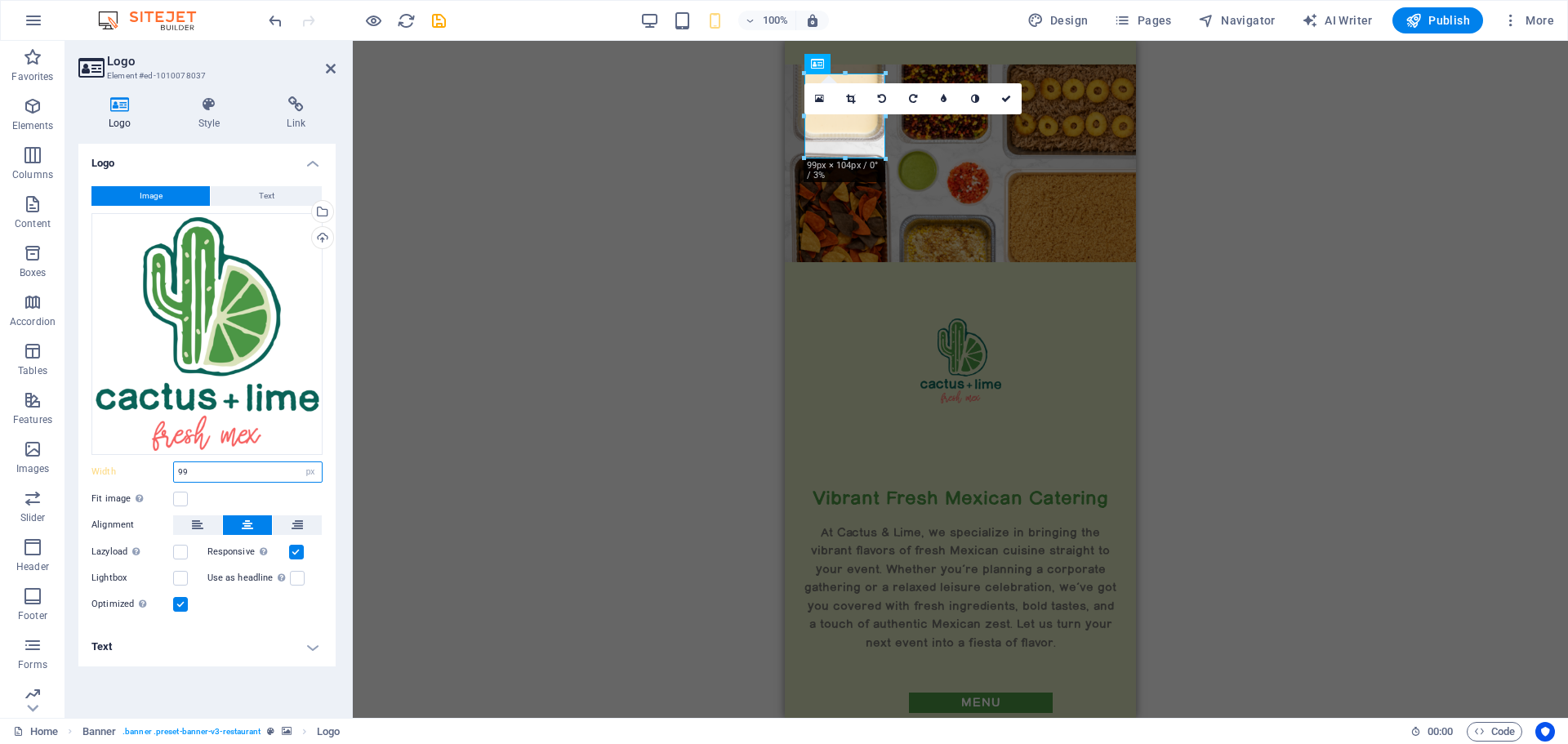
drag, startPoint x: 201, startPoint y: 470, endPoint x: 139, endPoint y: 464, distance: 62.3
click at [139, 464] on div "Width 99 Default auto px rem % em vh vw" at bounding box center [206, 471] width 231 height 21
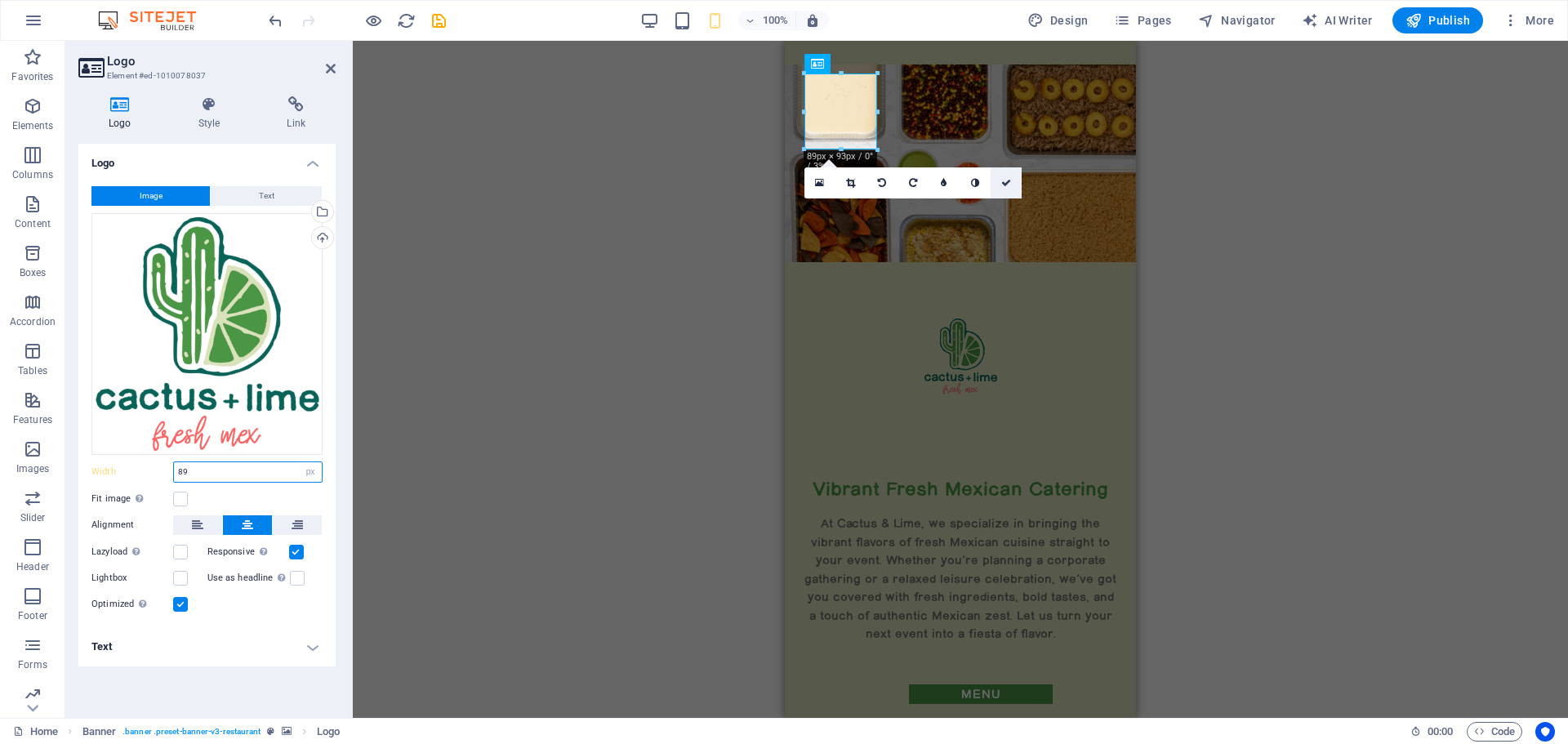
type input "89"
click at [1005, 185] on icon at bounding box center [1006, 183] width 9 height 9
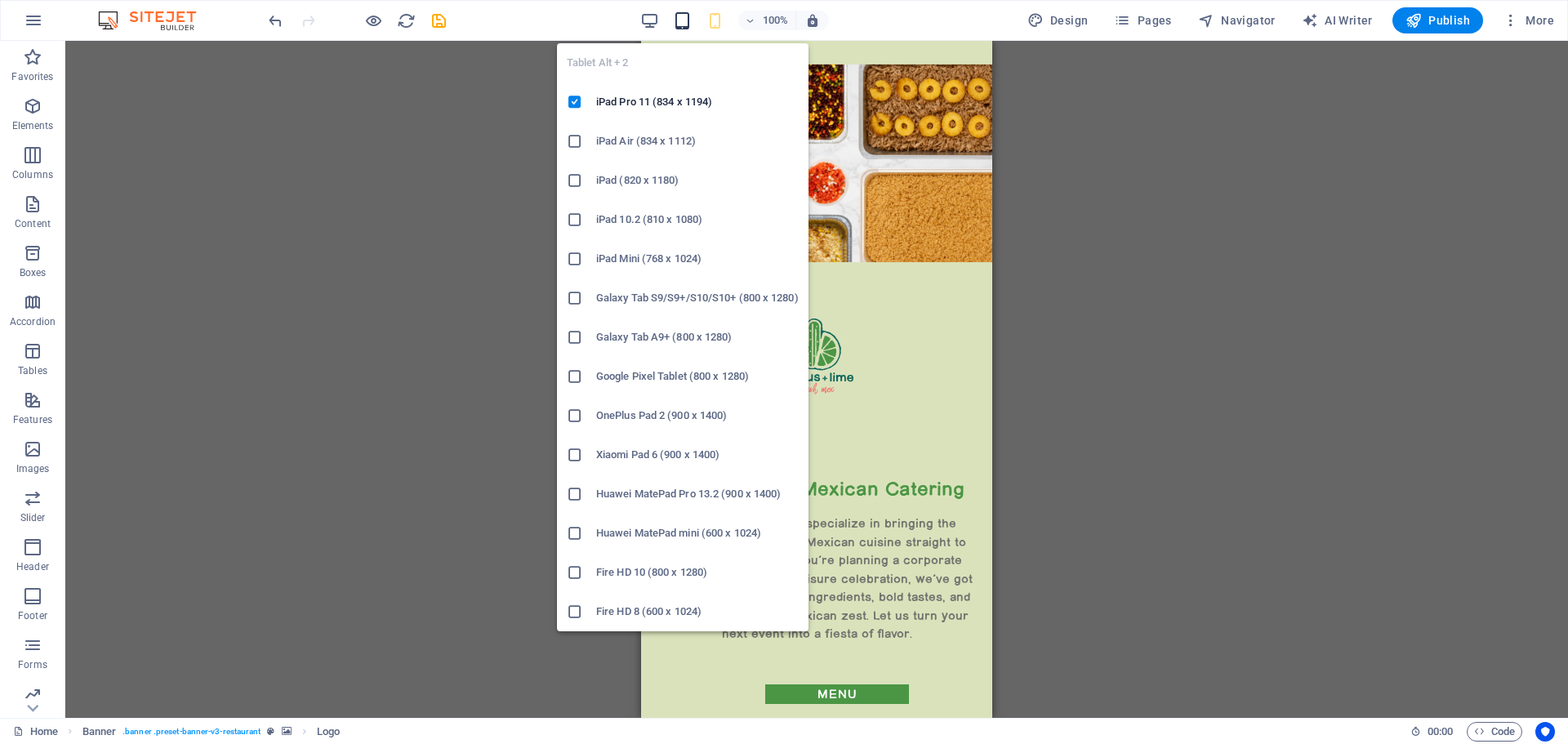
click at [686, 16] on icon "button" at bounding box center [683, 21] width 19 height 19
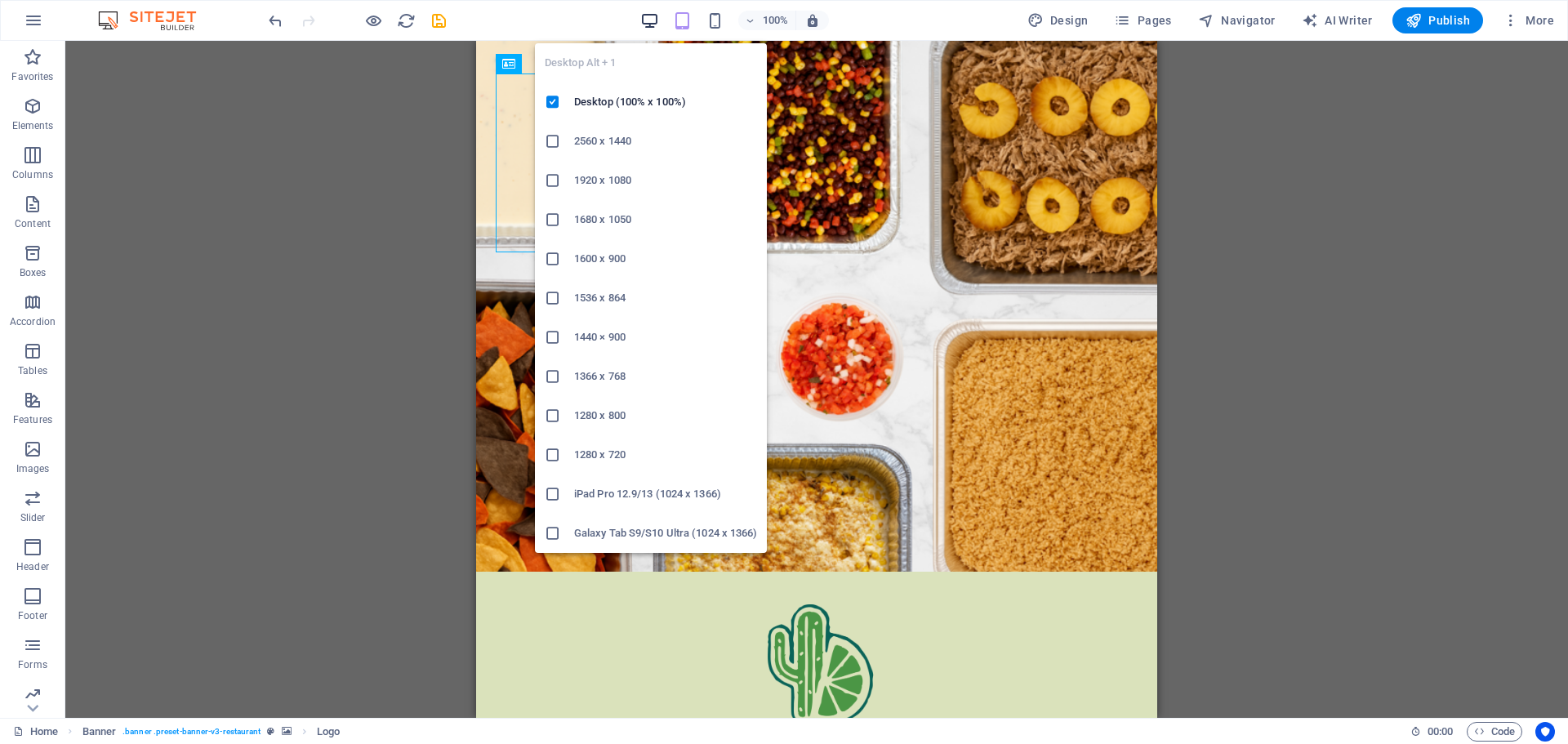
click at [657, 18] on icon "button" at bounding box center [650, 21] width 19 height 19
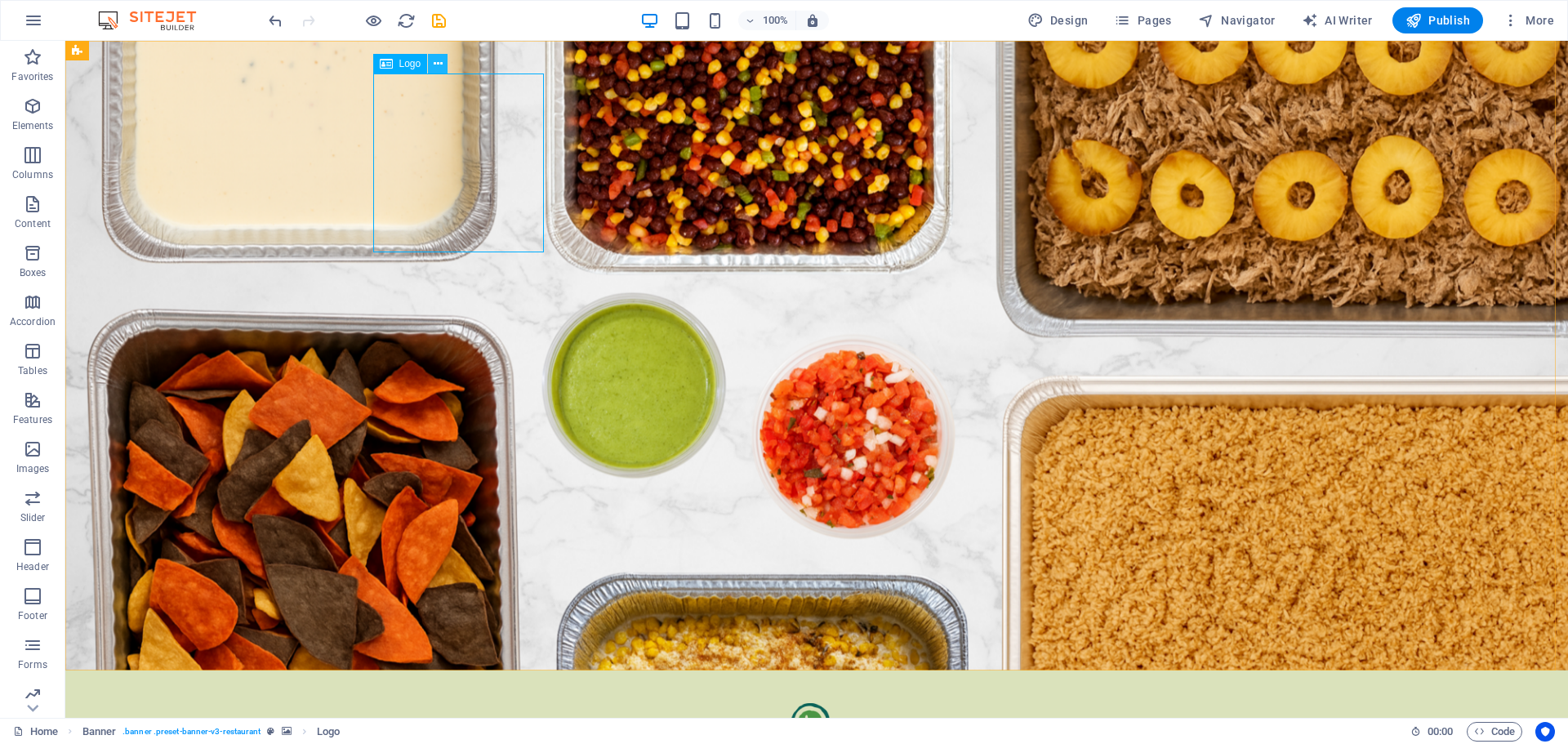
click at [437, 62] on icon at bounding box center [438, 63] width 9 height 17
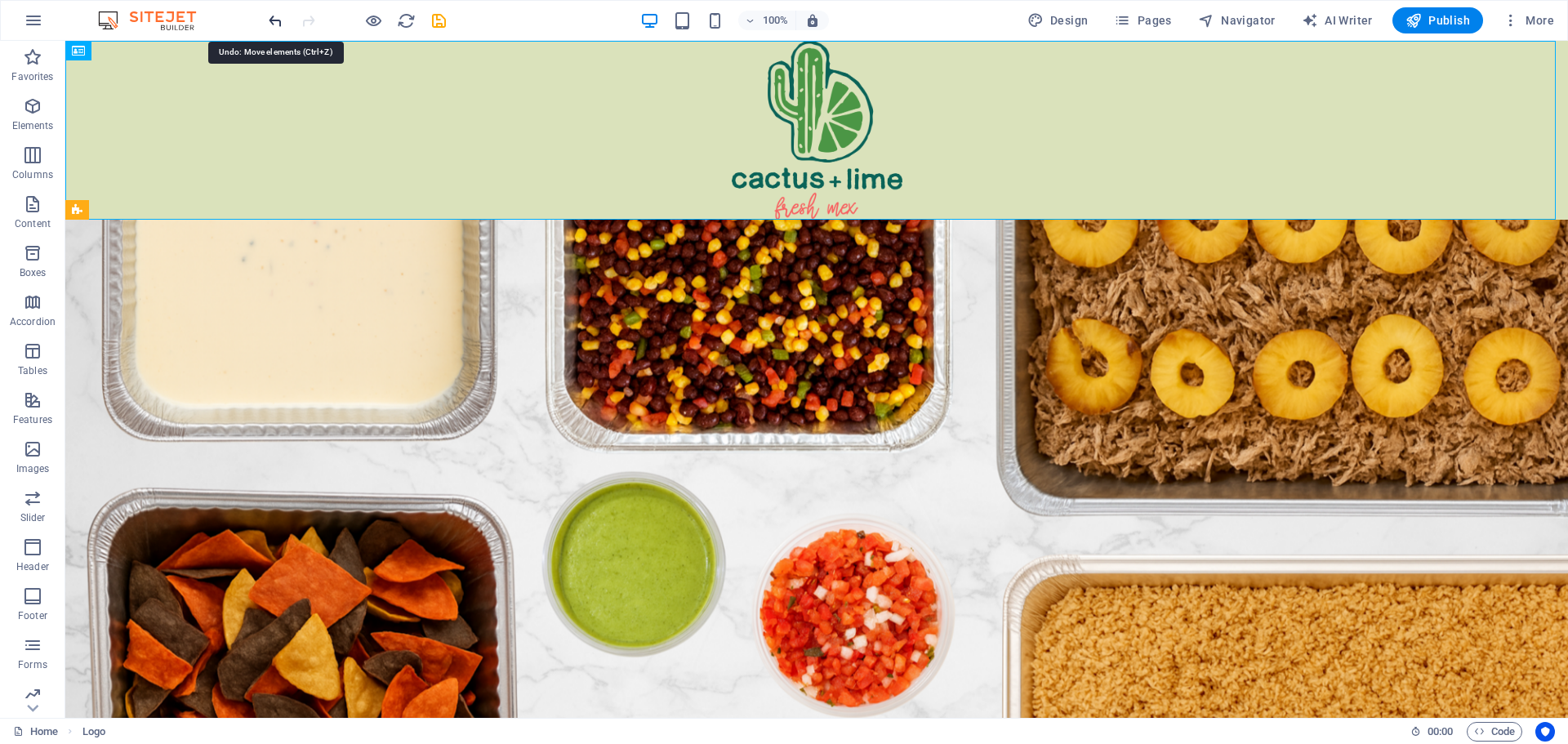
click at [274, 19] on icon "undo" at bounding box center [275, 21] width 19 height 19
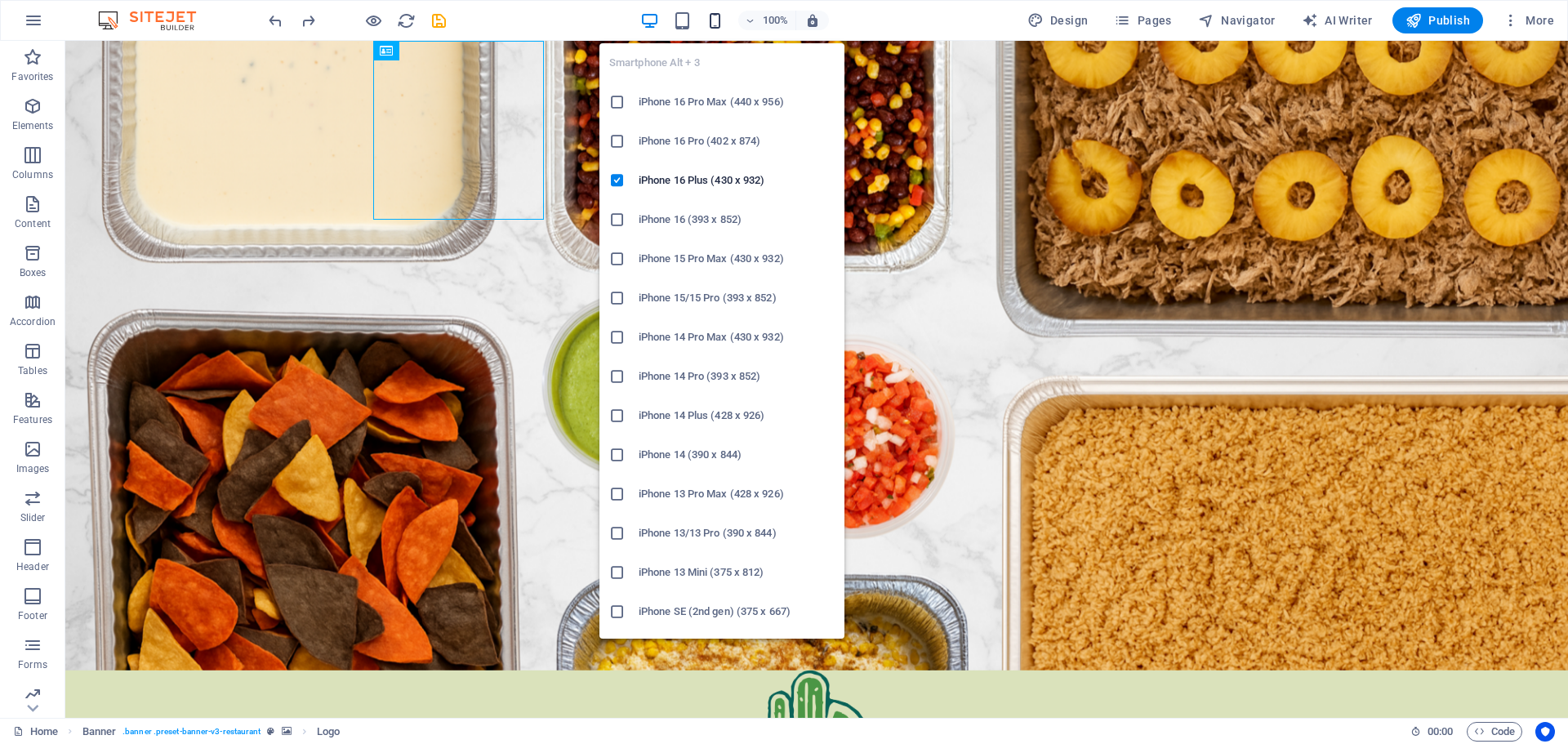
click at [718, 21] on icon "button" at bounding box center [715, 21] width 19 height 19
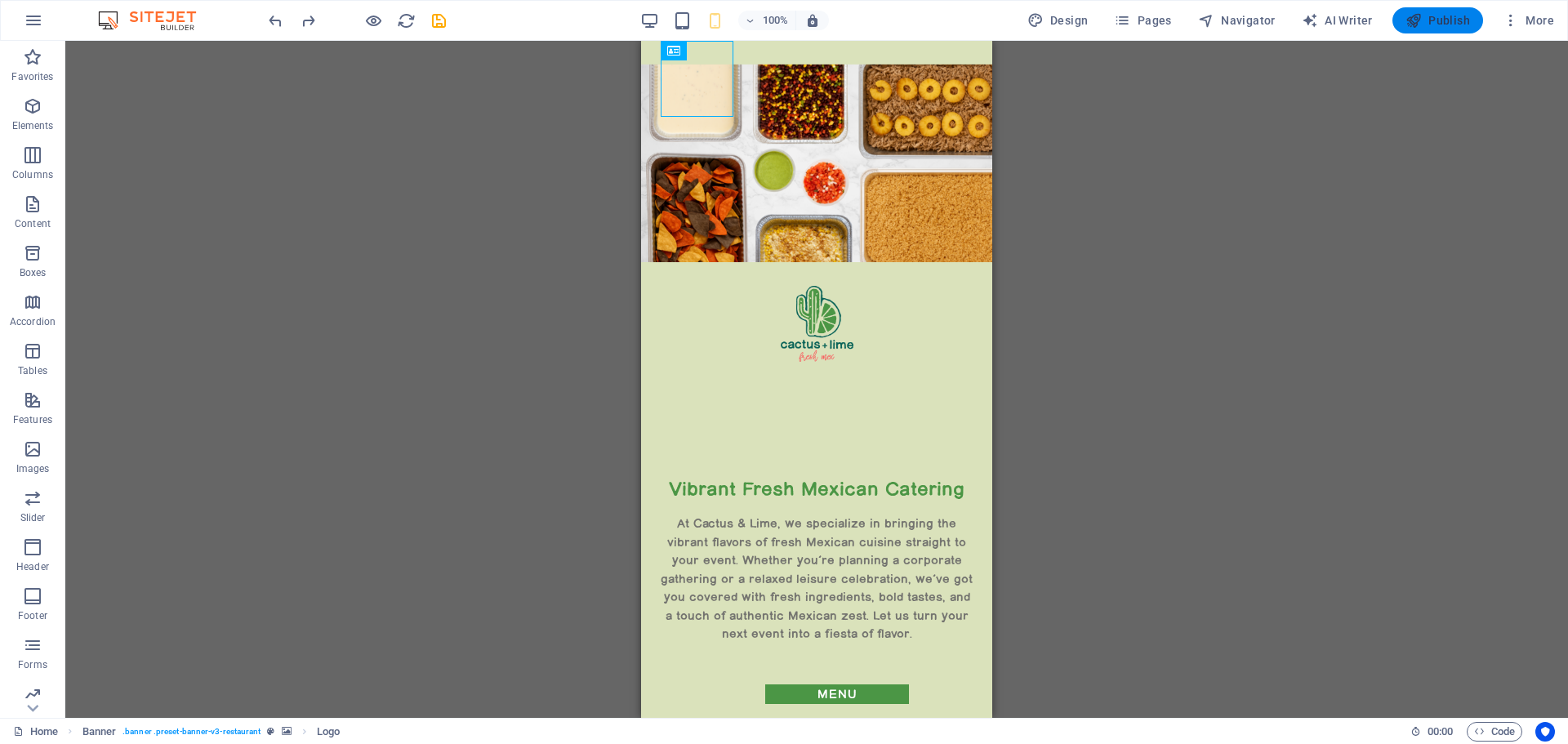
click at [1441, 16] on span "Publish" at bounding box center [1437, 20] width 64 height 16
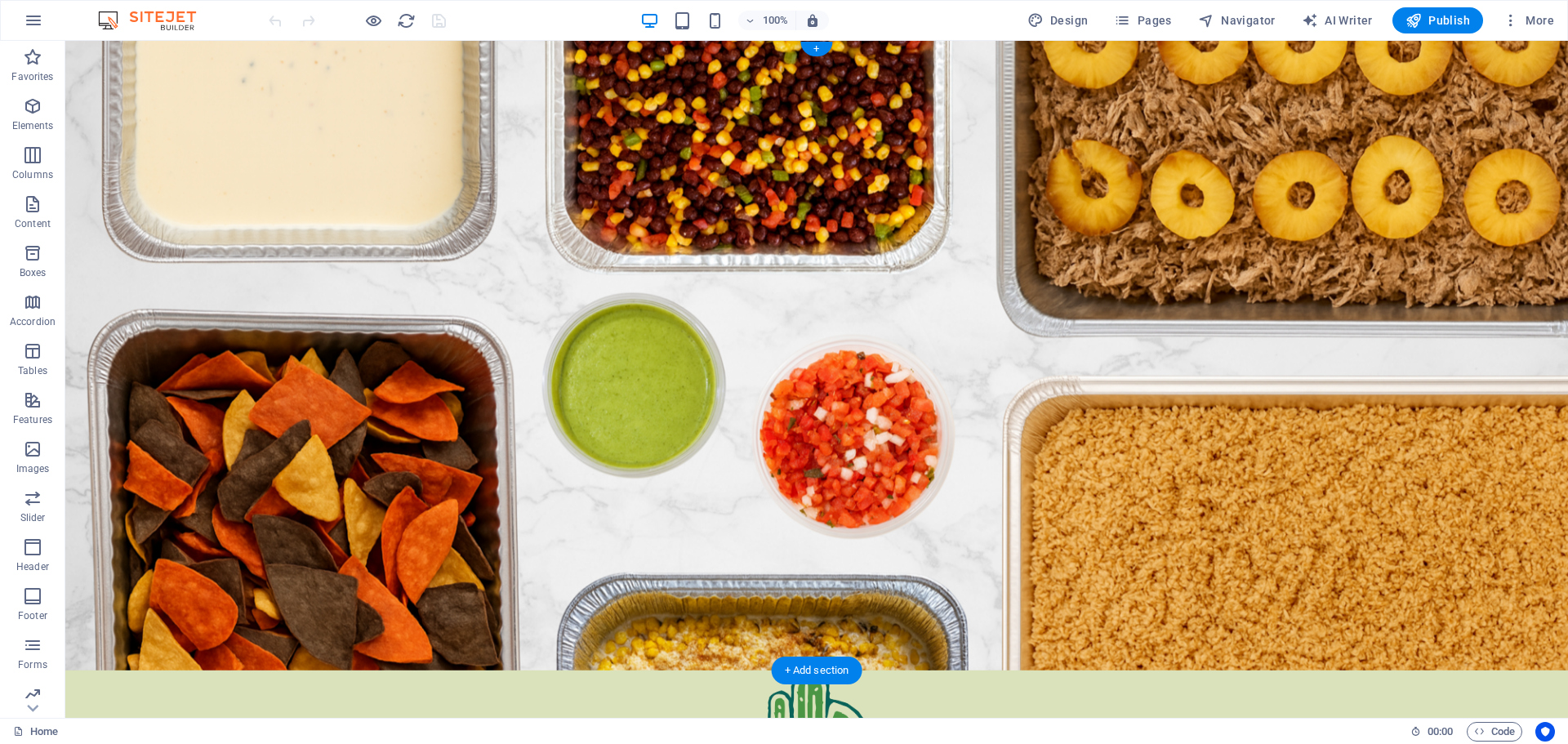
click at [299, 157] on figure at bounding box center [816, 356] width 1503 height 629
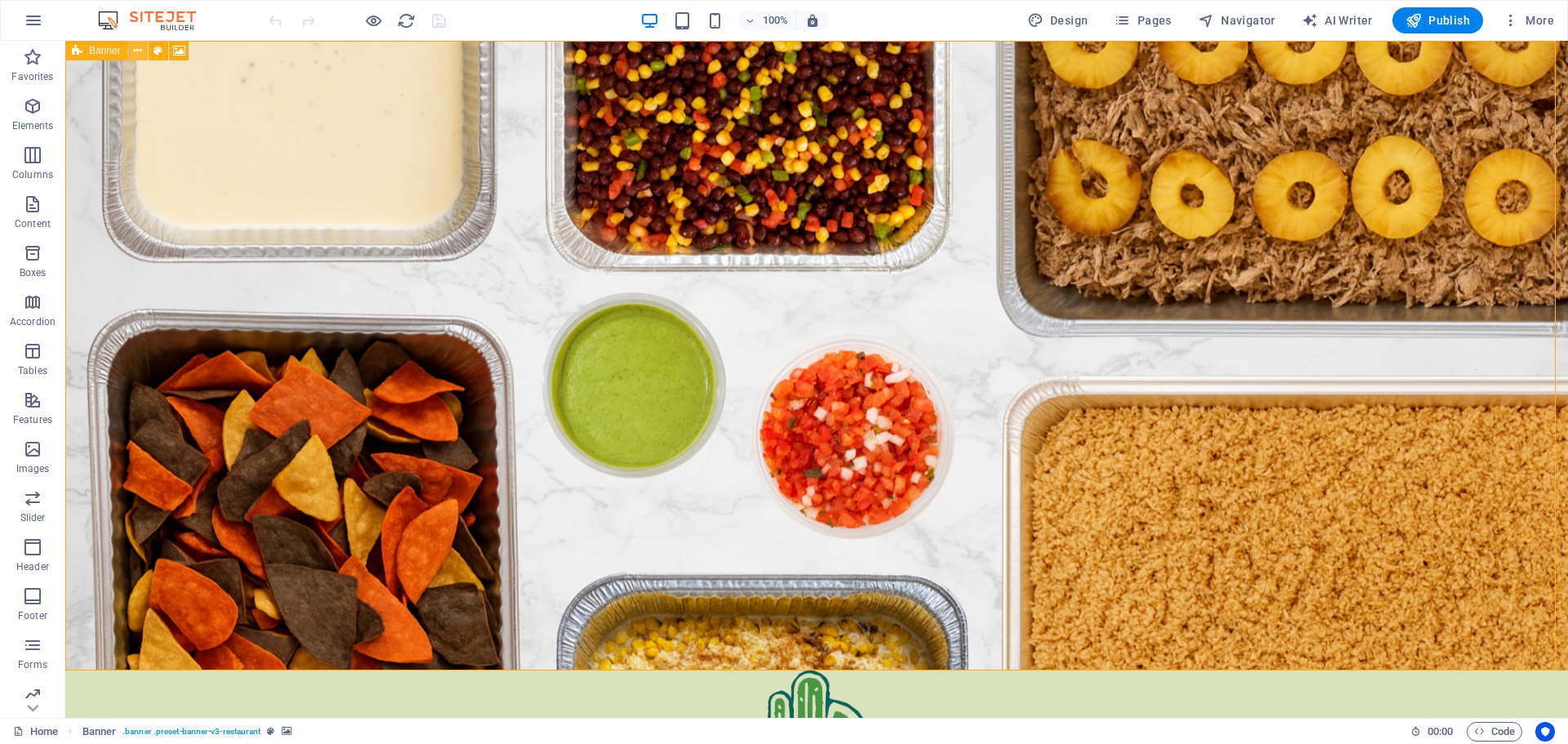
click at [136, 50] on icon at bounding box center [138, 50] width 9 height 17
click at [120, 140] on figure at bounding box center [816, 356] width 1503 height 629
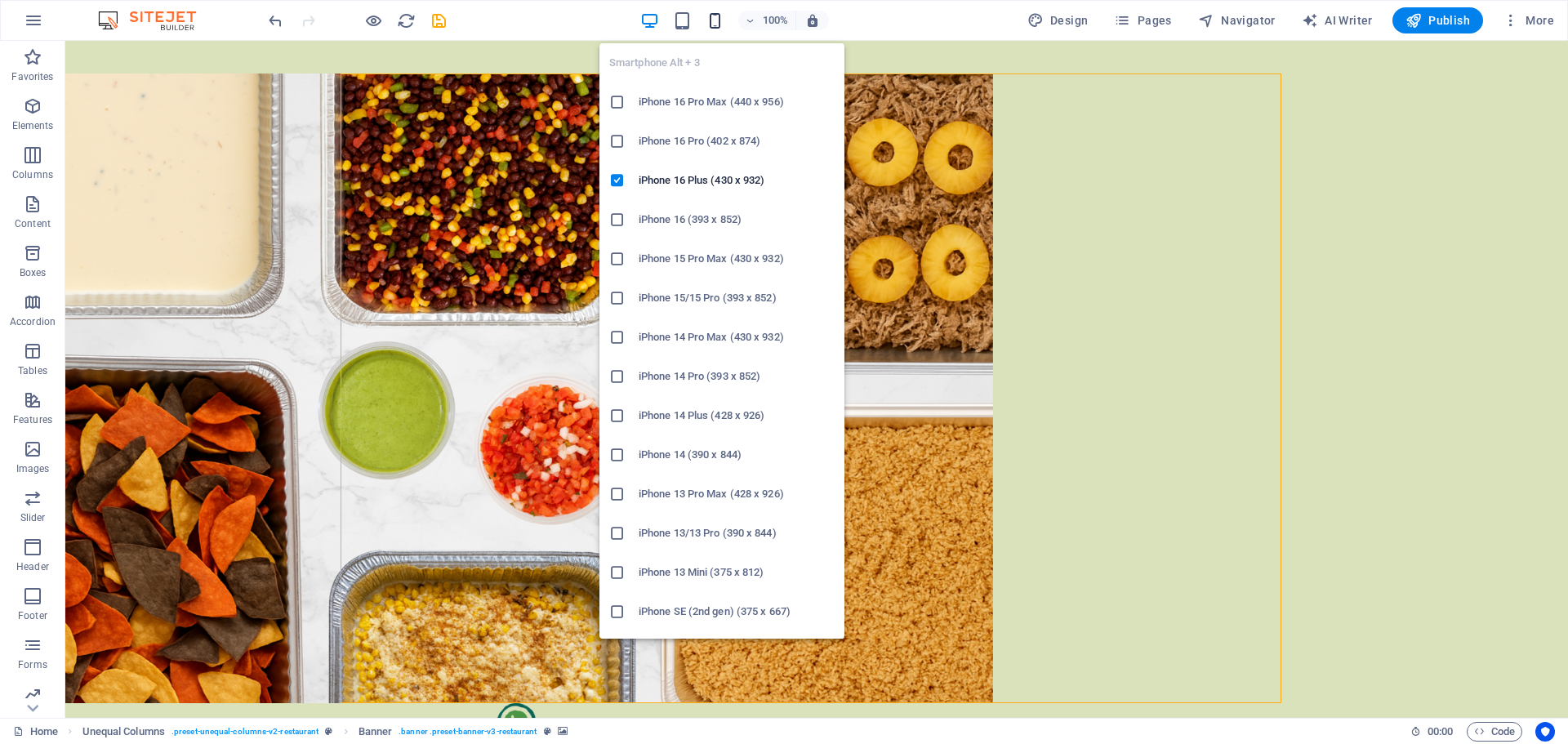
click at [718, 20] on icon "button" at bounding box center [715, 21] width 19 height 19
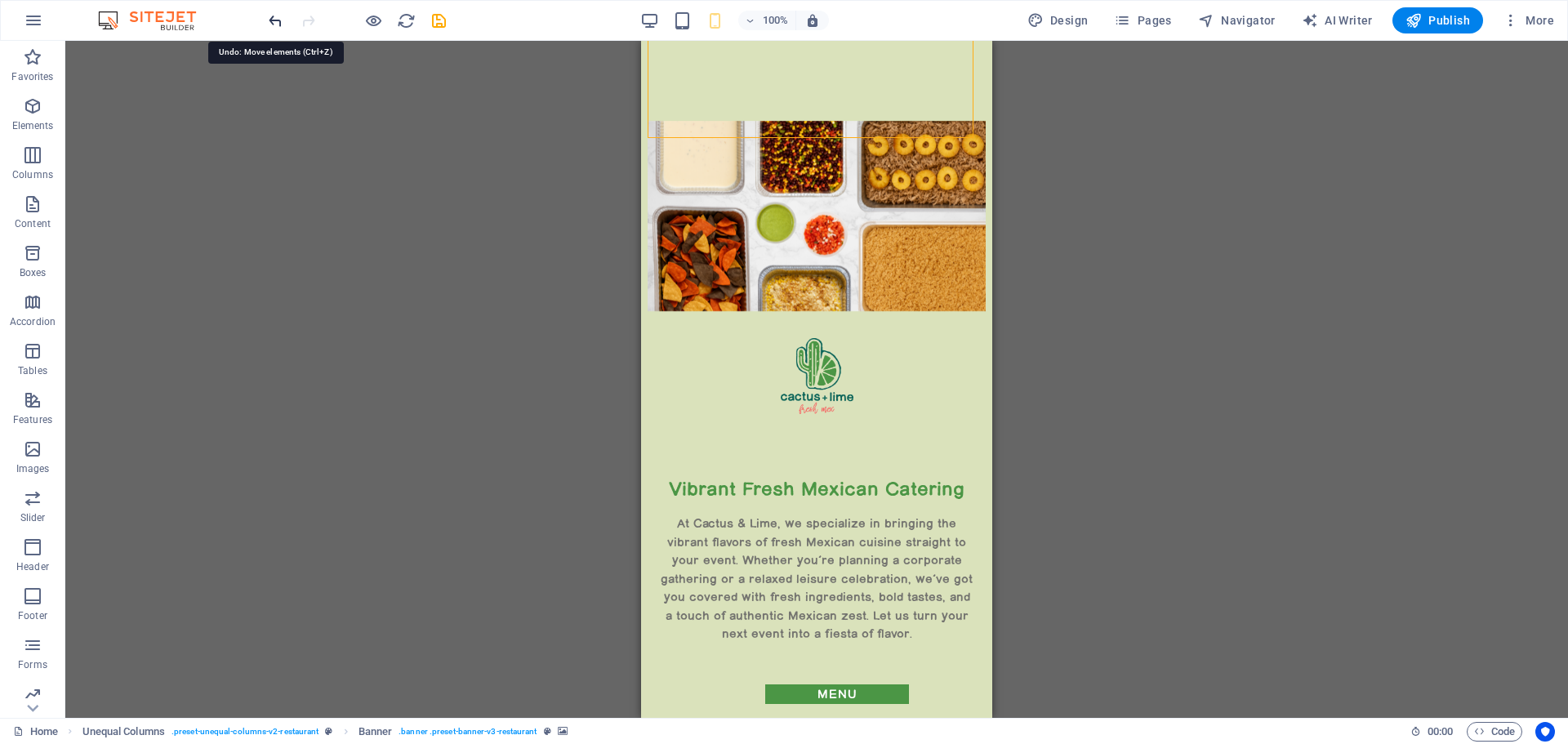
click at [276, 20] on icon "undo" at bounding box center [275, 21] width 19 height 19
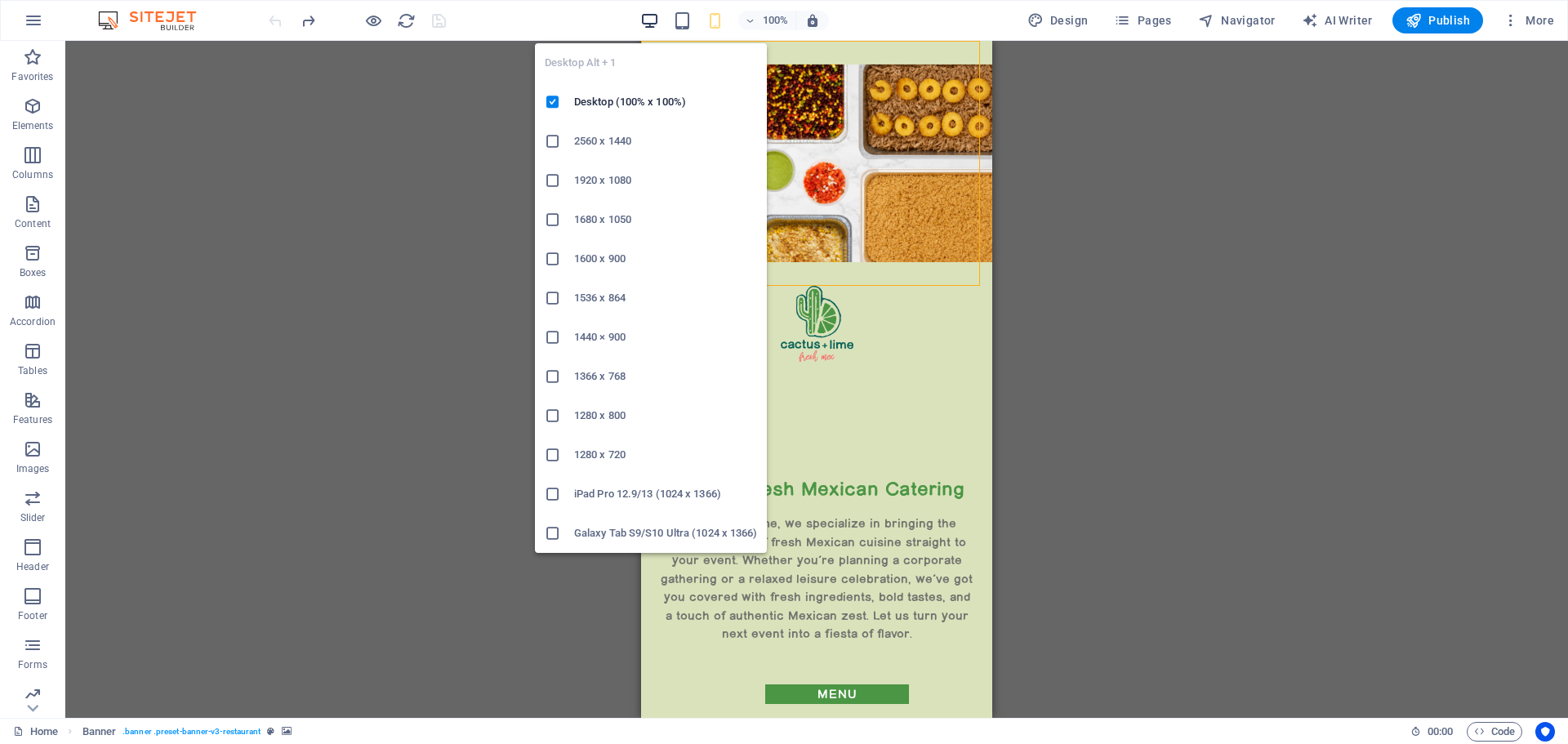
click at [651, 23] on icon "button" at bounding box center [650, 21] width 19 height 19
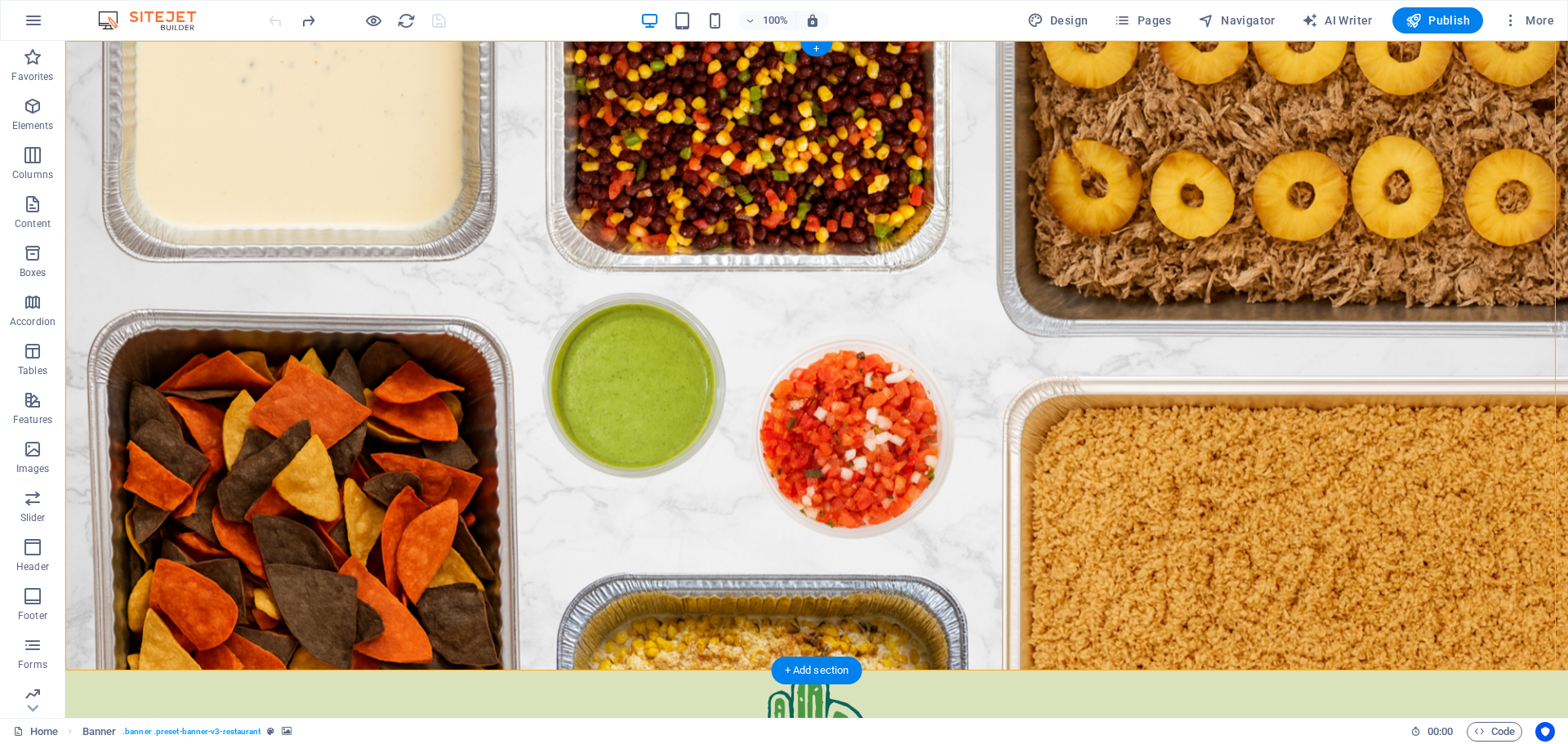
click at [694, 176] on figure at bounding box center [816, 356] width 1503 height 629
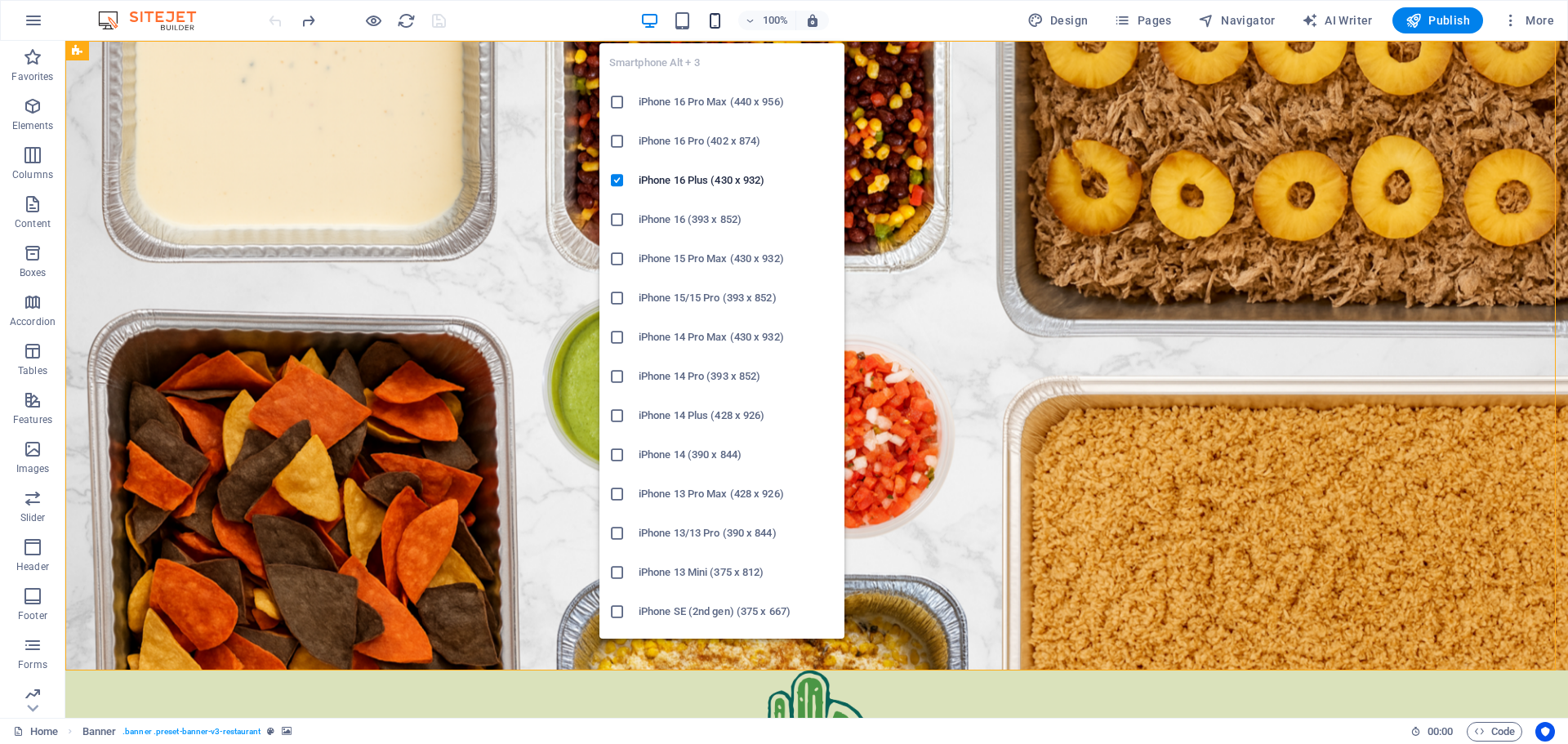
click at [721, 18] on icon "button" at bounding box center [715, 21] width 19 height 19
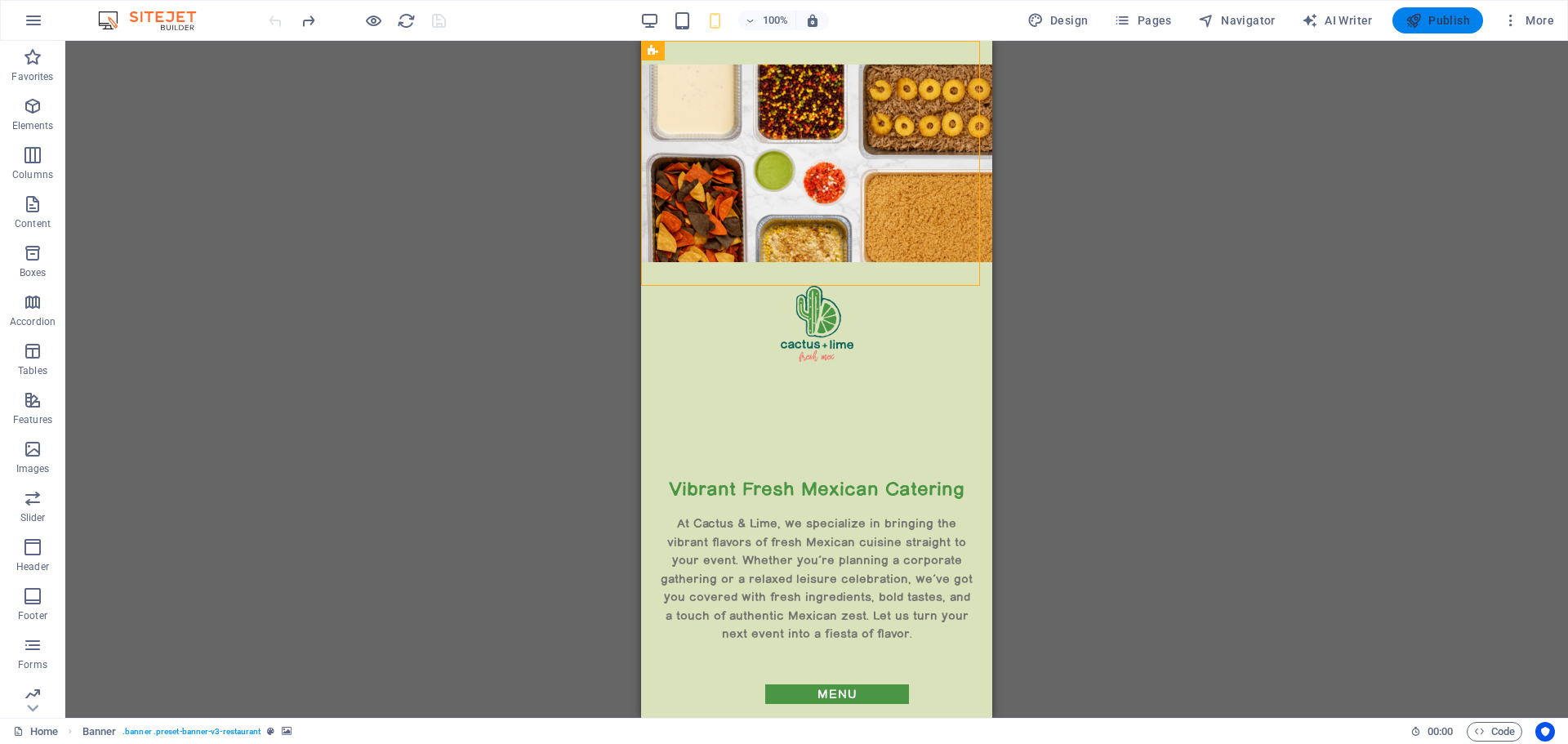
click at [1463, 22] on span "Publish" at bounding box center [1437, 20] width 64 height 16
